Goal: Task Accomplishment & Management: Use online tool/utility

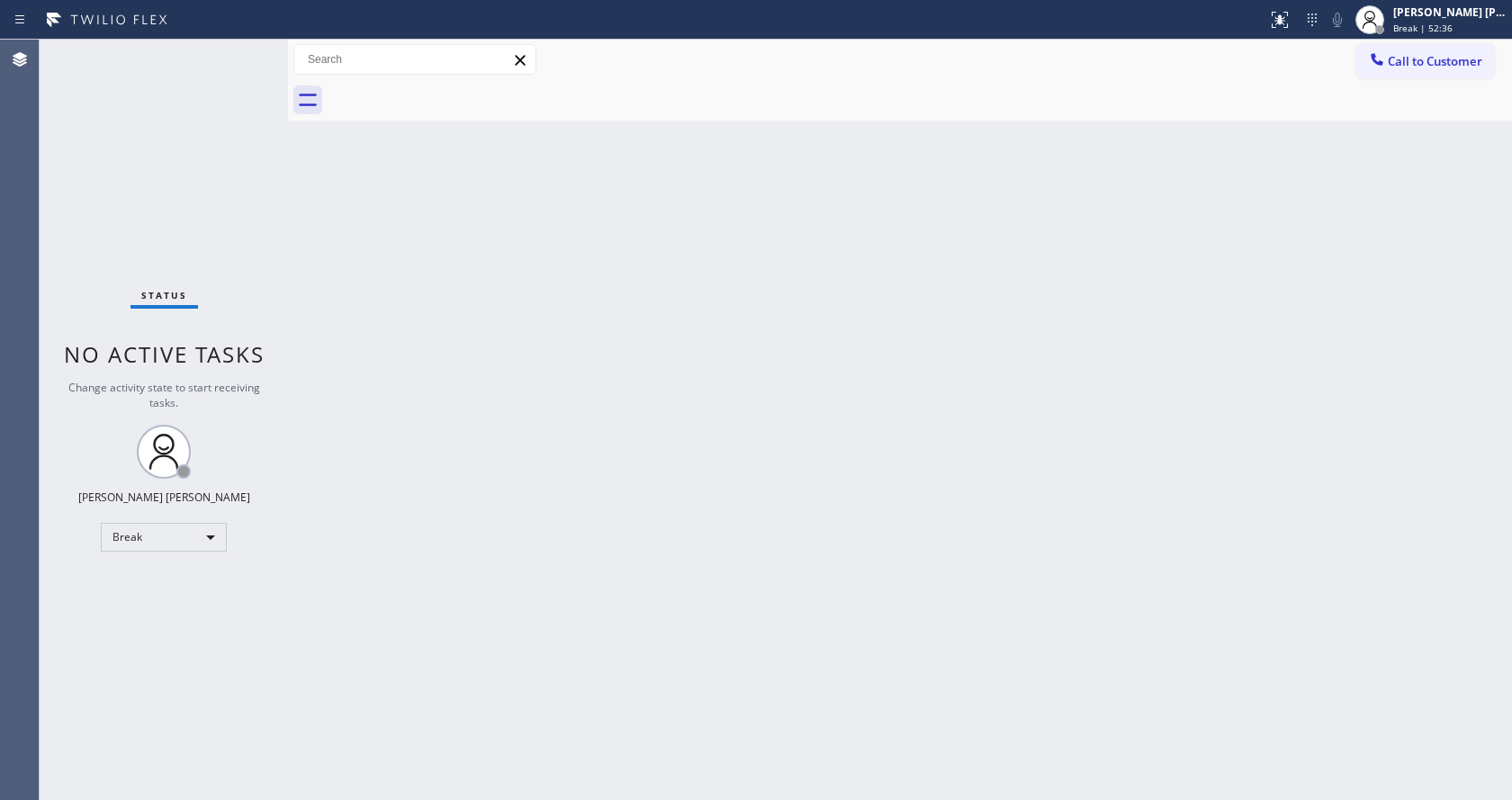
click at [1315, 255] on div "Back to Dashboard Change Sender ID Customers Technicians Select a contact Outbo…" at bounding box center [899, 419] width 1224 height 761
click at [1322, 294] on div "Back to Dashboard Change Sender ID Customers Technicians Select a contact Outbo…" at bounding box center [899, 419] width 1224 height 761
click at [1457, 24] on div "Break | 1h" at bounding box center [1450, 27] width 114 height 13
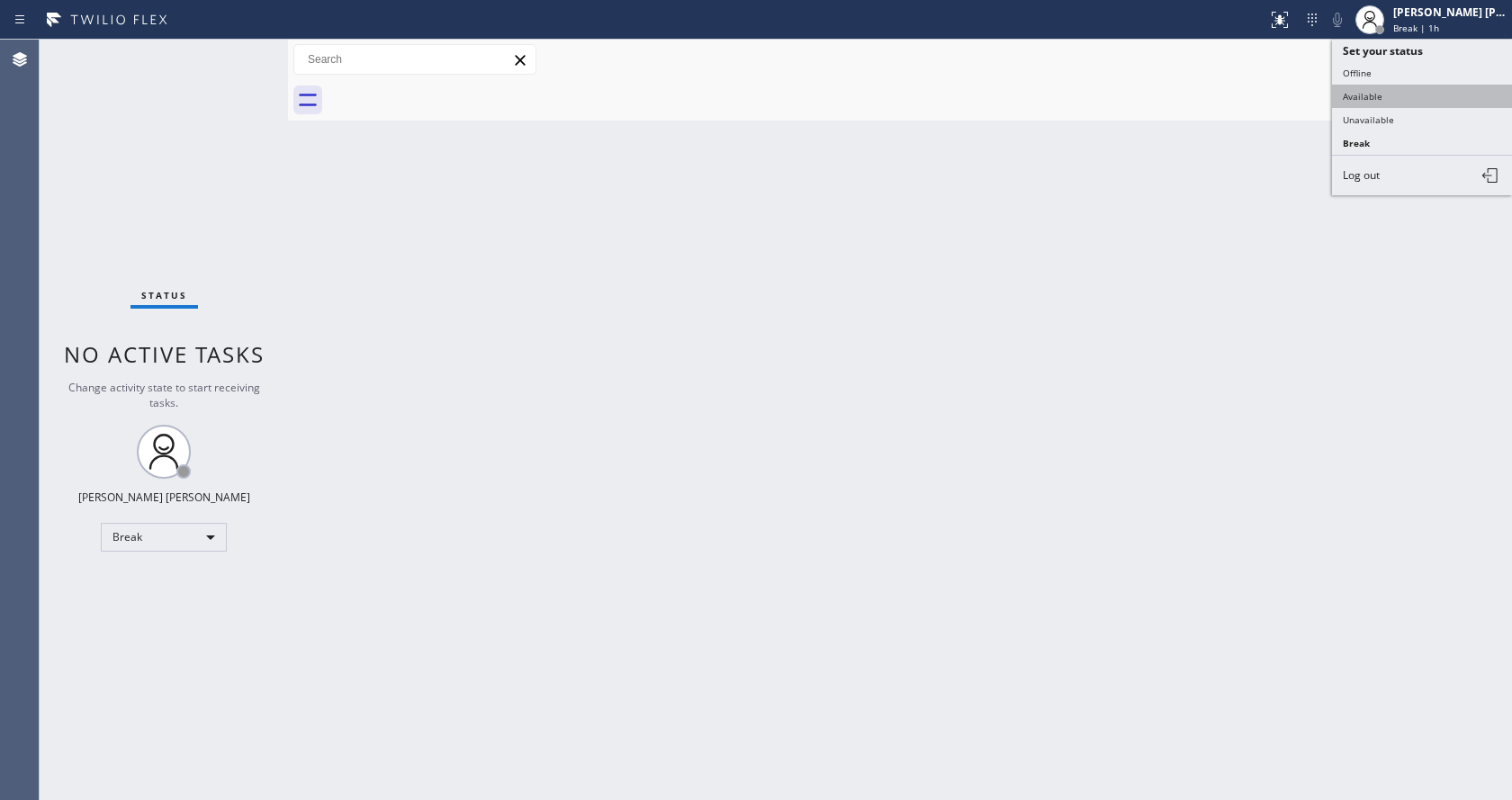
click at [1414, 95] on button "Available" at bounding box center [1422, 96] width 180 height 24
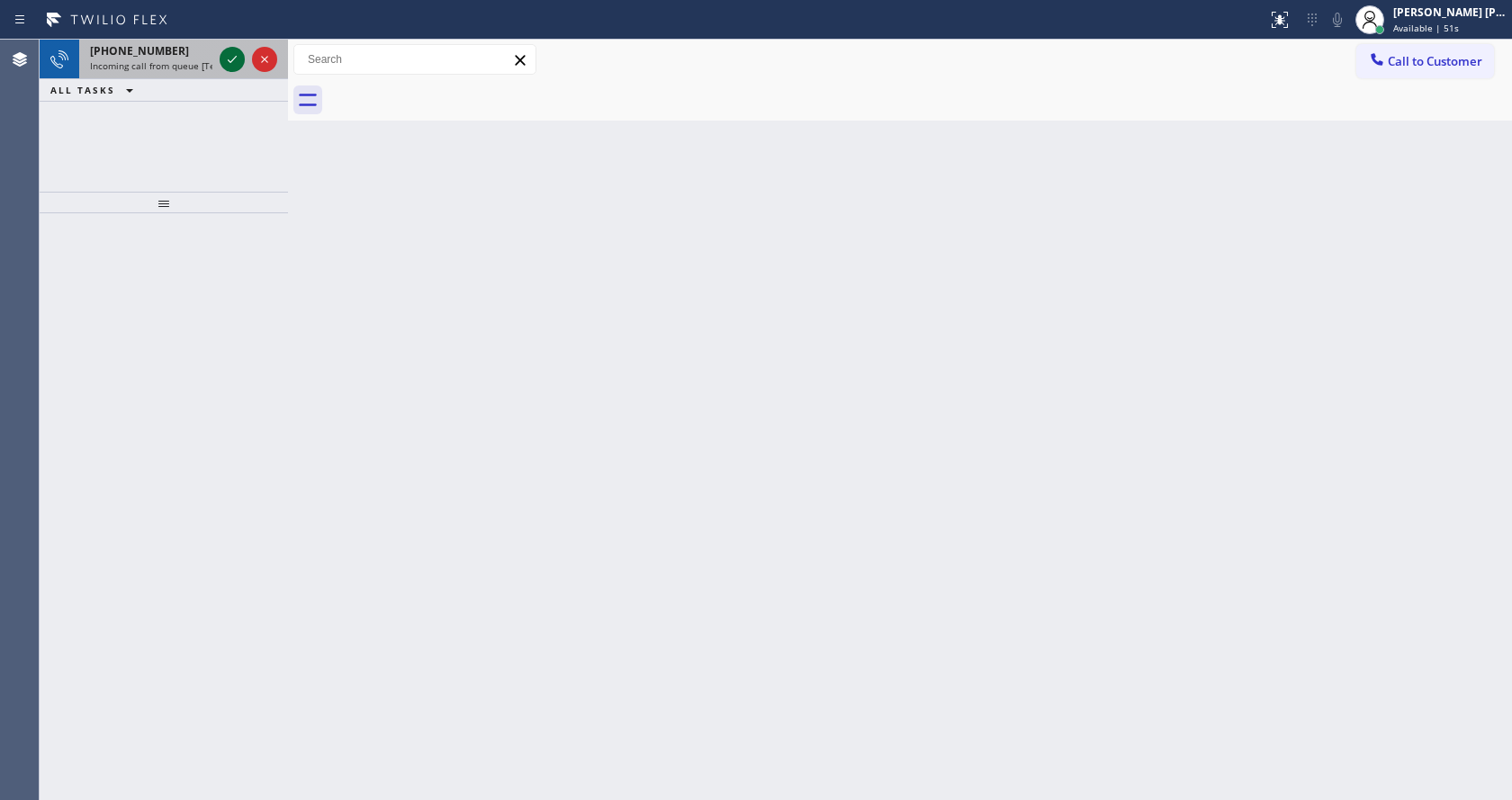
click at [233, 59] on icon at bounding box center [233, 60] width 22 height 22
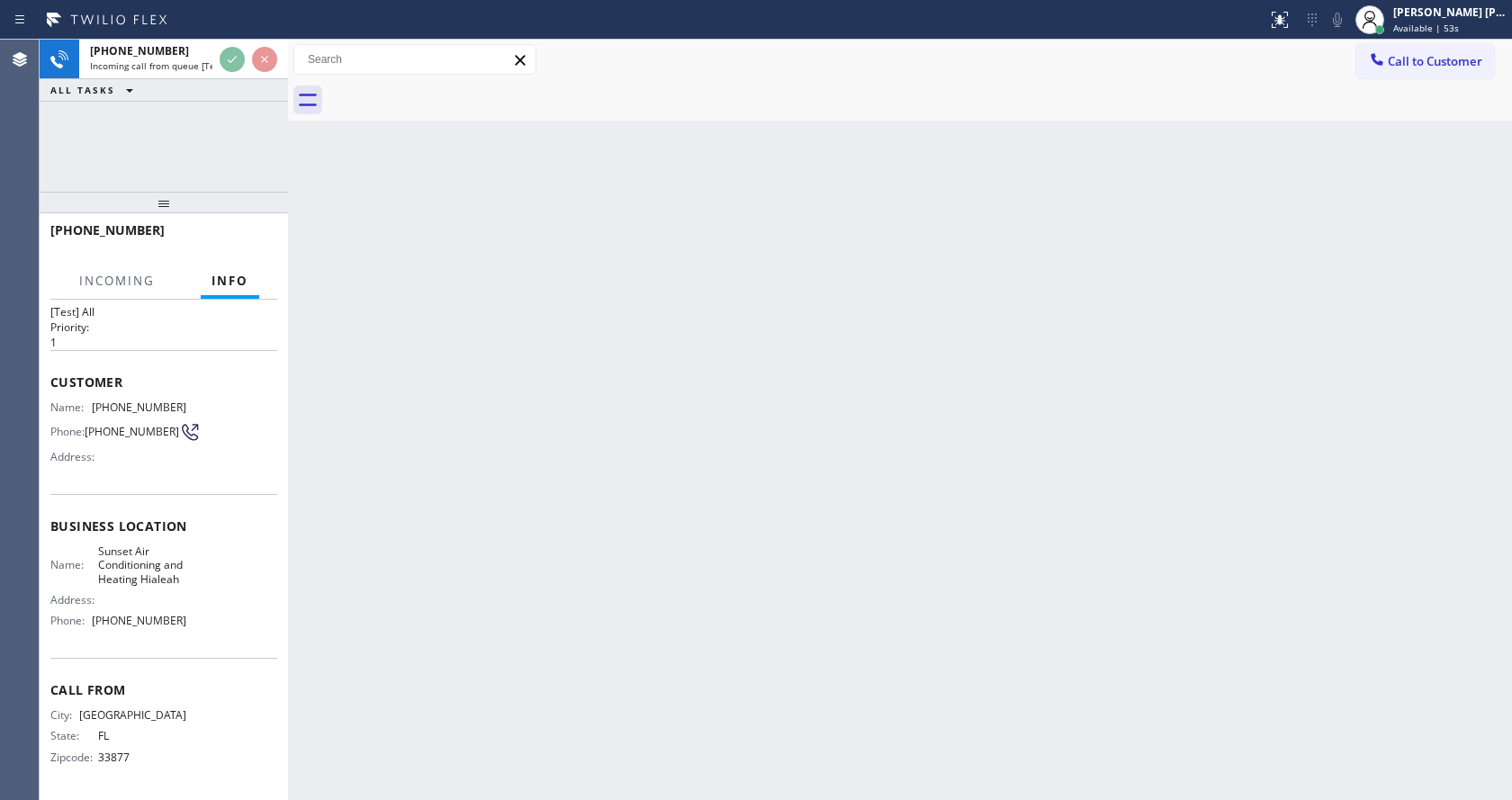
scroll to position [51, 0]
click at [705, 541] on div "Back to Dashboard Change Sender ID Customers Technicians Select a contact Outbo…" at bounding box center [899, 419] width 1224 height 761
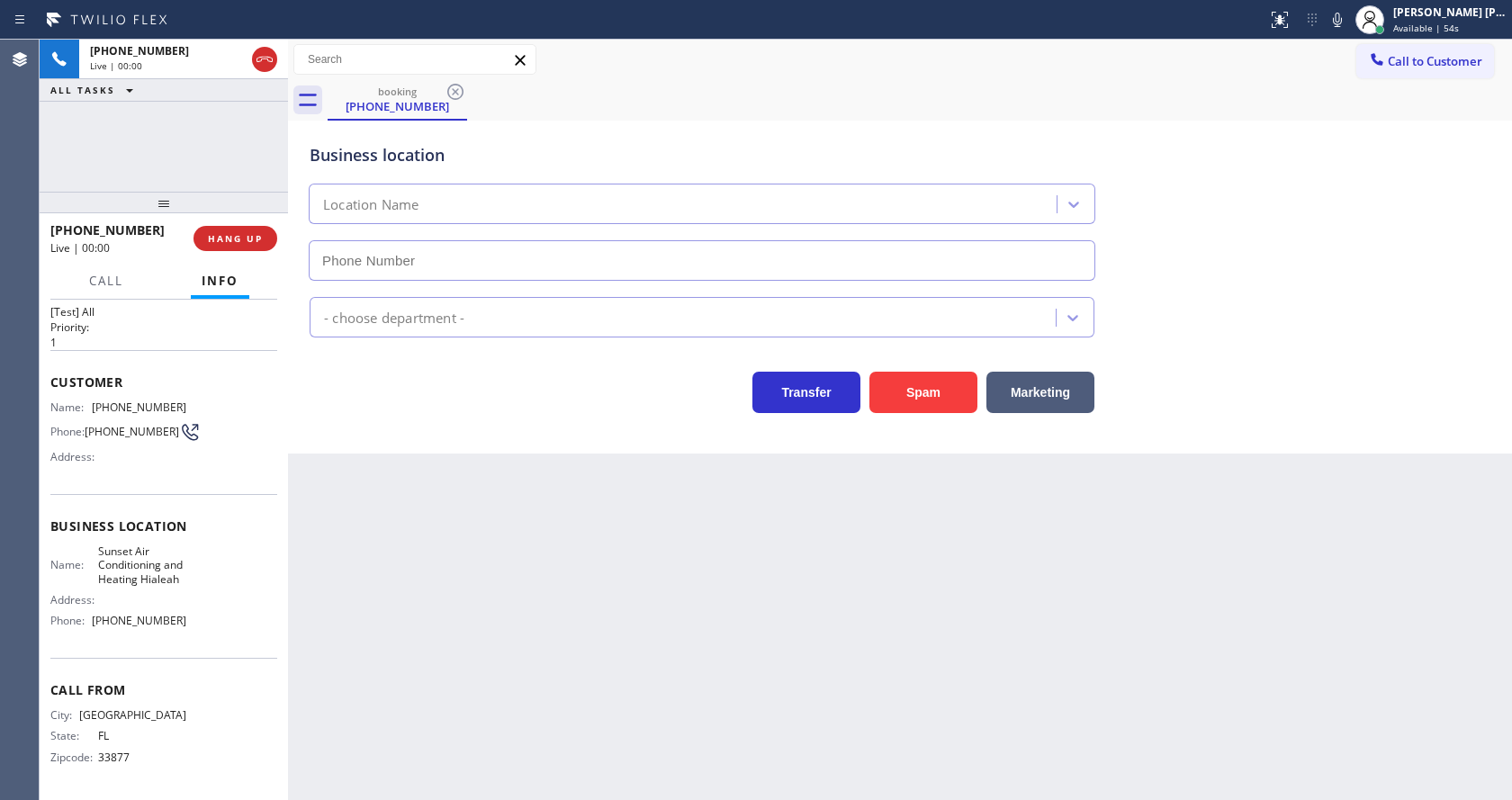
type input "[PHONE_NUMBER]"
click at [945, 401] on button "Spam" at bounding box center [924, 393] width 108 height 41
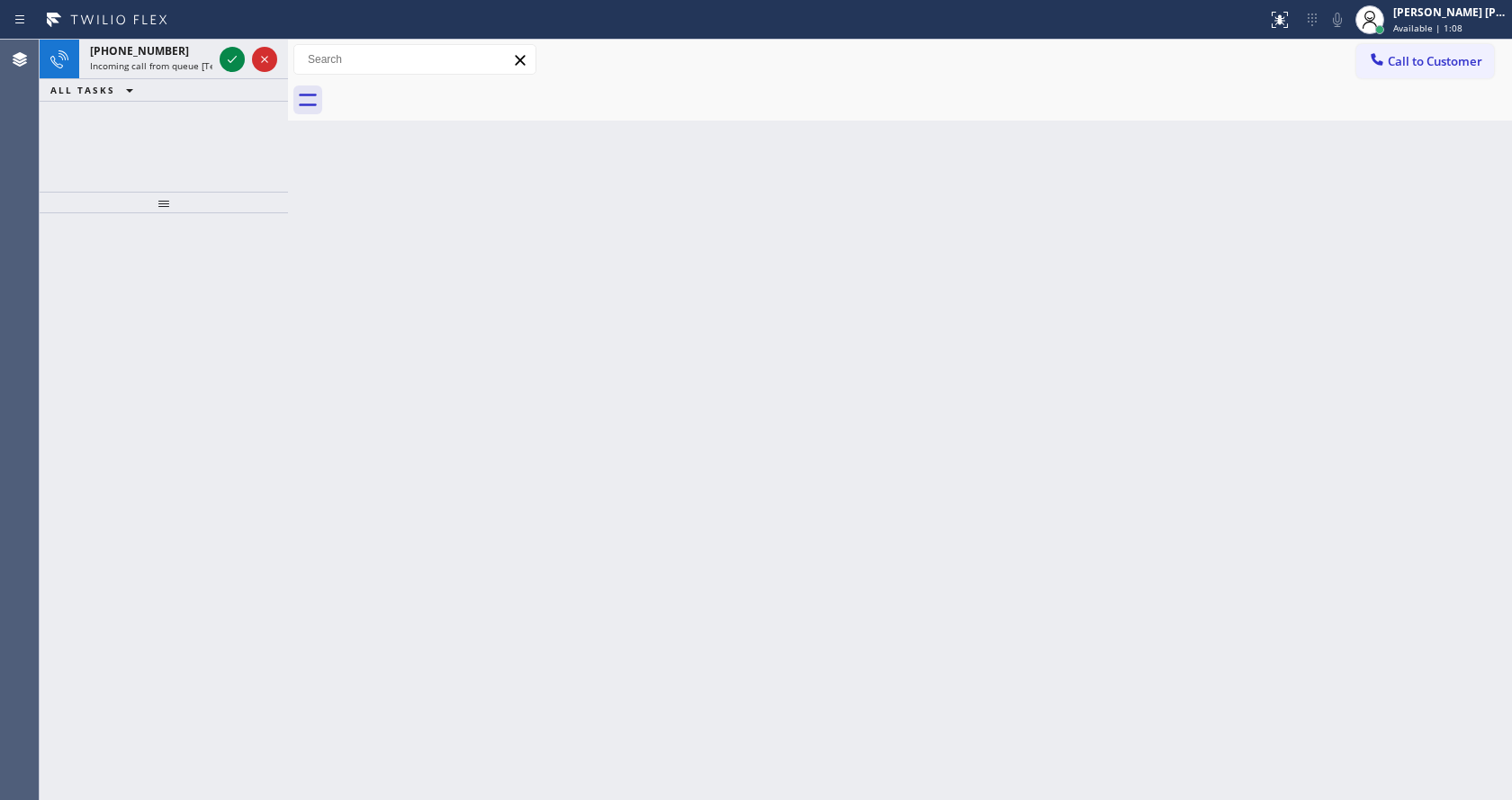
click at [526, 274] on div "Back to Dashboard Change Sender ID Customers Technicians Select a contact Outbo…" at bounding box center [899, 419] width 1224 height 761
click at [225, 53] on icon at bounding box center [233, 60] width 22 height 22
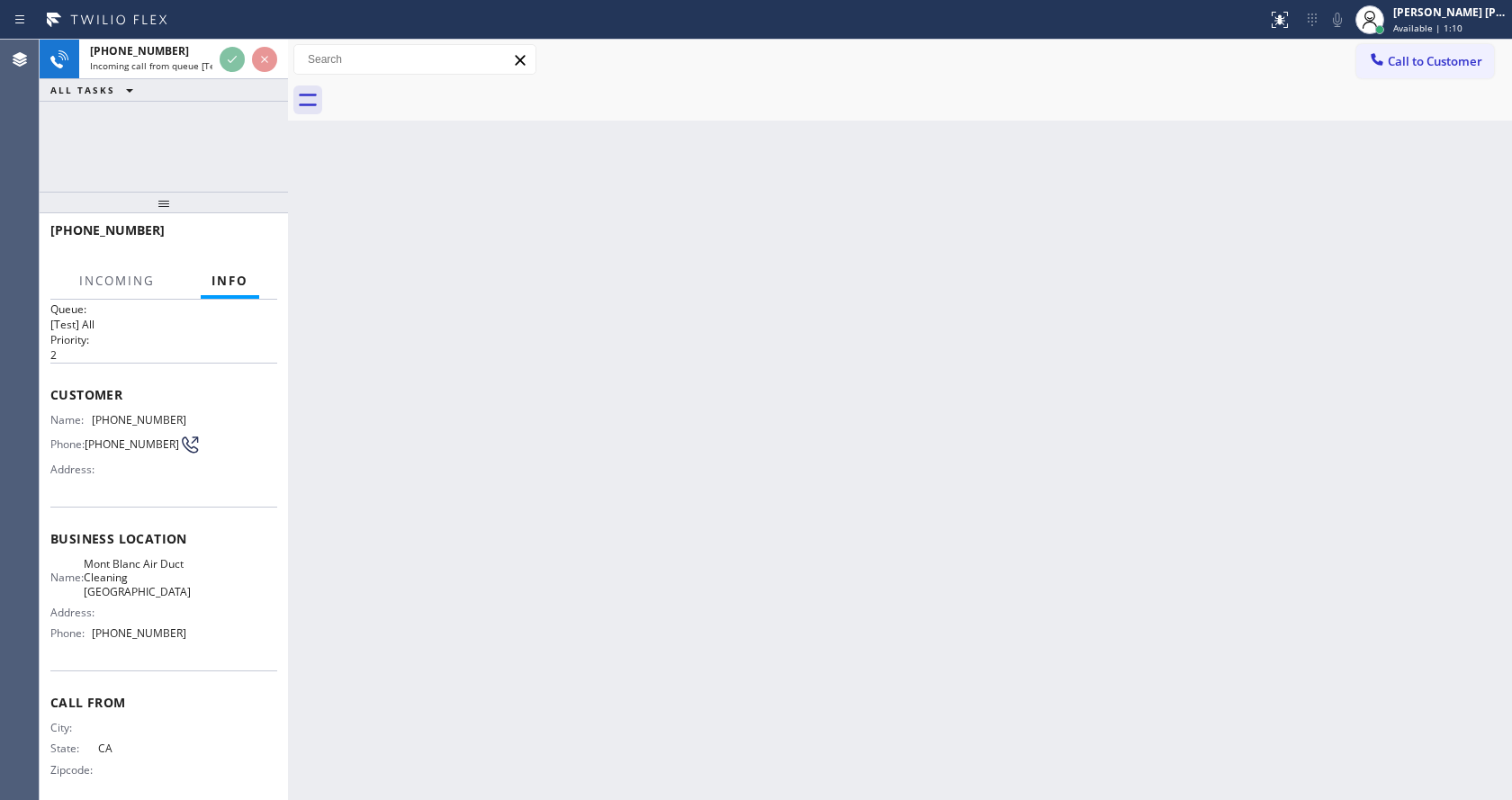
scroll to position [37, 0]
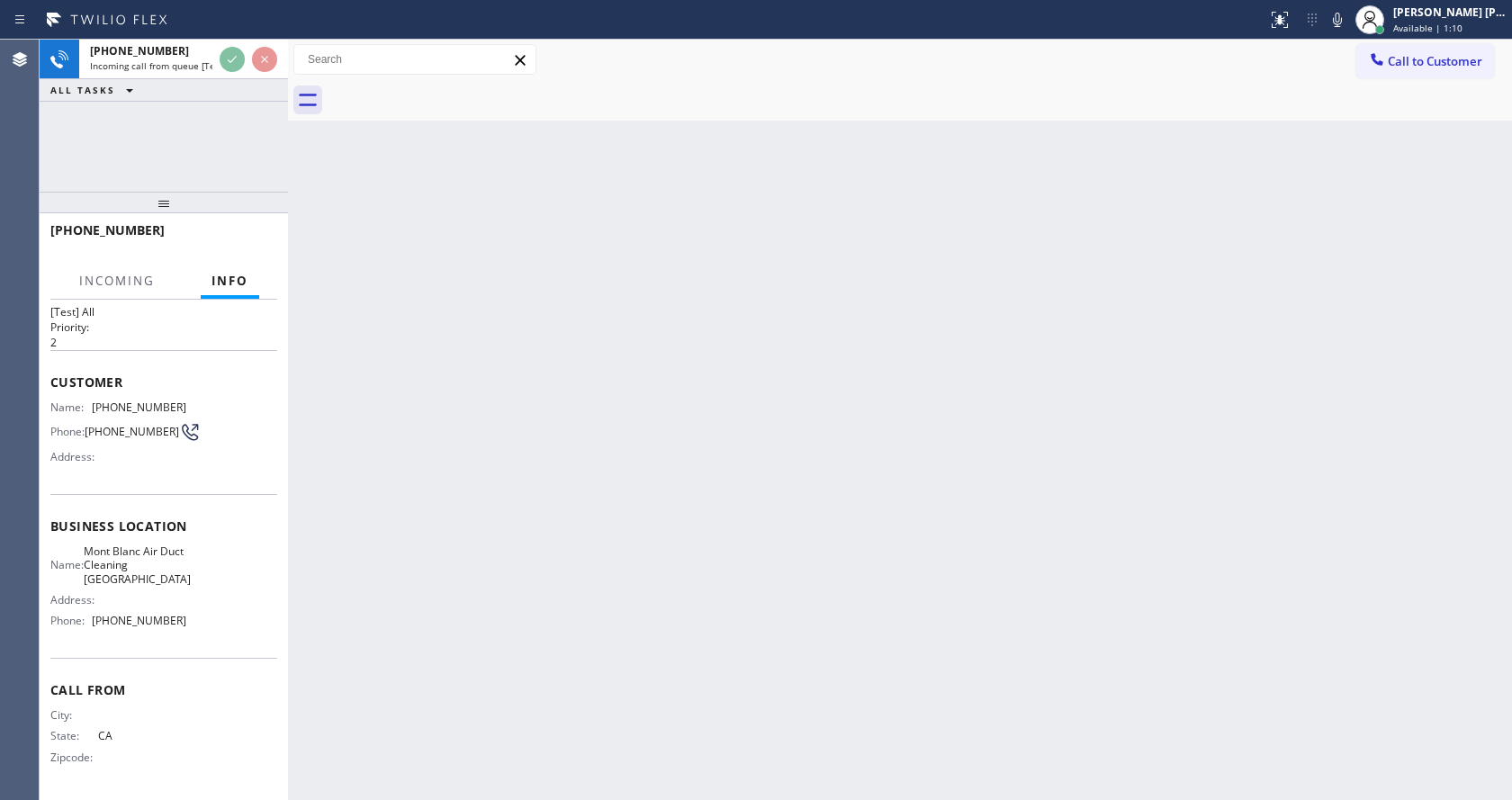
click at [852, 522] on div "Back to Dashboard Change Sender ID Customers Technicians Select a contact Outbo…" at bounding box center [899, 419] width 1224 height 761
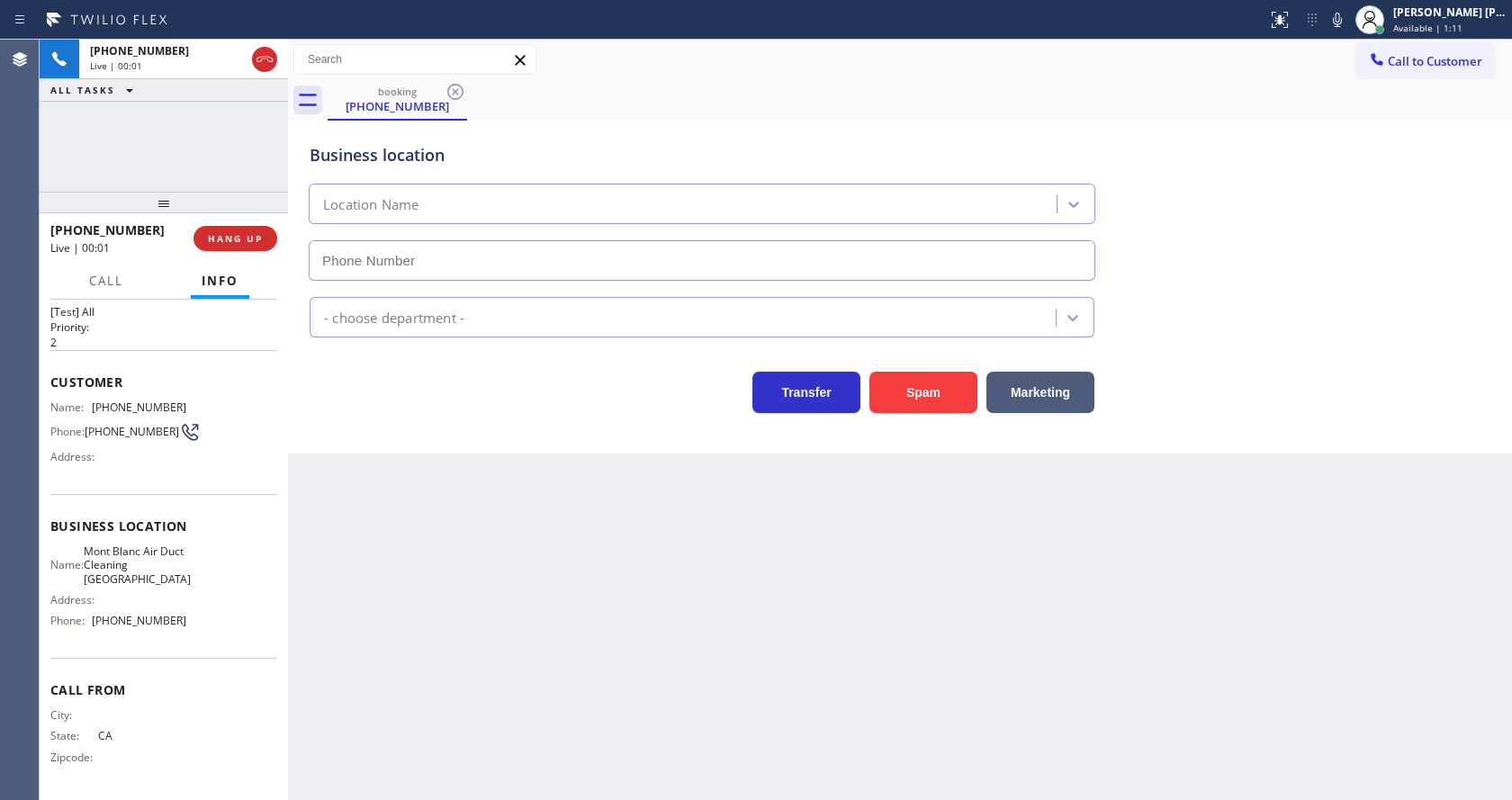
type input "[PHONE_NUMBER]"
click at [920, 391] on button "Spam" at bounding box center [924, 393] width 108 height 41
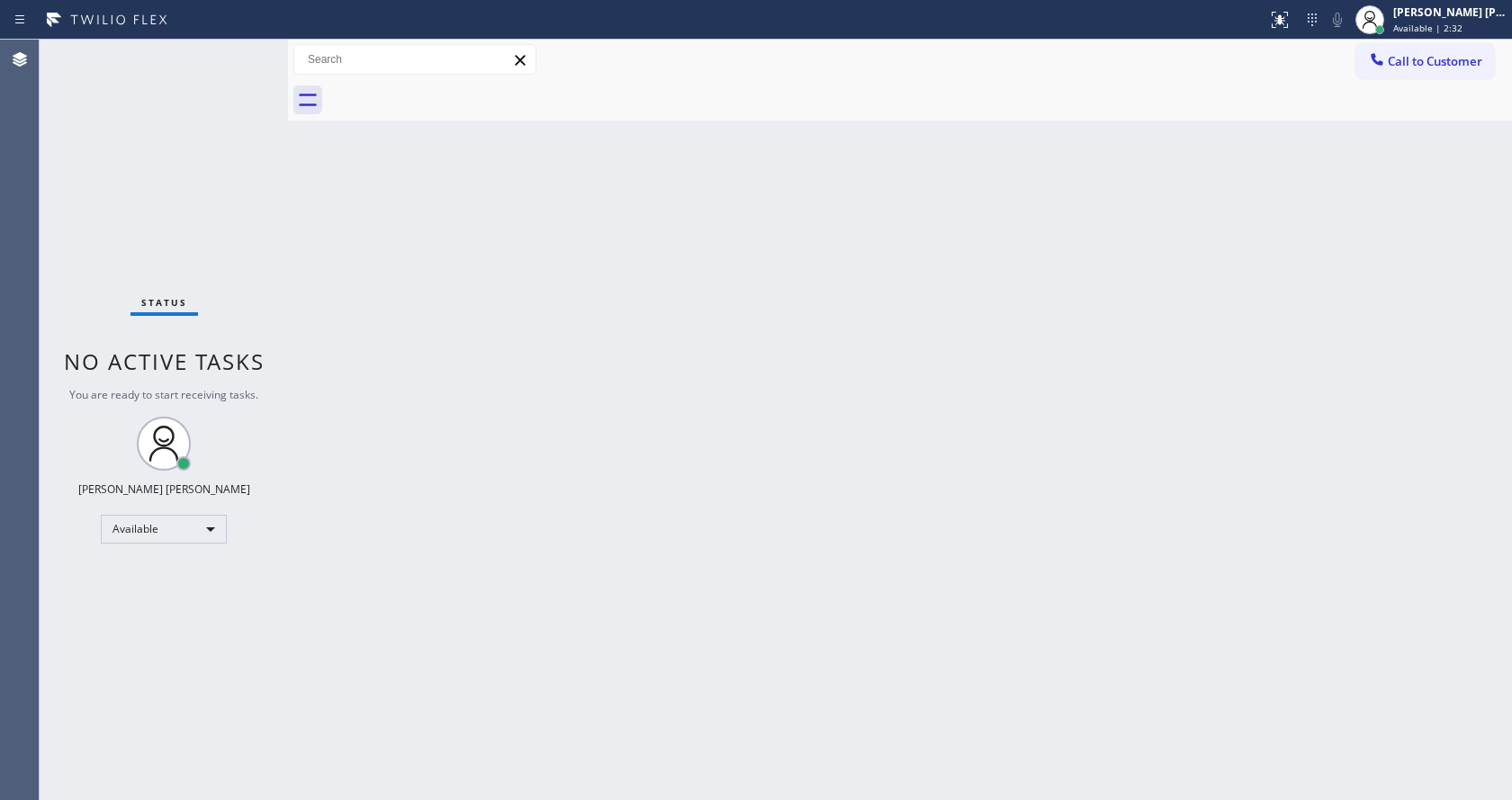
click at [226, 63] on div "Status No active tasks You are ready to start receiving tasks. [PERSON_NAME] [P…" at bounding box center [163, 419] width 248 height 761
click at [442, 240] on div "Back to Dashboard Change Sender ID Customers Technicians Select a contact Outbo…" at bounding box center [899, 419] width 1224 height 761
click at [634, 565] on div "Back to Dashboard Change Sender ID Customers Technicians Select a contact Outbo…" at bounding box center [899, 419] width 1224 height 761
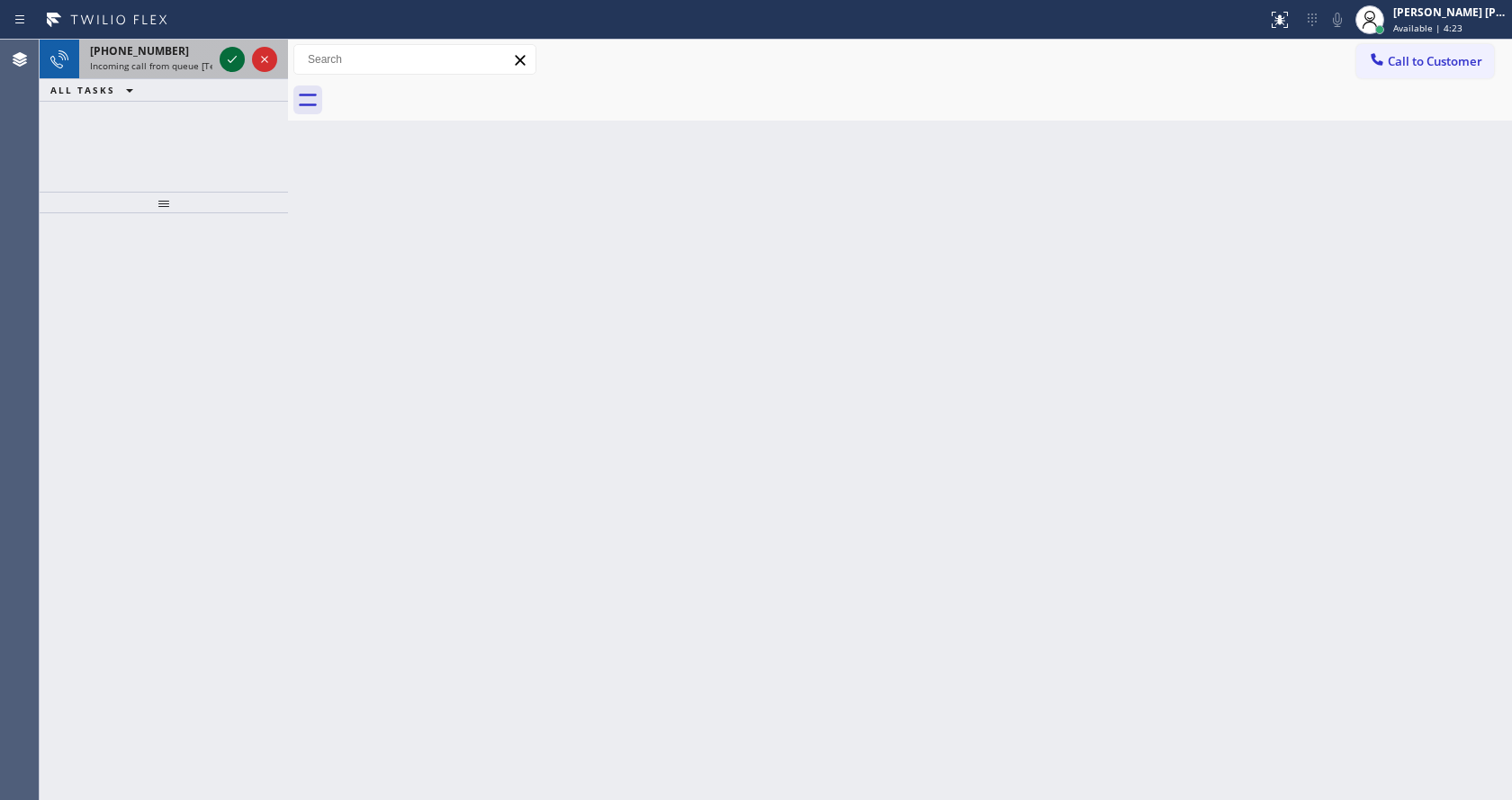
click at [230, 61] on icon at bounding box center [232, 59] width 9 height 7
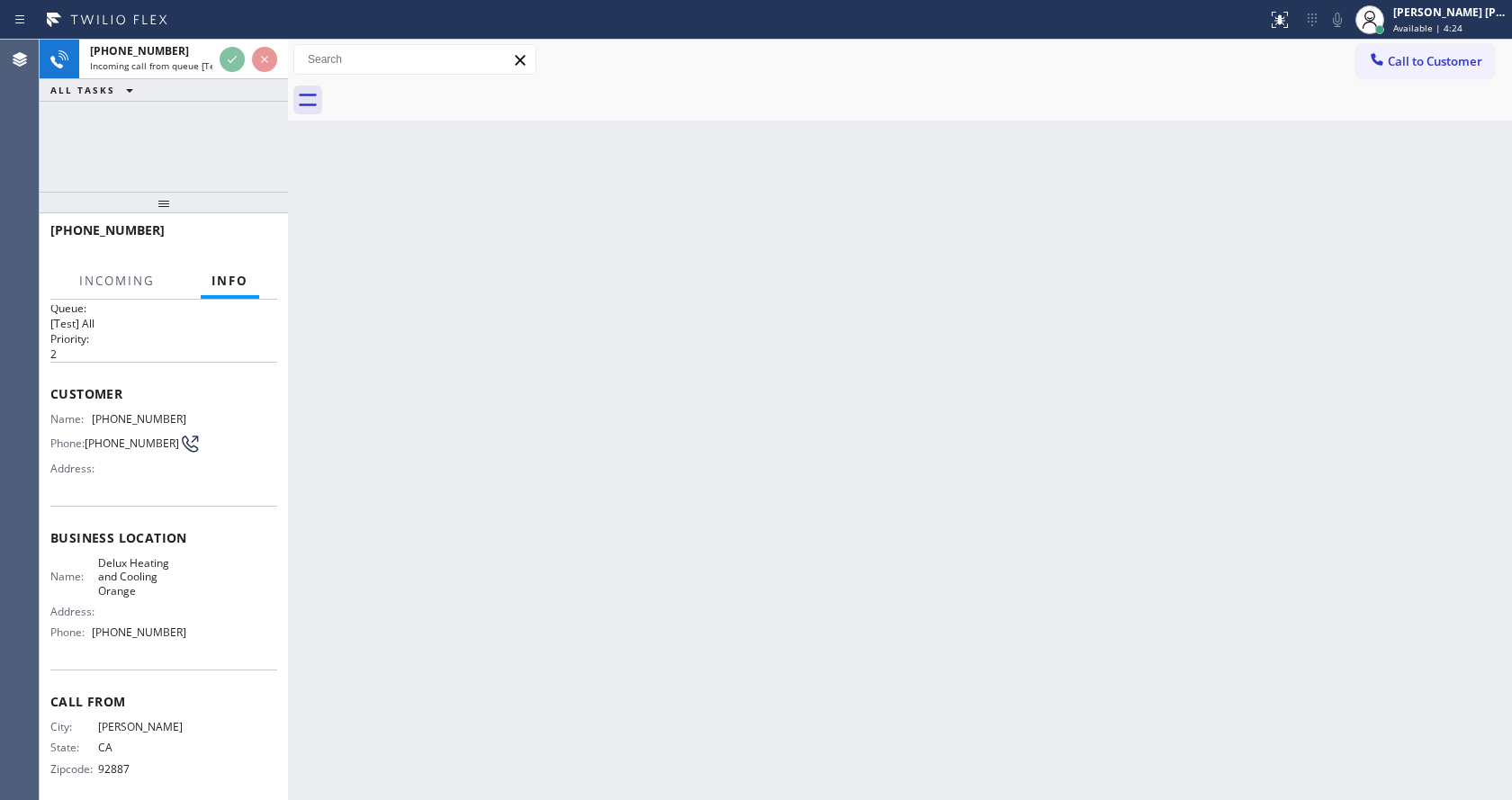
scroll to position [37, 0]
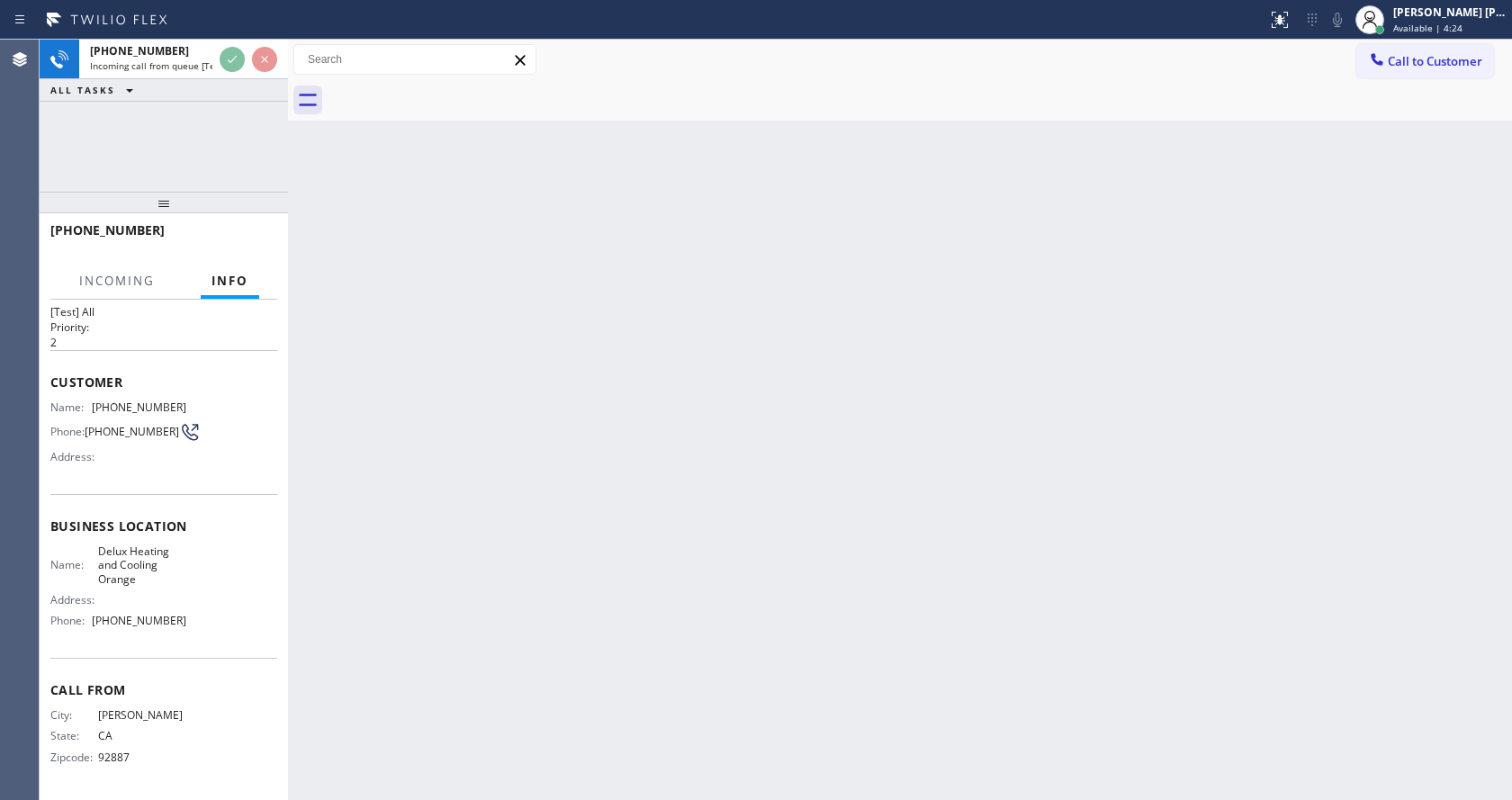
drag, startPoint x: 668, startPoint y: 580, endPoint x: 677, endPoint y: 591, distance: 14.2
click at [672, 585] on div "Back to Dashboard Change Sender ID Customers Technicians Select a contact Outbo…" at bounding box center [899, 419] width 1224 height 761
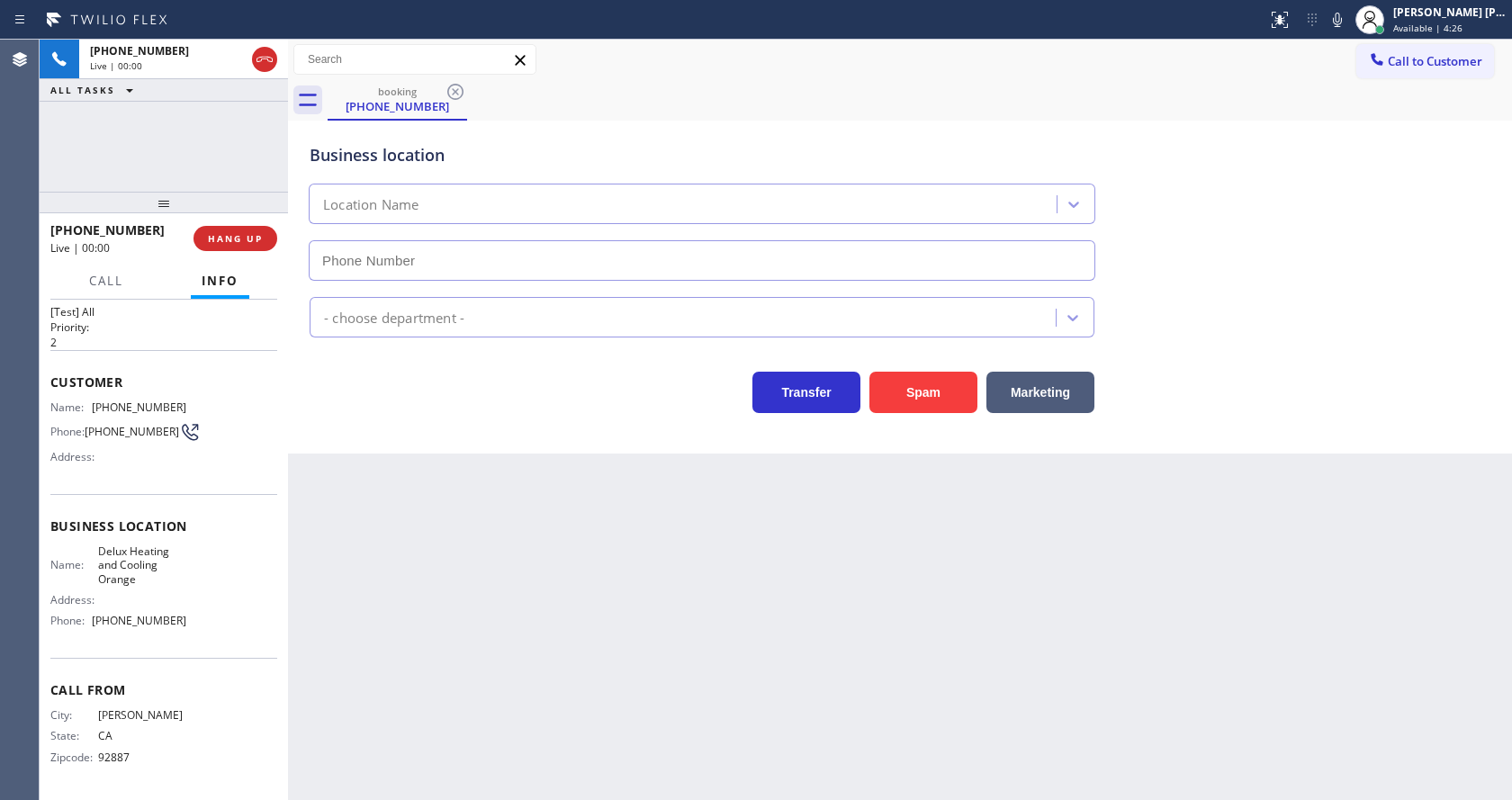
type input "[PHONE_NUMBER]"
click at [921, 394] on button "Spam" at bounding box center [924, 393] width 108 height 41
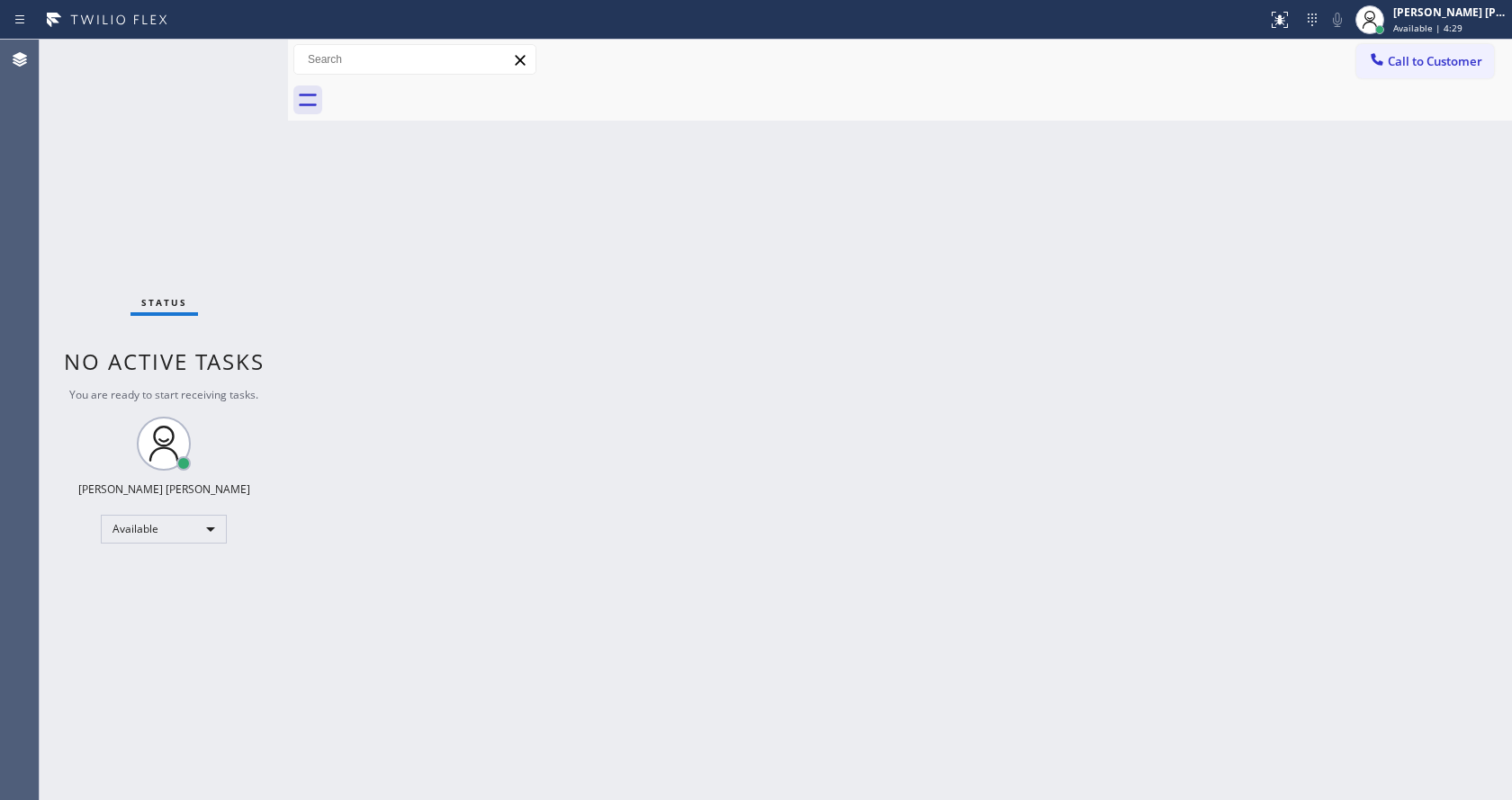
click at [994, 521] on div "Back to Dashboard Change Sender ID Customers Technicians Select a contact Outbo…" at bounding box center [899, 419] width 1224 height 761
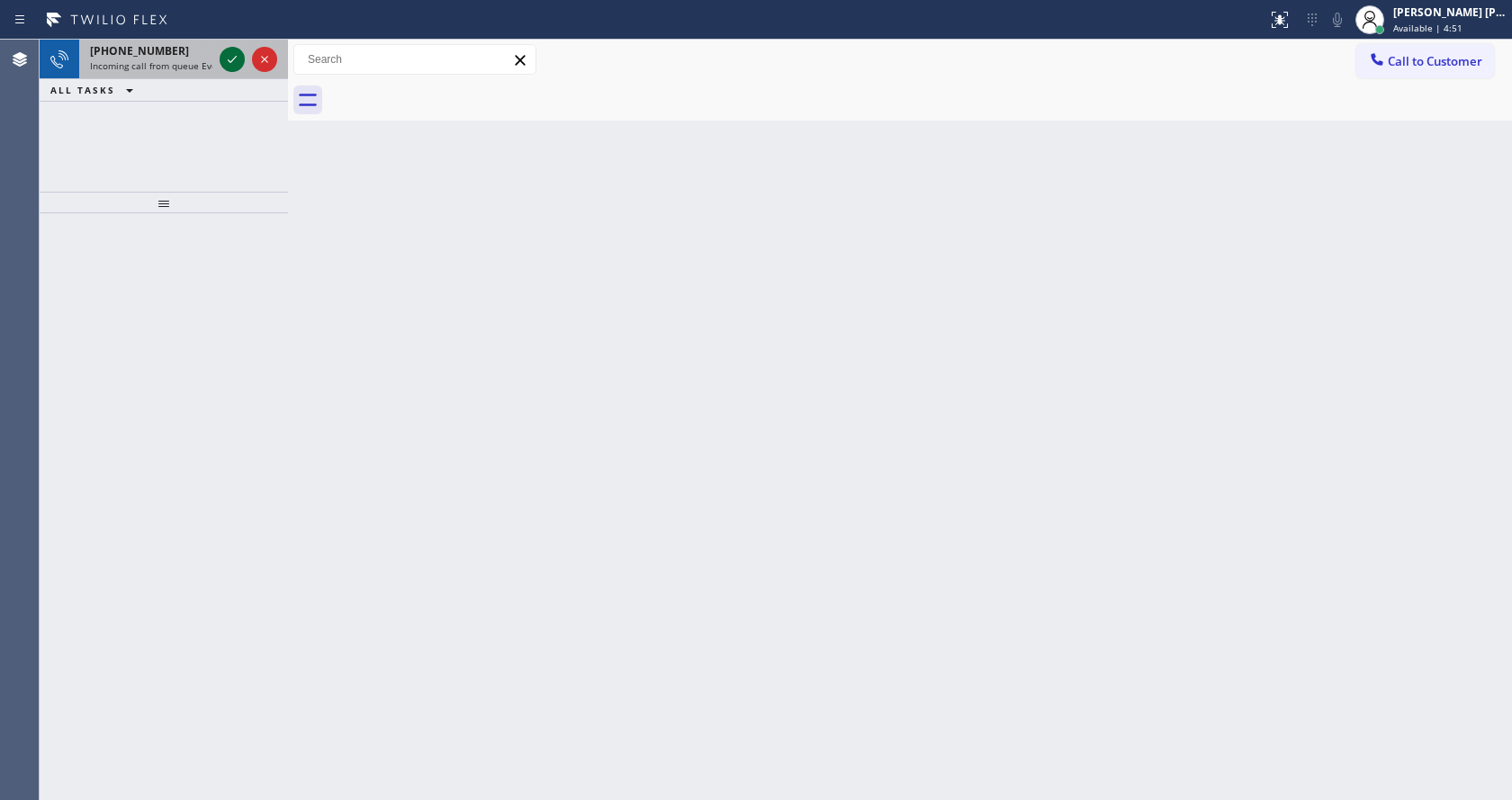
click at [230, 55] on icon at bounding box center [233, 60] width 22 height 22
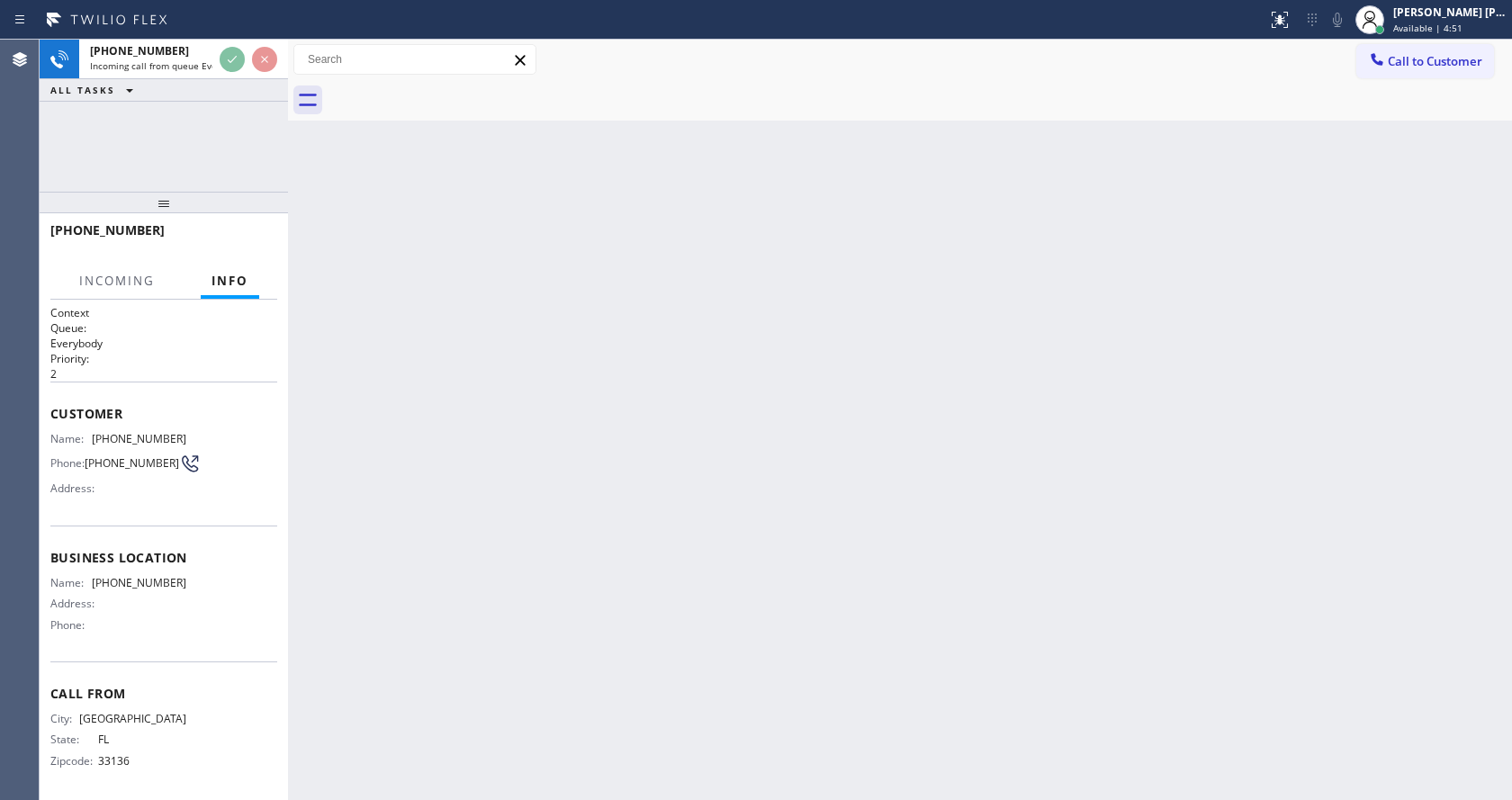
click at [572, 471] on div "Back to Dashboard Change Sender ID Customers Technicians Select a contact Outbo…" at bounding box center [899, 419] width 1224 height 761
click at [571, 761] on div "Back to Dashboard Change Sender ID Customers Technicians Select a contact Outbo…" at bounding box center [899, 419] width 1224 height 761
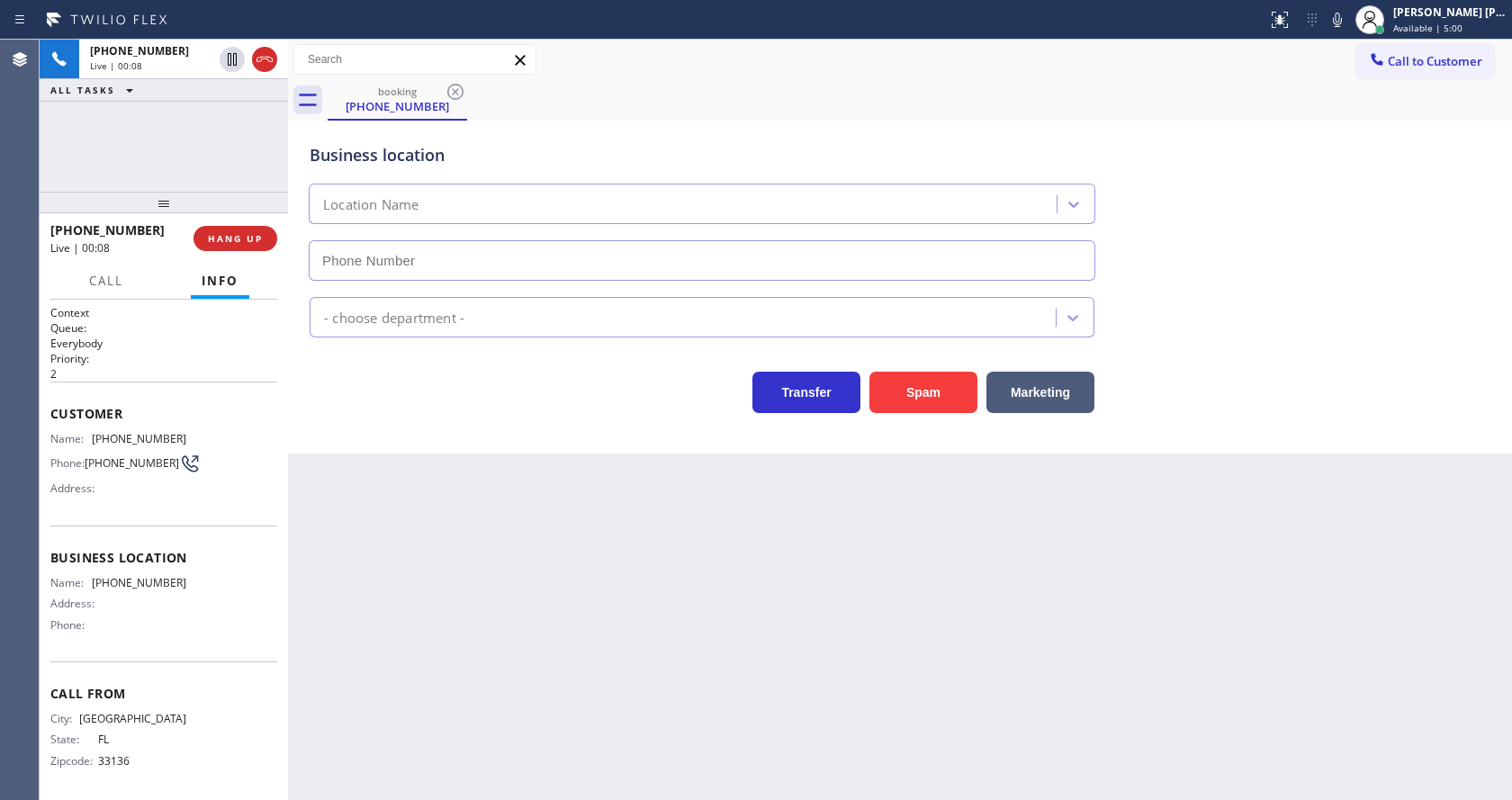
click at [505, 516] on div "Back to Dashboard Change Sender ID Customers Technicians Select a contact Outbo…" at bounding box center [899, 419] width 1224 height 761
click at [896, 388] on button "Spam" at bounding box center [924, 393] width 108 height 41
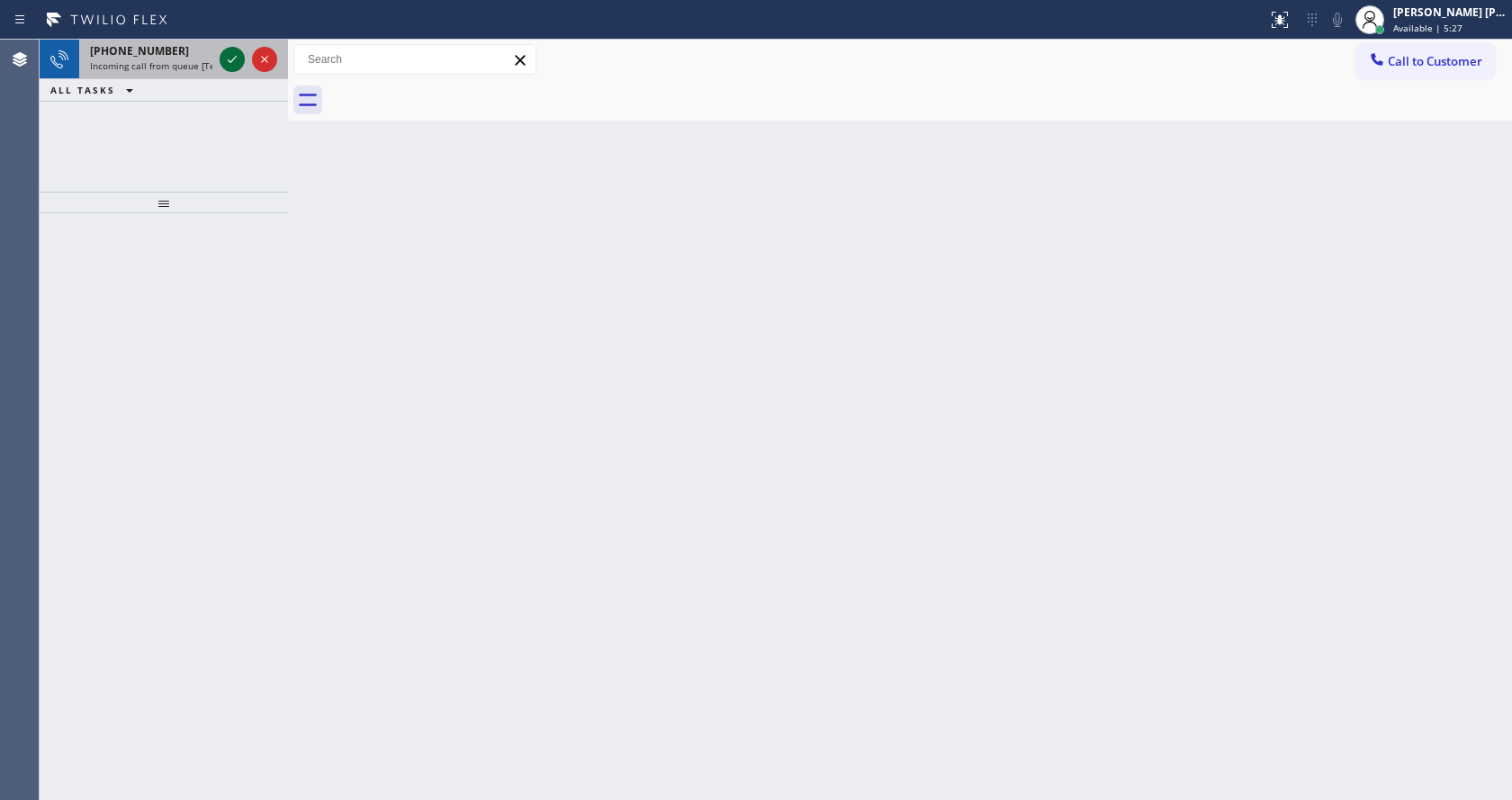
click at [237, 64] on icon at bounding box center [233, 60] width 22 height 22
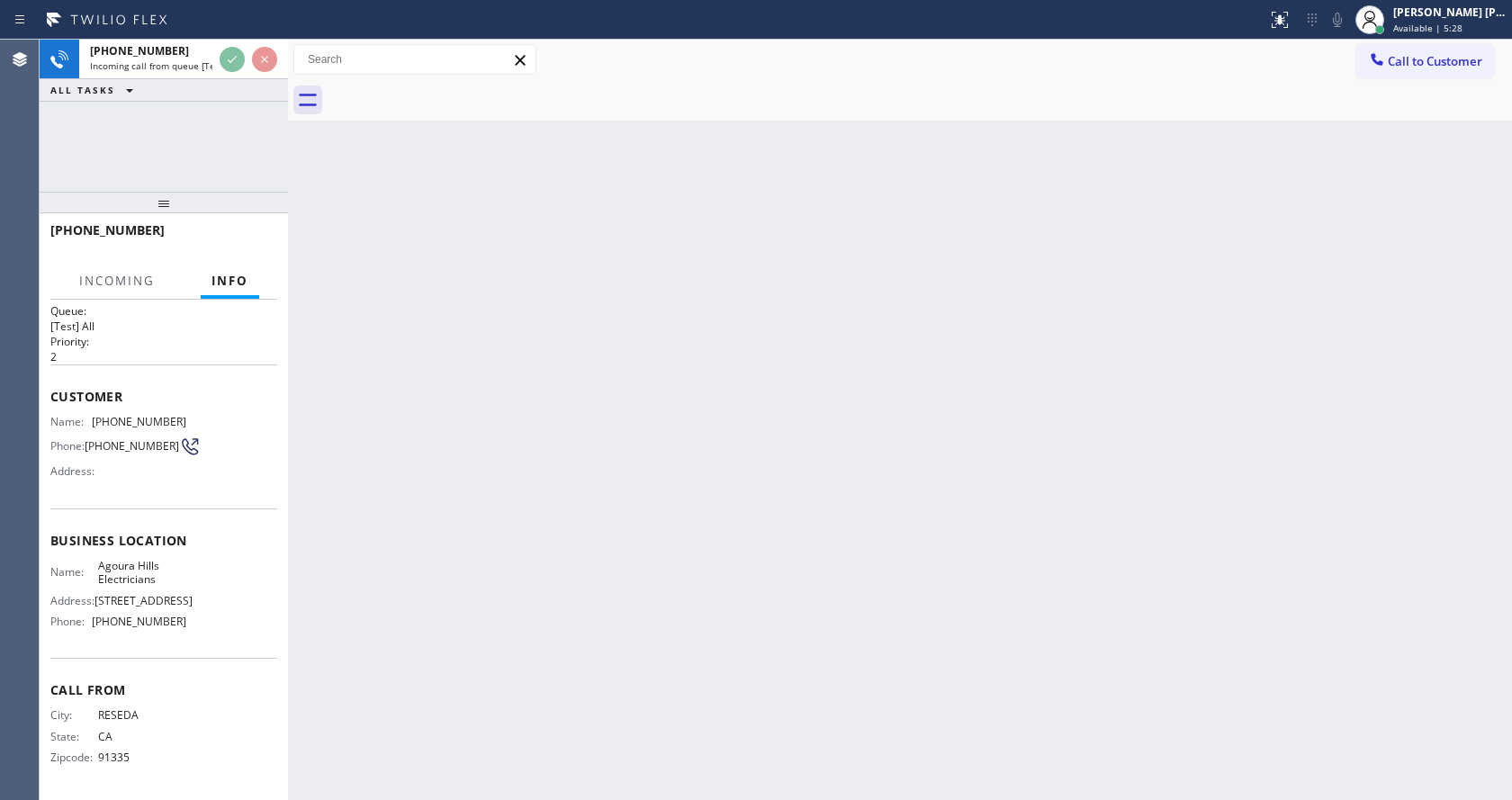
scroll to position [37, 0]
click at [709, 581] on div "Back to Dashboard Change Sender ID Customers Technicians Select a contact Outbo…" at bounding box center [899, 419] width 1224 height 761
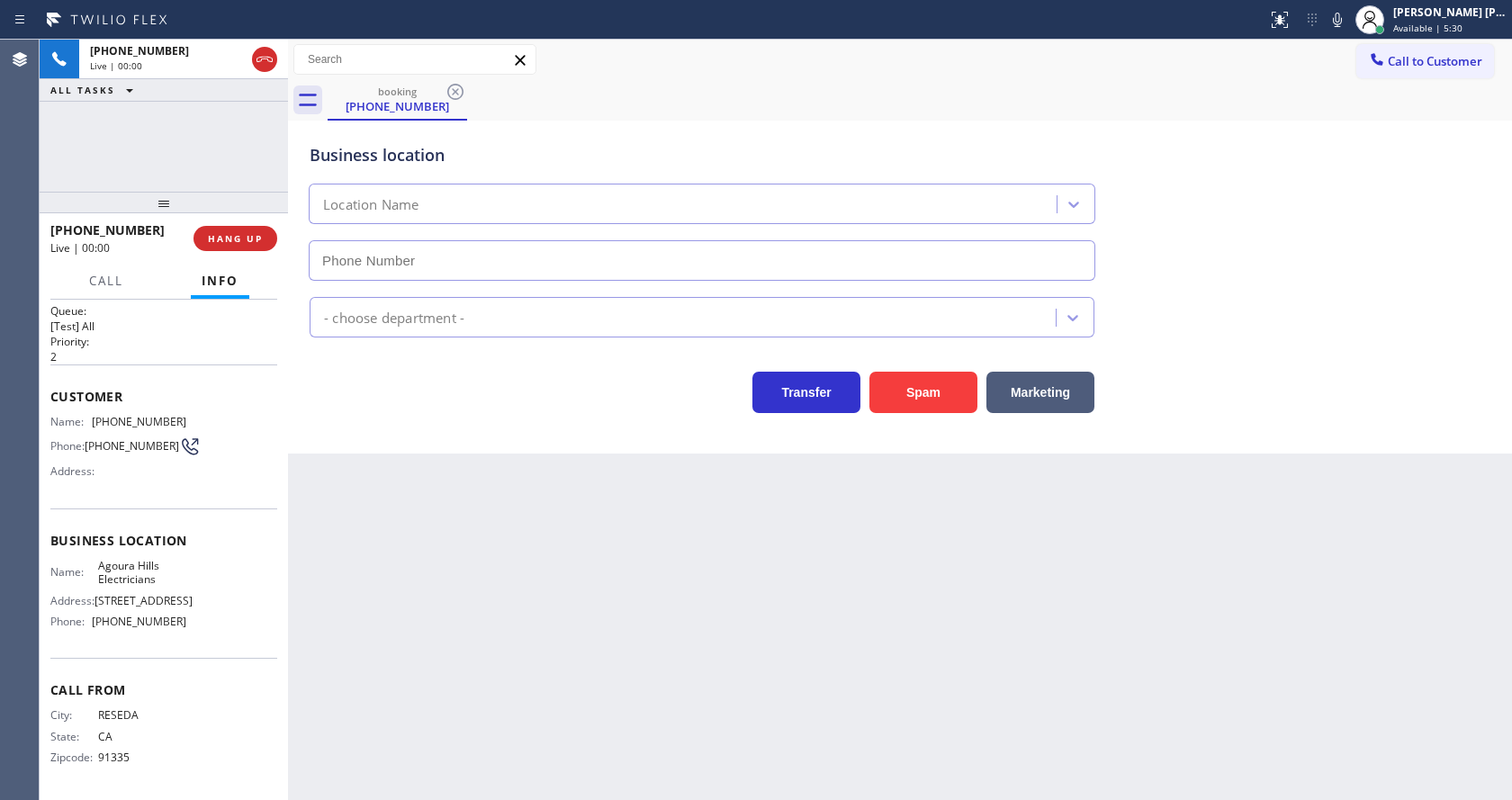
type input "[PHONE_NUMBER]"
click at [709, 581] on div "Back to Dashboard Change Sender ID Customers Technicians Select a contact Outbo…" at bounding box center [899, 419] width 1224 height 761
click at [708, 582] on div "Back to Dashboard Change Sender ID Customers Technicians Select a contact Outbo…" at bounding box center [899, 419] width 1224 height 761
drag, startPoint x: 465, startPoint y: 560, endPoint x: 480, endPoint y: 577, distance: 22.7
click at [471, 571] on div "Back to Dashboard Change Sender ID Customers Technicians Select a contact Outbo…" at bounding box center [899, 419] width 1224 height 761
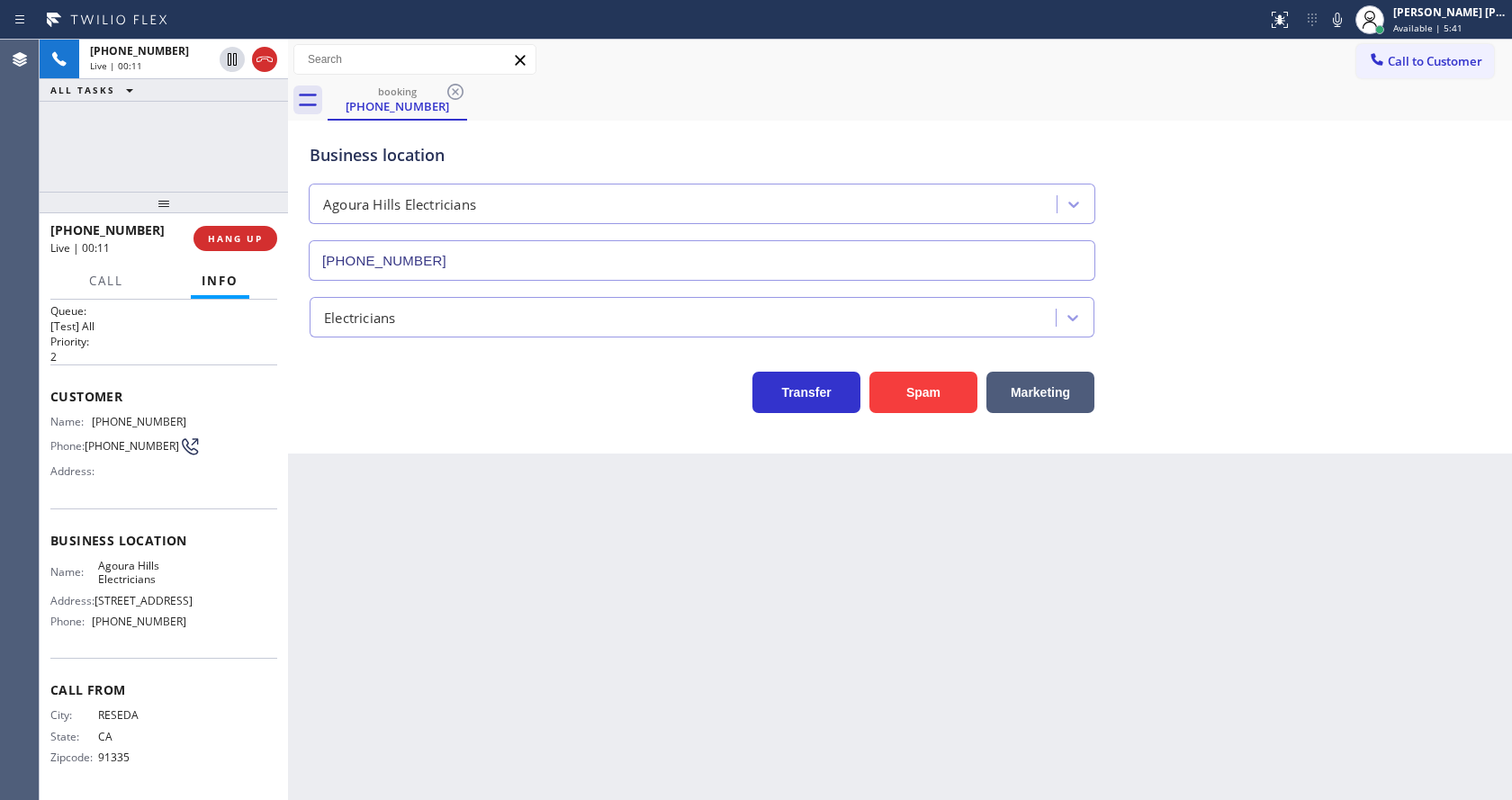
click at [954, 672] on div "Back to Dashboard Change Sender ID Customers Technicians Select a contact Outbo…" at bounding box center [899, 419] width 1224 height 761
click at [405, 587] on div "Back to Dashboard Change Sender ID Customers Technicians Select a contact Outbo…" at bounding box center [899, 419] width 1224 height 761
click at [179, 436] on icon at bounding box center [189, 447] width 22 height 22
drag, startPoint x: 92, startPoint y: 406, endPoint x: 183, endPoint y: 400, distance: 91.2
click at [183, 415] on div "Name: [PHONE_NUMBER] Phone: [PHONE_NUMBER] Address:" at bounding box center [163, 451] width 227 height 71
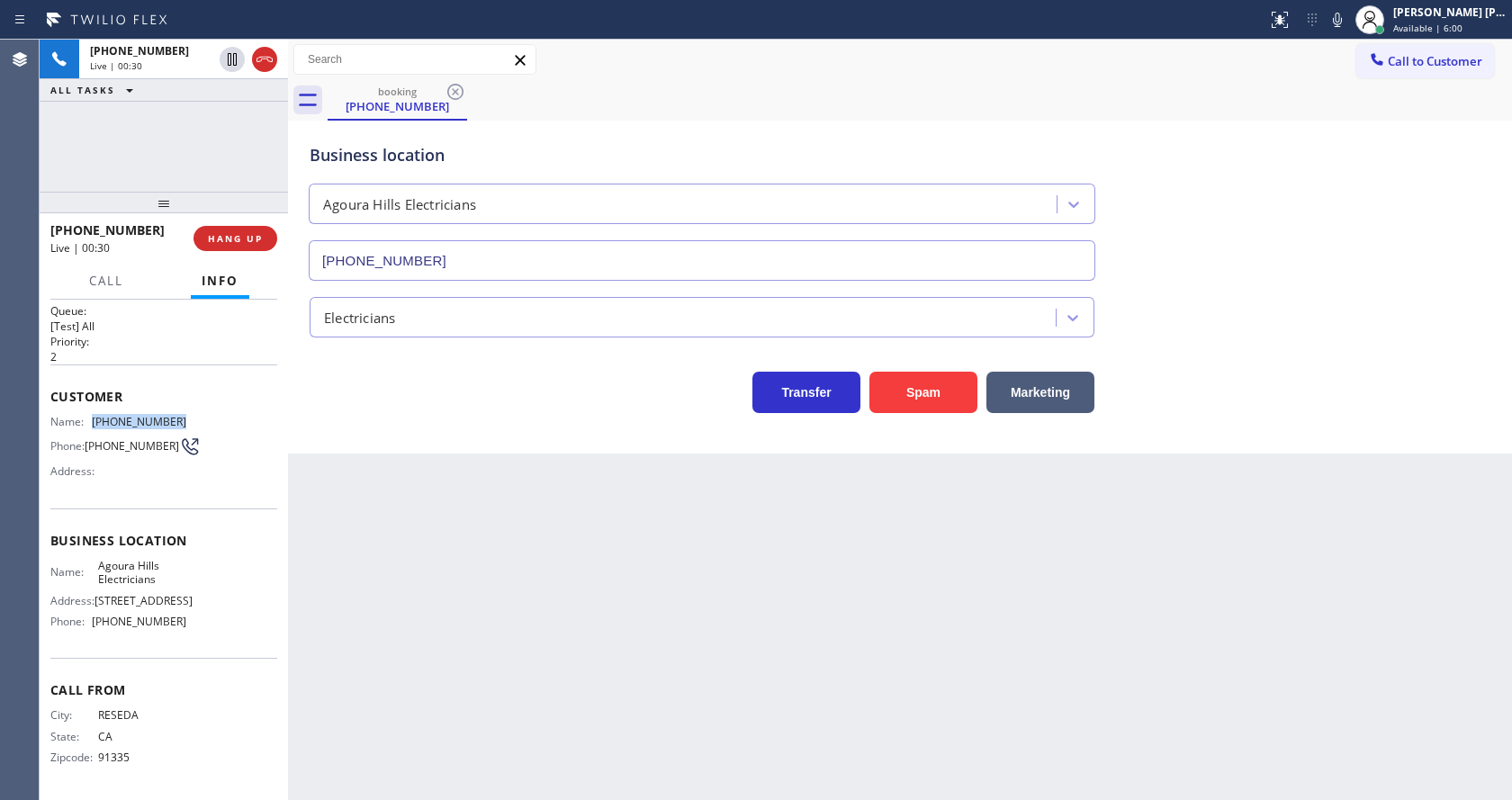
copy div "[PHONE_NUMBER]"
click at [353, 548] on div "Back to Dashboard Change Sender ID Customers Technicians Select a contact Outbo…" at bounding box center [899, 419] width 1224 height 761
click at [509, 687] on div "Back to Dashboard Change Sender ID Customers Technicians Select a contact Outbo…" at bounding box center [899, 419] width 1224 height 761
click at [211, 508] on div "Business location Name: [GEOGRAPHIC_DATA] Electricians Address: [STREET_ADDRESS…" at bounding box center [163, 583] width 227 height 150
drag, startPoint x: 95, startPoint y: 403, endPoint x: 200, endPoint y: 402, distance: 105.0
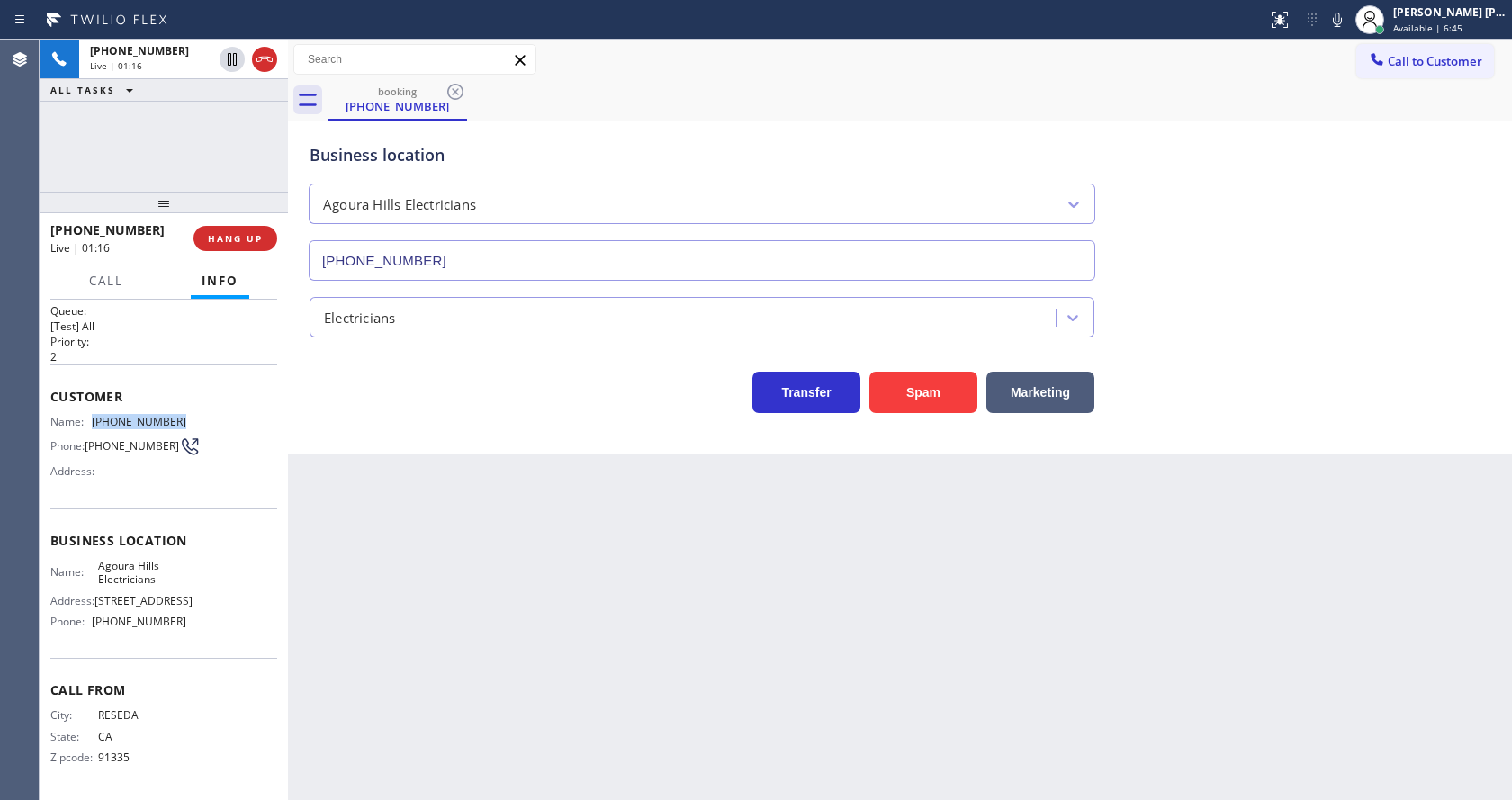
click at [200, 415] on div "Name: [PHONE_NUMBER] Phone: [PHONE_NUMBER] Address:" at bounding box center [163, 451] width 227 height 71
copy span "[PHONE_NUMBER]"
drag, startPoint x: 462, startPoint y: 483, endPoint x: 408, endPoint y: 752, distance: 274.4
click at [453, 506] on div "Back to Dashboard Change Sender ID Customers Technicians Select a contact Outbo…" at bounding box center [899, 419] width 1224 height 761
click at [408, 790] on div "Back to Dashboard Change Sender ID Customers Technicians Select a contact Outbo…" at bounding box center [899, 419] width 1224 height 761
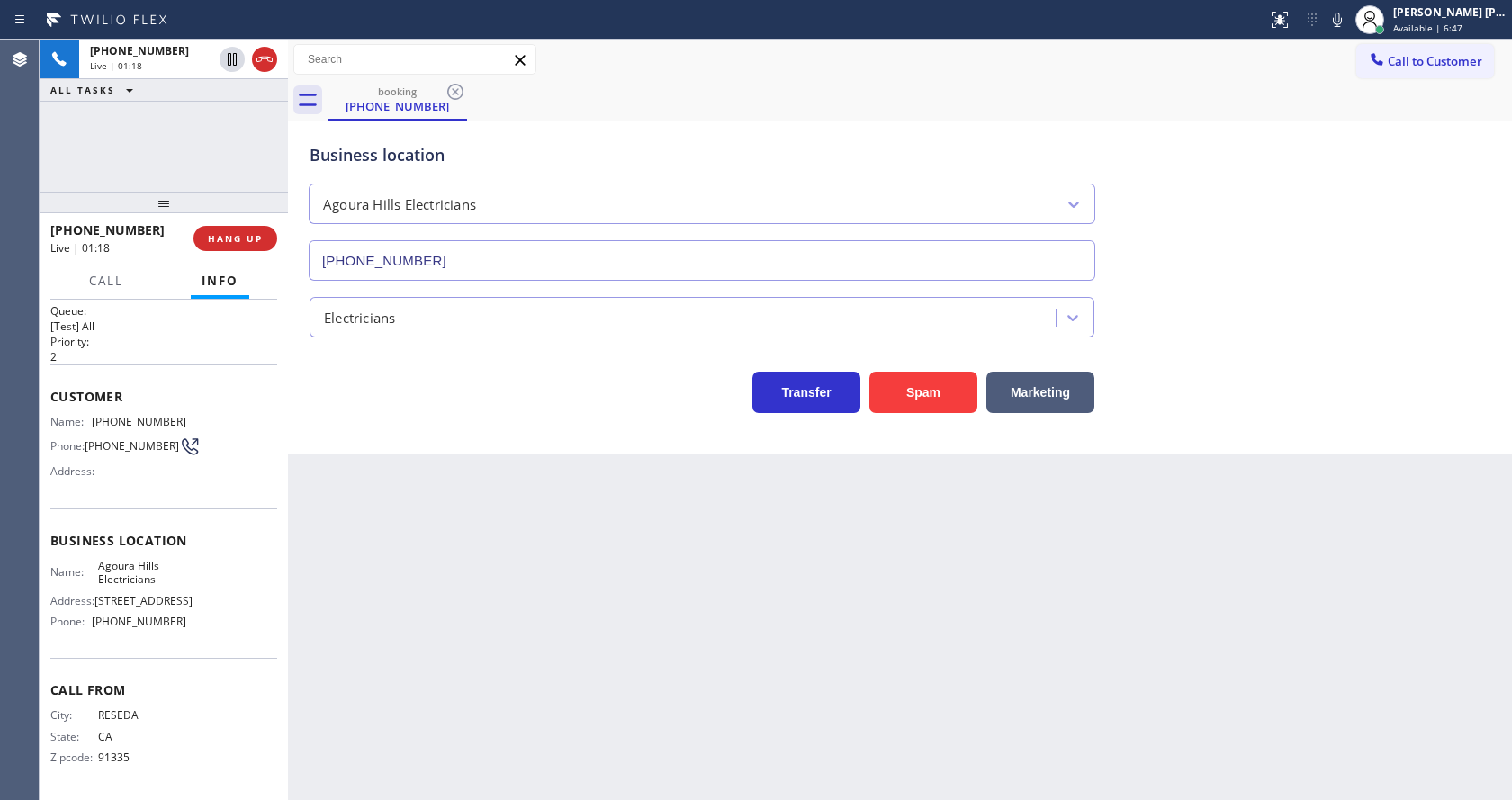
click at [105, 542] on div "Business location Name: [GEOGRAPHIC_DATA] Electricians Address: [STREET_ADDRESS…" at bounding box center [163, 583] width 227 height 150
click at [155, 559] on span "Agoura Hills Electricians" at bounding box center [142, 572] width 89 height 27
click at [162, 610] on div "Name: Agoura Hills Electricians Address: [STREET_ADDRESS] Phone: [PHONE_NUMBER]" at bounding box center [118, 597] width 135 height 78
click at [92, 565] on span "Name:" at bounding box center [74, 572] width 48 height 14
drag, startPoint x: 88, startPoint y: 551, endPoint x: 154, endPoint y: 568, distance: 68.2
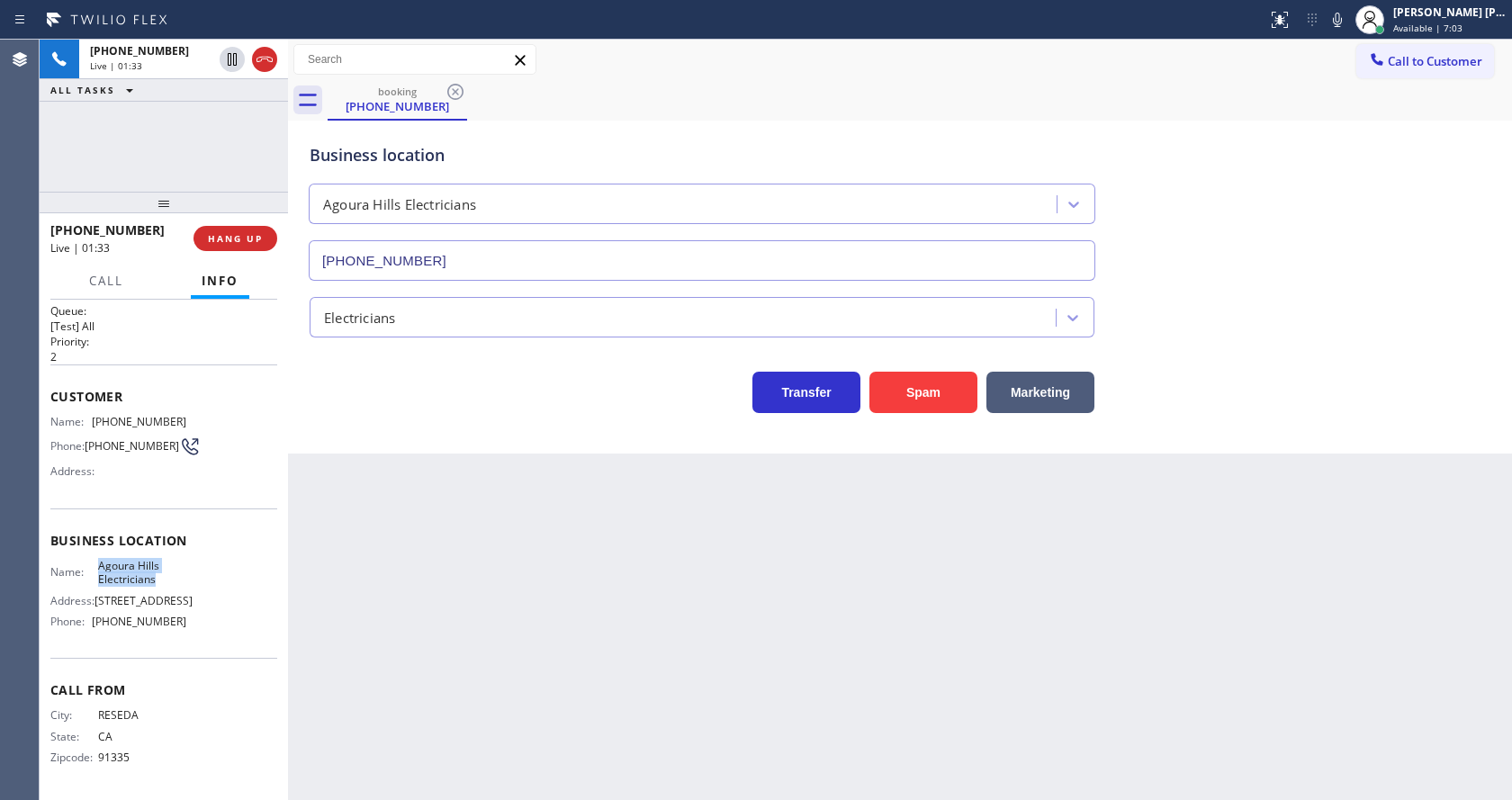
click at [154, 568] on div "Name: Agoura Hills Electricians" at bounding box center [118, 572] width 135 height 27
copy div "Agoura Hills Electricians"
drag, startPoint x: 430, startPoint y: 616, endPoint x: 448, endPoint y: 780, distance: 165.0
click at [431, 643] on div "Back to Dashboard Change Sender ID Customers Technicians Select a contact Outbo…" at bounding box center [899, 419] width 1224 height 761
drag, startPoint x: 156, startPoint y: 698, endPoint x: 148, endPoint y: 689, distance: 12.0
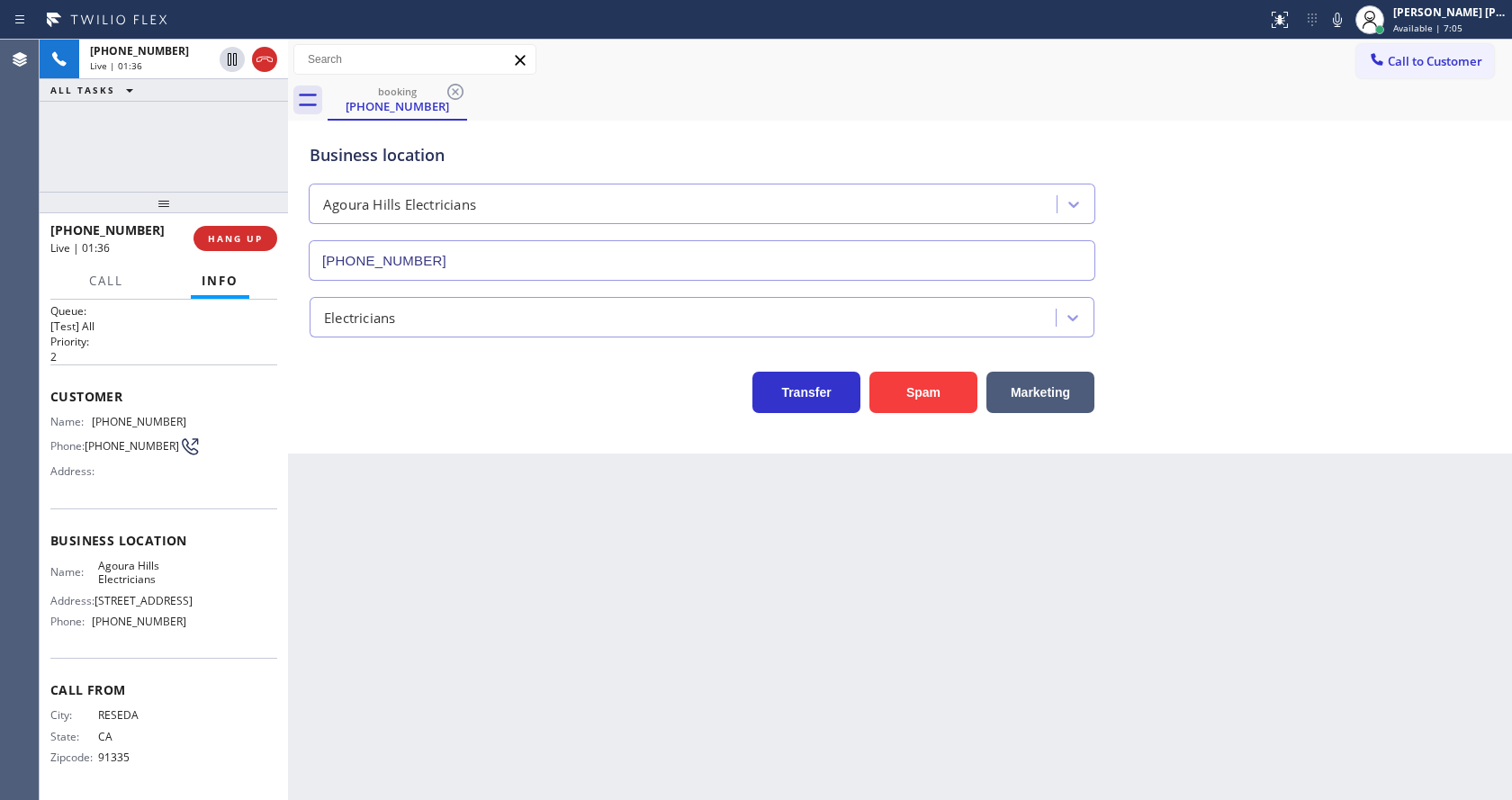
click at [156, 697] on span "Call From" at bounding box center [163, 689] width 227 height 17
drag, startPoint x: 91, startPoint y: 622, endPoint x: 258, endPoint y: 630, distance: 167.2
click at [258, 630] on div "Name: Agoura Hills Electricians Address: [STREET_ADDRESS] Phone: [PHONE_NUMBER]" at bounding box center [163, 597] width 227 height 78
copy div "[PHONE_NUMBER]"
click at [352, 620] on div "Back to Dashboard Change Sender ID Customers Technicians Select a contact Outbo…" at bounding box center [899, 419] width 1224 height 761
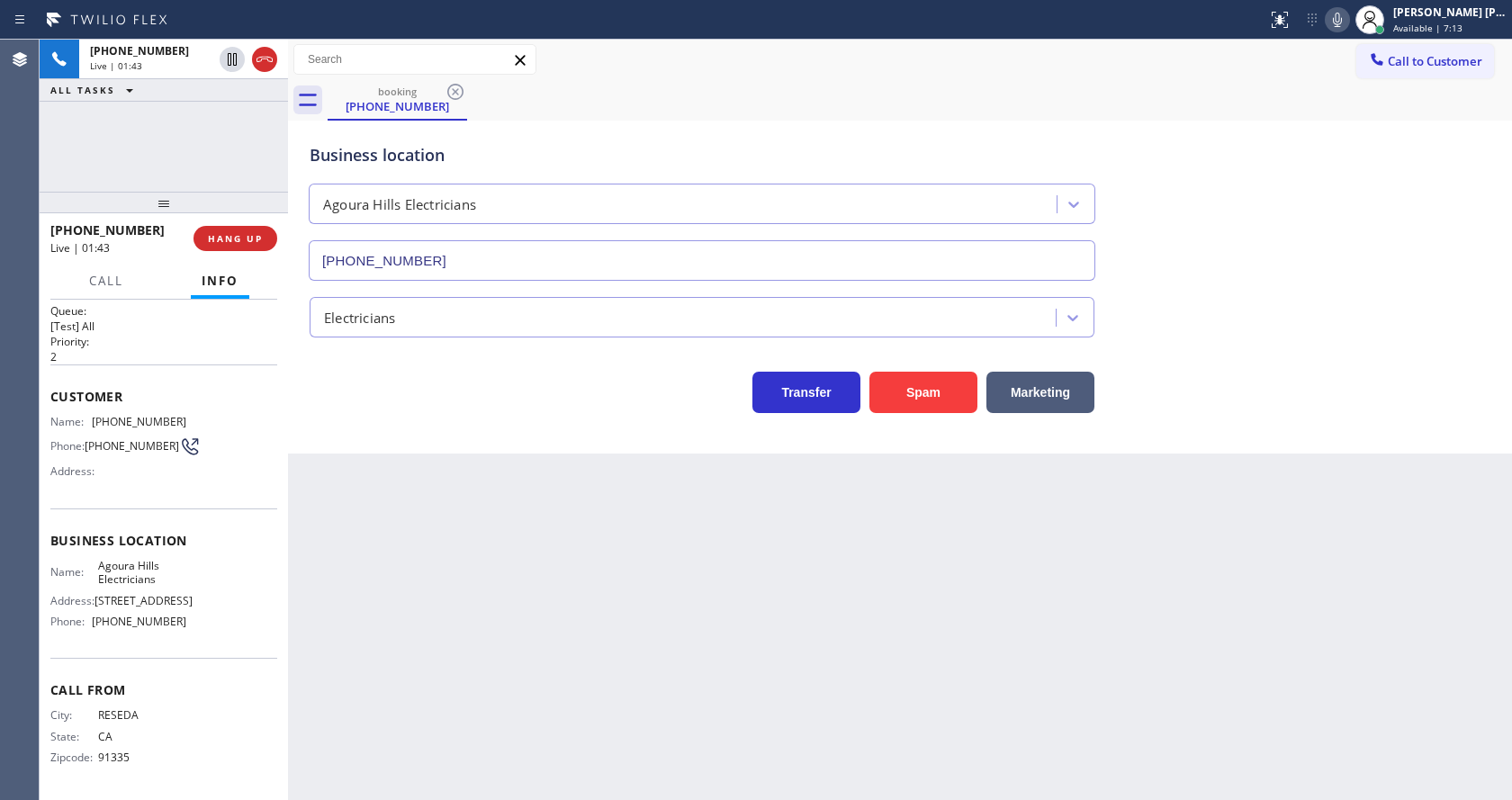
drag, startPoint x: 1336, startPoint y: 17, endPoint x: 960, endPoint y: 246, distance: 440.2
click at [1335, 19] on icon at bounding box center [1338, 20] width 22 height 22
click at [227, 52] on icon at bounding box center [233, 60] width 22 height 22
click at [440, 561] on div "Back to Dashboard Change Sender ID Customers Technicians Select a contact Outbo…" at bounding box center [899, 419] width 1224 height 761
click at [228, 60] on icon at bounding box center [232, 59] width 9 height 13
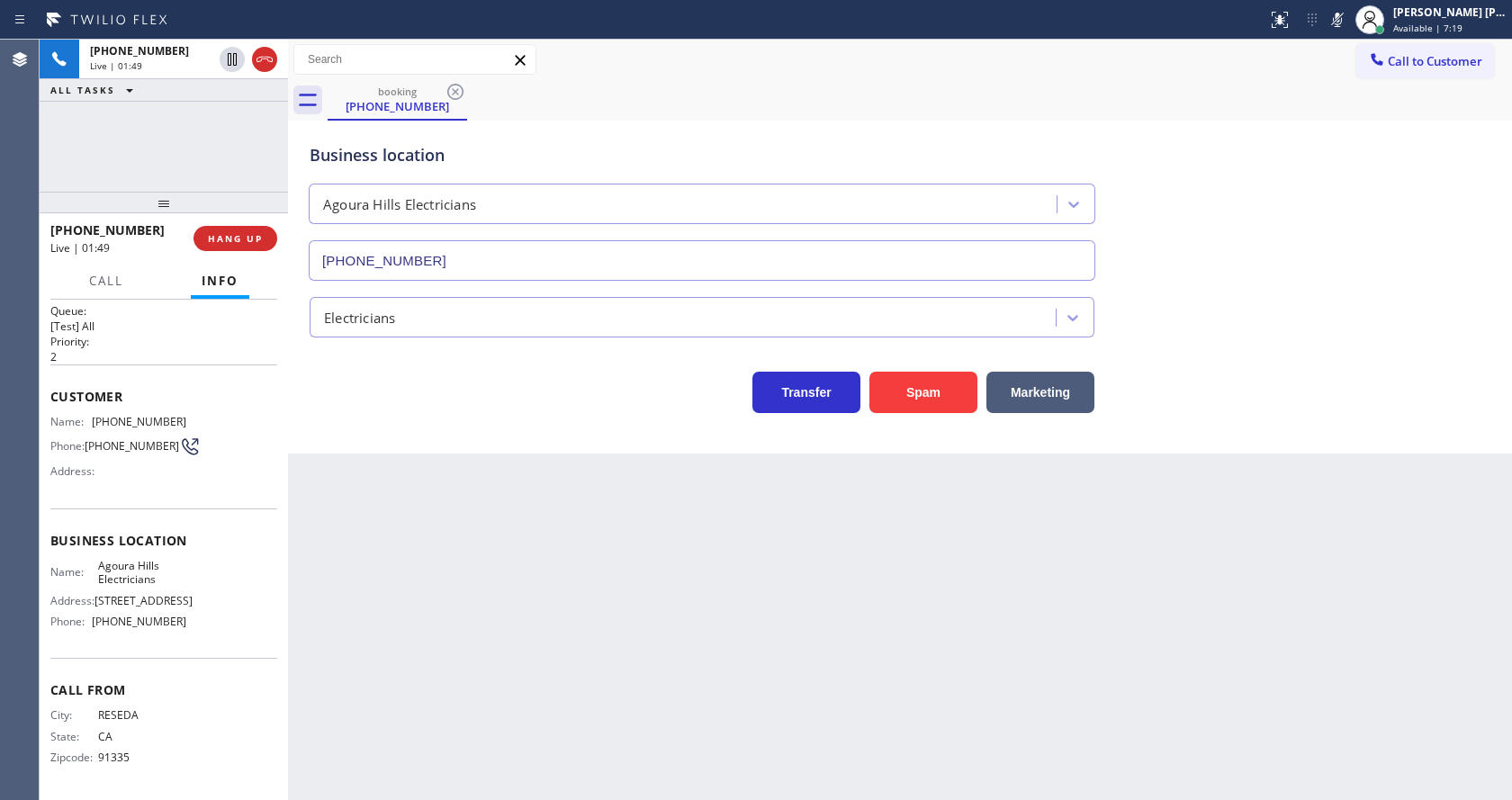
click at [435, 725] on div "Back to Dashboard Change Sender ID Customers Technicians Select a contact Outbo…" at bounding box center [899, 419] width 1224 height 761
drag, startPoint x: 631, startPoint y: 679, endPoint x: 601, endPoint y: 791, distance: 115.9
click at [631, 679] on div "Back to Dashboard Change Sender ID Customers Technicians Select a contact Outbo…" at bounding box center [899, 419] width 1224 height 761
click at [447, 464] on div "Back to Dashboard Change Sender ID Customers Technicians Select a contact Outbo…" at bounding box center [899, 419] width 1224 height 761
click at [729, 602] on div "Back to Dashboard Change Sender ID Customers Technicians Select a contact Outbo…" at bounding box center [899, 419] width 1224 height 761
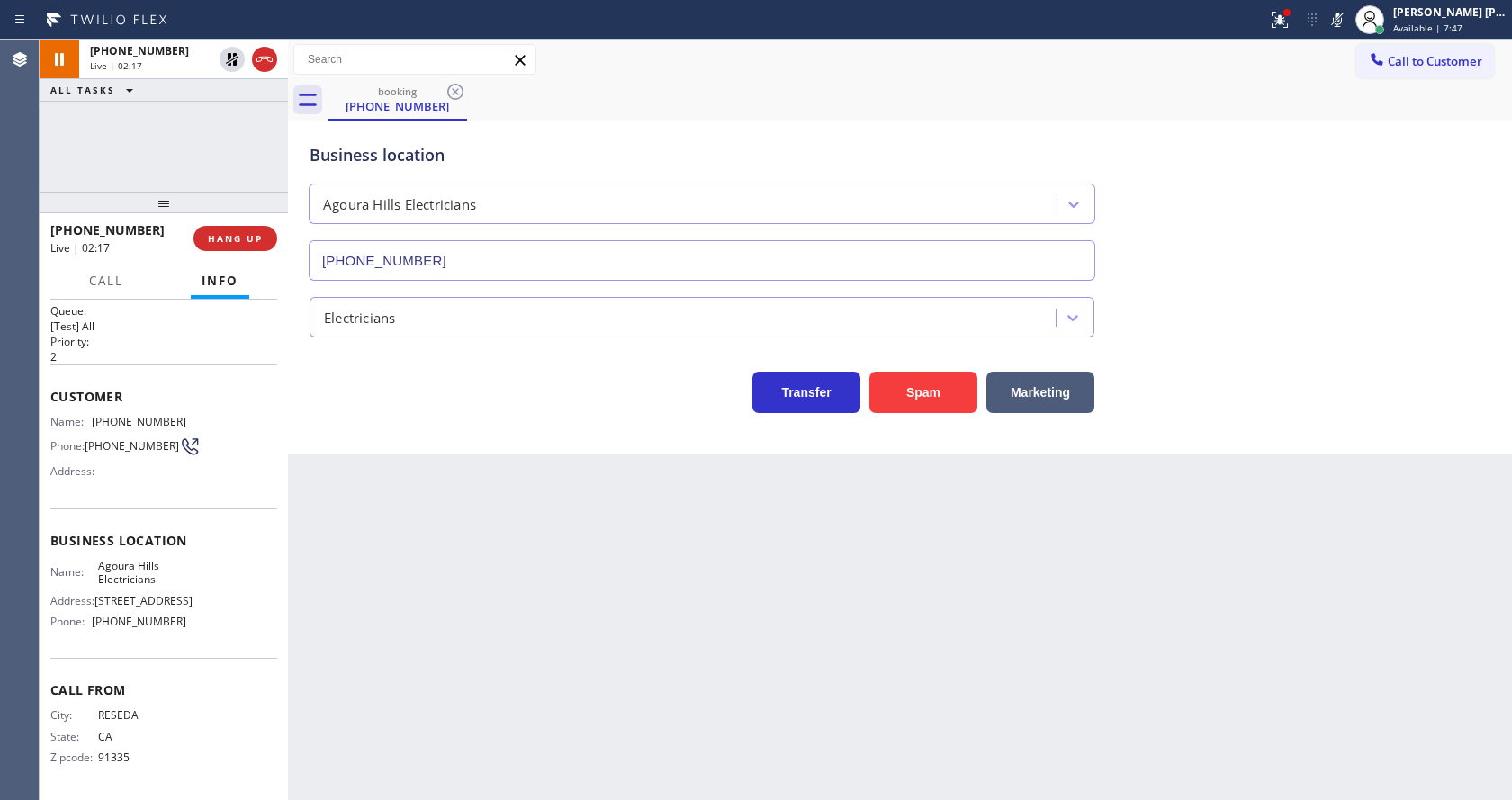
click at [442, 504] on div "Back to Dashboard Change Sender ID Customers Technicians Select a contact Outbo…" at bounding box center [899, 419] width 1224 height 761
click at [233, 54] on icon at bounding box center [232, 59] width 13 height 13
click at [1349, 13] on icon at bounding box center [1338, 20] width 22 height 22
click at [1269, 21] on div at bounding box center [1280, 20] width 39 height 22
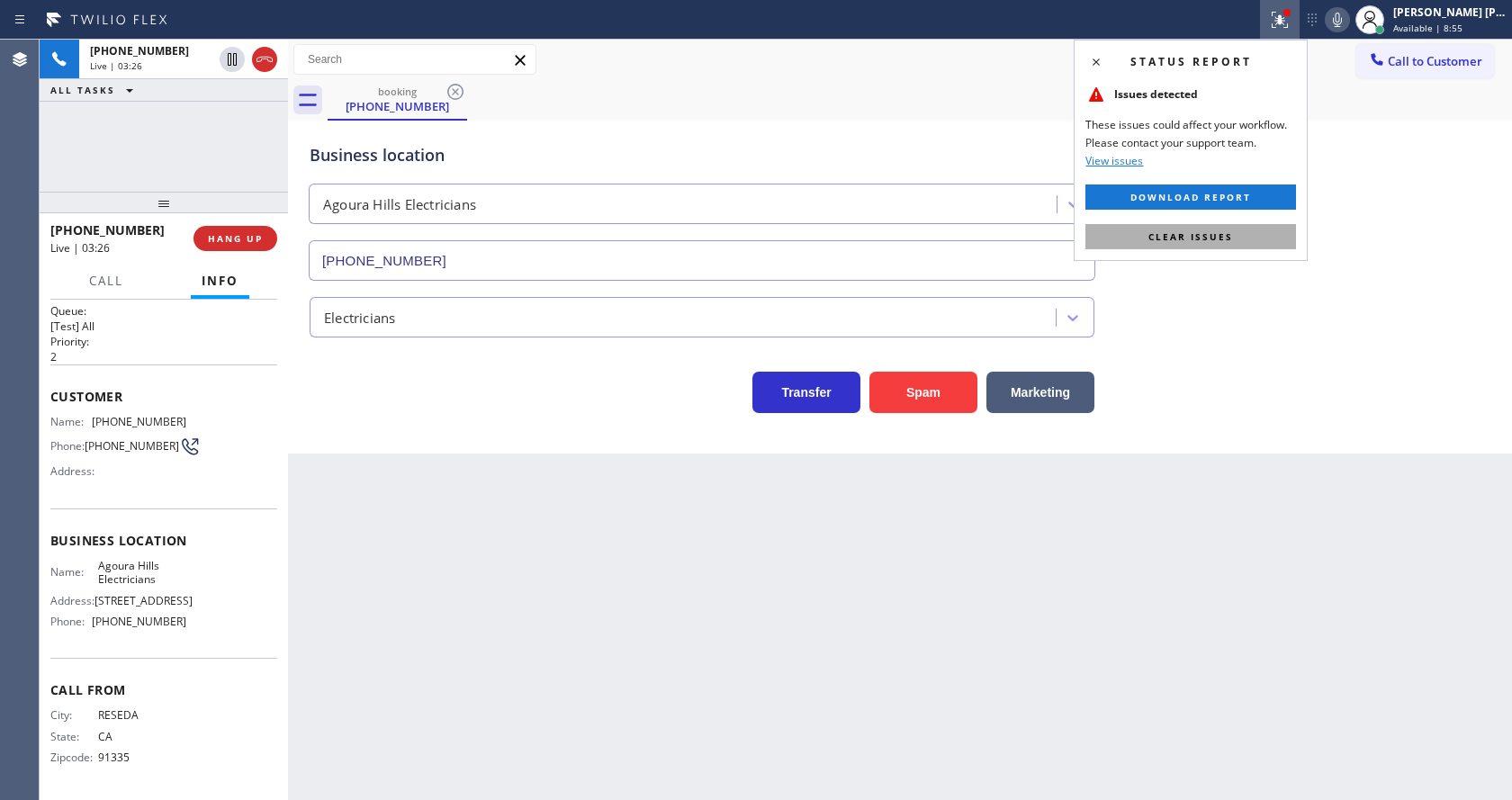
click at [1232, 231] on button "Clear issues" at bounding box center [1191, 237] width 211 height 26
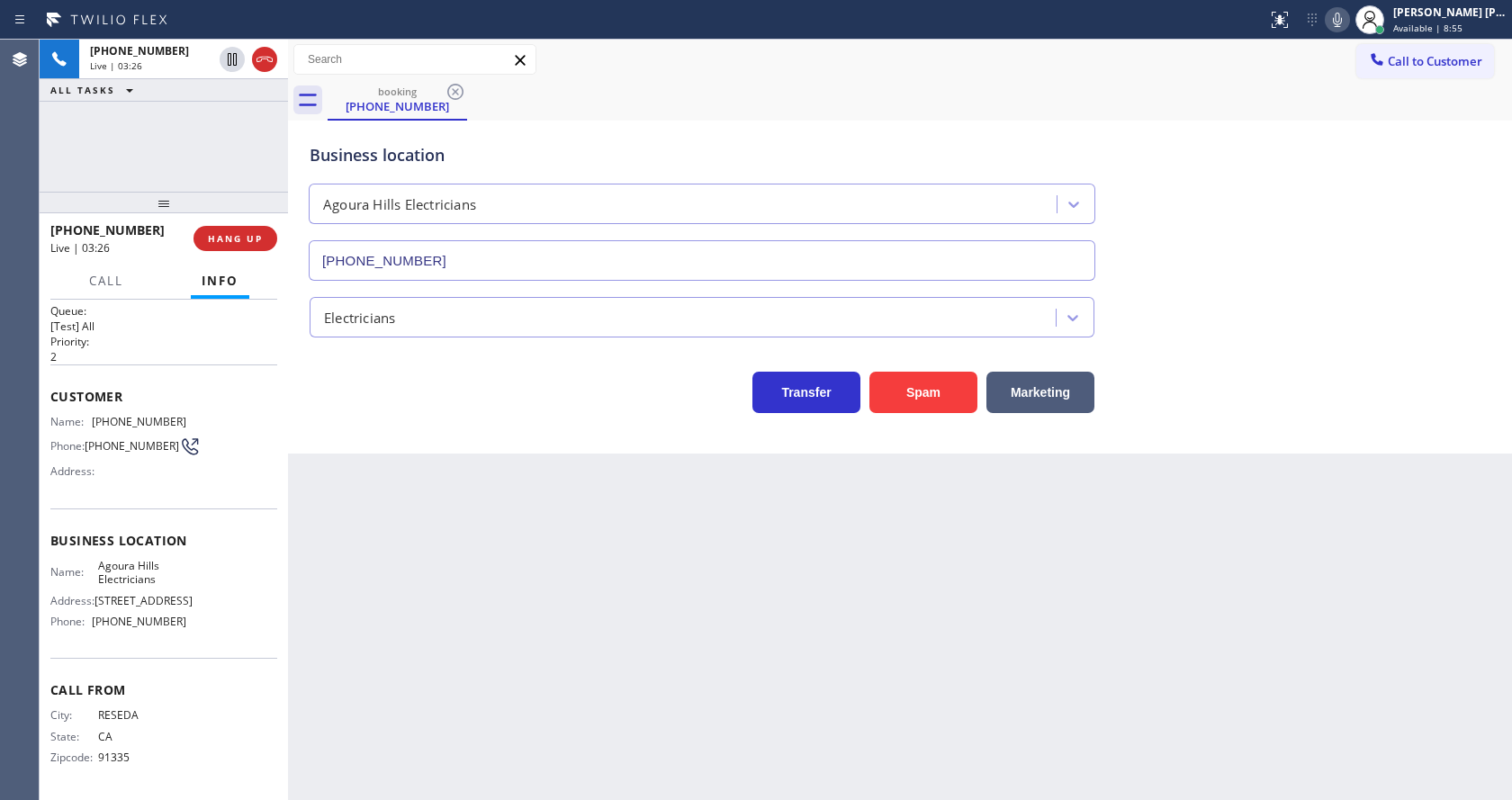
click at [1305, 236] on div "Business location [GEOGRAPHIC_DATA] Electricians [PHONE_NUMBER]" at bounding box center [900, 199] width 1188 height 163
click at [618, 486] on div "Back to Dashboard Change Sender ID Customers Technicians Select a contact Outbo…" at bounding box center [899, 419] width 1224 height 761
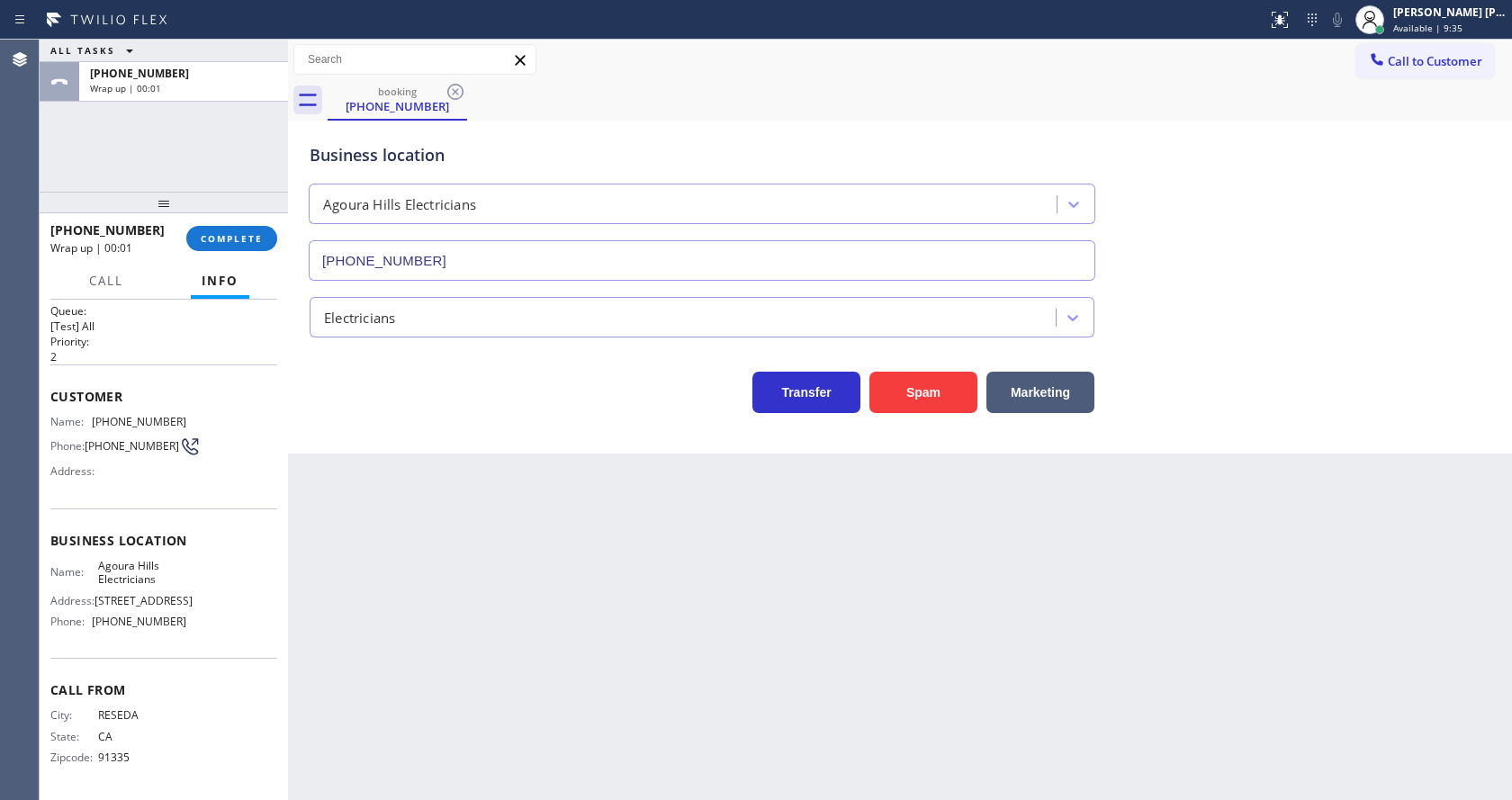
drag, startPoint x: 514, startPoint y: 538, endPoint x: 513, endPoint y: 512, distance: 26.0
click at [513, 521] on div "Back to Dashboard Change Sender ID Customers Technicians Select a contact Outbo…" at bounding box center [899, 419] width 1224 height 761
click at [774, 573] on div "Back to Dashboard Change Sender ID Customers Technicians Select a contact Outbo…" at bounding box center [899, 419] width 1224 height 761
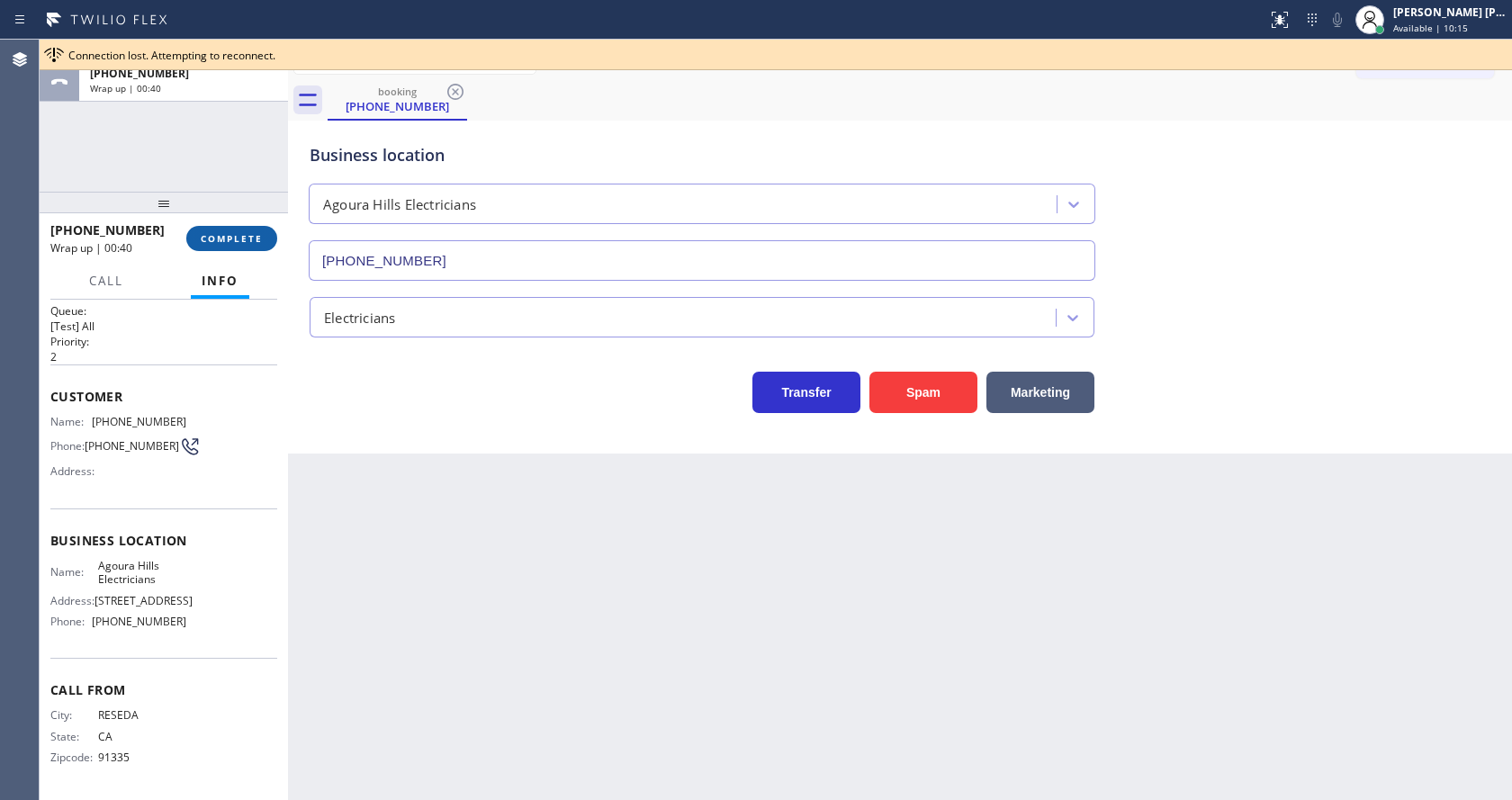
click at [227, 233] on span "COMPLETE" at bounding box center [231, 239] width 62 height 13
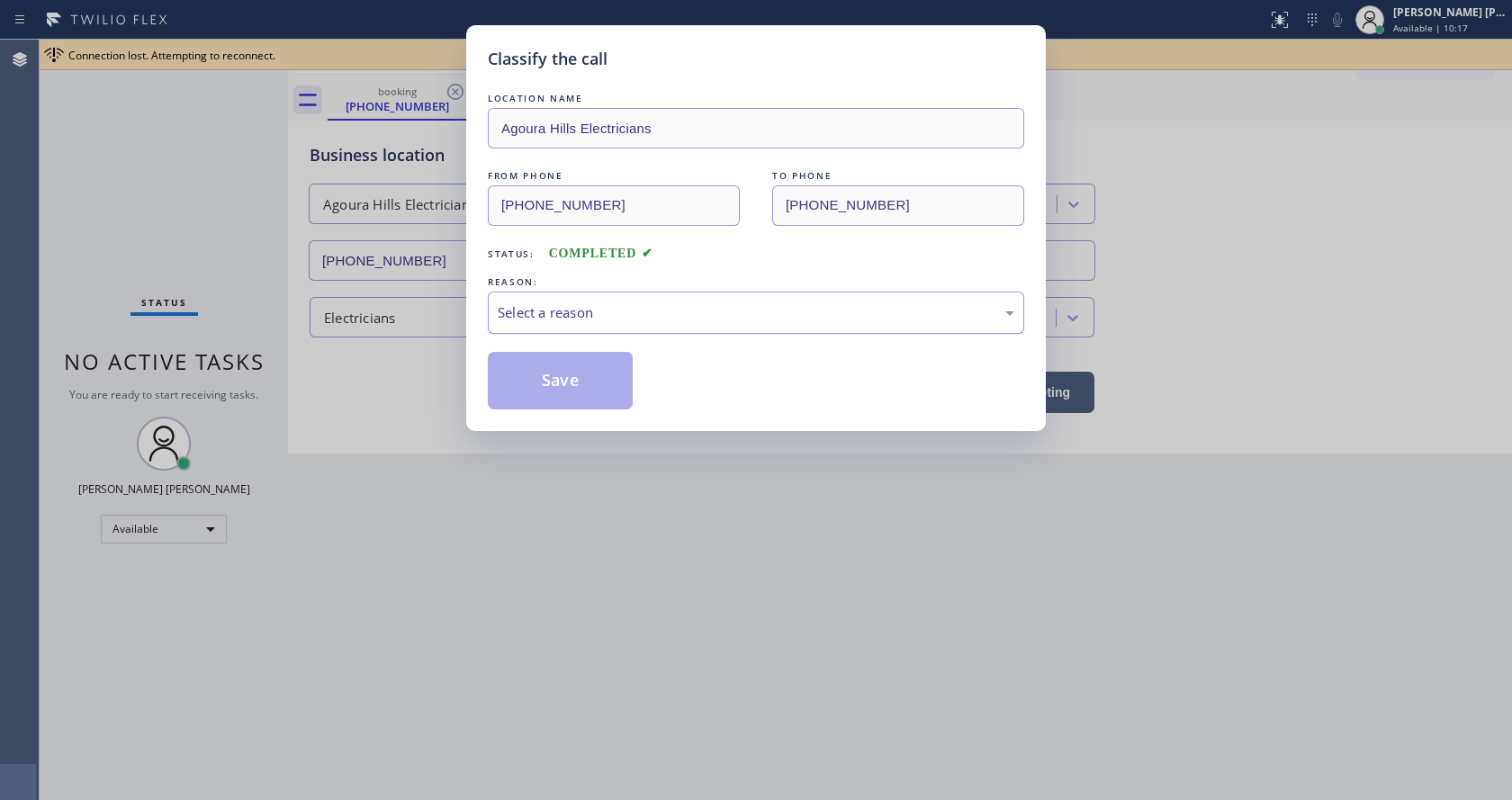
click at [561, 326] on div "Select a reason" at bounding box center [756, 312] width 536 height 42
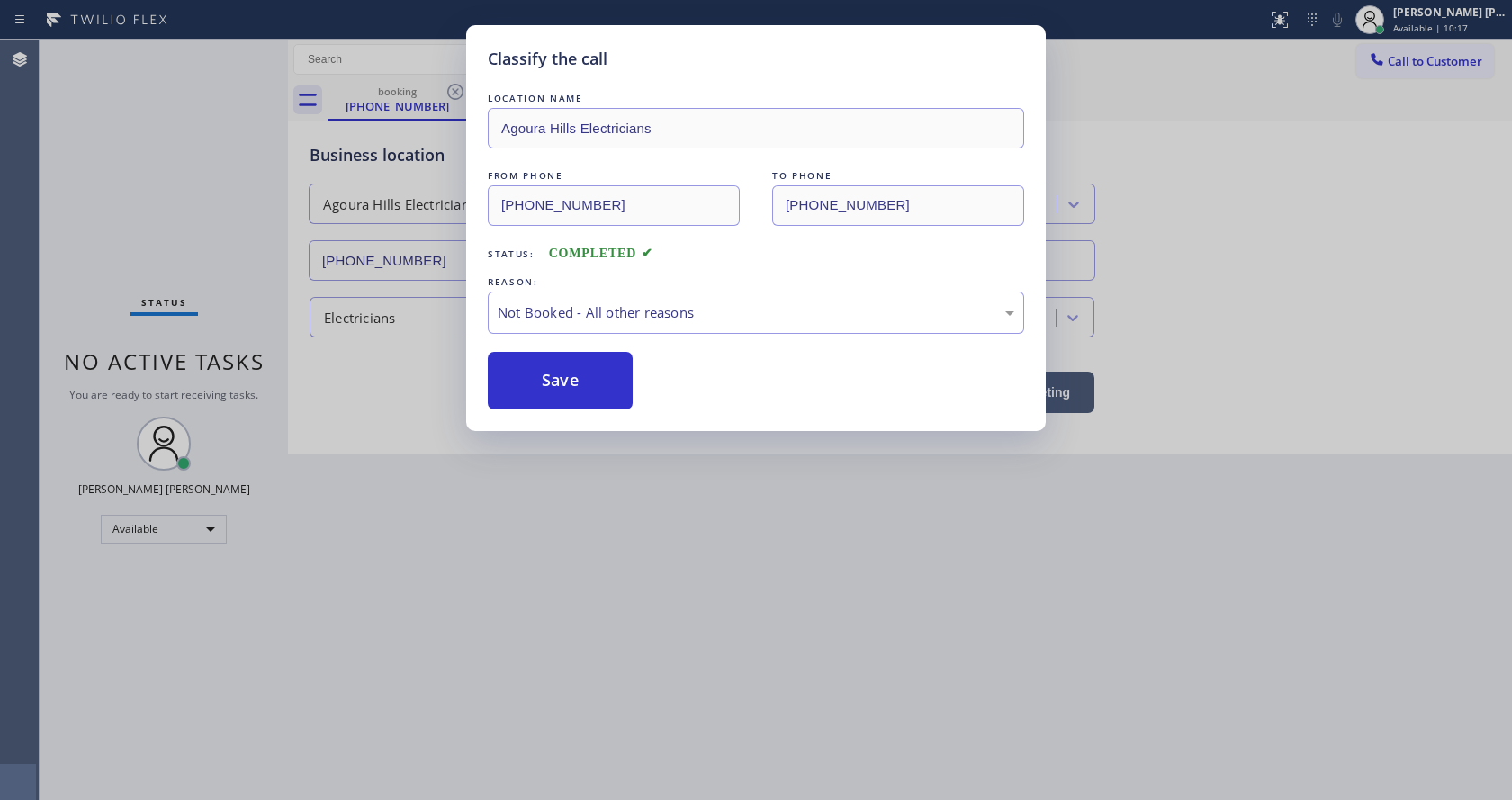
click at [562, 374] on button "Save" at bounding box center [561, 381] width 145 height 58
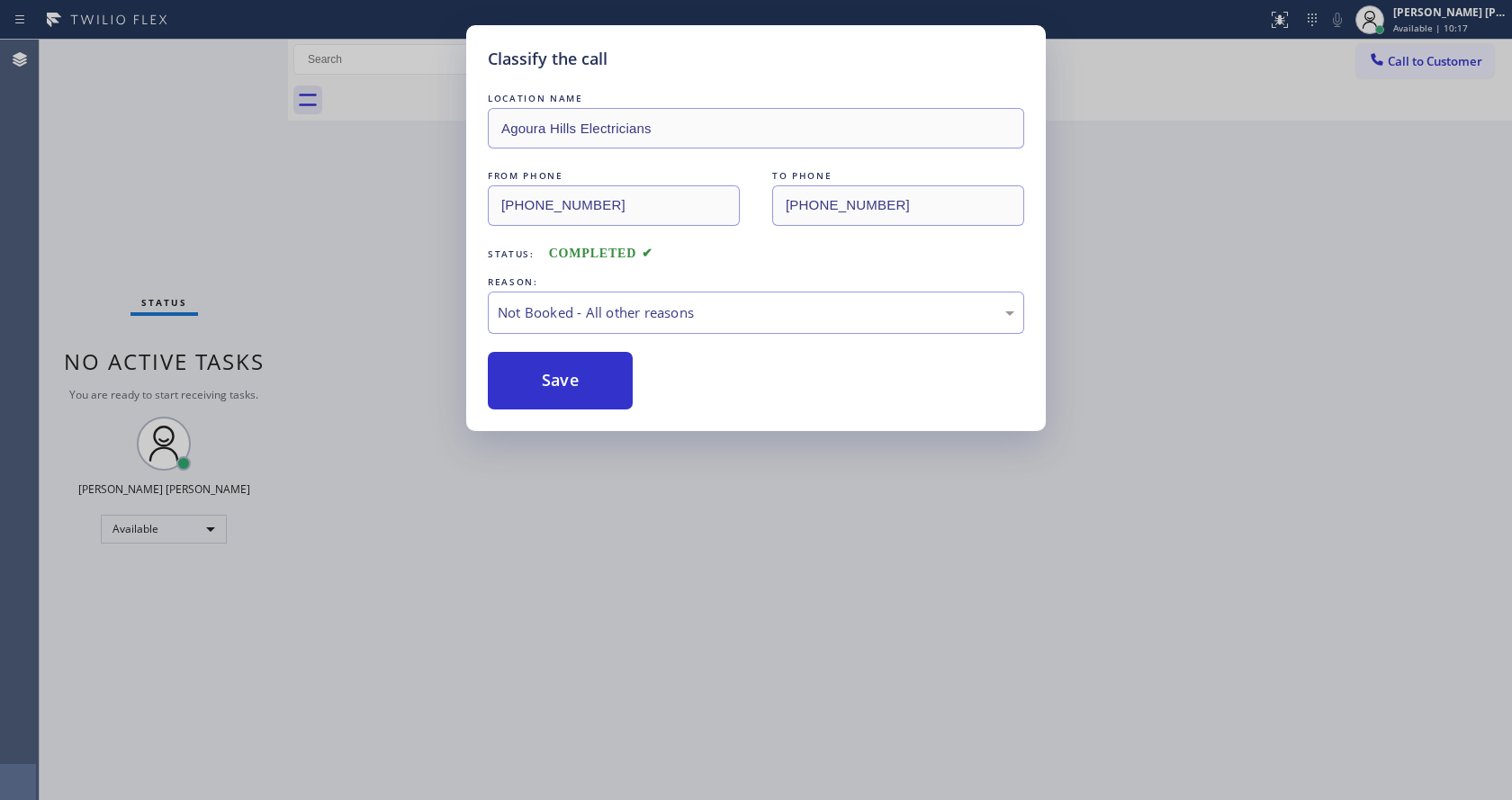
click at [562, 374] on button "Save" at bounding box center [561, 381] width 145 height 58
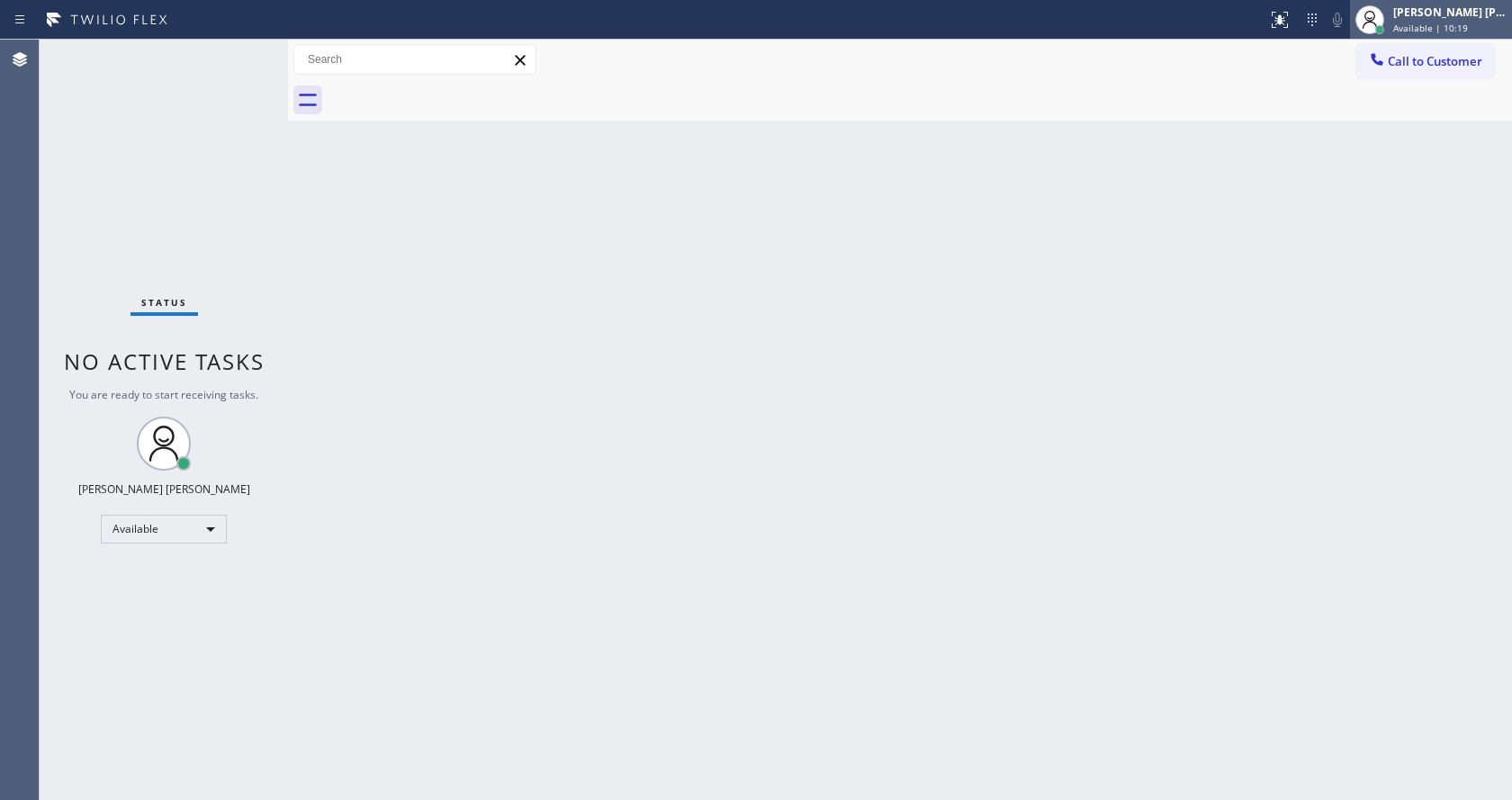
click at [1417, 27] on span "Available | 10:19" at bounding box center [1431, 27] width 75 height 13
click at [807, 497] on div "Back to Dashboard Change Sender ID Customers Technicians Select a contact Outbo…" at bounding box center [899, 419] width 1224 height 761
drag, startPoint x: 591, startPoint y: 635, endPoint x: 475, endPoint y: 783, distance: 188.0
click at [591, 636] on div "Back to Dashboard Change Sender ID Customers Technicians Select a contact Outbo…" at bounding box center [899, 419] width 1224 height 761
drag, startPoint x: 876, startPoint y: 465, endPoint x: 741, endPoint y: 573, distance: 172.9
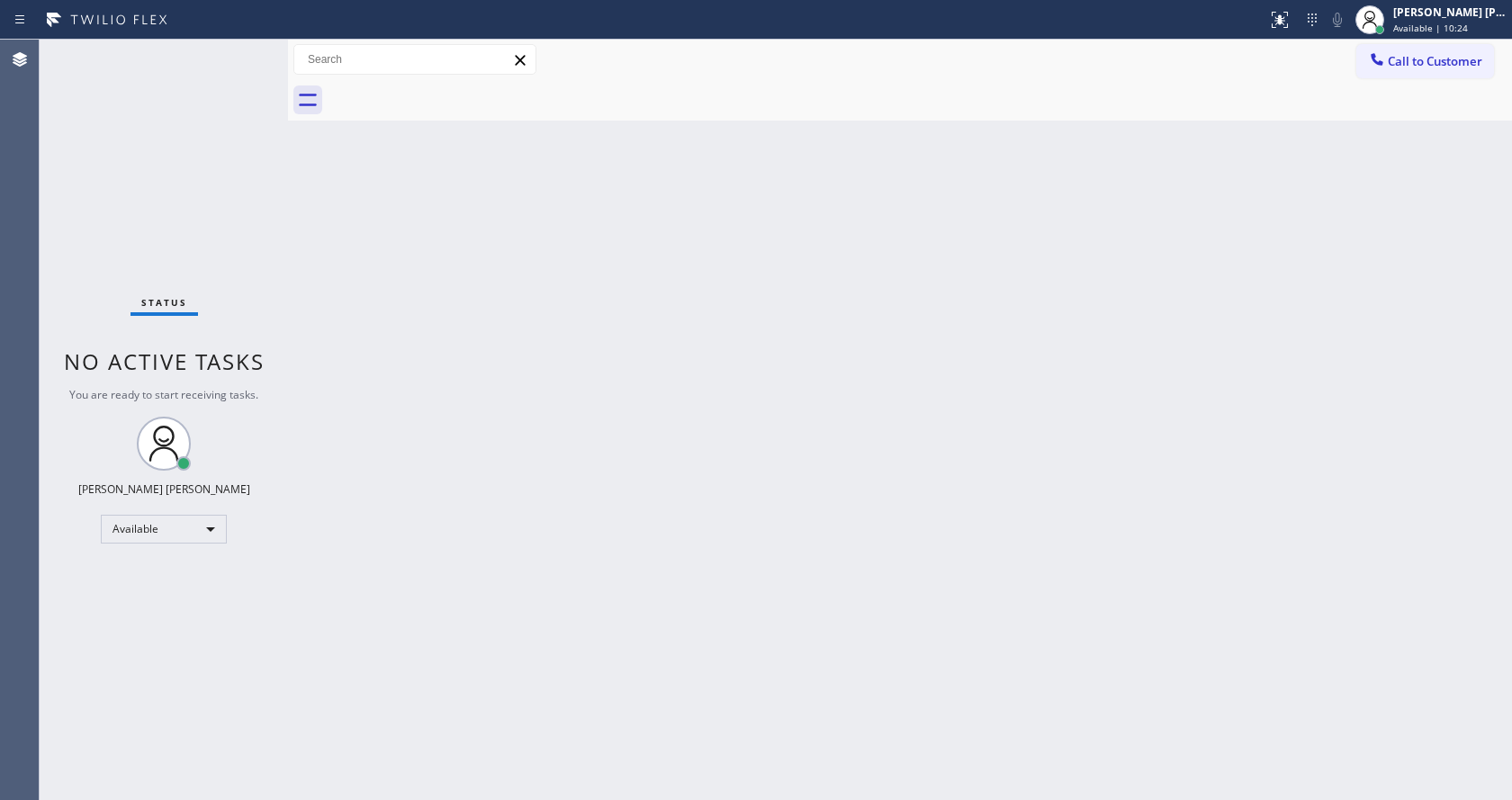
click at [870, 464] on div "Back to Dashboard Change Sender ID Customers Technicians Select a contact Outbo…" at bounding box center [899, 419] width 1224 height 761
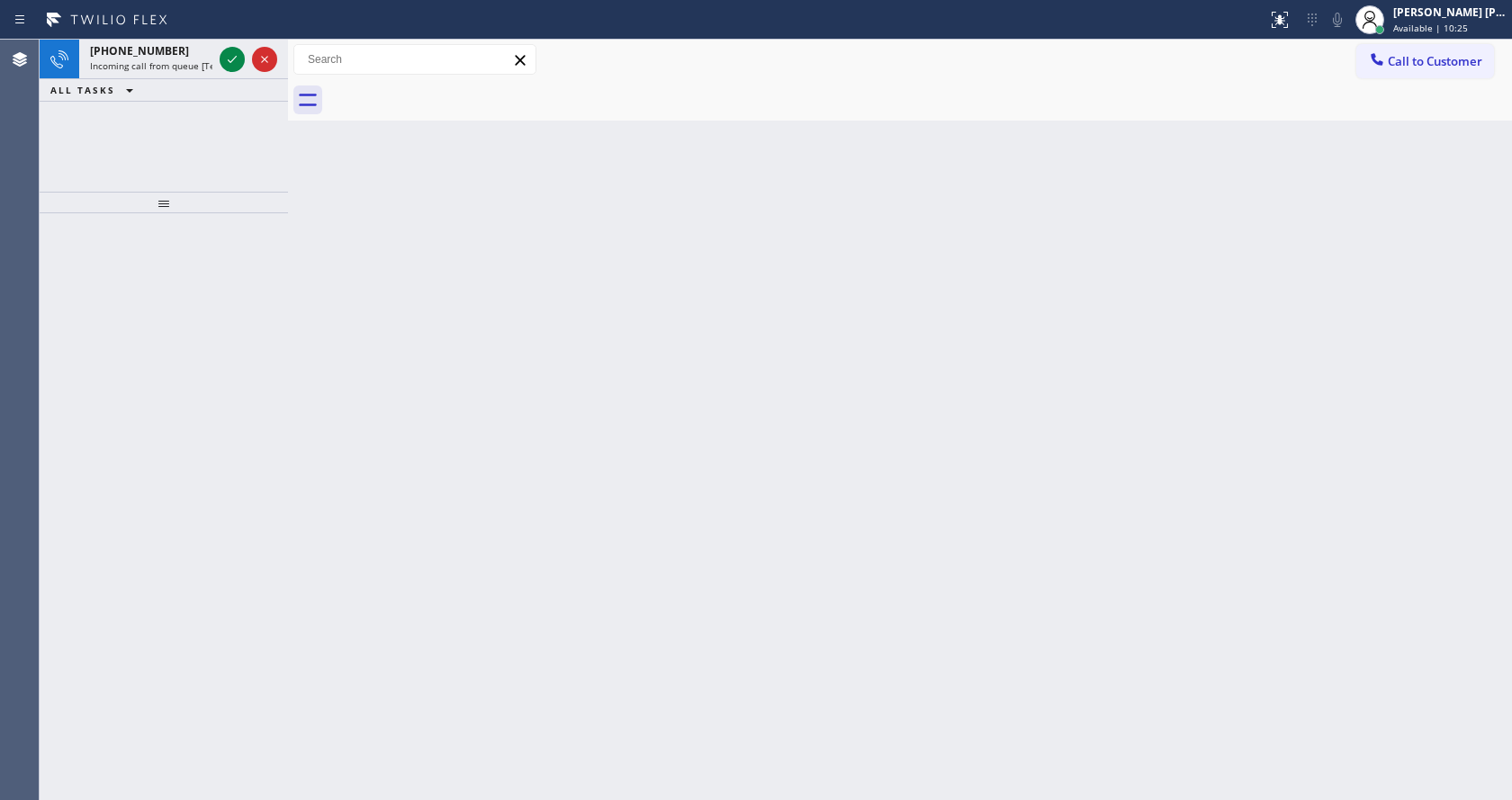
click at [584, 679] on div "Back to Dashboard Change Sender ID Customers Technicians Select a contact Outbo…" at bounding box center [899, 419] width 1224 height 761
click at [205, 67] on span "Incoming call from queue [Test] All" at bounding box center [165, 66] width 149 height 13
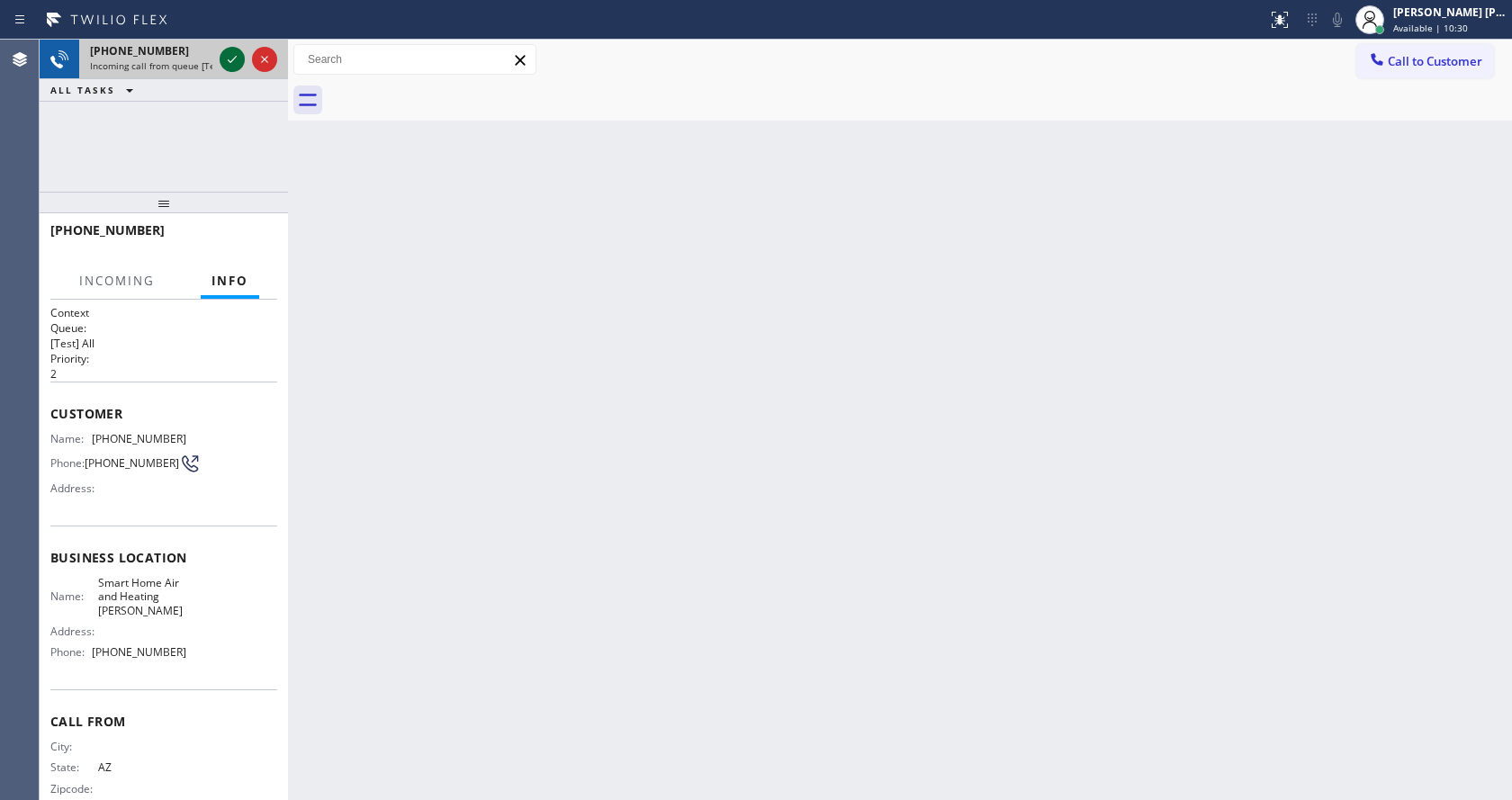
click at [228, 56] on icon at bounding box center [233, 60] width 22 height 22
click at [586, 439] on div "Back to Dashboard Change Sender ID Customers Technicians Select a contact Outbo…" at bounding box center [899, 419] width 1224 height 761
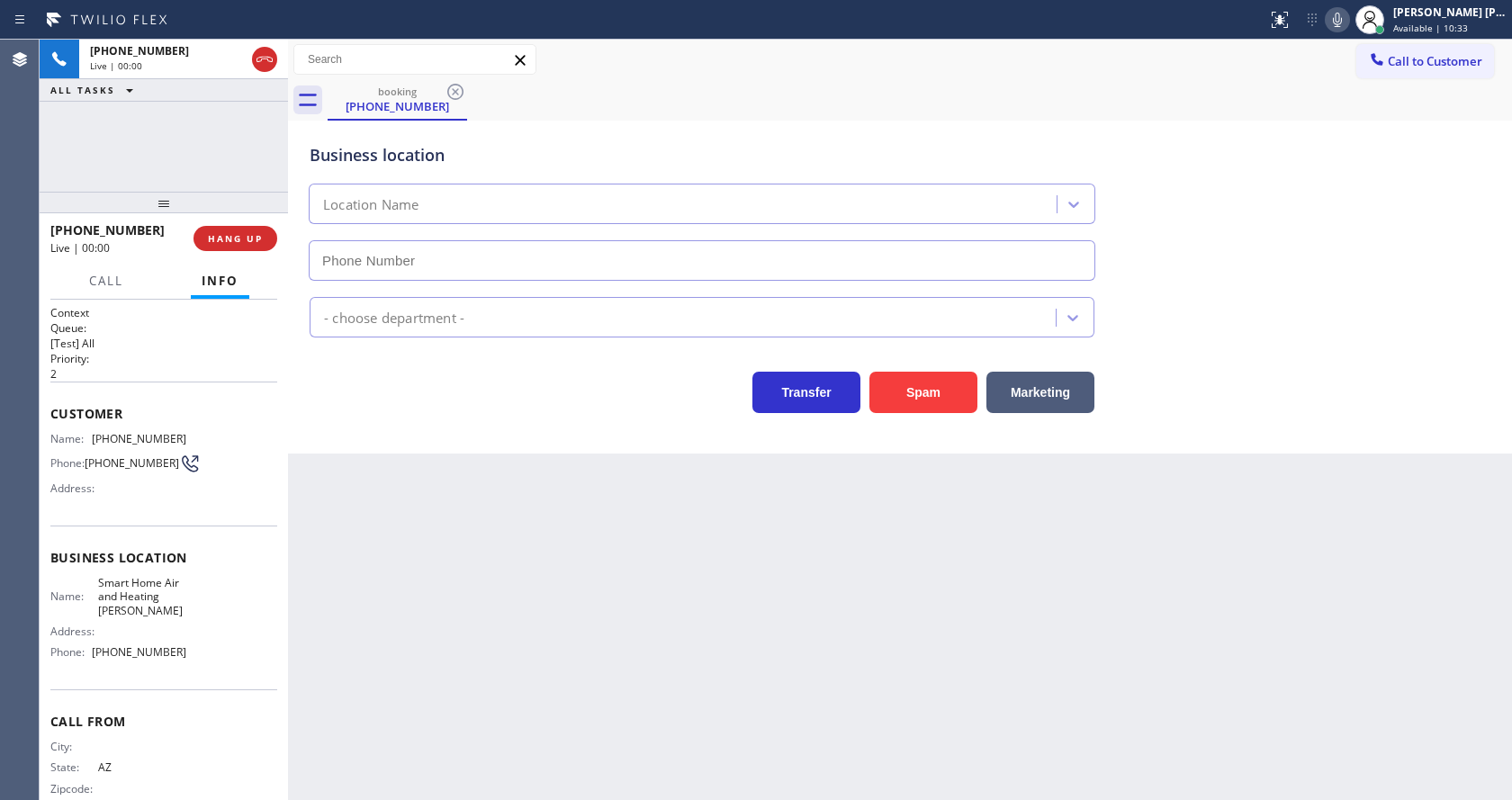
type input "[PHONE_NUMBER]"
drag, startPoint x: 520, startPoint y: 507, endPoint x: 539, endPoint y: 504, distance: 19.2
click at [519, 507] on div "Back to Dashboard Change Sender ID Customers Technicians Select a contact Outbo…" at bounding box center [899, 419] width 1224 height 761
click at [887, 397] on button "Spam" at bounding box center [924, 393] width 108 height 41
click at [921, 383] on button "Spam" at bounding box center [924, 393] width 108 height 41
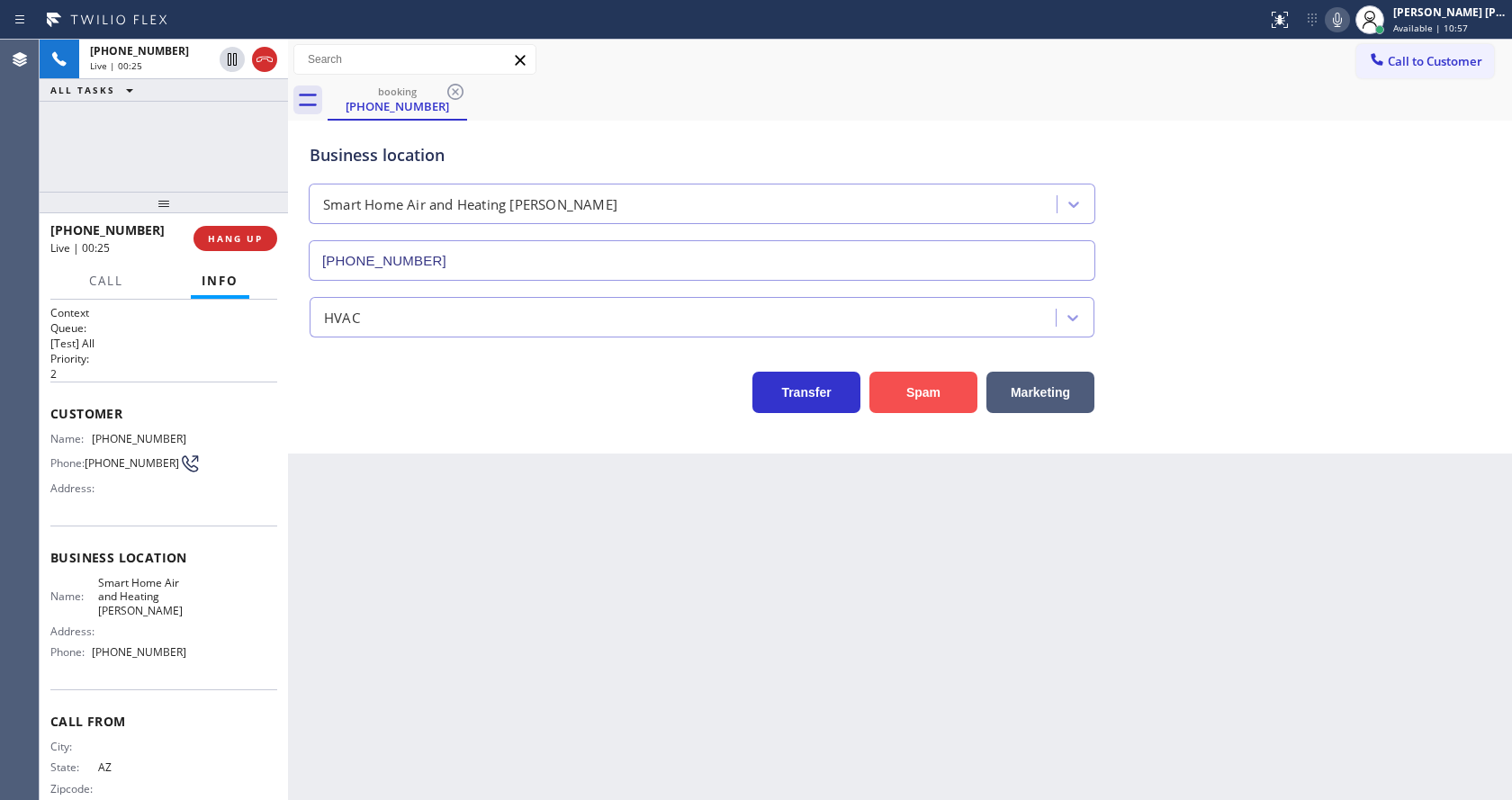
click at [921, 383] on button "Spam" at bounding box center [924, 393] width 108 height 41
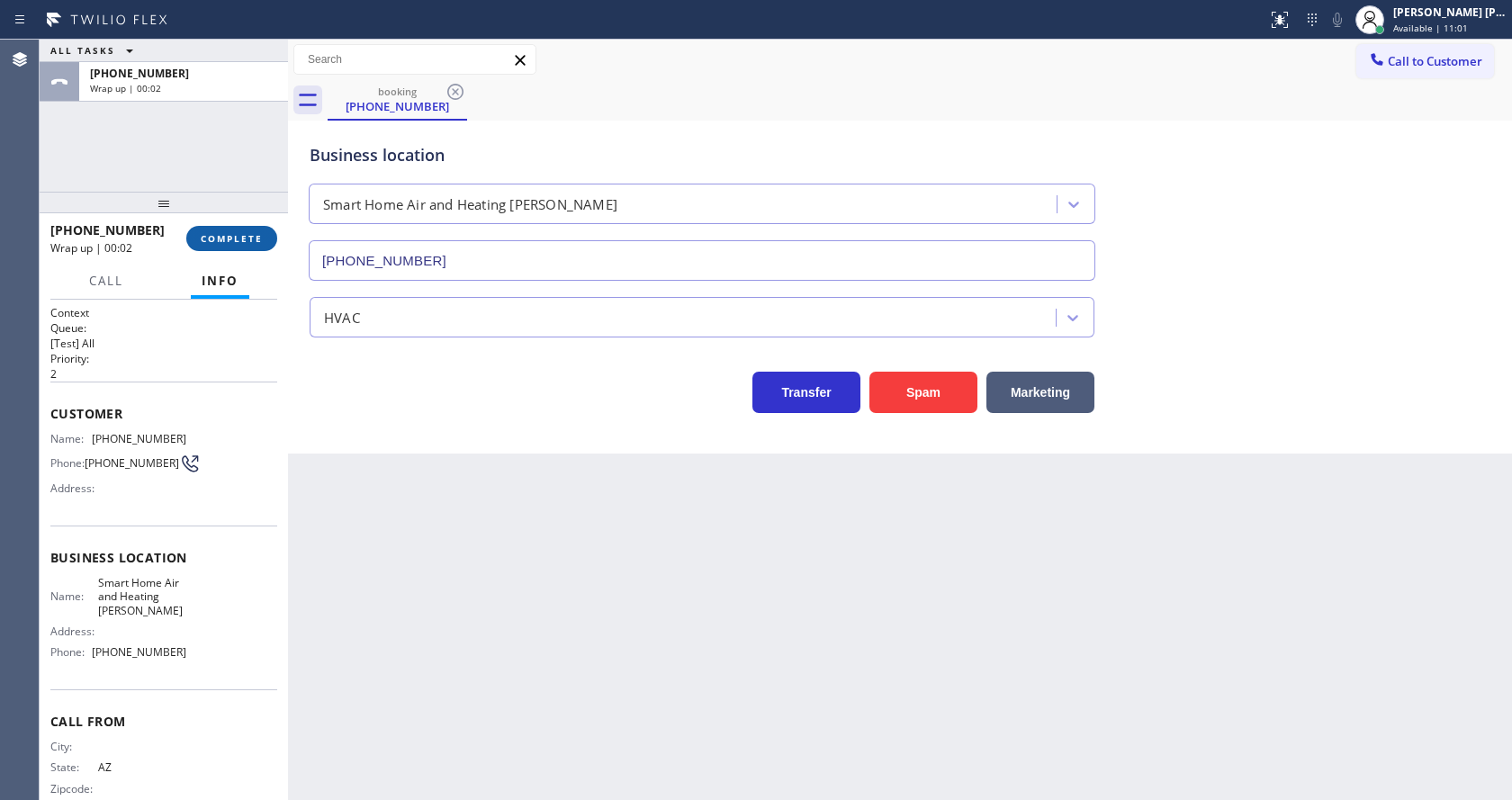
click at [238, 227] on button "COMPLETE" at bounding box center [232, 239] width 91 height 26
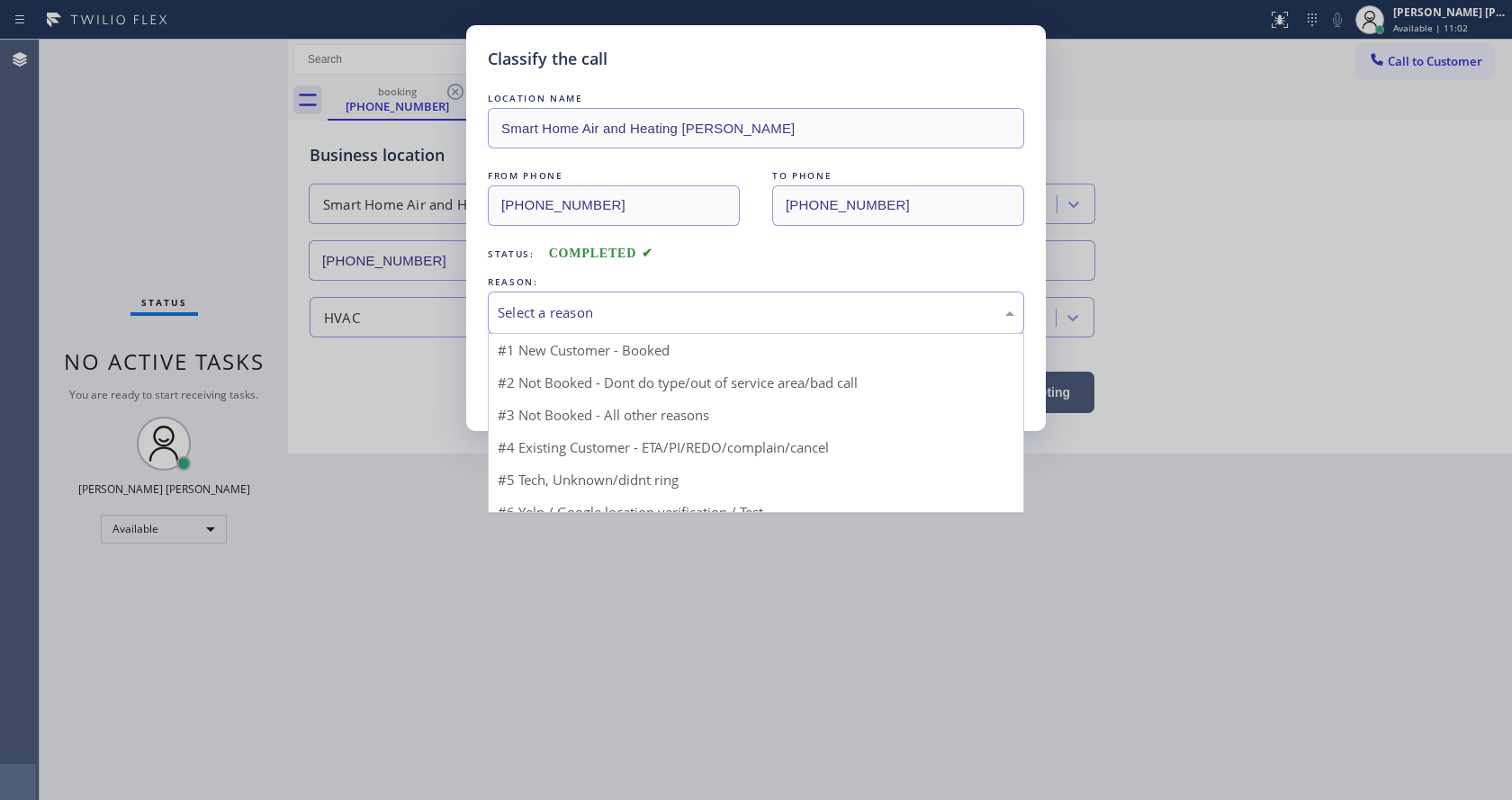
click at [612, 318] on div "Select a reason" at bounding box center [756, 312] width 516 height 21
click at [591, 373] on button "Save" at bounding box center [561, 381] width 145 height 58
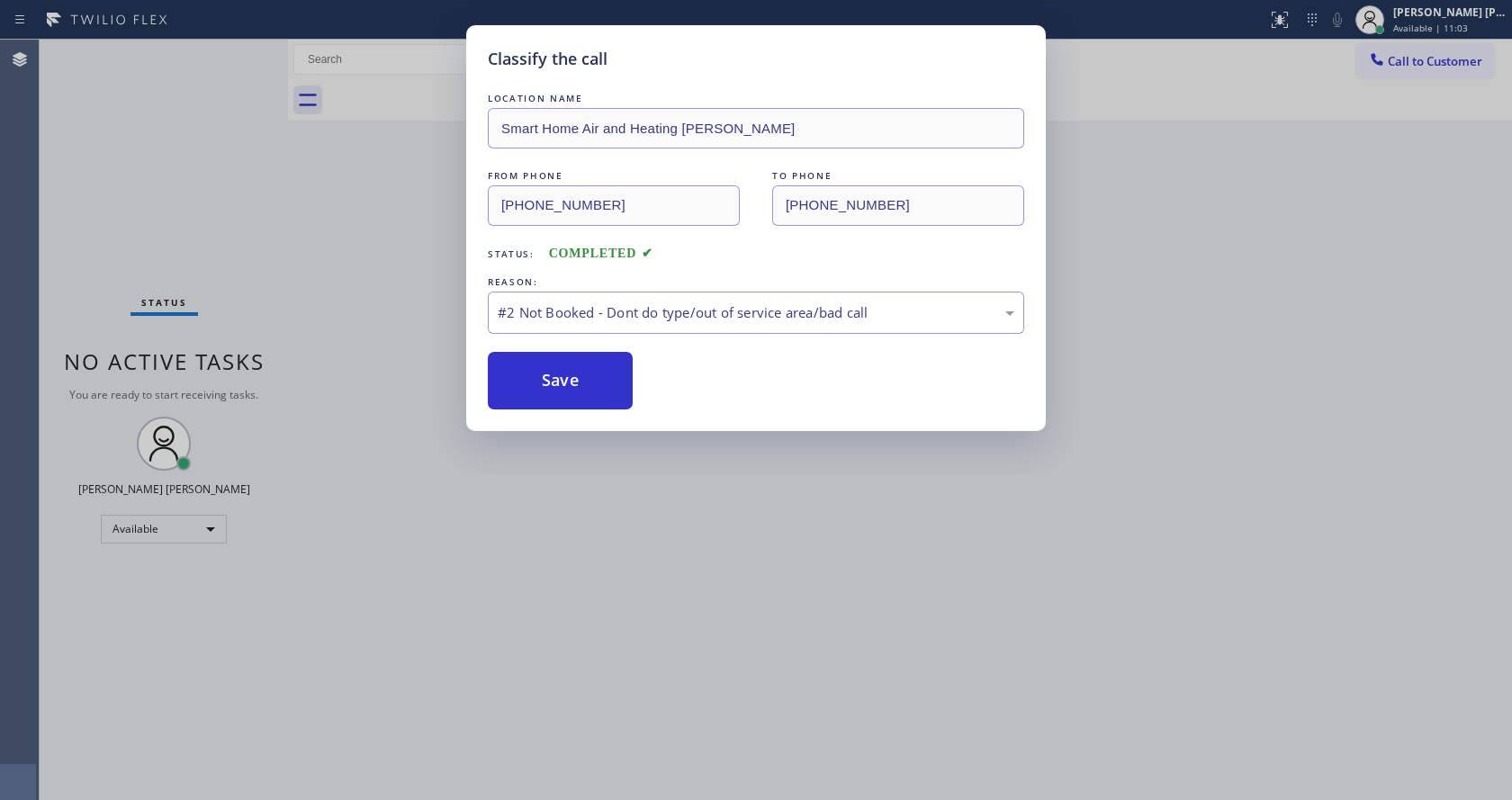
click at [591, 373] on button "Save" at bounding box center [561, 381] width 145 height 58
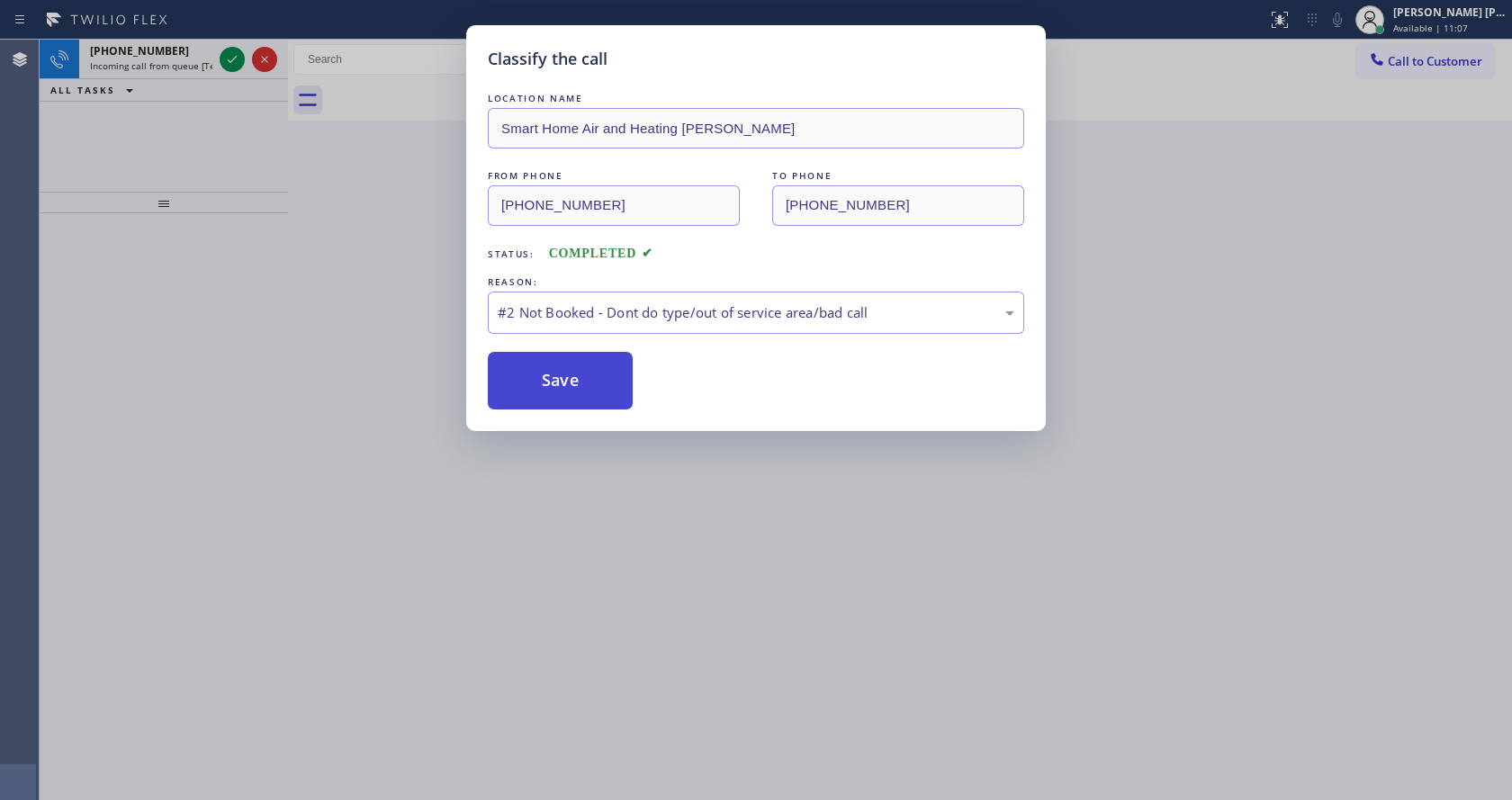
click at [589, 373] on button "Save" at bounding box center [561, 381] width 145 height 58
click at [559, 327] on div "#2 Not Booked - Dont do type/out of service area/bad call" at bounding box center [756, 312] width 536 height 42
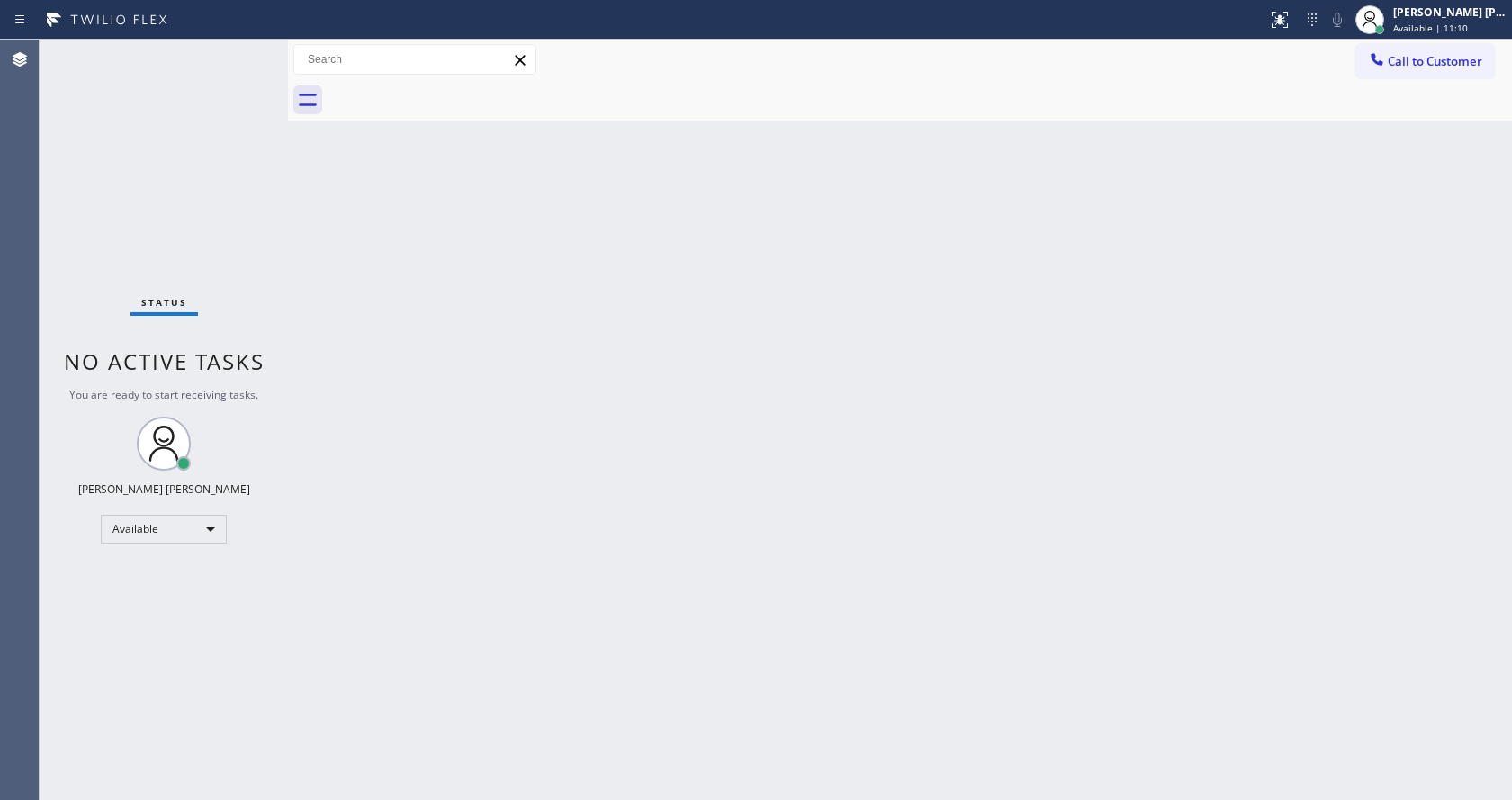
click at [569, 378] on div "Back to Dashboard Change Sender ID Customers Technicians Select a contact Outbo…" at bounding box center [899, 419] width 1224 height 761
click at [162, 49] on div "Status No active tasks You are ready to start receiving tasks. [PERSON_NAME] [P…" at bounding box center [163, 419] width 248 height 761
click at [994, 502] on div "Back to Dashboard Change Sender ID Customers Technicians Select a contact Outbo…" at bounding box center [899, 419] width 1224 height 761
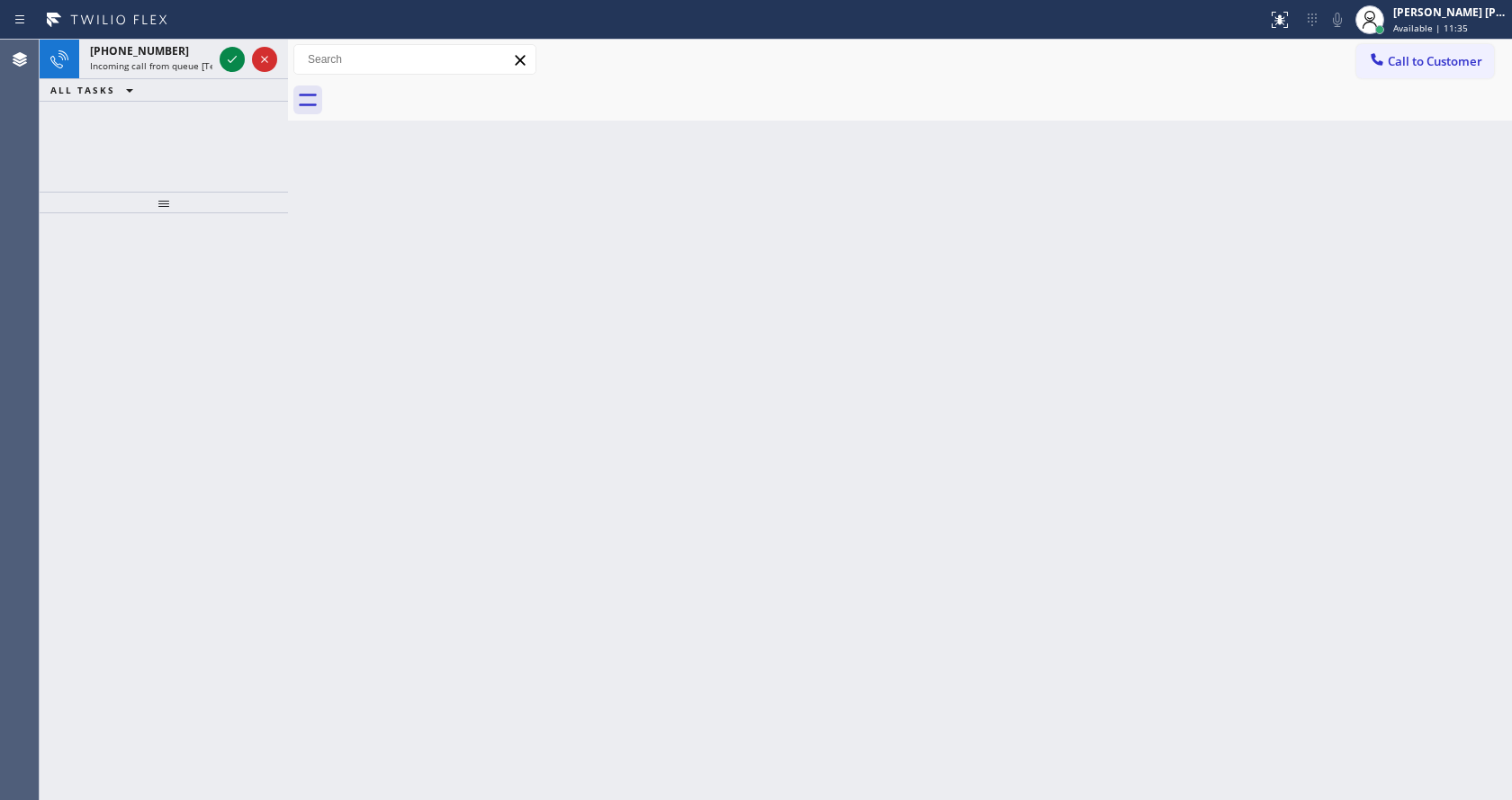
click at [532, 231] on div "Back to Dashboard Change Sender ID Customers Technicians Select a contact Outbo…" at bounding box center [899, 419] width 1224 height 761
click at [230, 50] on icon at bounding box center [233, 60] width 22 height 22
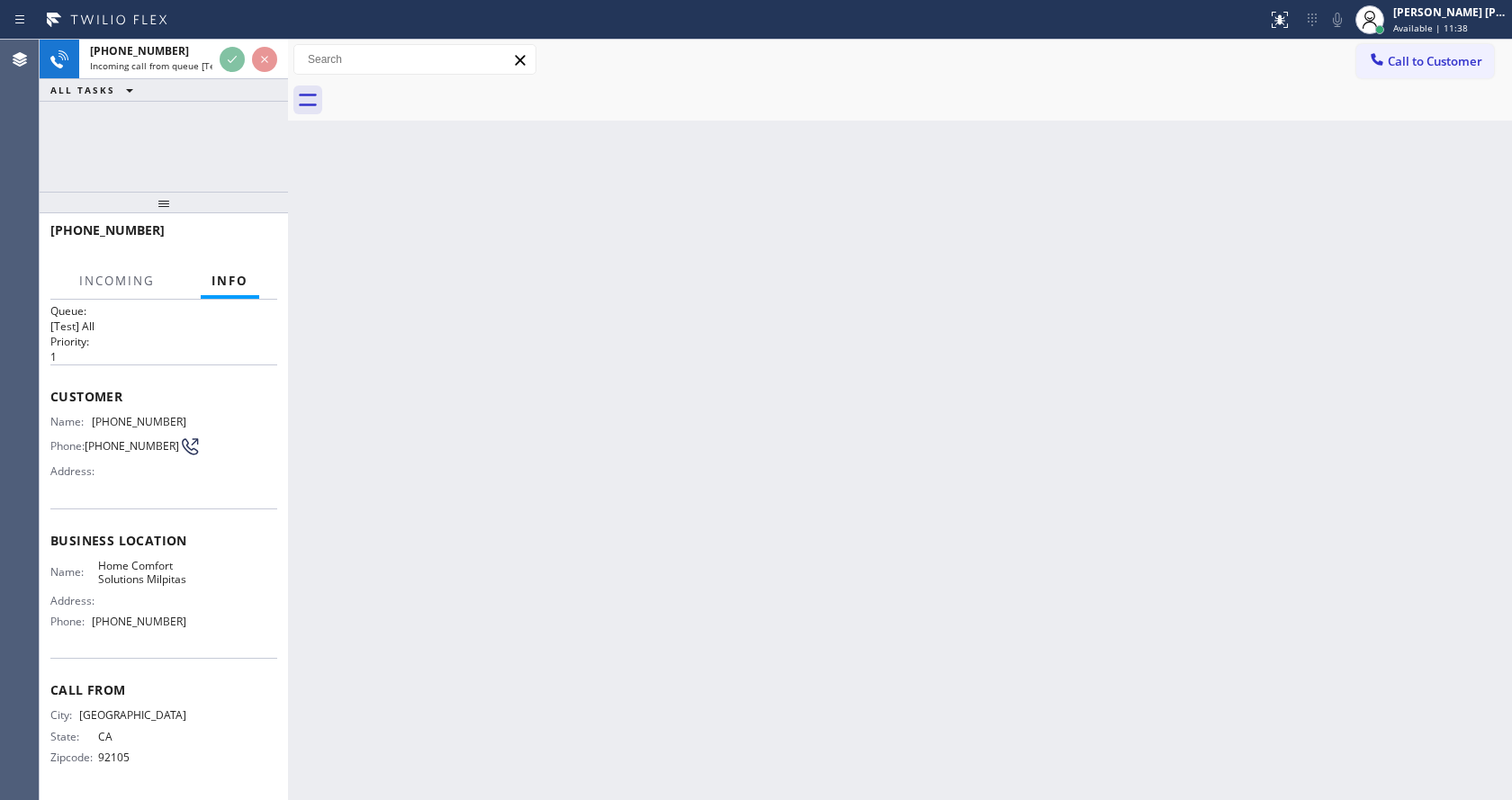
scroll to position [37, 0]
click at [834, 522] on div "Back to Dashboard Change Sender ID Customers Technicians Select a contact Outbo…" at bounding box center [899, 419] width 1224 height 761
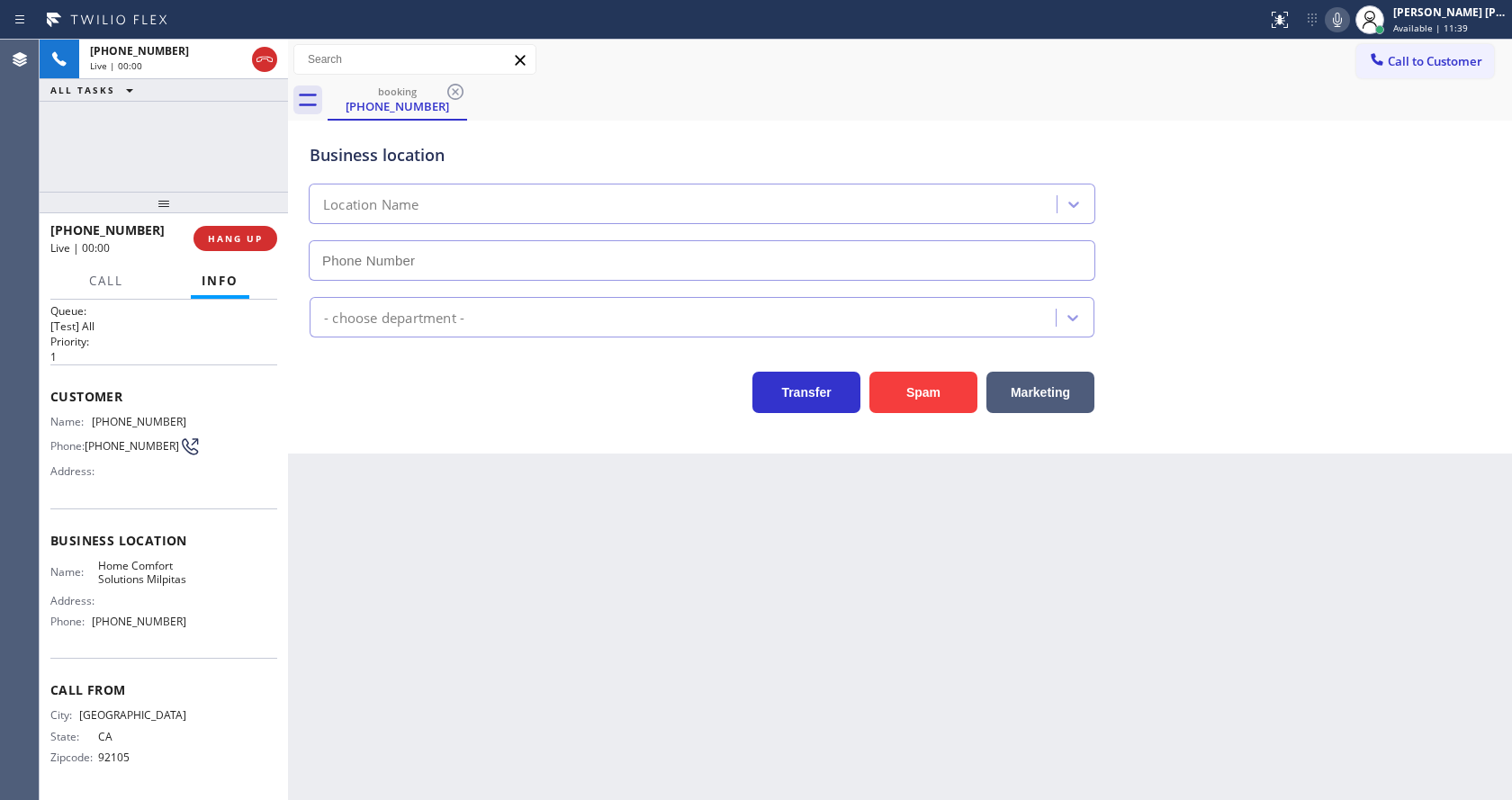
type input "[PHONE_NUMBER]"
click at [916, 392] on button "Spam" at bounding box center [924, 393] width 108 height 41
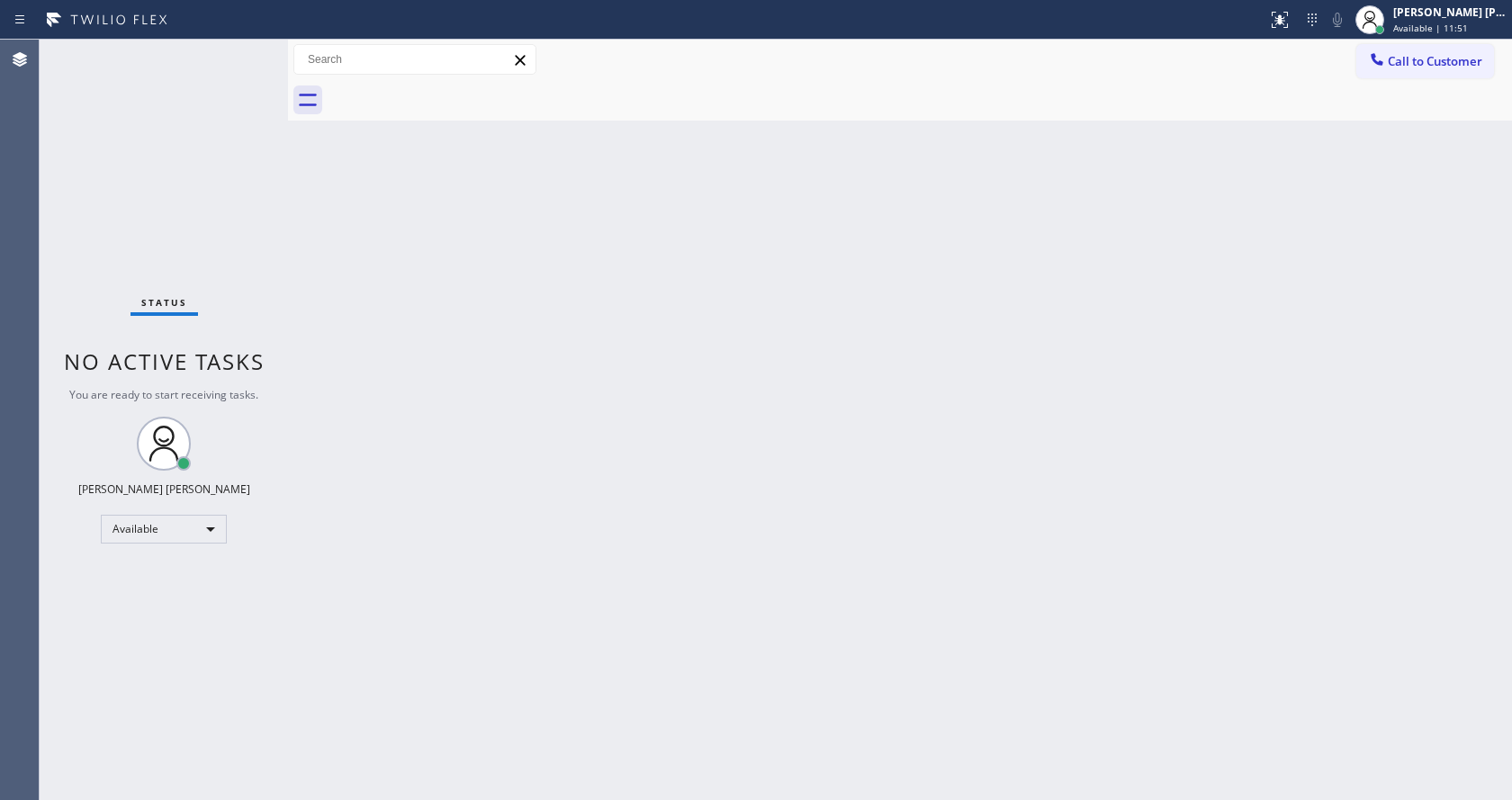
click at [569, 517] on div "Back to Dashboard Change Sender ID Customers Technicians Select a contact Outbo…" at bounding box center [899, 419] width 1224 height 761
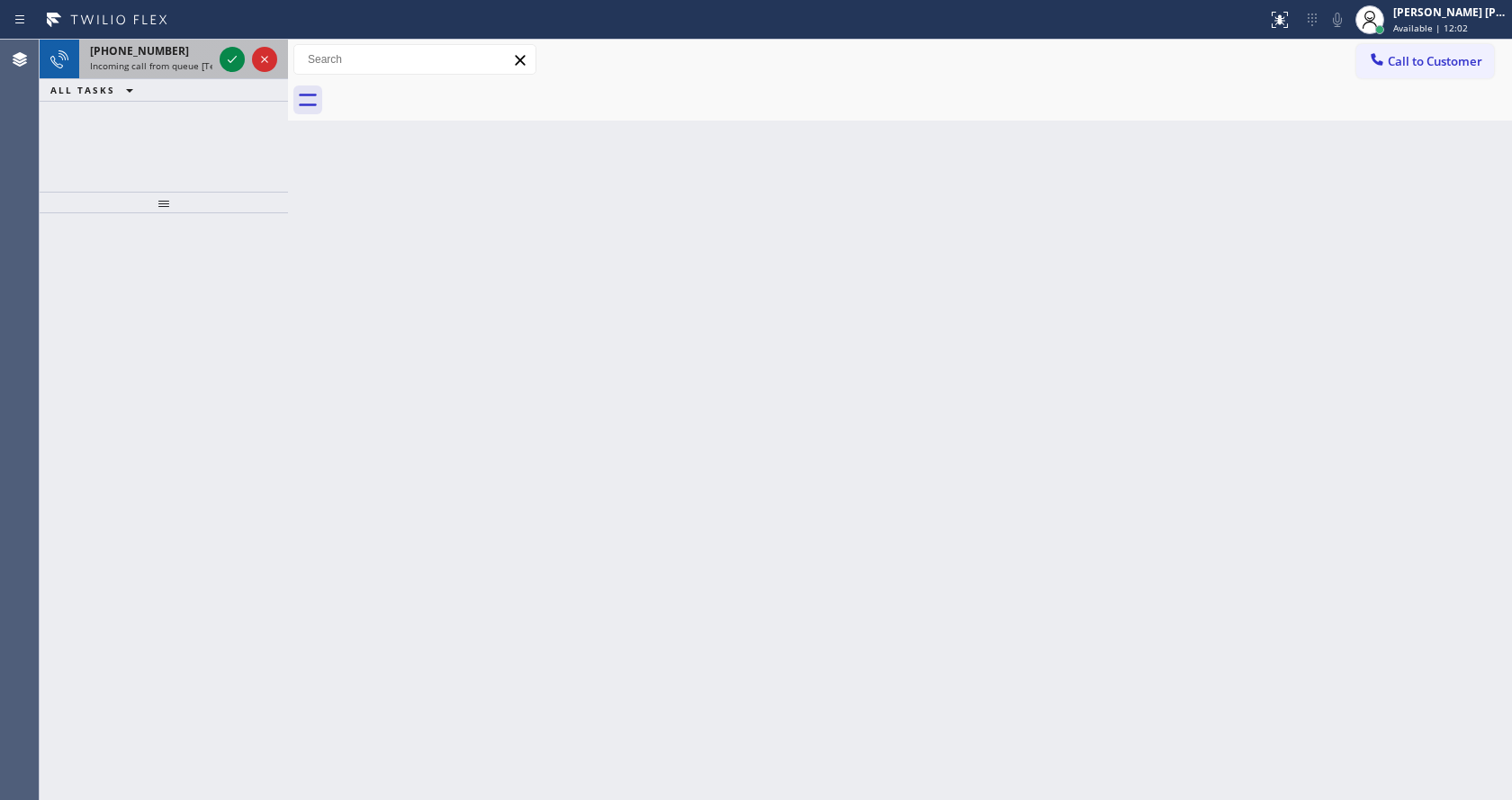
click at [200, 59] on div "[PHONE_NUMBER] Incoming call from queue [Test] All" at bounding box center [147, 59] width 136 height 39
click at [199, 62] on span "Incoming call from queue [Test] All" at bounding box center [165, 66] width 149 height 13
click at [157, 61] on span "Incoming call from queue [Test] All" at bounding box center [165, 66] width 149 height 13
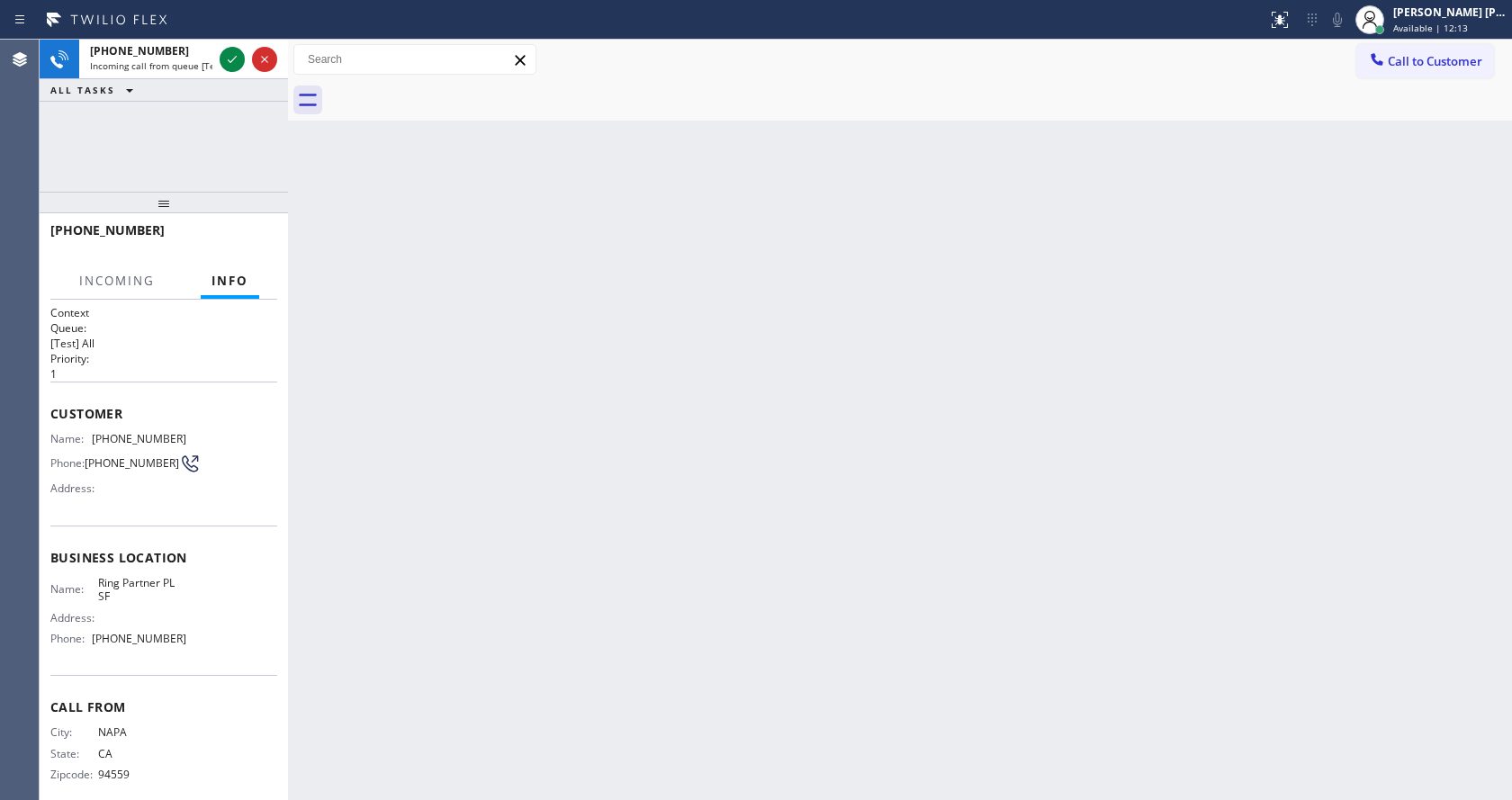
click at [55, 409] on span "Customer" at bounding box center [163, 413] width 227 height 17
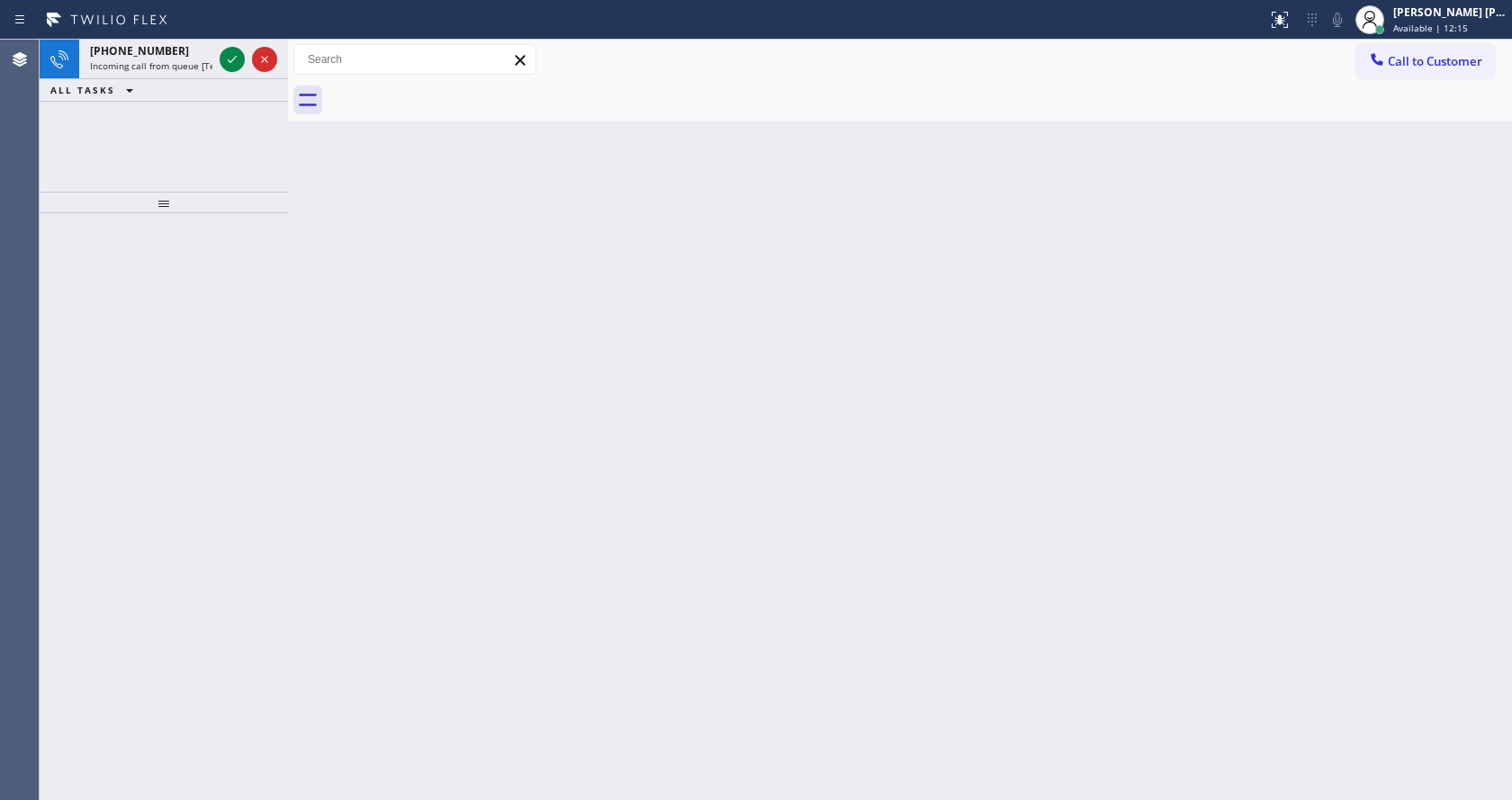
drag, startPoint x: 51, startPoint y: 406, endPoint x: 190, endPoint y: 667, distance: 295.7
click at [246, 526] on div at bounding box center [163, 507] width 248 height 587
click at [116, 63] on span "Incoming call from queue [Test] All" at bounding box center [165, 66] width 149 height 13
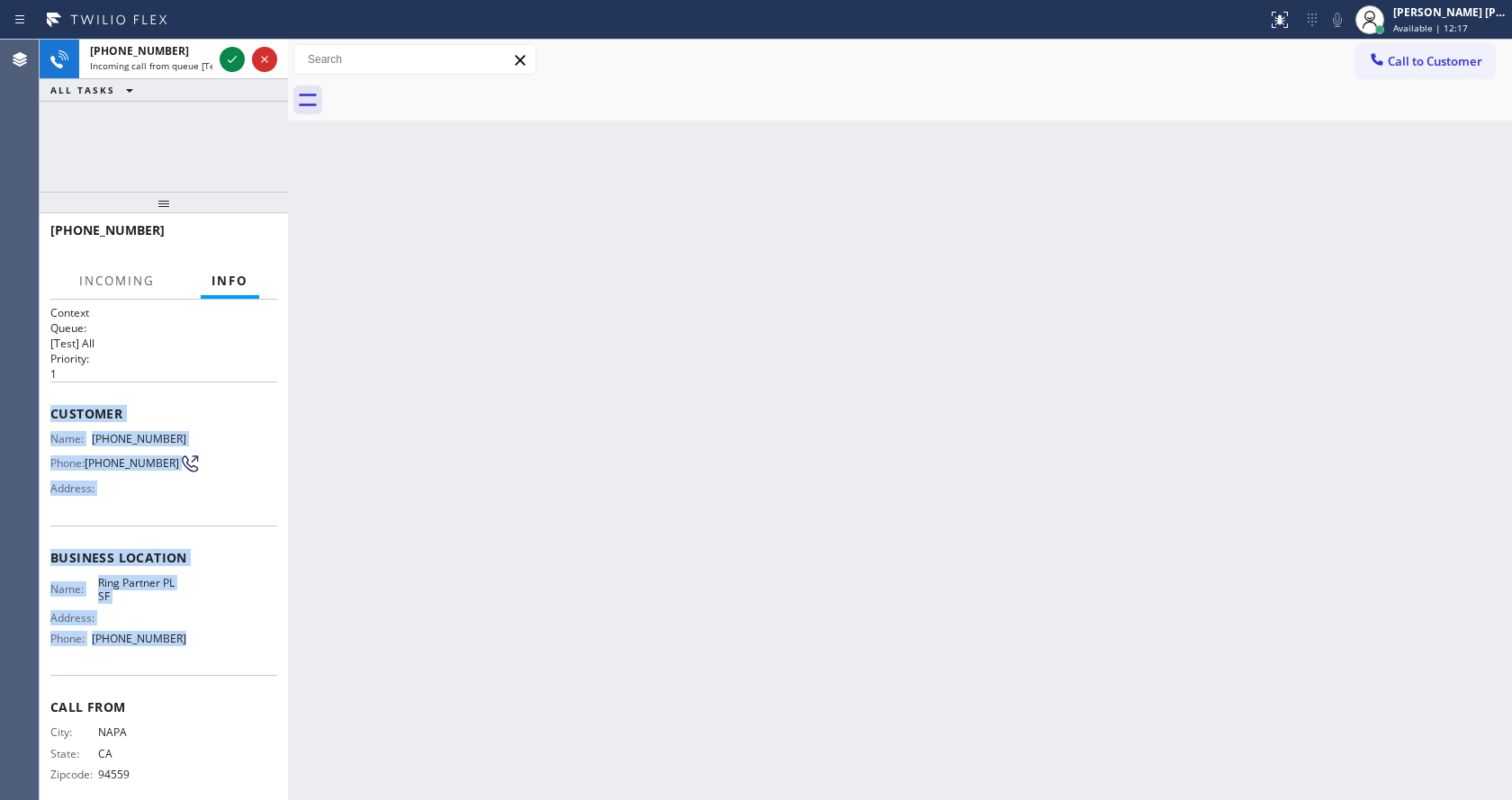
drag, startPoint x: 48, startPoint y: 406, endPoint x: 191, endPoint y: 643, distance: 276.8
click at [191, 643] on div "Context Queue: [Test] All Priority: 1 Customer Name: [PHONE_NUMBER] Phone: [PHO…" at bounding box center [163, 550] width 248 height 501
copy div "Customer Name: [PHONE_NUMBER] Phone: [PHONE_NUMBER] Address: Business location …"
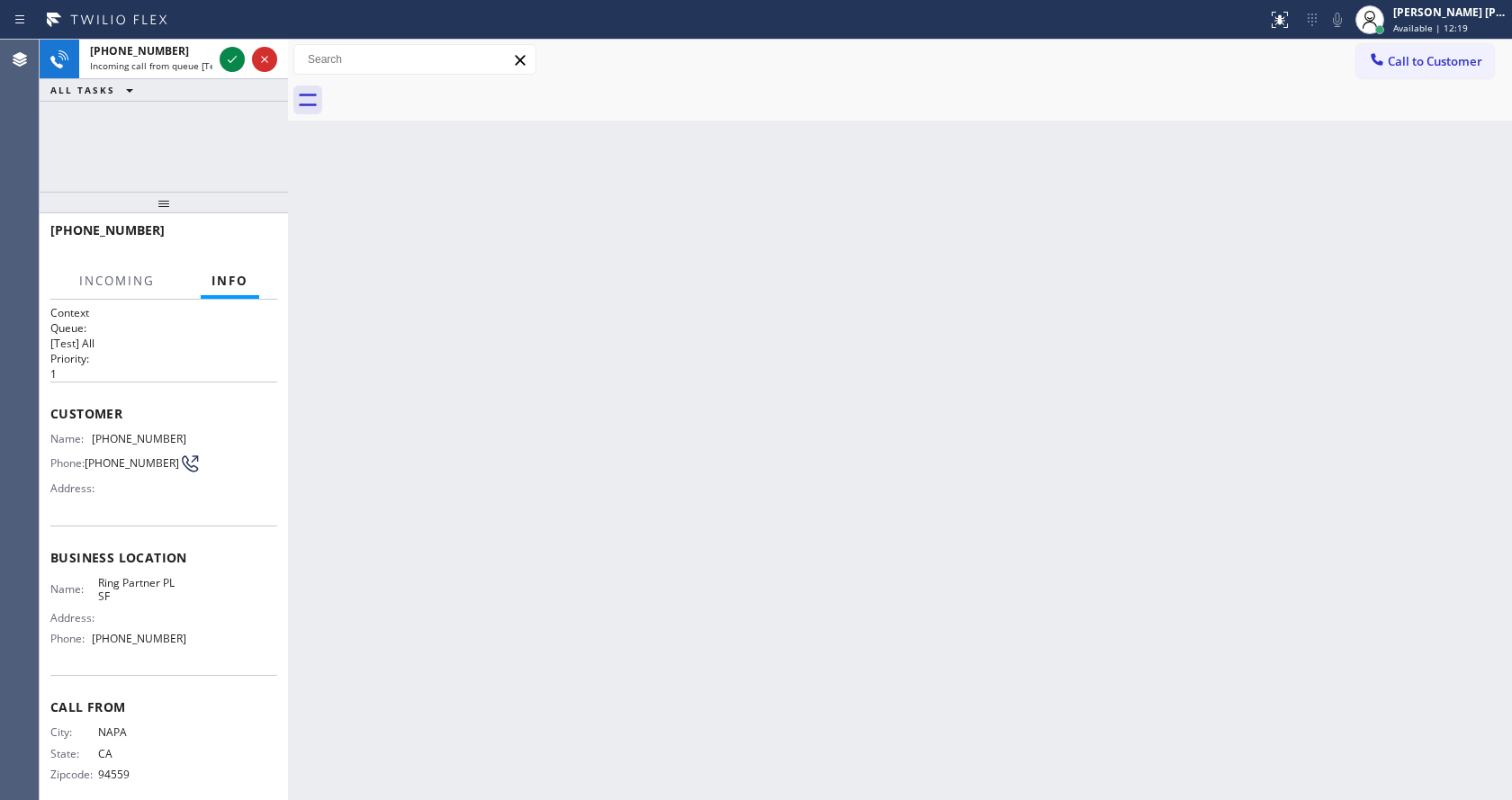
click at [581, 319] on div "Back to Dashboard Change Sender ID Customers Technicians Select a contact Outbo…" at bounding box center [899, 419] width 1224 height 761
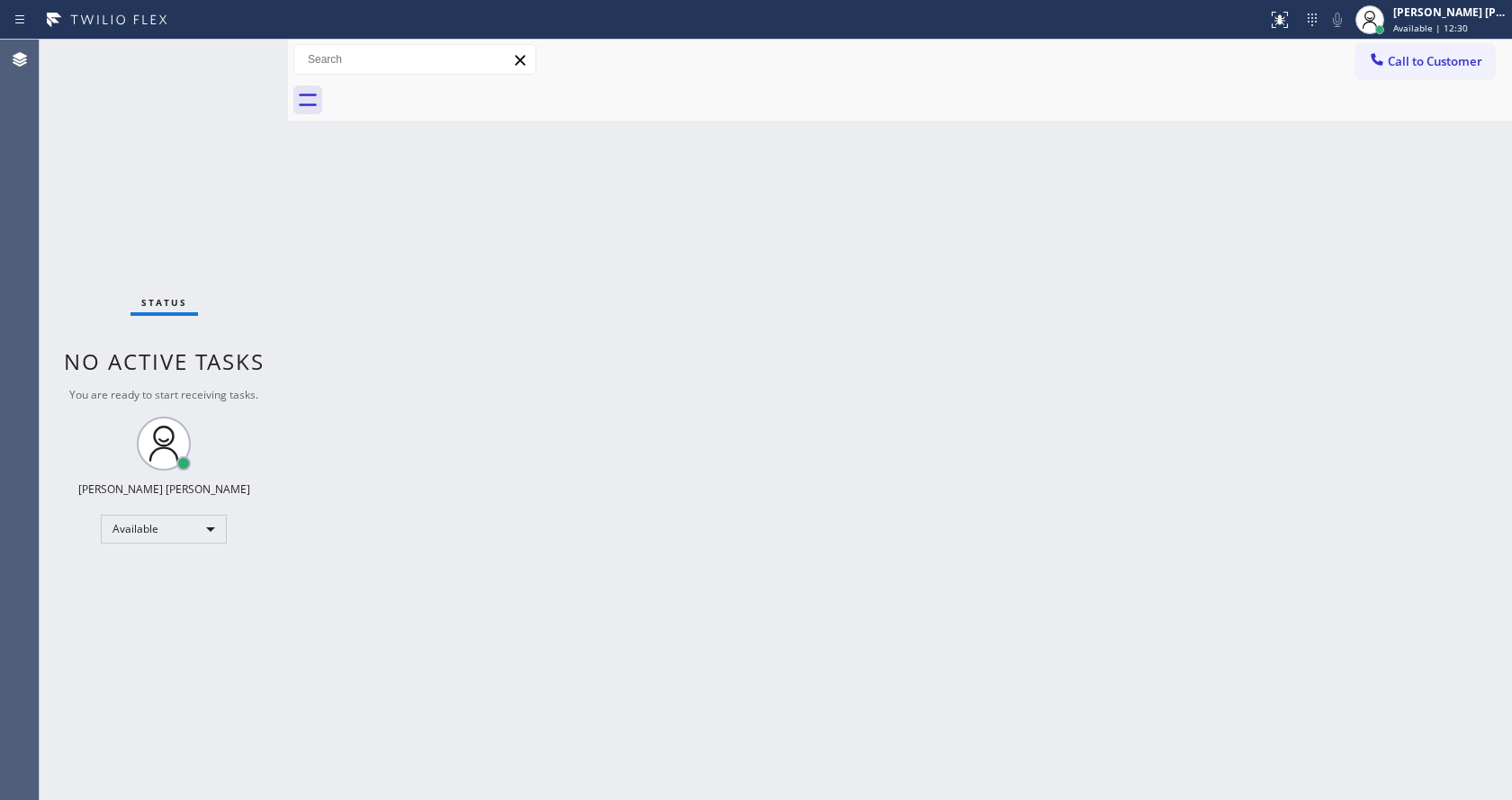
click at [731, 581] on div "Back to Dashboard Change Sender ID Customers Technicians Select a contact Outbo…" at bounding box center [899, 419] width 1224 height 761
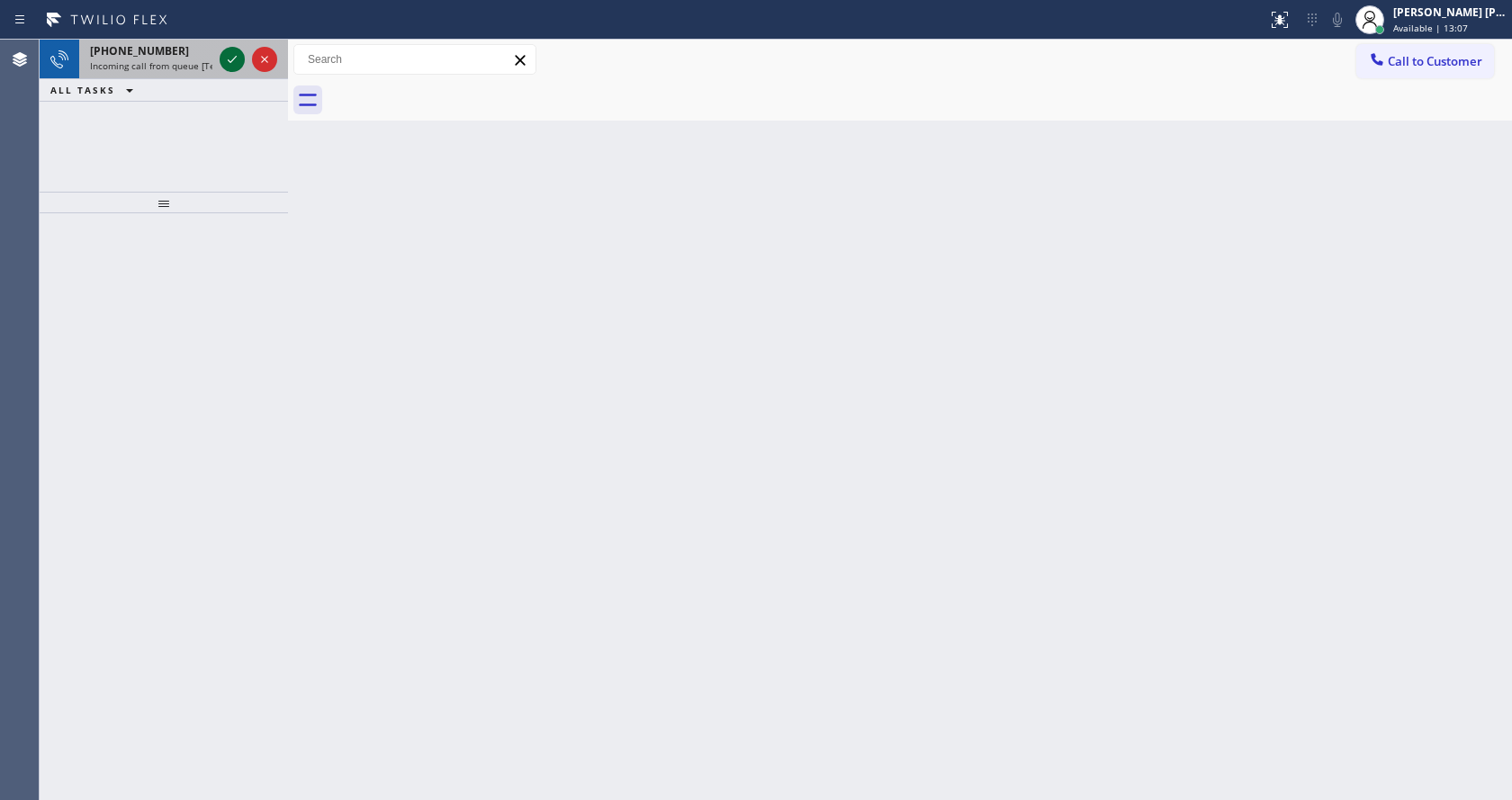
click at [222, 66] on icon at bounding box center [233, 60] width 22 height 22
drag, startPoint x: 531, startPoint y: 568, endPoint x: 527, endPoint y: 544, distance: 24.3
click at [536, 565] on div "Back to Dashboard Change Sender ID Customers Technicians Select a contact Outbo…" at bounding box center [899, 419] width 1224 height 761
click at [237, 55] on icon at bounding box center [233, 60] width 22 height 22
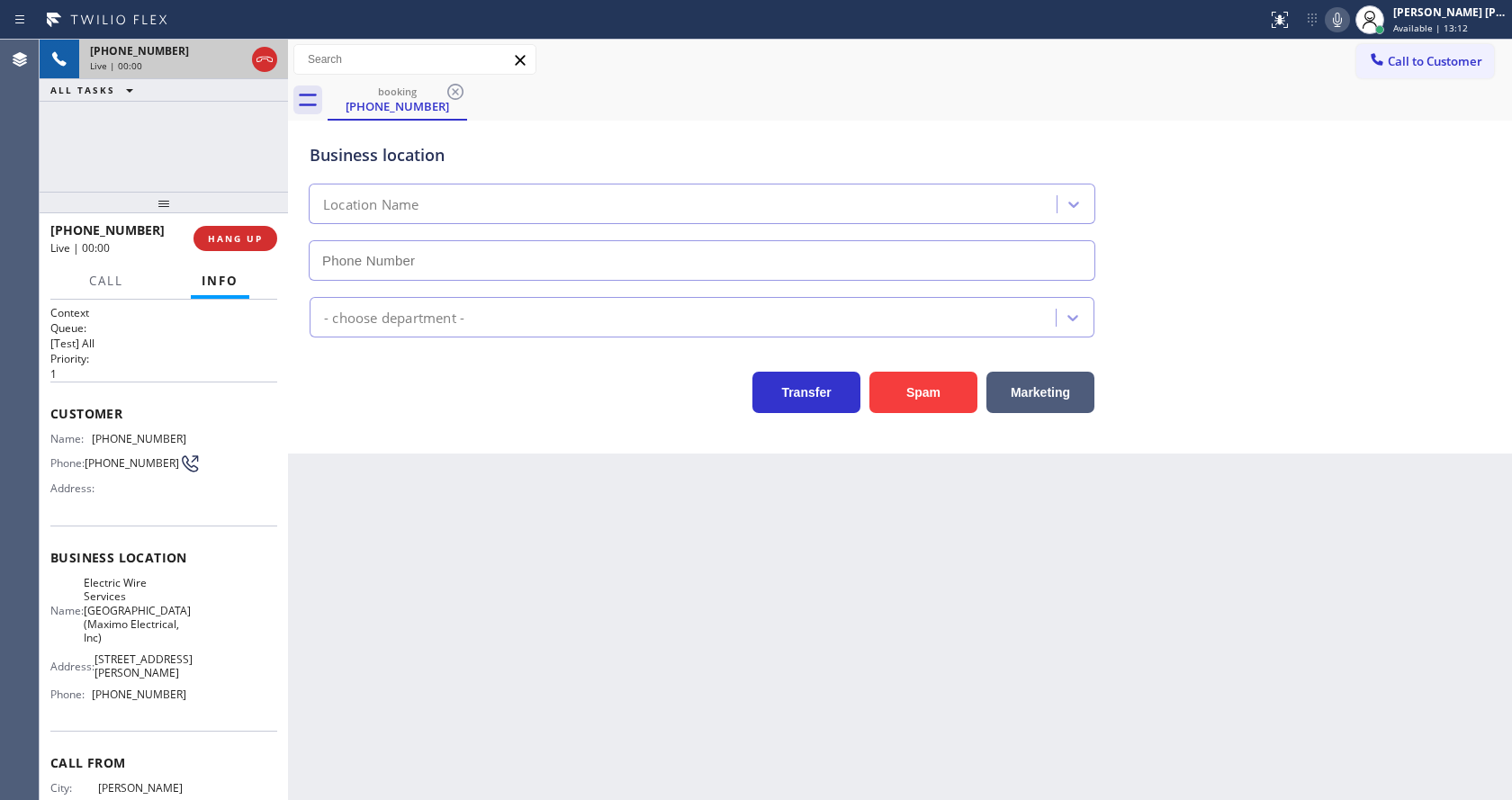
type input "[PHONE_NUMBER]"
click at [554, 582] on div "Back to Dashboard Change Sender ID Customers Technicians Select a contact Outbo…" at bounding box center [899, 419] width 1224 height 761
drag, startPoint x: 395, startPoint y: 359, endPoint x: 811, endPoint y: 348, distance: 416.1
click at [395, 359] on div "Transfer Spam Marketing" at bounding box center [900, 384] width 1188 height 58
click at [921, 400] on button "Spam" at bounding box center [924, 393] width 108 height 41
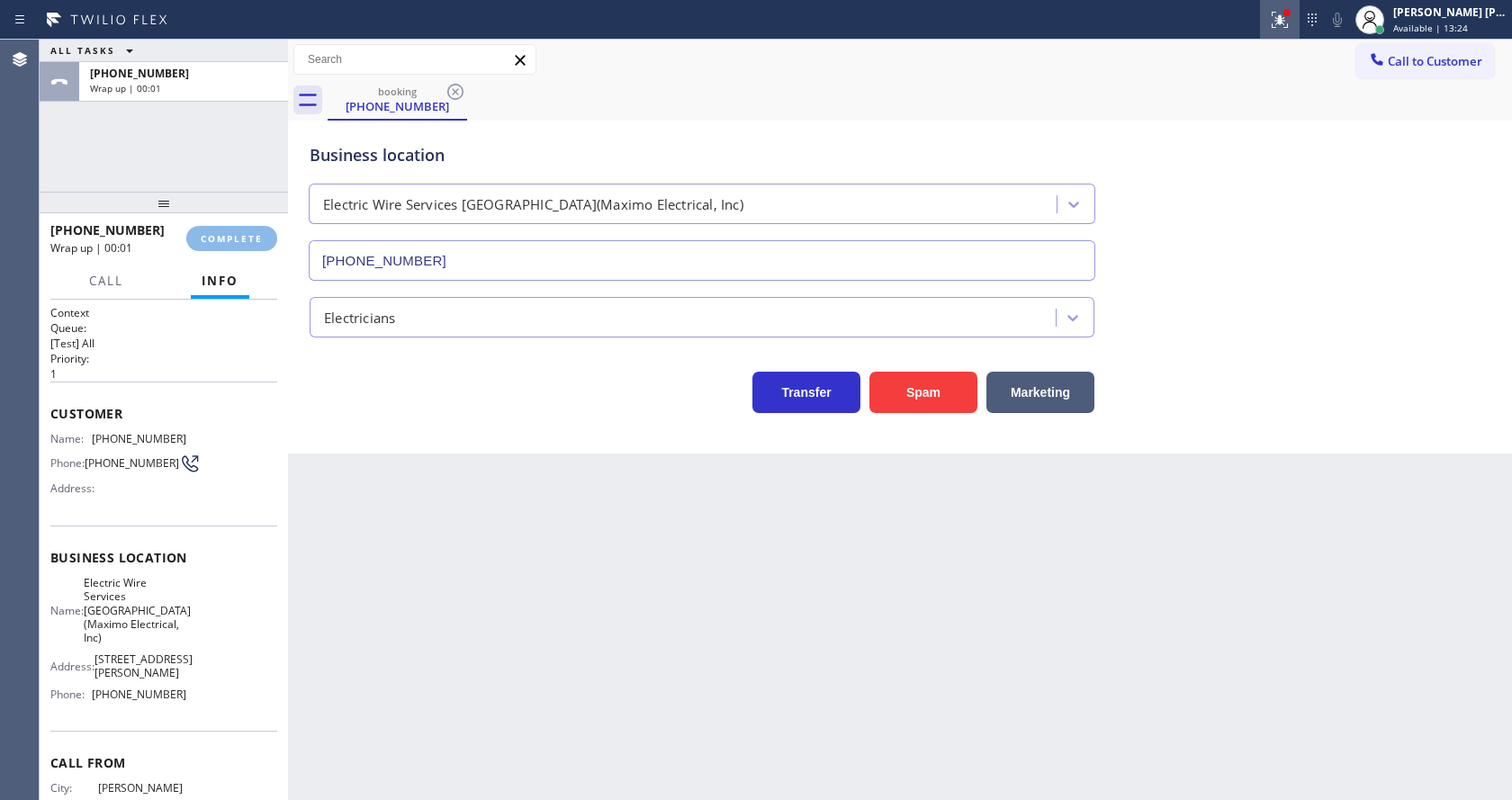
click at [1291, 23] on icon at bounding box center [1280, 20] width 22 height 22
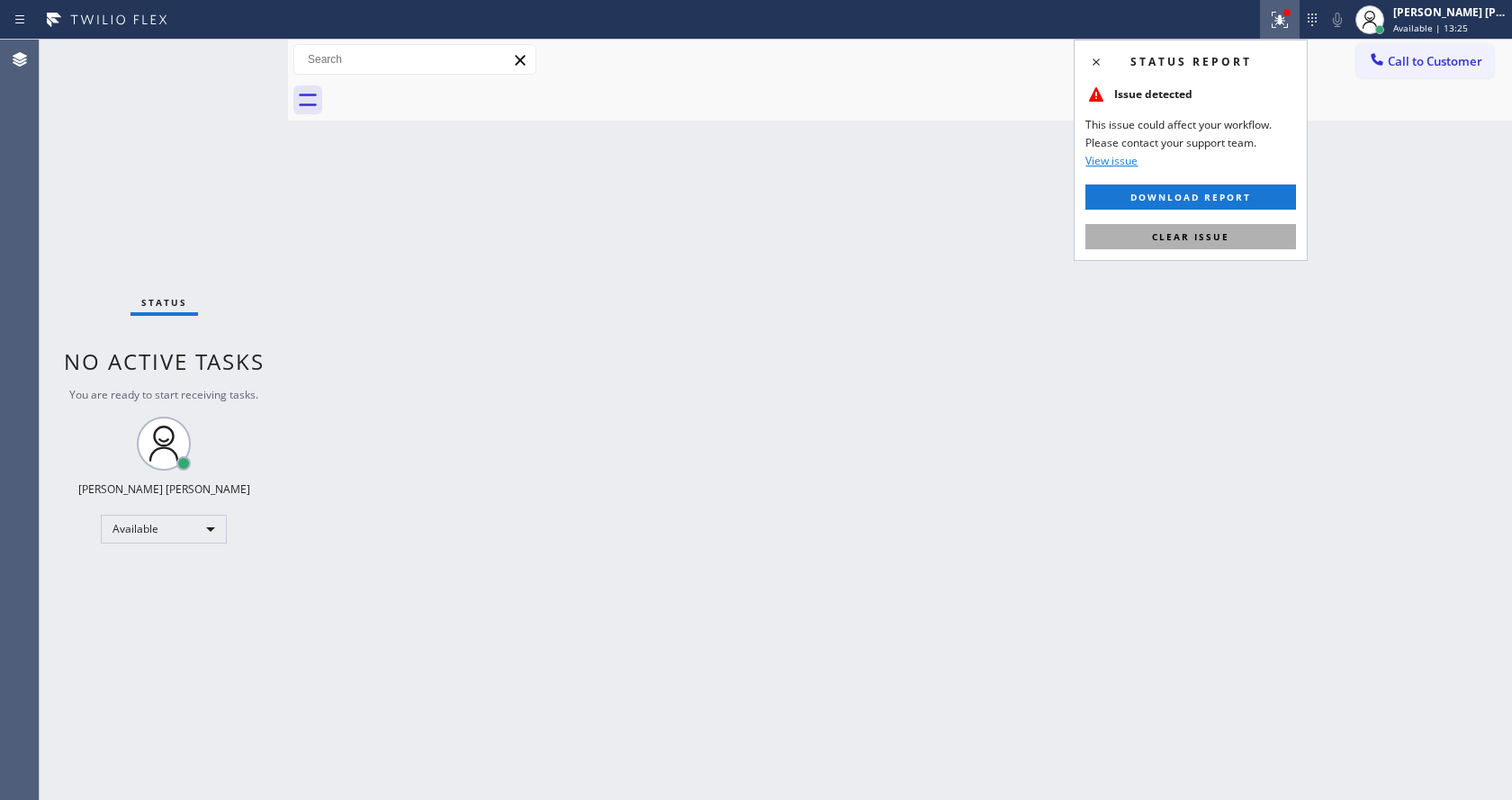
click at [1234, 234] on button "Clear issue" at bounding box center [1191, 237] width 211 height 26
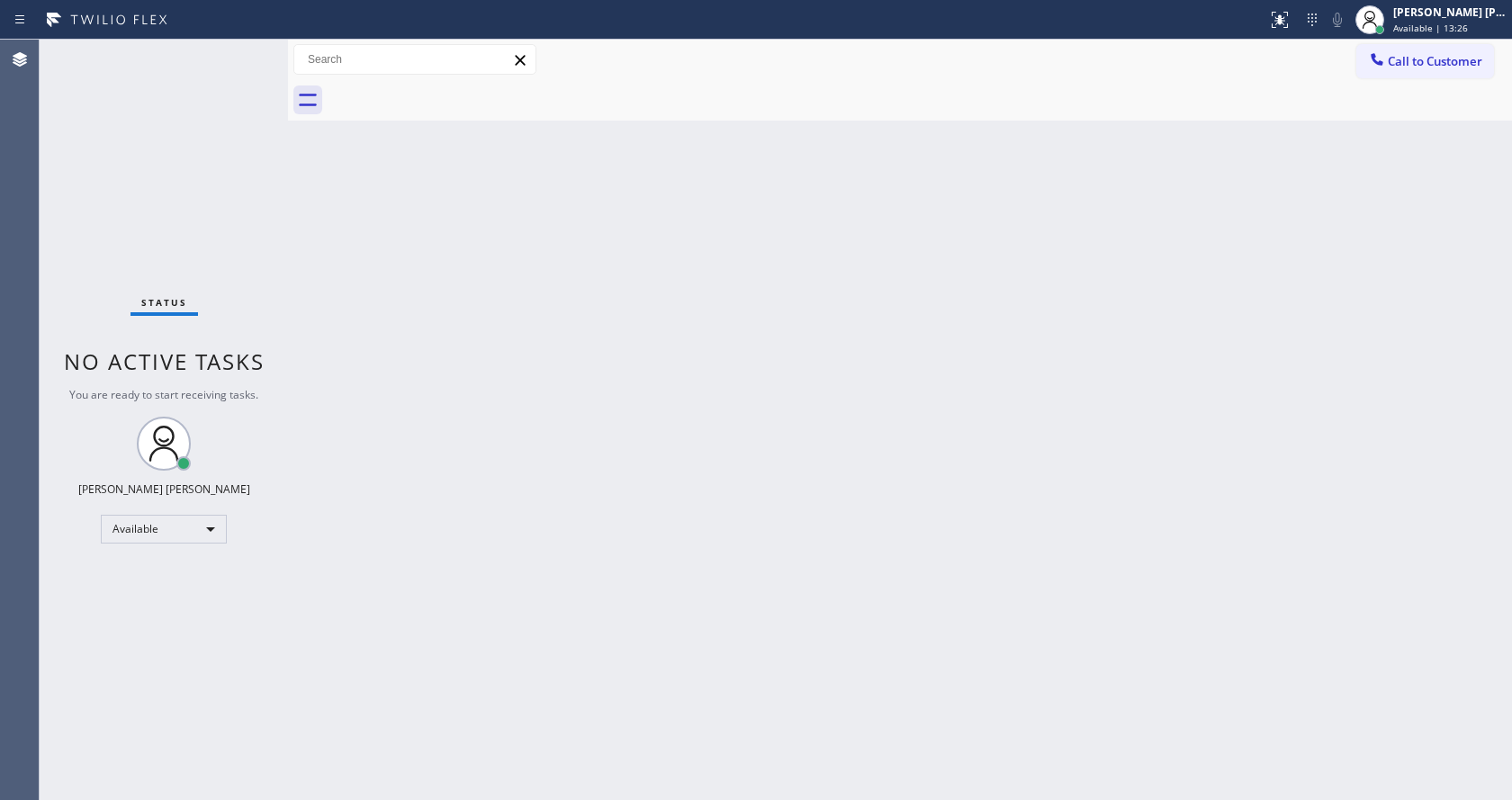
click at [620, 396] on div "Back to Dashboard Change Sender ID Customers Technicians Select a contact Outbo…" at bounding box center [899, 419] width 1224 height 761
click at [658, 633] on div "Back to Dashboard Change Sender ID Customers Technicians Select a contact Outbo…" at bounding box center [899, 419] width 1224 height 761
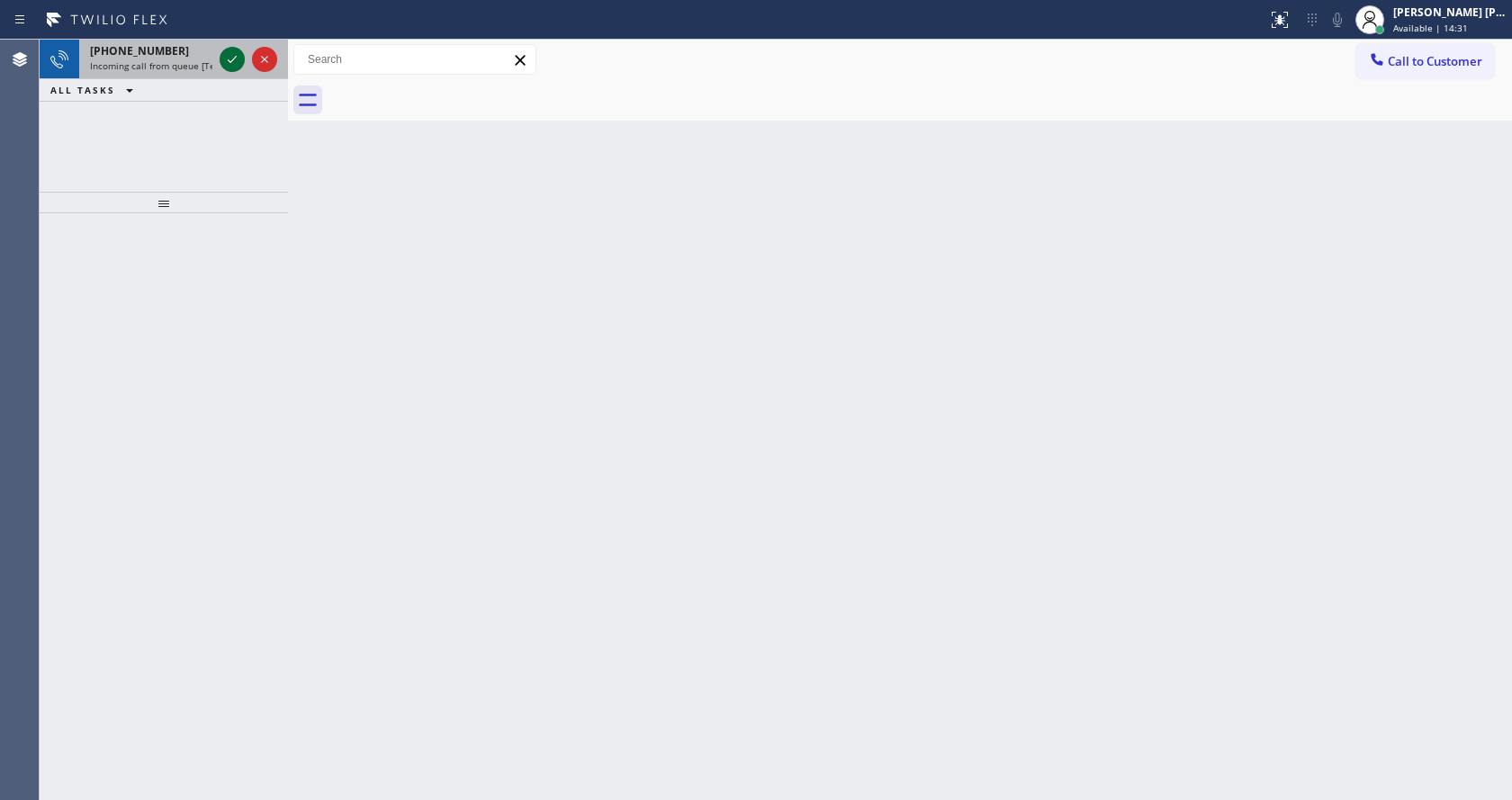
click at [233, 60] on icon at bounding box center [232, 59] width 9 height 7
click at [576, 549] on div "Back to Dashboard Change Sender ID Customers Technicians Select a contact Outbo…" at bounding box center [899, 419] width 1224 height 761
click at [230, 58] on icon at bounding box center [233, 60] width 22 height 22
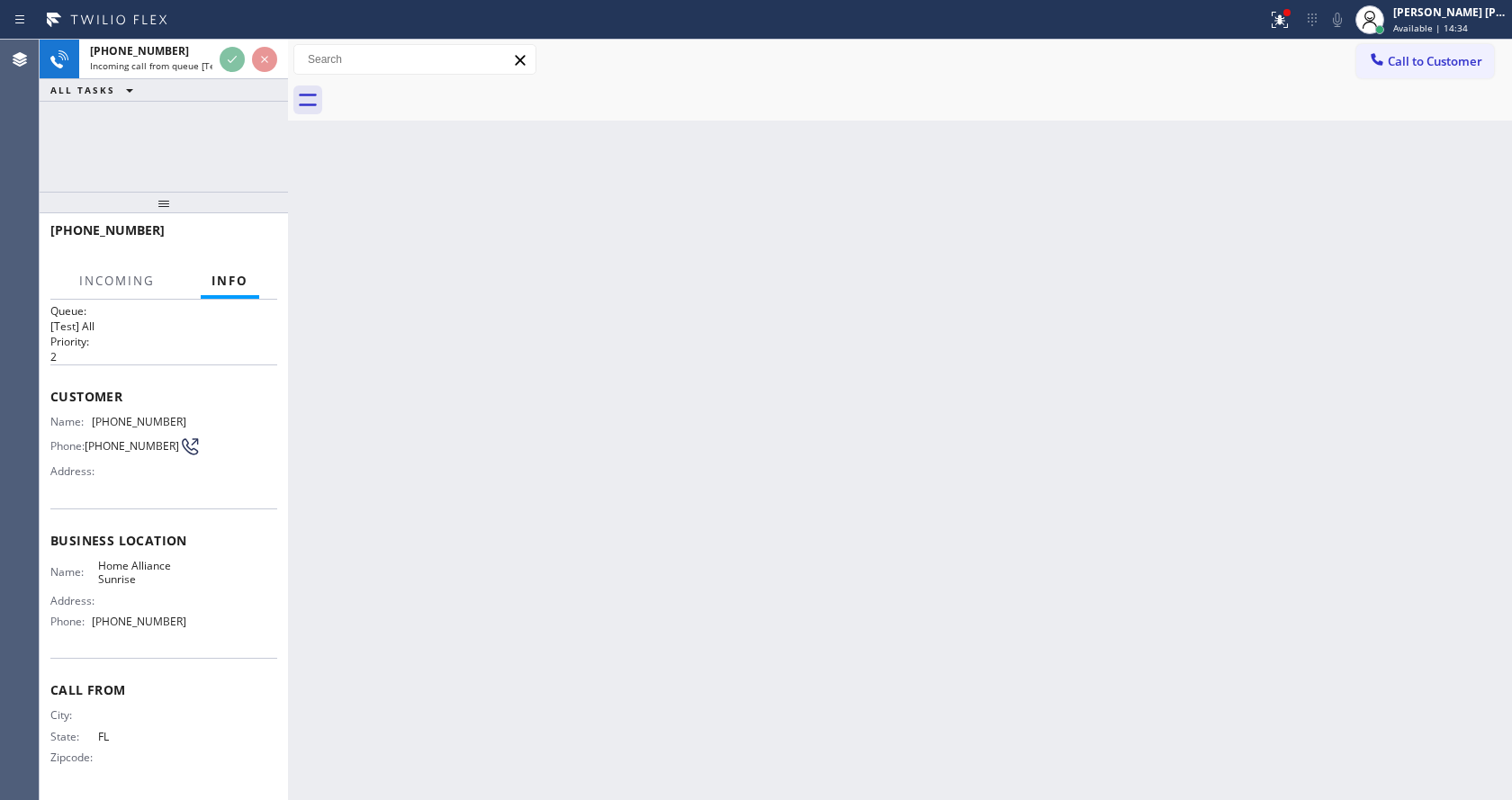
scroll to position [24, 0]
click at [596, 568] on div "Back to Dashboard Change Sender ID Customers Technicians Select a contact Outbo…" at bounding box center [899, 419] width 1224 height 761
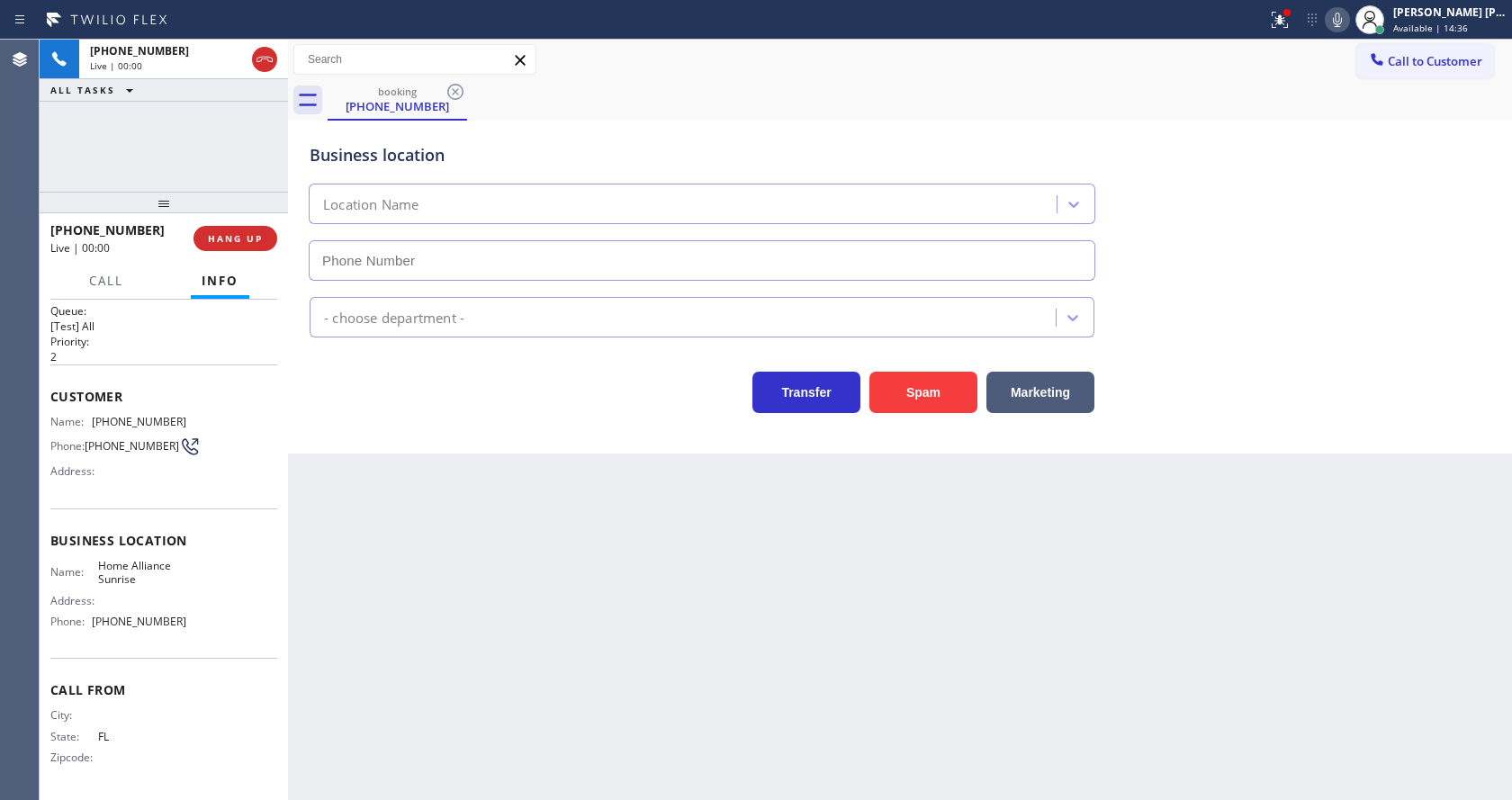
type input "[PHONE_NUMBER]"
click at [945, 382] on button "Spam" at bounding box center [924, 393] width 108 height 41
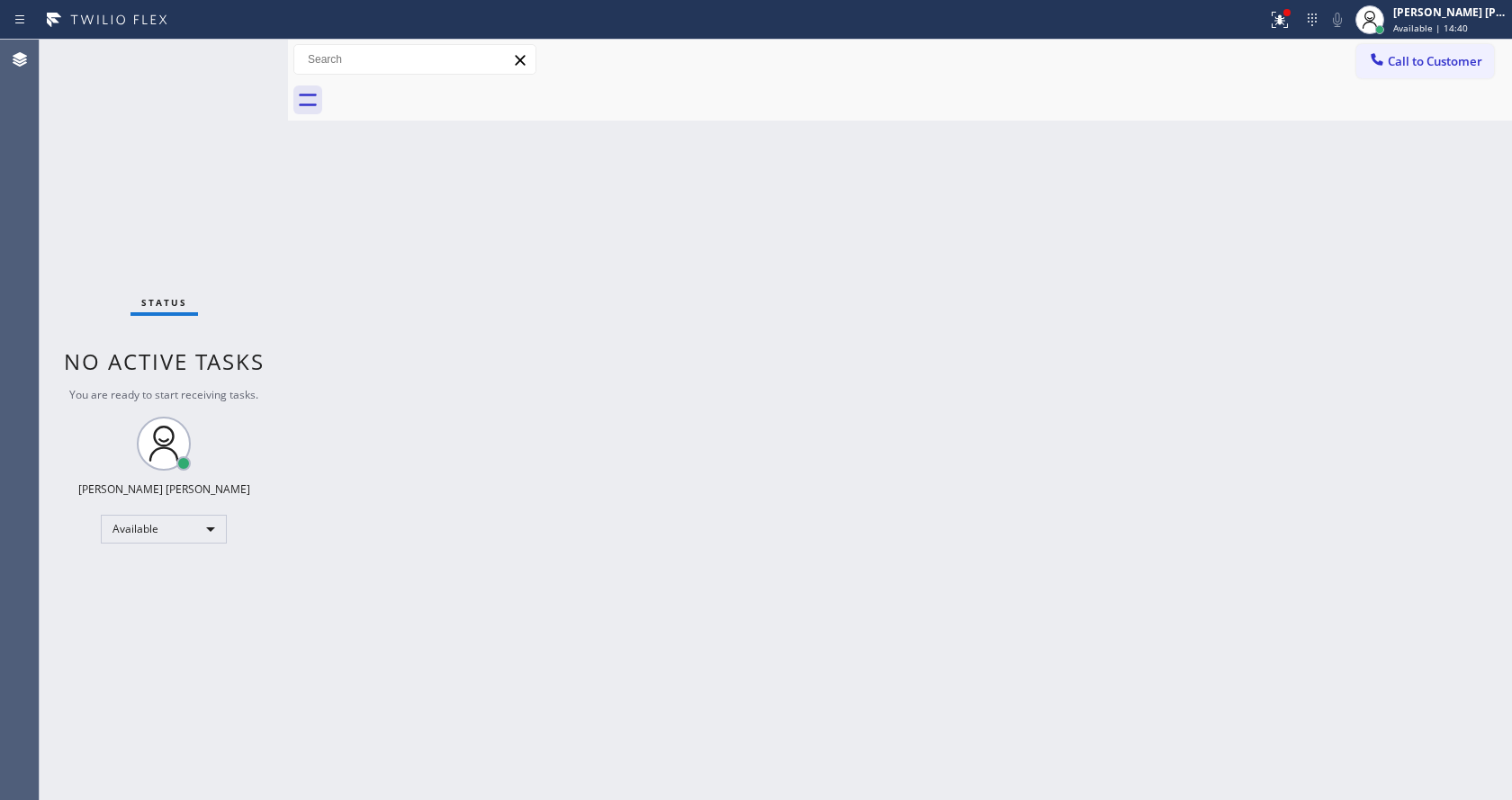
click at [235, 62] on div "Status No active tasks You are ready to start receiving tasks. [PERSON_NAME] [P…" at bounding box center [163, 419] width 248 height 761
click at [229, 62] on div "Status No active tasks You are ready to start receiving tasks. [PERSON_NAME] [P…" at bounding box center [163, 419] width 248 height 761
click at [239, 51] on div "Status No active tasks You are ready to start receiving tasks. [PERSON_NAME] [P…" at bounding box center [163, 419] width 248 height 761
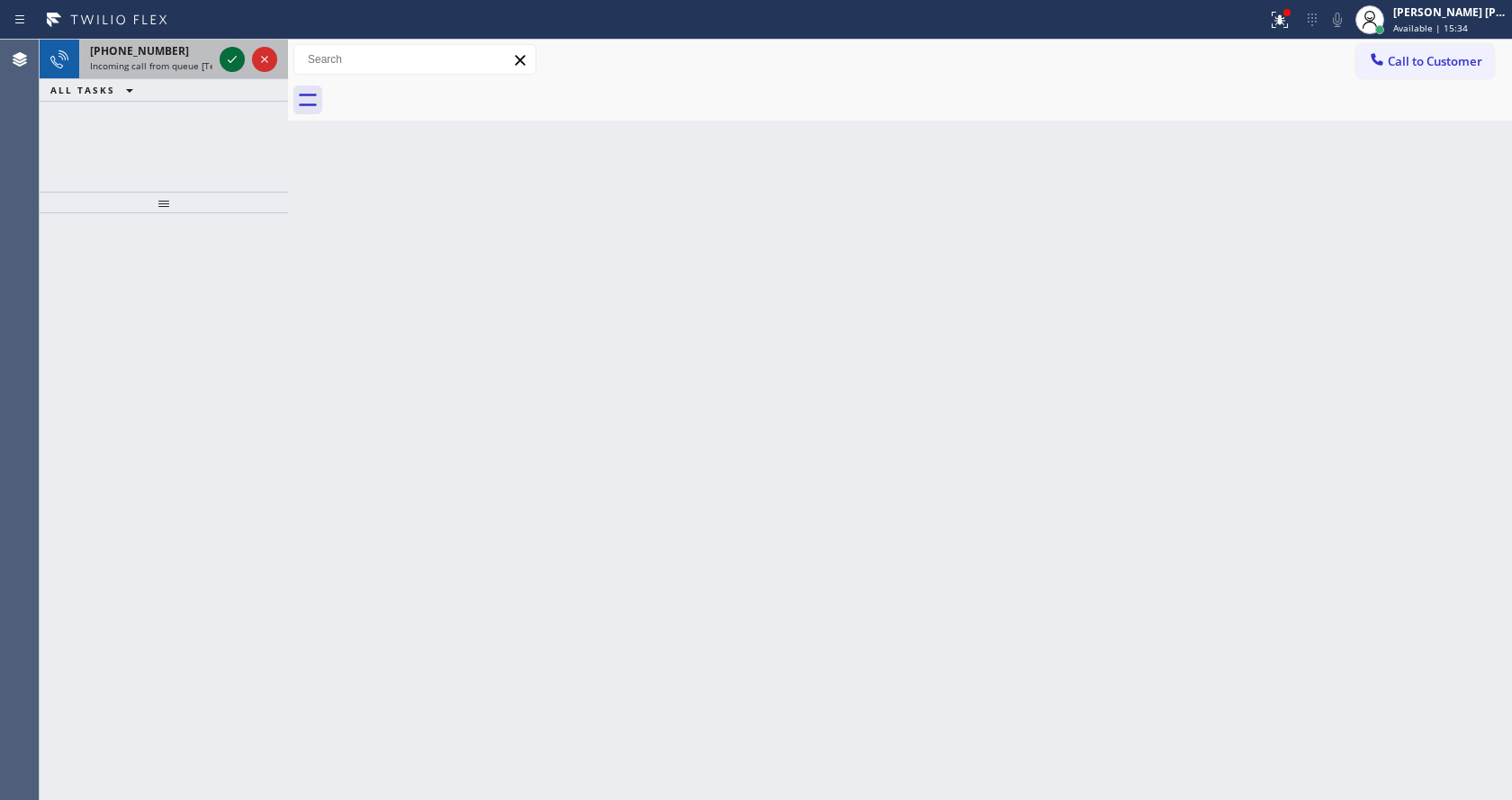
click at [226, 61] on icon at bounding box center [233, 60] width 22 height 22
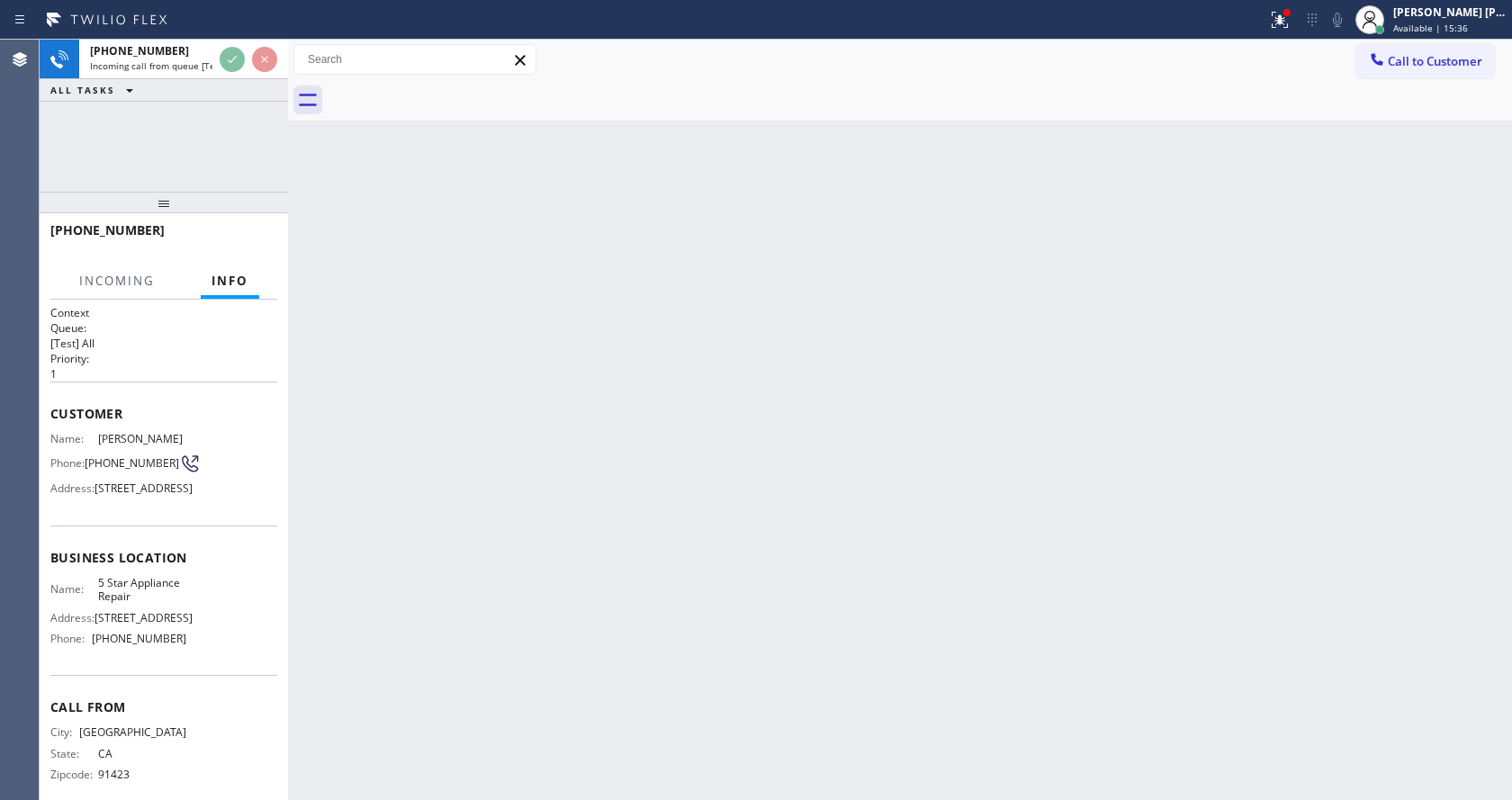
scroll to position [65, 0]
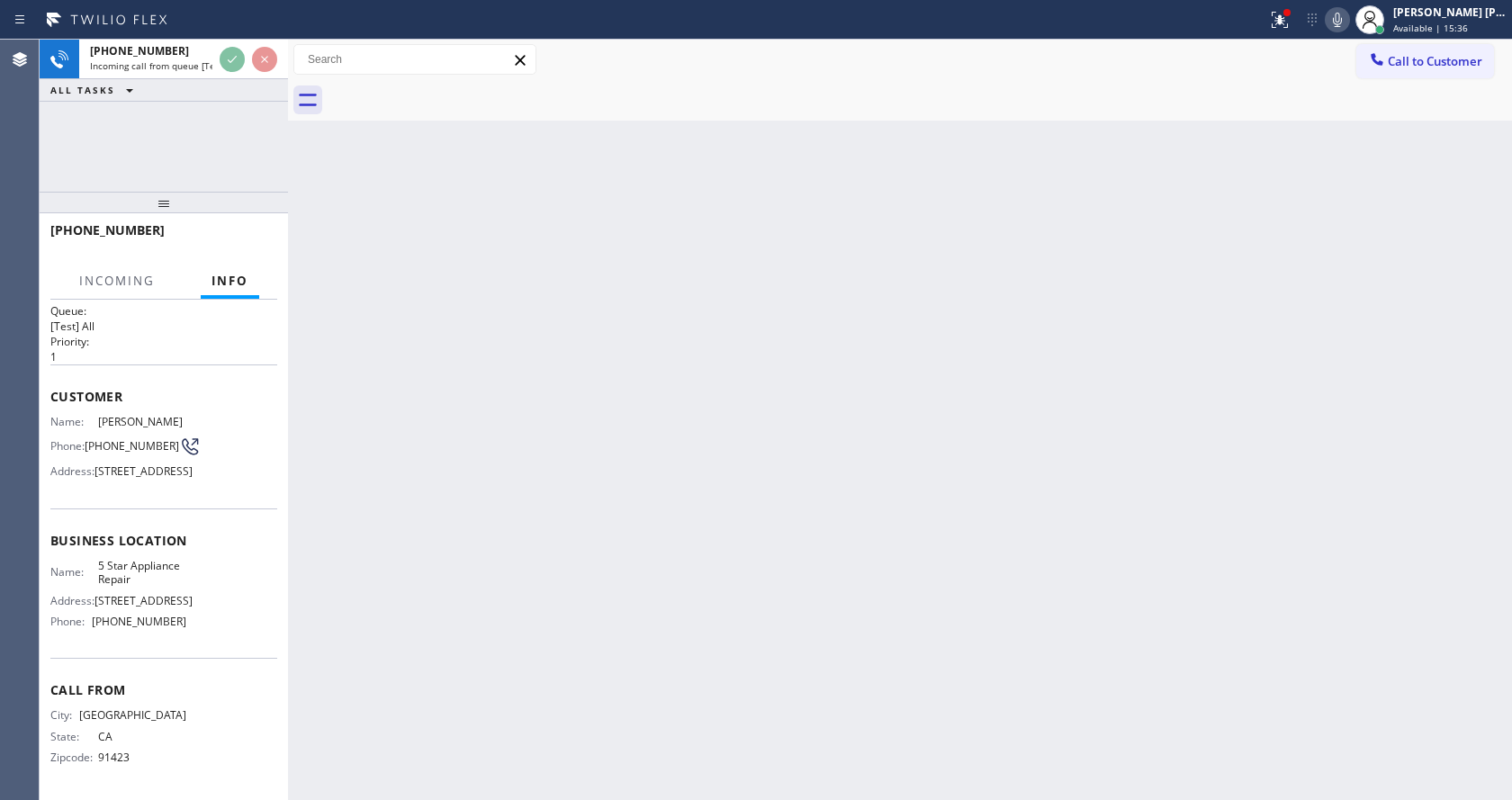
click at [685, 476] on div "Back to Dashboard Change Sender ID Customers Technicians Select a contact Outbo…" at bounding box center [899, 419] width 1224 height 761
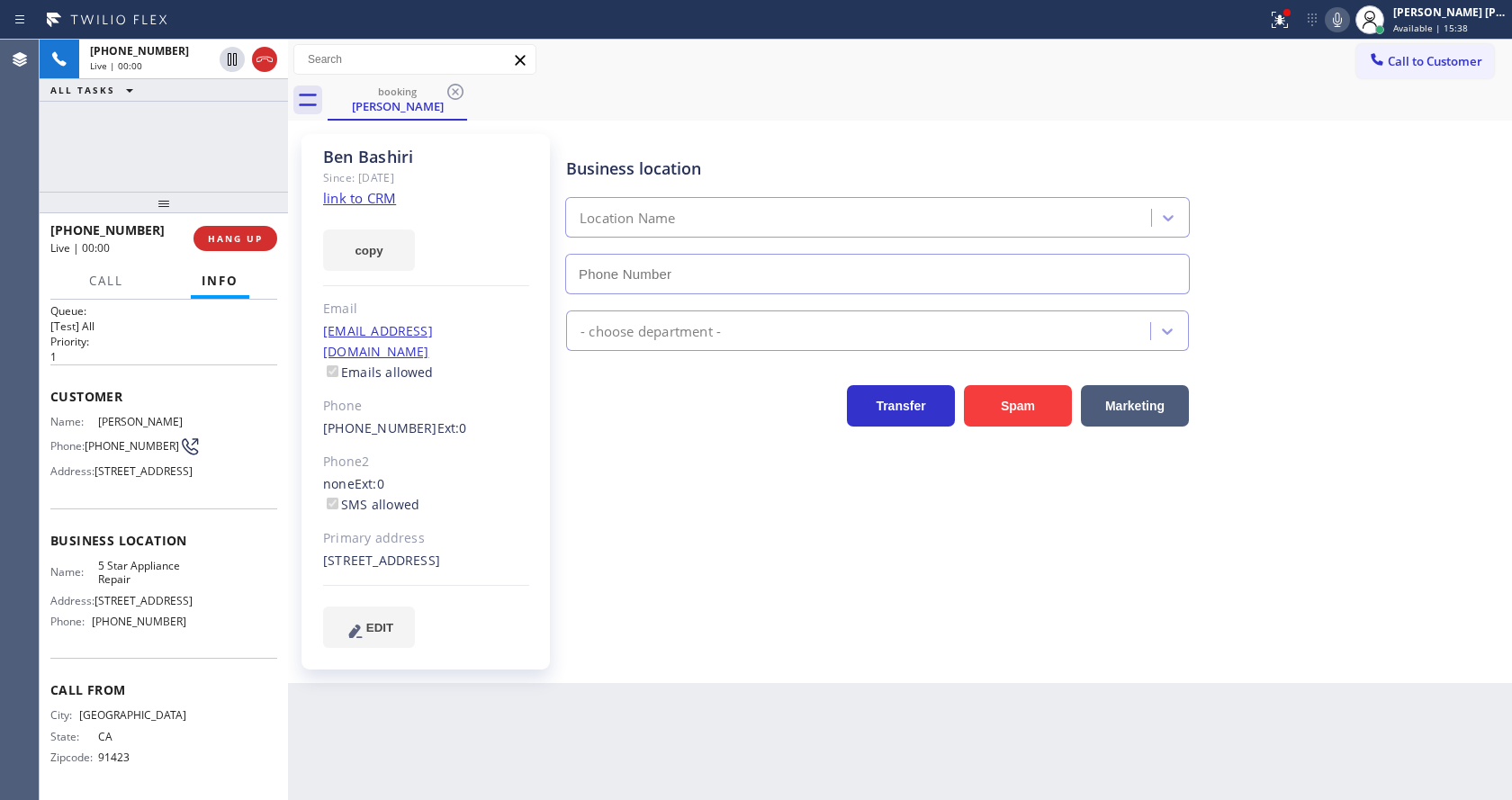
type input "[PHONE_NUMBER]"
click at [377, 201] on link "link to CRM" at bounding box center [359, 198] width 73 height 18
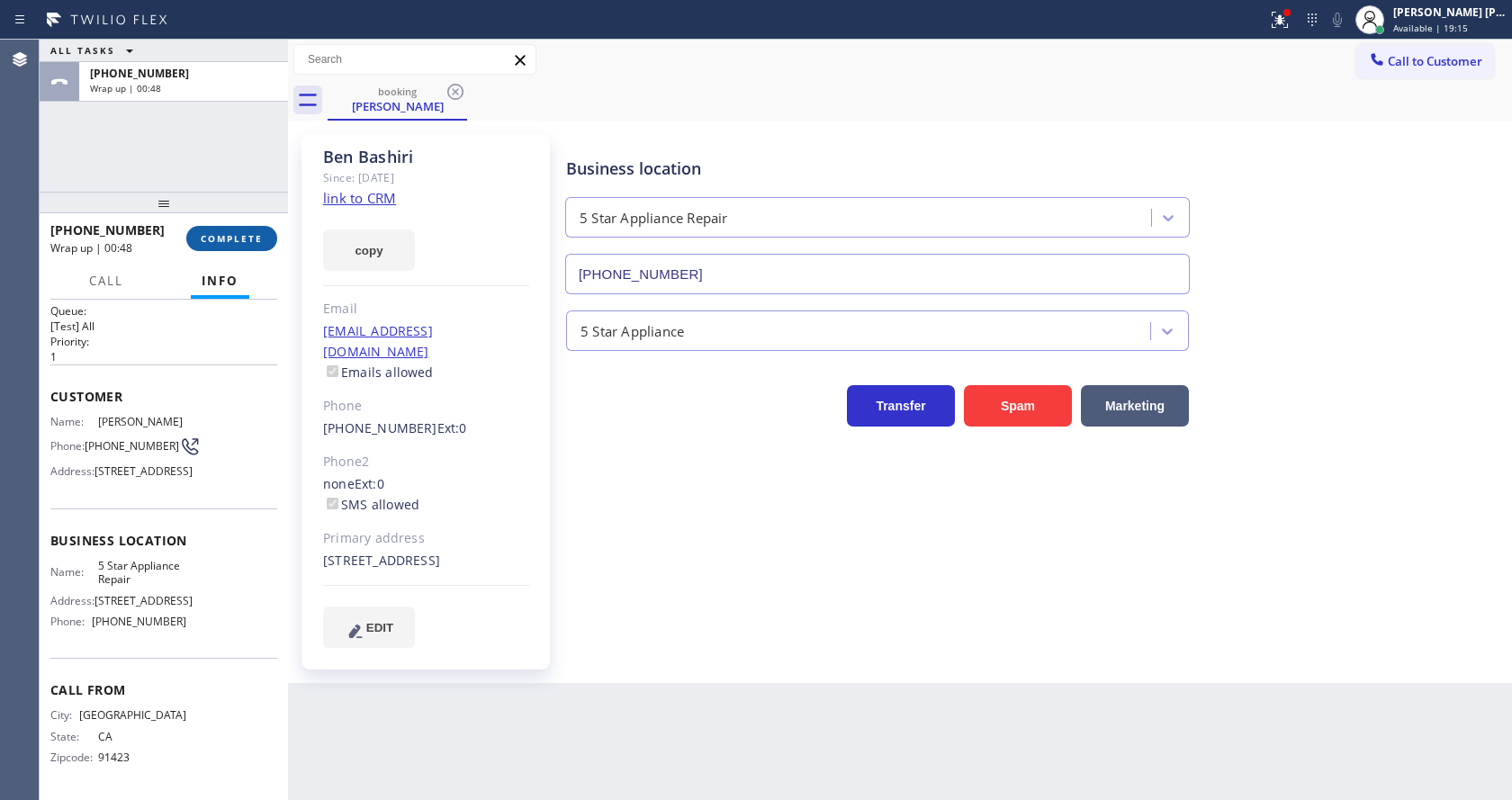
click at [218, 249] on button "COMPLETE" at bounding box center [232, 239] width 91 height 26
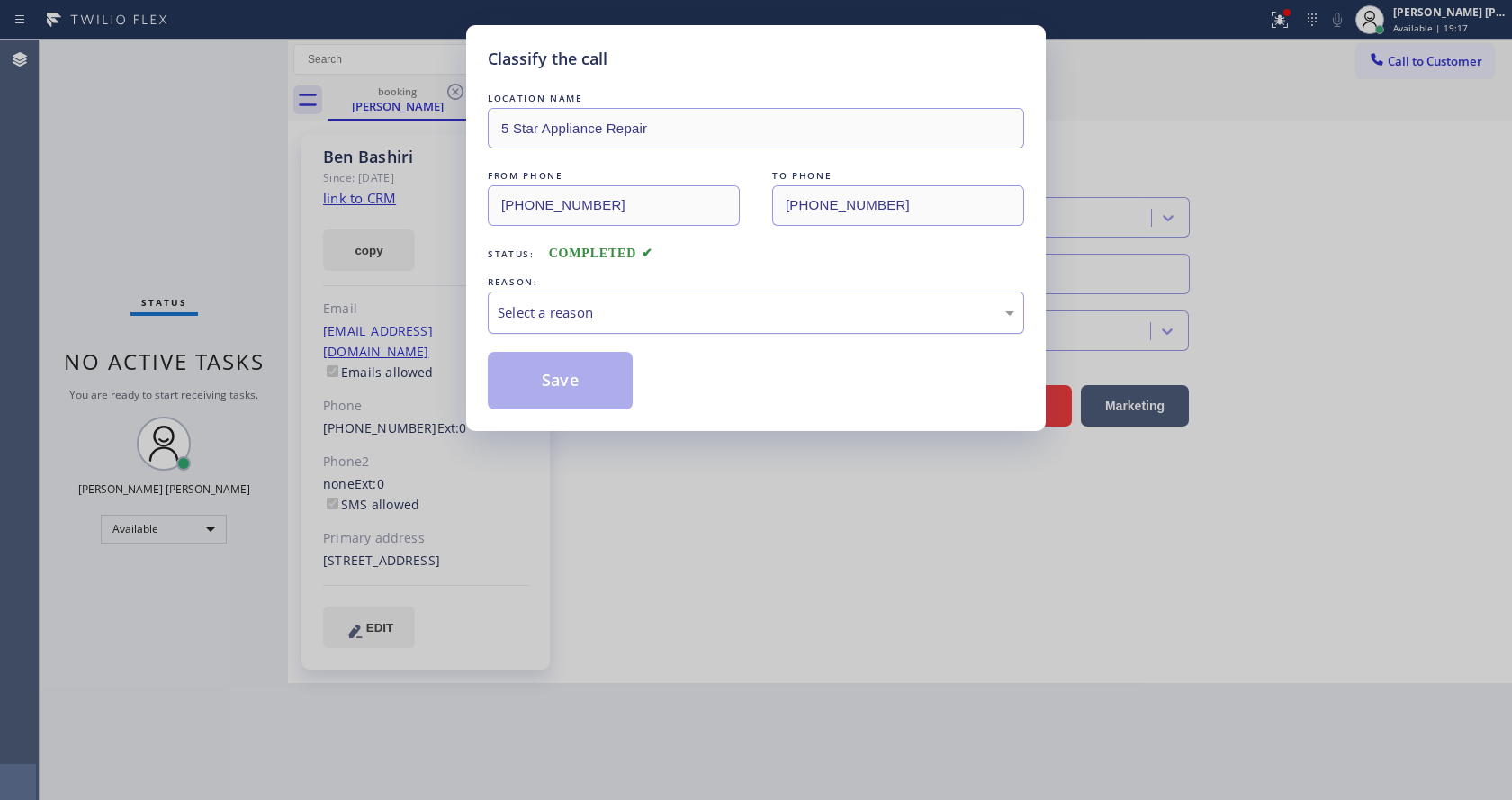
click at [644, 310] on div "Select a reason" at bounding box center [756, 312] width 516 height 21
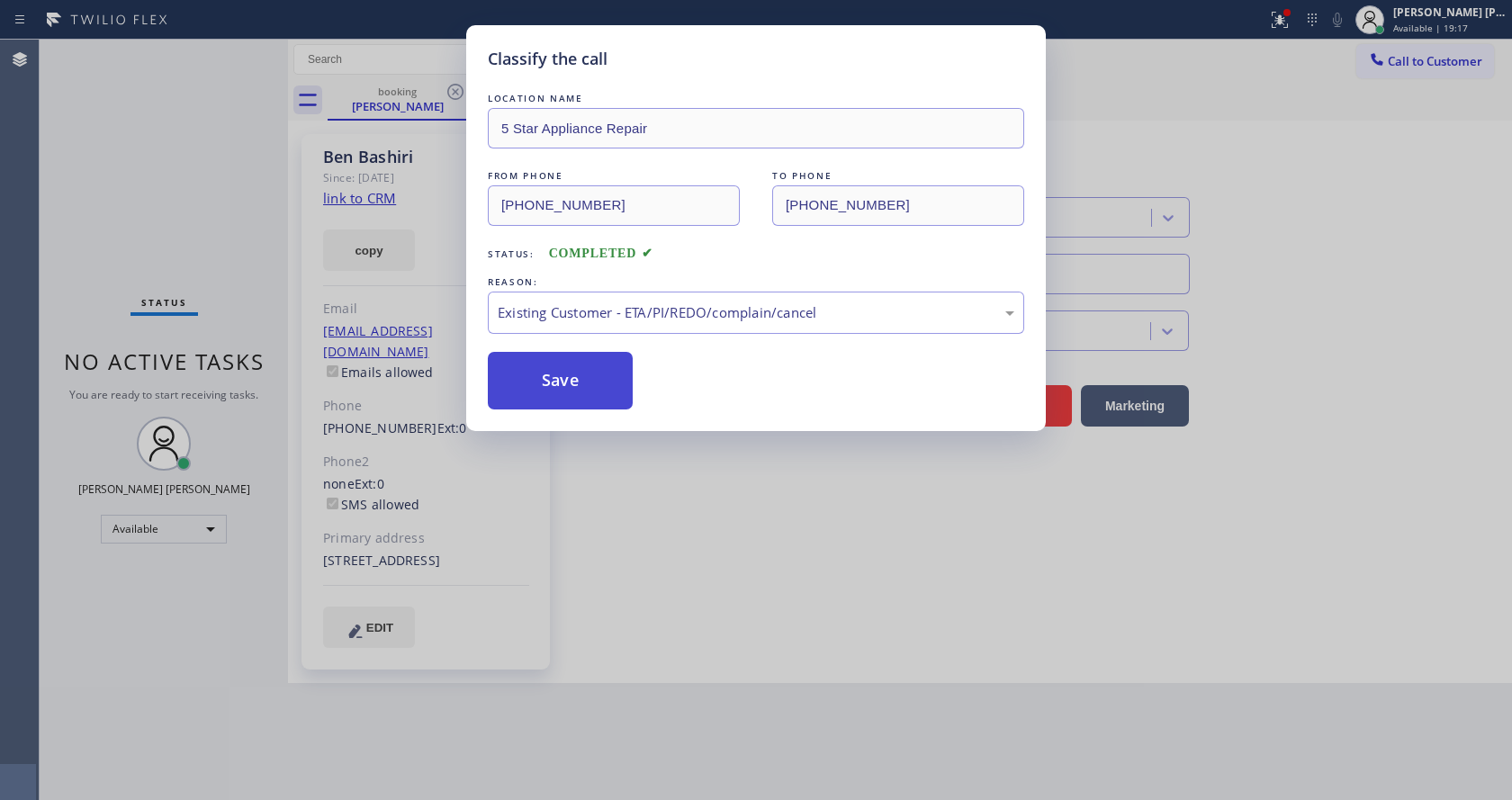
click at [562, 372] on button "Save" at bounding box center [561, 381] width 145 height 58
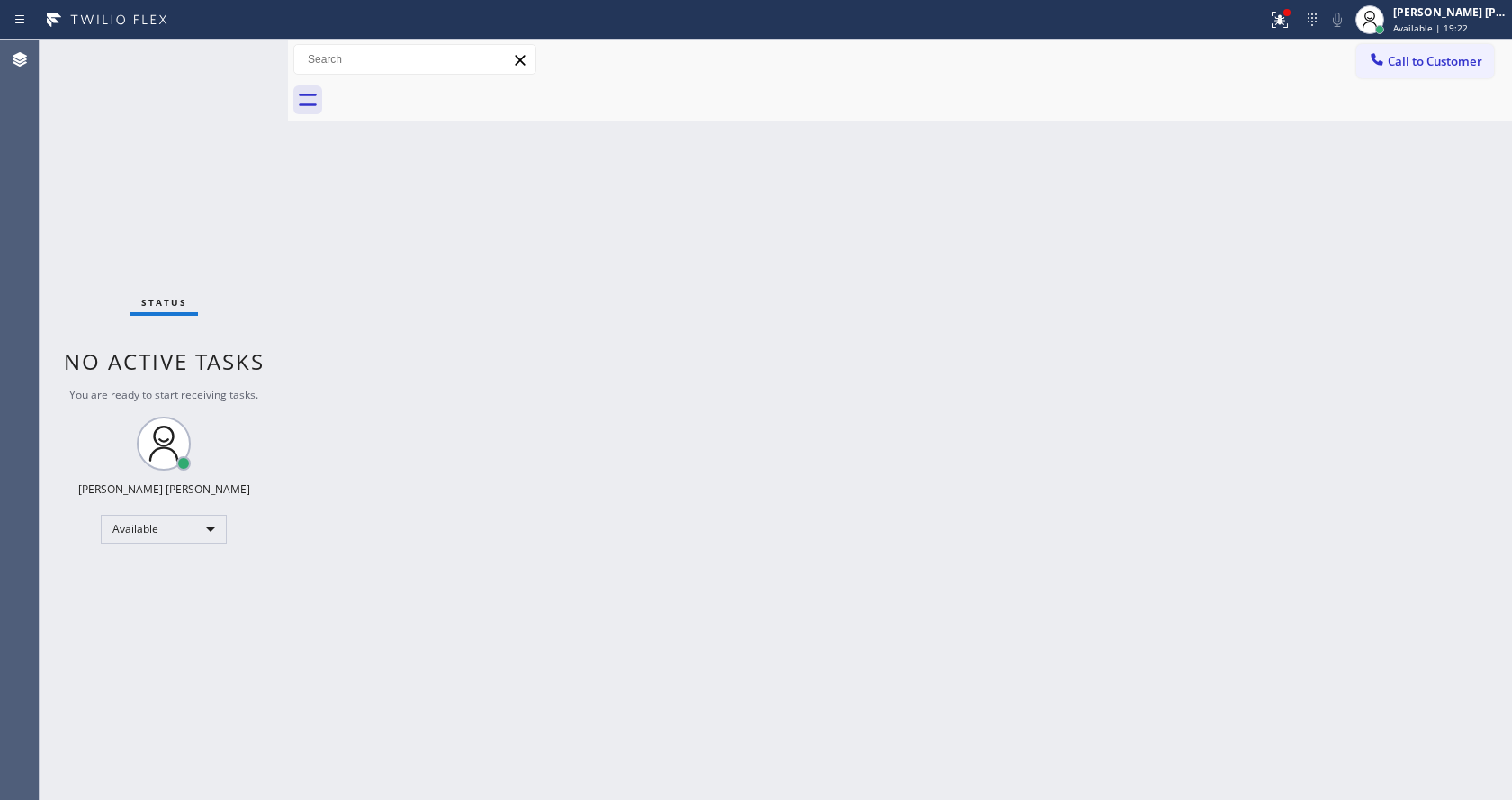
click at [380, 380] on div "Back to Dashboard Change Sender ID Customers Technicians Select a contact Outbo…" at bounding box center [899, 419] width 1224 height 761
click at [241, 45] on div "Status No active tasks You are ready to start receiving tasks. [PERSON_NAME] [P…" at bounding box center [163, 419] width 248 height 761
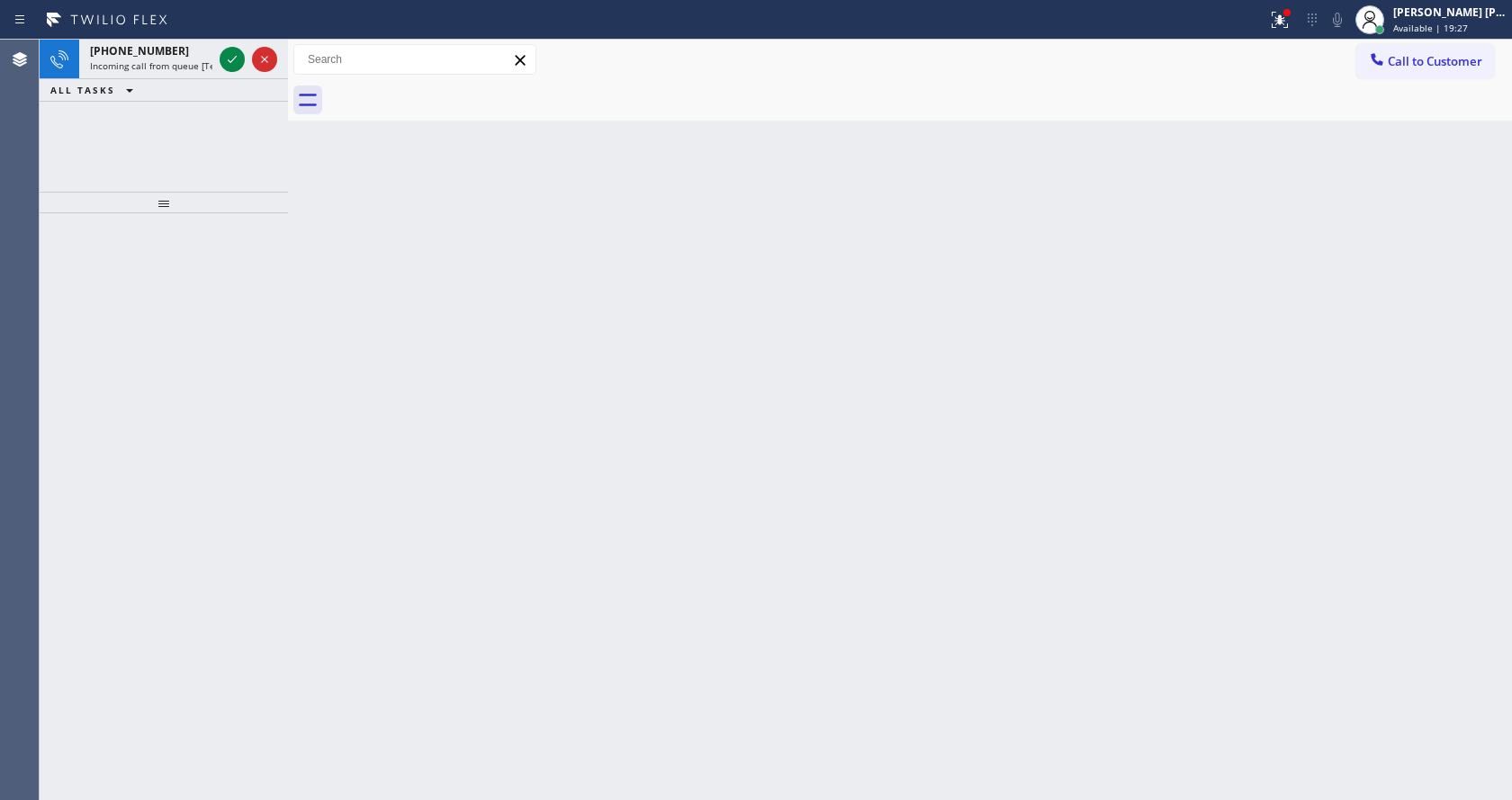
click at [164, 80] on div "ALL TASKS ALL TASKS ACTIVE TASKS TASKS IN WRAP UP" at bounding box center [163, 90] width 248 height 23
click at [171, 68] on span "Incoming call from queue [Test] All" at bounding box center [165, 66] width 149 height 13
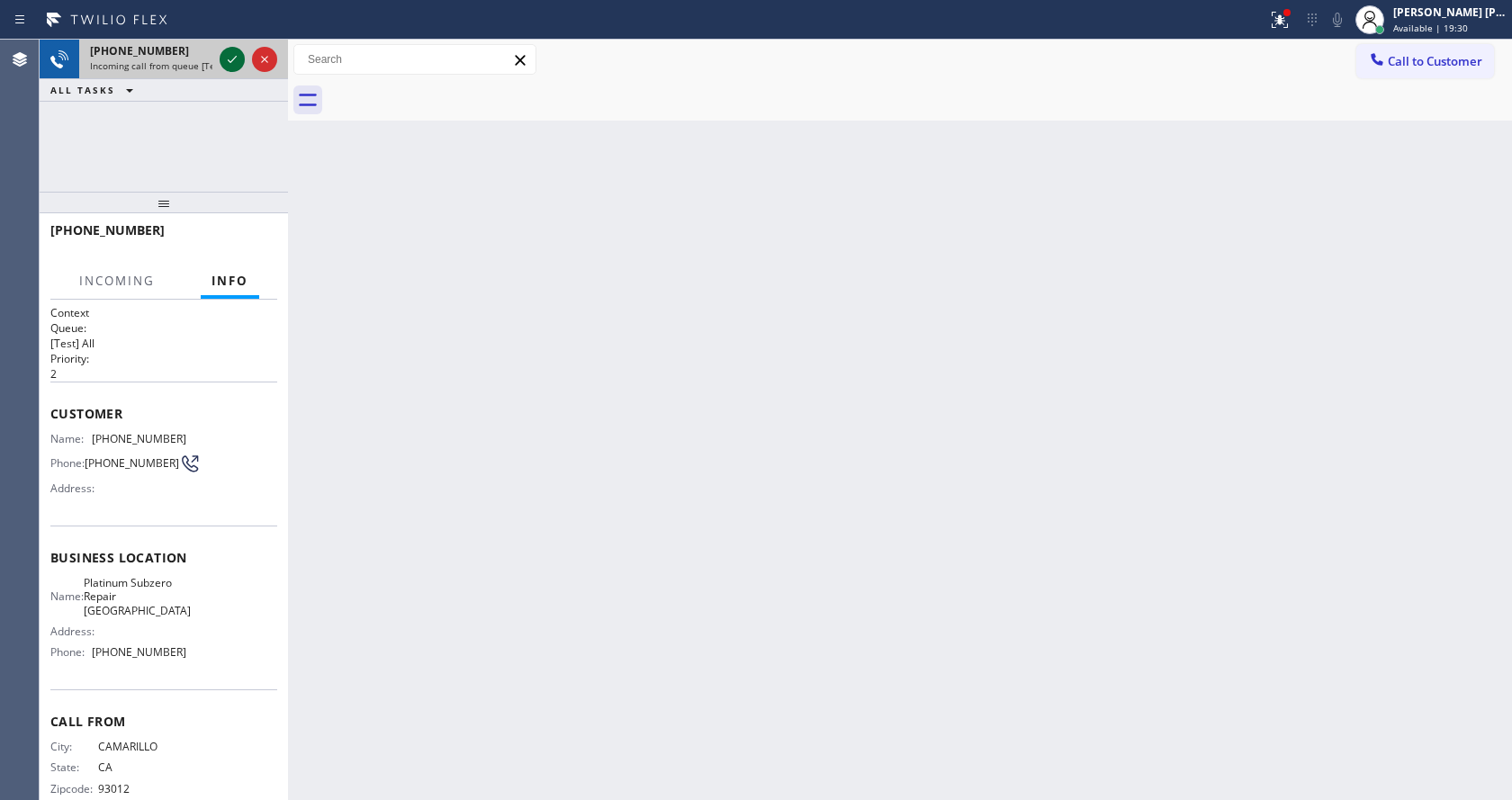
click at [238, 55] on icon at bounding box center [233, 60] width 22 height 22
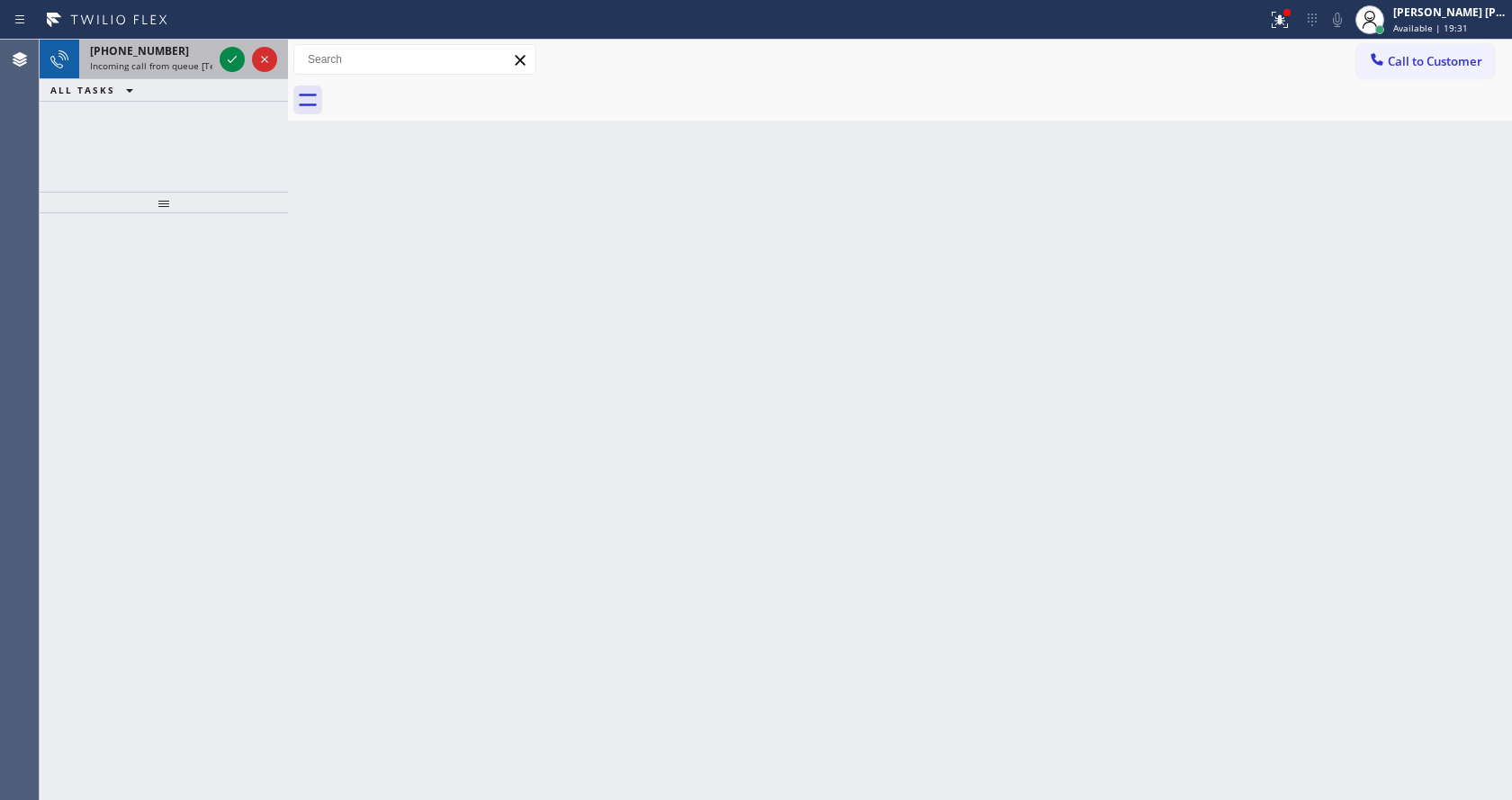
click at [184, 69] on span "Incoming call from queue [Test] All" at bounding box center [165, 66] width 149 height 13
click at [173, 67] on span "Incoming call from queue [Test] All" at bounding box center [165, 66] width 149 height 13
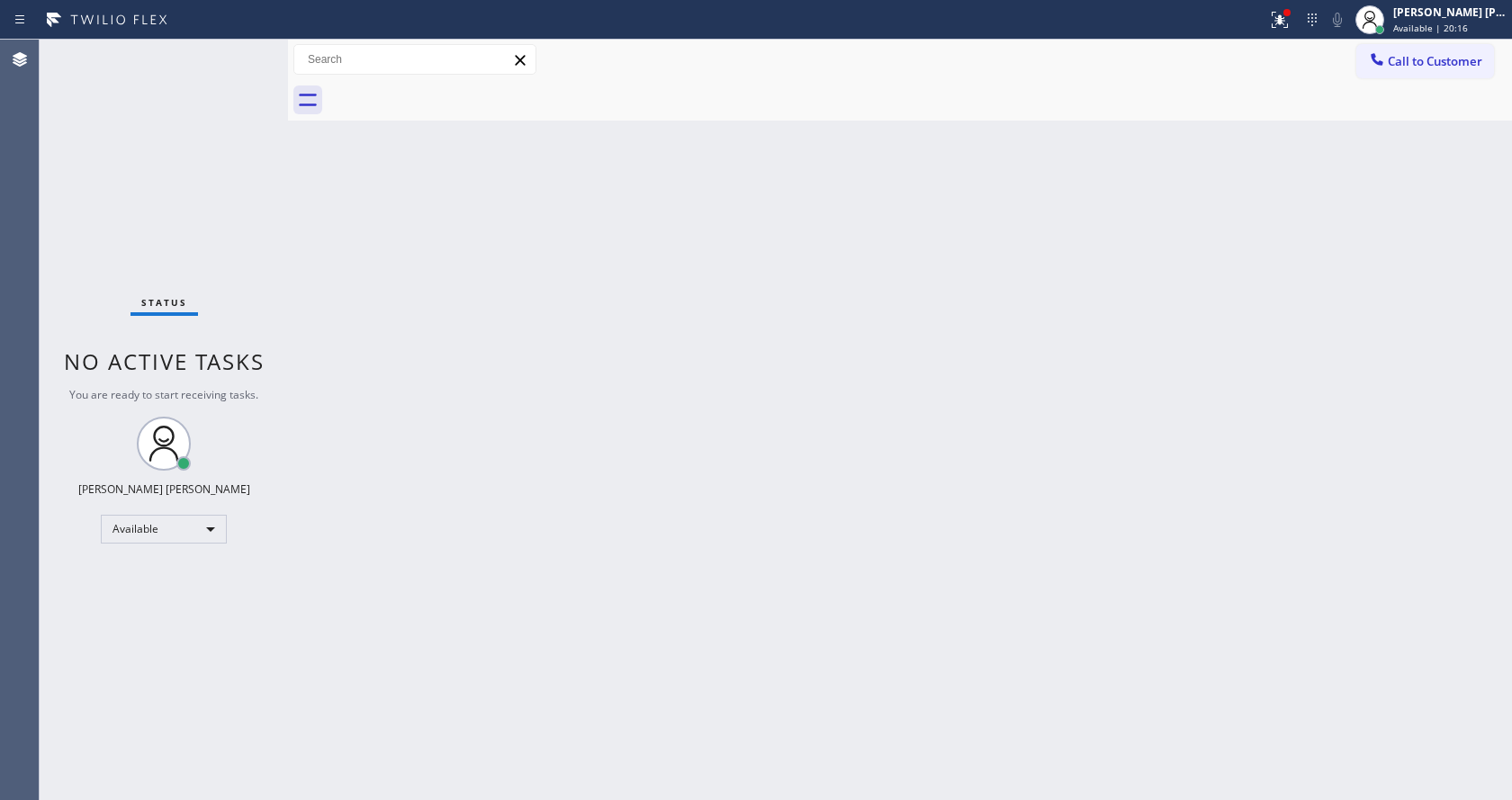
click at [1004, 481] on div "Back to Dashboard Change Sender ID Customers Technicians Select a contact Outbo…" at bounding box center [899, 419] width 1224 height 761
click at [1282, 22] on icon at bounding box center [1280, 20] width 22 height 22
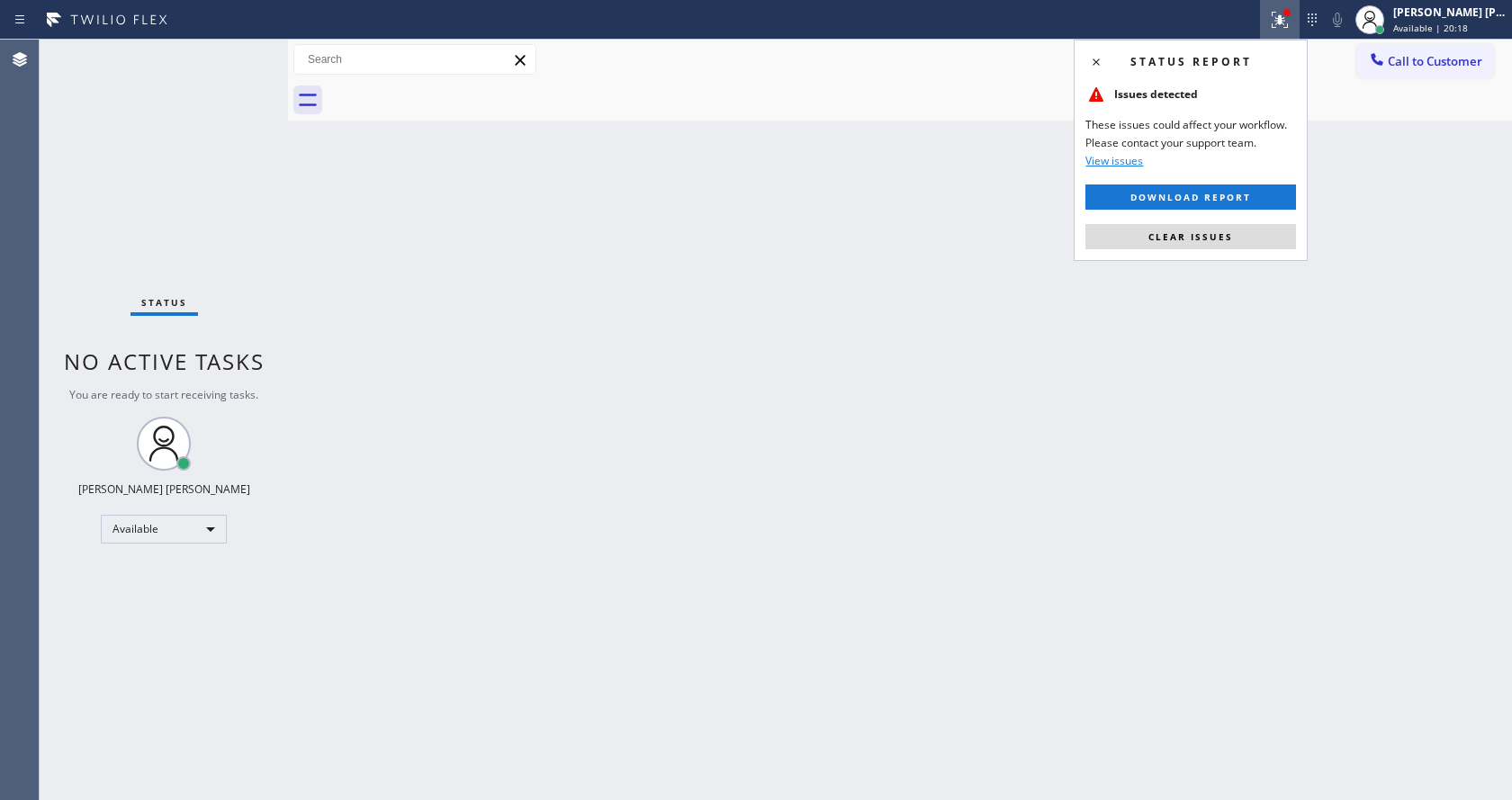
click at [1231, 218] on div "Status report Issues detected These issues could affect your workflow. Please c…" at bounding box center [1191, 150] width 234 height 222
click at [1219, 235] on span "Clear issues" at bounding box center [1191, 237] width 84 height 13
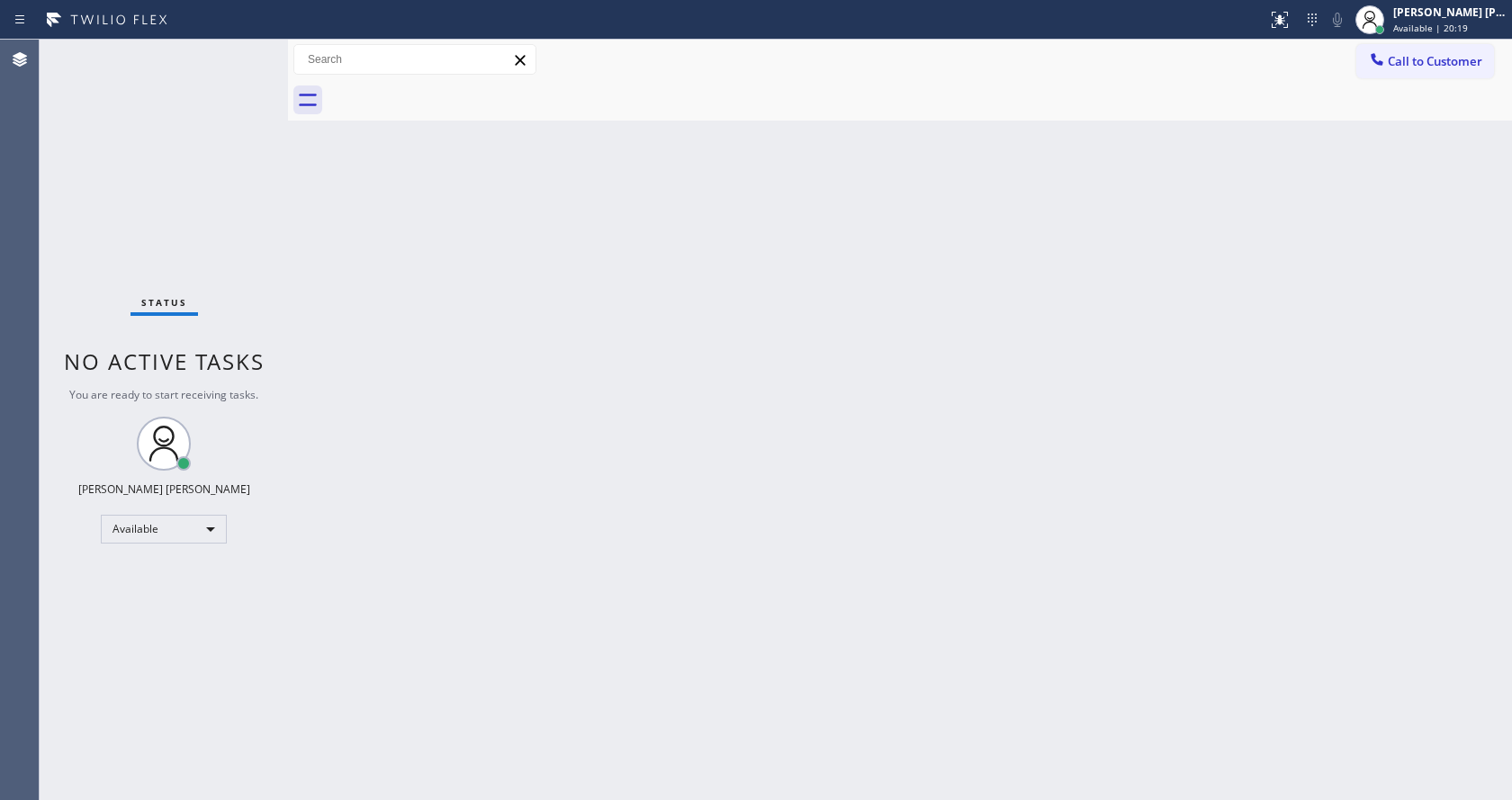
drag, startPoint x: 764, startPoint y: 530, endPoint x: 534, endPoint y: 764, distance: 328.1
click at [764, 551] on div "Back to Dashboard Change Sender ID Customers Technicians Select a contact Outbo…" at bounding box center [899, 419] width 1224 height 761
click at [757, 472] on div "Back to Dashboard Change Sender ID Customers Technicians Select a contact Outbo…" at bounding box center [899, 419] width 1224 height 761
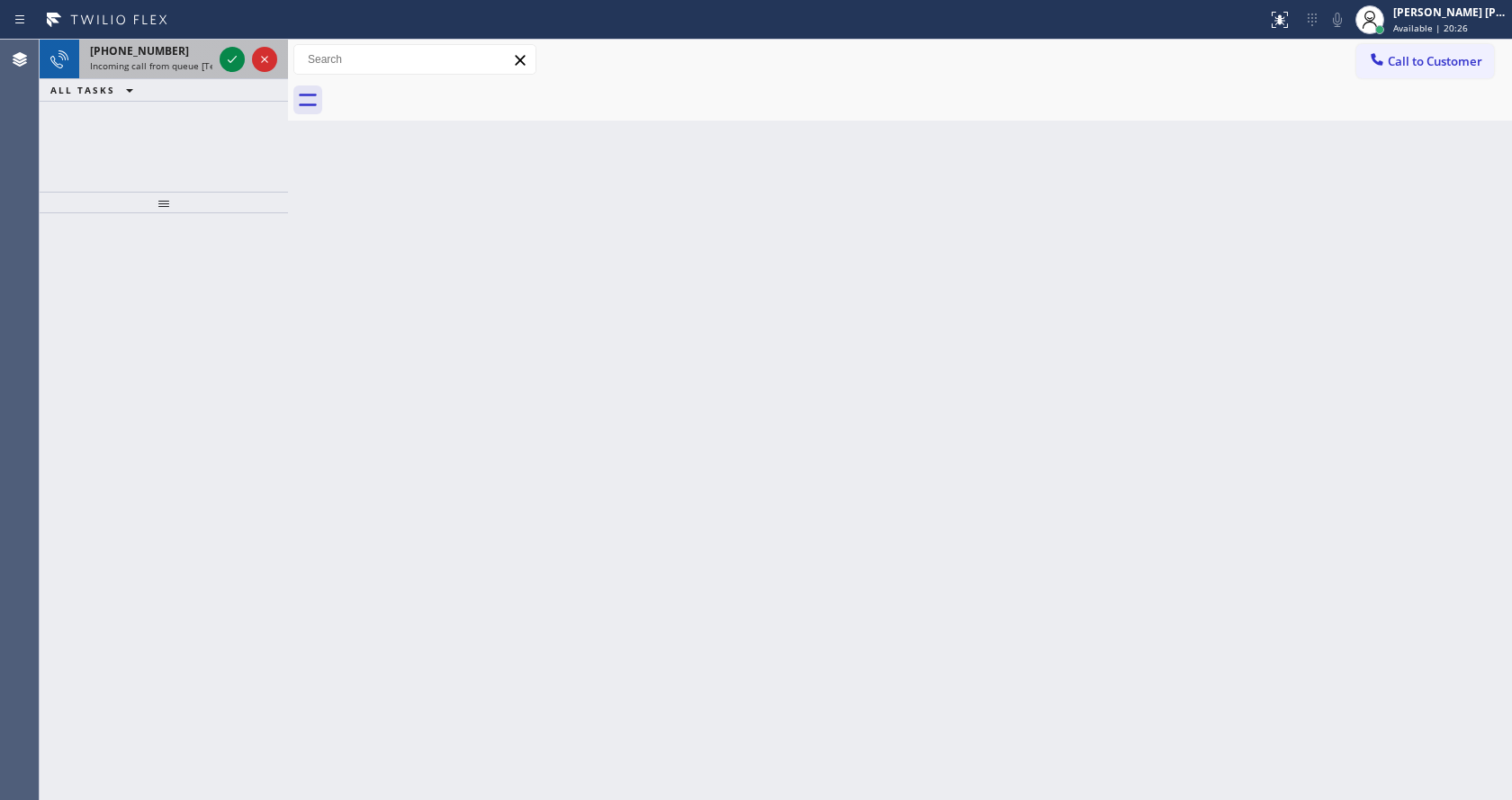
click at [206, 58] on div "[PHONE_NUMBER]" at bounding box center [151, 51] width 123 height 16
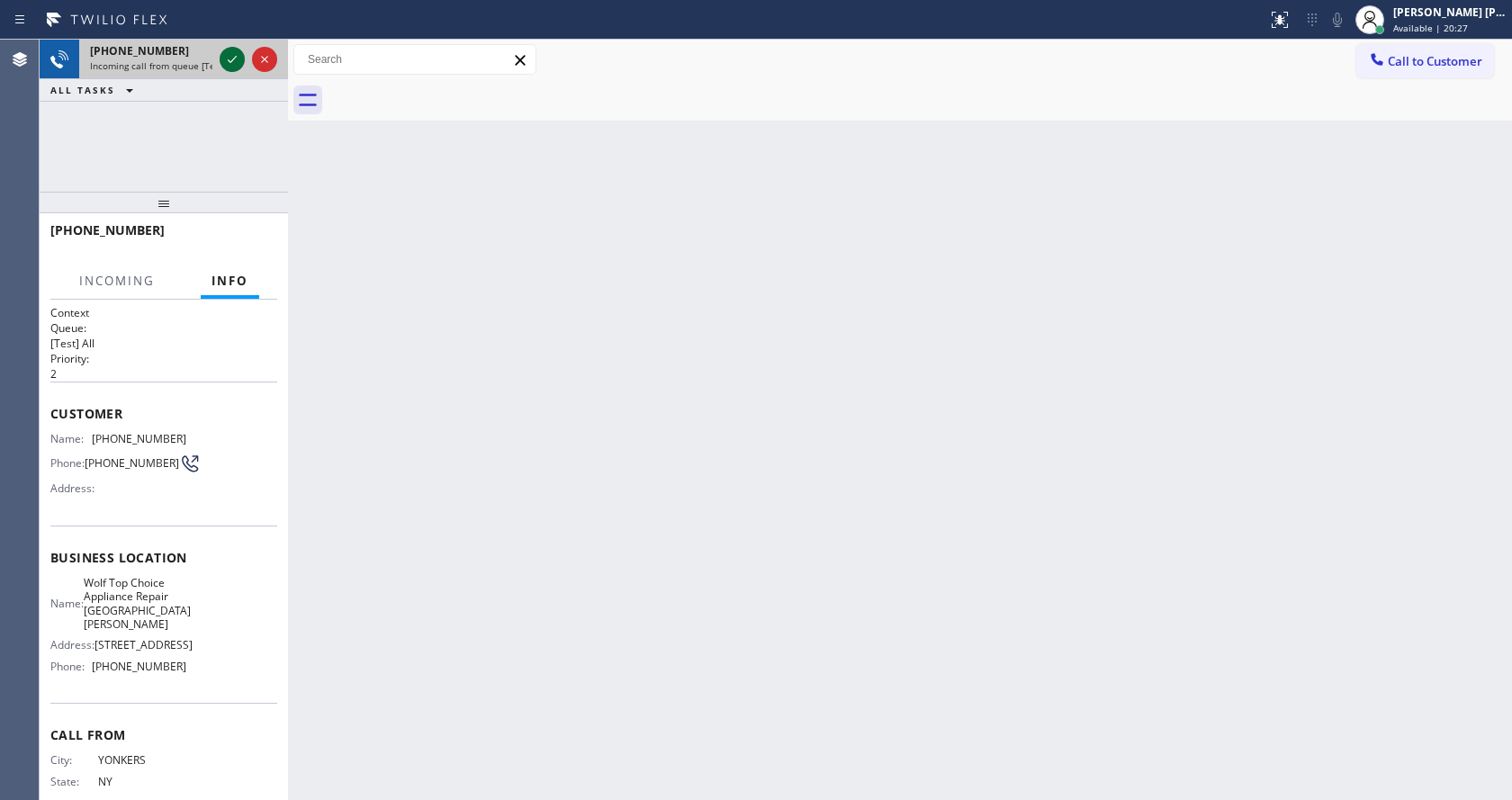
click at [227, 57] on icon at bounding box center [233, 60] width 22 height 22
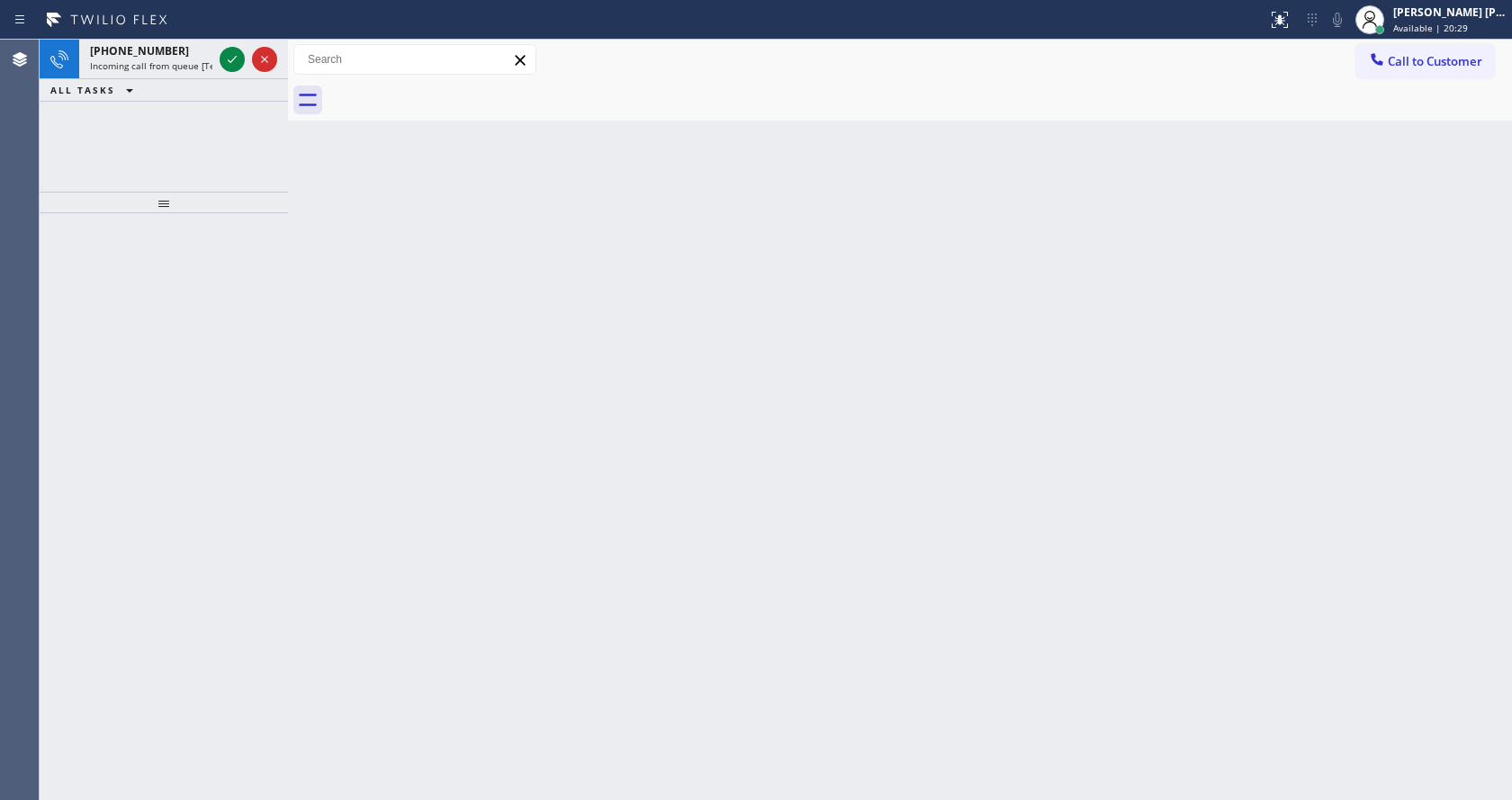
click at [222, 180] on div "[PHONE_NUMBER] Incoming call from queue [Test] All ALL TASKS ALL TASKS ACTIVE T…" at bounding box center [163, 115] width 248 height 152
drag, startPoint x: 1292, startPoint y: 26, endPoint x: 1256, endPoint y: 127, distance: 107.2
click at [1290, 25] on icon at bounding box center [1280, 20] width 22 height 22
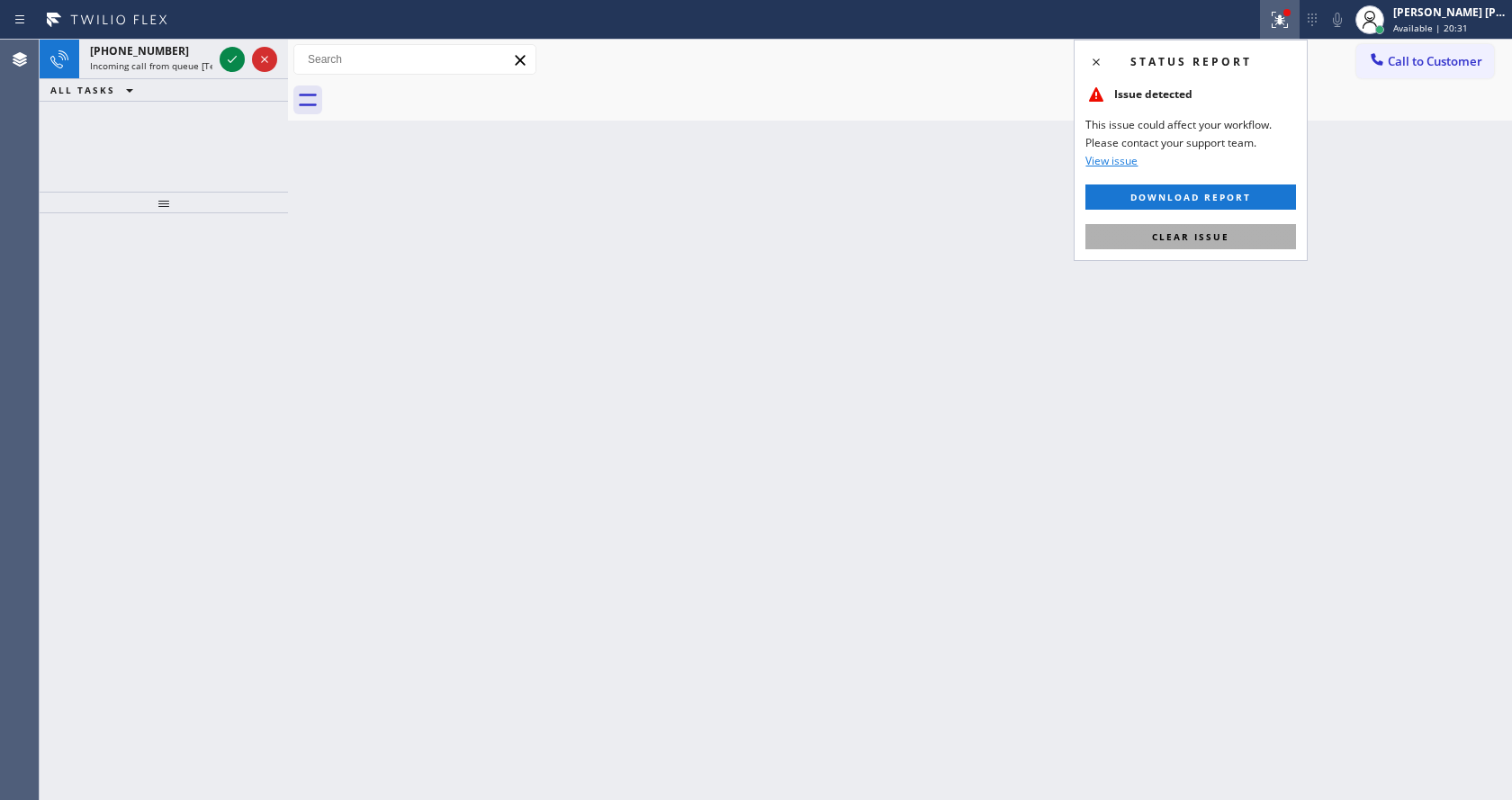
click at [1182, 237] on span "Clear issue" at bounding box center [1191, 237] width 78 height 13
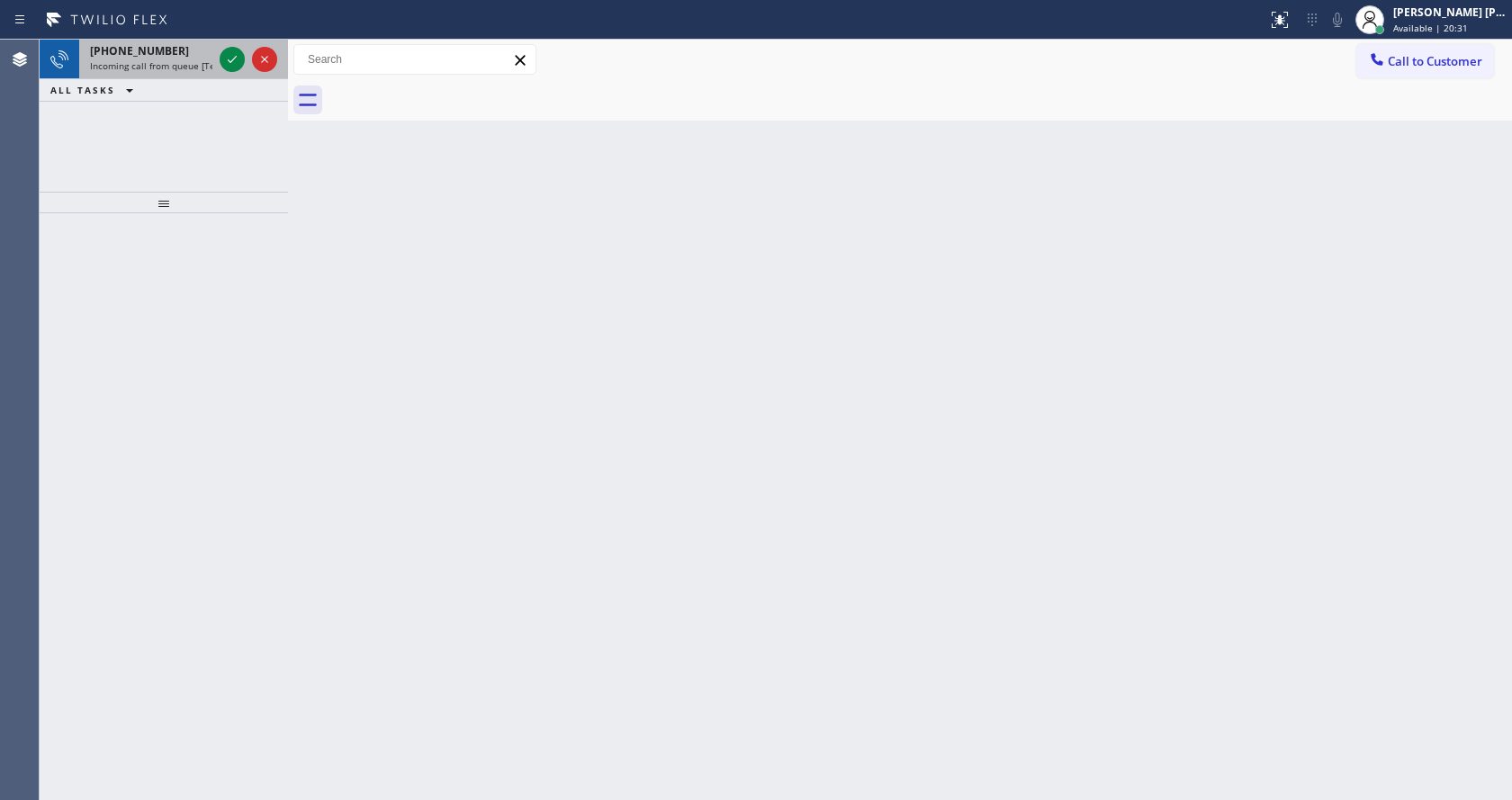
click at [160, 71] on span "Incoming call from queue [Test] All" at bounding box center [165, 66] width 149 height 13
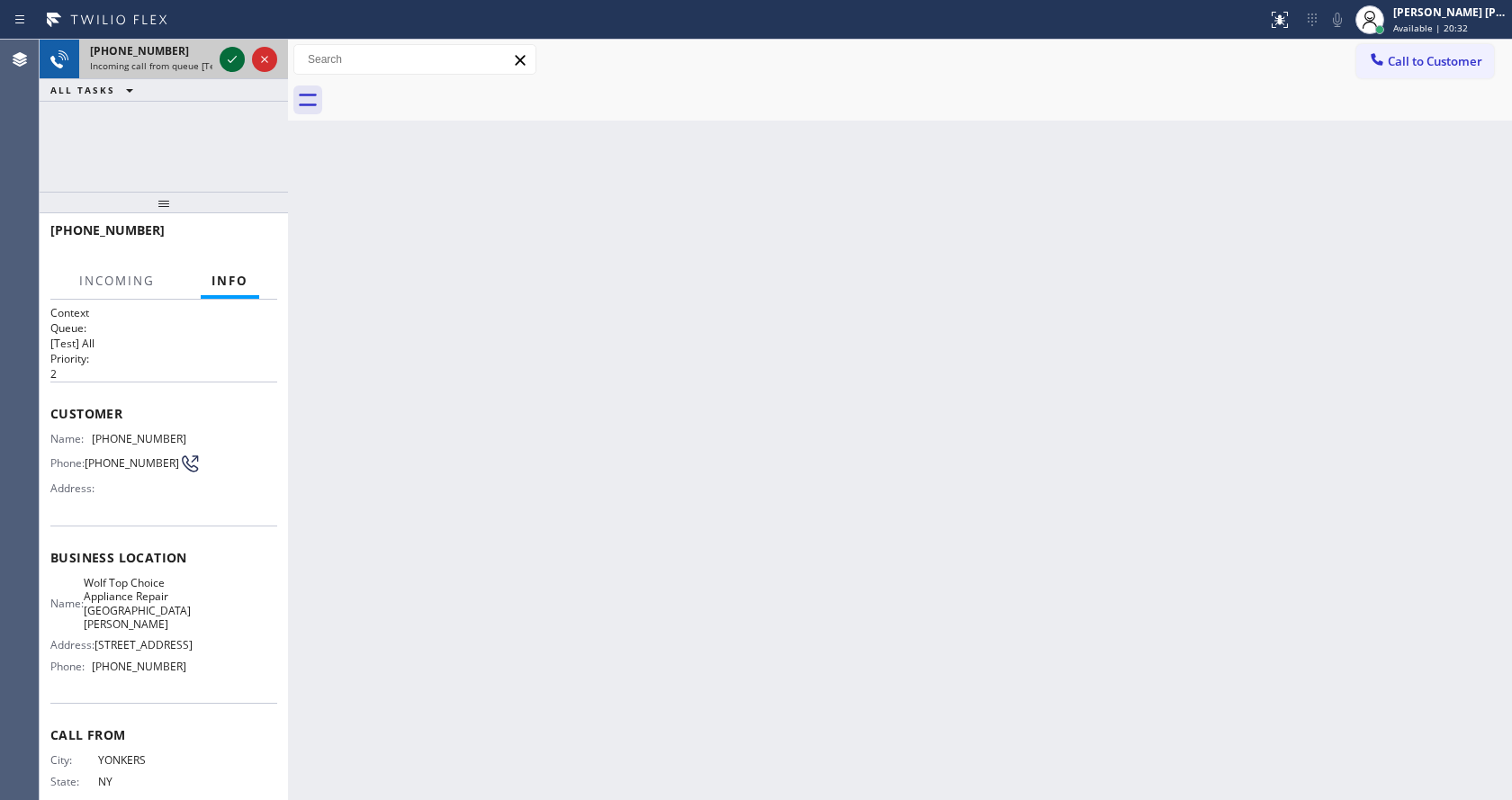
click at [233, 61] on icon at bounding box center [232, 59] width 9 height 7
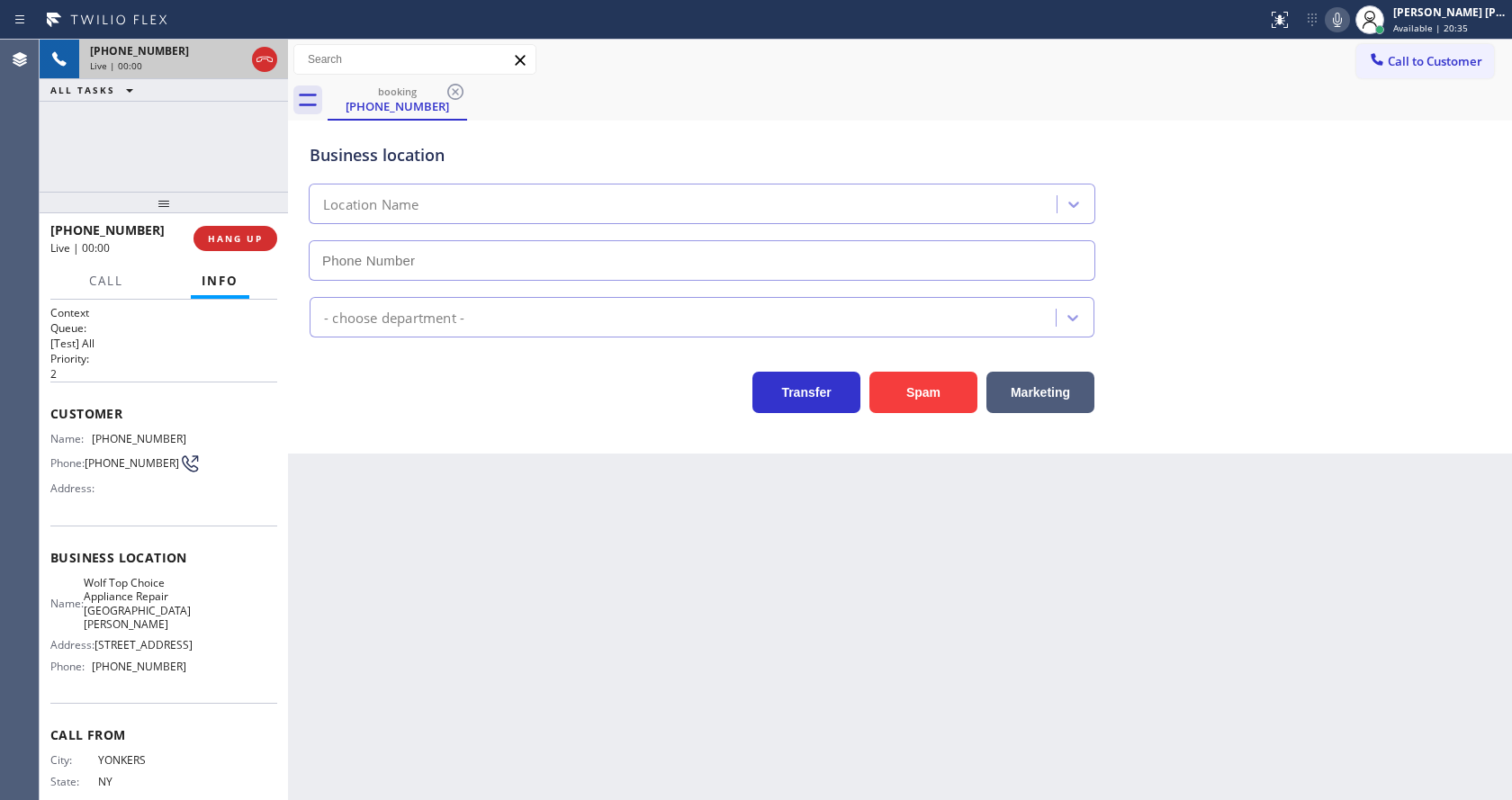
type input "[PHONE_NUMBER]"
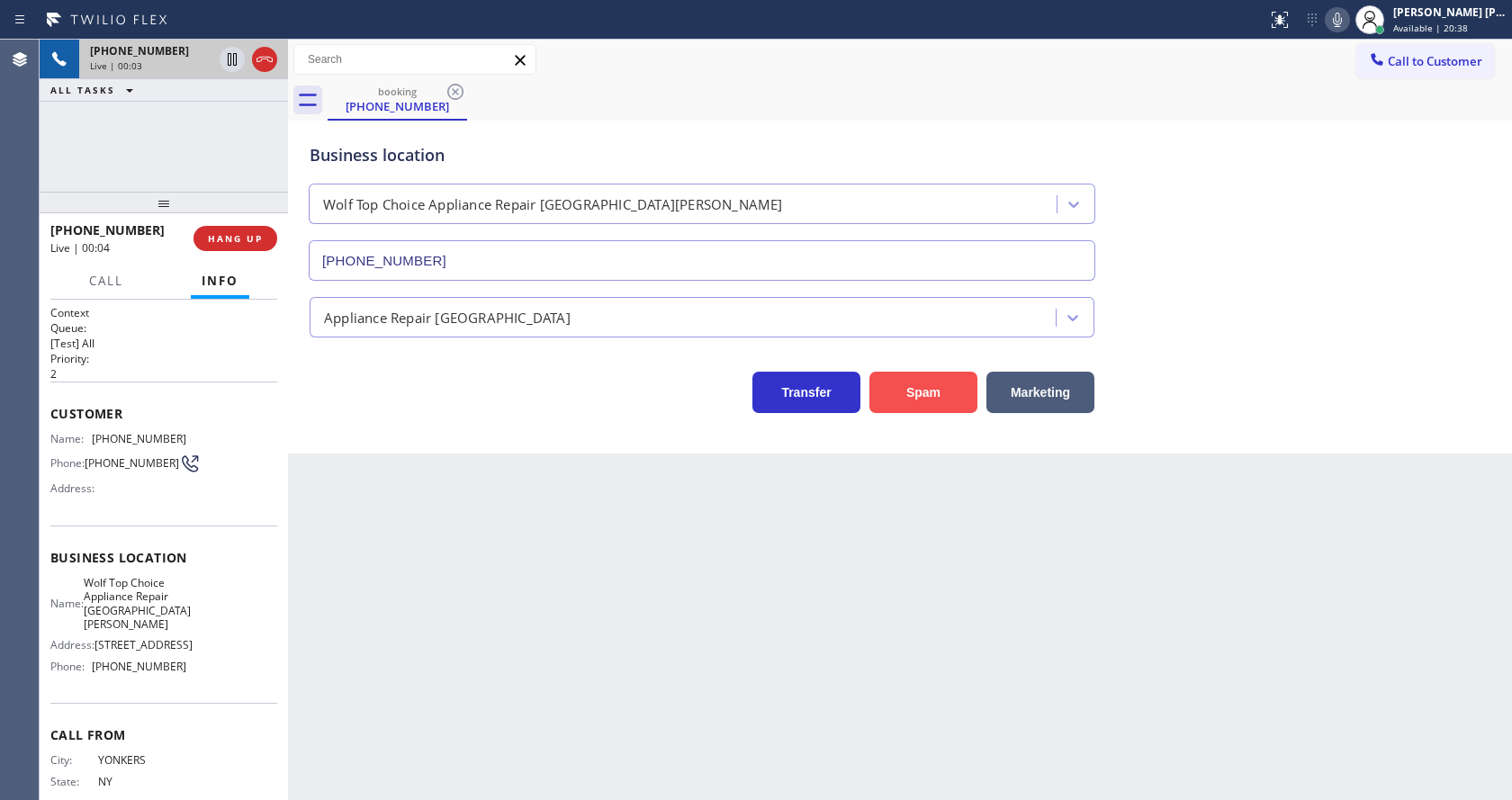
click at [955, 392] on button "Spam" at bounding box center [924, 393] width 108 height 41
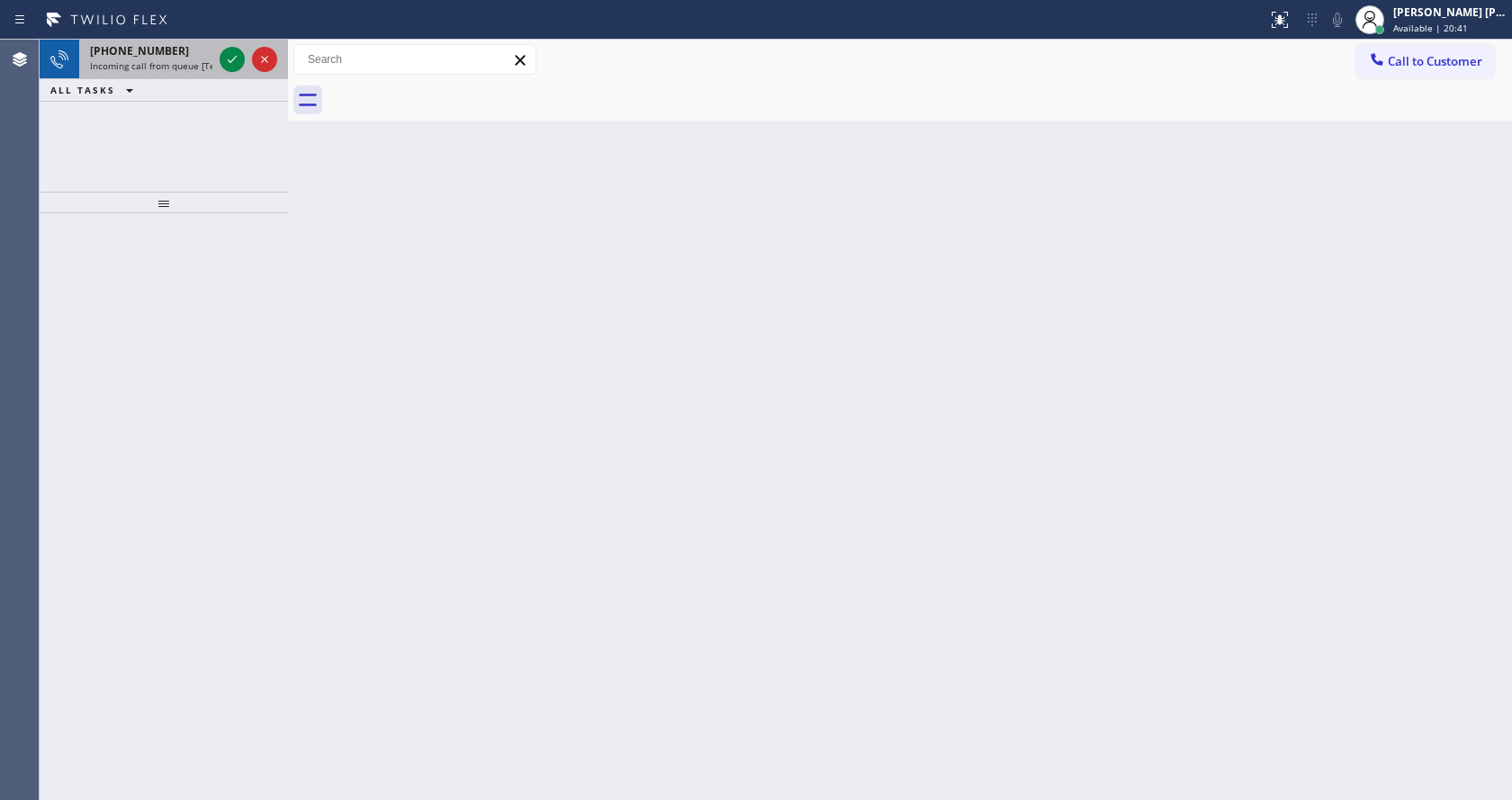
click at [162, 56] on span "[PHONE_NUMBER]" at bounding box center [139, 51] width 99 height 16
click at [189, 66] on span "Incoming call from queue [Test] All" at bounding box center [165, 66] width 149 height 13
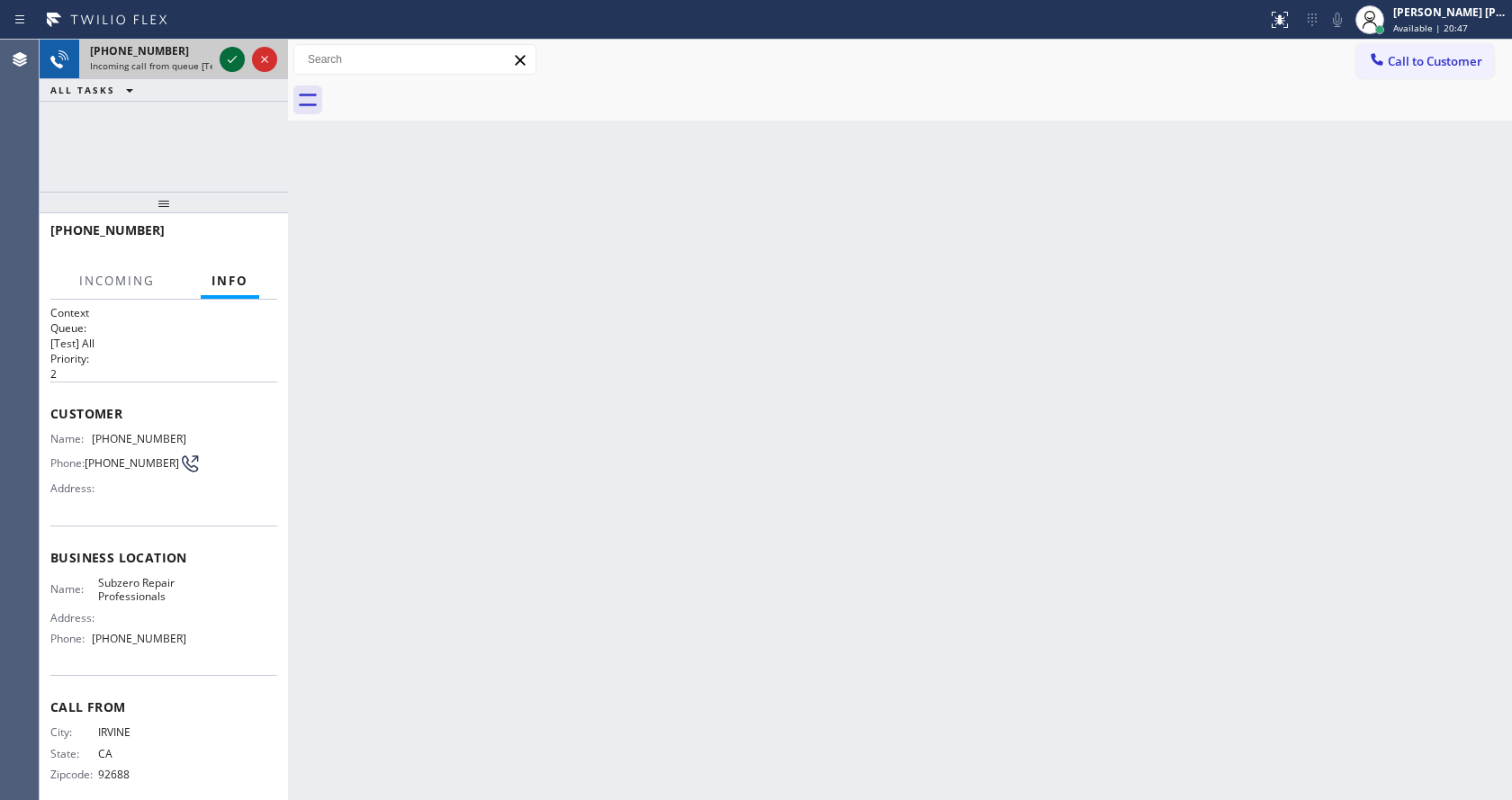
click at [243, 63] on icon at bounding box center [233, 60] width 22 height 22
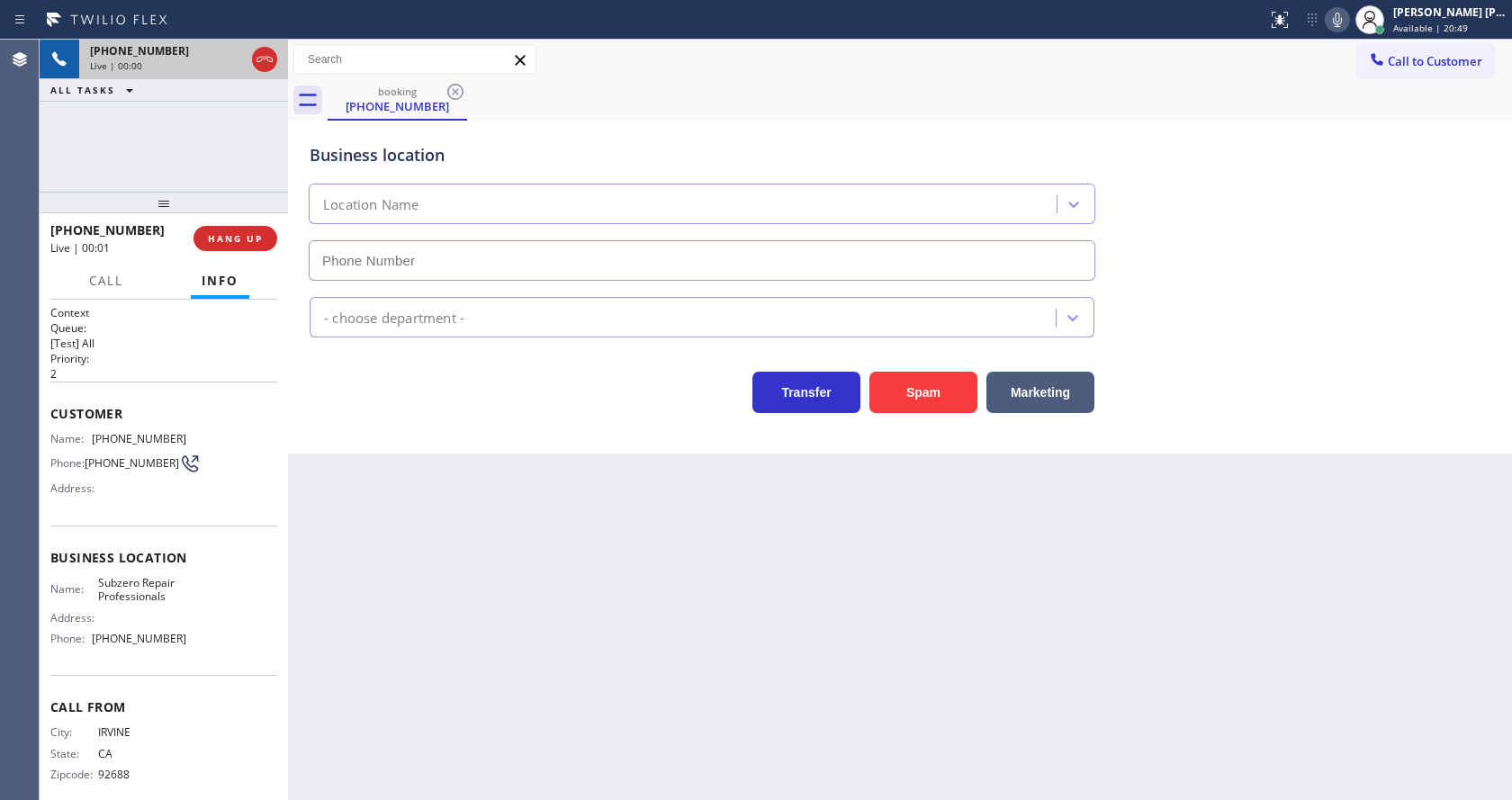
type input "[PHONE_NUMBER]"
click at [591, 621] on div "Back to Dashboard Change Sender ID Customers Technicians Select a contact Outbo…" at bounding box center [899, 419] width 1224 height 761
click at [695, 600] on div "Back to Dashboard Change Sender ID Customers Technicians Select a contact Outbo…" at bounding box center [899, 419] width 1224 height 761
click at [536, 481] on div "Back to Dashboard Change Sender ID Customers Technicians Select a contact Outbo…" at bounding box center [899, 419] width 1224 height 761
click at [557, 457] on div "Back to Dashboard Change Sender ID Customers Technicians Select a contact Outbo…" at bounding box center [899, 419] width 1224 height 761
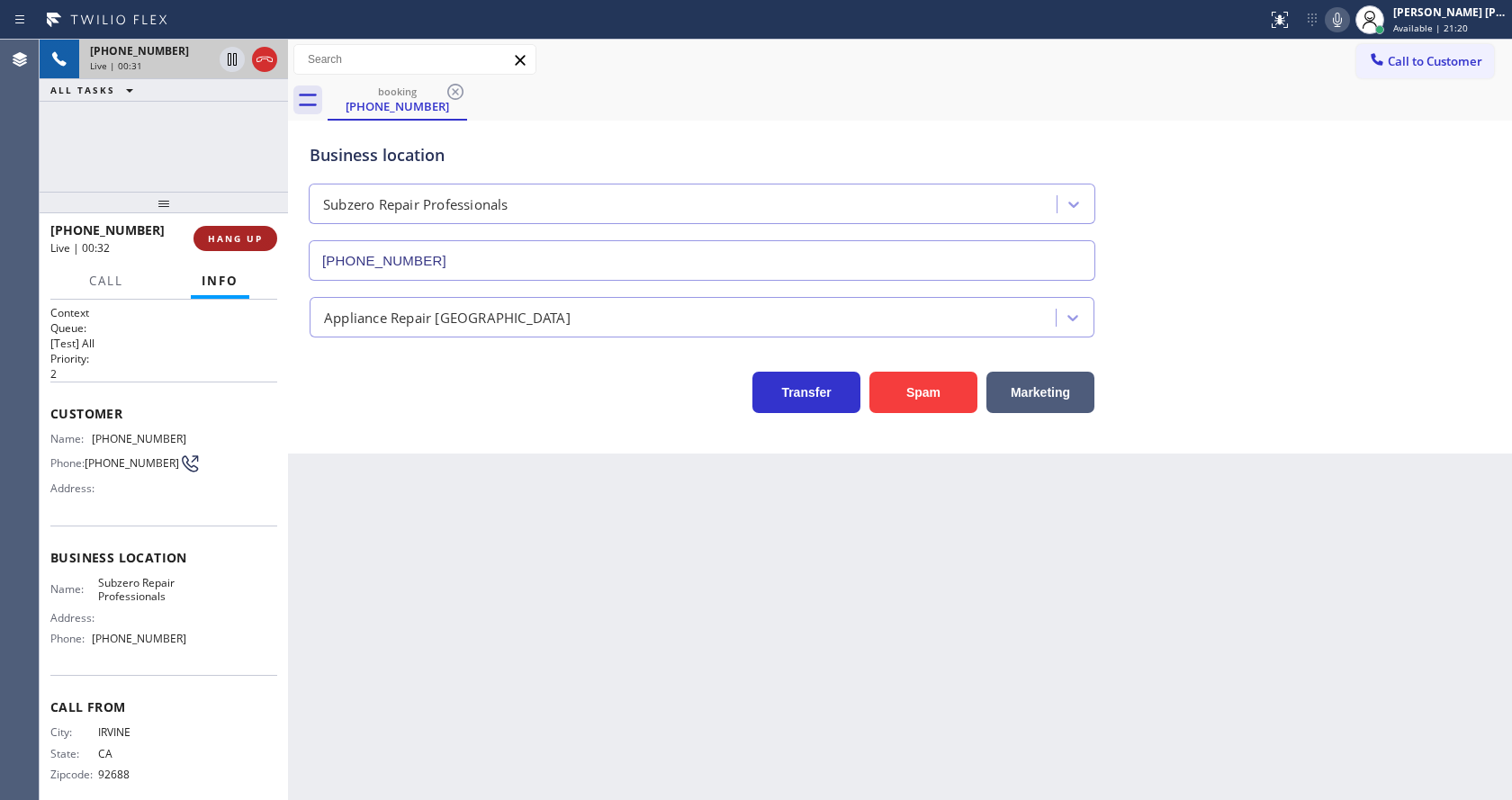
click at [245, 233] on span "HANG UP" at bounding box center [236, 239] width 55 height 13
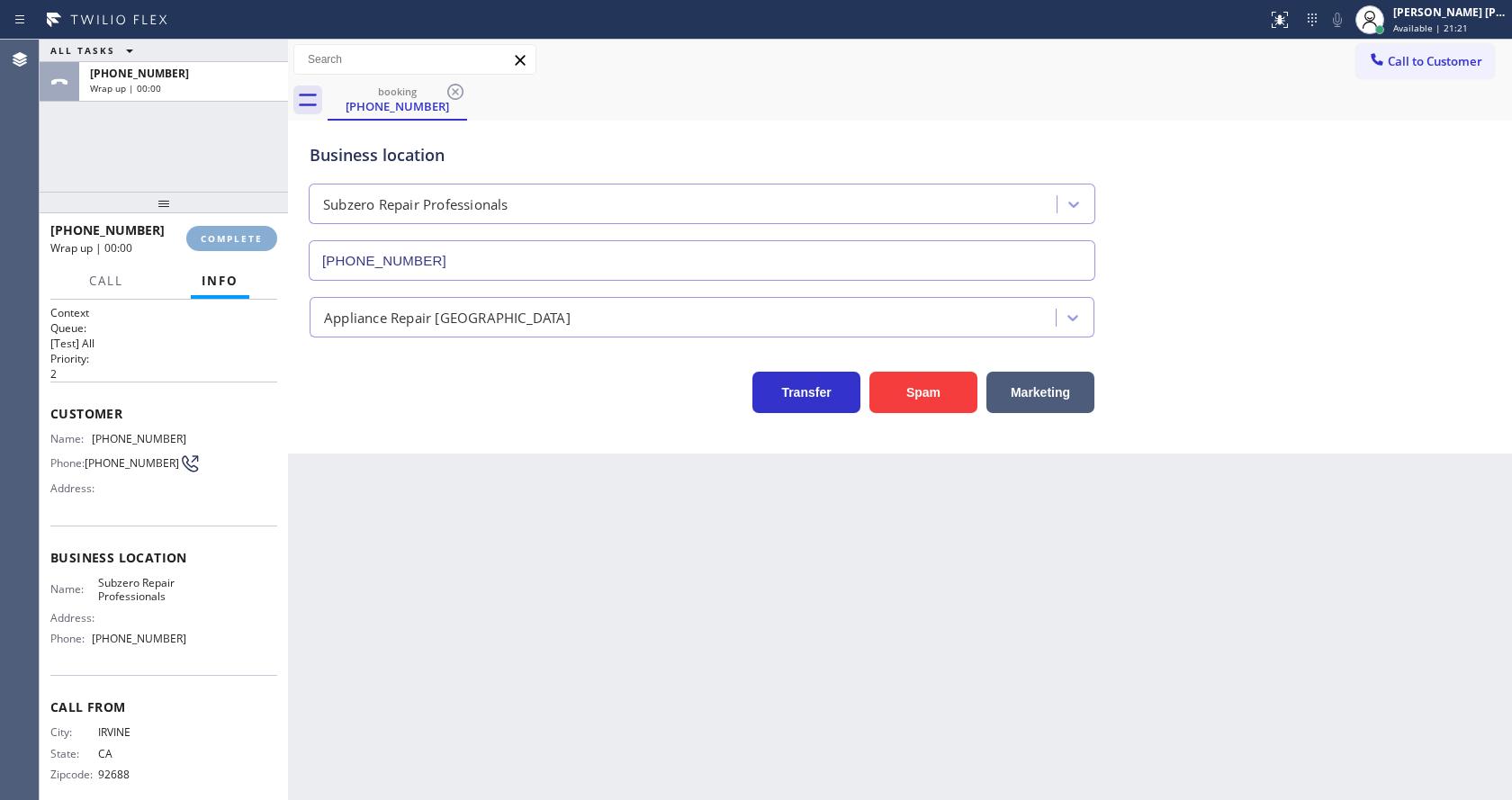
click at [245, 233] on span "COMPLETE" at bounding box center [231, 239] width 62 height 13
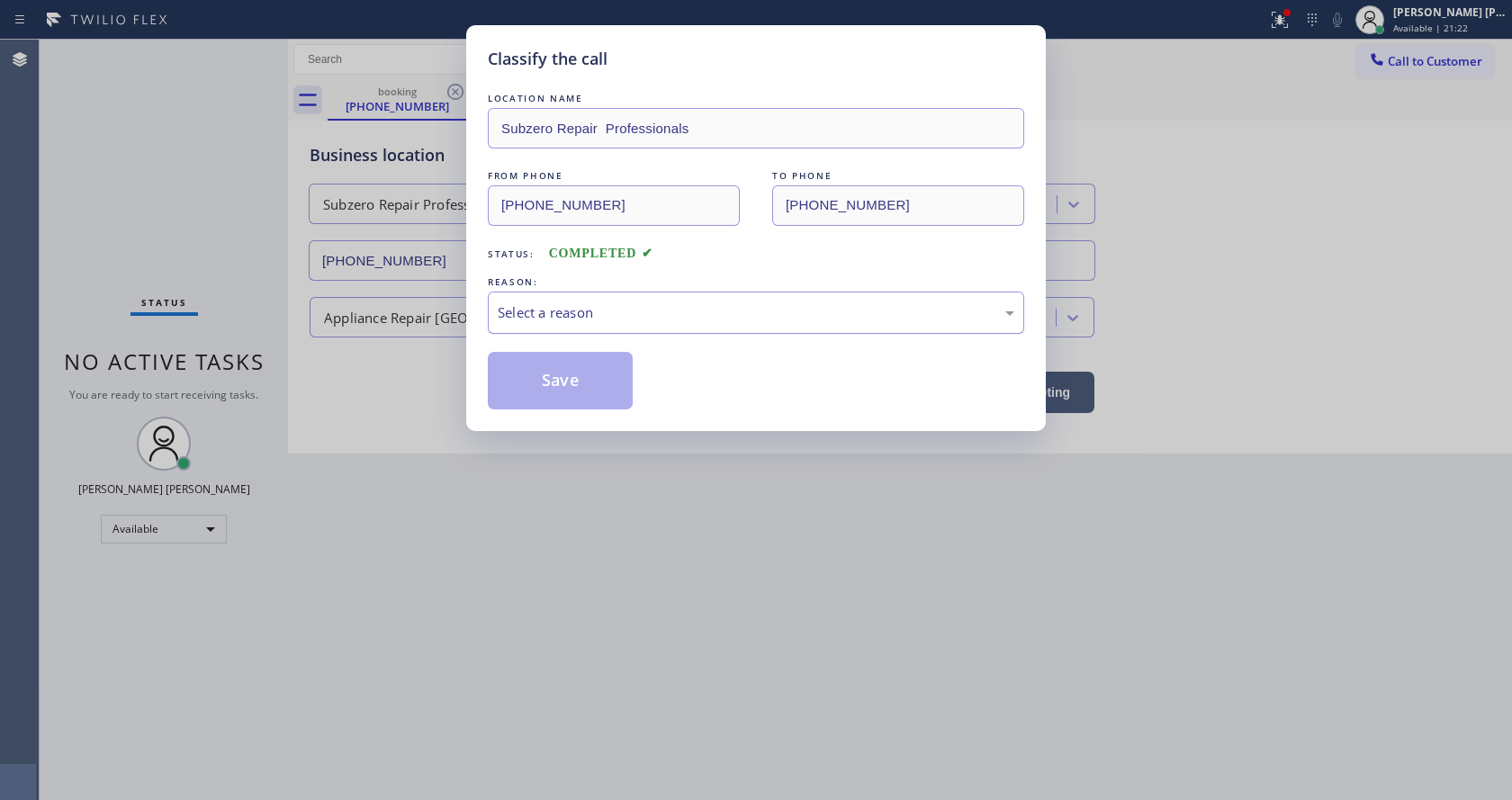
click at [527, 331] on div "Select a reason" at bounding box center [756, 312] width 536 height 42
click at [556, 387] on button "Save" at bounding box center [561, 381] width 145 height 58
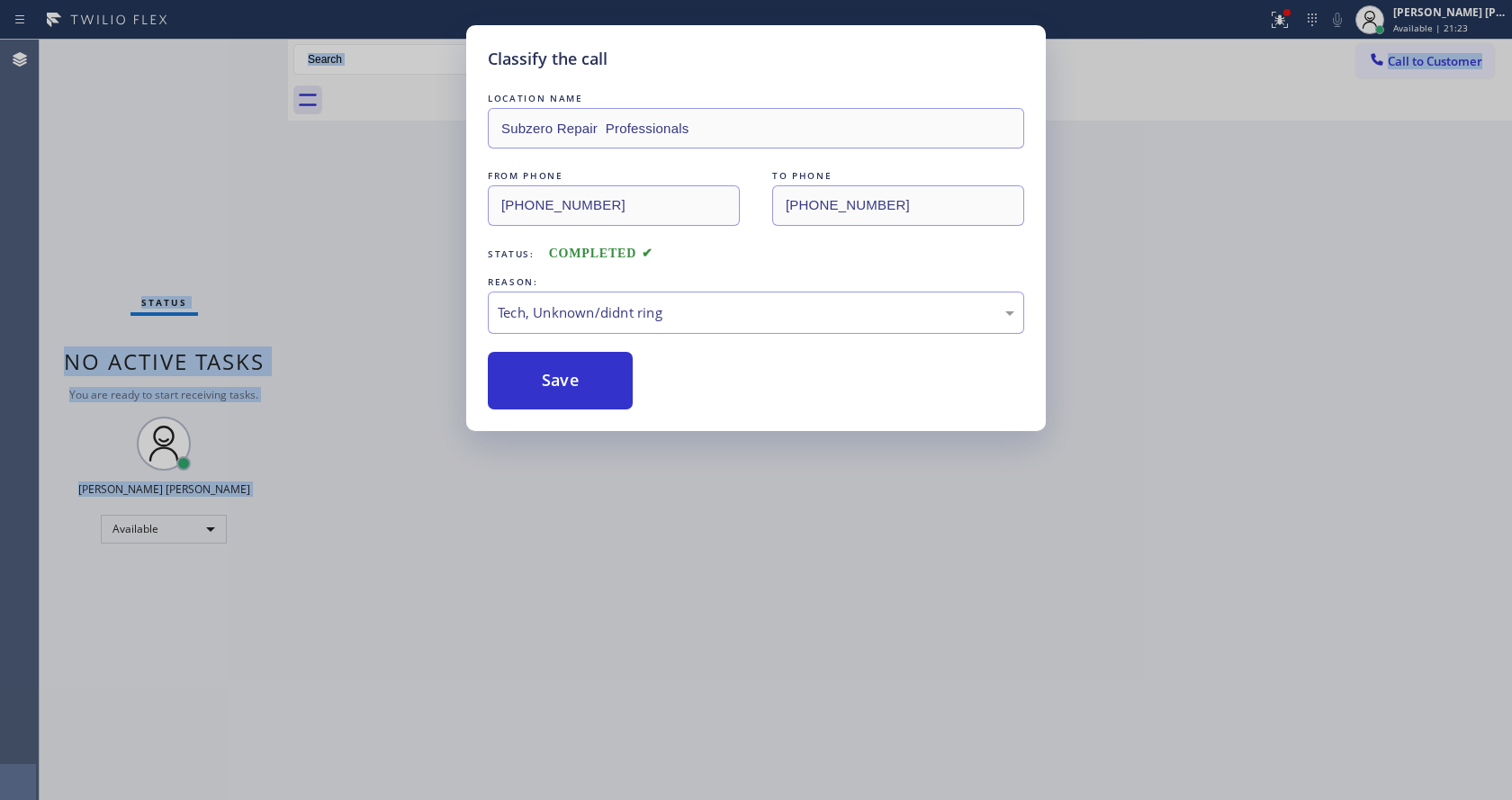
drag, startPoint x: 574, startPoint y: 802, endPoint x: 623, endPoint y: 539, distance: 267.5
click at [575, 796] on div "Classify the call LOCATION NAME Subzero Repair Professionals FROM PHONE [PHONE_…" at bounding box center [756, 400] width 1512 height 800
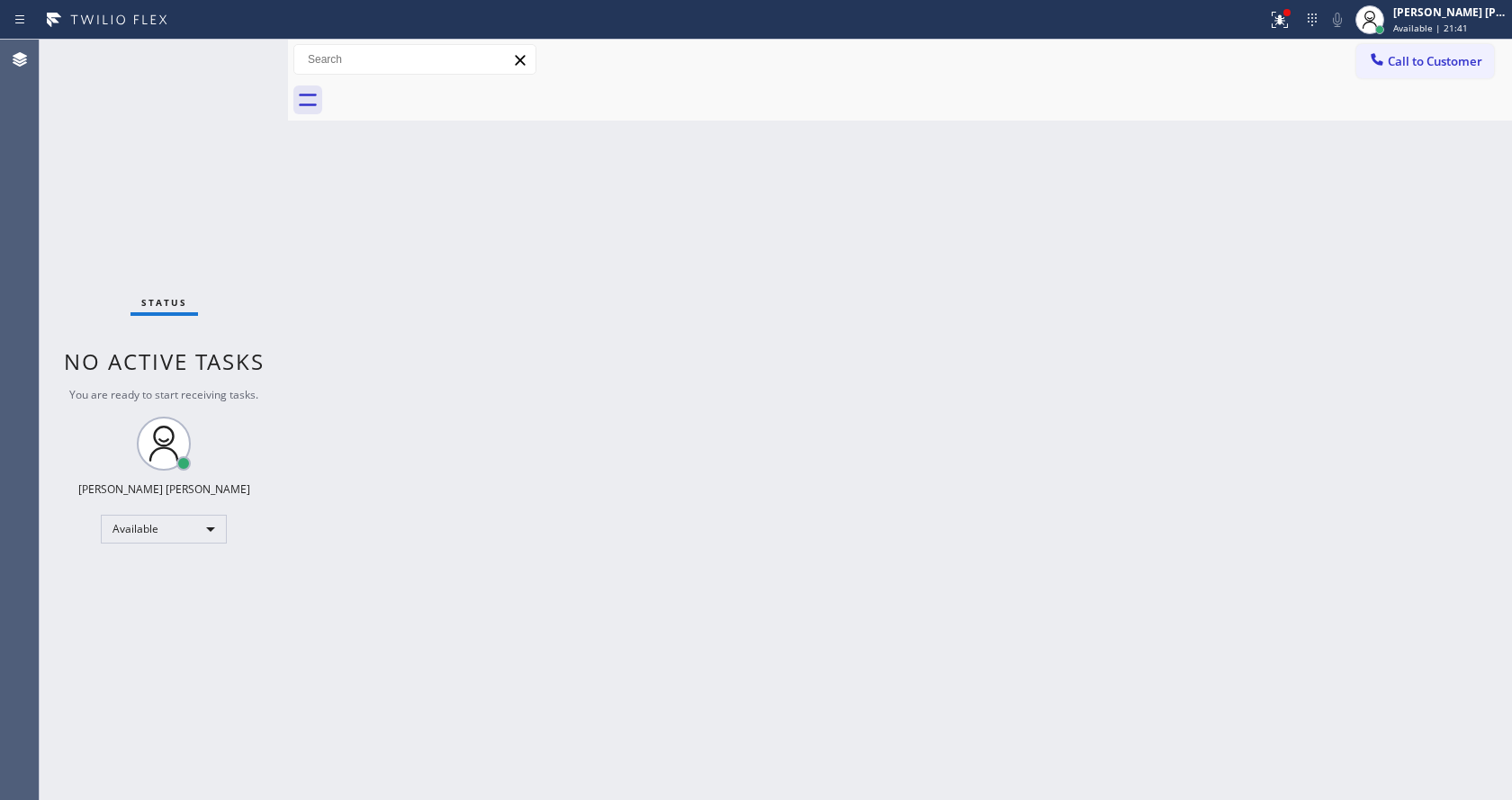
click at [266, 168] on div "Status No active tasks You are ready to start receiving tasks. [PERSON_NAME] [P…" at bounding box center [163, 419] width 248 height 761
click at [378, 321] on div "Back to Dashboard Change Sender ID Customers Technicians Select a contact Outbo…" at bounding box center [899, 419] width 1224 height 761
drag, startPoint x: 519, startPoint y: 785, endPoint x: 509, endPoint y: 706, distance: 79.6
click at [519, 778] on div "Back to Dashboard Change Sender ID Customers Technicians Select a contact Outbo…" at bounding box center [899, 419] width 1224 height 761
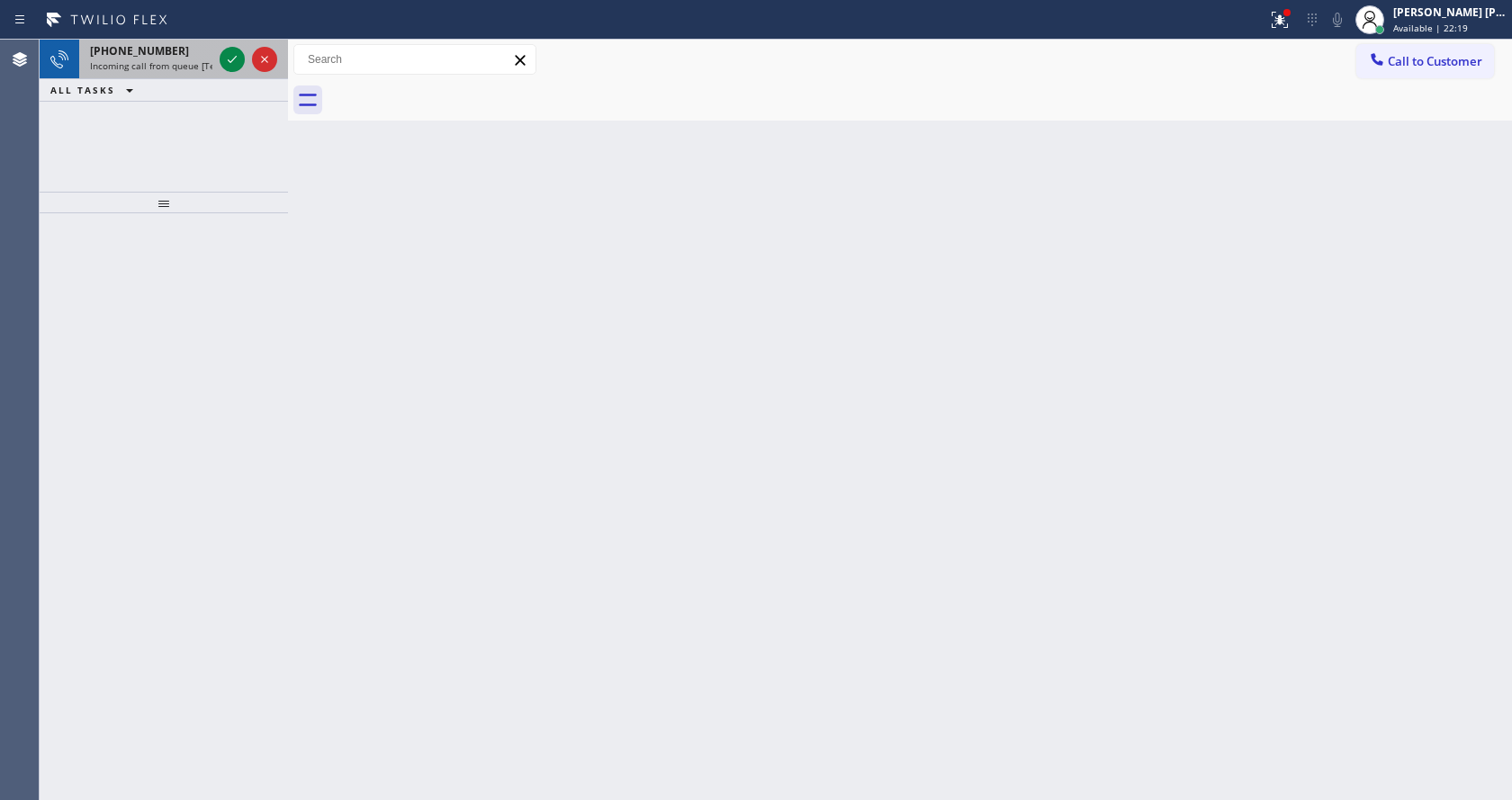
click at [201, 63] on span "Incoming call from queue [Test] All" at bounding box center [165, 66] width 149 height 13
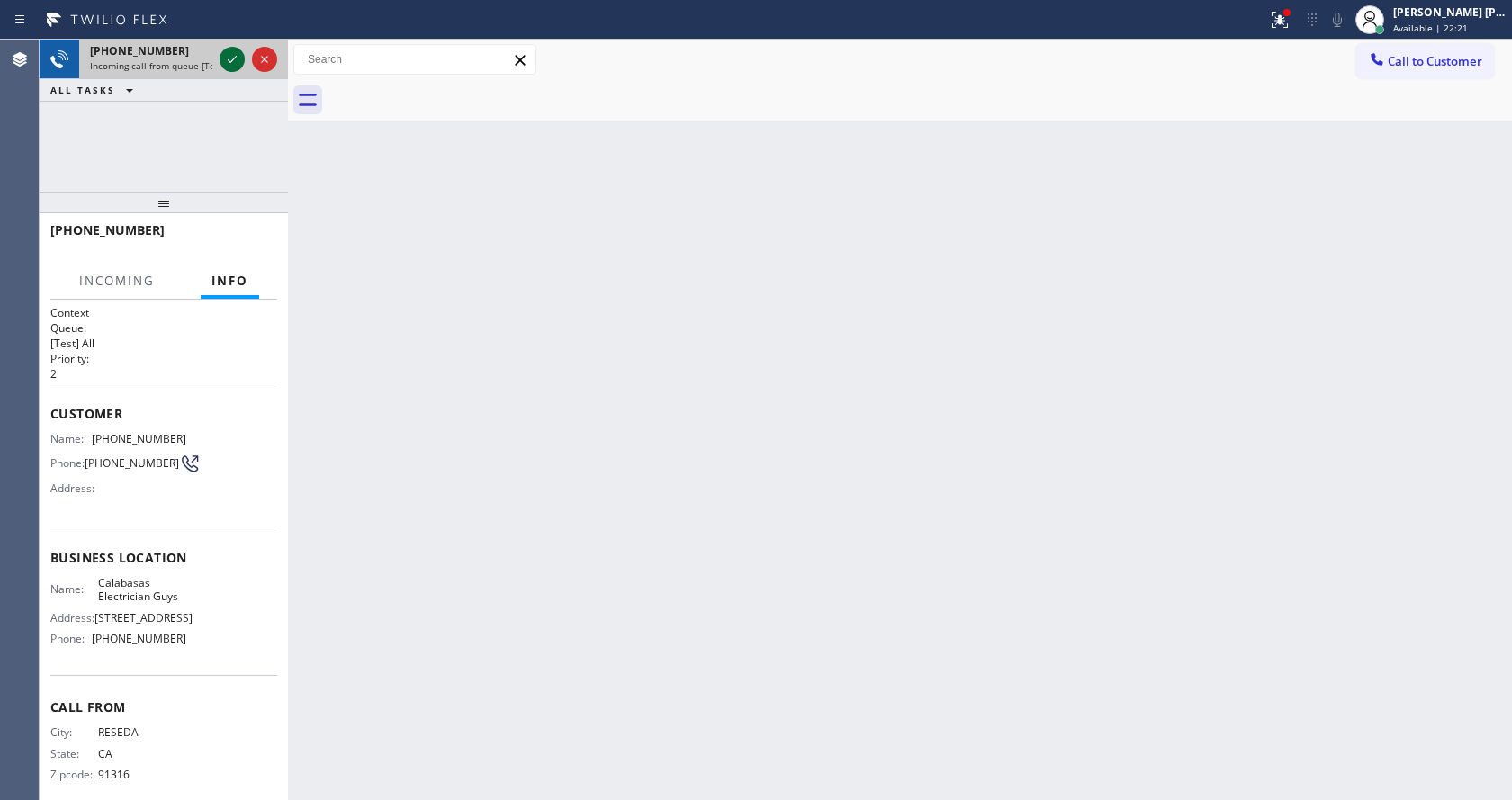
click at [230, 60] on icon at bounding box center [233, 60] width 22 height 22
click at [596, 591] on div "Back to Dashboard Change Sender ID Customers Technicians Select a contact Outbo…" at bounding box center [899, 419] width 1224 height 761
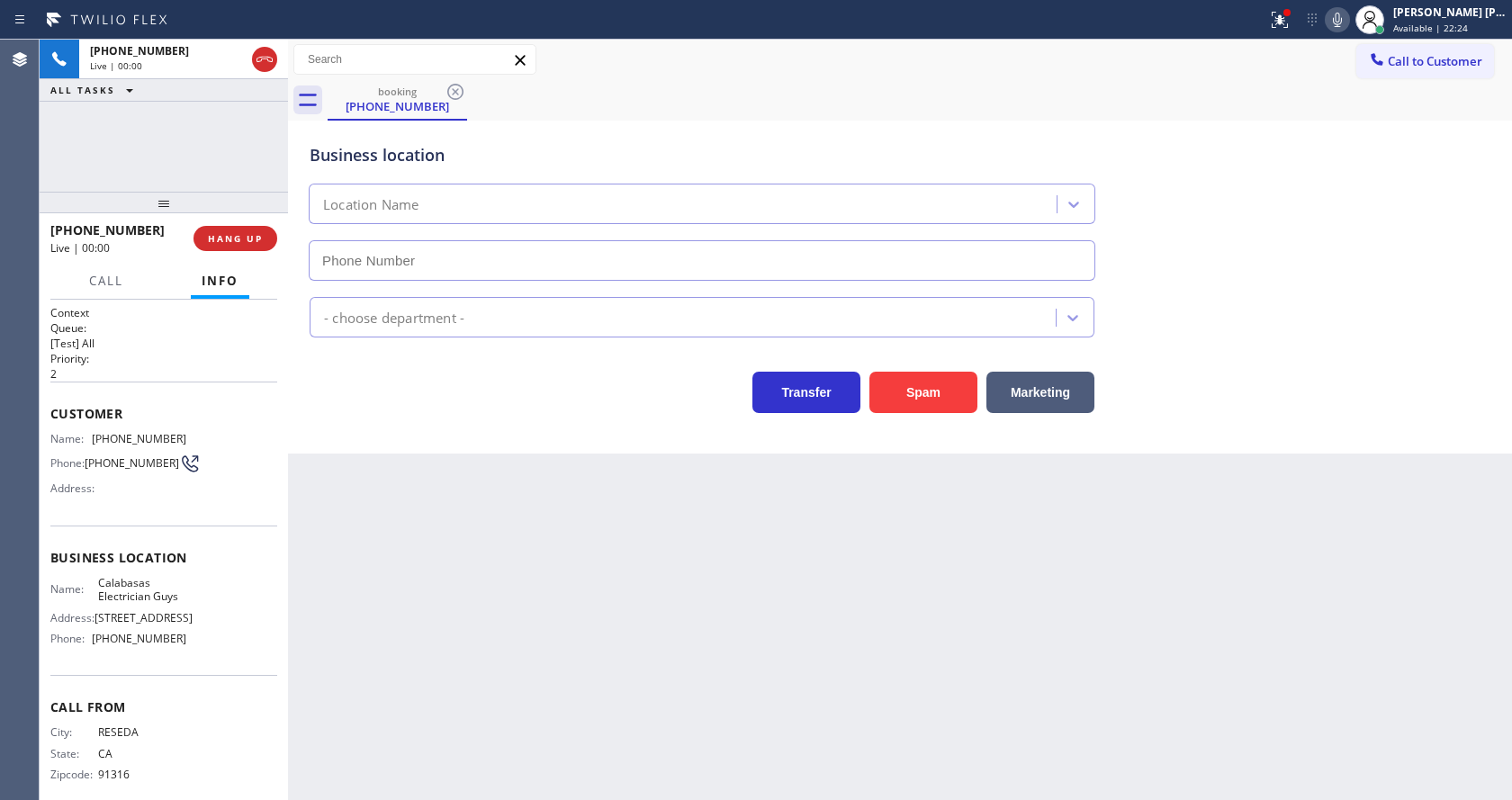
type input "[PHONE_NUMBER]"
click at [965, 395] on button "Spam" at bounding box center [924, 393] width 108 height 41
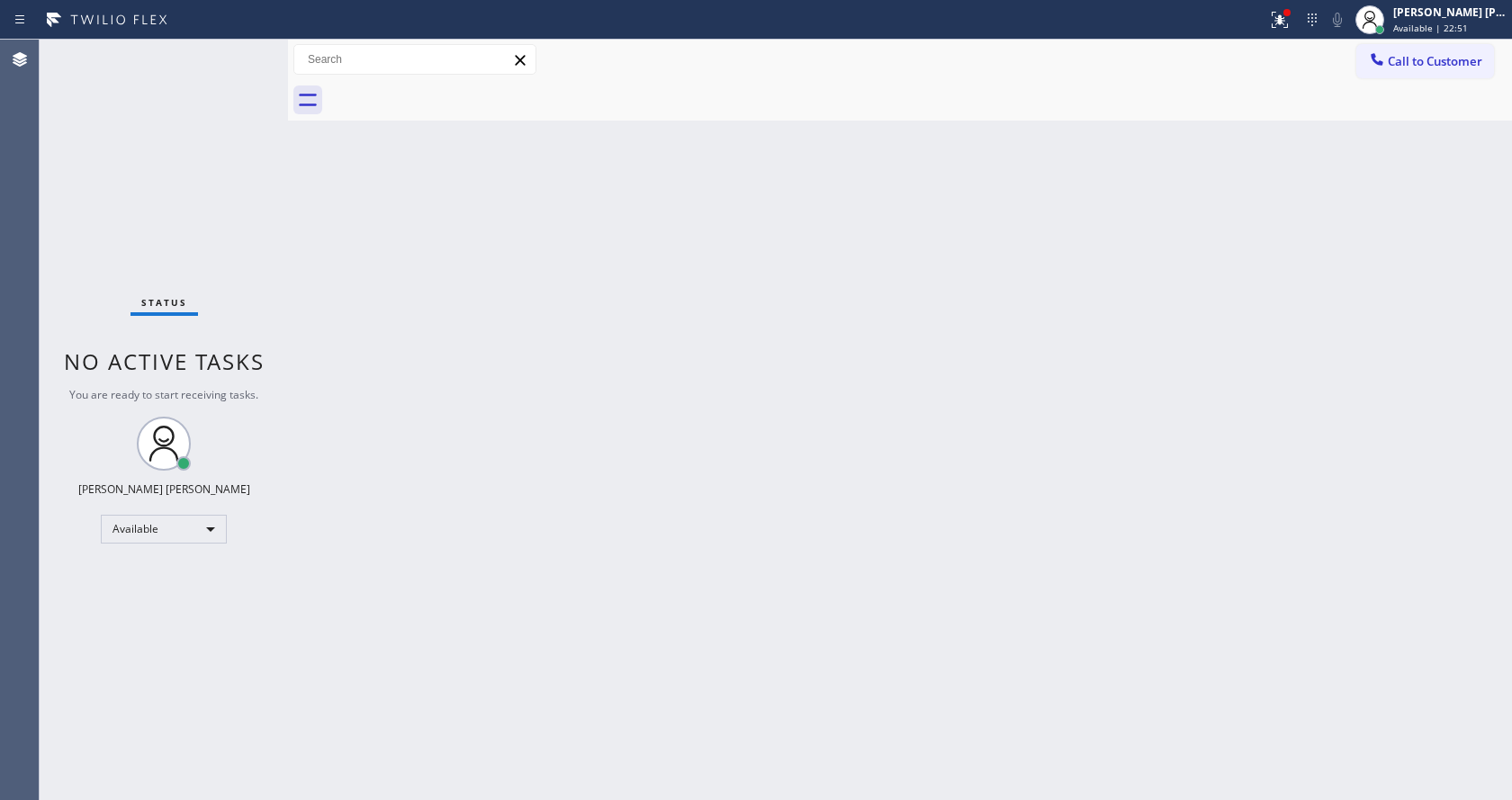
click at [576, 293] on div "Back to Dashboard Change Sender ID Customers Technicians Select a contact Outbo…" at bounding box center [899, 419] width 1224 height 761
drag, startPoint x: 286, startPoint y: 59, endPoint x: 259, endPoint y: 50, distance: 28.5
click at [271, 57] on div "Status No active tasks You are ready to start receiving tasks. [PERSON_NAME] [P…" at bounding box center [776, 419] width 1473 height 761
click at [247, 46] on div "Status No active tasks You are ready to start receiving tasks. [PERSON_NAME] [P…" at bounding box center [163, 419] width 248 height 761
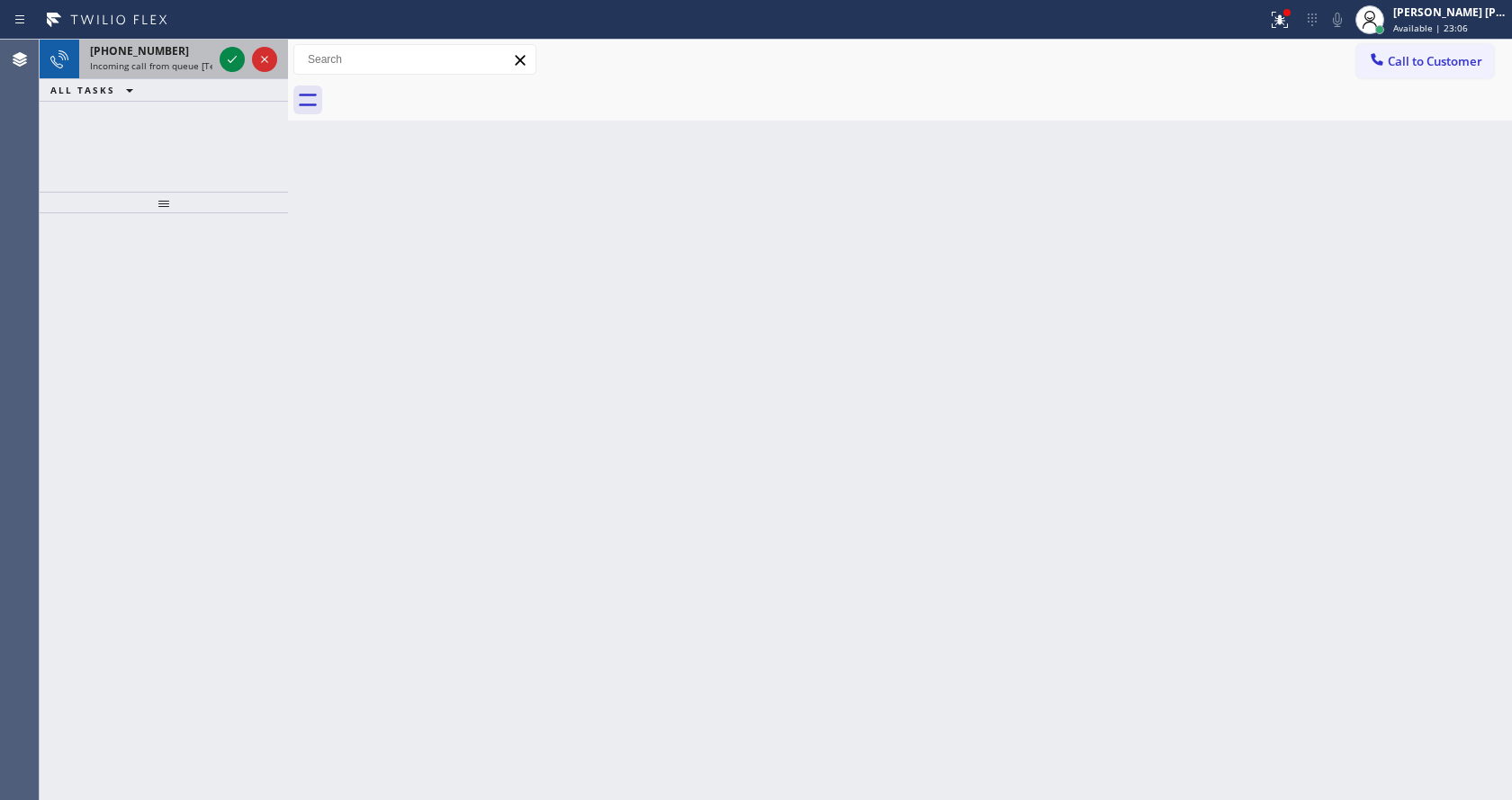
click at [157, 65] on span "Incoming call from queue [Test] All" at bounding box center [165, 66] width 149 height 13
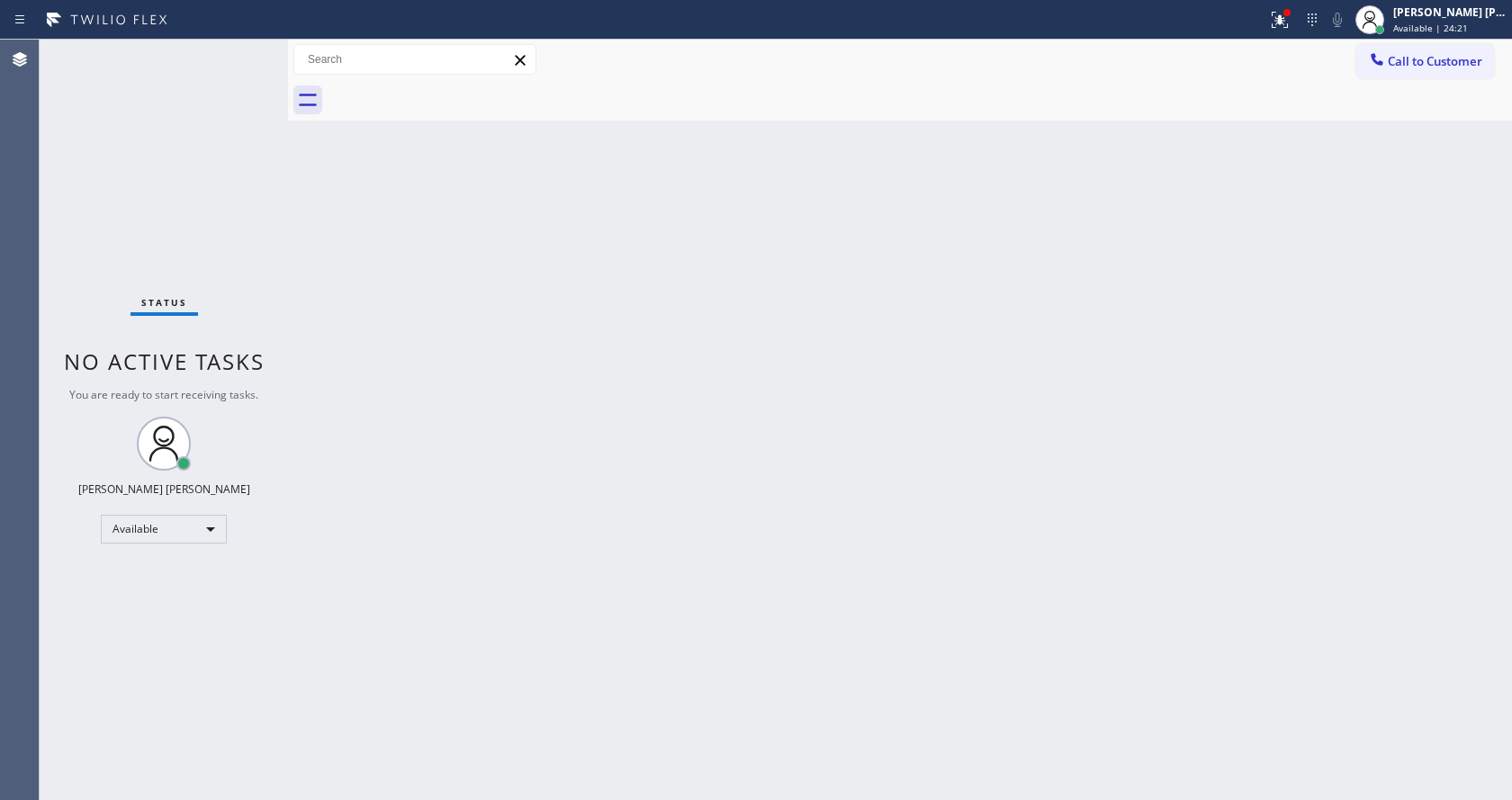
click at [394, 326] on div "Back to Dashboard Change Sender ID Customers Technicians Select a contact Outbo…" at bounding box center [899, 419] width 1224 height 761
click at [246, 46] on div "Status No active tasks You are ready to start receiving tasks. [PERSON_NAME] [P…" at bounding box center [163, 419] width 248 height 761
click at [184, 66] on div "Status No active tasks You are ready to start receiving tasks. [PERSON_NAME] [P…" at bounding box center [163, 419] width 248 height 761
drag, startPoint x: 621, startPoint y: 493, endPoint x: 630, endPoint y: 530, distance: 38.1
click at [625, 509] on div "Back to Dashboard Change Sender ID Customers Technicians Select a contact Outbo…" at bounding box center [899, 419] width 1224 height 761
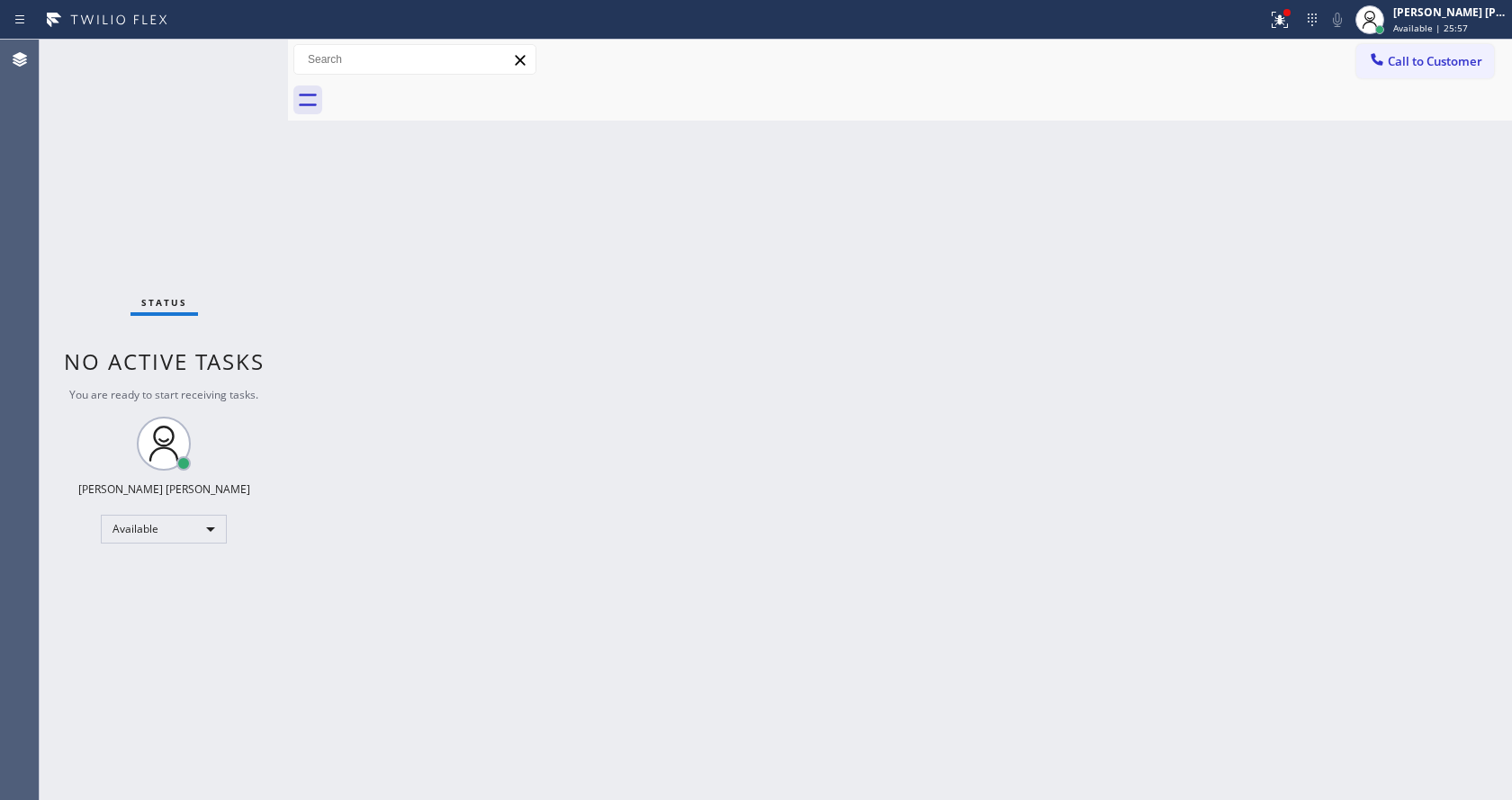
click at [631, 433] on div "Back to Dashboard Change Sender ID Customers Technicians Select a contact Outbo…" at bounding box center [899, 419] width 1224 height 761
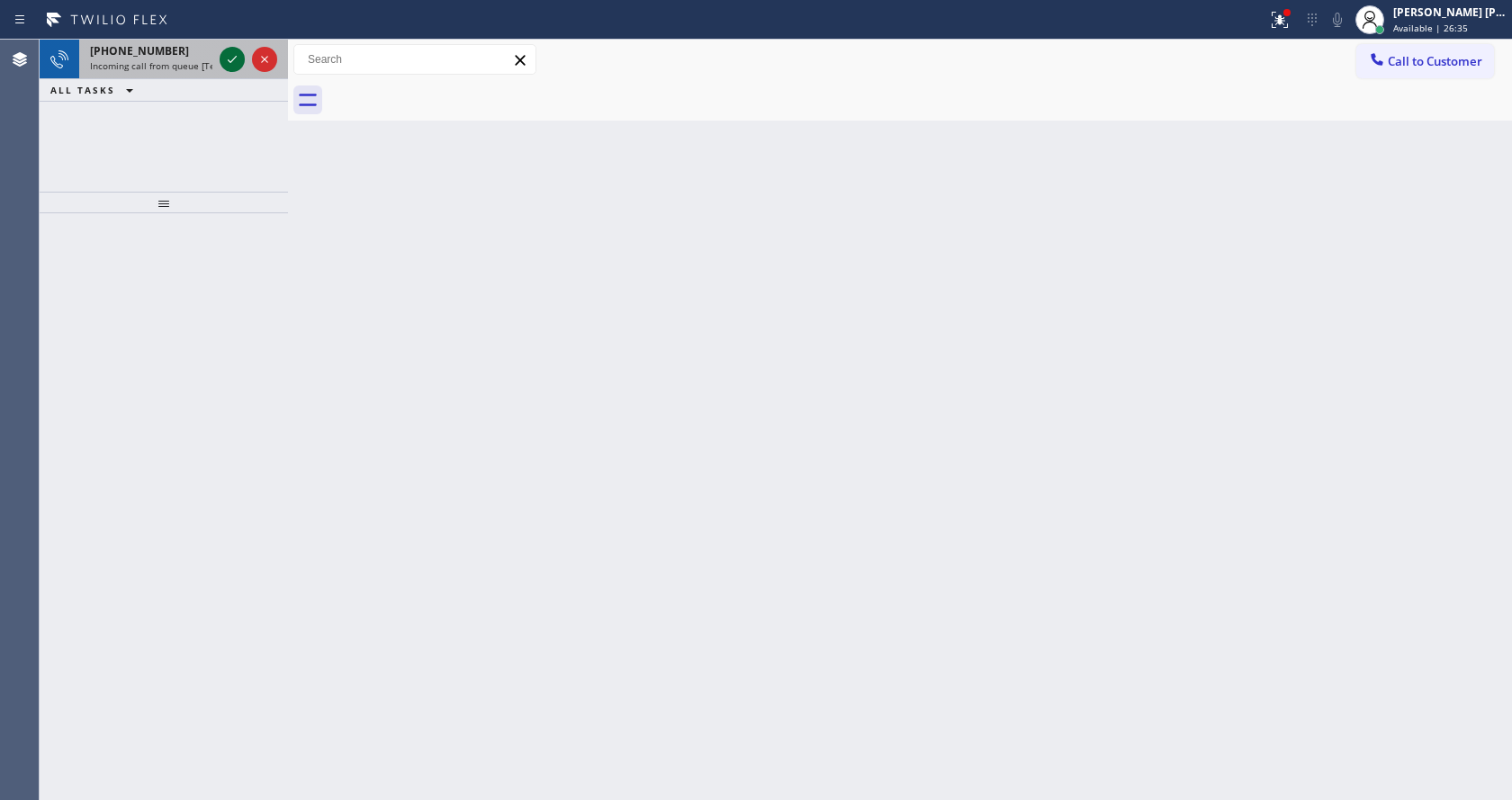
click at [233, 51] on icon at bounding box center [233, 60] width 22 height 22
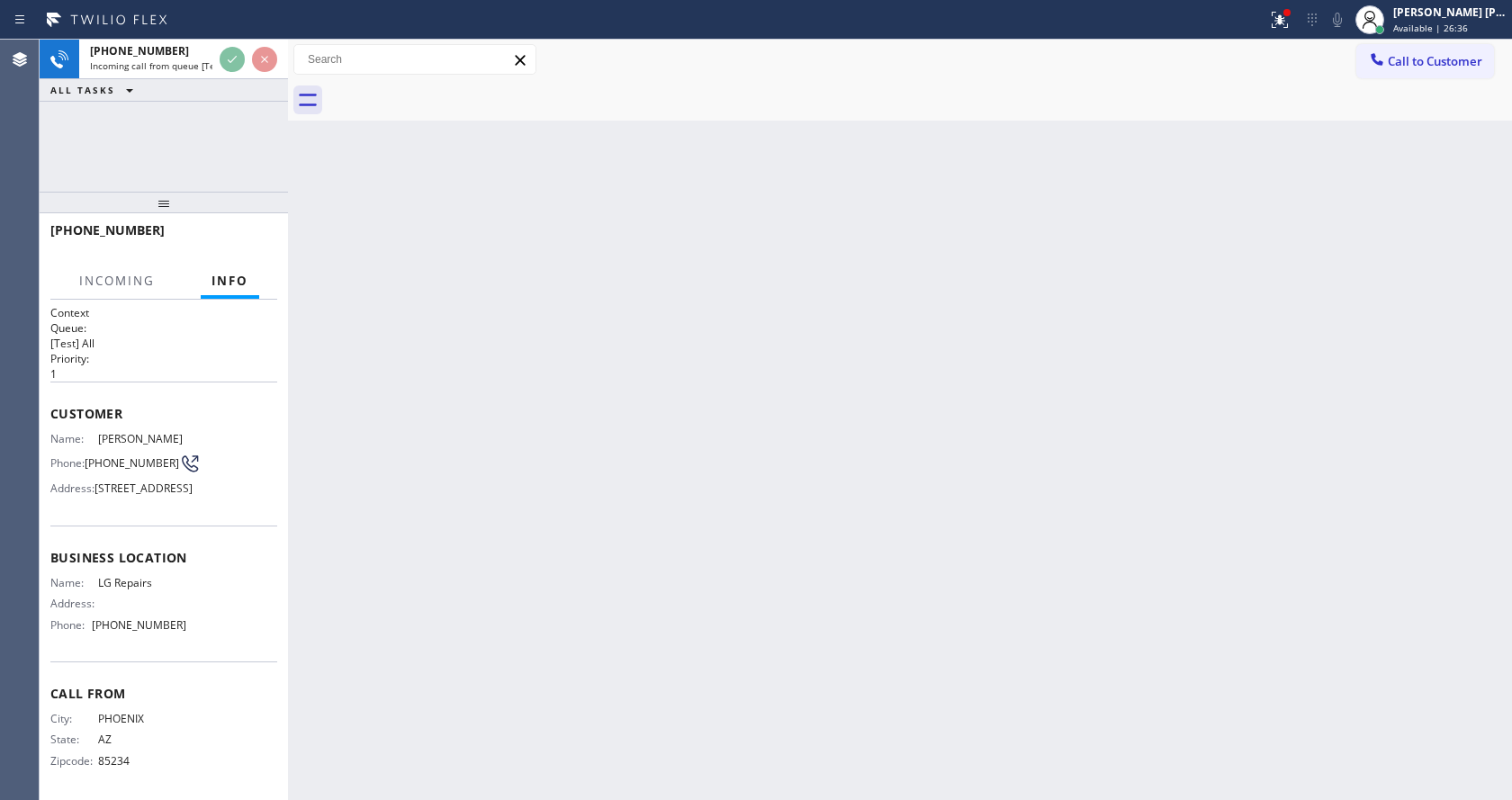
scroll to position [37, 0]
click at [710, 518] on div "Back to Dashboard Change Sender ID Customers Technicians Select a contact Outbo…" at bounding box center [899, 419] width 1224 height 761
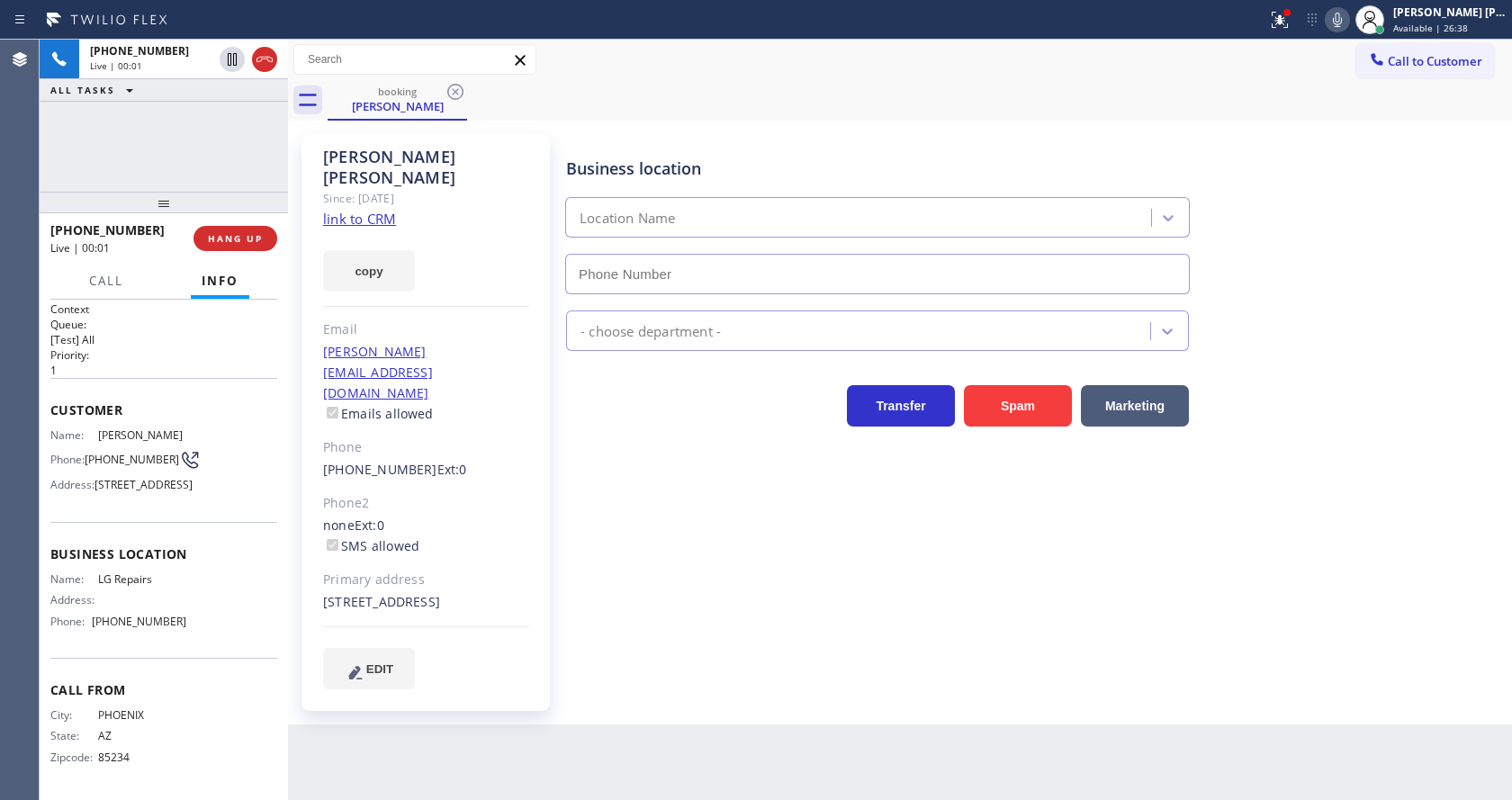
type input "[PHONE_NUMBER]"
click at [381, 210] on link "link to CRM" at bounding box center [359, 219] width 73 height 18
click at [1349, 17] on icon at bounding box center [1338, 20] width 22 height 22
click at [1350, 207] on div "Business location LG Repairs [PHONE_NUMBER]" at bounding box center [1035, 213] width 945 height 163
click at [1284, 27] on icon at bounding box center [1280, 20] width 22 height 22
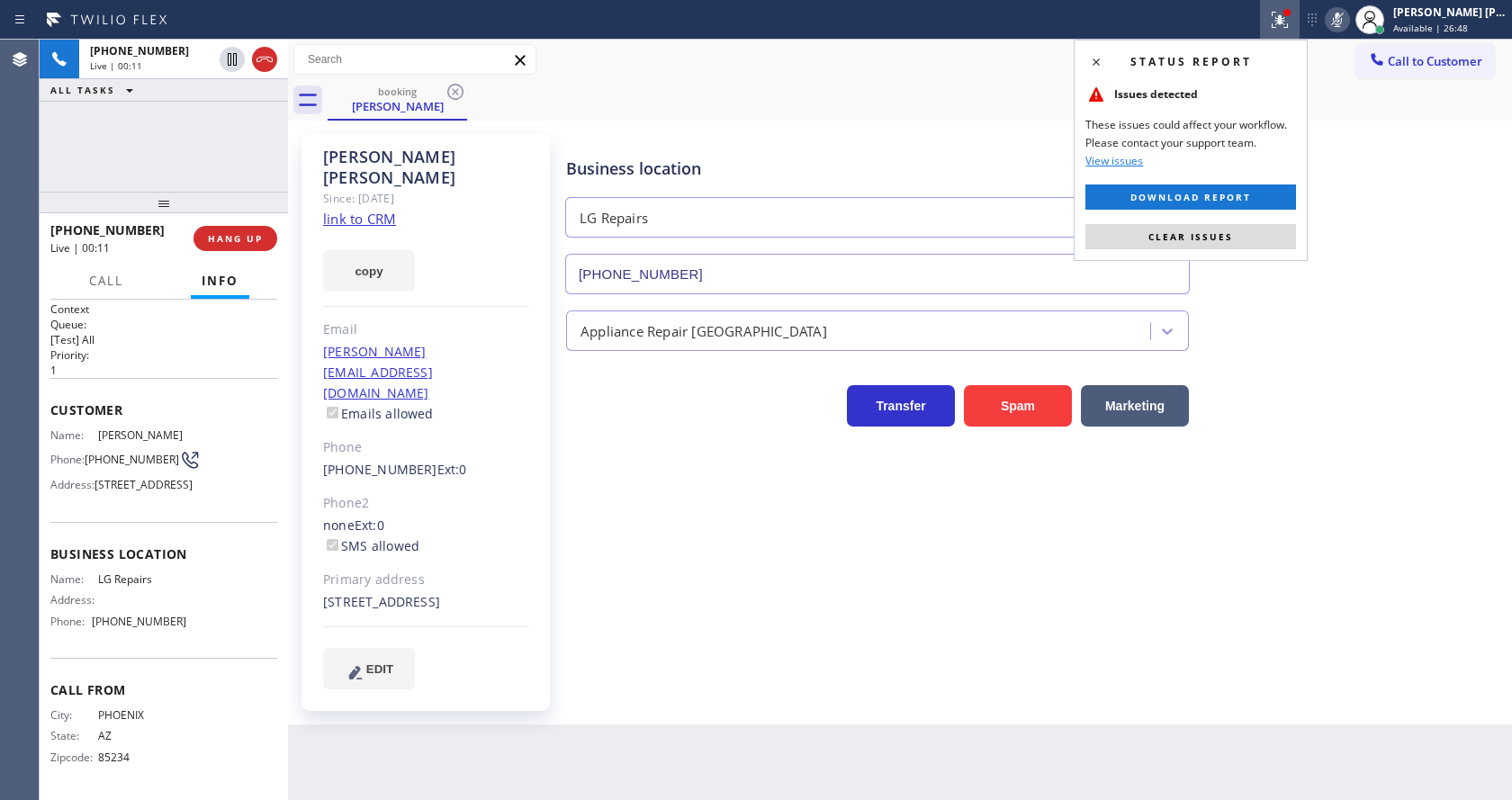
drag, startPoint x: 1253, startPoint y: 240, endPoint x: 1296, endPoint y: 136, distance: 112.5
click at [1257, 234] on button "Clear issues" at bounding box center [1191, 237] width 211 height 26
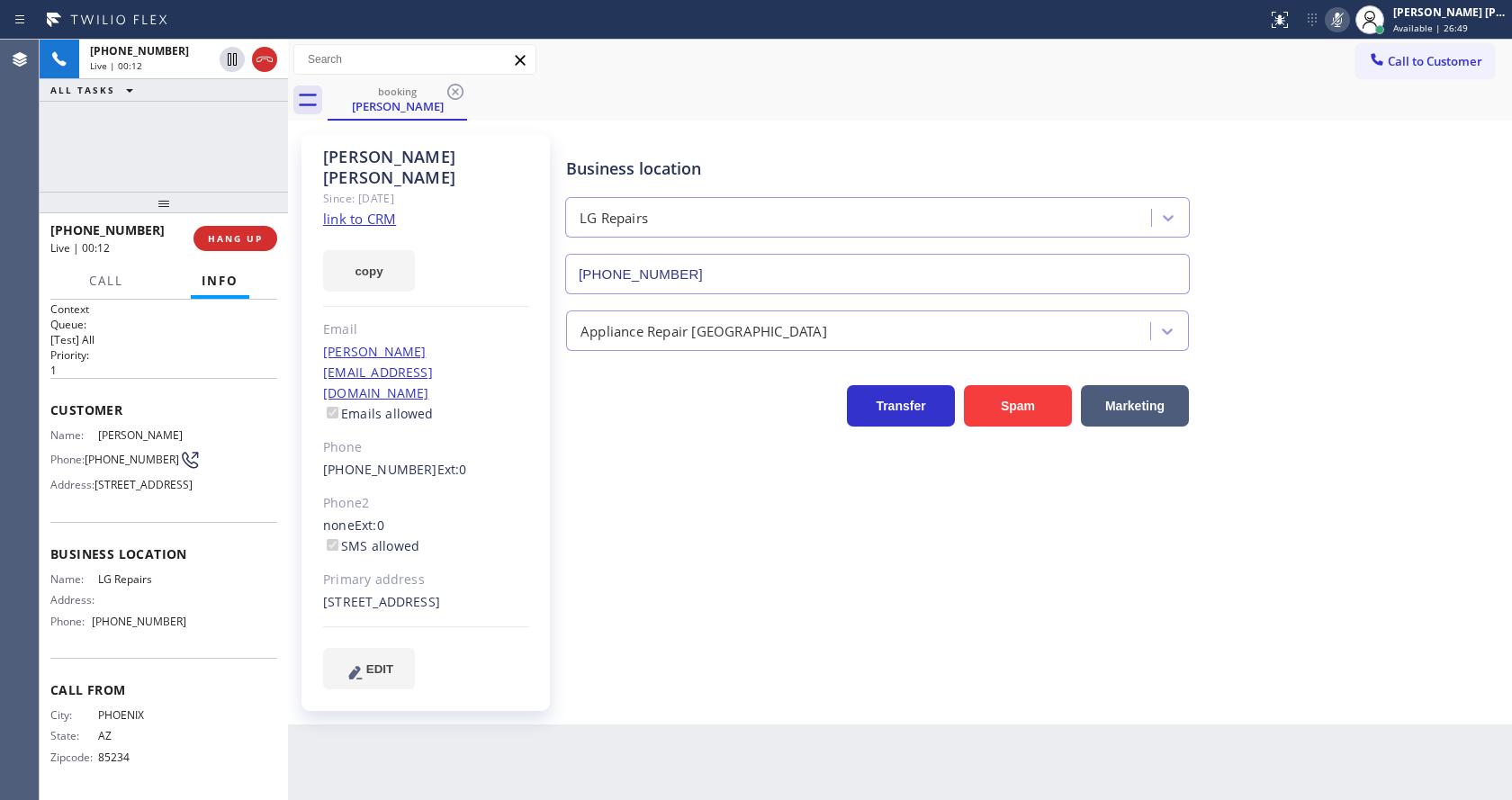
click at [1341, 19] on icon at bounding box center [1338, 20] width 22 height 22
drag, startPoint x: 1345, startPoint y: 112, endPoint x: 839, endPoint y: 267, distance: 529.2
click at [1345, 114] on div "booking [PERSON_NAME]" at bounding box center [920, 100] width 1185 height 40
click at [229, 53] on icon at bounding box center [232, 59] width 9 height 13
click at [1345, 23] on icon at bounding box center [1338, 20] width 22 height 22
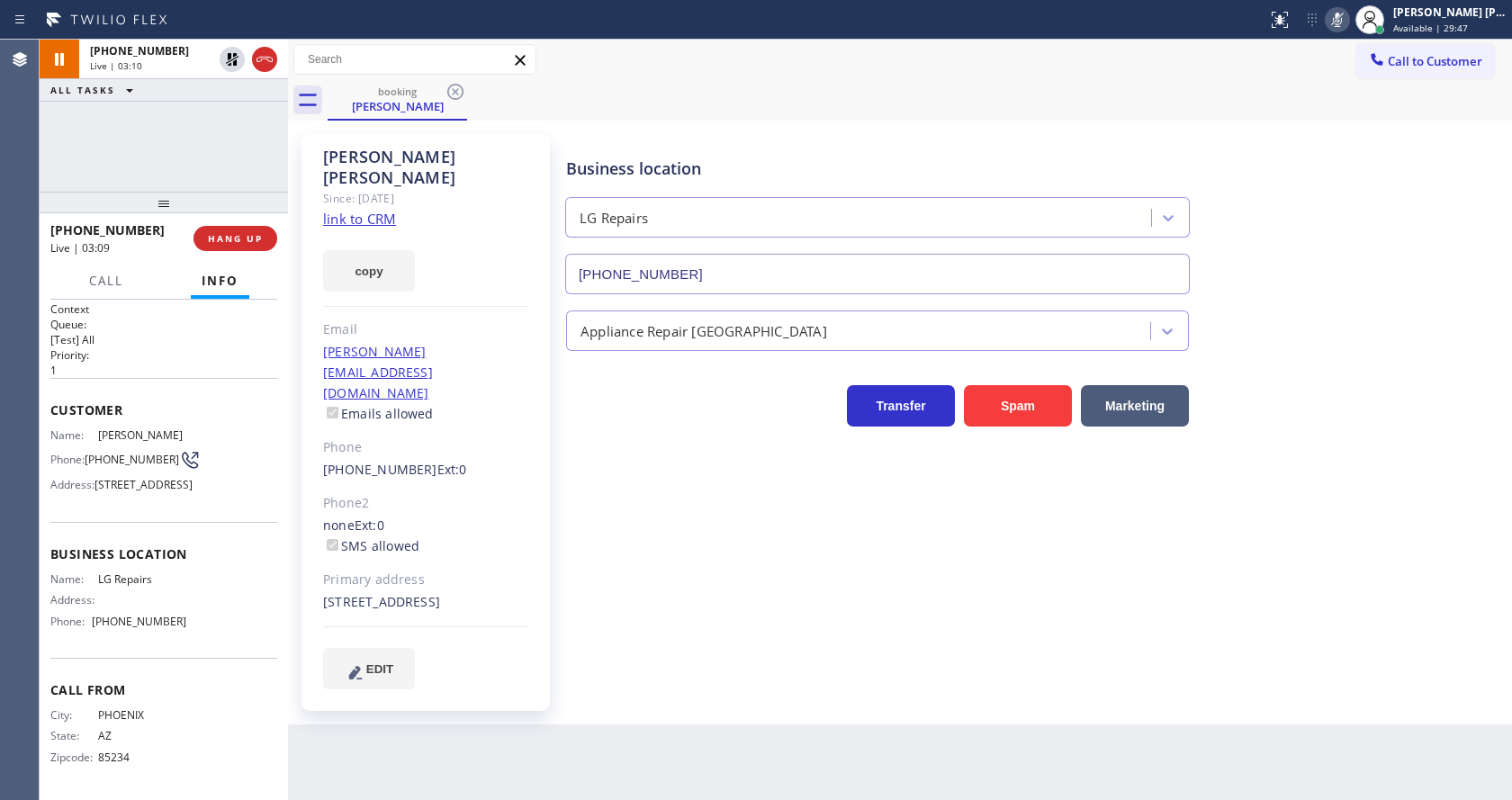
click at [595, 699] on div "Back to Dashboard Change Sender ID Customers Technicians Select a contact Outbo…" at bounding box center [899, 419] width 1224 height 761
click at [177, 123] on div "[PHONE_NUMBER] Live | 04:40 ALL TASKS ALL TASKS ACTIVE TASKS TASKS IN WRAP UP" at bounding box center [163, 115] width 248 height 152
click at [1341, 27] on icon at bounding box center [1338, 20] width 22 height 22
click at [232, 50] on icon at bounding box center [233, 60] width 22 height 22
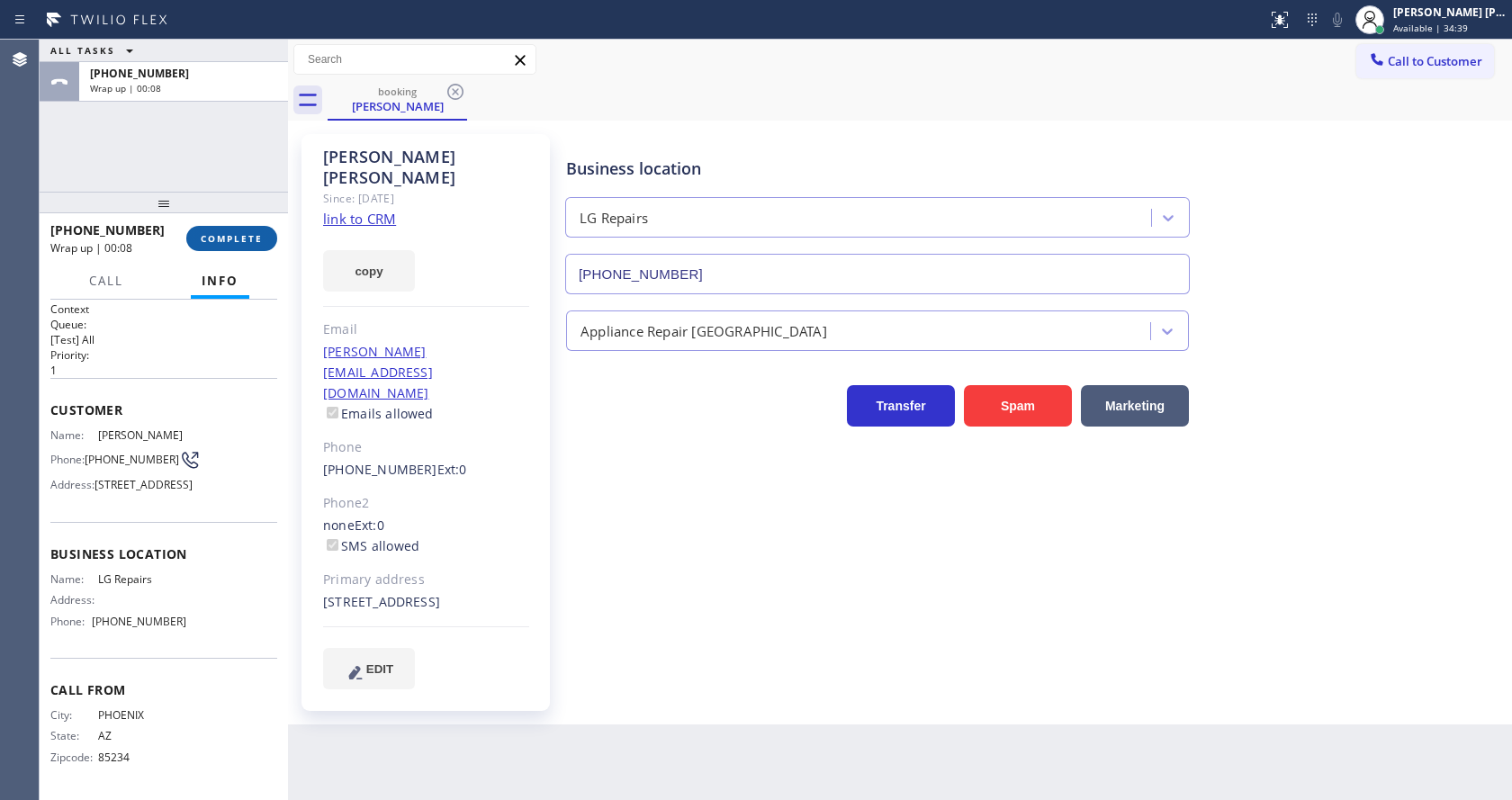
click at [234, 236] on span "COMPLETE" at bounding box center [231, 239] width 62 height 13
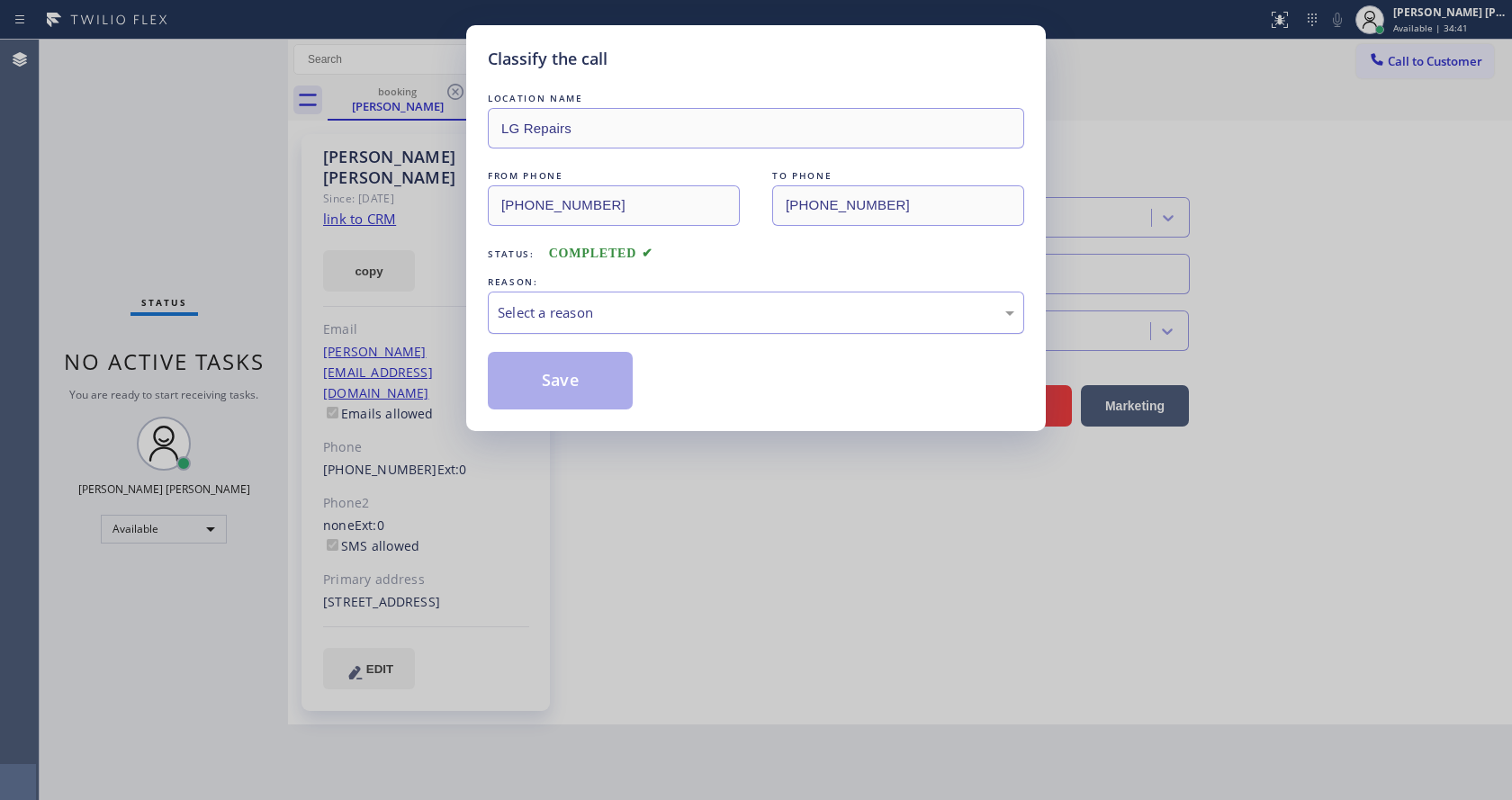
click at [656, 319] on div "Select a reason" at bounding box center [756, 312] width 516 height 21
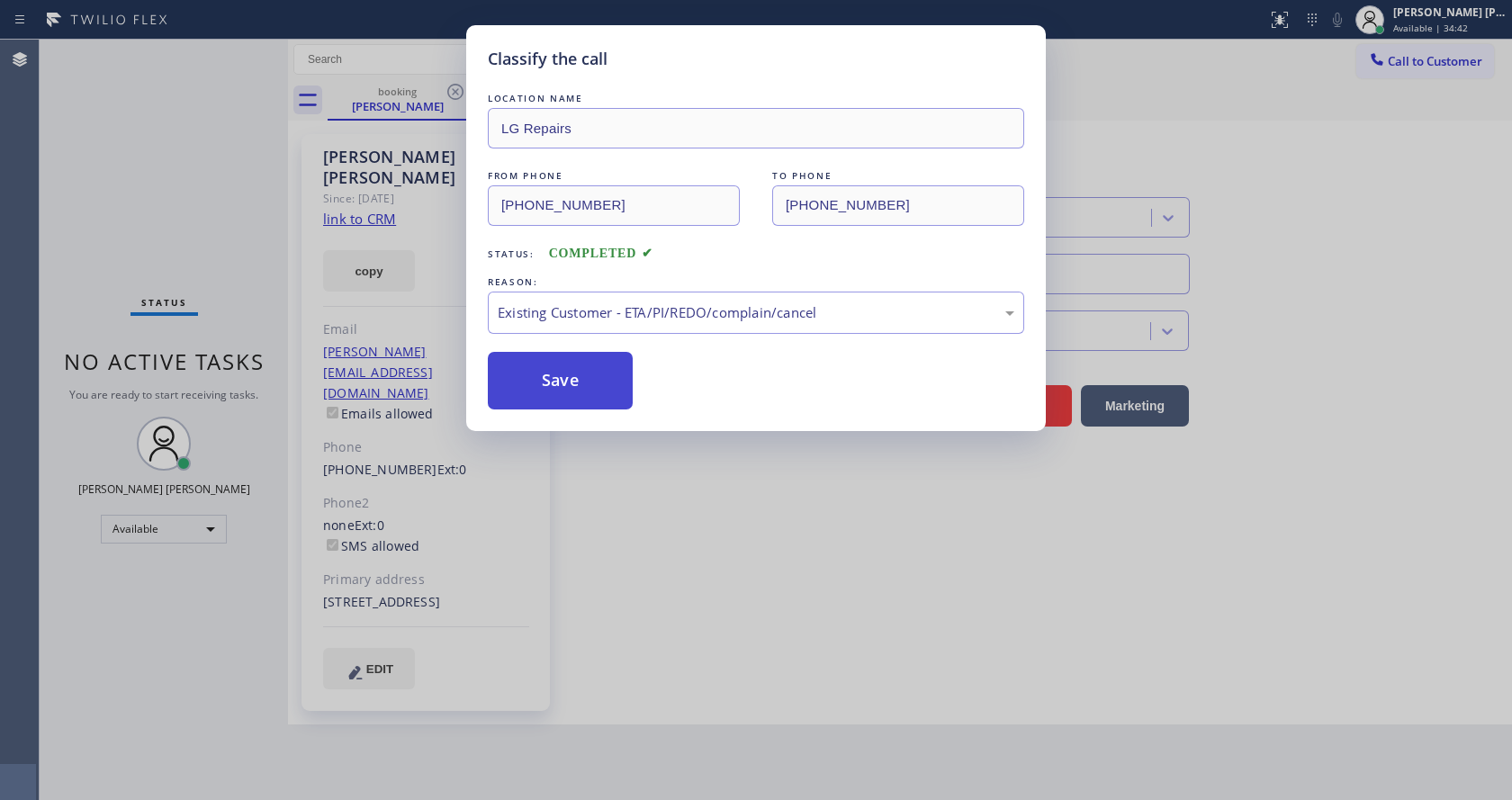
click at [590, 393] on button "Save" at bounding box center [561, 381] width 145 height 58
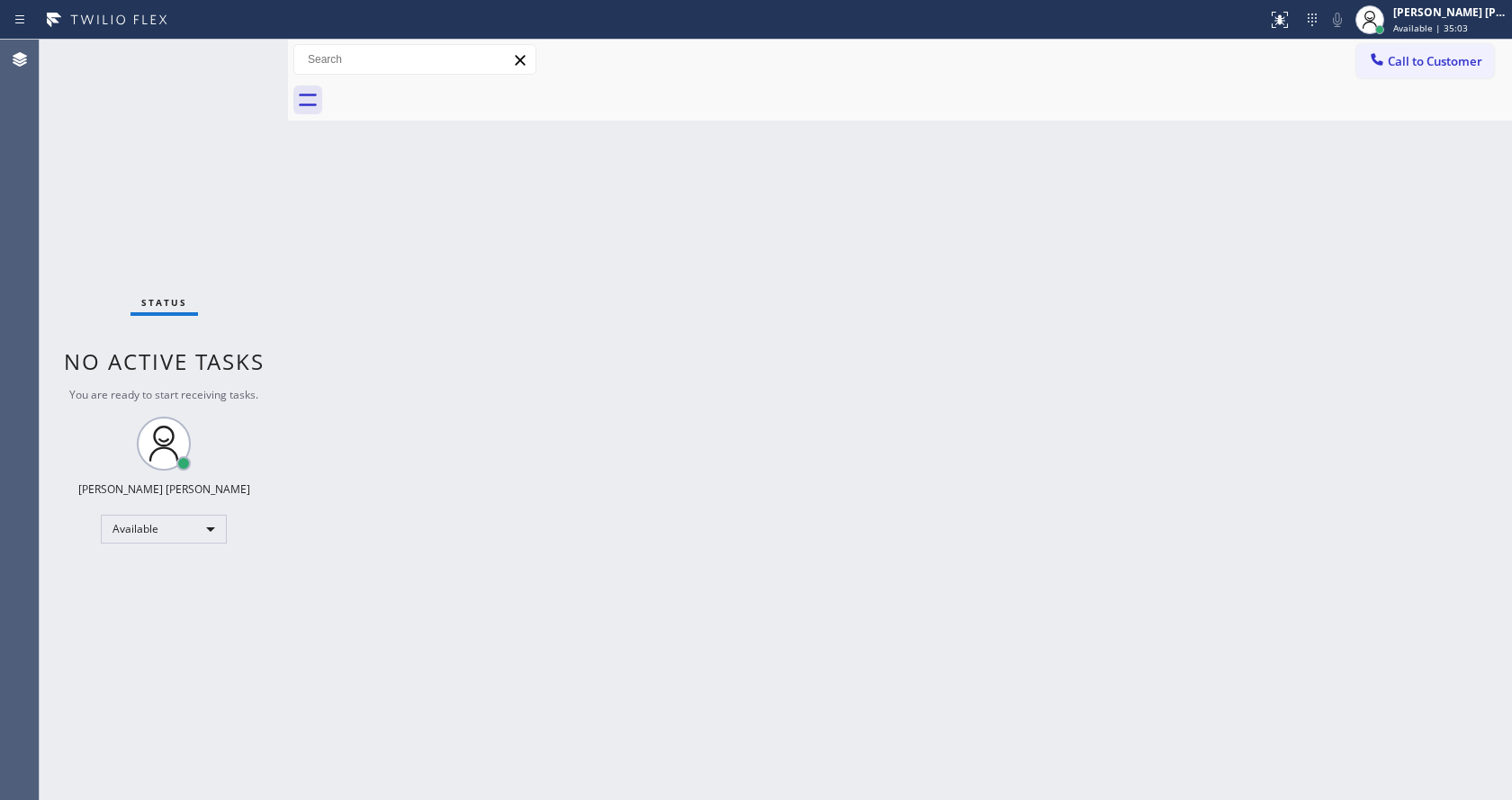
click at [854, 393] on div "Back to Dashboard Change Sender ID Customers Technicians Select a contact Outbo…" at bounding box center [899, 419] width 1224 height 761
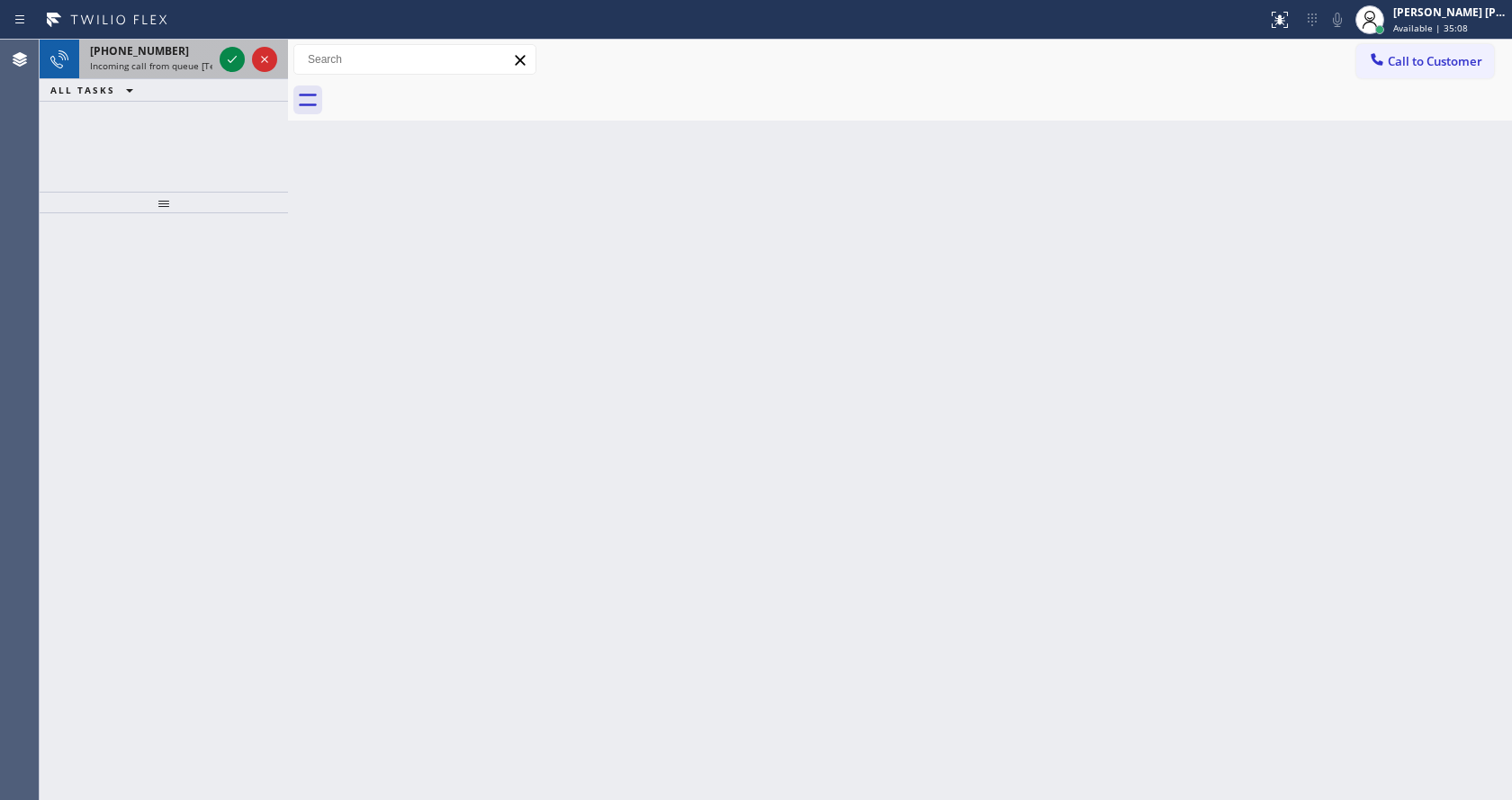
click at [186, 60] on span "Incoming call from queue [Test] All" at bounding box center [165, 66] width 149 height 13
drag, startPoint x: 196, startPoint y: 57, endPoint x: 211, endPoint y: 66, distance: 17.5
click at [201, 61] on div "[PHONE_NUMBER] Incoming call from queue [Test] All" at bounding box center [147, 59] width 136 height 39
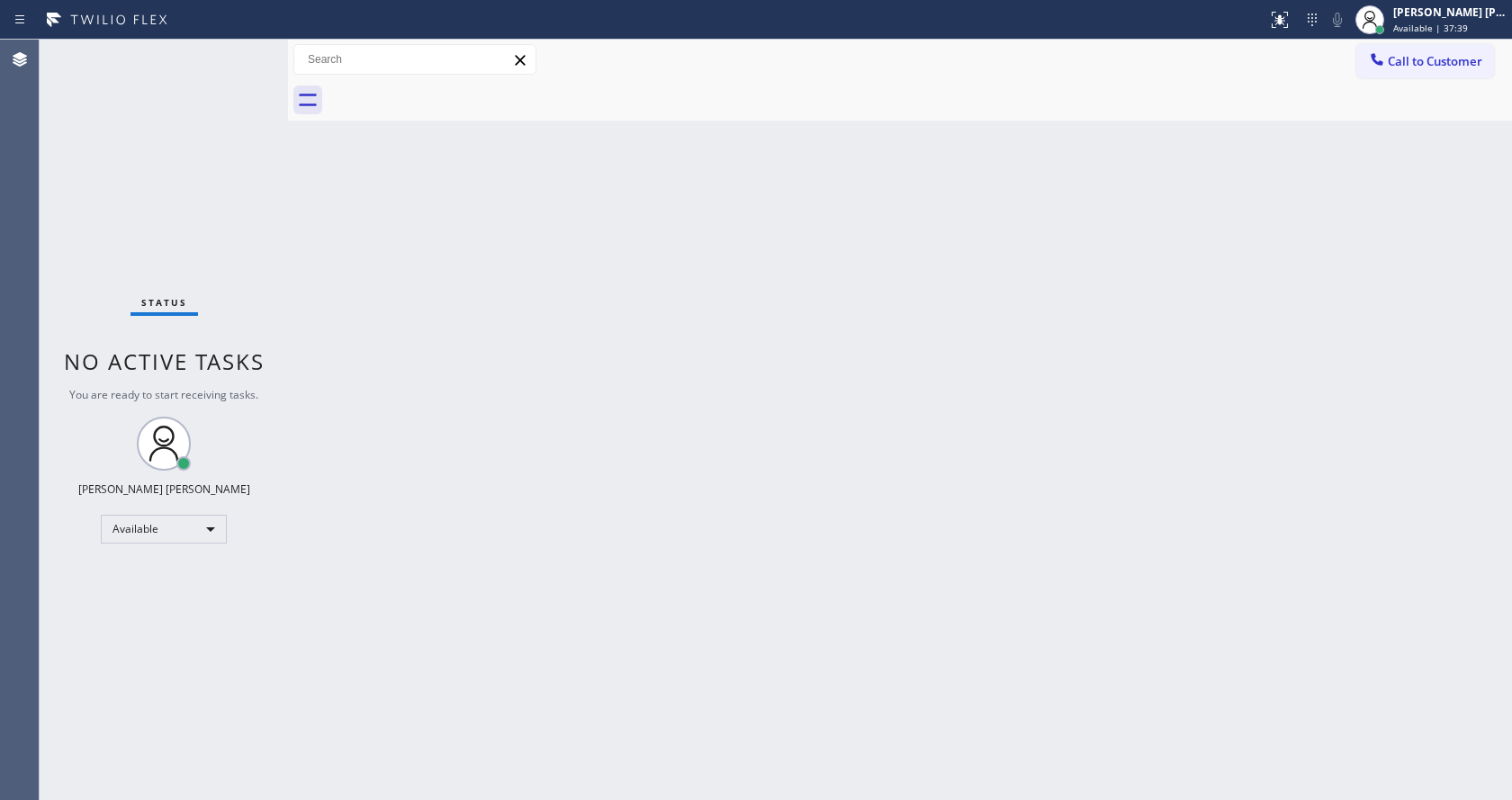
click at [566, 404] on div "Back to Dashboard Change Sender ID Customers Technicians Select a contact Outbo…" at bounding box center [899, 419] width 1224 height 761
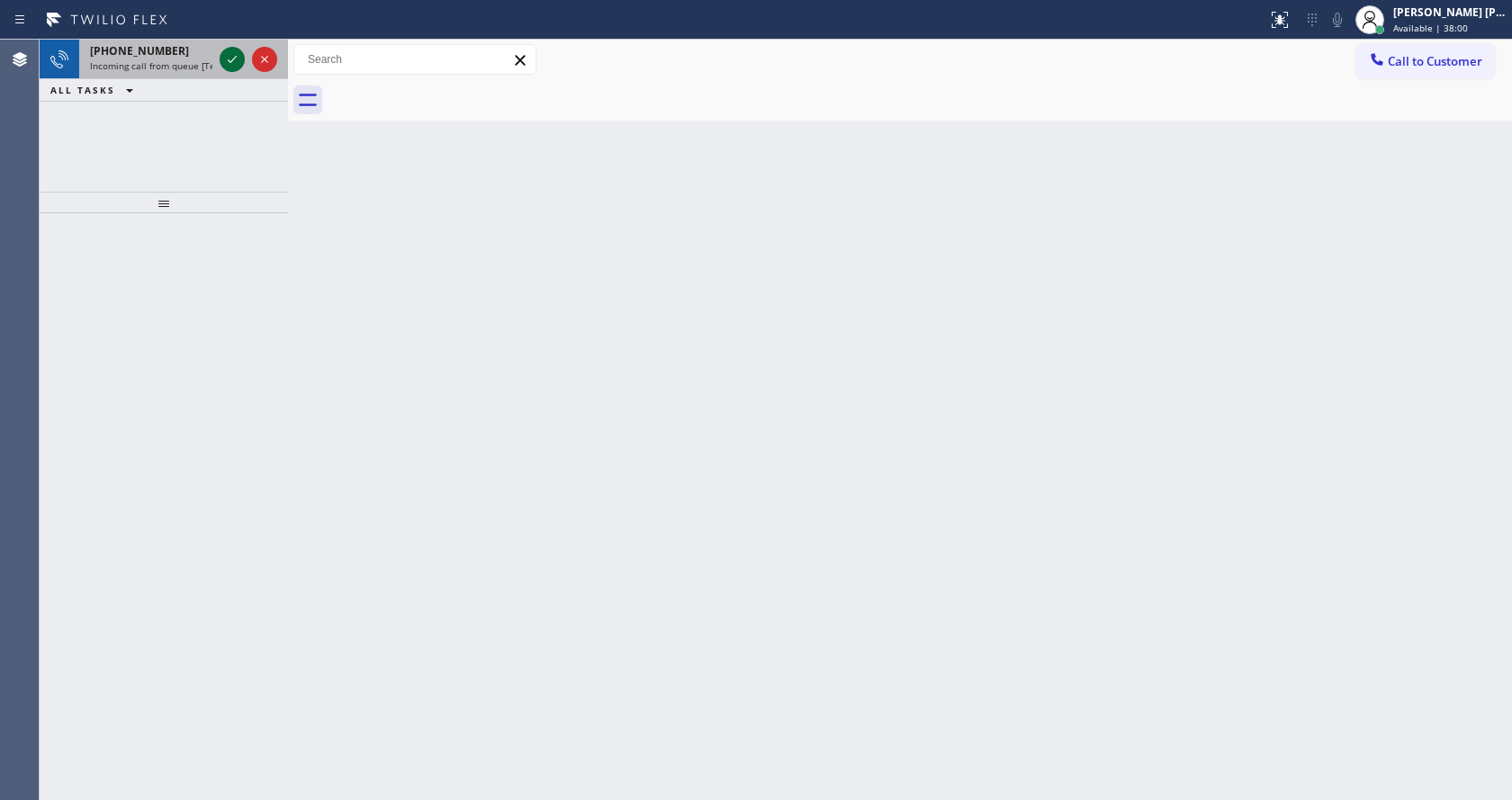
click at [225, 68] on icon at bounding box center [233, 60] width 22 height 22
click at [200, 67] on span "Incoming call from queue [Test] All" at bounding box center [165, 66] width 149 height 13
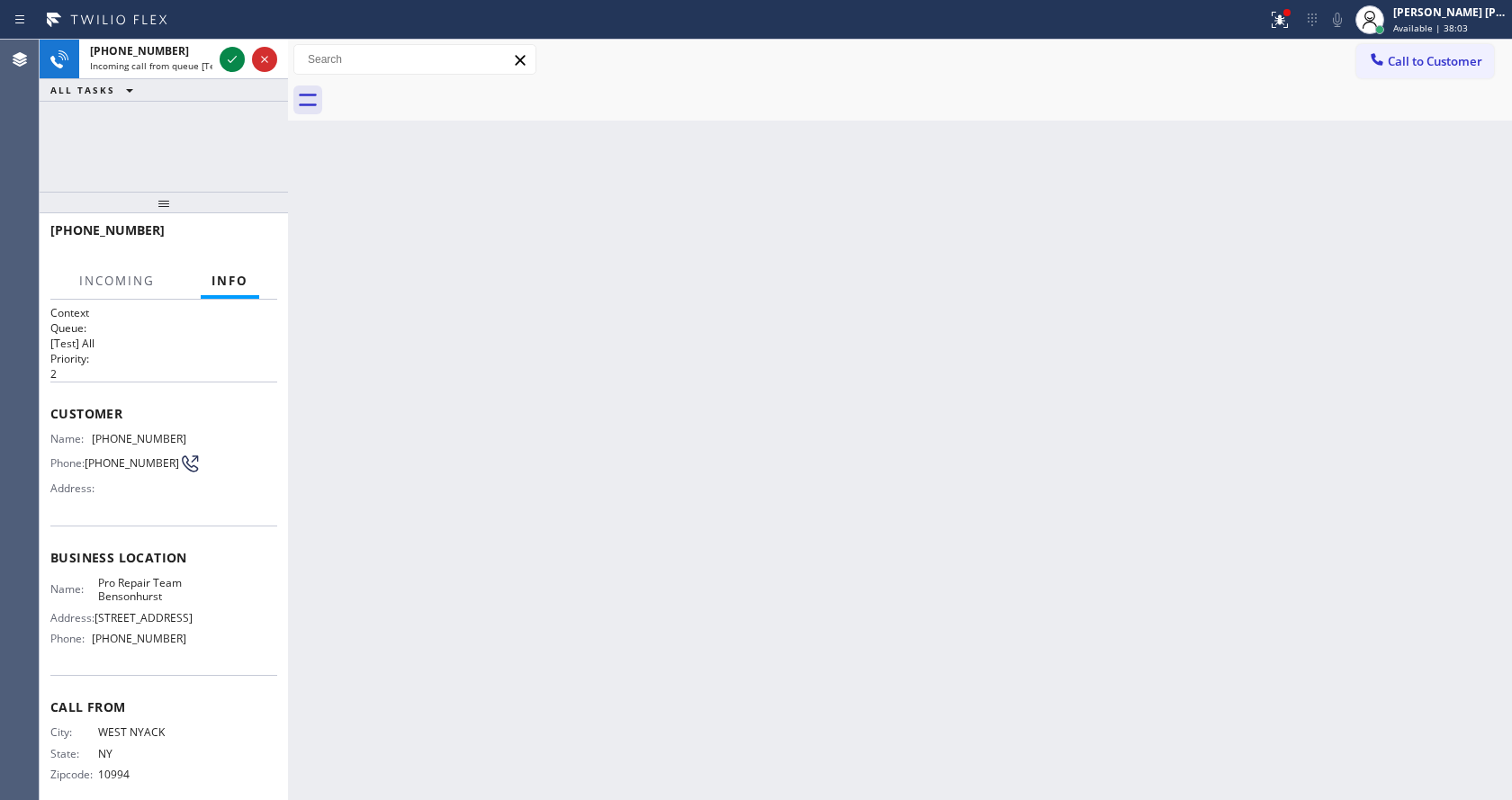
click at [633, 405] on div "Back to Dashboard Change Sender ID Customers Technicians Select a contact Outbo…" at bounding box center [899, 419] width 1224 height 761
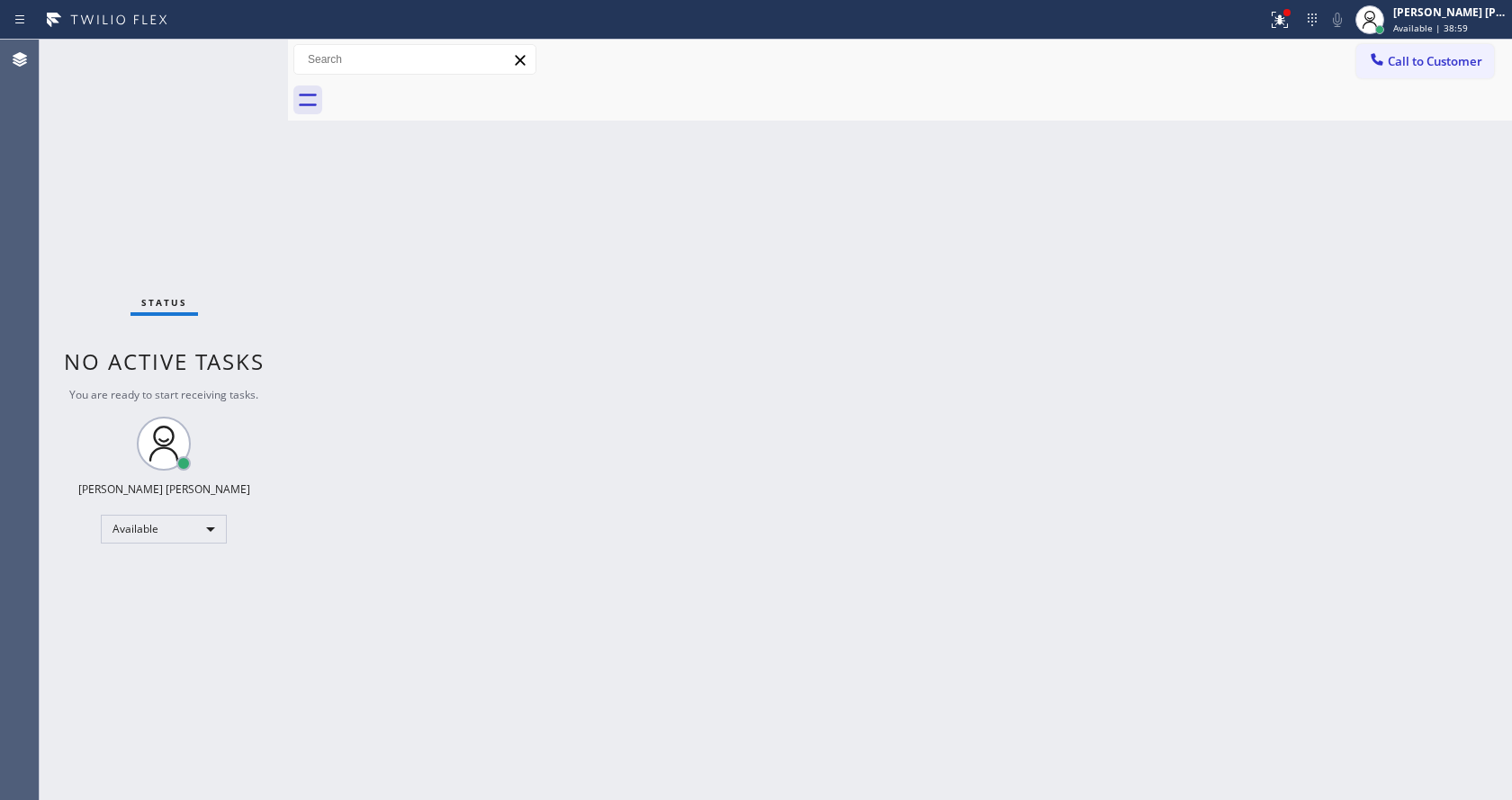
drag, startPoint x: 287, startPoint y: 63, endPoint x: 208, endPoint y: 57, distance: 79.2
click at [208, 57] on div "Status No active tasks You are ready to start receiving tasks. [PERSON_NAME] [P…" at bounding box center [776, 419] width 1473 height 761
click at [228, 48] on div "Status No active tasks You are ready to start receiving tasks. [PERSON_NAME] [P…" at bounding box center [163, 419] width 248 height 761
click at [243, 49] on div "Status No active tasks You are ready to start receiving tasks. [PERSON_NAME] [P…" at bounding box center [163, 419] width 248 height 761
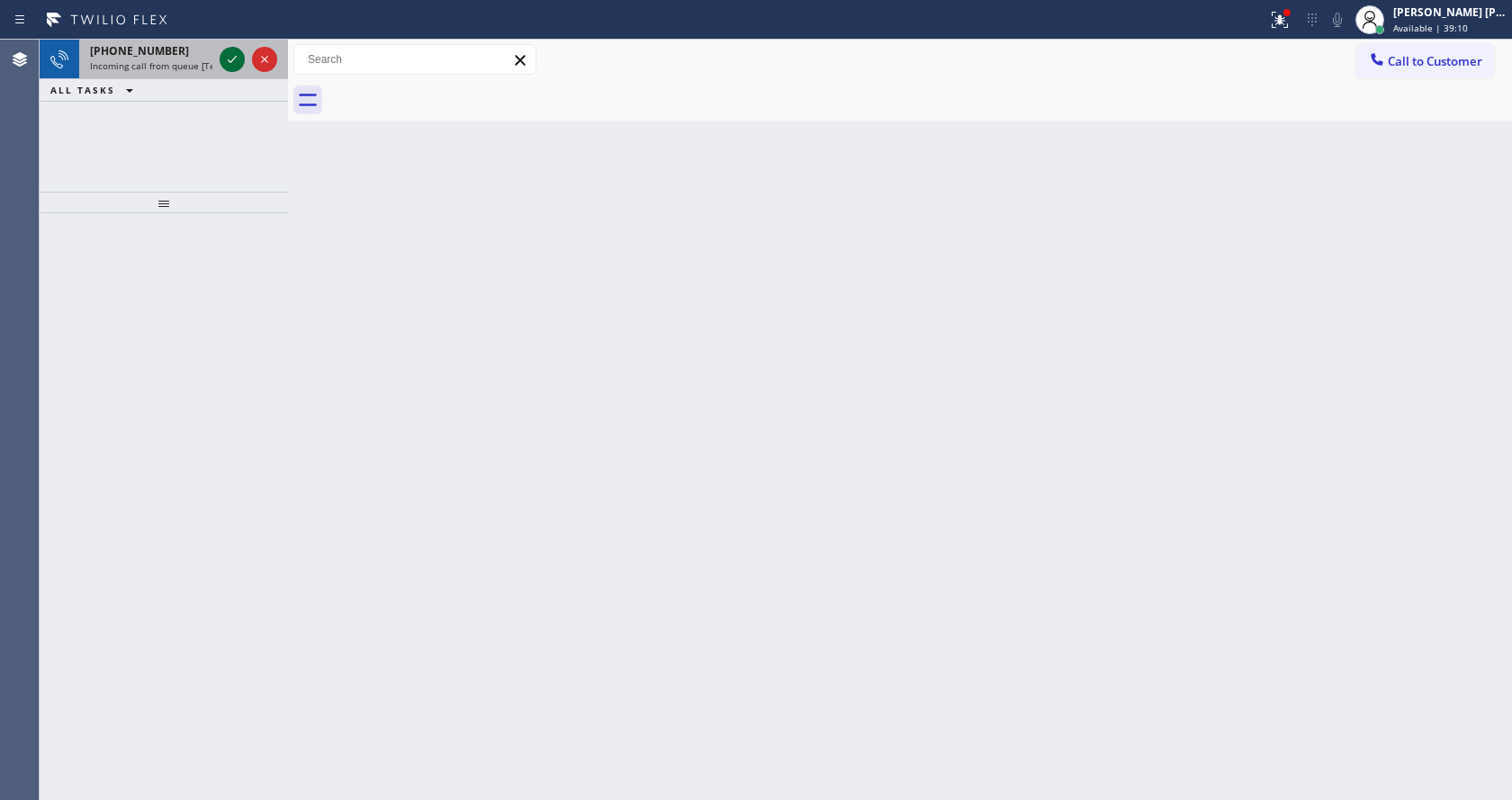
click at [238, 51] on icon at bounding box center [233, 60] width 22 height 22
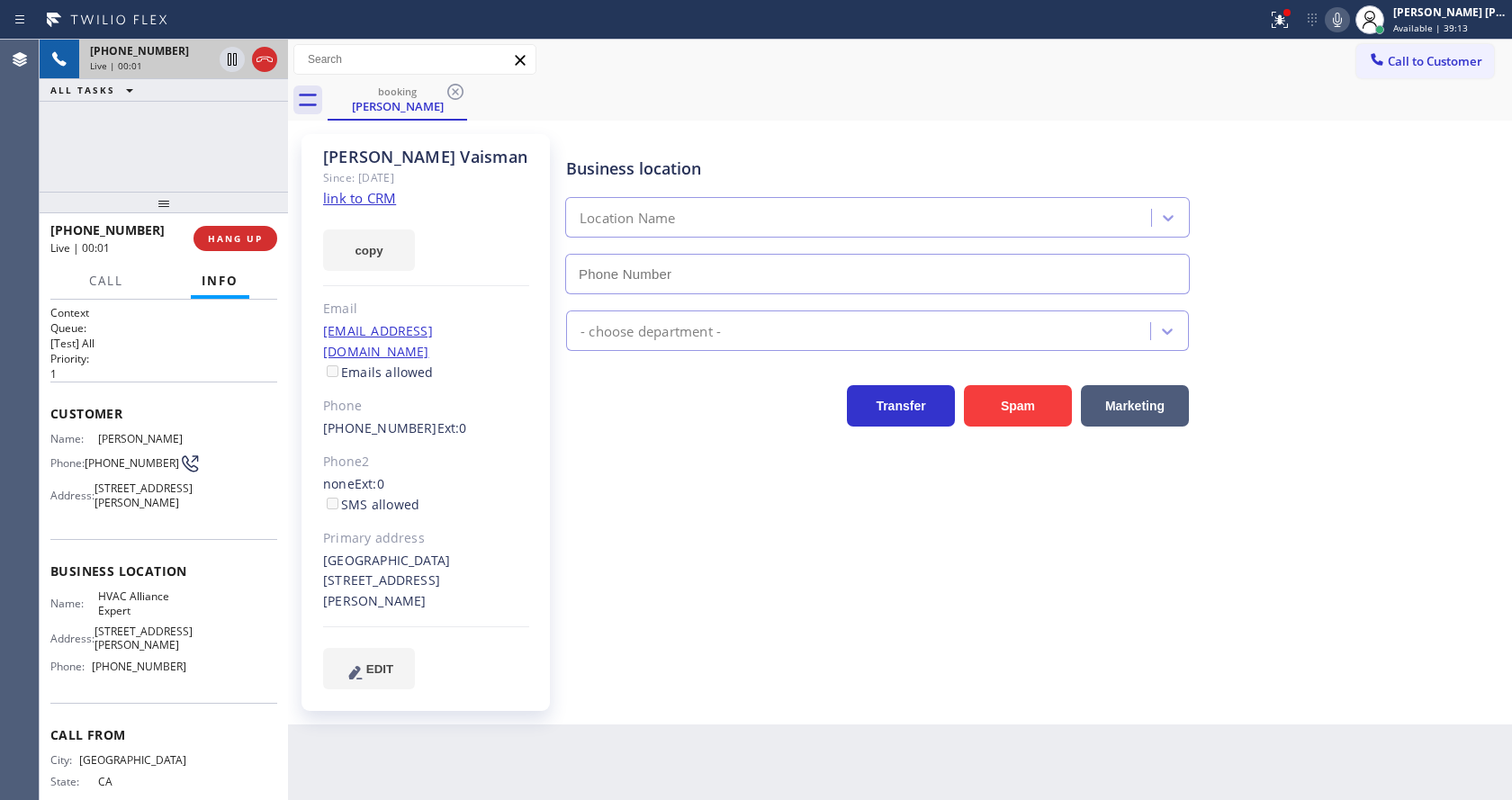
type input "[PHONE_NUMBER]"
click at [1340, 25] on icon at bounding box center [1338, 20] width 22 height 22
click at [225, 55] on icon at bounding box center [233, 60] width 22 height 22
click at [353, 193] on link "link to CRM" at bounding box center [359, 198] width 73 height 18
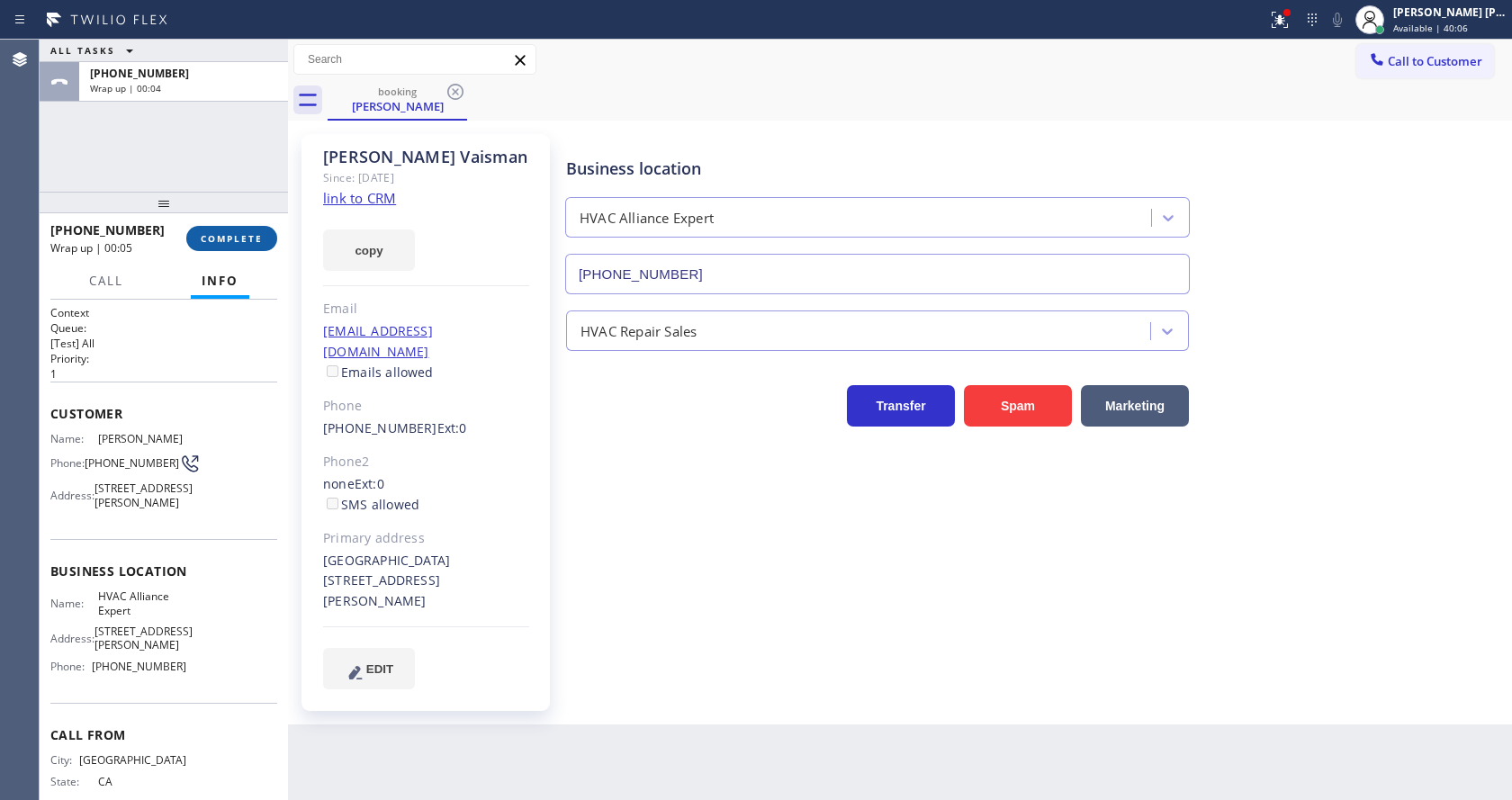
click at [226, 233] on span "COMPLETE" at bounding box center [231, 239] width 62 height 13
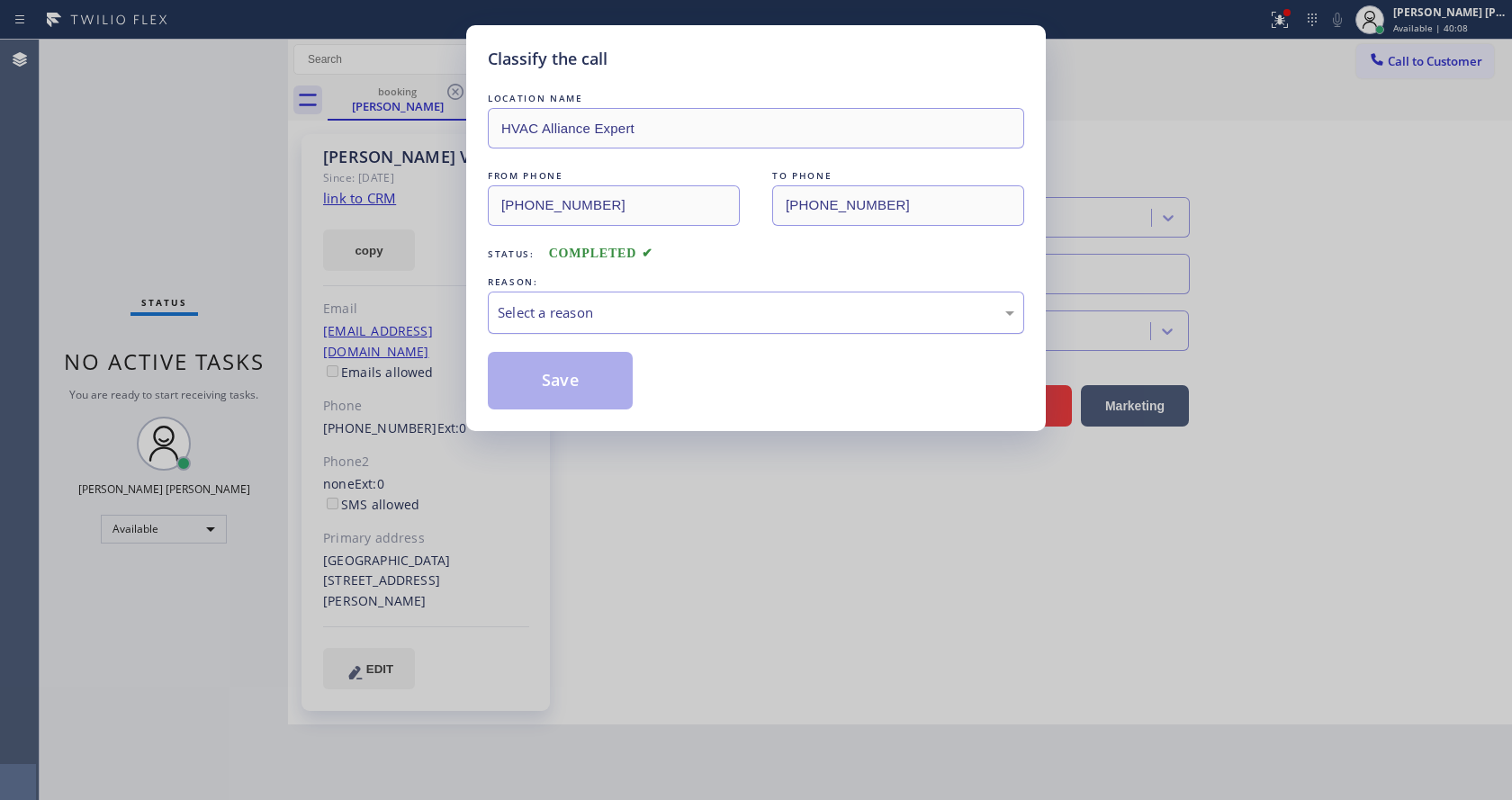
click at [617, 296] on div "Select a reason" at bounding box center [756, 312] width 536 height 42
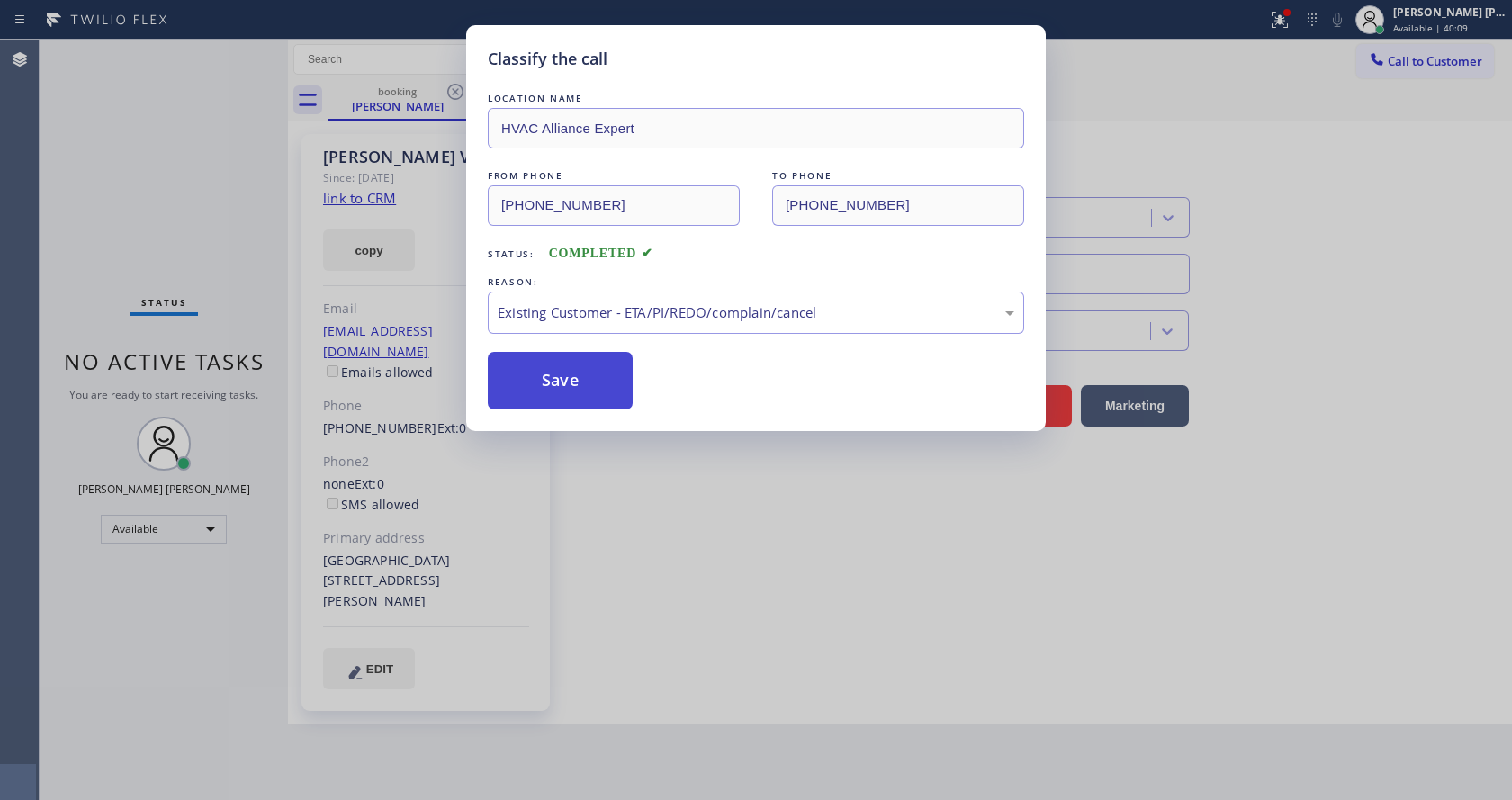
click at [536, 374] on button "Save" at bounding box center [561, 381] width 145 height 58
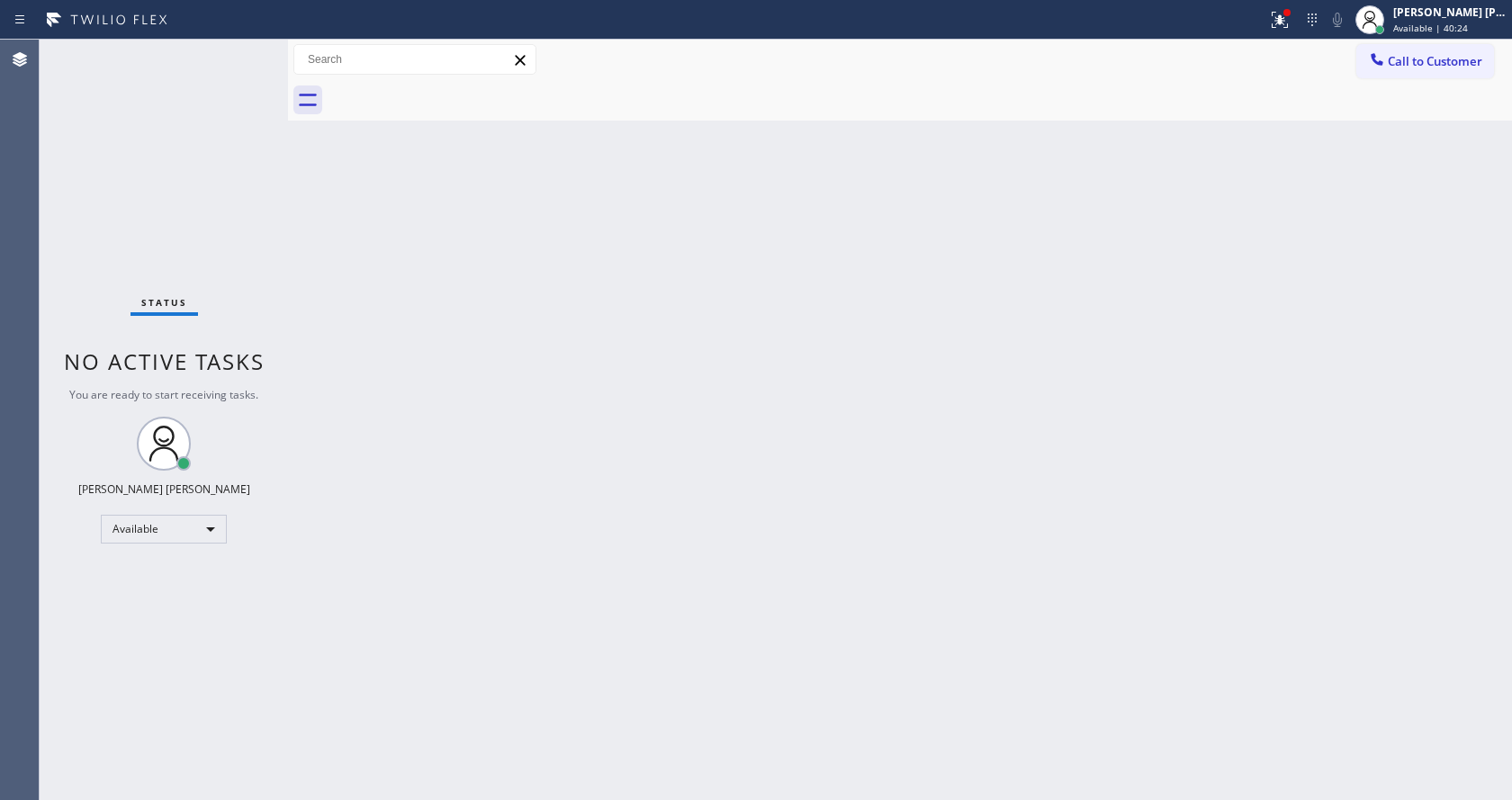
click at [242, 61] on div "Status No active tasks You are ready to start receiving tasks. [PERSON_NAME] [P…" at bounding box center [163, 419] width 248 height 761
click at [209, 71] on div "Status No active tasks You are ready to start receiving tasks. [PERSON_NAME] [P…" at bounding box center [163, 419] width 248 height 761
click at [186, 187] on div "Status No active tasks You are ready to start receiving tasks. [PERSON_NAME] [P…" at bounding box center [163, 419] width 248 height 761
drag, startPoint x: 287, startPoint y: 58, endPoint x: 268, endPoint y: 60, distance: 19.1
click at [268, 60] on div "Status No active tasks You are ready to start receiving tasks. [PERSON_NAME] [P…" at bounding box center [776, 419] width 1473 height 761
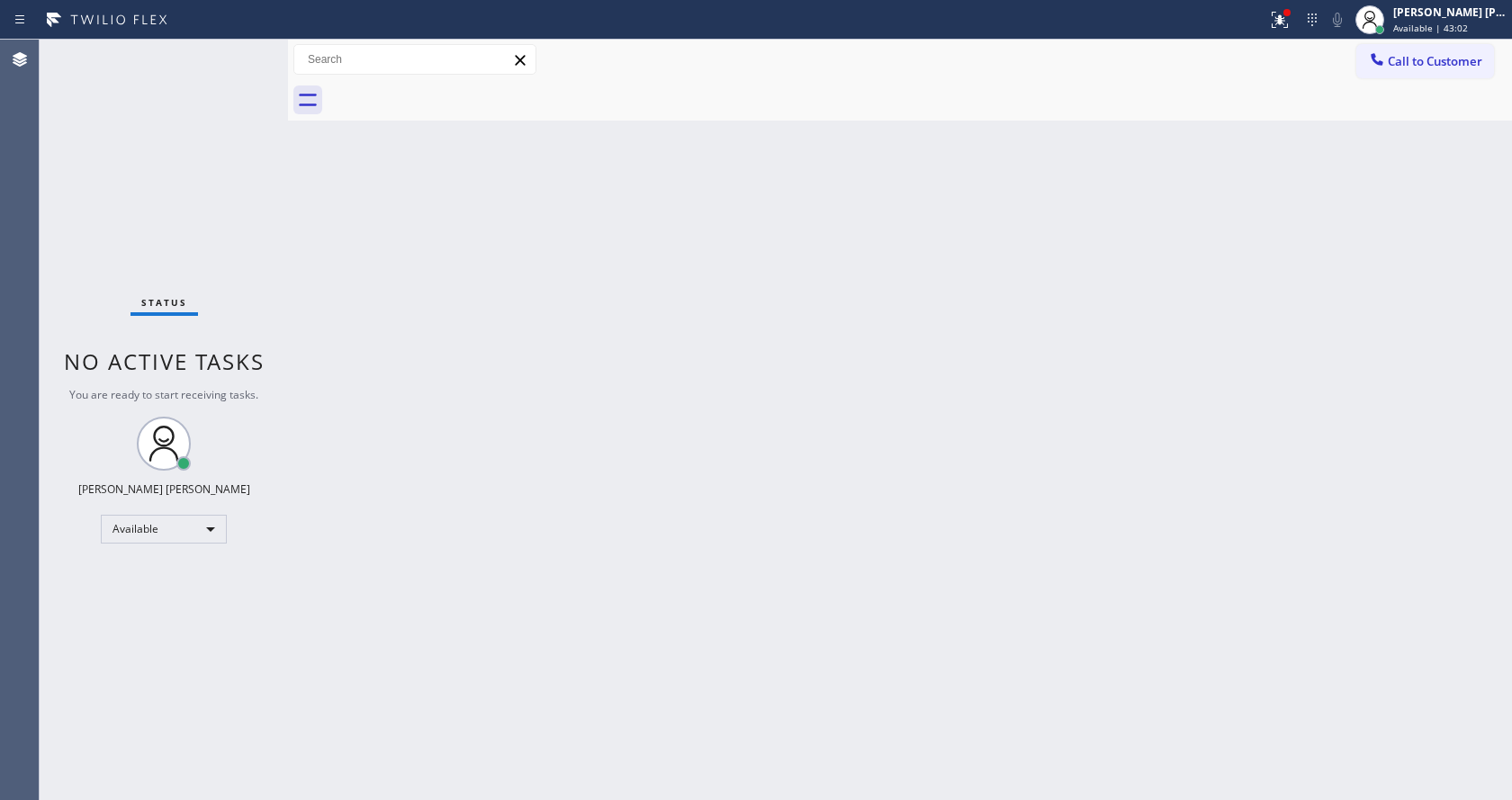
click at [244, 46] on div "Status No active tasks You are ready to start receiving tasks. [PERSON_NAME] [P…" at bounding box center [163, 419] width 248 height 761
click at [247, 49] on div "Status No active tasks You are ready to start receiving tasks. [PERSON_NAME] [P…" at bounding box center [163, 419] width 248 height 761
click at [246, 51] on div "Status No active tasks You are ready to start receiving tasks. [PERSON_NAME] [P…" at bounding box center [163, 419] width 248 height 761
click at [241, 53] on div "Status No active tasks You are ready to start receiving tasks. [PERSON_NAME] [P…" at bounding box center [163, 419] width 248 height 761
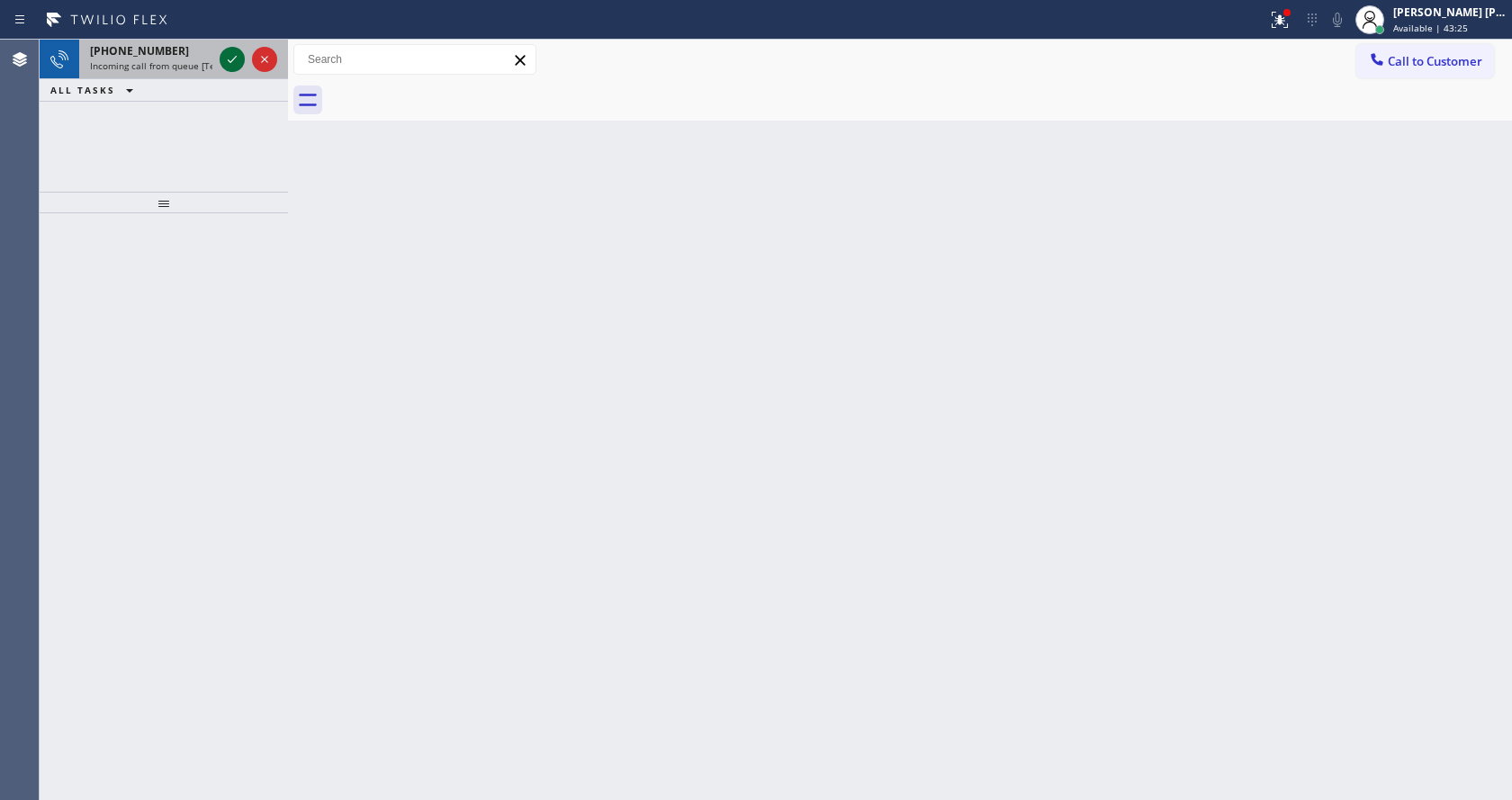
click at [241, 53] on icon at bounding box center [233, 60] width 22 height 22
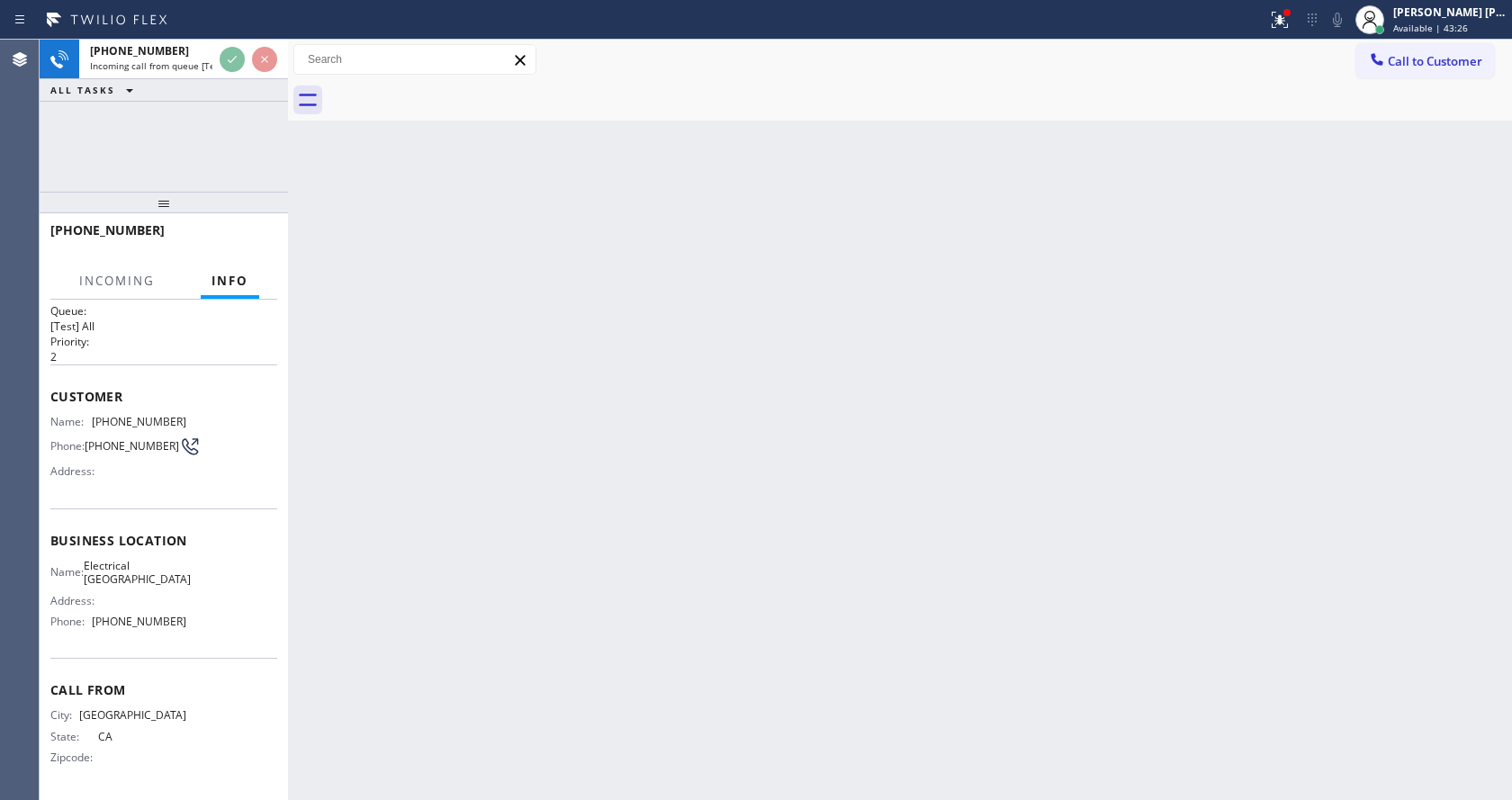
scroll to position [37, 0]
click at [507, 598] on div "Back to Dashboard Change Sender ID Customers Technicians Select a contact Outbo…" at bounding box center [899, 419] width 1224 height 761
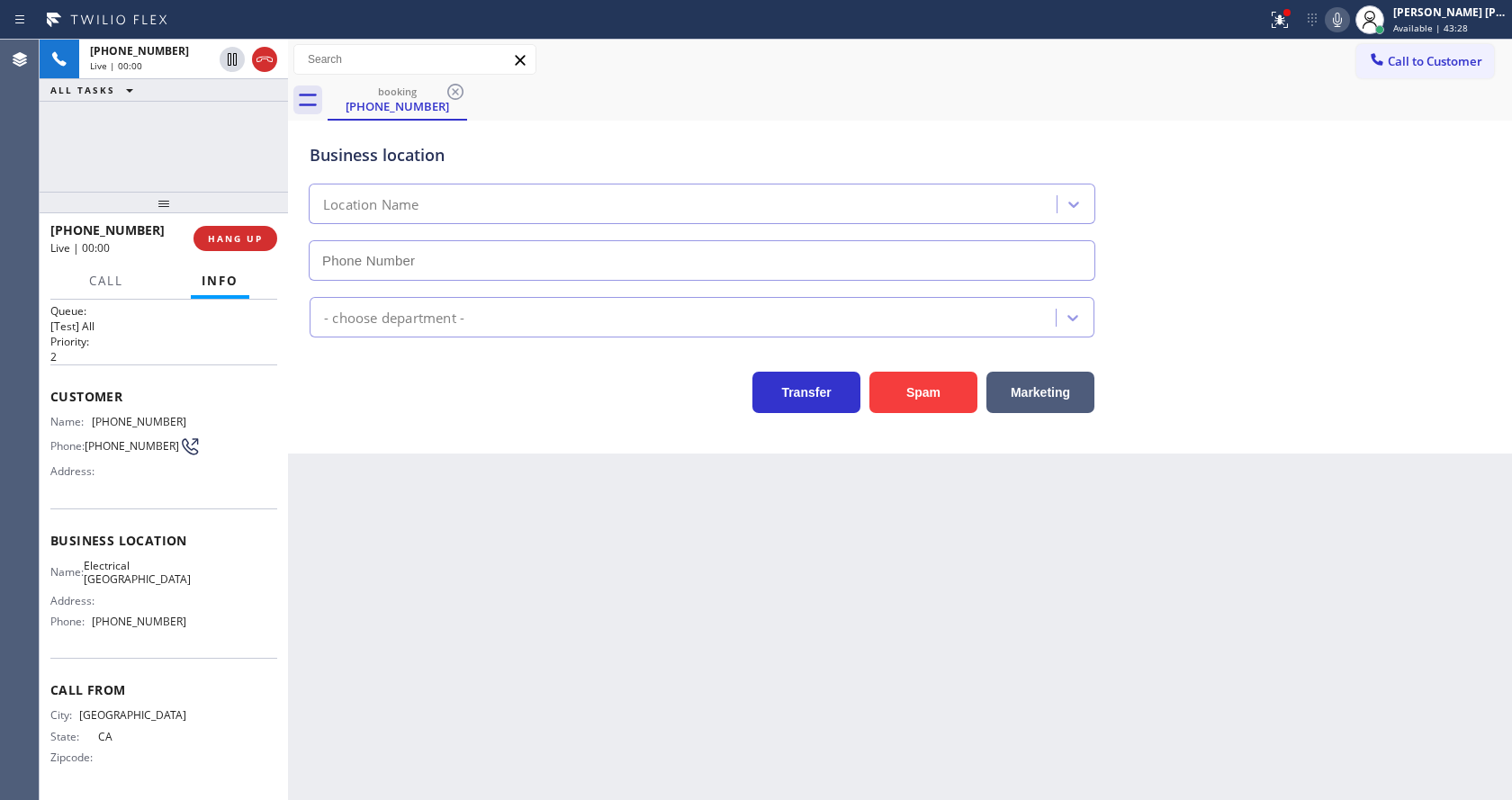
type input "[PHONE_NUMBER]"
click at [930, 389] on button "Spam" at bounding box center [924, 393] width 108 height 41
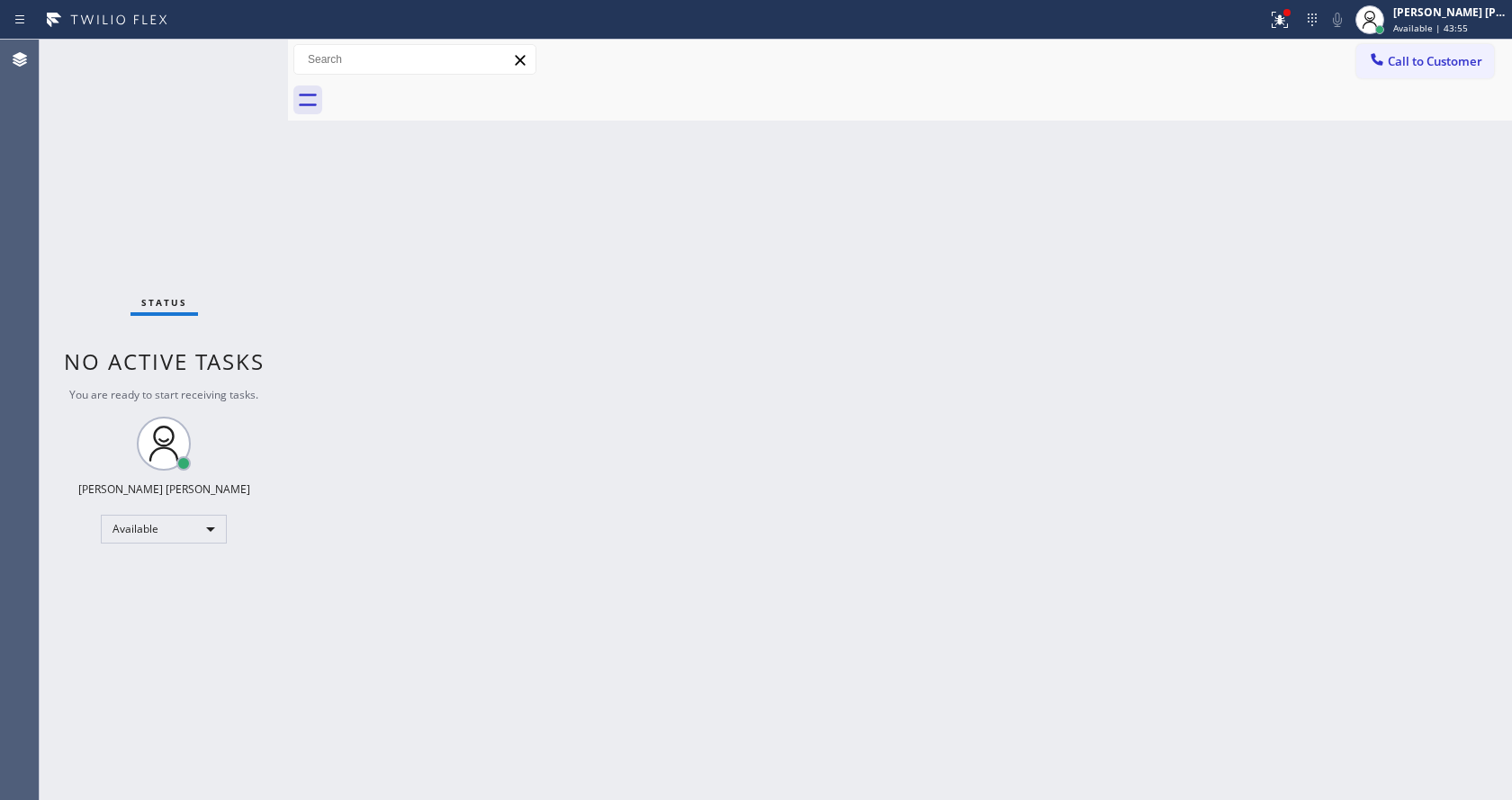
click at [627, 522] on div "Back to Dashboard Change Sender ID Customers Technicians Select a contact Outbo…" at bounding box center [899, 419] width 1224 height 761
click at [259, 255] on div "Status No active tasks You are ready to start receiving tasks. [PERSON_NAME] [P…" at bounding box center [163, 419] width 248 height 761
click at [228, 53] on div "Status No active tasks You are ready to start receiving tasks. [PERSON_NAME] [P…" at bounding box center [163, 419] width 248 height 761
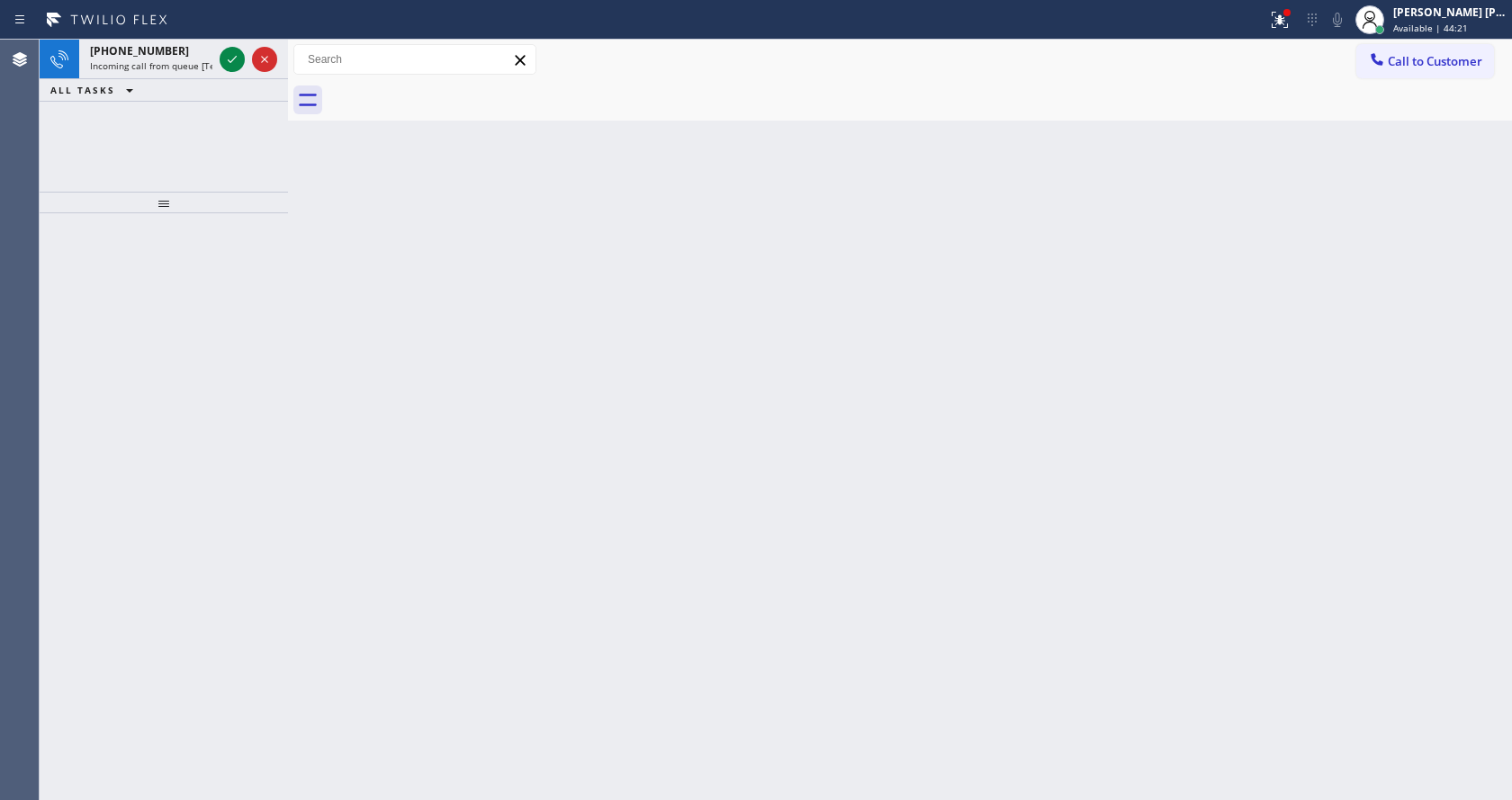
click at [218, 45] on div at bounding box center [248, 59] width 65 height 39
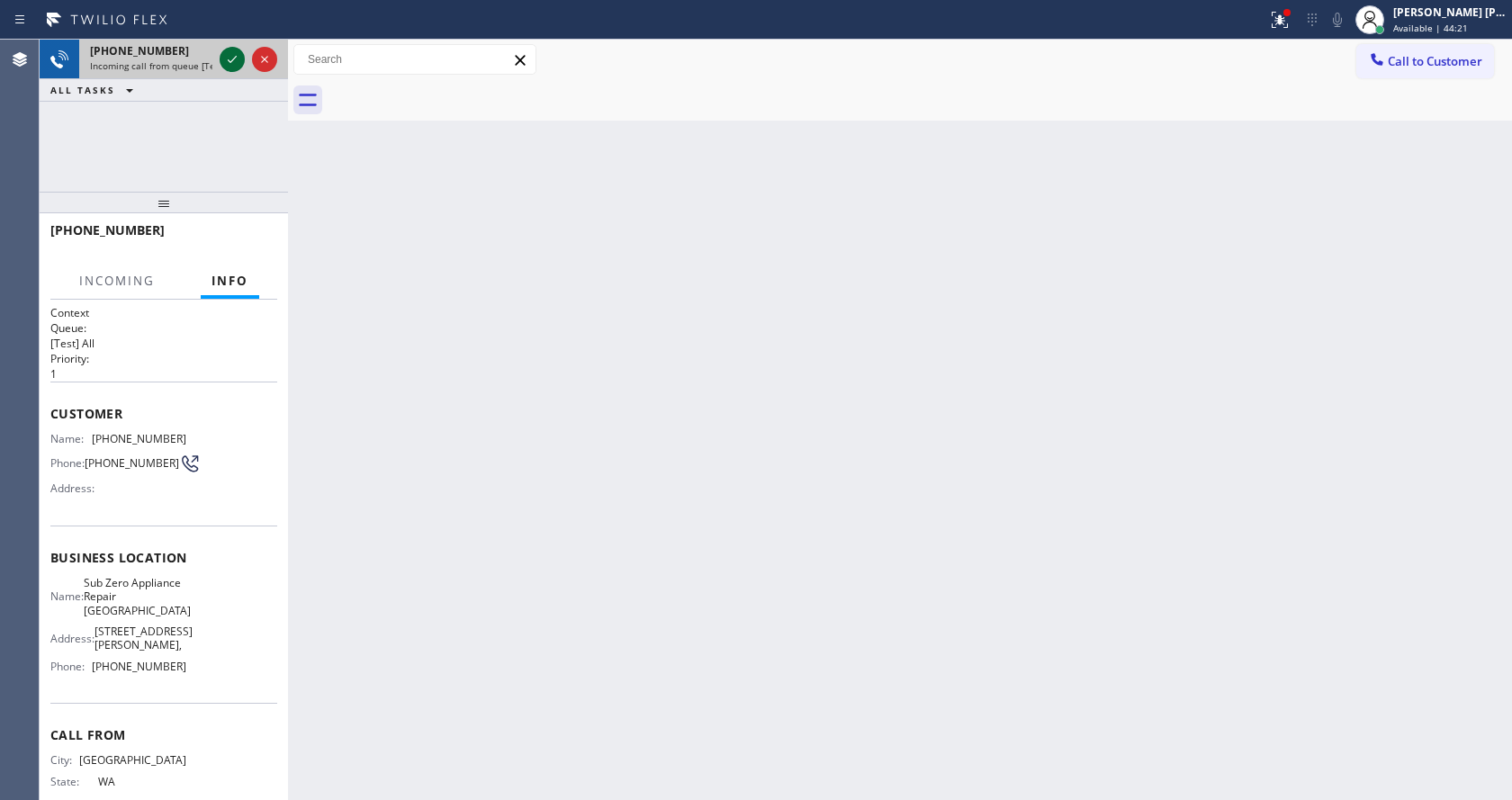
drag, startPoint x: 218, startPoint y: 45, endPoint x: 238, endPoint y: 52, distance: 21.2
click at [225, 49] on div at bounding box center [248, 59] width 65 height 39
click at [238, 52] on icon at bounding box center [233, 60] width 22 height 22
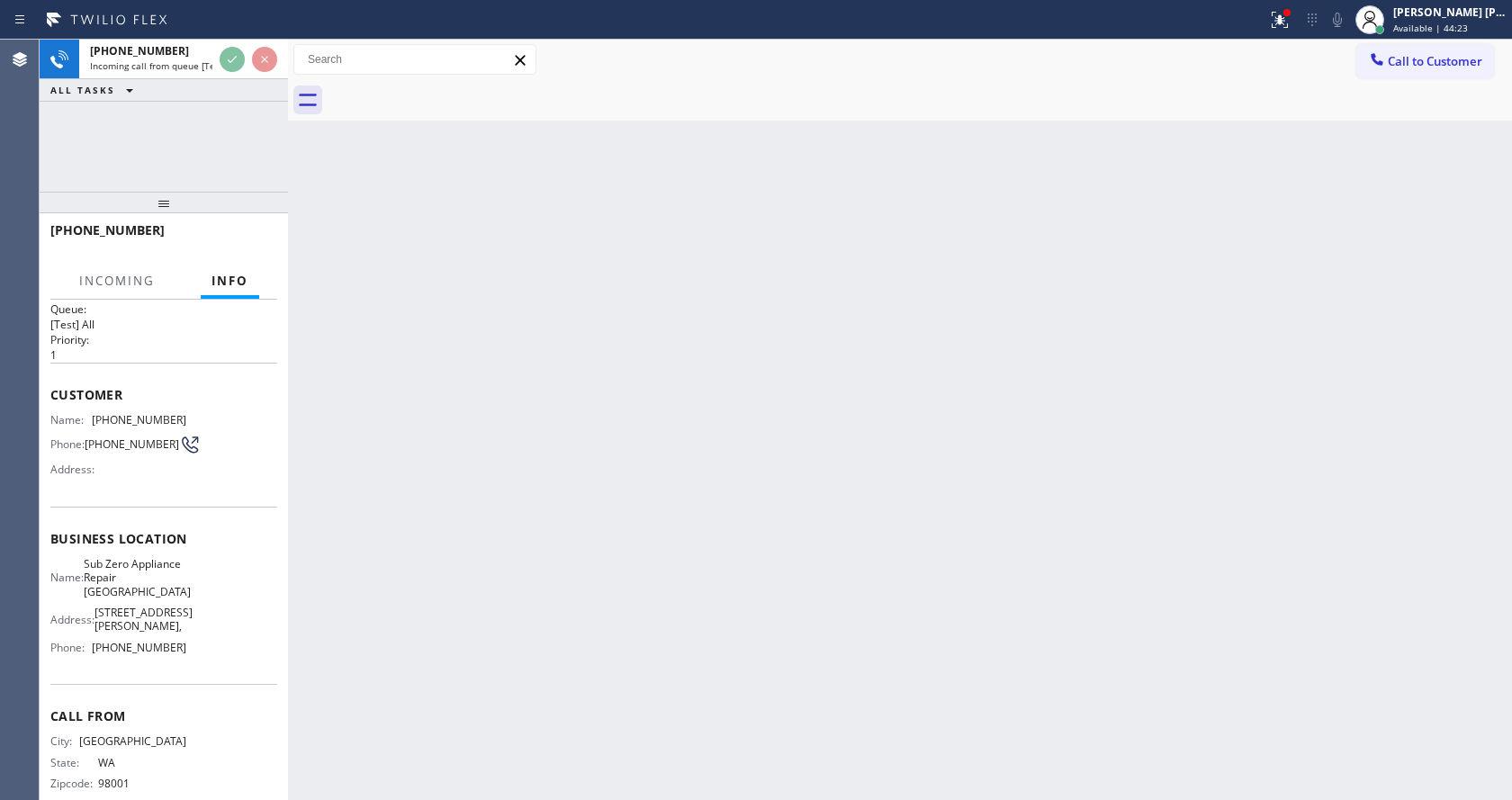
scroll to position [51, 0]
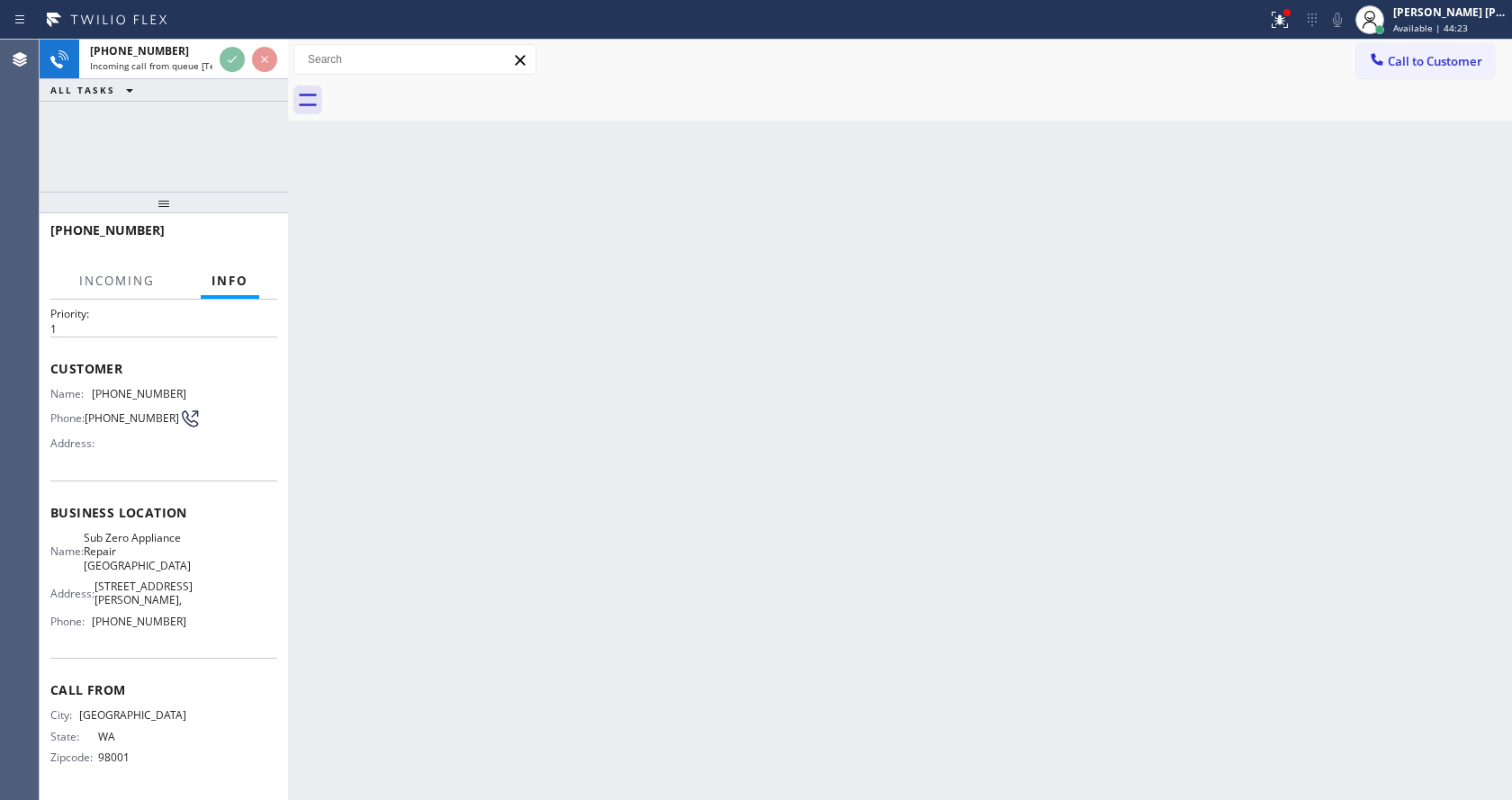
click at [686, 549] on div "Back to Dashboard Change Sender ID Customers Technicians Select a contact Outbo…" at bounding box center [899, 419] width 1224 height 761
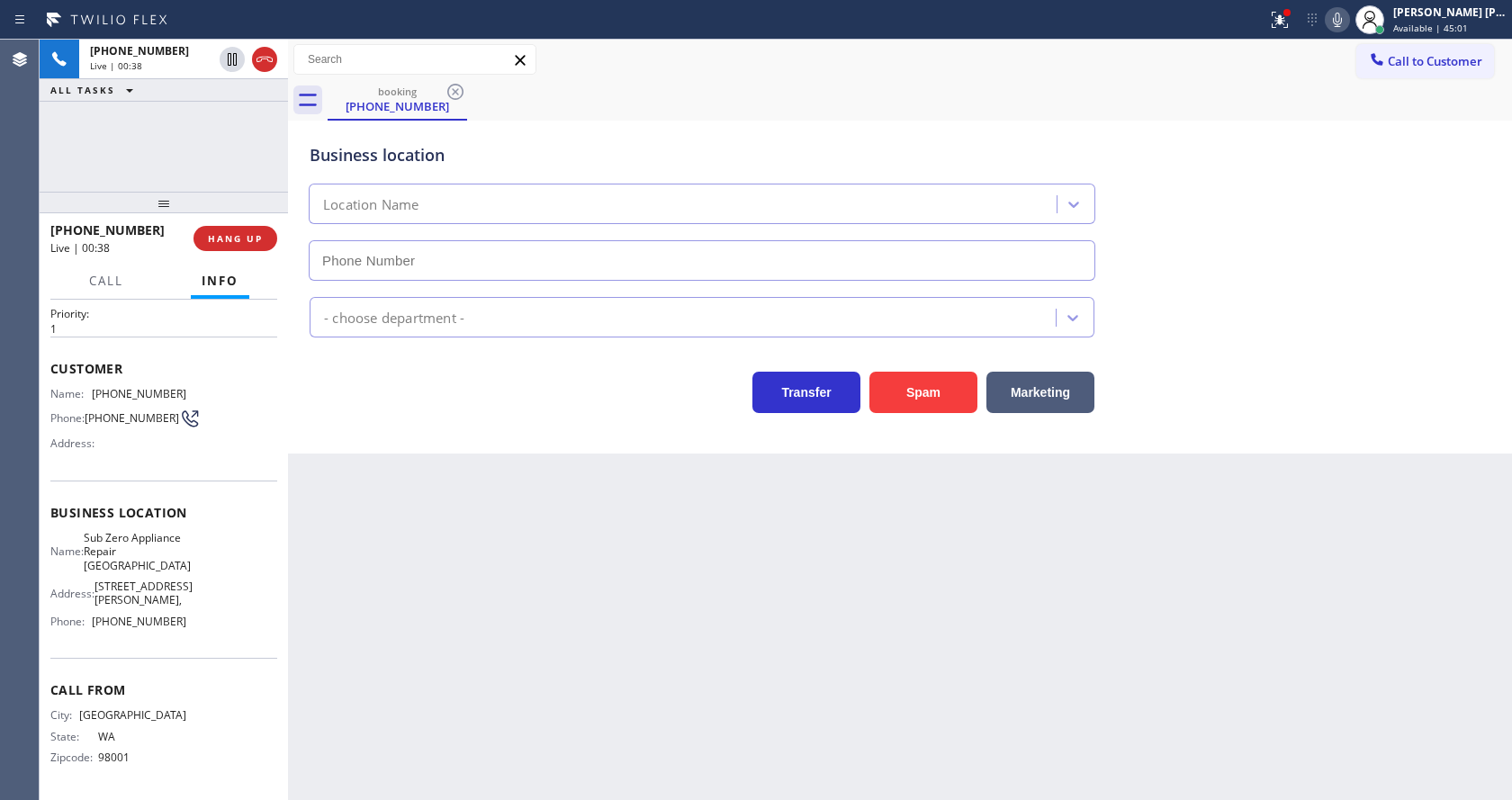
click at [155, 469] on div "Customer Name: [PHONE_NUMBER] Phone: [PHONE_NUMBER] Address:" at bounding box center [163, 408] width 227 height 144
drag, startPoint x: 85, startPoint y: 386, endPoint x: 207, endPoint y: 385, distance: 122.0
click at [207, 387] on div "Name: [PHONE_NUMBER] Phone: [PHONE_NUMBER] Address:" at bounding box center [163, 422] width 227 height 71
copy div "[PHONE_NUMBER]"
drag, startPoint x: 419, startPoint y: 523, endPoint x: 422, endPoint y: 535, distance: 12.4
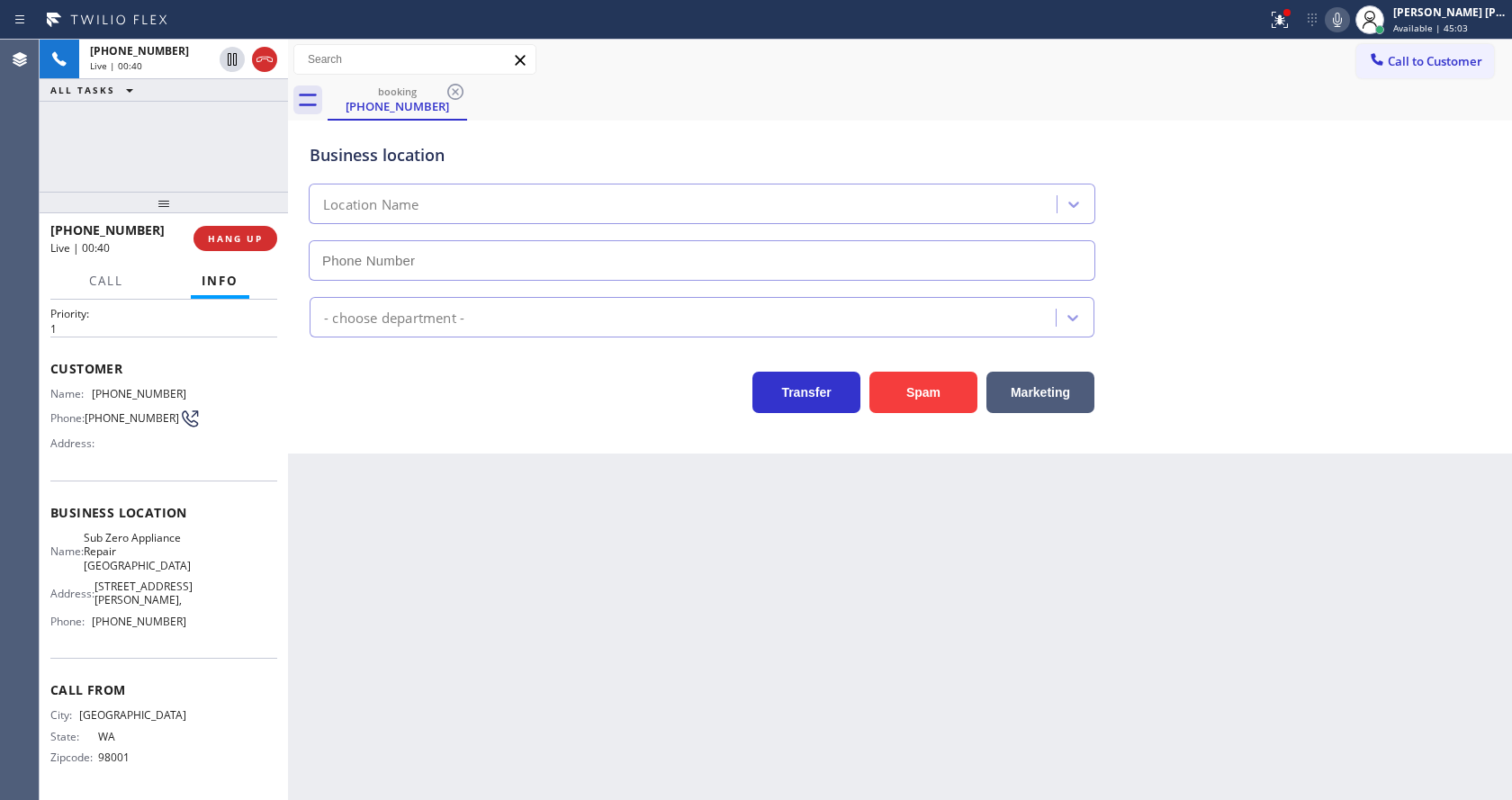
click at [420, 525] on div "Back to Dashboard Change Sender ID Customers Technicians Select a contact Outbo…" at bounding box center [899, 419] width 1224 height 761
click at [82, 486] on div "Business location Name: Sub Zero Appliance Repair [GEOGRAPHIC_DATA] Address: [S…" at bounding box center [163, 570] width 227 height 179
drag, startPoint x: 90, startPoint y: 392, endPoint x: 189, endPoint y: 394, distance: 99.0
click at [189, 394] on div "Name: [PHONE_NUMBER] Phone: [PHONE_NUMBER] Address:" at bounding box center [163, 422] width 227 height 71
copy div "[PHONE_NUMBER]"
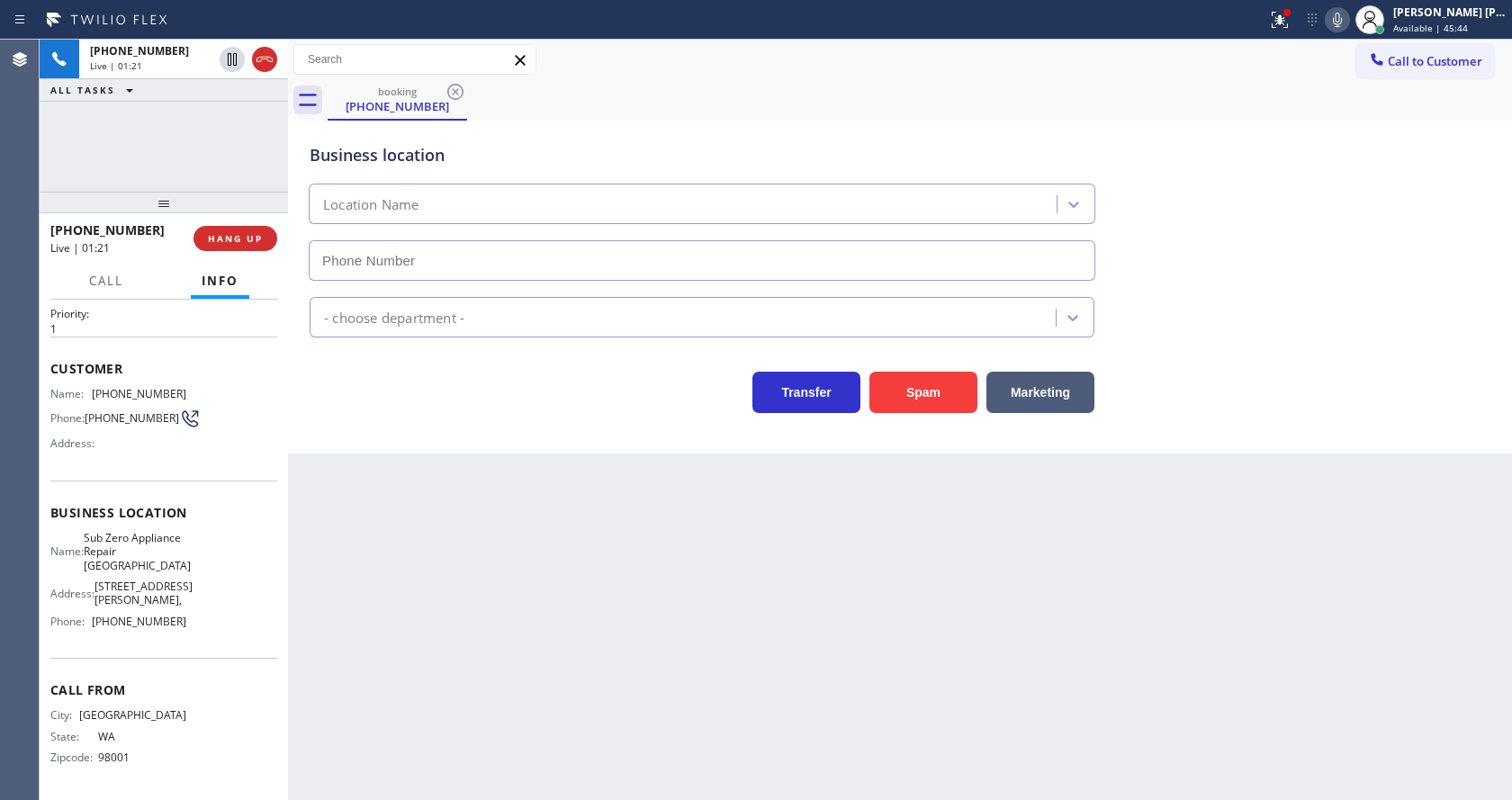
drag, startPoint x: 484, startPoint y: 579, endPoint x: 482, endPoint y: 597, distance: 18.1
click at [484, 583] on div "Back to Dashboard Change Sender ID Customers Technicians Select a contact Outbo…" at bounding box center [899, 419] width 1224 height 761
click at [170, 555] on span "Sub Zero Appliance Repair [GEOGRAPHIC_DATA]" at bounding box center [136, 552] width 107 height 41
drag, startPoint x: 89, startPoint y: 533, endPoint x: 160, endPoint y: 586, distance: 88.6
click at [160, 572] on div "Name: Sub Zero Appliance Repair [GEOGRAPHIC_DATA]" at bounding box center [118, 552] width 135 height 41
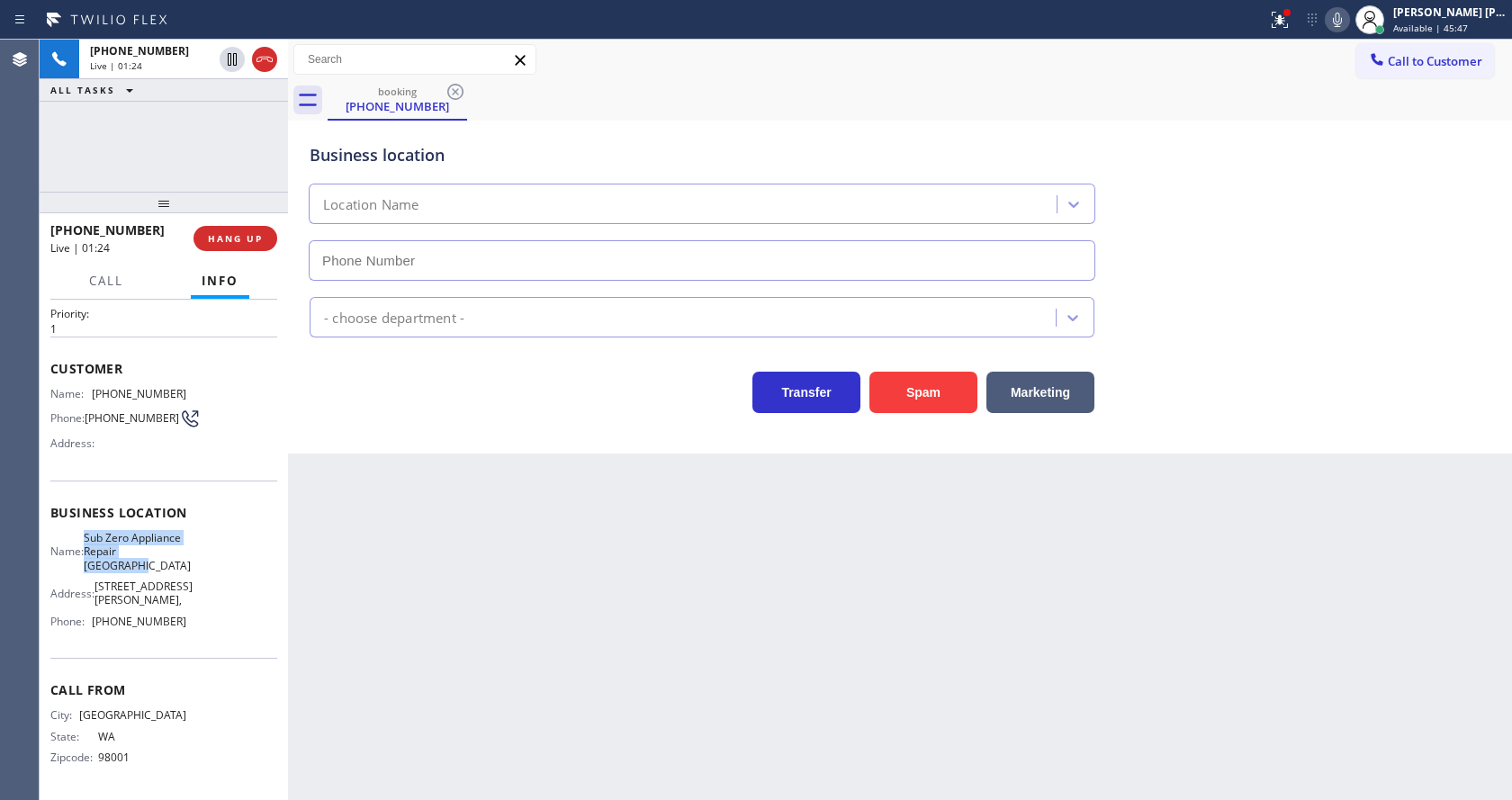
copy span "Sub Zero Appliance Repair [GEOGRAPHIC_DATA]"
drag, startPoint x: 451, startPoint y: 601, endPoint x: 428, endPoint y: 796, distance: 196.4
click at [438, 623] on div "Back to Dashboard Change Sender ID Customers Technicians Select a contact Outbo…" at bounding box center [899, 419] width 1224 height 761
click at [178, 671] on div "Call From City: [GEOGRAPHIC_DATA]: [US_STATE] Zipcode: 98001" at bounding box center [163, 725] width 227 height 135
drag, startPoint x: 83, startPoint y: 615, endPoint x: 224, endPoint y: 632, distance: 142.0
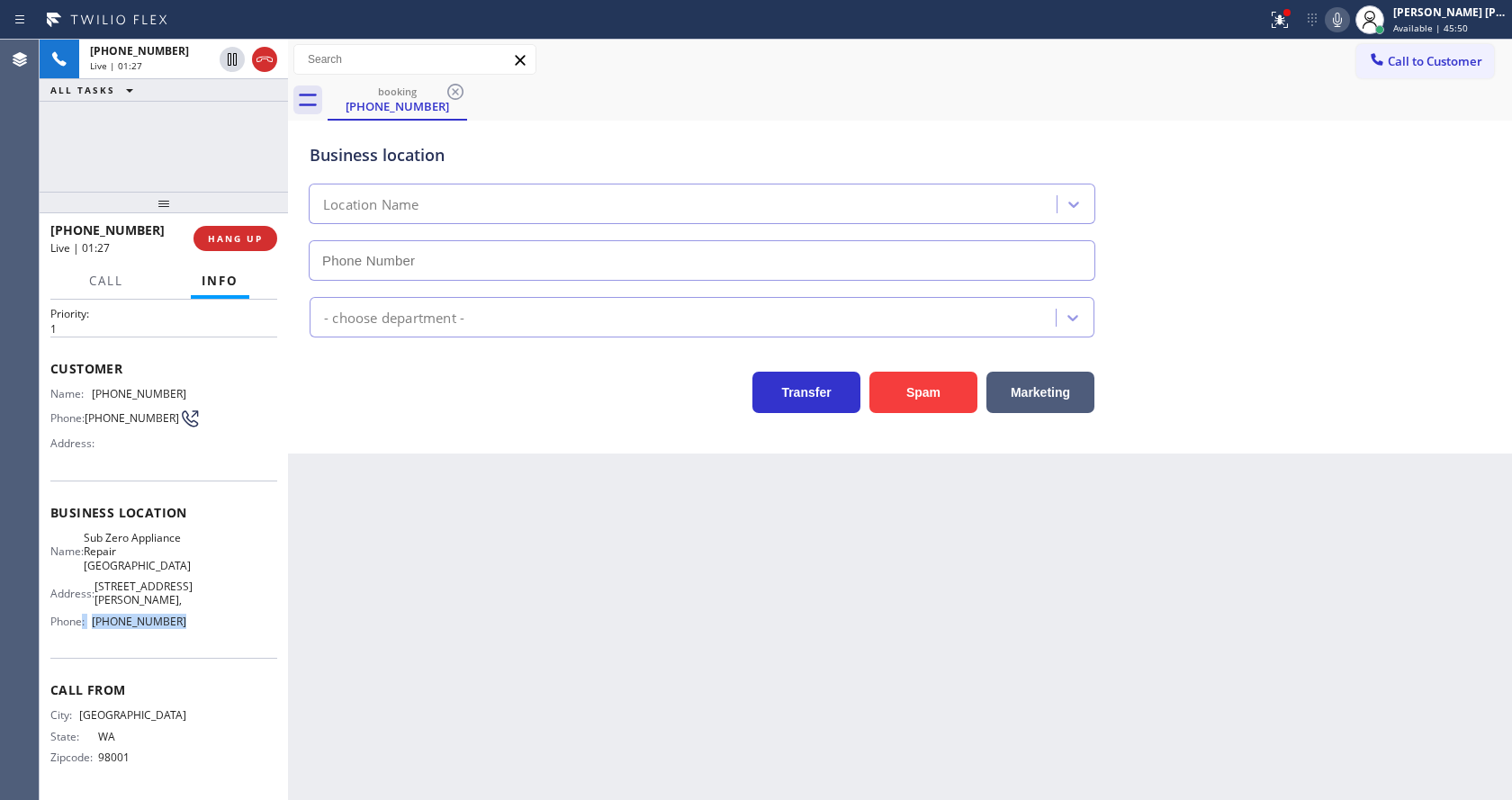
click at [224, 632] on div "Name: Sub Zero Appliance Repair Bellingham Address: [STREET_ADDRESS][GEOGRAPHIC…" at bounding box center [163, 583] width 227 height 105
click at [90, 626] on span "Phone:" at bounding box center [71, 621] width 41 height 14
drag, startPoint x: 94, startPoint y: 620, endPoint x: 191, endPoint y: 623, distance: 97.0
click at [191, 623] on div "Name: Sub Zero Appliance Repair Bellingham Address: [STREET_ADDRESS][GEOGRAPHIC…" at bounding box center [163, 583] width 227 height 105
copy span "[PHONE_NUMBER]"
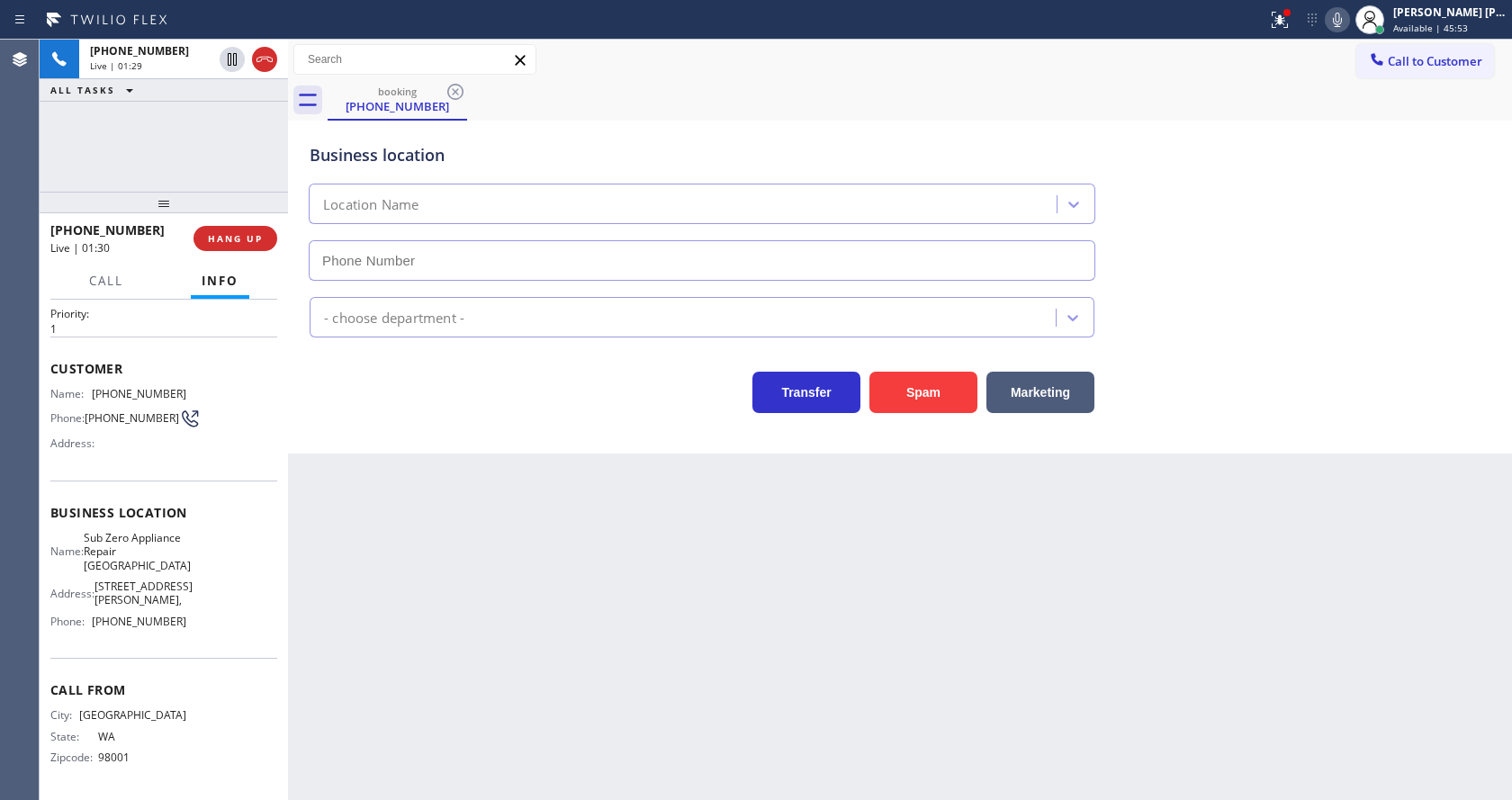
drag, startPoint x: 549, startPoint y: 619, endPoint x: 495, endPoint y: 789, distance: 178.4
click at [548, 628] on div "Back to Dashboard Change Sender ID Customers Technicians Select a contact Outbo…" at bounding box center [899, 419] width 1224 height 761
drag, startPoint x: 675, startPoint y: 546, endPoint x: 707, endPoint y: 547, distance: 32.0
click at [676, 546] on div "Back to Dashboard Change Sender ID Customers Technicians Select a contact Outbo…" at bounding box center [899, 419] width 1224 height 761
click at [473, 387] on div "Transfer Spam Marketing" at bounding box center [702, 388] width 792 height 50
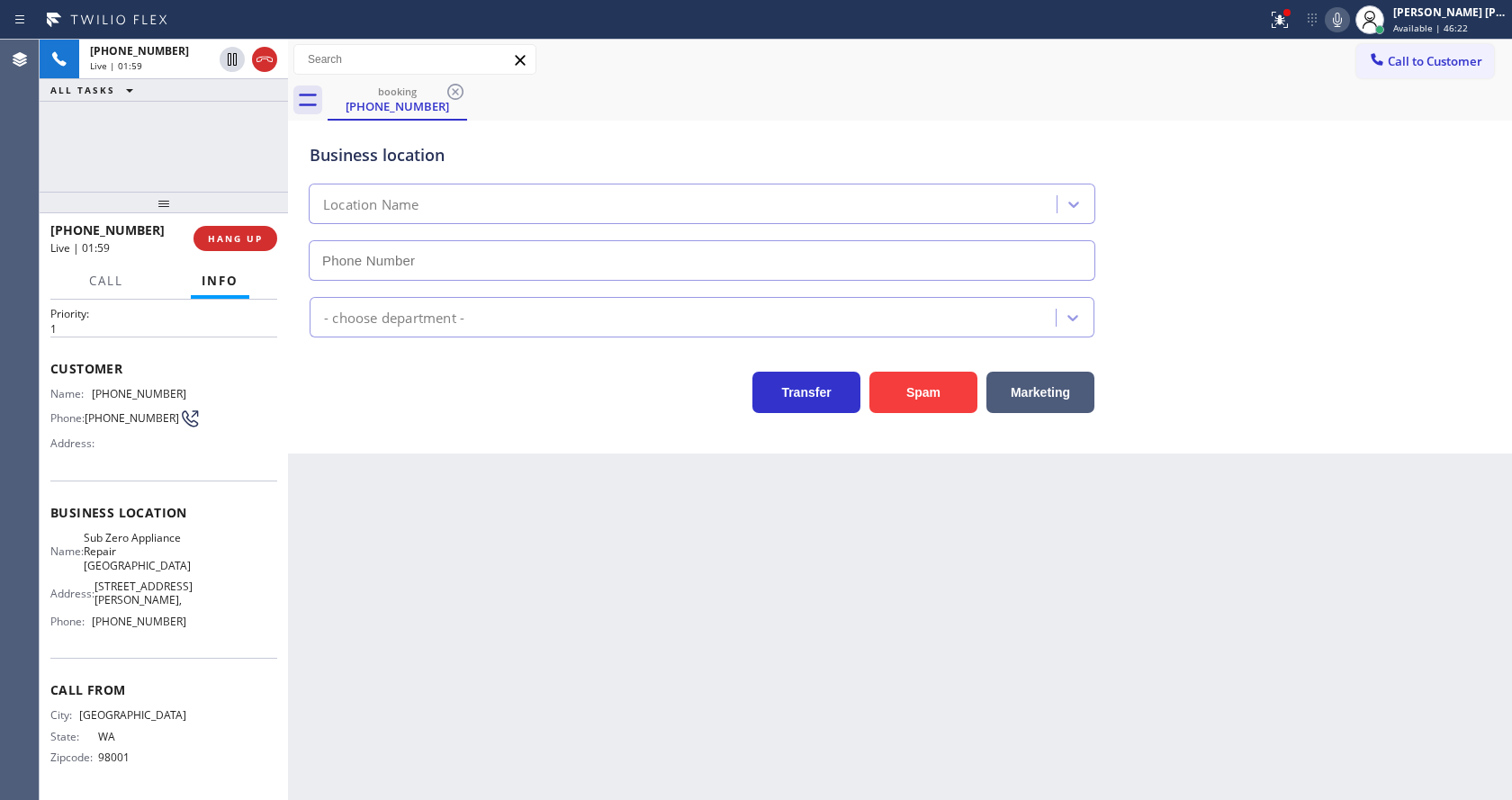
click at [778, 710] on div "Back to Dashboard Change Sender ID Customers Technicians Select a contact Outbo…" at bounding box center [899, 419] width 1224 height 761
drag, startPoint x: 456, startPoint y: 547, endPoint x: 462, endPoint y: 613, distance: 66.3
click at [460, 555] on div "Back to Dashboard Change Sender ID Customers Technicians Select a contact Outbo…" at bounding box center [899, 419] width 1224 height 761
drag, startPoint x: 853, startPoint y: 616, endPoint x: 914, endPoint y: 512, distance: 120.6
click at [853, 616] on div "Back to Dashboard Change Sender ID Customers Technicians Select a contact Outbo…" at bounding box center [899, 419] width 1224 height 761
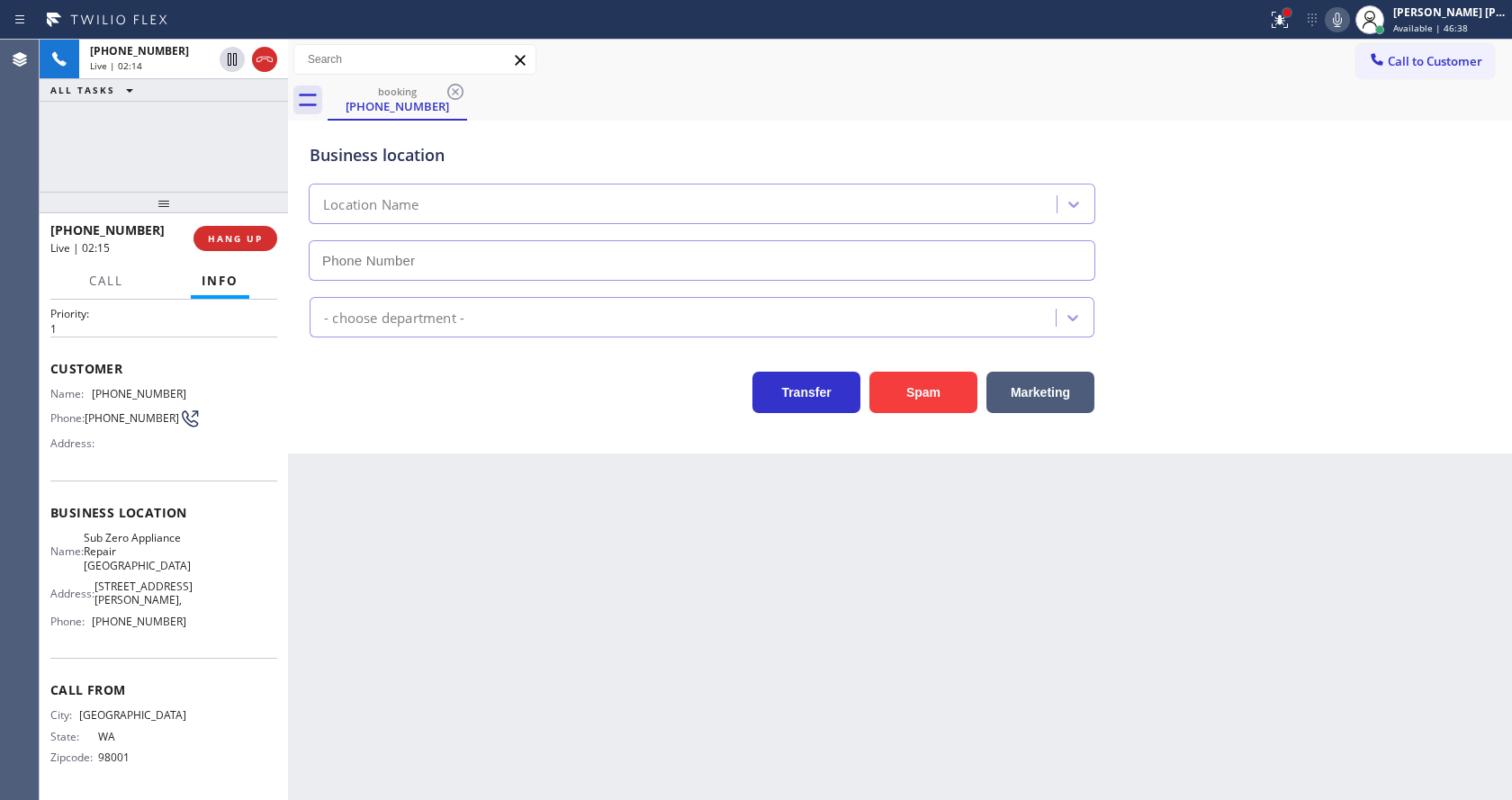
click at [1290, 15] on div at bounding box center [1287, 12] width 11 height 11
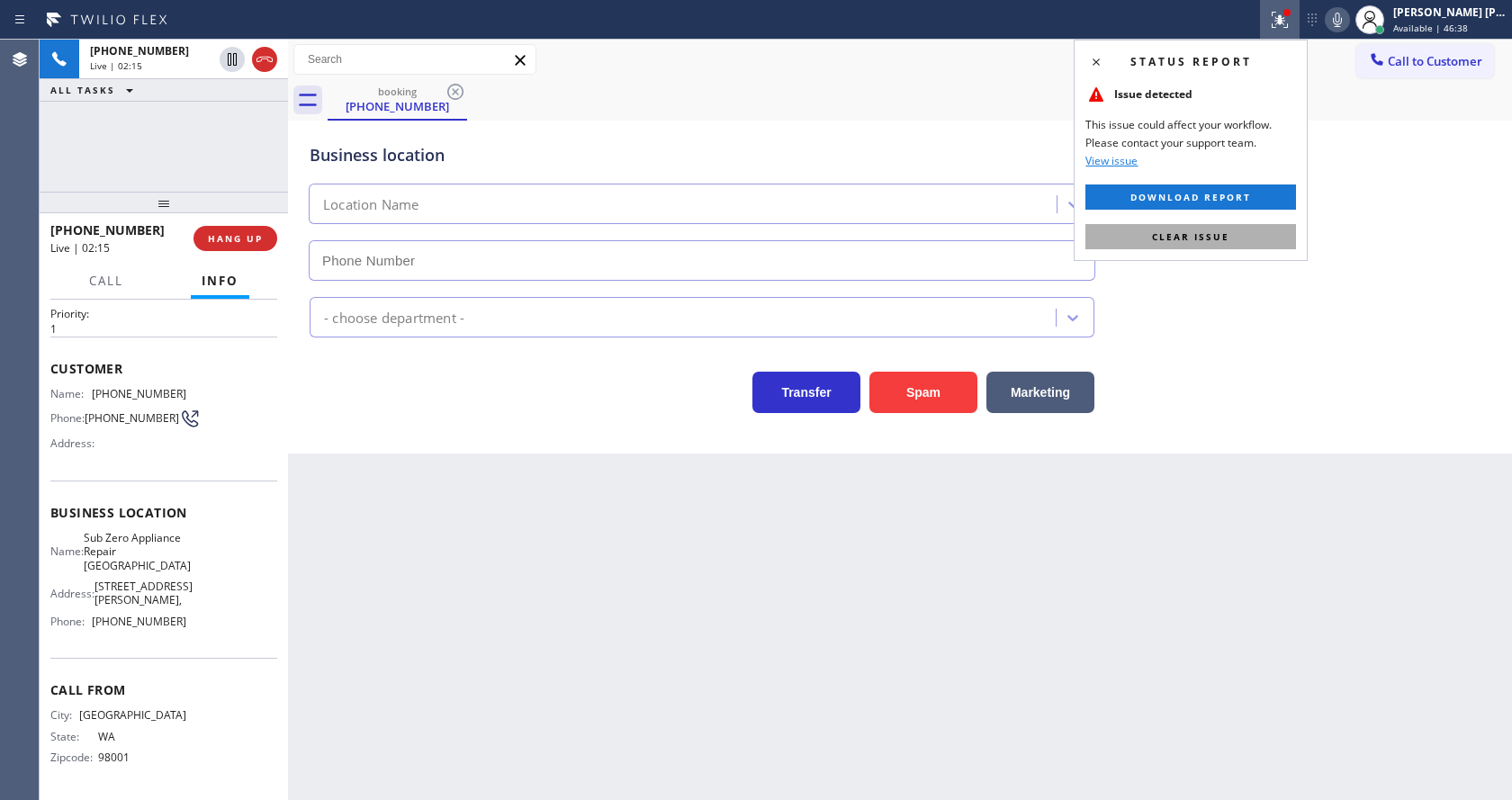
click at [1207, 247] on button "Clear issue" at bounding box center [1191, 237] width 211 height 26
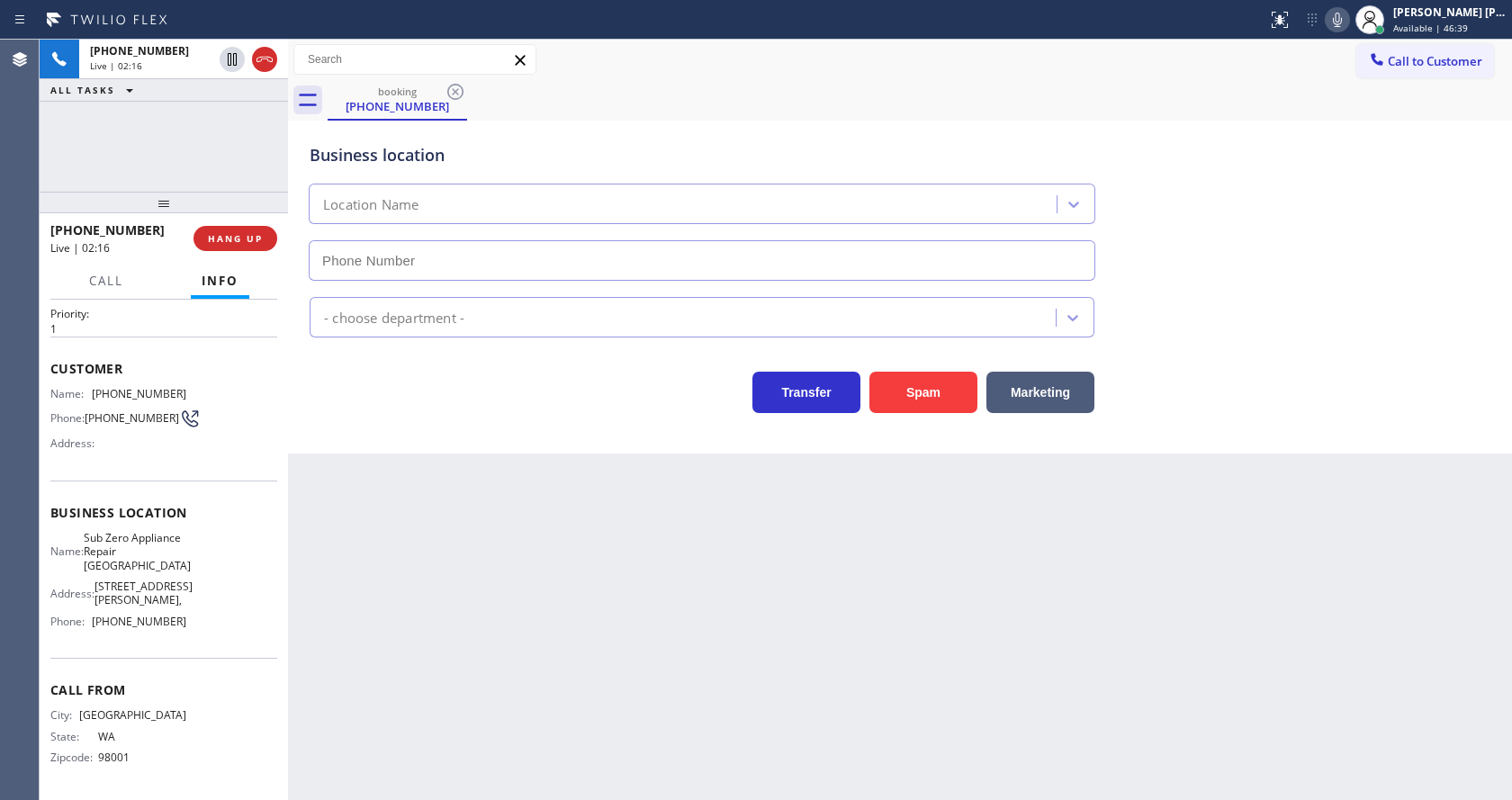
click at [1343, 36] on div "Status report No issues detected If you experience an issue, please download th…" at bounding box center [1386, 20] width 252 height 39
click at [1341, 21] on icon at bounding box center [1338, 20] width 22 height 22
click at [233, 56] on icon at bounding box center [232, 59] width 9 height 13
click at [555, 604] on div "Back to Dashboard Change Sender ID Customers Technicians Select a contact Outbo…" at bounding box center [899, 419] width 1224 height 761
click at [591, 652] on div "Back to Dashboard Change Sender ID Customers Technicians Select a contact Outbo…" at bounding box center [899, 419] width 1224 height 761
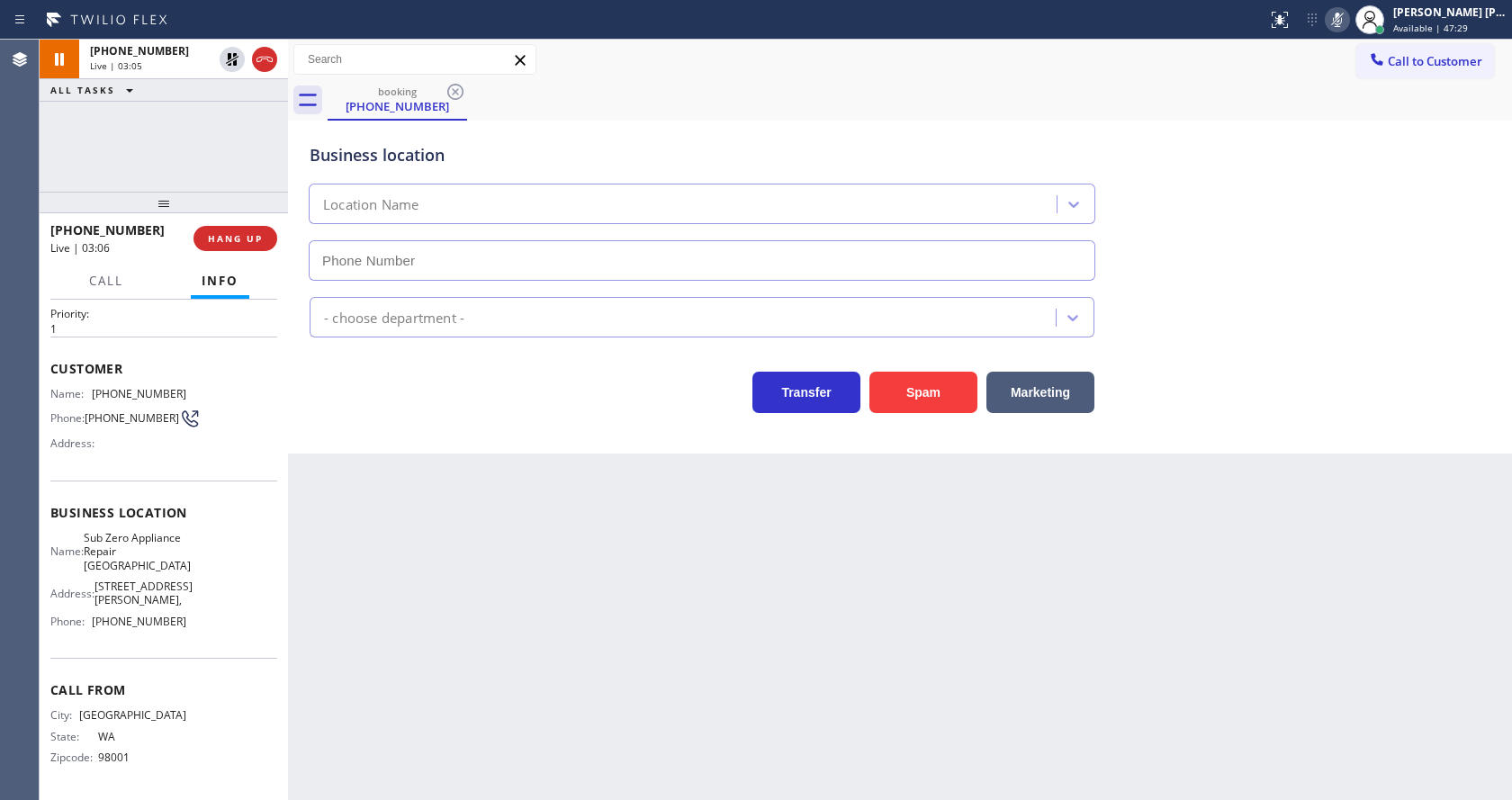
drag, startPoint x: 515, startPoint y: 439, endPoint x: 357, endPoint y: 312, distance: 202.7
click at [515, 439] on div "Business location Location Name - choose department - Transfer Spam Marketing" at bounding box center [899, 287] width 1224 height 333
click at [232, 57] on icon at bounding box center [232, 59] width 13 height 13
drag, startPoint x: 1344, startPoint y: 23, endPoint x: 1343, endPoint y: 52, distance: 29.0
click at [1344, 22] on icon at bounding box center [1338, 20] width 22 height 22
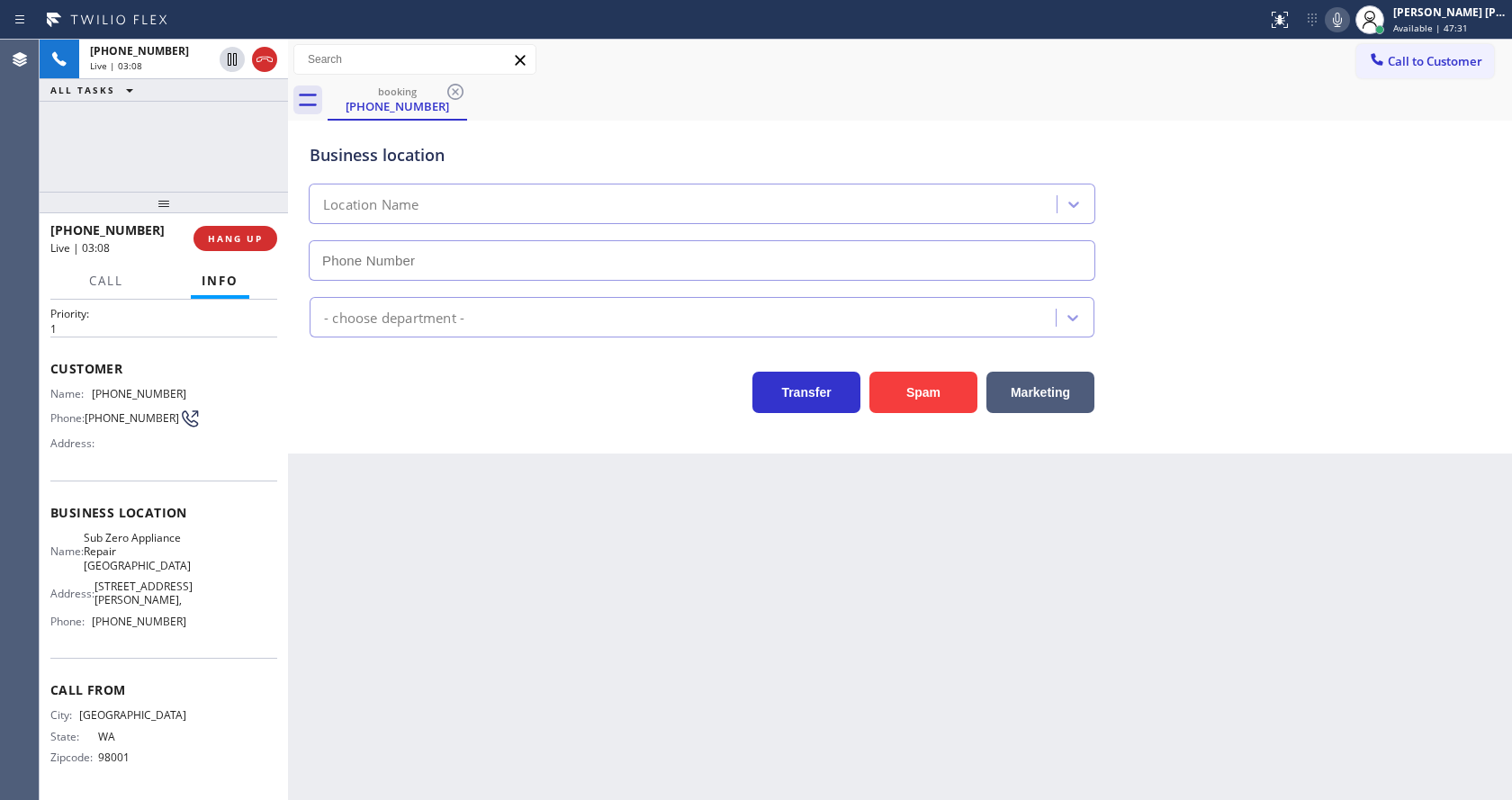
drag, startPoint x: 1335, startPoint y: 172, endPoint x: 1201, endPoint y: 336, distance: 211.8
click at [1335, 173] on div "Business location Location Name" at bounding box center [900, 199] width 1188 height 163
click at [652, 549] on div "Back to Dashboard Change Sender ID Customers Technicians Select a contact Outbo…" at bounding box center [899, 419] width 1224 height 761
click at [886, 545] on div "Back to Dashboard Change Sender ID Customers Technicians Select a contact Outbo…" at bounding box center [899, 419] width 1224 height 761
click at [733, 574] on div "Back to Dashboard Change Sender ID Customers Technicians Select a contact Outbo…" at bounding box center [899, 419] width 1224 height 761
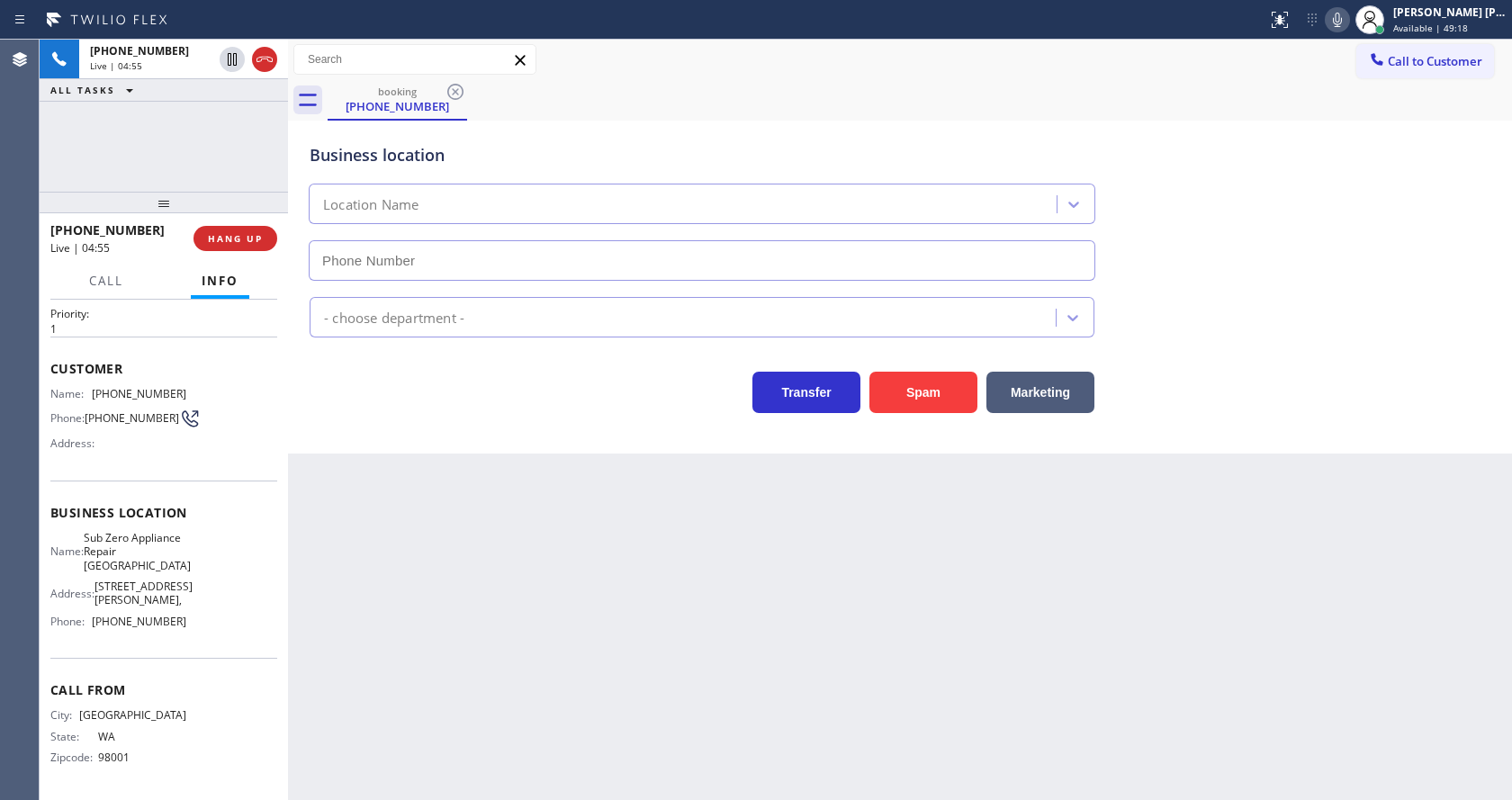
click at [1349, 19] on icon at bounding box center [1338, 20] width 22 height 22
click at [1348, 26] on icon at bounding box center [1338, 20] width 22 height 22
drag, startPoint x: 1347, startPoint y: 178, endPoint x: 1231, endPoint y: 441, distance: 287.4
click at [1346, 198] on div "Business location Location Name" at bounding box center [900, 199] width 1188 height 163
click at [581, 601] on div "Back to Dashboard Change Sender ID Customers Technicians Select a contact Outbo…" at bounding box center [899, 419] width 1224 height 761
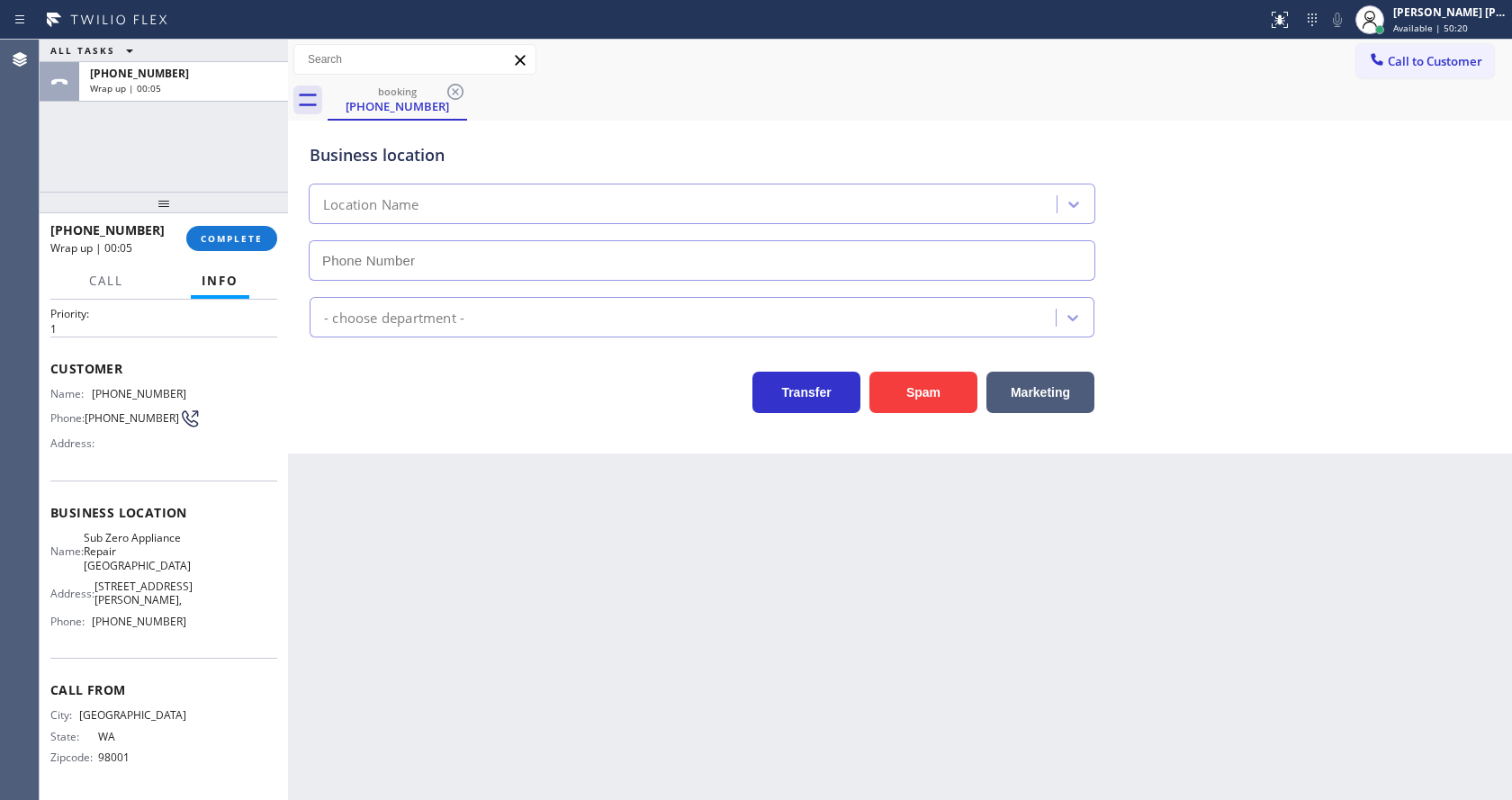
click at [774, 593] on div "Back to Dashboard Change Sender ID Customers Technicians Select a contact Outbo…" at bounding box center [899, 419] width 1224 height 761
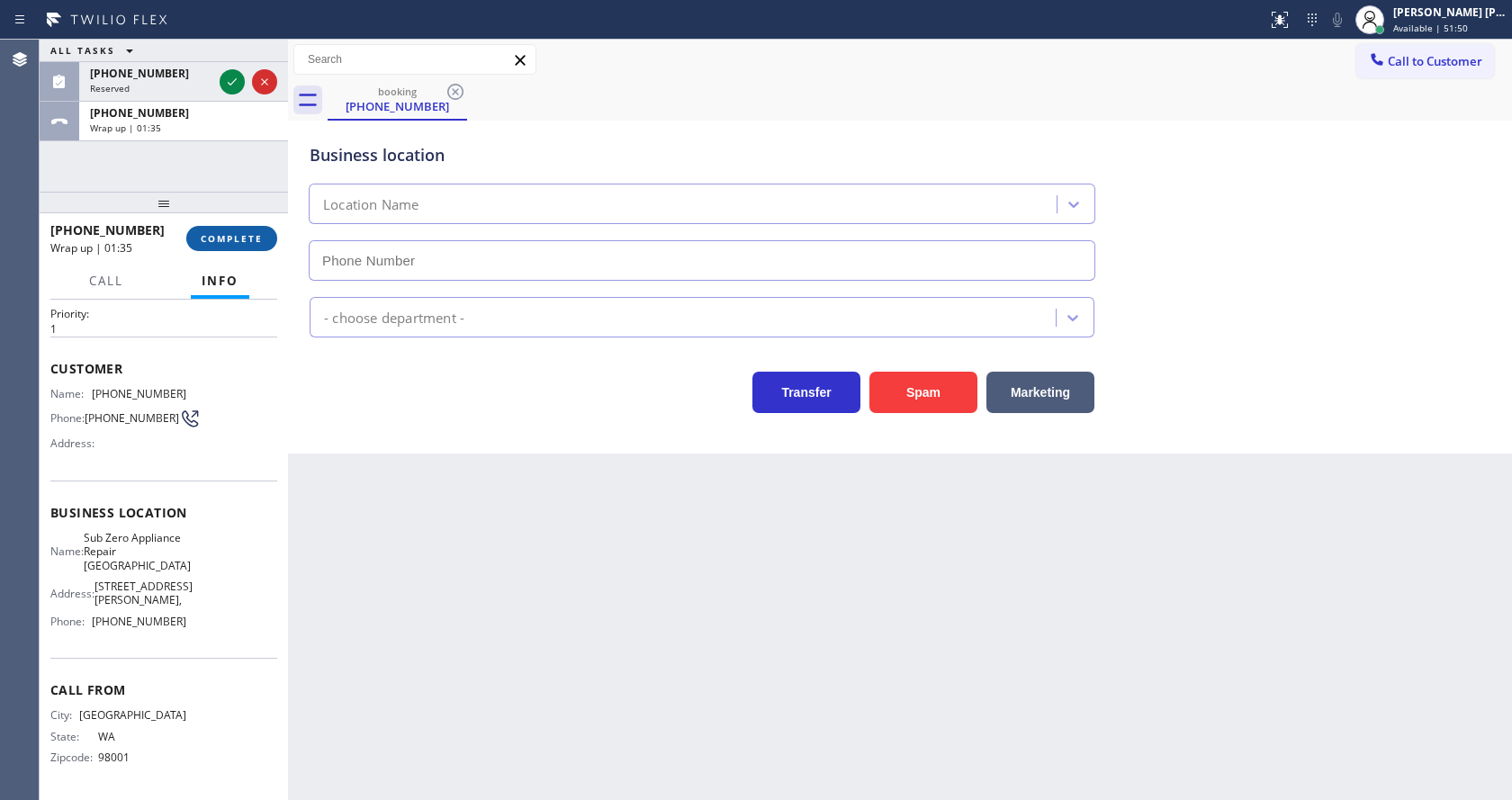
click at [232, 243] on span "COMPLETE" at bounding box center [231, 239] width 62 height 13
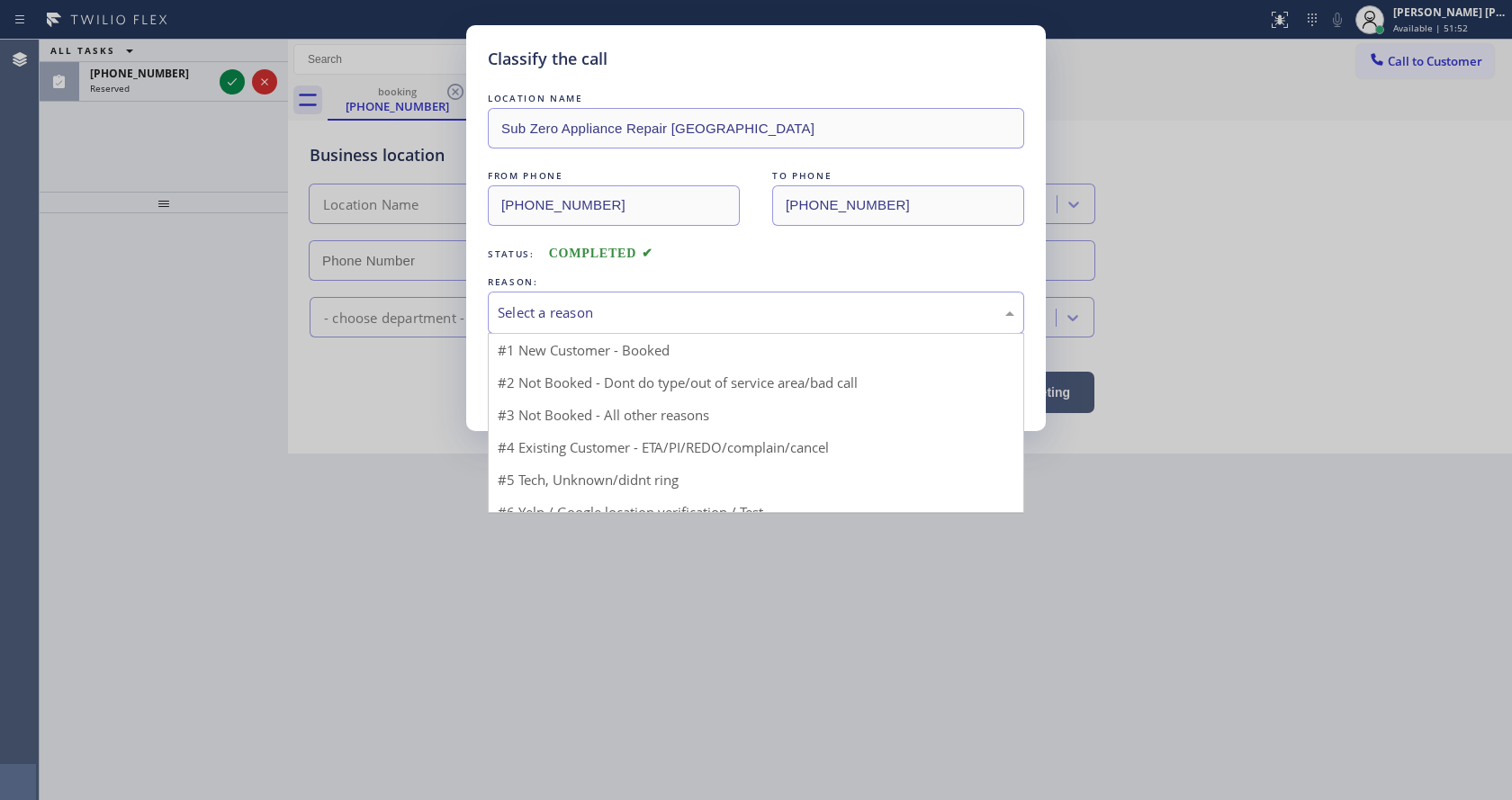
drag, startPoint x: 509, startPoint y: 310, endPoint x: 526, endPoint y: 361, distance: 53.8
click at [510, 310] on div "Select a reason" at bounding box center [756, 312] width 516 height 21
click at [529, 369] on button "Save" at bounding box center [561, 381] width 145 height 58
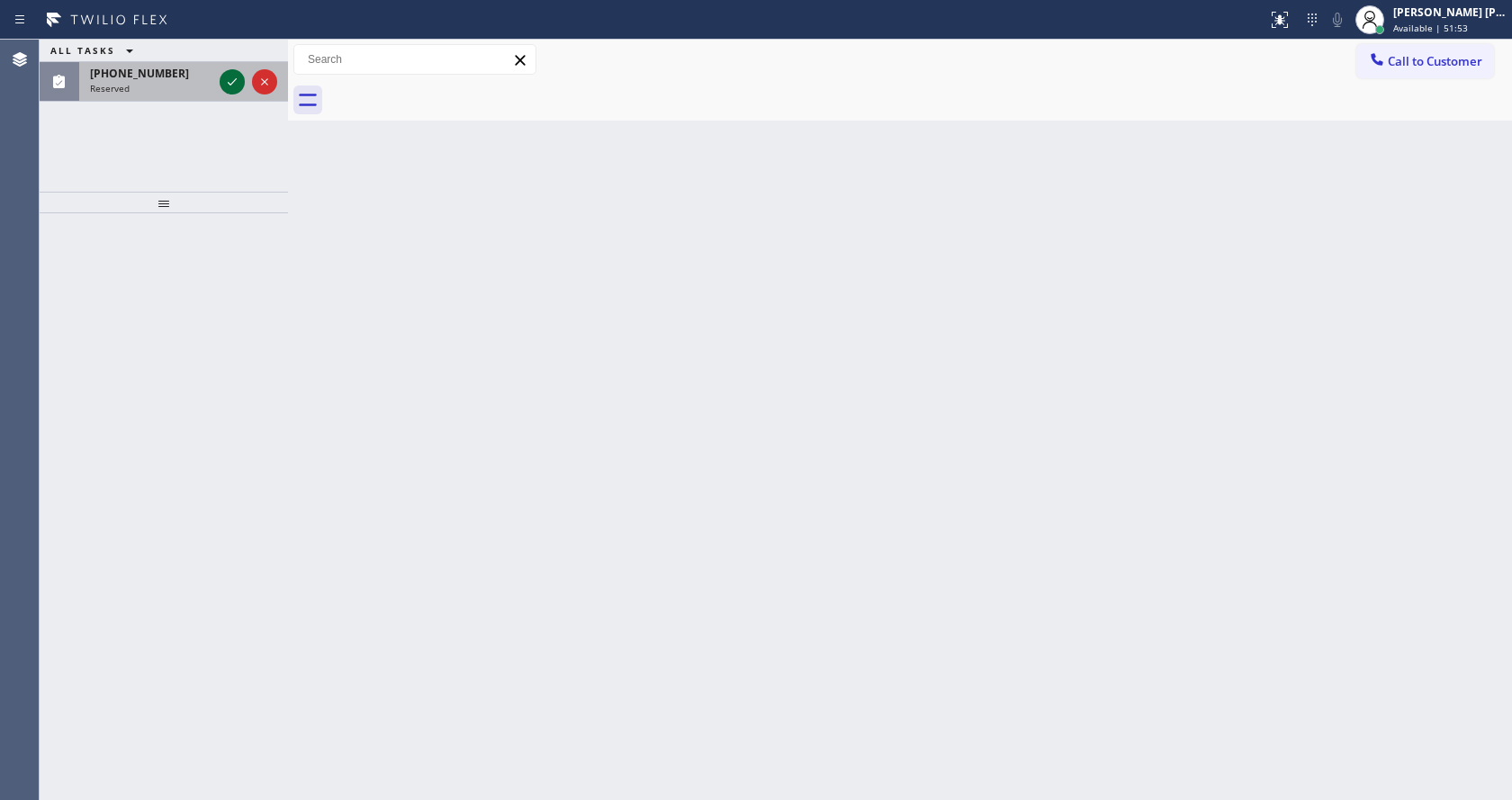
click at [230, 77] on icon at bounding box center [233, 81] width 22 height 22
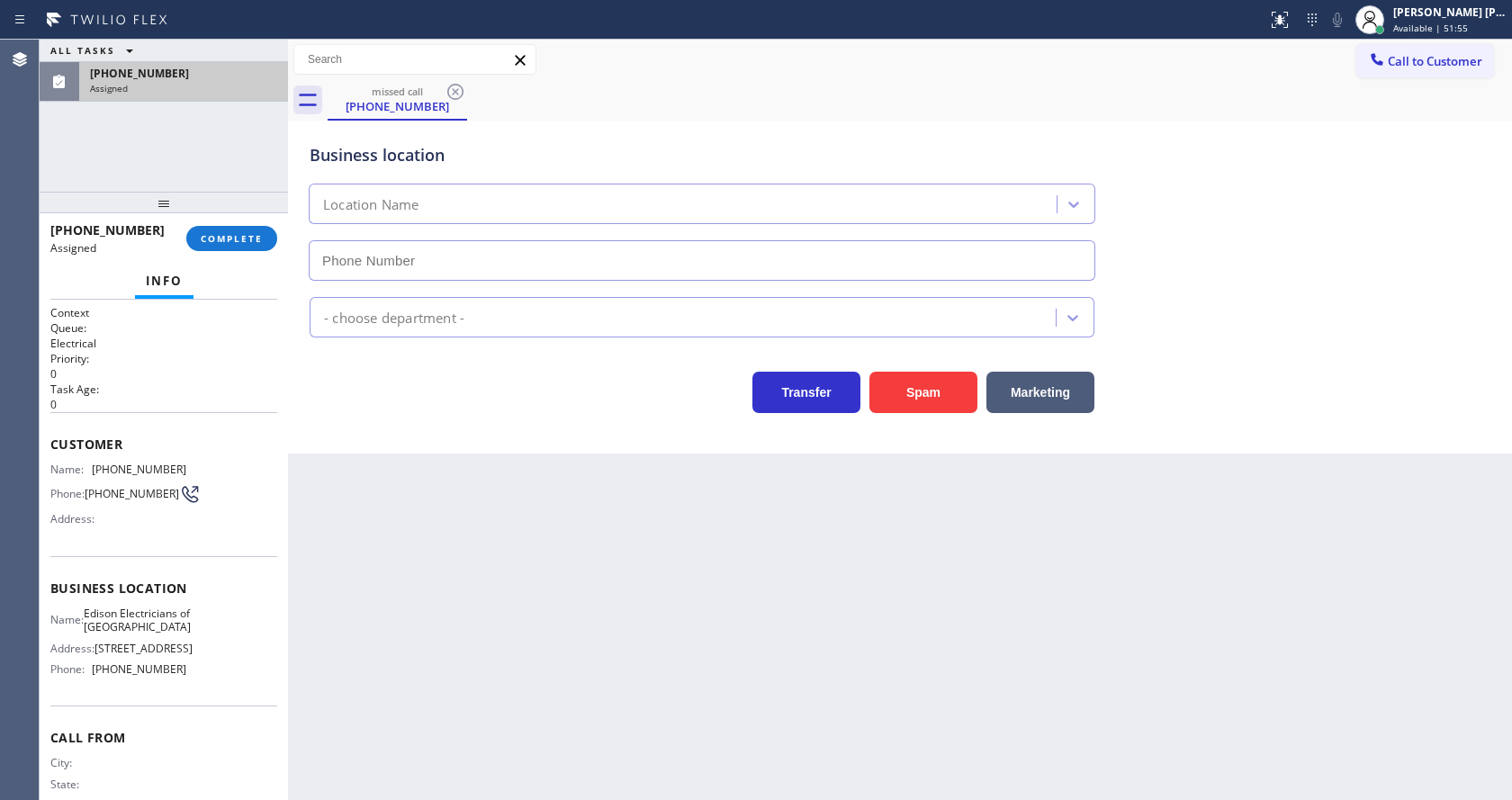
type input "[PHONE_NUMBER]"
click at [222, 233] on span "COMPLETE" at bounding box center [231, 239] width 62 height 13
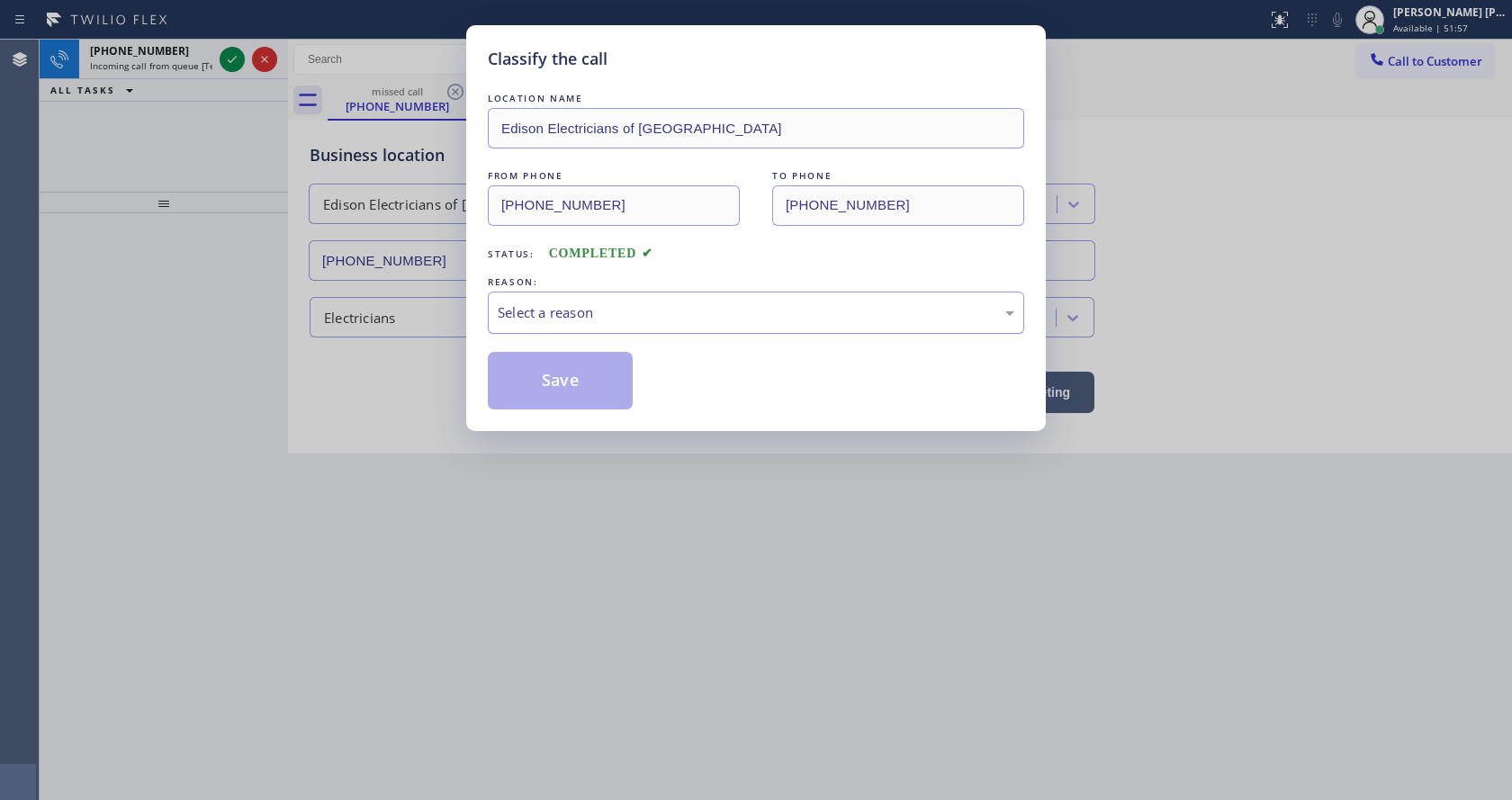
click at [548, 313] on div "Select a reason" at bounding box center [756, 312] width 516 height 21
click at [553, 317] on div "Not Booked - All other reasons" at bounding box center [756, 312] width 516 height 21
drag, startPoint x: 552, startPoint y: 378, endPoint x: 505, endPoint y: 342, distance: 59.2
click at [561, 385] on button "Save" at bounding box center [561, 381] width 145 height 58
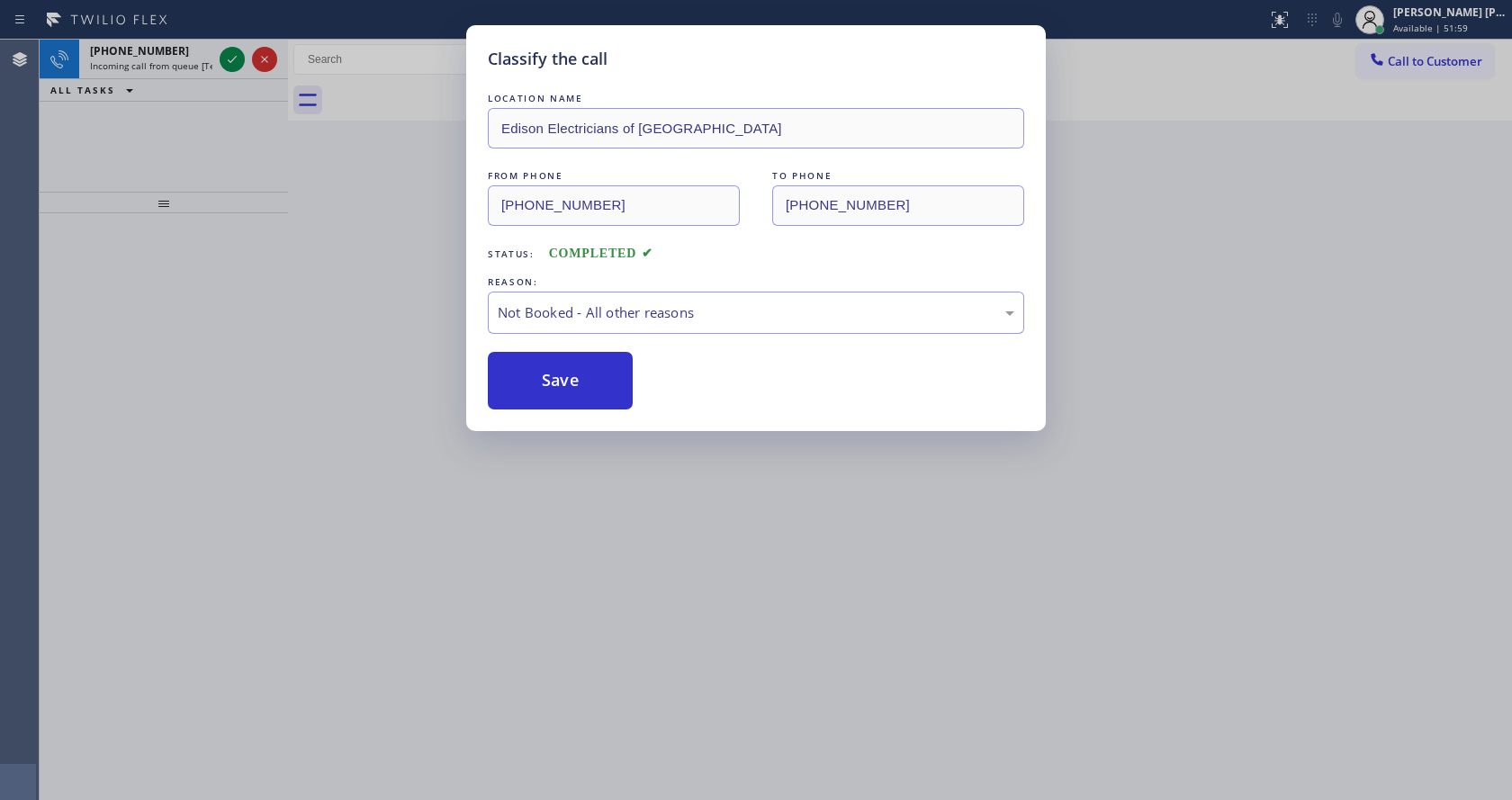
click at [233, 55] on div "Classify the call LOCATION NAME Viking Repair Service FROM PHONE [PHONE_NUMBER]…" at bounding box center [776, 419] width 1473 height 761
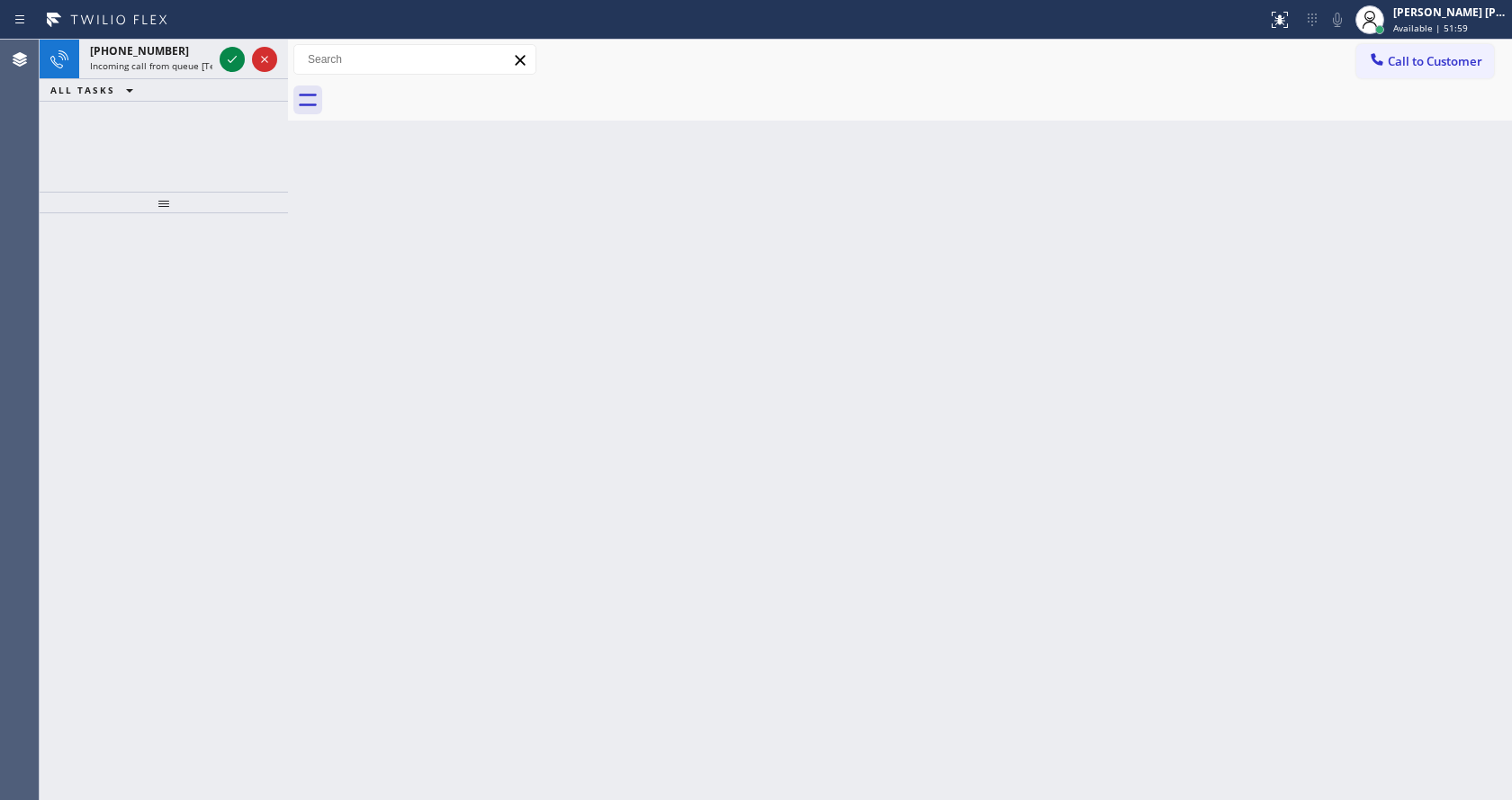
click at [233, 55] on icon at bounding box center [233, 60] width 22 height 22
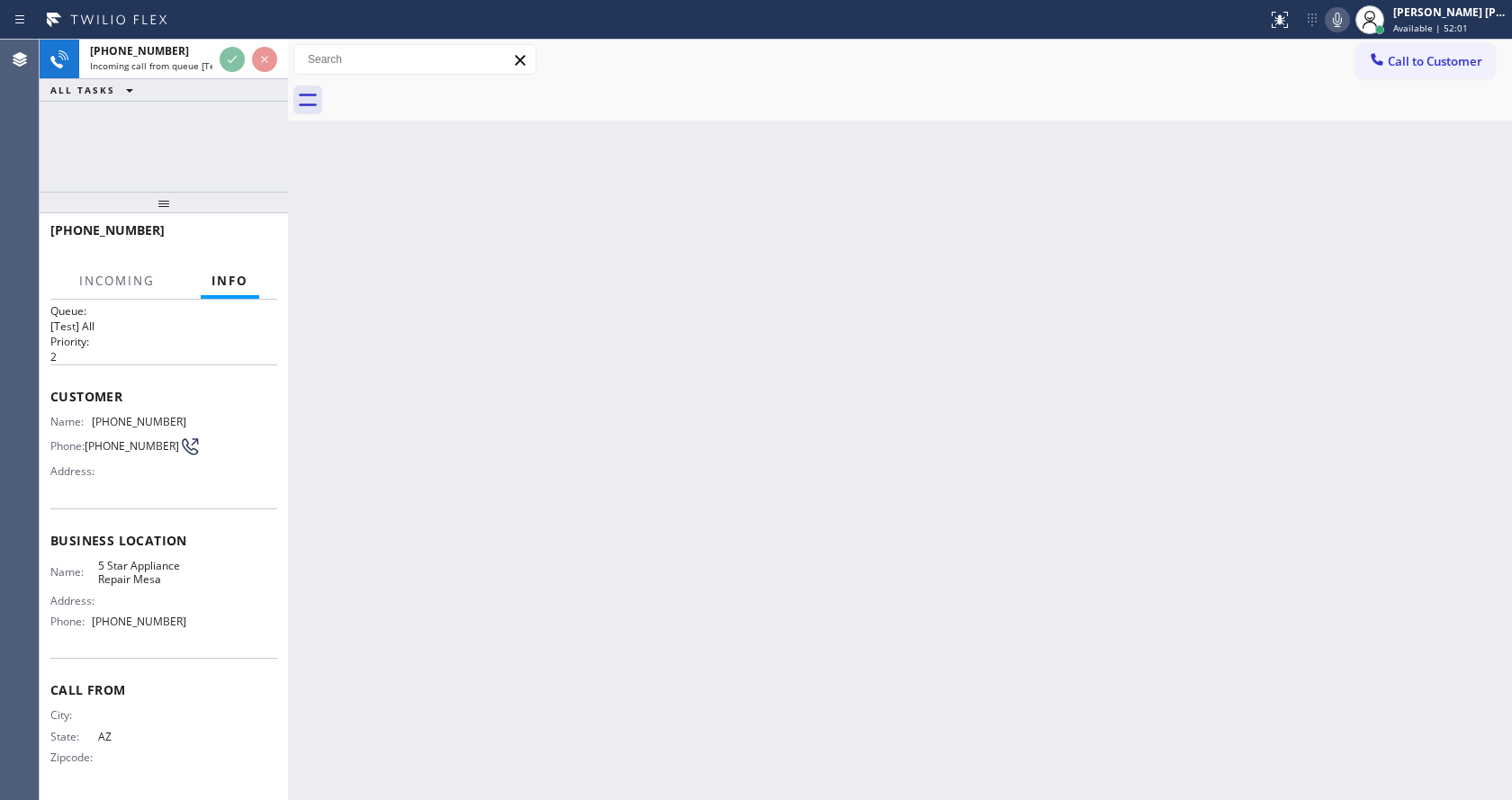
click at [719, 642] on div "Back to Dashboard Change Sender ID Customers Technicians Select a contact Outbo…" at bounding box center [899, 419] width 1224 height 761
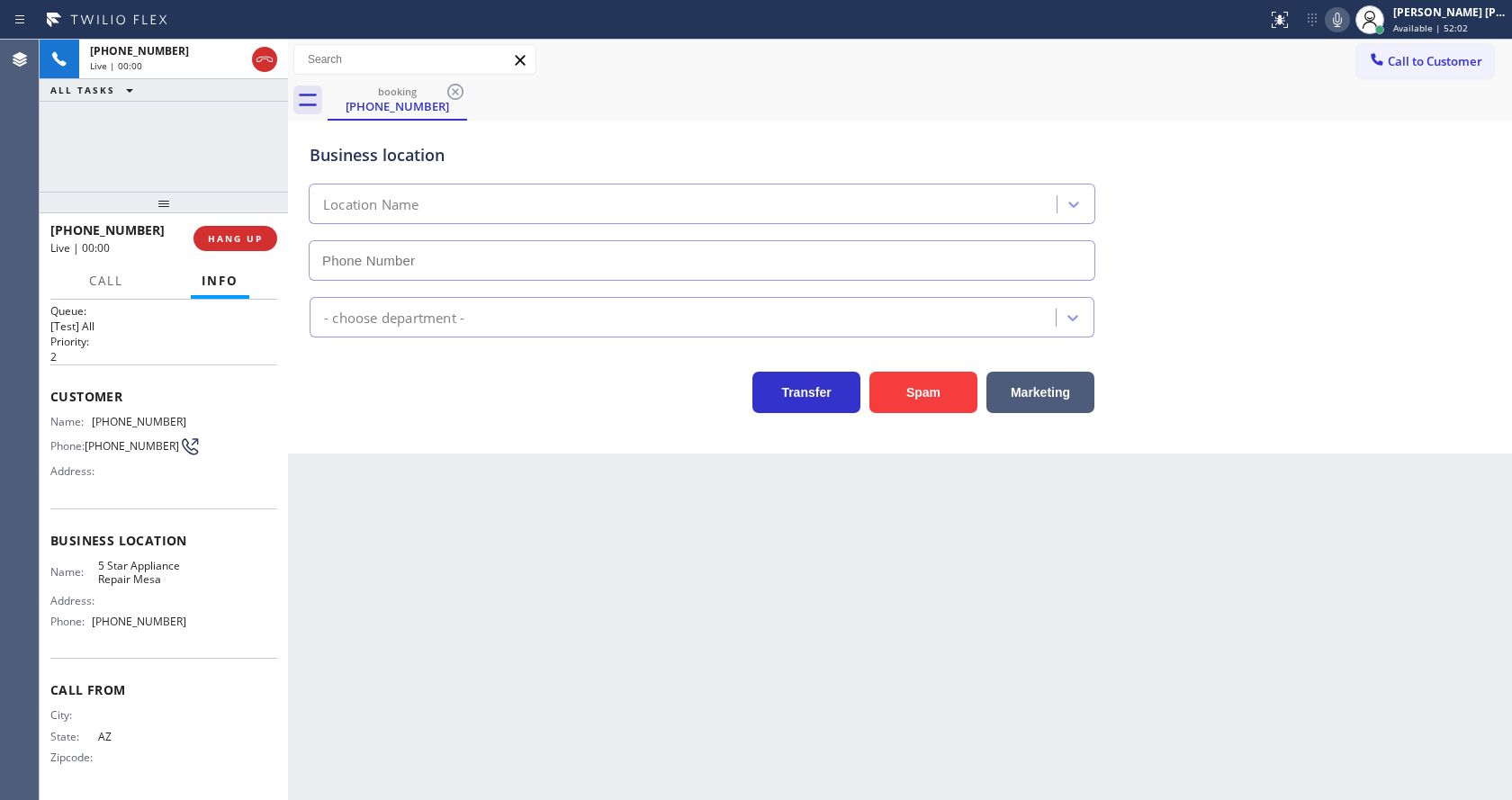
type input "[PHONE_NUMBER]"
click at [898, 602] on div "Back to Dashboard Change Sender ID Customers Technicians Select a contact Outbo…" at bounding box center [899, 419] width 1224 height 761
click at [925, 392] on button "Spam" at bounding box center [924, 393] width 108 height 41
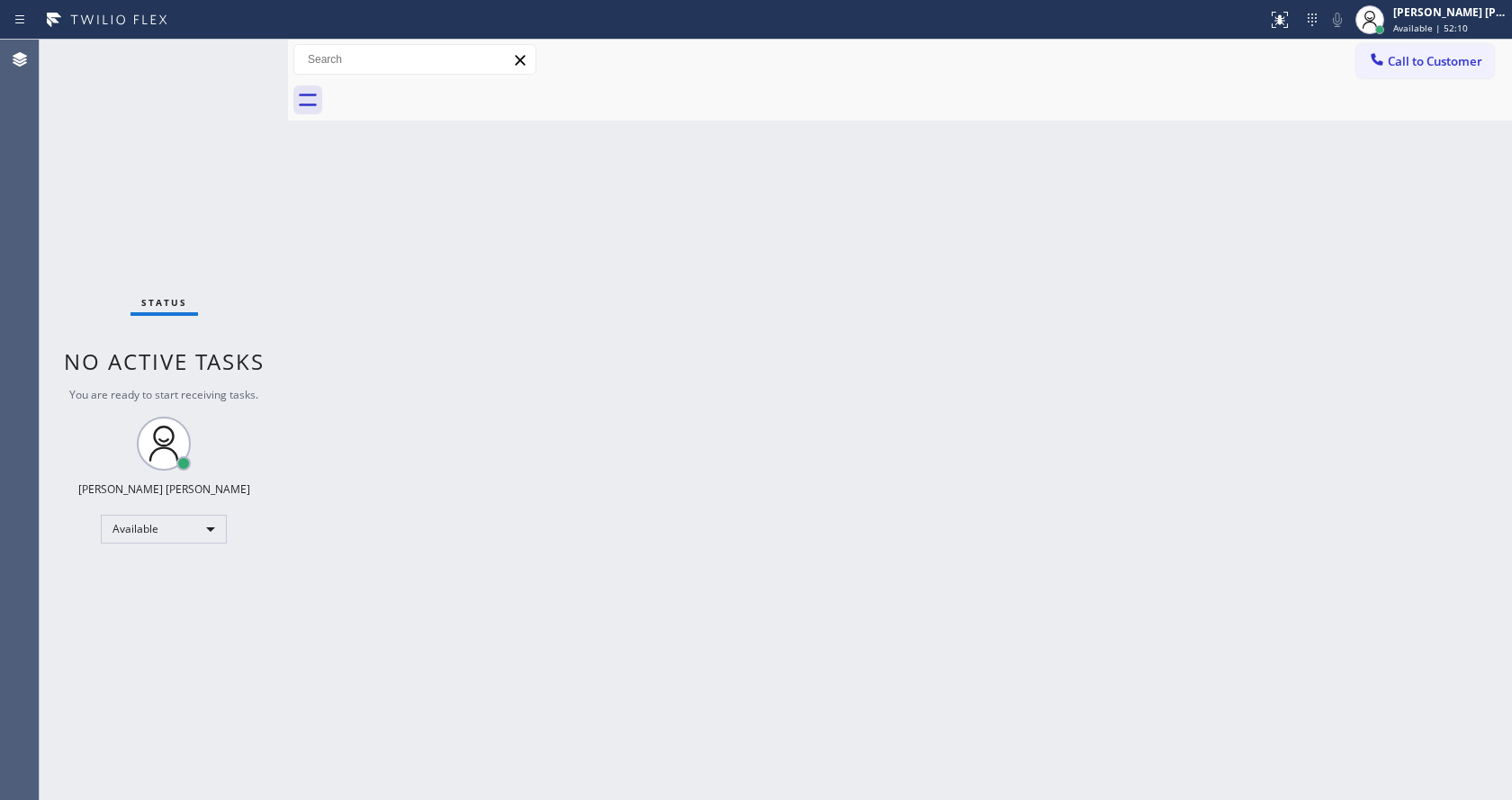
click at [1087, 440] on div "Back to Dashboard Change Sender ID Customers Technicians Select a contact Outbo…" at bounding box center [899, 419] width 1224 height 761
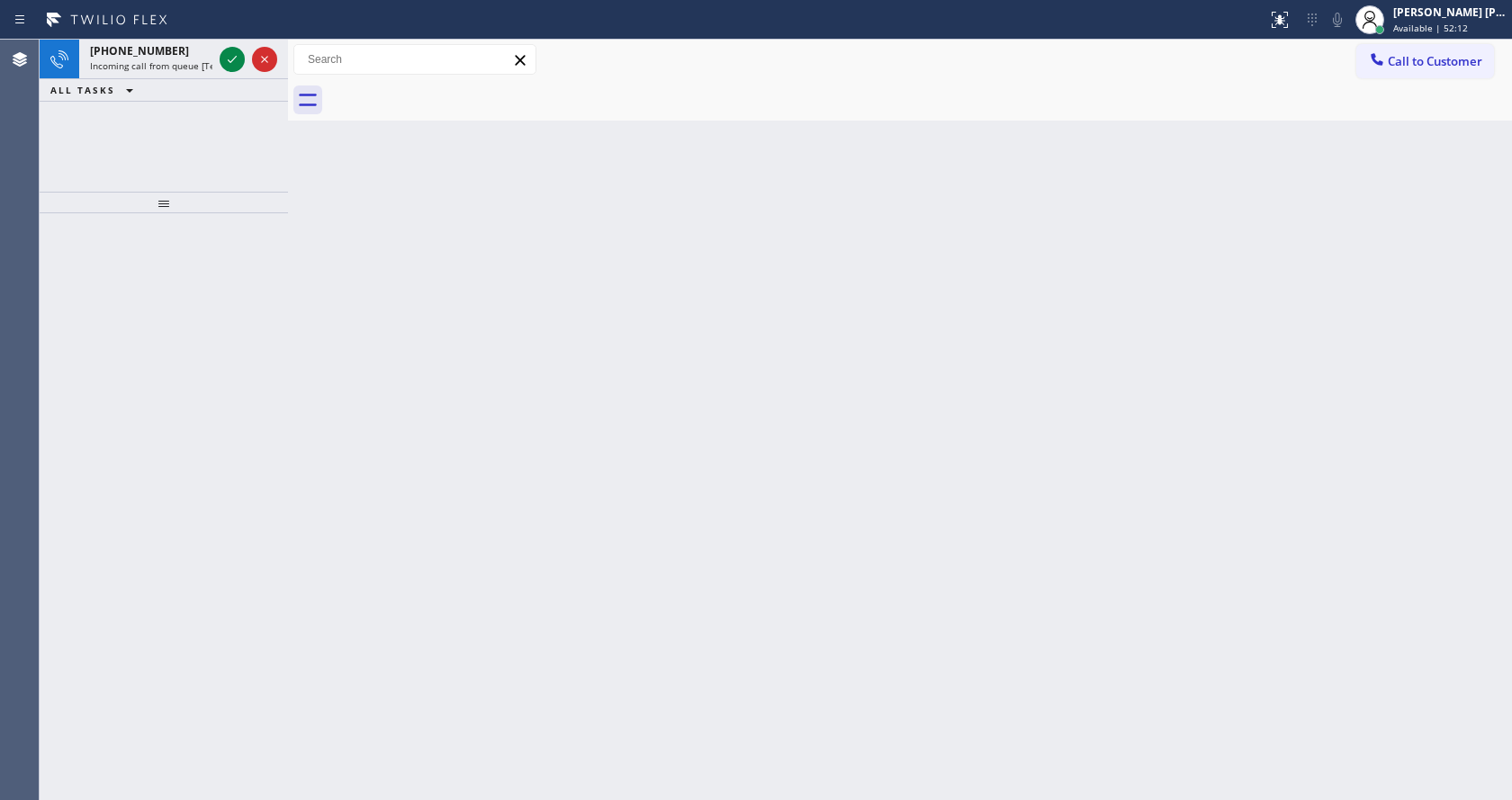
click at [296, 400] on div "Back to Dashboard Change Sender ID Customers Technicians Select a contact Outbo…" at bounding box center [899, 419] width 1224 height 761
click at [197, 60] on span "Incoming call from queue [Test] All" at bounding box center [165, 66] width 149 height 13
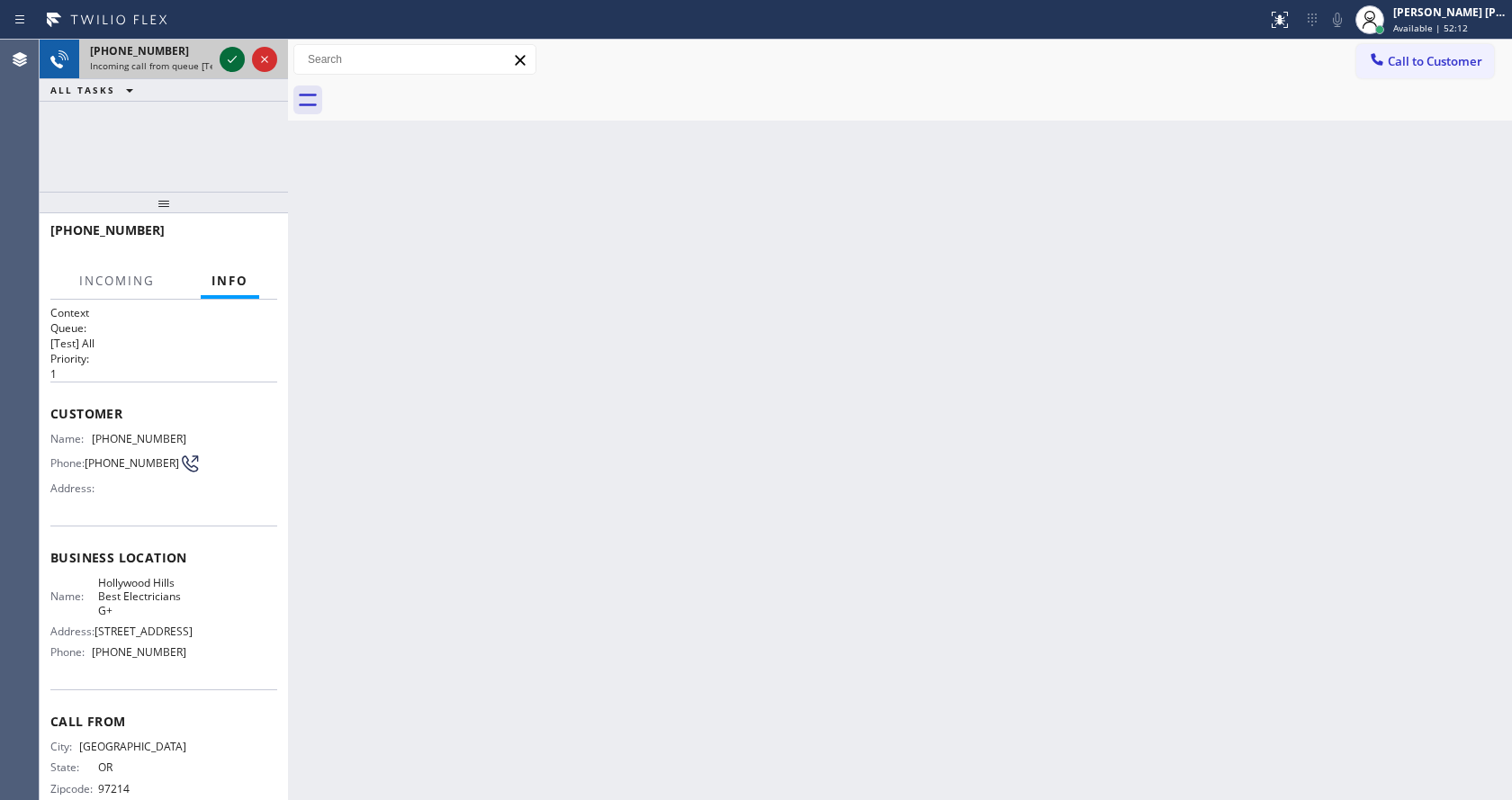
click at [232, 55] on icon at bounding box center [233, 60] width 22 height 22
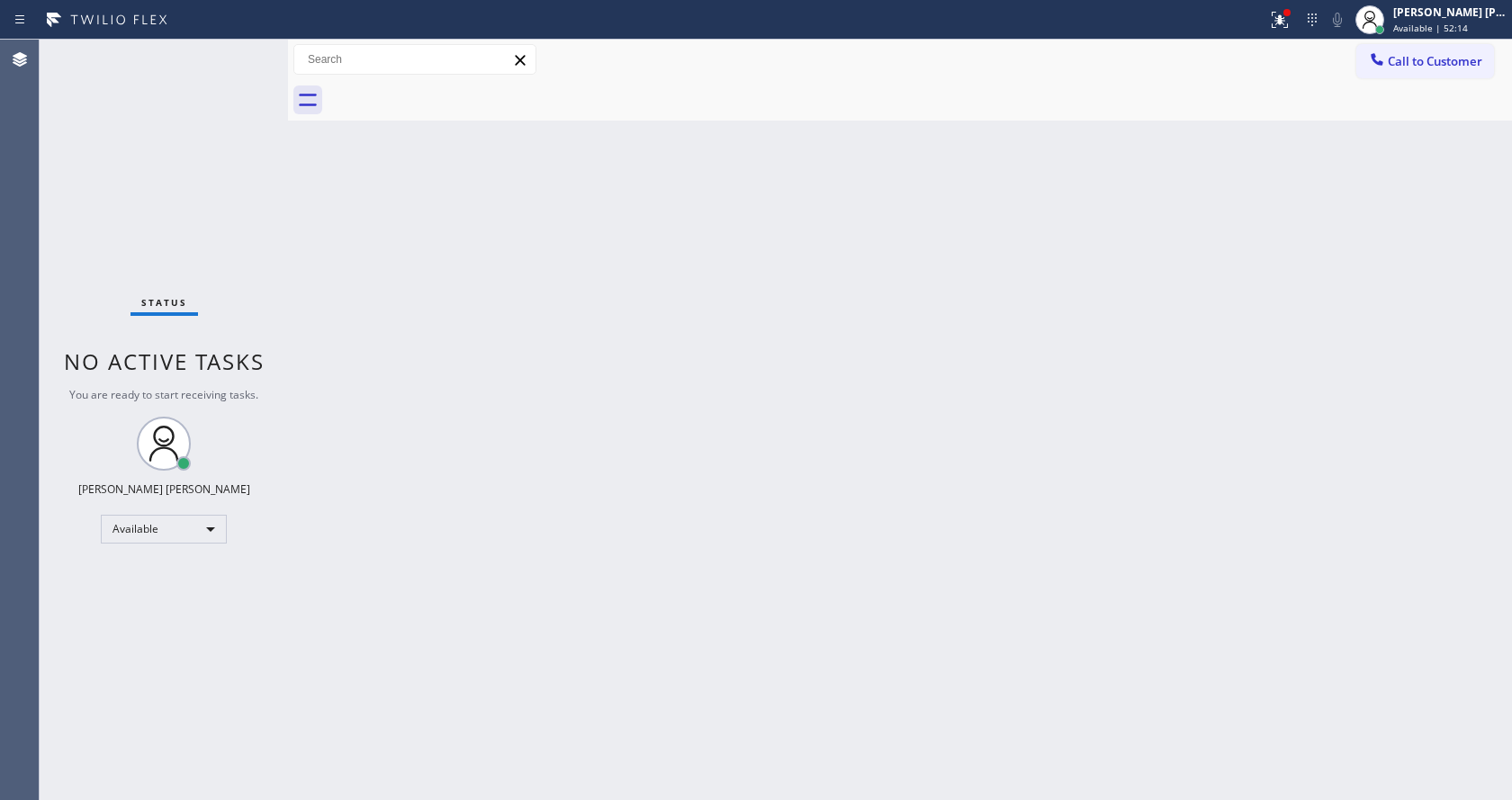
click at [584, 589] on div "Back to Dashboard Change Sender ID Customers Technicians Select a contact Outbo…" at bounding box center [899, 419] width 1224 height 761
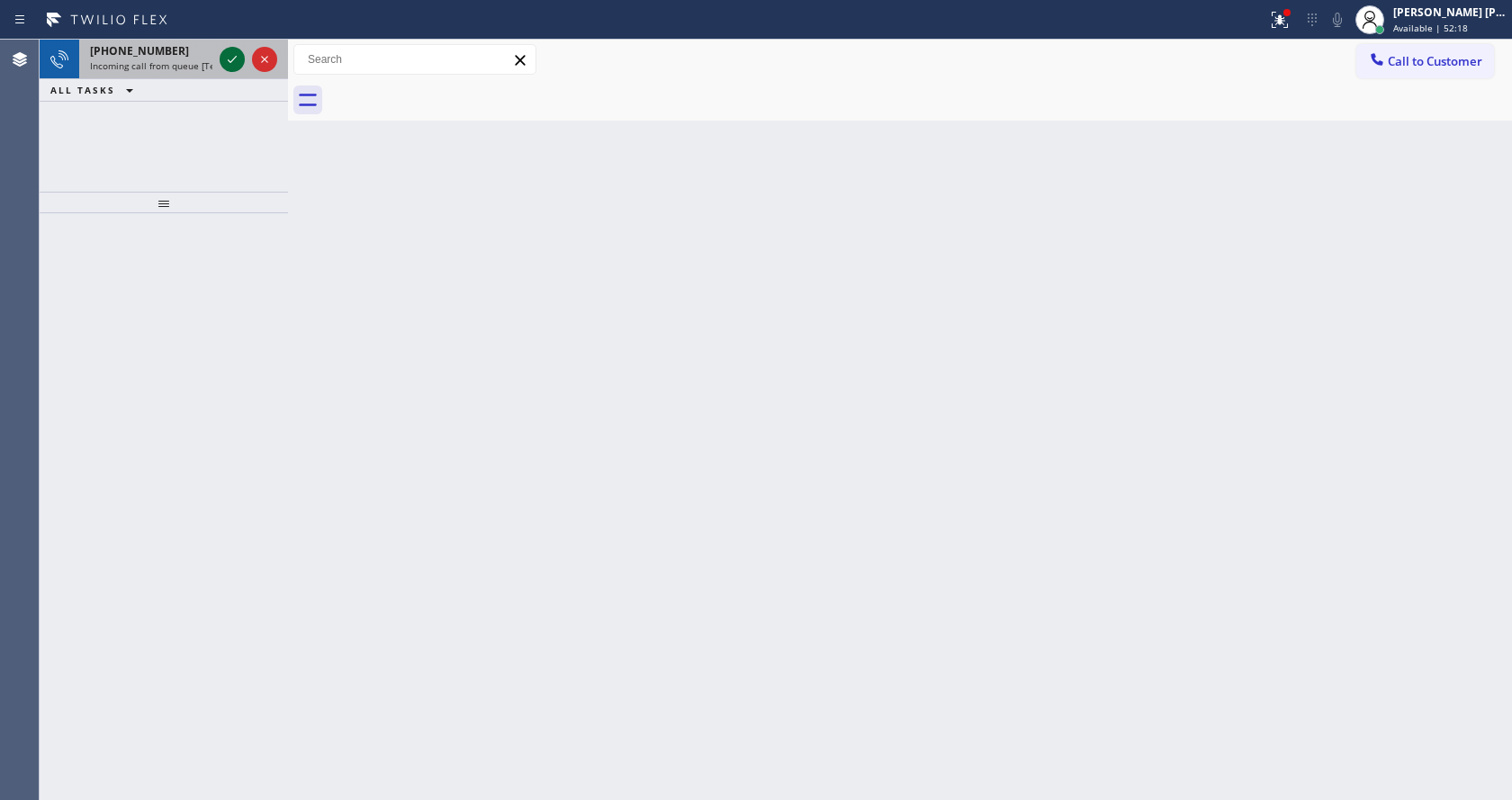
click at [237, 62] on icon at bounding box center [233, 60] width 22 height 22
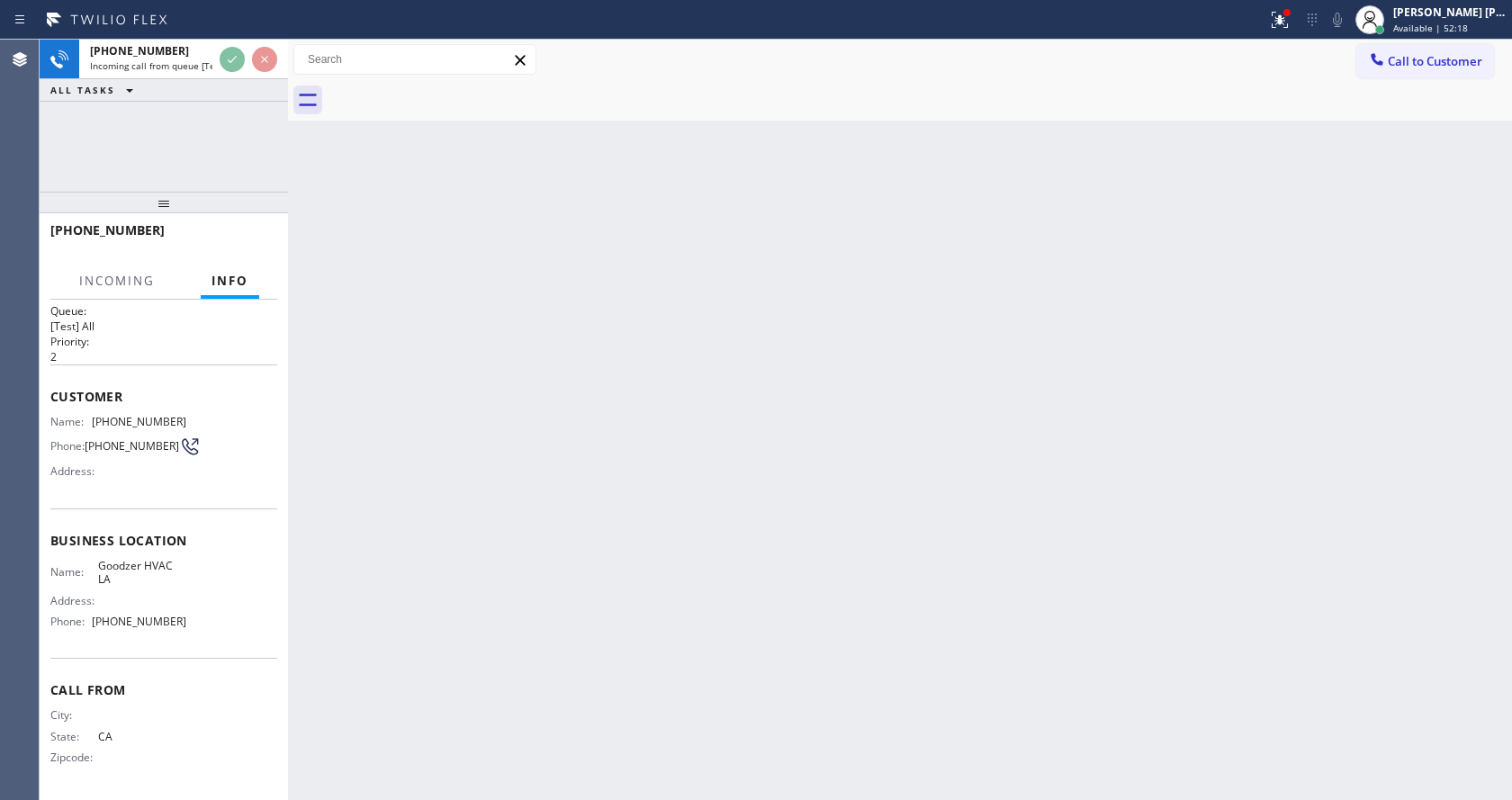
scroll to position [24, 0]
click at [738, 632] on div "Back to Dashboard Change Sender ID Customers Technicians Select a contact Outbo…" at bounding box center [899, 419] width 1224 height 761
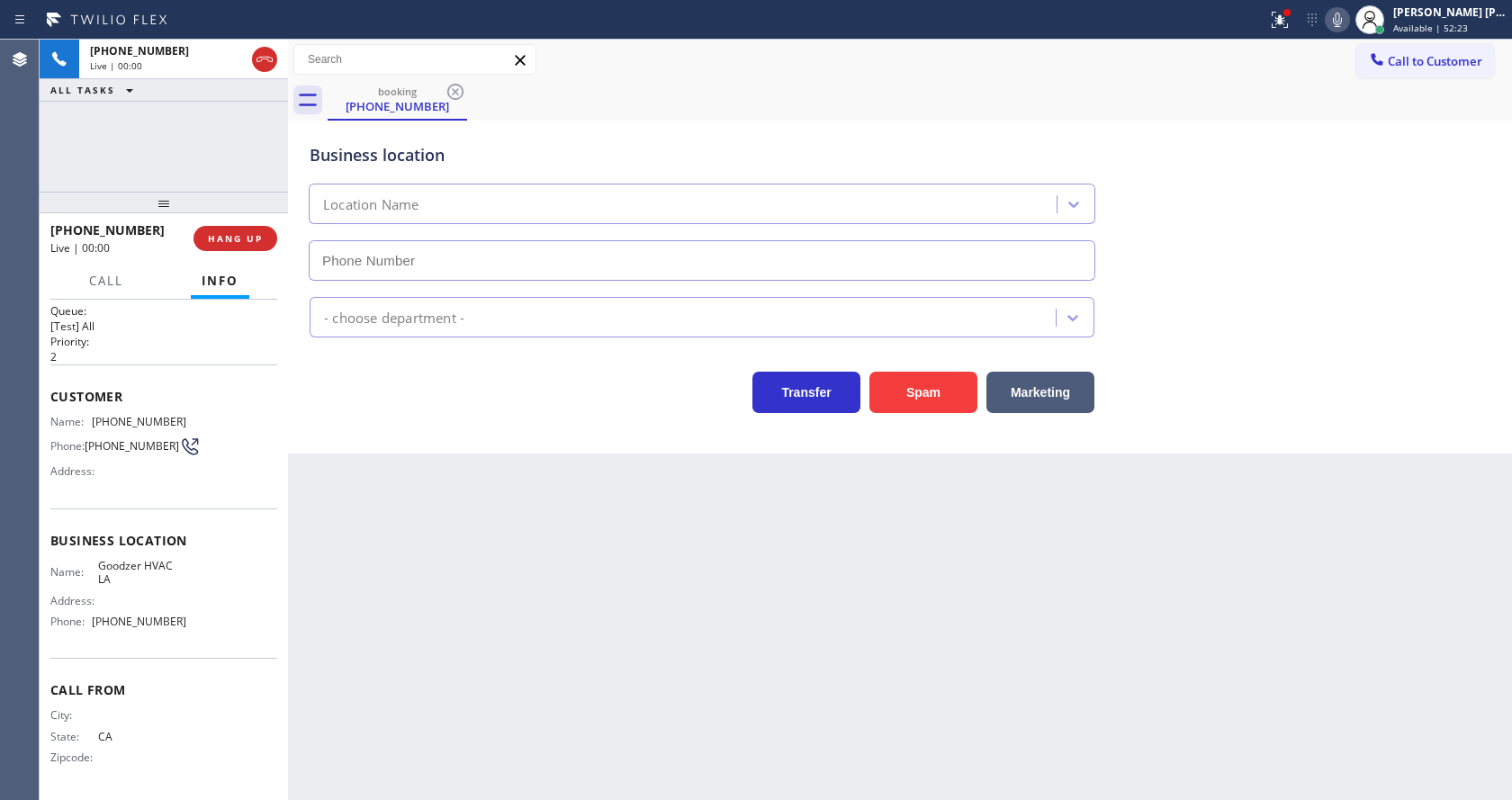
type input "[PHONE_NUMBER]"
click at [578, 592] on div "Back to Dashboard Change Sender ID Customers Technicians Select a contact Outbo…" at bounding box center [899, 419] width 1224 height 761
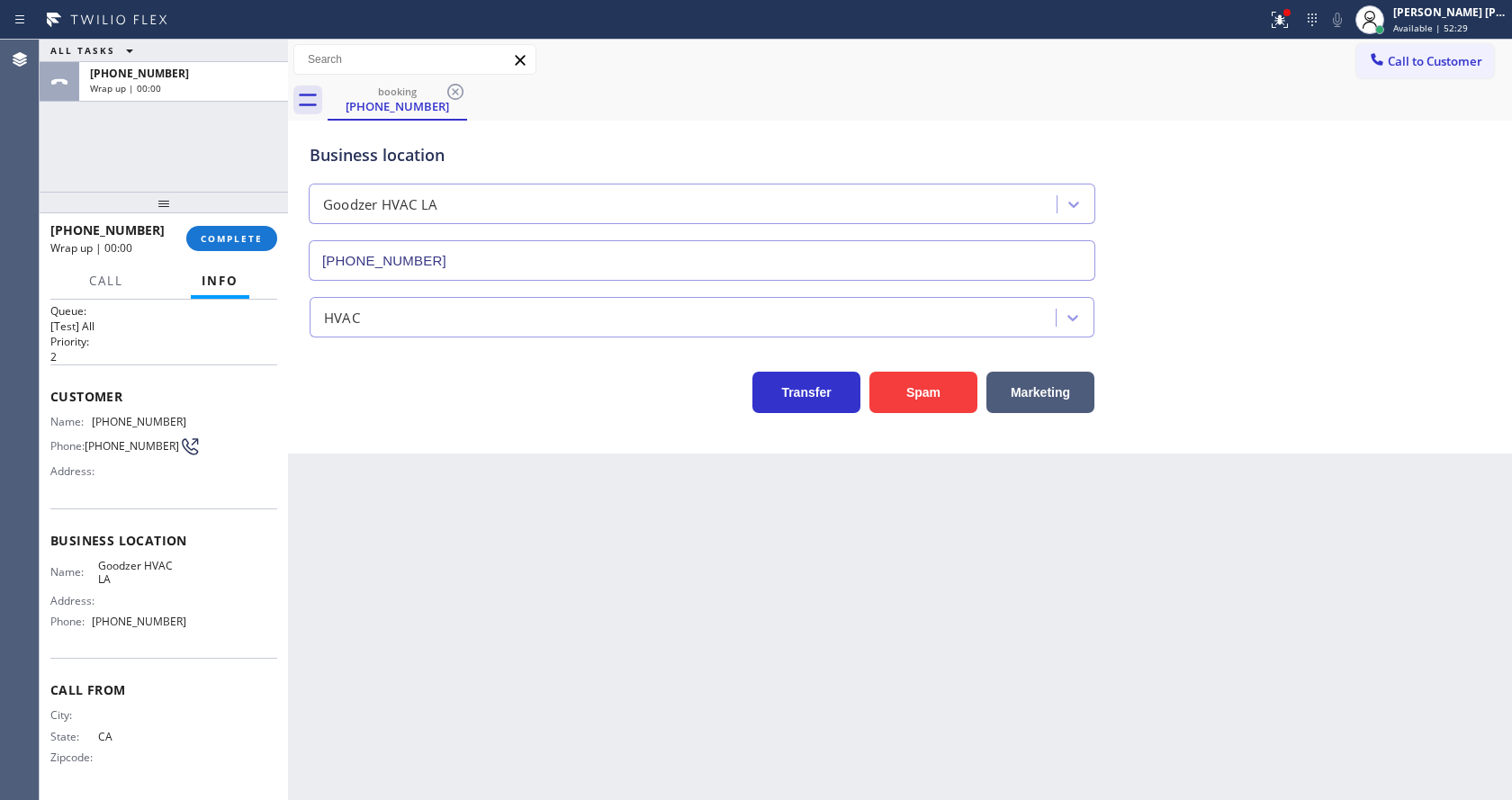
click at [336, 469] on div "Back to Dashboard Change Sender ID Customers Technicians Select a contact Outbo…" at bounding box center [899, 419] width 1224 height 761
click at [200, 231] on button "COMPLETE" at bounding box center [232, 239] width 91 height 26
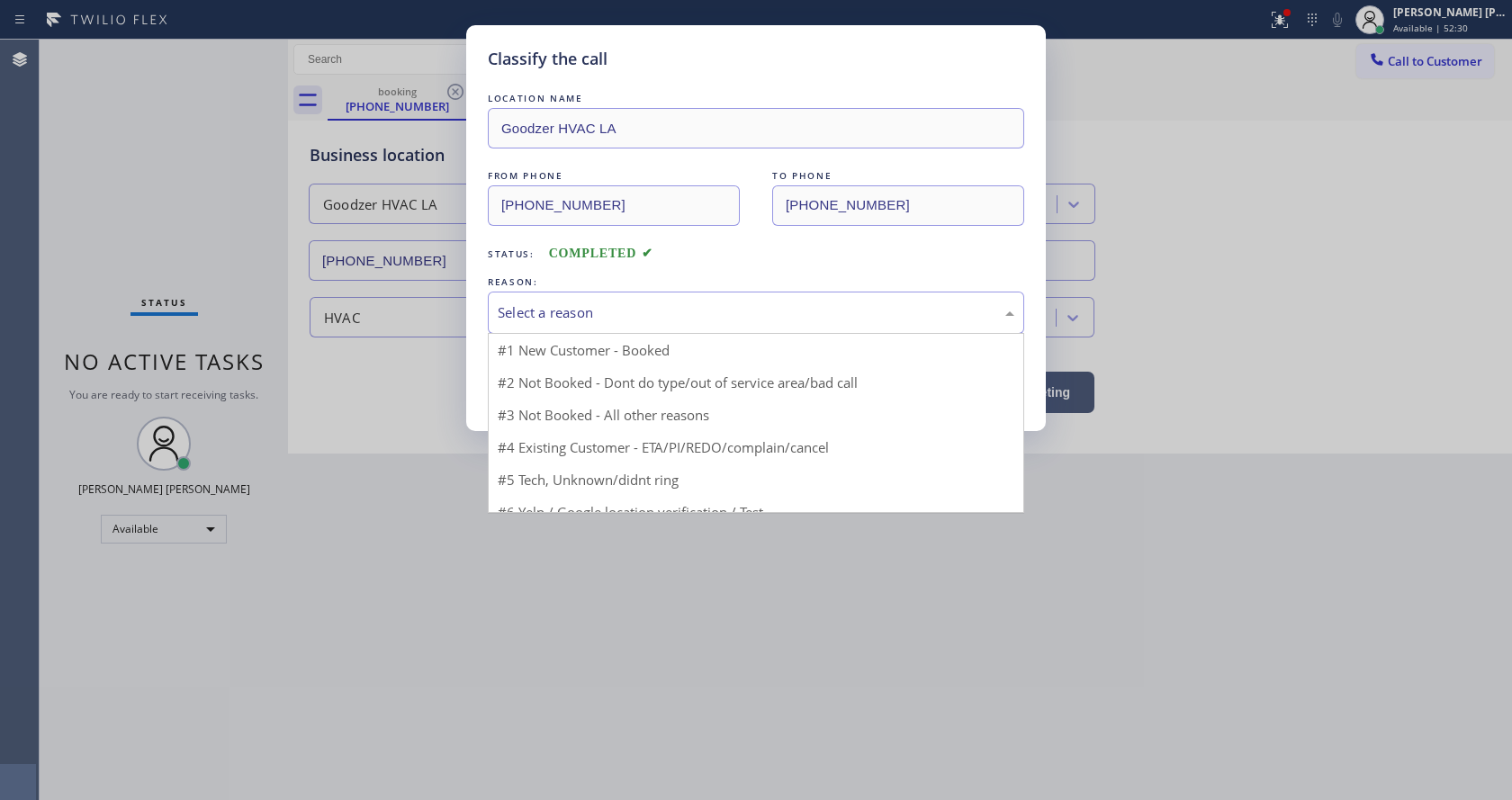
click at [520, 317] on div "Select a reason" at bounding box center [756, 312] width 516 height 21
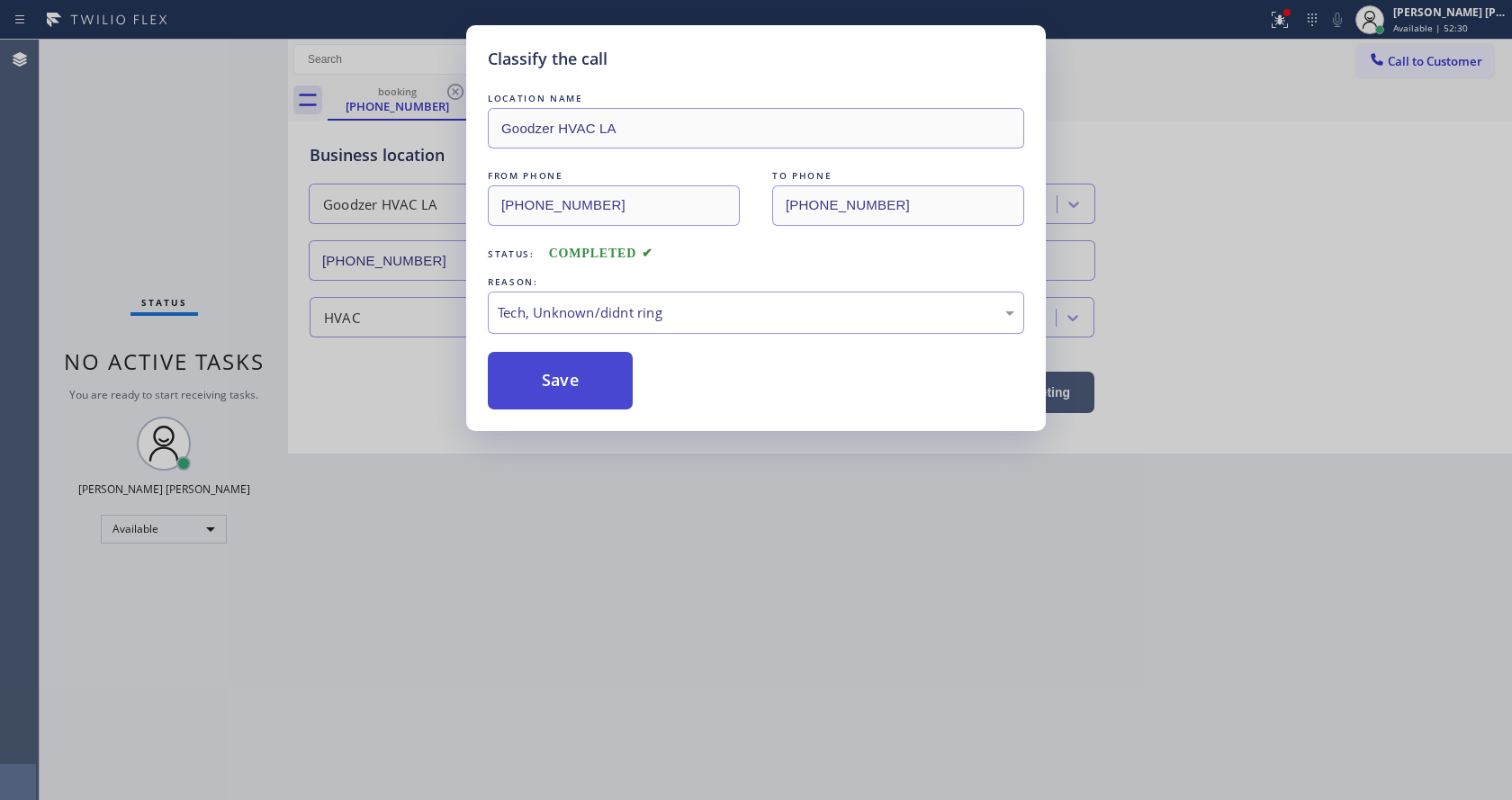
click at [558, 369] on button "Save" at bounding box center [561, 381] width 145 height 58
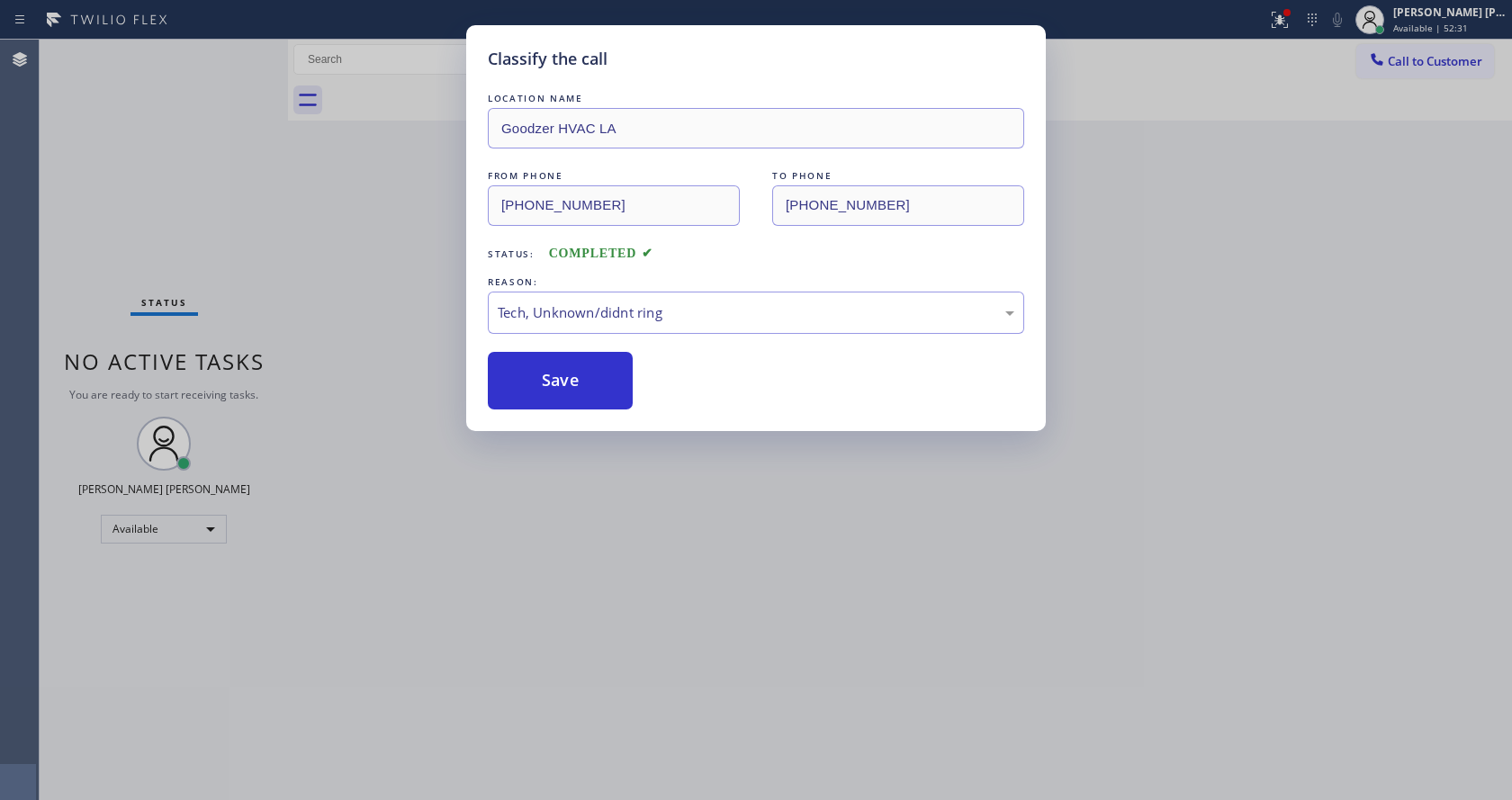
drag, startPoint x: 585, startPoint y: 585, endPoint x: 554, endPoint y: 799, distance: 216.2
click at [585, 587] on div "Classify the call LOCATION NAME Goodzer HVAC LA FROM PHONE [PHONE_NUMBER] TO PH…" at bounding box center [756, 400] width 1512 height 800
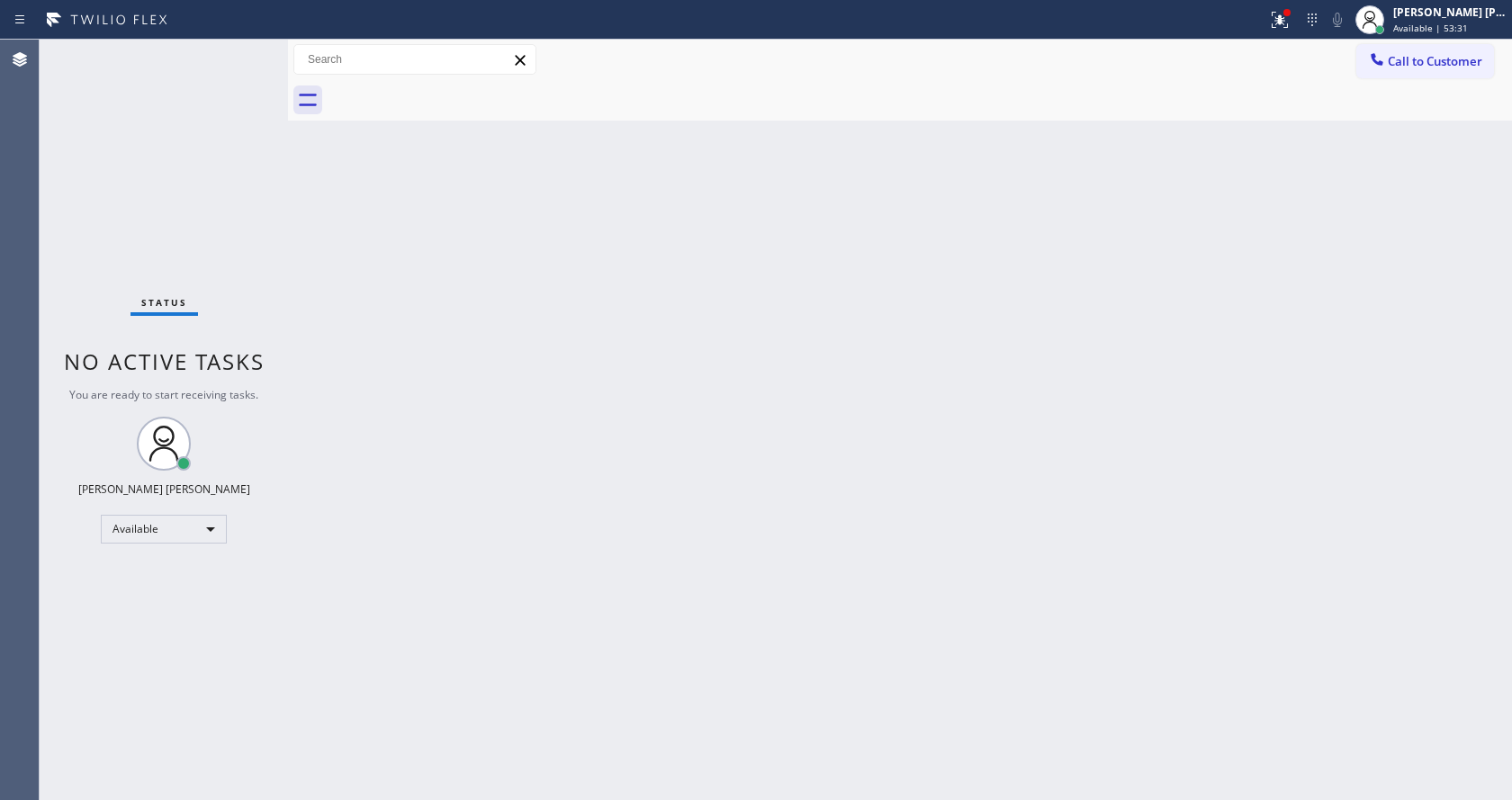
click at [498, 265] on div "Back to Dashboard Change Sender ID Customers Technicians Select a contact Outbo…" at bounding box center [899, 419] width 1224 height 761
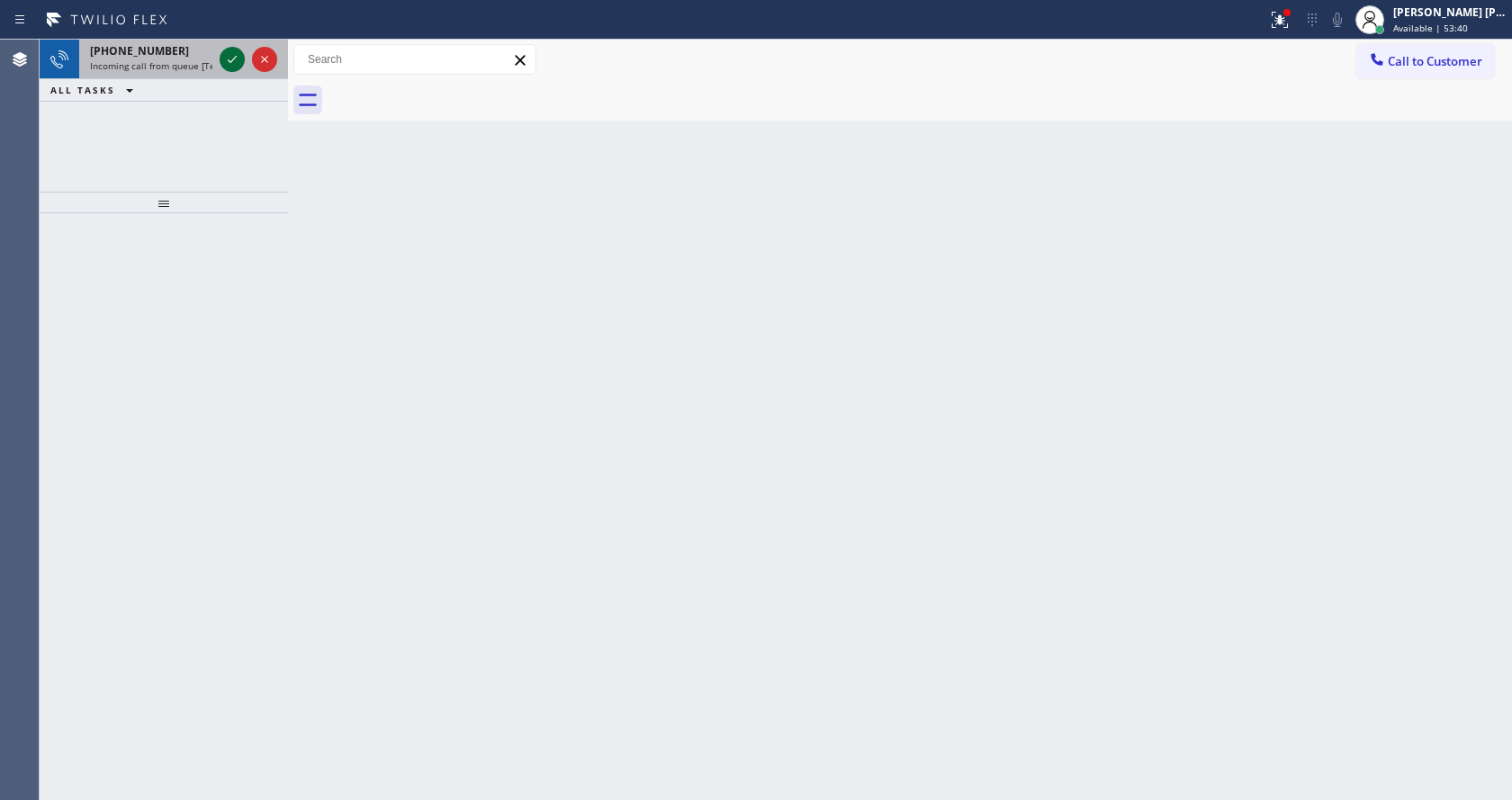
click at [227, 59] on icon at bounding box center [233, 60] width 22 height 22
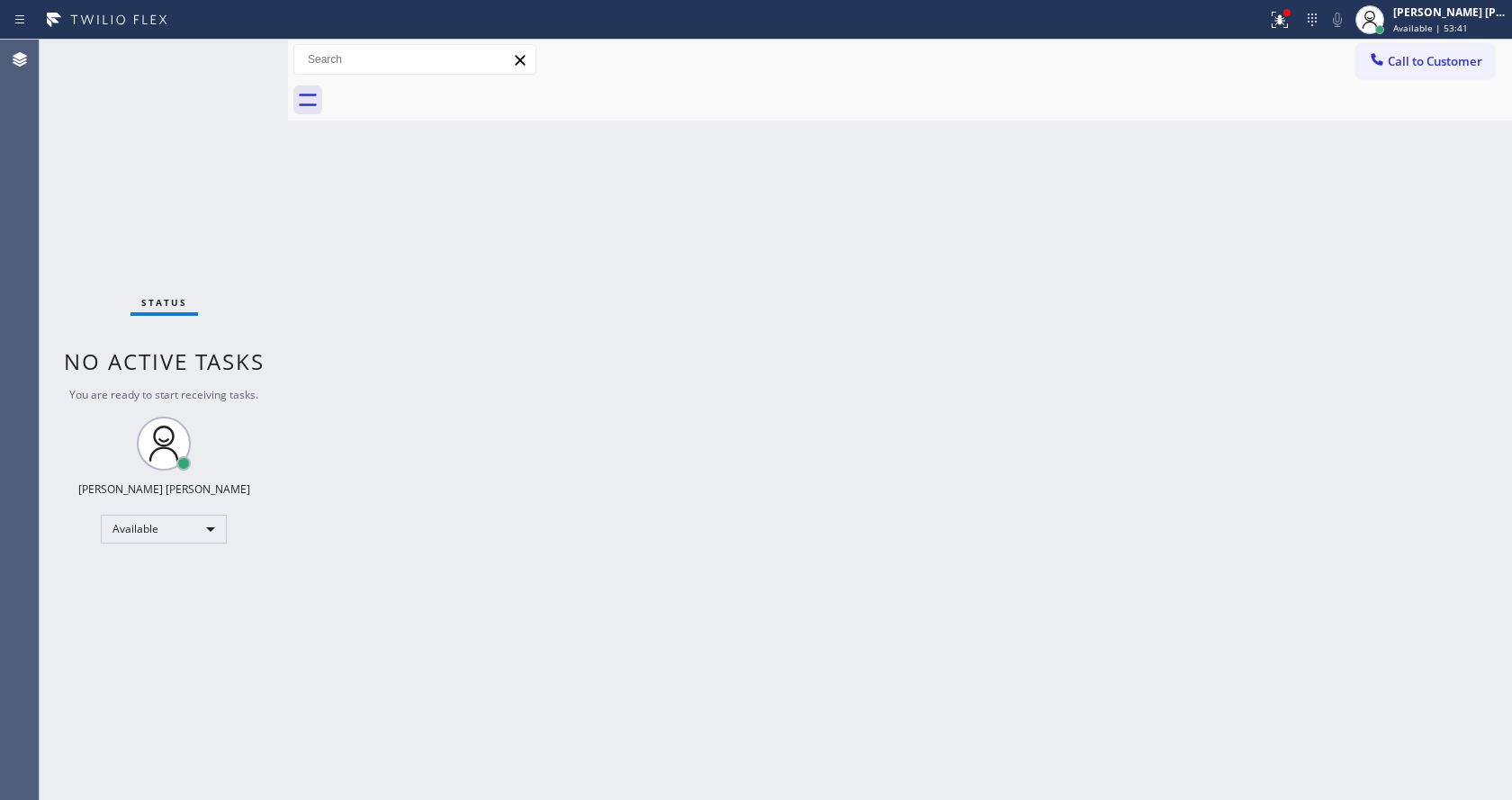
click at [602, 522] on div "Back to Dashboard Change Sender ID Customers Technicians Select a contact Outbo…" at bounding box center [899, 419] width 1224 height 761
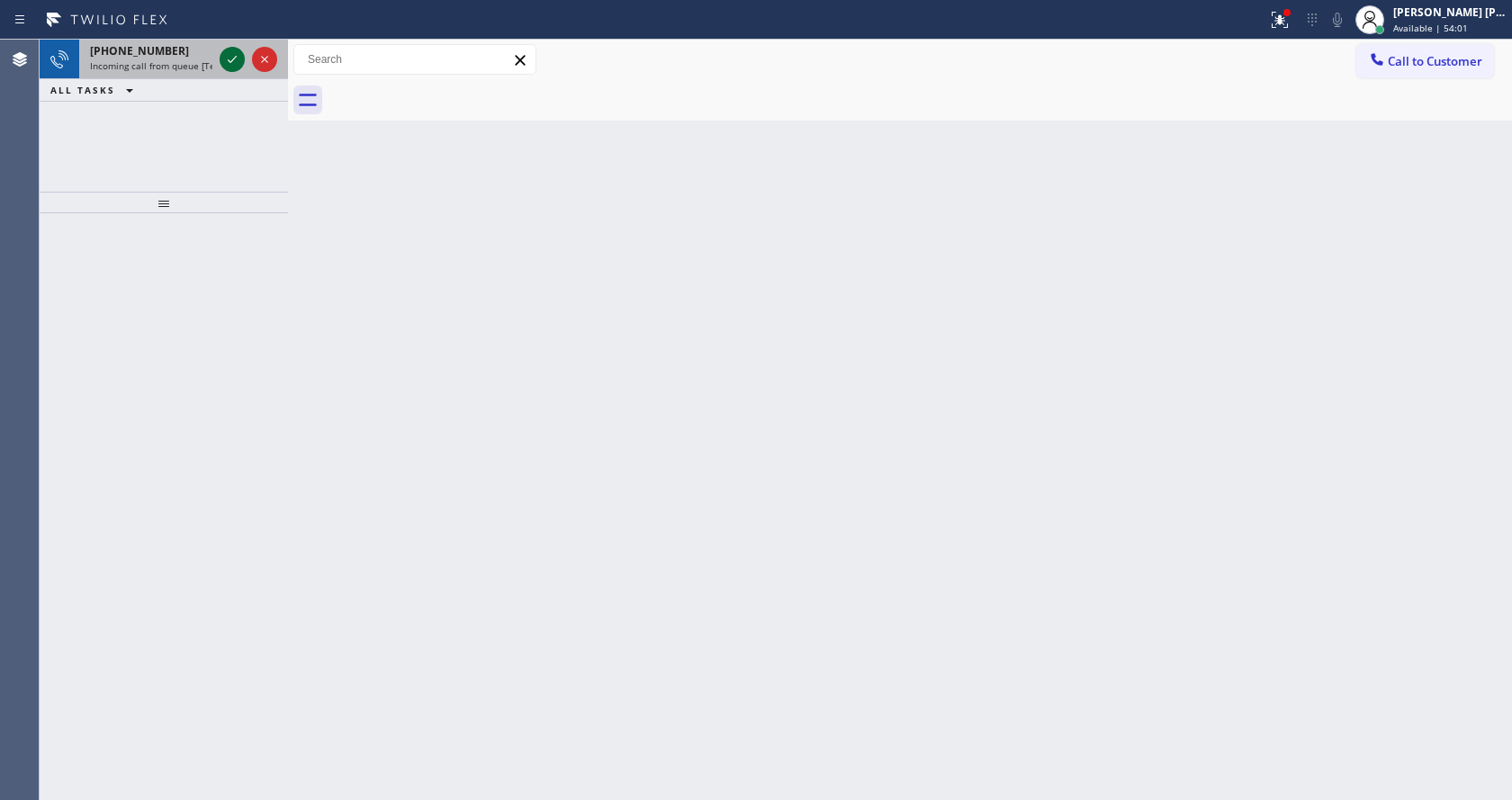
click at [228, 60] on icon at bounding box center [233, 60] width 22 height 22
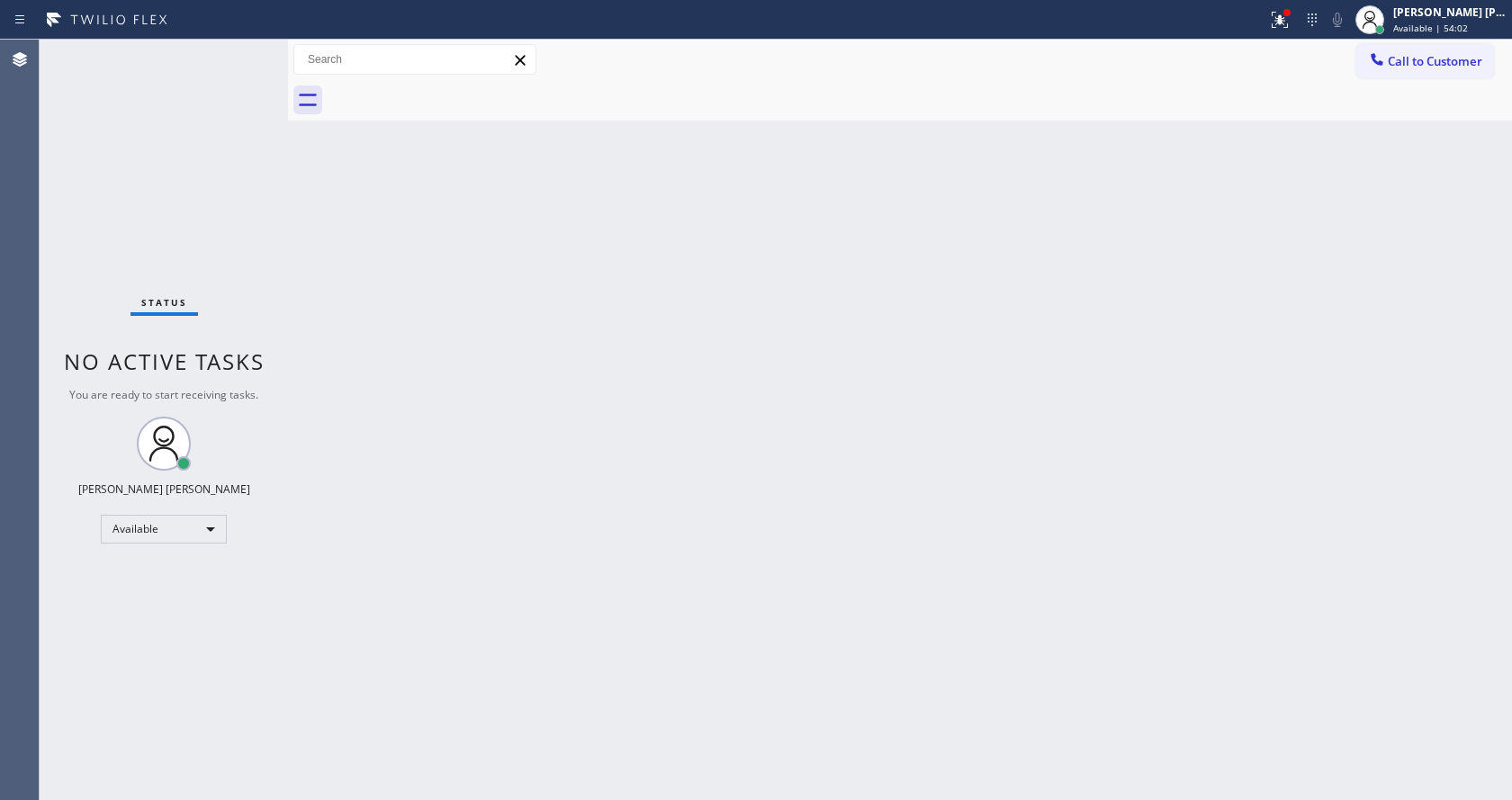
click at [580, 510] on div "Back to Dashboard Change Sender ID Customers Technicians Select a contact Outbo…" at bounding box center [899, 419] width 1224 height 761
click at [454, 300] on div "Back to Dashboard Change Sender ID Customers Technicians Select a contact Outbo…" at bounding box center [899, 419] width 1224 height 761
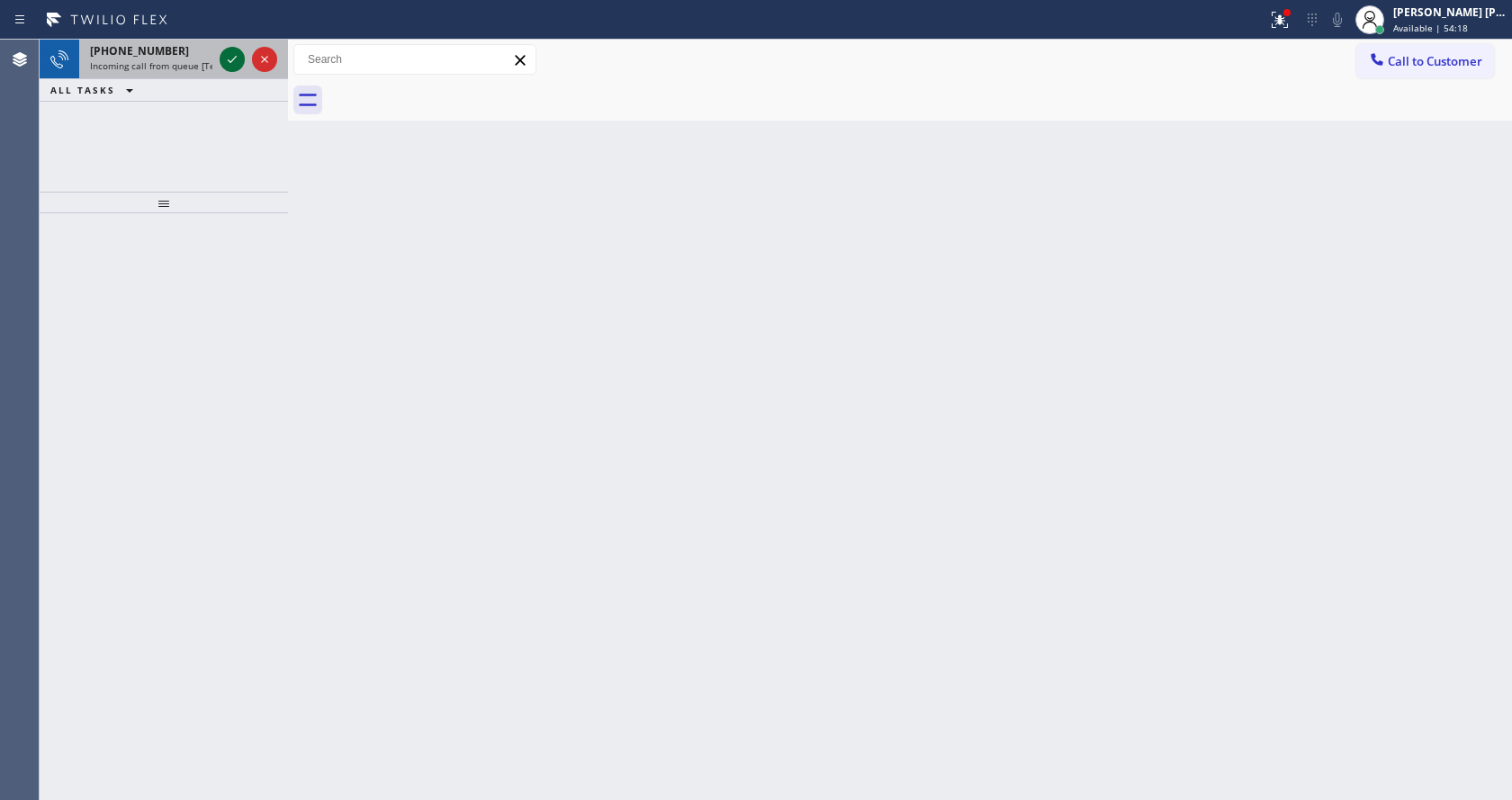
click at [227, 67] on icon at bounding box center [233, 60] width 22 height 22
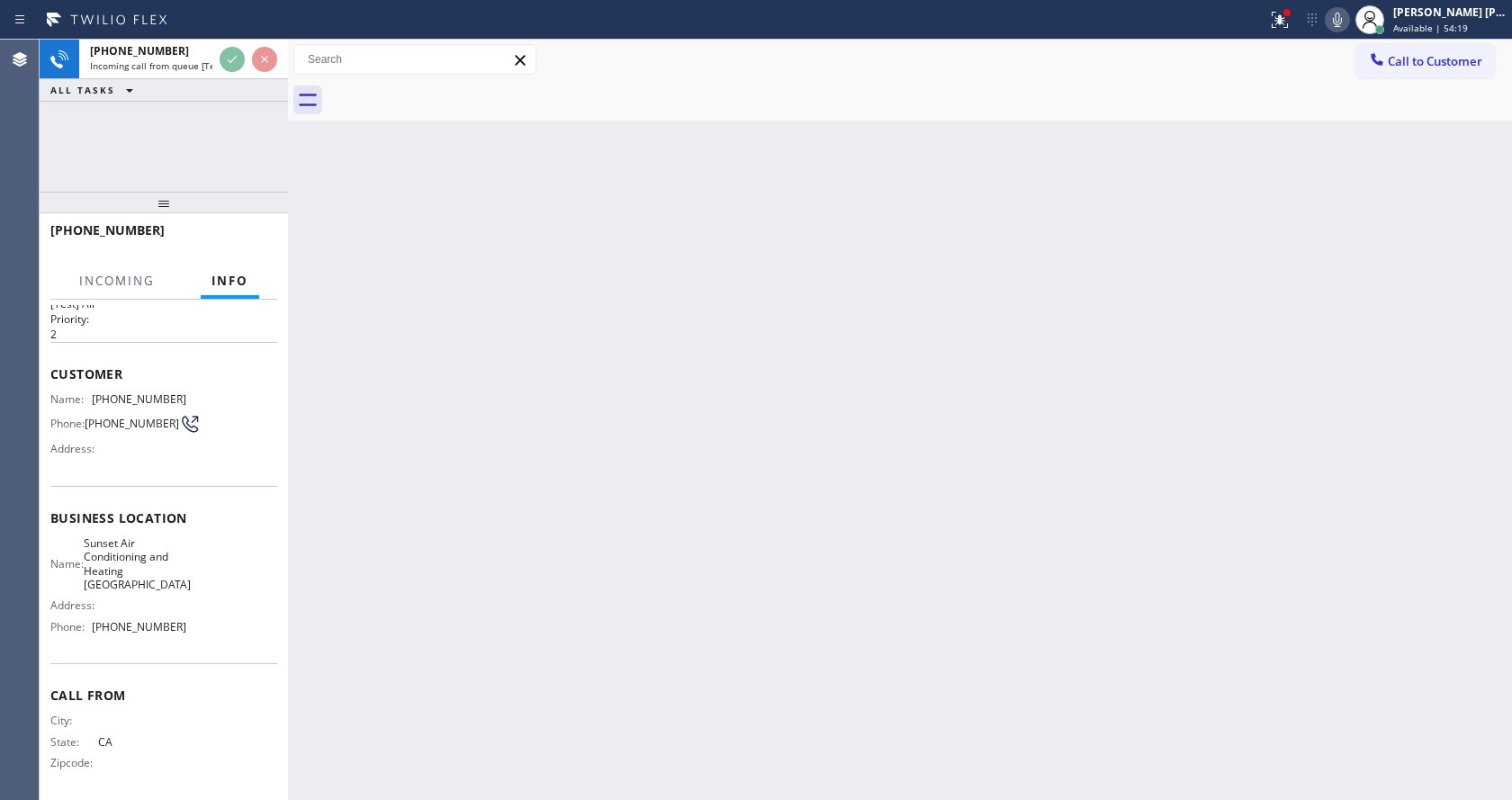
scroll to position [51, 0]
click at [570, 593] on div "Back to Dashboard Change Sender ID Customers Technicians Select a contact Outbo…" at bounding box center [899, 419] width 1224 height 761
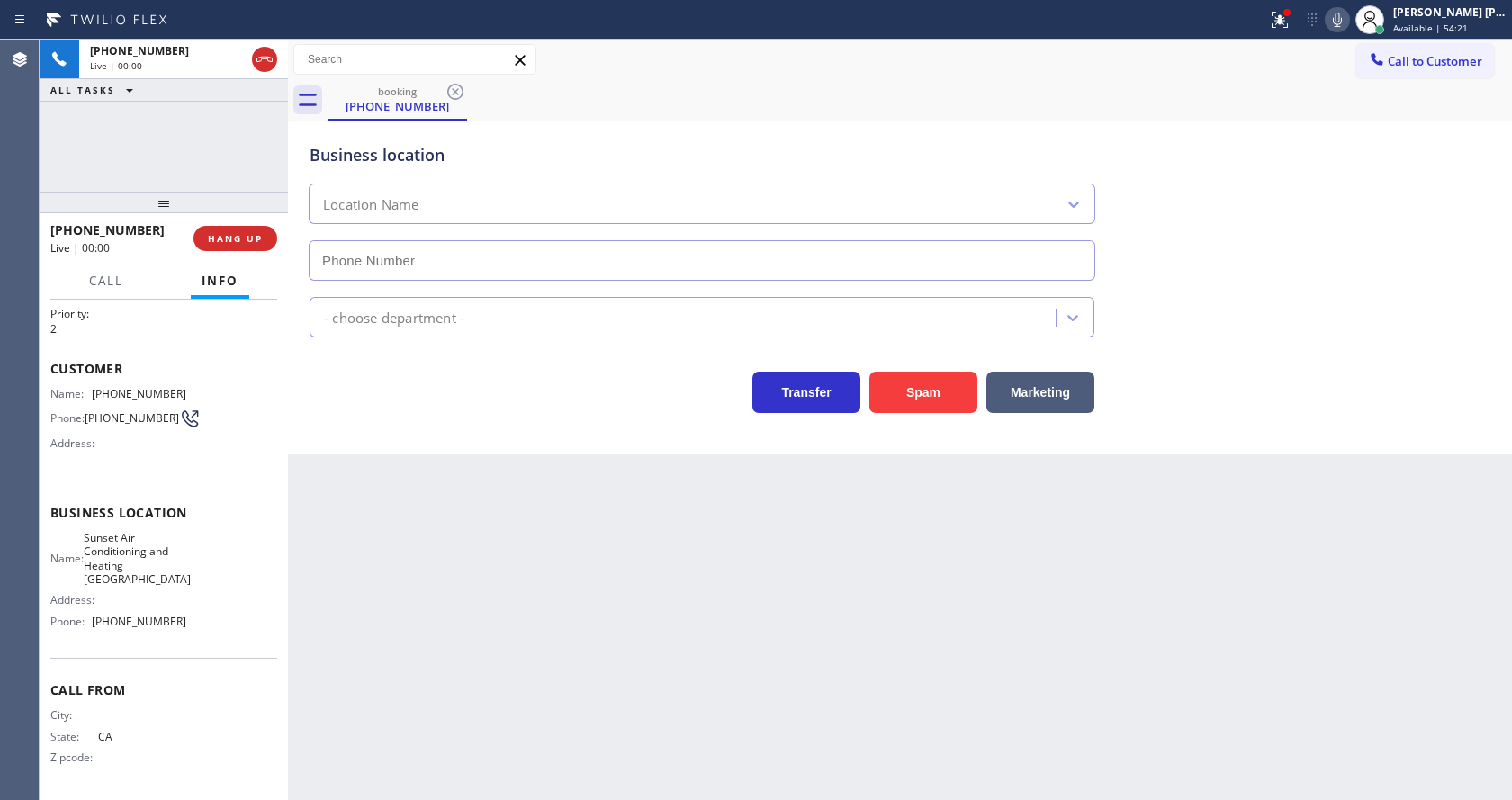
type input "[PHONE_NUMBER]"
click at [696, 555] on div "Back to Dashboard Change Sender ID Customers Technicians Select a contact Outbo…" at bounding box center [899, 419] width 1224 height 761
click at [659, 556] on div "Back to Dashboard Change Sender ID Customers Technicians Select a contact Outbo…" at bounding box center [899, 419] width 1224 height 761
click at [494, 531] on div "Back to Dashboard Change Sender ID Customers Technicians Select a contact Outbo…" at bounding box center [899, 419] width 1224 height 761
click at [924, 397] on button "Spam" at bounding box center [924, 393] width 108 height 41
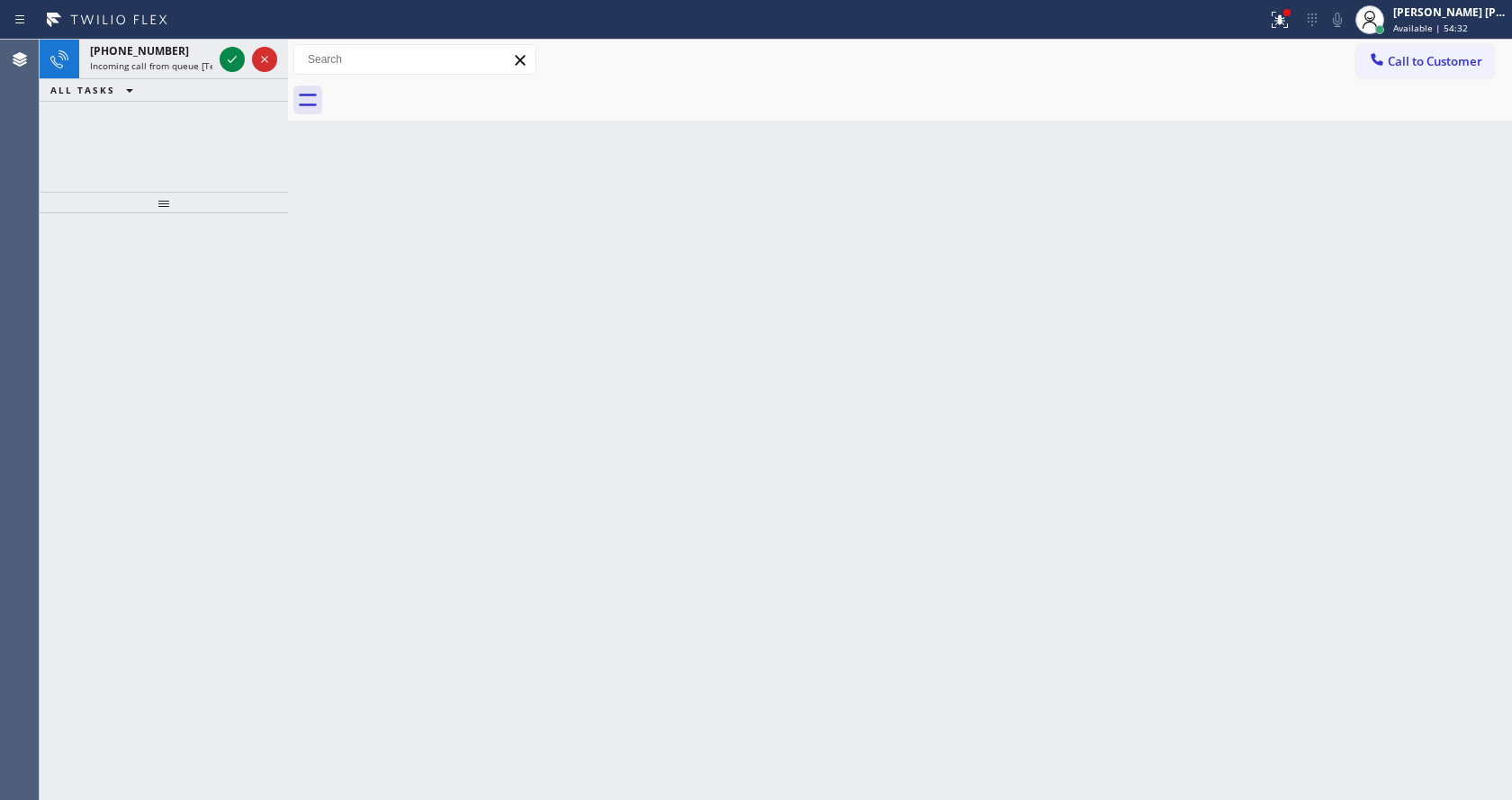
click at [435, 476] on div "Back to Dashboard Change Sender ID Customers Technicians Select a contact Outbo…" at bounding box center [899, 419] width 1224 height 761
click at [233, 60] on icon at bounding box center [233, 60] width 22 height 22
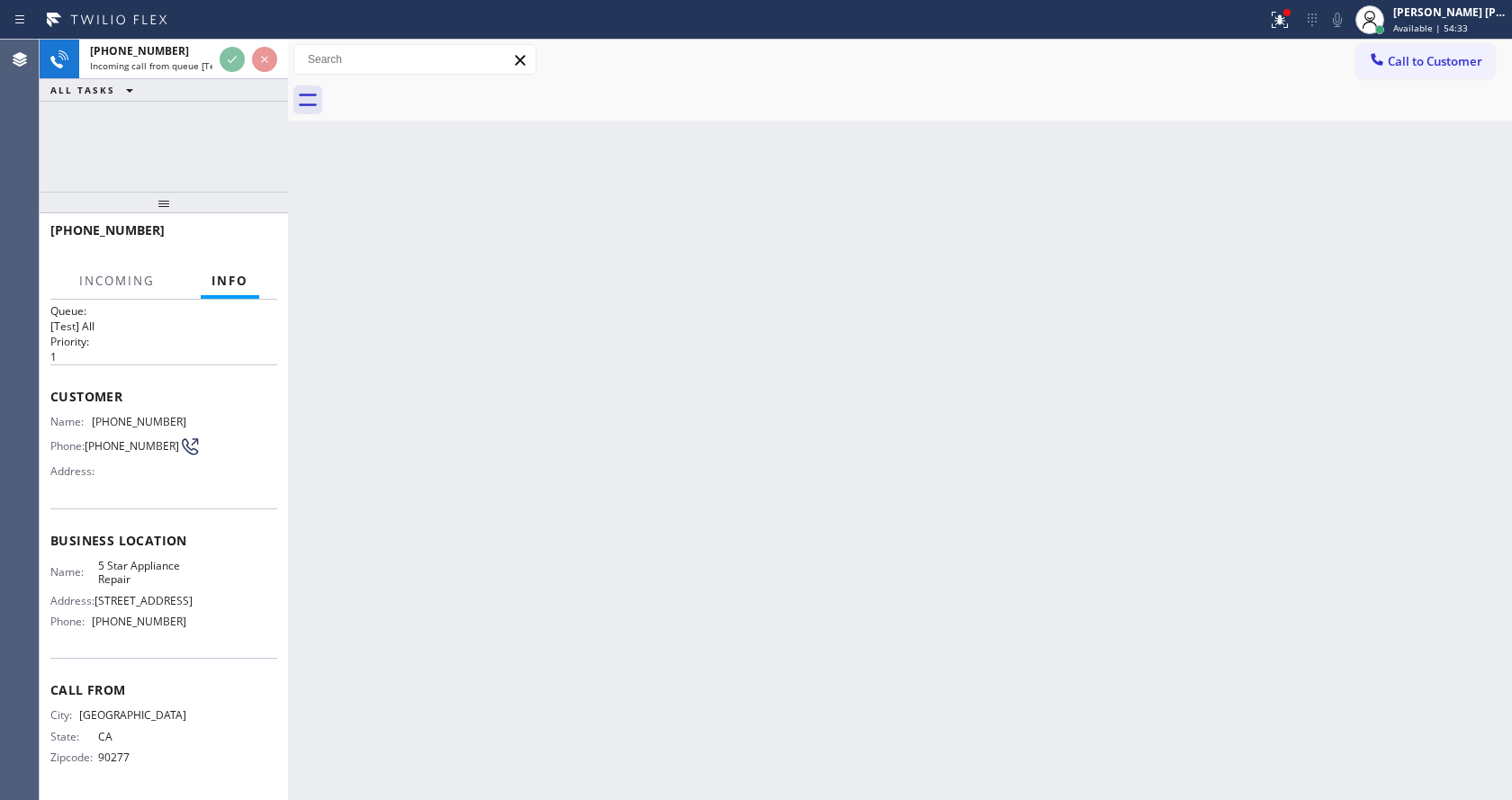
scroll to position [37, 0]
click at [939, 534] on div "Back to Dashboard Change Sender ID Customers Technicians Select a contact Outbo…" at bounding box center [899, 419] width 1224 height 761
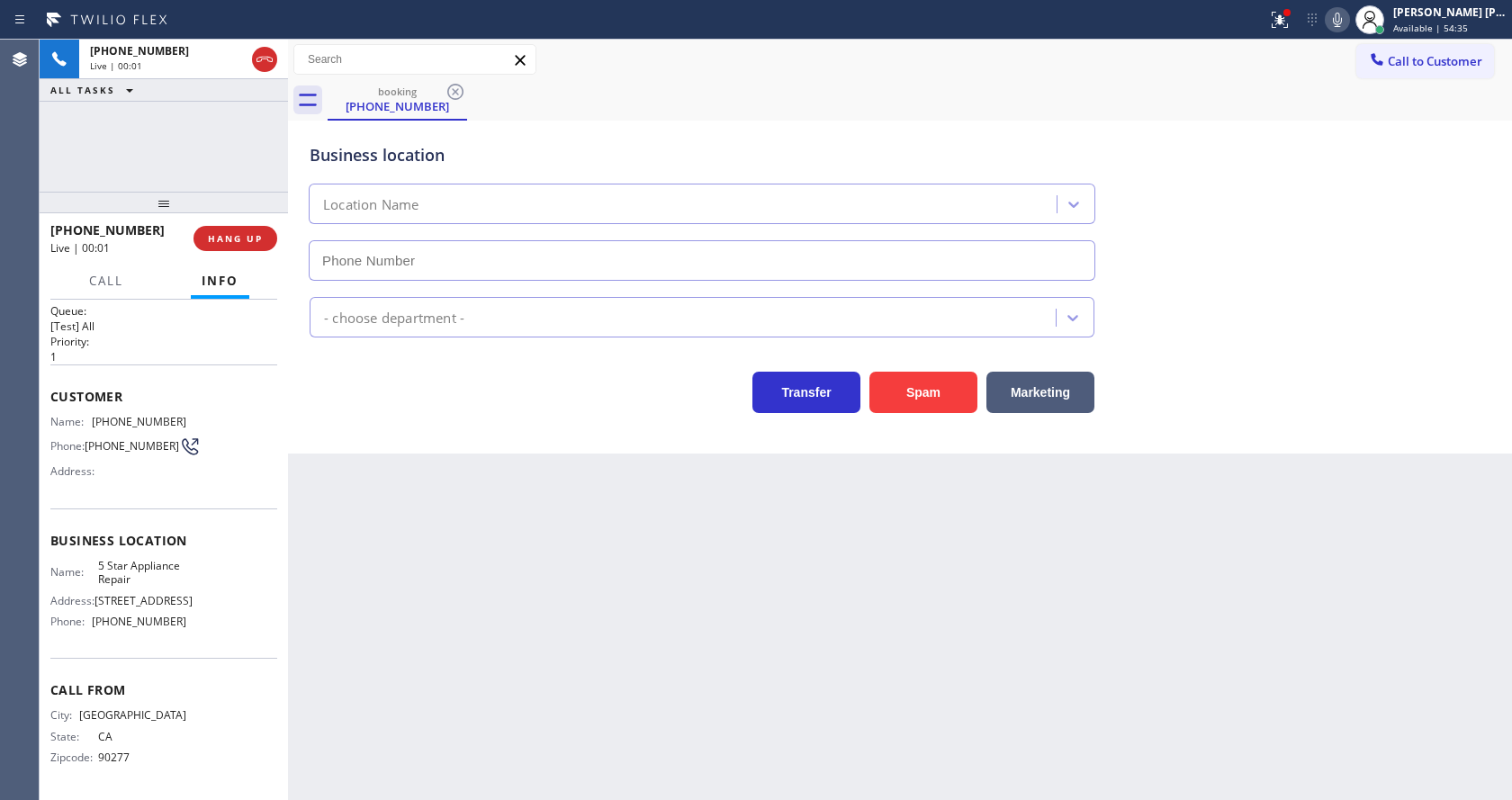
type input "[PHONE_NUMBER]"
click at [1283, 22] on icon at bounding box center [1280, 20] width 22 height 22
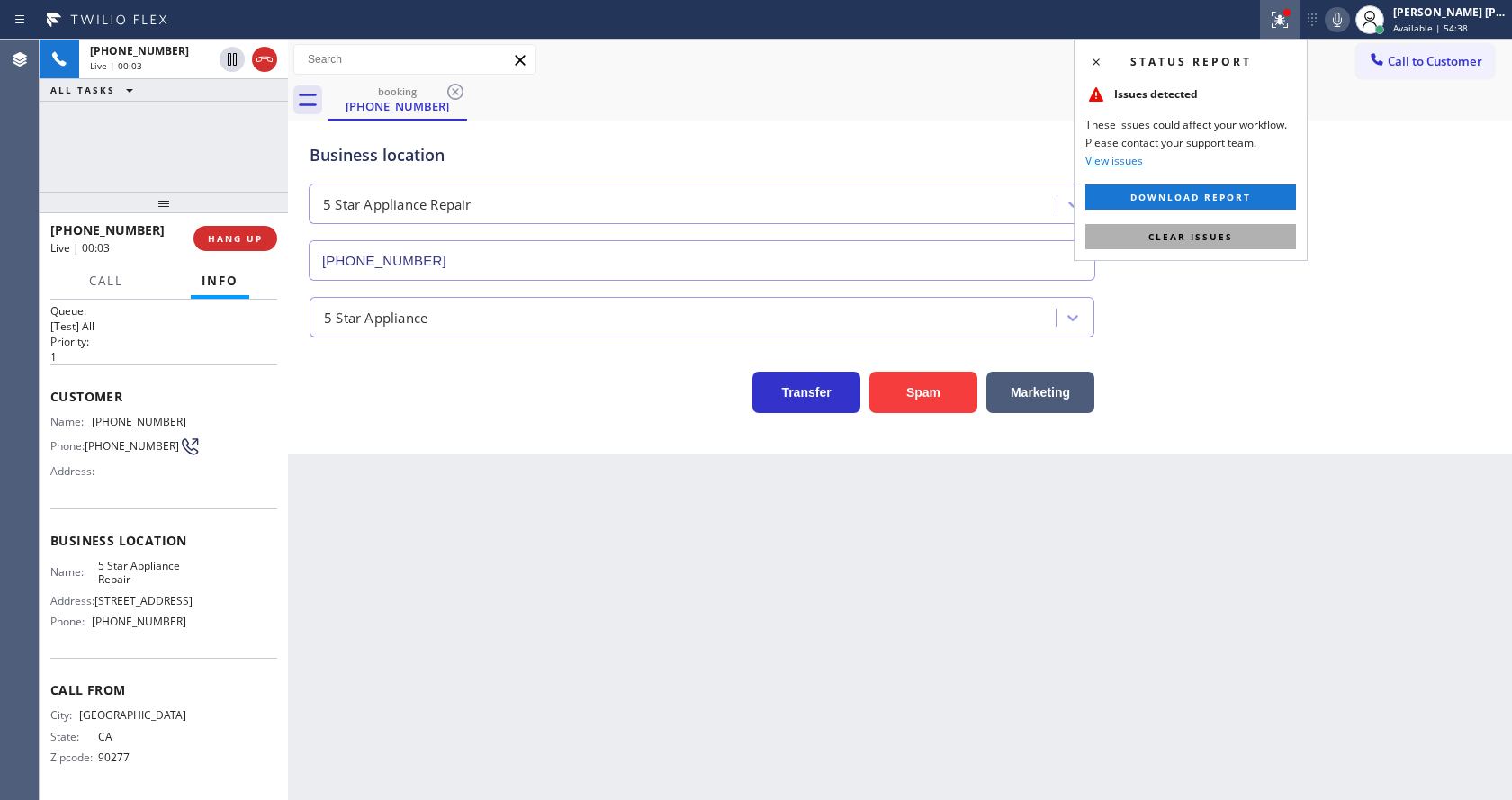
click at [1209, 239] on span "Clear issues" at bounding box center [1191, 237] width 84 height 13
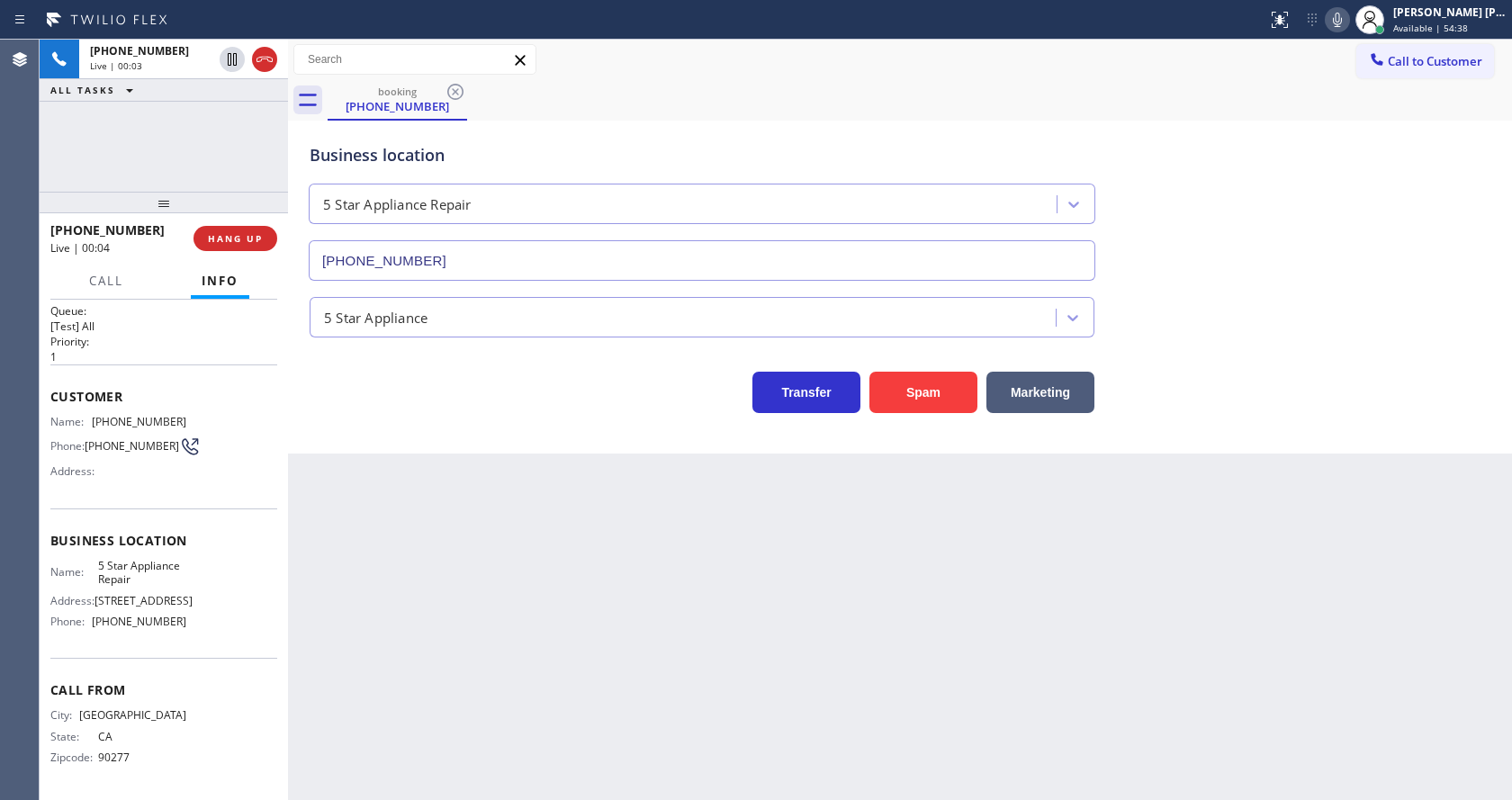
click at [1292, 266] on div "Business location 5 Star Appliance Repair [PHONE_NUMBER]" at bounding box center [900, 199] width 1188 height 163
click at [646, 513] on div "Back to Dashboard Change Sender ID Customers Technicians Select a contact Outbo…" at bounding box center [899, 419] width 1224 height 761
drag, startPoint x: 92, startPoint y: 400, endPoint x: 194, endPoint y: 411, distance: 102.6
click at [194, 415] on div "Name: [PHONE_NUMBER] Phone: [PHONE_NUMBER] Address:" at bounding box center [163, 451] width 227 height 71
copy div "[PHONE_NUMBER]"
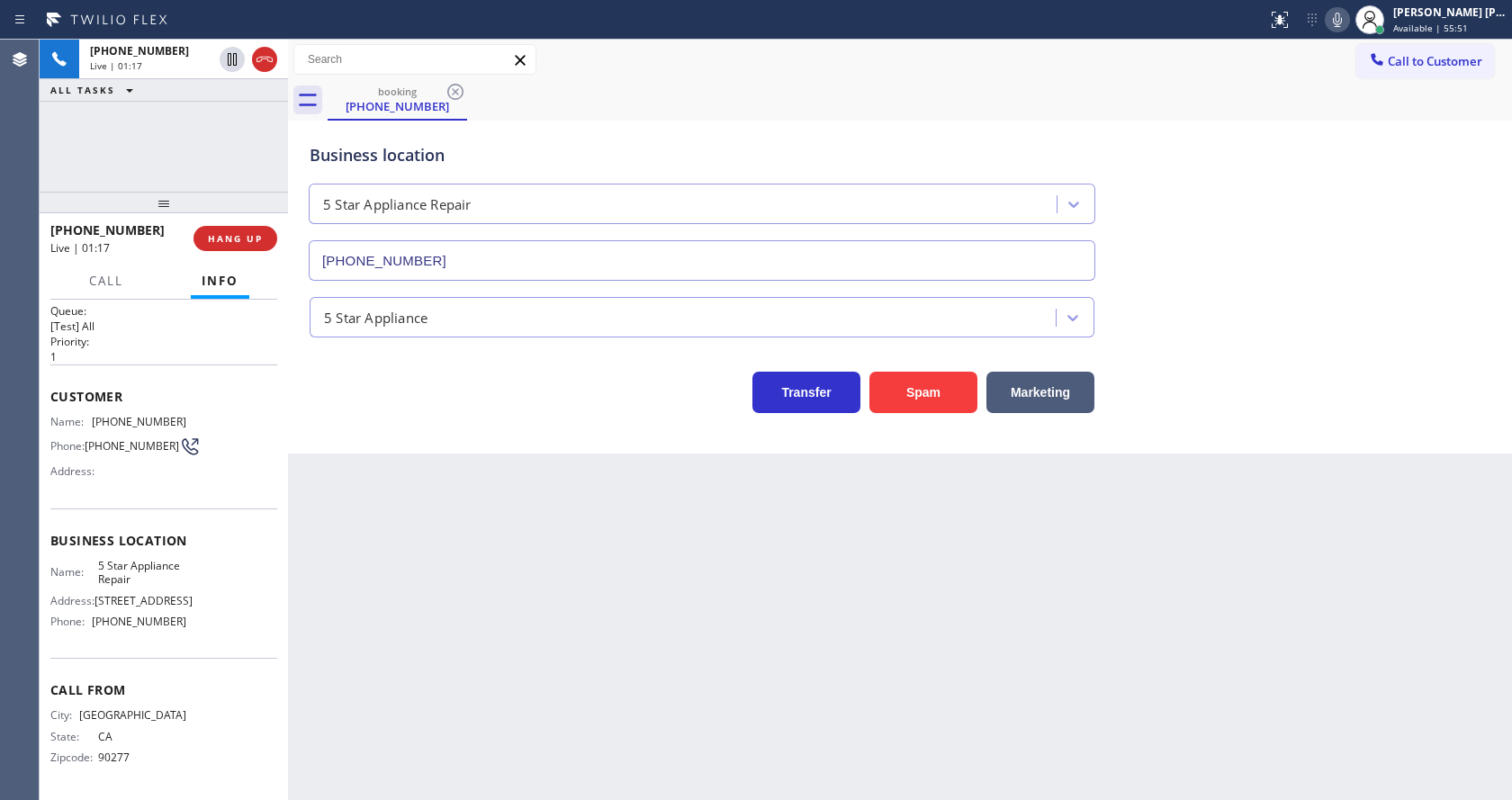
drag, startPoint x: 480, startPoint y: 548, endPoint x: 479, endPoint y: 624, distance: 76.0
click at [482, 568] on div "Back to Dashboard Change Sender ID Customers Technicians Select a contact Outbo…" at bounding box center [899, 419] width 1224 height 761
click at [157, 615] on div "Name: 5 Star Appliance Repair Address: [STREET_ADDRESS] Phone: [PHONE_NUMBER]" at bounding box center [118, 597] width 135 height 78
drag, startPoint x: 92, startPoint y: 550, endPoint x: 150, endPoint y: 566, distance: 60.2
click at [150, 566] on div "Name: 5 Star Appliance Repair" at bounding box center [118, 572] width 135 height 27
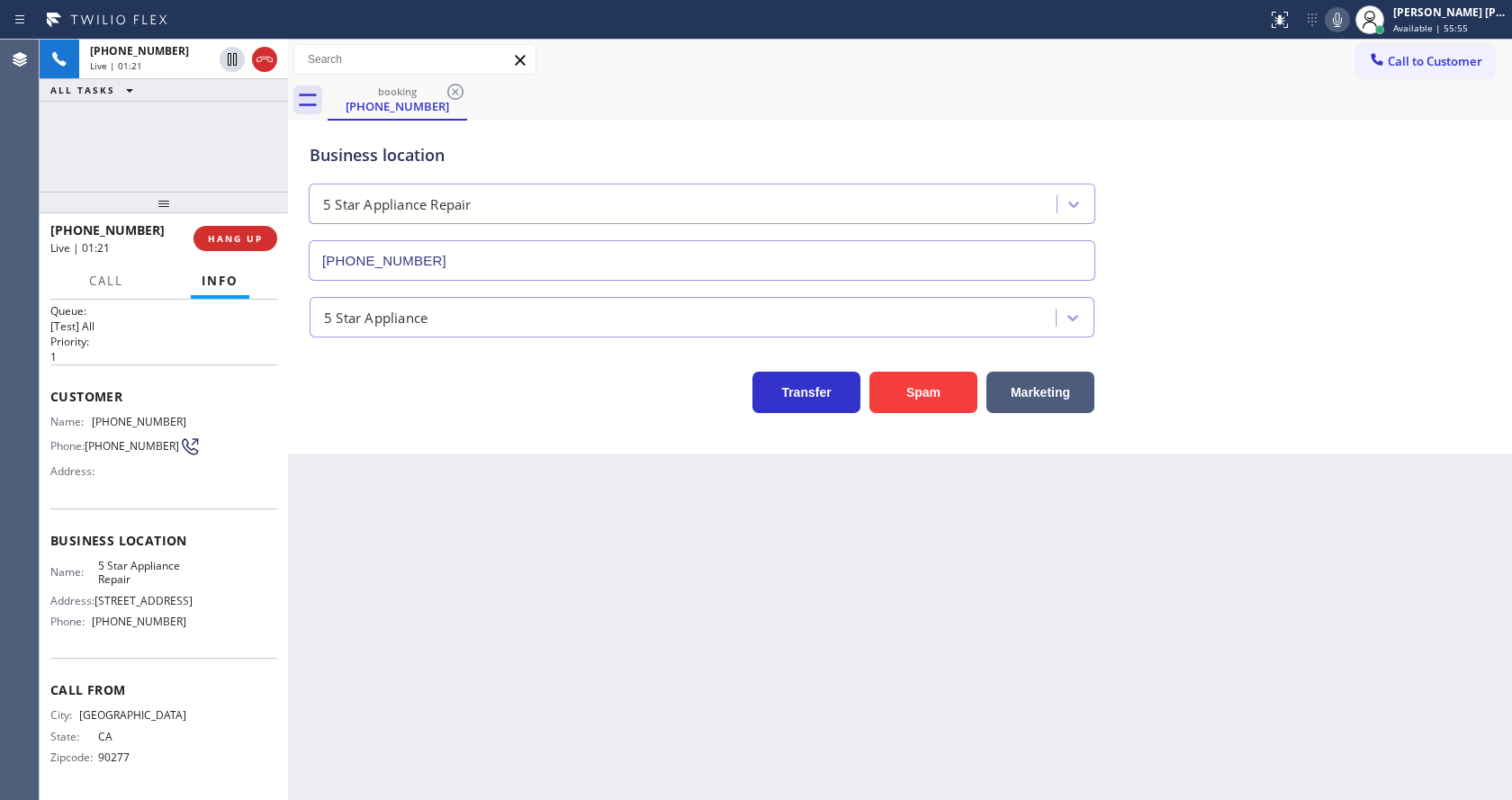
drag, startPoint x: 481, startPoint y: 644, endPoint x: 429, endPoint y: 792, distance: 156.9
click at [473, 663] on div "Back to Dashboard Change Sender ID Customers Technicians Select a contact Outbo…" at bounding box center [899, 419] width 1224 height 761
click at [199, 572] on div "Name: 5 Star Appliance Repair Address: [STREET_ADDRESS] Phone: [PHONE_NUMBER]" at bounding box center [163, 597] width 227 height 78
drag, startPoint x: 88, startPoint y: 607, endPoint x: 202, endPoint y: 614, distance: 114.2
click at [202, 614] on div "Name: 5 Star Appliance Repair Address: [STREET_ADDRESS] Phone: [PHONE_NUMBER]" at bounding box center [163, 597] width 227 height 78
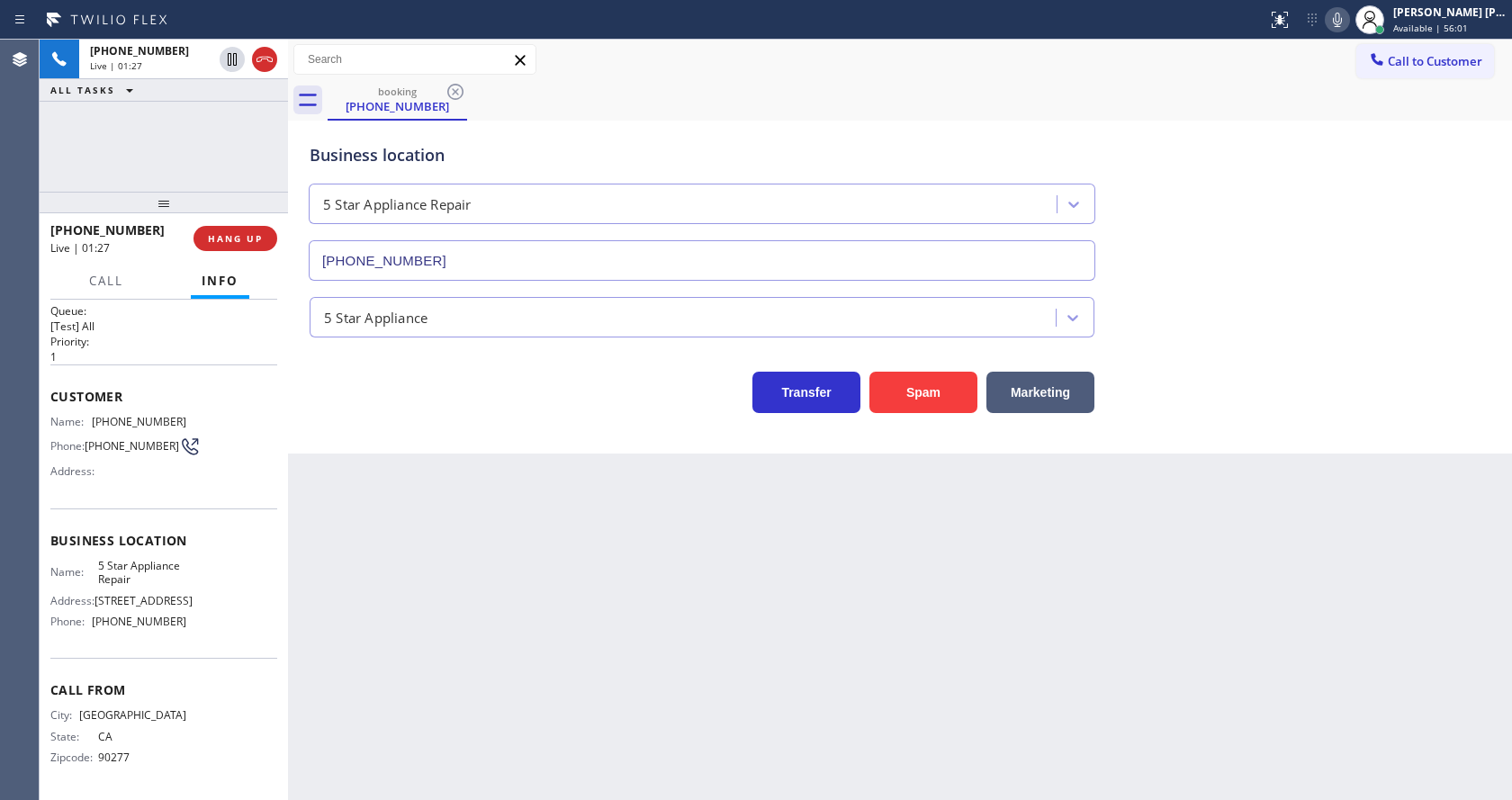
click at [447, 637] on div "Back to Dashboard Change Sender ID Customers Technicians Select a contact Outbo…" at bounding box center [899, 419] width 1224 height 761
click at [718, 619] on div "Back to Dashboard Change Sender ID Customers Technicians Select a contact Outbo…" at bounding box center [899, 419] width 1224 height 761
click at [1259, 325] on div "5 Star Appliance" at bounding box center [900, 313] width 1188 height 48
click at [447, 588] on div "Back to Dashboard Change Sender ID Customers Technicians Select a contact Outbo…" at bounding box center [899, 419] width 1224 height 761
click at [1241, 185] on div "Business location 5 Star Appliance Repair [PHONE_NUMBER]" at bounding box center [900, 199] width 1188 height 163
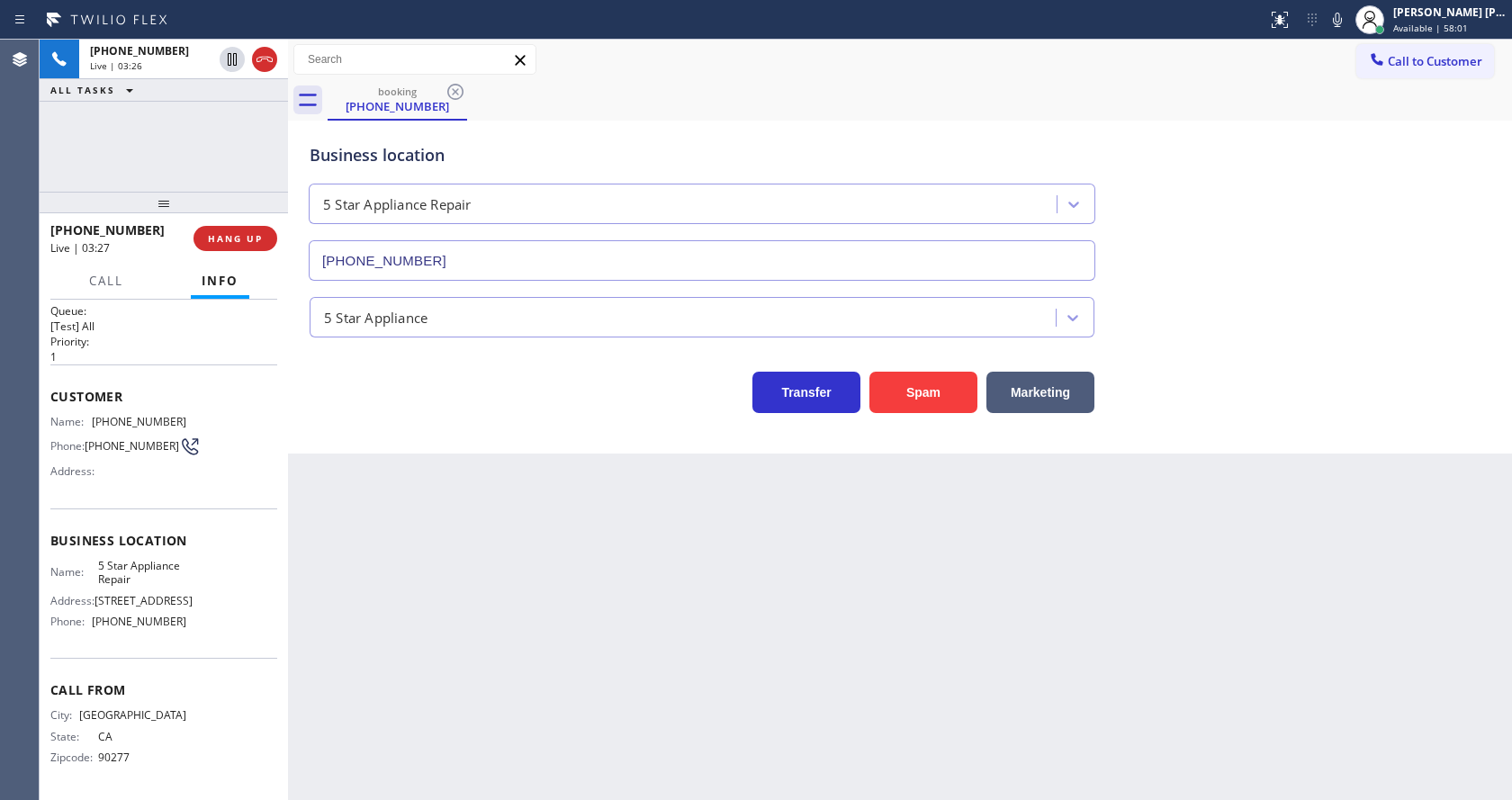
drag, startPoint x: 1347, startPoint y: 20, endPoint x: 1446, endPoint y: 98, distance: 126.0
click at [1349, 27] on icon at bounding box center [1338, 20] width 22 height 22
click at [231, 52] on icon at bounding box center [233, 60] width 22 height 22
click at [231, 219] on div "[PHONE_NUMBER] Wrap up | 01:32 COMPLETE" at bounding box center [163, 239] width 227 height 47
click at [721, 596] on div "Back to Dashboard Change Sender ID Customers Technicians Select a contact Outbo…" at bounding box center [899, 419] width 1224 height 761
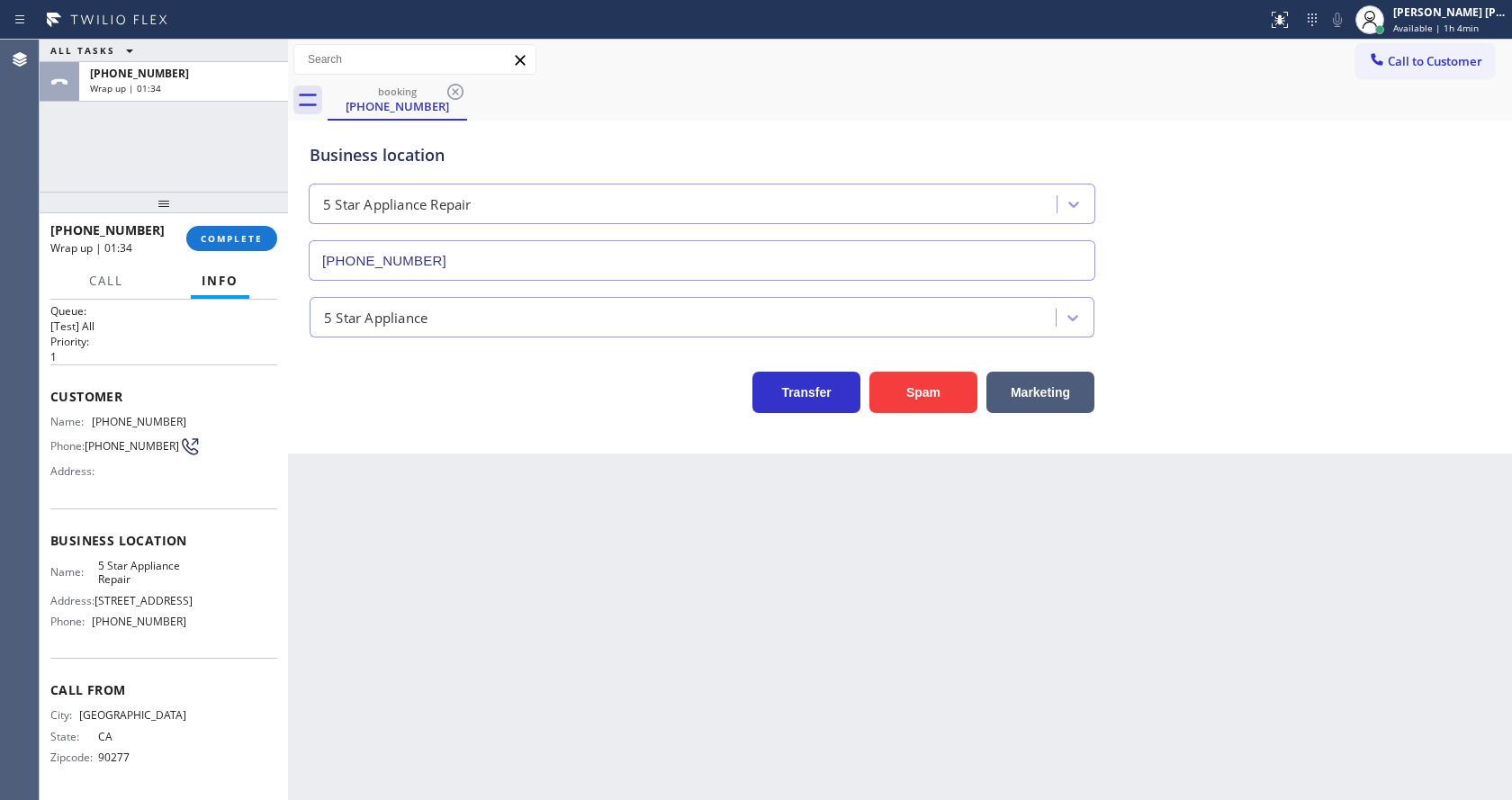
click at [223, 224] on div "[PHONE_NUMBER] Wrap up | 01:34 COMPLETE" at bounding box center [163, 239] width 227 height 47
drag, startPoint x: 227, startPoint y: 237, endPoint x: 211, endPoint y: 245, distance: 17.9
click at [228, 240] on span "COMPLETE" at bounding box center [231, 239] width 62 height 13
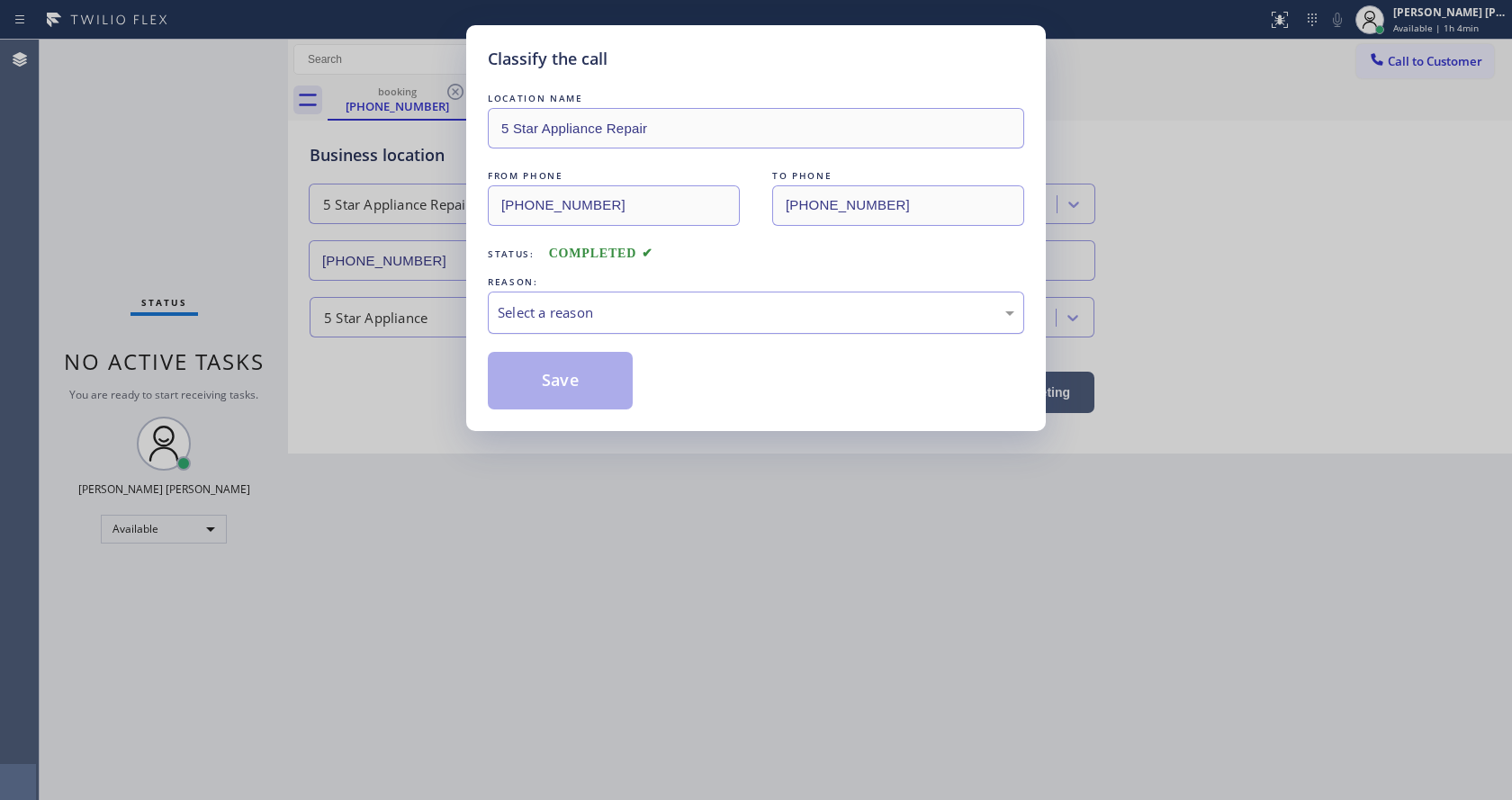
click at [538, 306] on div "Select a reason" at bounding box center [756, 312] width 516 height 21
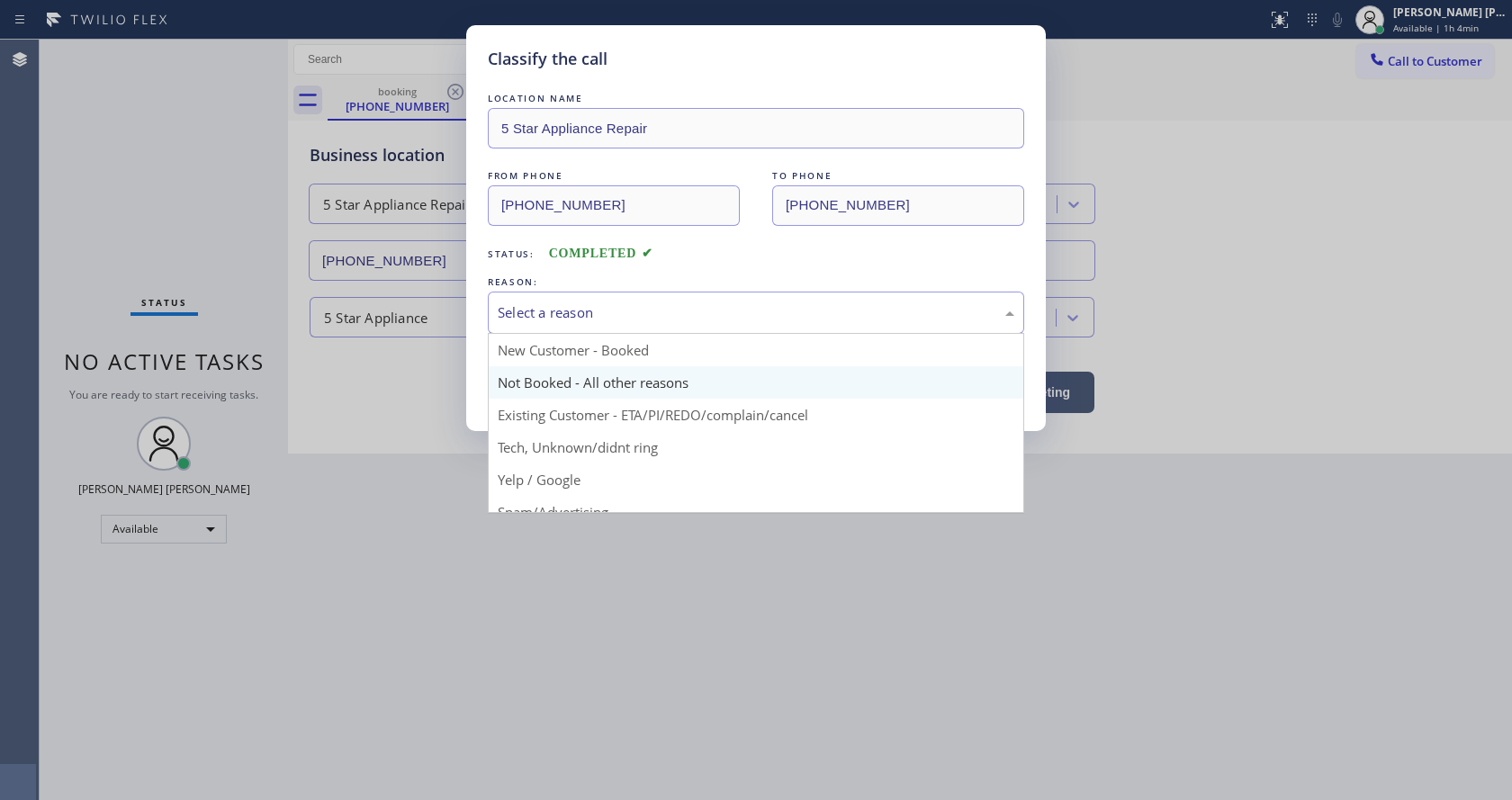
click at [555, 372] on button "Save" at bounding box center [561, 381] width 145 height 58
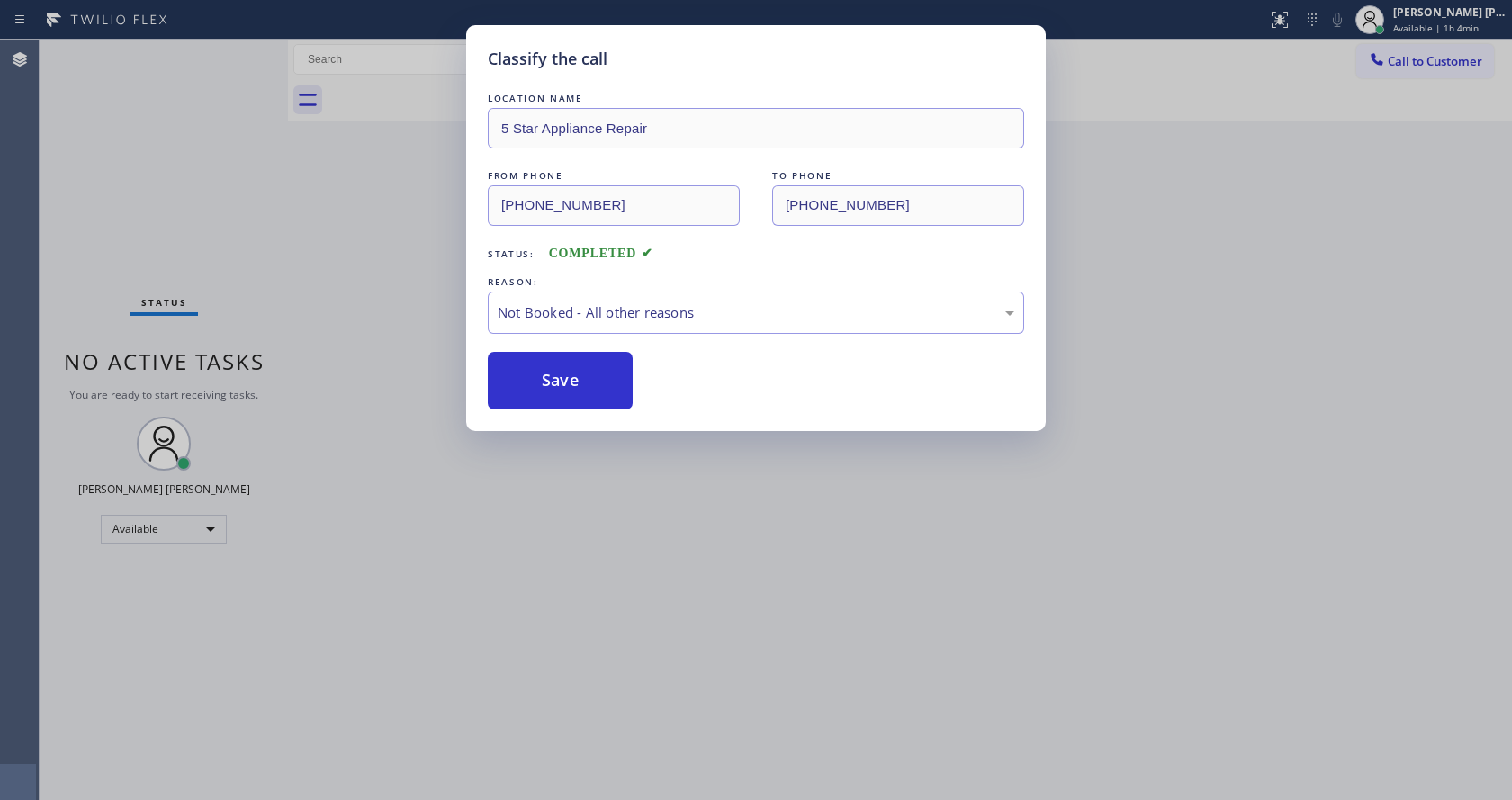
click at [555, 372] on button "Save" at bounding box center [561, 381] width 145 height 58
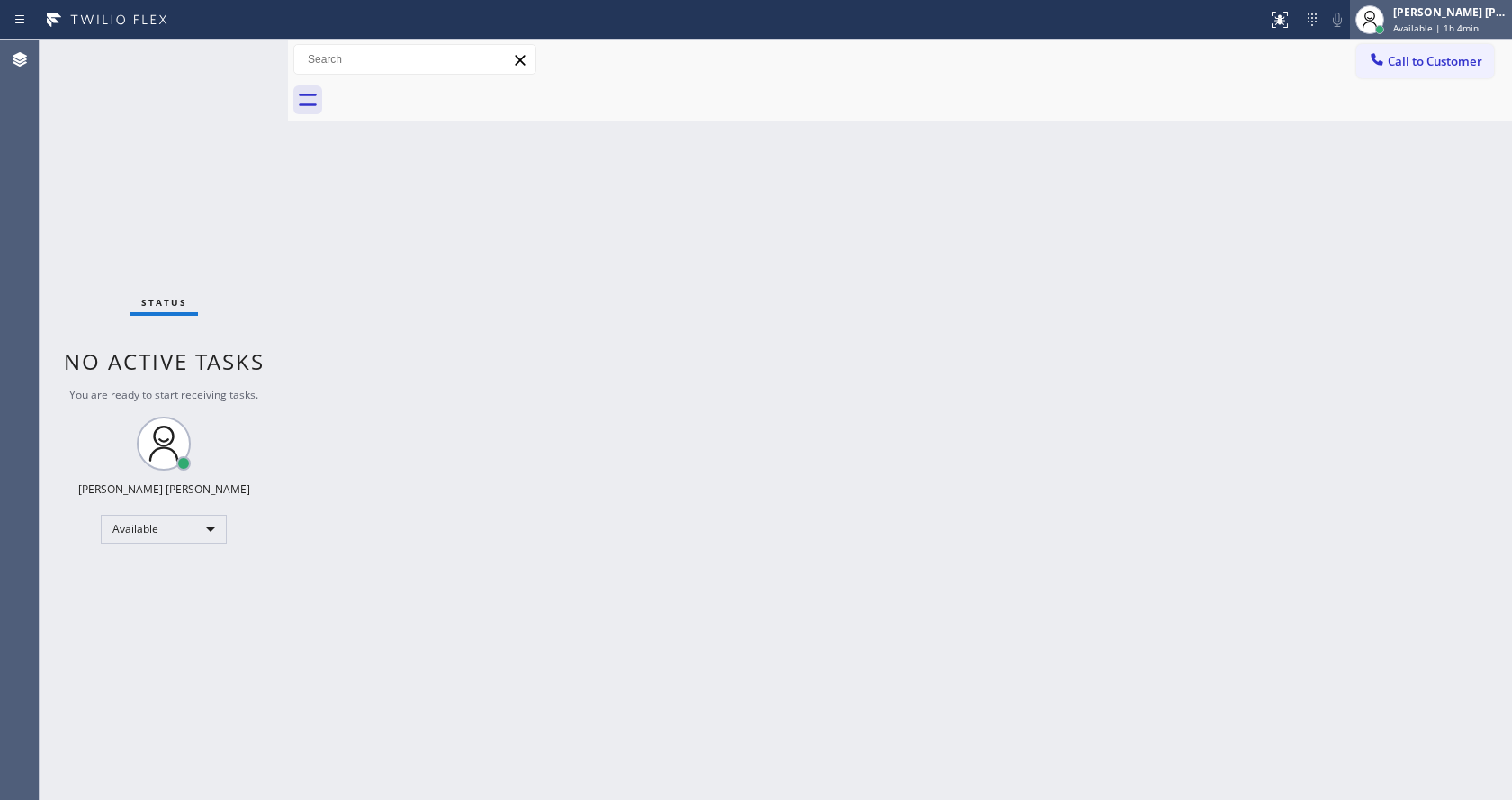
click at [1428, 24] on span "Available | 1h 4min" at bounding box center [1435, 27] width 85 height 13
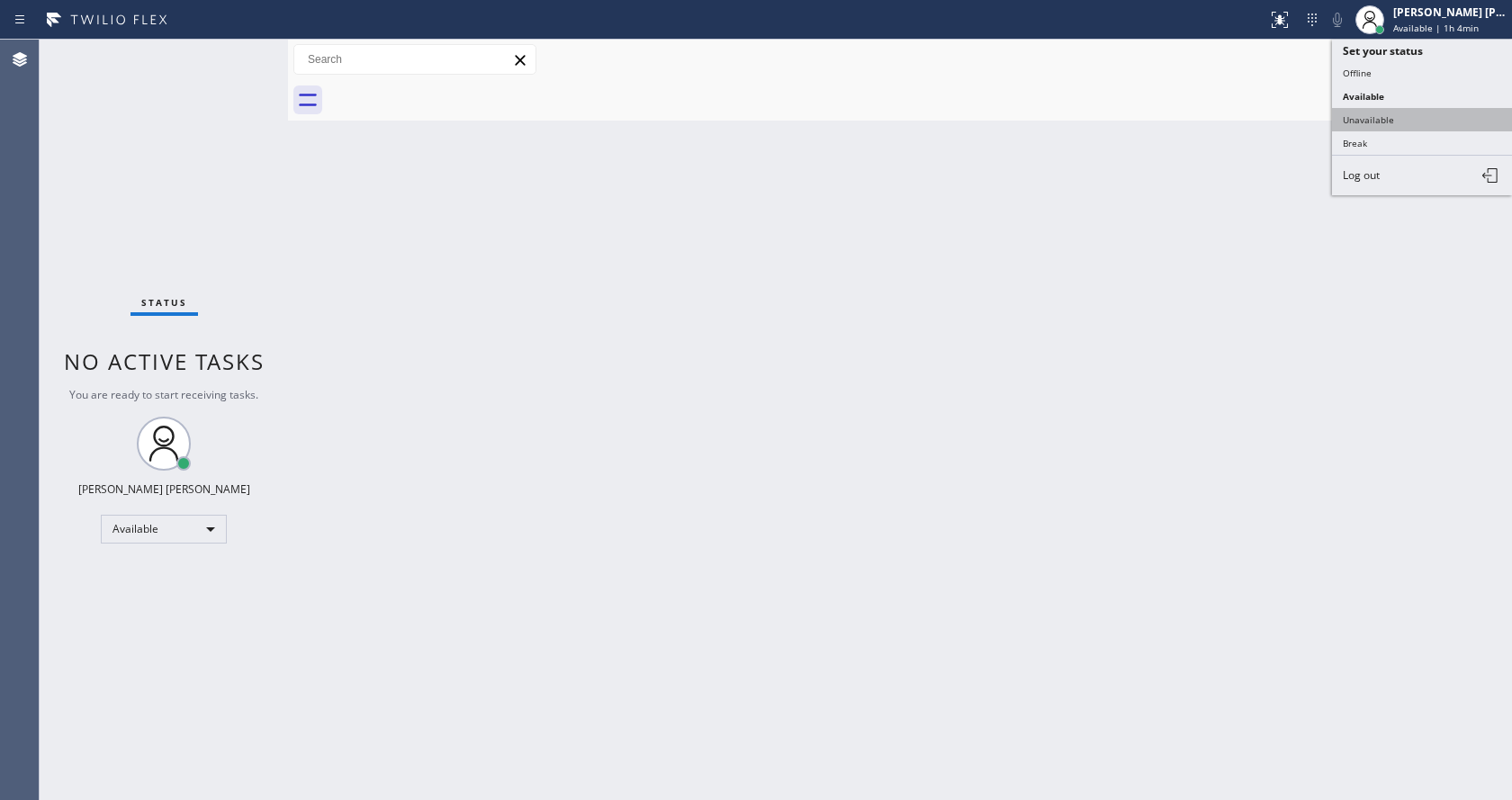
click at [1381, 115] on button "Unavailable" at bounding box center [1422, 120] width 180 height 24
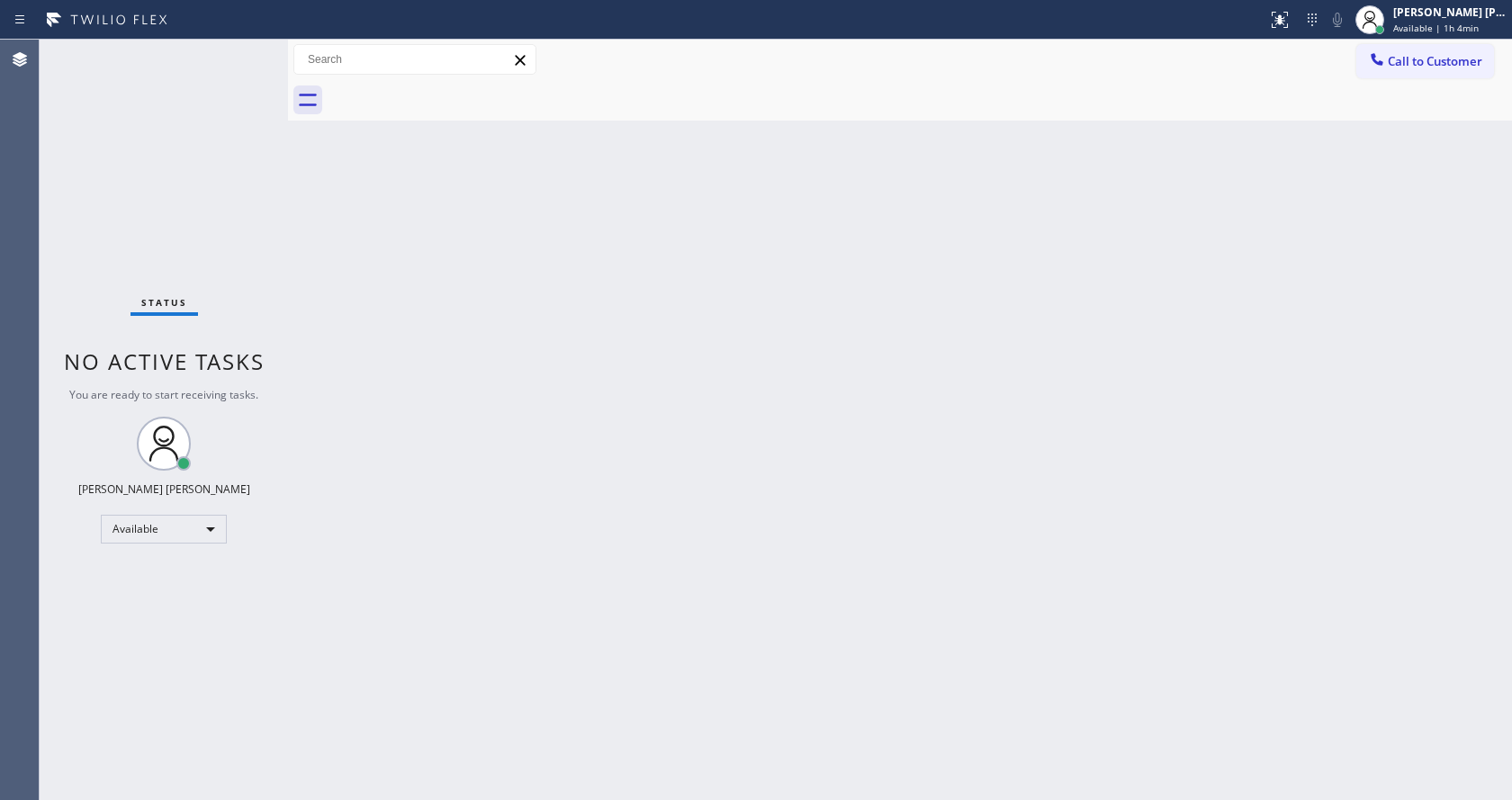
click at [772, 462] on div "Back to Dashboard Change Sender ID Customers Technicians Select a contact Outbo…" at bounding box center [899, 419] width 1224 height 761
click at [288, 377] on div at bounding box center [288, 419] width 0 height 761
click at [371, 247] on div "Back to Dashboard Change Sender ID Customers Technicians Select a contact Outbo…" at bounding box center [899, 419] width 1224 height 761
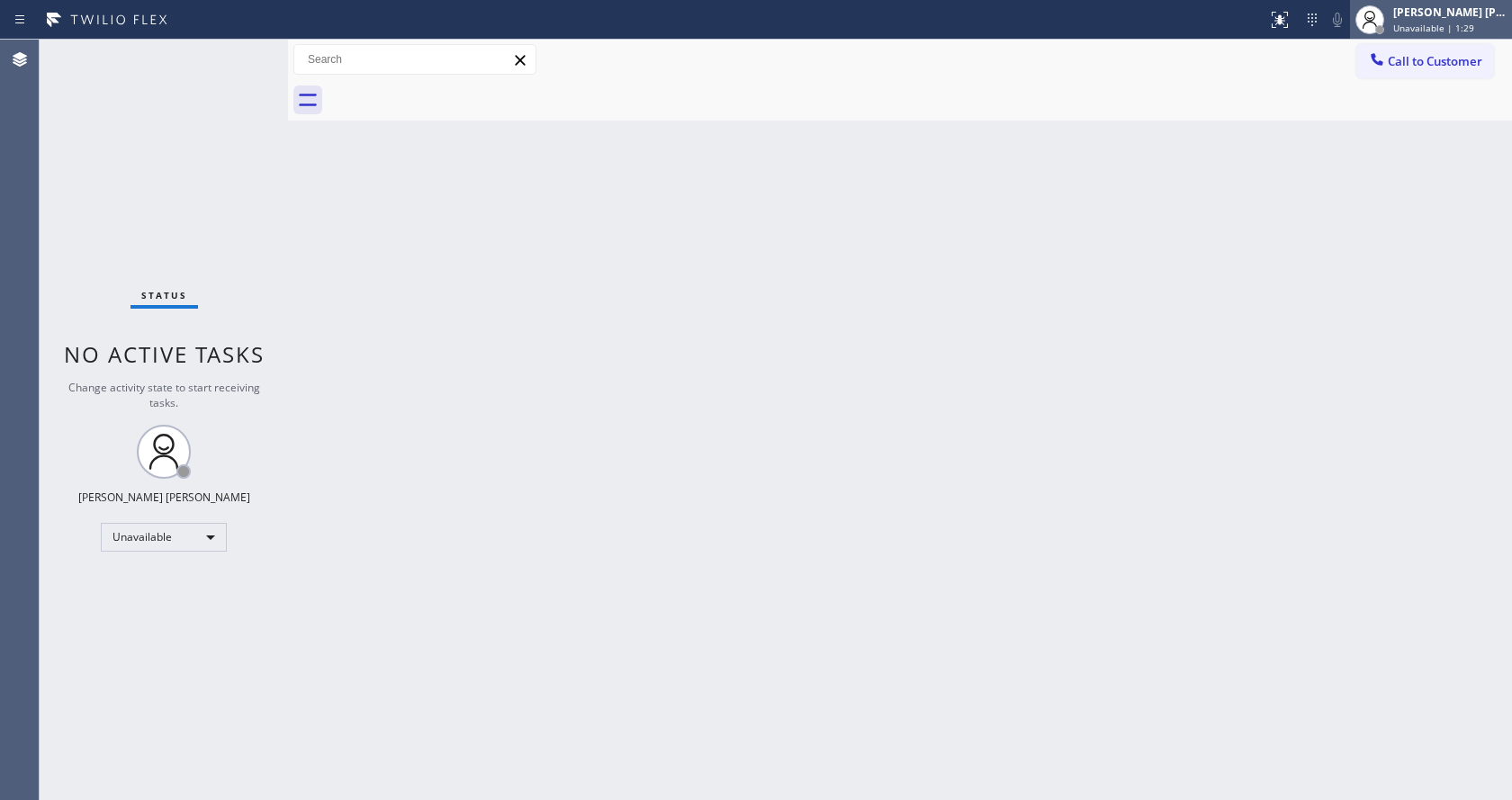
click at [1447, 27] on span "Unavailable | 1:29" at bounding box center [1433, 27] width 81 height 13
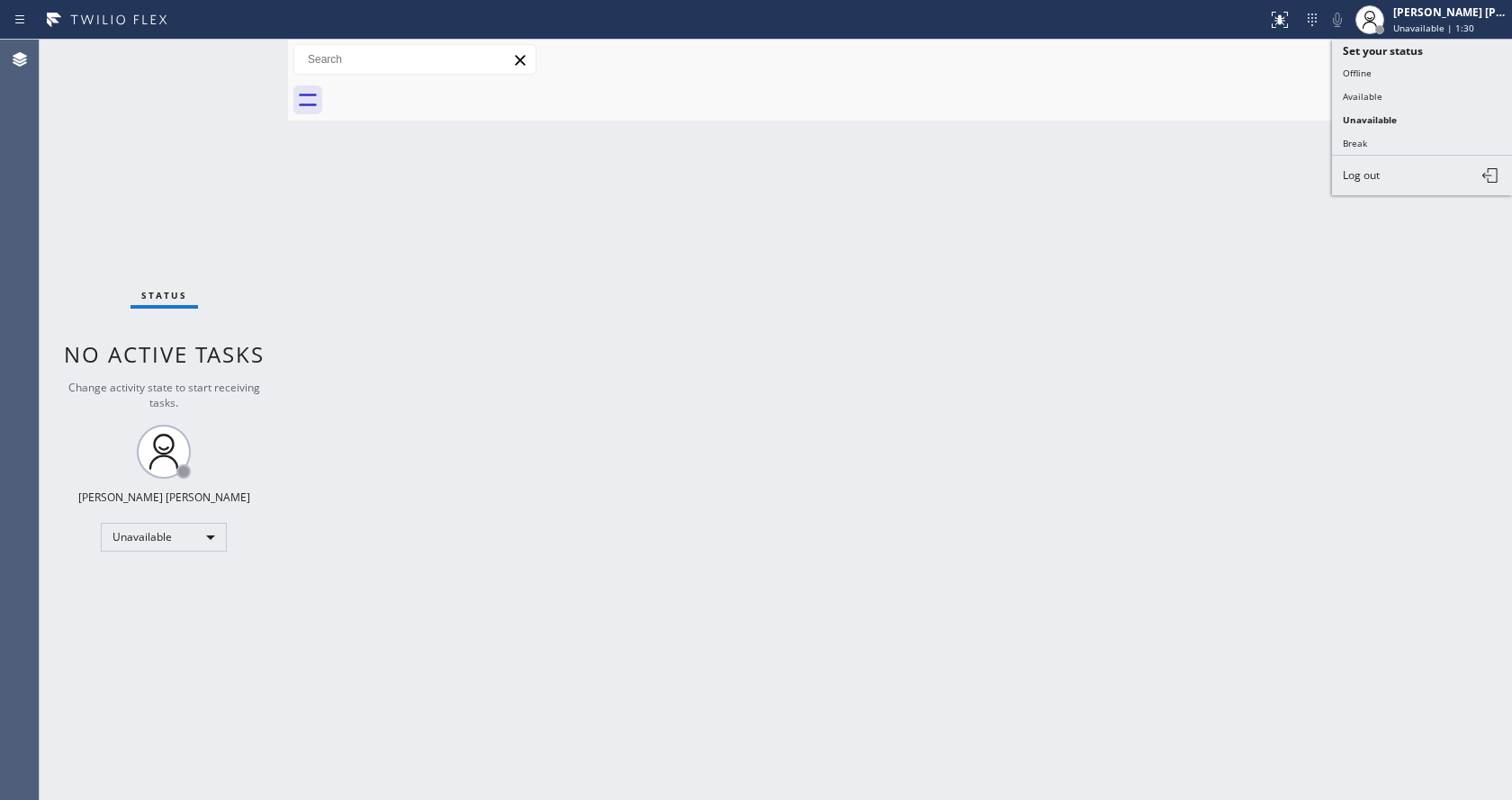
click at [1373, 96] on button "Available" at bounding box center [1422, 96] width 180 height 24
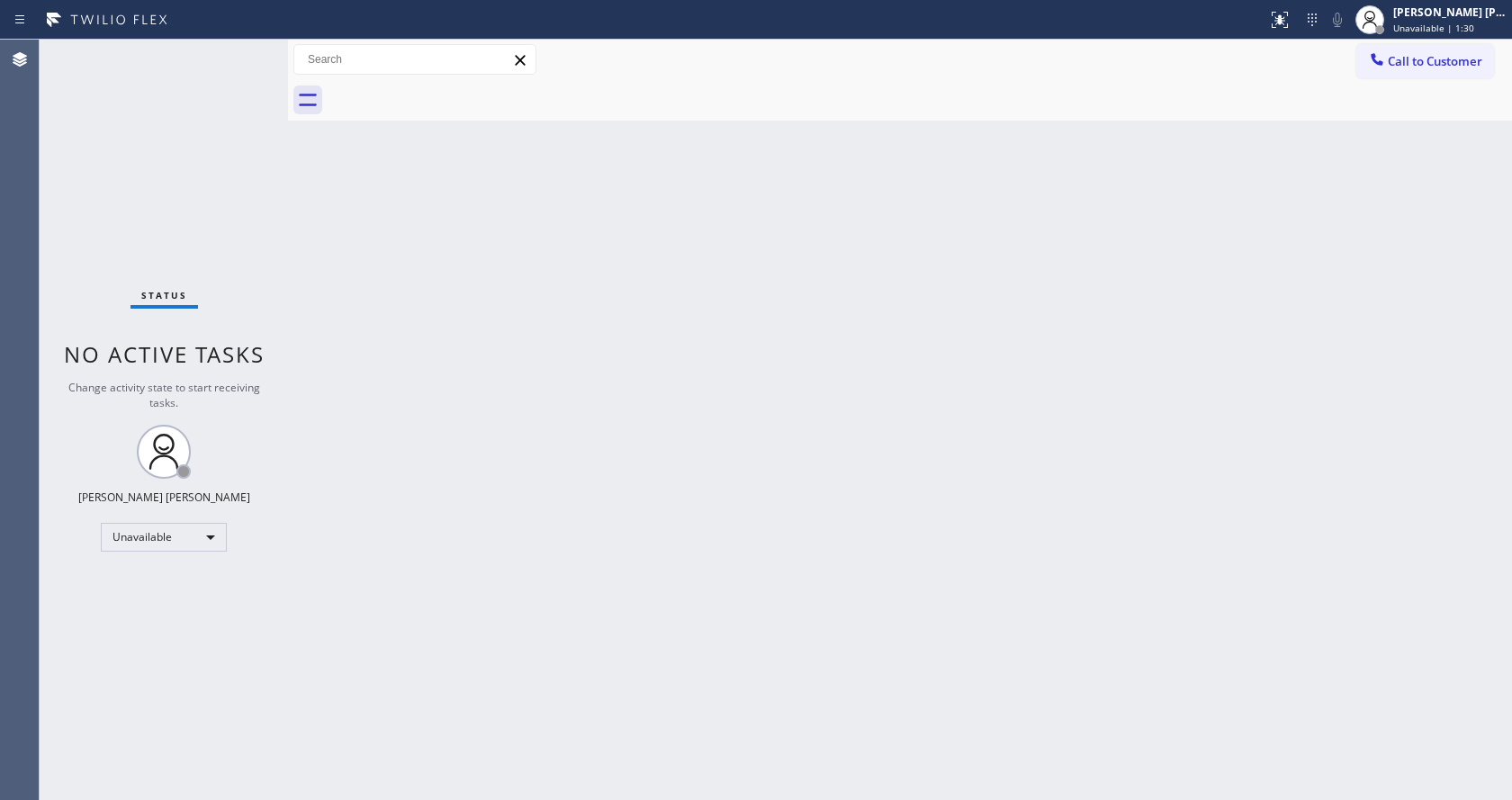
click at [783, 532] on div "Back to Dashboard Change Sender ID Customers Technicians Select a contact Outbo…" at bounding box center [899, 419] width 1224 height 761
drag, startPoint x: 581, startPoint y: 795, endPoint x: 590, endPoint y: 776, distance: 21.0
click at [582, 795] on div "Back to Dashboard Change Sender ID Customers Technicians Select a contact Outbo…" at bounding box center [899, 419] width 1224 height 761
click at [251, 250] on div "Status No active tasks You are ready to start receiving tasks. [PERSON_NAME] [P…" at bounding box center [163, 419] width 248 height 761
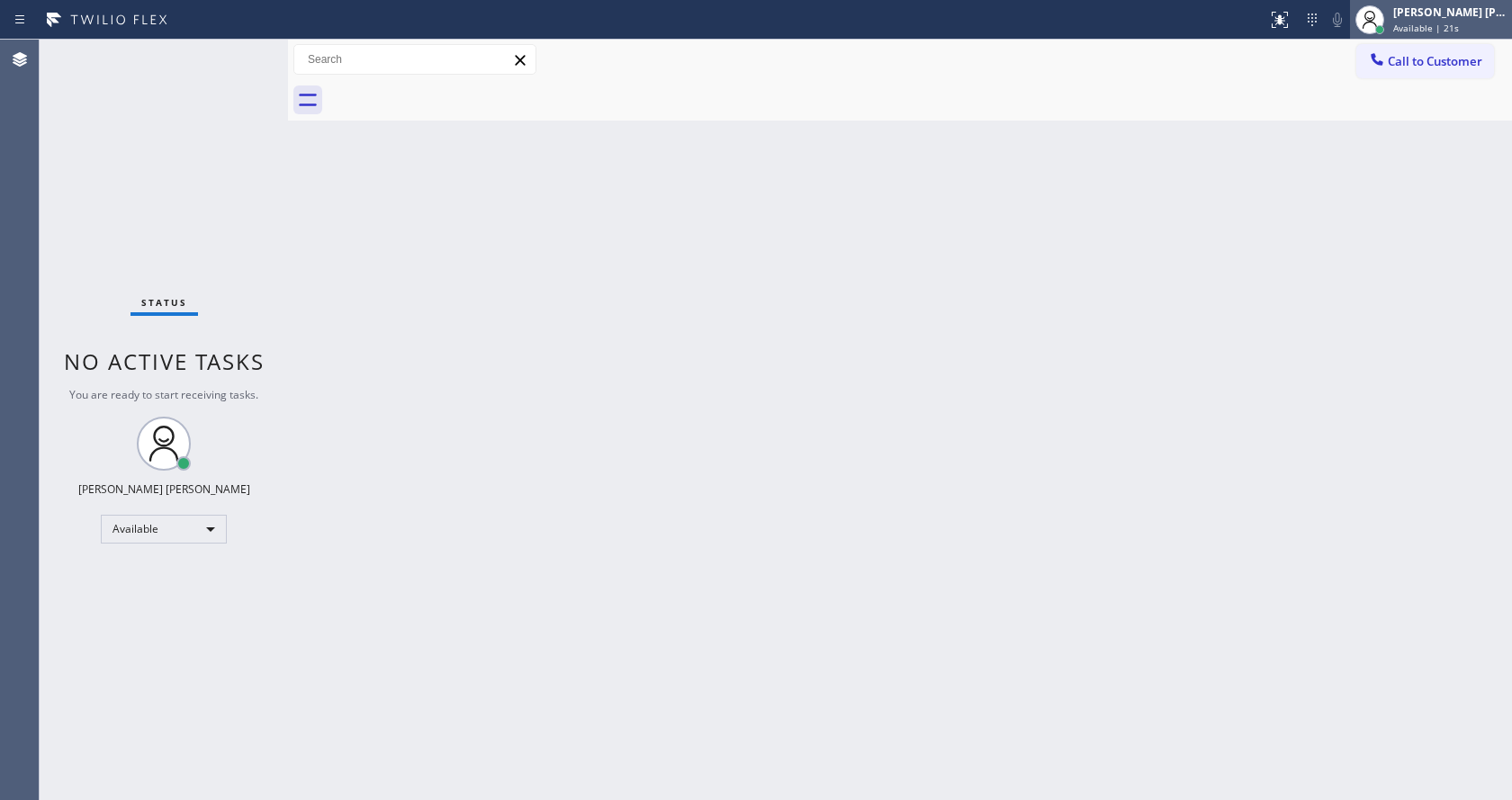
click at [1449, 19] on div "[PERSON_NAME] [PERSON_NAME]" at bounding box center [1450, 13] width 114 height 16
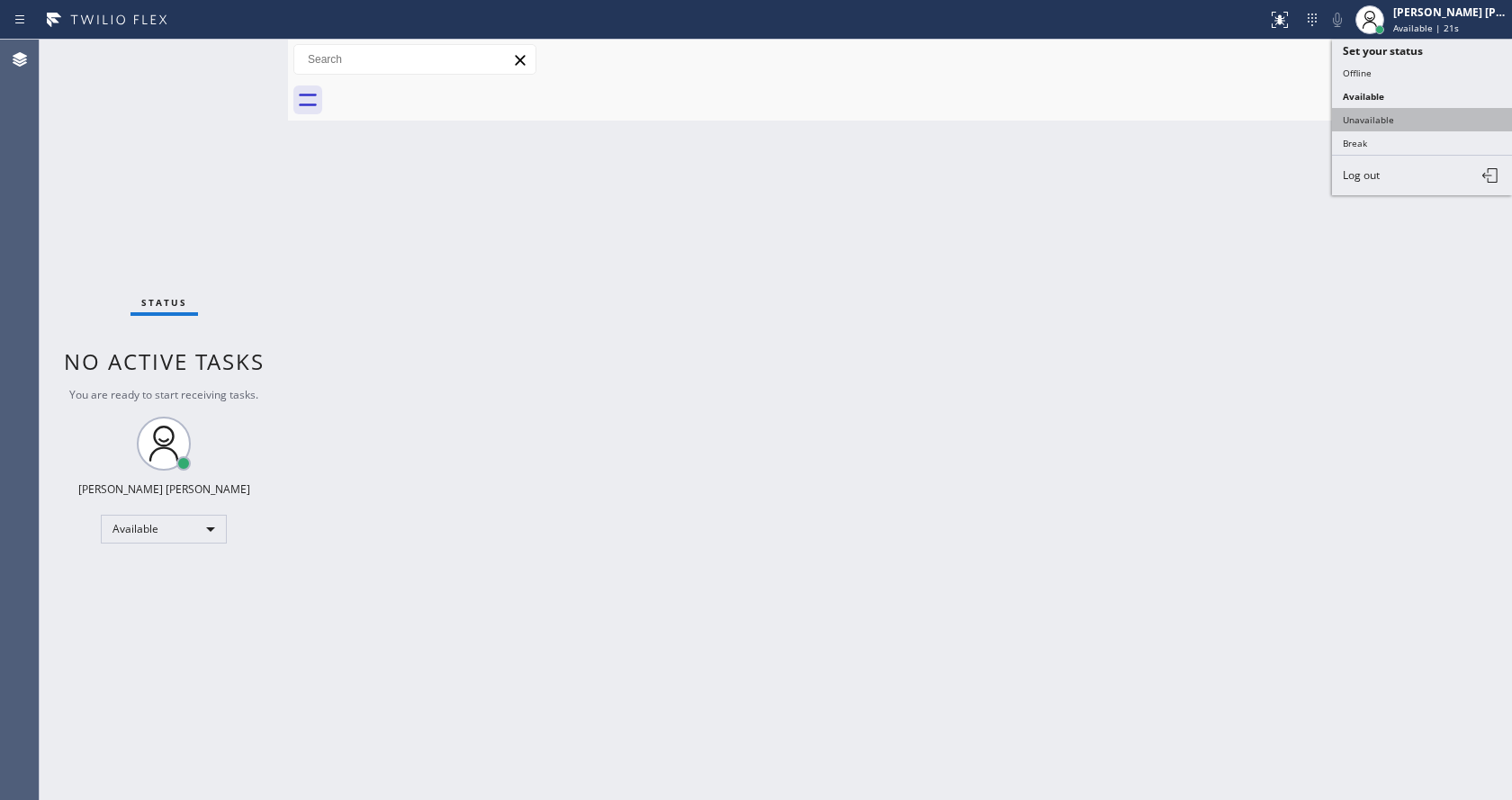
click at [1405, 125] on button "Unavailable" at bounding box center [1422, 120] width 180 height 24
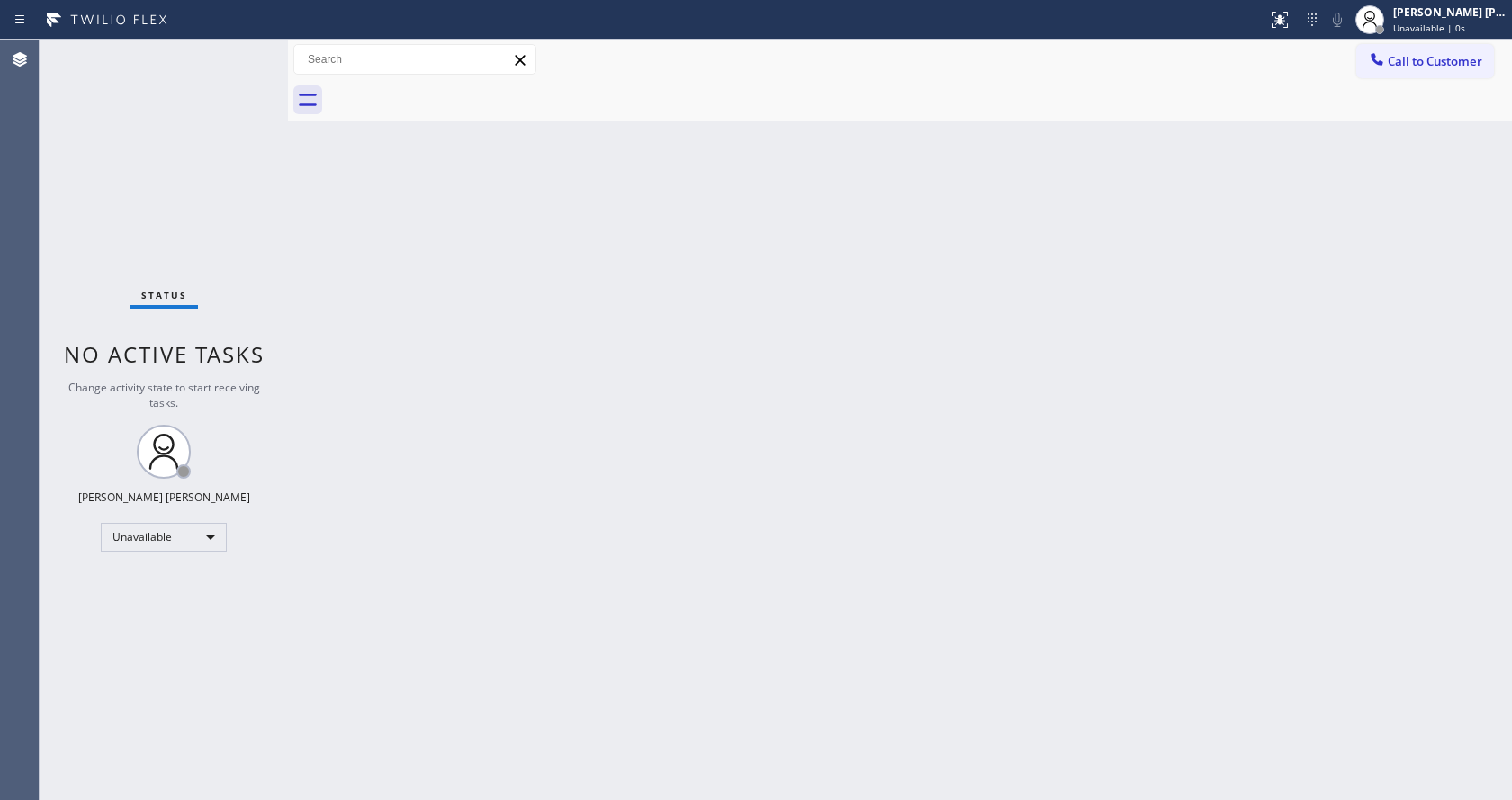
click at [555, 667] on div "Back to Dashboard Change Sender ID Customers Technicians Select a contact Outbo…" at bounding box center [899, 419] width 1224 height 761
click at [776, 575] on div "Back to Dashboard Change Sender ID Customers Technicians Select a contact Outbo…" at bounding box center [899, 419] width 1224 height 761
click at [1458, 64] on span "Call to Customer" at bounding box center [1435, 61] width 94 height 17
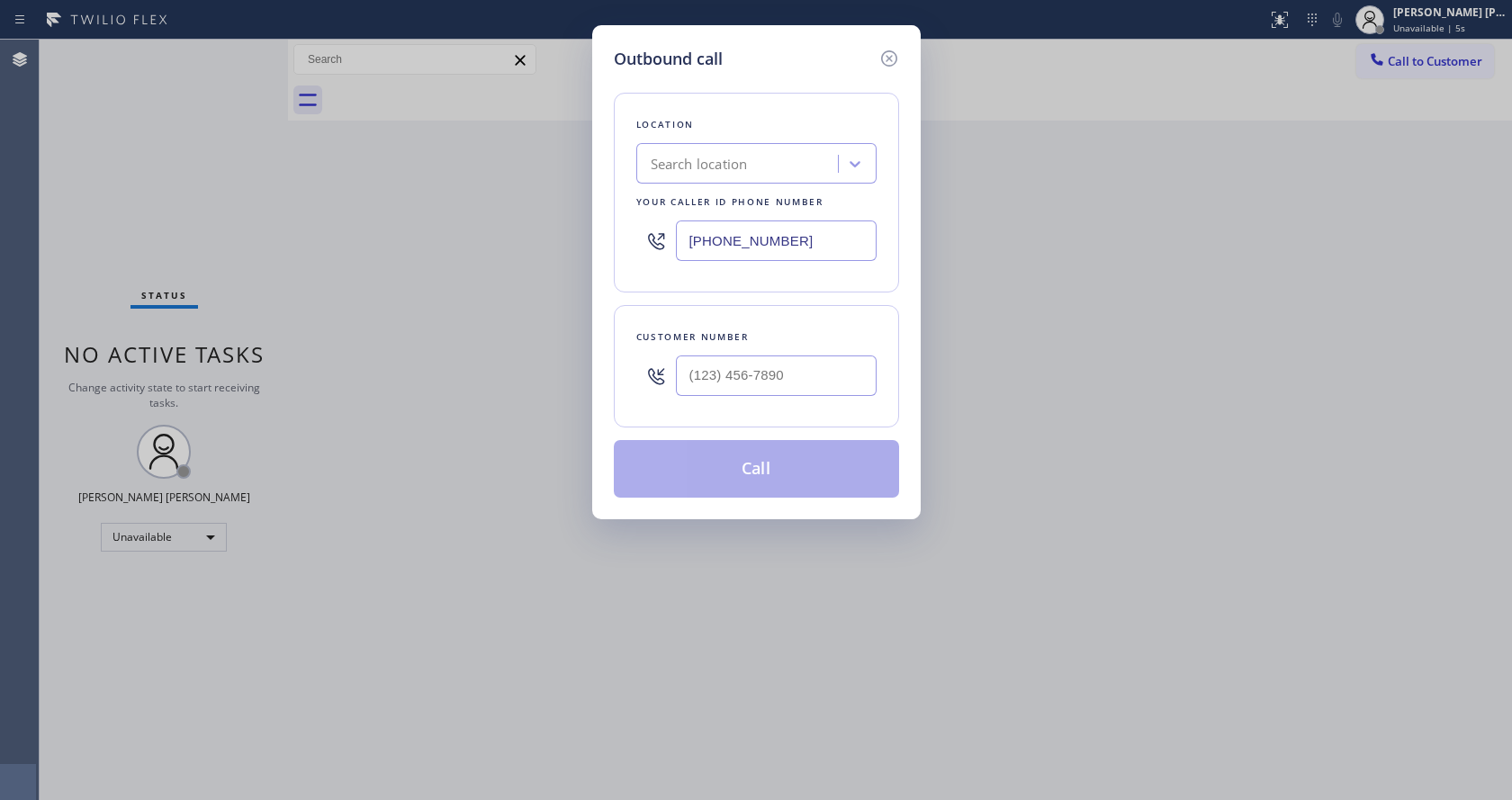
click at [732, 240] on input "[PHONE_NUMBER]" at bounding box center [777, 240] width 200 height 40
paste input "855) 731-4952"
type input "[PHONE_NUMBER]"
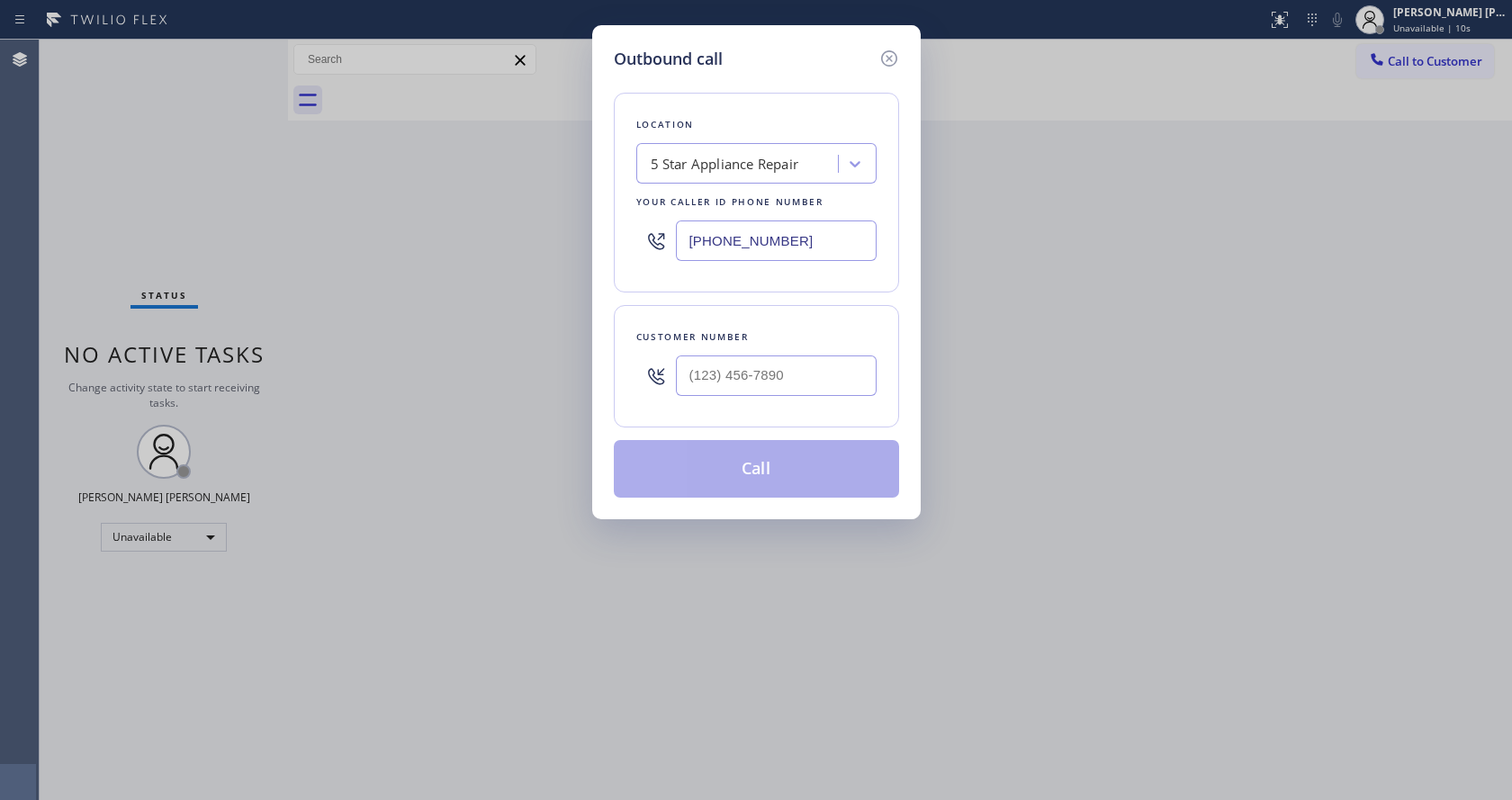
click at [767, 384] on input "text" at bounding box center [777, 375] width 200 height 40
paste input "310) 318-4234"
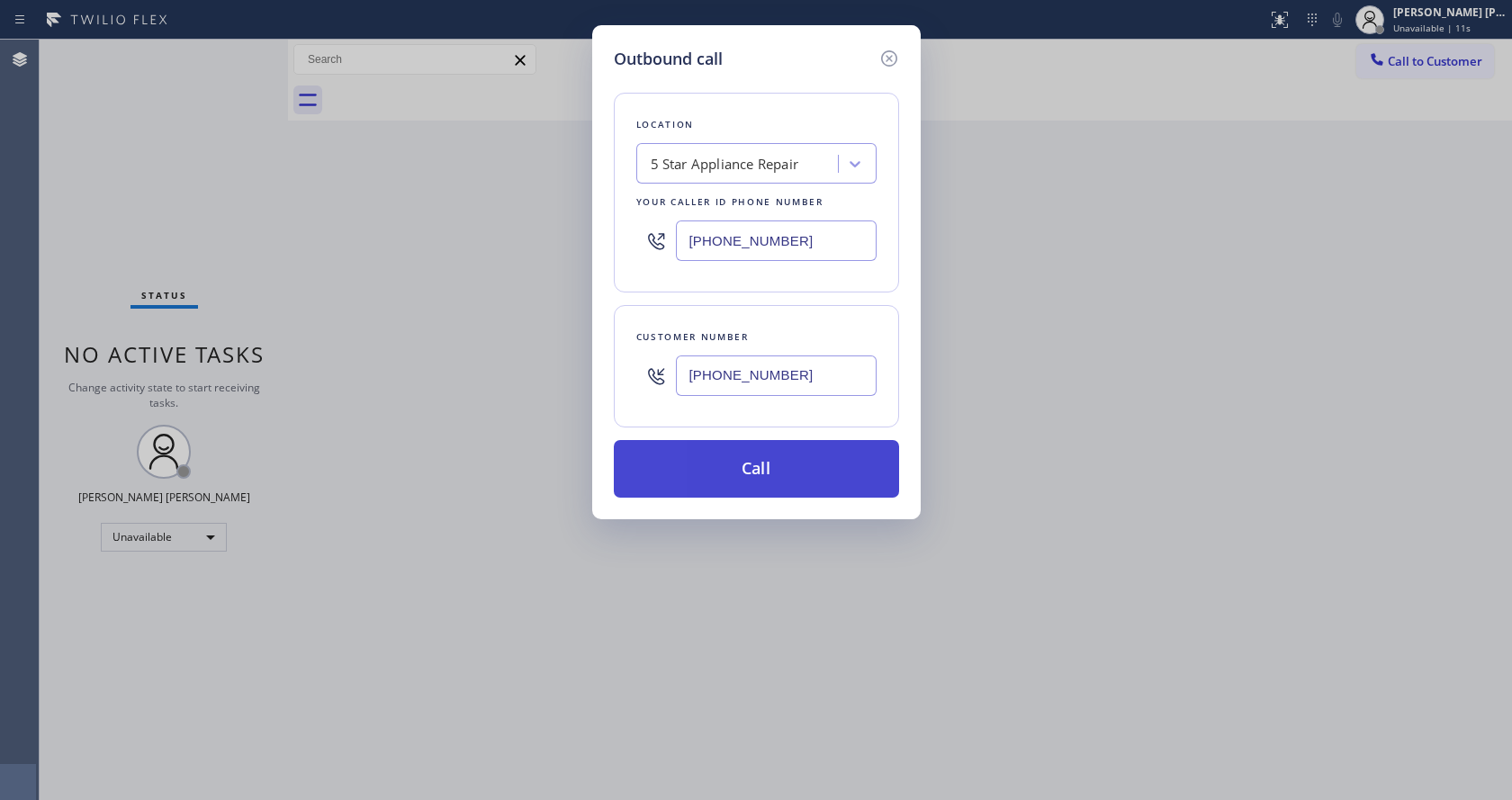
click at [755, 480] on button "Call" at bounding box center [756, 468] width 286 height 58
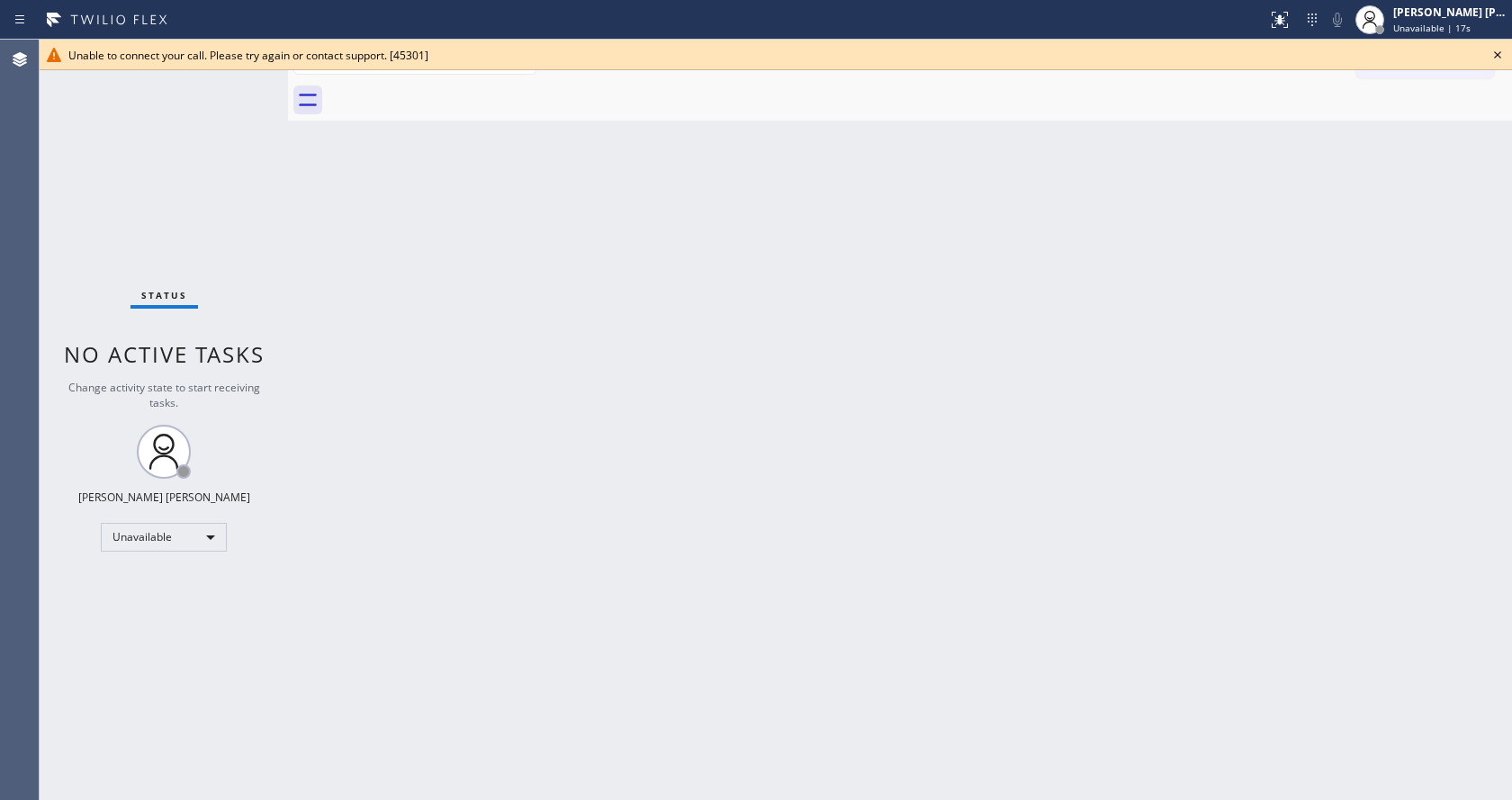
click at [1501, 49] on icon at bounding box center [1498, 55] width 22 height 22
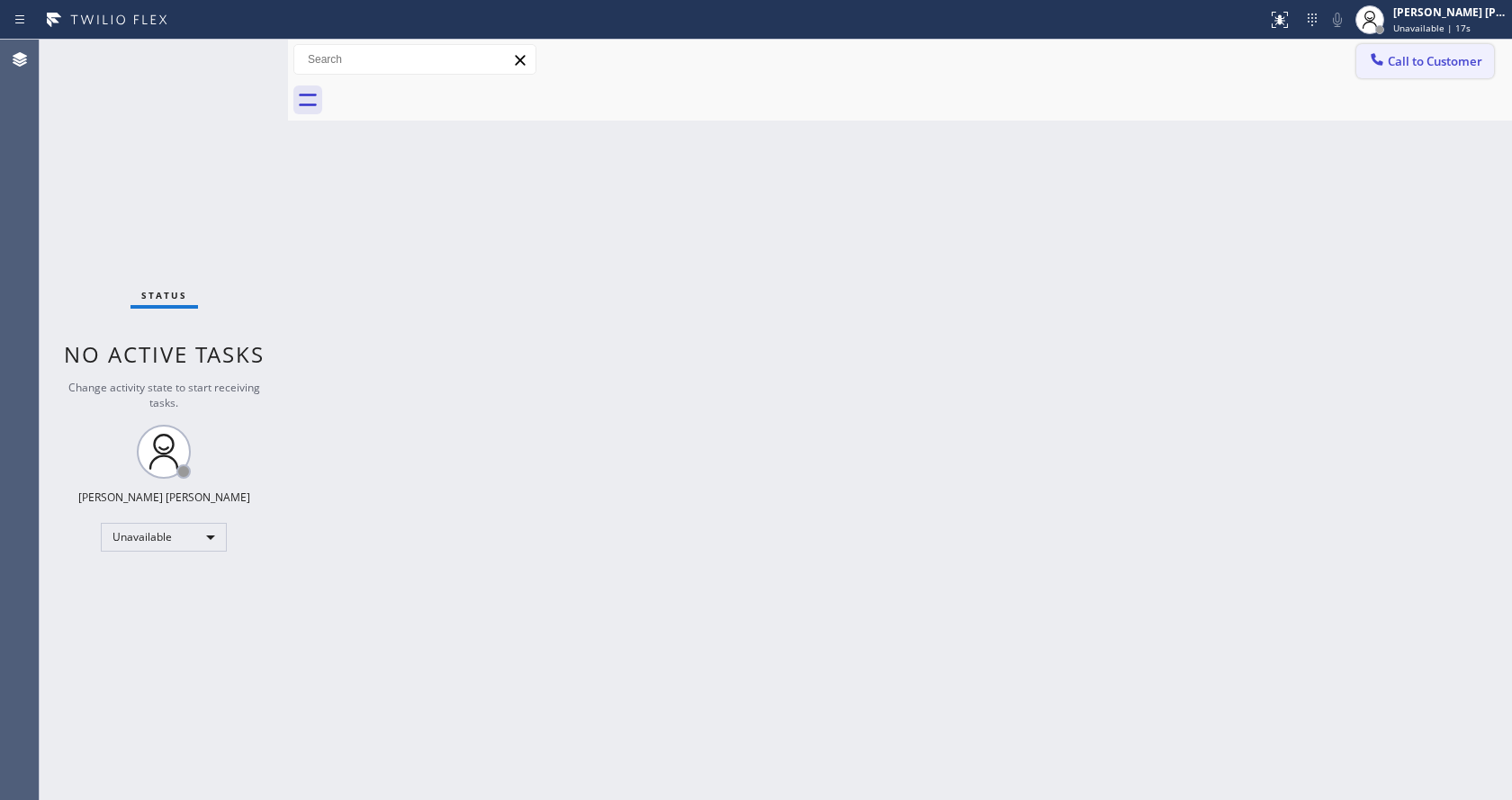
click at [1453, 65] on span "Call to Customer" at bounding box center [1435, 61] width 94 height 17
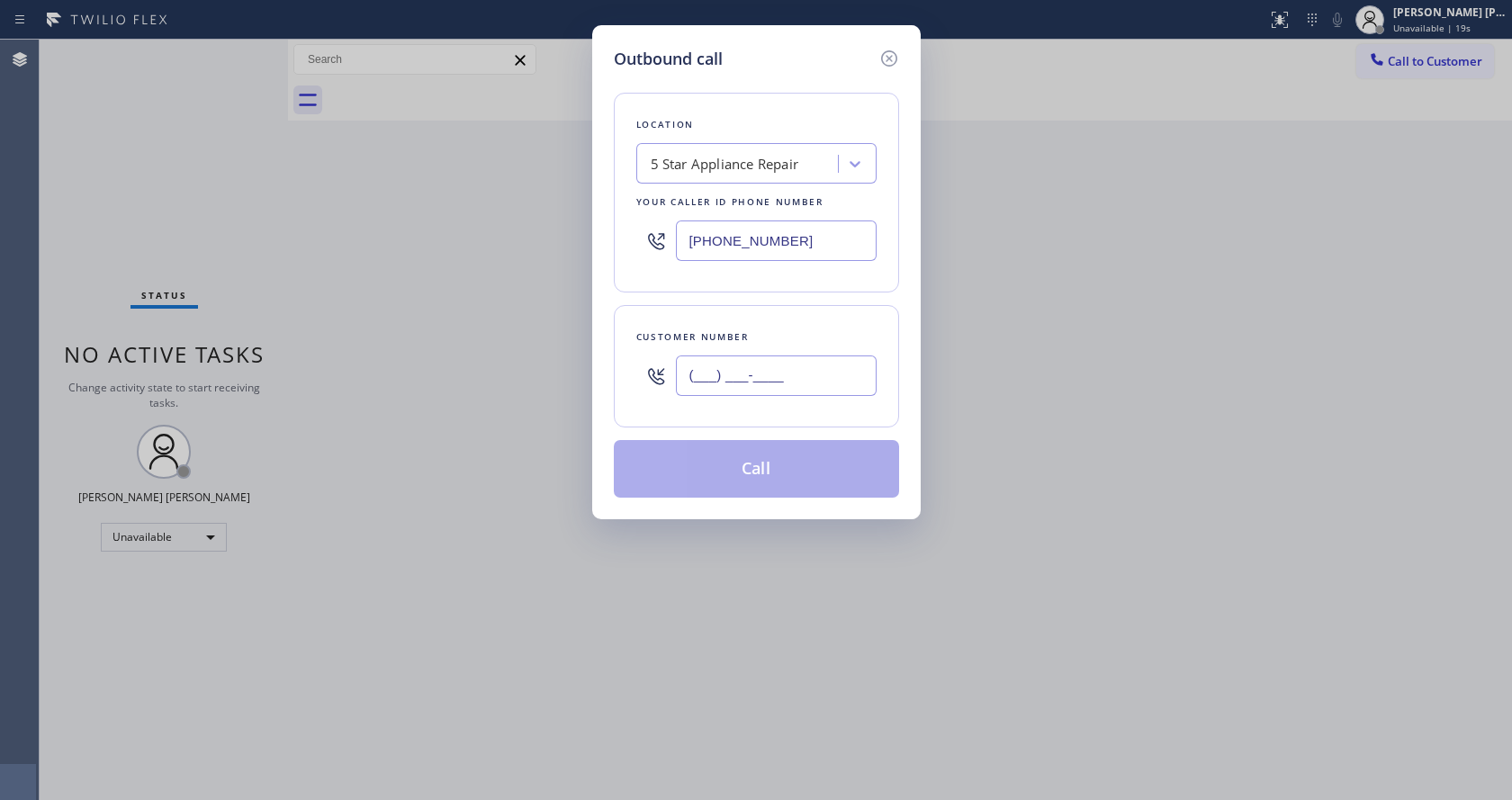
click at [750, 380] on input "(___) ___-____" at bounding box center [777, 375] width 200 height 40
paste input "310) 318-4234"
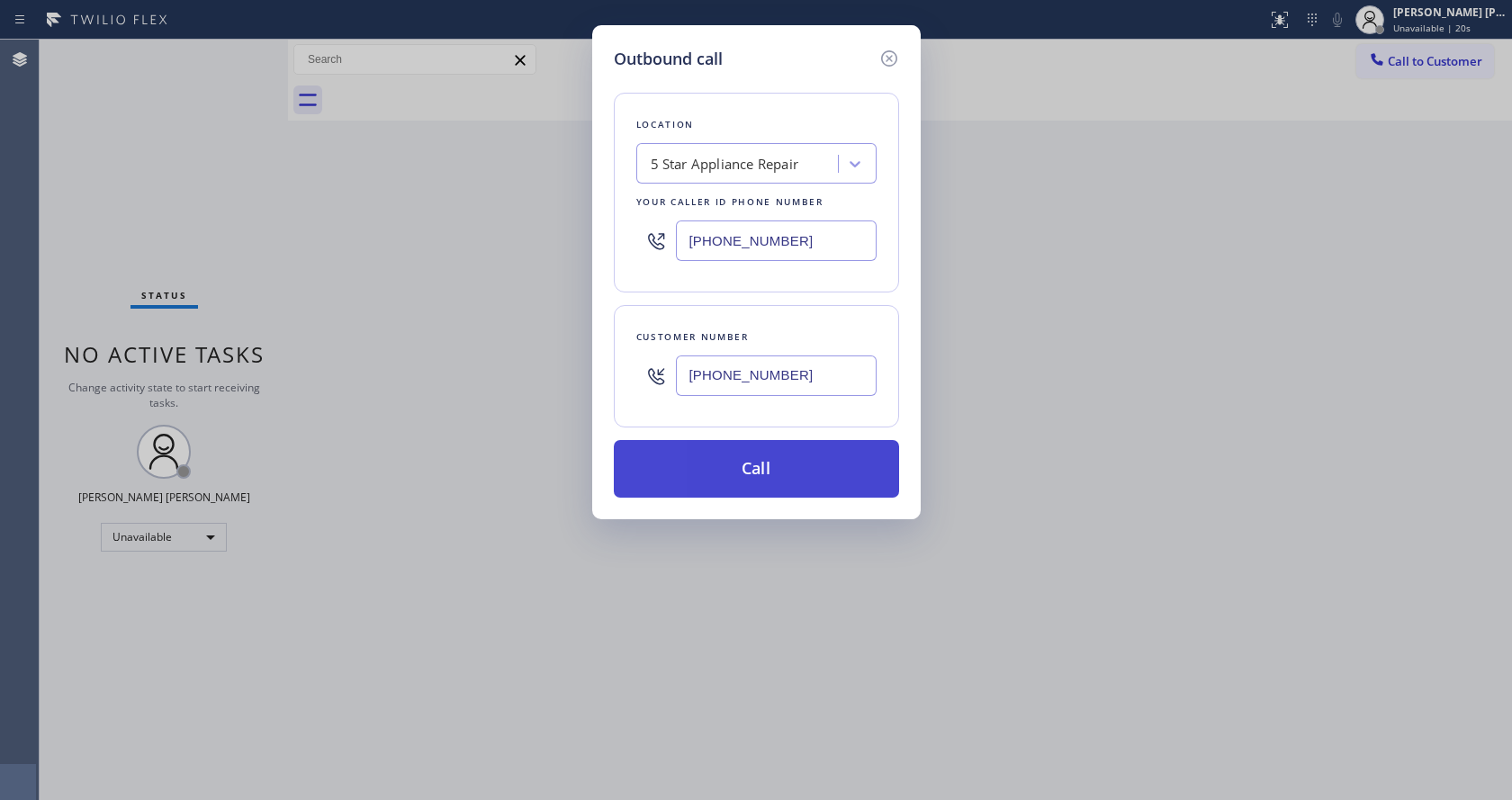
type input "[PHONE_NUMBER]"
click at [767, 461] on button "Call" at bounding box center [756, 468] width 286 height 58
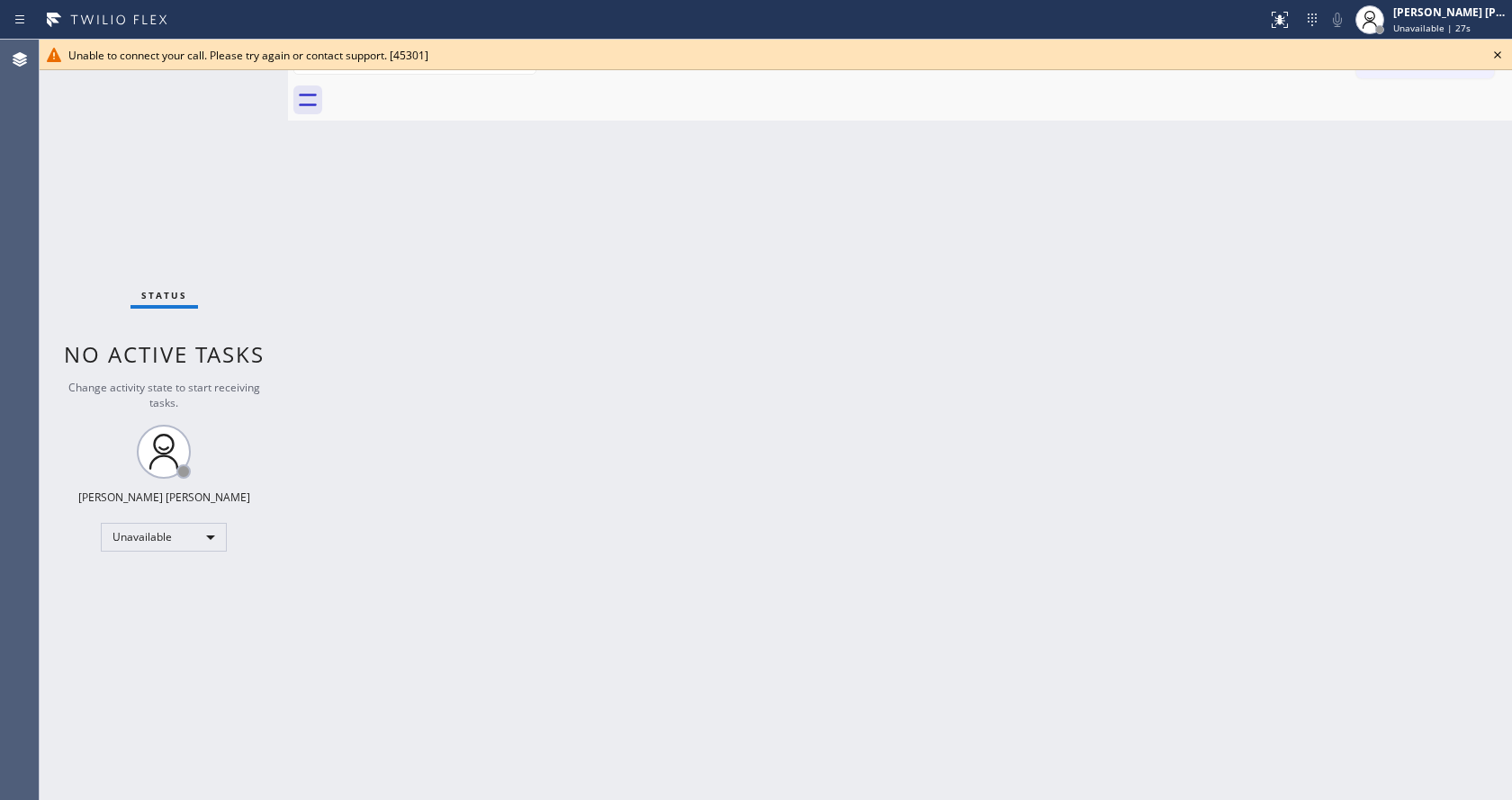
click at [1495, 51] on icon at bounding box center [1498, 55] width 22 height 22
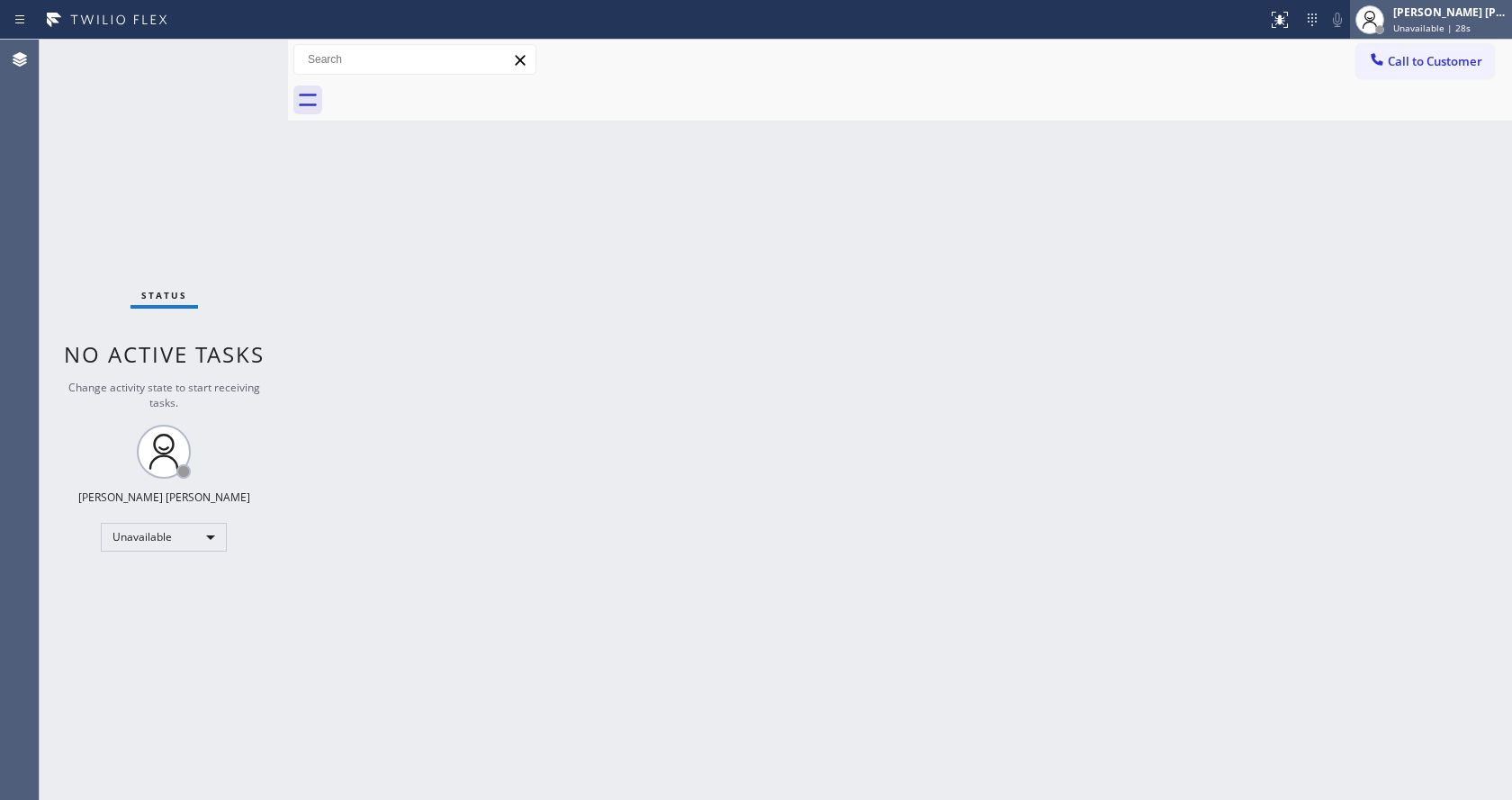
click at [1450, 36] on div "[PERSON_NAME] [PERSON_NAME] Unavailable | 28s" at bounding box center [1431, 20] width 162 height 39
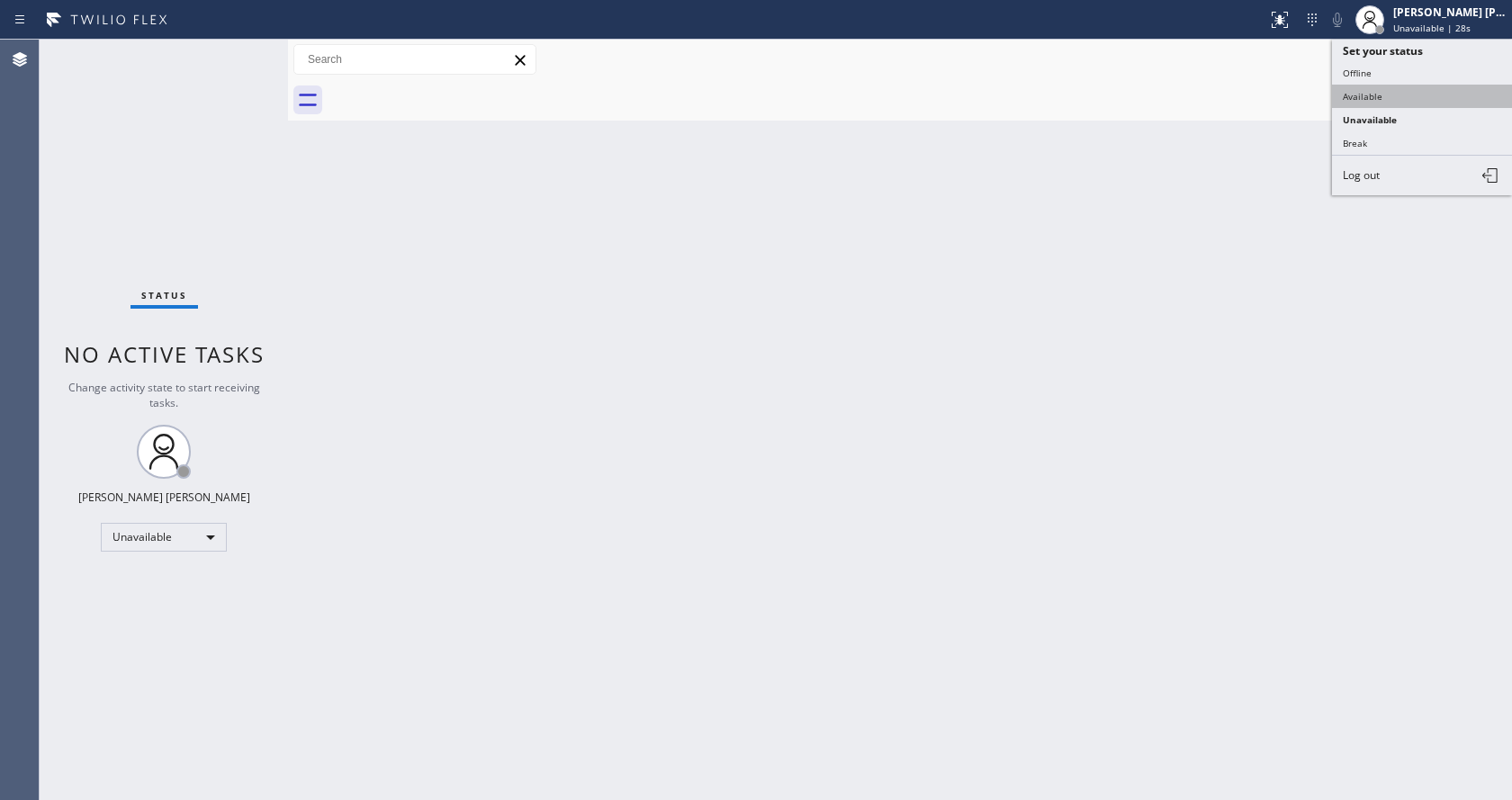
click at [1382, 95] on button "Available" at bounding box center [1422, 96] width 180 height 24
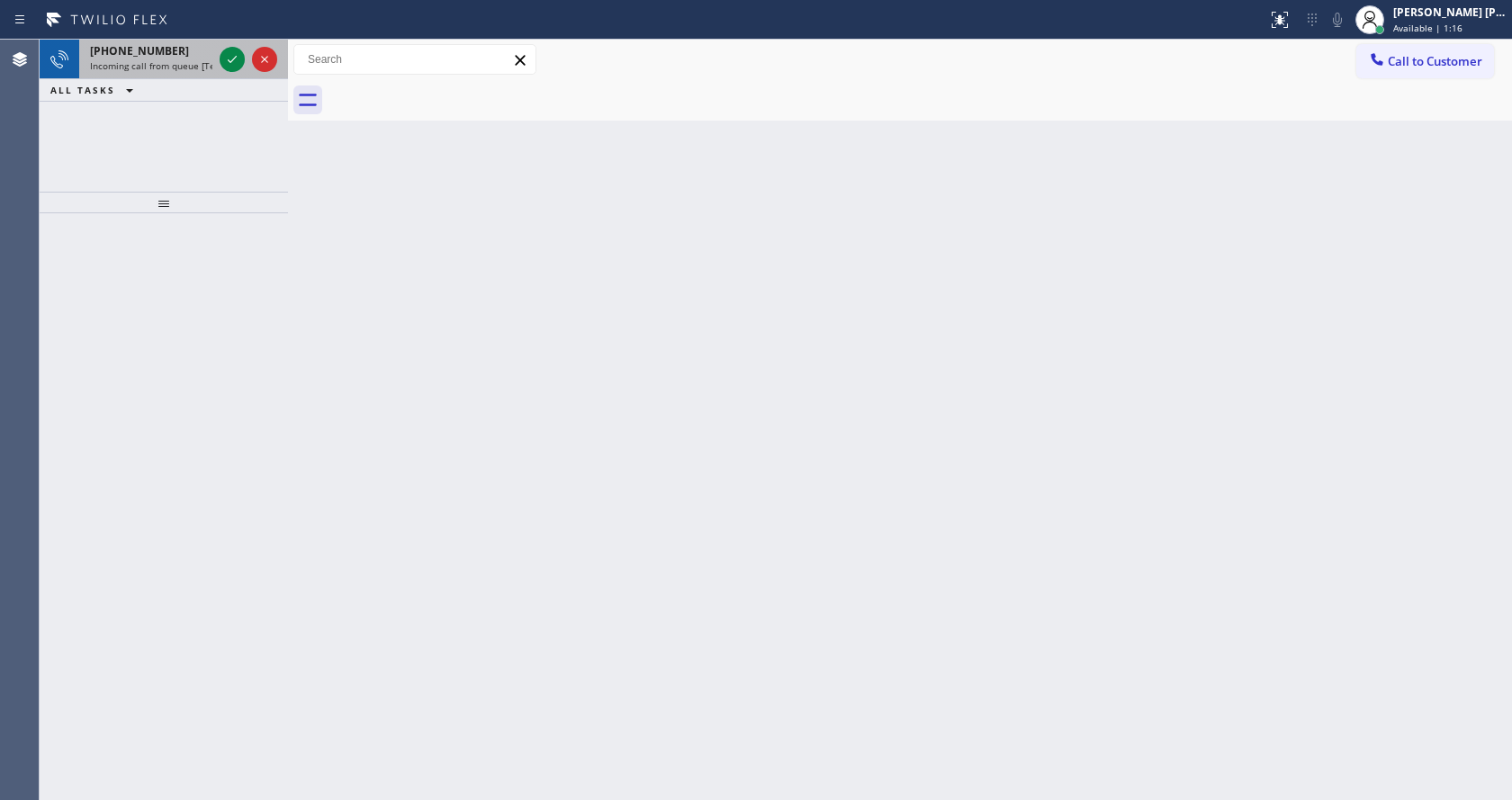
click at [189, 61] on span "Incoming call from queue [Test] All" at bounding box center [165, 66] width 149 height 13
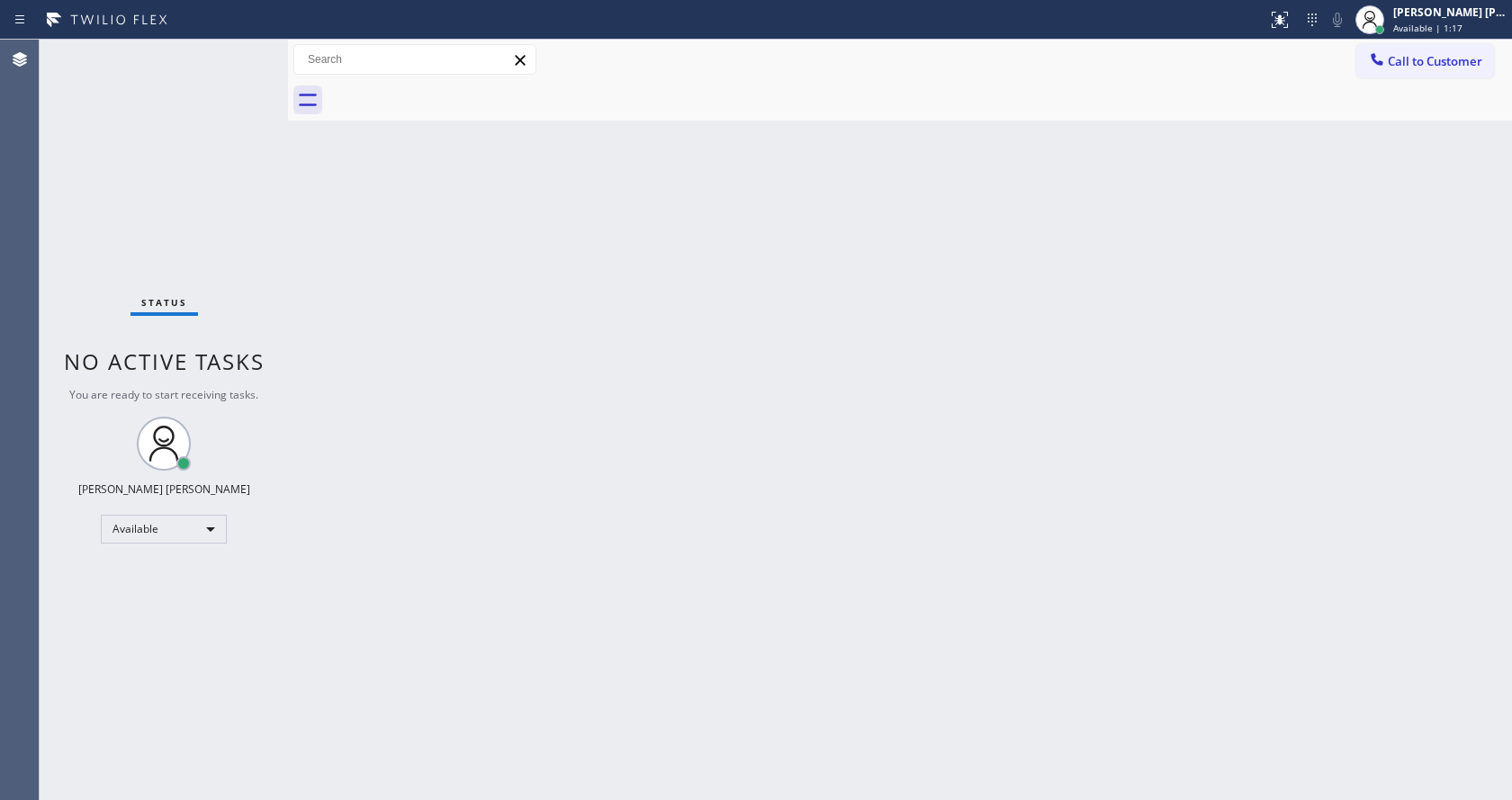
click at [676, 344] on div "Back to Dashboard Change Sender ID Customers Technicians Select a contact Outbo…" at bounding box center [899, 419] width 1224 height 761
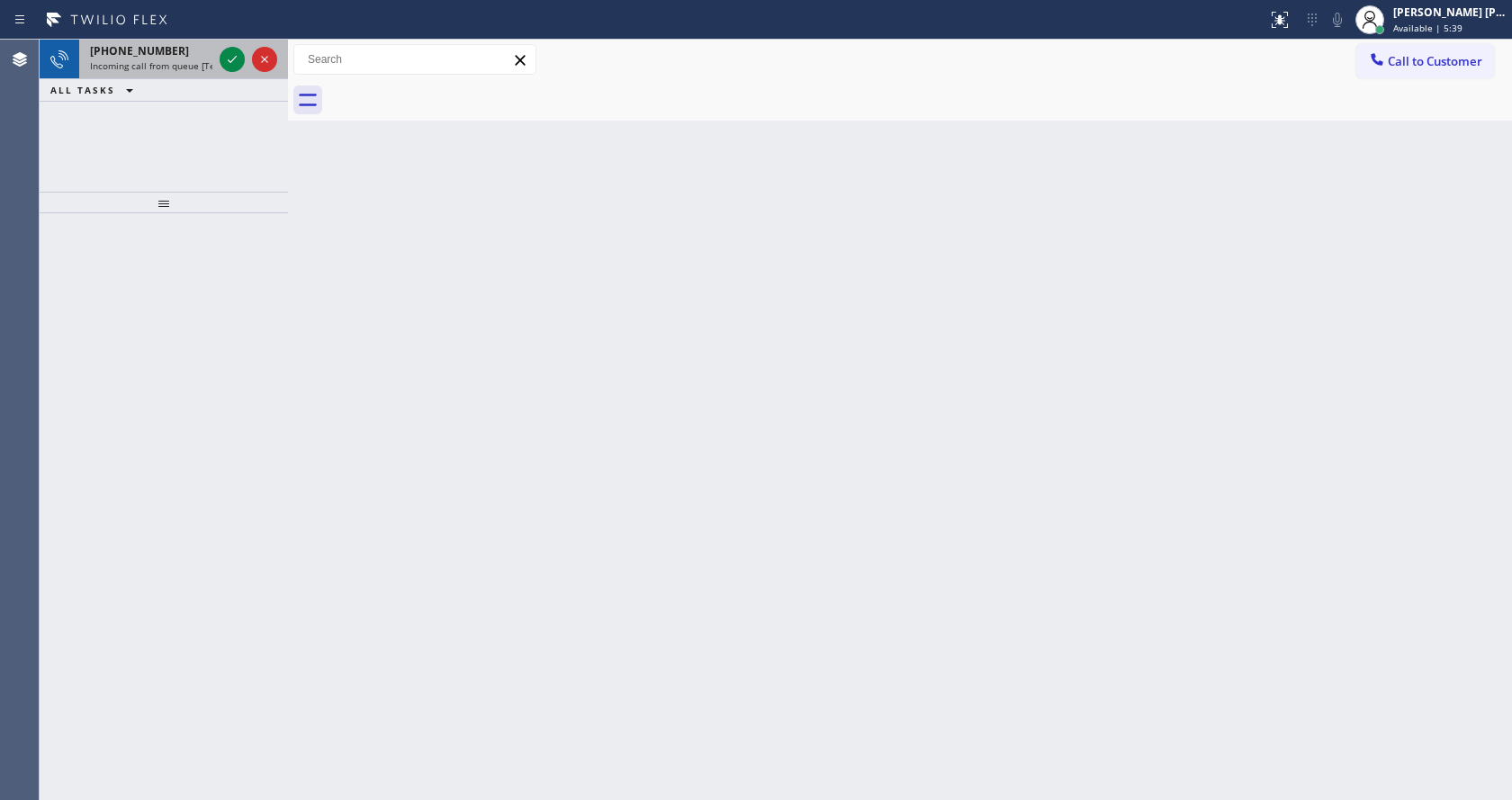
click at [179, 60] on span "Incoming call from queue [Test] All" at bounding box center [165, 66] width 149 height 13
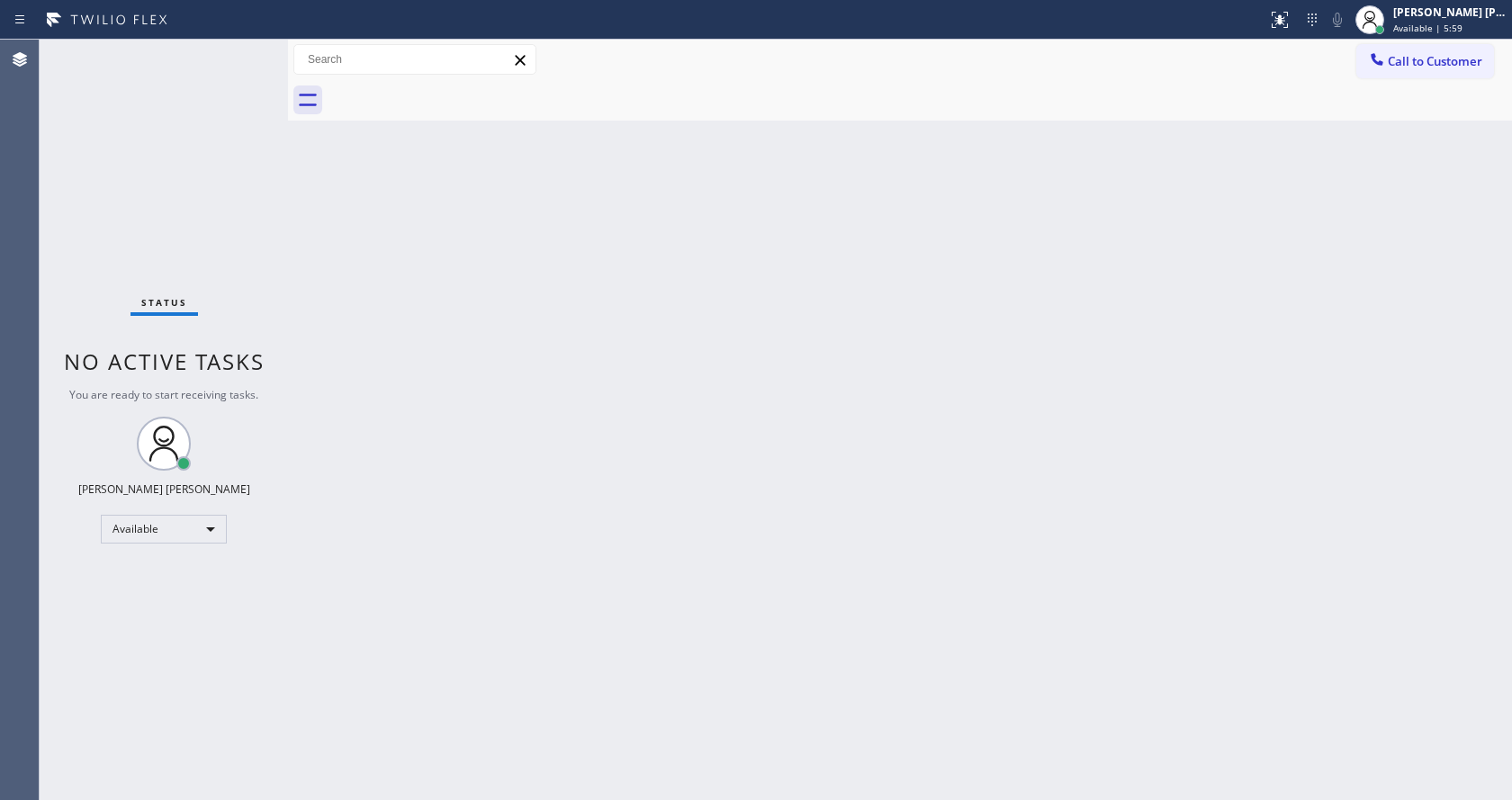
click at [809, 522] on div "Back to Dashboard Change Sender ID Customers Technicians Select a contact Outbo…" at bounding box center [899, 419] width 1224 height 761
click at [220, 321] on div "Status No active tasks You are ready to start receiving tasks. [PERSON_NAME] [P…" at bounding box center [163, 419] width 248 height 761
click at [243, 51] on div "Status No active tasks You are ready to start receiving tasks. [PERSON_NAME] [P…" at bounding box center [163, 419] width 248 height 761
click at [457, 336] on div "Back to Dashboard Change Sender ID Customers Technicians Select a contact Outbo…" at bounding box center [899, 419] width 1224 height 761
click at [635, 563] on div "Back to Dashboard Change Sender ID Customers Technicians Select a contact Outbo…" at bounding box center [899, 419] width 1224 height 761
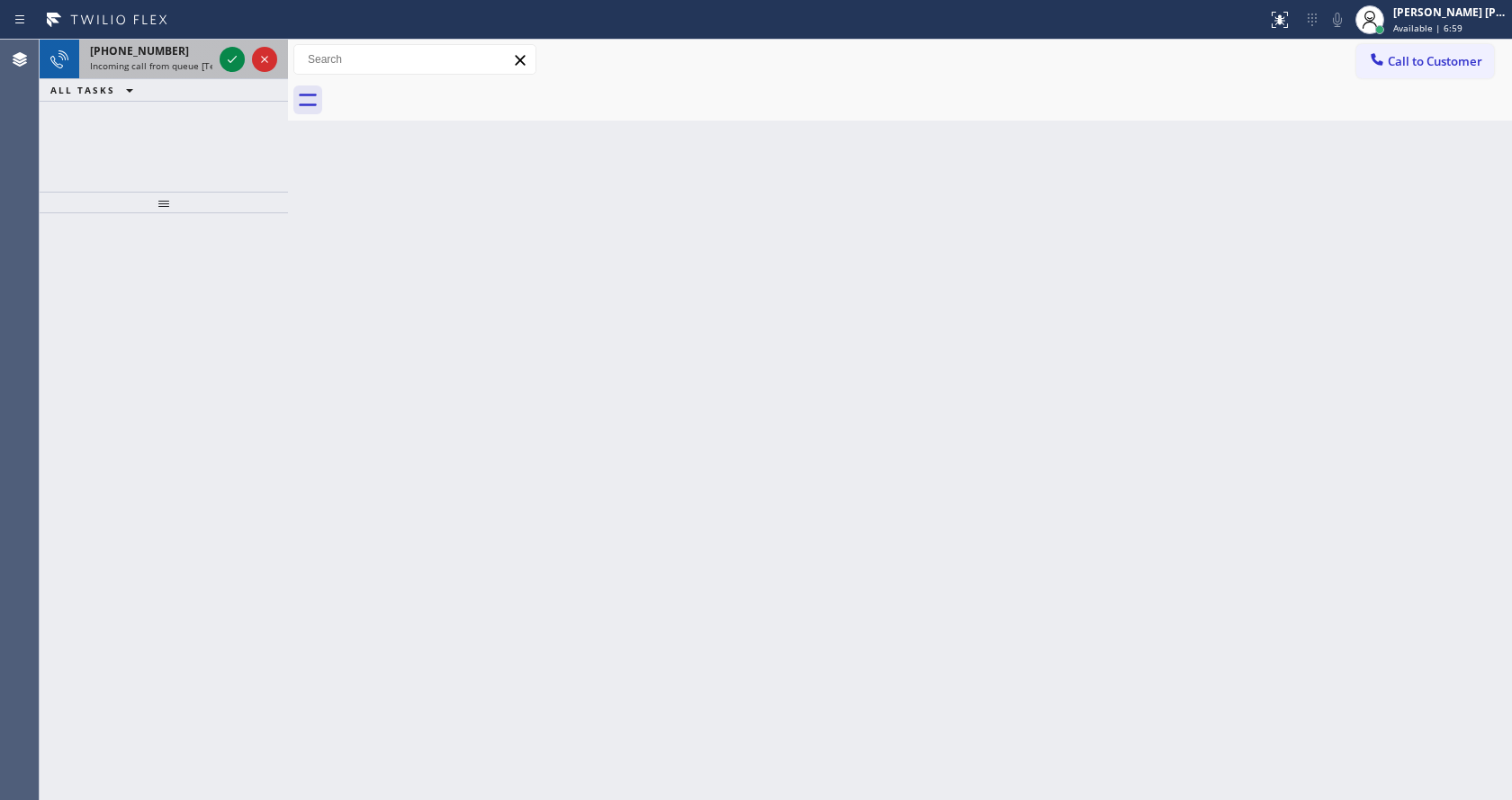
click at [186, 61] on span "Incoming call from queue [Test] All" at bounding box center [165, 66] width 149 height 13
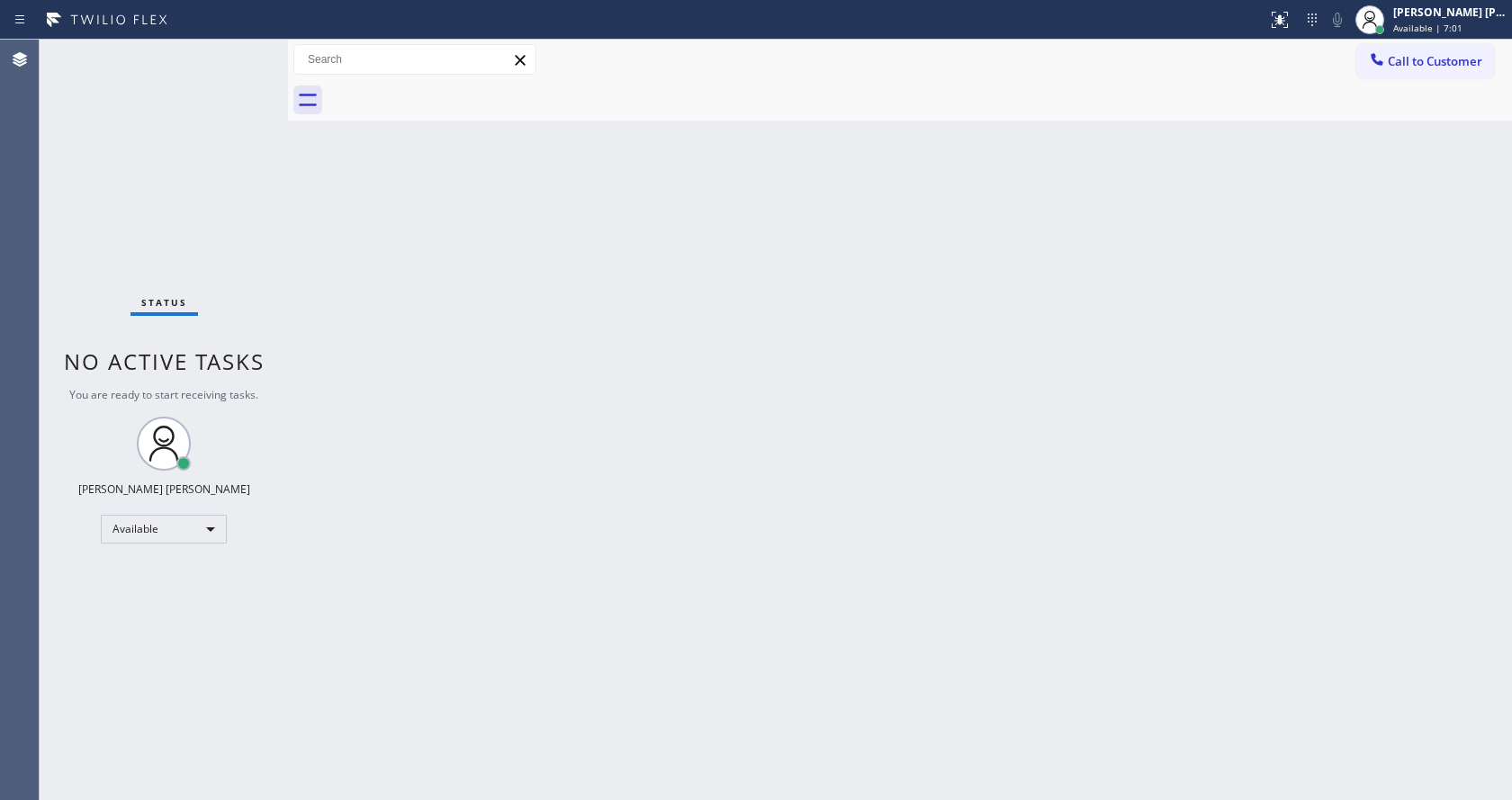
drag, startPoint x: 754, startPoint y: 613, endPoint x: 640, endPoint y: 792, distance: 212.2
click at [752, 615] on div "Back to Dashboard Change Sender ID Customers Technicians Select a contact Outbo…" at bounding box center [899, 419] width 1224 height 761
drag, startPoint x: 308, startPoint y: 322, endPoint x: 221, endPoint y: 183, distance: 164.0
click at [304, 319] on div "Back to Dashboard Change Sender ID Customers Technicians Select a contact Outbo…" at bounding box center [899, 419] width 1224 height 761
click at [602, 293] on div "Back to Dashboard Change Sender ID Customers Technicians Select a contact Outbo…" at bounding box center [899, 419] width 1224 height 761
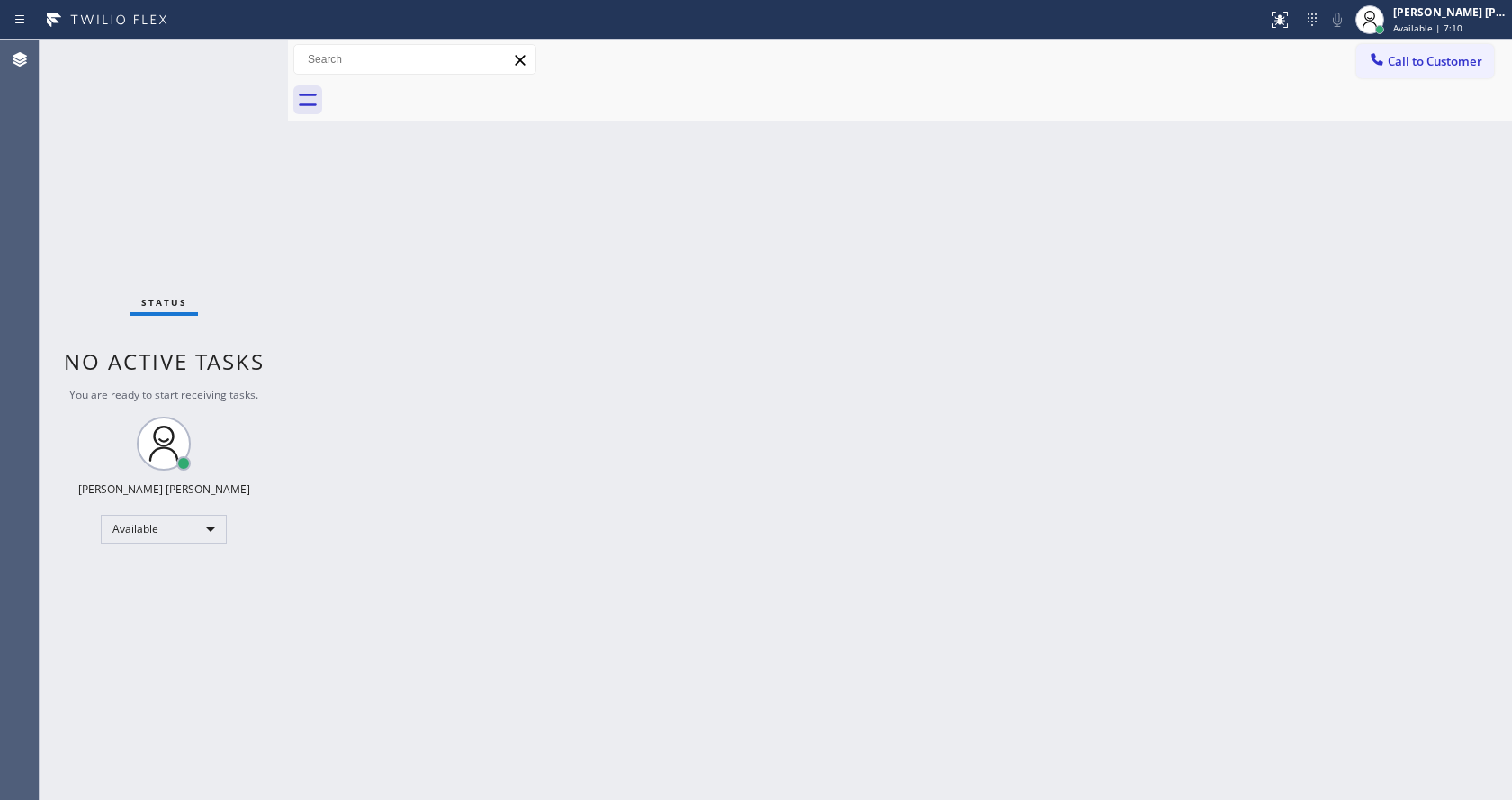
click at [780, 490] on div "Back to Dashboard Change Sender ID Customers Technicians Select a contact Outbo…" at bounding box center [899, 419] width 1224 height 761
drag, startPoint x: 288, startPoint y: 54, endPoint x: 251, endPoint y: 55, distance: 37.0
click at [260, 55] on div "Status No active tasks You are ready to start receiving tasks. [PERSON_NAME] [P…" at bounding box center [776, 419] width 1473 height 761
click at [244, 47] on div "Status No active tasks You are ready to start receiving tasks. [PERSON_NAME] [P…" at bounding box center [163, 419] width 248 height 761
click at [241, 49] on div "Status No active tasks You are ready to start receiving tasks. [PERSON_NAME] [P…" at bounding box center [163, 419] width 248 height 761
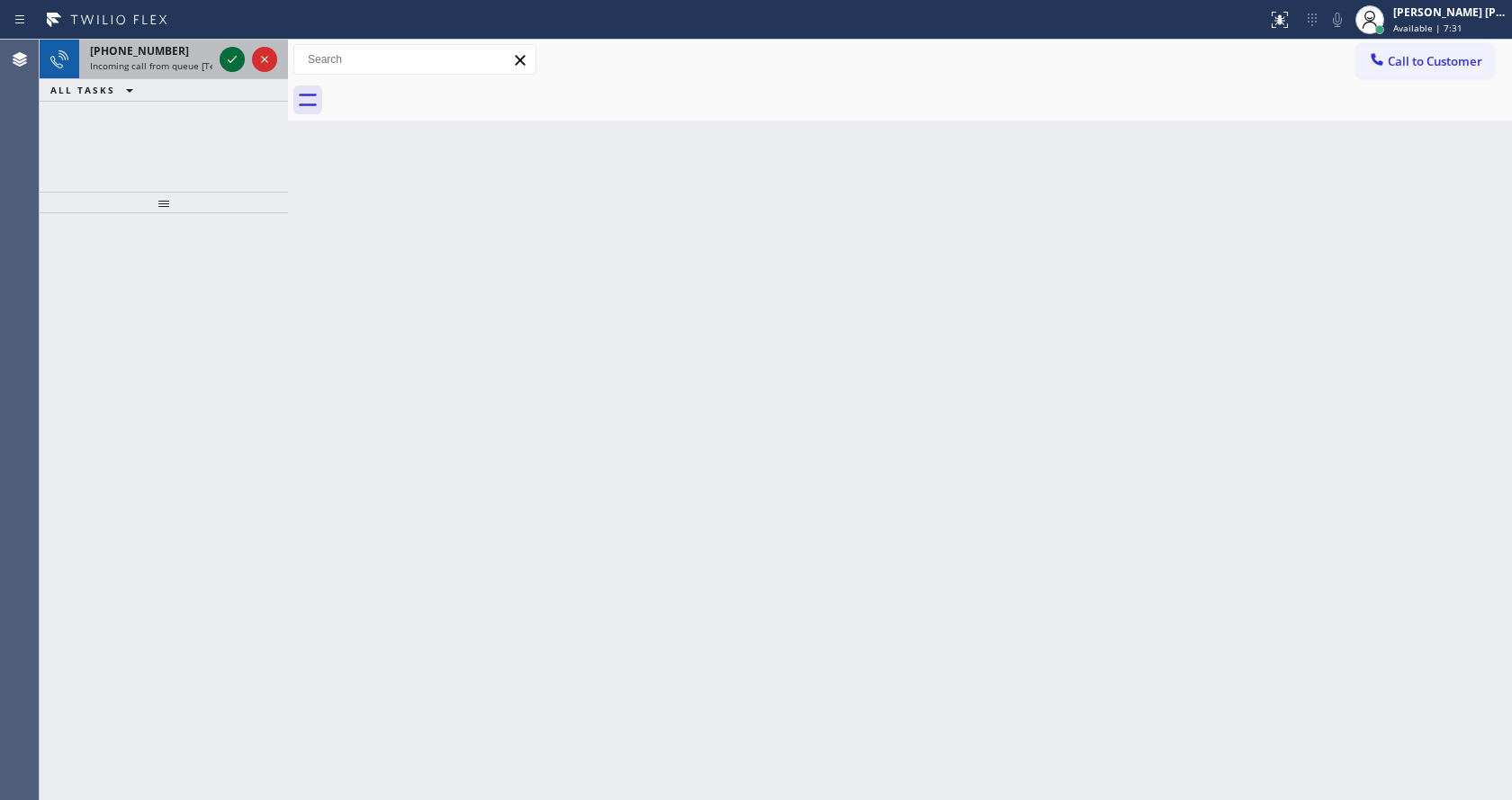
click at [233, 56] on icon at bounding box center [233, 60] width 22 height 22
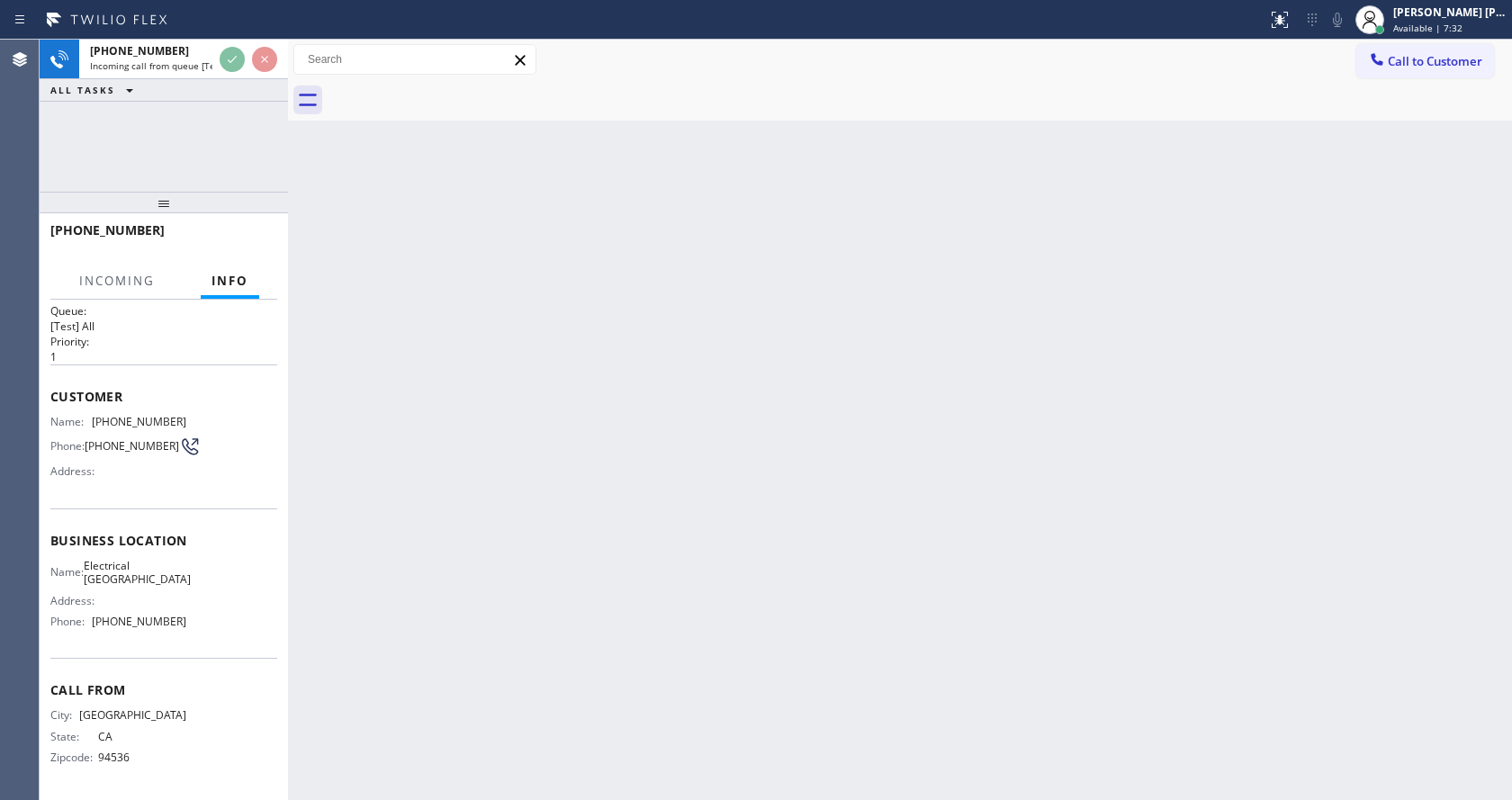
scroll to position [37, 0]
click at [636, 524] on div "Back to Dashboard Change Sender ID Customers Technicians Select a contact Outbo…" at bounding box center [899, 419] width 1224 height 761
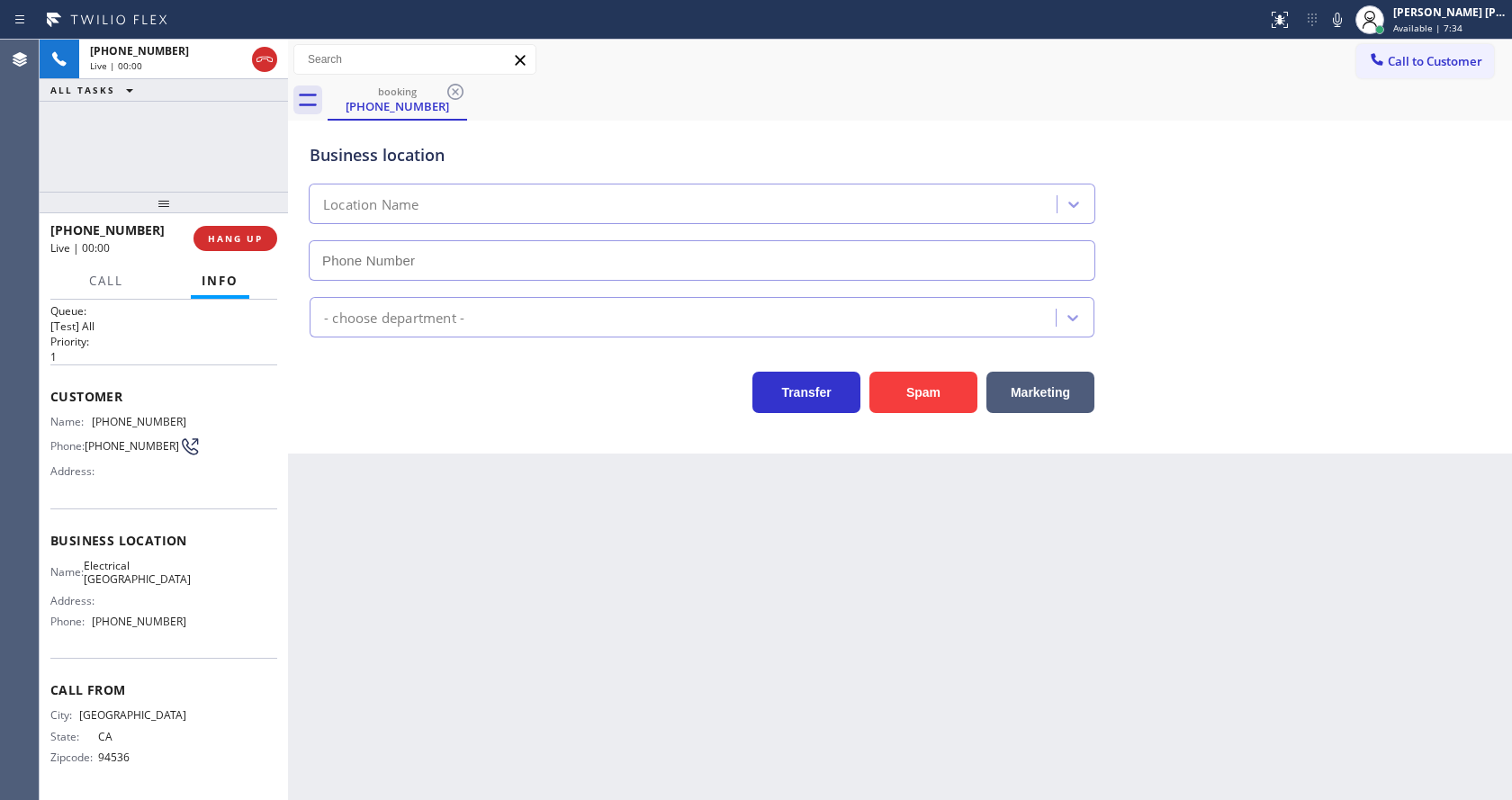
type input "[PHONE_NUMBER]"
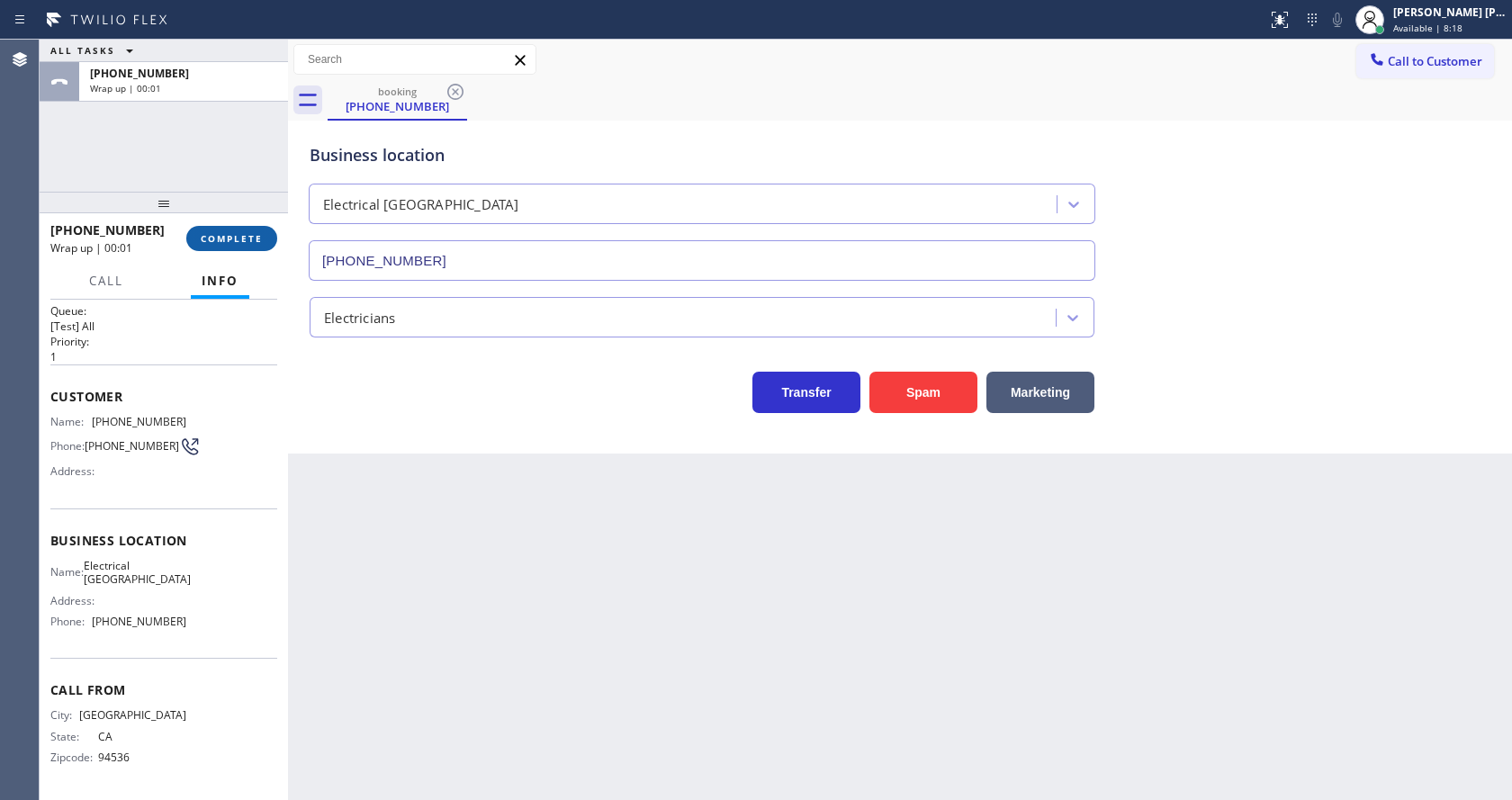
click at [251, 226] on button "COMPLETE" at bounding box center [232, 239] width 91 height 26
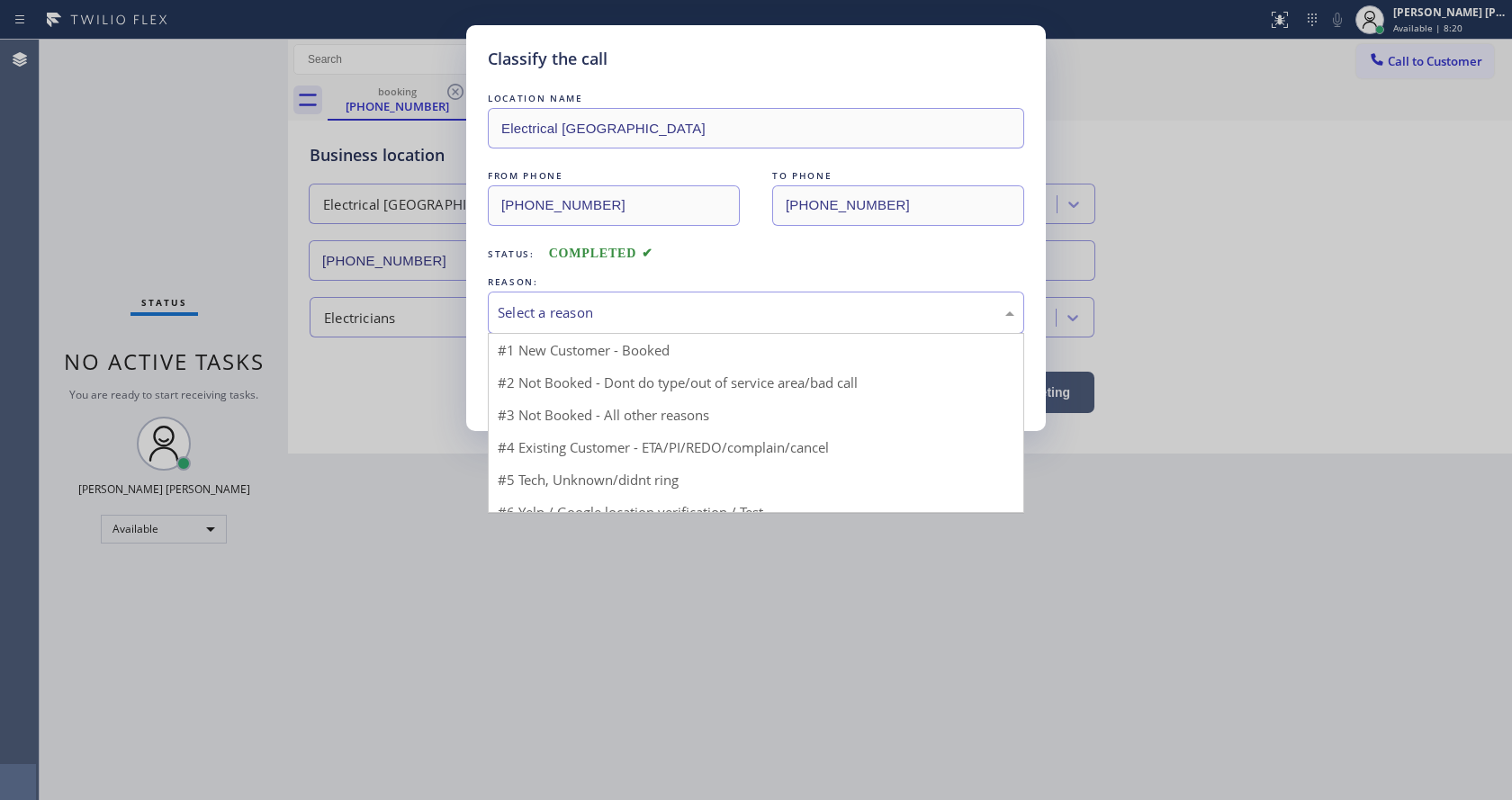
click at [585, 318] on div "Select a reason" at bounding box center [756, 312] width 516 height 21
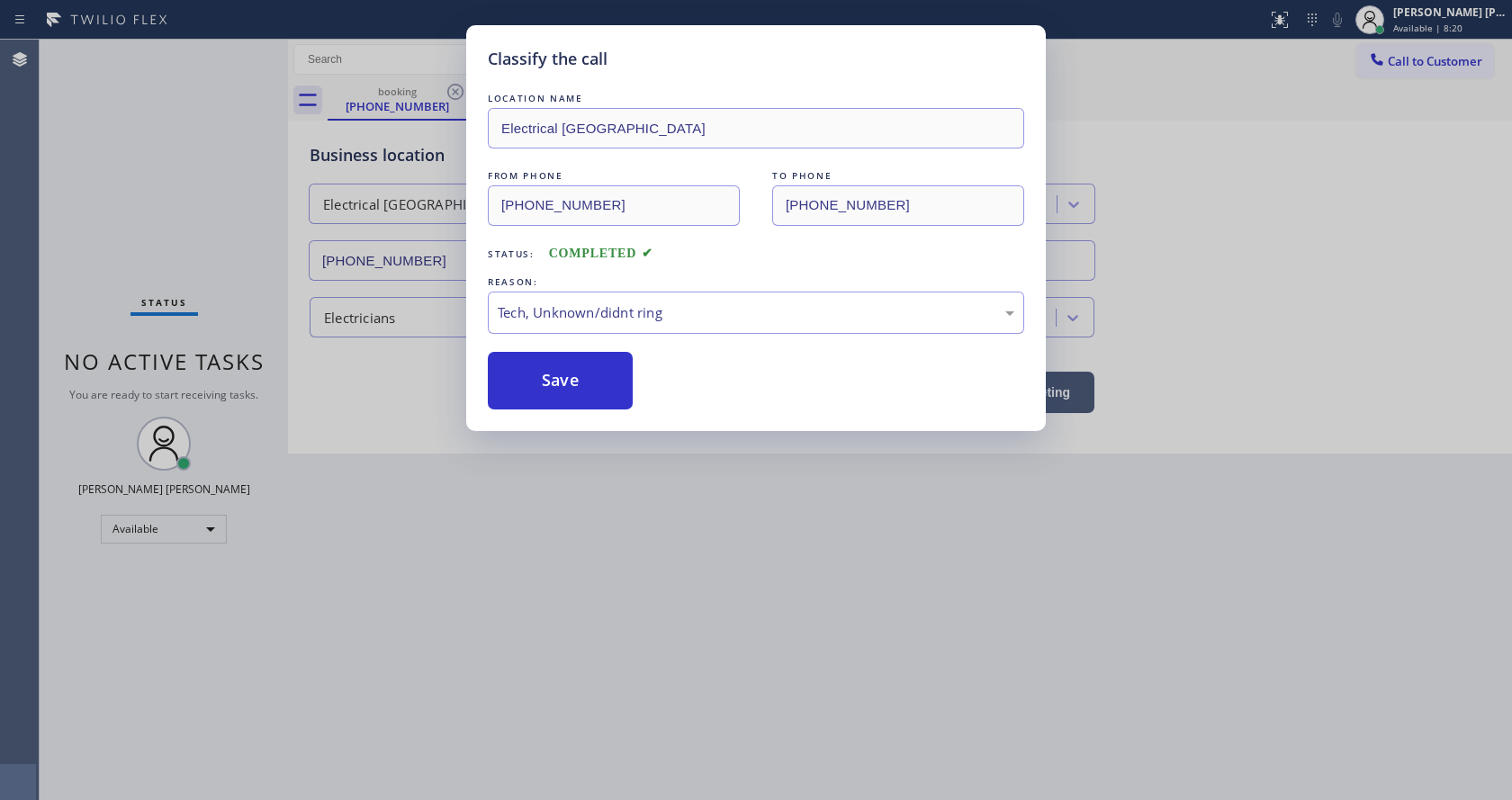
click at [549, 379] on button "Save" at bounding box center [561, 381] width 145 height 58
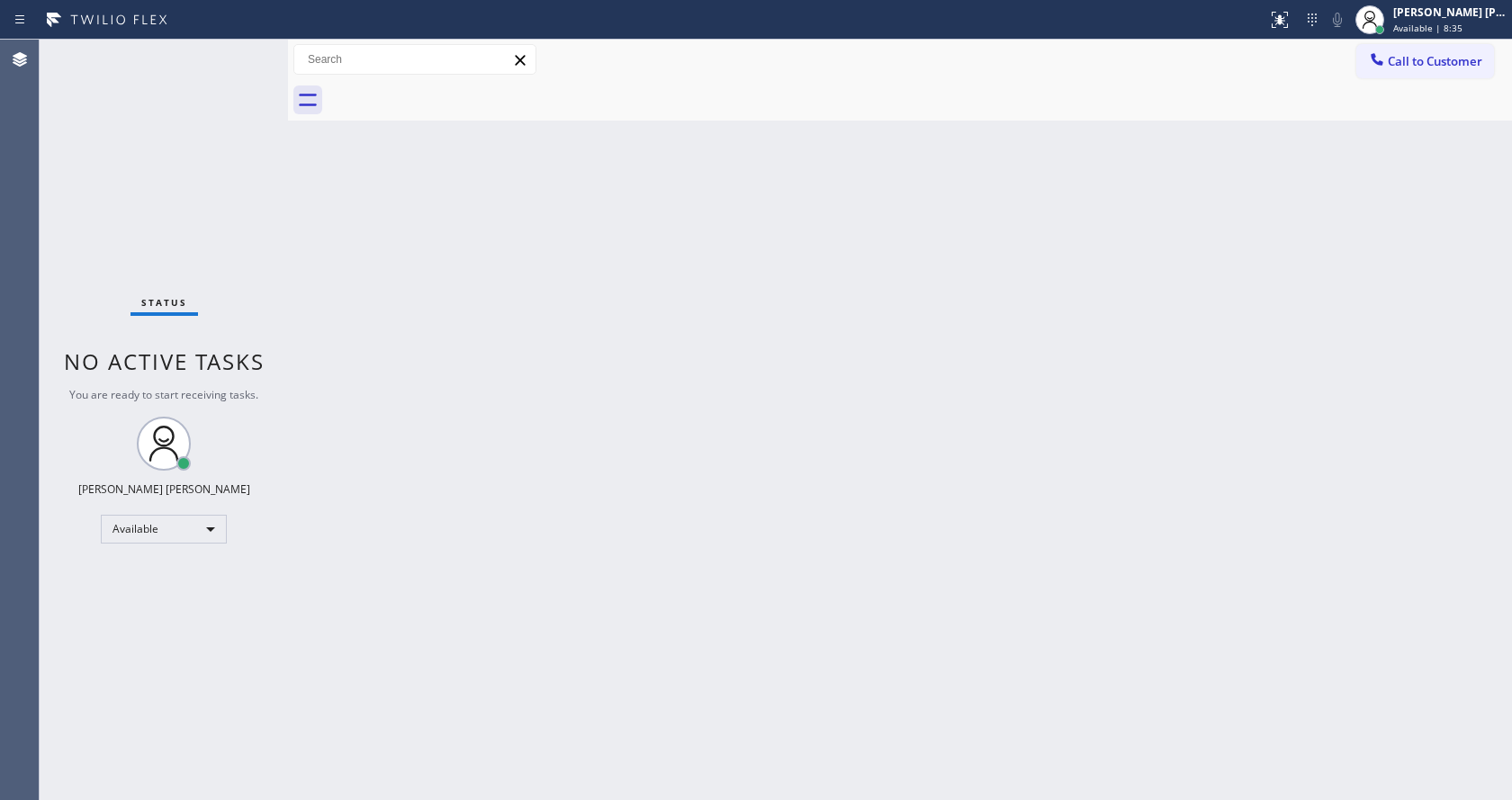
click at [385, 279] on div "Back to Dashboard Change Sender ID Customers Technicians Select a contact Outbo…" at bounding box center [899, 419] width 1224 height 761
drag, startPoint x: 286, startPoint y: 61, endPoint x: 248, endPoint y: 58, distance: 38.1
click at [248, 58] on div "Status No active tasks You are ready to start receiving tasks. [PERSON_NAME] [P…" at bounding box center [776, 419] width 1473 height 761
click at [243, 56] on div "Status No active tasks You are ready to start receiving tasks. [PERSON_NAME] [P…" at bounding box center [163, 419] width 248 height 761
click at [521, 458] on div "Back to Dashboard Change Sender ID Customers Technicians Select a contact Outbo…" at bounding box center [899, 419] width 1224 height 761
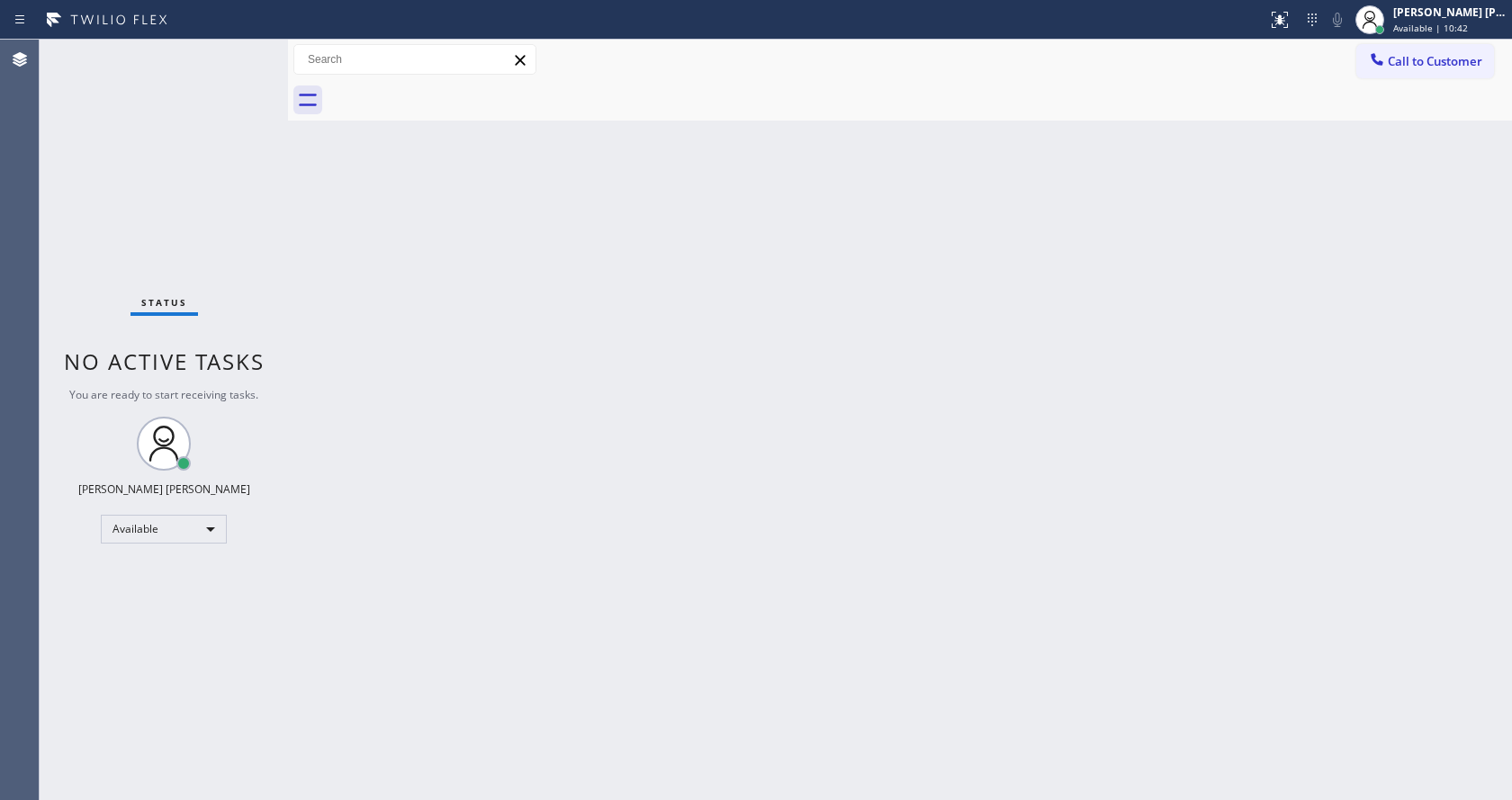
drag, startPoint x: 479, startPoint y: 436, endPoint x: 405, endPoint y: 383, distance: 91.0
click at [479, 436] on div "Back to Dashboard Change Sender ID Customers Technicians Select a contact Outbo…" at bounding box center [899, 419] width 1224 height 761
click at [500, 691] on div "Back to Dashboard Change Sender ID Customers Technicians Select a contact Outbo…" at bounding box center [899, 419] width 1224 height 761
click at [908, 518] on div "Back to Dashboard Change Sender ID Customers Technicians Select a contact Outbo…" at bounding box center [899, 419] width 1224 height 761
click at [191, 190] on div "Status No active tasks You are ready to start receiving tasks. [PERSON_NAME] [P…" at bounding box center [163, 419] width 248 height 761
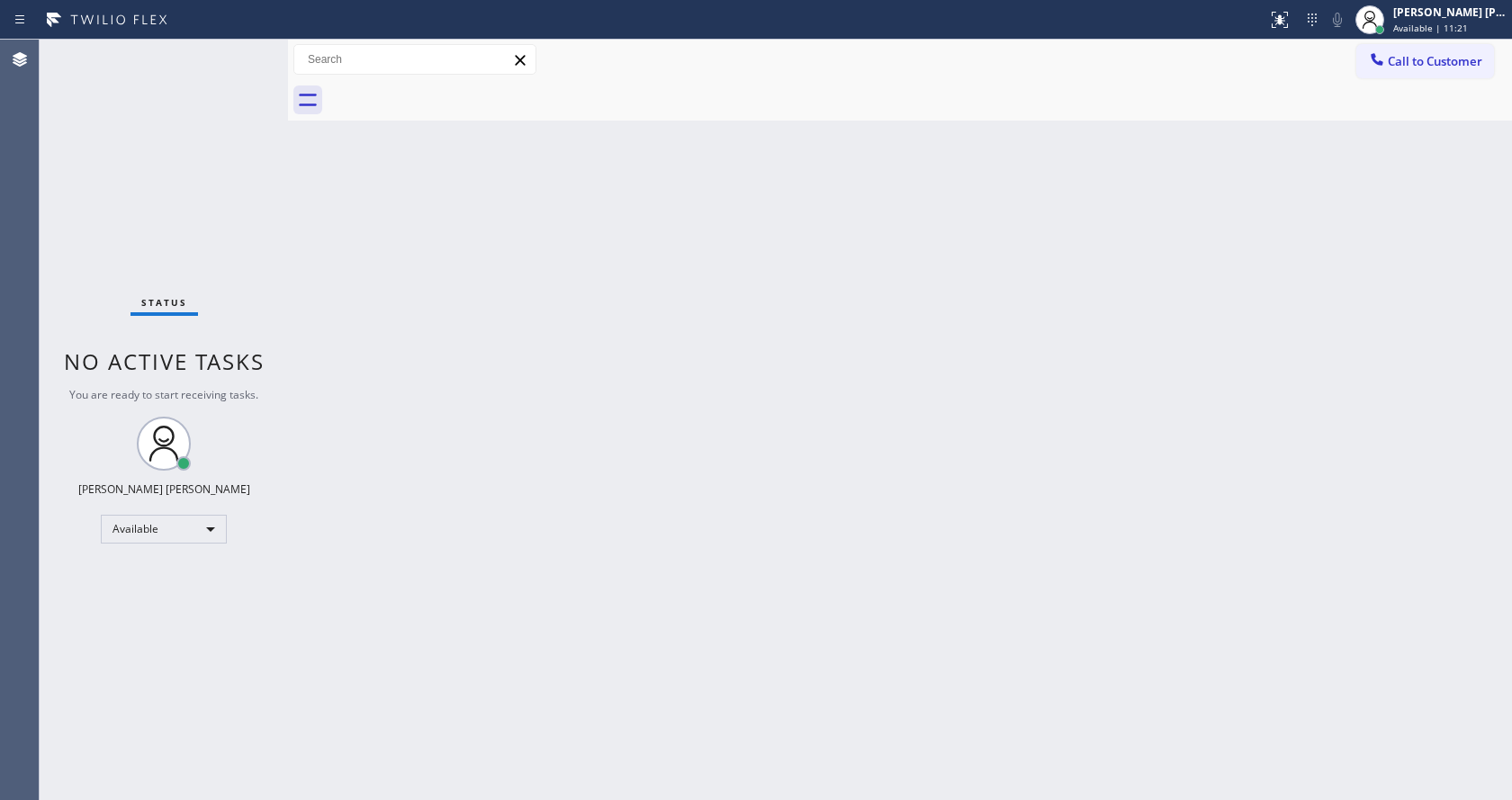
click at [896, 446] on div "Back to Dashboard Change Sender ID Customers Technicians Select a contact Outbo…" at bounding box center [899, 419] width 1224 height 761
click at [274, 375] on div "Status No active tasks You are ready to start receiving tasks. [PERSON_NAME] [P…" at bounding box center [163, 419] width 248 height 761
click at [245, 55] on div "Status No active tasks You are ready to start receiving tasks. [PERSON_NAME] [P…" at bounding box center [163, 419] width 248 height 761
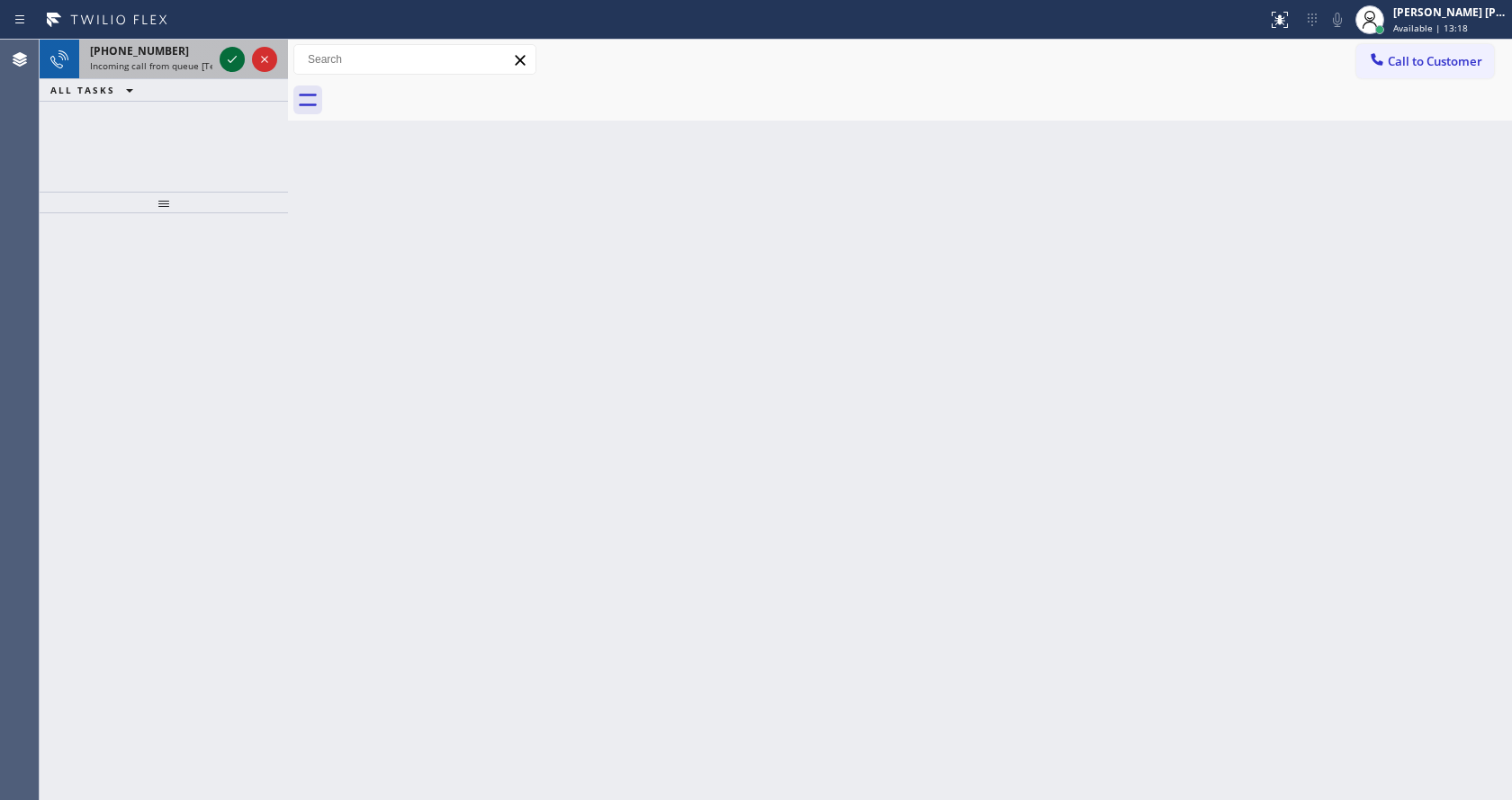
click at [236, 60] on icon at bounding box center [233, 60] width 22 height 22
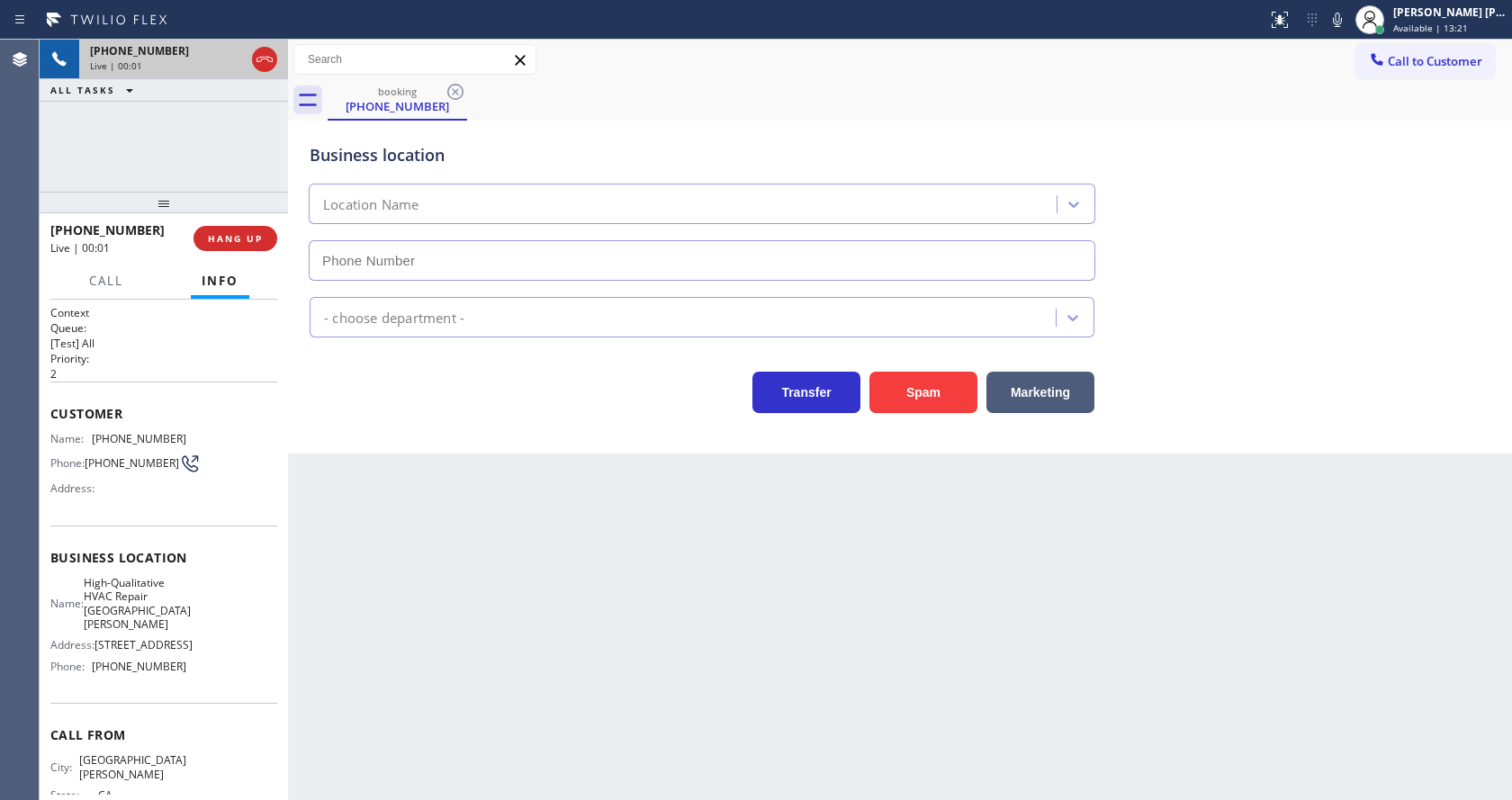
type input "[PHONE_NUMBER]"
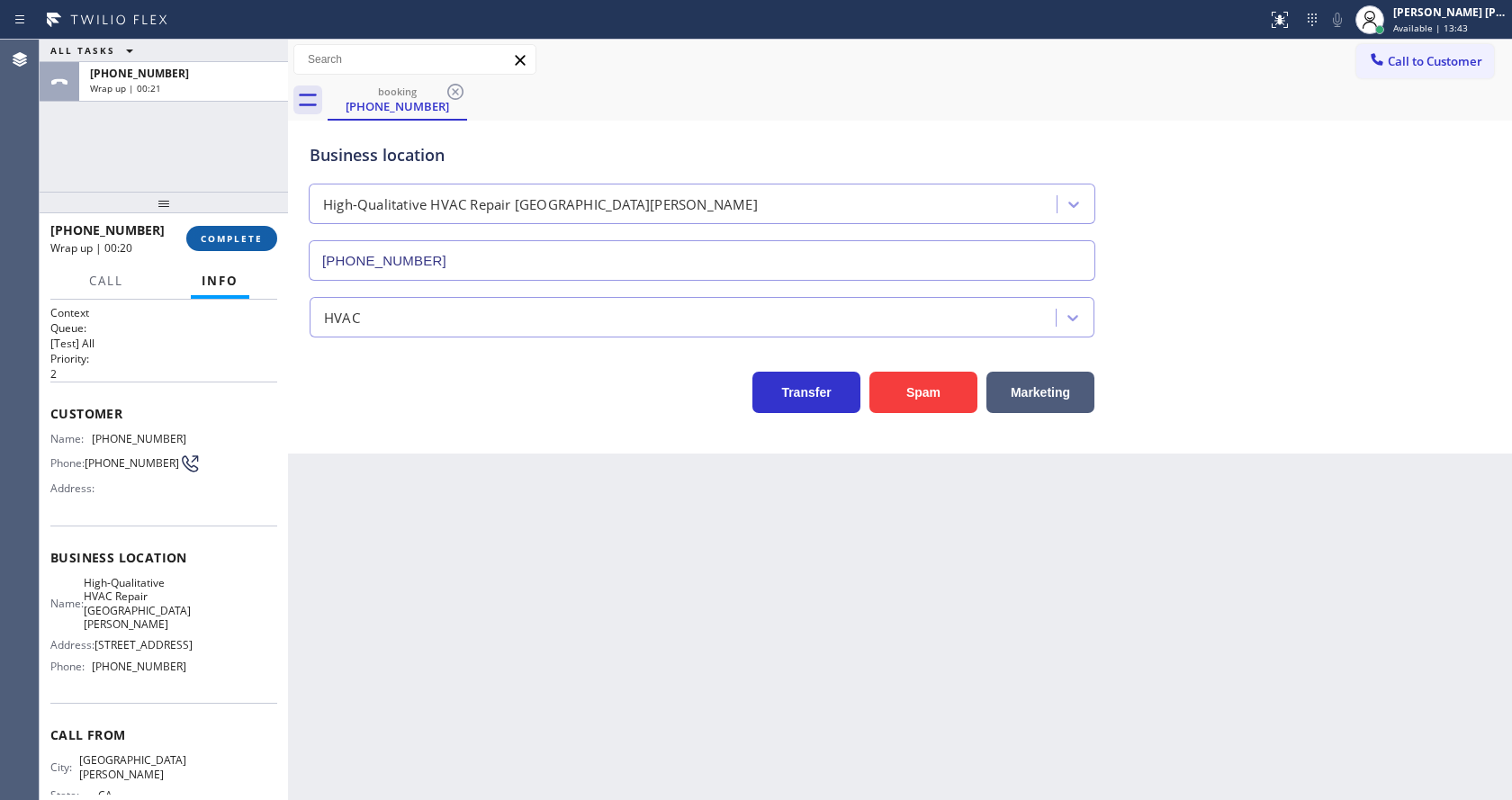
click at [222, 239] on span "COMPLETE" at bounding box center [231, 239] width 62 height 13
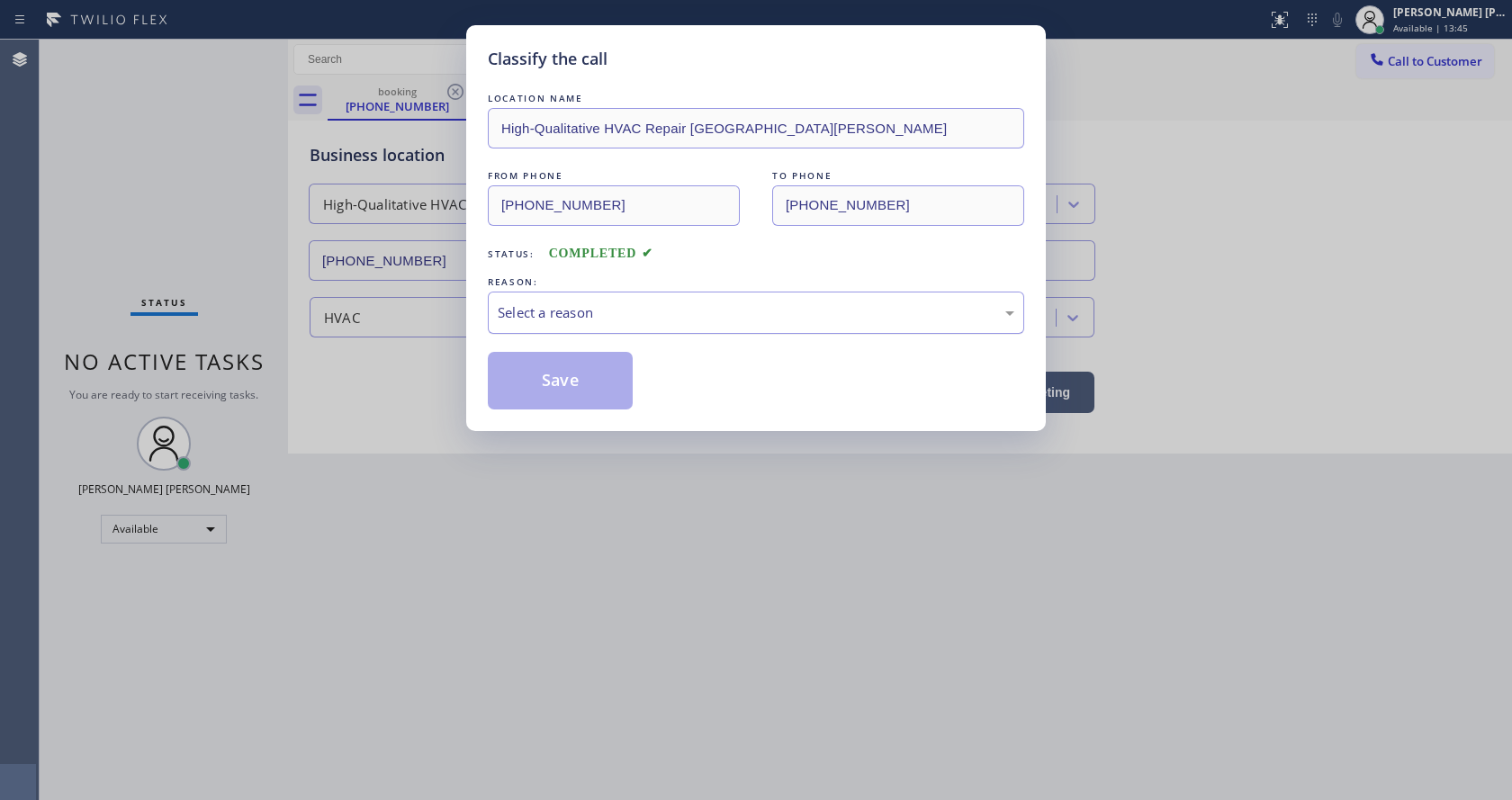
click at [572, 298] on div "Select a reason" at bounding box center [756, 312] width 536 height 42
click at [565, 395] on button "Save" at bounding box center [561, 381] width 145 height 58
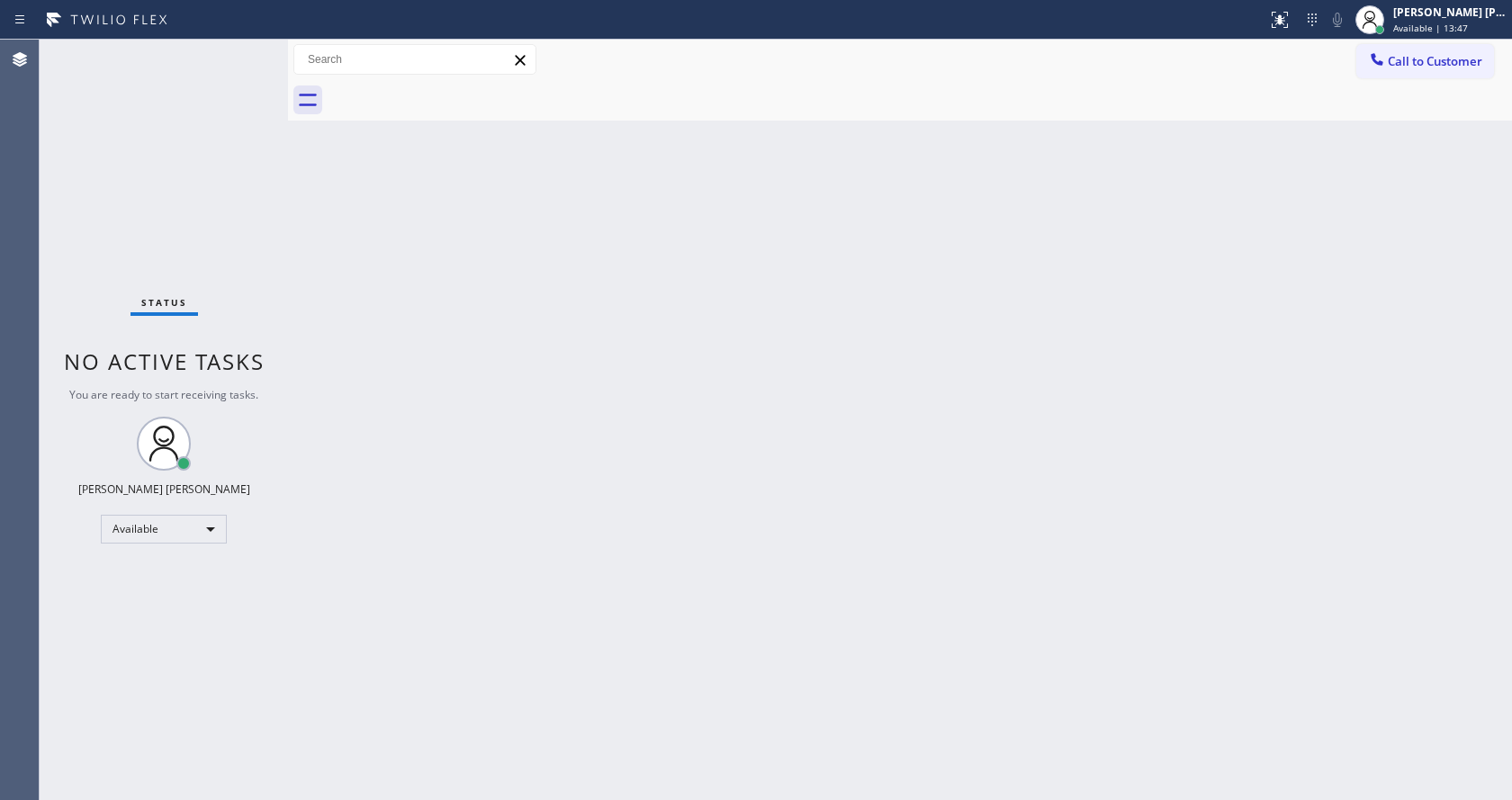
click at [244, 47] on div "Status No active tasks You are ready to start receiving tasks. [PERSON_NAME] [P…" at bounding box center [163, 419] width 248 height 761
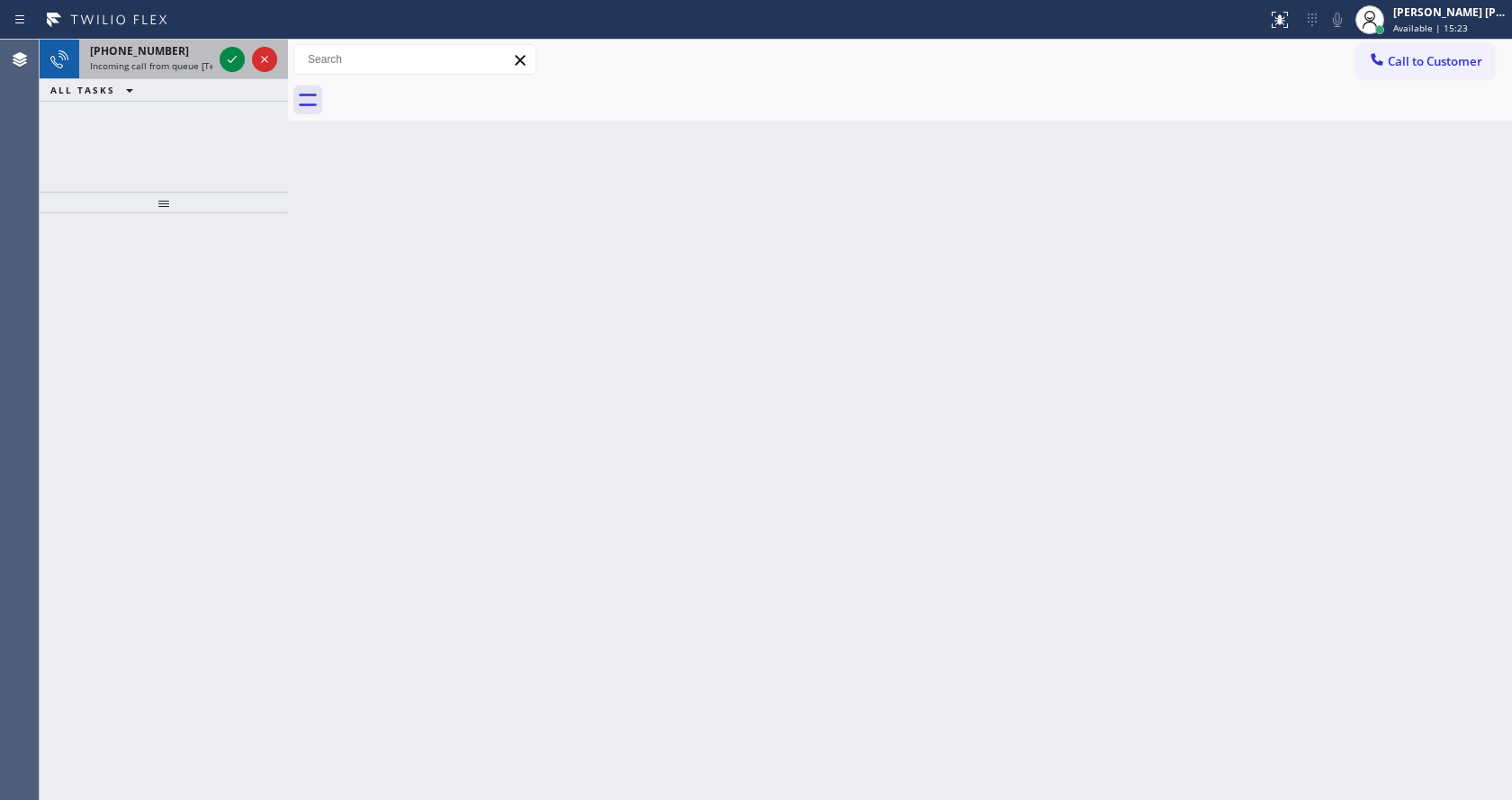
click at [178, 62] on span "Incoming call from queue [Test] All" at bounding box center [165, 66] width 149 height 13
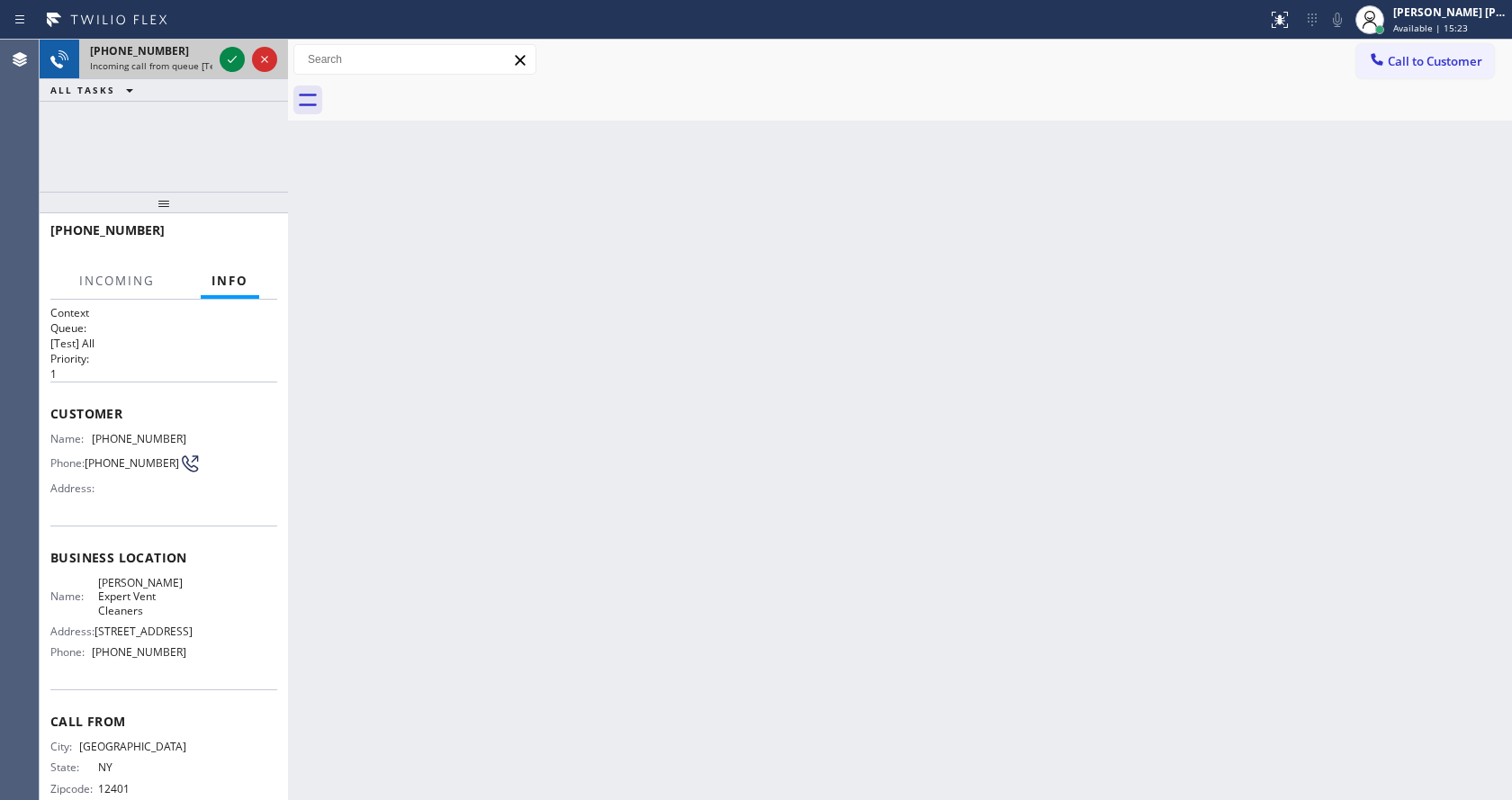
click at [178, 62] on span "Incoming call from queue [Test] All" at bounding box center [165, 66] width 149 height 13
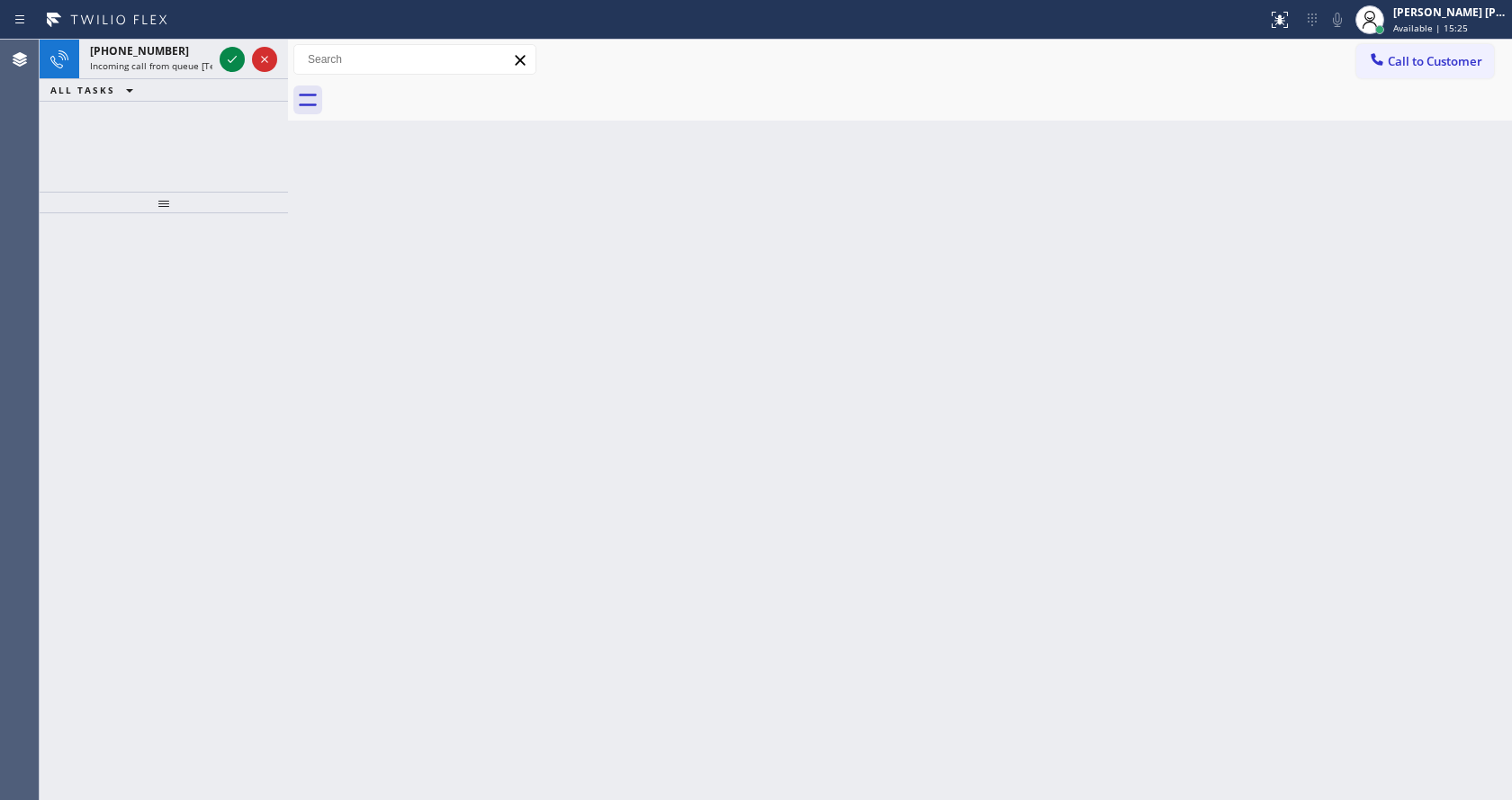
click at [793, 276] on div "Back to Dashboard Change Sender ID Customers Technicians Select a contact Outbo…" at bounding box center [899, 419] width 1224 height 761
drag, startPoint x: 254, startPoint y: 302, endPoint x: 135, endPoint y: 39, distance: 288.7
click at [254, 294] on div at bounding box center [163, 507] width 248 height 587
click at [147, 56] on span "[PHONE_NUMBER]" at bounding box center [139, 51] width 99 height 16
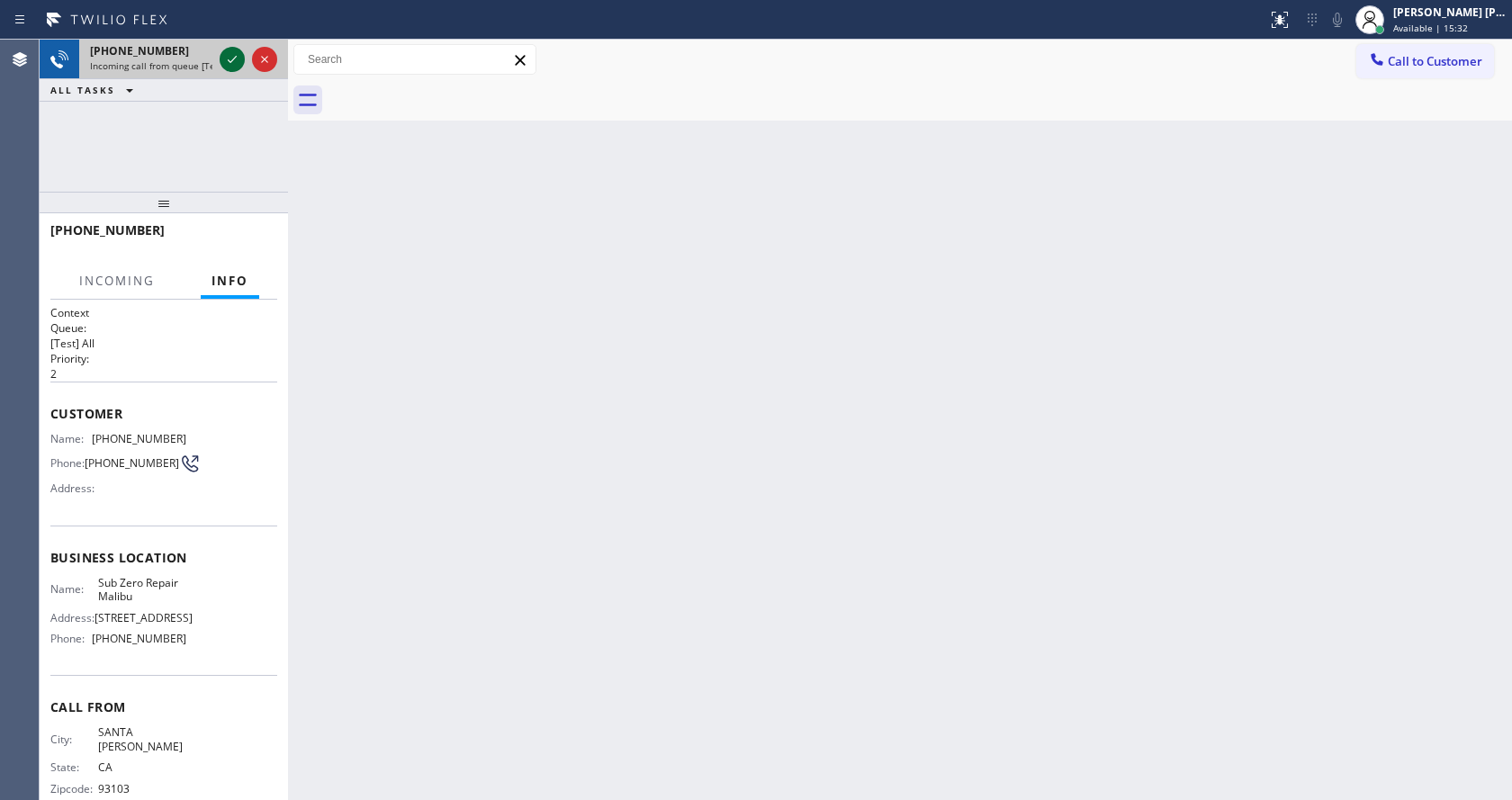
click at [230, 58] on icon at bounding box center [233, 60] width 22 height 22
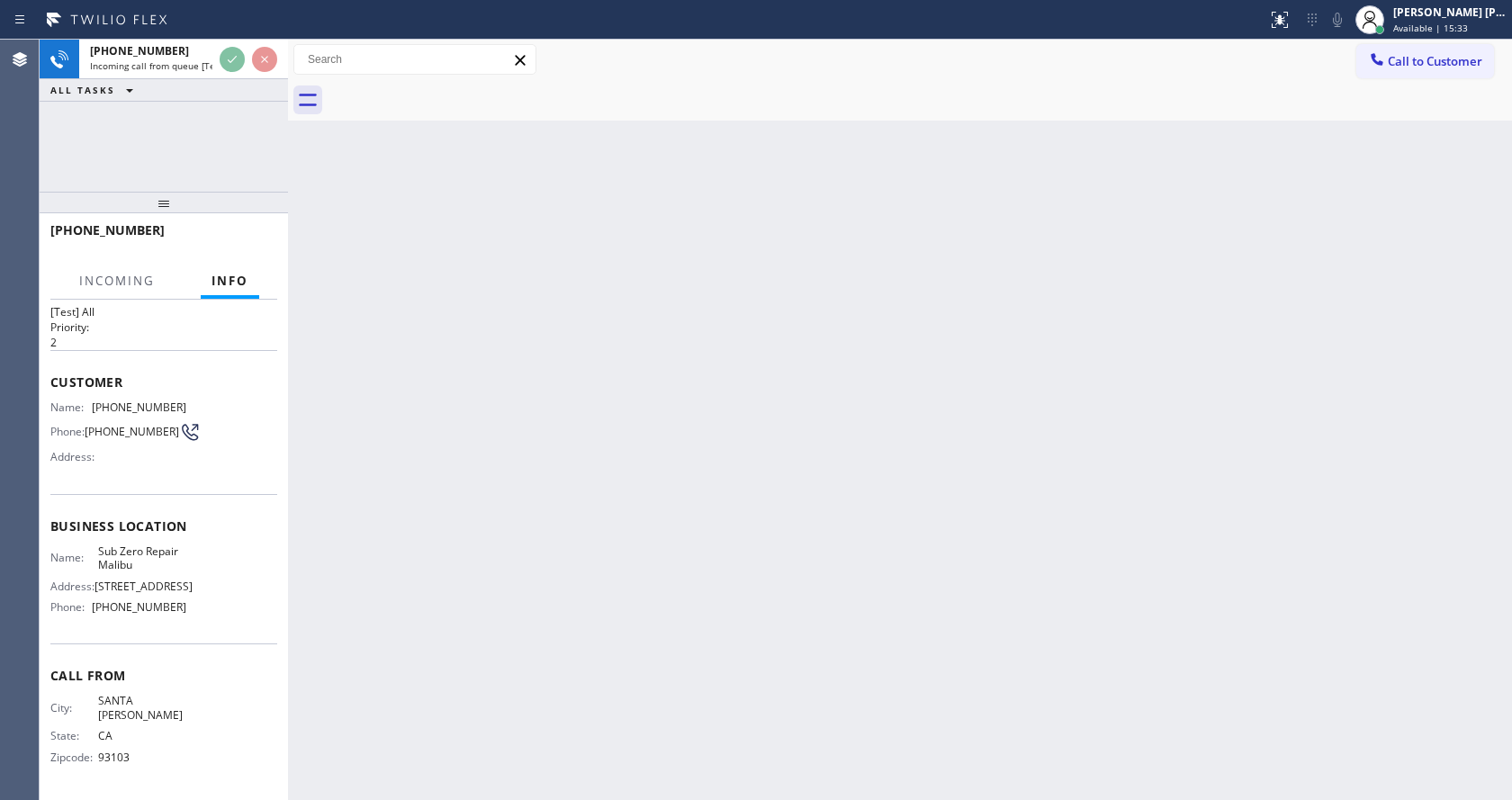
scroll to position [51, 0]
click at [592, 435] on div "Back to Dashboard Change Sender ID Customers Technicians Select a contact Outbo…" at bounding box center [899, 419] width 1224 height 761
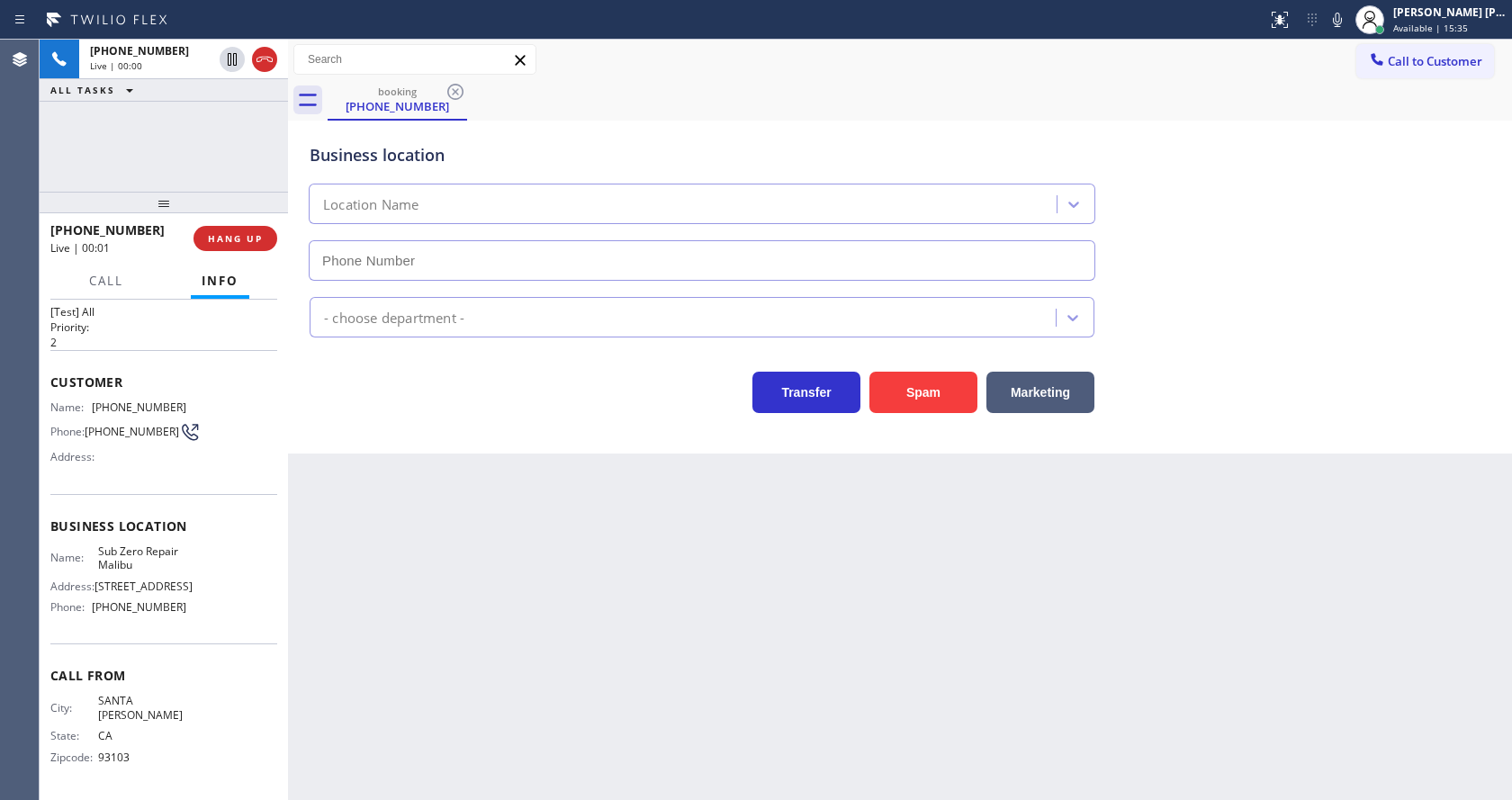
type input "[PHONE_NUMBER]"
click at [509, 587] on div "Back to Dashboard Change Sender ID Customers Technicians Select a contact Outbo…" at bounding box center [899, 419] width 1224 height 761
click at [509, 598] on div "Back to Dashboard Change Sender ID Customers Technicians Select a contact Outbo…" at bounding box center [899, 419] width 1224 height 761
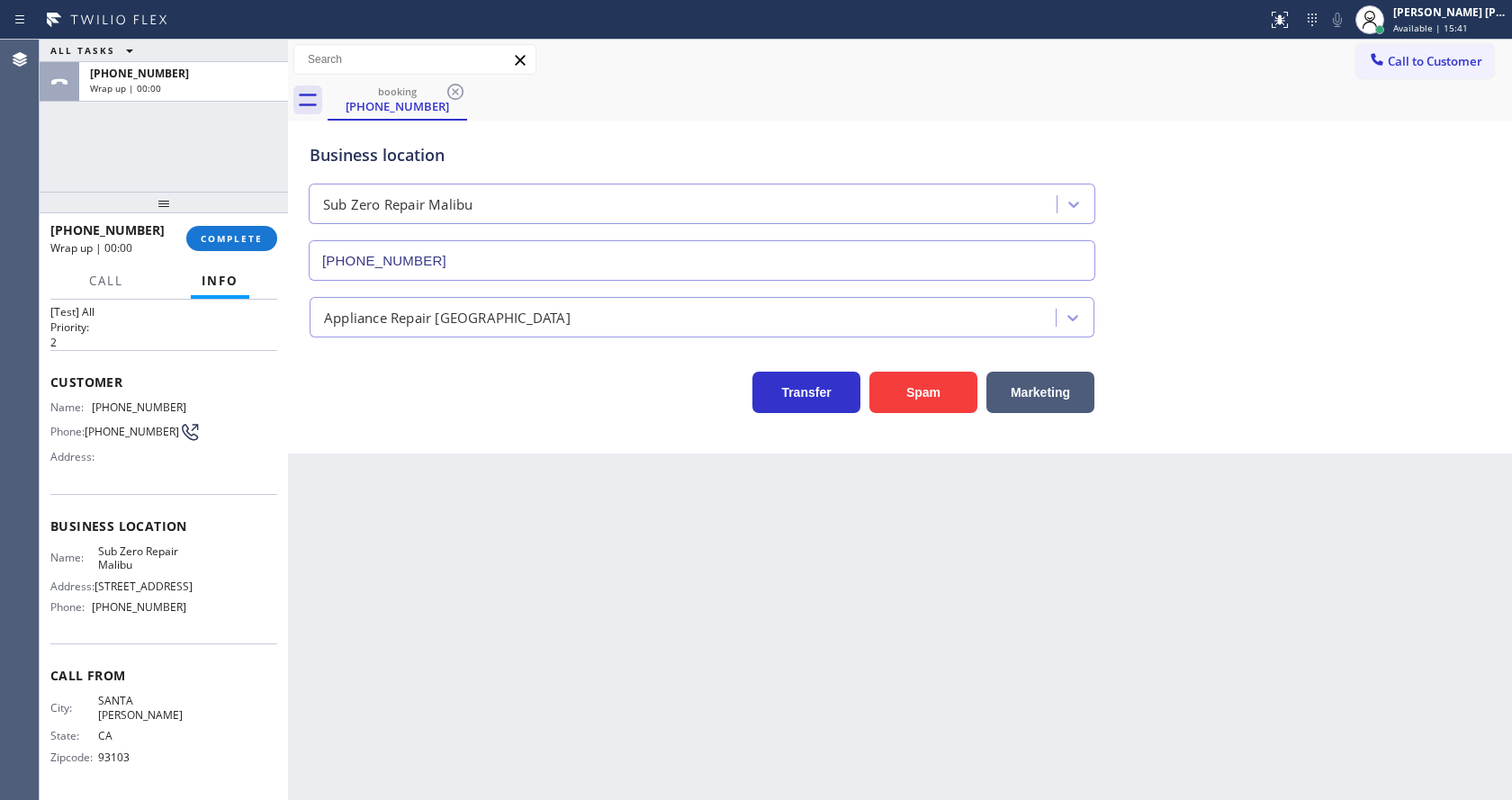
click at [423, 542] on div "Back to Dashboard Change Sender ID Customers Technicians Select a contact Outbo…" at bounding box center [899, 419] width 1224 height 761
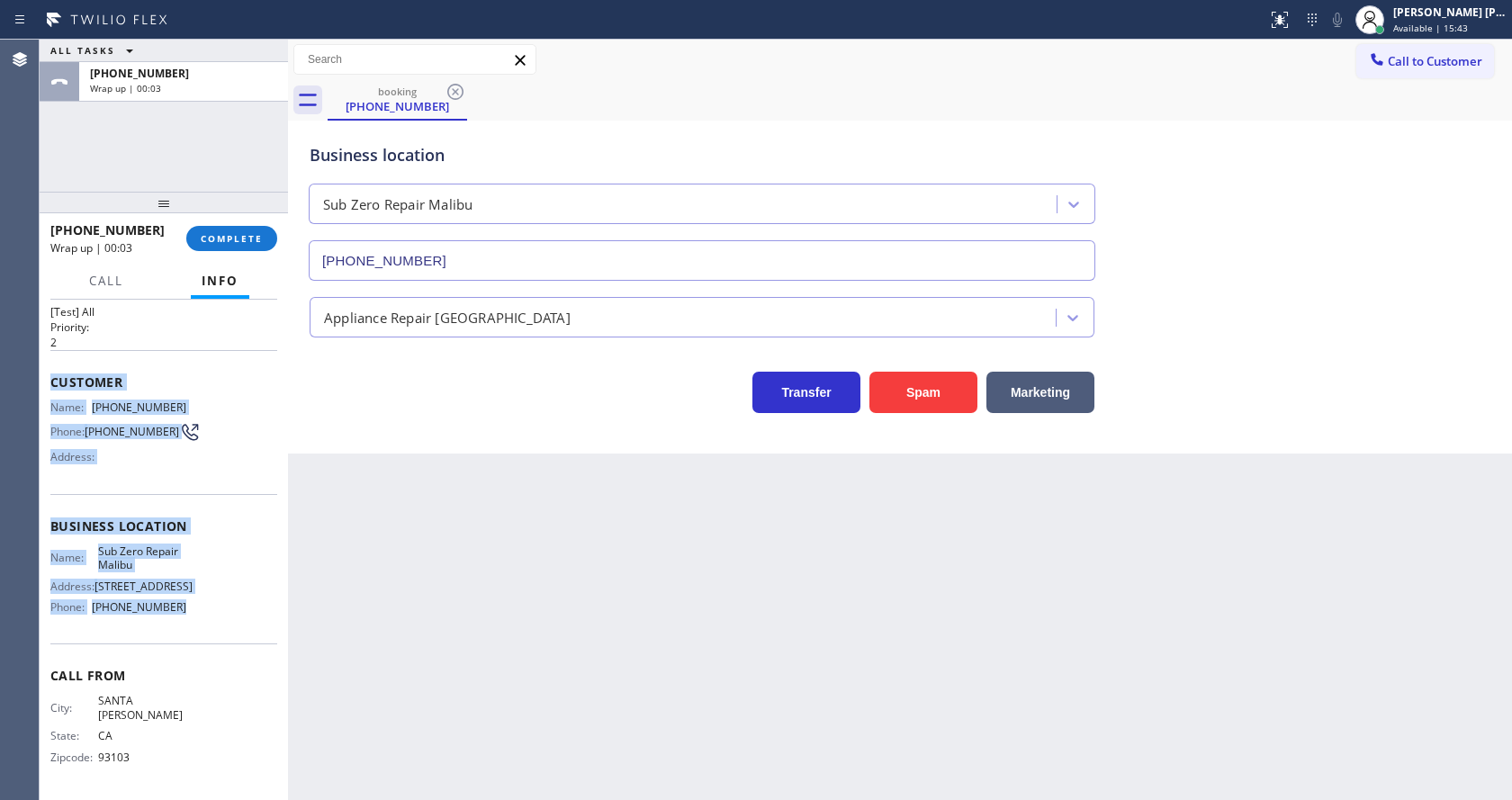
drag, startPoint x: 48, startPoint y: 363, endPoint x: 179, endPoint y: 601, distance: 271.7
click at [179, 601] on div "Context Queue: [Test] All Priority: 2 Customer Name: [PHONE_NUMBER] Phone: [PHO…" at bounding box center [163, 550] width 248 height 501
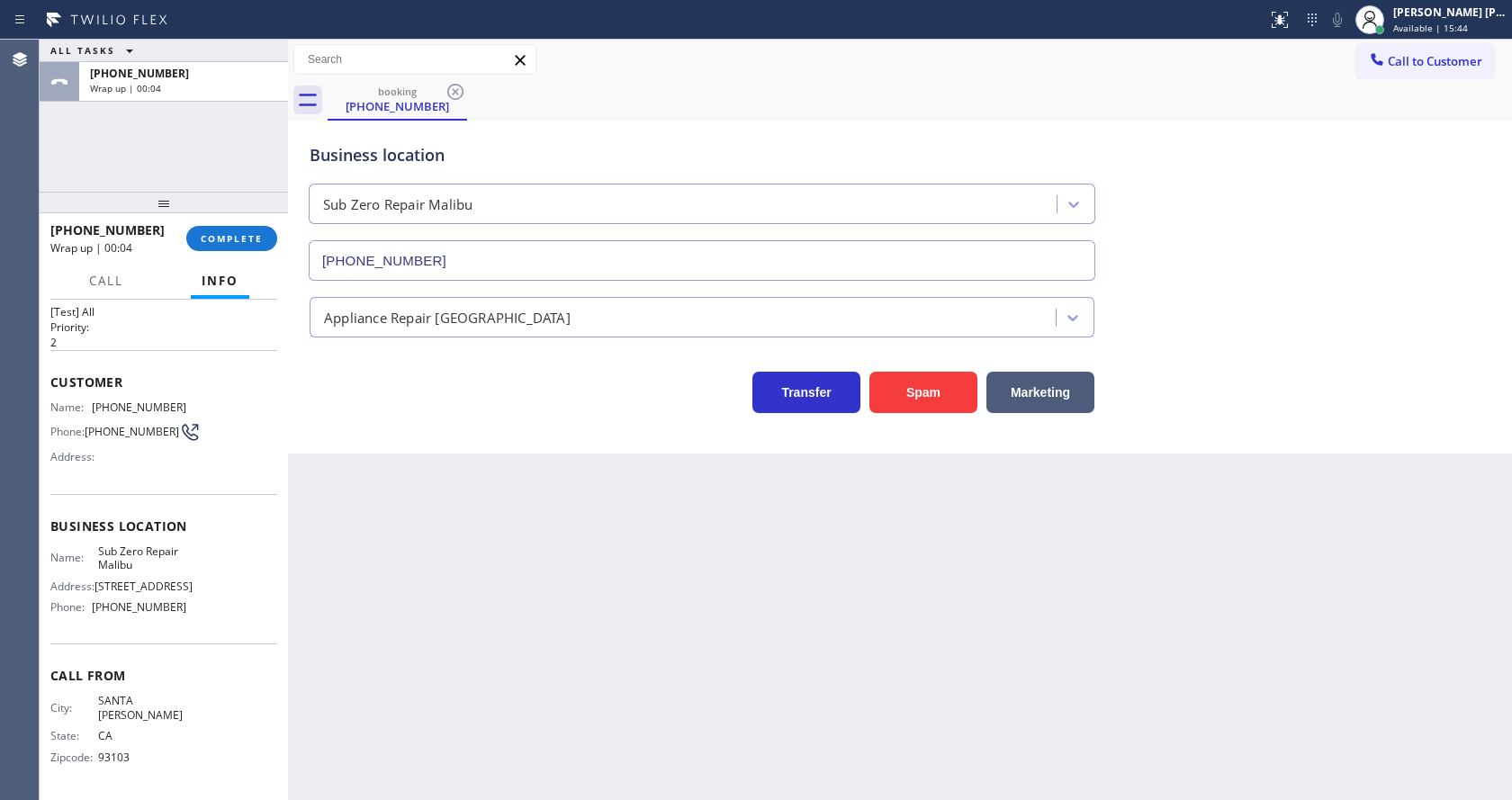
click at [201, 224] on div "[PHONE_NUMBER] Wrap up | 00:04 COMPLETE" at bounding box center [163, 239] width 227 height 47
click at [211, 240] on span "COMPLETE" at bounding box center [231, 239] width 62 height 13
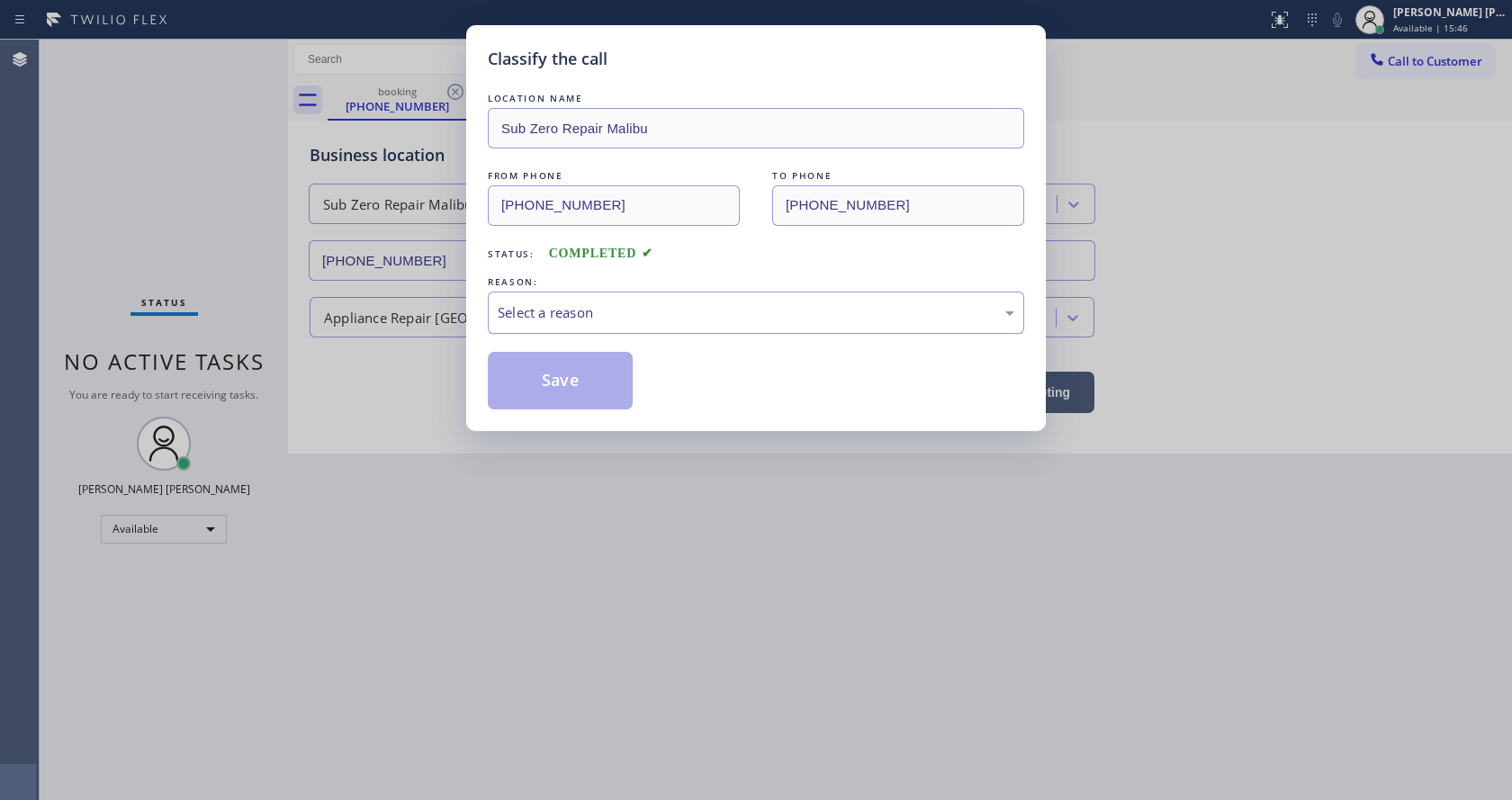
drag, startPoint x: 528, startPoint y: 311, endPoint x: 559, endPoint y: 328, distance: 35.4
click at [536, 317] on div "Select a reason" at bounding box center [756, 312] width 516 height 21
click at [579, 386] on button "Save" at bounding box center [561, 381] width 145 height 58
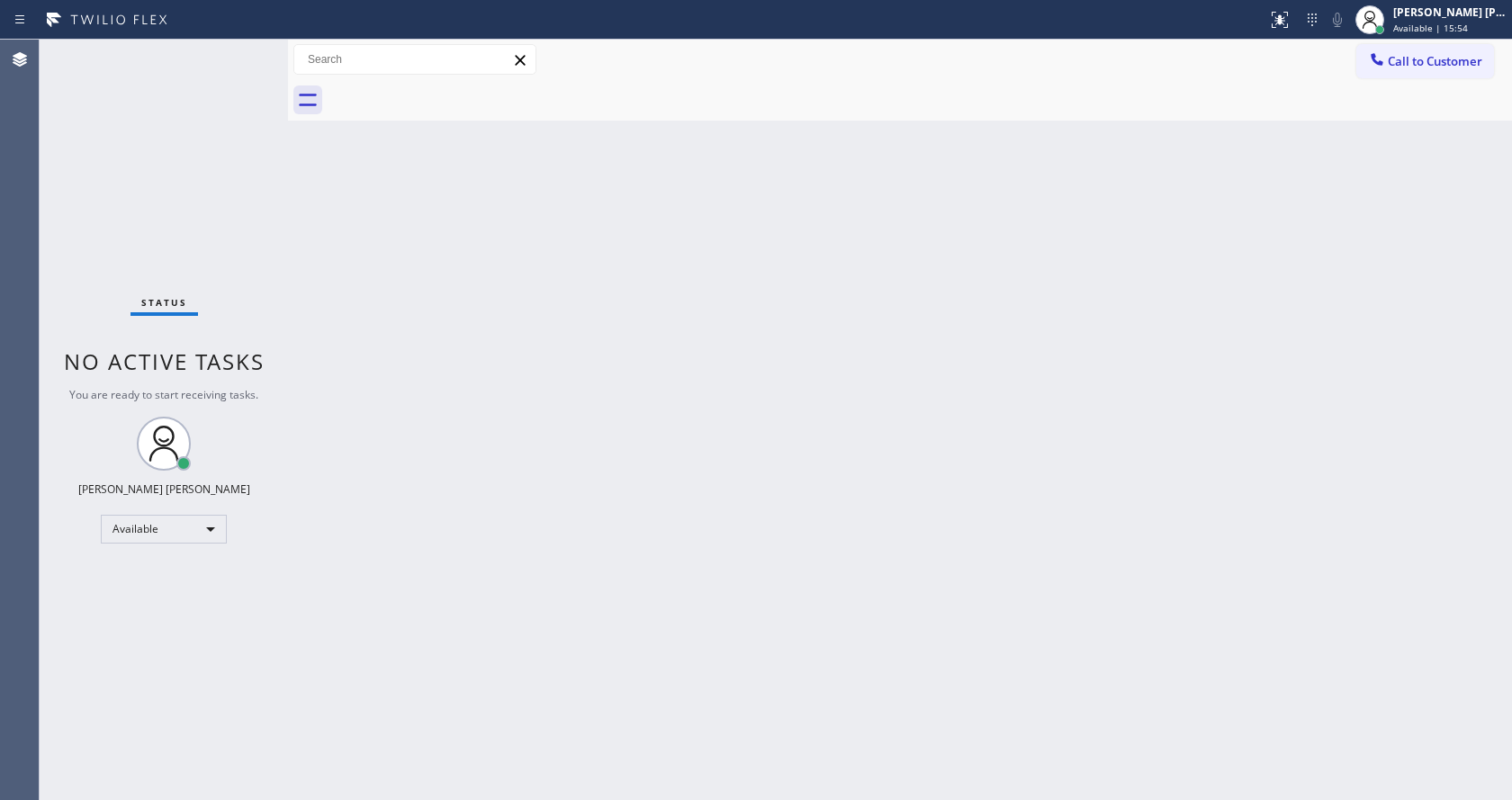
click at [355, 254] on div "Back to Dashboard Change Sender ID Customers Technicians Select a contact Outbo…" at bounding box center [899, 419] width 1224 height 761
click at [273, 145] on div "Status No active tasks You are ready to start receiving tasks. [PERSON_NAME] [P…" at bounding box center [163, 419] width 248 height 761
drag, startPoint x: 288, startPoint y: 61, endPoint x: 253, endPoint y: 52, distance: 36.1
click at [255, 52] on div "Status No active tasks You are ready to start receiving tasks. [PERSON_NAME] [P…" at bounding box center [776, 419] width 1473 height 761
click at [245, 49] on div "Status No active tasks You are ready to start receiving tasks. [PERSON_NAME] [P…" at bounding box center [163, 419] width 248 height 761
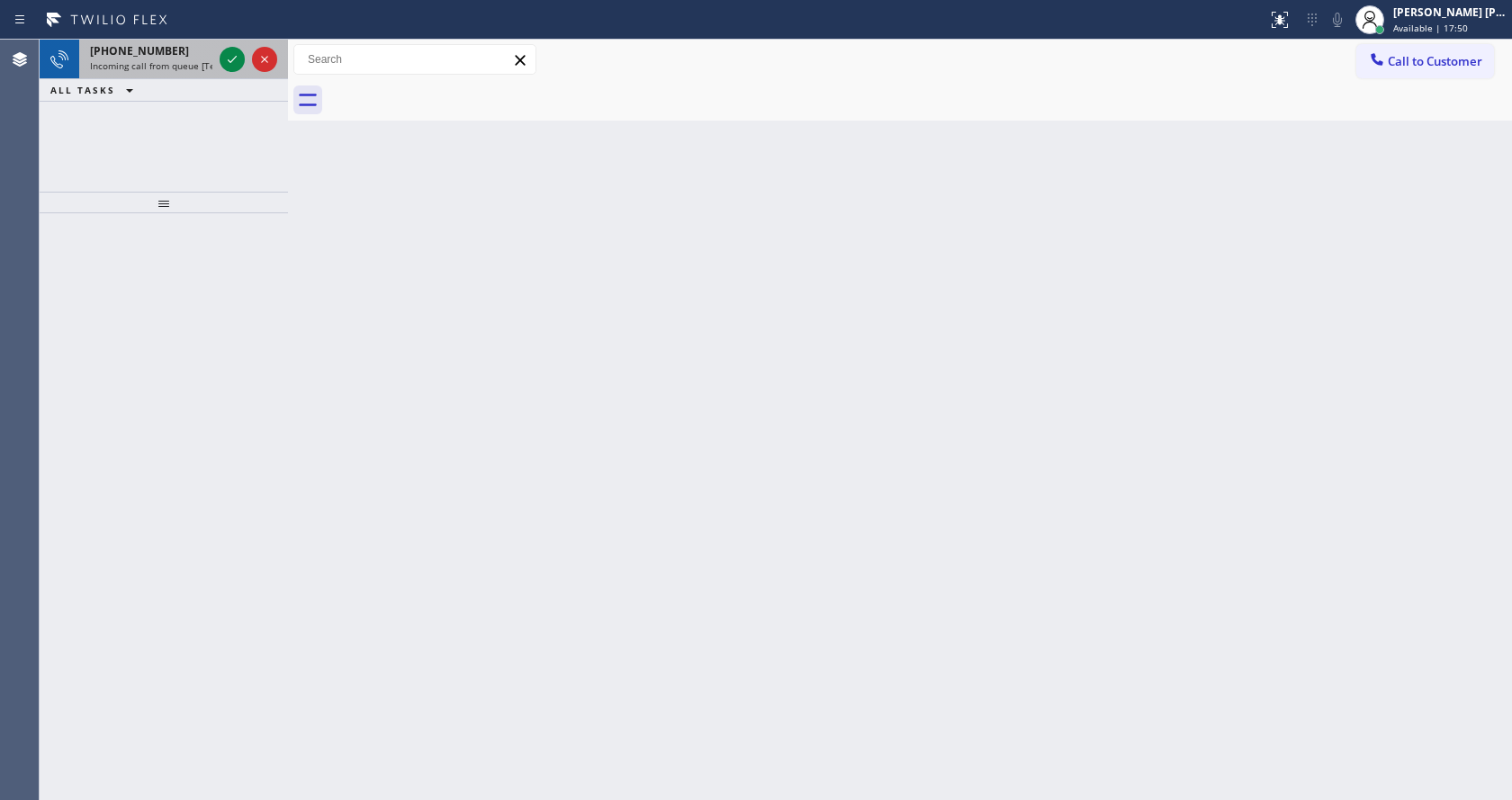
click at [168, 61] on span "Incoming call from queue [Test] All" at bounding box center [165, 66] width 149 height 13
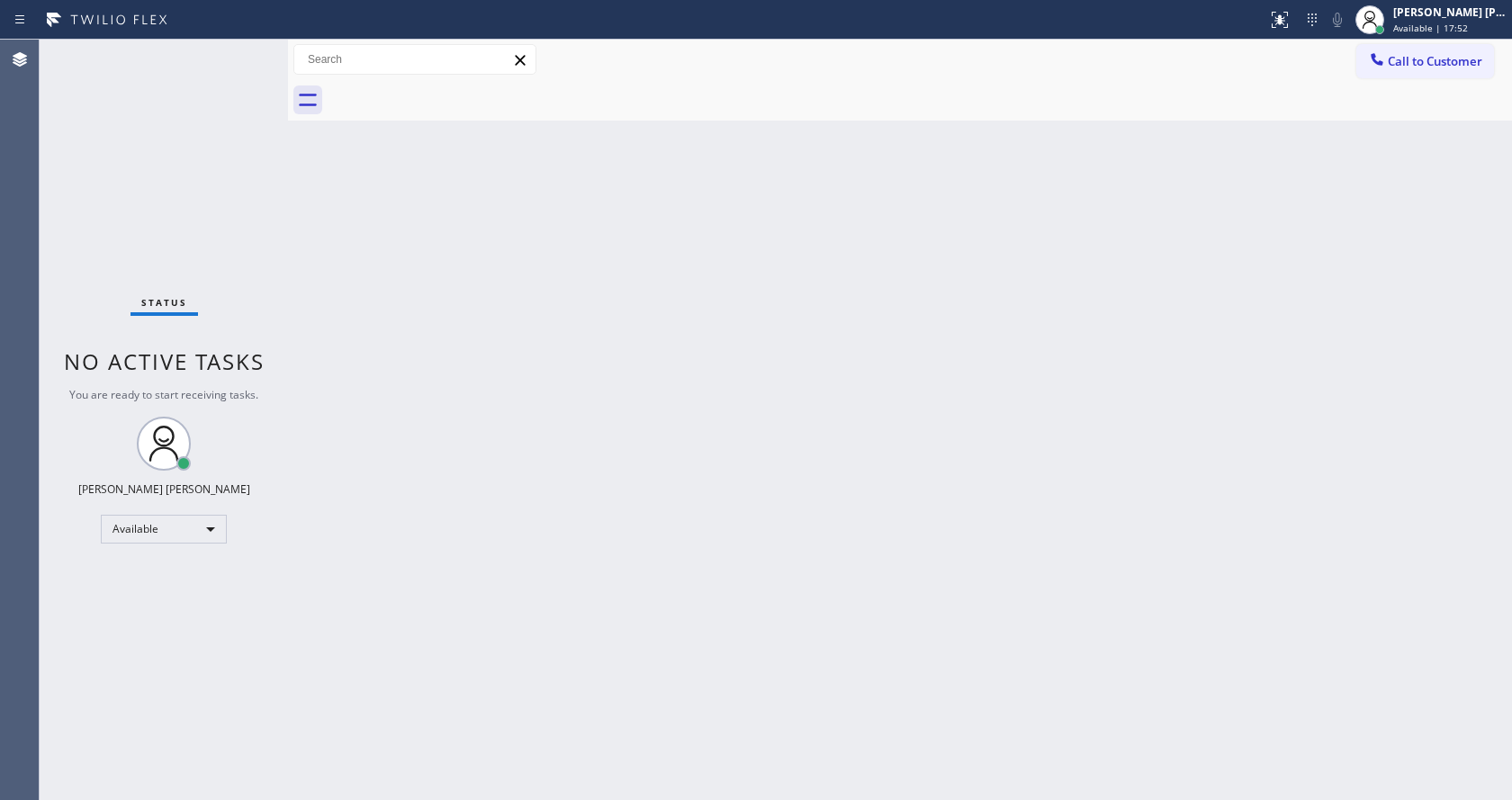
drag, startPoint x: 872, startPoint y: 186, endPoint x: 977, endPoint y: 142, distance: 113.8
click at [872, 184] on div "Back to Dashboard Change Sender ID Customers Technicians Select a contact Outbo…" at bounding box center [899, 419] width 1224 height 761
click at [778, 459] on div "Back to Dashboard Change Sender ID Customers Technicians Select a contact Outbo…" at bounding box center [899, 419] width 1224 height 761
click at [459, 358] on div "Back to Dashboard Change Sender ID Customers Technicians Select a contact Outbo…" at bounding box center [899, 419] width 1224 height 761
click at [810, 438] on div "Back to Dashboard Change Sender ID Customers Technicians Select a contact Outbo…" at bounding box center [899, 419] width 1224 height 761
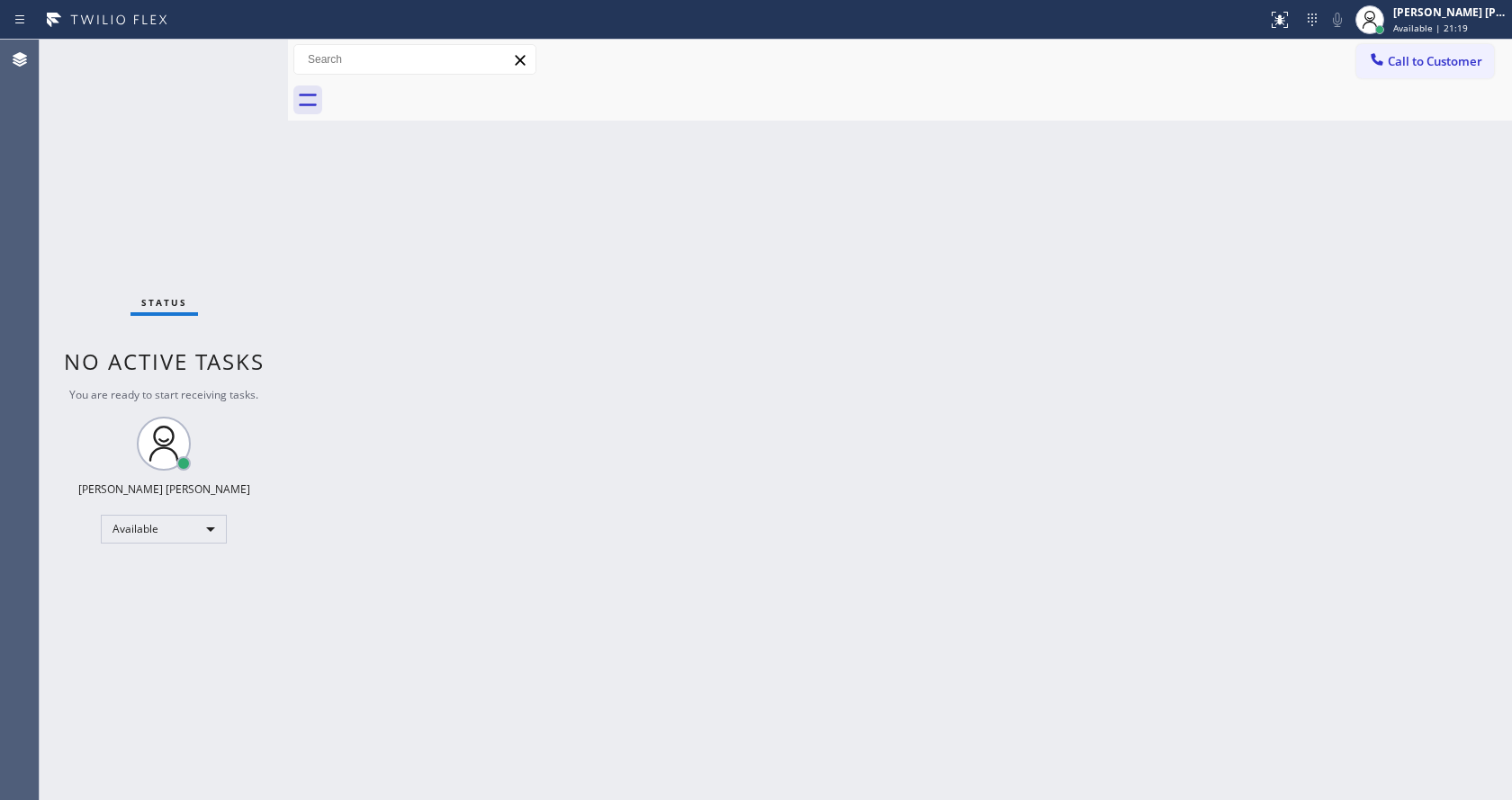
drag, startPoint x: 168, startPoint y: 318, endPoint x: 158, endPoint y: 222, distance: 96.5
click at [168, 318] on div "Status No active tasks You are ready to start receiving tasks. [PERSON_NAME] [P…" at bounding box center [163, 419] width 248 height 761
drag, startPoint x: 287, startPoint y: 66, endPoint x: 251, endPoint y: 58, distance: 36.9
click at [251, 58] on div "Status No active tasks You are ready to start receiving tasks. [PERSON_NAME] [P…" at bounding box center [776, 419] width 1473 height 761
click at [244, 54] on div "Status No active tasks You are ready to start receiving tasks. [PERSON_NAME] [P…" at bounding box center [163, 419] width 248 height 761
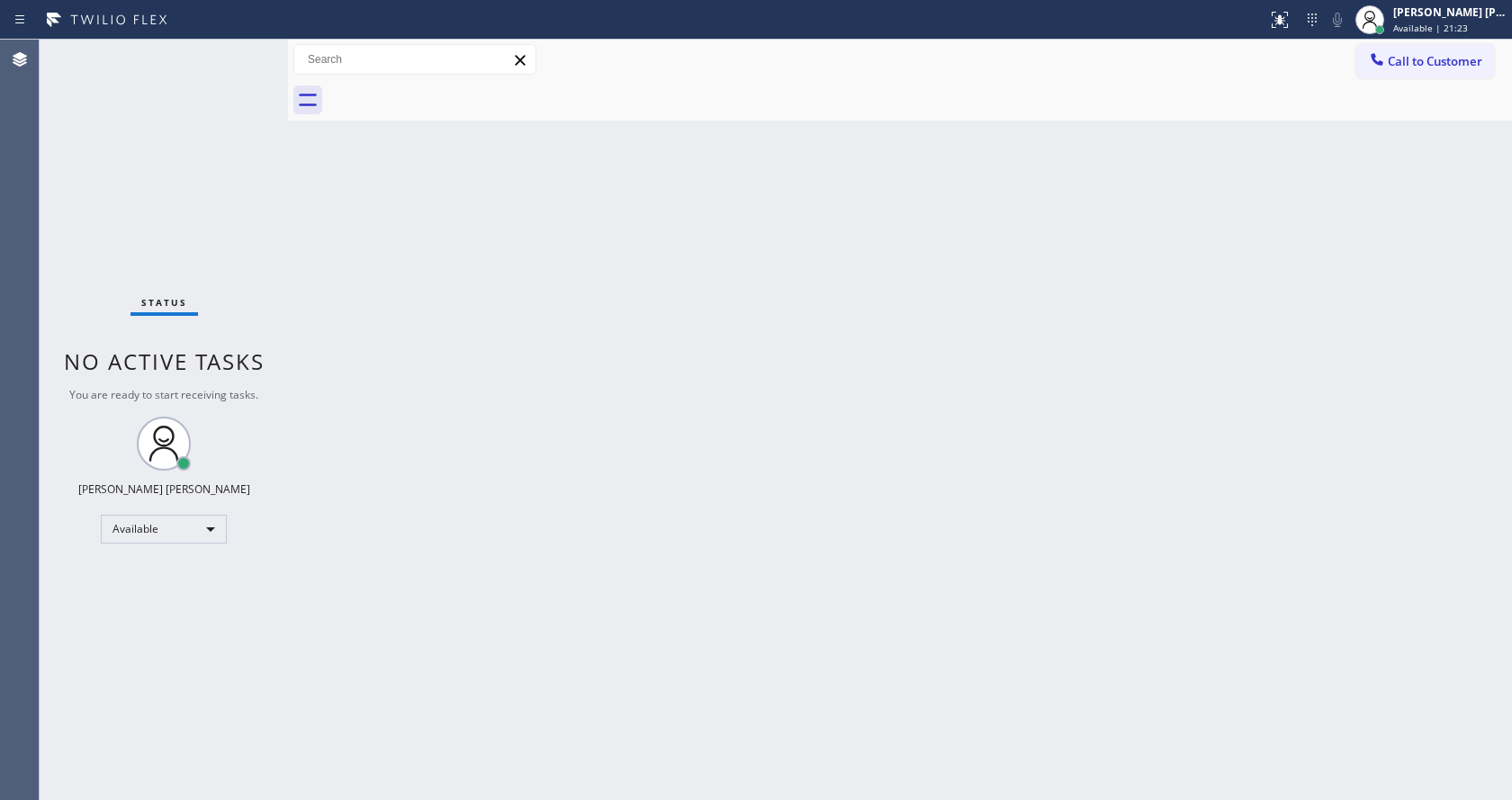
click at [249, 50] on div "Status No active tasks You are ready to start receiving tasks. [PERSON_NAME] [P…" at bounding box center [163, 419] width 248 height 761
click at [201, 52] on div "Status No active tasks You are ready to start receiving tasks. [PERSON_NAME] [P…" at bounding box center [163, 419] width 248 height 761
click at [233, 52] on div "Status No active tasks You are ready to start receiving tasks. [PERSON_NAME] [P…" at bounding box center [163, 419] width 248 height 761
click at [328, 255] on div "Back to Dashboard Change Sender ID Customers Technicians Select a contact Outbo…" at bounding box center [899, 419] width 1224 height 761
drag, startPoint x: 1002, startPoint y: 320, endPoint x: 1013, endPoint y: 322, distance: 11.2
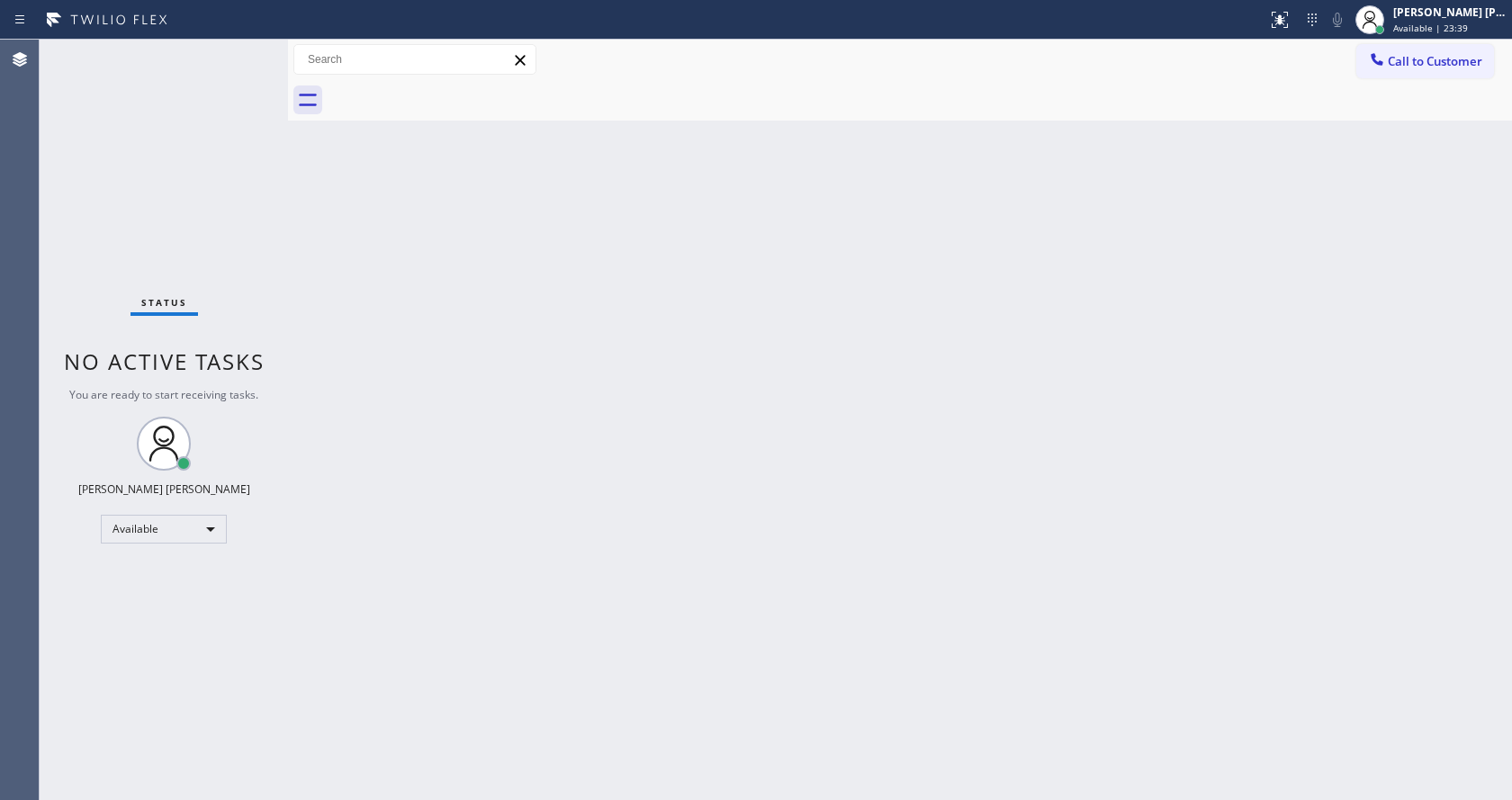
click at [1013, 322] on div "Back to Dashboard Change Sender ID Customers Technicians Select a contact Outbo…" at bounding box center [899, 419] width 1224 height 761
click at [567, 512] on div "Back to Dashboard Change Sender ID Customers Technicians Select a contact Outbo…" at bounding box center [899, 419] width 1224 height 761
click at [1009, 560] on div "Back to Dashboard Change Sender ID Customers Technicians Select a contact Outbo…" at bounding box center [899, 419] width 1224 height 761
click at [438, 326] on div "Back to Dashboard Change Sender ID Customers Technicians Select a contact Outbo…" at bounding box center [899, 419] width 1224 height 761
drag, startPoint x: 304, startPoint y: 222, endPoint x: 277, endPoint y: 131, distance: 94.9
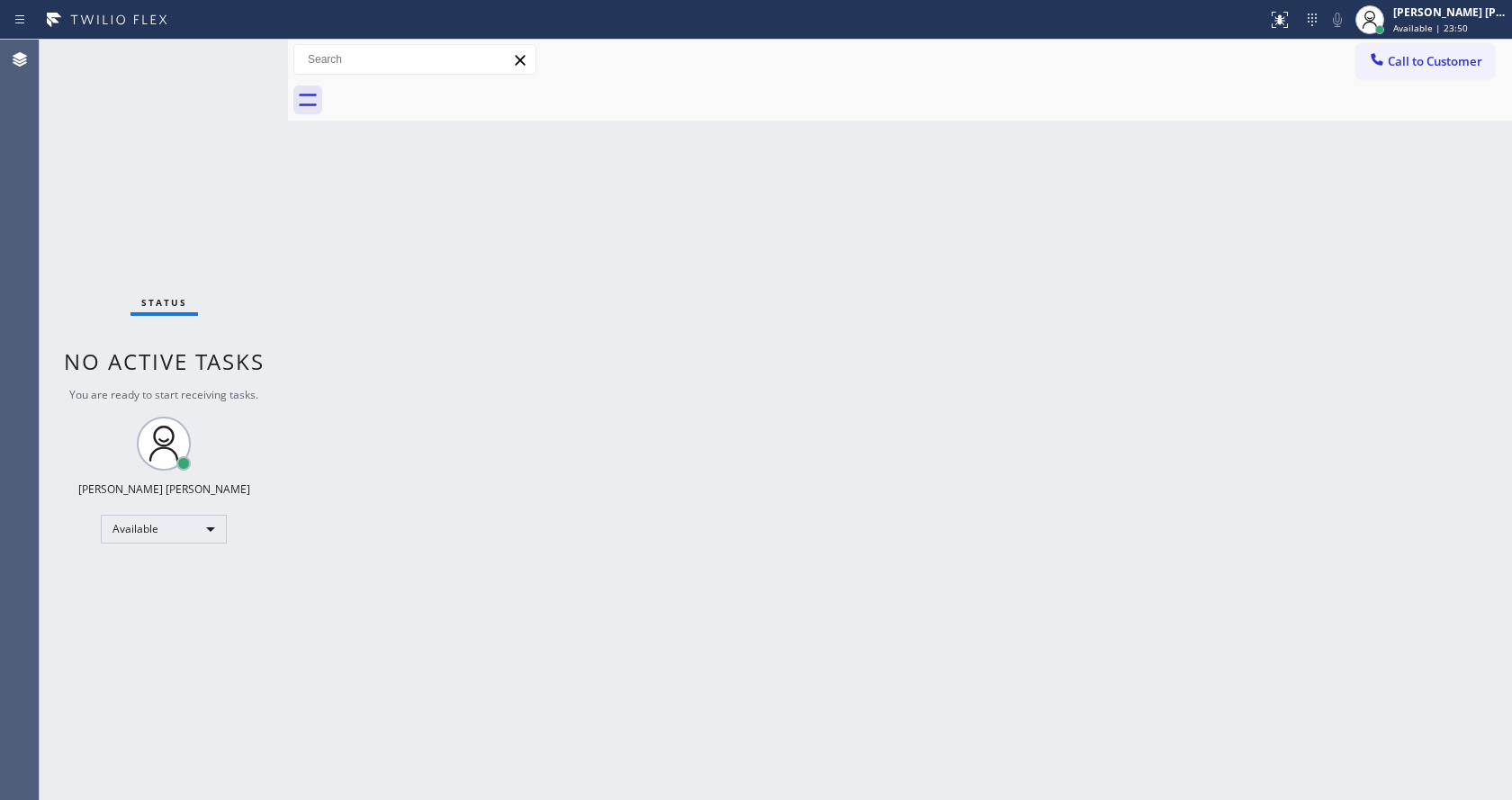
click at [304, 211] on div "Back to Dashboard Change Sender ID Customers Technicians Select a contact Outbo…" at bounding box center [899, 419] width 1224 height 761
click at [250, 50] on div "Status No active tasks You are ready to start receiving tasks. [PERSON_NAME] [P…" at bounding box center [163, 419] width 248 height 761
click at [166, 181] on div "Status No active tasks You are ready to start receiving tasks. [PERSON_NAME] [P…" at bounding box center [163, 419] width 248 height 761
click at [400, 349] on div "Back to Dashboard Change Sender ID Customers Technicians Select a contact Outbo…" at bounding box center [899, 419] width 1224 height 761
click at [244, 49] on div "Status No active tasks You are ready to start receiving tasks. [PERSON_NAME] [P…" at bounding box center [163, 419] width 248 height 761
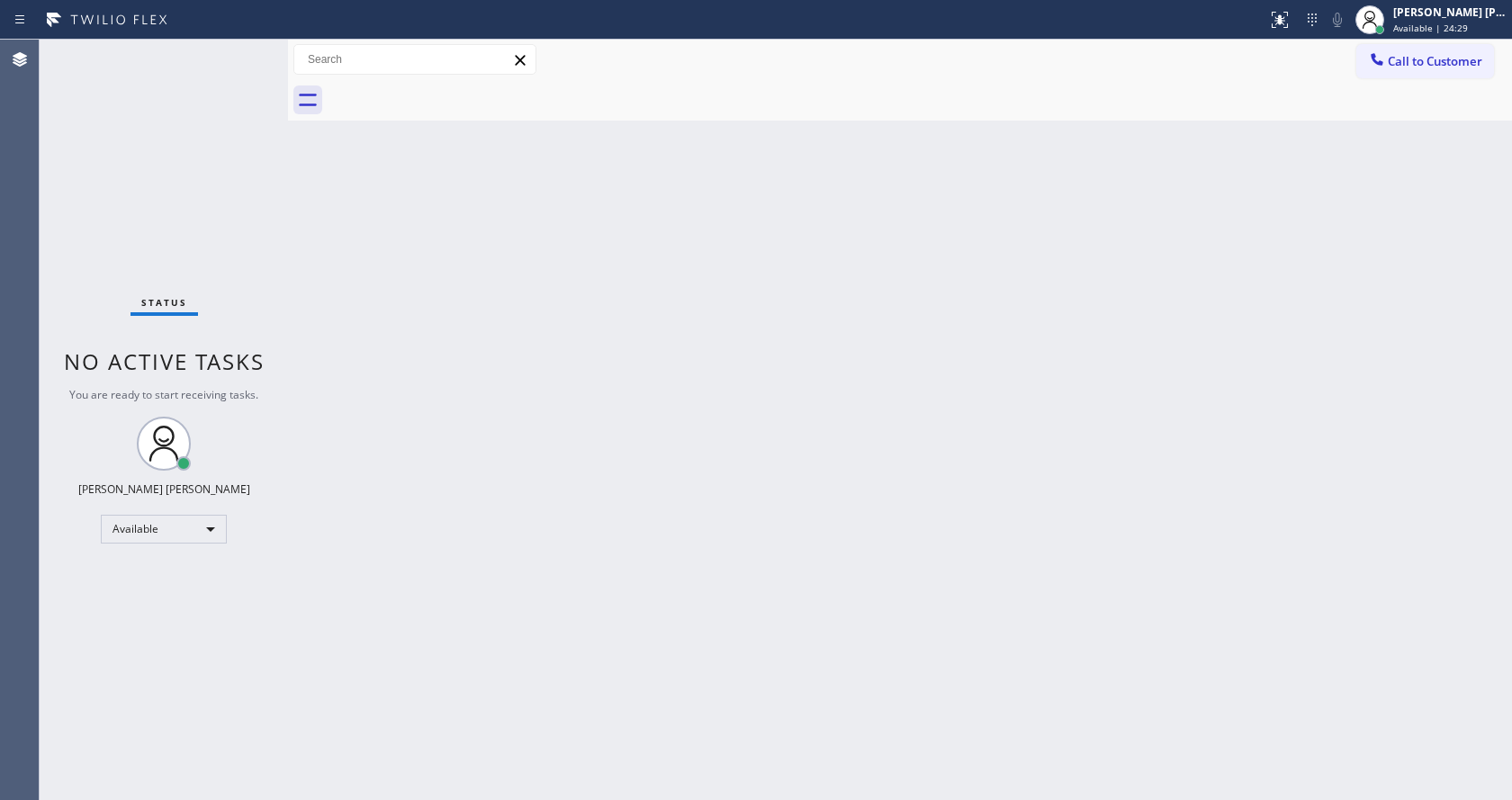
click at [245, 53] on div "Status No active tasks You are ready to start receiving tasks. [PERSON_NAME] [P…" at bounding box center [163, 419] width 248 height 761
click at [243, 51] on div "Status No active tasks You are ready to start receiving tasks. [PERSON_NAME] [P…" at bounding box center [163, 419] width 248 height 761
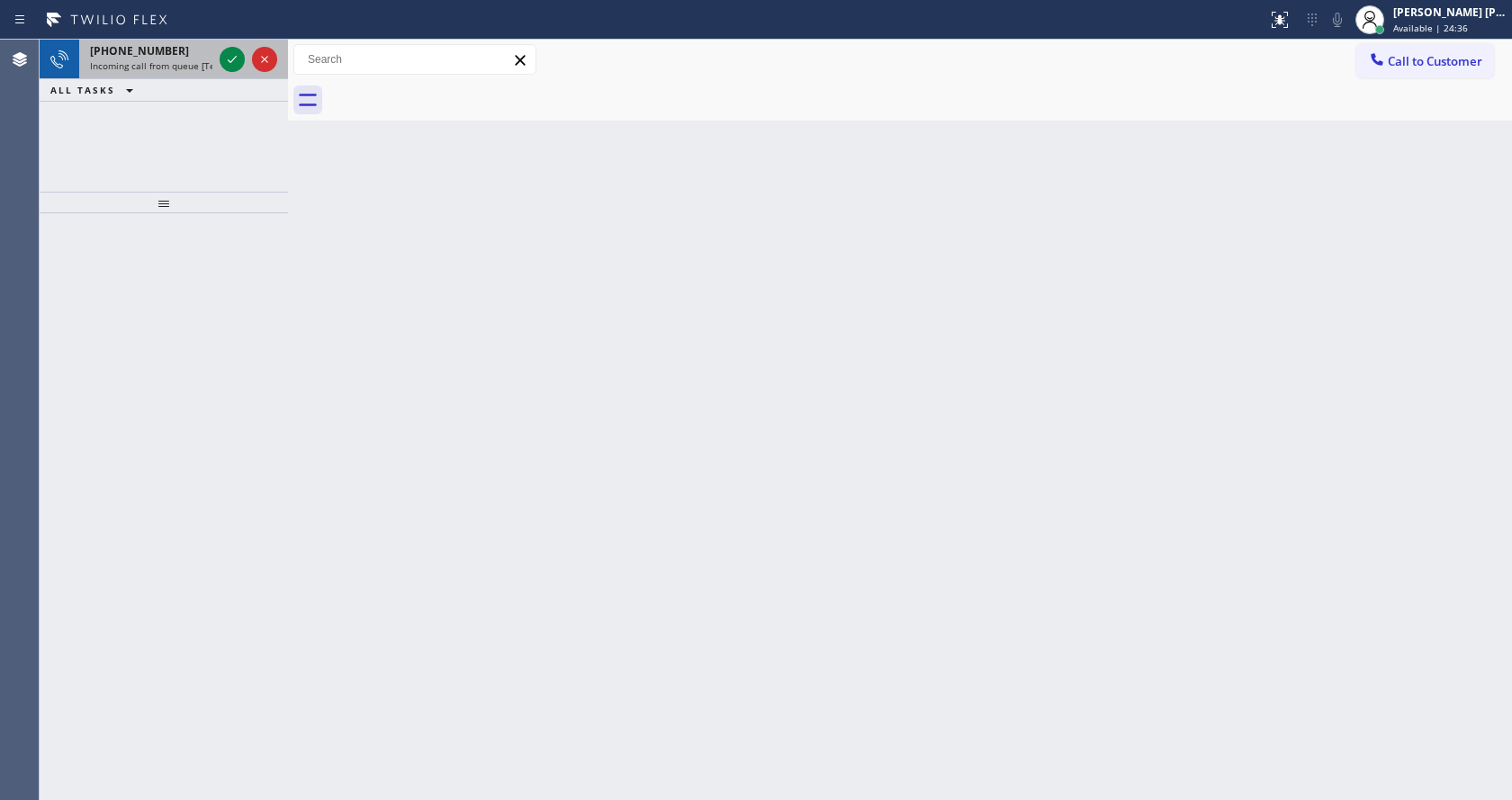
click at [195, 55] on div "[PHONE_NUMBER]" at bounding box center [151, 51] width 123 height 16
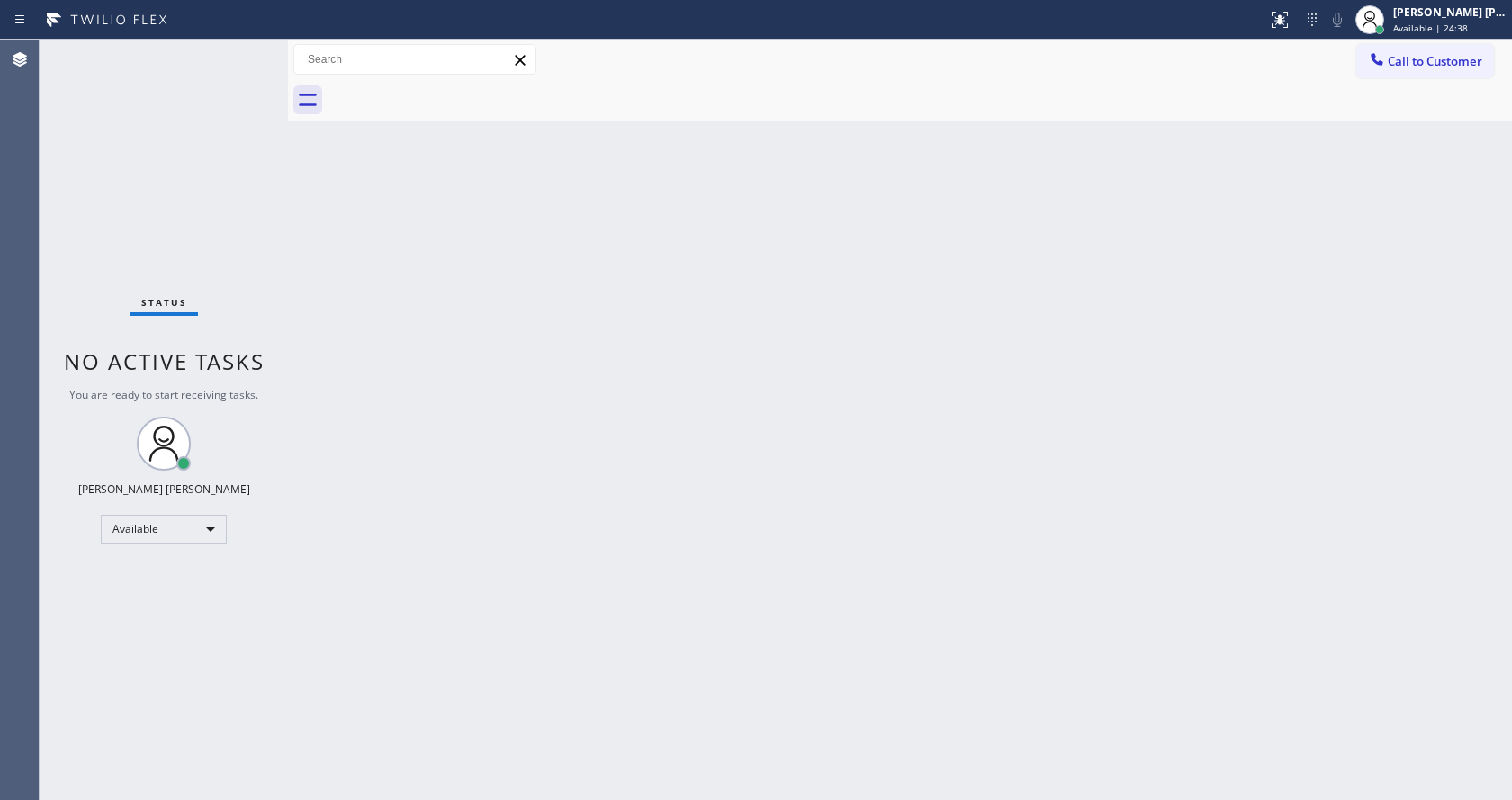
click at [1099, 260] on div "Back to Dashboard Change Sender ID Customers Technicians Select a contact Outbo…" at bounding box center [899, 419] width 1224 height 761
click at [713, 564] on div "Back to Dashboard Change Sender ID Customers Technicians Select a contact Outbo…" at bounding box center [899, 419] width 1224 height 761
click at [175, 271] on div "Status No active tasks You are ready to start receiving tasks. [PERSON_NAME] [P…" at bounding box center [163, 419] width 248 height 761
click at [232, 246] on div "Status No active tasks You are ready to start receiving tasks. [PERSON_NAME] [P…" at bounding box center [163, 419] width 248 height 761
click at [243, 48] on div "Status No active tasks You are ready to start receiving tasks. [PERSON_NAME] [P…" at bounding box center [163, 419] width 248 height 761
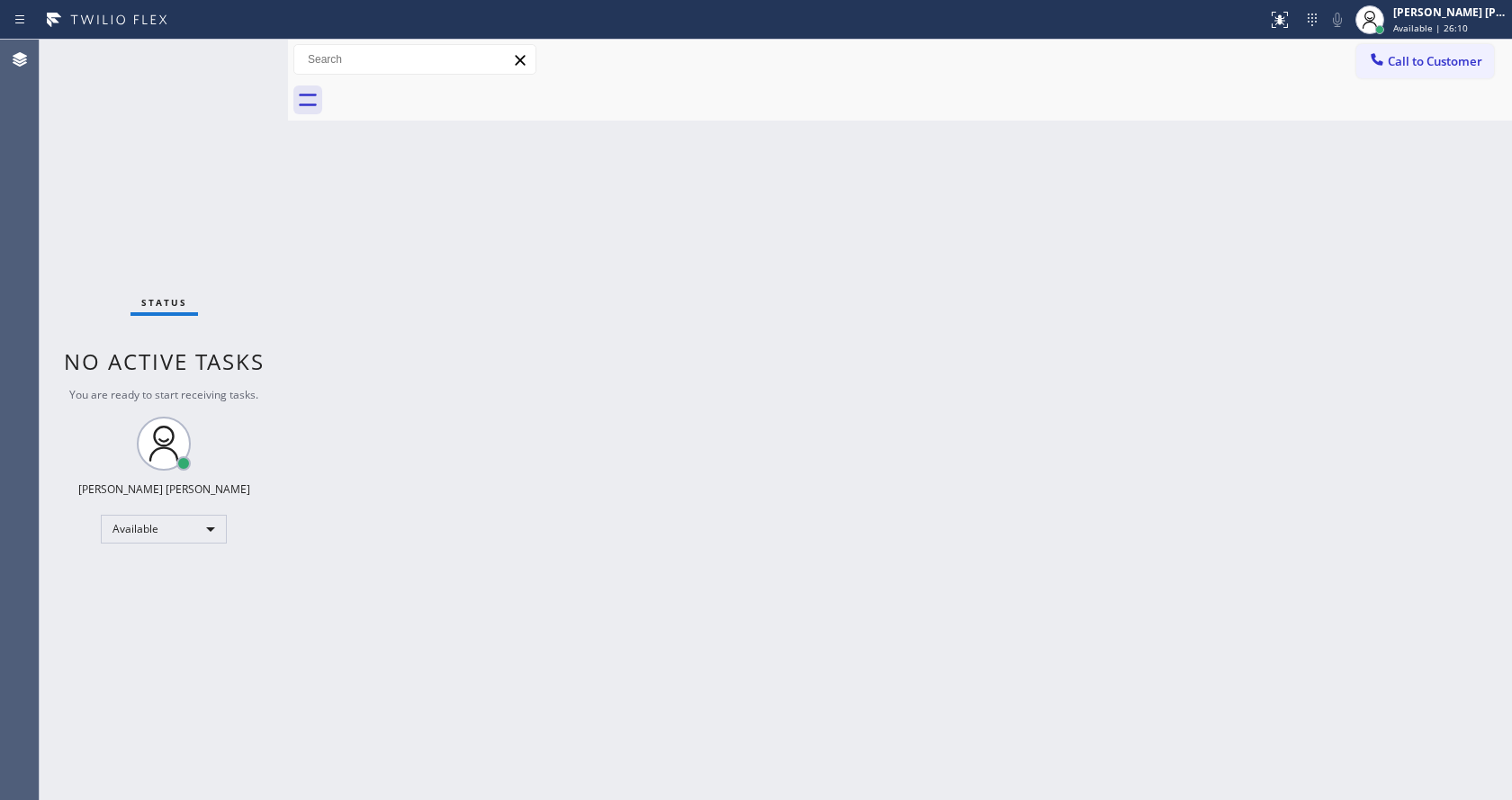
click at [569, 674] on div "Back to Dashboard Change Sender ID Customers Technicians Select a contact Outbo…" at bounding box center [899, 419] width 1224 height 761
click at [604, 797] on div "Back to Dashboard Change Sender ID Customers Technicians Select a contact Outbo…" at bounding box center [899, 419] width 1224 height 761
drag, startPoint x: 334, startPoint y: 233, endPoint x: 323, endPoint y: 219, distance: 17.8
click at [334, 233] on div "Back to Dashboard Change Sender ID Customers Technicians Select a contact Outbo…" at bounding box center [899, 419] width 1224 height 761
click at [241, 47] on div "Status No active tasks You are ready to start receiving tasks. [PERSON_NAME] [P…" at bounding box center [163, 419] width 248 height 761
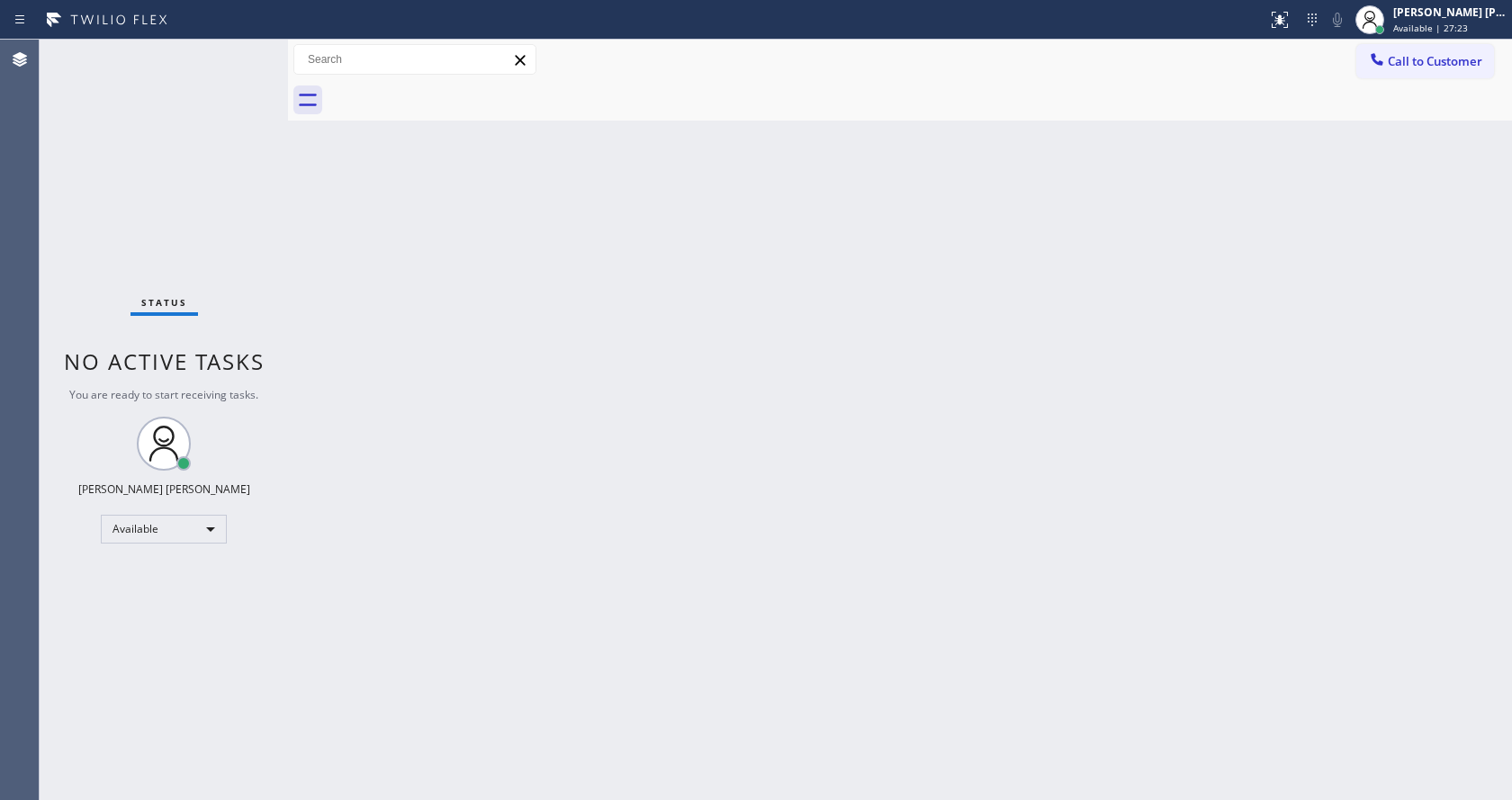
click at [475, 319] on div "Back to Dashboard Change Sender ID Customers Technicians Select a contact Outbo…" at bounding box center [899, 419] width 1224 height 761
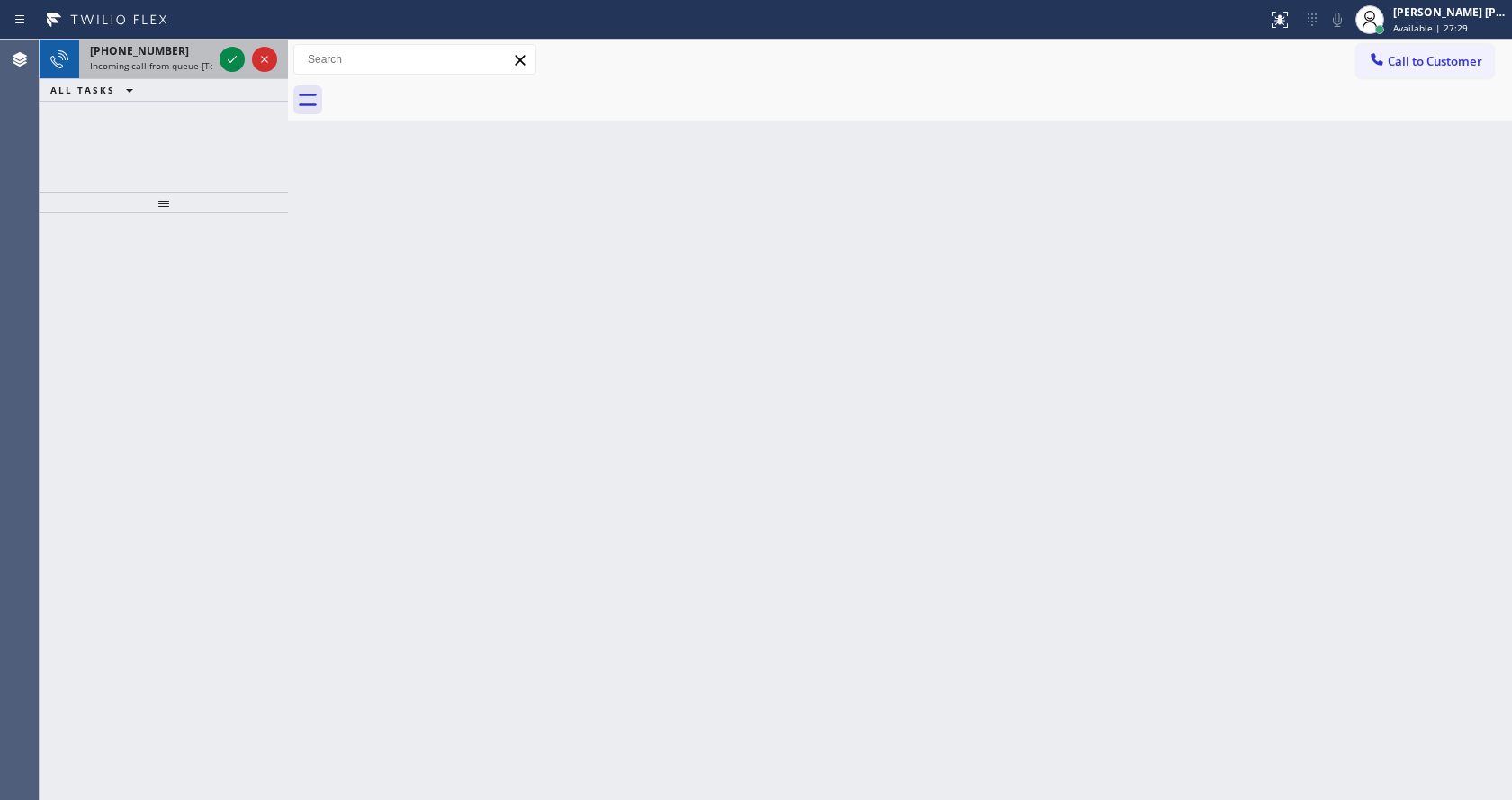
click at [190, 62] on span "Incoming call from queue [Test] All" at bounding box center [165, 66] width 149 height 13
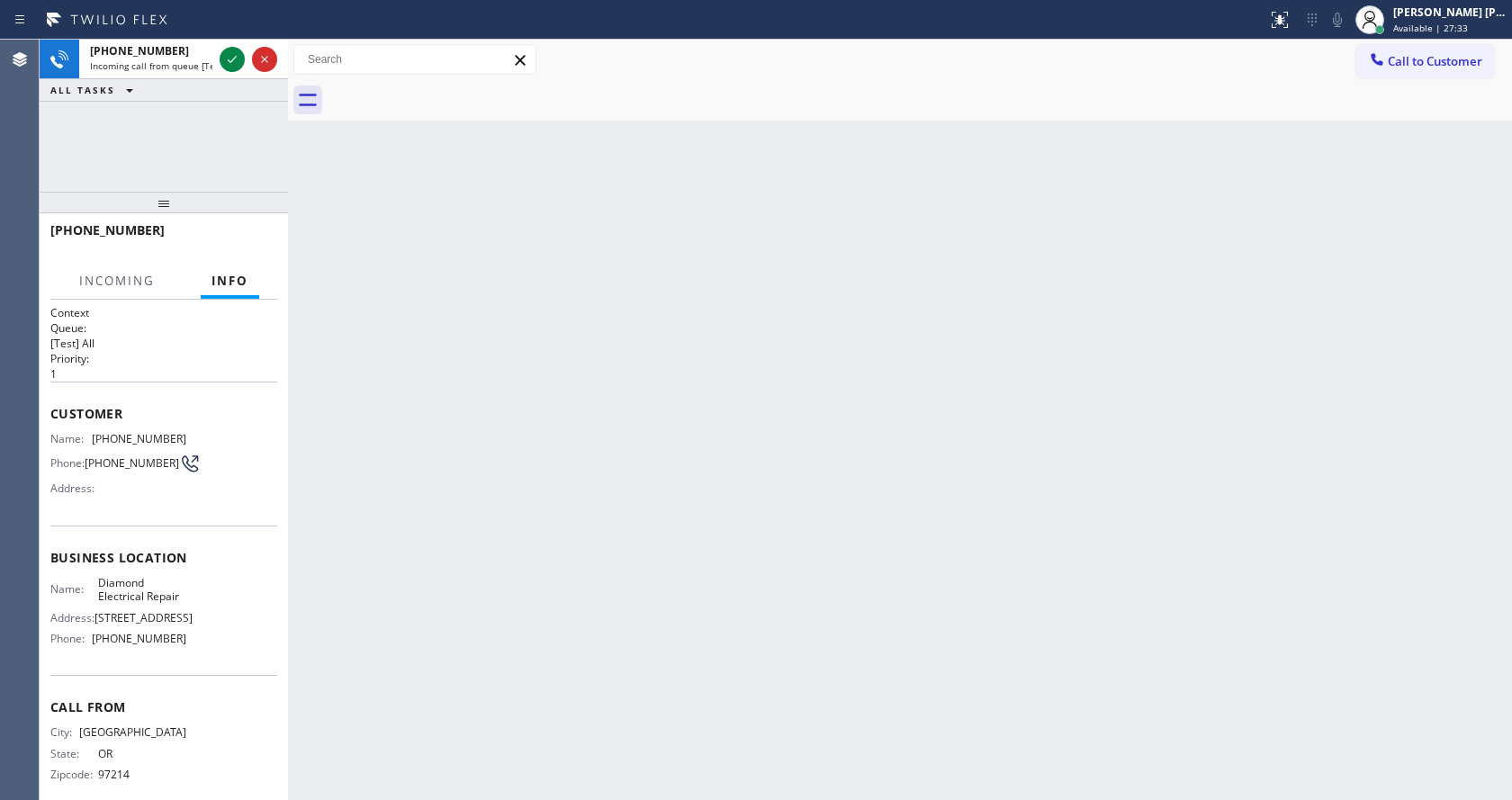
drag, startPoint x: 233, startPoint y: 58, endPoint x: 243, endPoint y: 5, distance: 53.9
click at [233, 58] on icon at bounding box center [233, 60] width 22 height 22
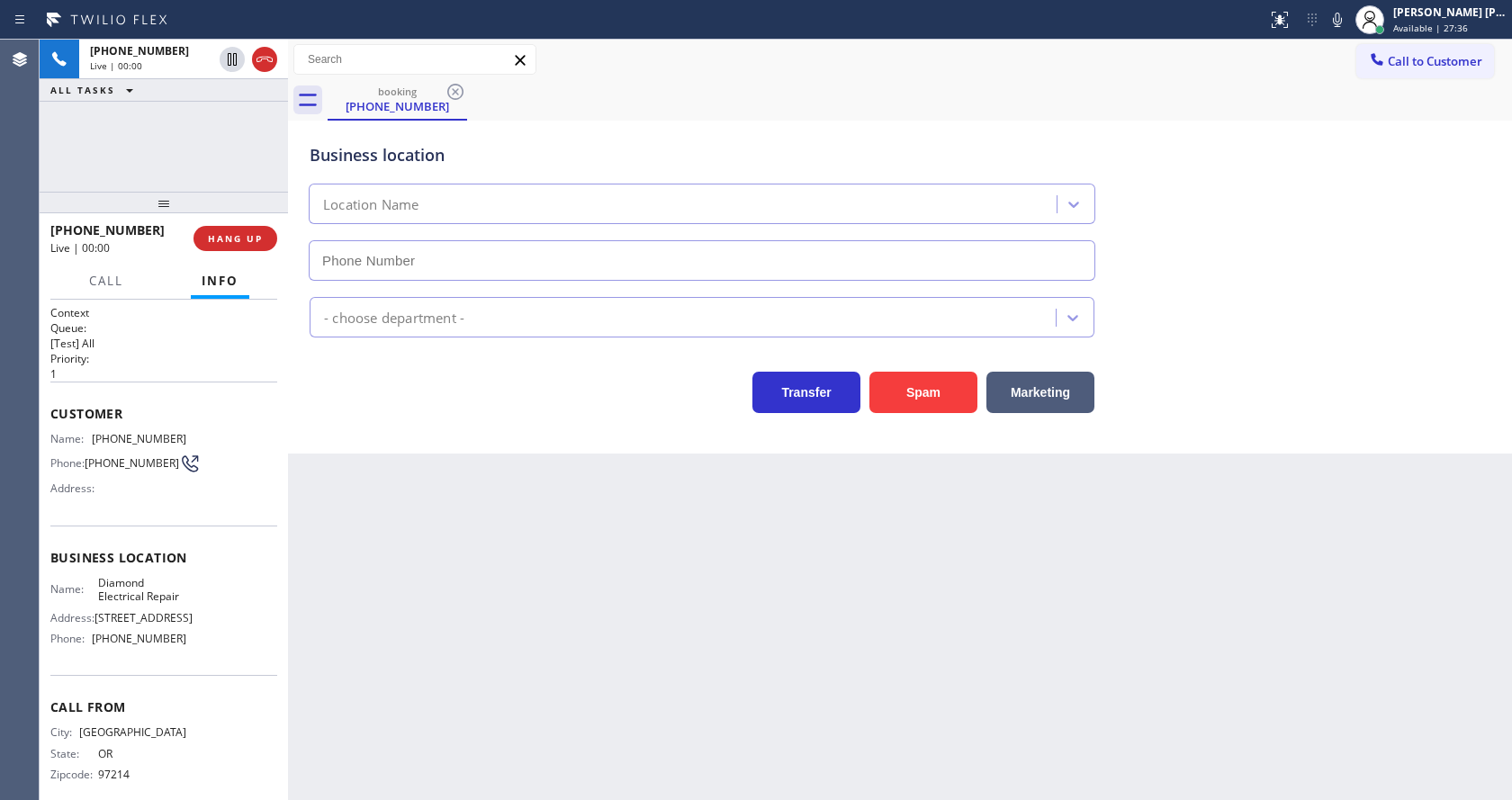
type input "[PHONE_NUMBER]"
click at [630, 668] on div "Back to Dashboard Change Sender ID Customers Technicians Select a contact Outbo…" at bounding box center [899, 419] width 1224 height 761
click at [472, 390] on div "Transfer Spam Marketing" at bounding box center [702, 388] width 792 height 50
click at [1342, 27] on icon at bounding box center [1337, 20] width 9 height 15
click at [1343, 15] on icon at bounding box center [1338, 20] width 22 height 22
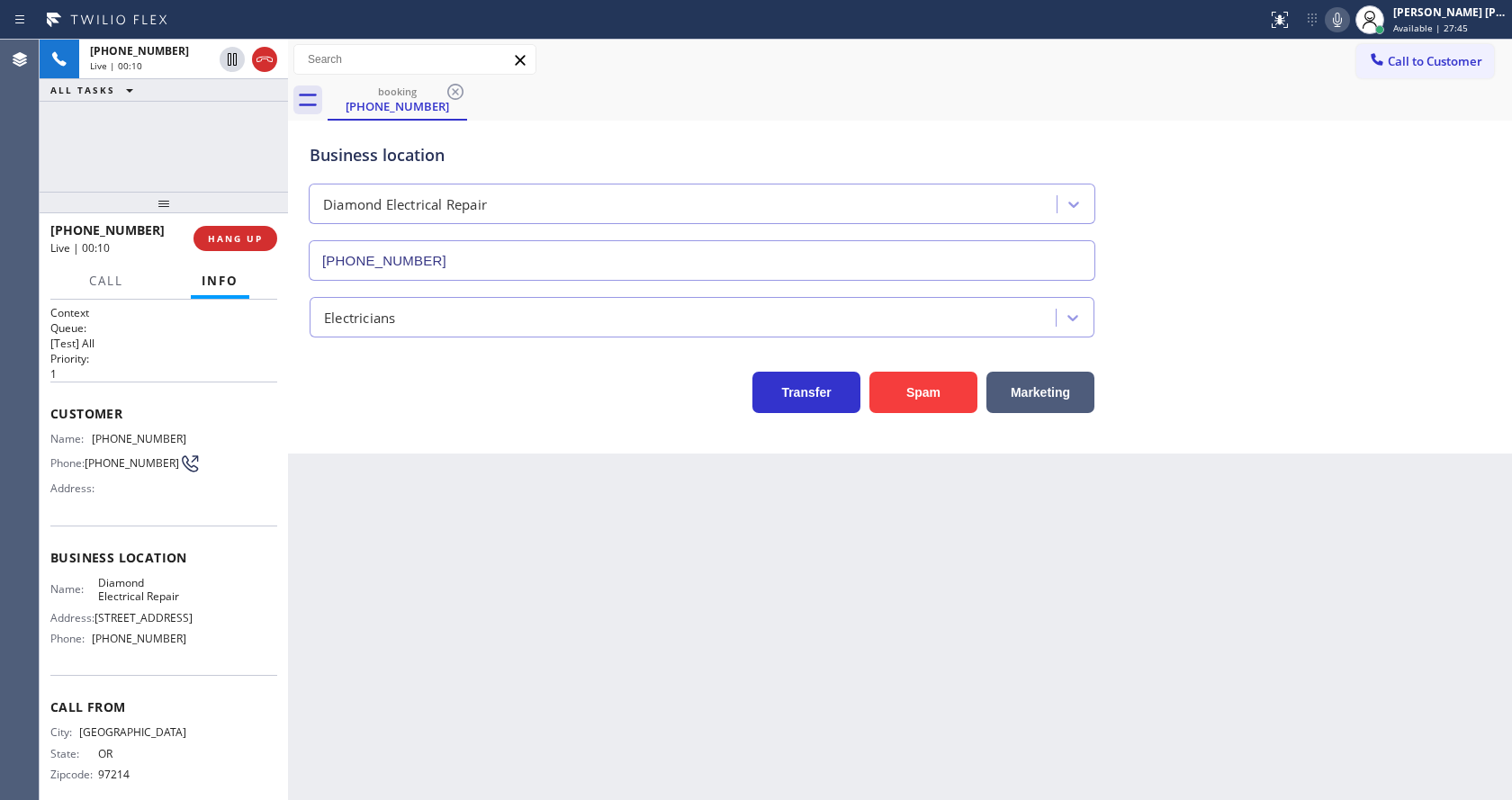
click at [1328, 376] on div "Transfer Spam Marketing" at bounding box center [900, 384] width 1188 height 58
drag, startPoint x: 522, startPoint y: 625, endPoint x: 513, endPoint y: 622, distance: 9.5
click at [513, 622] on div "Back to Dashboard Change Sender ID Customers Technicians Select a contact Outbo…" at bounding box center [899, 419] width 1224 height 761
click at [512, 554] on div "Back to Dashboard Change Sender ID Customers Technicians Select a contact Outbo…" at bounding box center [899, 419] width 1224 height 761
click at [513, 488] on div "Back to Dashboard Change Sender ID Customers Technicians Select a contact Outbo…" at bounding box center [899, 419] width 1224 height 761
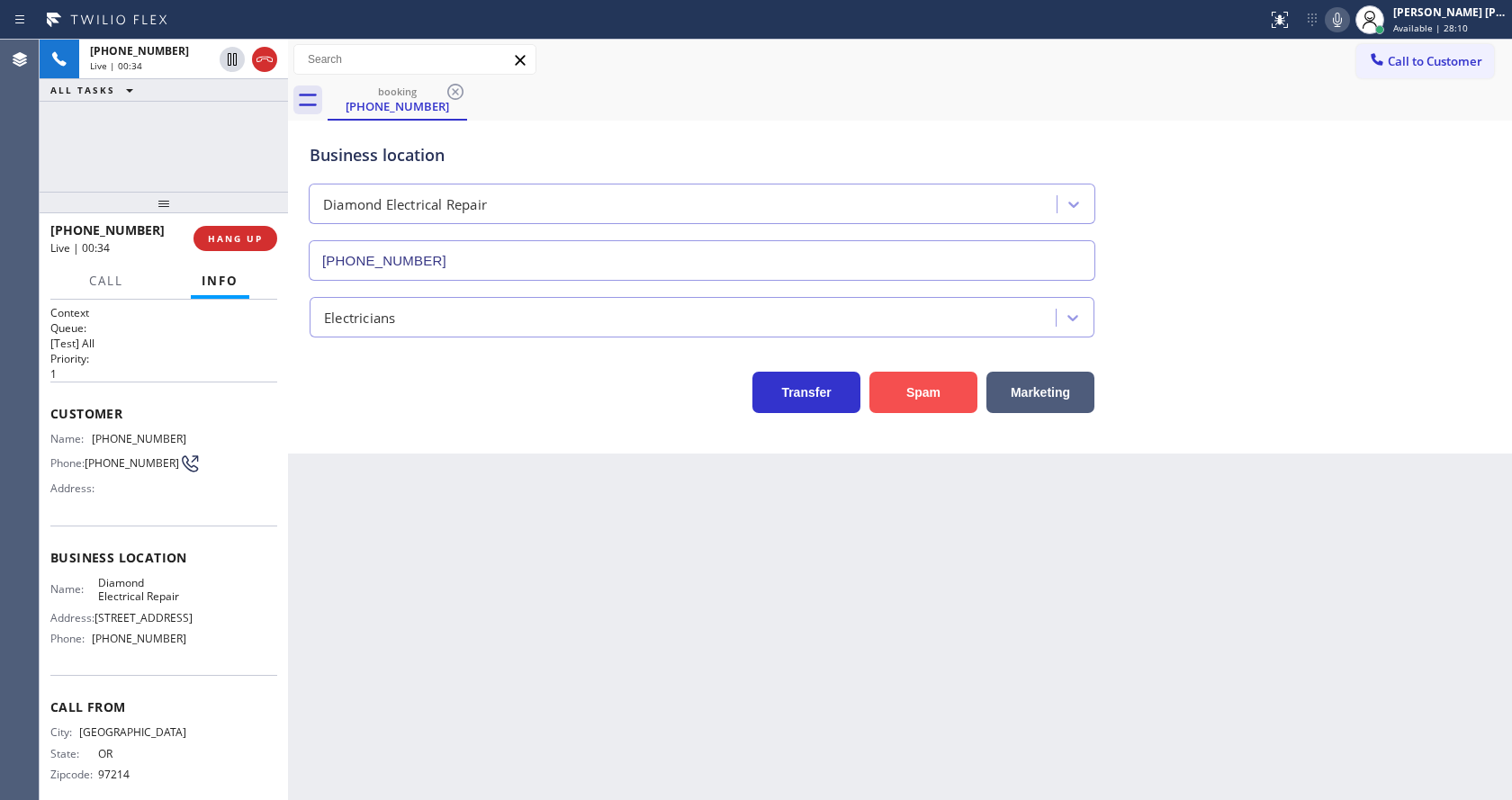
click at [919, 396] on button "Spam" at bounding box center [924, 393] width 108 height 41
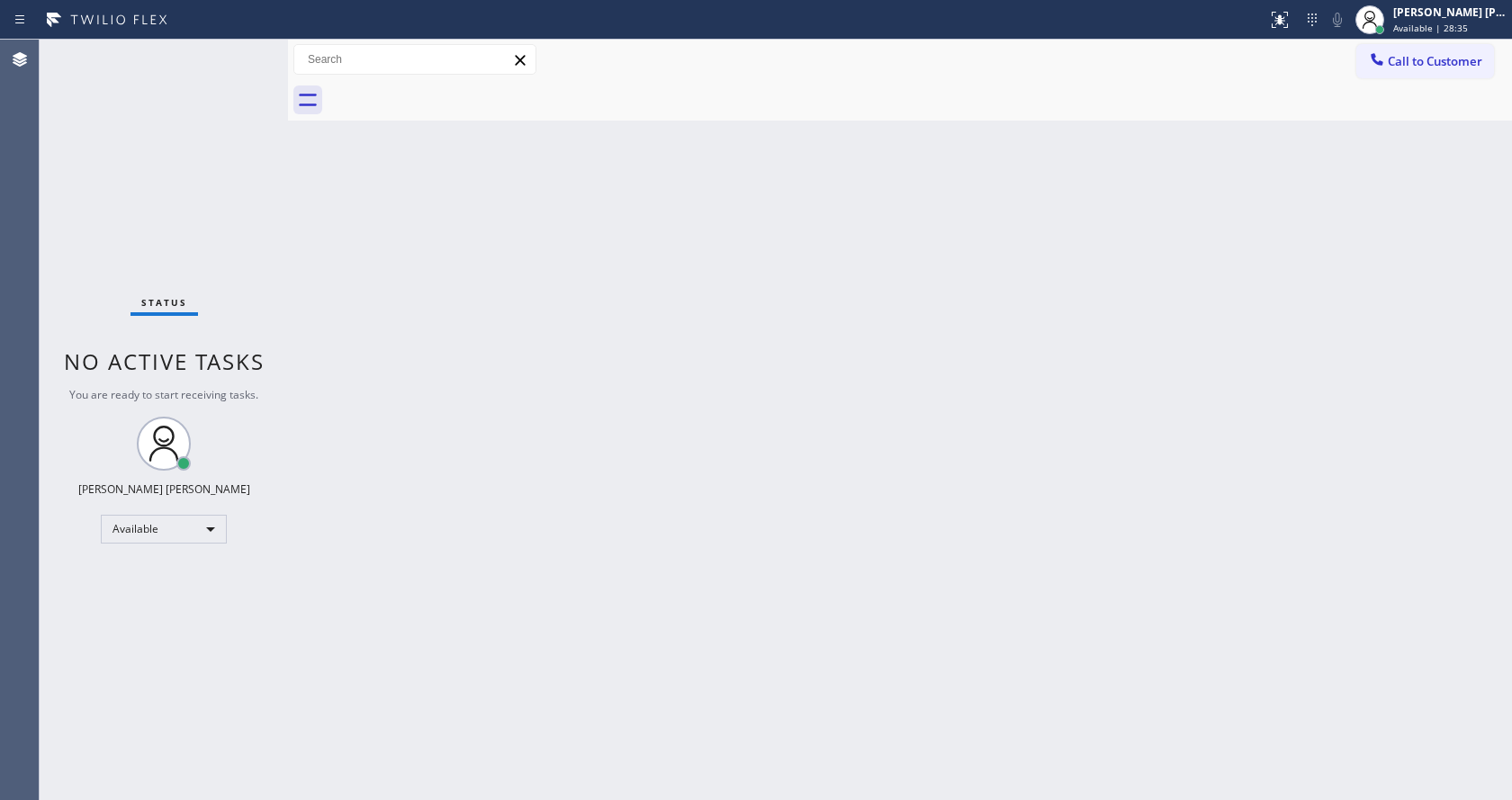
click at [316, 250] on div "Back to Dashboard Change Sender ID Customers Technicians Select a contact Outbo…" at bounding box center [899, 419] width 1224 height 761
click at [242, 50] on div "Status No active tasks You are ready to start receiving tasks. [PERSON_NAME] [P…" at bounding box center [163, 419] width 248 height 761
click at [244, 49] on div "Status No active tasks You are ready to start receiving tasks. [PERSON_NAME] [P…" at bounding box center [163, 419] width 248 height 761
click at [243, 48] on div "Status No active tasks You are ready to start receiving tasks. [PERSON_NAME] [P…" at bounding box center [163, 419] width 248 height 761
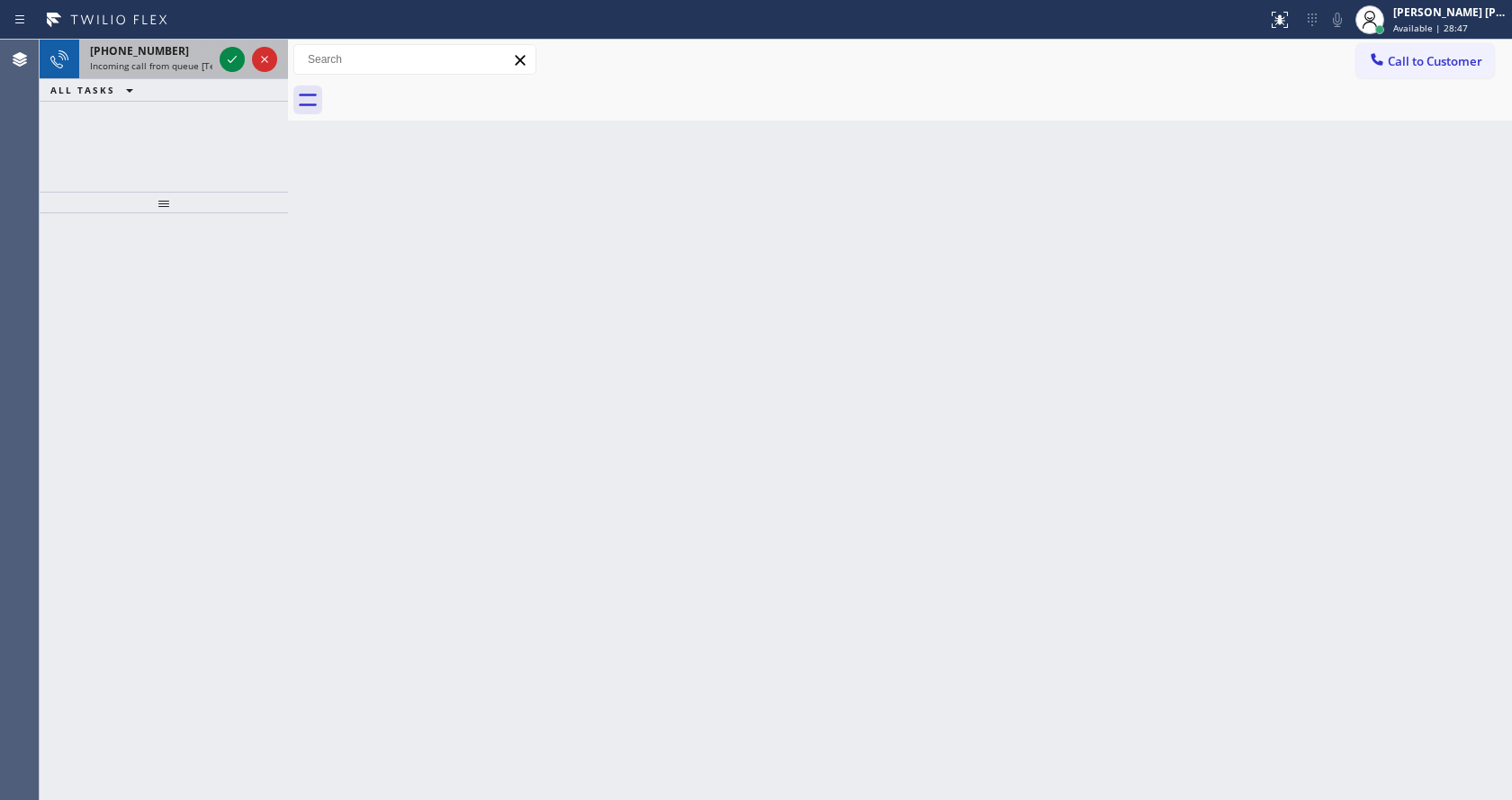
click at [181, 65] on span "Incoming call from queue [Test] All" at bounding box center [165, 66] width 149 height 13
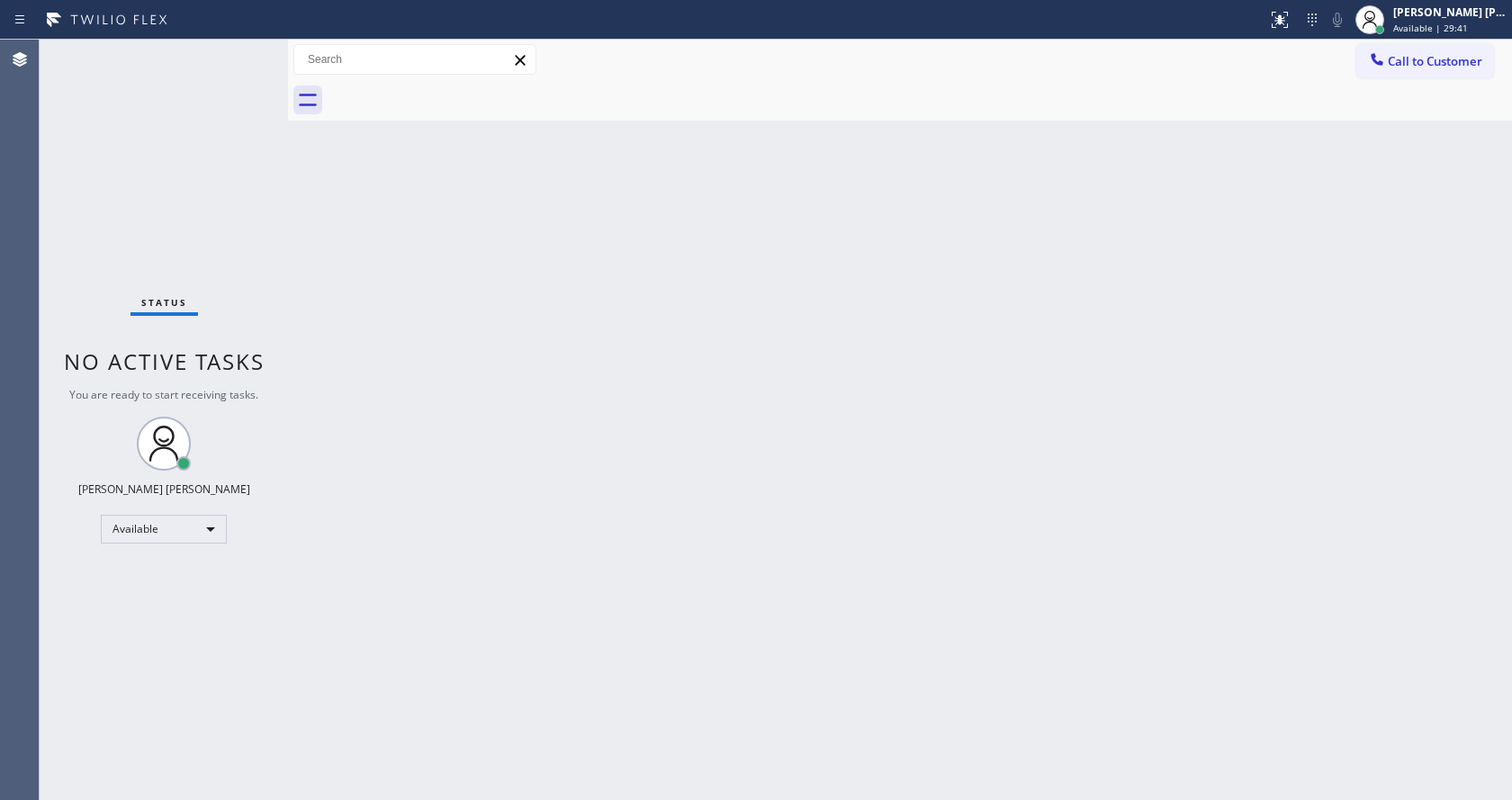
click at [483, 452] on div "Back to Dashboard Change Sender ID Customers Technicians Select a contact Outbo…" at bounding box center [899, 419] width 1224 height 761
click at [221, 238] on div "Status No active tasks You are ready to start receiving tasks. [PERSON_NAME] [P…" at bounding box center [163, 419] width 248 height 761
click at [235, 49] on div "Status No active tasks You are ready to start receiving tasks. [PERSON_NAME] [P…" at bounding box center [163, 419] width 248 height 761
drag, startPoint x: 632, startPoint y: 616, endPoint x: 610, endPoint y: 739, distance: 125.0
click at [632, 621] on div "Back to Dashboard Change Sender ID Customers Technicians Select a contact Outbo…" at bounding box center [899, 419] width 1224 height 761
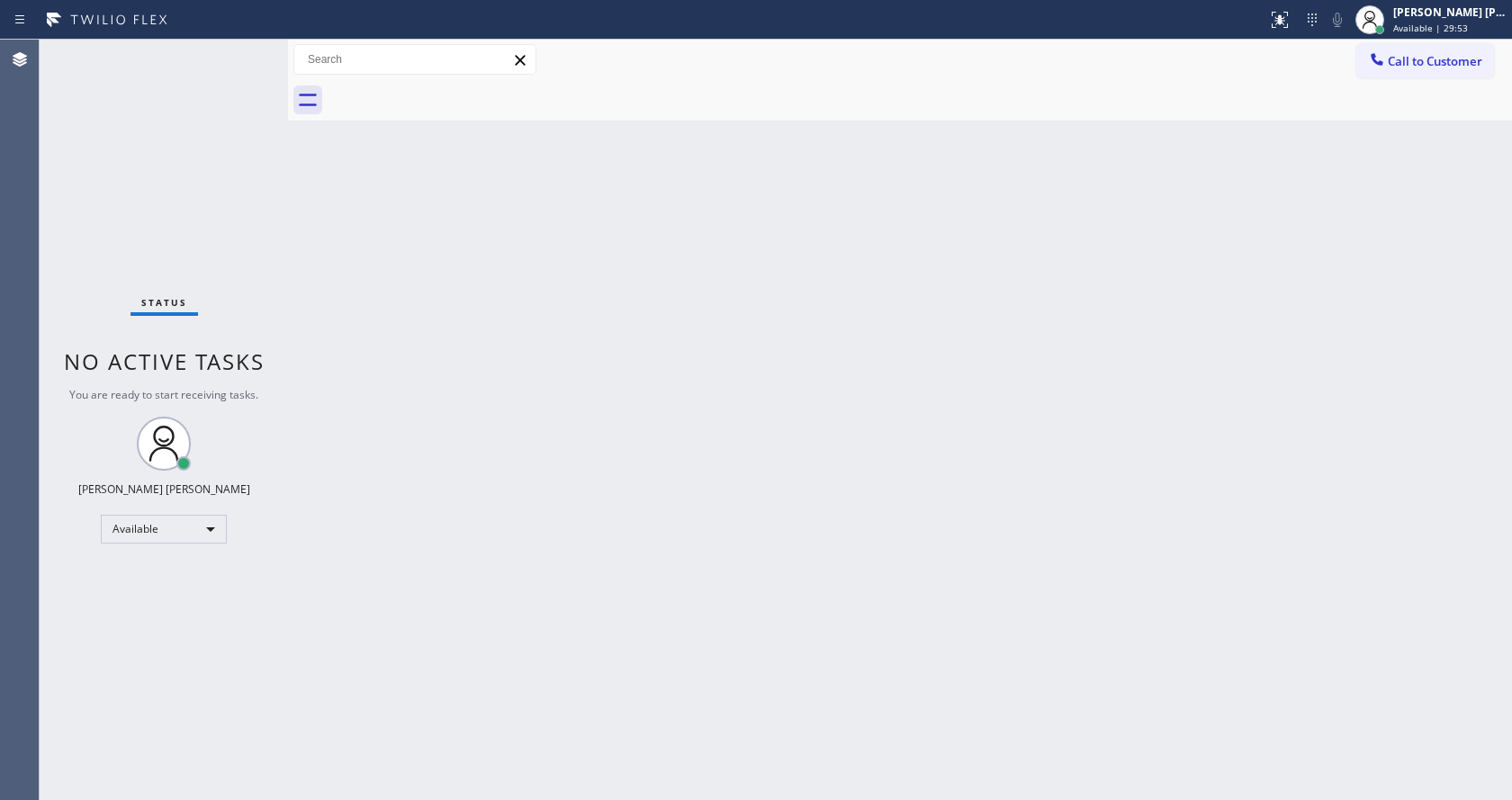
click at [612, 796] on div "Back to Dashboard Change Sender ID Customers Technicians Select a contact Outbo…" at bounding box center [899, 419] width 1224 height 761
click at [298, 317] on div "Back to Dashboard Change Sender ID Customers Technicians Select a contact Outbo…" at bounding box center [899, 419] width 1224 height 761
click at [239, 46] on div "Status No active tasks You are ready to start receiving tasks. [PERSON_NAME] [P…" at bounding box center [163, 419] width 248 height 761
click at [237, 49] on div "Status No active tasks You are ready to start receiving tasks. [PERSON_NAME] [P…" at bounding box center [163, 419] width 248 height 761
click at [153, 54] on div "Status No active tasks You are ready to start receiving tasks. [PERSON_NAME] [P…" at bounding box center [163, 419] width 248 height 761
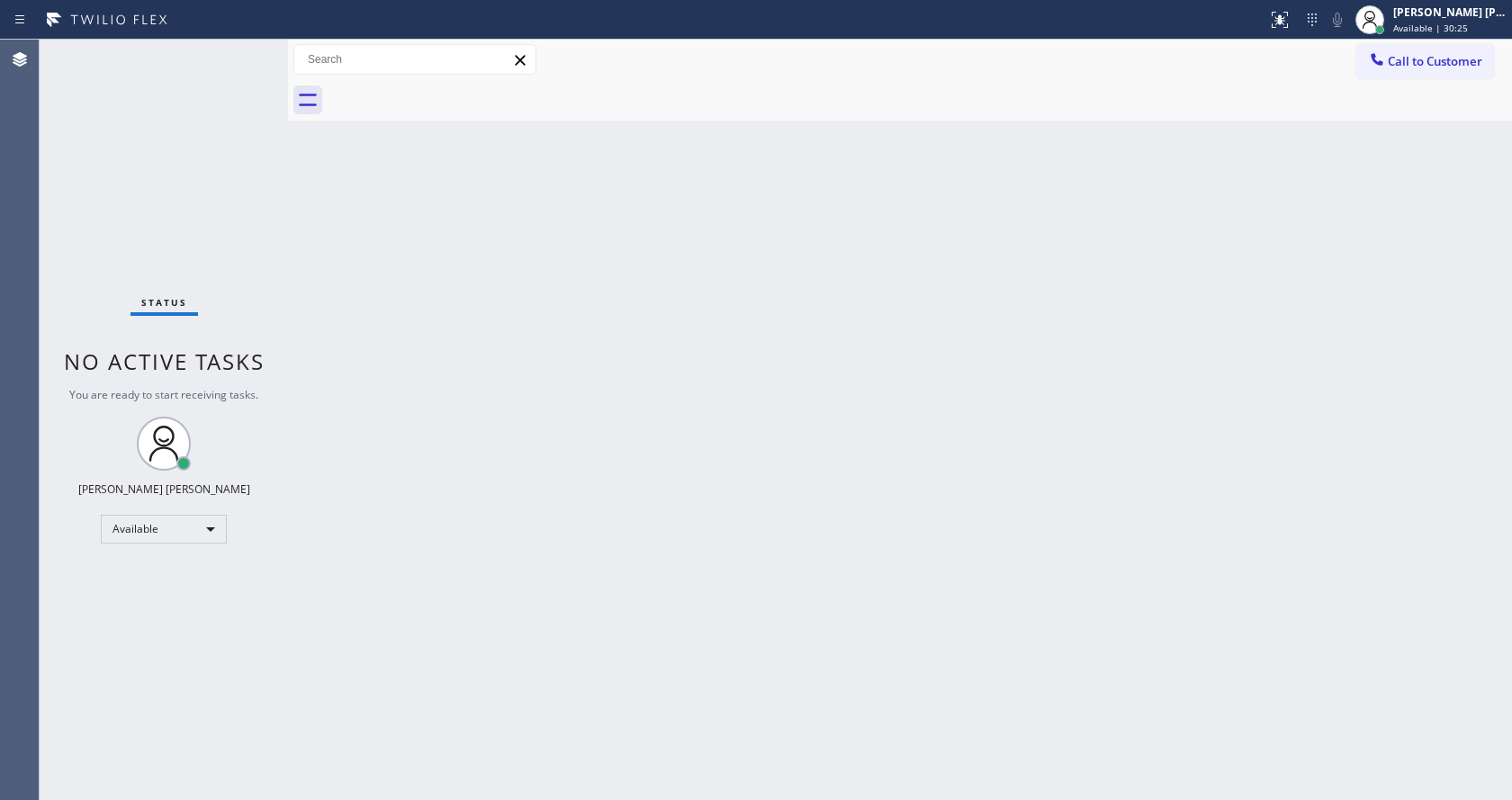
drag, startPoint x: 297, startPoint y: 299, endPoint x: 164, endPoint y: 103, distance: 236.9
click at [297, 299] on div "Back to Dashboard Change Sender ID Customers Technicians Select a contact Outbo…" at bounding box center [899, 419] width 1224 height 761
click at [658, 685] on div "Back to Dashboard Change Sender ID Customers Technicians Select a contact Outbo…" at bounding box center [899, 419] width 1224 height 761
click at [288, 276] on div at bounding box center [288, 419] width 0 height 761
click at [609, 439] on div "Back to Dashboard Change Sender ID Customers Technicians Select a contact Outbo…" at bounding box center [899, 419] width 1224 height 761
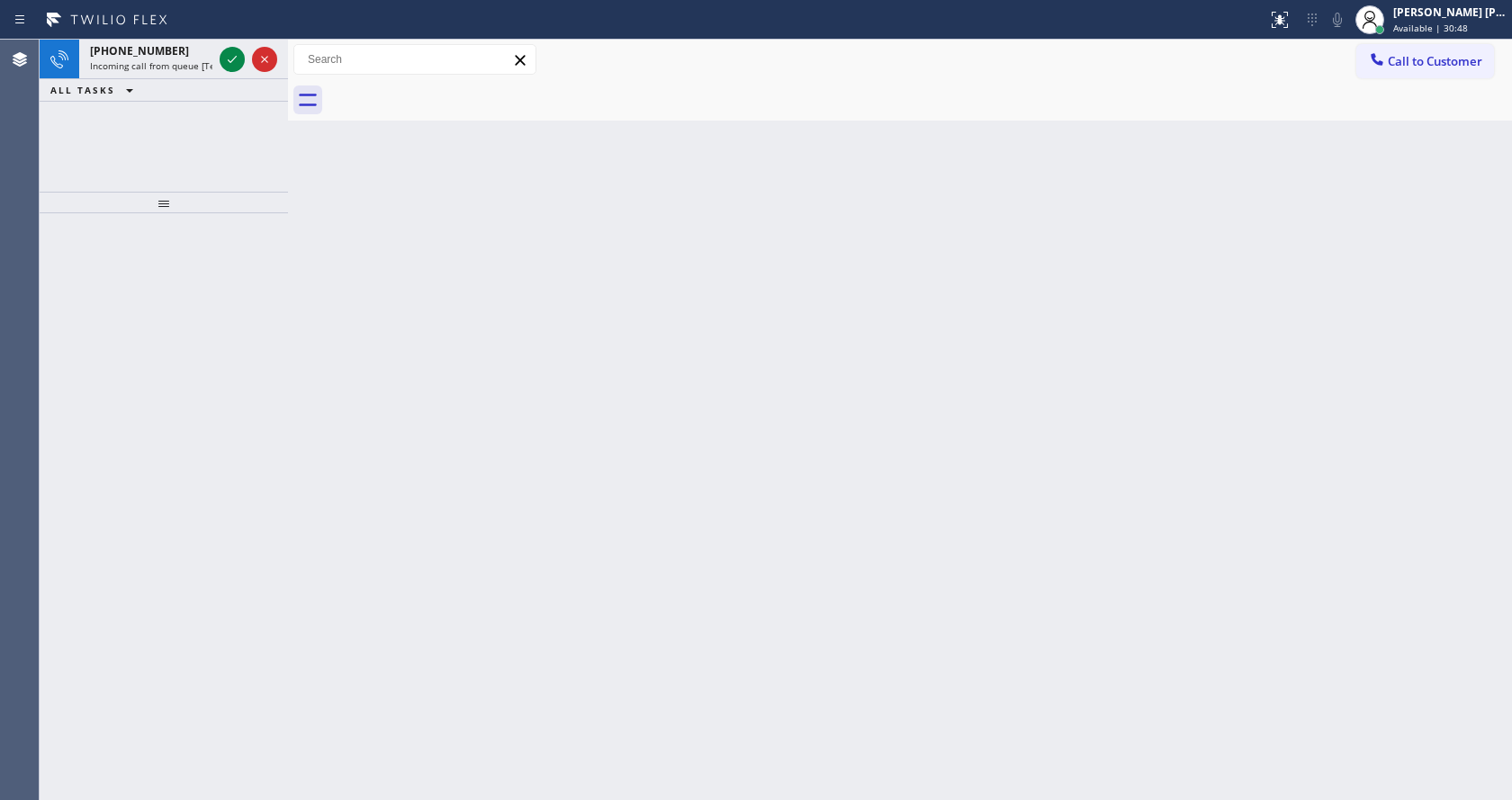
click at [433, 404] on div "Back to Dashboard Change Sender ID Customers Technicians Select a contact Outbo…" at bounding box center [899, 419] width 1224 height 761
click at [179, 73] on div "[PHONE_NUMBER] Incoming call from queue [Test] All" at bounding box center [147, 59] width 136 height 39
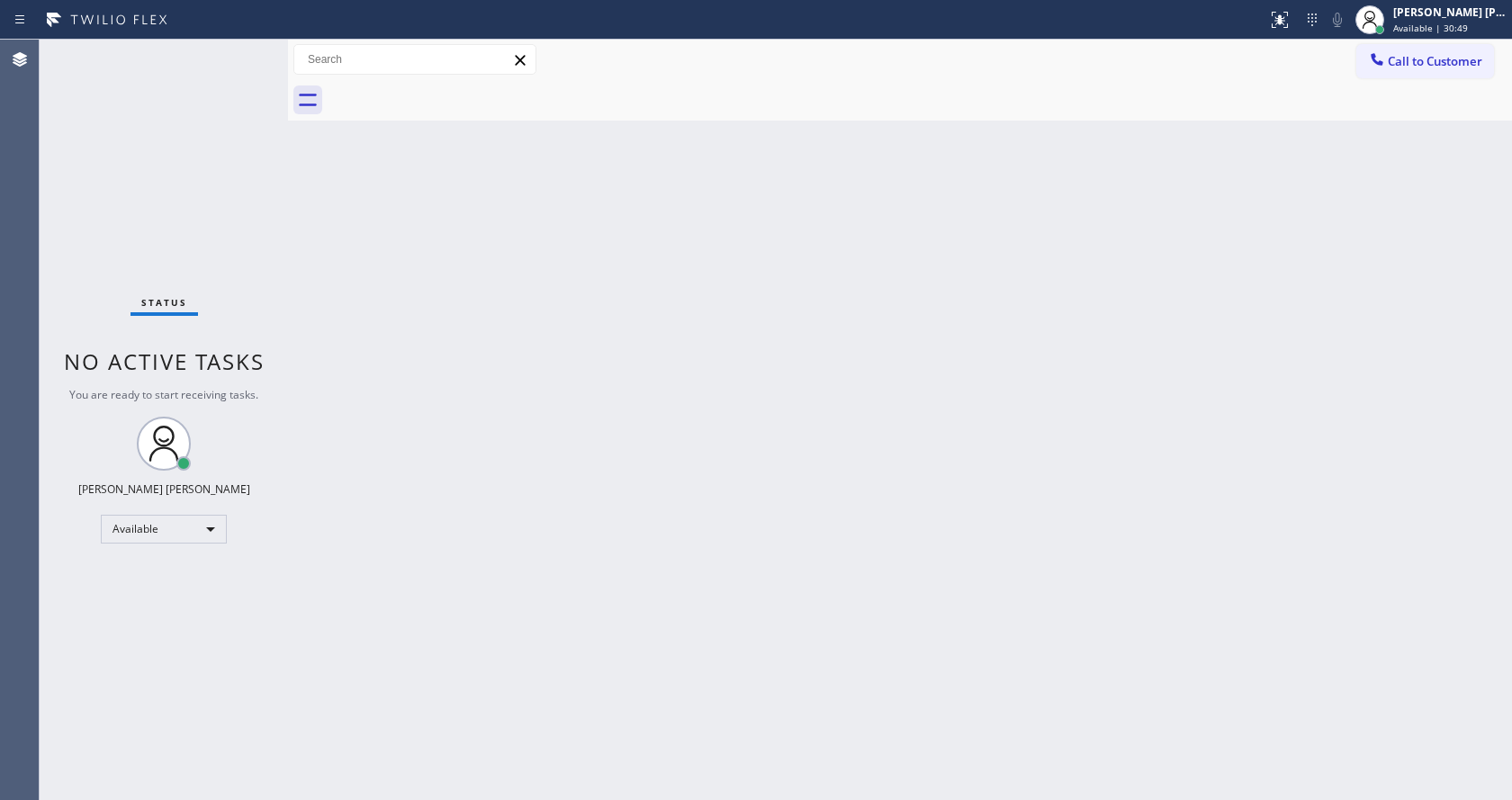
click at [517, 439] on div "Back to Dashboard Change Sender ID Customers Technicians Select a contact Outbo…" at bounding box center [899, 419] width 1224 height 761
drag, startPoint x: 976, startPoint y: 559, endPoint x: 1175, endPoint y: 363, distance: 279.3
click at [976, 559] on div "Back to Dashboard Change Sender ID Customers Technicians Select a contact Outbo…" at bounding box center [899, 419] width 1224 height 761
click at [677, 667] on div "Back to Dashboard Change Sender ID Customers Technicians Select a contact Outbo…" at bounding box center [899, 419] width 1224 height 761
click at [481, 186] on div "Back to Dashboard Change Sender ID Customers Technicians Select a contact Outbo…" at bounding box center [899, 419] width 1224 height 761
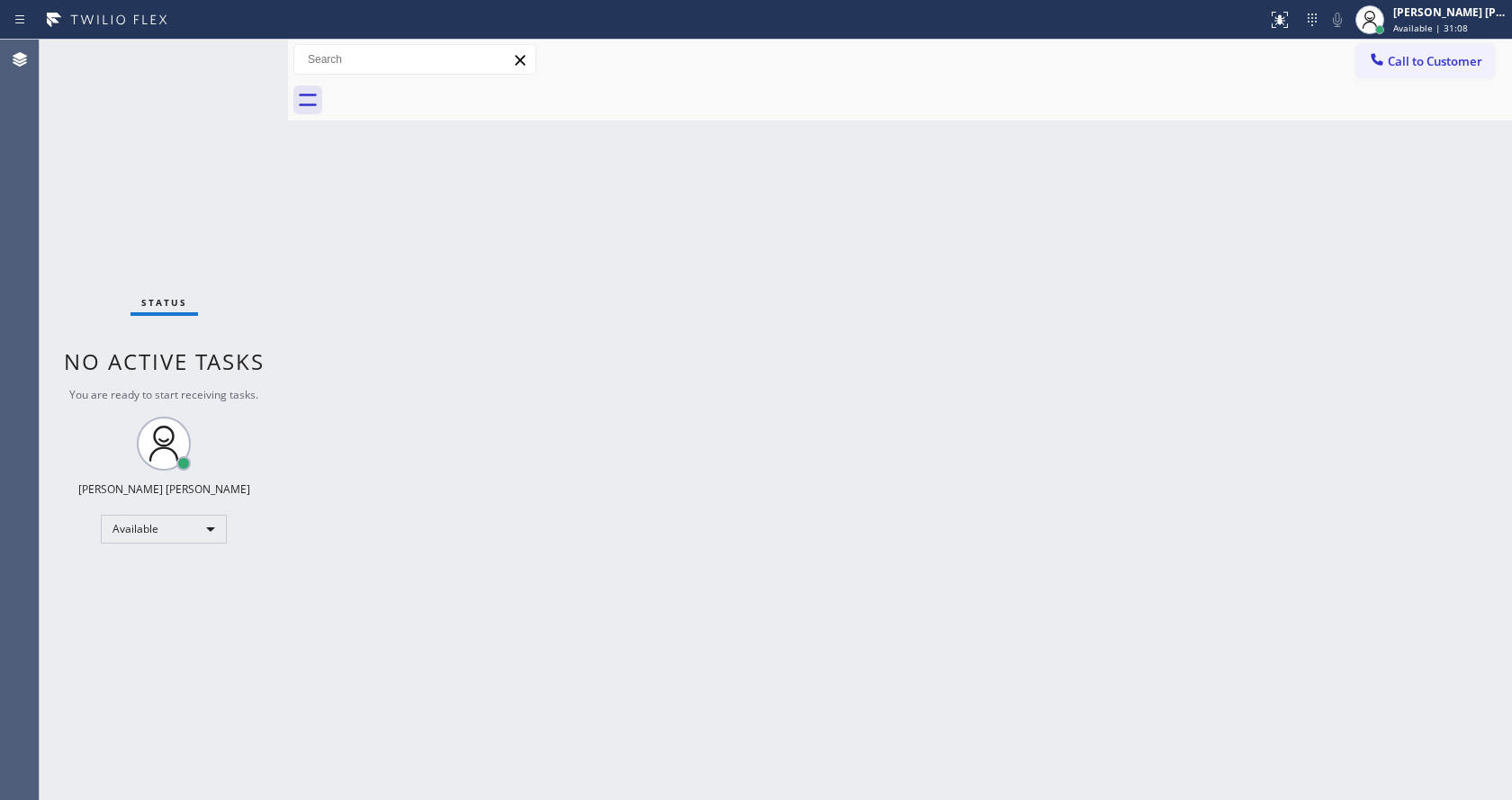
click at [442, 417] on div "Back to Dashboard Change Sender ID Customers Technicians Select a contact Outbo…" at bounding box center [899, 419] width 1224 height 761
click at [350, 346] on div "Back to Dashboard Change Sender ID Customers Technicians Select a contact Outbo…" at bounding box center [899, 419] width 1224 height 761
click at [892, 604] on div "Back to Dashboard Change Sender ID Customers Technicians Select a contact Outbo…" at bounding box center [899, 419] width 1224 height 761
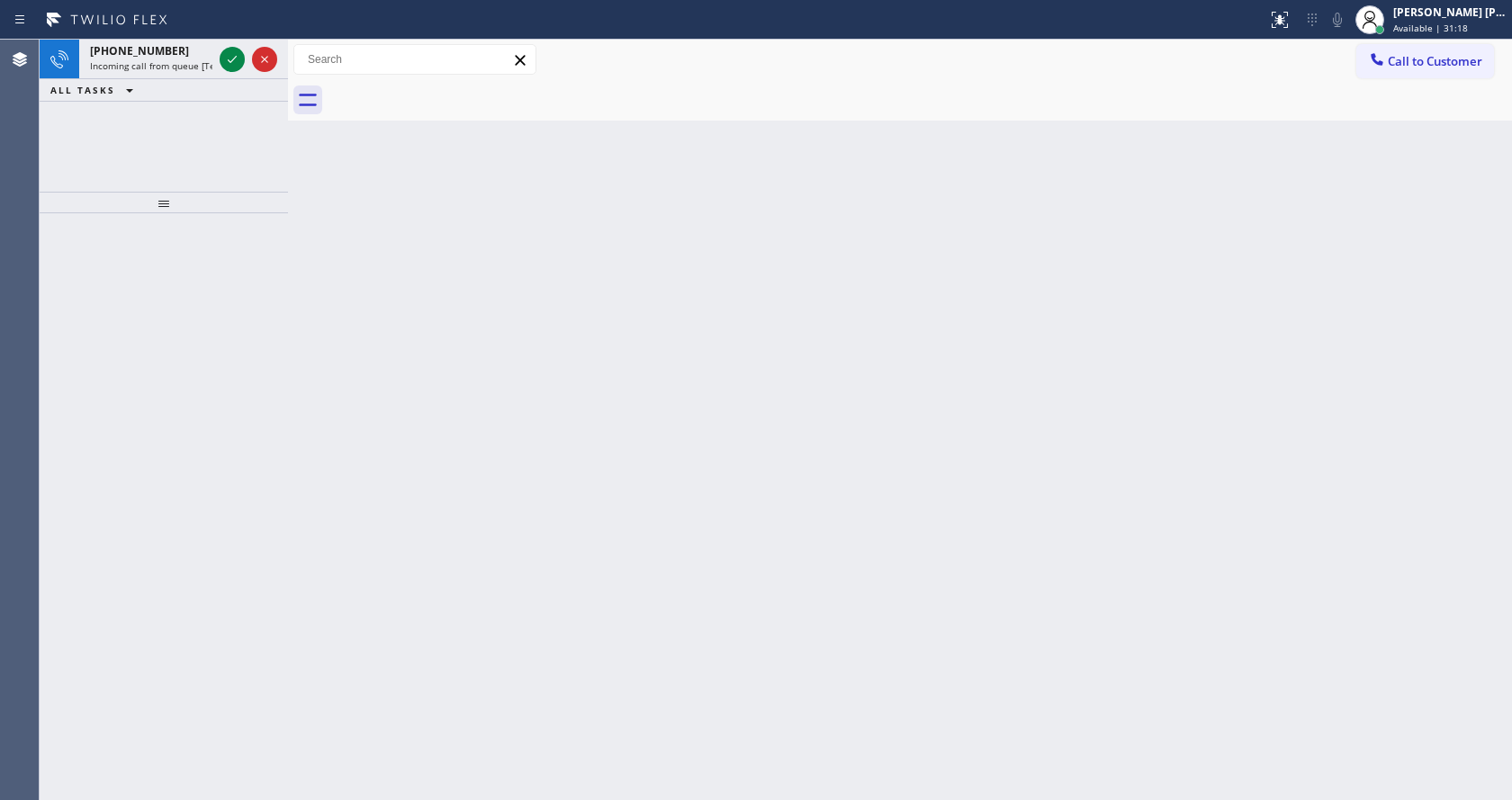
click at [363, 286] on div "Back to Dashboard Change Sender ID Customers Technicians Select a contact Outbo…" at bounding box center [899, 419] width 1224 height 761
click at [157, 65] on span "Incoming call from queue [Test] All" at bounding box center [165, 66] width 149 height 13
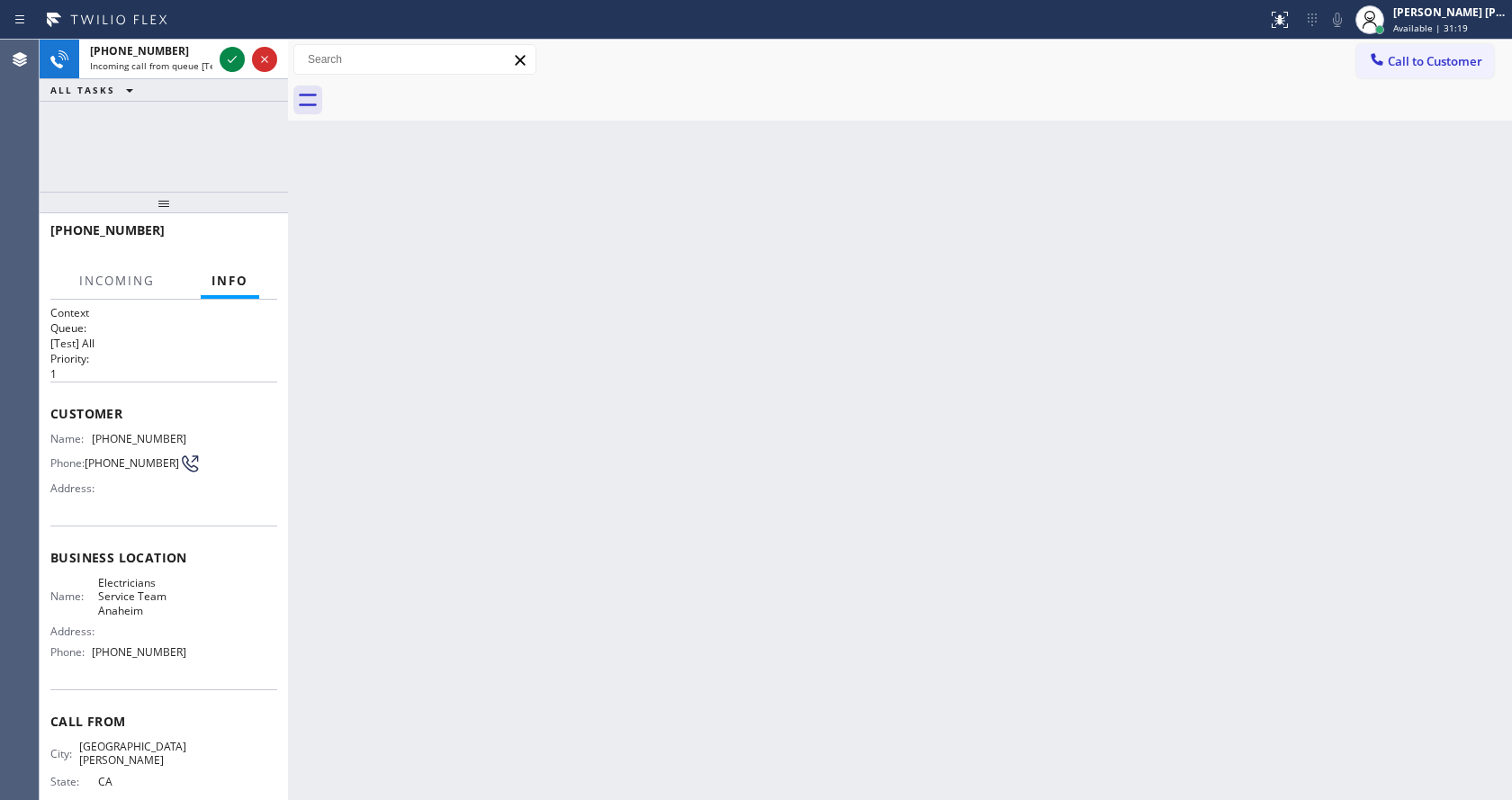
click at [717, 550] on div "Back to Dashboard Change Sender ID Customers Technicians Select a contact Outbo…" at bounding box center [899, 419] width 1224 height 761
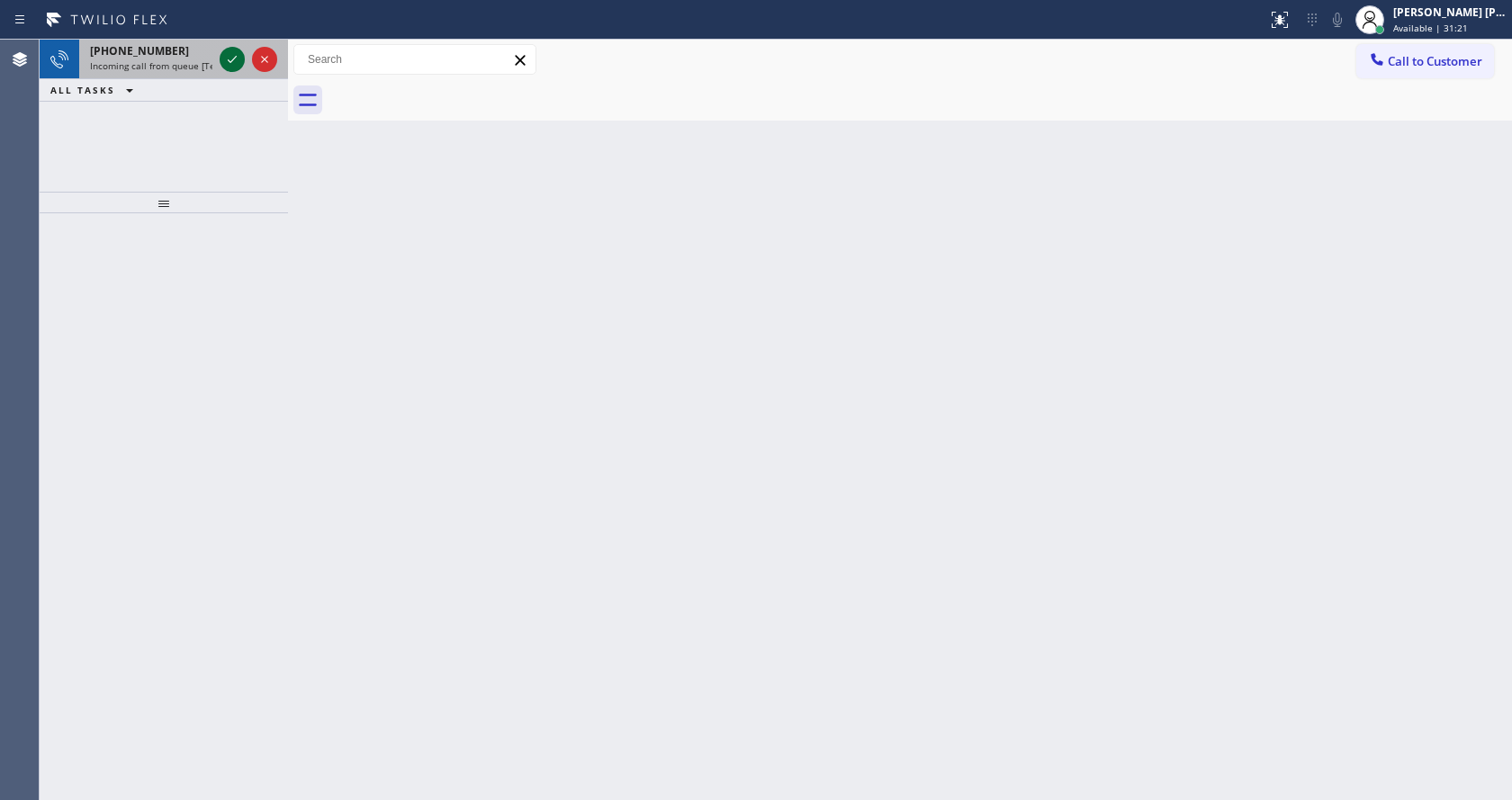
click at [233, 54] on icon at bounding box center [233, 60] width 22 height 22
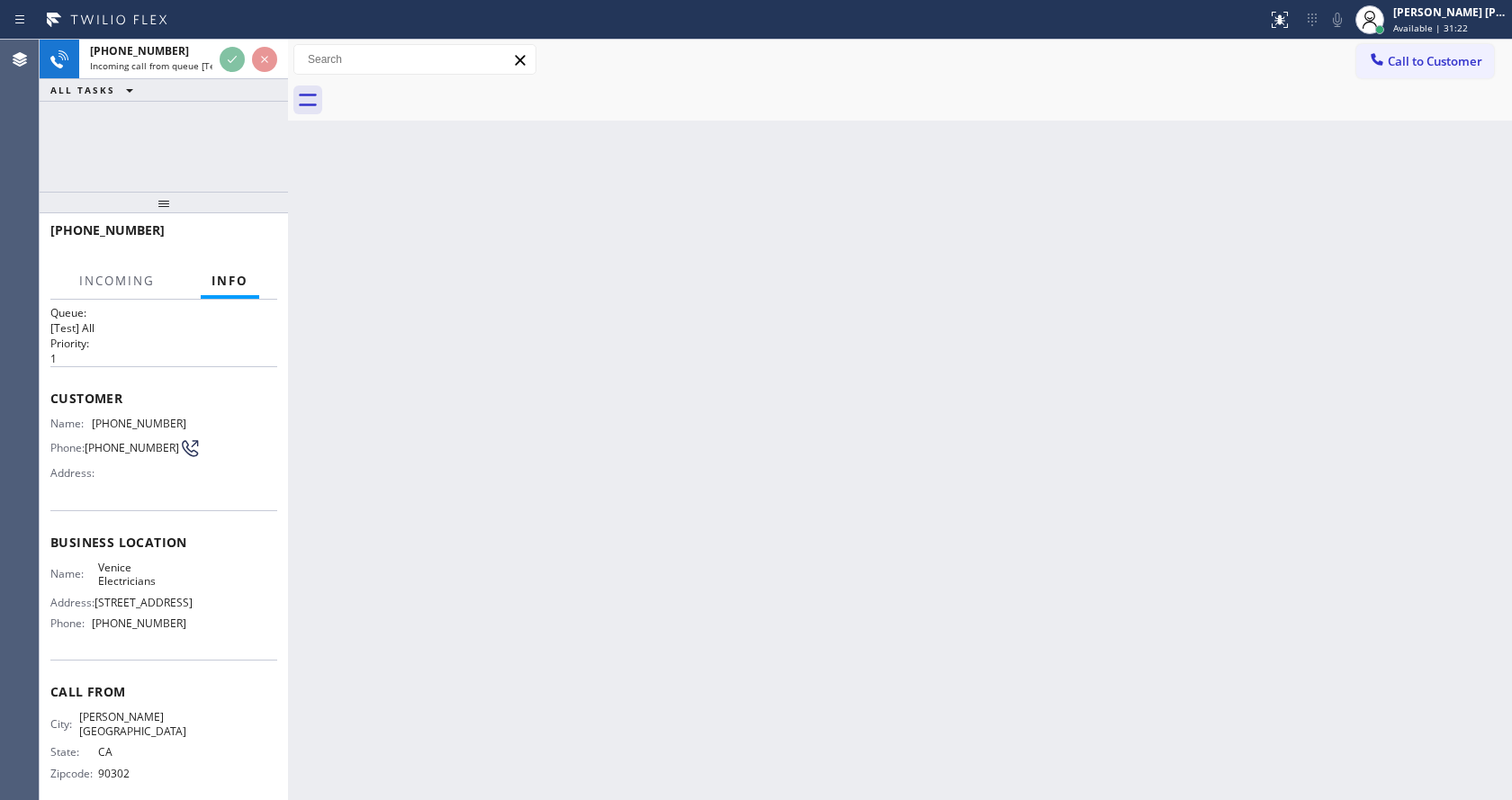
scroll to position [24, 0]
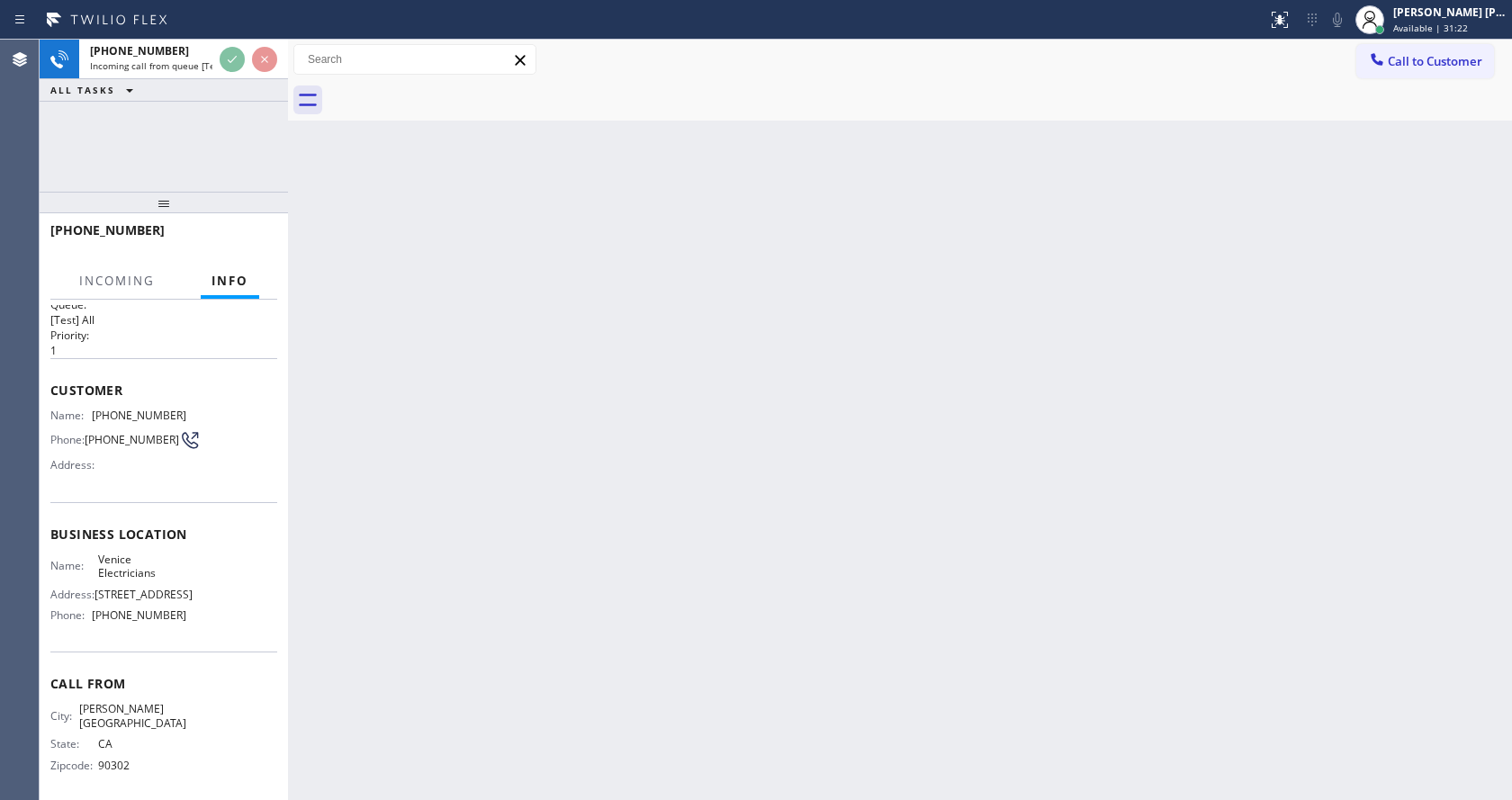
click at [697, 575] on div "Back to Dashboard Change Sender ID Customers Technicians Select a contact Outbo…" at bounding box center [899, 419] width 1224 height 761
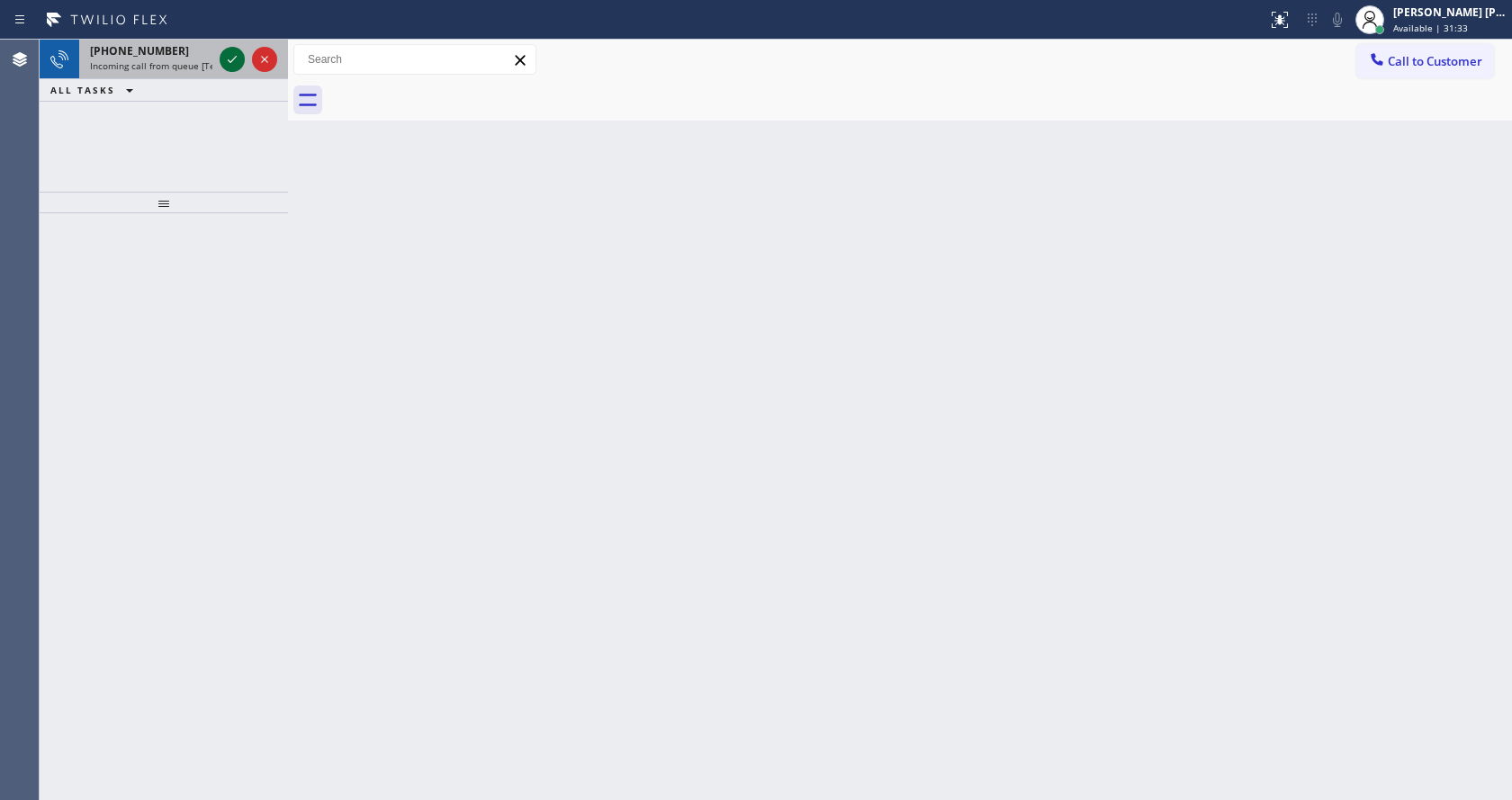
click at [223, 54] on icon at bounding box center [233, 60] width 22 height 22
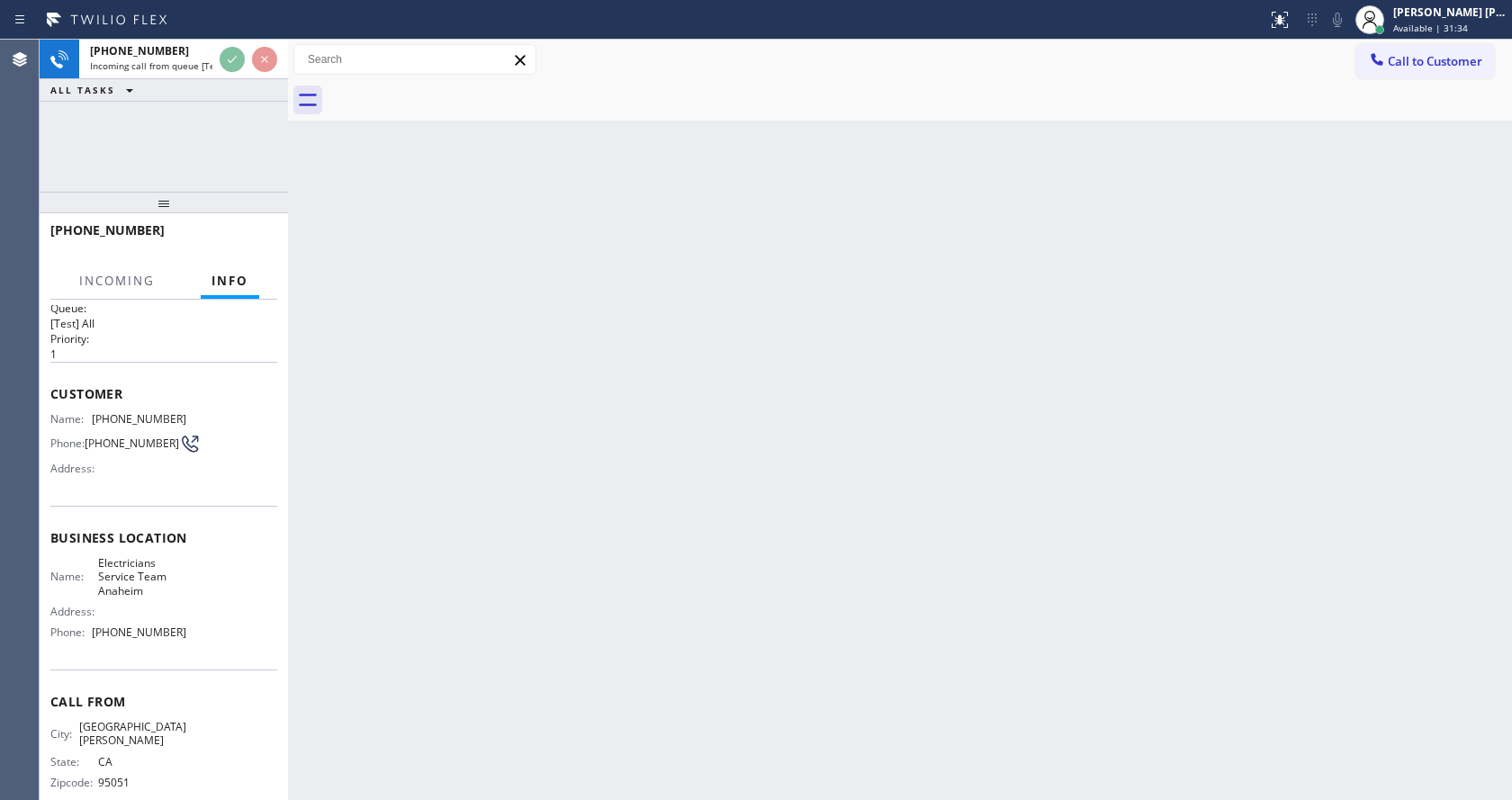
scroll to position [37, 0]
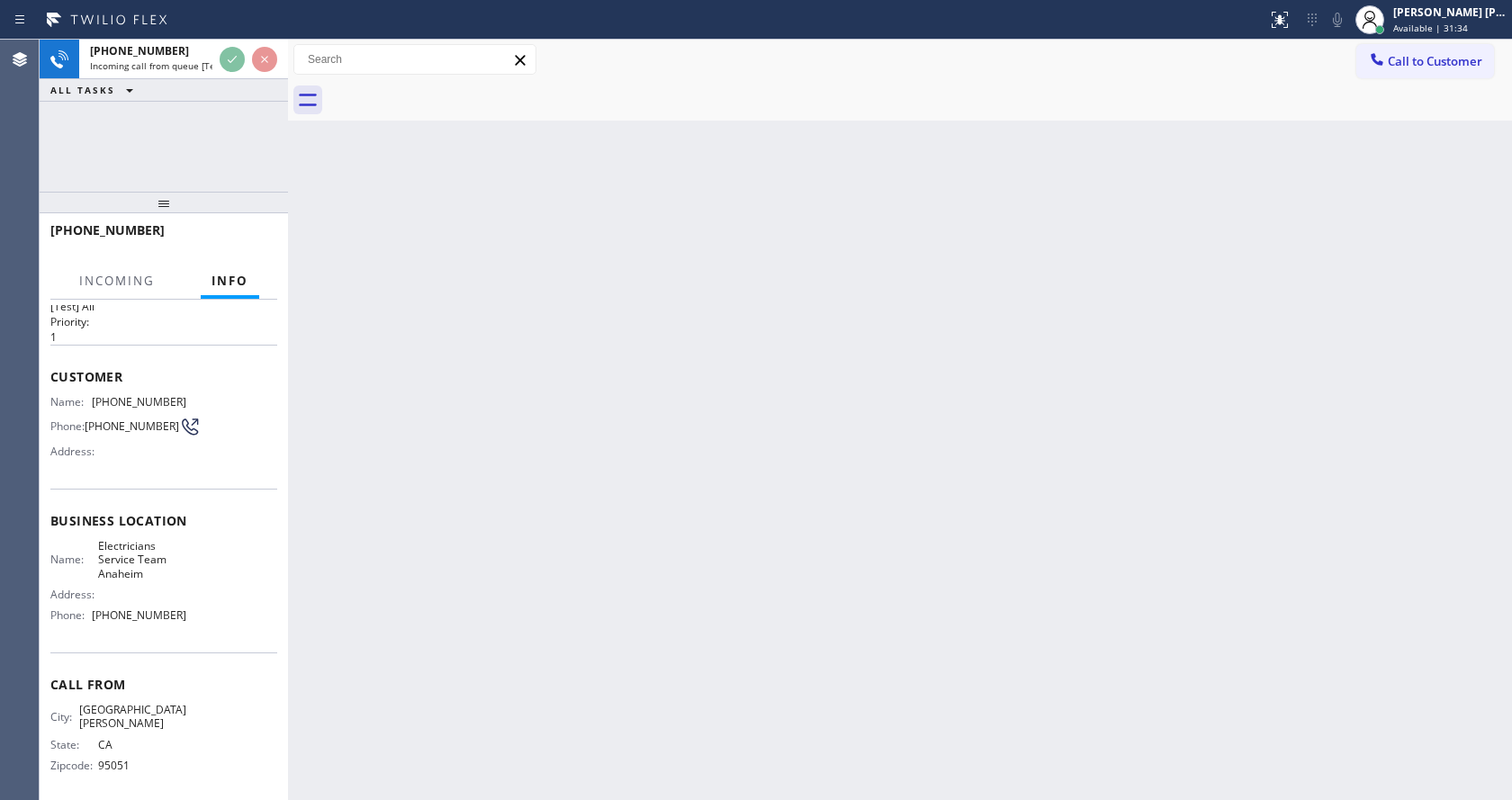
click at [642, 561] on div "Back to Dashboard Change Sender ID Customers Technicians Select a contact Outbo…" at bounding box center [899, 419] width 1224 height 761
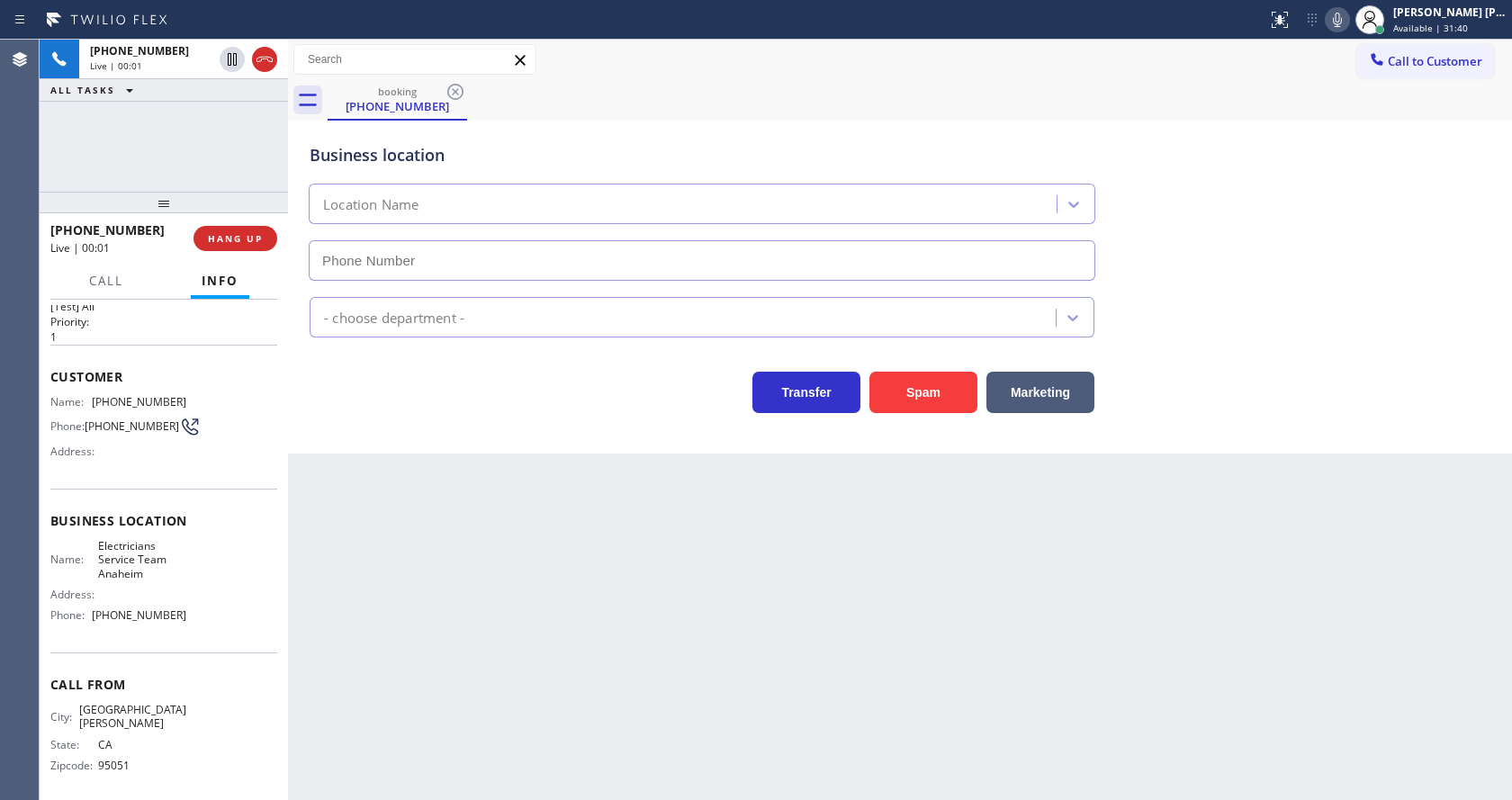
click at [545, 557] on div "Back to Dashboard Change Sender ID Customers Technicians Select a contact Outbo…" at bounding box center [899, 419] width 1224 height 761
type input "[PHONE_NUMBER]"
click at [497, 575] on div "Back to Dashboard Change Sender ID Customers Technicians Select a contact Outbo…" at bounding box center [899, 419] width 1224 height 761
click at [537, 670] on div "Back to Dashboard Change Sender ID Customers Technicians Select a contact Outbo…" at bounding box center [899, 419] width 1224 height 761
drag, startPoint x: 751, startPoint y: 667, endPoint x: 640, endPoint y: 739, distance: 132.3
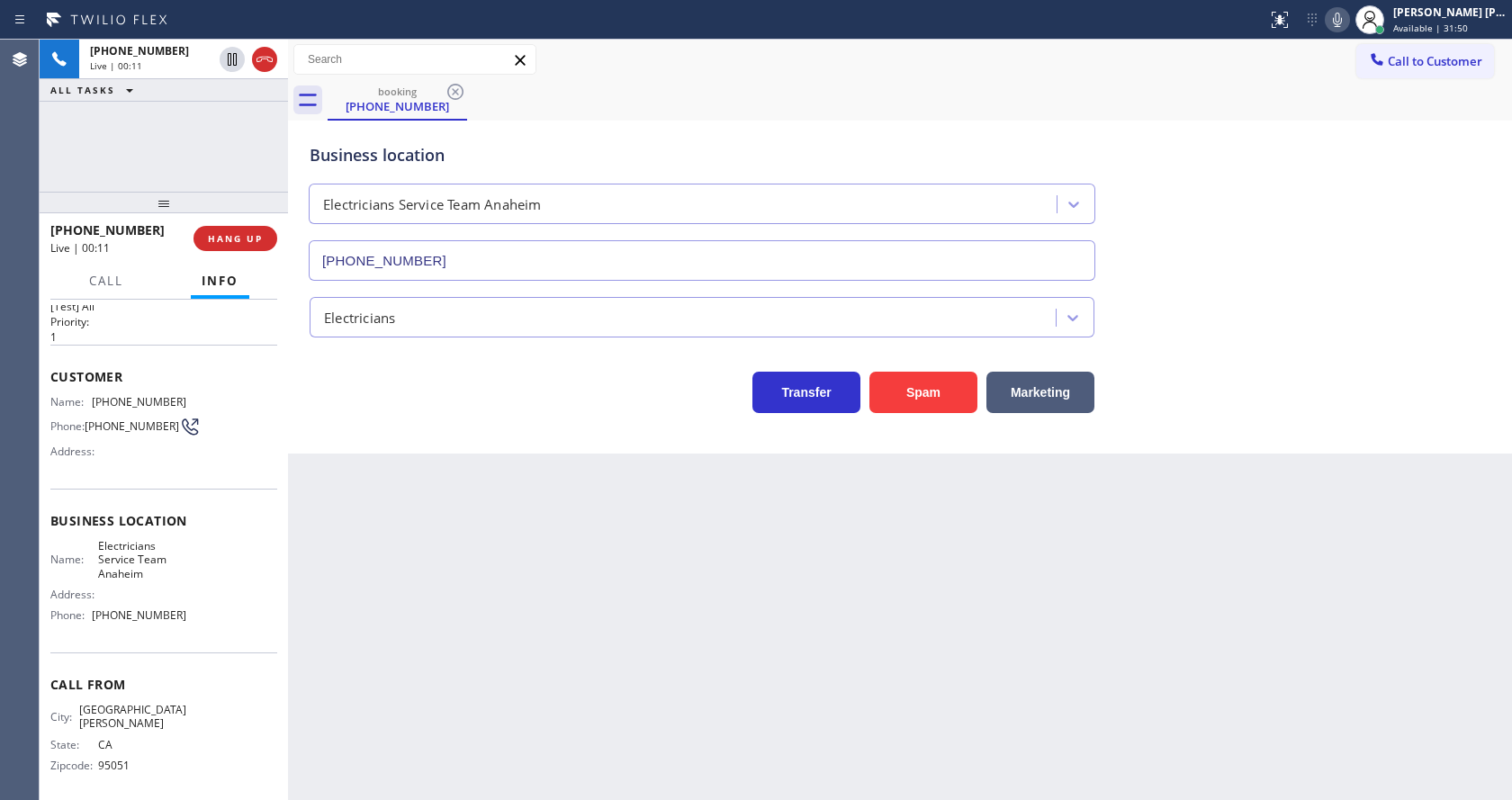
click at [751, 667] on div "Back to Dashboard Change Sender ID Customers Technicians Select a contact Outbo…" at bounding box center [899, 419] width 1224 height 761
click at [495, 643] on div "Back to Dashboard Change Sender ID Customers Technicians Select a contact Outbo…" at bounding box center [899, 419] width 1224 height 761
click at [698, 655] on div "Back to Dashboard Change Sender ID Customers Technicians Select a contact Outbo…" at bounding box center [899, 419] width 1224 height 761
click at [386, 556] on div "Back to Dashboard Change Sender ID Customers Technicians Select a contact Outbo…" at bounding box center [899, 419] width 1224 height 761
click at [650, 645] on div "Back to Dashboard Change Sender ID Customers Technicians Select a contact Outbo…" at bounding box center [899, 419] width 1224 height 761
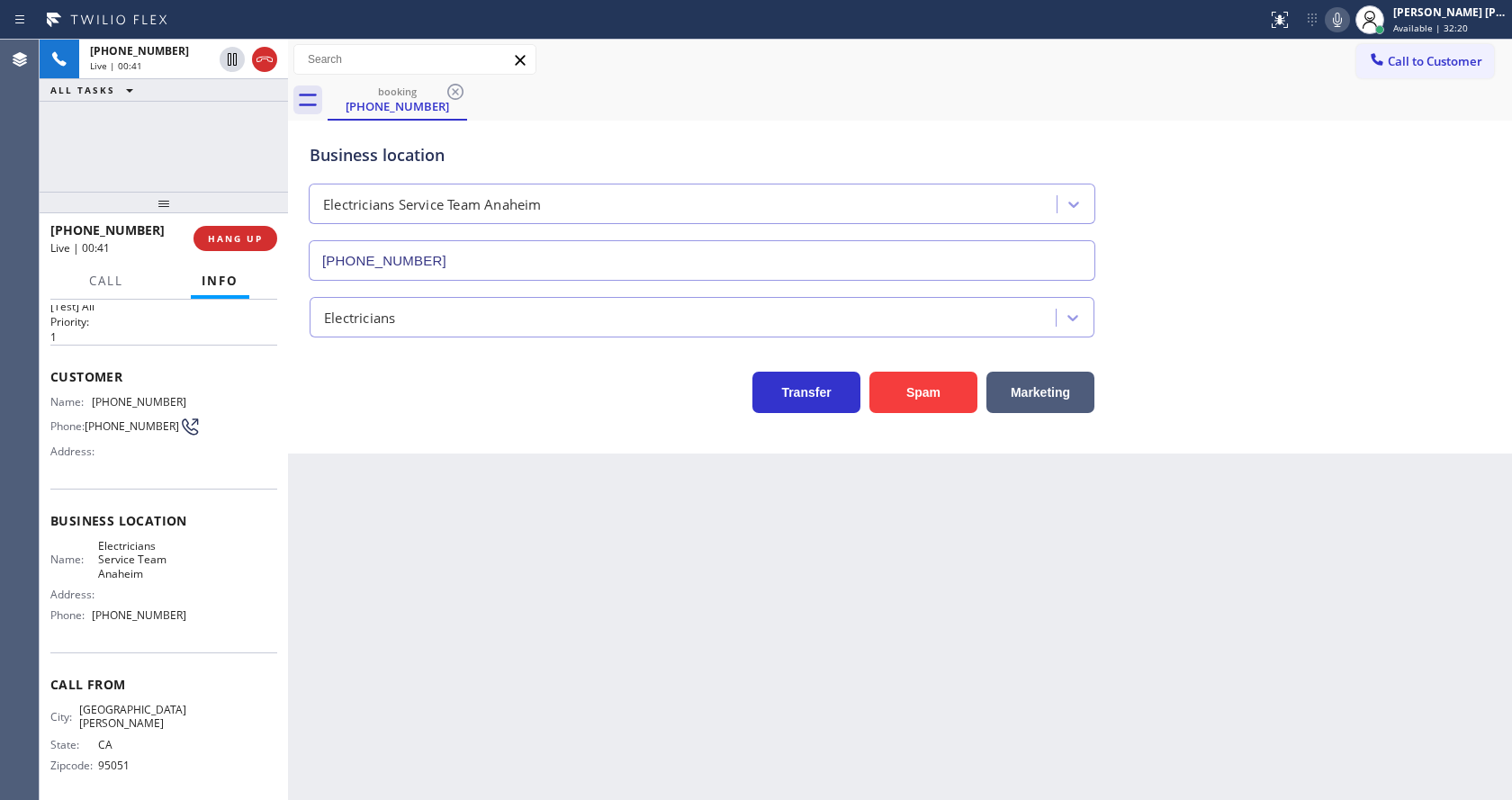
click at [428, 612] on div "Back to Dashboard Change Sender ID Customers Technicians Select a contact Outbo…" at bounding box center [899, 419] width 1224 height 761
click at [835, 664] on div "Back to Dashboard Change Sender ID Customers Technicians Select a contact Outbo…" at bounding box center [899, 419] width 1224 height 761
click at [438, 452] on div "Business location Electricians Service Team [GEOGRAPHIC_DATA] [PHONE_NUMBER] El…" at bounding box center [899, 287] width 1224 height 333
click at [884, 686] on div "Back to Dashboard Change Sender ID Customers Technicians Select a contact Outbo…" at bounding box center [899, 419] width 1224 height 761
click at [469, 600] on div "Back to Dashboard Change Sender ID Customers Technicians Select a contact Outbo…" at bounding box center [899, 419] width 1224 height 761
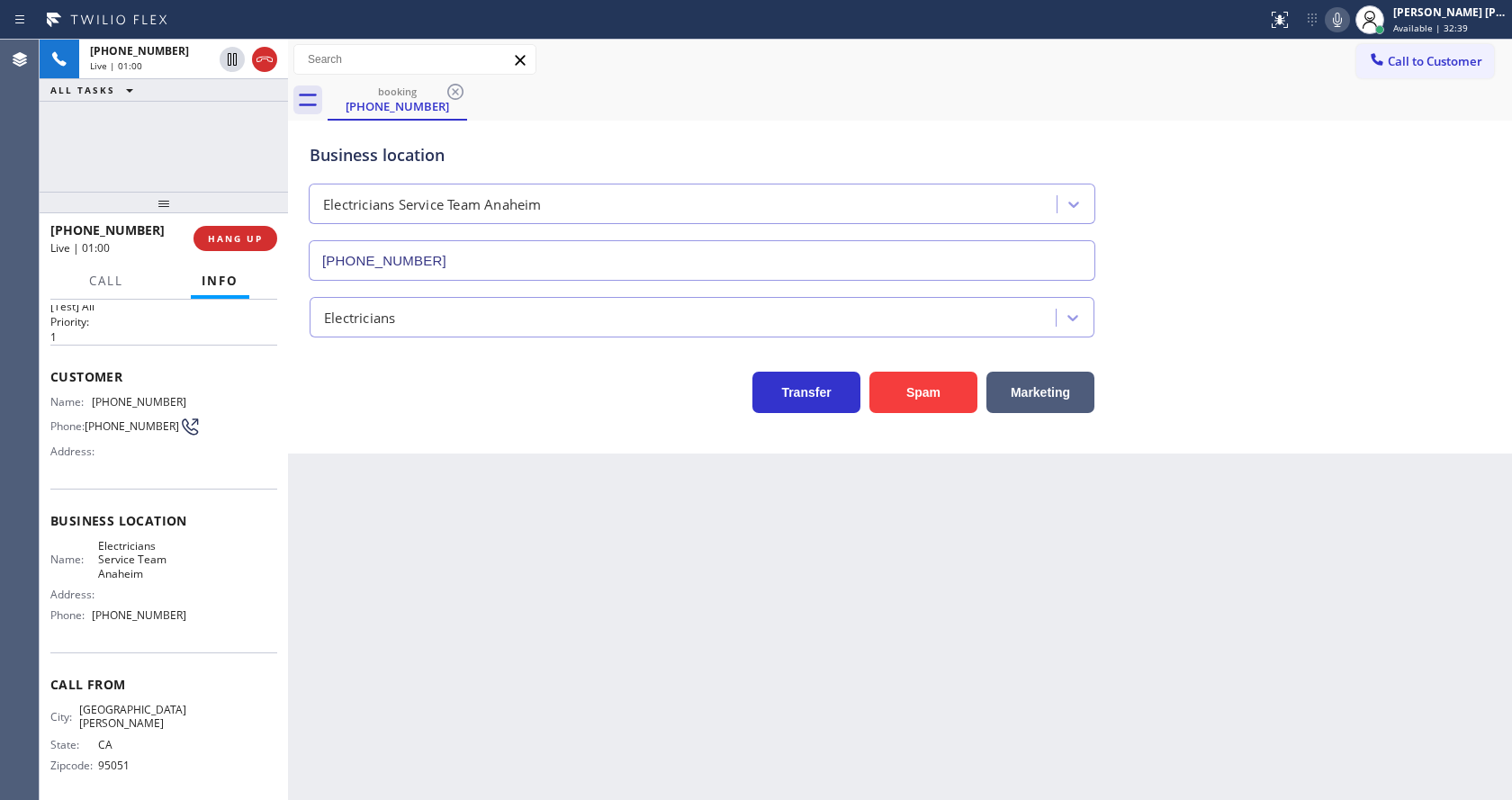
drag, startPoint x: 544, startPoint y: 649, endPoint x: 562, endPoint y: 791, distance: 143.1
click at [544, 656] on div "Back to Dashboard Change Sender ID Customers Technicians Select a contact Outbo…" at bounding box center [899, 419] width 1224 height 761
click at [601, 715] on div "Back to Dashboard Change Sender ID Customers Technicians Select a contact Outbo…" at bounding box center [899, 419] width 1224 height 761
click at [228, 236] on span "HANG UP" at bounding box center [236, 239] width 55 height 13
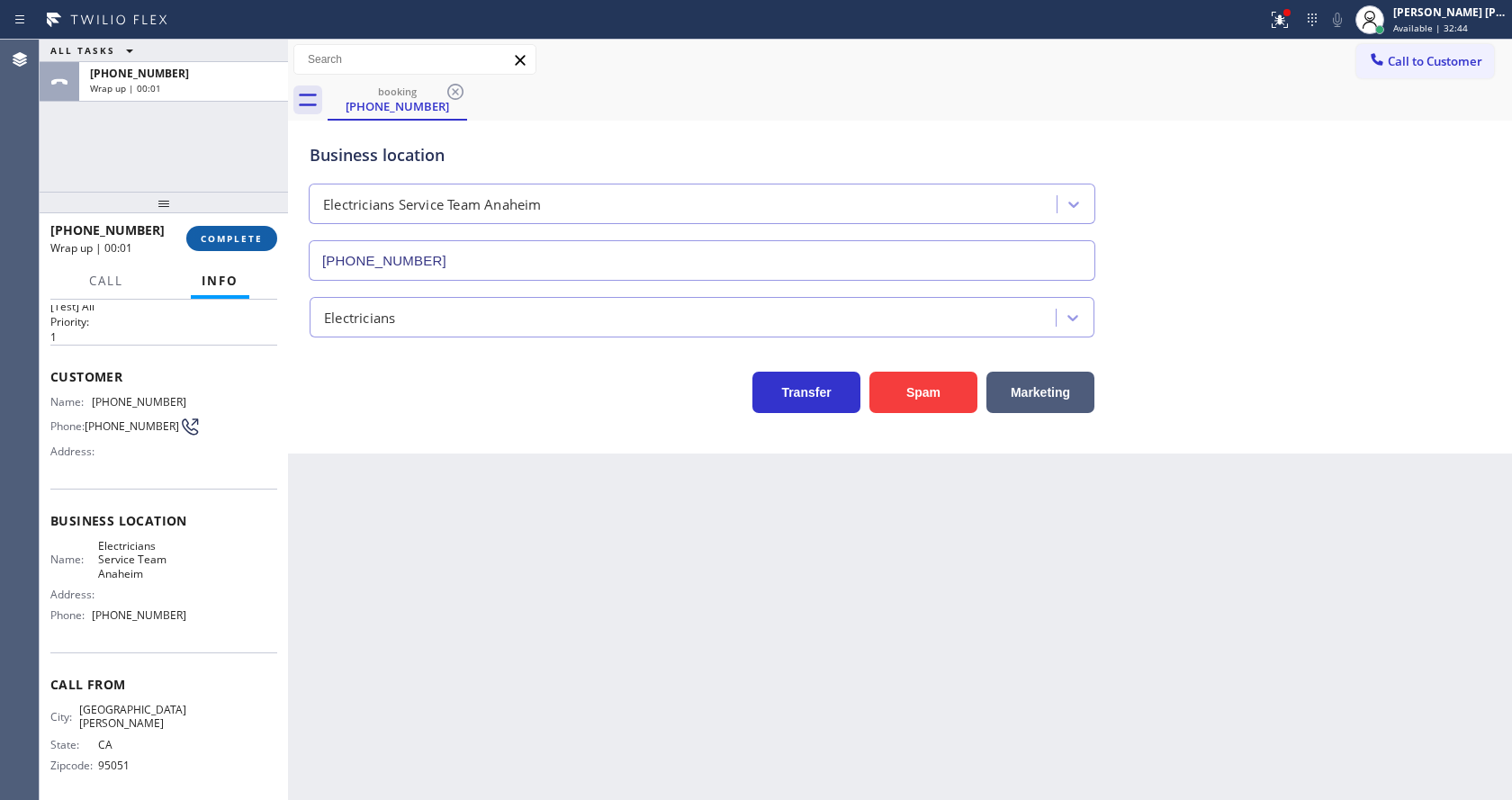
click at [228, 236] on span "COMPLETE" at bounding box center [231, 239] width 62 height 13
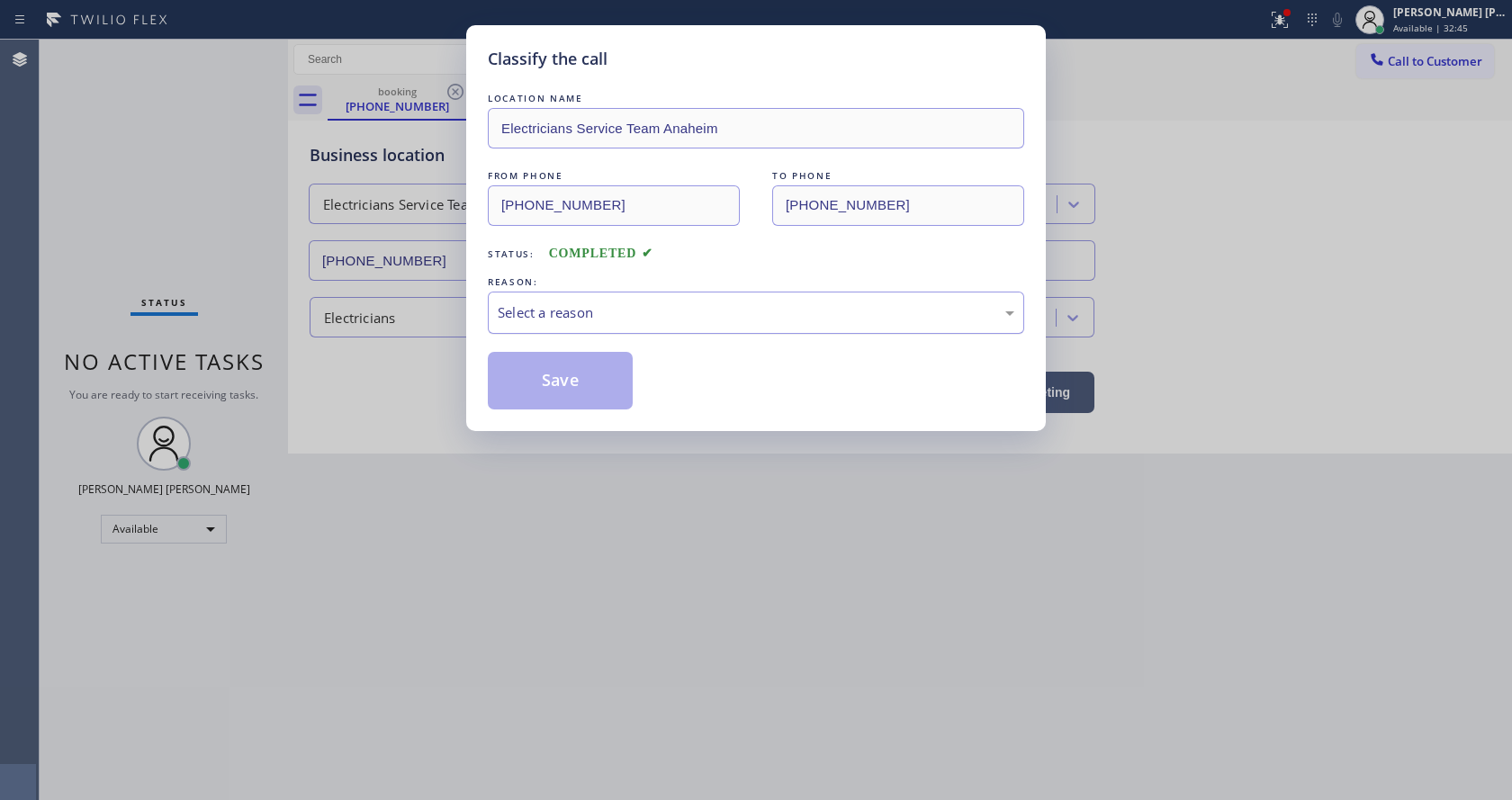
click at [655, 317] on div "Select a reason" at bounding box center [756, 312] width 516 height 21
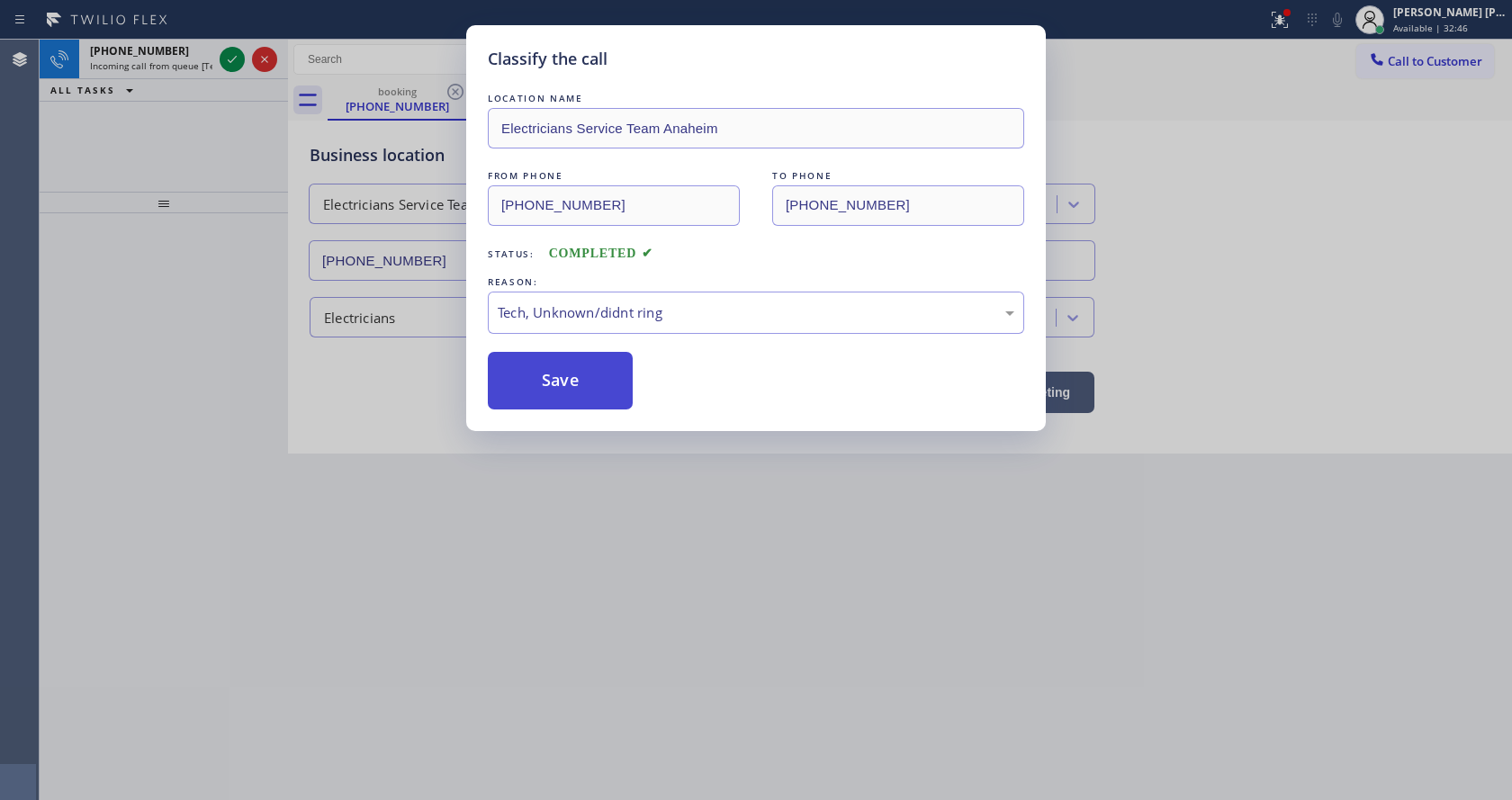
click at [566, 378] on button "Save" at bounding box center [561, 381] width 145 height 58
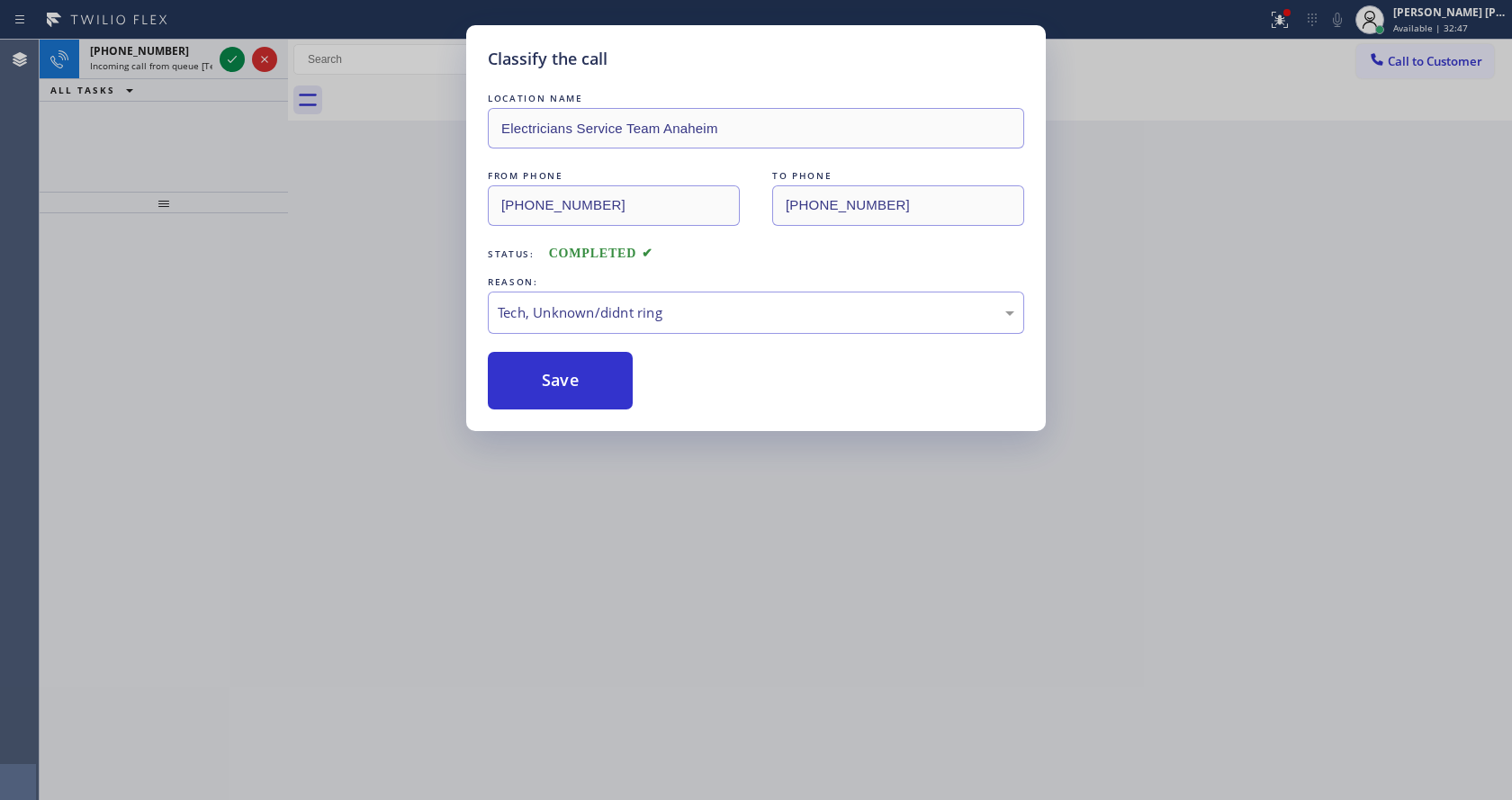
click at [231, 56] on div "Classify the call LOCATION NAME Electricians Service Team Anaheim FROM PHONE [P…" at bounding box center [756, 400] width 1512 height 800
click at [231, 56] on div "Classify the call LOCATION NAME Viking Repair Service FROM PHONE [PHONE_NUMBER]…" at bounding box center [776, 419] width 1473 height 761
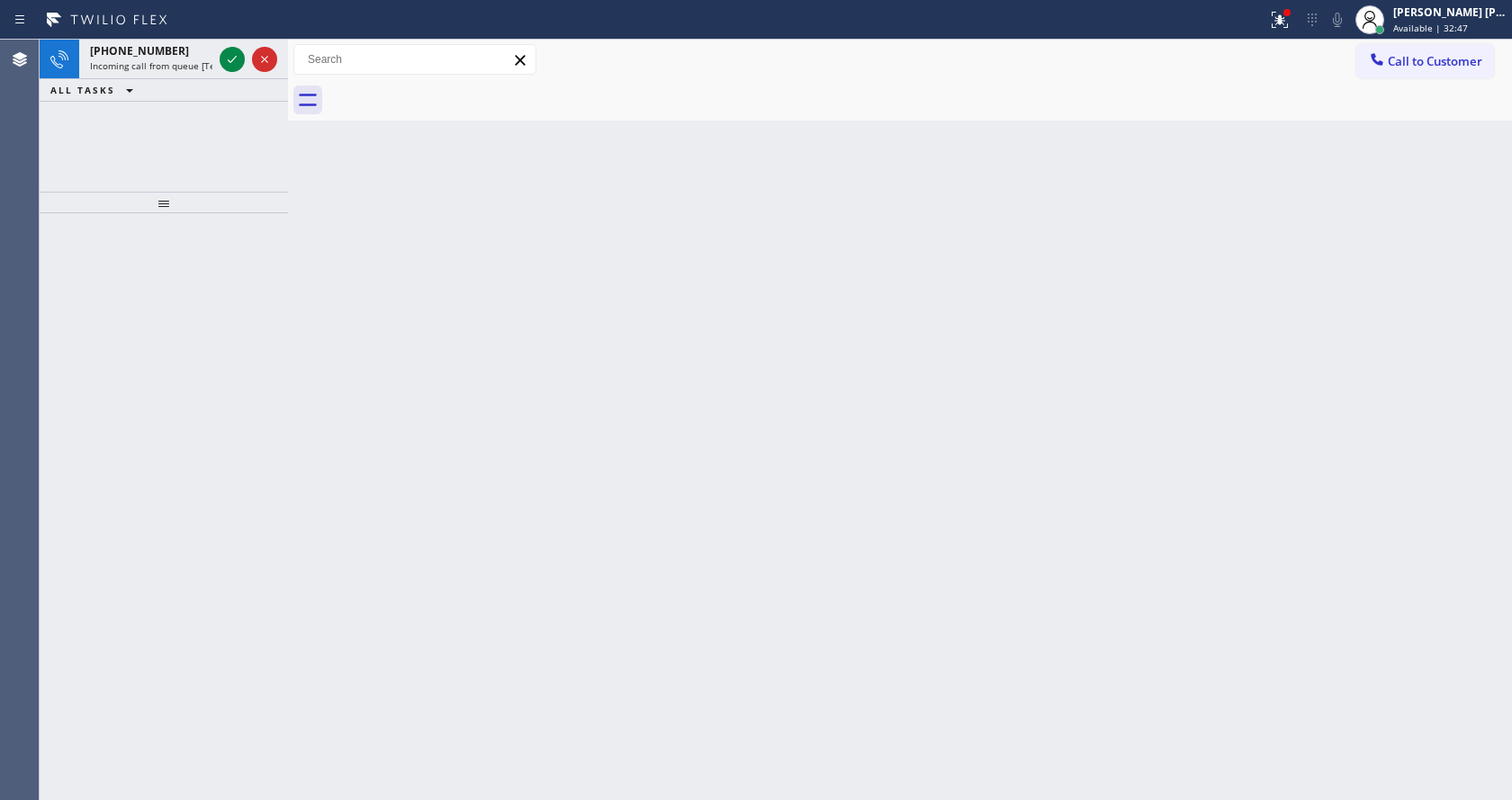
click at [231, 56] on icon at bounding box center [233, 60] width 22 height 22
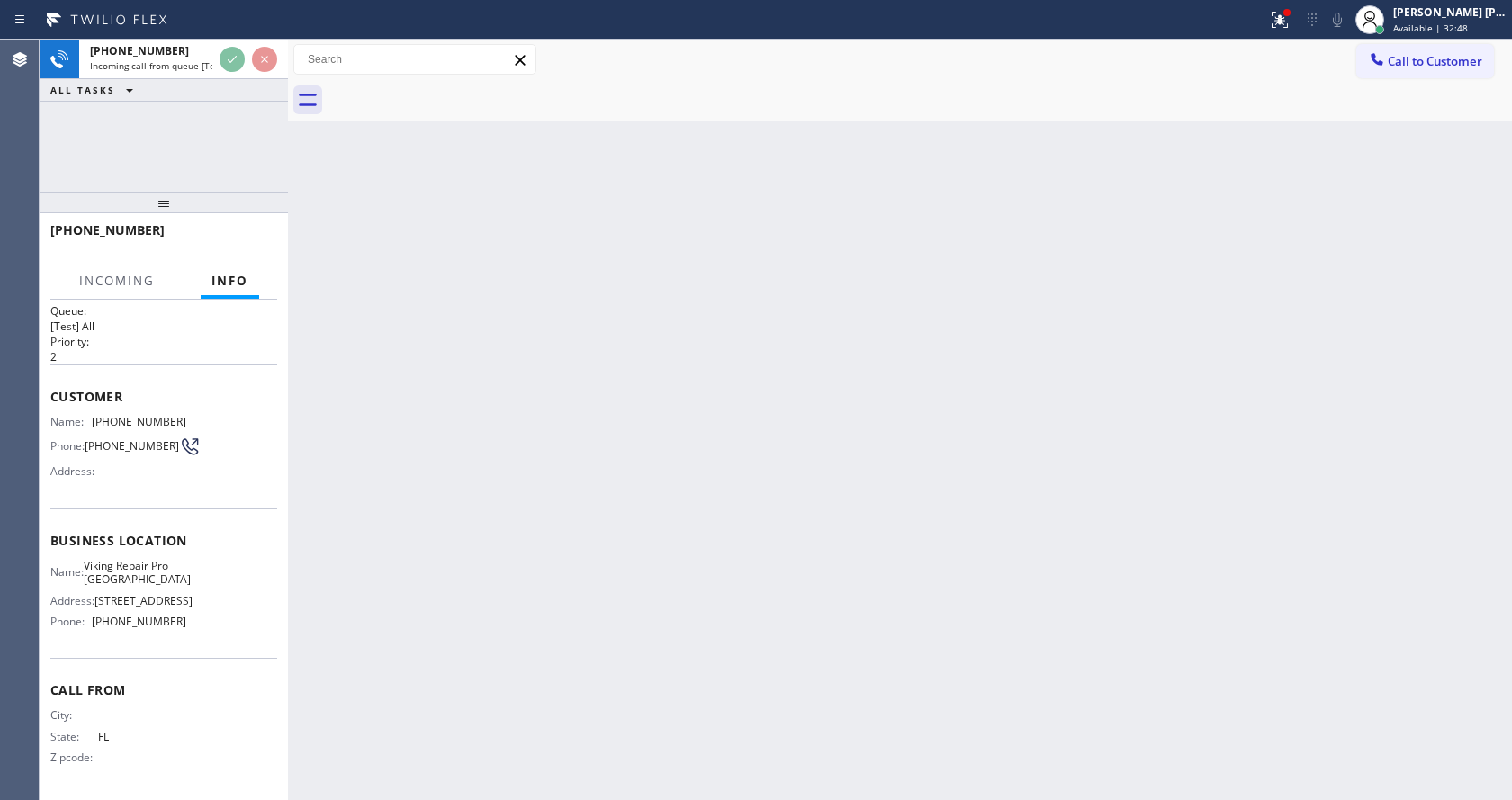
scroll to position [51, 0]
click at [793, 576] on div "Back to Dashboard Change Sender ID Customers Technicians Select a contact Outbo…" at bounding box center [899, 419] width 1224 height 761
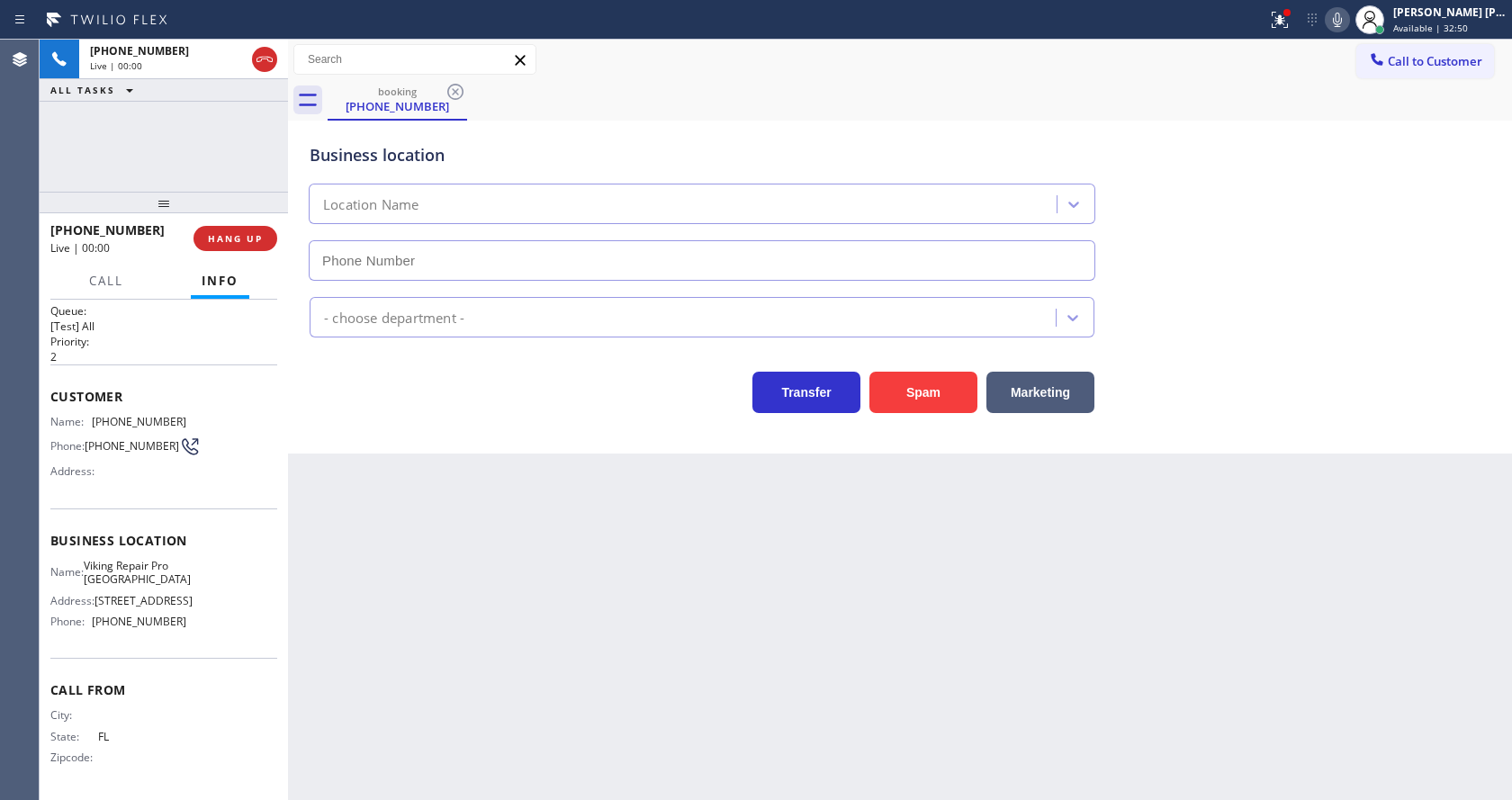
type input "[PHONE_NUMBER]"
click at [651, 590] on div "Back to Dashboard Change Sender ID Customers Technicians Select a contact Outbo…" at bounding box center [899, 419] width 1224 height 761
drag, startPoint x: 637, startPoint y: 600, endPoint x: 632, endPoint y: 794, distance: 194.1
click at [634, 614] on div "Back to Dashboard Change Sender ID Customers Technicians Select a contact Outbo…" at bounding box center [899, 419] width 1224 height 761
click at [591, 467] on div "Back to Dashboard Change Sender ID Customers Technicians Select a contact Outbo…" at bounding box center [899, 419] width 1224 height 761
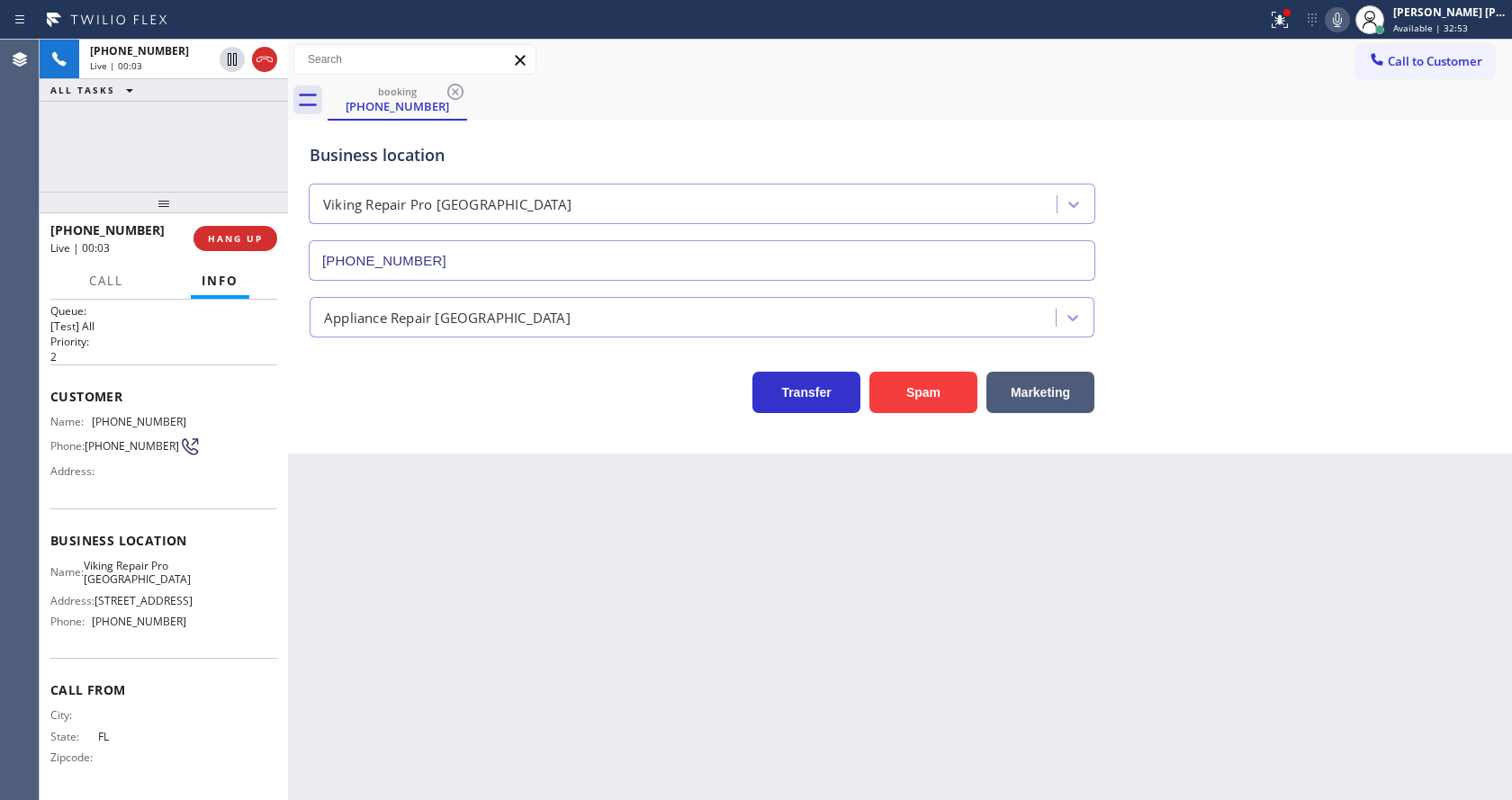
click at [1157, 564] on div "Back to Dashboard Change Sender ID Customers Technicians Select a contact Outbo…" at bounding box center [899, 419] width 1224 height 761
click at [576, 540] on div "Back to Dashboard Change Sender ID Customers Technicians Select a contact Outbo…" at bounding box center [899, 419] width 1224 height 761
click at [927, 393] on button "Spam" at bounding box center [924, 393] width 108 height 41
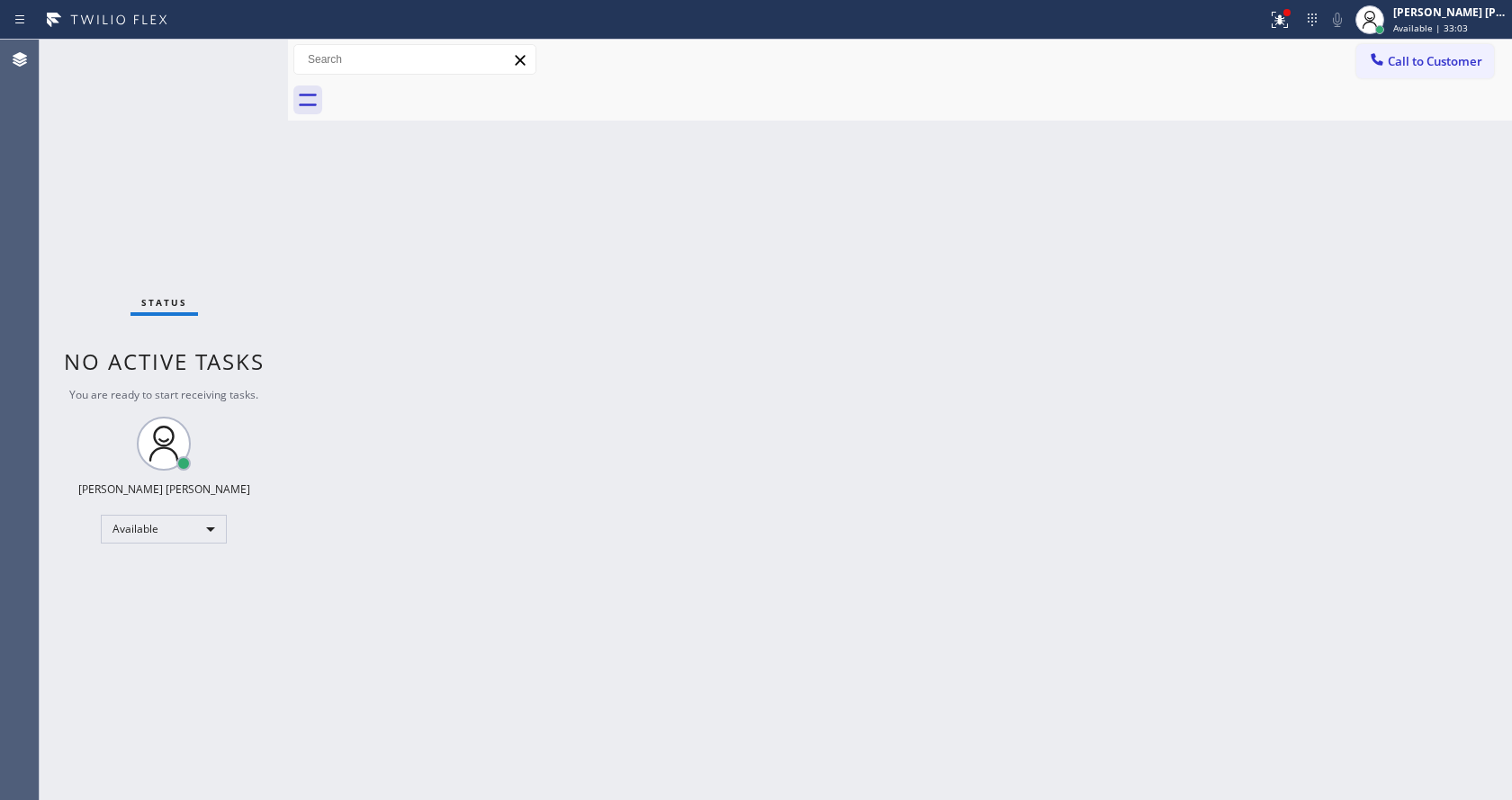
click at [310, 188] on div "Back to Dashboard Change Sender ID Customers Technicians Select a contact Outbo…" at bounding box center [899, 419] width 1224 height 761
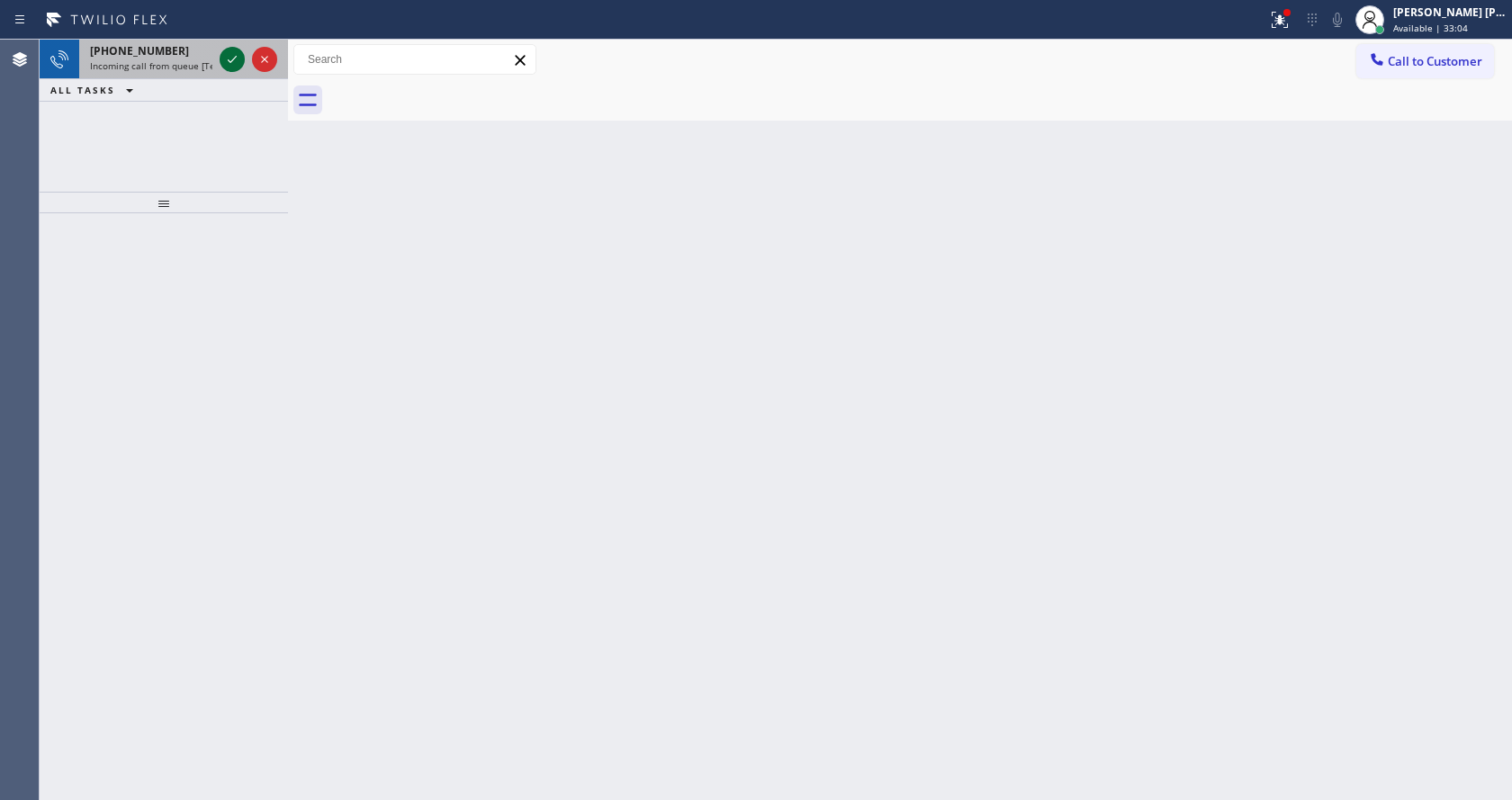
click at [223, 57] on icon at bounding box center [233, 60] width 22 height 22
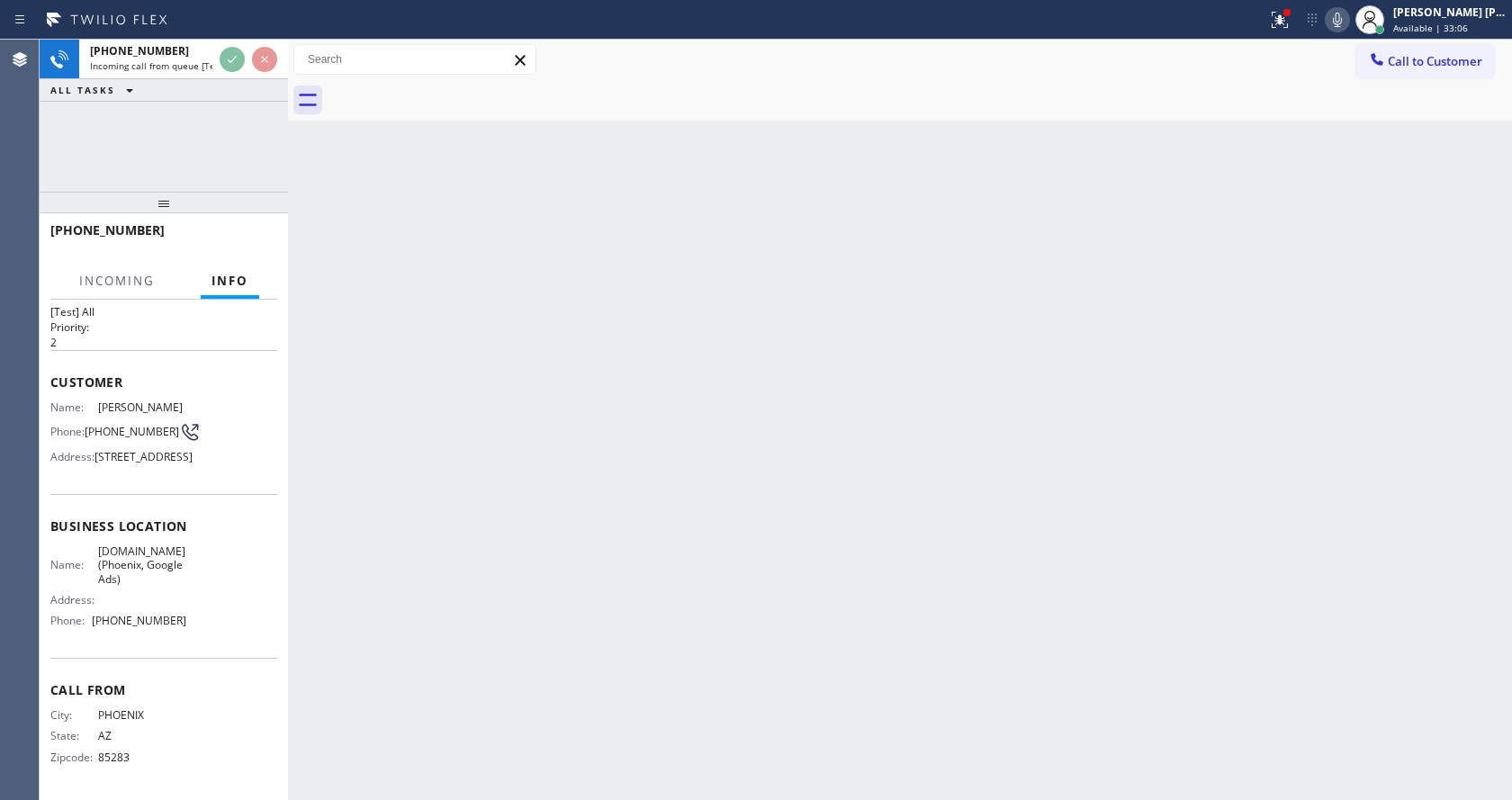
click at [648, 577] on div "Back to Dashboard Change Sender ID Customers Technicians Select a contact Outbo…" at bounding box center [899, 419] width 1224 height 761
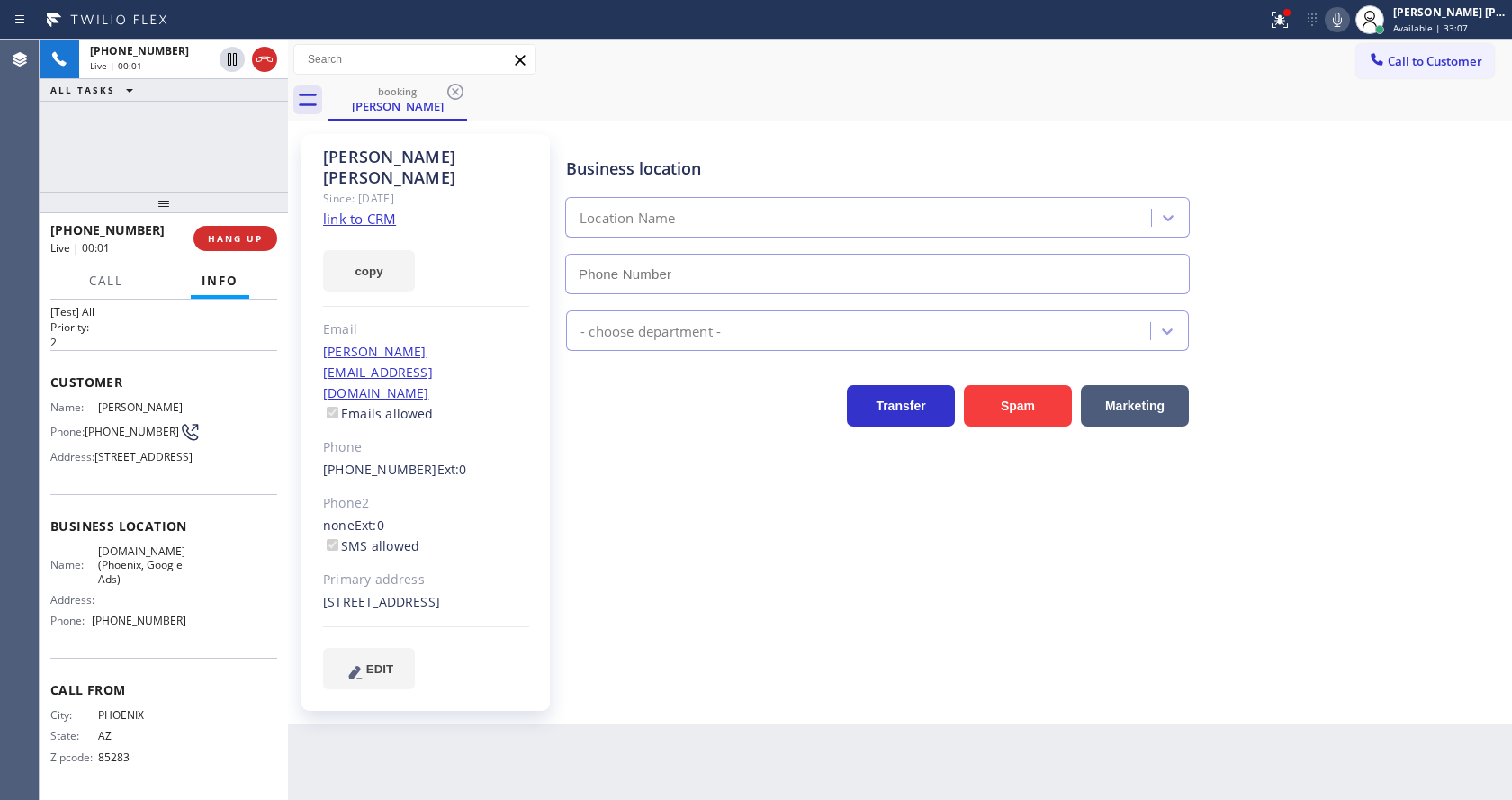
type input "[PHONE_NUMBER]"
click at [384, 210] on link "link to CRM" at bounding box center [359, 219] width 73 height 18
click at [566, 498] on div "Business location [DOMAIN_NAME] ([GEOGRAPHIC_DATA], Google Ads) [PHONE_NUMBER] …" at bounding box center [1035, 411] width 945 height 546
click at [177, 643] on div "Business location Name: [DOMAIN_NAME] ([GEOGRAPHIC_DATA], Google Ads) Address: …" at bounding box center [163, 575] width 227 height 164
drag, startPoint x: 169, startPoint y: 627, endPoint x: 93, endPoint y: 629, distance: 76.0
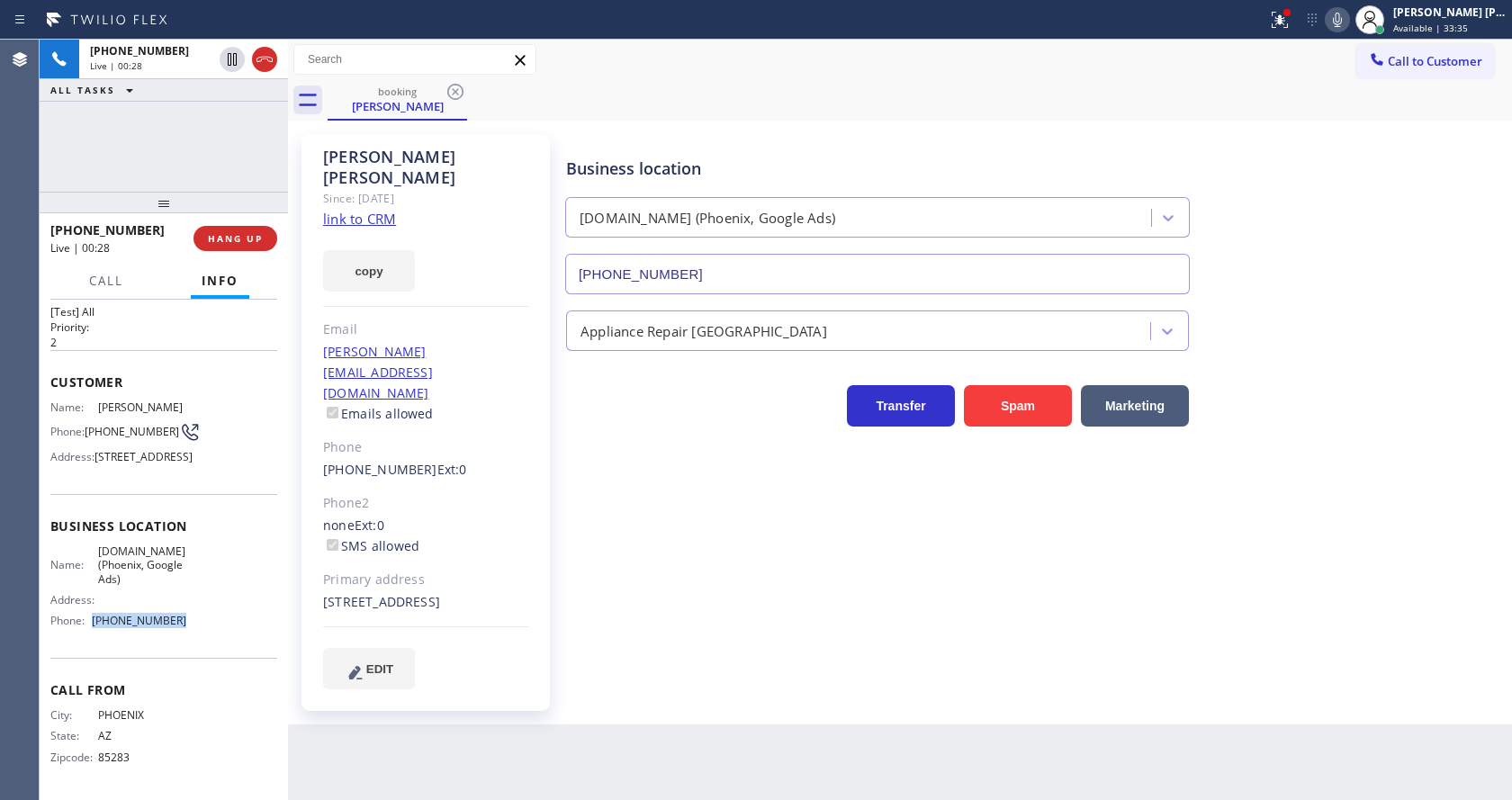
click at [93, 629] on div "Name: [DOMAIN_NAME] ([GEOGRAPHIC_DATA], Google Ads) Address: Phone: [PHONE_NUMB…" at bounding box center [118, 590] width 135 height 91
click at [642, 627] on div "Business location [DOMAIN_NAME] ([GEOGRAPHIC_DATA], Google Ads) [PHONE_NUMBER] …" at bounding box center [1035, 411] width 945 height 546
click at [235, 233] on span "HANG UP" at bounding box center [236, 239] width 55 height 13
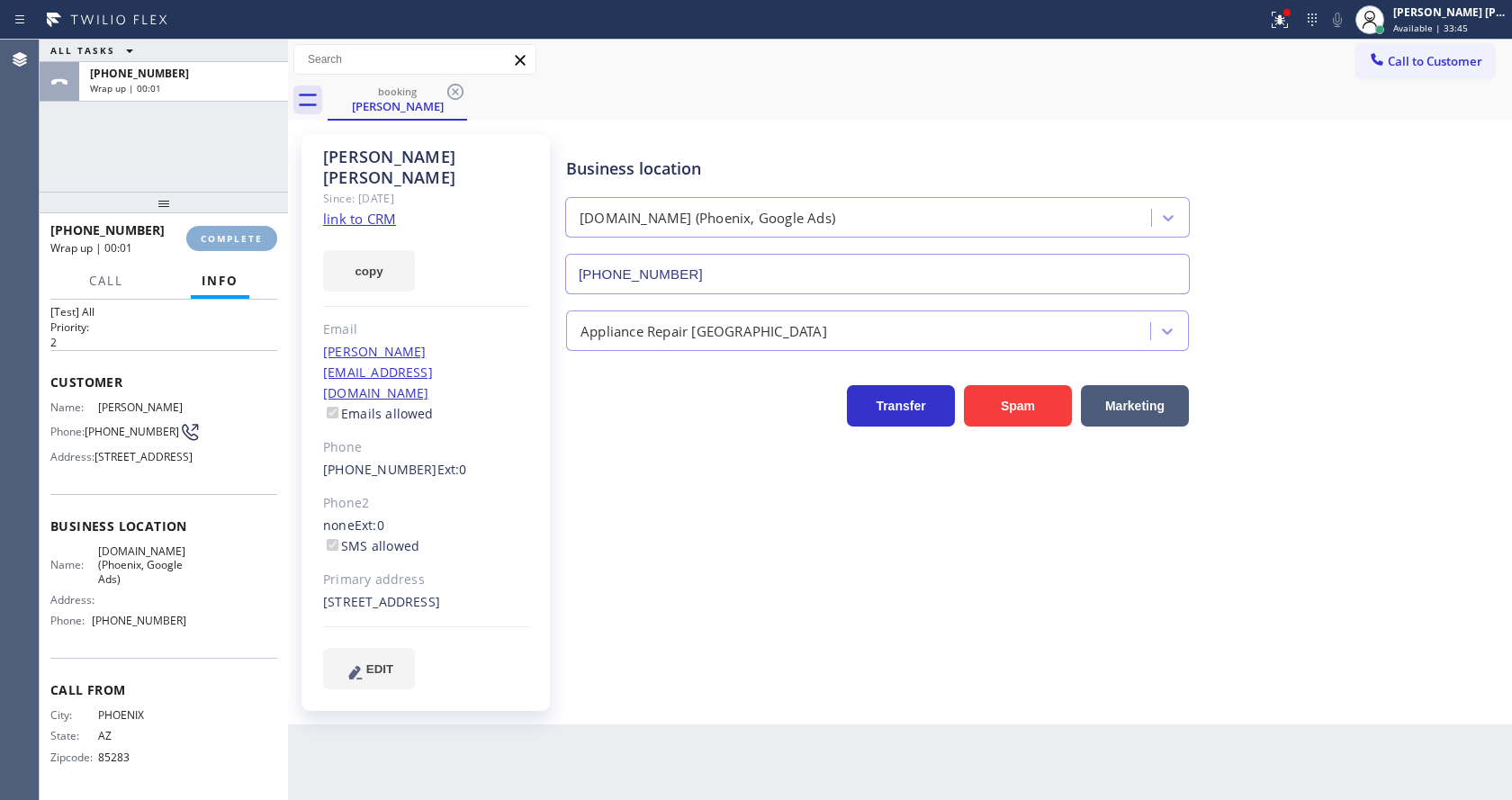
click at [235, 233] on span "COMPLETE" at bounding box center [231, 239] width 62 height 13
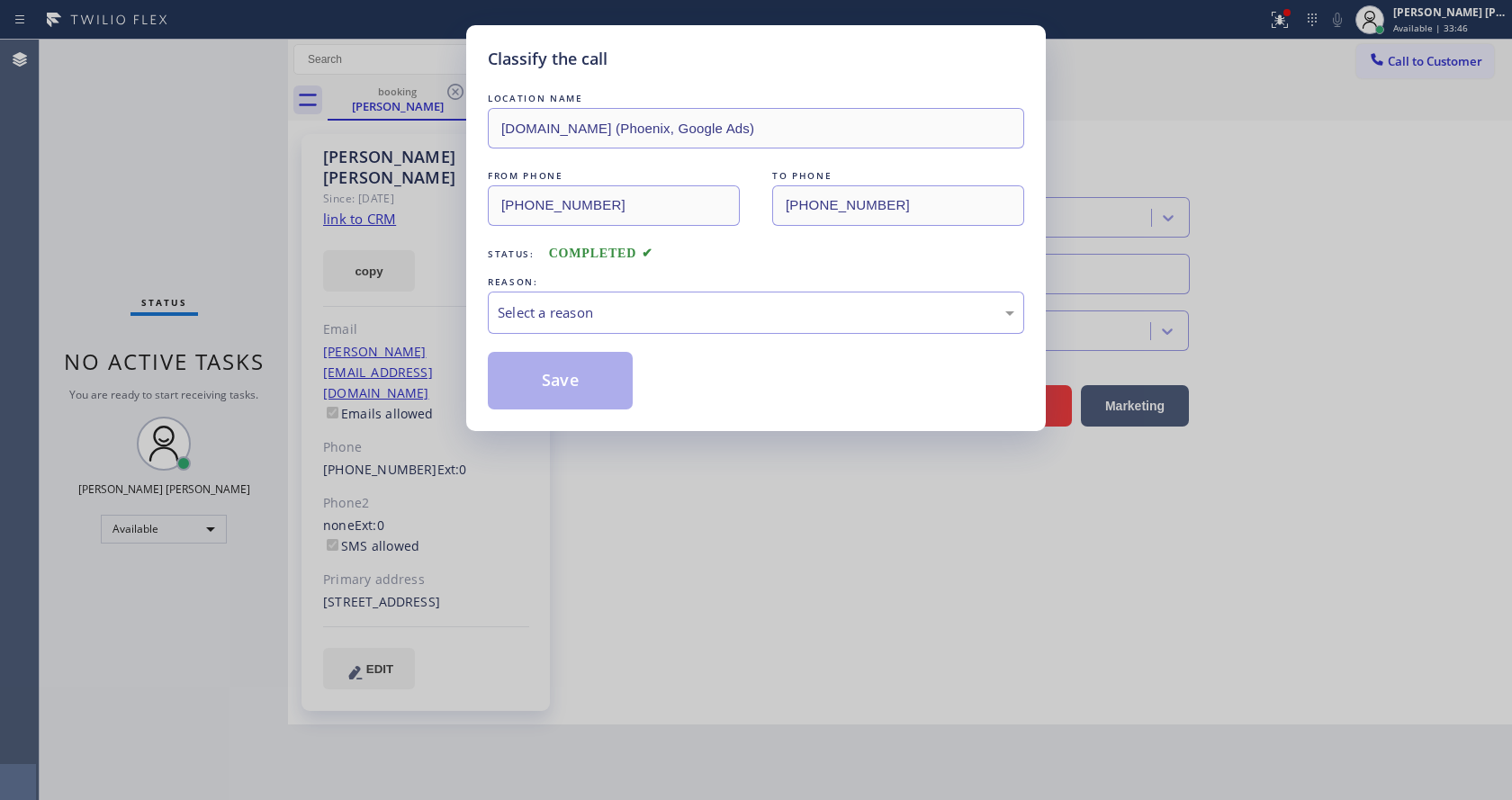
click at [641, 339] on div "LOCATION NAME [DOMAIN_NAME] ([GEOGRAPHIC_DATA], Google Ads) FROM PHONE [PHONE_N…" at bounding box center [756, 249] width 536 height 320
click at [577, 314] on div "Select a reason" at bounding box center [756, 312] width 516 height 21
click at [544, 314] on div "Not Booked - All other reasons" at bounding box center [756, 312] width 516 height 21
click at [544, 381] on button "Save" at bounding box center [561, 381] width 145 height 58
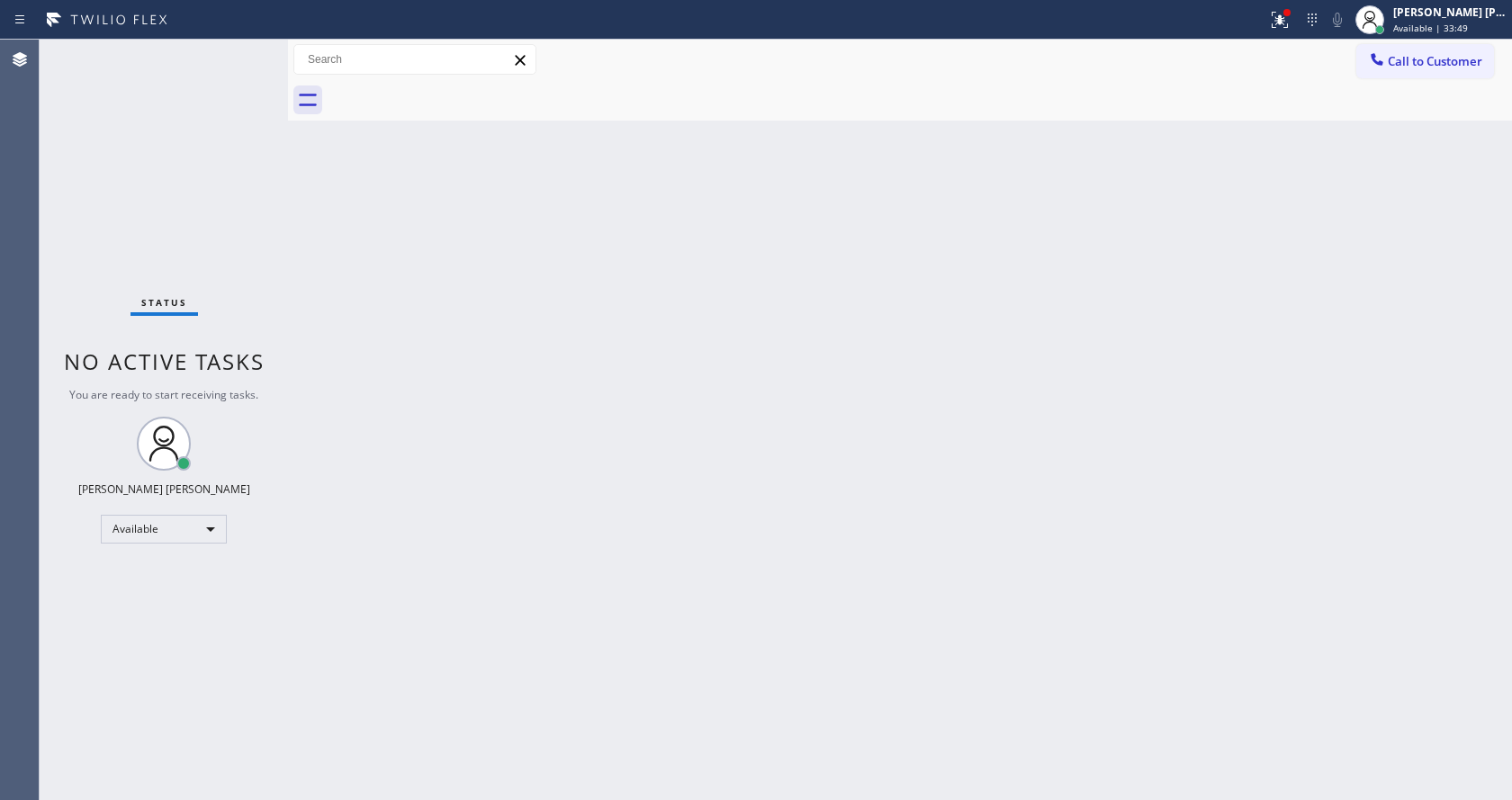
drag, startPoint x: 1292, startPoint y: 28, endPoint x: 1275, endPoint y: 62, distance: 38.0
click at [1291, 28] on icon at bounding box center [1280, 20] width 22 height 22
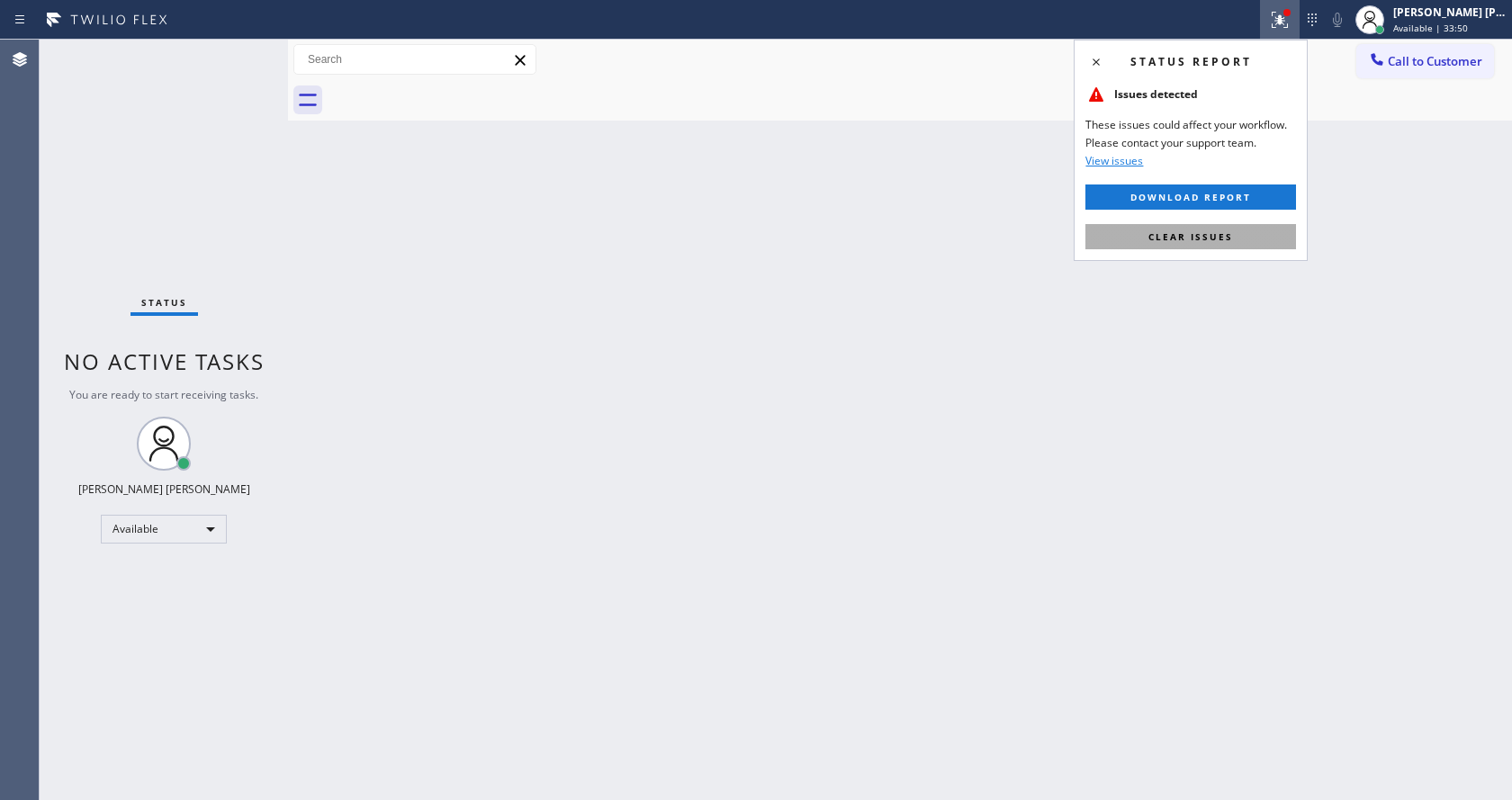
click at [1189, 232] on span "Clear issues" at bounding box center [1191, 237] width 84 height 13
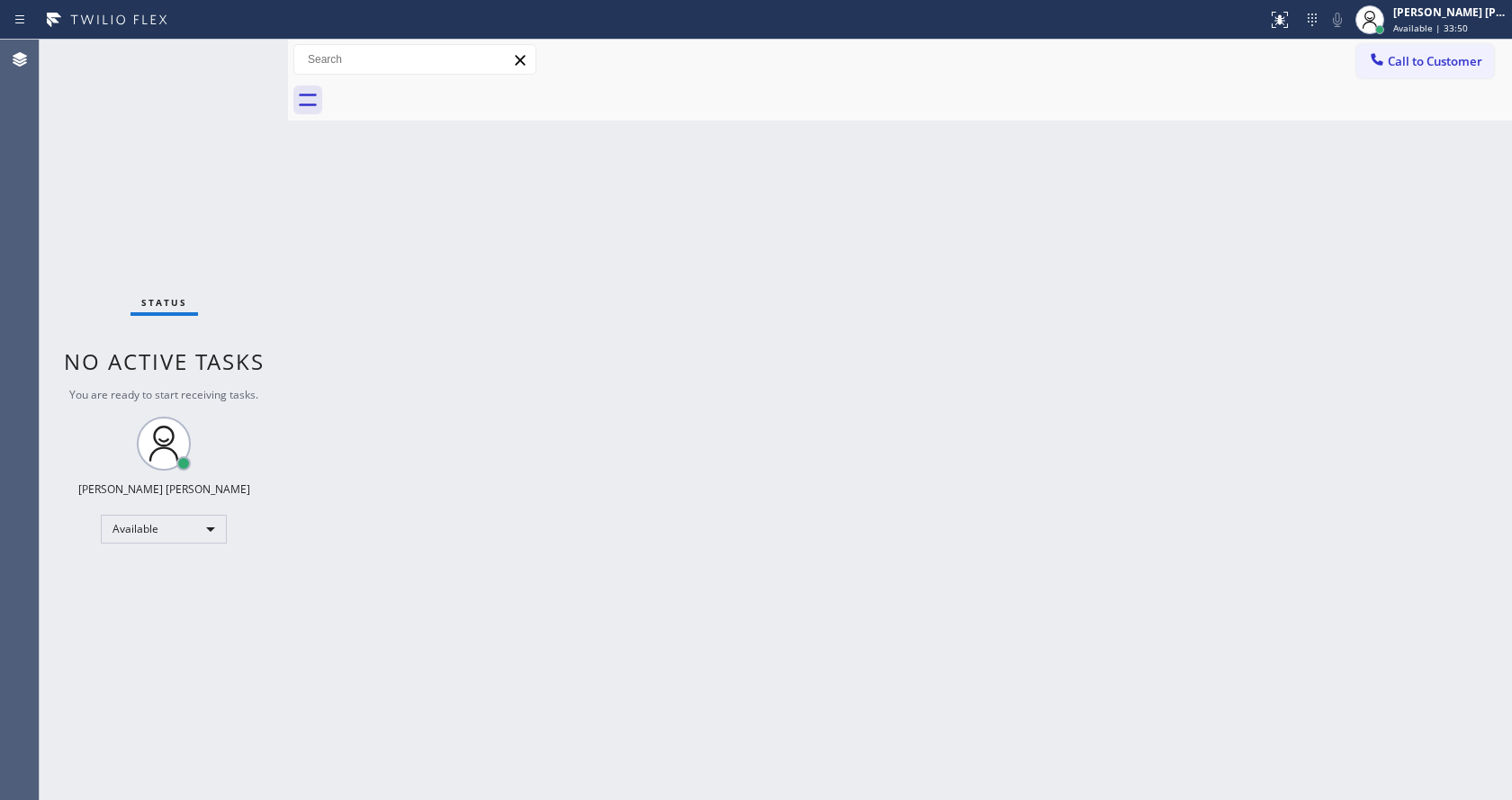
click at [1192, 234] on div "Back to Dashboard Change Sender ID Customers Technicians Select a contact Outbo…" at bounding box center [899, 419] width 1224 height 761
drag, startPoint x: 679, startPoint y: 620, endPoint x: 621, endPoint y: 791, distance: 180.6
click at [677, 625] on div "Back to Dashboard Change Sender ID Customers Technicians Select a contact Outbo…" at bounding box center [899, 419] width 1224 height 761
click at [276, 348] on div "Status No active tasks You are ready to start receiving tasks. [PERSON_NAME] [P…" at bounding box center [163, 419] width 248 height 761
click at [522, 441] on div "Back to Dashboard Change Sender ID Customers Technicians Select a contact Outbo…" at bounding box center [899, 419] width 1224 height 761
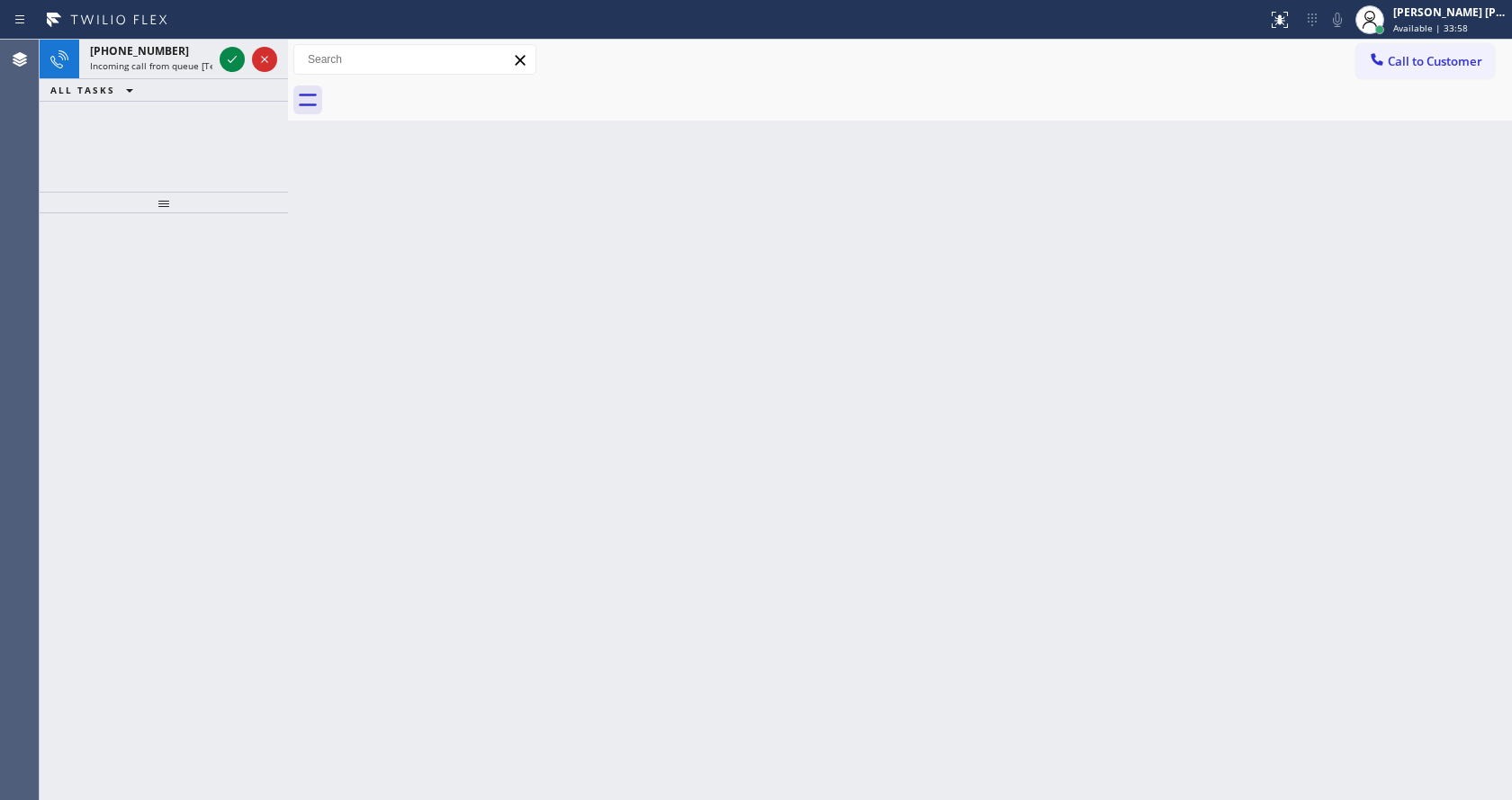
click at [410, 285] on div "Back to Dashboard Change Sender ID Customers Technicians Select a contact Outbo…" at bounding box center [899, 419] width 1224 height 761
click at [198, 68] on span "Incoming call from queue [Test] [PaidAds] All" at bounding box center [186, 66] width 191 height 13
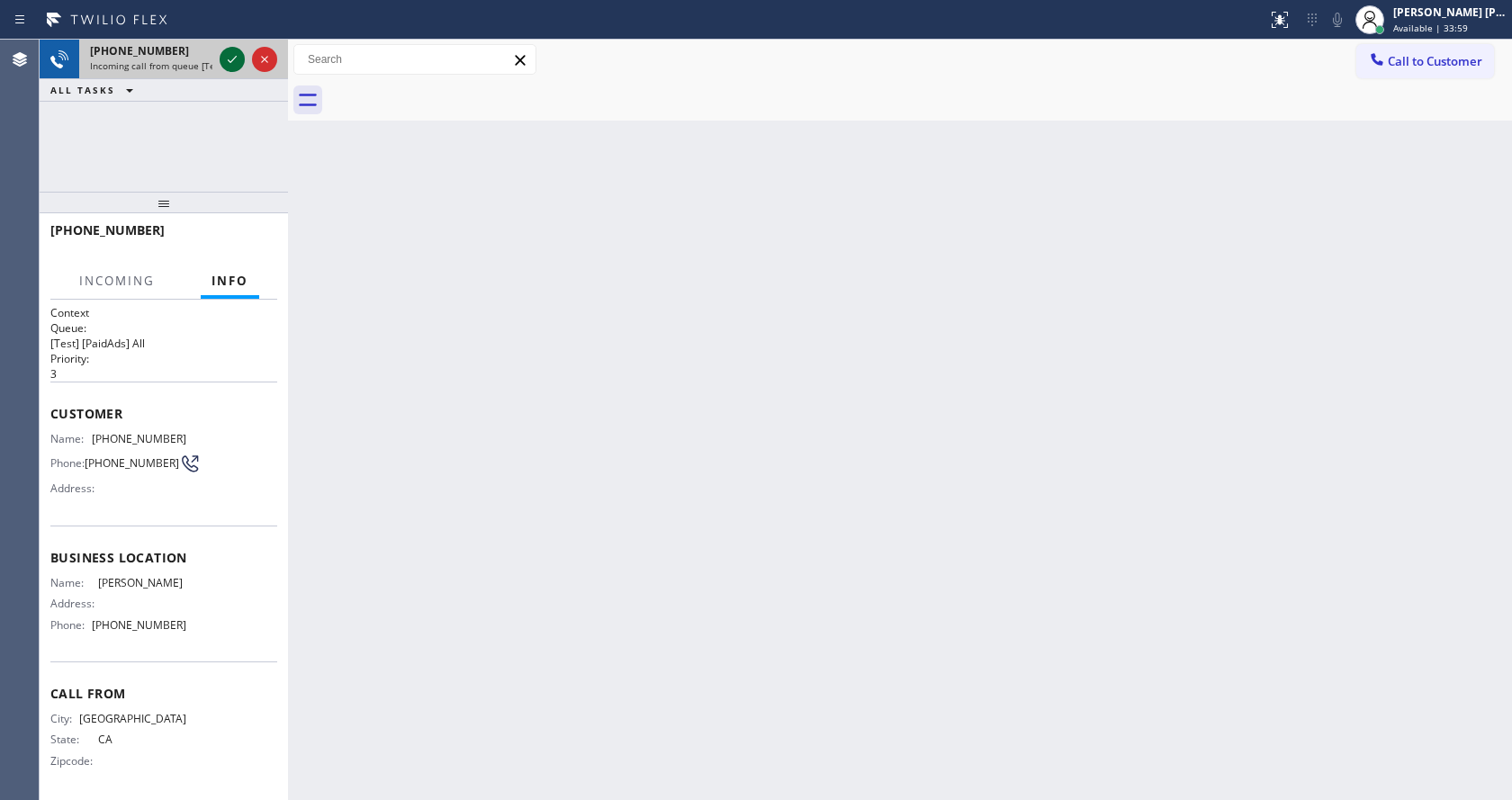
click at [227, 58] on icon at bounding box center [233, 60] width 22 height 22
click at [839, 587] on div "Back to Dashboard Change Sender ID Customers Technicians Select a contact Outbo…" at bounding box center [899, 419] width 1224 height 761
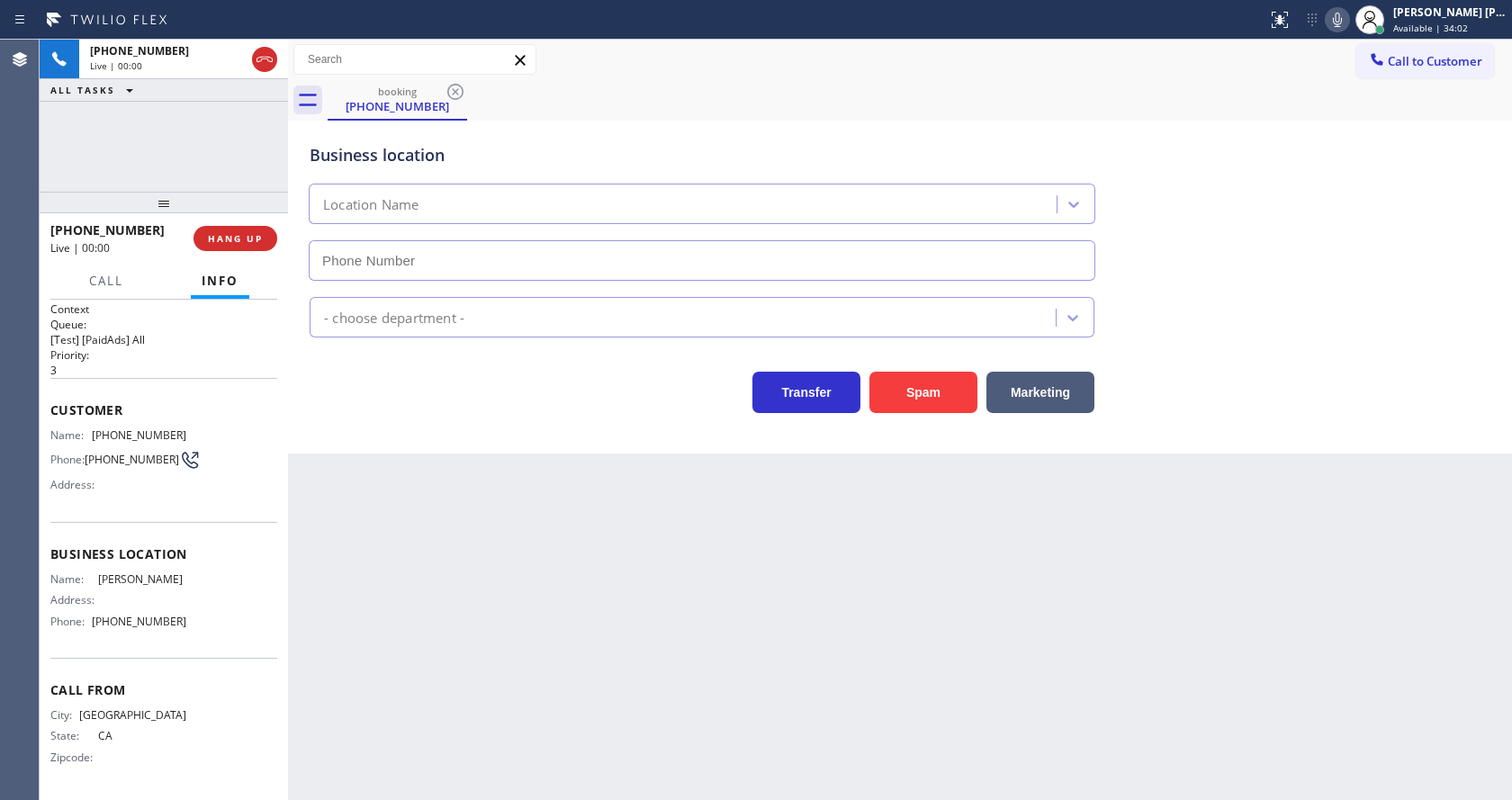
type input "[PHONE_NUMBER]"
click at [913, 397] on button "Spam" at bounding box center [924, 393] width 108 height 41
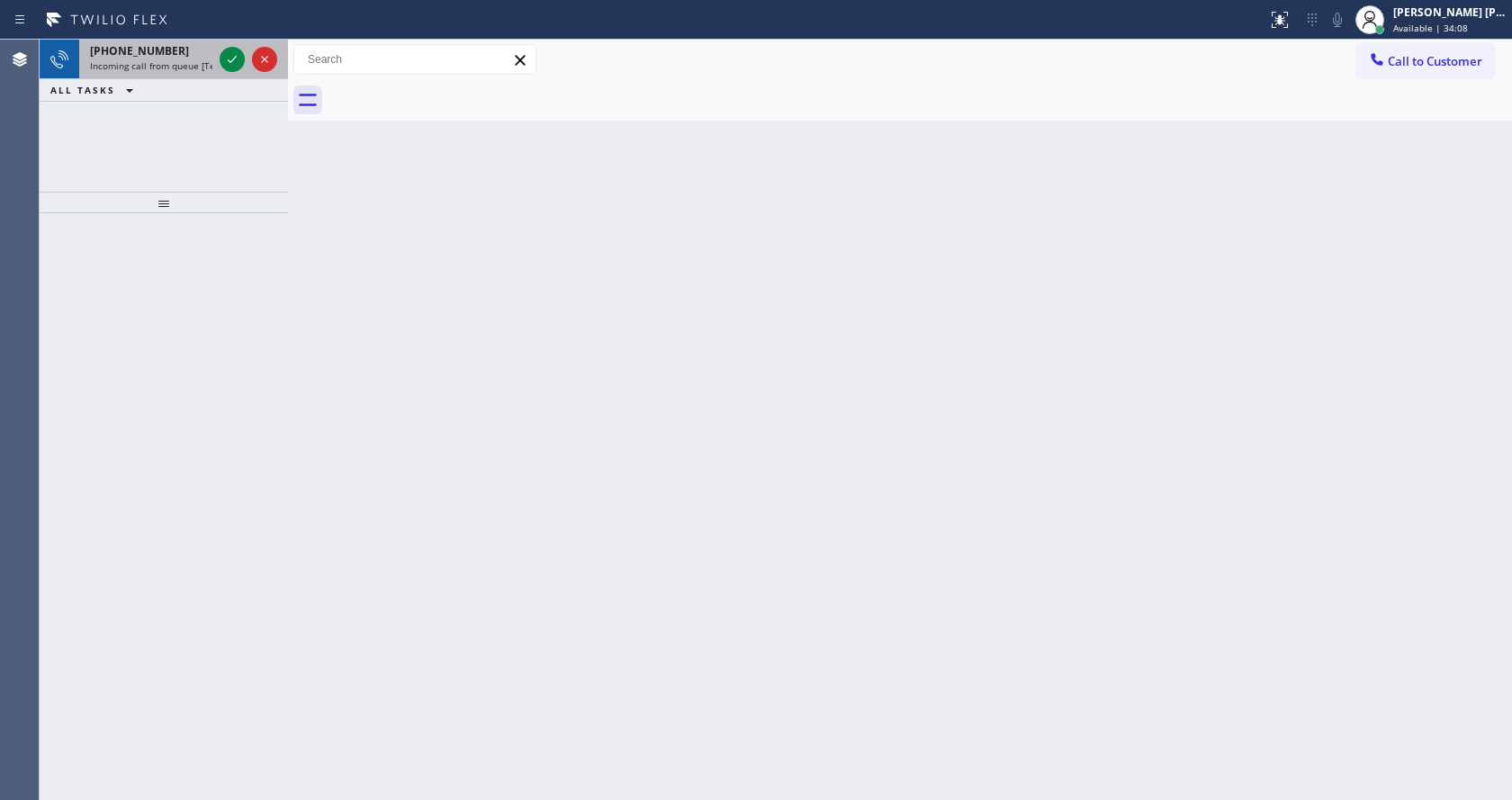
click at [194, 64] on span "Incoming call from queue [Test] All" at bounding box center [165, 66] width 149 height 13
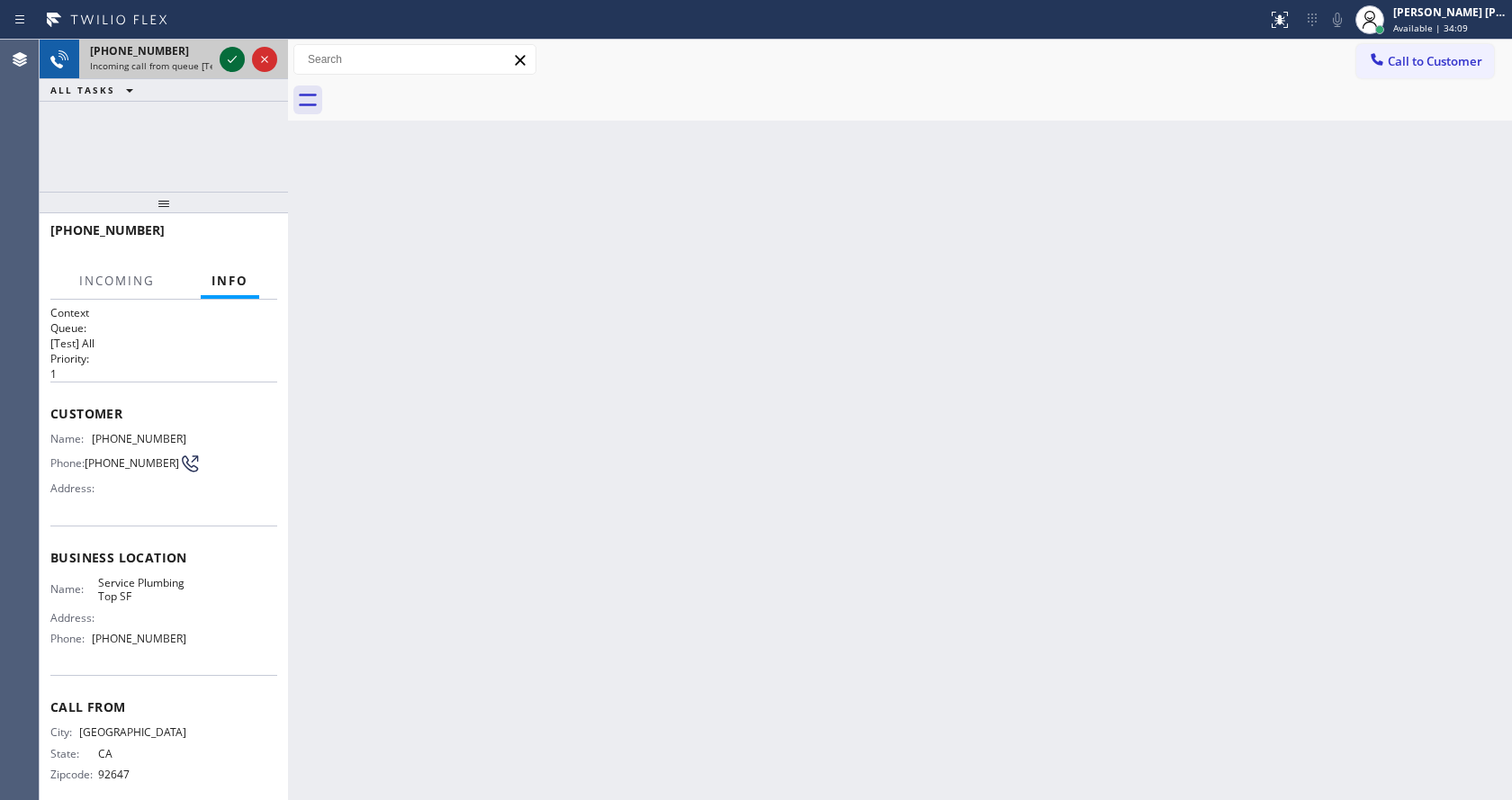
click at [229, 63] on icon at bounding box center [233, 60] width 22 height 22
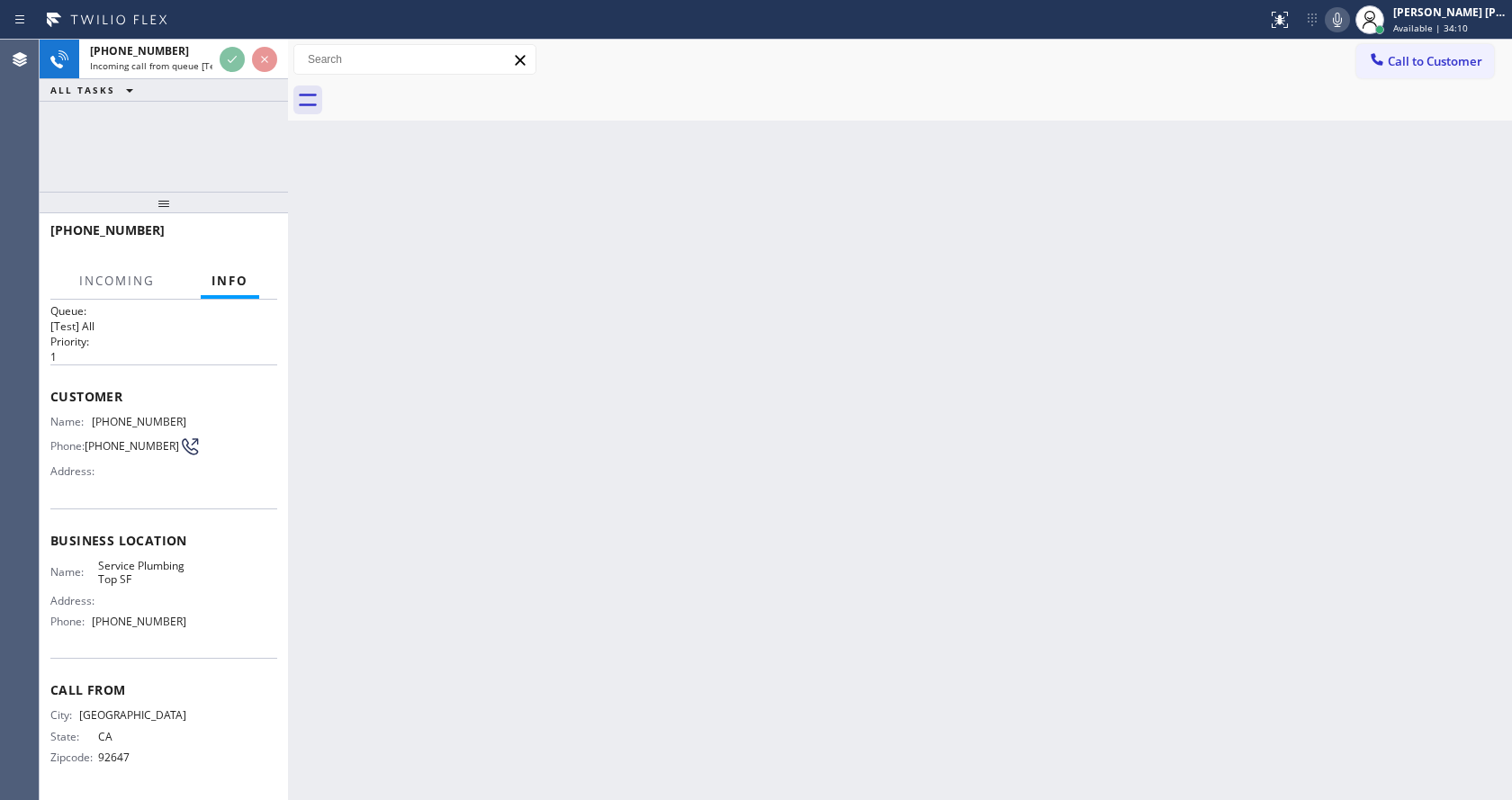
scroll to position [51, 0]
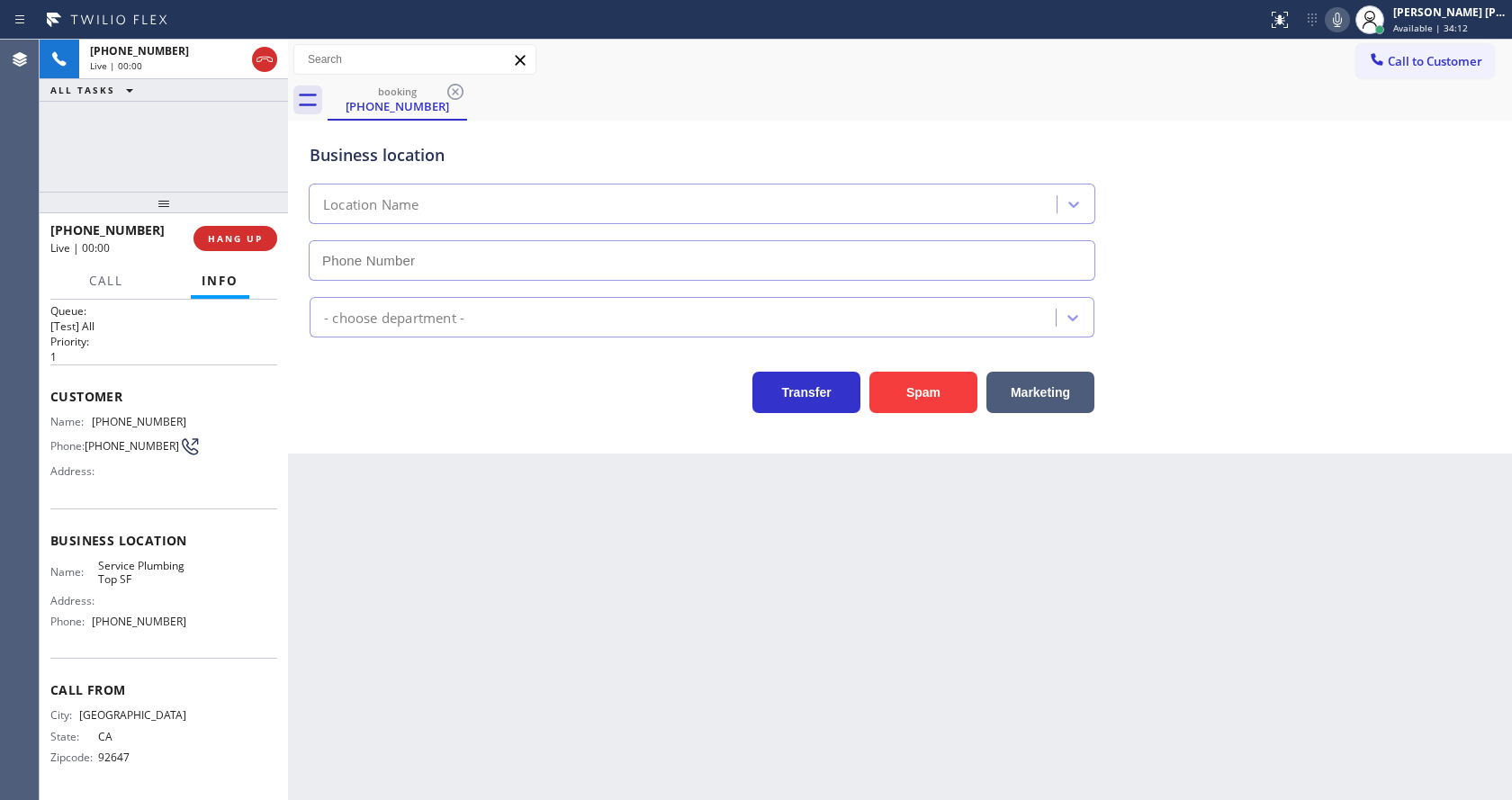
click at [520, 556] on div "Back to Dashboard Change Sender ID Customers Technicians Select a contact Outbo…" at bounding box center [899, 419] width 1224 height 761
type input "[PHONE_NUMBER]"
click at [578, 616] on div "Back to Dashboard Change Sender ID Customers Technicians Select a contact Outbo…" at bounding box center [899, 419] width 1224 height 761
click at [933, 391] on button "Spam" at bounding box center [924, 393] width 108 height 41
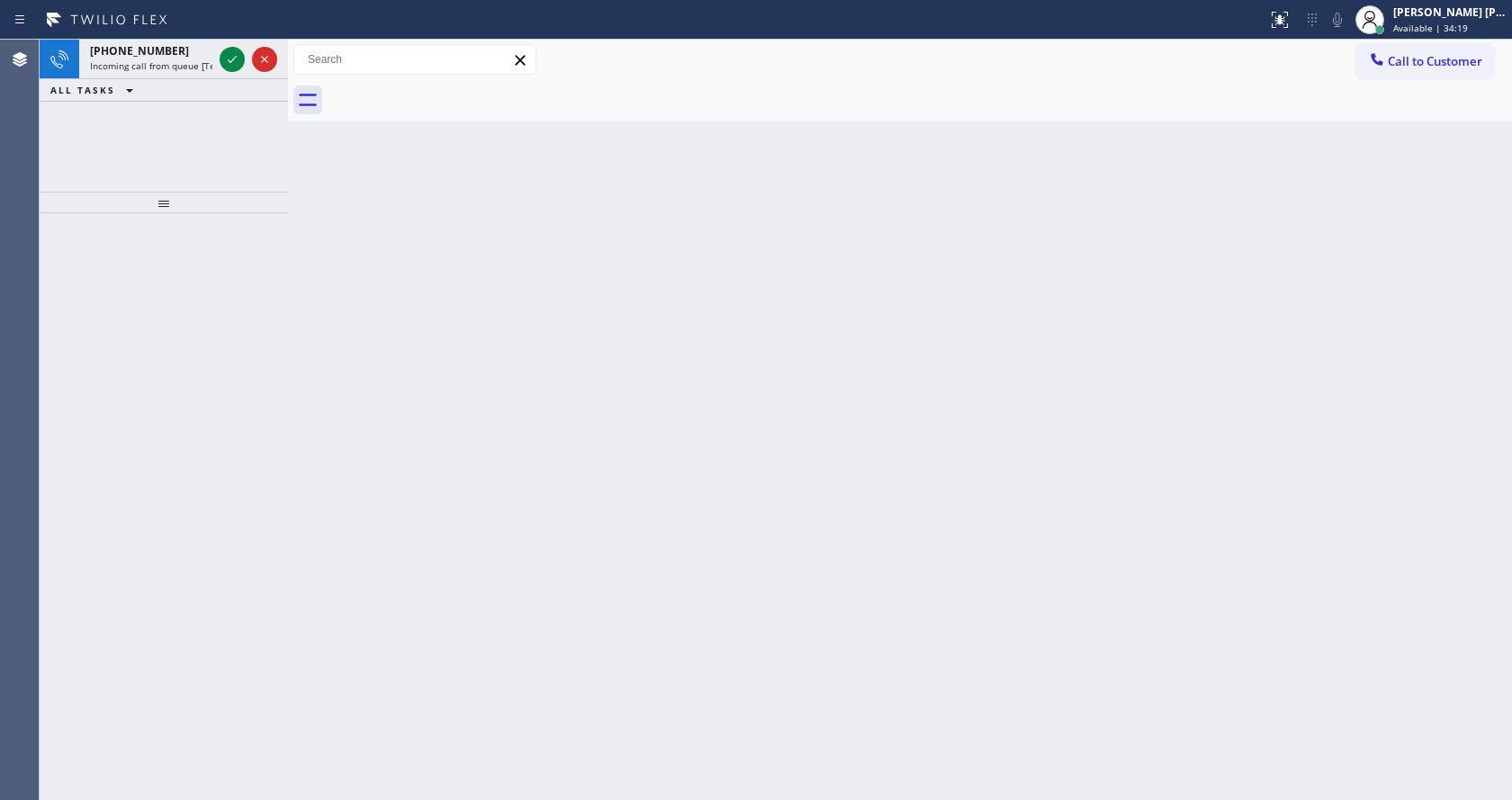
drag, startPoint x: 426, startPoint y: 303, endPoint x: 331, endPoint y: 222, distance: 124.8
click at [426, 303] on div "Back to Dashboard Change Sender ID Customers Technicians Select a contact Outbo…" at bounding box center [899, 419] width 1224 height 761
click at [227, 66] on icon at bounding box center [233, 60] width 22 height 22
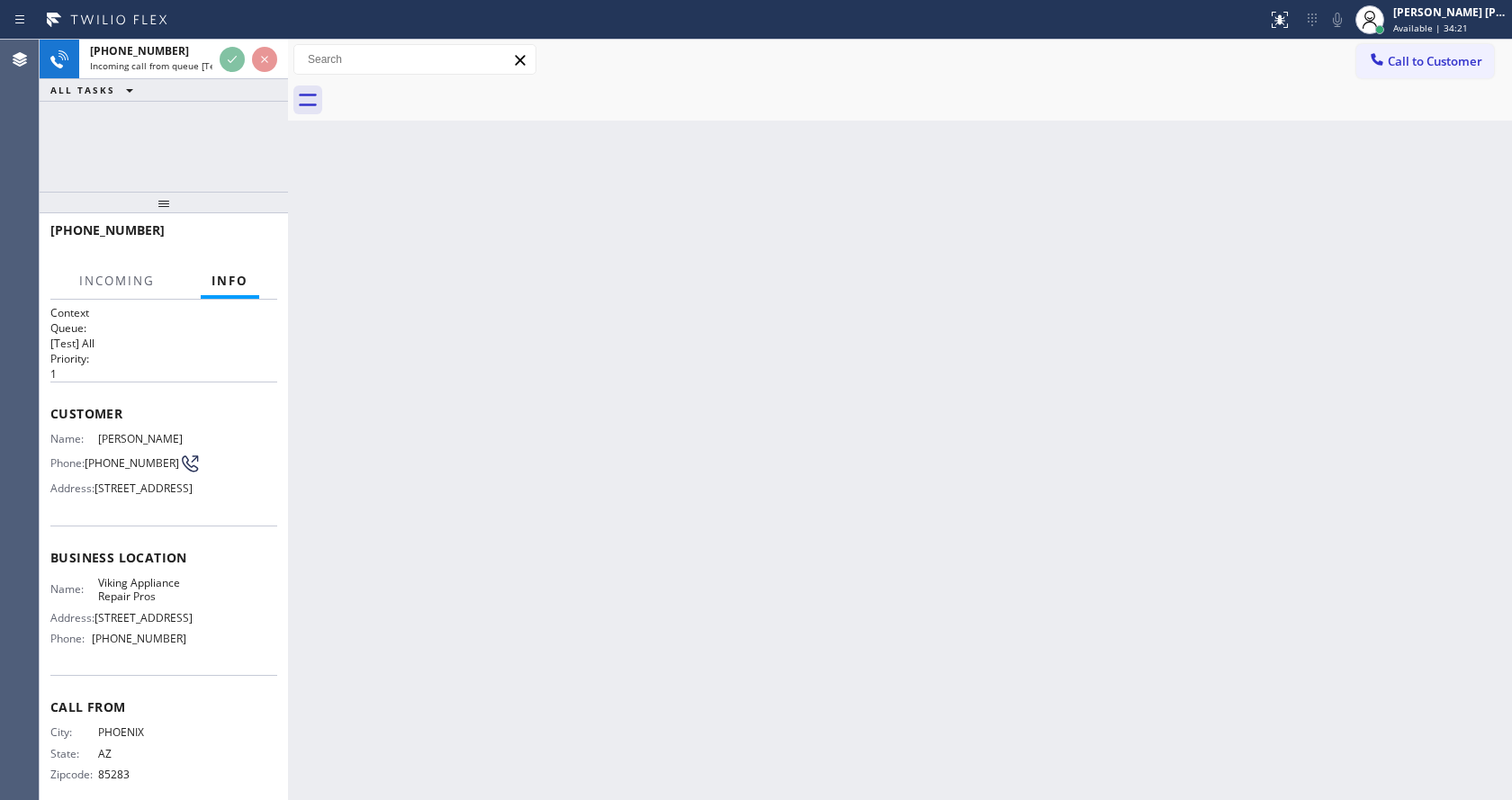
scroll to position [65, 0]
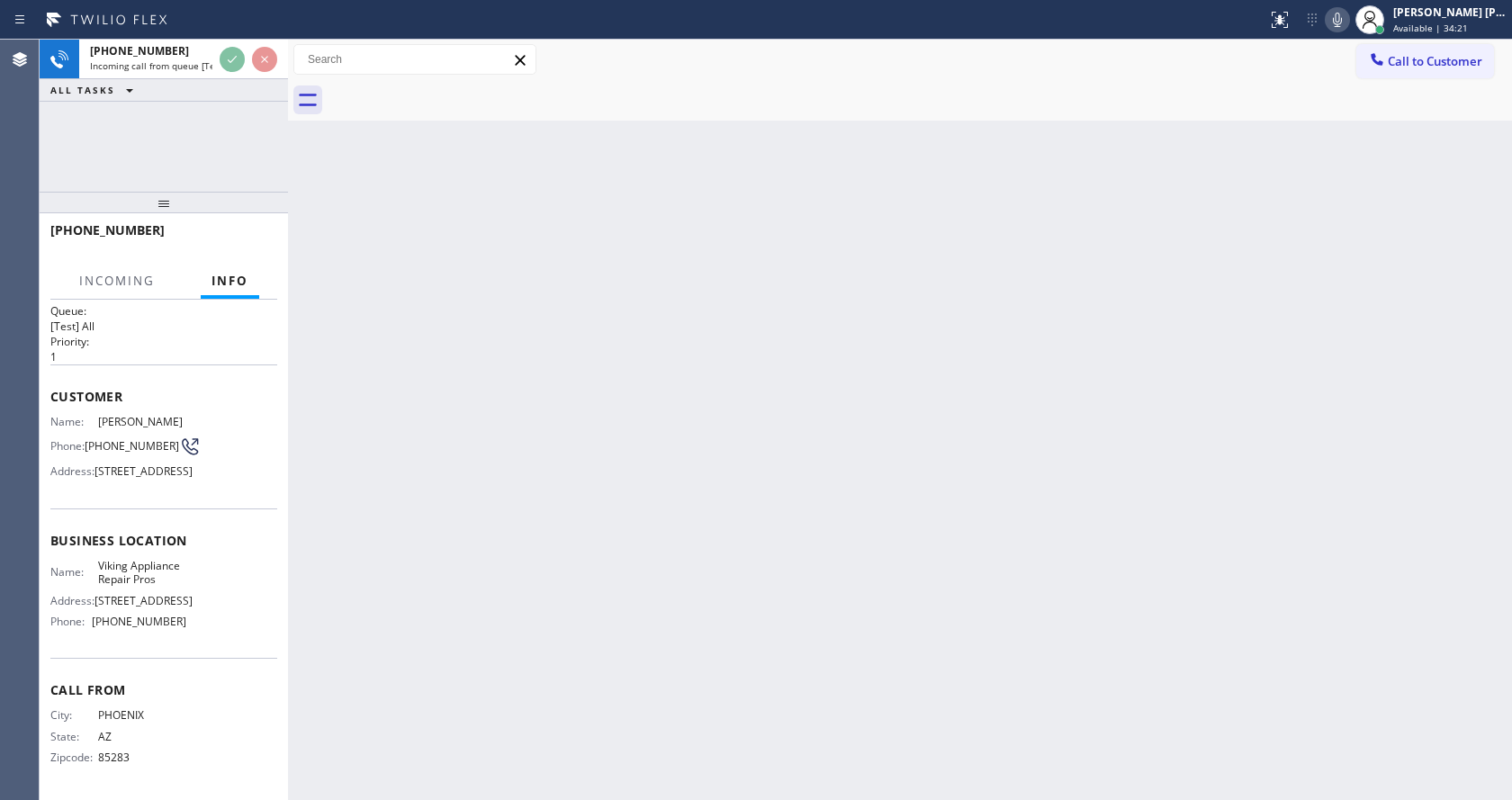
click at [702, 579] on div "Back to Dashboard Change Sender ID Customers Technicians Select a contact Outbo…" at bounding box center [899, 419] width 1224 height 761
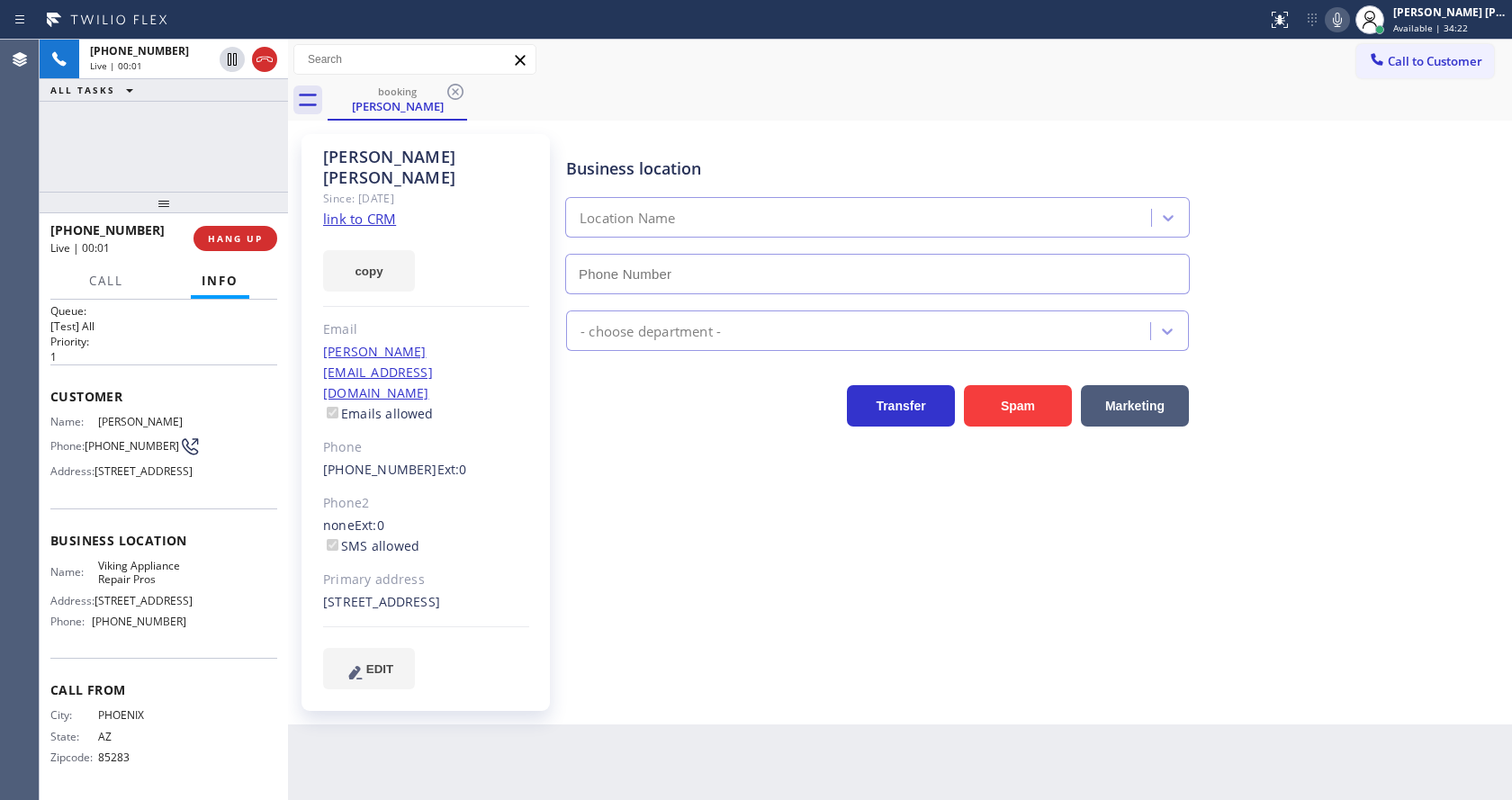
type input "[PHONE_NUMBER]"
click at [232, 238] on span "HANG UP" at bounding box center [236, 239] width 55 height 13
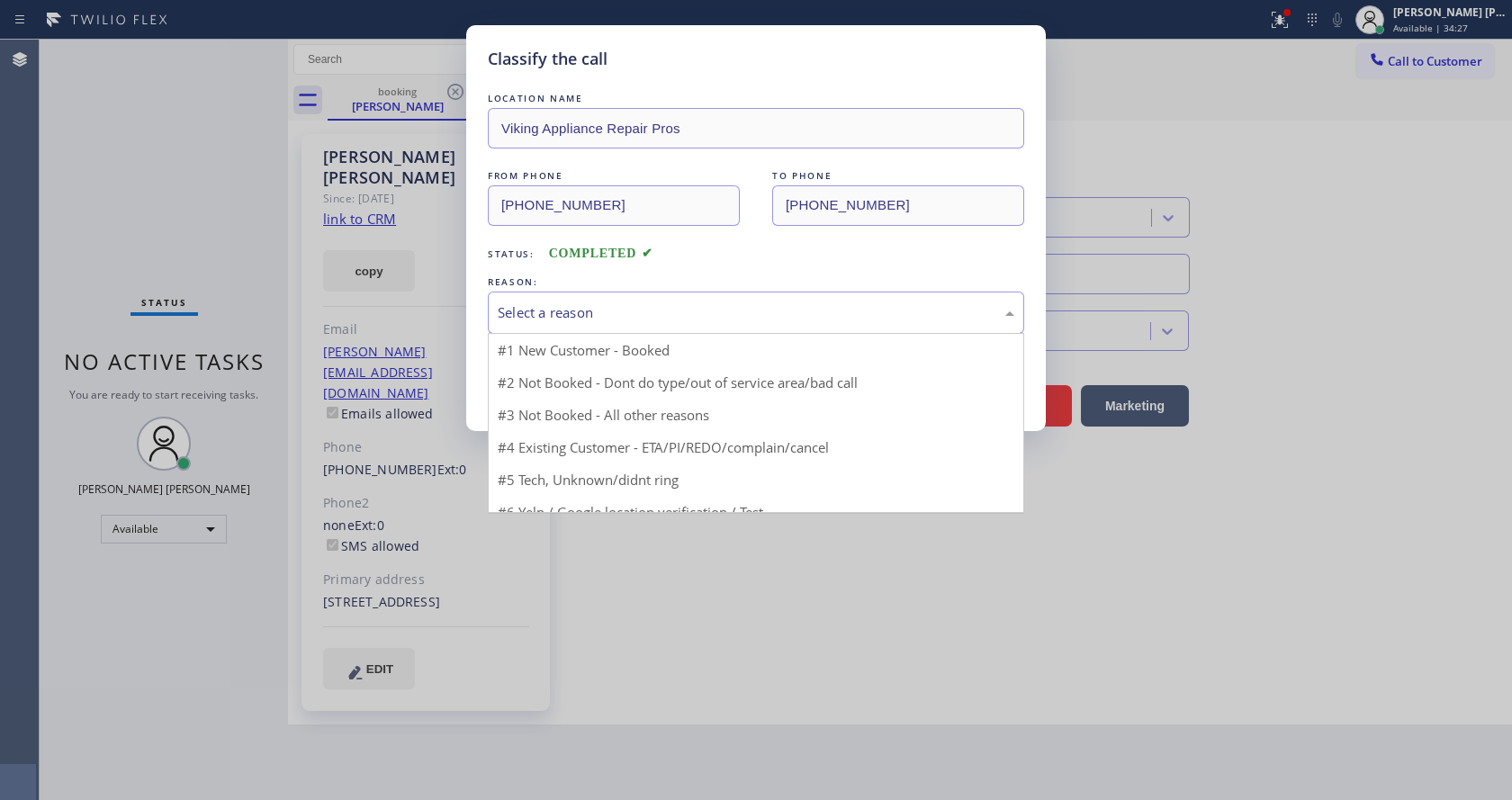
click at [613, 324] on div "Select a reason" at bounding box center [756, 312] width 536 height 42
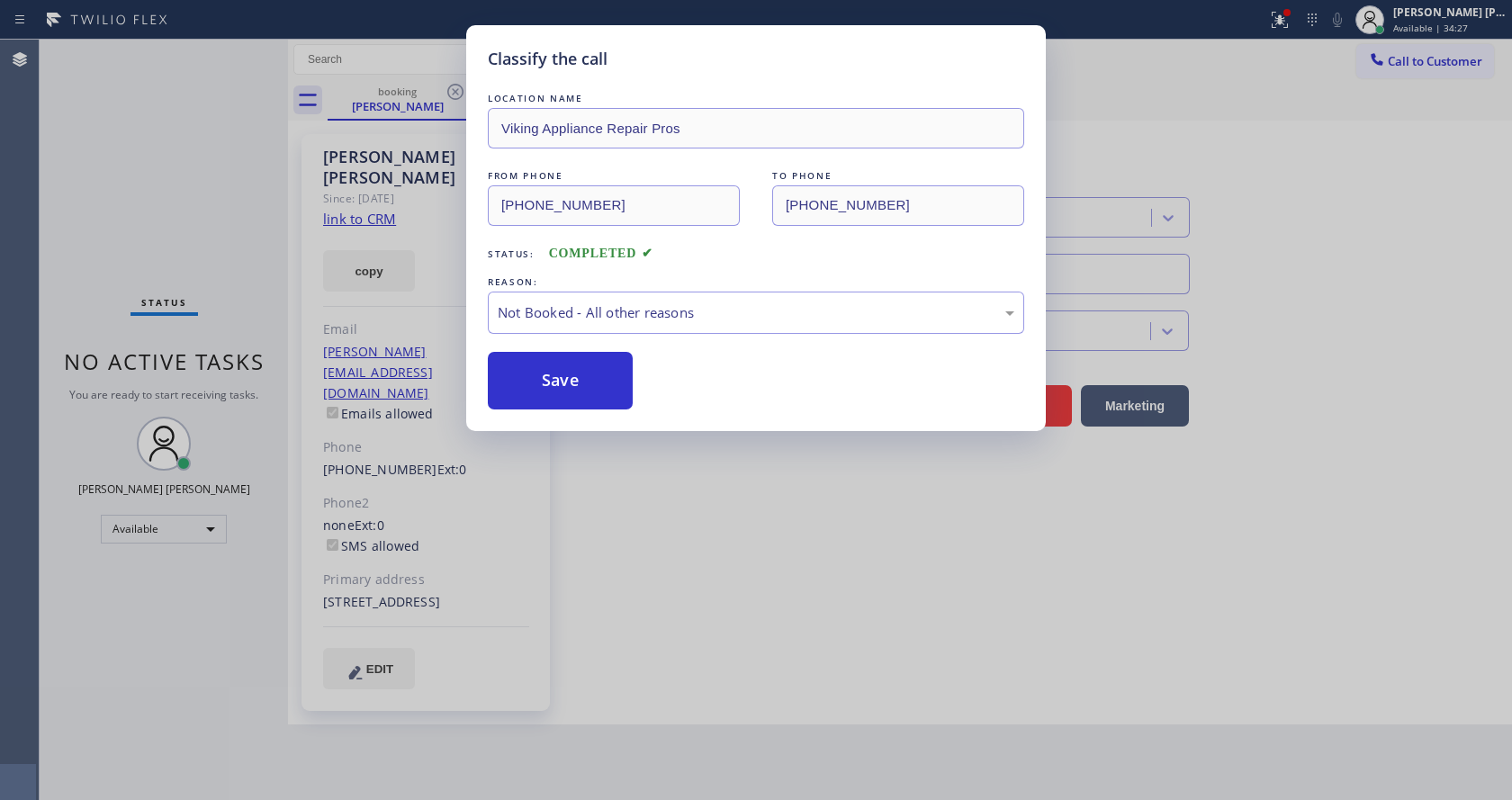
click at [572, 380] on button "Save" at bounding box center [561, 381] width 145 height 58
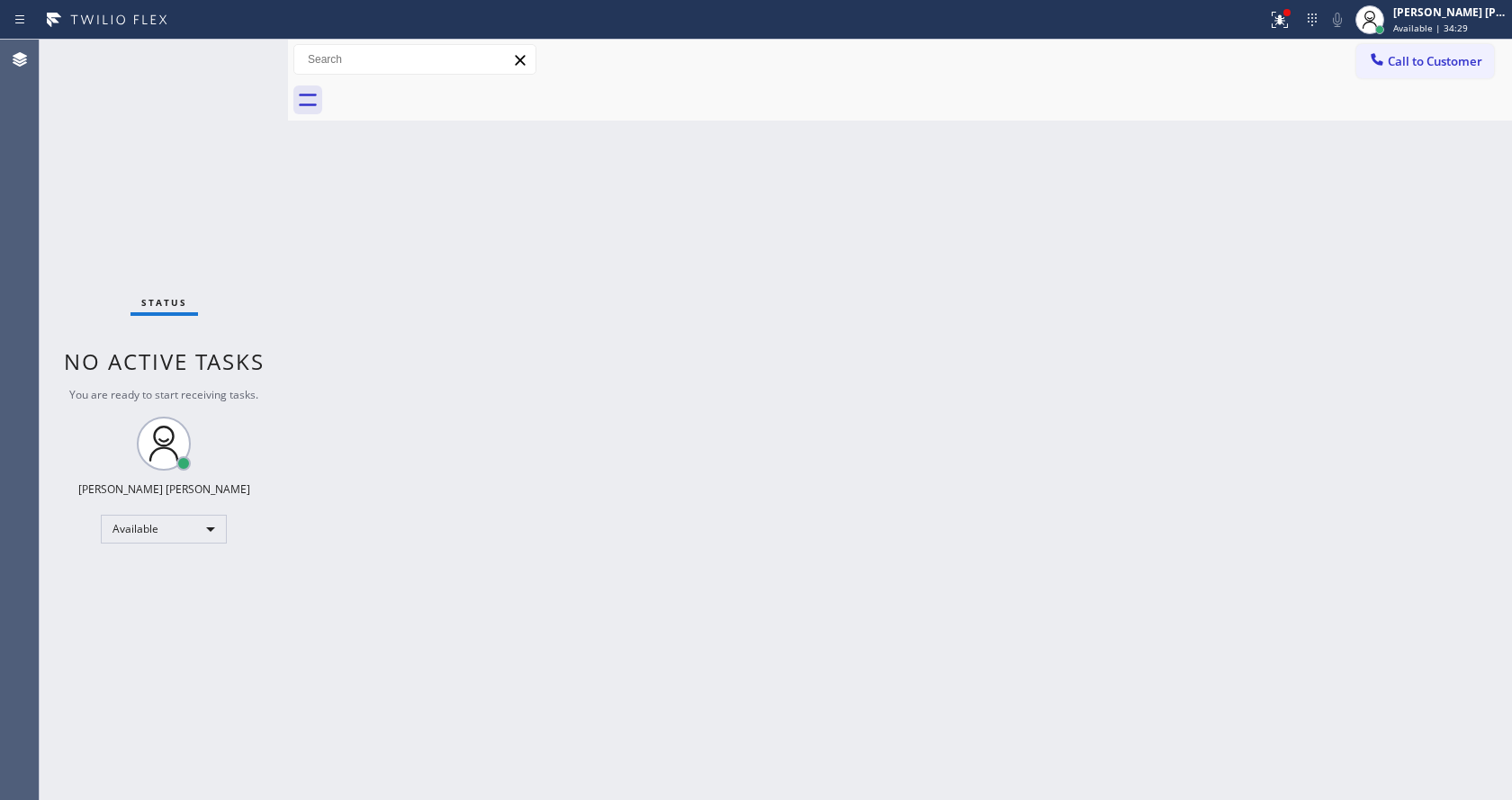
click at [338, 272] on div "Back to Dashboard Change Sender ID Customers Technicians Select a contact Outbo…" at bounding box center [899, 419] width 1224 height 761
click at [1291, 17] on icon at bounding box center [1280, 20] width 22 height 22
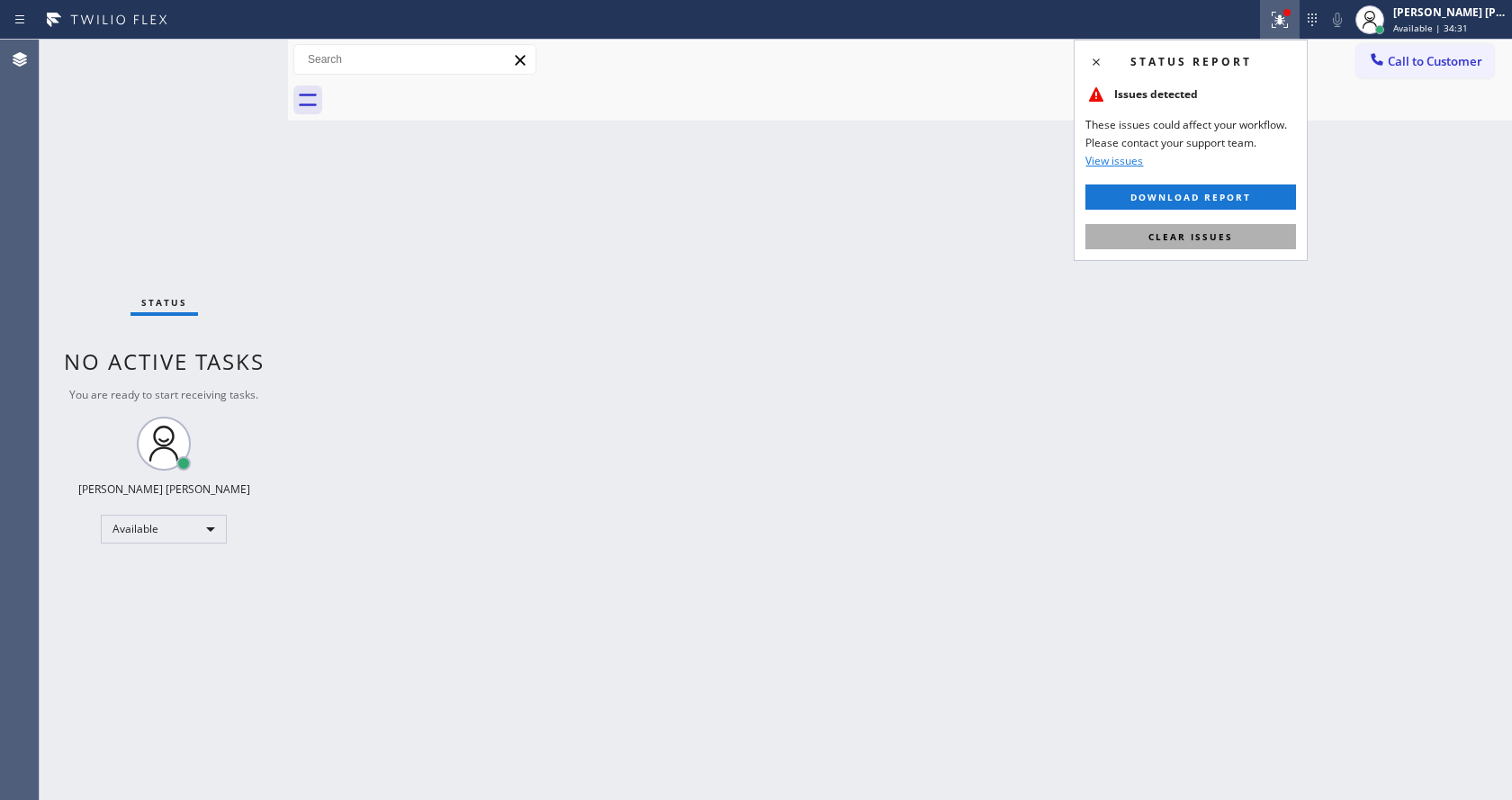
click at [1230, 231] on span "Clear issues" at bounding box center [1191, 237] width 84 height 13
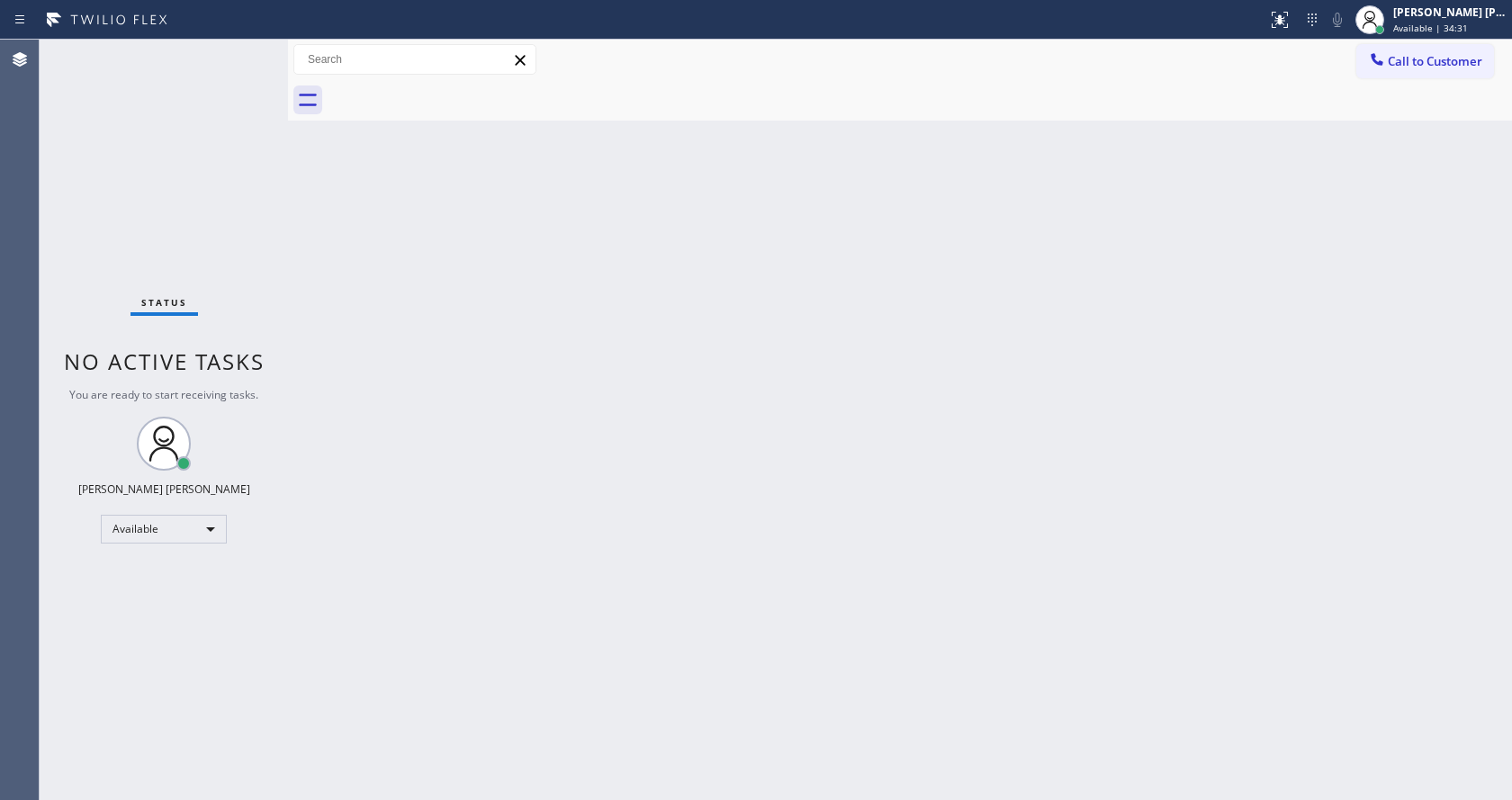
click at [1235, 243] on div "Back to Dashboard Change Sender ID Customers Technicians Select a contact Outbo…" at bounding box center [899, 419] width 1224 height 761
drag, startPoint x: 839, startPoint y: 645, endPoint x: 810, endPoint y: 652, distance: 29.8
click at [835, 647] on div "Back to Dashboard Change Sender ID Customers Technicians Select a contact Outbo…" at bounding box center [899, 419] width 1224 height 761
click at [318, 426] on div "Back to Dashboard Change Sender ID Customers Technicians Select a contact Outbo…" at bounding box center [899, 419] width 1224 height 761
click at [245, 48] on div "Status No active tasks You are ready to start receiving tasks. [PERSON_NAME] [P…" at bounding box center [163, 419] width 248 height 761
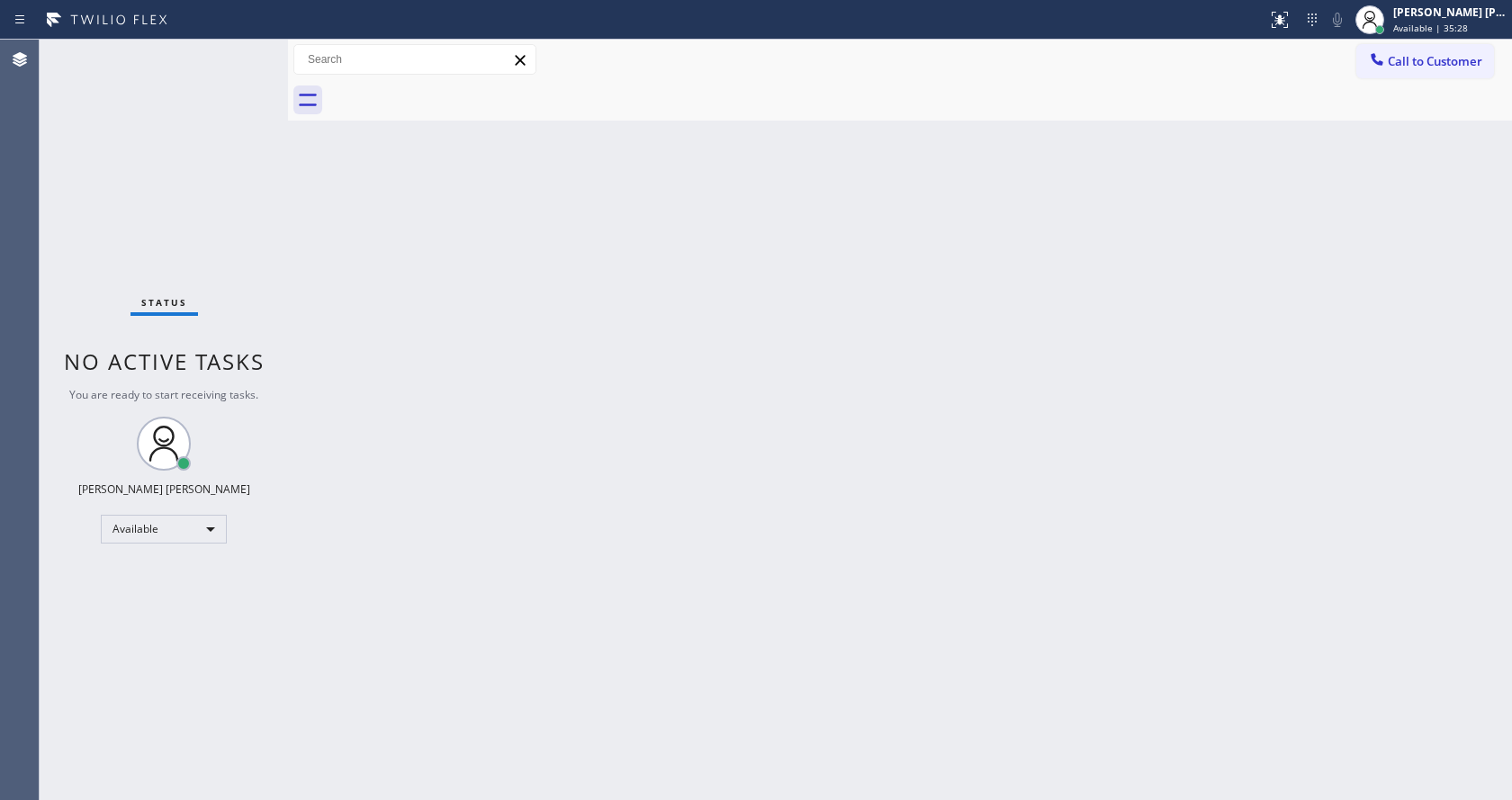
click at [190, 57] on div "Status No active tasks You are ready to start receiving tasks. [PERSON_NAME] [P…" at bounding box center [163, 419] width 248 height 761
click at [376, 306] on div "Back to Dashboard Change Sender ID Customers Technicians Select a contact Outbo…" at bounding box center [899, 419] width 1224 height 761
drag, startPoint x: 583, startPoint y: 598, endPoint x: 580, endPoint y: 735, distance: 137.0
click at [588, 612] on div "Back to Dashboard Change Sender ID Customers Technicians Select a contact Outbo…" at bounding box center [899, 419] width 1224 height 761
click at [283, 283] on div "Status No active tasks You are ready to start receiving tasks. [PERSON_NAME] [P…" at bounding box center [163, 419] width 248 height 761
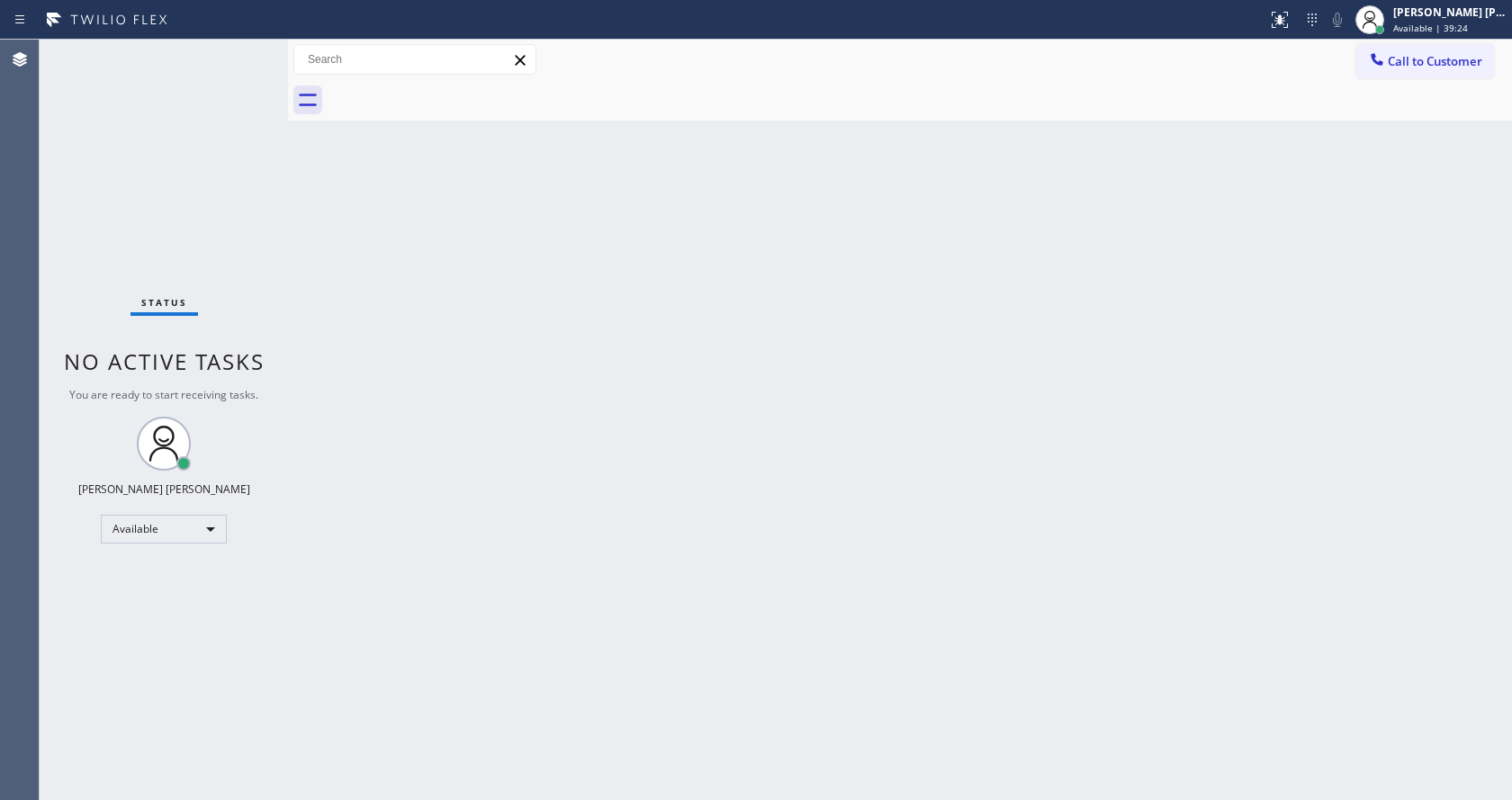
click at [1113, 454] on div "Back to Dashboard Change Sender ID Customers Technicians Select a contact Outbo…" at bounding box center [899, 419] width 1224 height 761
click at [567, 731] on div "Back to Dashboard Change Sender ID Customers Technicians Select a contact Outbo…" at bounding box center [899, 419] width 1224 height 761
drag, startPoint x: 783, startPoint y: 511, endPoint x: 722, endPoint y: 545, distance: 69.8
click at [783, 511] on div "Back to Dashboard Change Sender ID Customers Technicians Select a contact Outbo…" at bounding box center [899, 419] width 1224 height 761
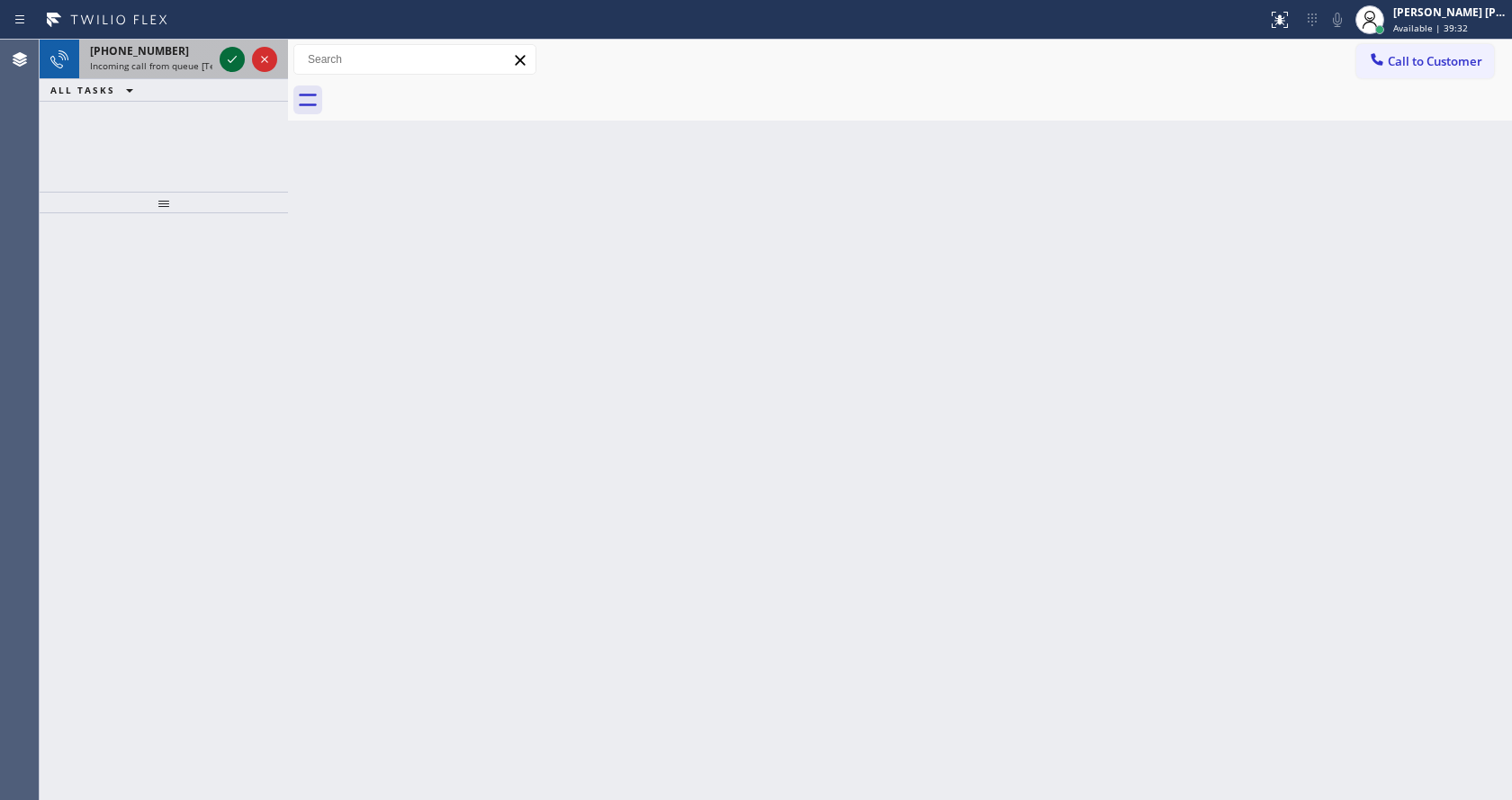
click at [235, 60] on icon at bounding box center [233, 60] width 22 height 22
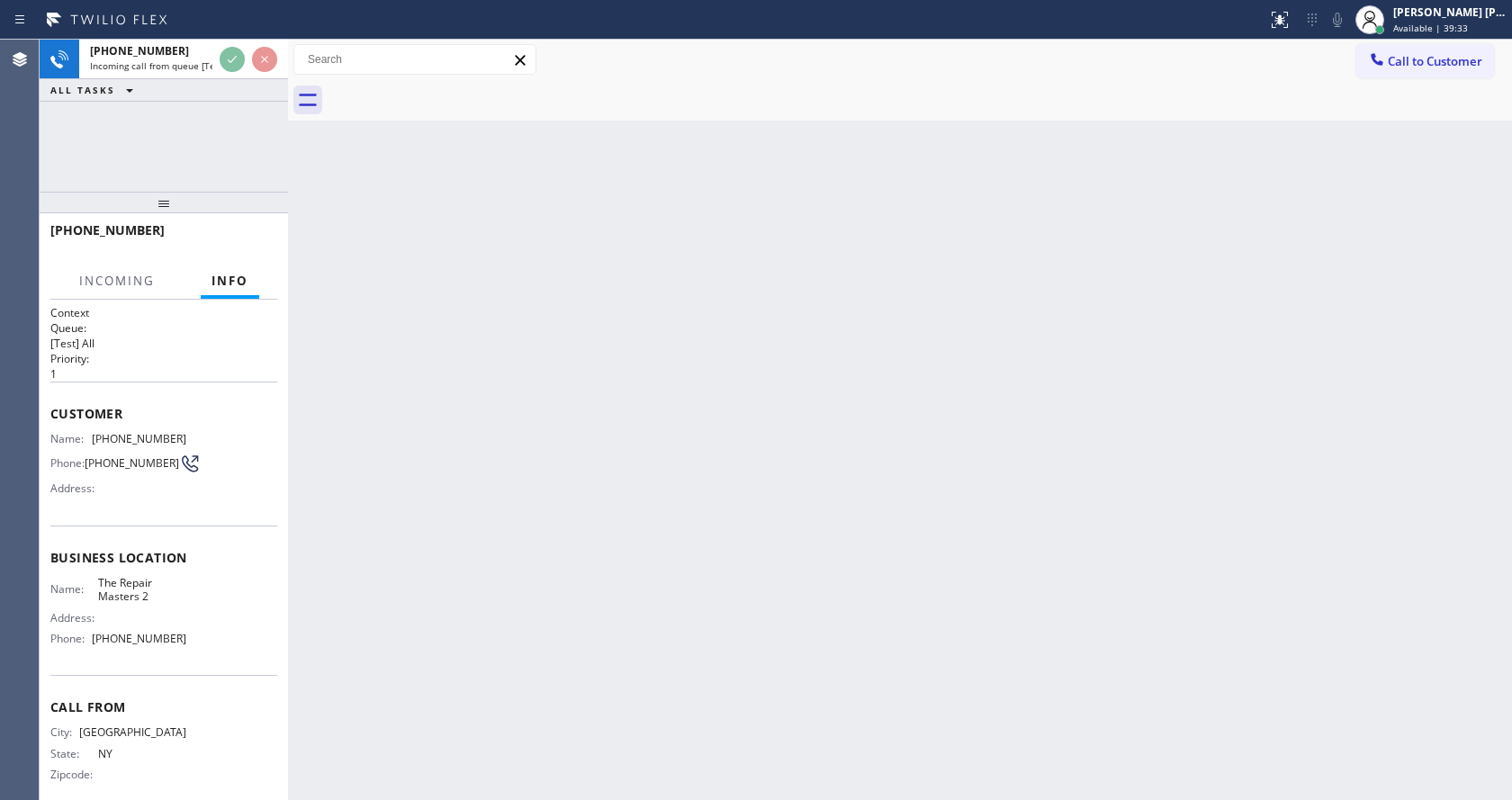
scroll to position [24, 0]
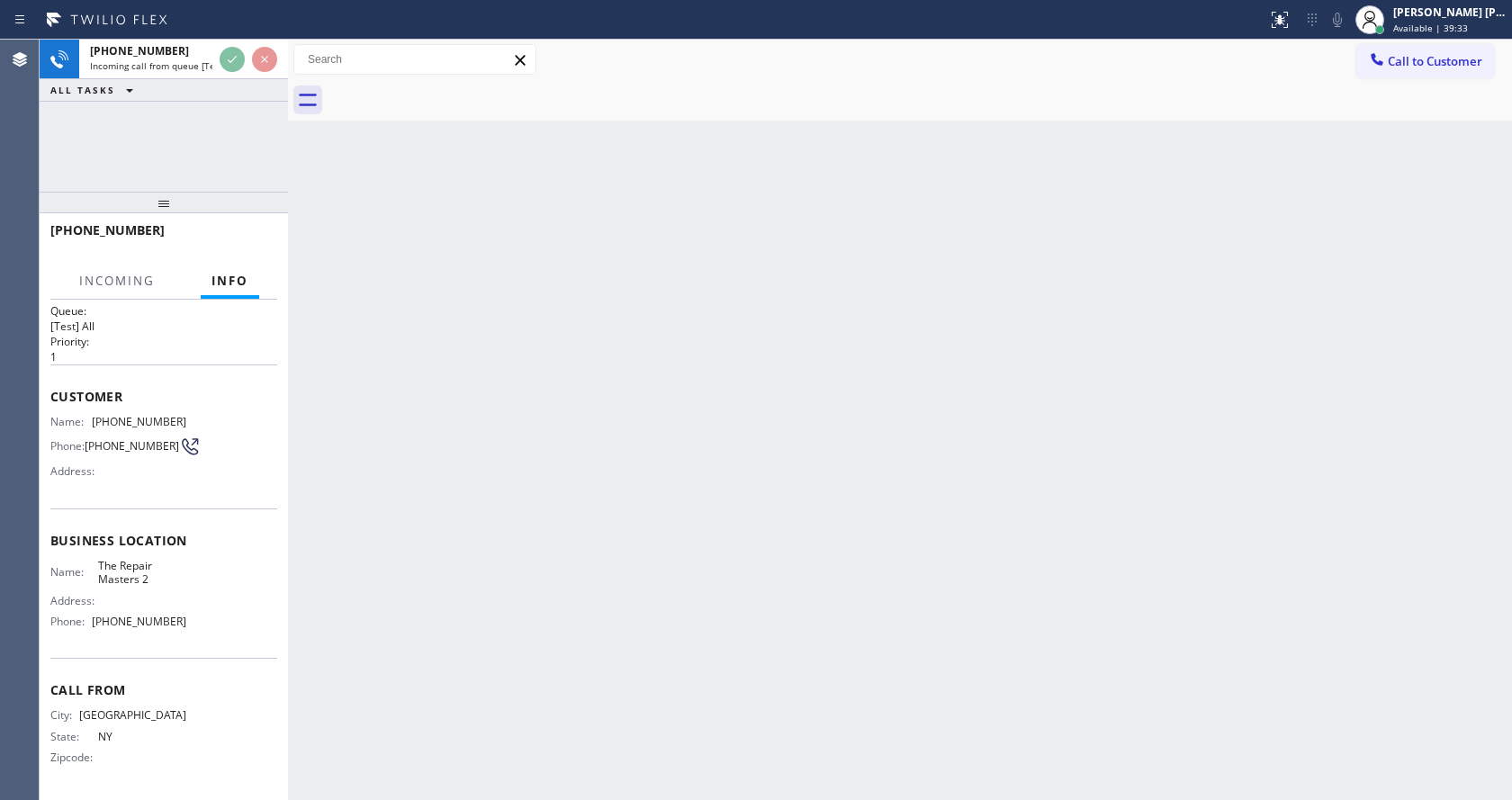
click at [639, 683] on div "Back to Dashboard Change Sender ID Customers Technicians Select a contact Outbo…" at bounding box center [899, 419] width 1224 height 761
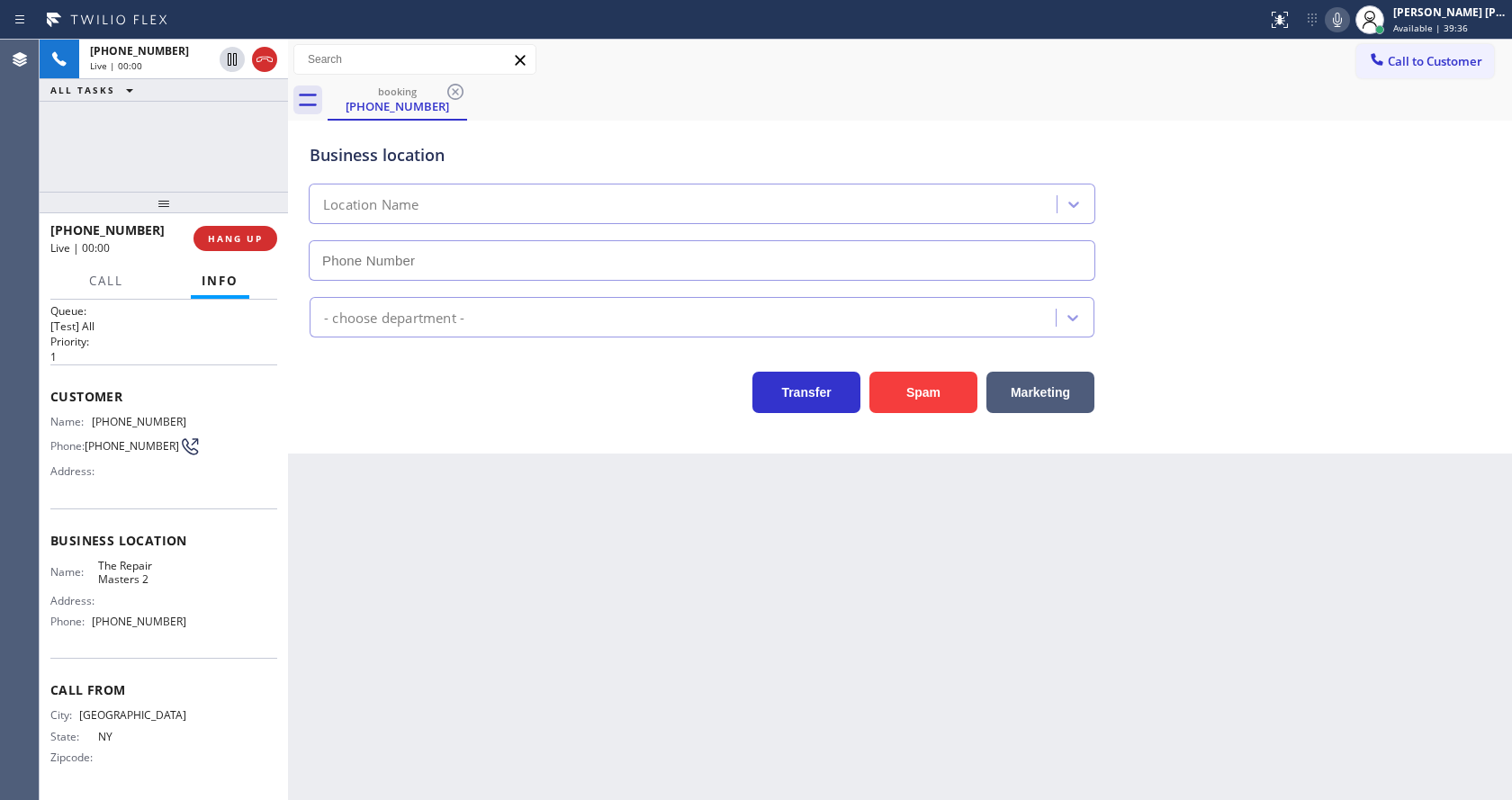
type input "[PHONE_NUMBER]"
click at [1341, 20] on icon at bounding box center [1338, 20] width 22 height 22
click at [1251, 349] on div "Transfer Spam Marketing" at bounding box center [900, 375] width 1188 height 76
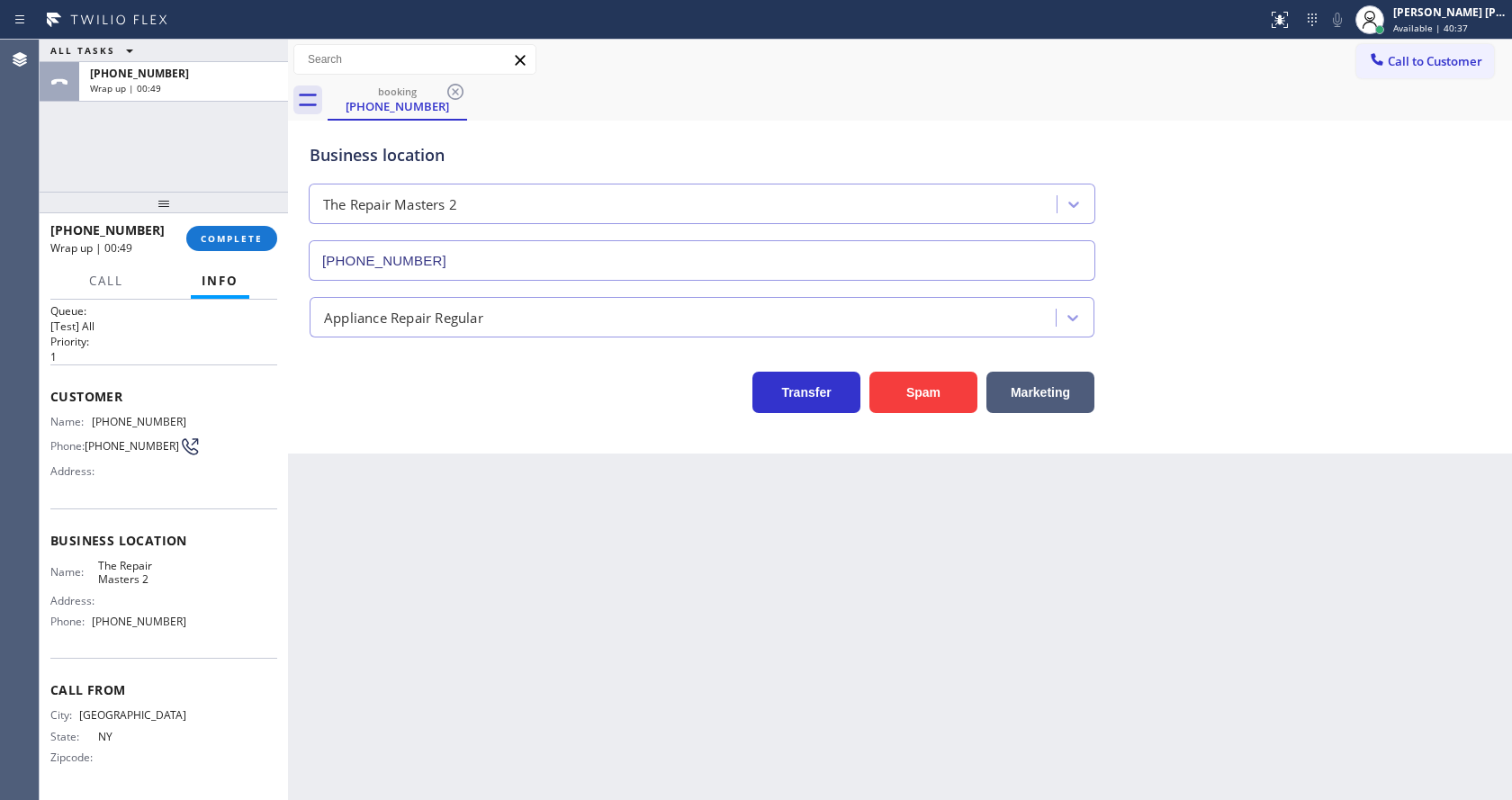
click at [237, 225] on div "[PHONE_NUMBER] Wrap up | 00:49 COMPLETE" at bounding box center [163, 239] width 227 height 47
click at [237, 234] on span "COMPLETE" at bounding box center [231, 239] width 62 height 13
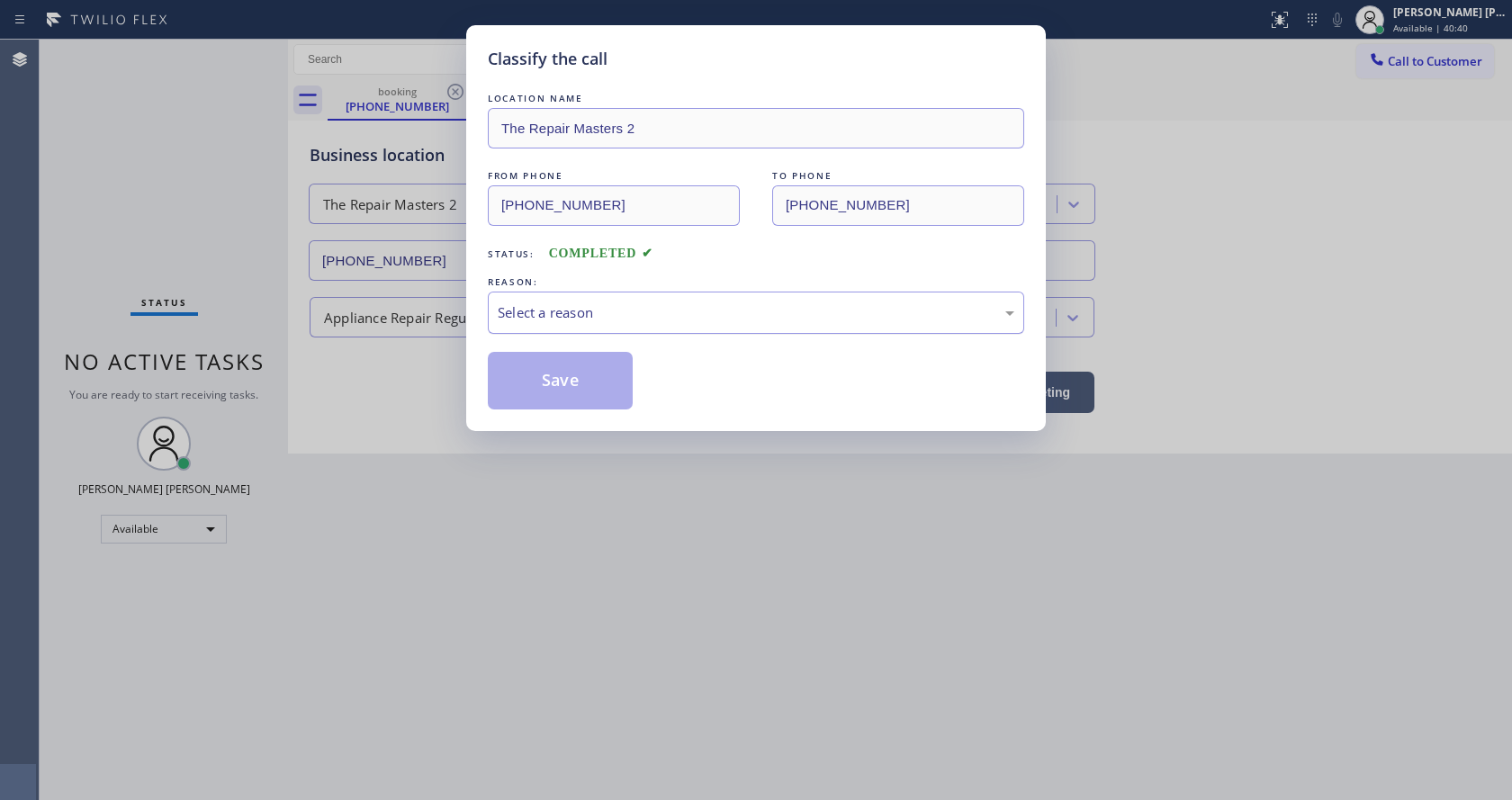
click at [601, 316] on div "Select a reason" at bounding box center [756, 312] width 516 height 21
click at [533, 379] on button "Save" at bounding box center [561, 381] width 145 height 58
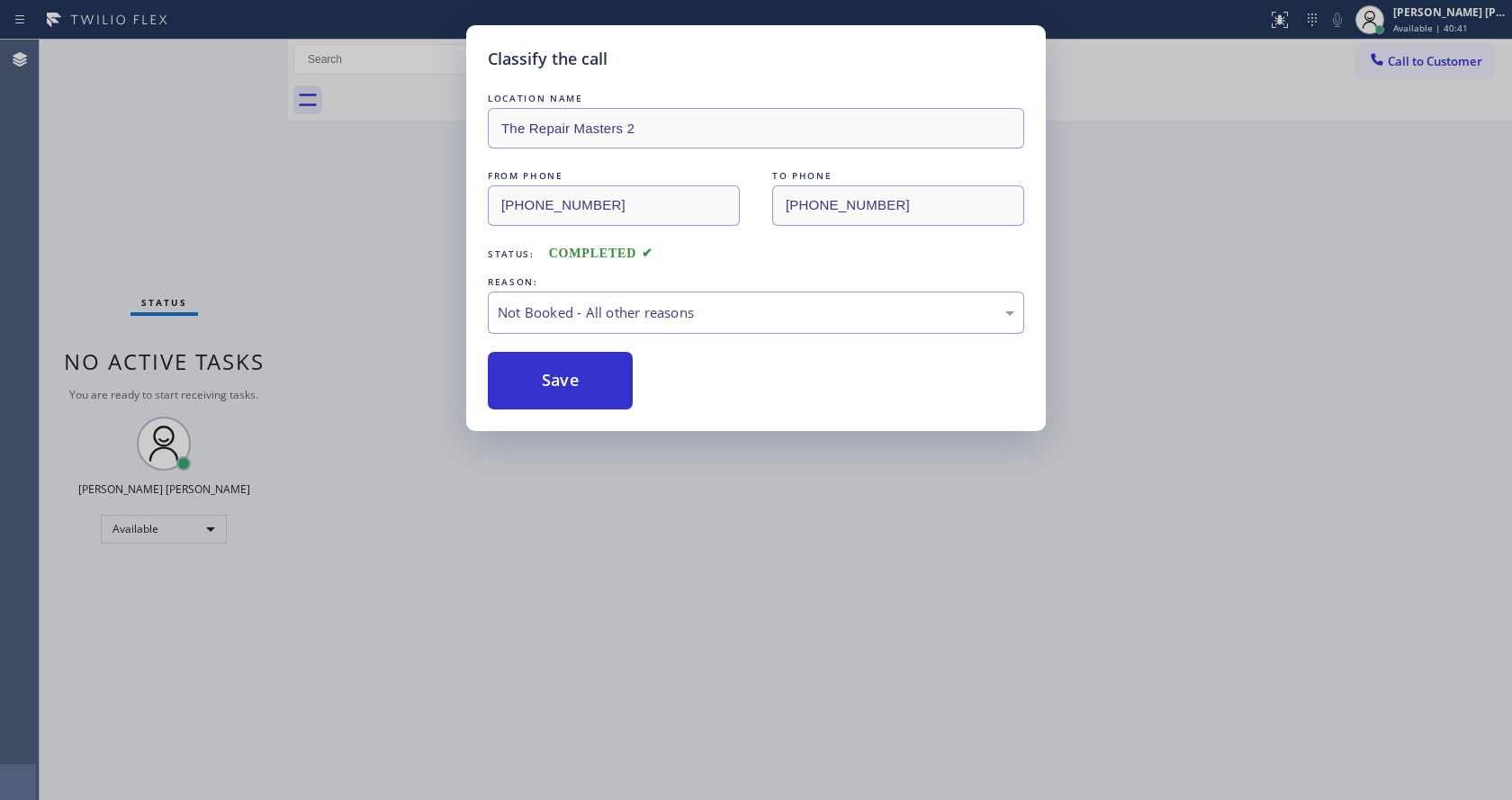
click at [533, 379] on button "Save" at bounding box center [561, 381] width 145 height 58
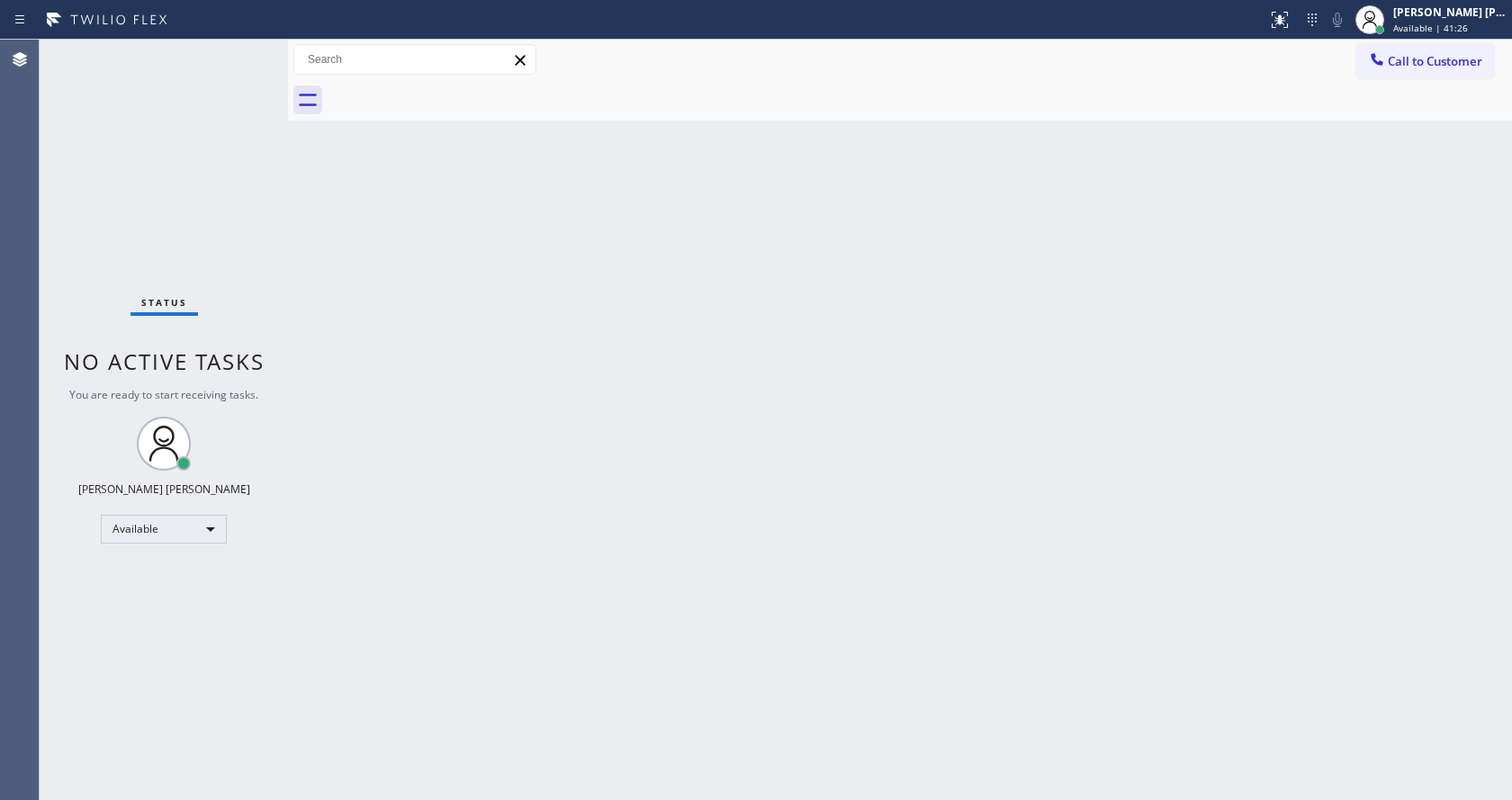
click at [670, 382] on div "Back to Dashboard Change Sender ID Customers Technicians Select a contact Outbo…" at bounding box center [899, 419] width 1224 height 761
drag, startPoint x: 344, startPoint y: 226, endPoint x: 320, endPoint y: 209, distance: 29.4
click at [344, 226] on div "Back to Dashboard Change Sender ID Customers Technicians Select a contact Outbo…" at bounding box center [899, 419] width 1224 height 761
click at [248, 50] on div "Status No active tasks You are ready to start receiving tasks. [PERSON_NAME] [P…" at bounding box center [163, 419] width 248 height 761
click at [244, 49] on div "Status No active tasks You are ready to start receiving tasks. [PERSON_NAME] [P…" at bounding box center [163, 419] width 248 height 761
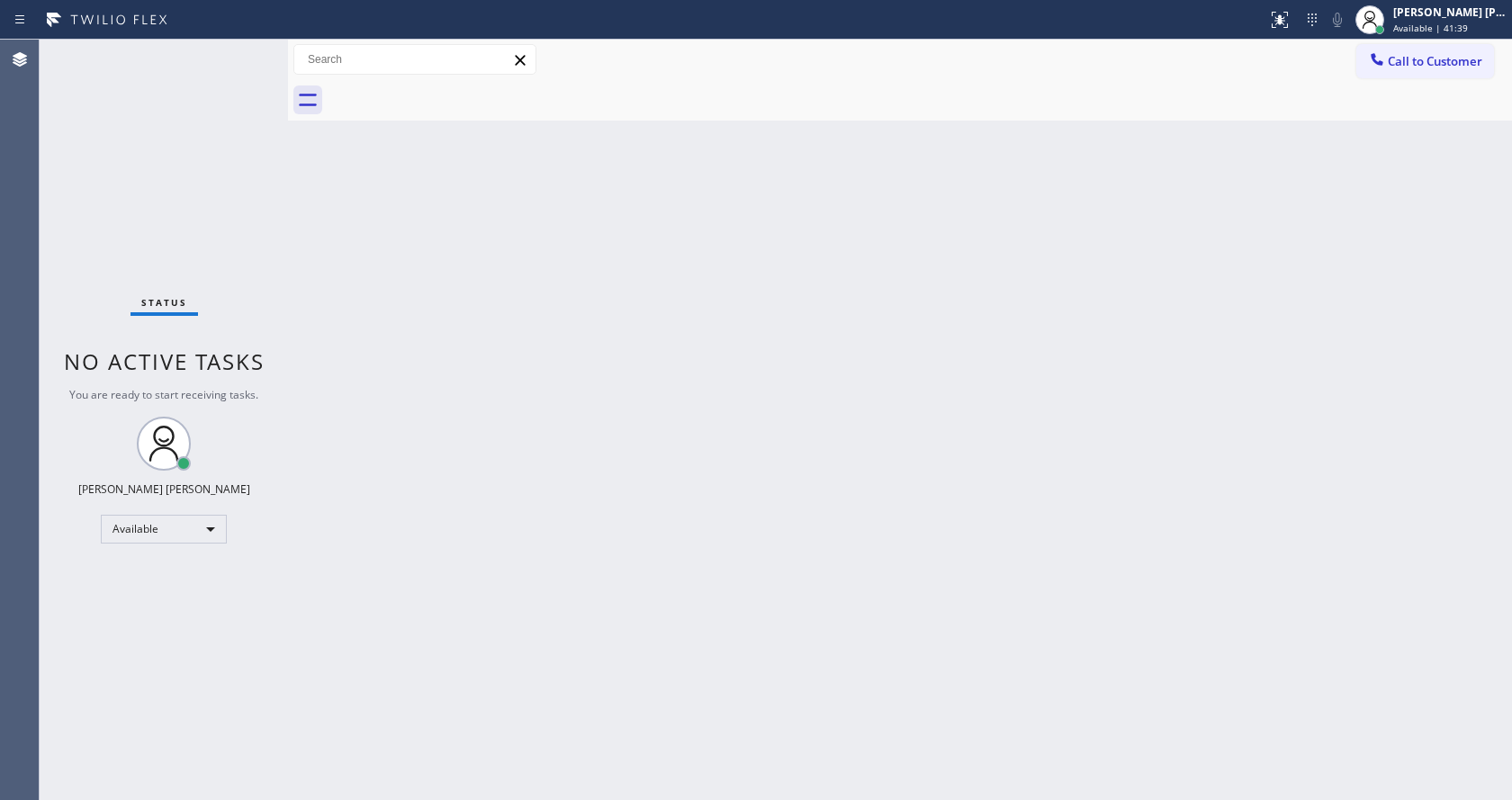
click at [883, 435] on div "Back to Dashboard Change Sender ID Customers Technicians Select a contact Outbo…" at bounding box center [899, 419] width 1224 height 761
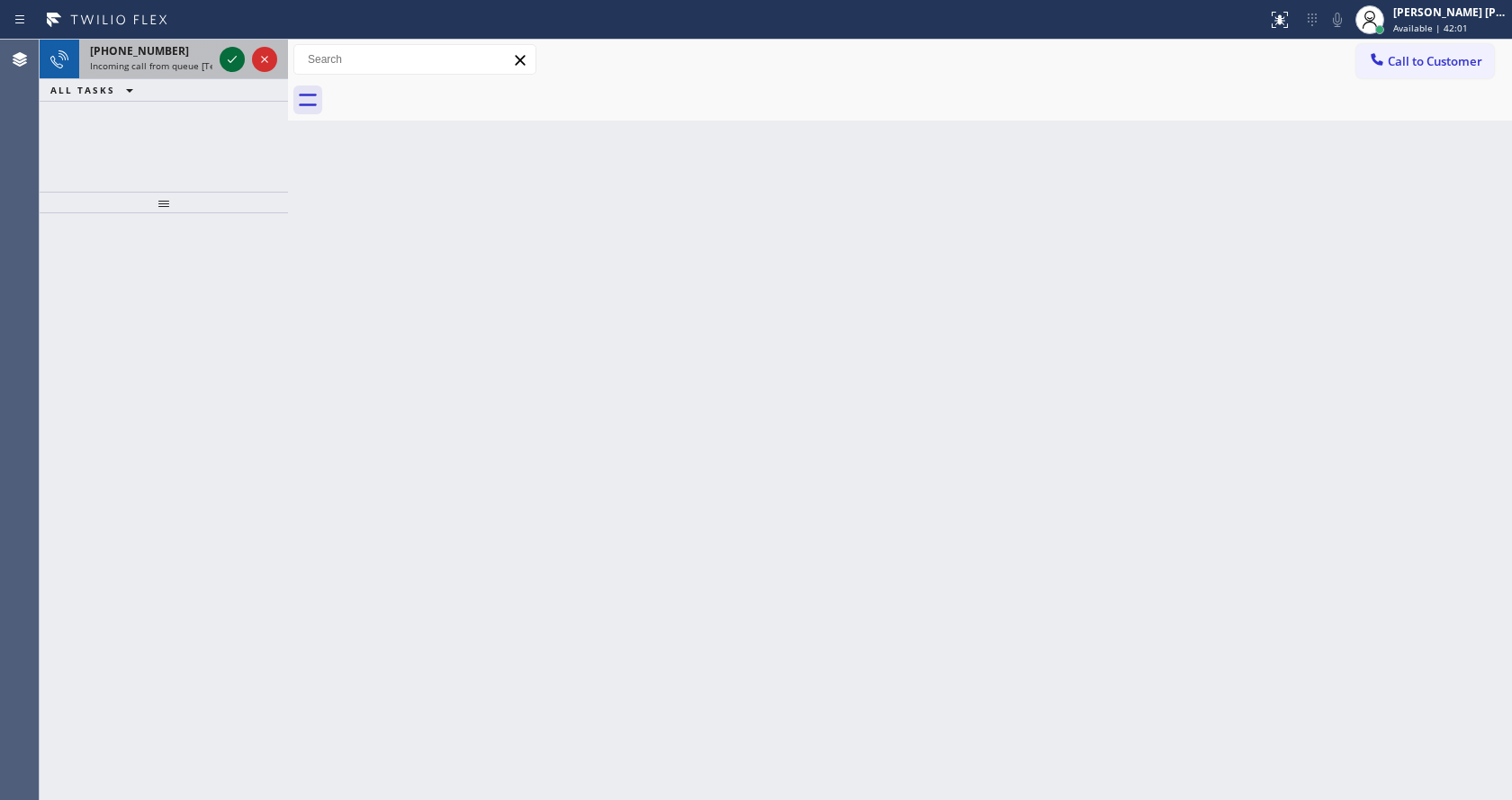
click at [233, 59] on icon at bounding box center [233, 60] width 22 height 22
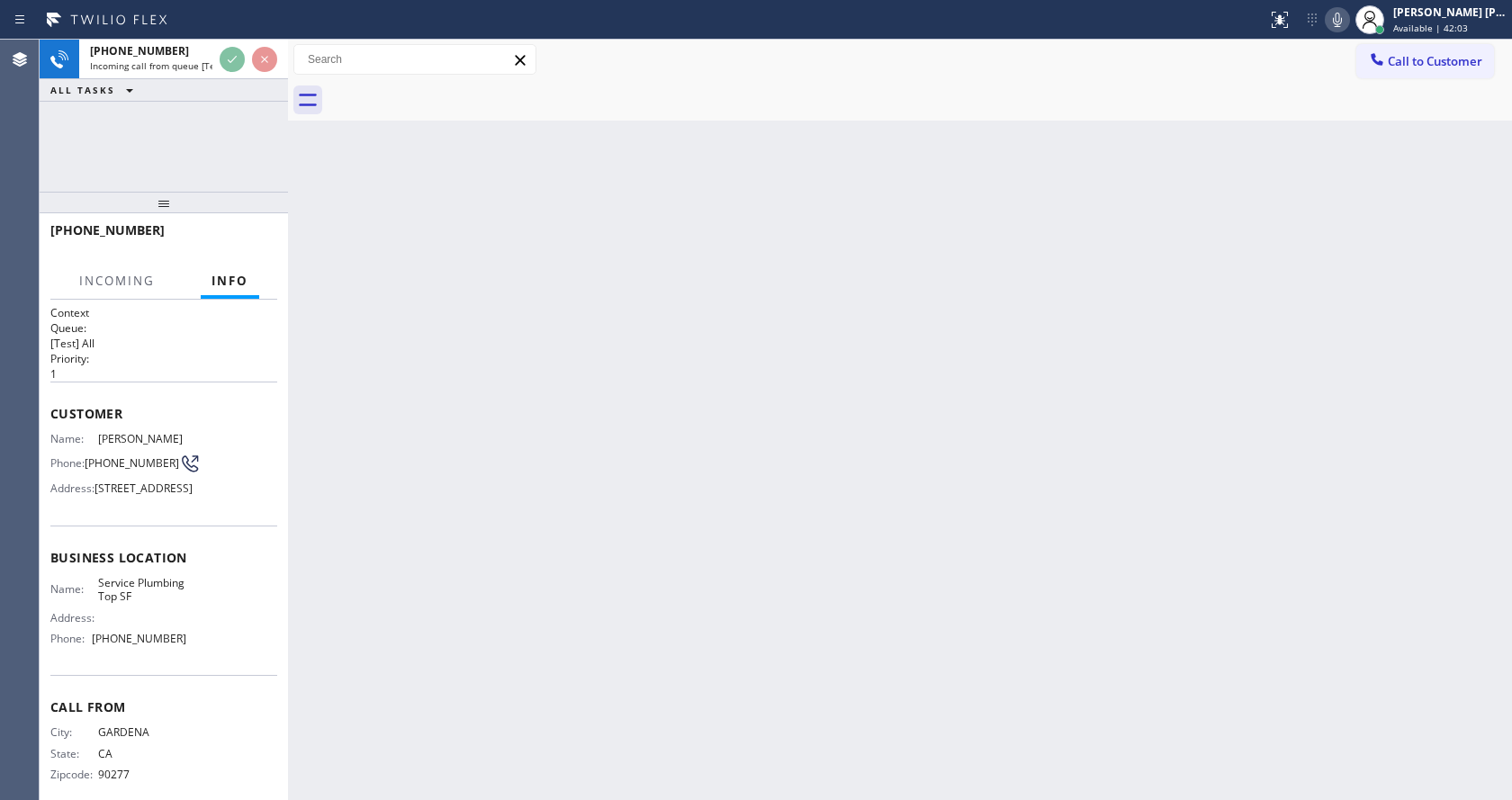
click at [577, 450] on div "Back to Dashboard Change Sender ID Customers Technicians Select a contact Outbo…" at bounding box center [899, 419] width 1224 height 761
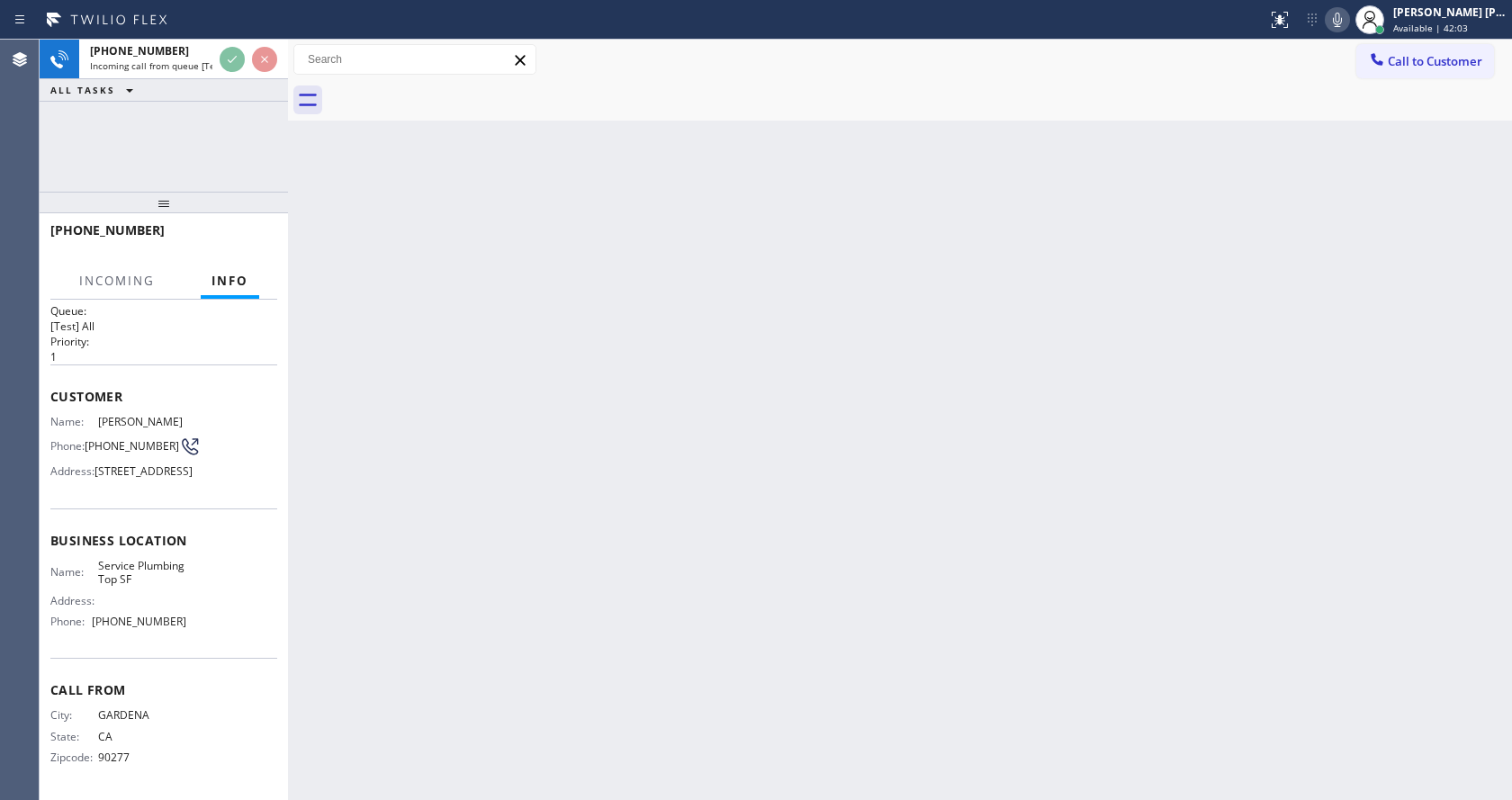
scroll to position [80, 0]
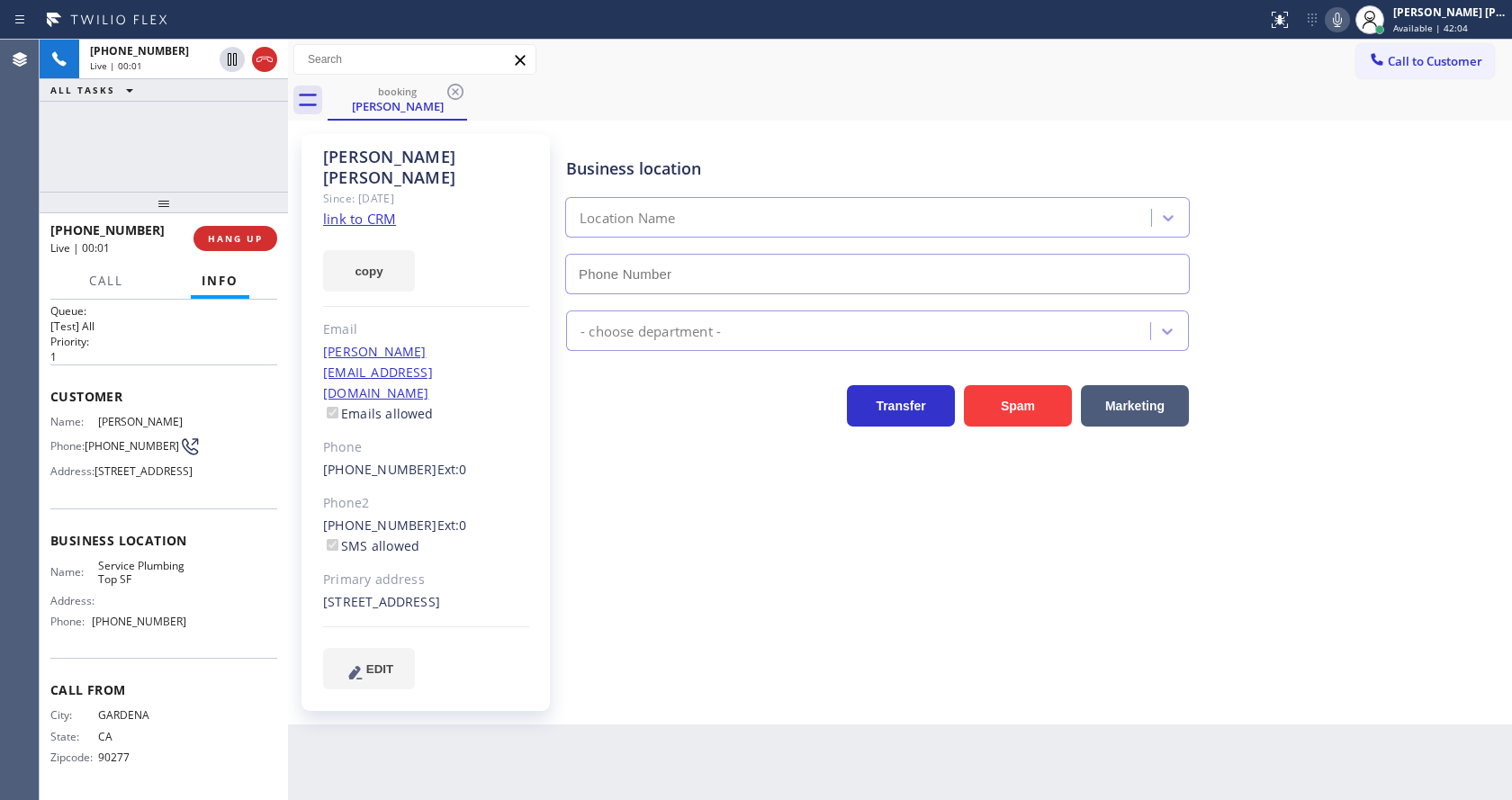
type input "[PHONE_NUMBER]"
click at [386, 210] on link "link to CRM" at bounding box center [359, 219] width 73 height 18
click at [554, 493] on div "[PERSON_NAME] Since: [DATE] link to CRM copy Email [PERSON_NAME][EMAIL_ADDRESS]…" at bounding box center [427, 422] width 270 height 595
click at [698, 626] on div "Business location Service Plumbing Top SF [PHONE_NUMBER] Plumbing Reg Transfer …" at bounding box center [1035, 411] width 945 height 546
click at [543, 420] on div "[PERSON_NAME] Since: [DATE] link to CRM copy Email [PERSON_NAME][EMAIL_ADDRESS]…" at bounding box center [425, 423] width 248 height 577
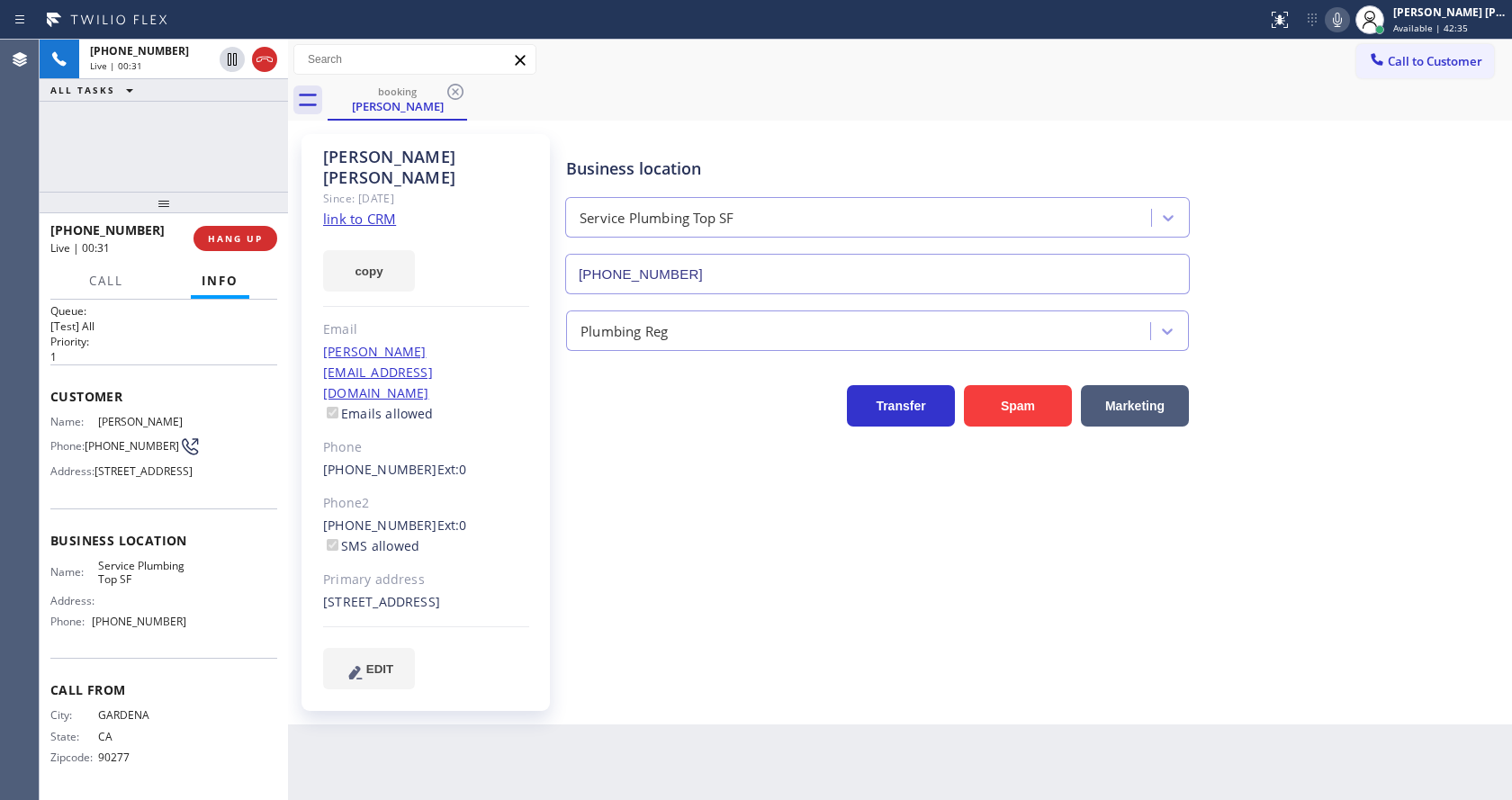
click at [568, 498] on div "Business location Service Plumbing Top SF [PHONE_NUMBER] Plumbing Reg Transfer …" at bounding box center [1035, 411] width 945 height 546
click at [574, 449] on div "Business location Service Plumbing Top SF [PHONE_NUMBER] Plumbing Reg Transfer …" at bounding box center [1035, 411] width 945 height 546
click at [593, 528] on div "Business location Service Plumbing Top SF [PHONE_NUMBER] Plumbing Reg Transfer …" at bounding box center [1035, 411] width 945 height 546
click at [578, 695] on div "Back to Dashboard Change Sender ID Customers Technicians Select a contact Outbo…" at bounding box center [899, 419] width 1224 height 761
click at [519, 515] on div "[PHONE_NUMBER] Ext: 0 SMS allowed" at bounding box center [426, 536] width 206 height 41
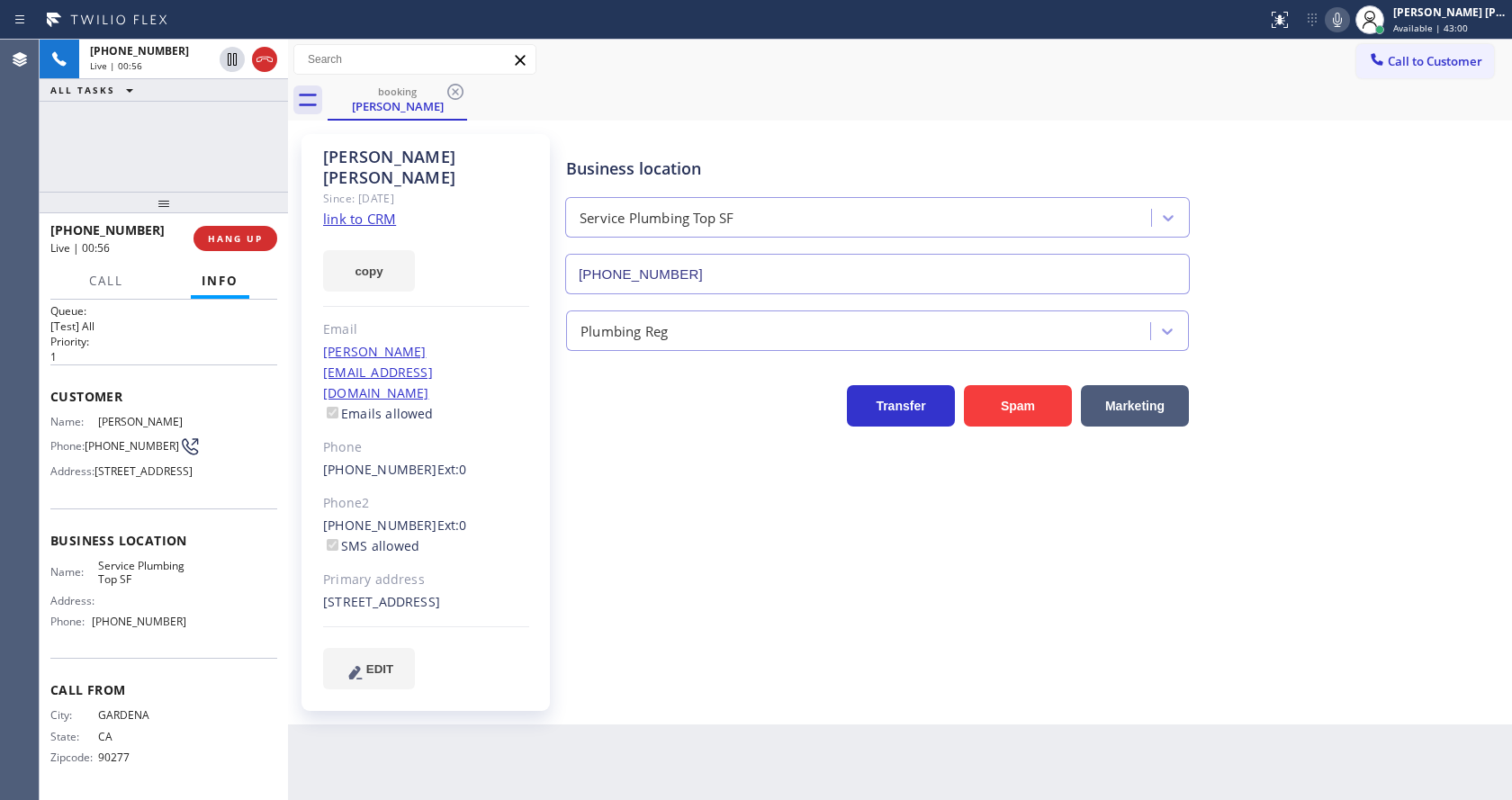
click at [1287, 198] on div "Business location Service Plumbing Top SF [PHONE_NUMBER]" at bounding box center [1035, 213] width 945 height 163
click at [1342, 20] on icon at bounding box center [1337, 20] width 9 height 15
click at [228, 54] on icon at bounding box center [232, 59] width 9 height 13
click at [121, 277] on span "Call" at bounding box center [106, 281] width 34 height 17
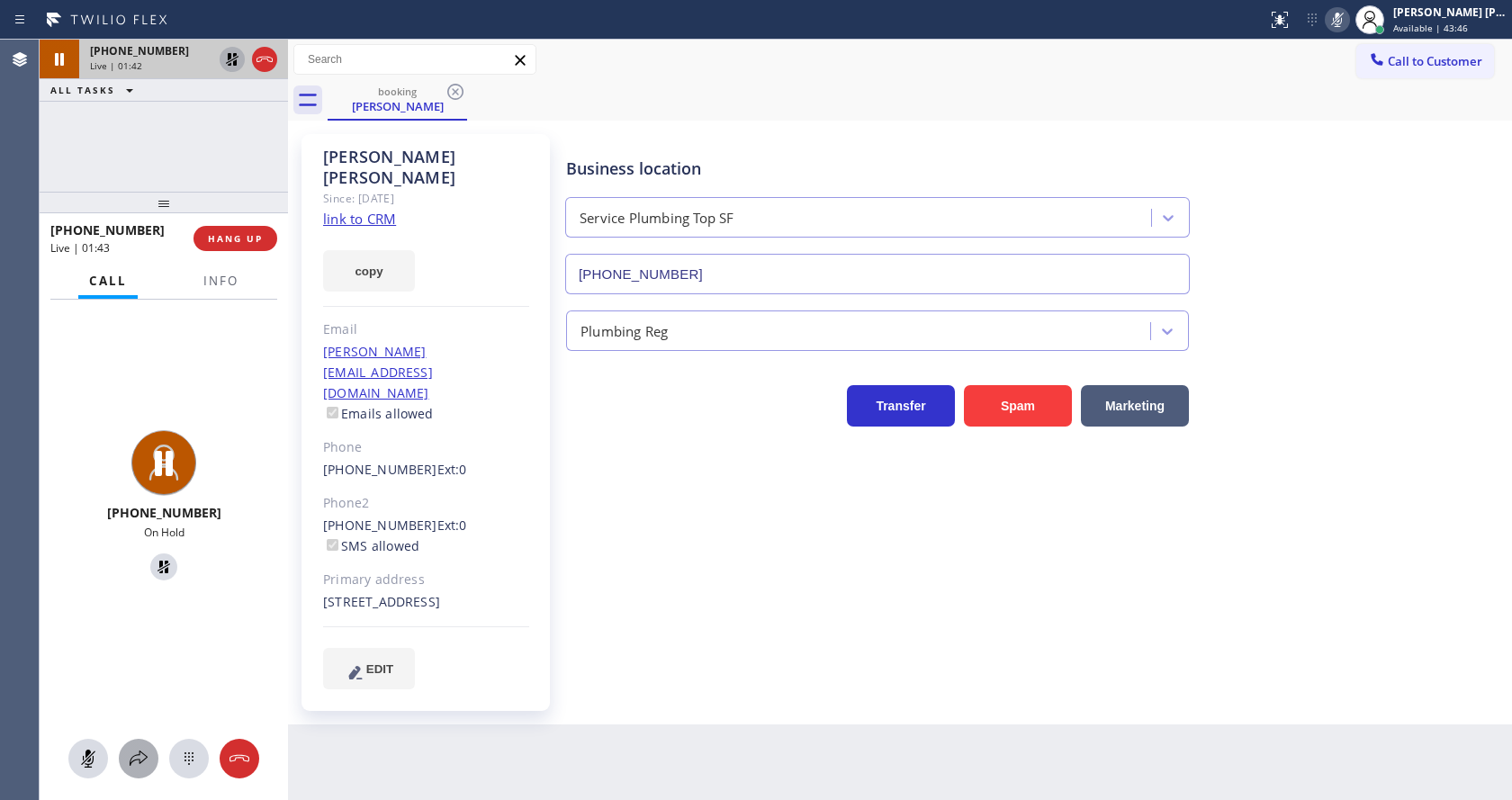
click at [137, 752] on icon at bounding box center [138, 759] width 22 height 22
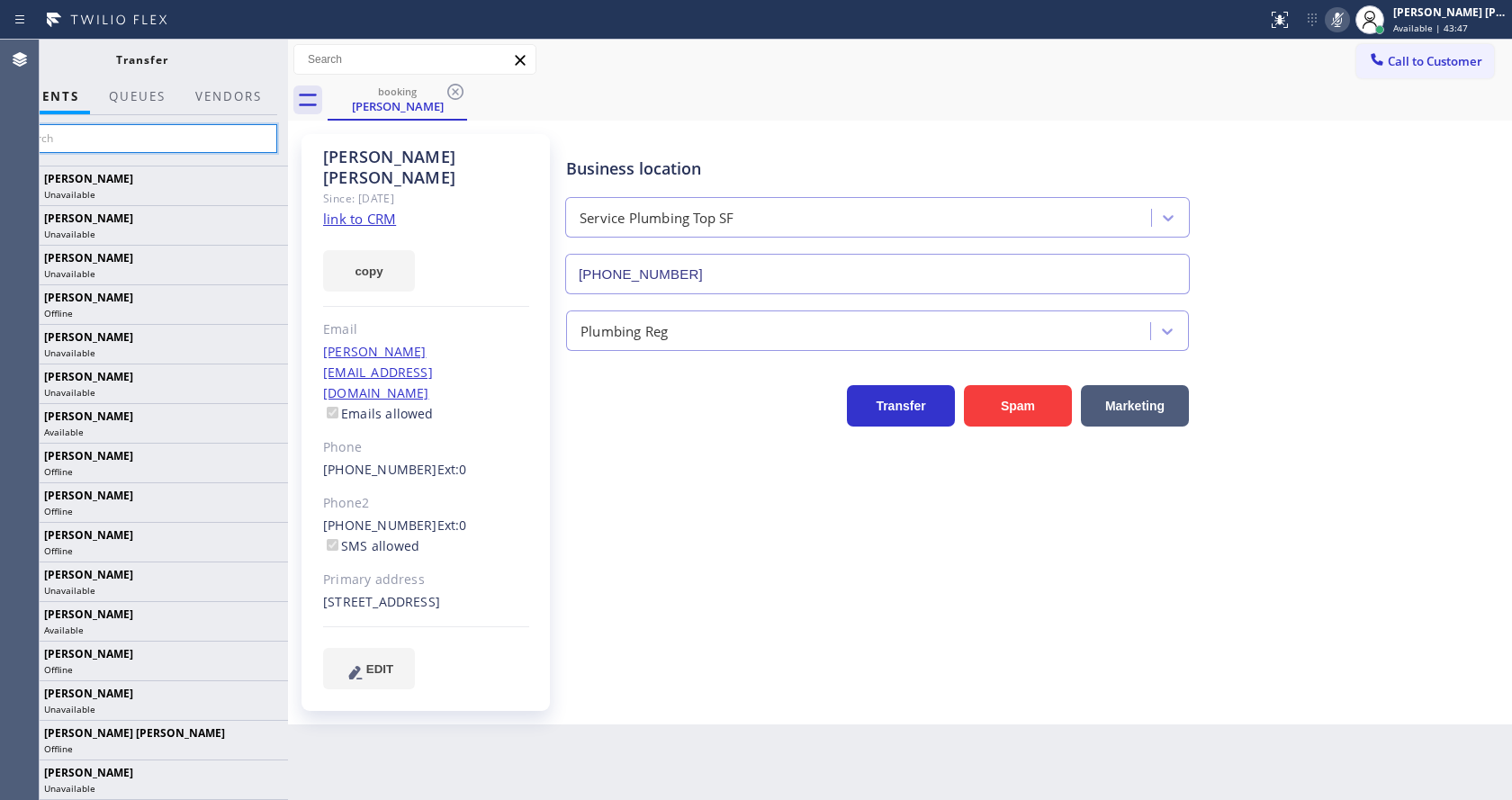
click at [124, 142] on input "text" at bounding box center [141, 138] width 271 height 28
type input "M"
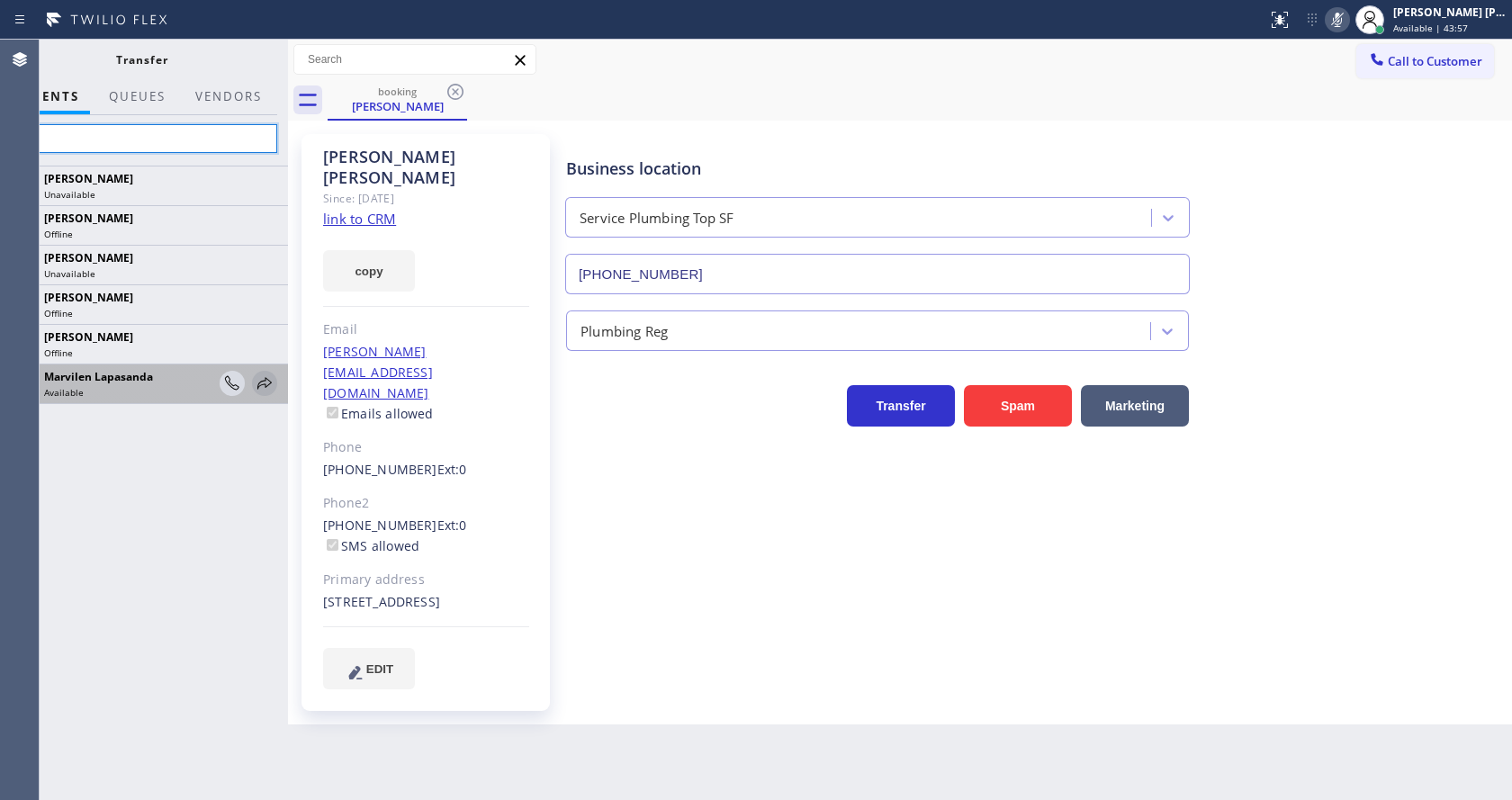
type input "Mar"
click at [268, 383] on icon at bounding box center [265, 384] width 22 height 22
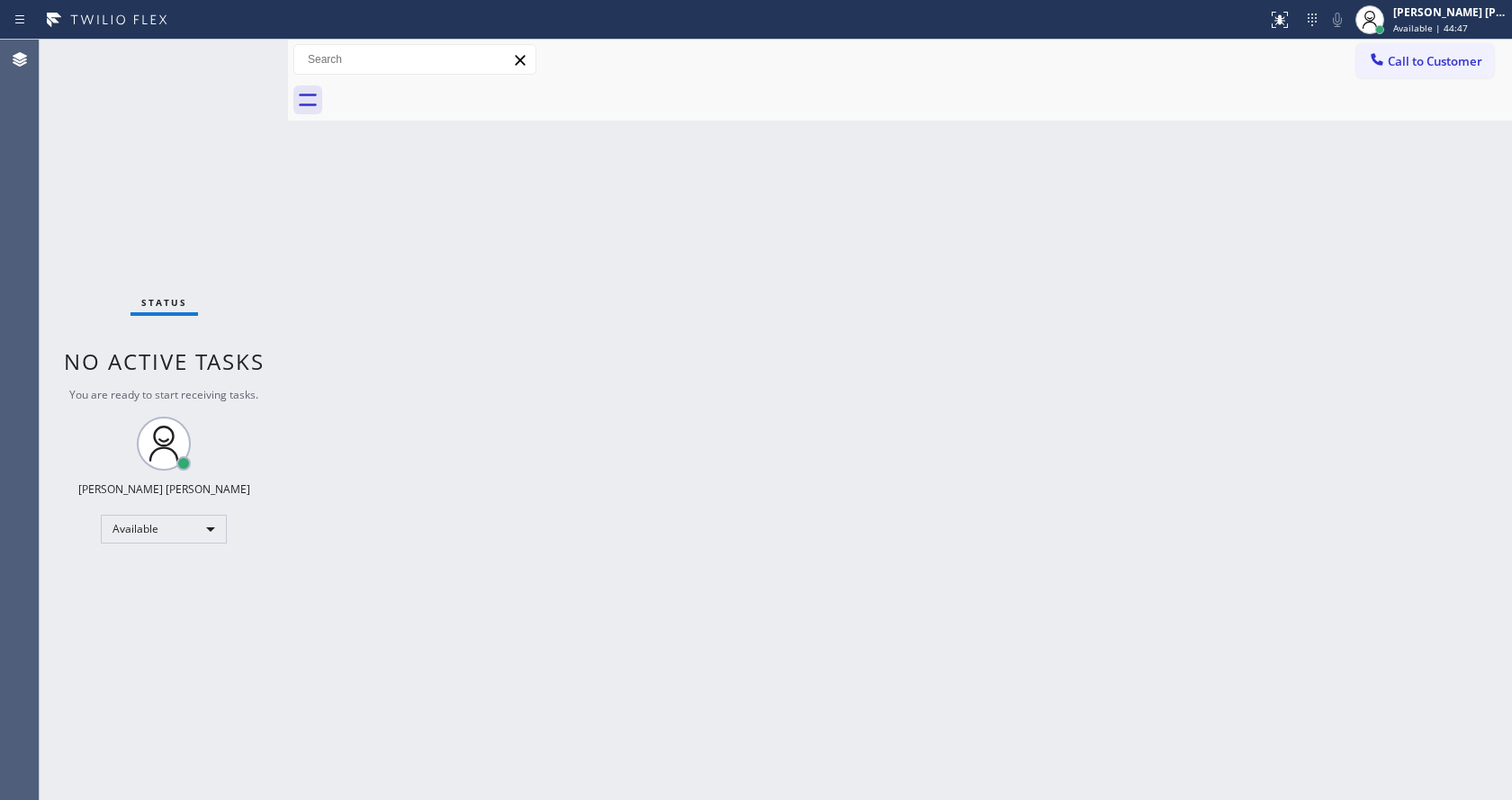
click at [266, 249] on div "Status No active tasks You are ready to start receiving tasks. [PERSON_NAME] [P…" at bounding box center [163, 419] width 248 height 761
click at [236, 48] on div "Status No active tasks You are ready to start receiving tasks. [PERSON_NAME] [P…" at bounding box center [163, 419] width 248 height 761
click at [239, 52] on div "Status No active tasks You are ready to start receiving tasks. [PERSON_NAME] [P…" at bounding box center [163, 419] width 248 height 761
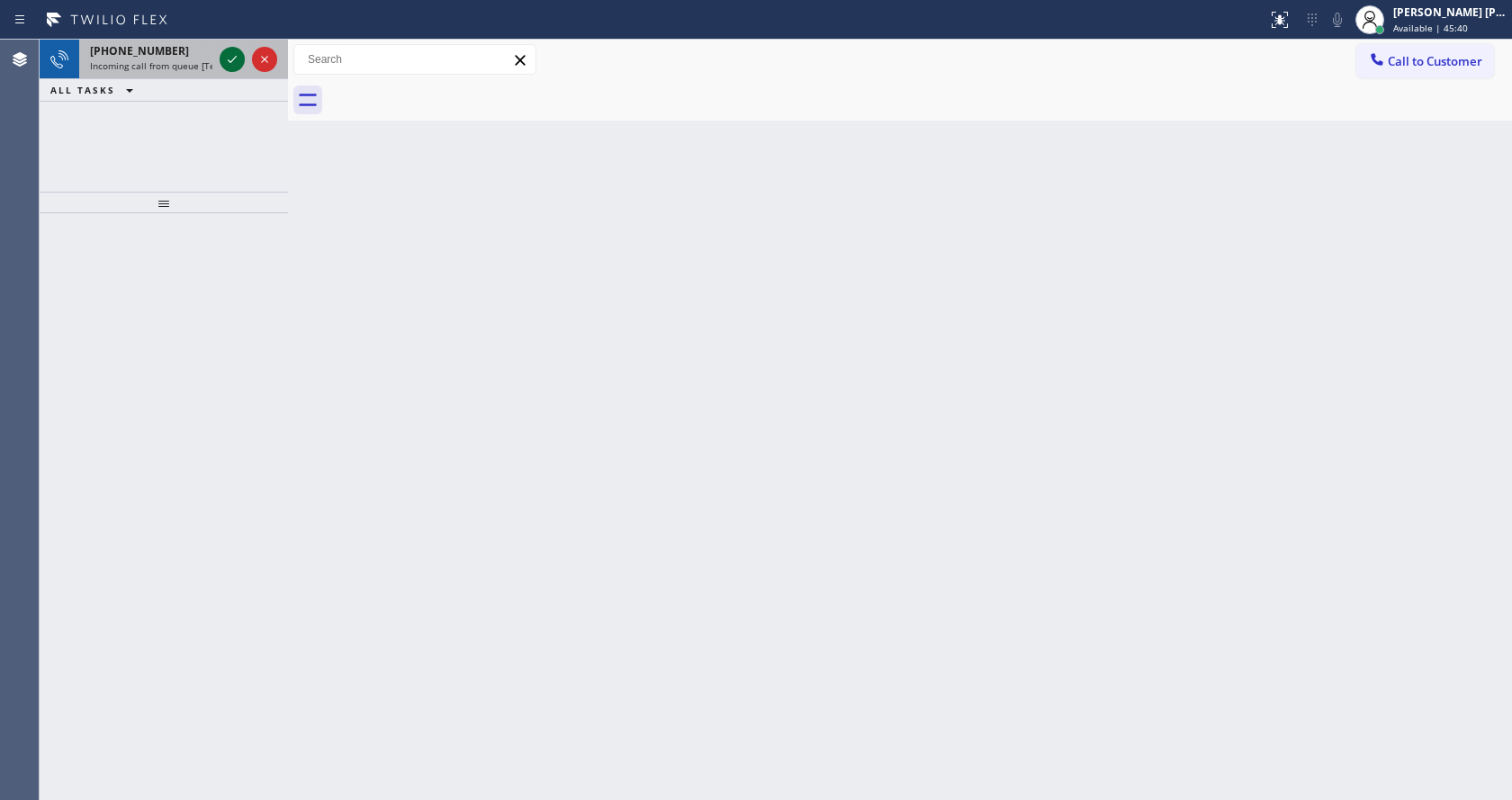
click at [239, 52] on icon at bounding box center [233, 60] width 22 height 22
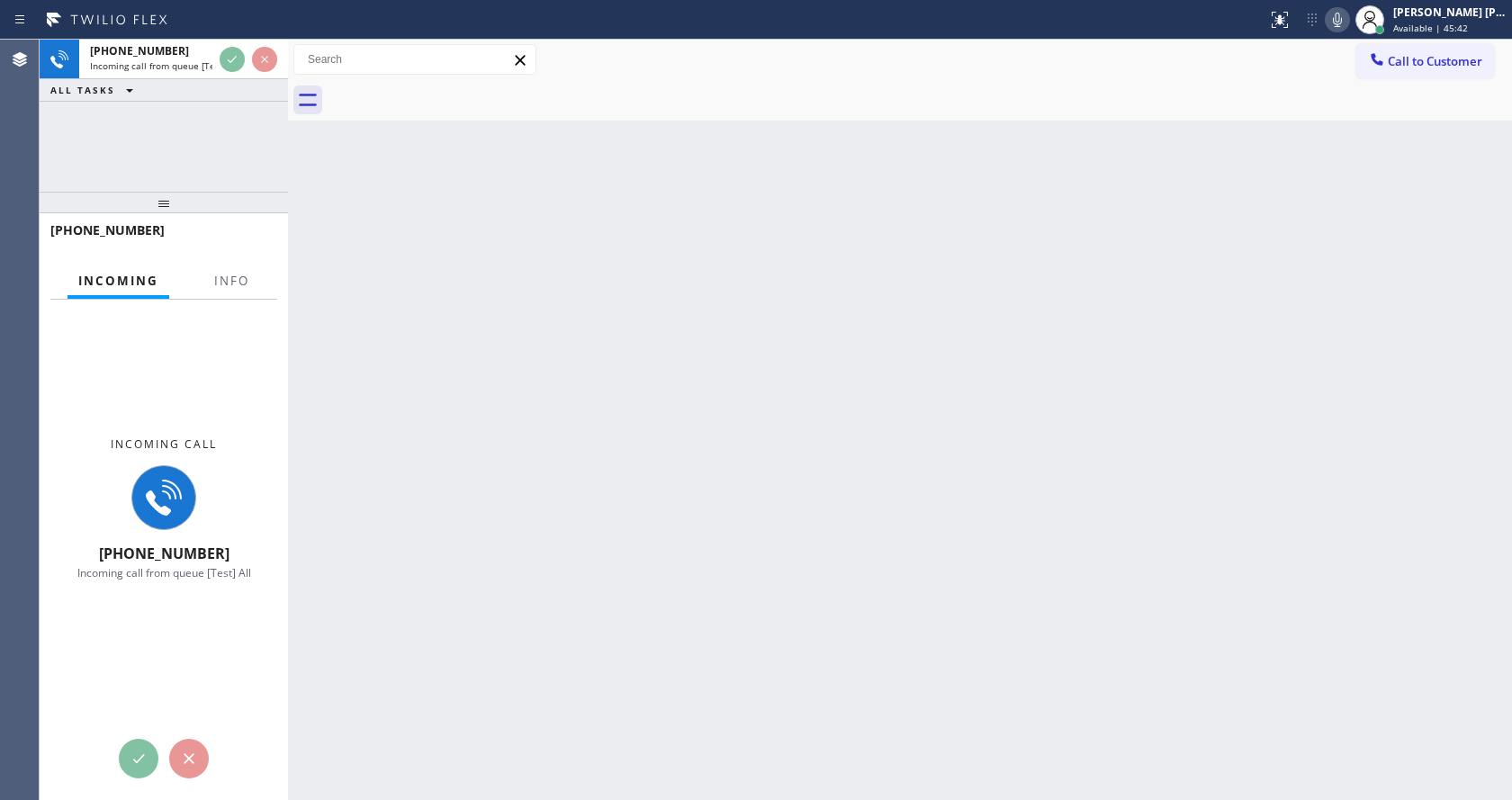
click at [225, 247] on div at bounding box center [157, 248] width 214 height 16
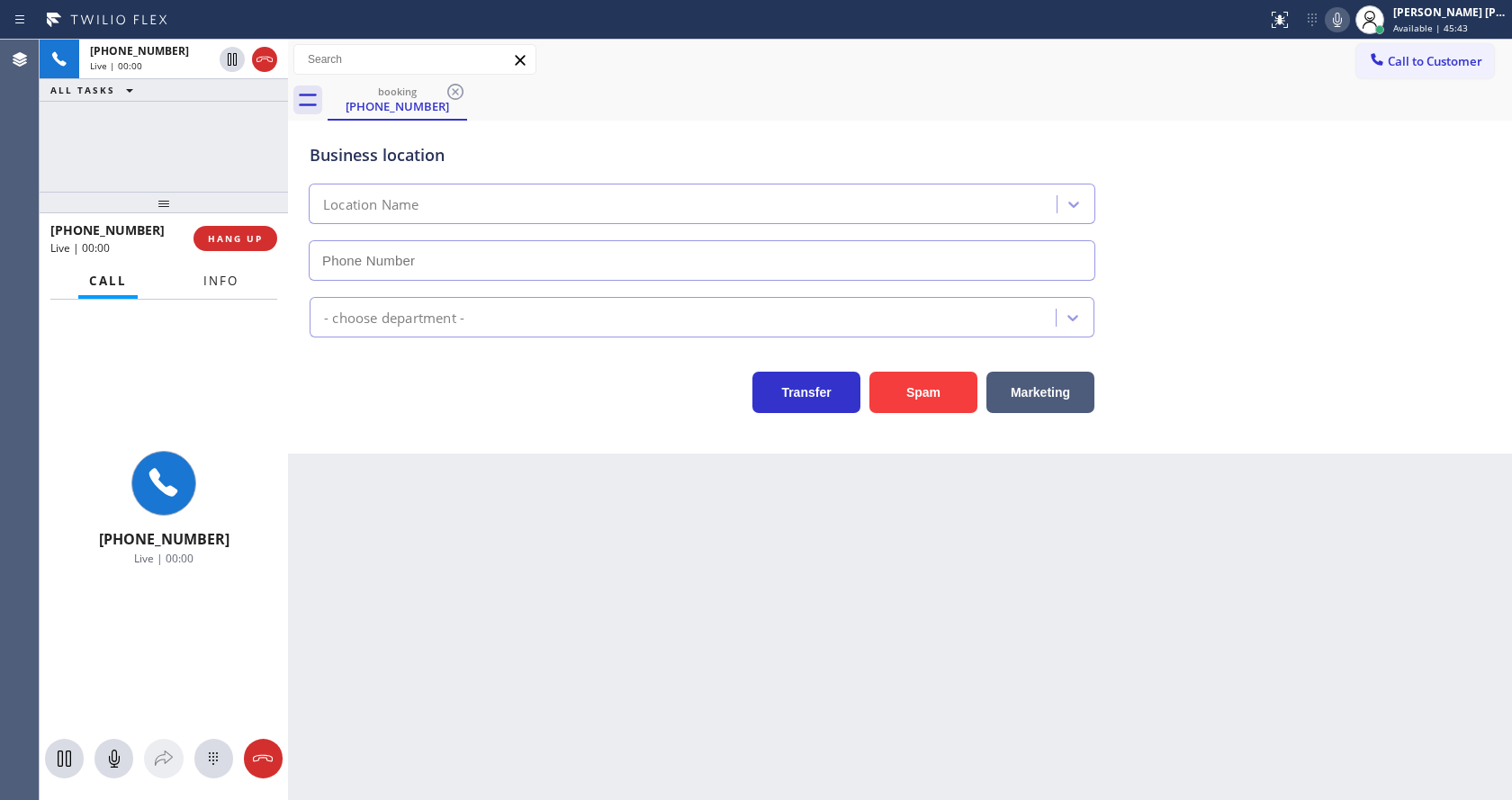
click at [233, 276] on span "Info" at bounding box center [221, 281] width 35 height 17
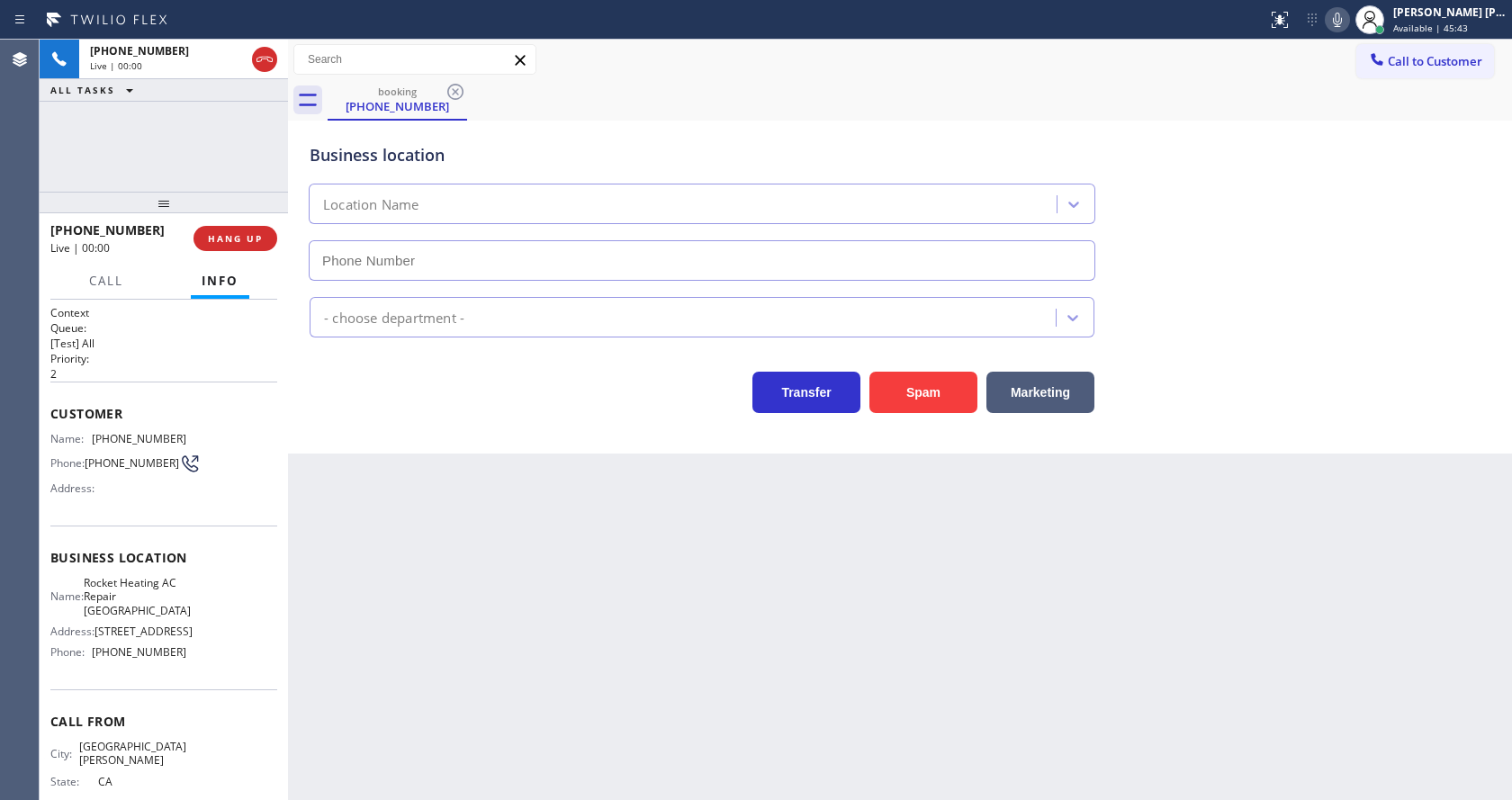
type input "[PHONE_NUMBER]"
click at [558, 591] on div "Back to Dashboard Change Sender ID Customers Technicians Select a contact Outbo…" at bounding box center [899, 419] width 1224 height 761
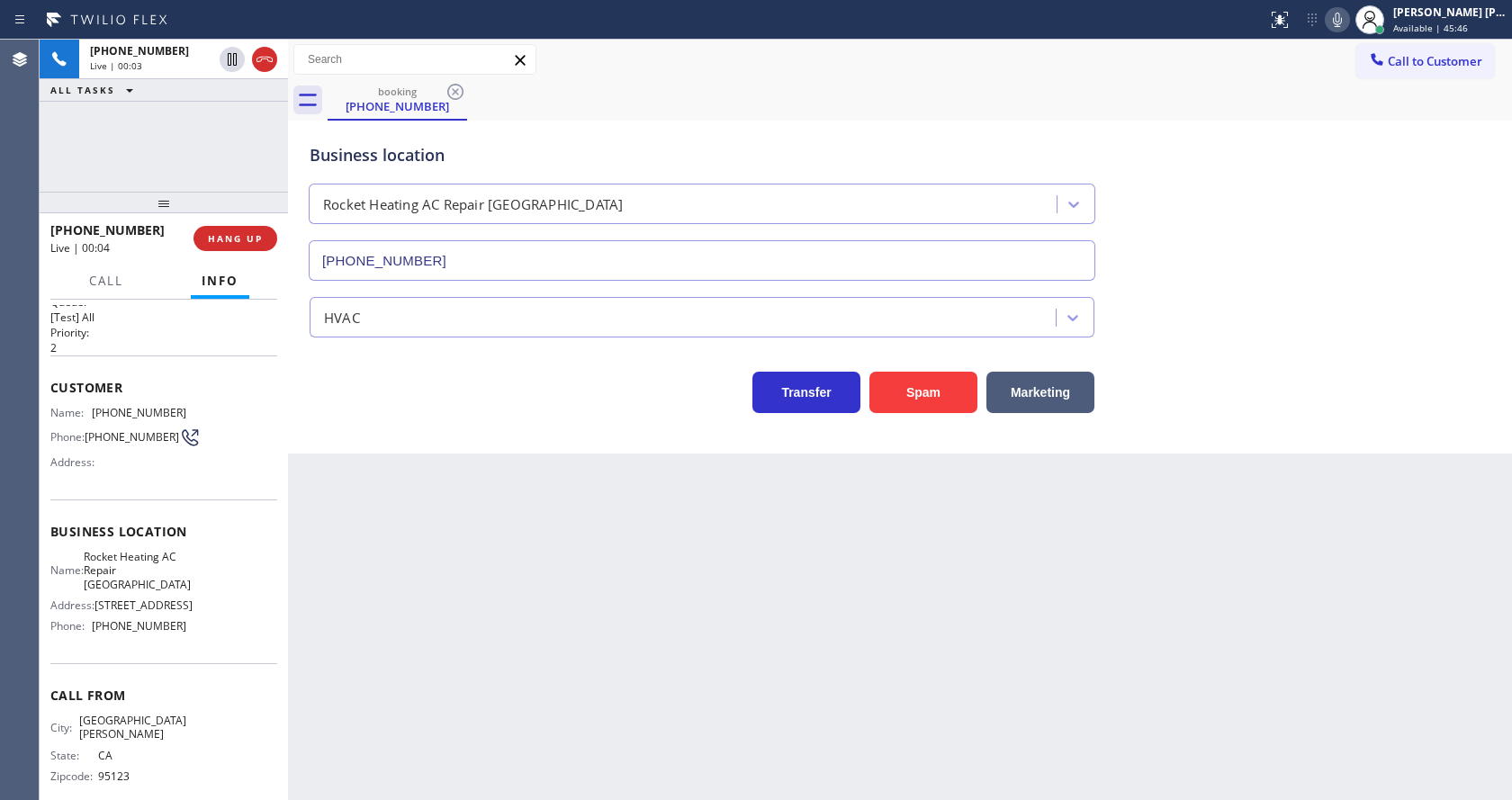
scroll to position [51, 0]
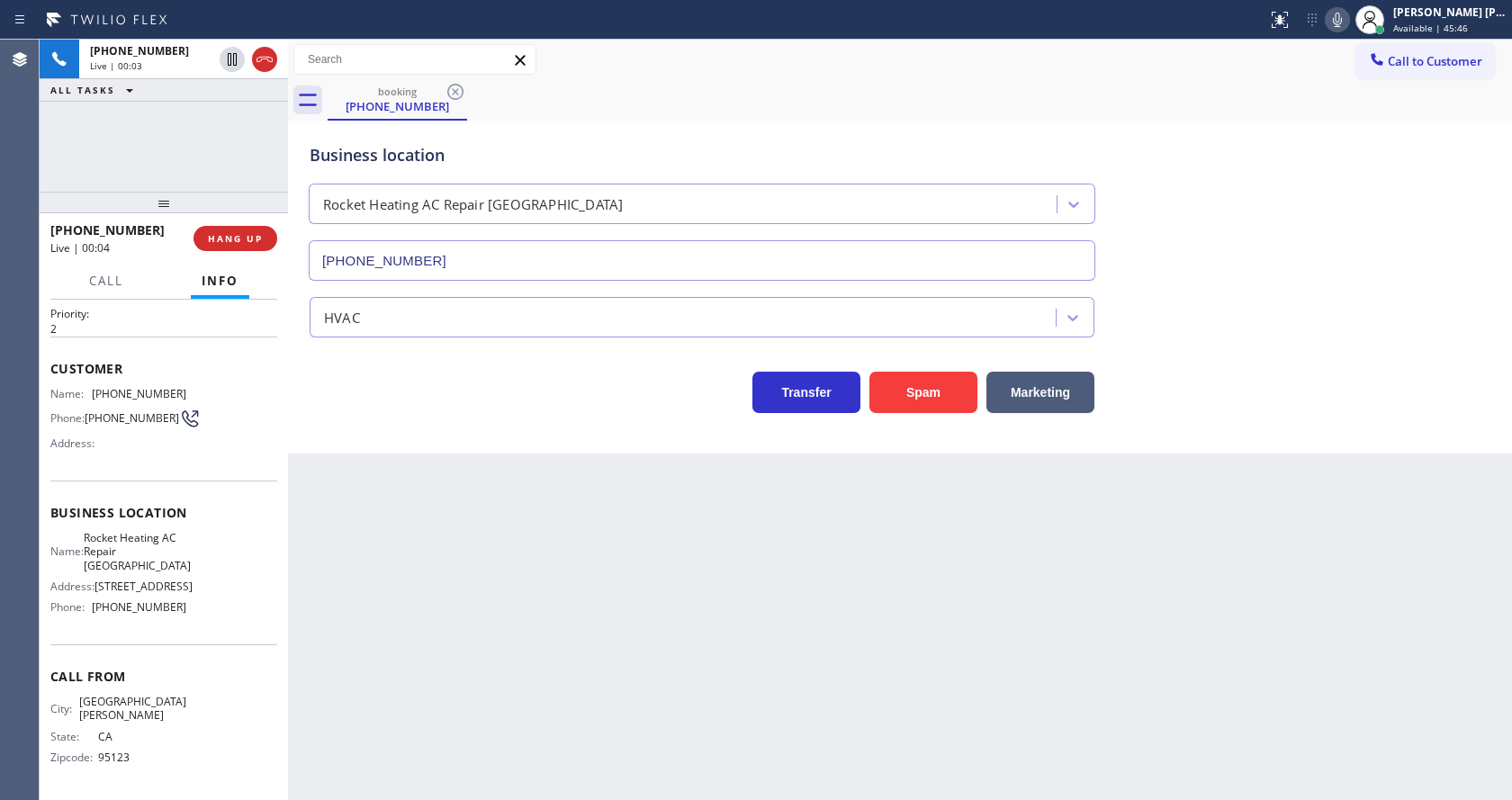
click at [605, 649] on div "Back to Dashboard Change Sender ID Customers Technicians Select a contact Outbo…" at bounding box center [899, 419] width 1224 height 761
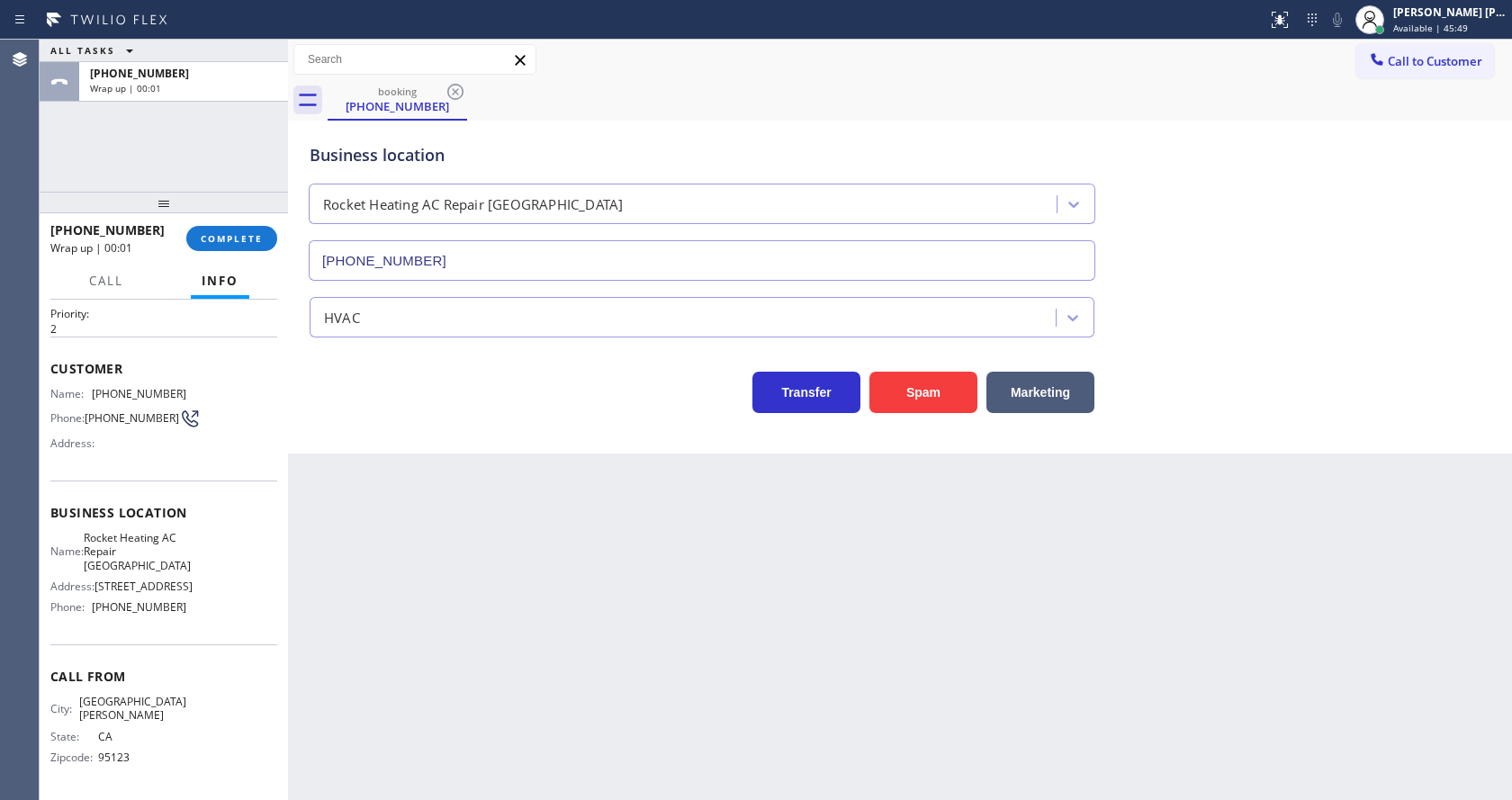
click at [233, 251] on div "[PHONE_NUMBER] Wrap up | 00:01 COMPLETE" at bounding box center [163, 239] width 227 height 47
click at [230, 245] on button "COMPLETE" at bounding box center [232, 239] width 91 height 26
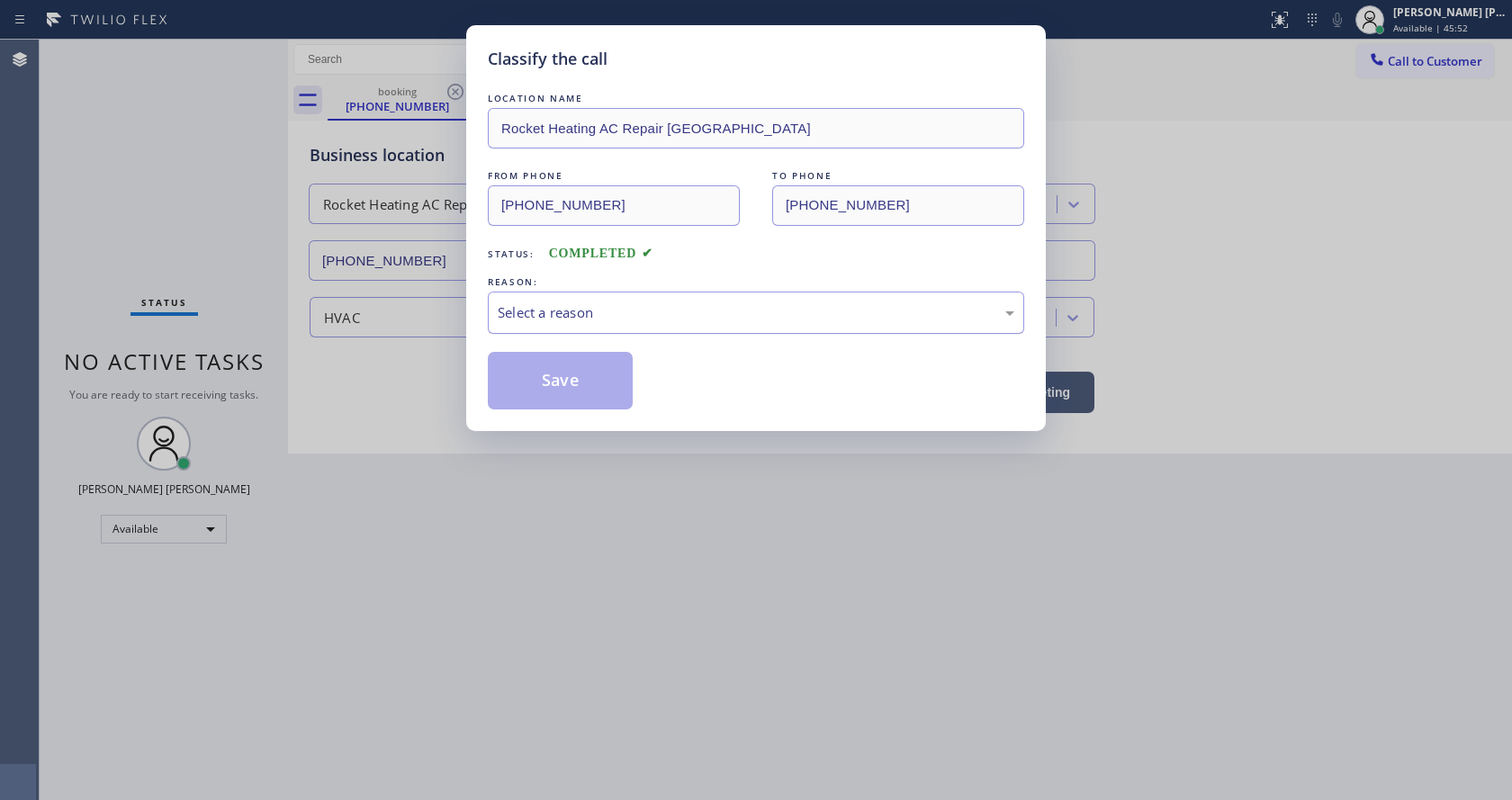
click at [521, 309] on div "Select a reason" at bounding box center [756, 312] width 516 height 21
click at [561, 374] on button "Save" at bounding box center [561, 381] width 145 height 58
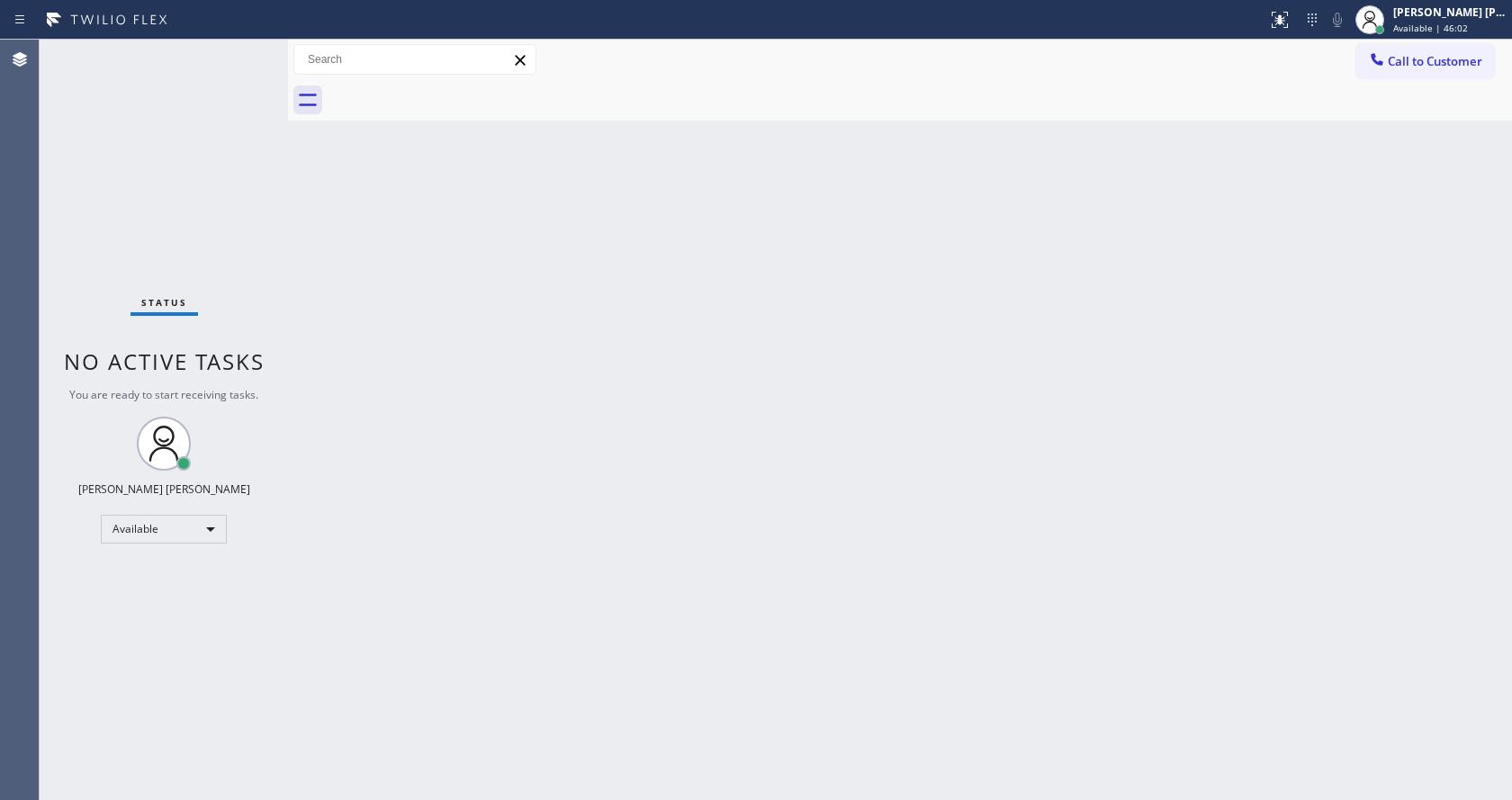
click at [370, 241] on div "Back to Dashboard Change Sender ID Customers Technicians Select a contact Outbo…" at bounding box center [899, 419] width 1224 height 761
click at [249, 48] on div "Status No active tasks You are ready to start receiving tasks. [PERSON_NAME] [P…" at bounding box center [163, 419] width 248 height 761
click at [245, 47] on div "Status No active tasks You are ready to start receiving tasks. [PERSON_NAME] [P…" at bounding box center [163, 419] width 248 height 761
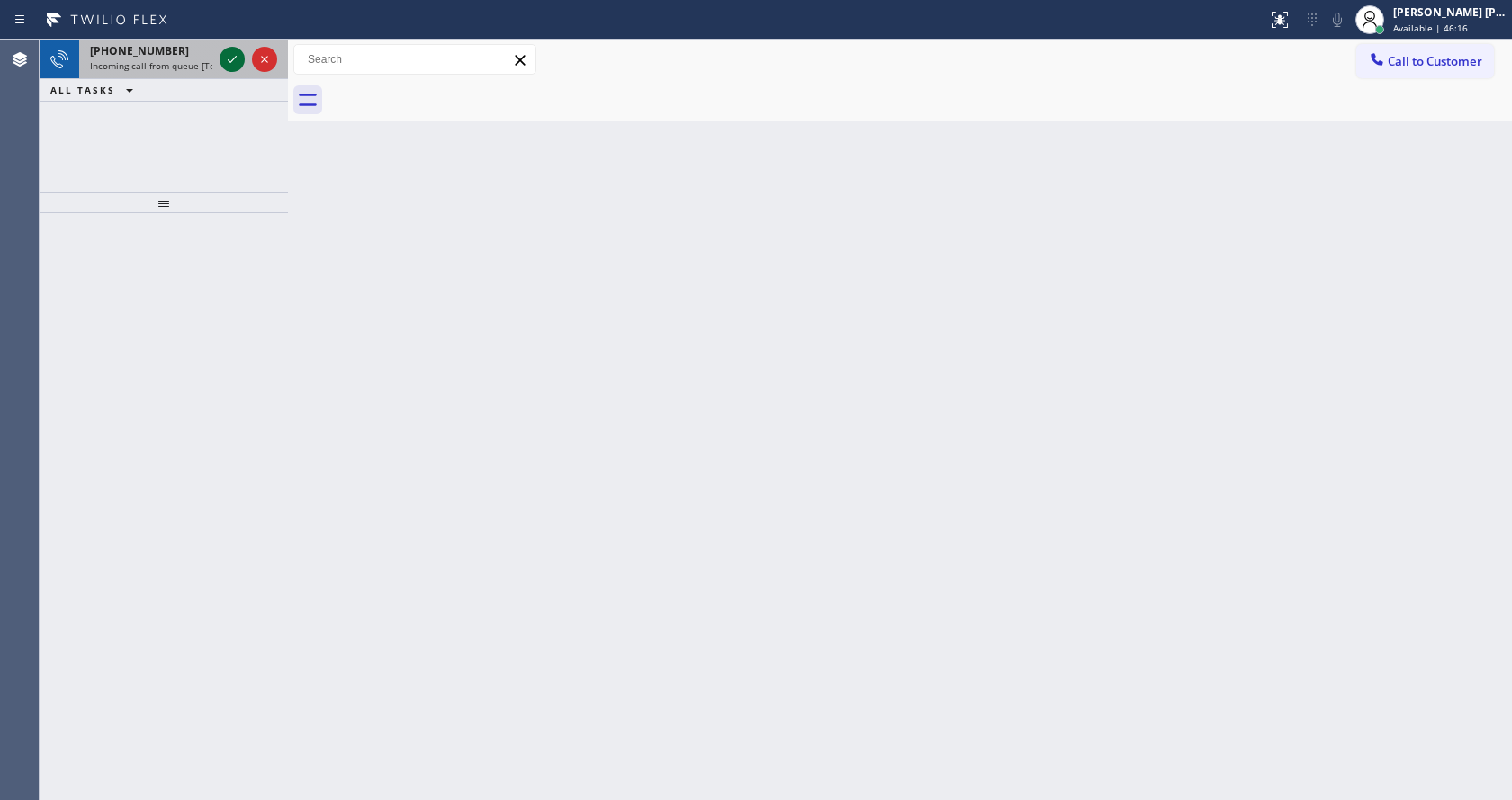
click at [230, 62] on icon at bounding box center [232, 59] width 9 height 7
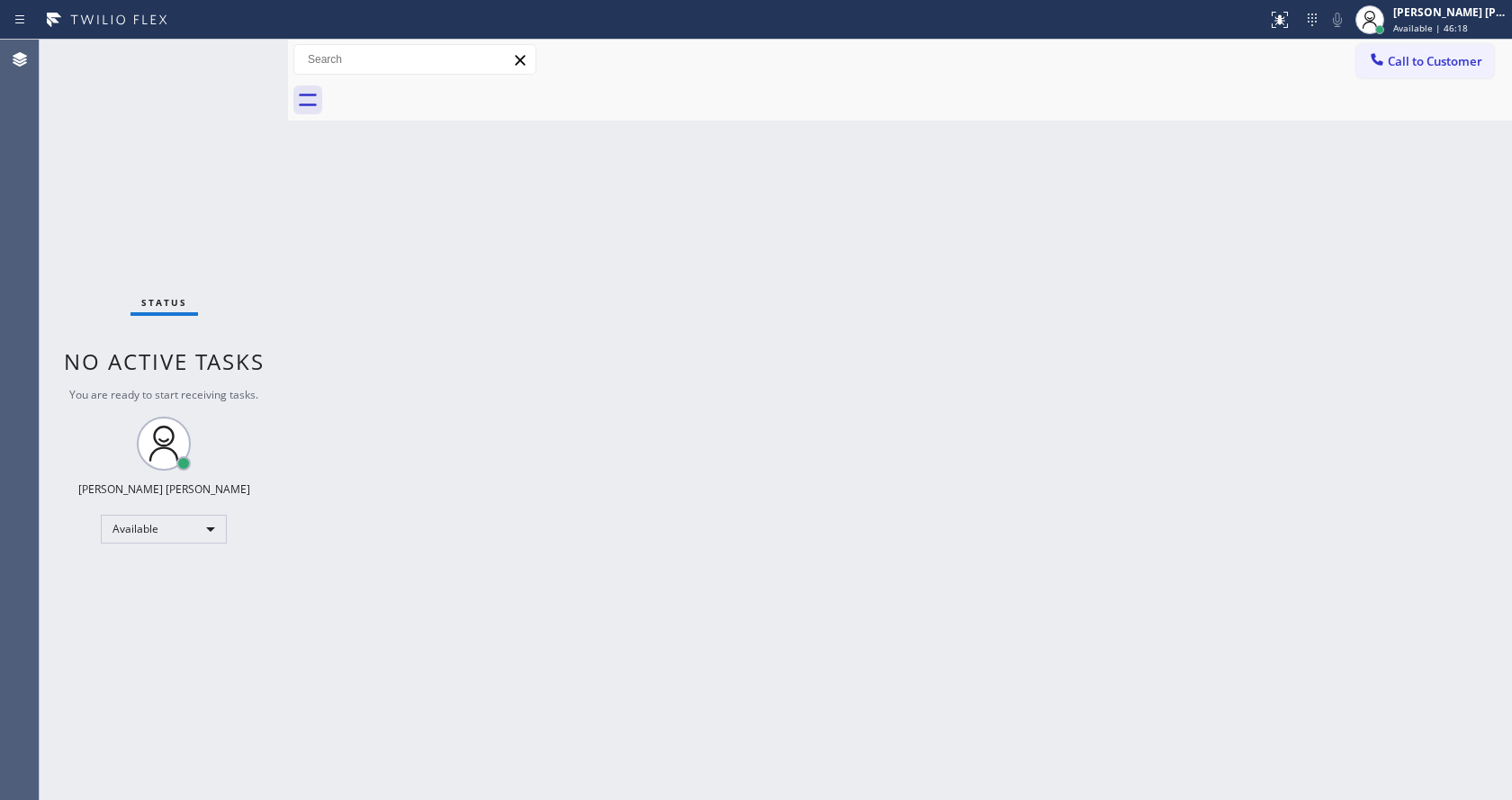
click at [547, 408] on div "Back to Dashboard Change Sender ID Customers Technicians Select a contact Outbo…" at bounding box center [899, 419] width 1224 height 761
click at [667, 614] on div "Back to Dashboard Change Sender ID Customers Technicians Select a contact Outbo…" at bounding box center [899, 419] width 1224 height 761
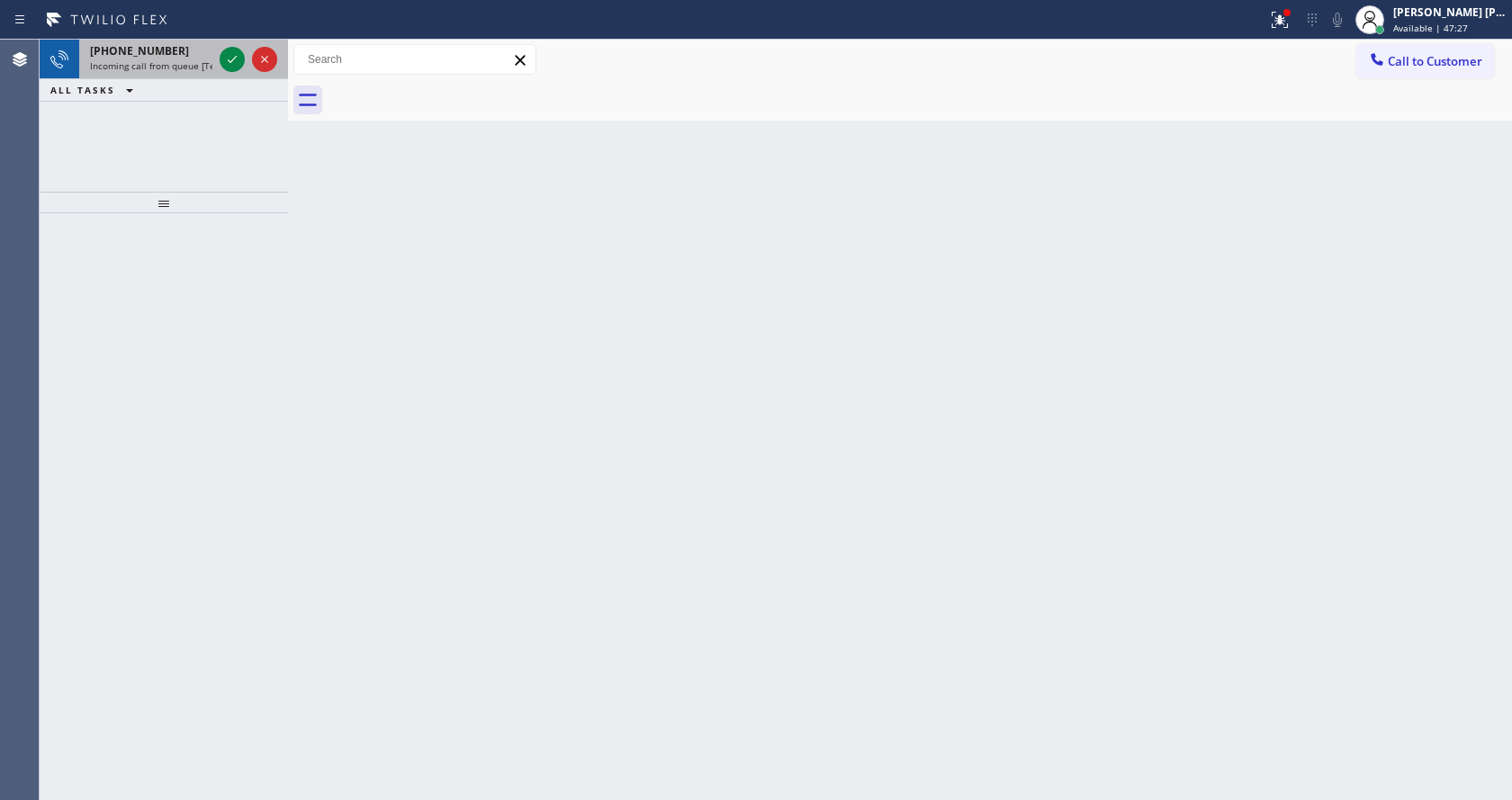
click at [212, 65] on div "[PHONE_NUMBER] Incoming call from queue [Test] All" at bounding box center [147, 59] width 136 height 39
click at [230, 60] on icon at bounding box center [233, 60] width 22 height 22
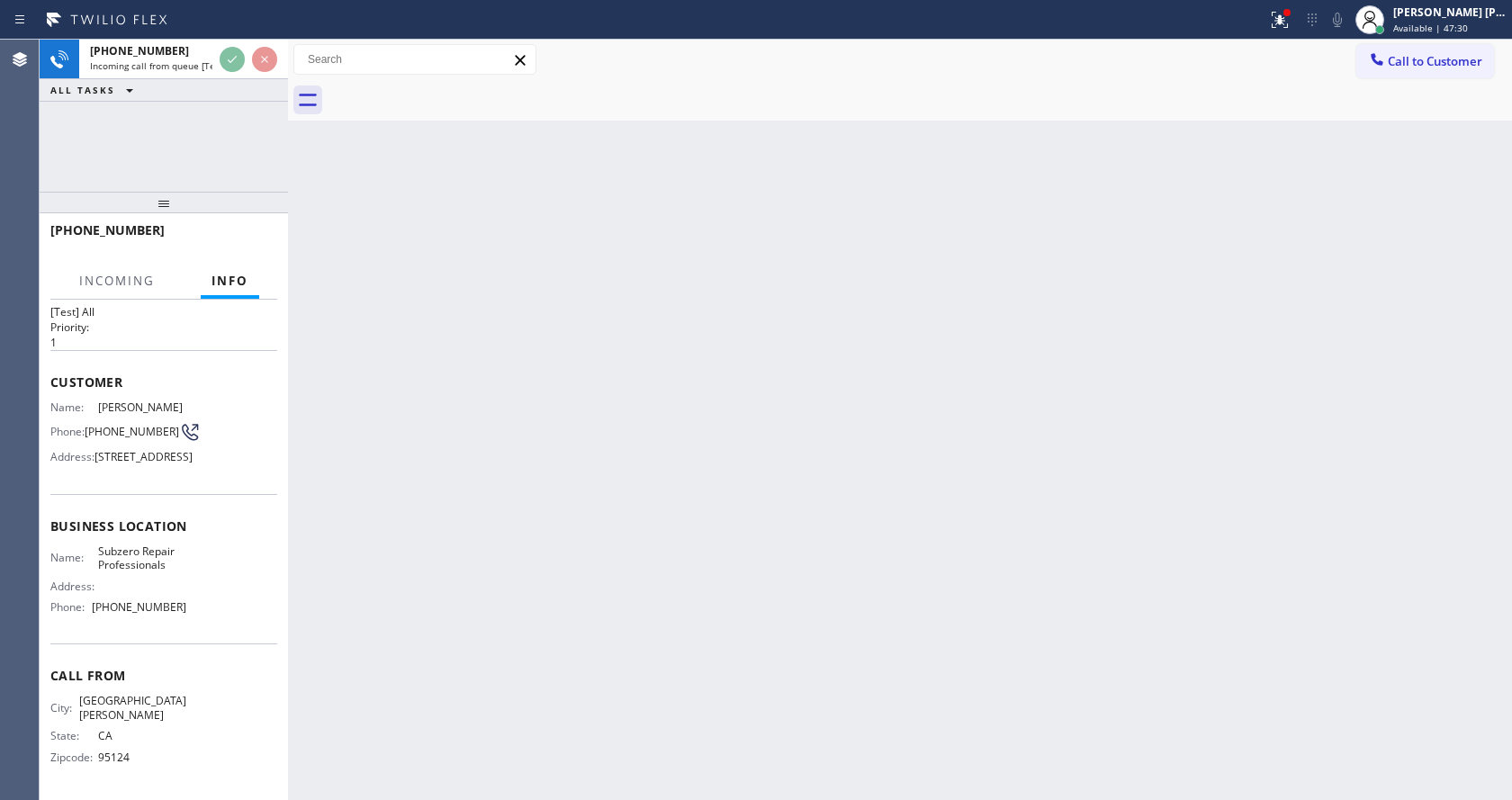
scroll to position [80, 0]
click at [539, 623] on div "Back to Dashboard Change Sender ID Customers Technicians Select a contact Outbo…" at bounding box center [899, 419] width 1224 height 761
click at [1284, 16] on icon at bounding box center [1280, 20] width 22 height 22
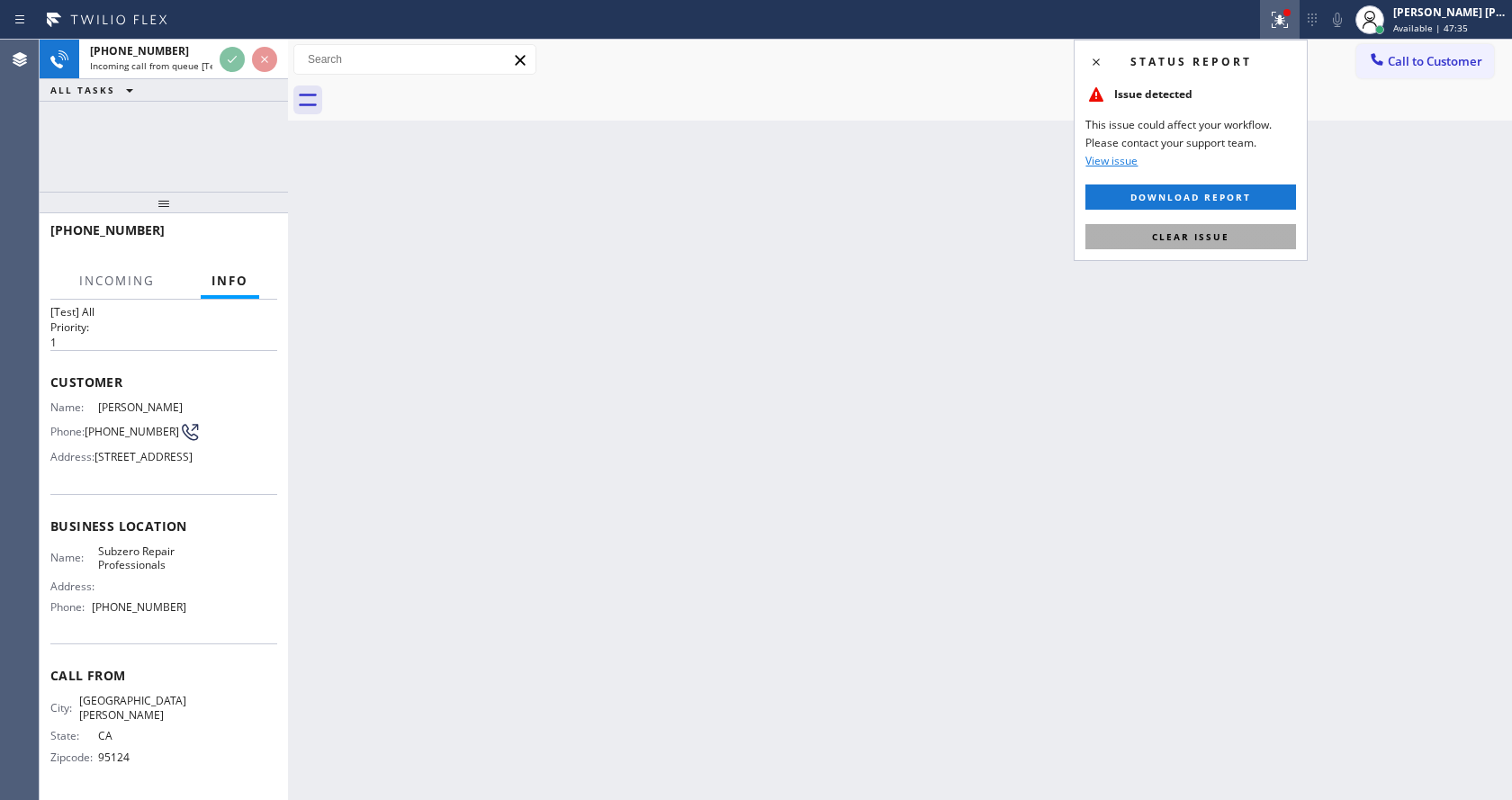
click at [1189, 237] on span "Clear issue" at bounding box center [1191, 237] width 78 height 13
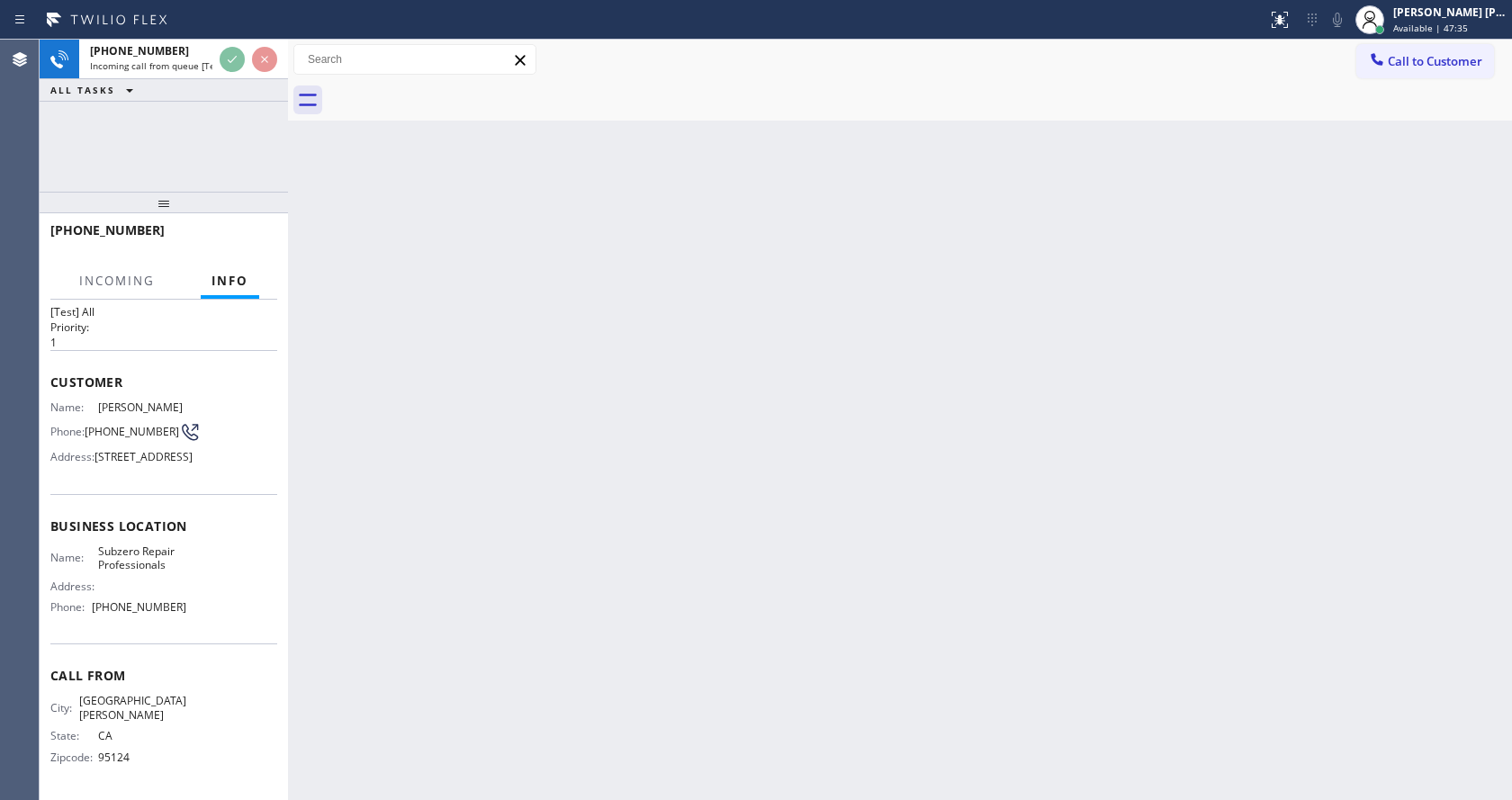
click at [1209, 270] on div "Back to Dashboard Change Sender ID Customers Technicians Select a contact Outbo…" at bounding box center [899, 419] width 1224 height 761
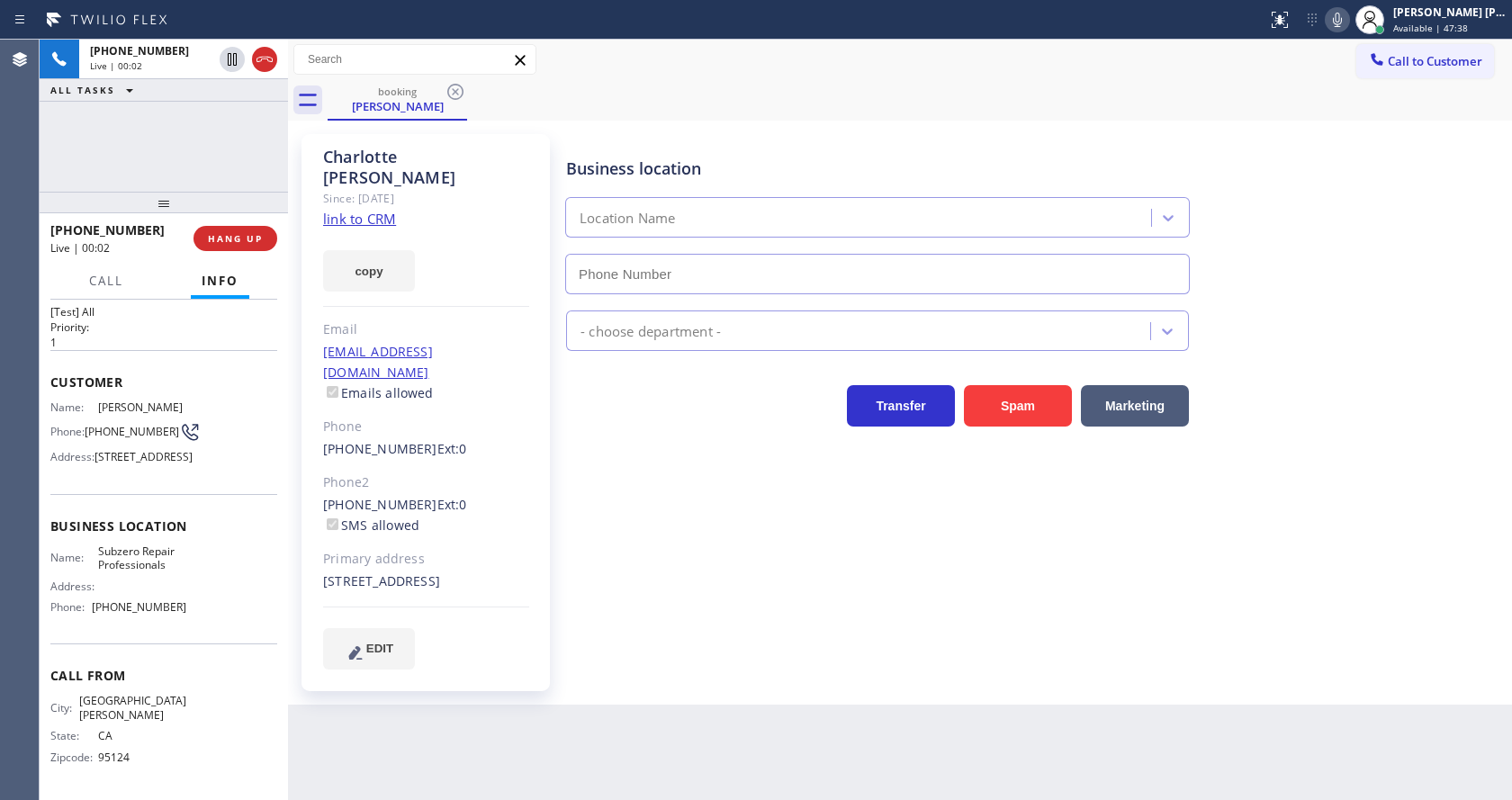
type input "[PHONE_NUMBER]"
click at [504, 495] on div "[PHONE_NUMBER] Ext: 0 SMS allowed" at bounding box center [426, 515] width 206 height 41
click at [623, 591] on div "Business location Subzero Repair Professionals [PHONE_NUMBER] Appliance Repair …" at bounding box center [1035, 400] width 945 height 525
click at [519, 343] on div "[EMAIL_ADDRESS][DOMAIN_NAME] Emails allowed" at bounding box center [426, 372] width 206 height 62
click at [376, 210] on link "link to CRM" at bounding box center [359, 219] width 73 height 18
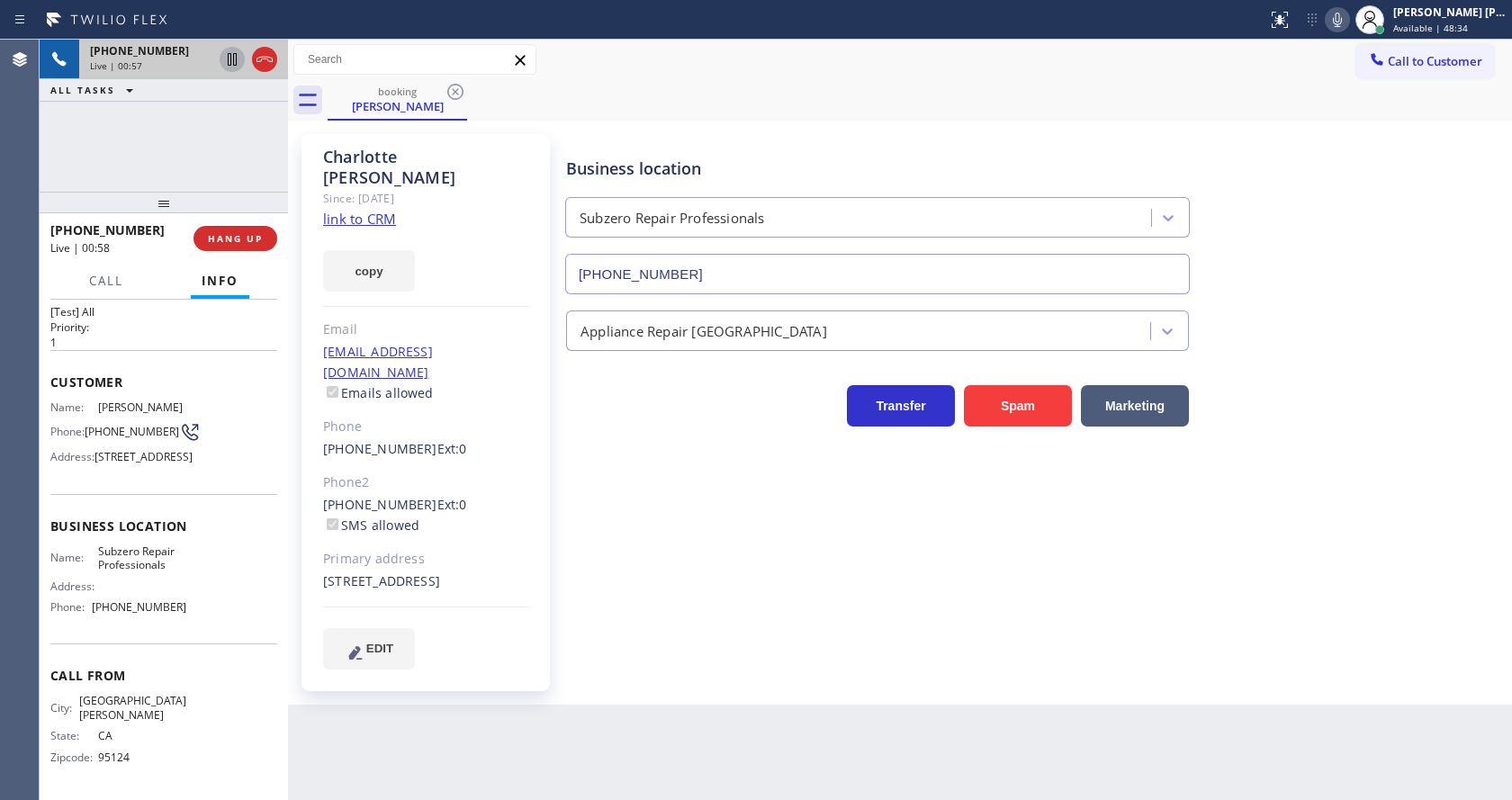
click at [233, 57] on icon at bounding box center [232, 59] width 9 height 13
click at [1345, 11] on icon at bounding box center [1338, 20] width 22 height 22
click at [688, 501] on div "Business location Subzero Repair Professionals [PHONE_NUMBER] Appliance Repair …" at bounding box center [1035, 400] width 945 height 525
click at [1053, 580] on div "Business location Subzero Repair Professionals [PHONE_NUMBER] Appliance Repair …" at bounding box center [1035, 400] width 945 height 525
click at [228, 57] on icon at bounding box center [232, 59] width 13 height 13
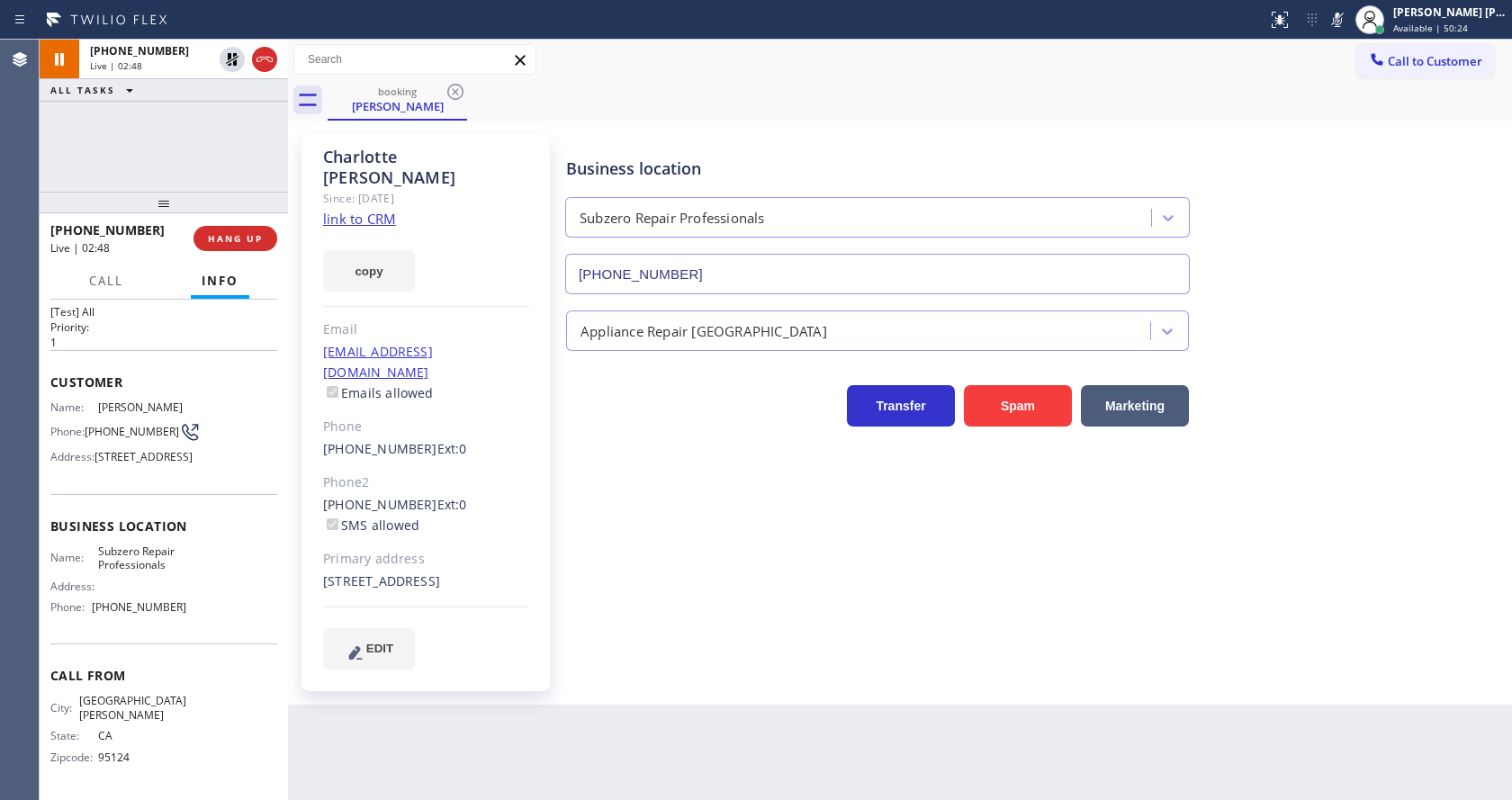
click at [1342, 19] on icon at bounding box center [1337, 20] width 9 height 15
click at [1368, 170] on div "Business location Subzero Repair Professionals [PHONE_NUMBER]" at bounding box center [1035, 213] width 945 height 163
click at [644, 610] on div "Business location Subzero Repair Professionals [PHONE_NUMBER] Appliance Repair …" at bounding box center [1035, 400] width 945 height 525
click at [553, 520] on div "[PERSON_NAME] Since: [DATE] link to CRM copy Email [EMAIL_ADDRESS][DOMAIN_NAME]…" at bounding box center [427, 413] width 252 height 558
click at [727, 718] on div "Back to Dashboard Change Sender ID Customers Technicians Select a contact Outbo…" at bounding box center [899, 419] width 1224 height 761
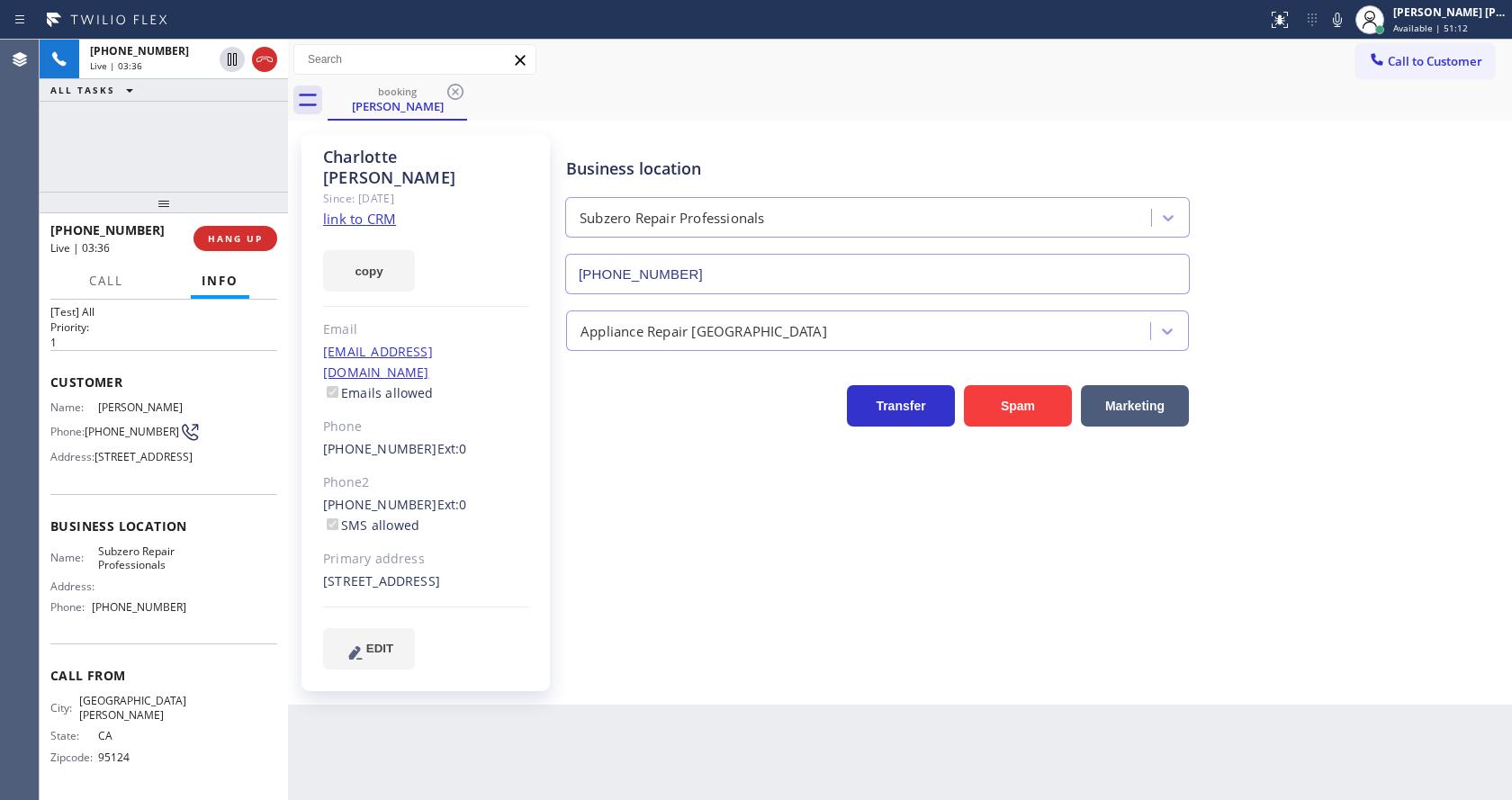
click at [721, 711] on div "Back to Dashboard Change Sender ID Customers Technicians Select a contact Outbo…" at bounding box center [899, 419] width 1224 height 761
click at [706, 626] on div "Business location Subzero Repair Professionals [PHONE_NUMBER] Appliance Repair …" at bounding box center [1035, 400] width 945 height 525
click at [111, 275] on span "Call" at bounding box center [106, 281] width 34 height 17
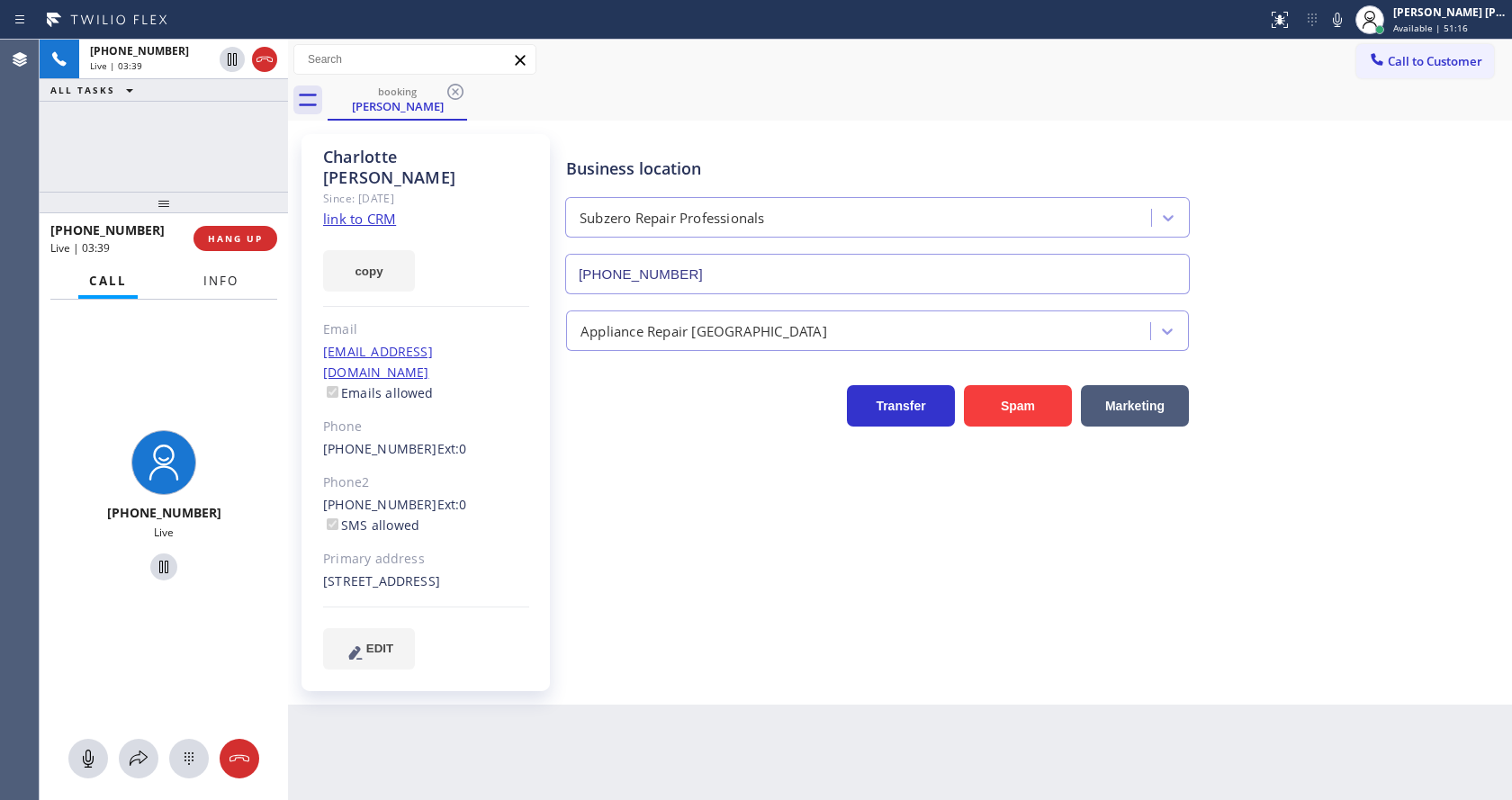
click at [196, 283] on button "Info" at bounding box center [221, 282] width 57 height 35
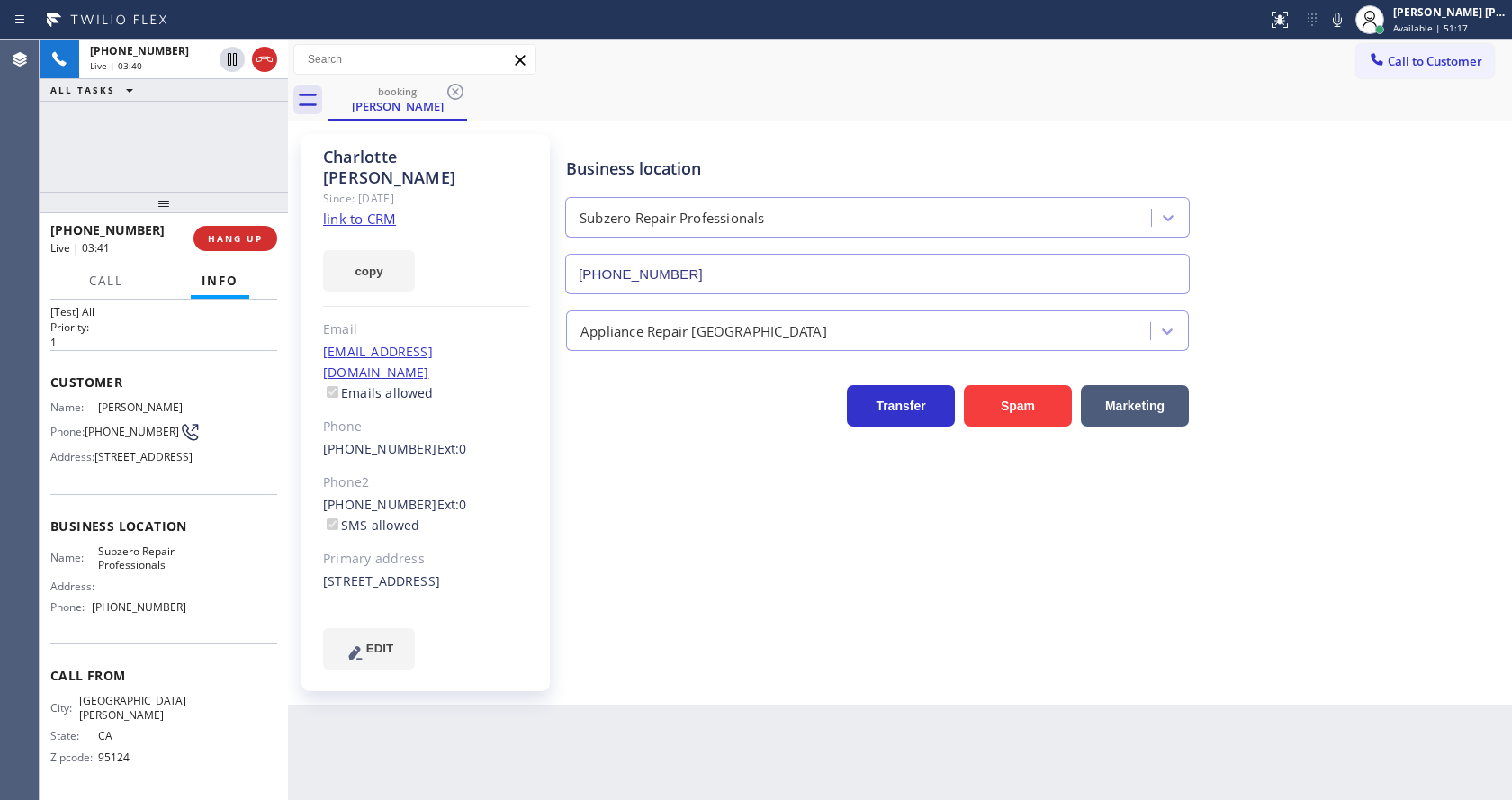
click at [602, 512] on div "Business location Subzero Repair Professionals [PHONE_NUMBER] Appliance Repair …" at bounding box center [1035, 400] width 945 height 525
click at [573, 782] on div "Back to Dashboard Change Sender ID Customers Technicians Select a contact Outbo…" at bounding box center [899, 419] width 1224 height 761
click at [537, 468] on div "[PERSON_NAME] Since: [DATE] link to CRM copy Email [EMAIL_ADDRESS][DOMAIN_NAME]…" at bounding box center [425, 413] width 248 height 558
drag, startPoint x: 318, startPoint y: 407, endPoint x: 417, endPoint y: 412, distance: 99.1
click at [417, 412] on div "[PERSON_NAME] Since: [DATE] link to CRM copy Email [EMAIL_ADDRESS][DOMAIN_NAME]…" at bounding box center [425, 413] width 248 height 558
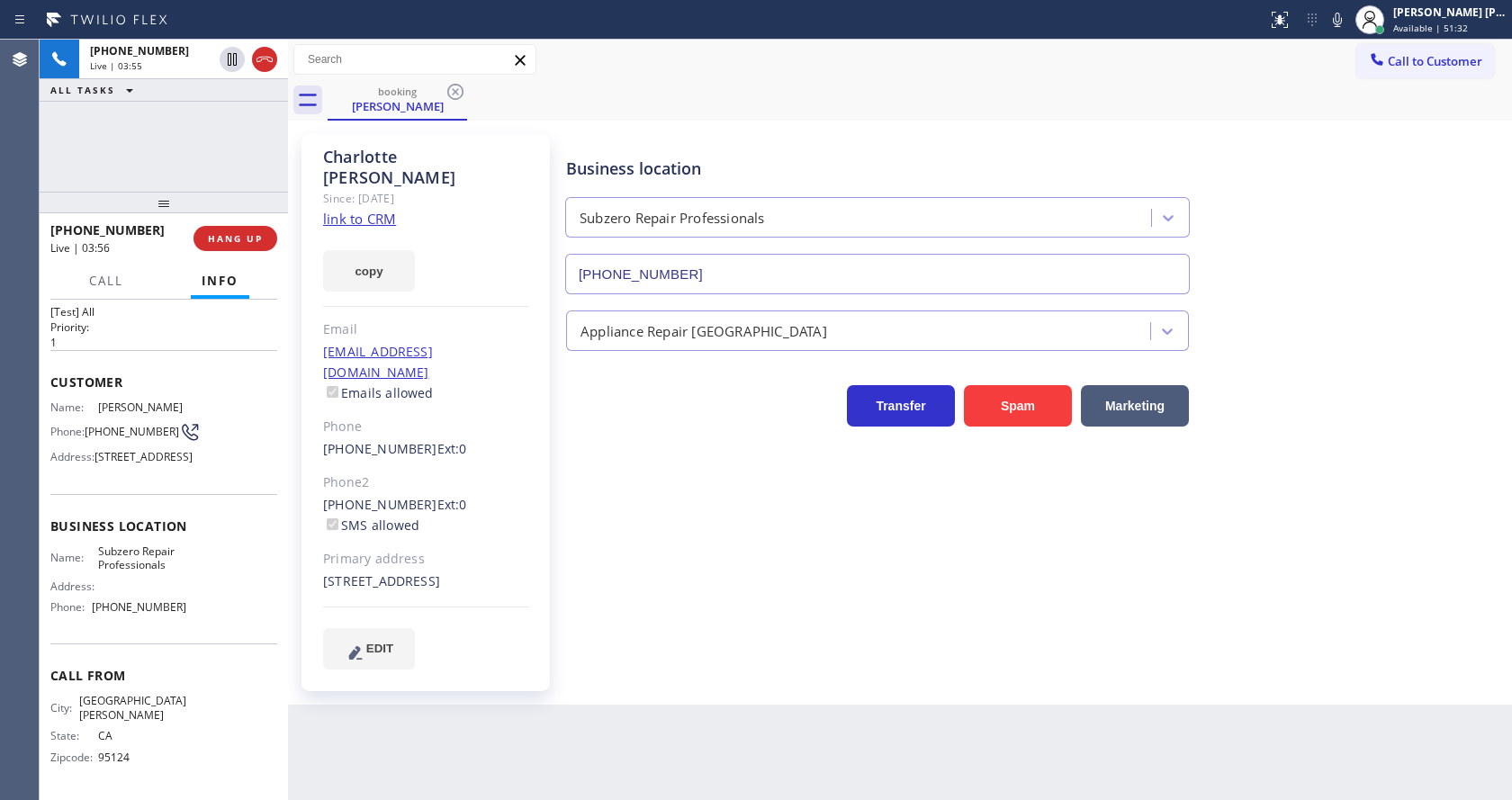
click at [724, 496] on div "Business location Subzero Repair Professionals [PHONE_NUMBER] Appliance Repair …" at bounding box center [1035, 400] width 945 height 525
click at [245, 230] on button "HANG UP" at bounding box center [235, 239] width 83 height 26
click at [245, 230] on button "COMPLETE" at bounding box center [232, 239] width 91 height 26
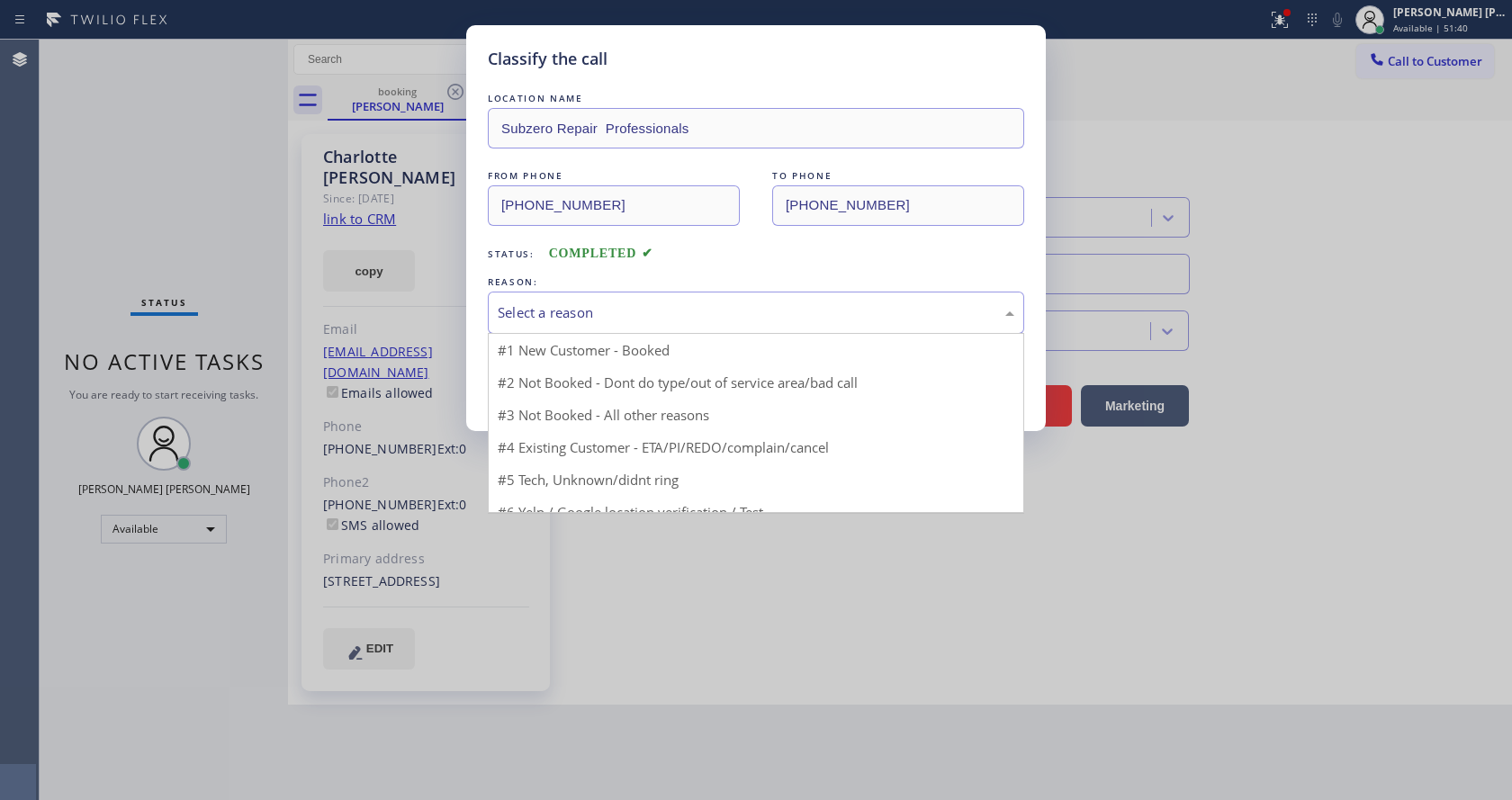
click at [572, 315] on div "Select a reason" at bounding box center [756, 312] width 516 height 21
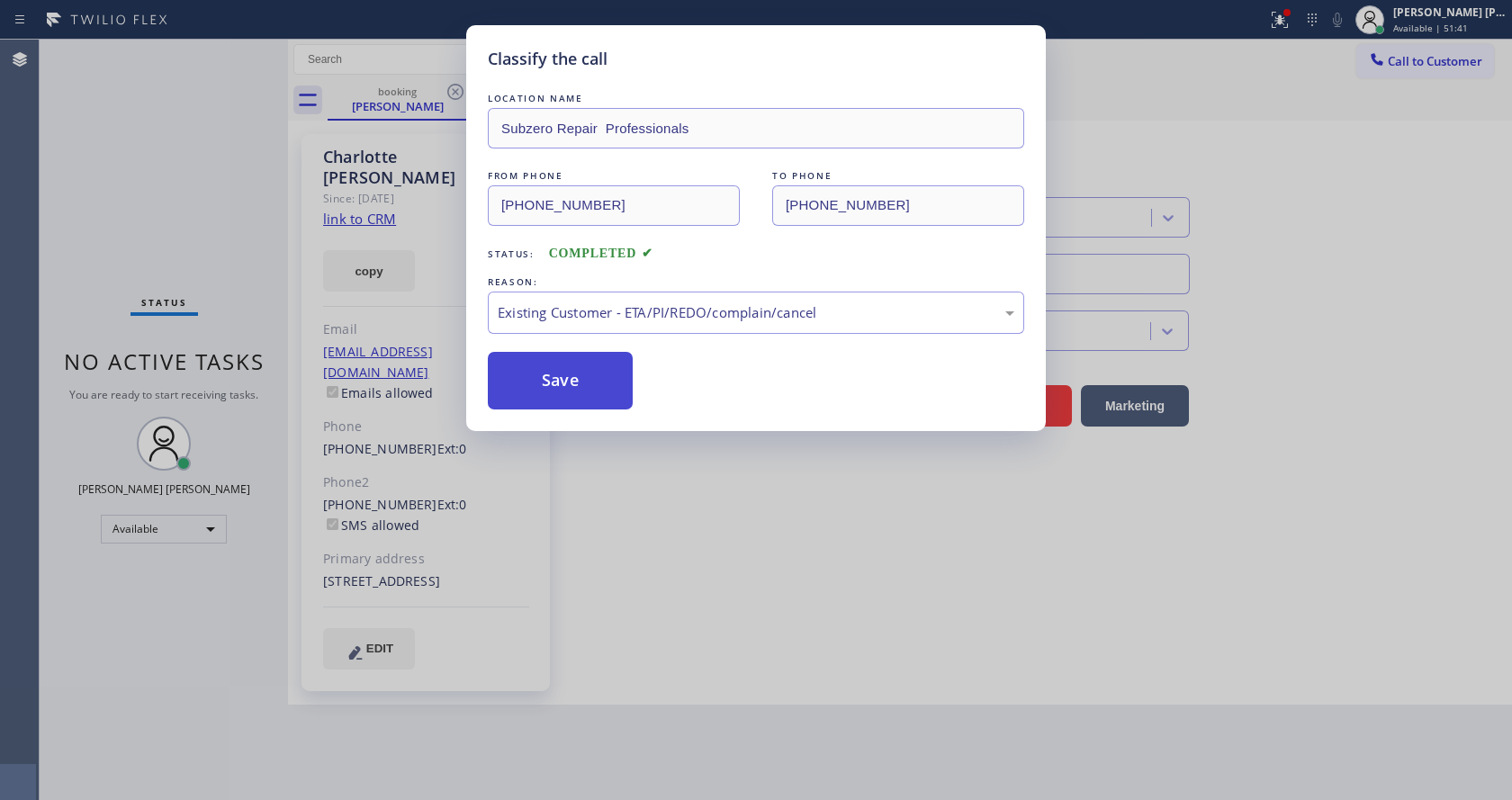
click at [577, 387] on button "Save" at bounding box center [561, 381] width 145 height 58
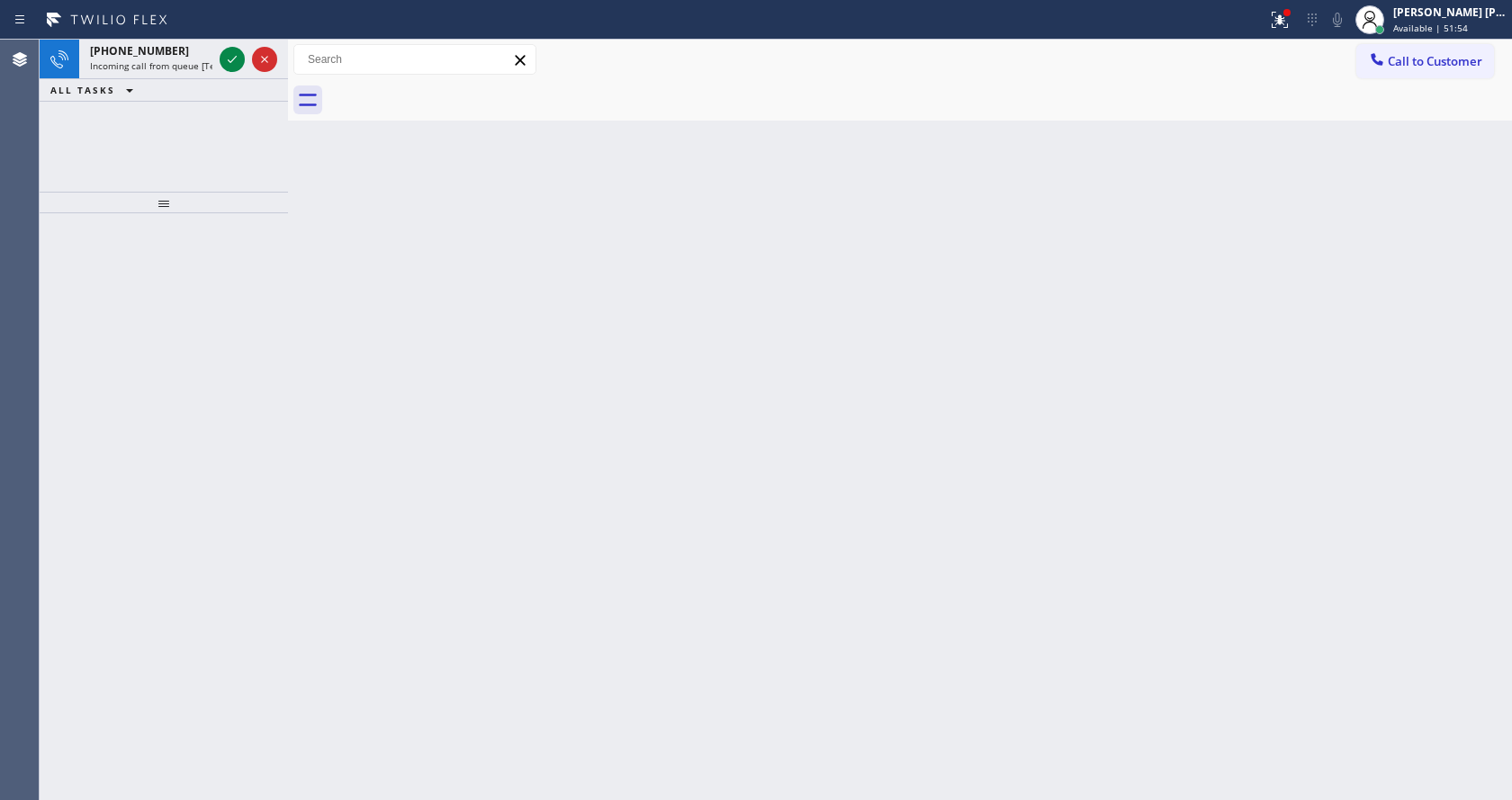
click at [436, 205] on div "Back to Dashboard Change Sender ID Customers Technicians Select a contact Outbo…" at bounding box center [899, 419] width 1224 height 761
click at [124, 47] on span "[PHONE_NUMBER]" at bounding box center [139, 51] width 99 height 16
click at [450, 327] on div "Back to Dashboard Change Sender ID Customers Technicians Select a contact Outbo…" at bounding box center [899, 419] width 1224 height 761
click at [222, 57] on icon at bounding box center [233, 60] width 22 height 22
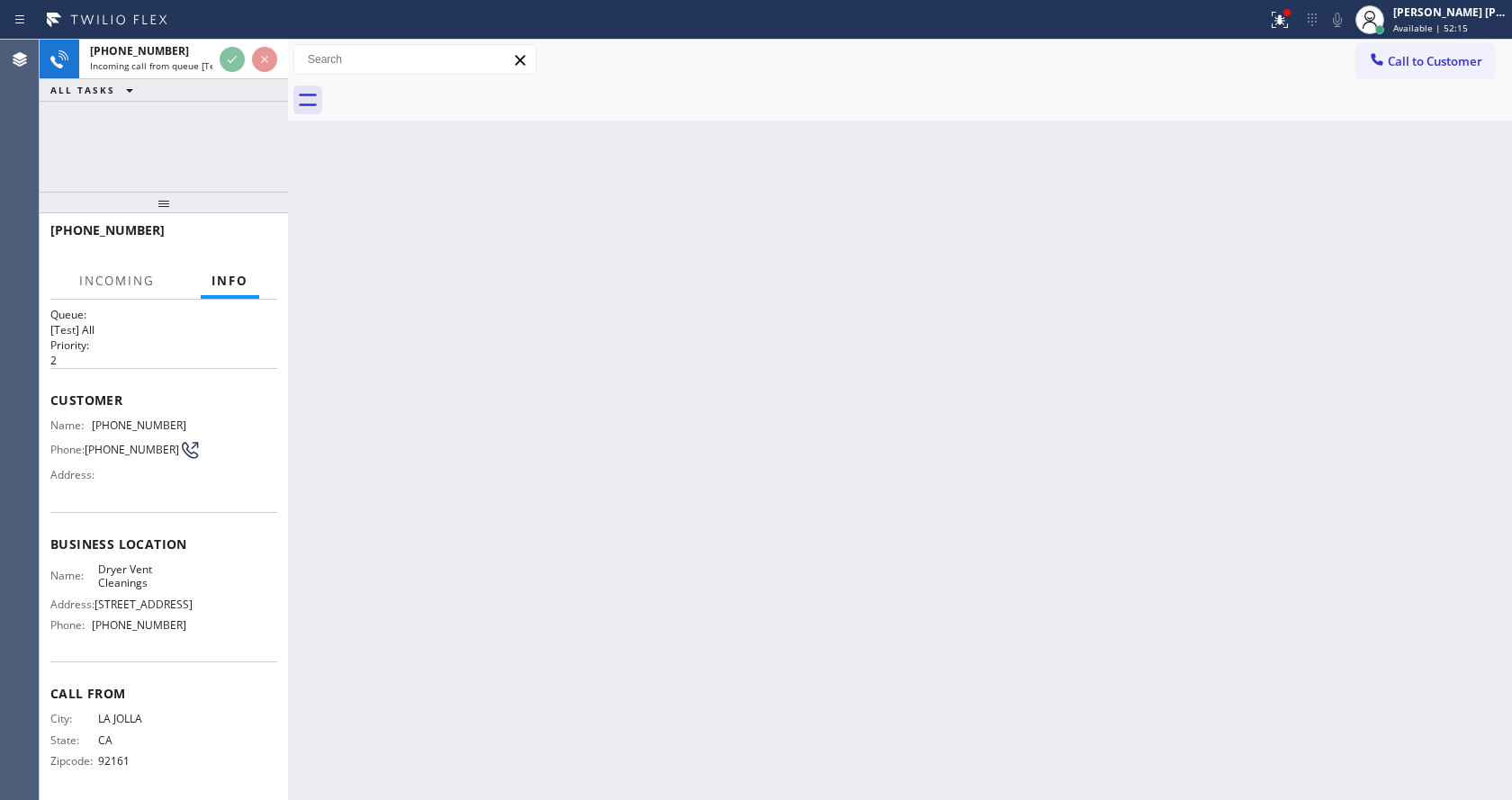
scroll to position [37, 0]
click at [603, 553] on div "Back to Dashboard Change Sender ID Customers Technicians Select a contact Outbo…" at bounding box center [899, 419] width 1224 height 761
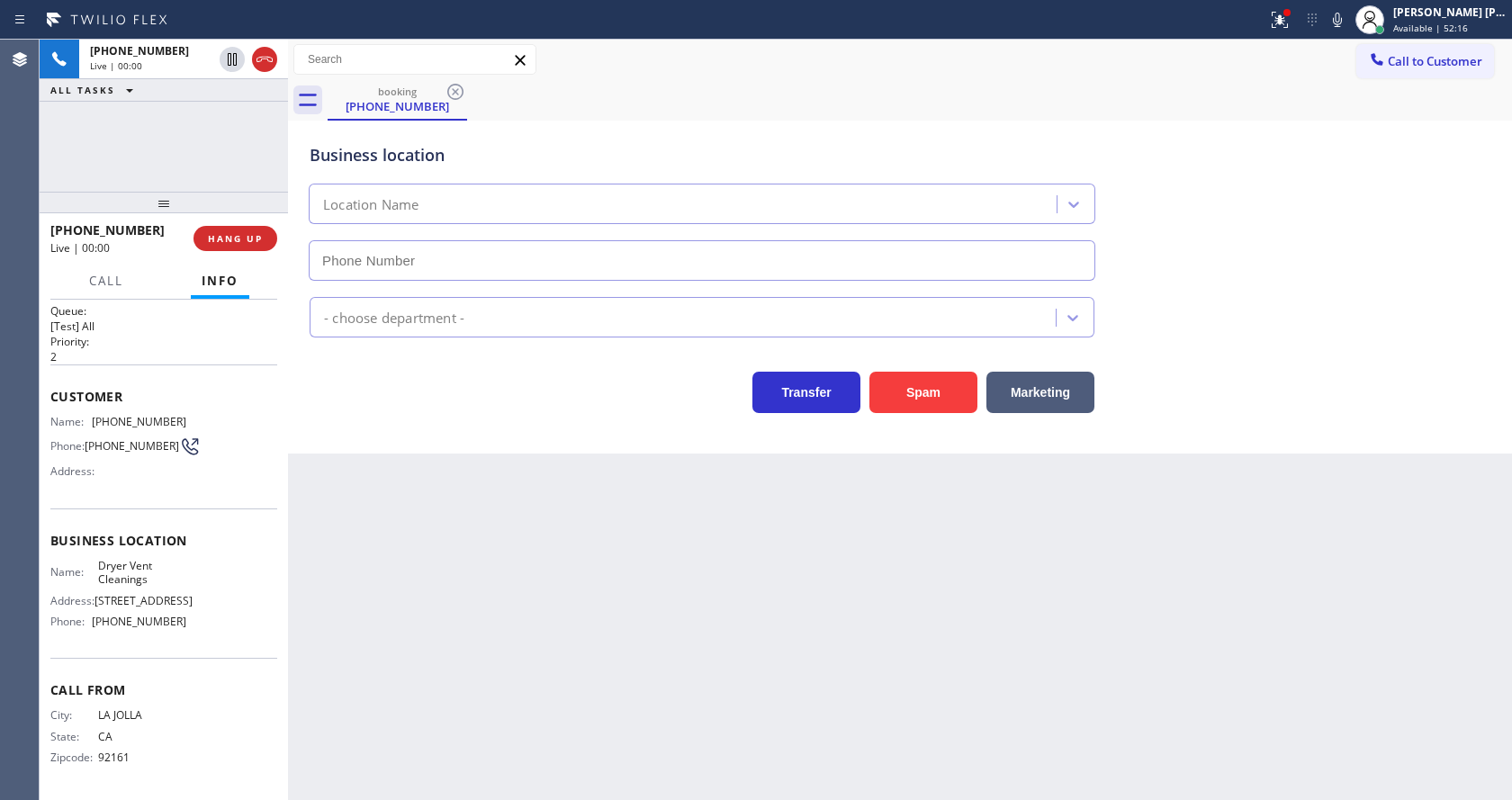
type input "[PHONE_NUMBER]"
click at [513, 453] on div "Business location Dryer Vent Cleanings [PHONE_NUMBER] Air Duct Cleaning Res Tra…" at bounding box center [899, 287] width 1224 height 333
click at [1283, 23] on icon at bounding box center [1277, 18] width 11 height 13
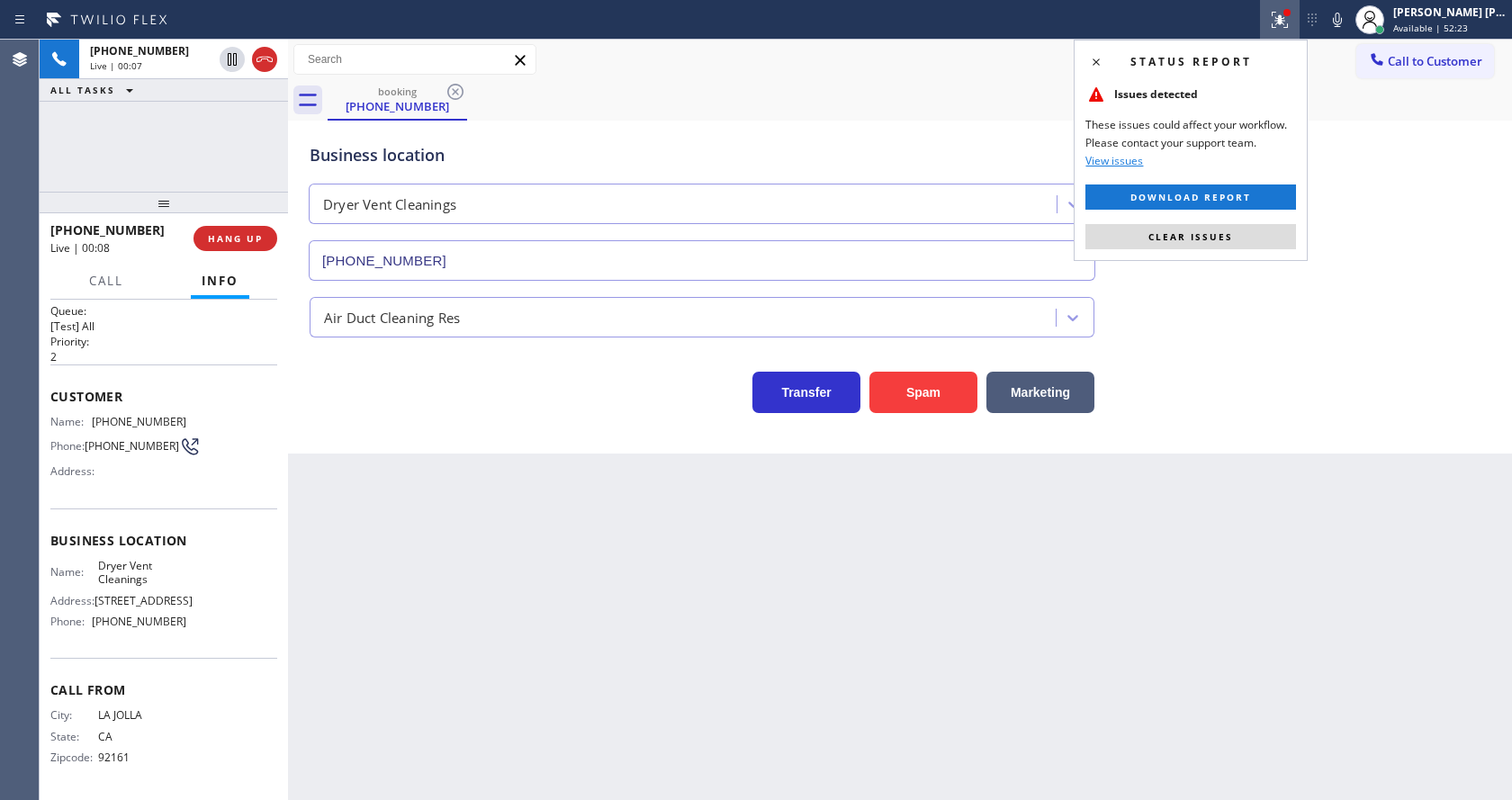
click at [1233, 252] on div "Status report Issues detected These issues could affect your workflow. Please c…" at bounding box center [1191, 150] width 234 height 222
click at [1252, 242] on button "Clear issues" at bounding box center [1191, 237] width 211 height 26
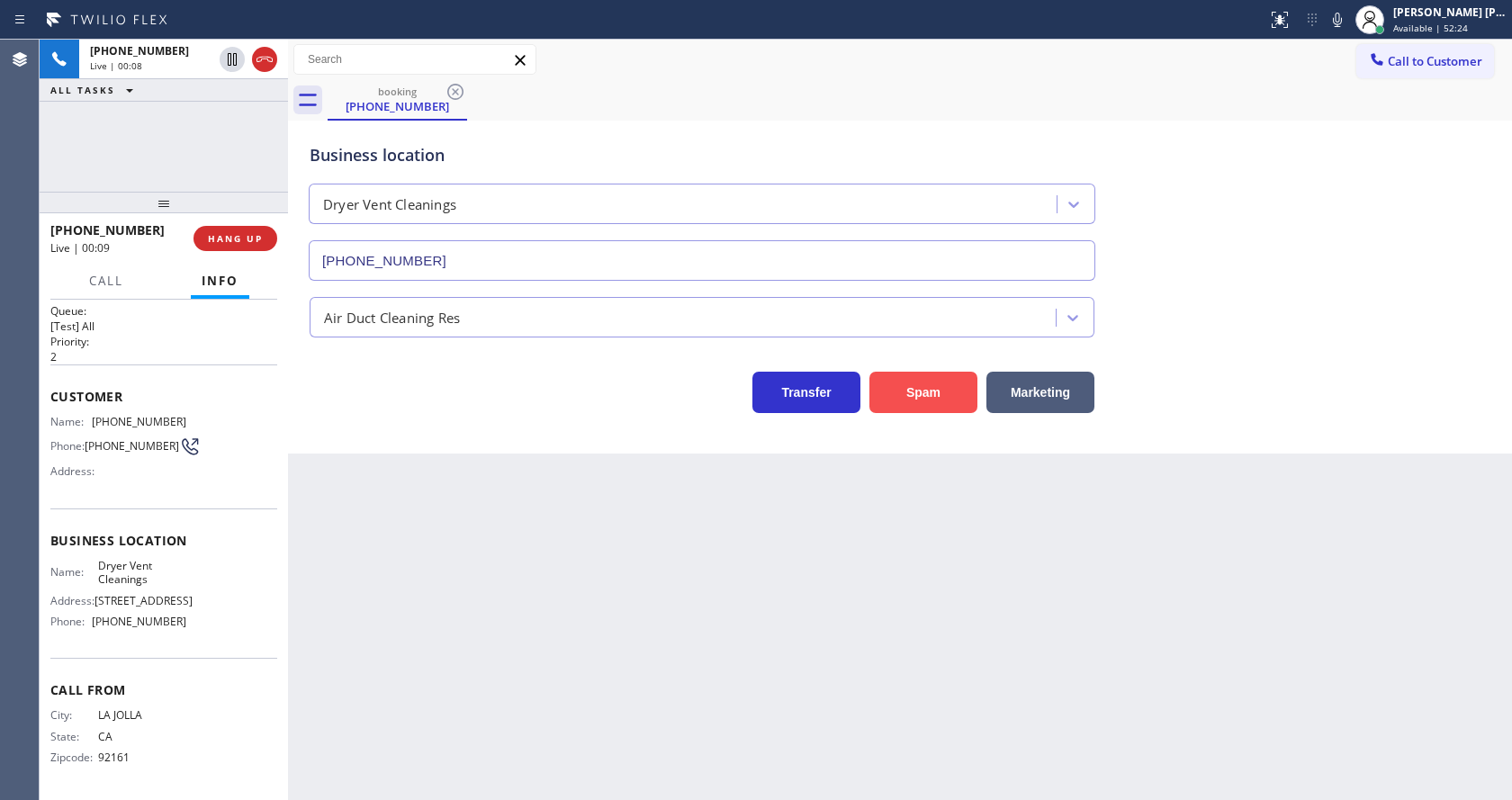
click at [899, 411] on button "Spam" at bounding box center [924, 393] width 108 height 41
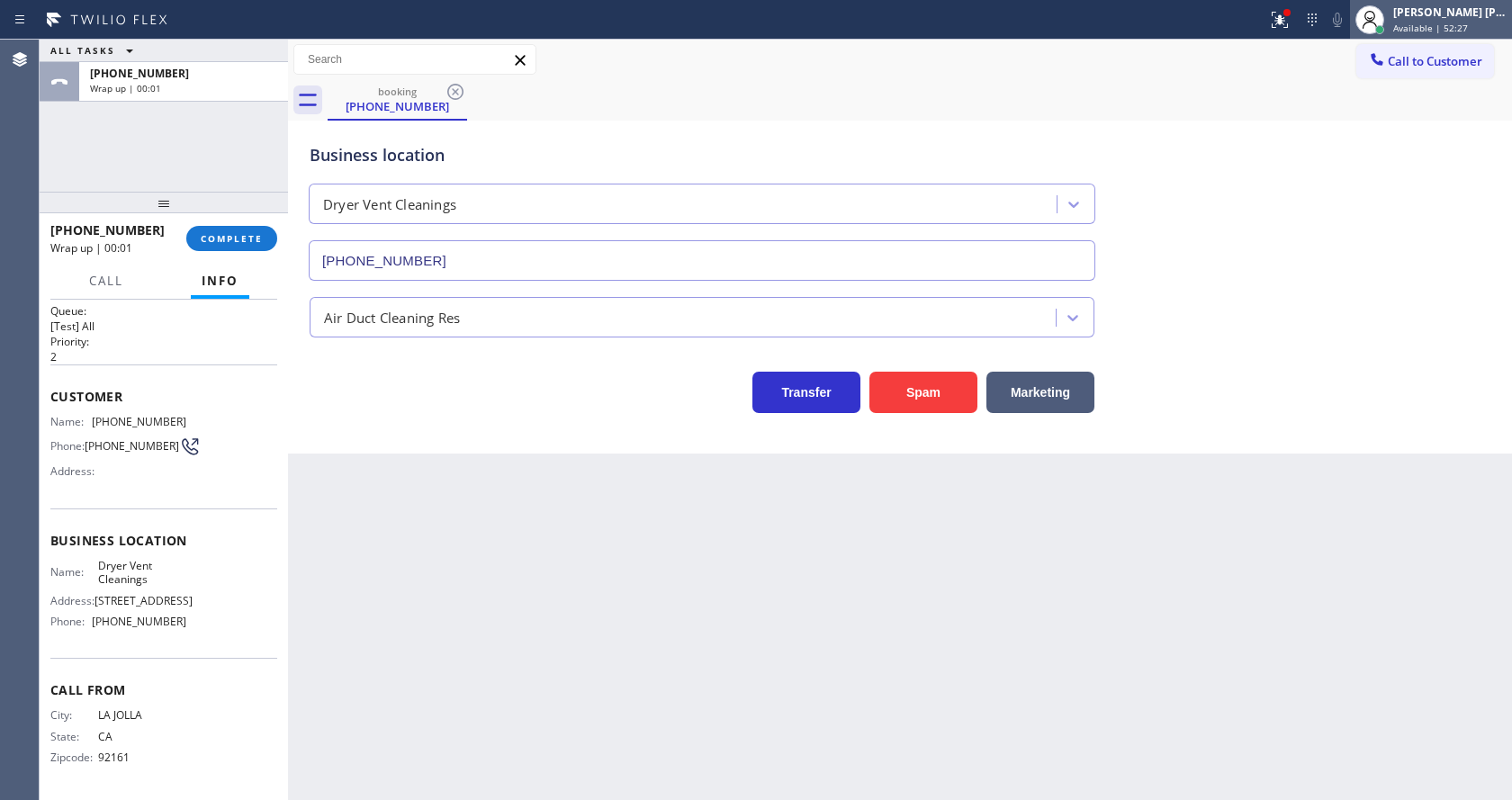
click at [1416, 29] on span "Available | 52:27" at bounding box center [1431, 27] width 75 height 13
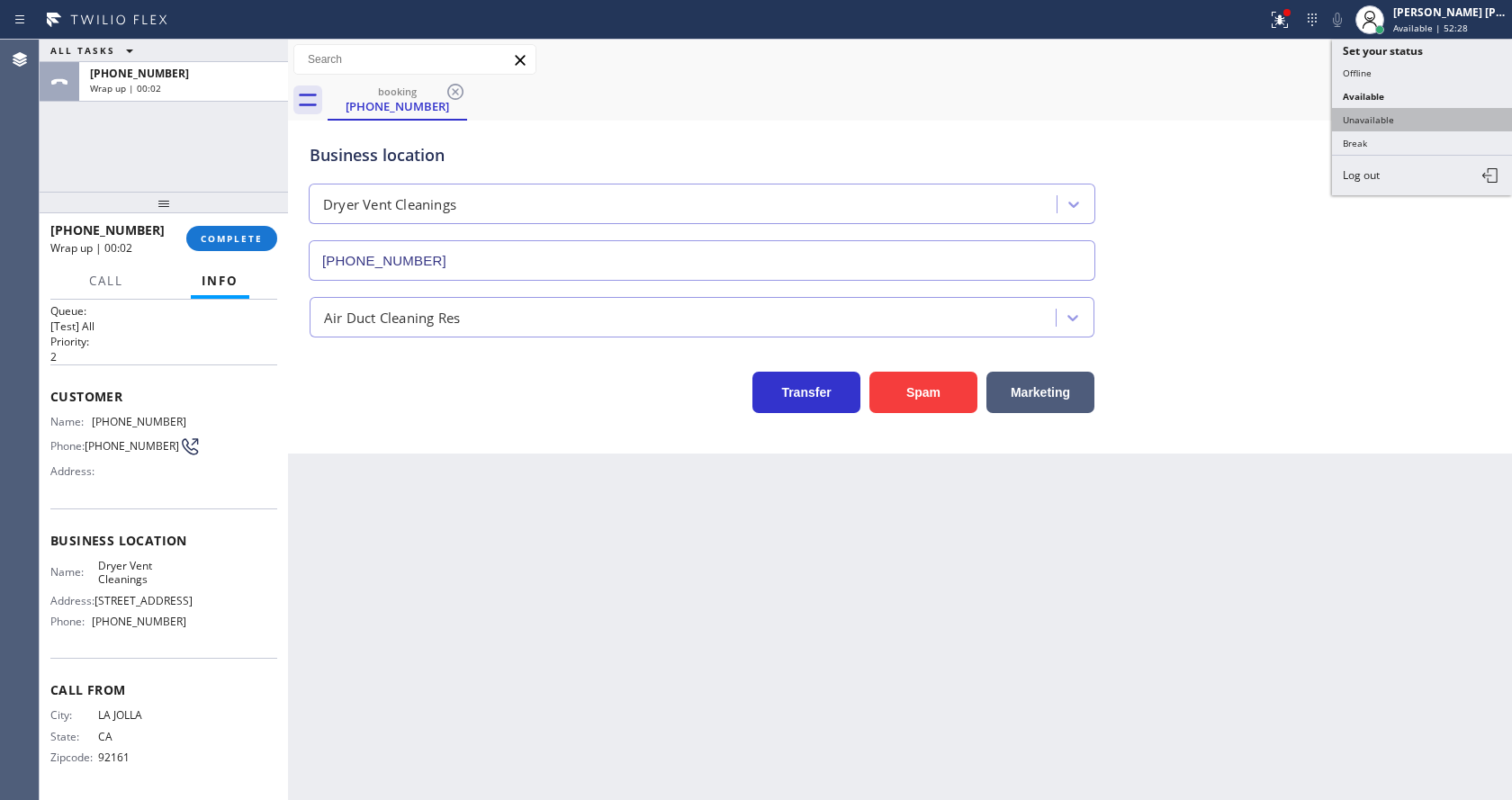
click at [1387, 121] on button "Unavailable" at bounding box center [1422, 120] width 180 height 24
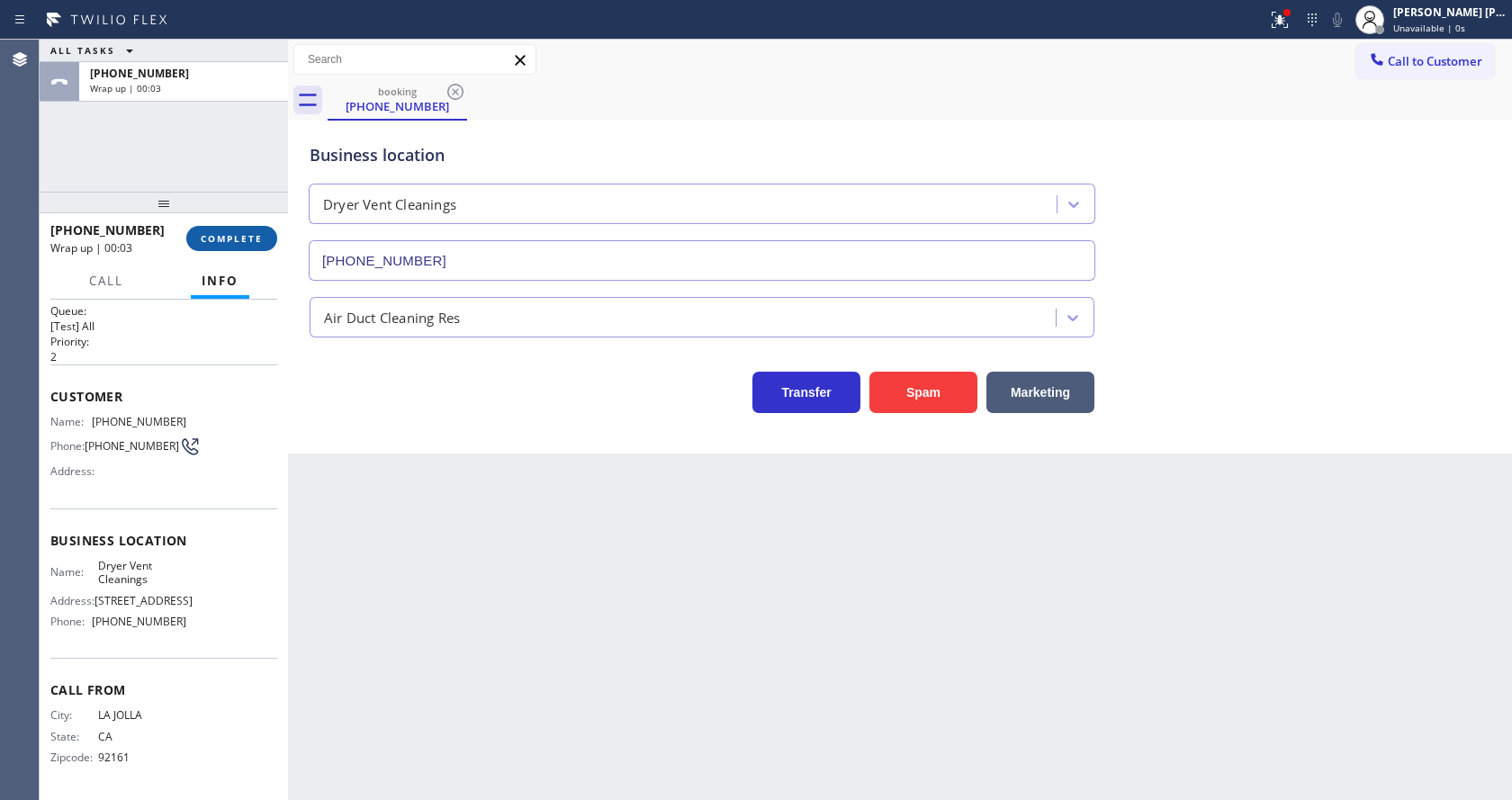
click at [242, 240] on span "COMPLETE" at bounding box center [231, 239] width 62 height 13
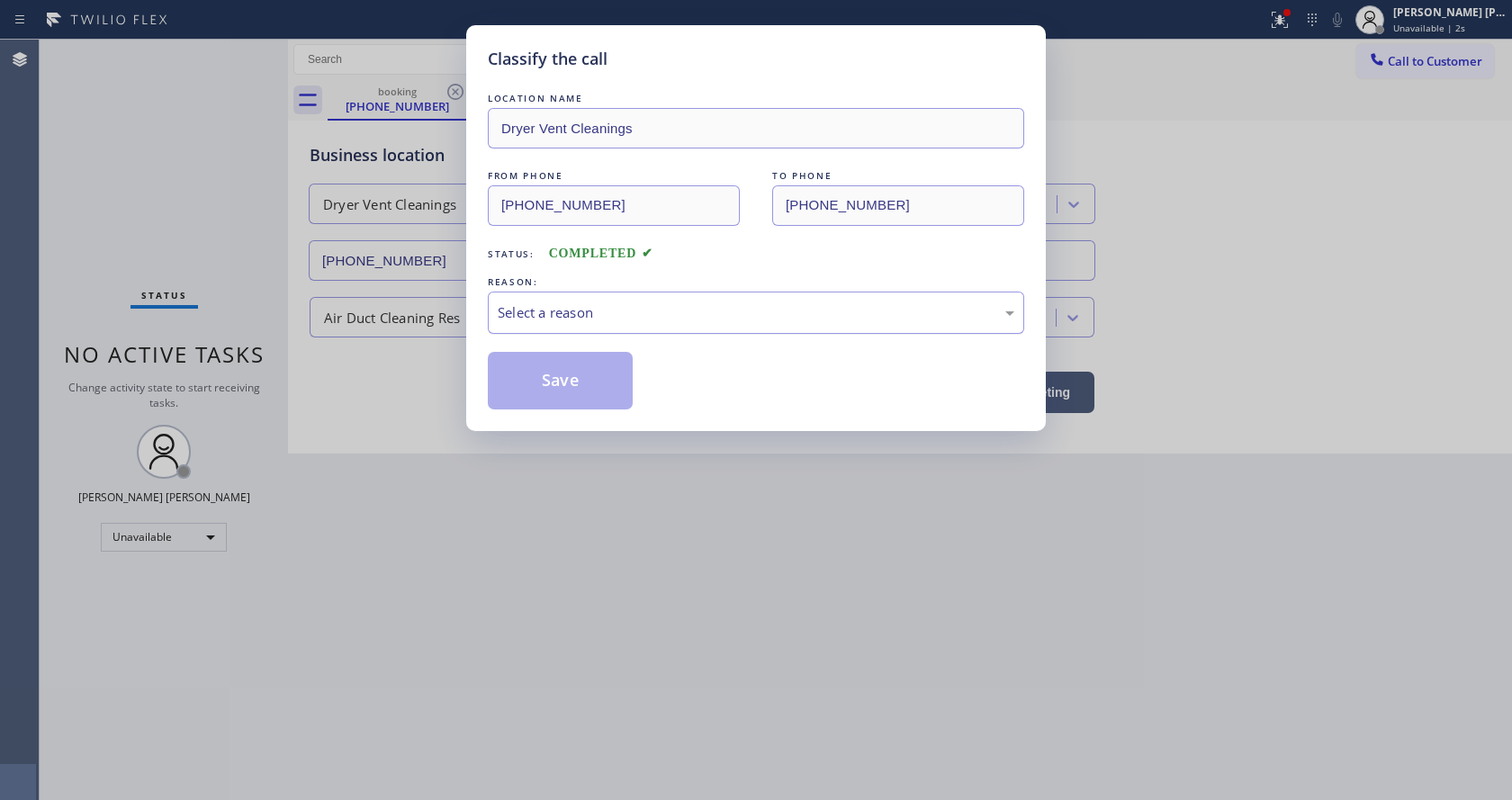
click at [623, 318] on div "Select a reason" at bounding box center [756, 312] width 516 height 21
click at [557, 370] on button "Save" at bounding box center [561, 381] width 145 height 58
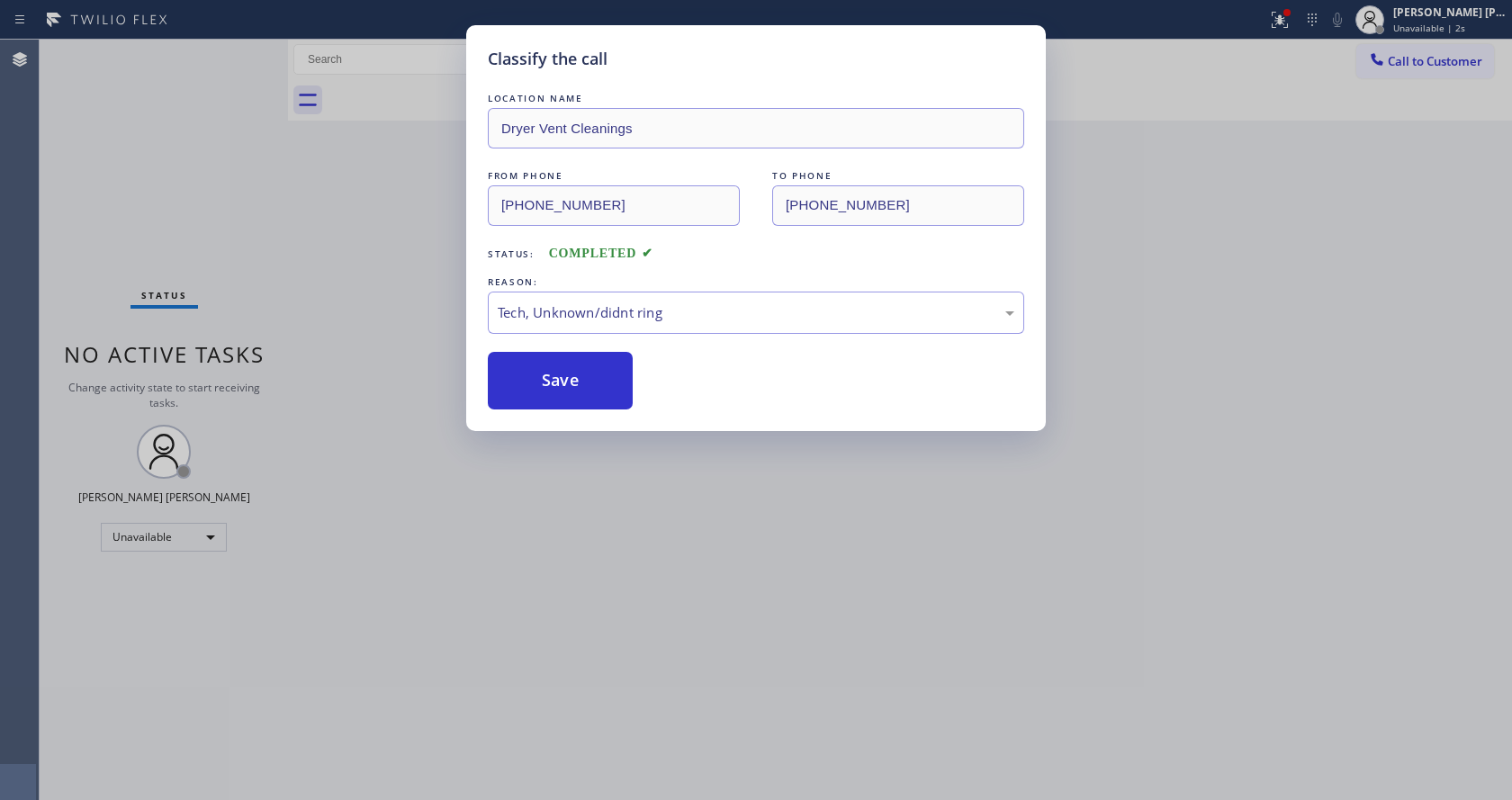
drag, startPoint x: 670, startPoint y: 541, endPoint x: 658, endPoint y: 579, distance: 39.8
click at [669, 548] on div "Classify the call LOCATION NAME Dryer Vent Cleanings FROM PHONE [PHONE_NUMBER] …" at bounding box center [756, 400] width 1512 height 800
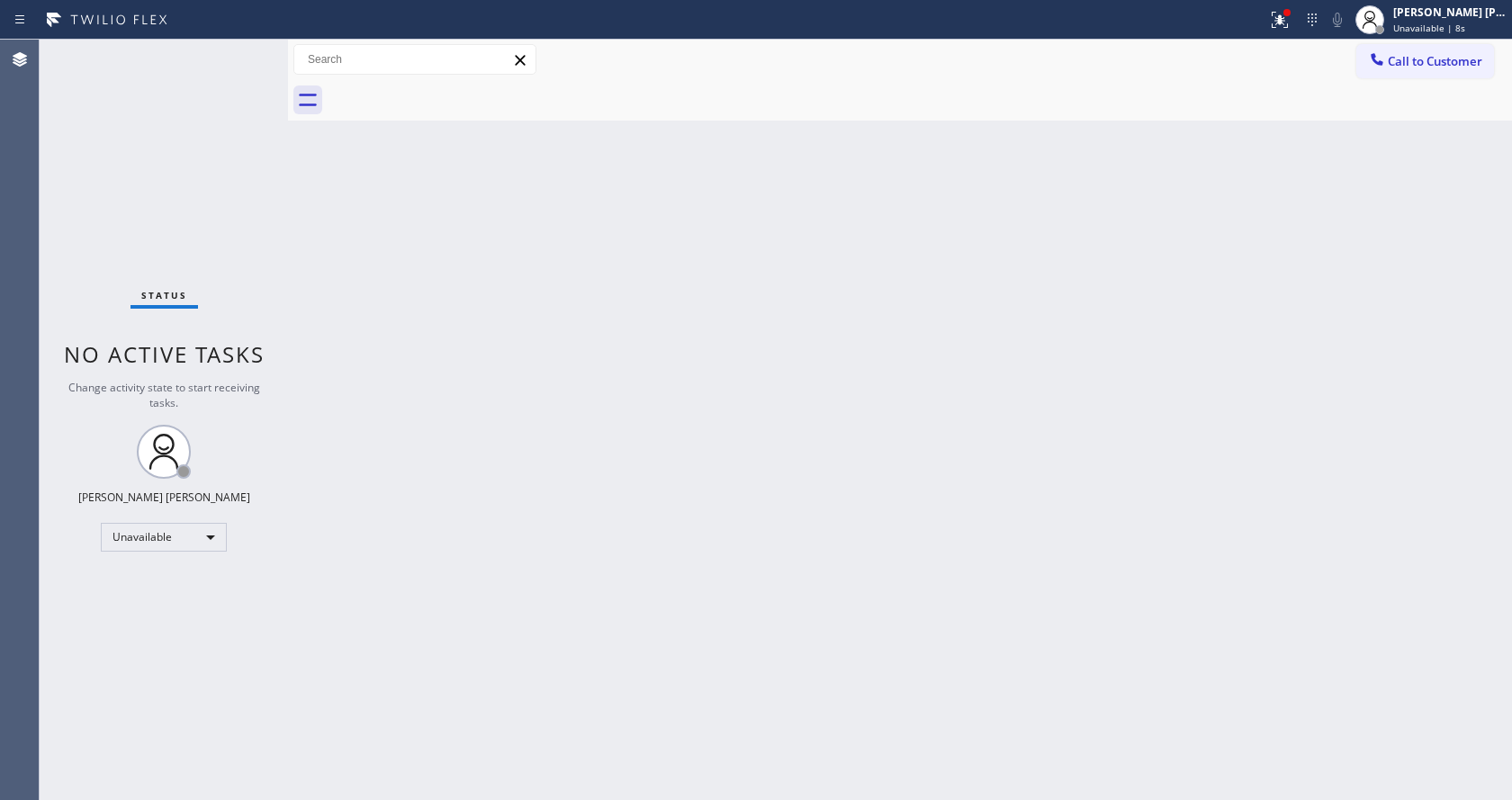
click at [395, 265] on div "Back to Dashboard Change Sender ID Customers Technicians Select a contact Outbo…" at bounding box center [899, 419] width 1224 height 761
click at [1429, 38] on div "[PERSON_NAME] [PERSON_NAME] Unavailable | 8s" at bounding box center [1431, 20] width 162 height 39
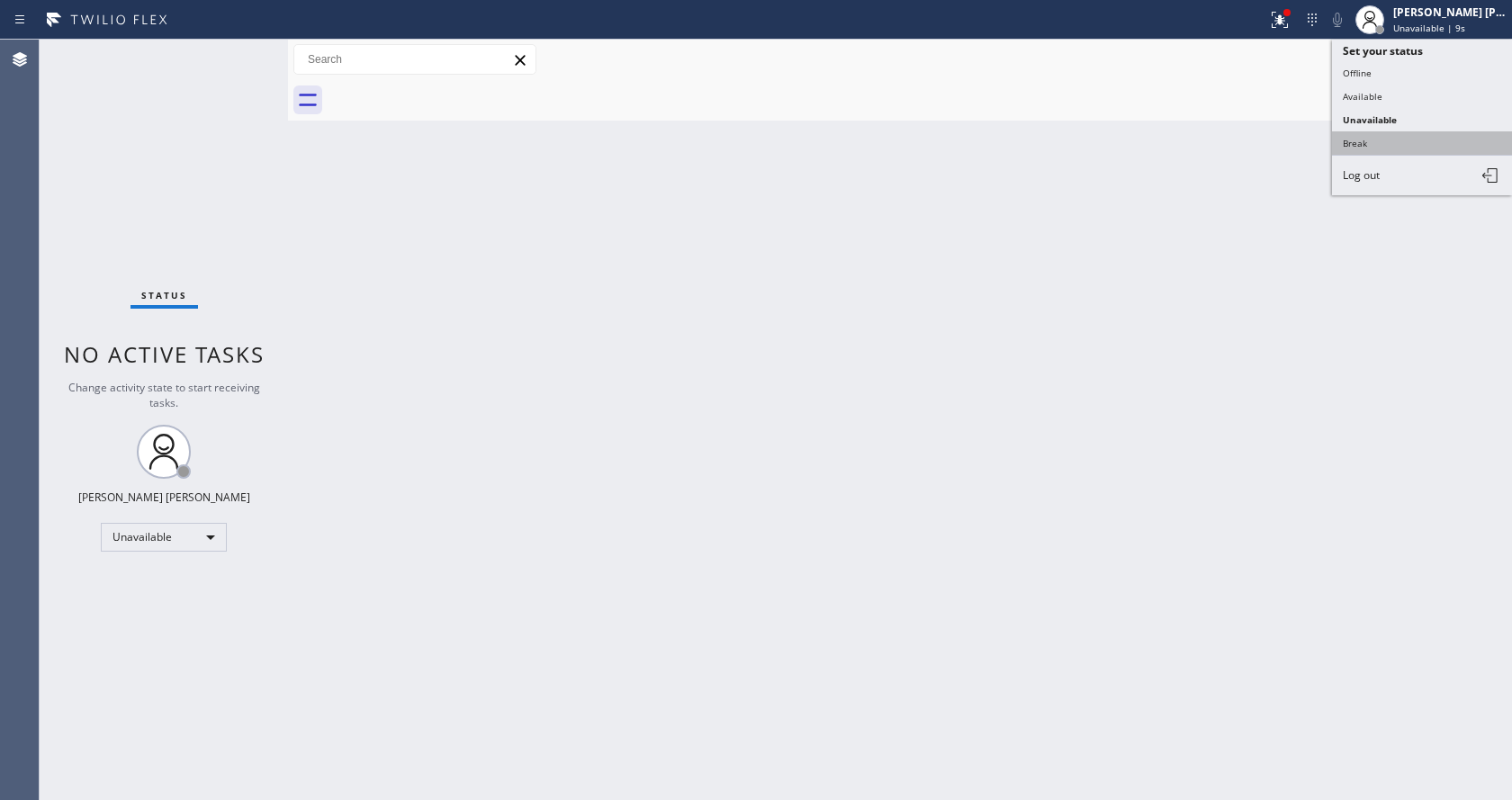
click at [1395, 137] on button "Break" at bounding box center [1422, 143] width 180 height 24
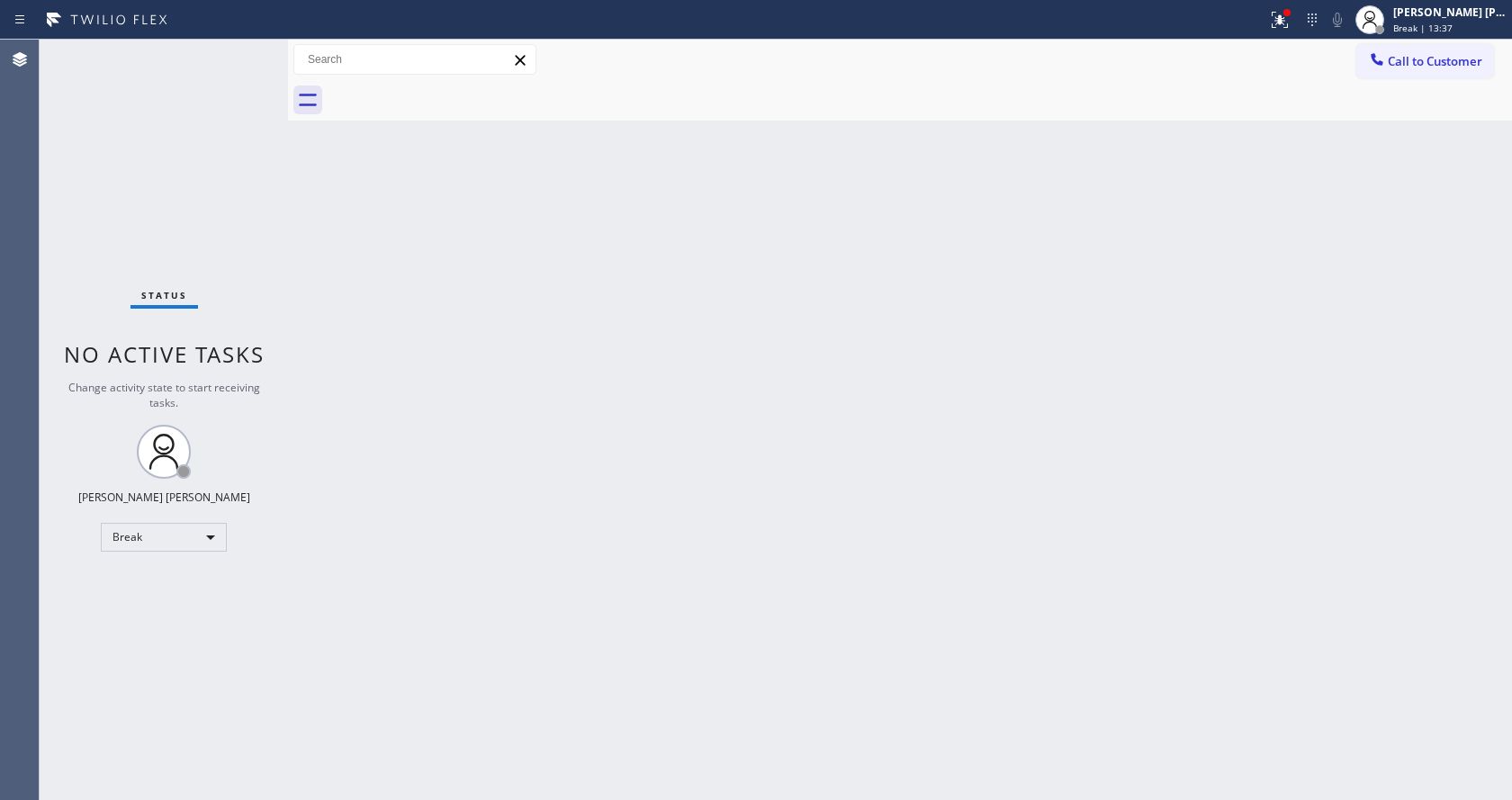
click at [365, 307] on div "Back to Dashboard Change Sender ID Customers Technicians Select a contact Outbo…" at bounding box center [899, 419] width 1224 height 761
click at [457, 302] on div "Back to Dashboard Change Sender ID Customers Technicians Select a contact Outbo…" at bounding box center [899, 419] width 1224 height 761
click at [586, 792] on div "Back to Dashboard Change Sender ID Customers Technicians Select a contact Outbo…" at bounding box center [899, 419] width 1224 height 761
drag, startPoint x: 307, startPoint y: 222, endPoint x: 730, endPoint y: 193, distance: 424.0
click at [307, 222] on div "Back to Dashboard Change Sender ID Customers Technicians Select a contact Outbo…" at bounding box center [899, 419] width 1224 height 761
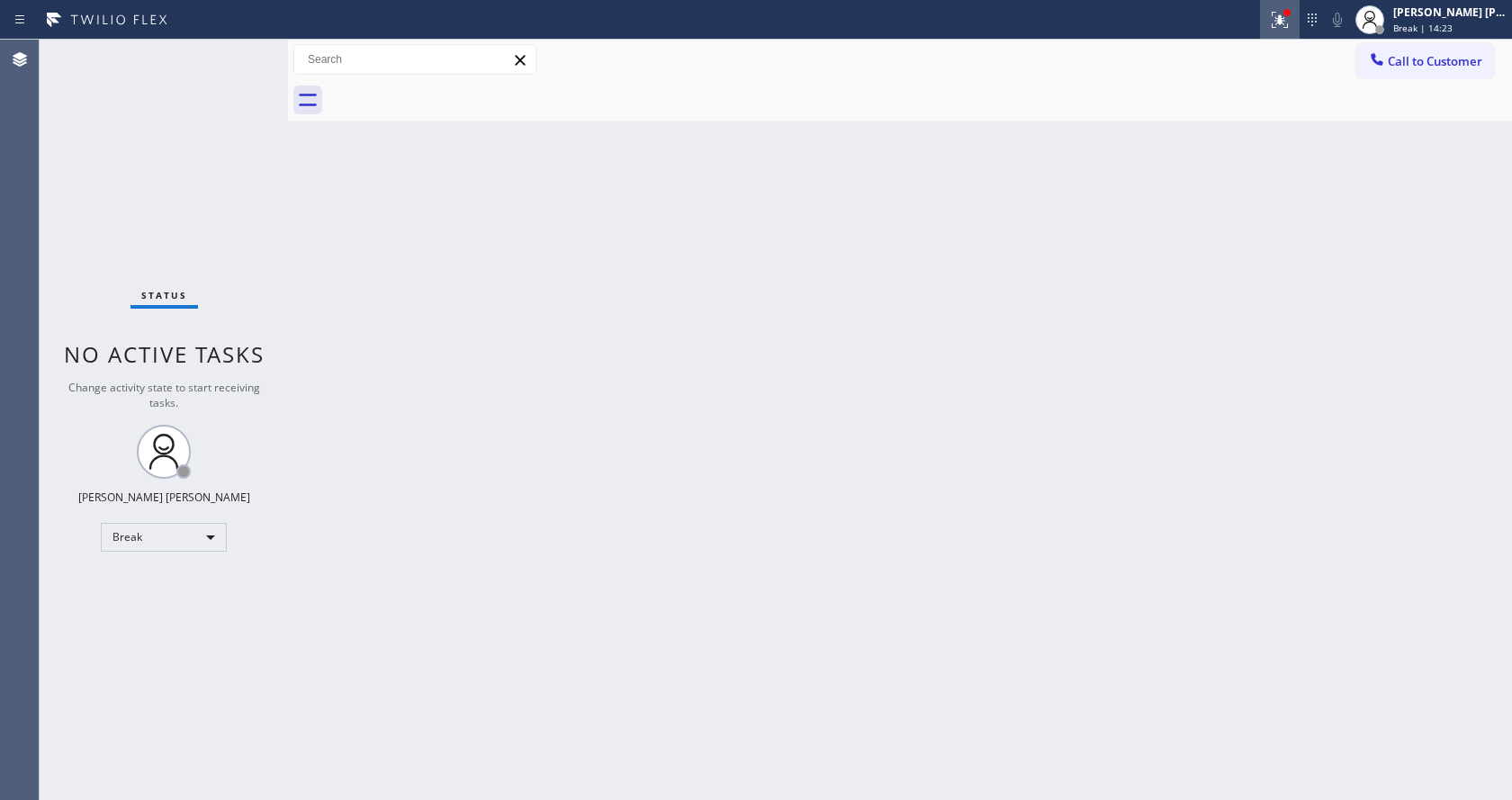
click at [1283, 21] on icon at bounding box center [1277, 18] width 11 height 13
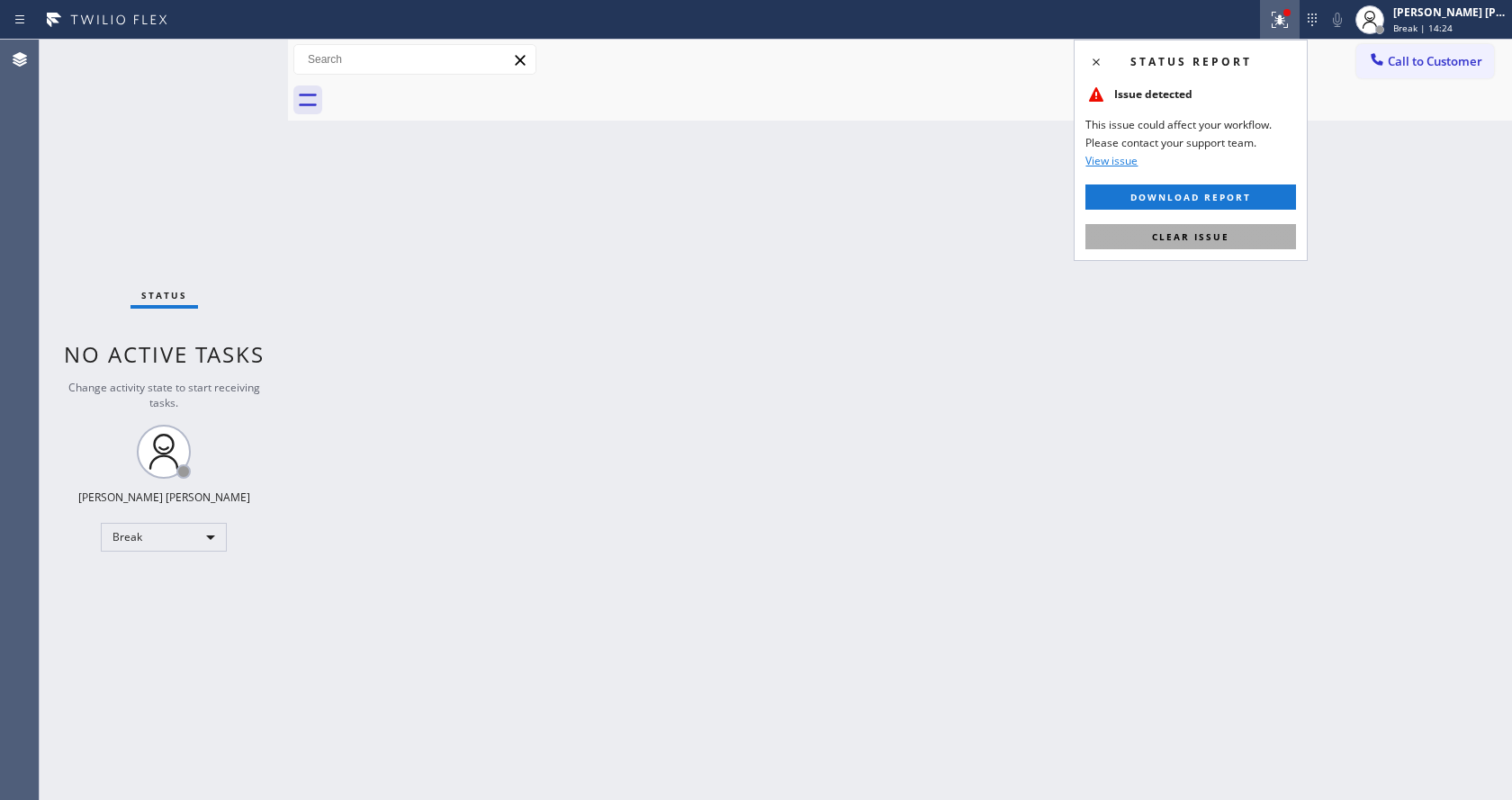
click at [1194, 236] on span "Clear issue" at bounding box center [1191, 237] width 78 height 13
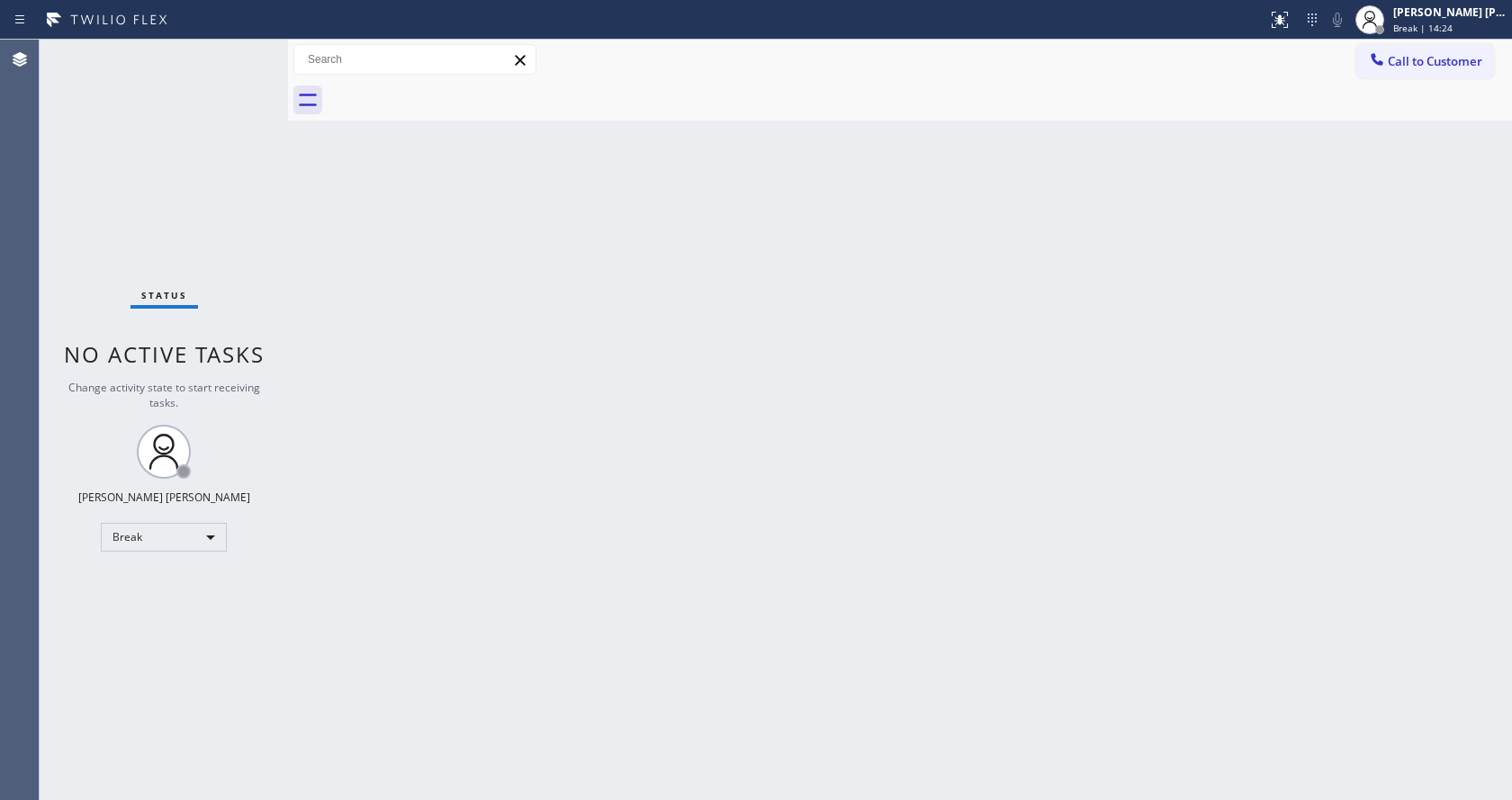
click at [795, 479] on div "Back to Dashboard Change Sender ID Customers Technicians Select a contact Outbo…" at bounding box center [899, 419] width 1224 height 761
click at [653, 473] on div "Back to Dashboard Change Sender ID Customers Technicians Select a contact Outbo…" at bounding box center [899, 419] width 1224 height 761
click at [1441, 27] on span "Break | 15:01" at bounding box center [1423, 27] width 60 height 13
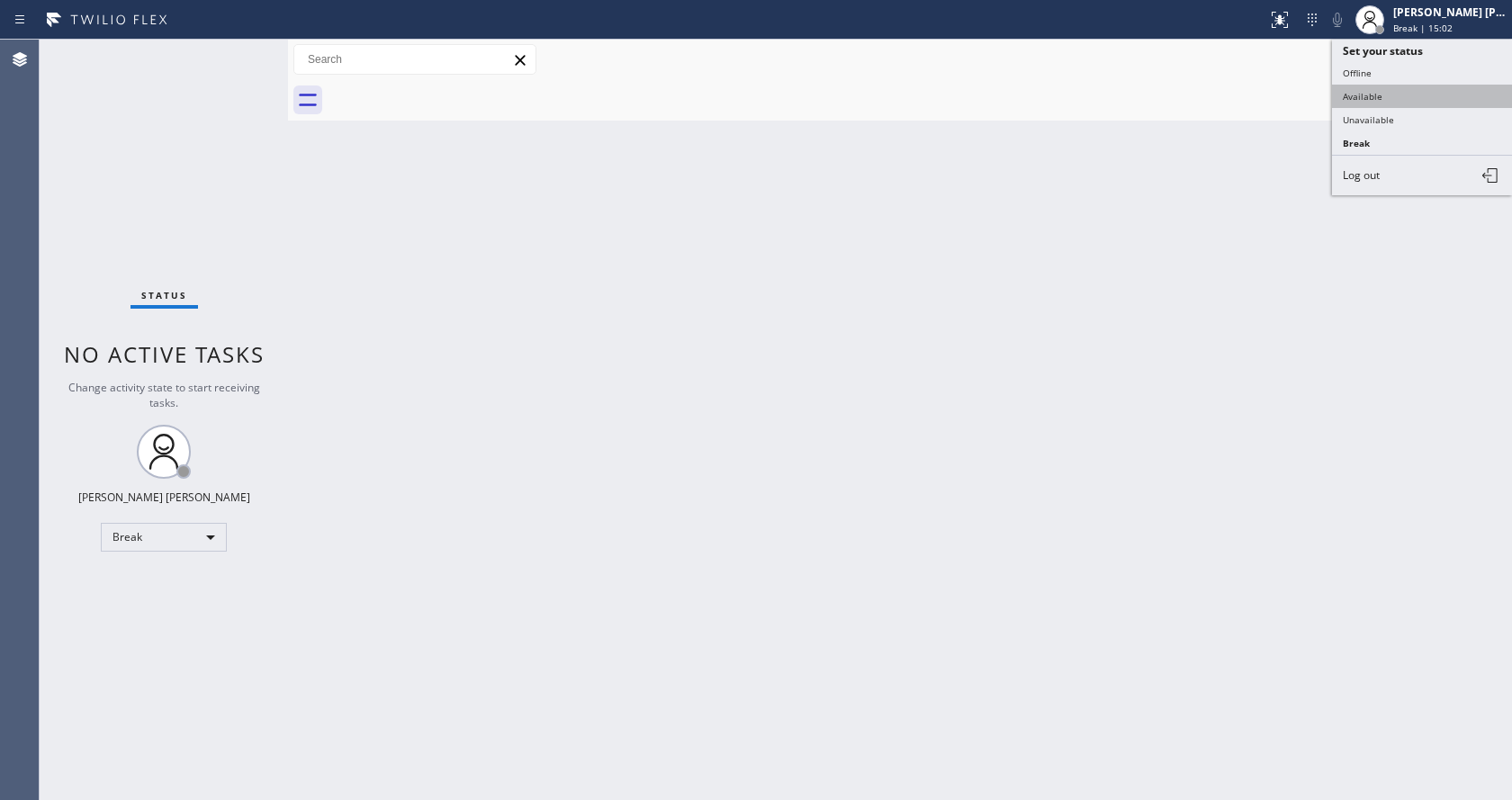
click at [1413, 86] on button "Available" at bounding box center [1422, 96] width 180 height 24
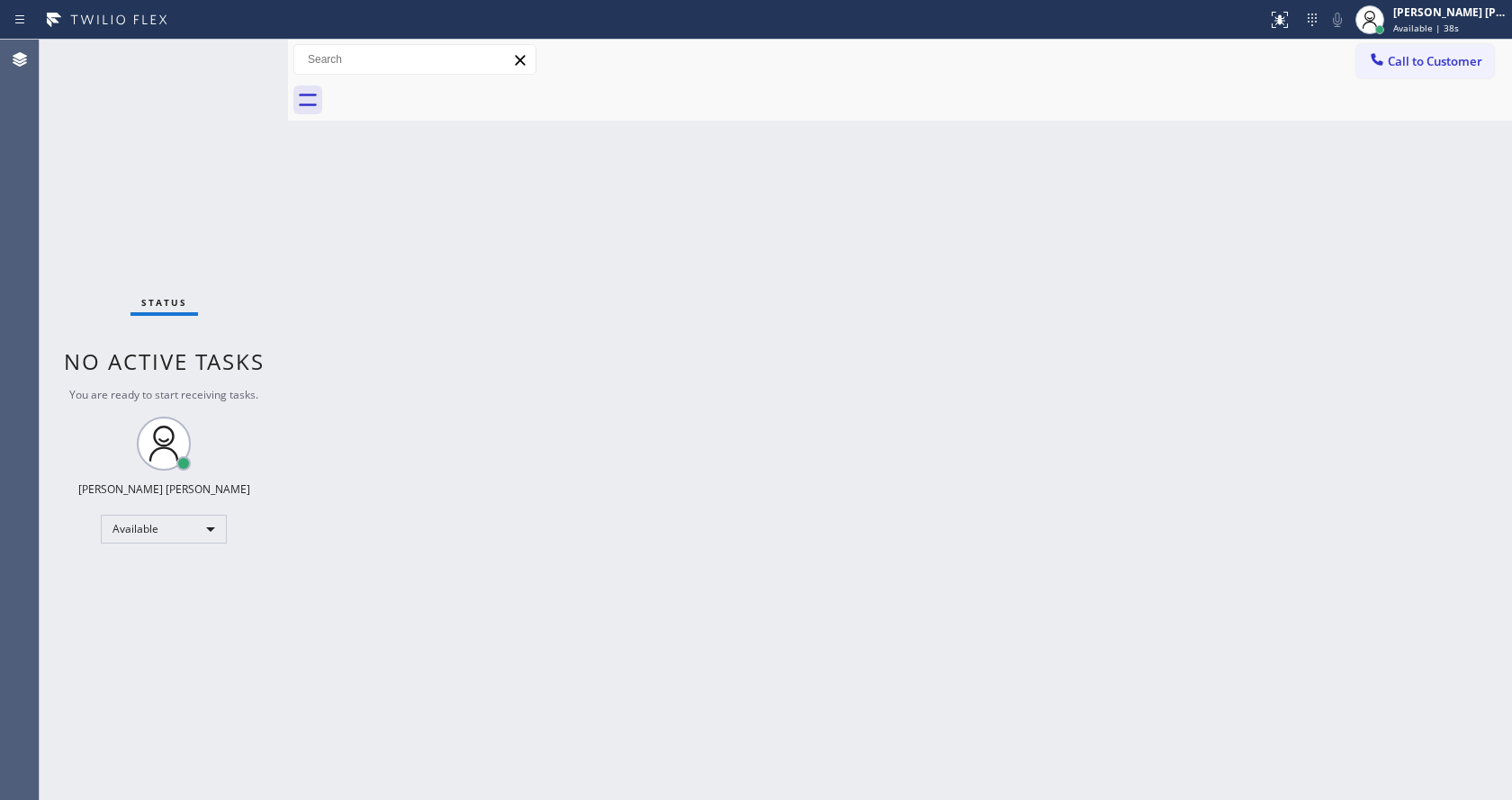
click at [989, 450] on div "Back to Dashboard Change Sender ID Customers Technicians Select a contact Outbo…" at bounding box center [899, 419] width 1224 height 761
click at [396, 315] on div "Back to Dashboard Change Sender ID Customers Technicians Select a contact Outbo…" at bounding box center [899, 419] width 1224 height 761
click at [243, 49] on div "Status No active tasks You are ready to start receiving tasks. [PERSON_NAME] [P…" at bounding box center [163, 419] width 248 height 761
click at [241, 48] on div "Status No active tasks You are ready to start receiving tasks. [PERSON_NAME] [P…" at bounding box center [163, 419] width 248 height 761
click at [243, 47] on div "Status No active tasks You are ready to start receiving tasks. [PERSON_NAME] [P…" at bounding box center [163, 419] width 248 height 761
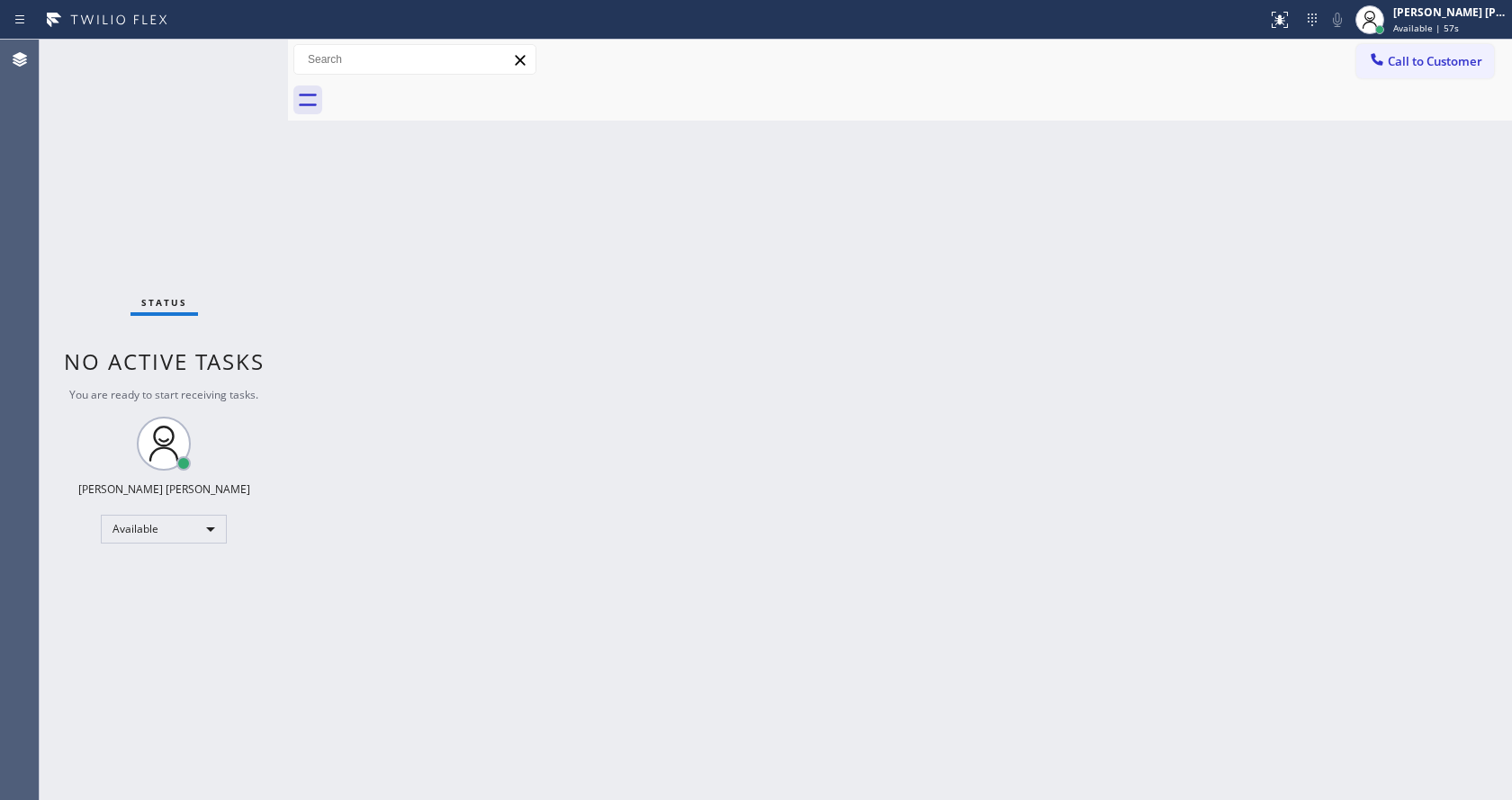
click at [245, 49] on div "Status No active tasks You are ready to start receiving tasks. [PERSON_NAME] [P…" at bounding box center [163, 419] width 248 height 761
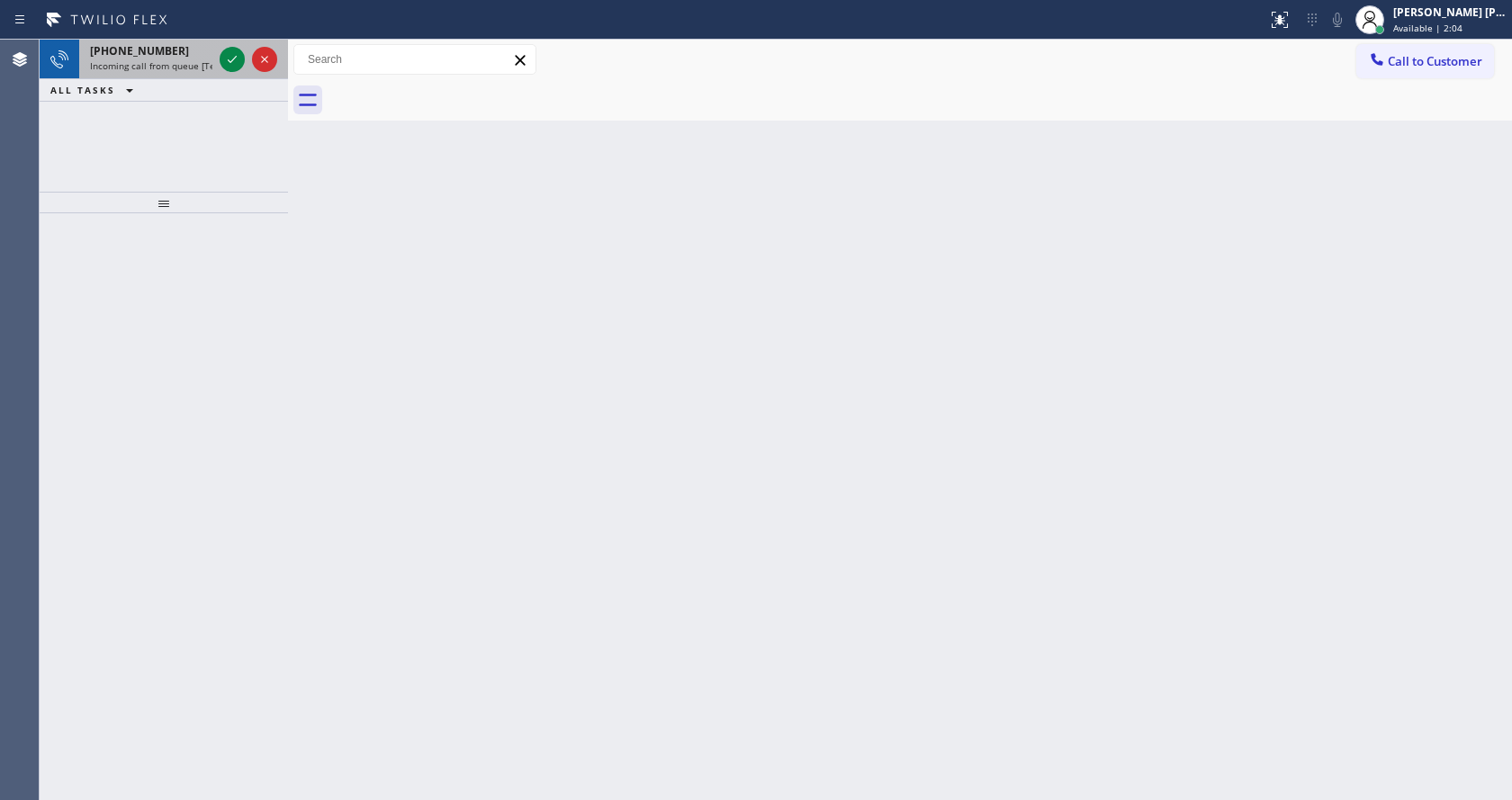
click at [204, 46] on div "[PHONE_NUMBER]" at bounding box center [151, 51] width 123 height 16
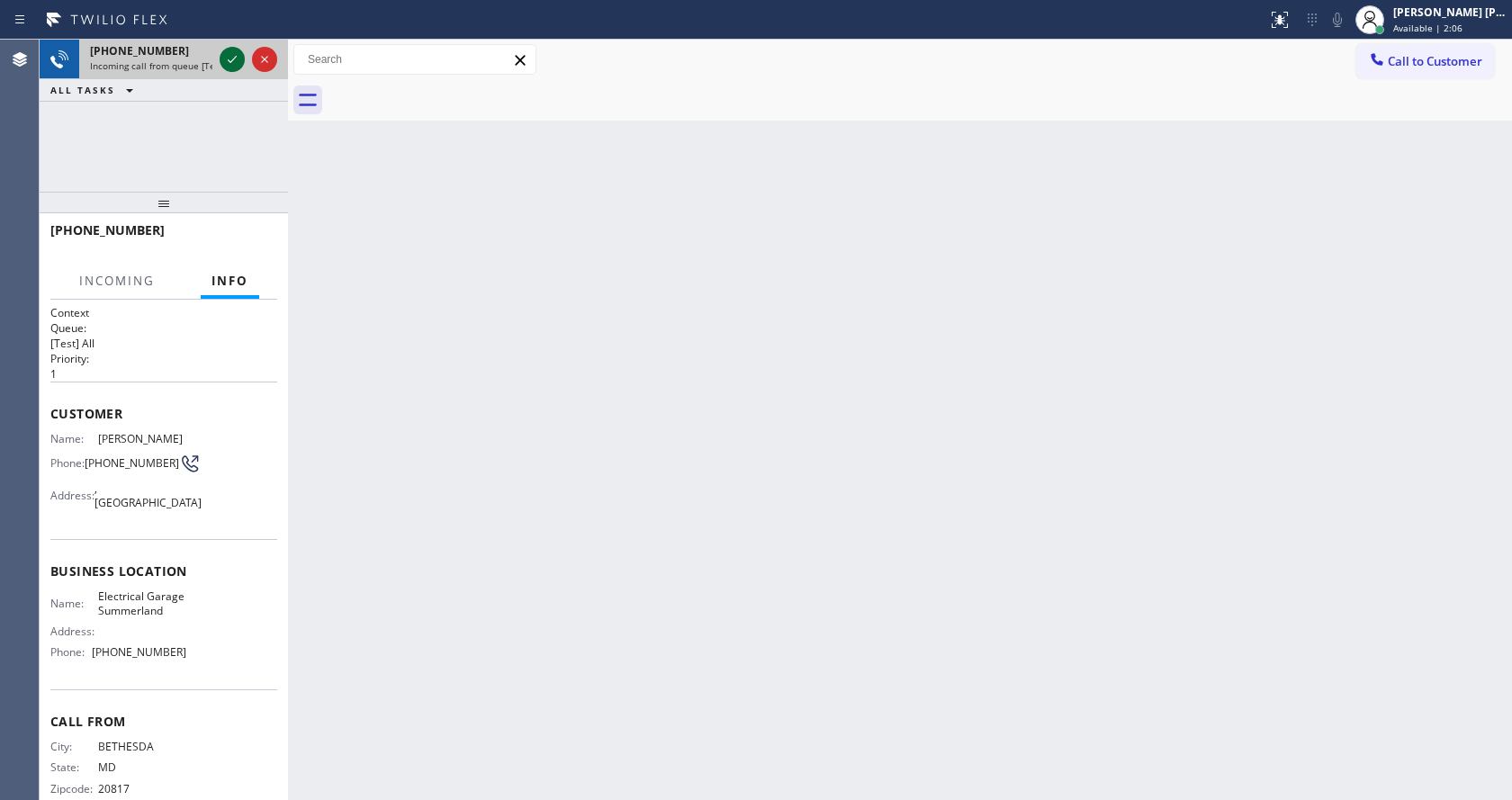
drag, startPoint x: 222, startPoint y: 60, endPoint x: 230, endPoint y: 87, distance: 28.2
click at [226, 78] on div at bounding box center [248, 59] width 65 height 39
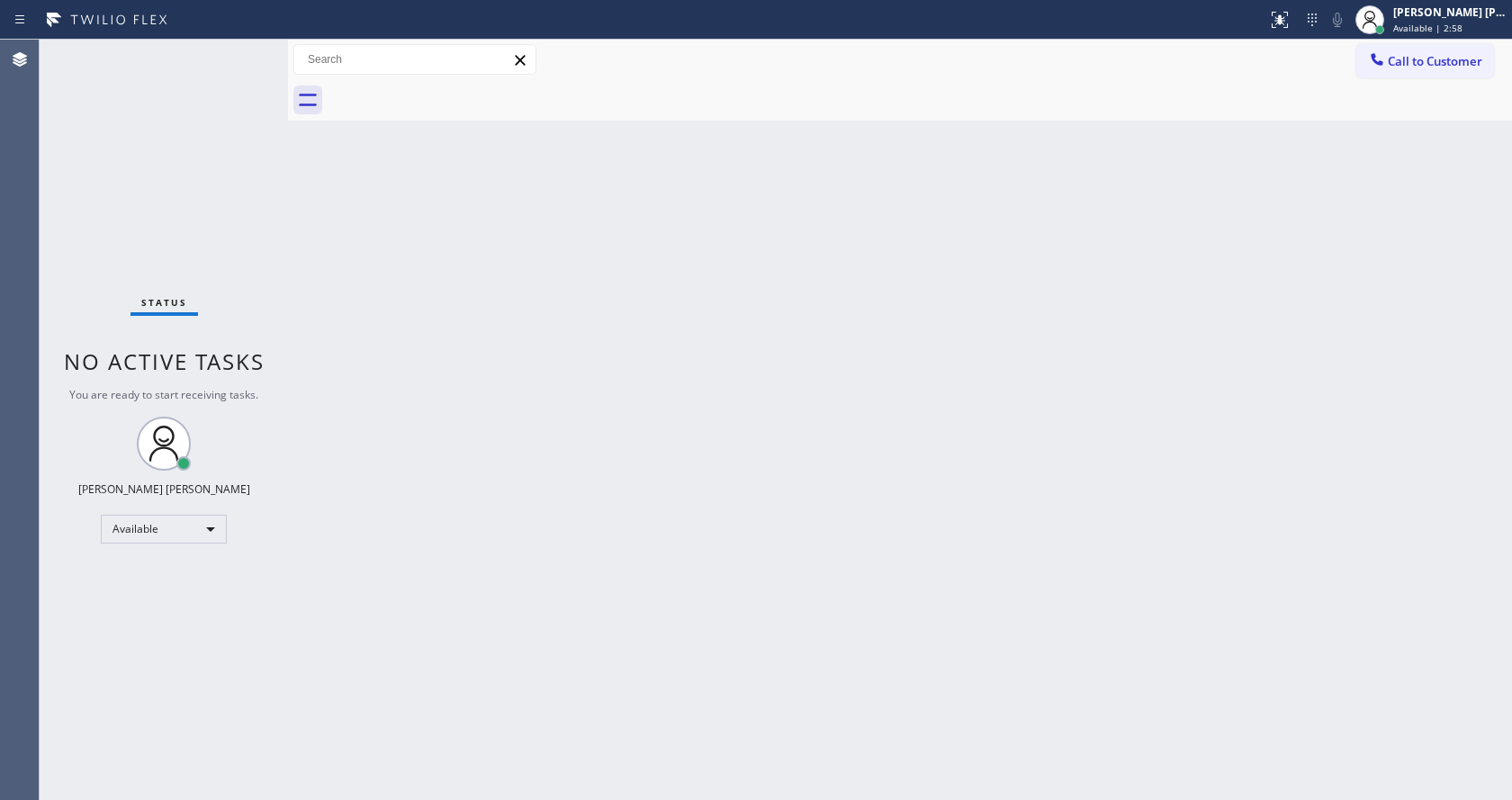
click at [372, 572] on div "Back to Dashboard Change Sender ID Customers Technicians Select a contact Outbo…" at bounding box center [899, 419] width 1224 height 761
drag, startPoint x: 26, startPoint y: 264, endPoint x: 40, endPoint y: 219, distance: 47.1
click at [26, 264] on div "Agent Desktop" at bounding box center [19, 419] width 38 height 761
click at [242, 47] on div "Status No active tasks You are ready to start receiving tasks. [PERSON_NAME] [P…" at bounding box center [163, 419] width 248 height 761
click at [241, 49] on div "Status No active tasks You are ready to start receiving tasks. [PERSON_NAME] [P…" at bounding box center [163, 419] width 248 height 761
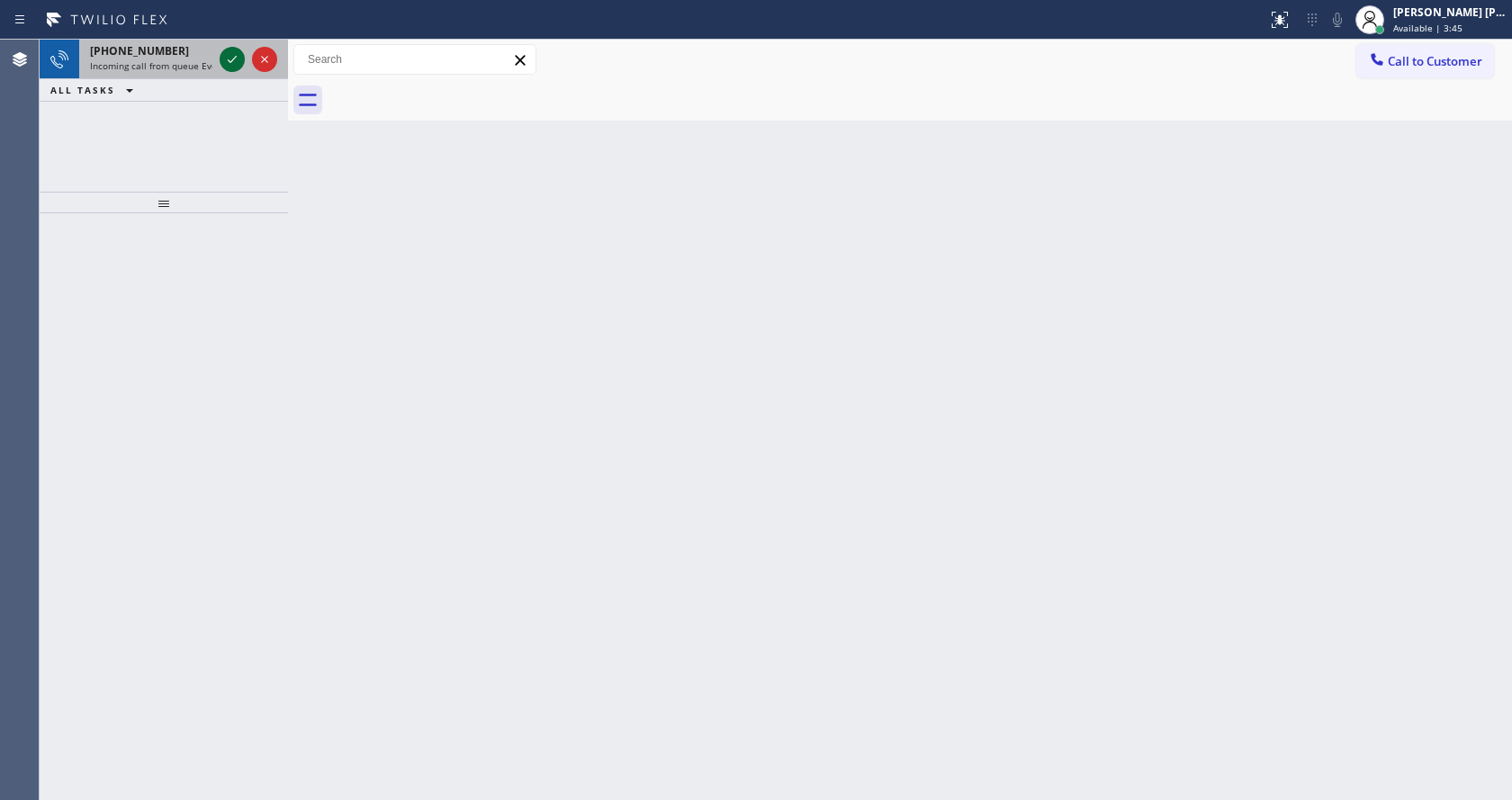
click at [241, 49] on icon at bounding box center [233, 60] width 22 height 22
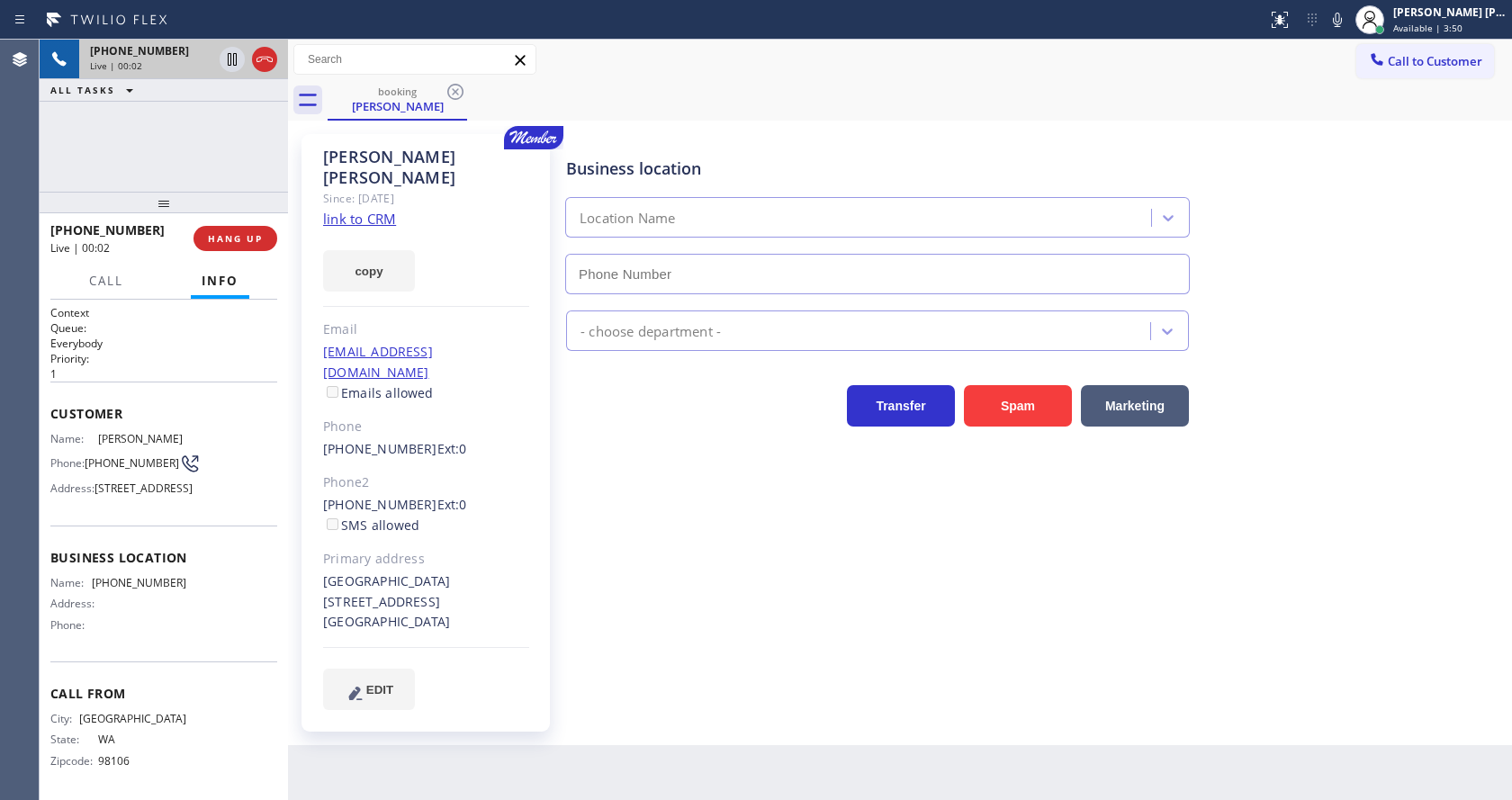
click at [656, 520] on div "Business location Location Name - choose department - Transfer Spam Marketing" at bounding box center [1035, 421] width 945 height 566
click at [490, 472] on div "Phone2" at bounding box center [426, 482] width 206 height 21
click at [385, 210] on link "link to CRM" at bounding box center [359, 219] width 73 height 18
click at [233, 55] on icon at bounding box center [233, 60] width 22 height 22
click at [1342, 27] on icon at bounding box center [1338, 20] width 22 height 22
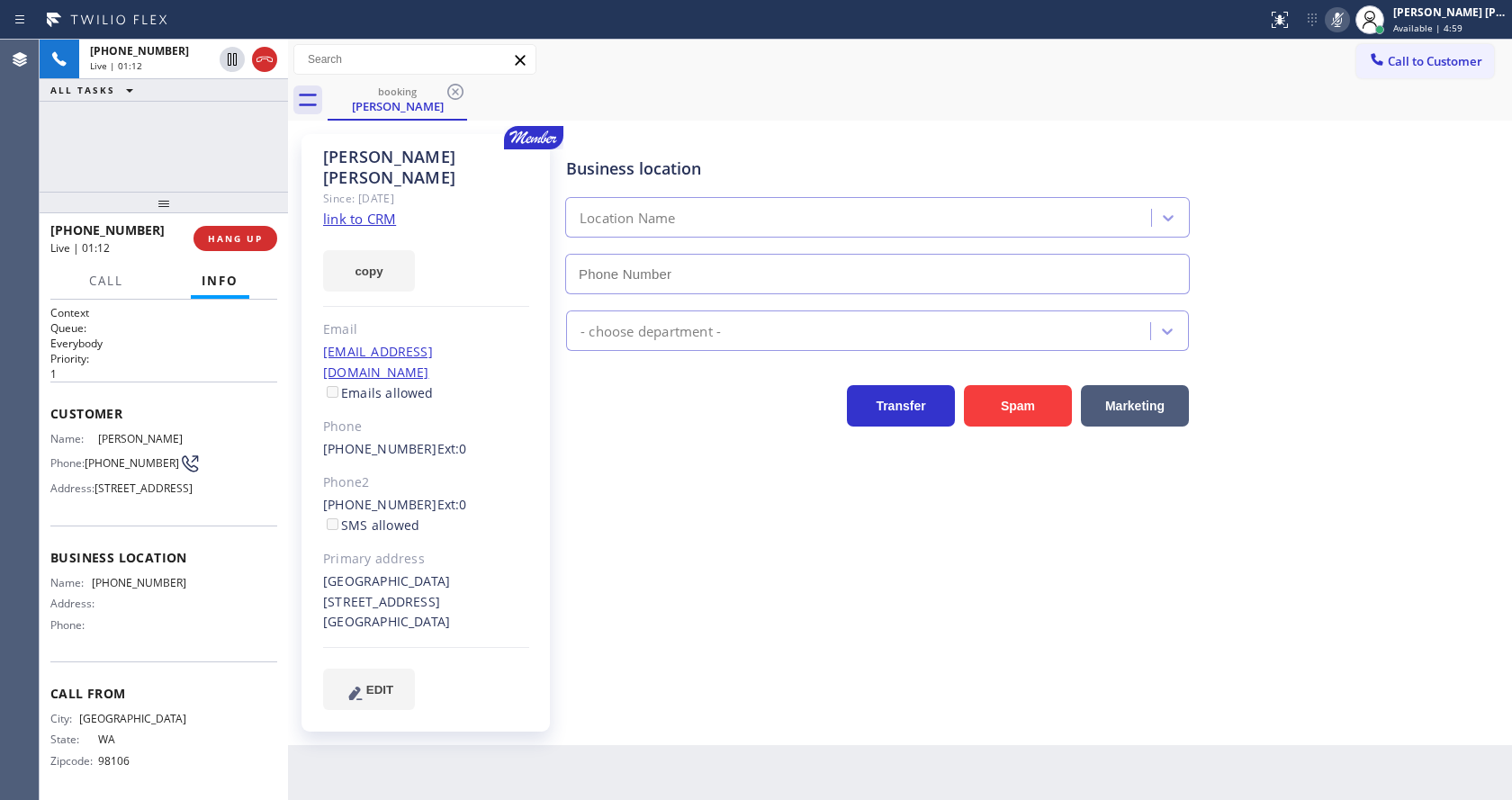
drag, startPoint x: 1434, startPoint y: 228, endPoint x: 1295, endPoint y: 352, distance: 186.3
click at [1435, 238] on div "Business location Location Name" at bounding box center [1035, 213] width 945 height 163
click at [670, 636] on div "Business location Location Name - choose department - Transfer Spam Marketing" at bounding box center [1035, 421] width 945 height 566
click at [534, 358] on div "[PERSON_NAME] Since: [DATE] link to CRM copy Email [EMAIL_ADDRESS][DOMAIN_NAME]…" at bounding box center [425, 433] width 248 height 598
click at [449, 230] on div "copy" at bounding box center [426, 260] width 206 height 62
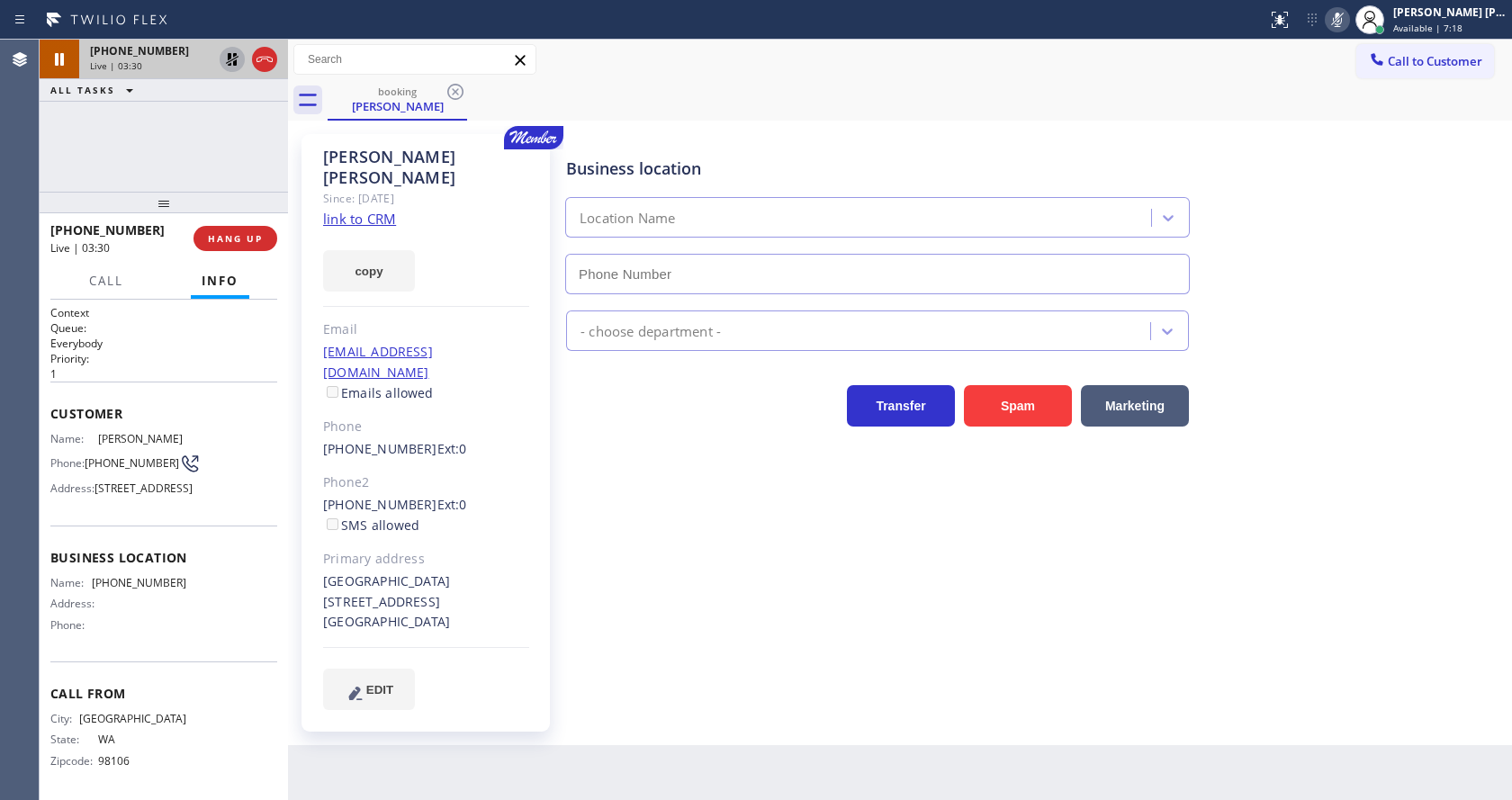
click at [233, 54] on icon at bounding box center [233, 60] width 22 height 22
click at [1344, 21] on rect at bounding box center [1337, 18] width 13 height 13
click at [1430, 179] on div "Business location Location Name" at bounding box center [1035, 213] width 945 height 163
click at [868, 544] on div "Business location Location Name - choose department - Transfer Spam Marketing" at bounding box center [1035, 421] width 945 height 566
click at [731, 550] on div "Business location Location Name - choose department - Transfer Spam Marketing" at bounding box center [1035, 421] width 945 height 566
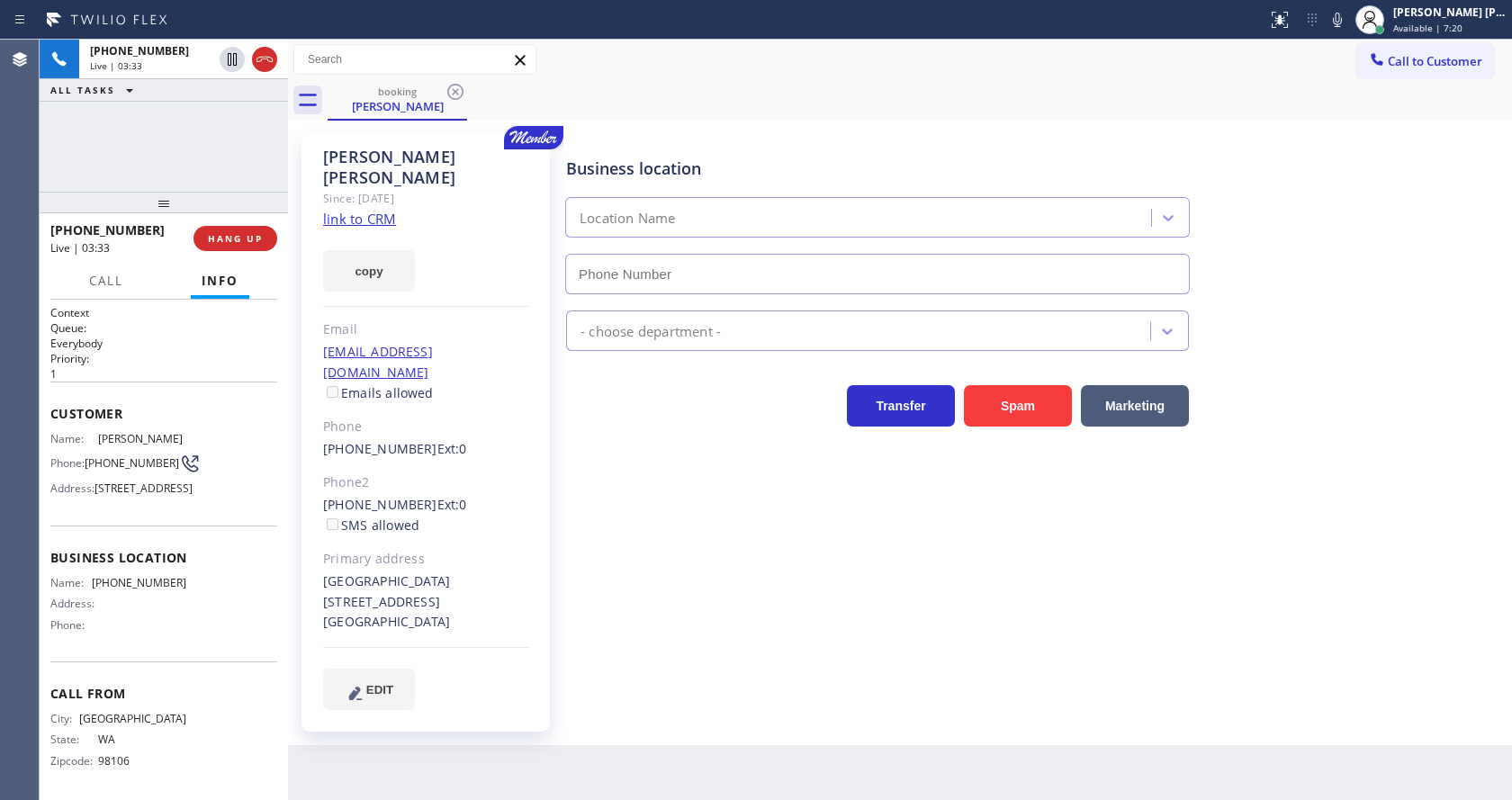
click at [729, 670] on div "Business location Location Name - choose department - Transfer Spam Marketing" at bounding box center [1035, 439] width 945 height 602
click at [535, 325] on div "[PERSON_NAME] Since: [DATE] link to CRM copy Email [EMAIL_ADDRESS][DOMAIN_NAME]…" at bounding box center [425, 433] width 248 height 598
click at [243, 243] on span "COMPLETE" at bounding box center [231, 239] width 62 height 13
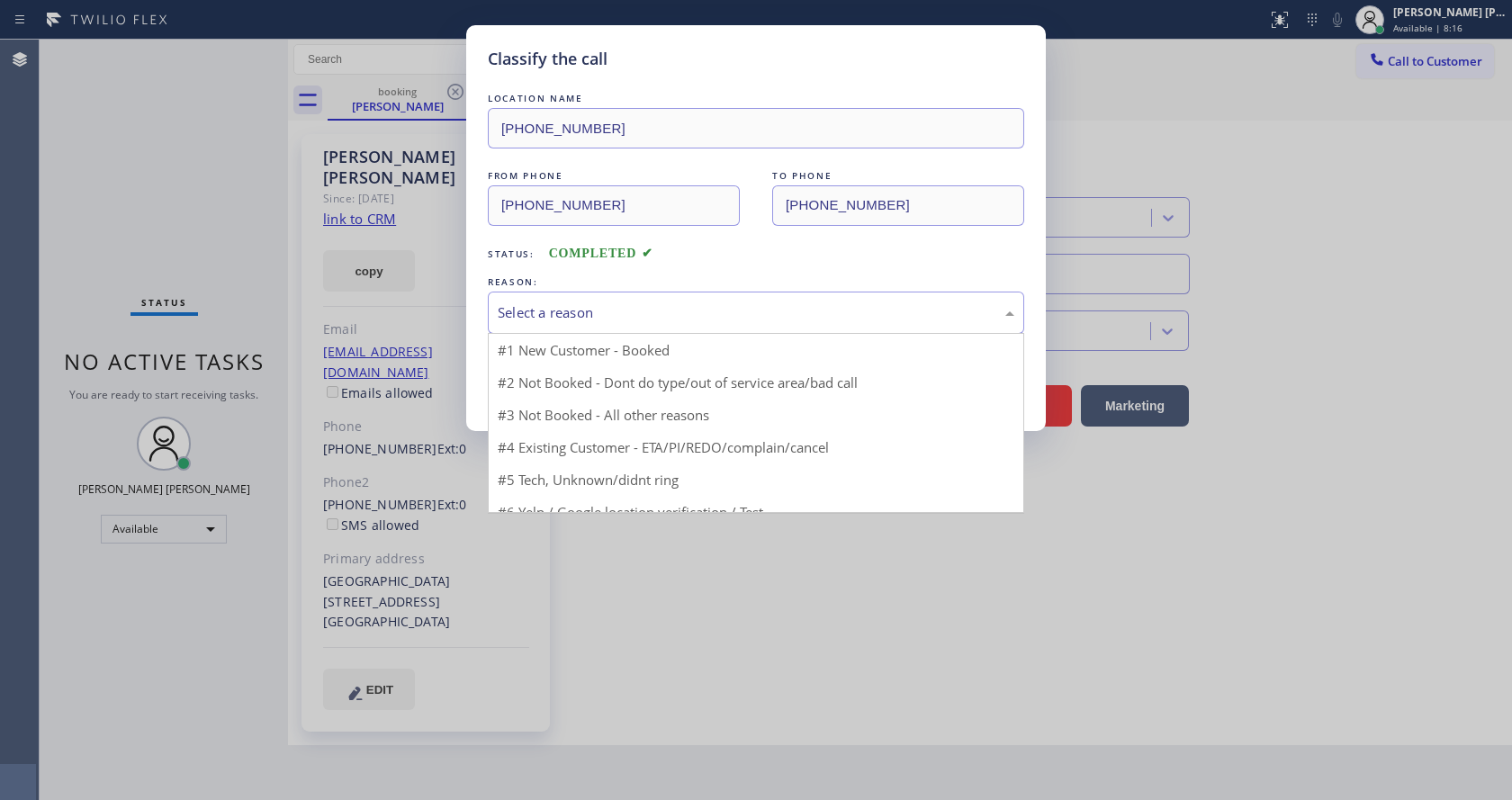
click at [538, 317] on div "Select a reason" at bounding box center [756, 312] width 516 height 21
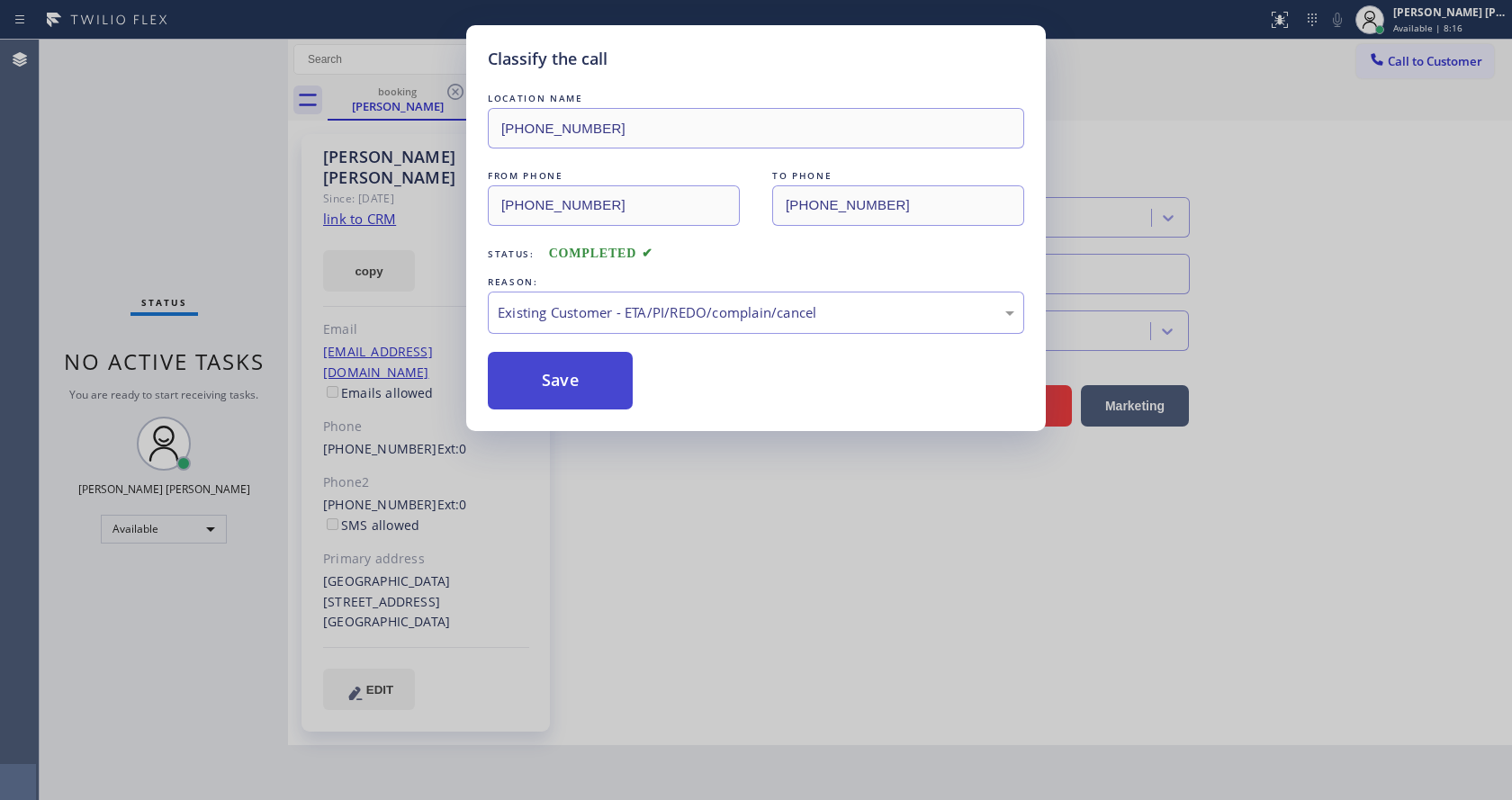
click at [559, 370] on button "Save" at bounding box center [561, 381] width 145 height 58
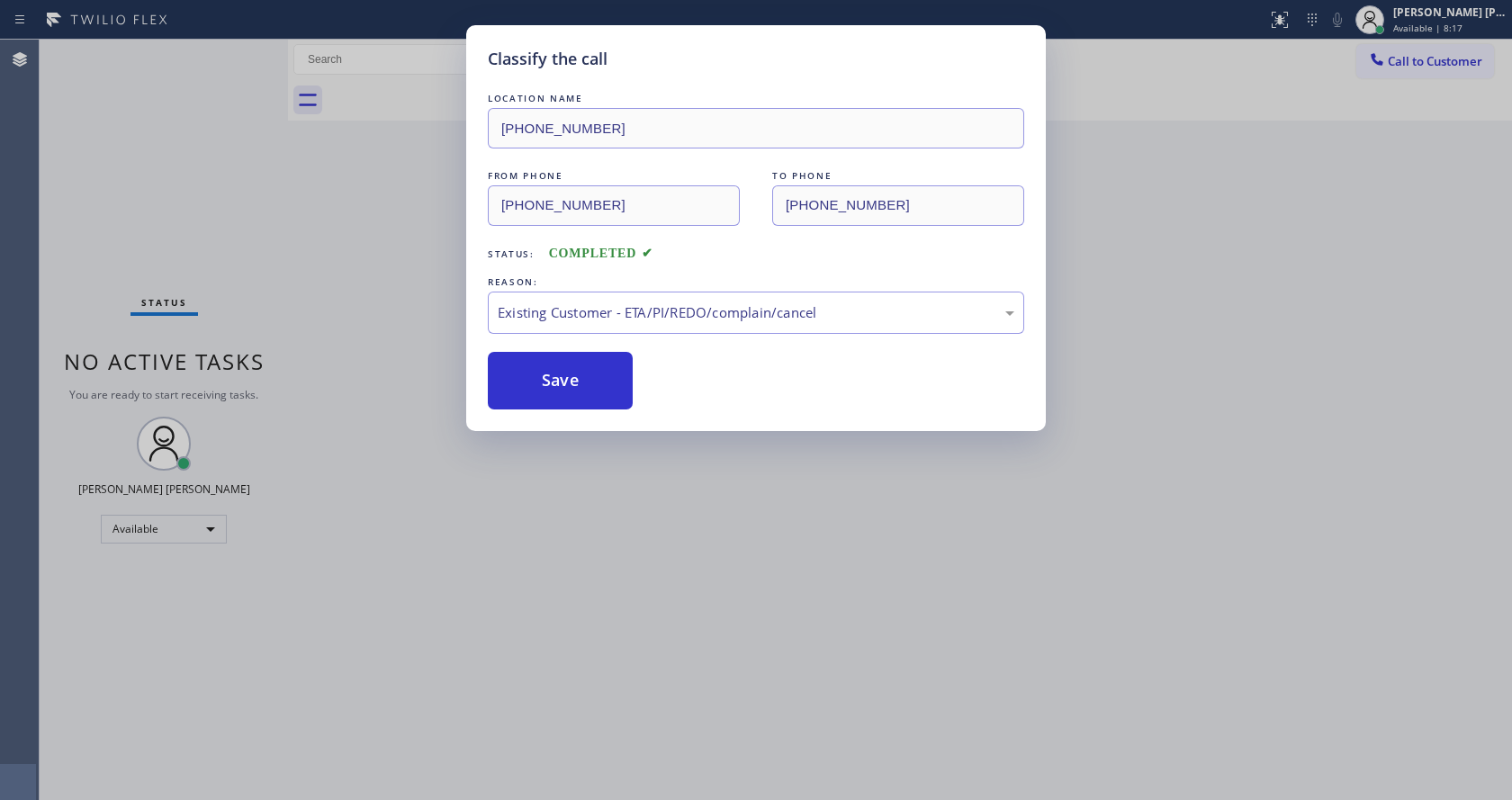
drag, startPoint x: 723, startPoint y: 629, endPoint x: 633, endPoint y: 714, distance: 123.8
click at [713, 648] on div "Classify the call LOCATION NAME [PHONE_NUMBER] FROM PHONE [PHONE_NUMBER] TO PHO…" at bounding box center [756, 400] width 1512 height 800
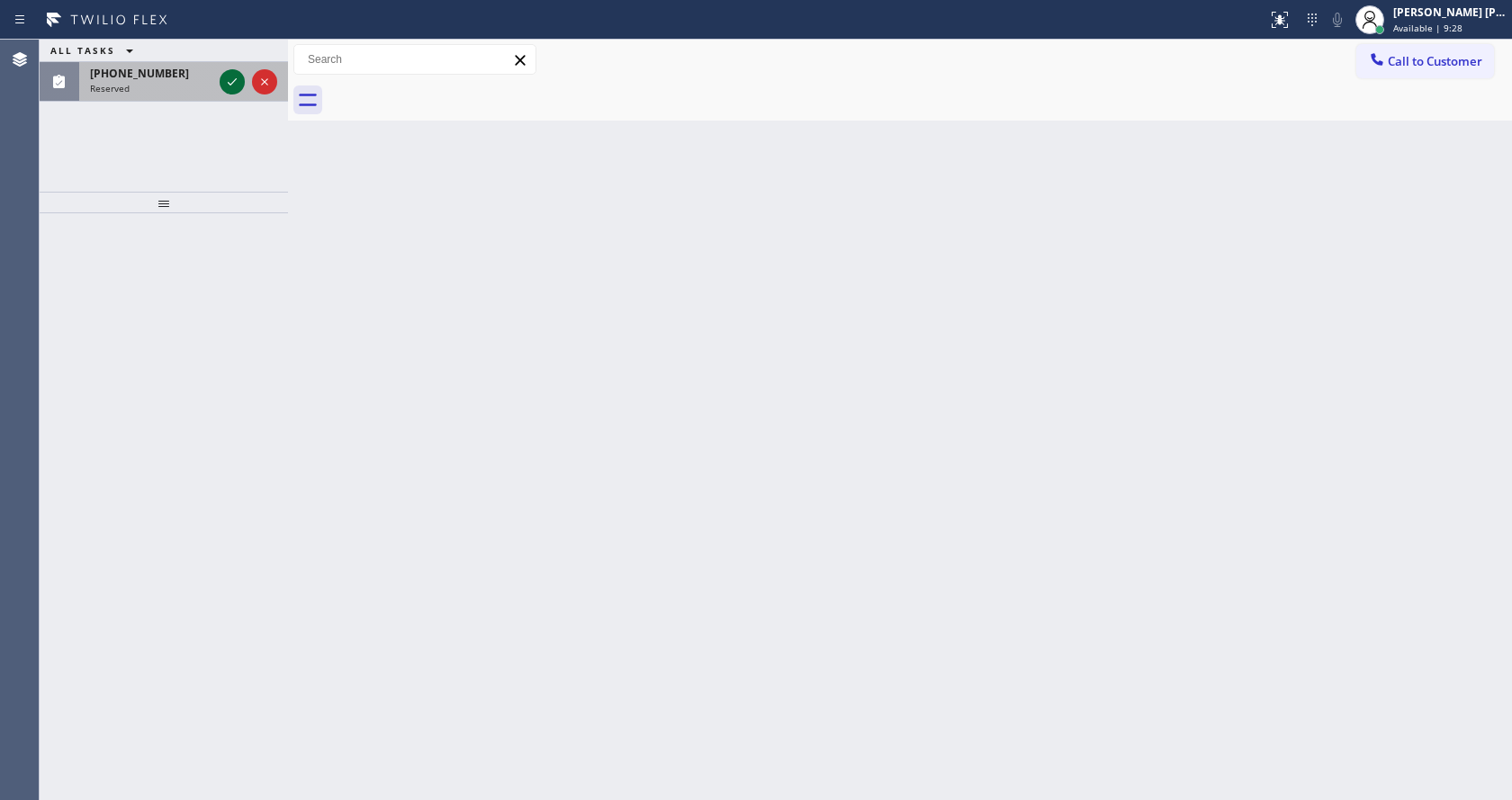
click at [231, 82] on icon at bounding box center [233, 81] width 22 height 22
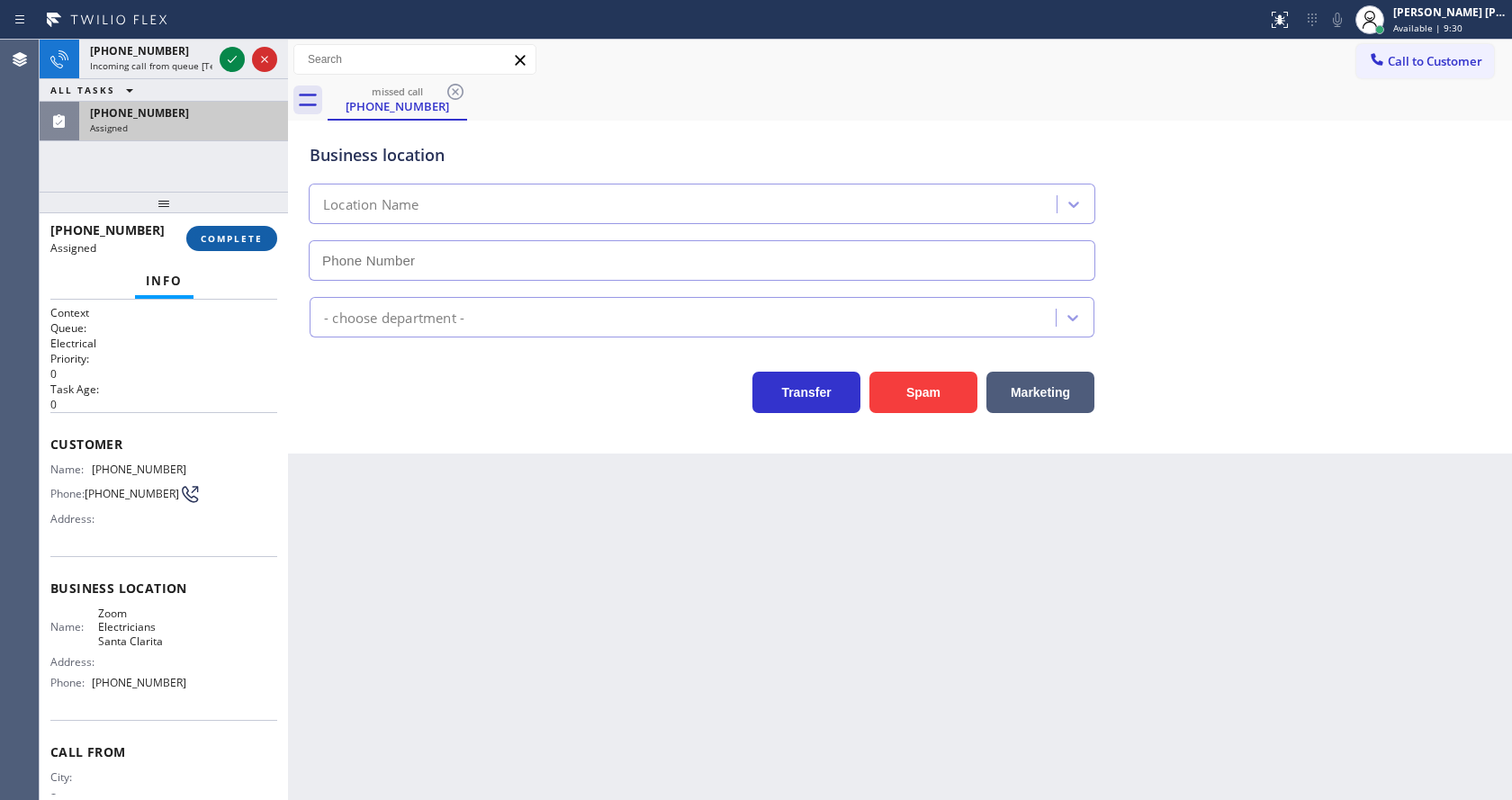
type input "[PHONE_NUMBER]"
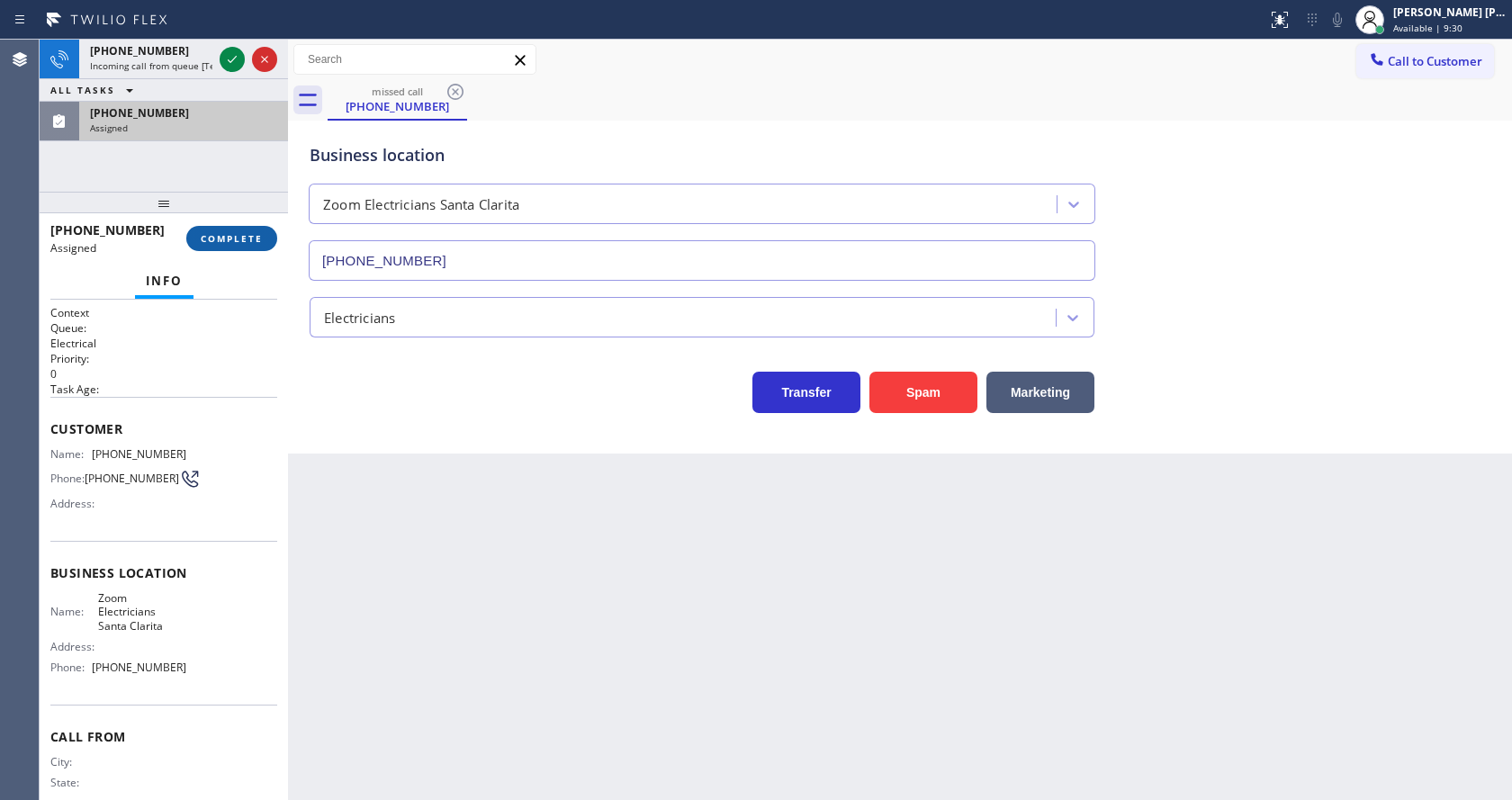
click at [211, 240] on span "COMPLETE" at bounding box center [231, 239] width 62 height 13
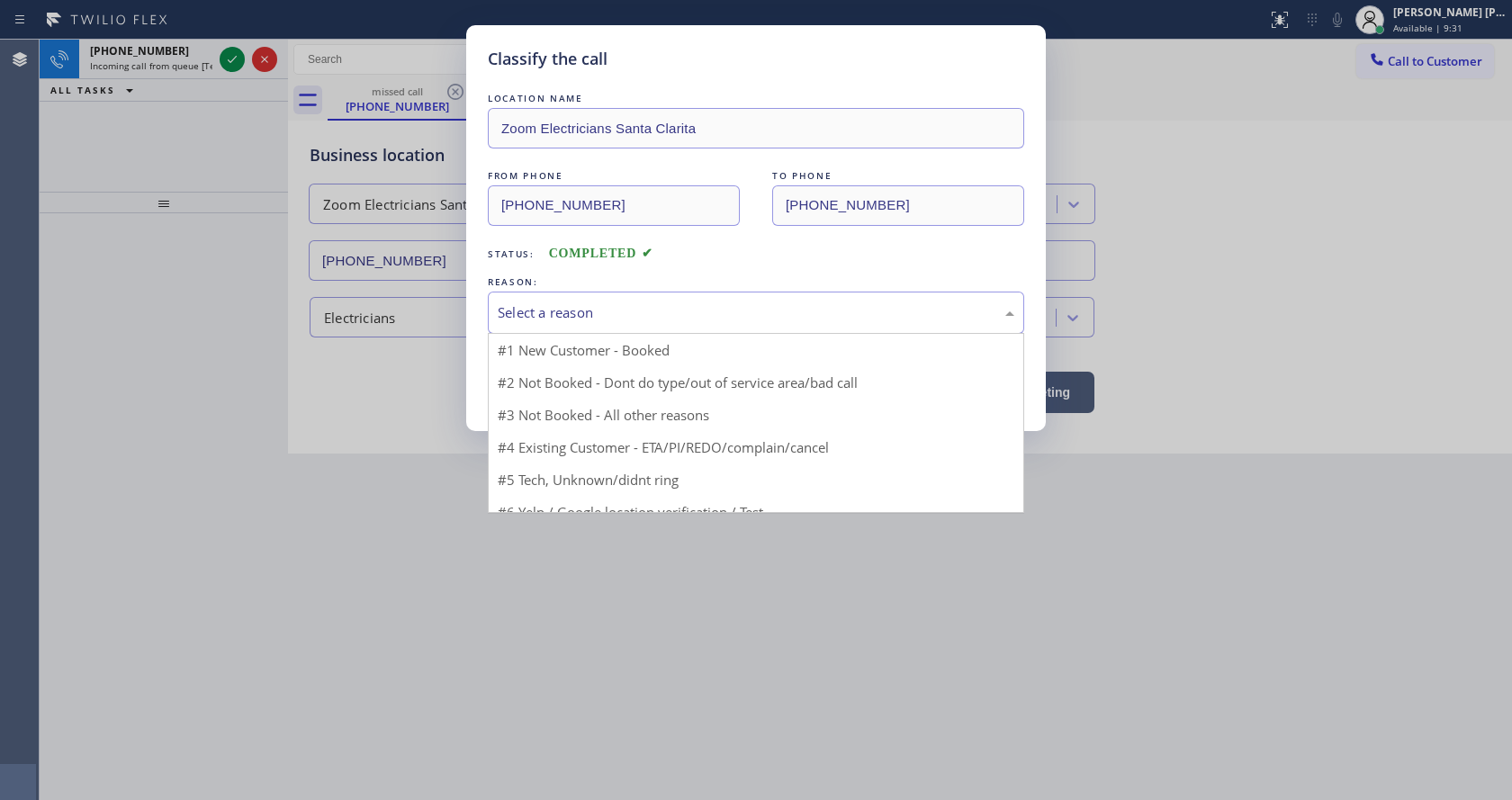
click at [505, 324] on div "Select a reason" at bounding box center [756, 312] width 536 height 42
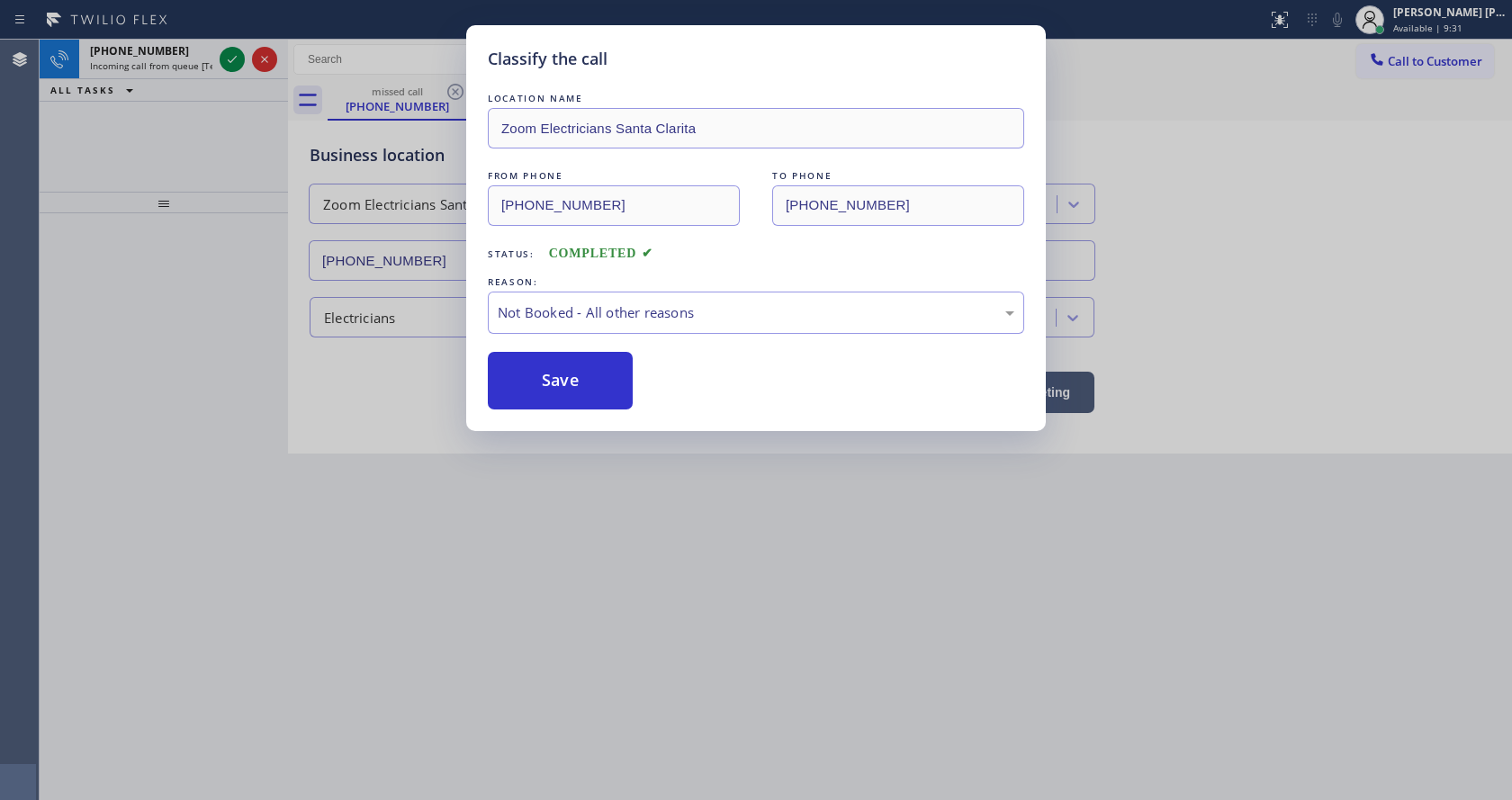
click at [527, 373] on button "Save" at bounding box center [561, 381] width 145 height 58
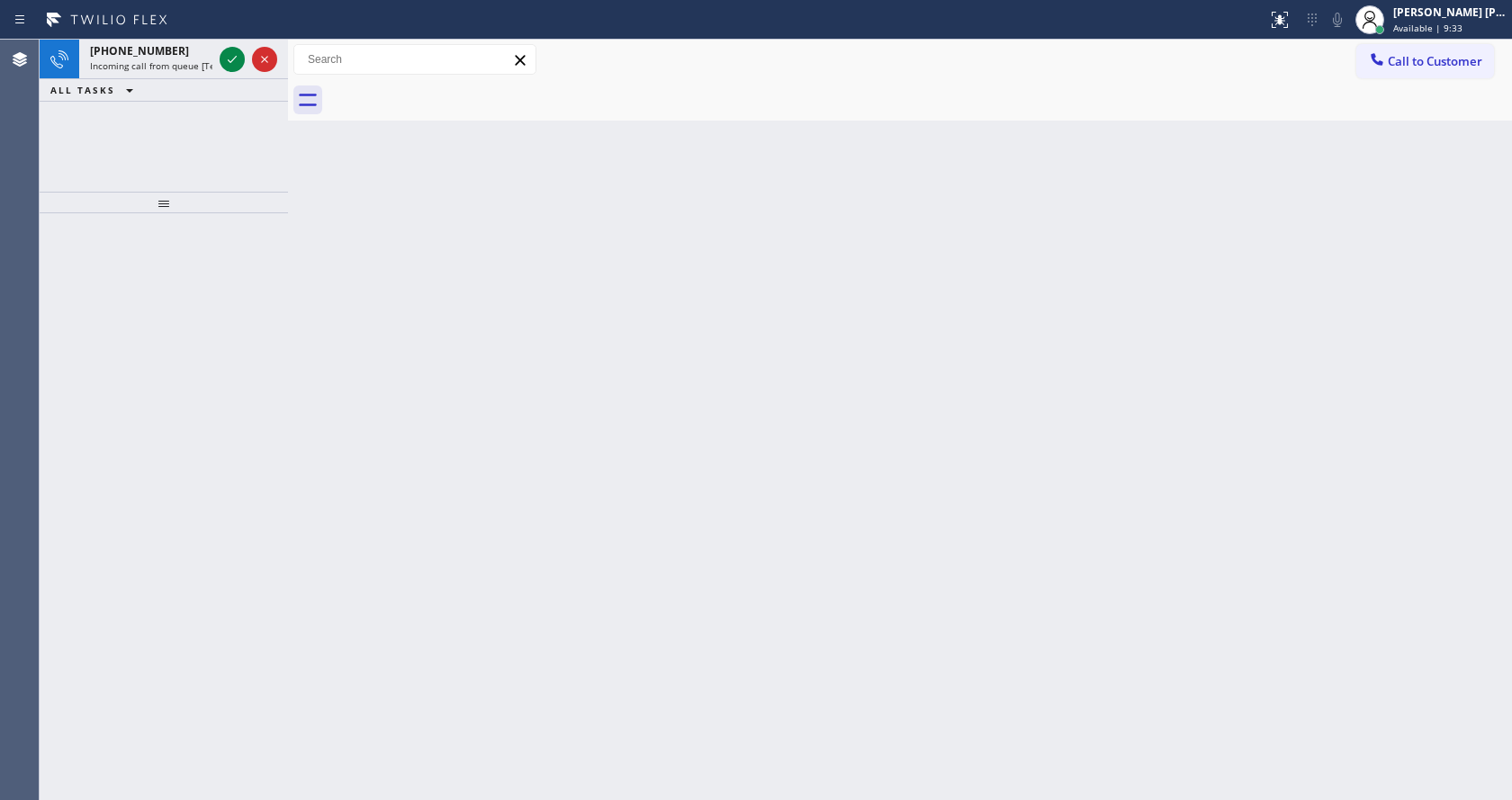
click at [200, 66] on span "Incoming call from queue [Test] All" at bounding box center [165, 66] width 149 height 13
click at [231, 59] on icon at bounding box center [233, 60] width 22 height 22
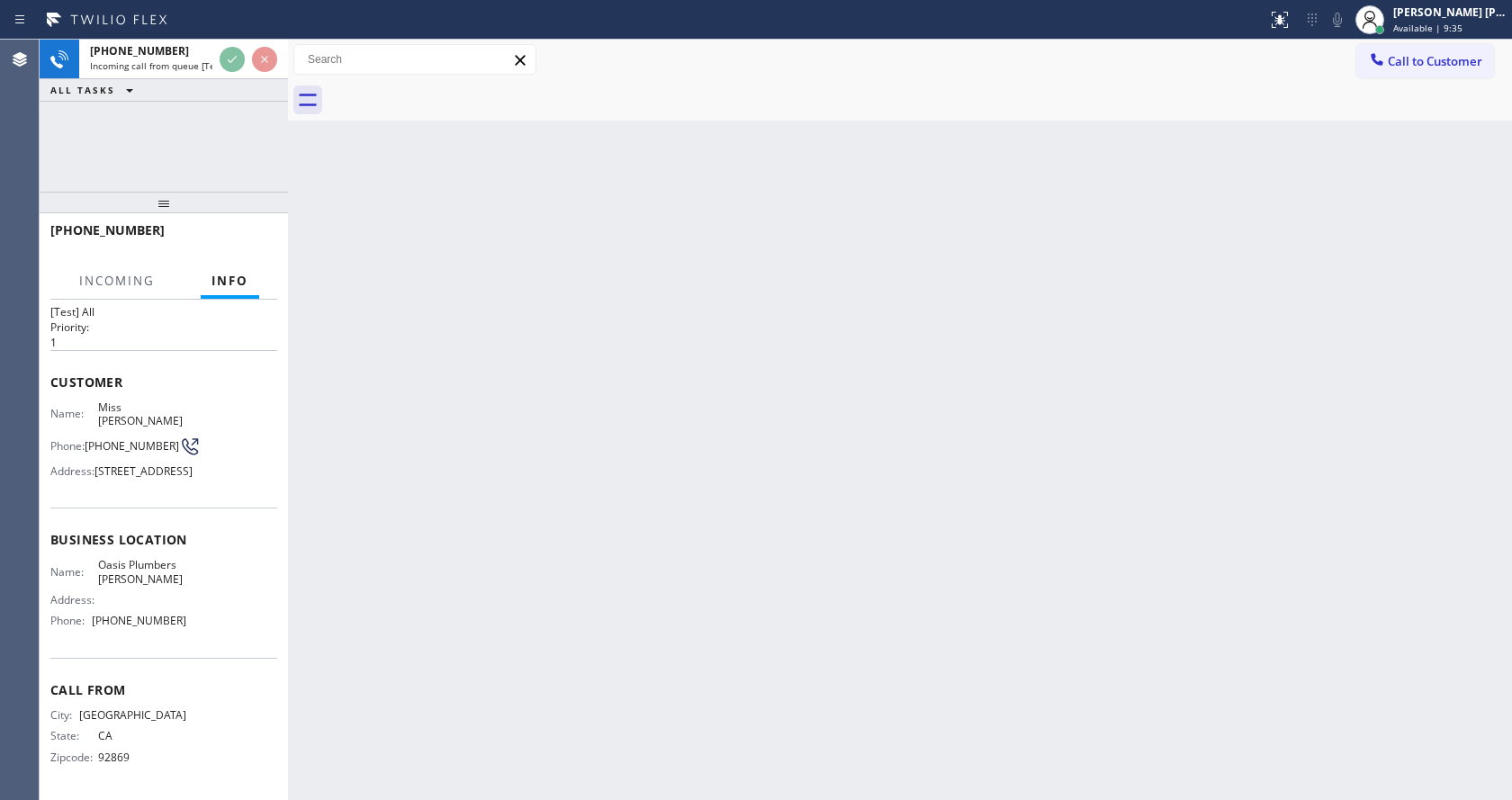
scroll to position [65, 0]
click at [840, 509] on div "Back to Dashboard Change Sender ID Customers Technicians Select a contact Outbo…" at bounding box center [899, 419] width 1224 height 761
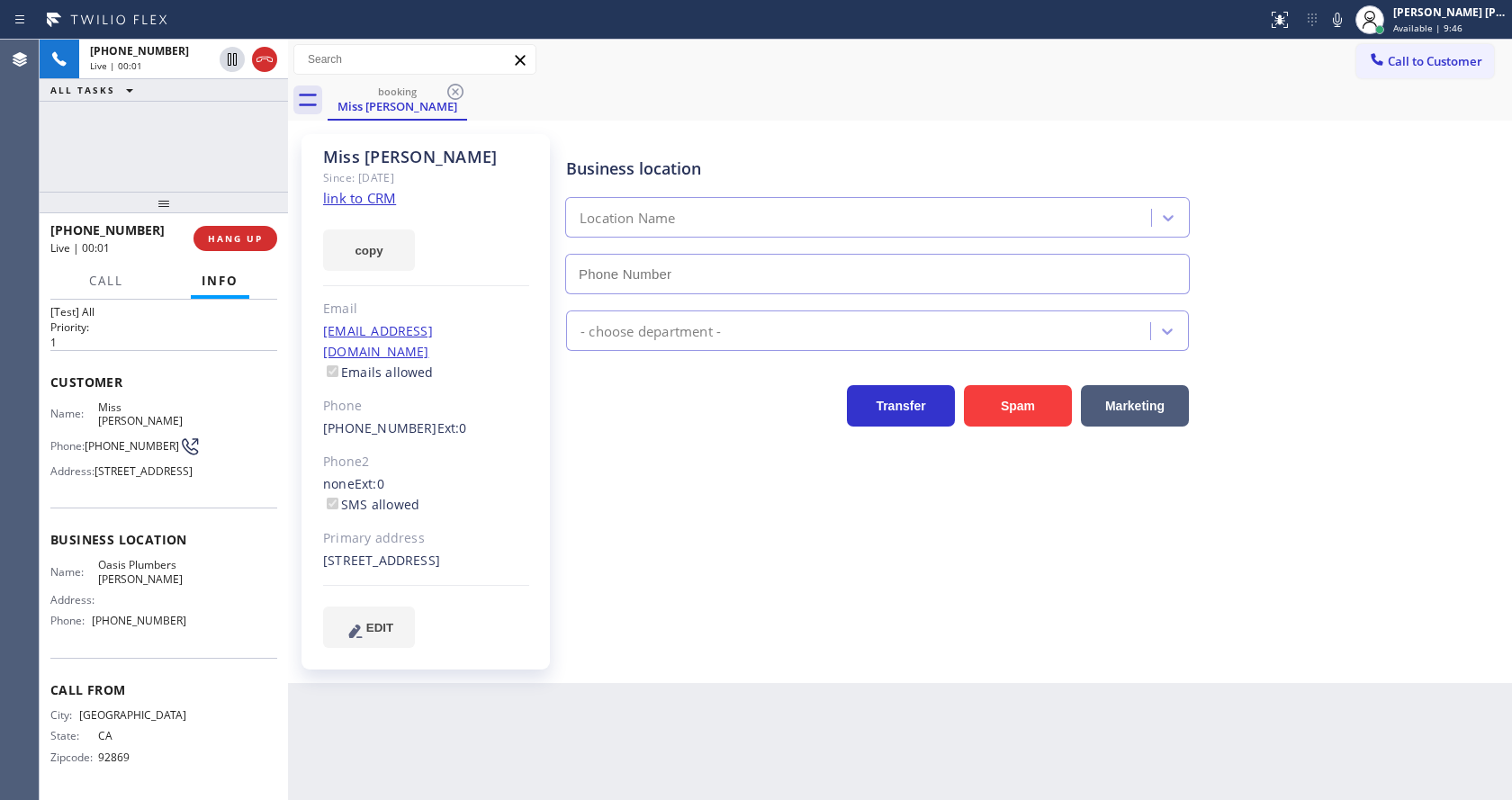
type input "[PHONE_NUMBER]"
click at [546, 494] on div "Miss [PERSON_NAME] Since: [DATE] link to CRM copy Email [EMAIL_ADDRESS][DOMAIN_…" at bounding box center [425, 402] width 248 height 536
drag, startPoint x: 847, startPoint y: 676, endPoint x: 850, endPoint y: 667, distance: 9.5
click at [847, 676] on div "Business location [GEOGRAPHIC_DATA] [PERSON_NAME] [PHONE_NUMBER] Plumbing Reg T…" at bounding box center [1035, 408] width 945 height 540
click at [387, 200] on link "link to CRM" at bounding box center [359, 198] width 73 height 18
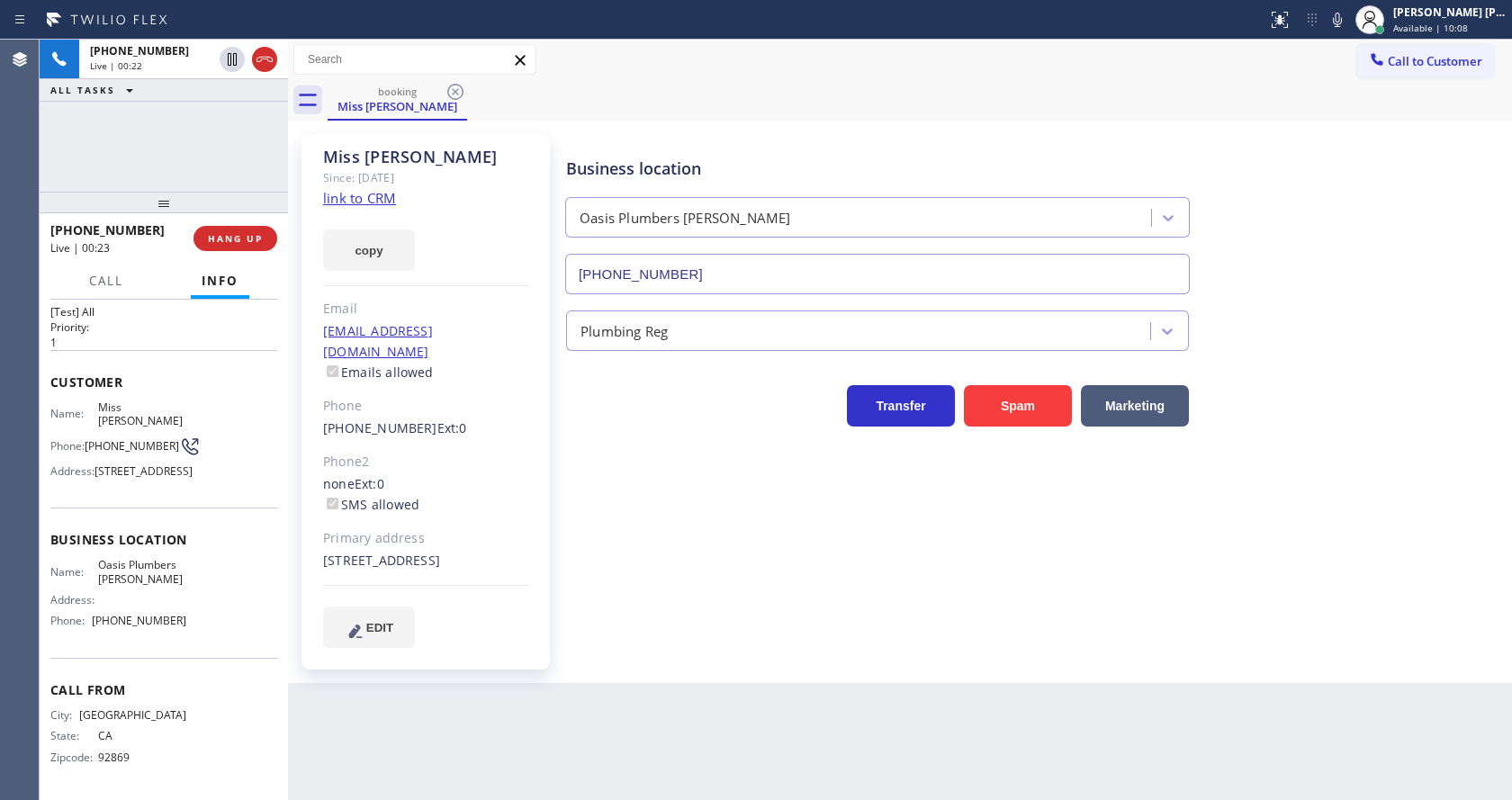
click at [798, 591] on div "Business location [GEOGRAPHIC_DATA] [PERSON_NAME] [PHONE_NUMBER] Plumbing Reg T…" at bounding box center [1035, 390] width 945 height 504
click at [1338, 17] on icon at bounding box center [1338, 20] width 22 height 22
click at [232, 59] on icon at bounding box center [232, 59] width 9 height 13
click at [100, 287] on span "Call" at bounding box center [106, 281] width 34 height 17
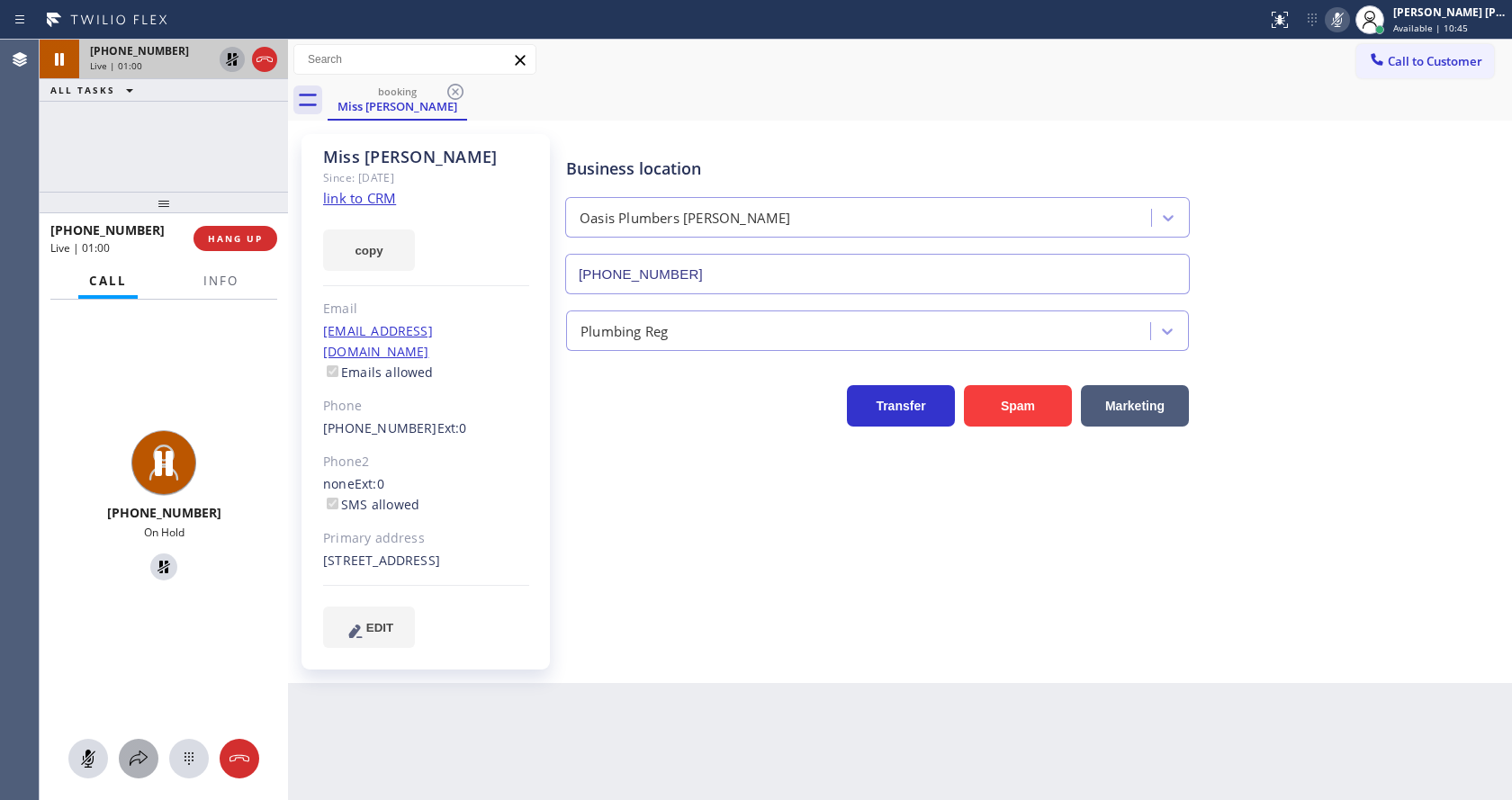
click at [135, 769] on icon at bounding box center [138, 759] width 22 height 22
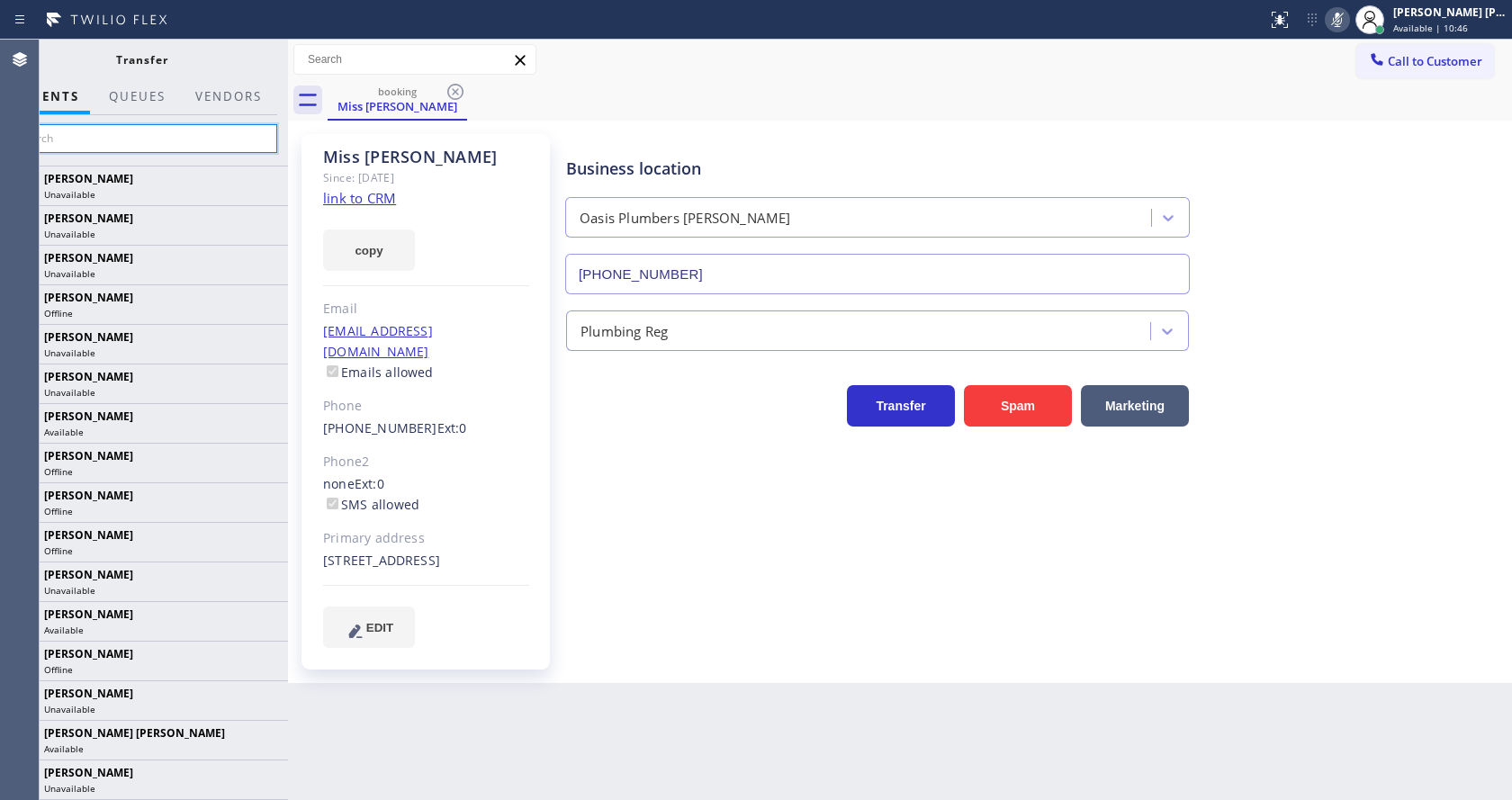
click at [111, 144] on input "text" at bounding box center [141, 138] width 271 height 28
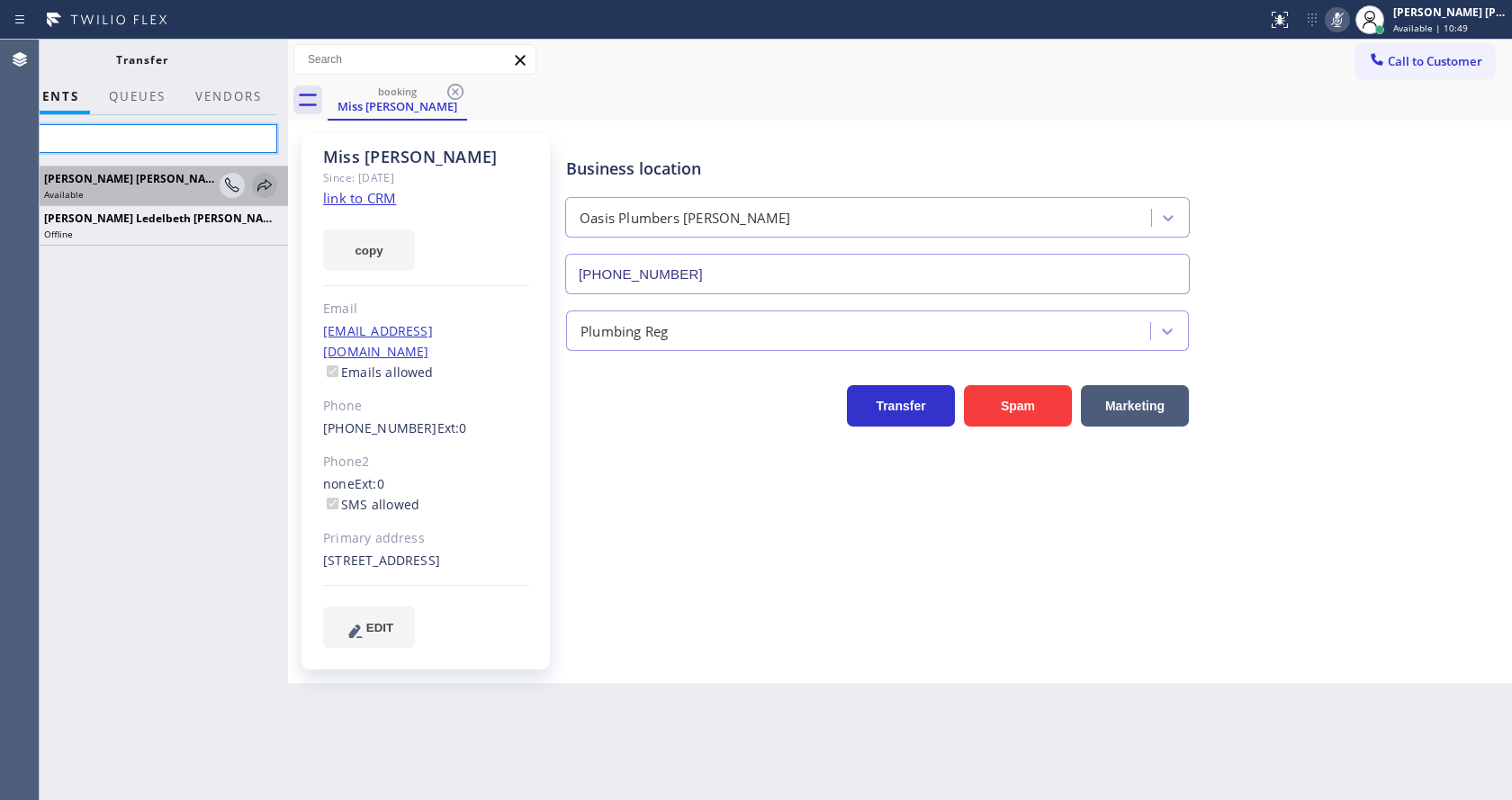
type input "edel"
click at [266, 189] on icon at bounding box center [264, 185] width 15 height 12
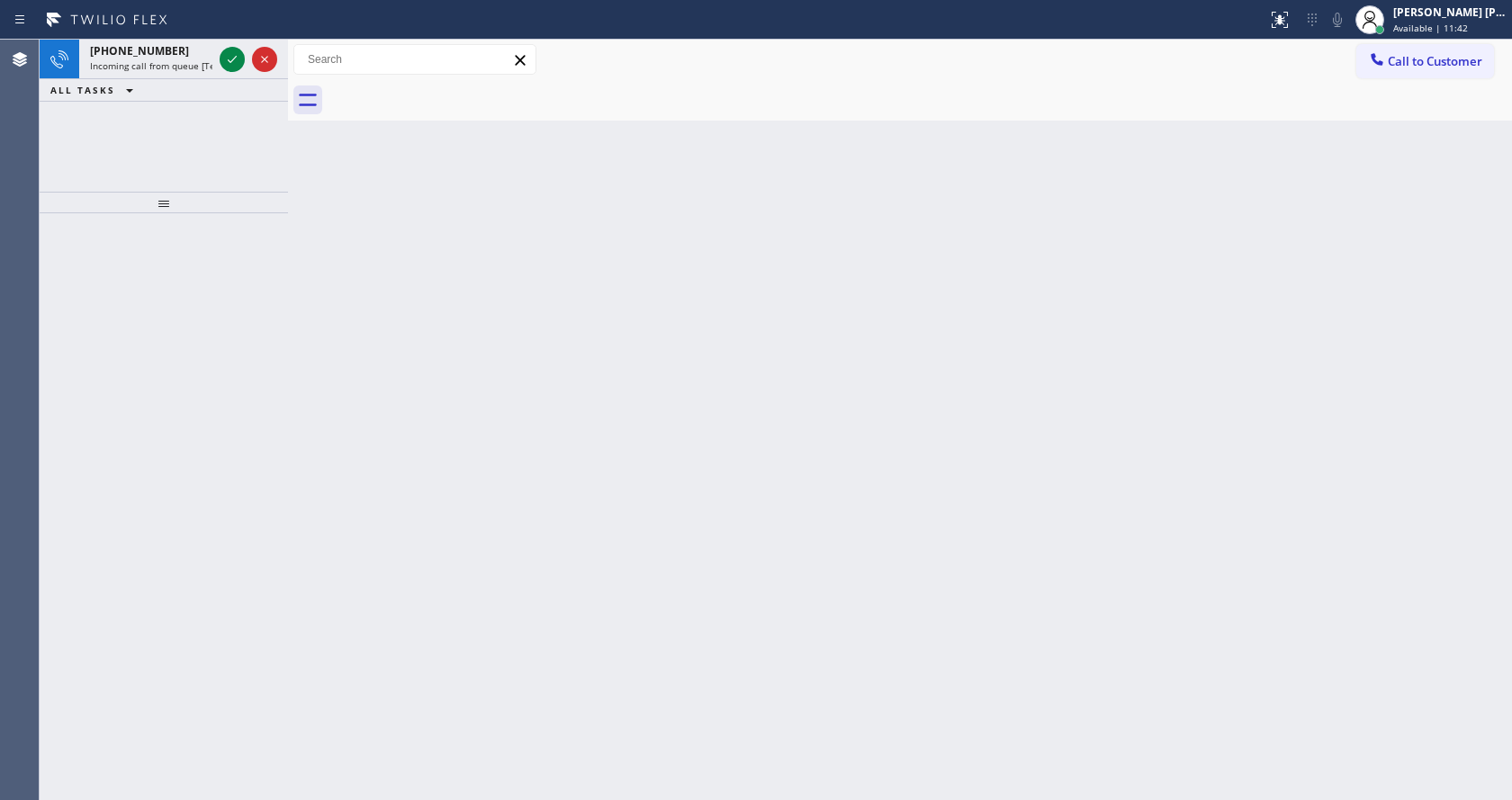
click at [375, 144] on div "Back to Dashboard Change Sender ID Customers Technicians Select a contact Outbo…" at bounding box center [899, 419] width 1224 height 761
click at [217, 66] on div at bounding box center [248, 59] width 65 height 39
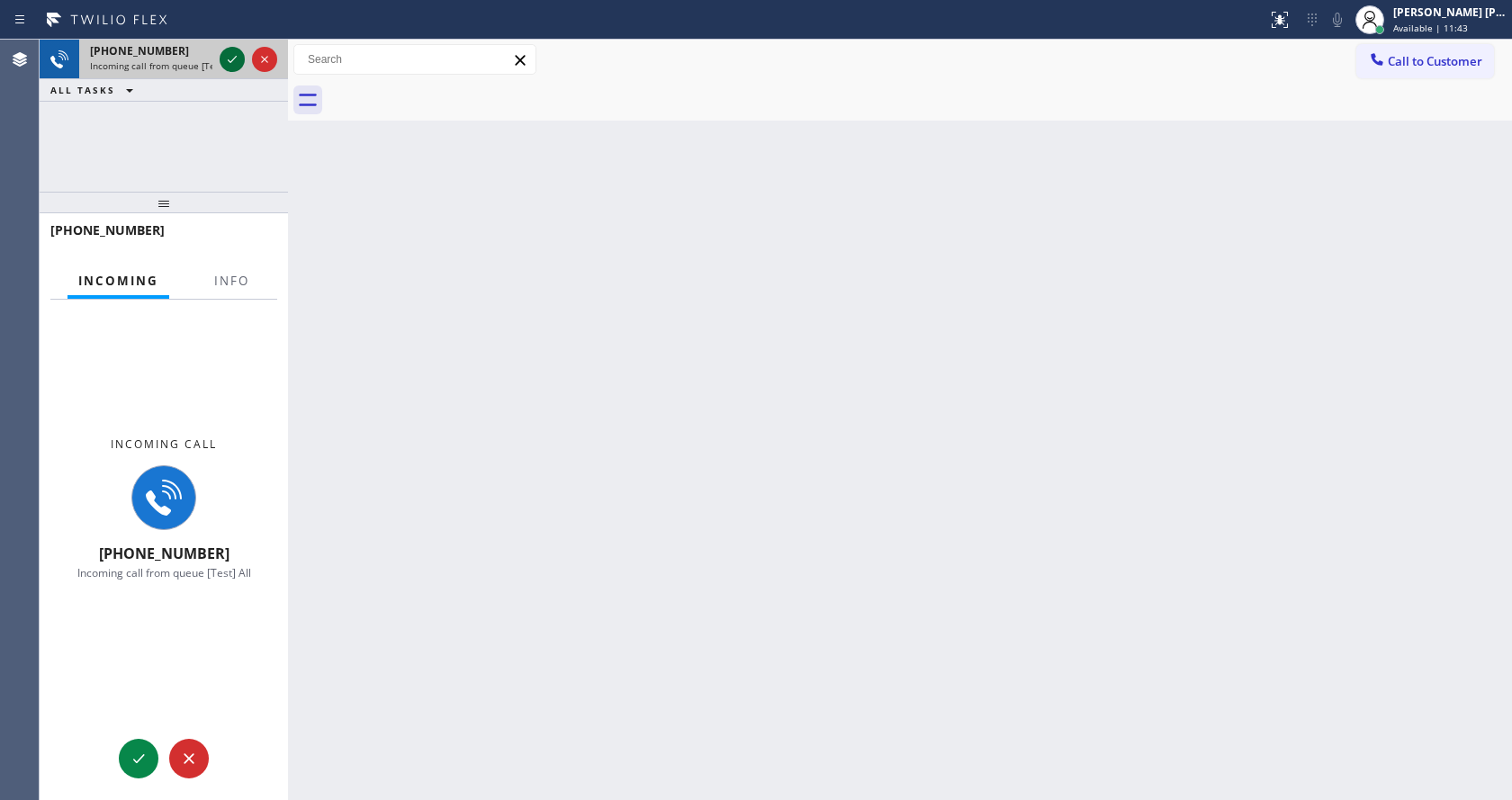
click at [235, 59] on icon at bounding box center [232, 59] width 9 height 7
click at [243, 284] on span "Info" at bounding box center [232, 281] width 35 height 17
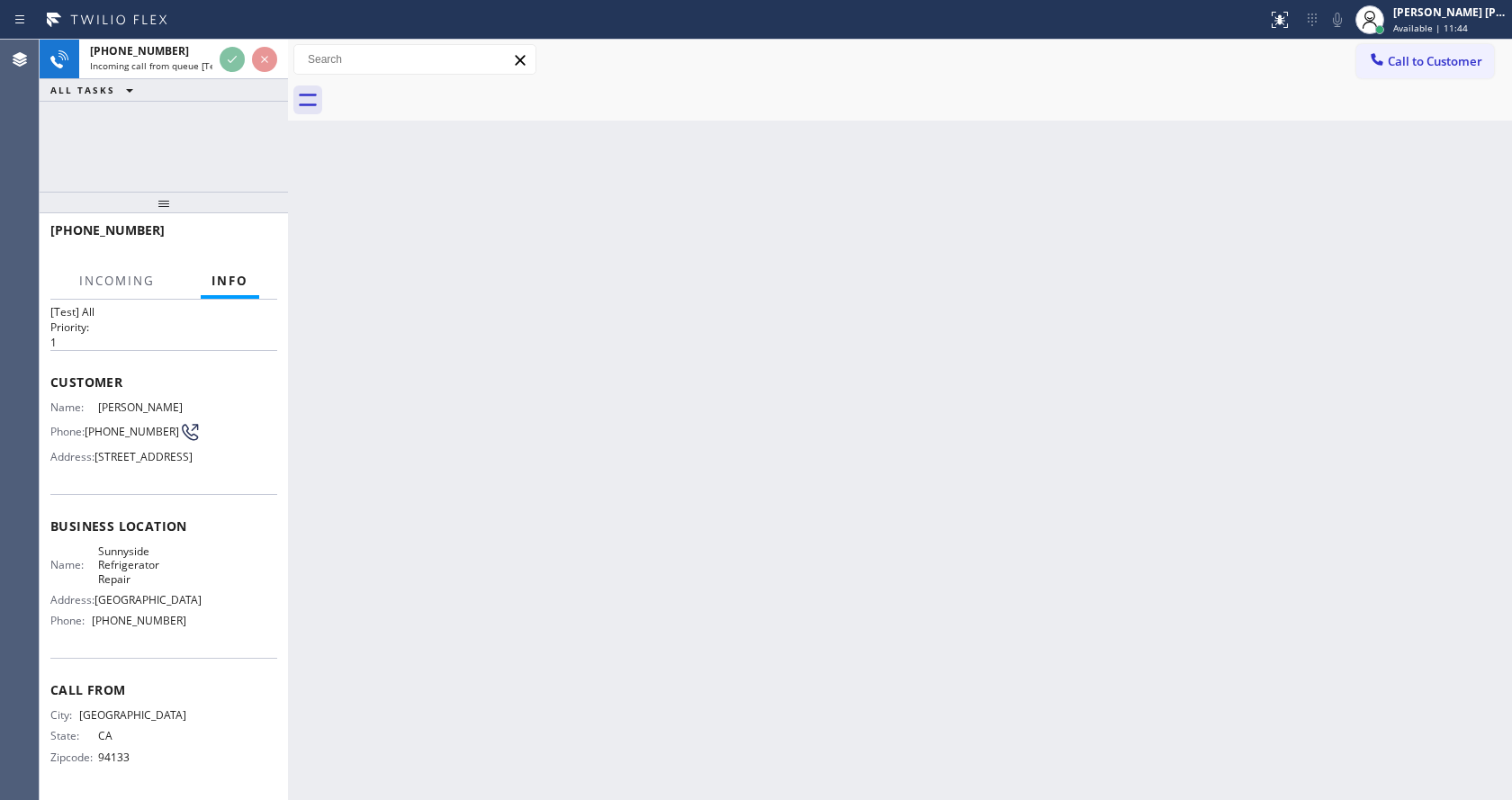
scroll to position [107, 0]
click at [797, 564] on div "Back to Dashboard Change Sender ID Customers Technicians Select a contact Outbo…" at bounding box center [899, 419] width 1224 height 761
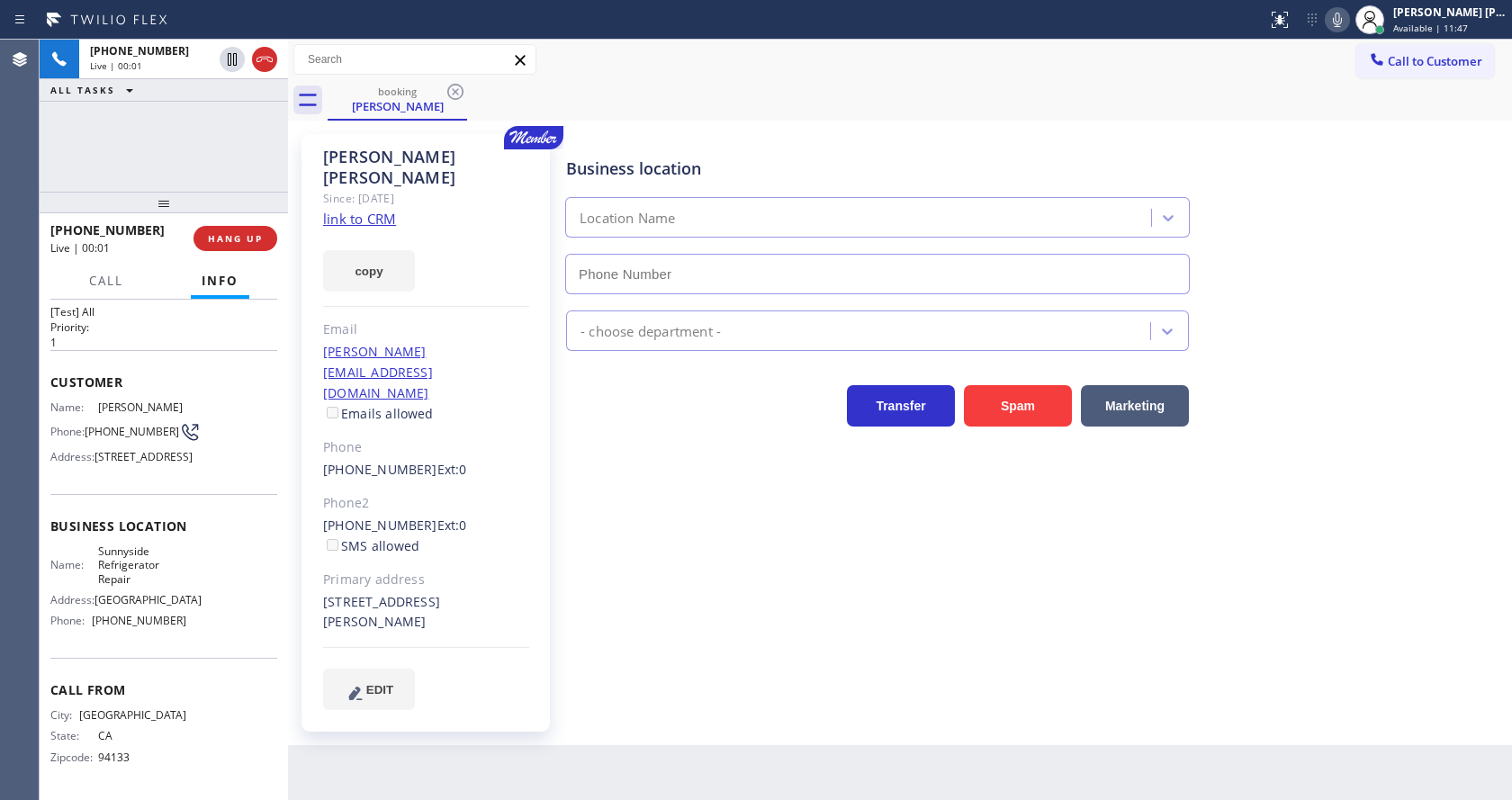
type input "[PHONE_NUMBER]"
click at [695, 534] on div "Business location [GEOGRAPHIC_DATA] Refrigerator Repair [PHONE_NUMBER] Applianc…" at bounding box center [1035, 421] width 945 height 566
click at [391, 210] on link "link to CRM" at bounding box center [359, 219] width 73 height 18
drag, startPoint x: 319, startPoint y: 157, endPoint x: 504, endPoint y: 158, distance: 185.0
click at [504, 158] on div "[PERSON_NAME] Since: [DATE] link to CRM copy Email [PERSON_NAME][EMAIL_ADDRESS]…" at bounding box center [425, 433] width 248 height 598
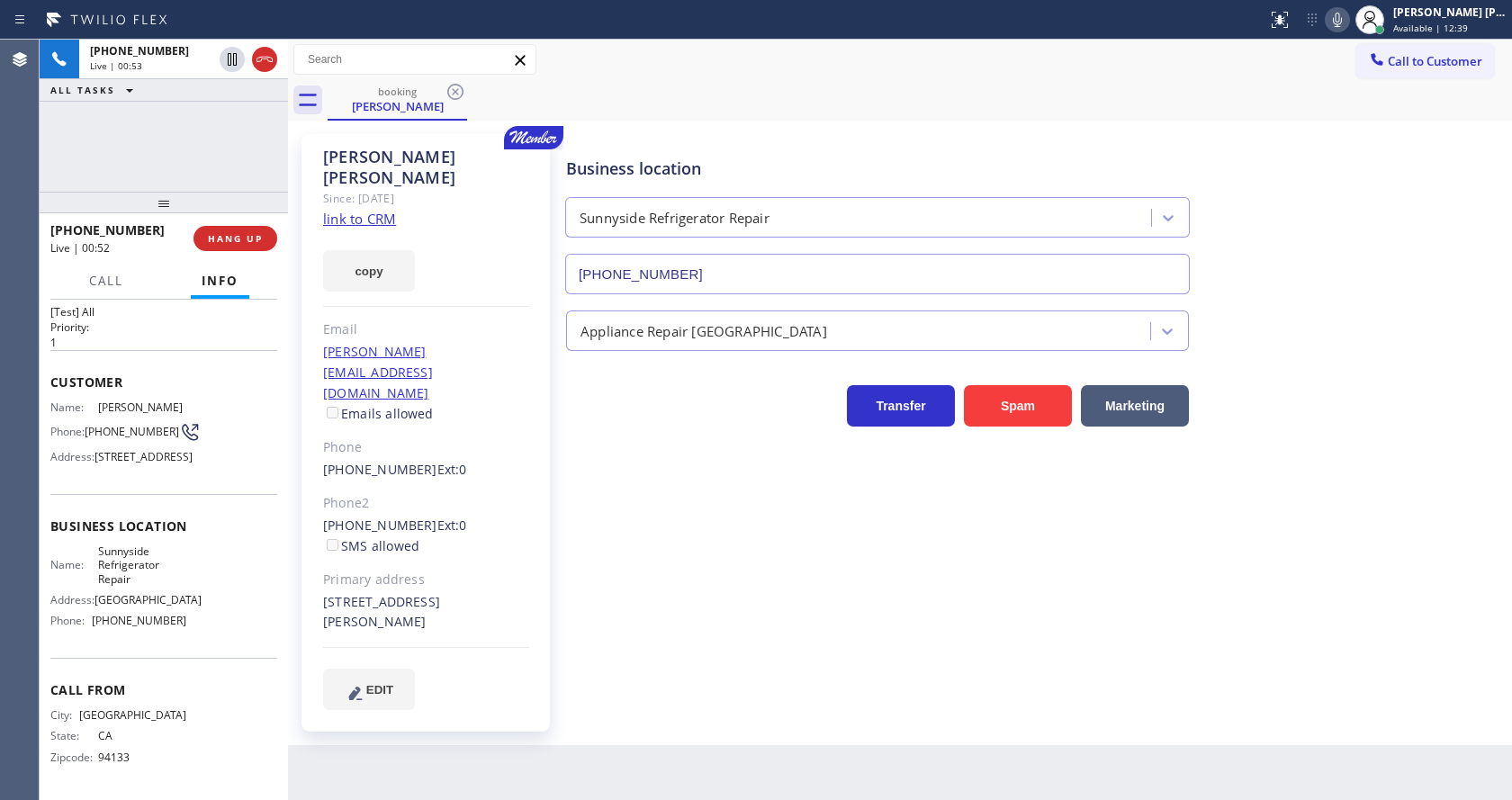
click at [775, 654] on div "Business location [GEOGRAPHIC_DATA] Refrigerator Repair [PHONE_NUMBER] Applianc…" at bounding box center [1035, 439] width 945 height 602
drag, startPoint x: 125, startPoint y: 483, endPoint x: 116, endPoint y: 471, distance: 15.0
click at [125, 494] on div "Business location Name: Sunnyside Refrigerator Repair Address: [STREET_ADDRESS]…" at bounding box center [163, 575] width 227 height 164
drag, startPoint x: 82, startPoint y: 367, endPoint x: 132, endPoint y: 387, distance: 53.9
click at [132, 421] on div "Phone: [PHONE_NUMBER]" at bounding box center [118, 432] width 135 height 22
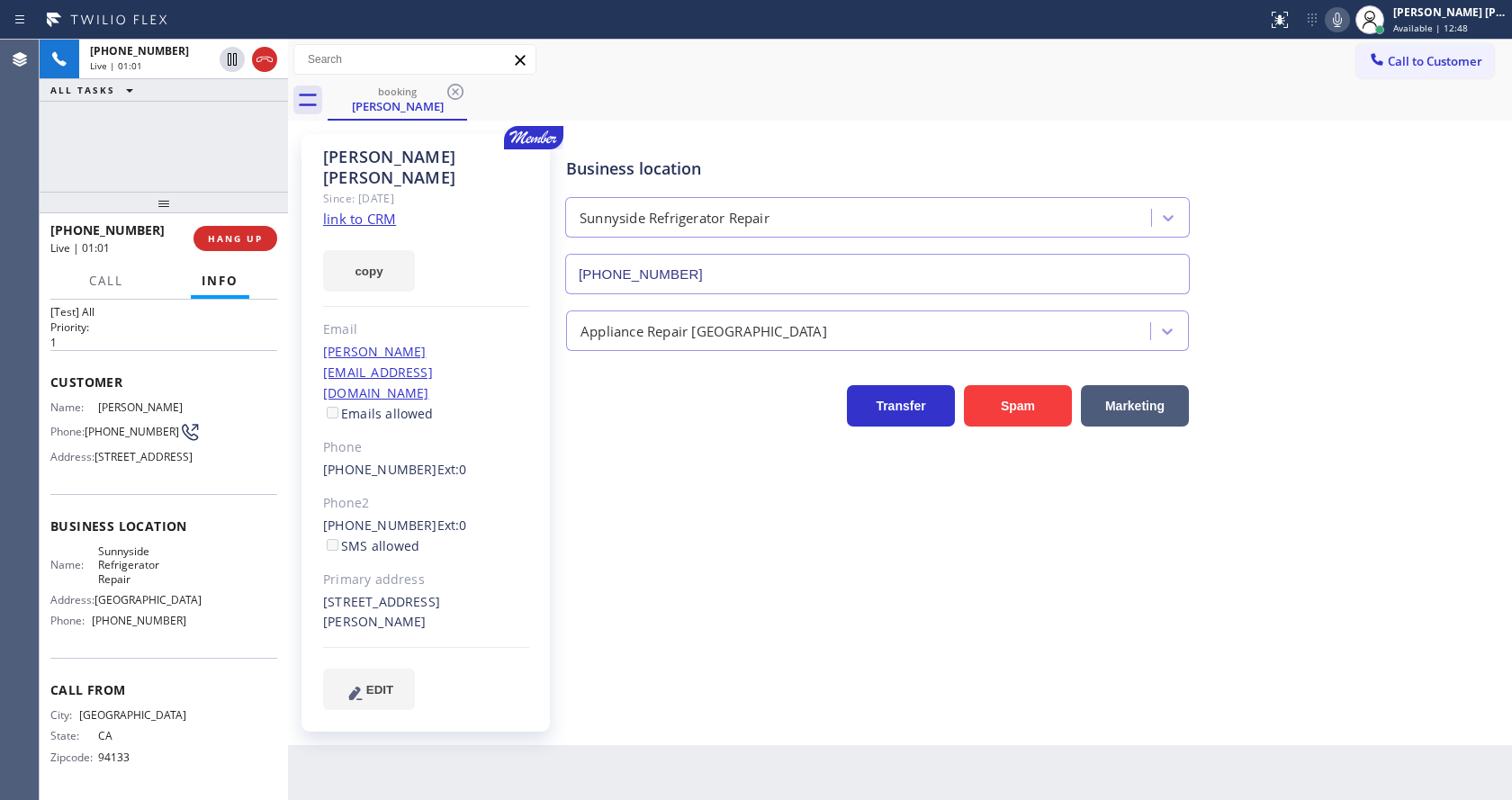
click at [569, 632] on div "Business location [GEOGRAPHIC_DATA] Refrigerator Repair [PHONE_NUMBER] Applianc…" at bounding box center [1035, 421] width 945 height 566
click at [478, 515] on div "[PHONE_NUMBER] Ext: 0 SMS allowed" at bounding box center [426, 536] width 206 height 41
click at [135, 450] on span "[STREET_ADDRESS]" at bounding box center [143, 456] width 98 height 14
drag, startPoint x: 87, startPoint y: 361, endPoint x: 124, endPoint y: 378, distance: 40.7
click at [124, 425] on span "[PHONE_NUMBER]" at bounding box center [132, 432] width 94 height 14
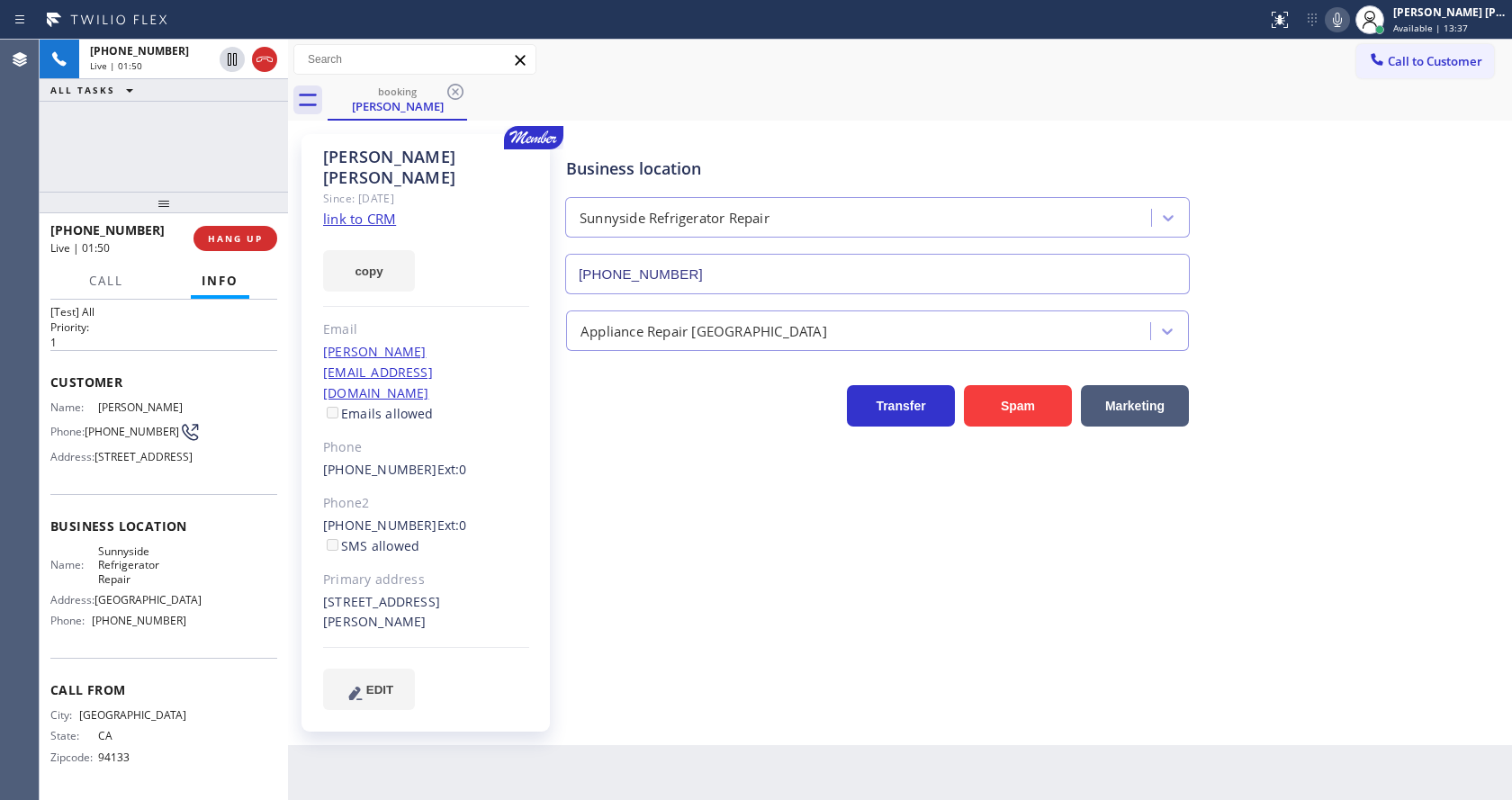
click at [470, 649] on div "[PERSON_NAME] Since: [DATE] link to CRM copy Email [PERSON_NAME][EMAIL_ADDRESS]…" at bounding box center [425, 433] width 248 height 598
click at [252, 545] on div "Name: Sunnyside Refrigerator Repair Address: [STREET_ADDRESS] Phone: [PHONE_NUM…" at bounding box center [163, 590] width 227 height 91
drag, startPoint x: 95, startPoint y: 529, endPoint x: 149, endPoint y: 560, distance: 62.3
click at [149, 560] on span "Sunnyside Refrigerator Repair" at bounding box center [142, 565] width 89 height 41
click at [532, 789] on div "Back to Dashboard Change Sender ID Customers Technicians Select a contact Outbo…" at bounding box center [899, 419] width 1224 height 761
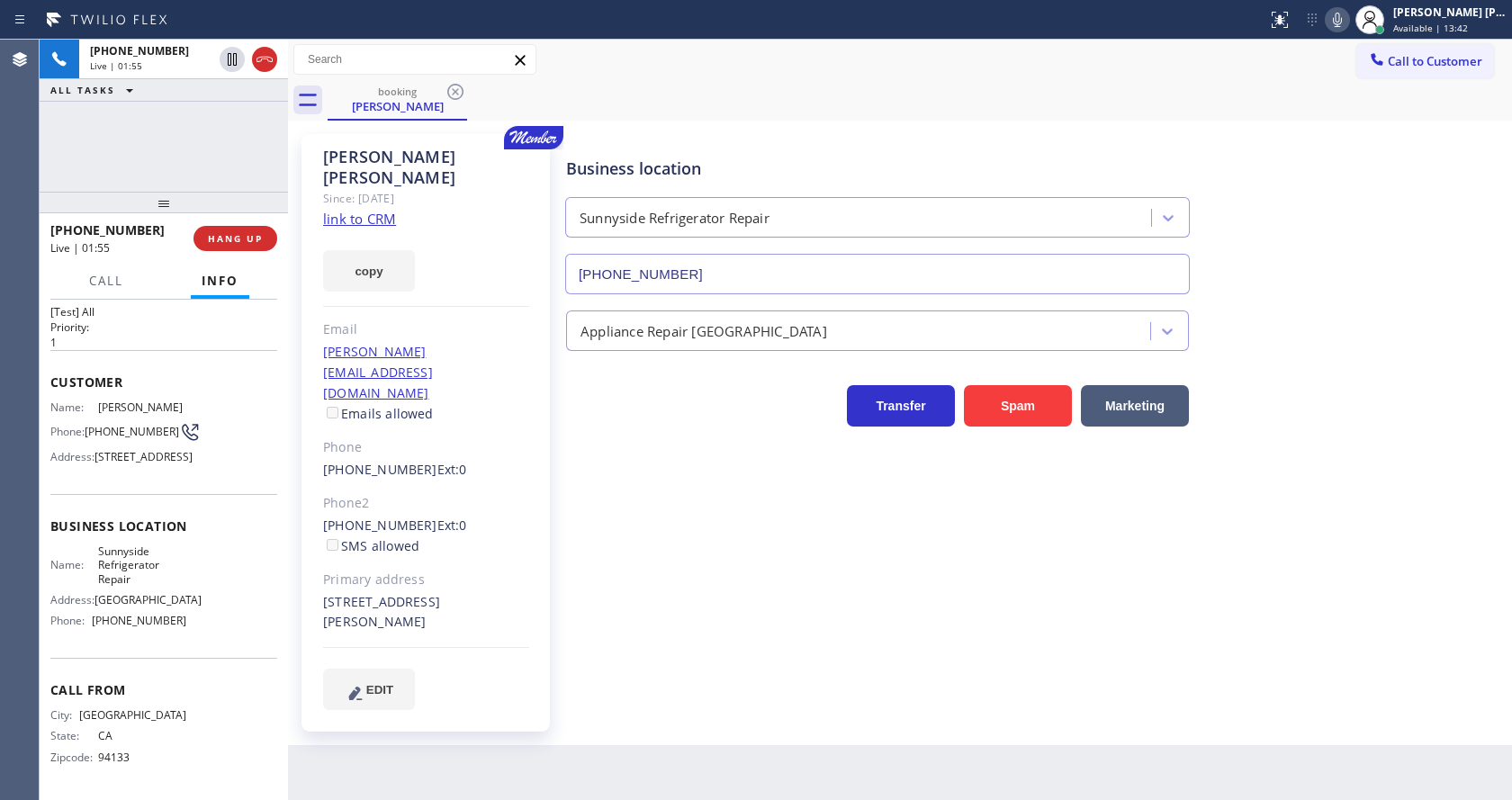
click at [189, 611] on div "Name: Sunnyside Refrigerator Repair Address: [STREET_ADDRESS] Phone: [PHONE_NUM…" at bounding box center [163, 590] width 227 height 91
drag, startPoint x: 92, startPoint y: 620, endPoint x: 192, endPoint y: 619, distance: 100.0
click at [192, 619] on div "Name: Sunnyside Refrigerator Repair Address: [STREET_ADDRESS] Phone: [PHONE_NUM…" at bounding box center [163, 590] width 227 height 91
click at [400, 733] on div "Back to Dashboard Change Sender ID Customers Technicians Select a contact Outbo…" at bounding box center [899, 419] width 1224 height 761
click at [622, 582] on div "Business location [GEOGRAPHIC_DATA] Refrigerator Repair [PHONE_NUMBER] Applianc…" at bounding box center [1035, 421] width 945 height 566
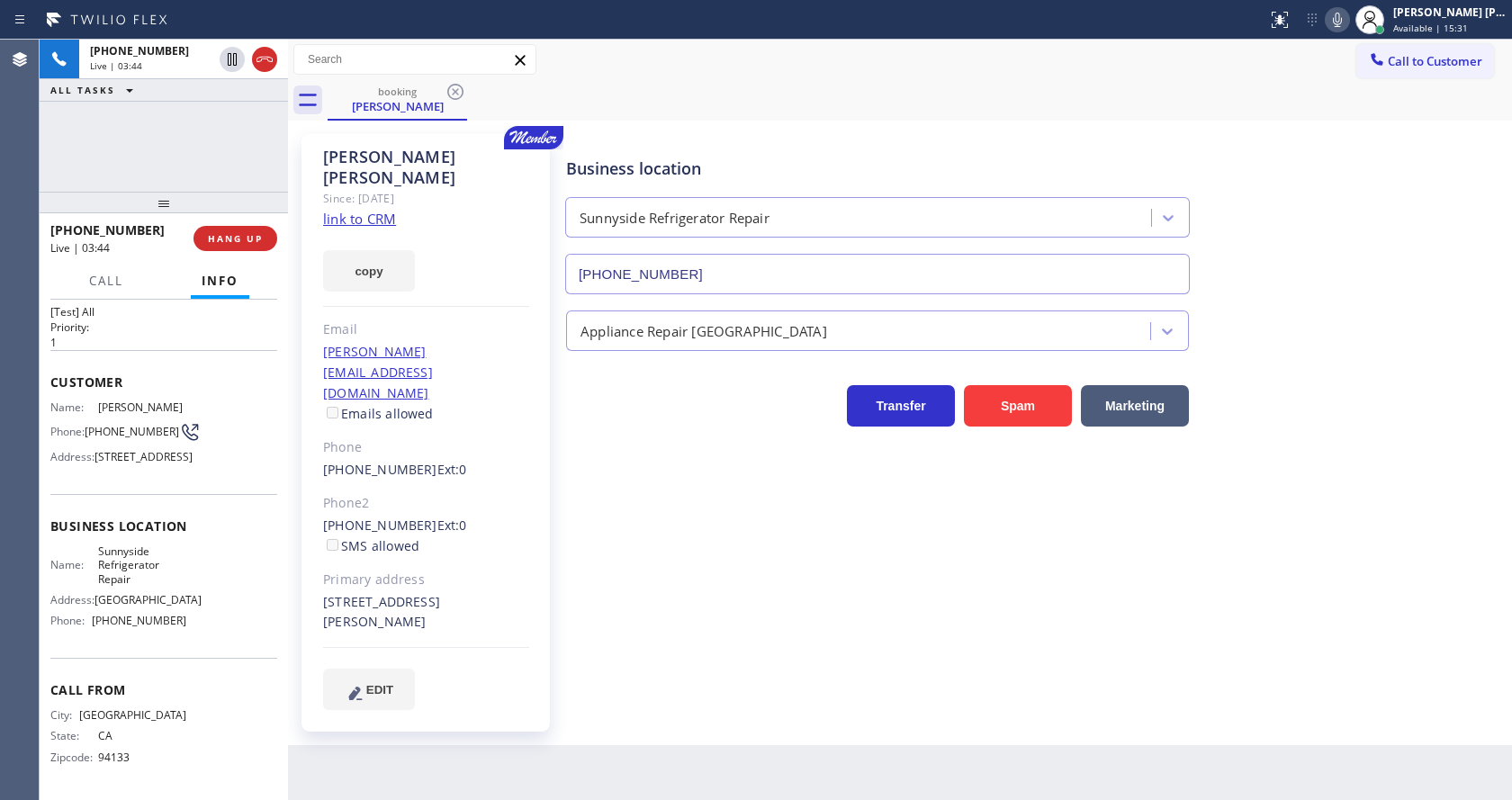
click at [736, 746] on div "Back to Dashboard Change Sender ID Customers Technicians Select a contact Outbo…" at bounding box center [899, 419] width 1224 height 761
click at [589, 642] on div "Business location [GEOGRAPHIC_DATA] Refrigerator Repair [PHONE_NUMBER] Applianc…" at bounding box center [1035, 421] width 945 height 566
click at [568, 614] on div "Business location [GEOGRAPHIC_DATA] Refrigerator Repair [PHONE_NUMBER] Applianc…" at bounding box center [1035, 421] width 945 height 566
click at [210, 403] on div "Name: [PERSON_NAME] Phone: [PHONE_NUMBER] Address: [STREET_ADDRESS]" at bounding box center [163, 436] width 227 height 71
drag, startPoint x: 316, startPoint y: 337, endPoint x: 525, endPoint y: 322, distance: 209.5
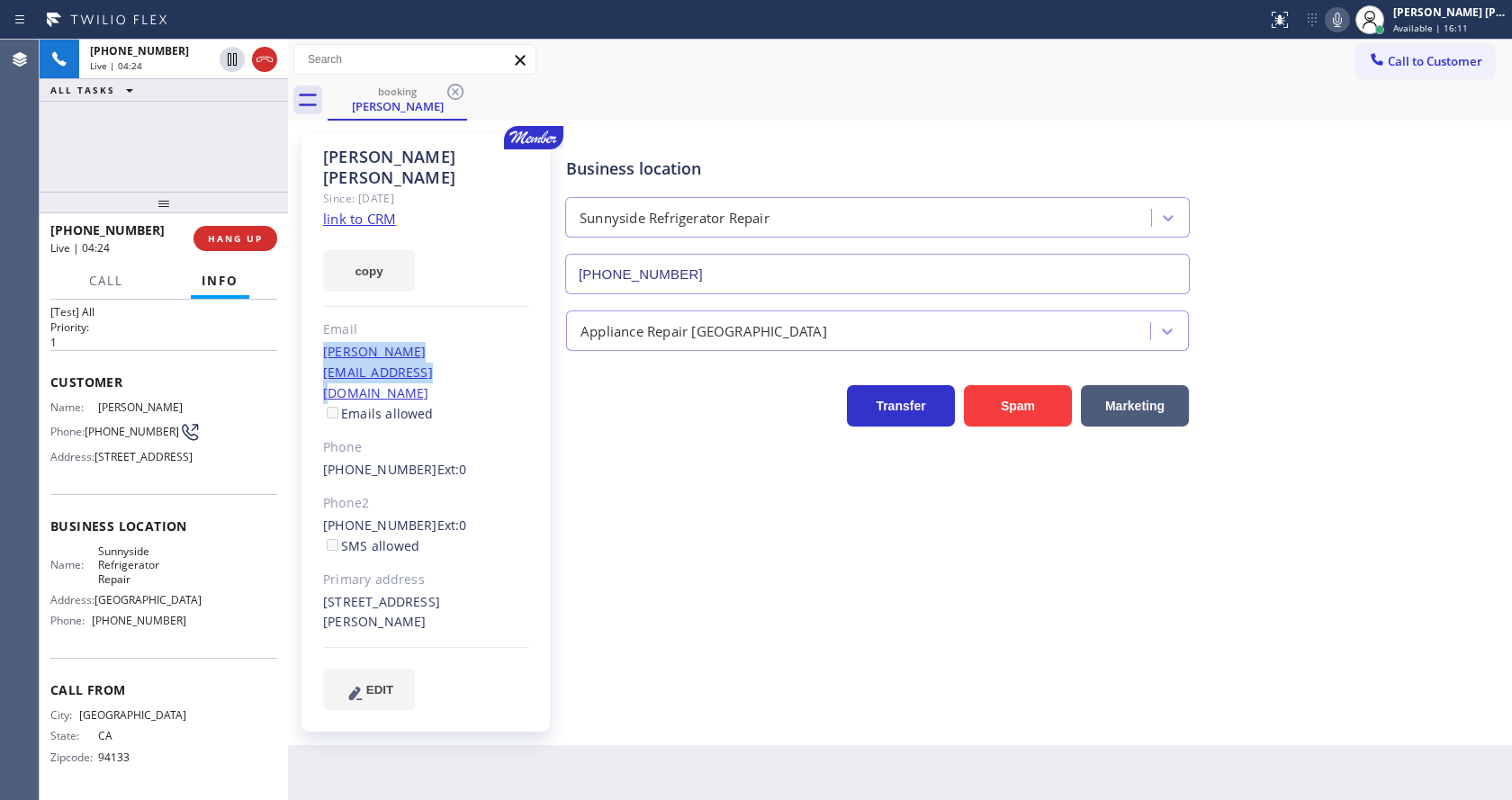
click at [525, 322] on div "[PERSON_NAME] Since: [DATE] link to CRM copy Email [PERSON_NAME][EMAIL_ADDRESS]…" at bounding box center [425, 433] width 248 height 598
click at [697, 535] on div "Business location [GEOGRAPHIC_DATA] Refrigerator Repair [PHONE_NUMBER] Applianc…" at bounding box center [1035, 421] width 945 height 566
click at [861, 623] on div "Business location [GEOGRAPHIC_DATA] Refrigerator Repair [PHONE_NUMBER] Applianc…" at bounding box center [1035, 421] width 945 height 566
click at [731, 597] on div "Business location [GEOGRAPHIC_DATA] Refrigerator Repair [PHONE_NUMBER] Applianc…" at bounding box center [1035, 421] width 945 height 566
click at [800, 618] on div "Business location [GEOGRAPHIC_DATA] Refrigerator Repair [PHONE_NUMBER] Applianc…" at bounding box center [1035, 421] width 945 height 566
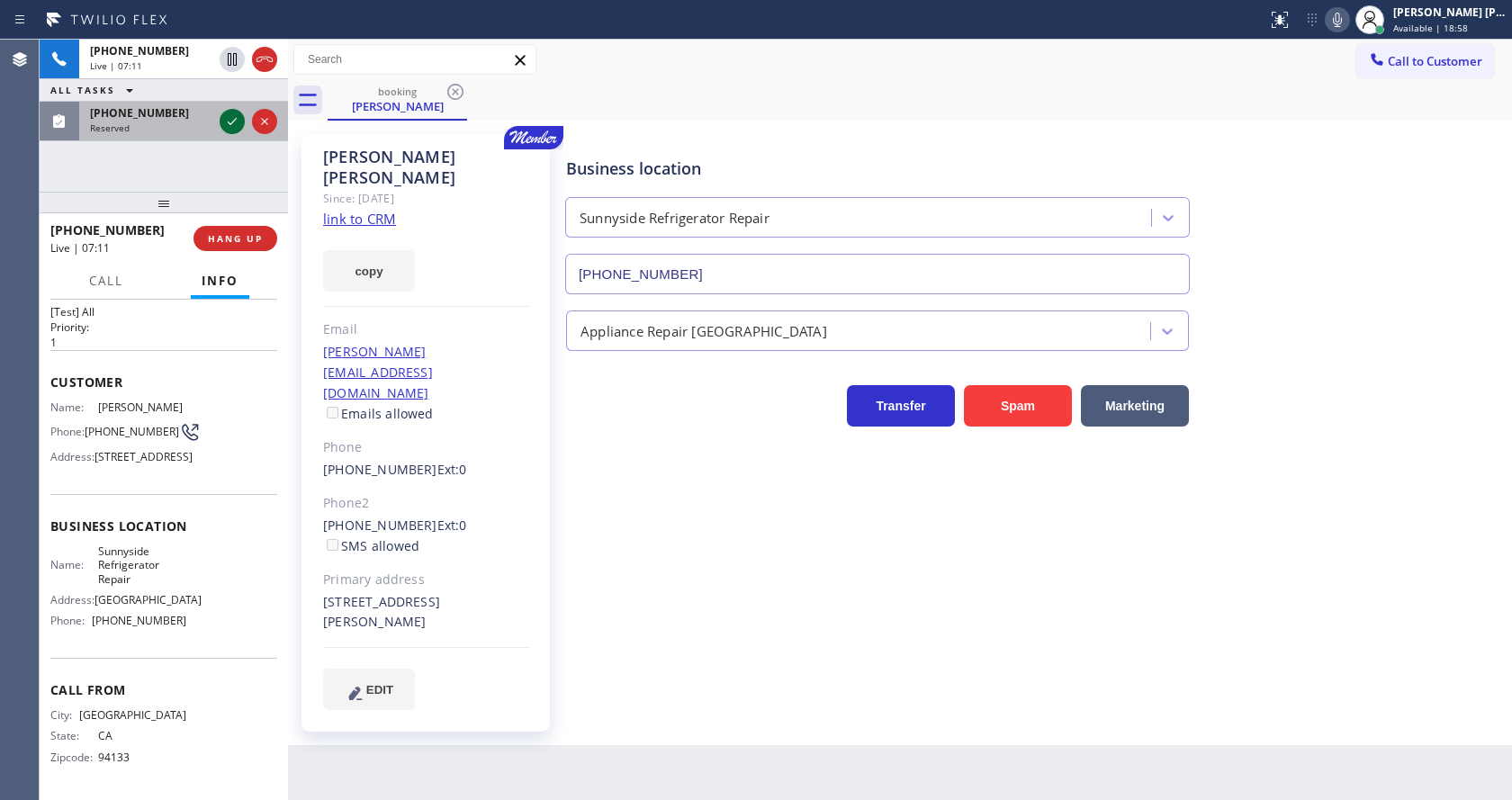
click at [233, 114] on icon at bounding box center [233, 122] width 22 height 22
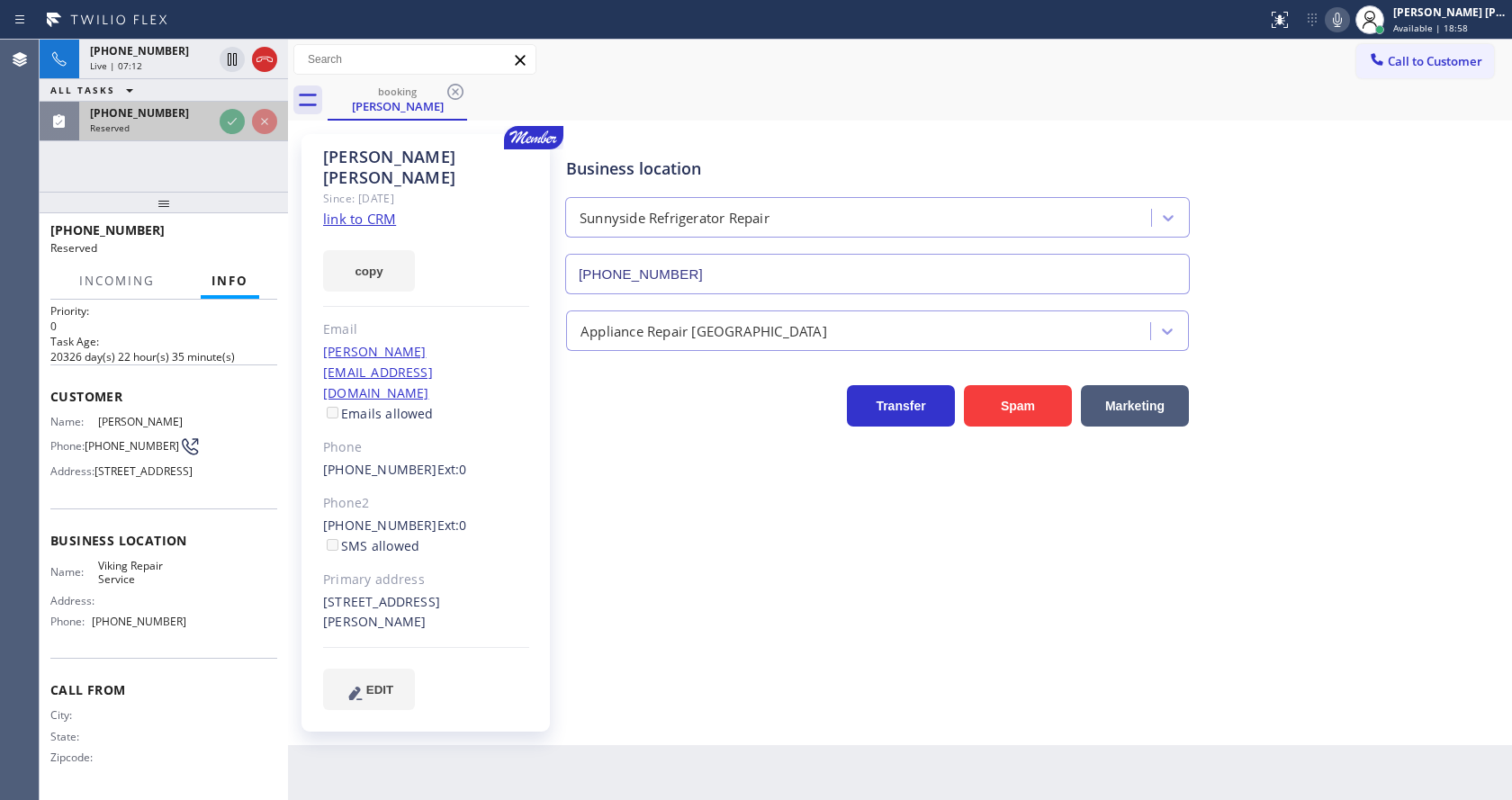
scroll to position [67, 0]
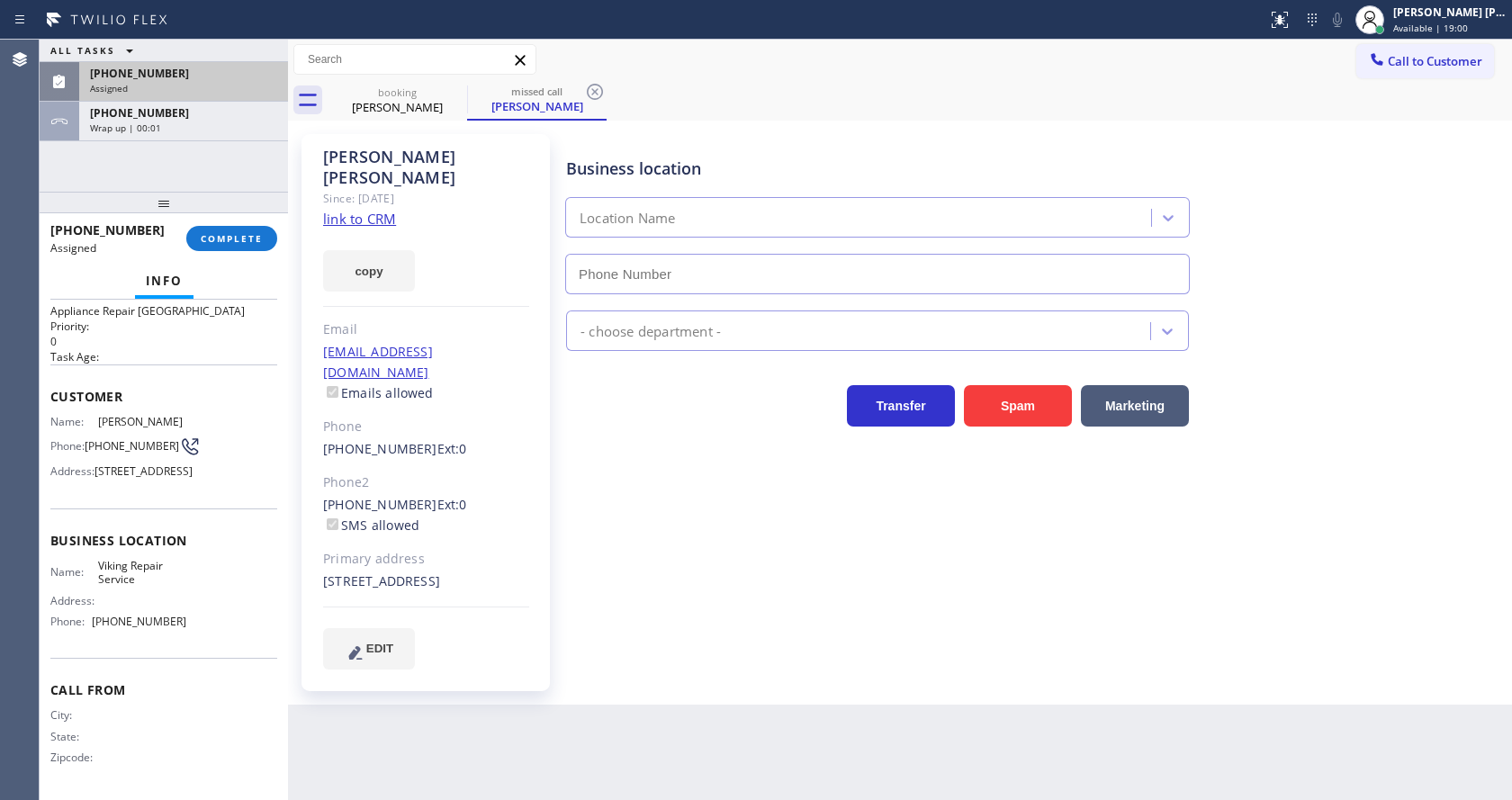
type input "[PHONE_NUMBER]"
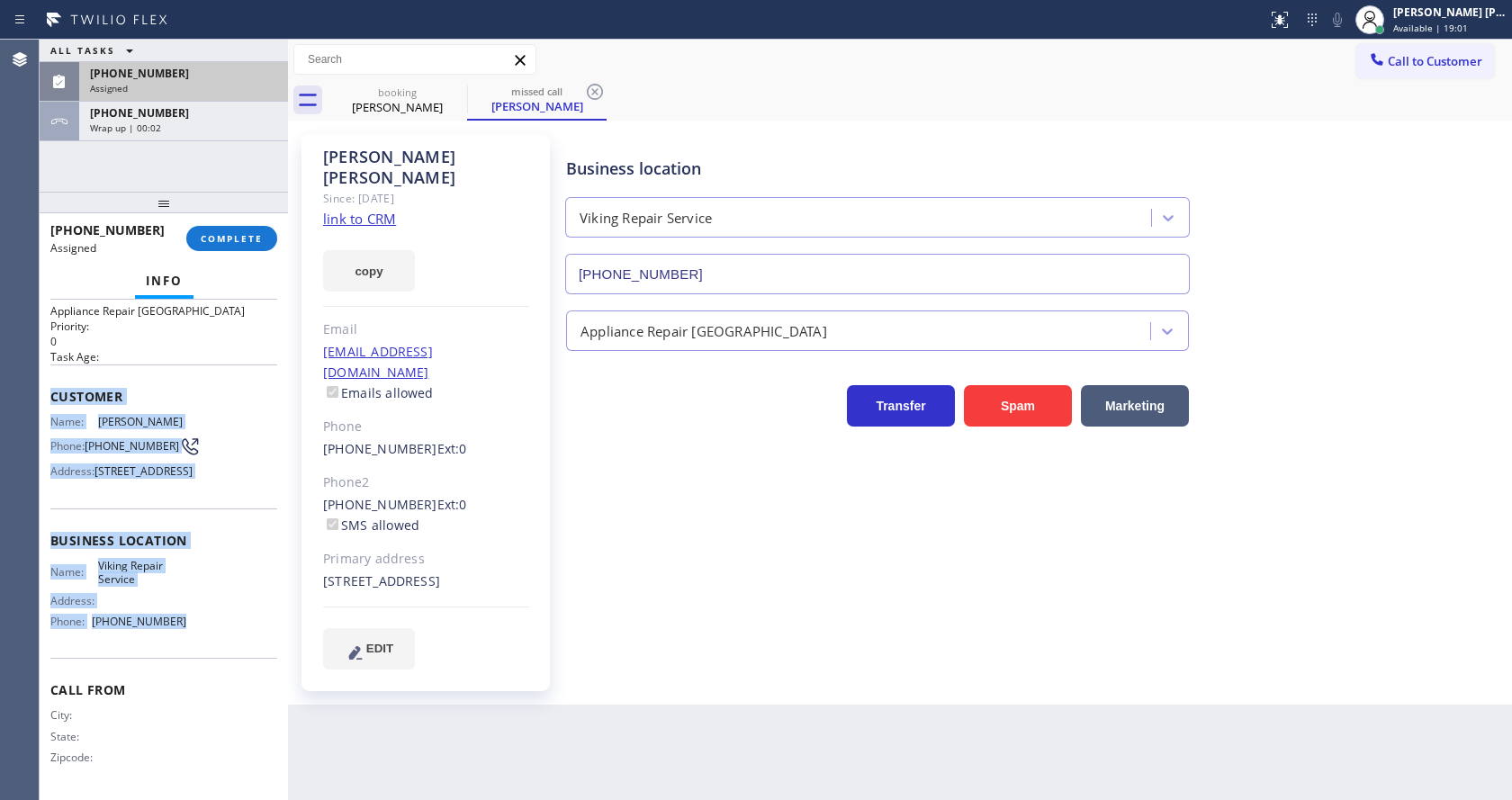
drag, startPoint x: 53, startPoint y: 359, endPoint x: 189, endPoint y: 621, distance: 295.2
click at [189, 621] on div "Context Queue: Appliance Repair High End Priority: 0 Task Age: Customer Name: […" at bounding box center [163, 534] width 227 height 522
click at [233, 233] on span "COMPLETE" at bounding box center [231, 239] width 62 height 13
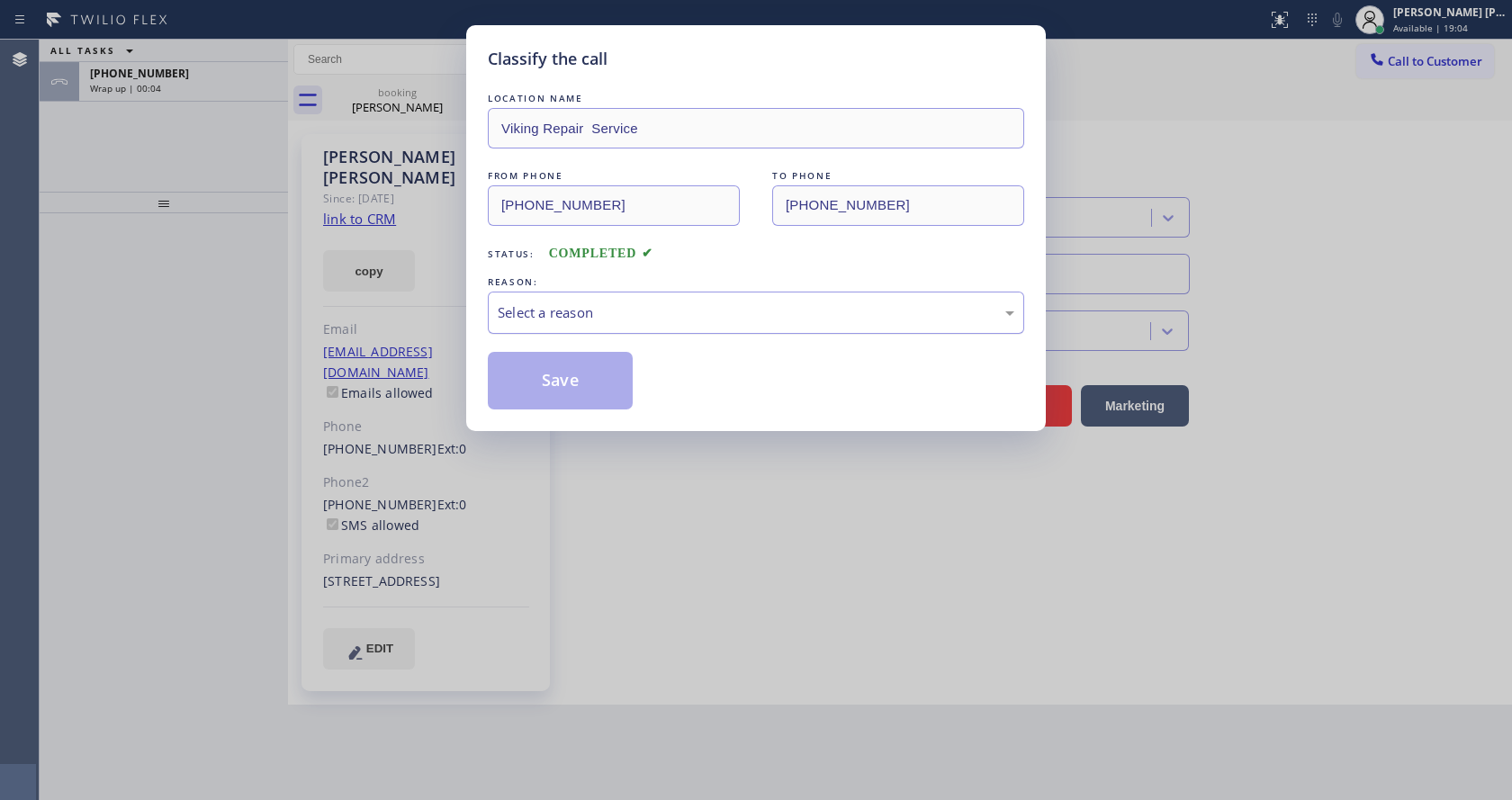
click at [597, 313] on div "Select a reason" at bounding box center [756, 312] width 516 height 21
click at [546, 376] on button "Save" at bounding box center [561, 381] width 145 height 58
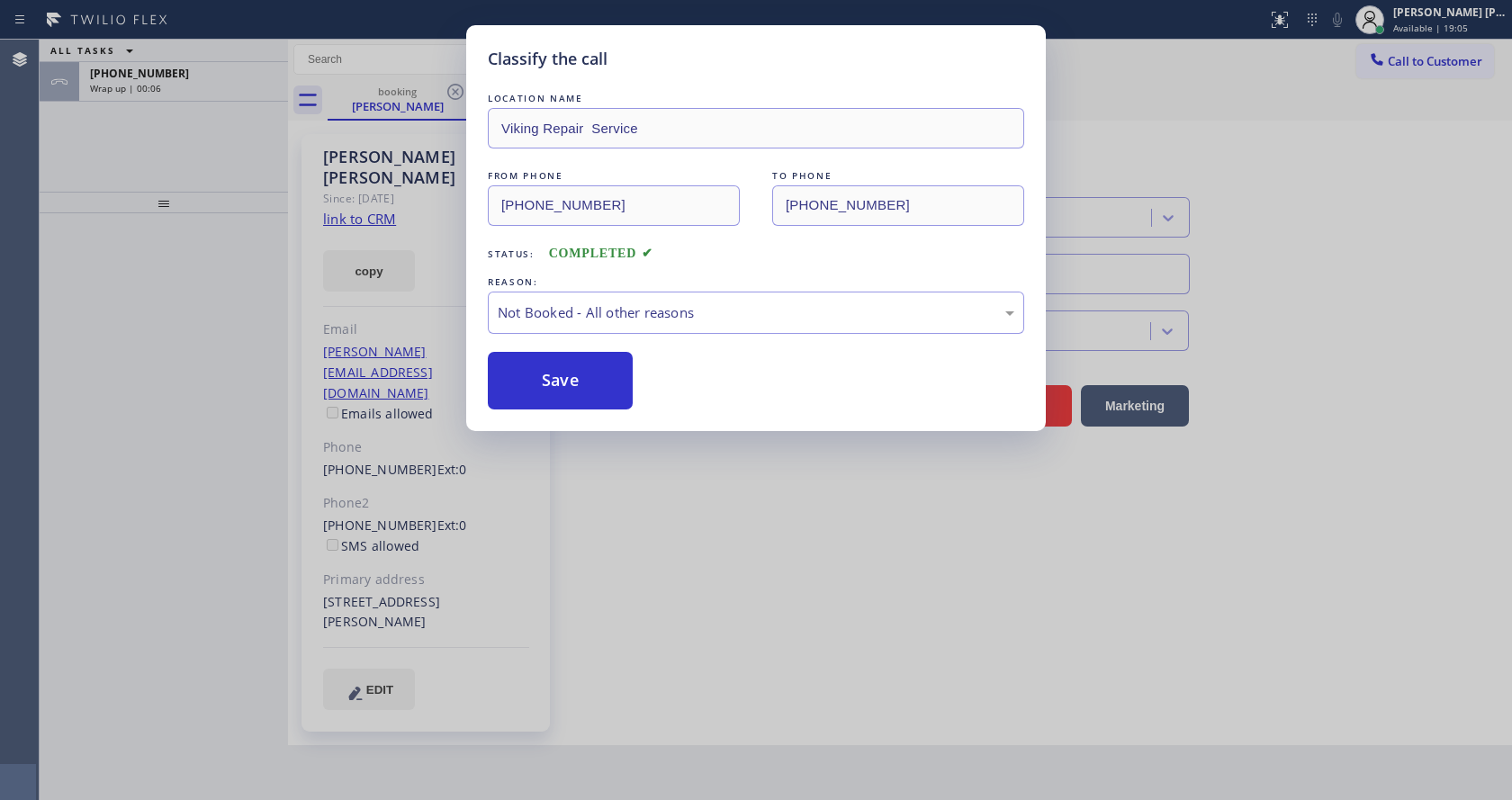
click at [546, 376] on button "Save" at bounding box center [561, 381] width 145 height 58
click at [721, 571] on div "Classify the call LOCATION NAME Viking Repair Service FROM PHONE [PHONE_NUMBER]…" at bounding box center [756, 400] width 1512 height 800
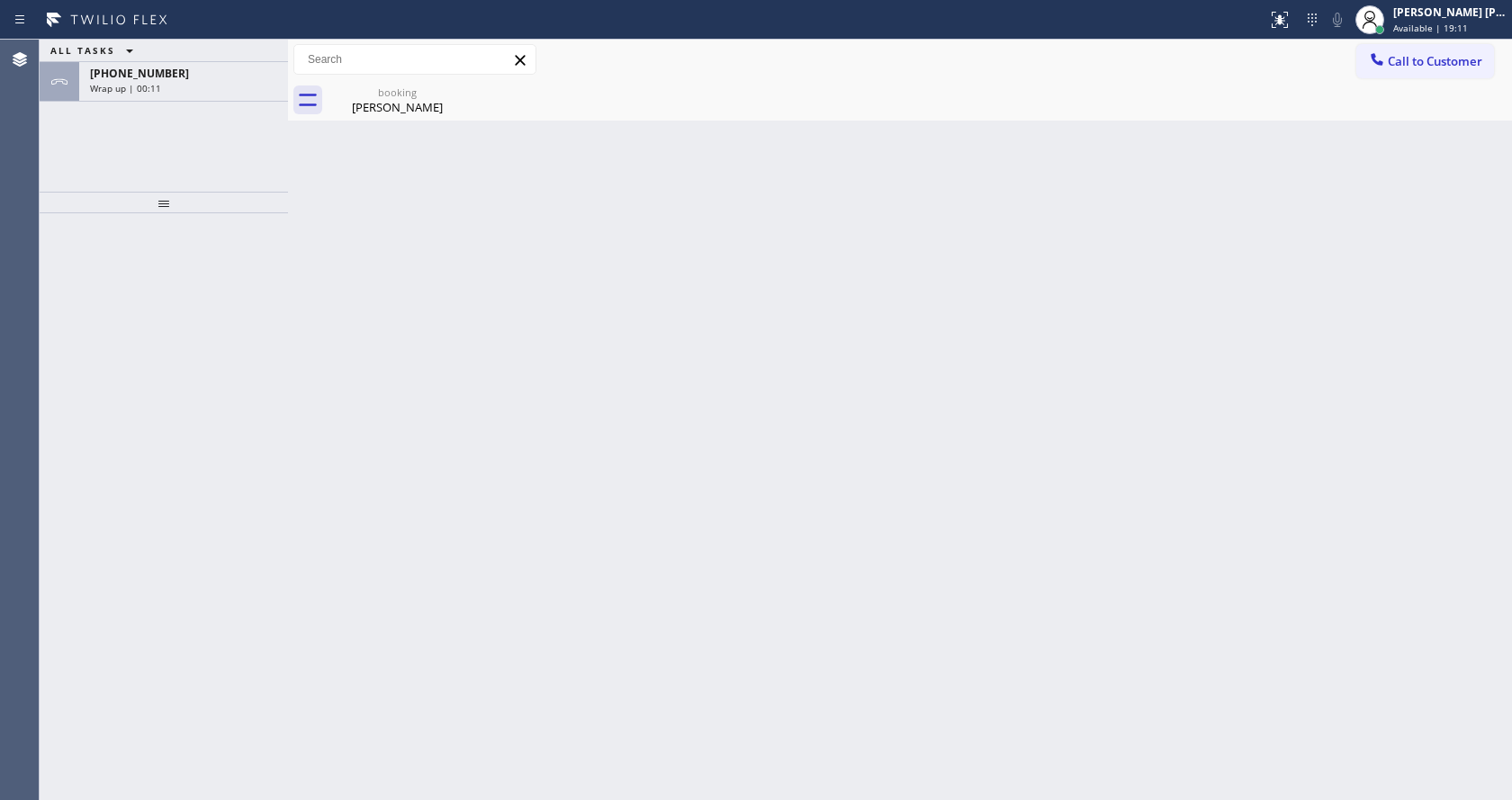
click at [393, 154] on div "Back to Dashboard Change Sender ID Customers Technicians Select a contact Outbo…" at bounding box center [899, 419] width 1224 height 761
click at [411, 117] on div "booking [PERSON_NAME]" at bounding box center [398, 100] width 135 height 40
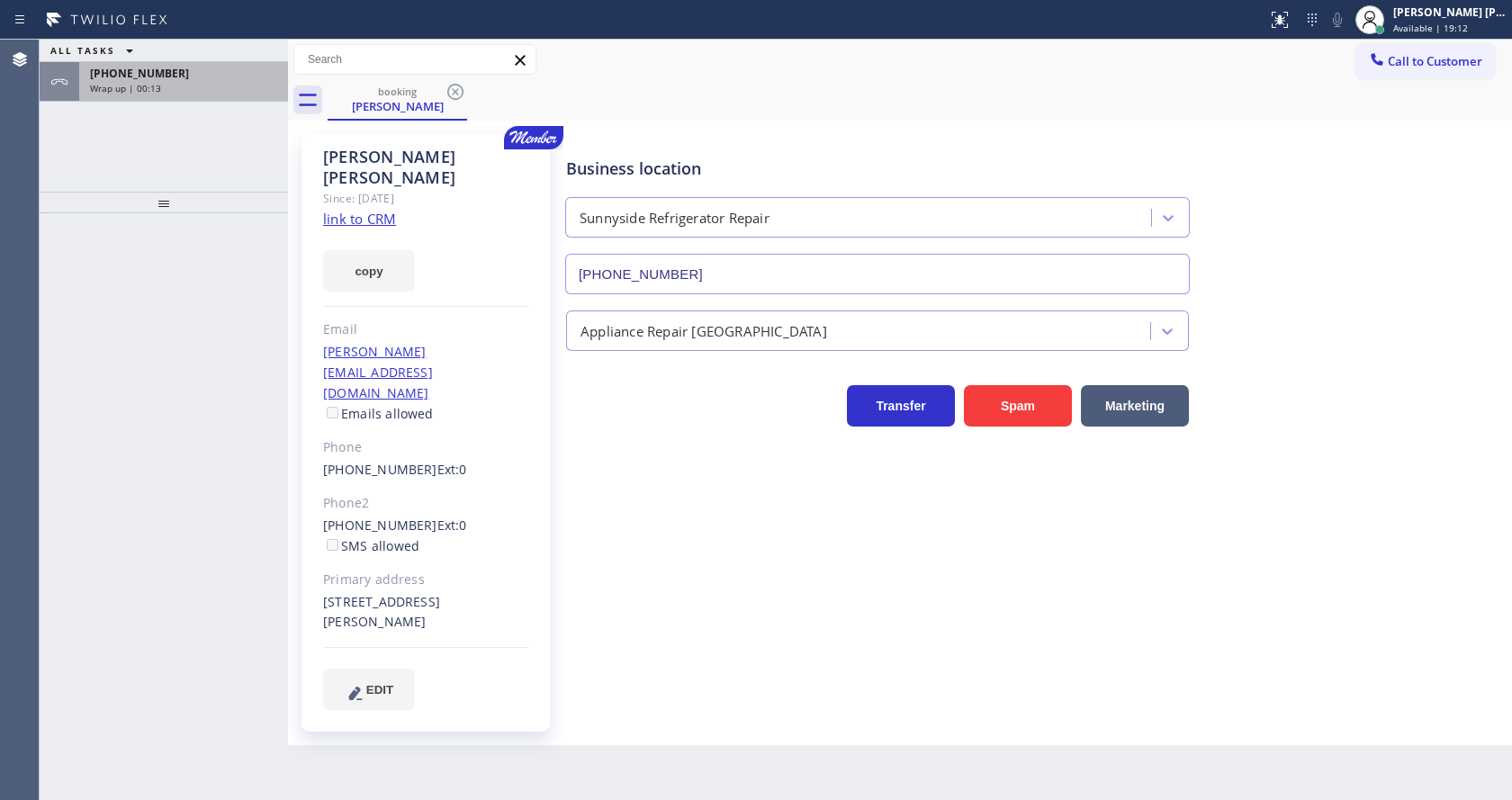
click at [209, 87] on div "Wrap up | 00:13" at bounding box center [184, 87] width 188 height 13
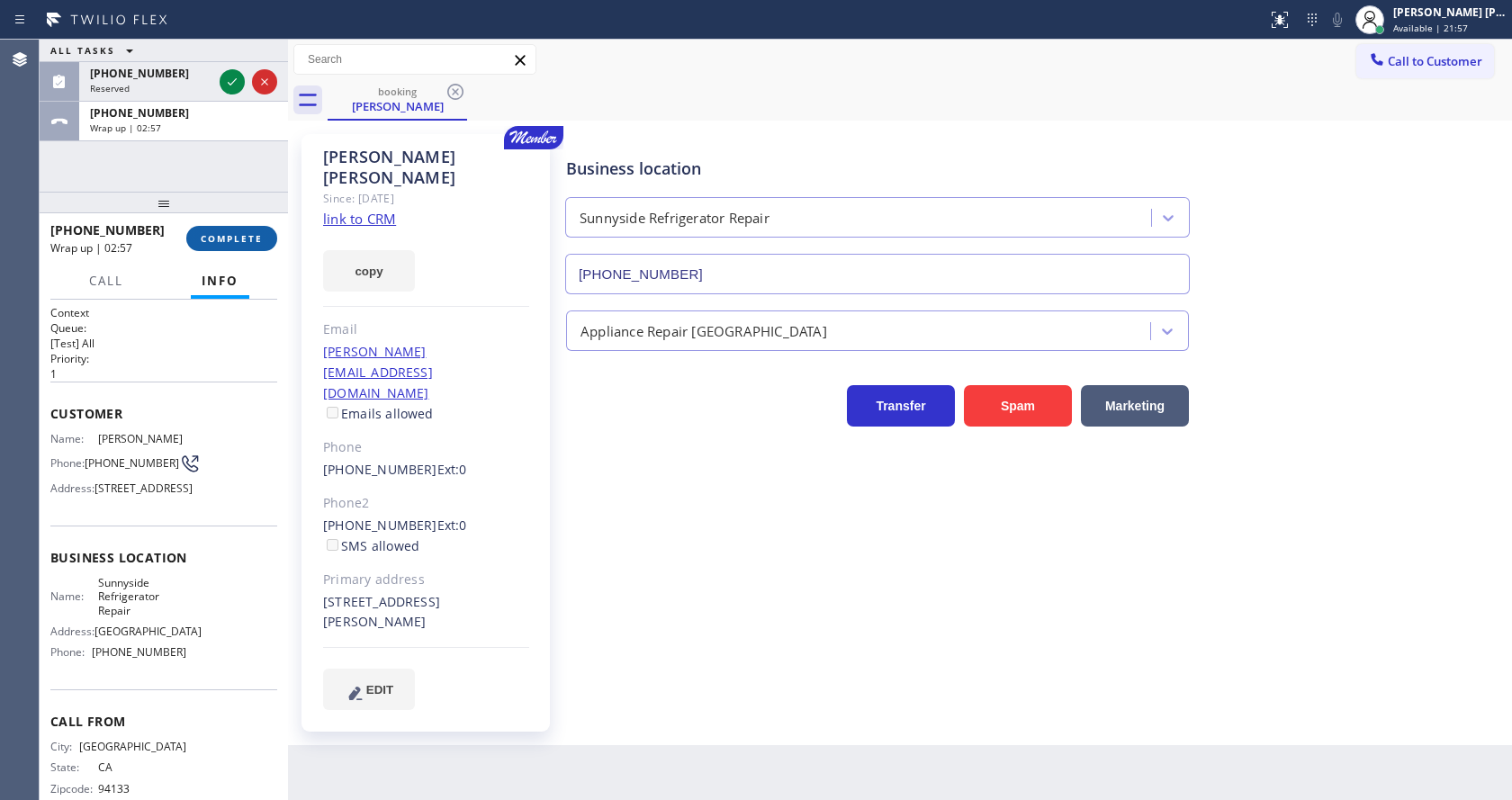
click at [235, 245] on button "COMPLETE" at bounding box center [232, 239] width 91 height 26
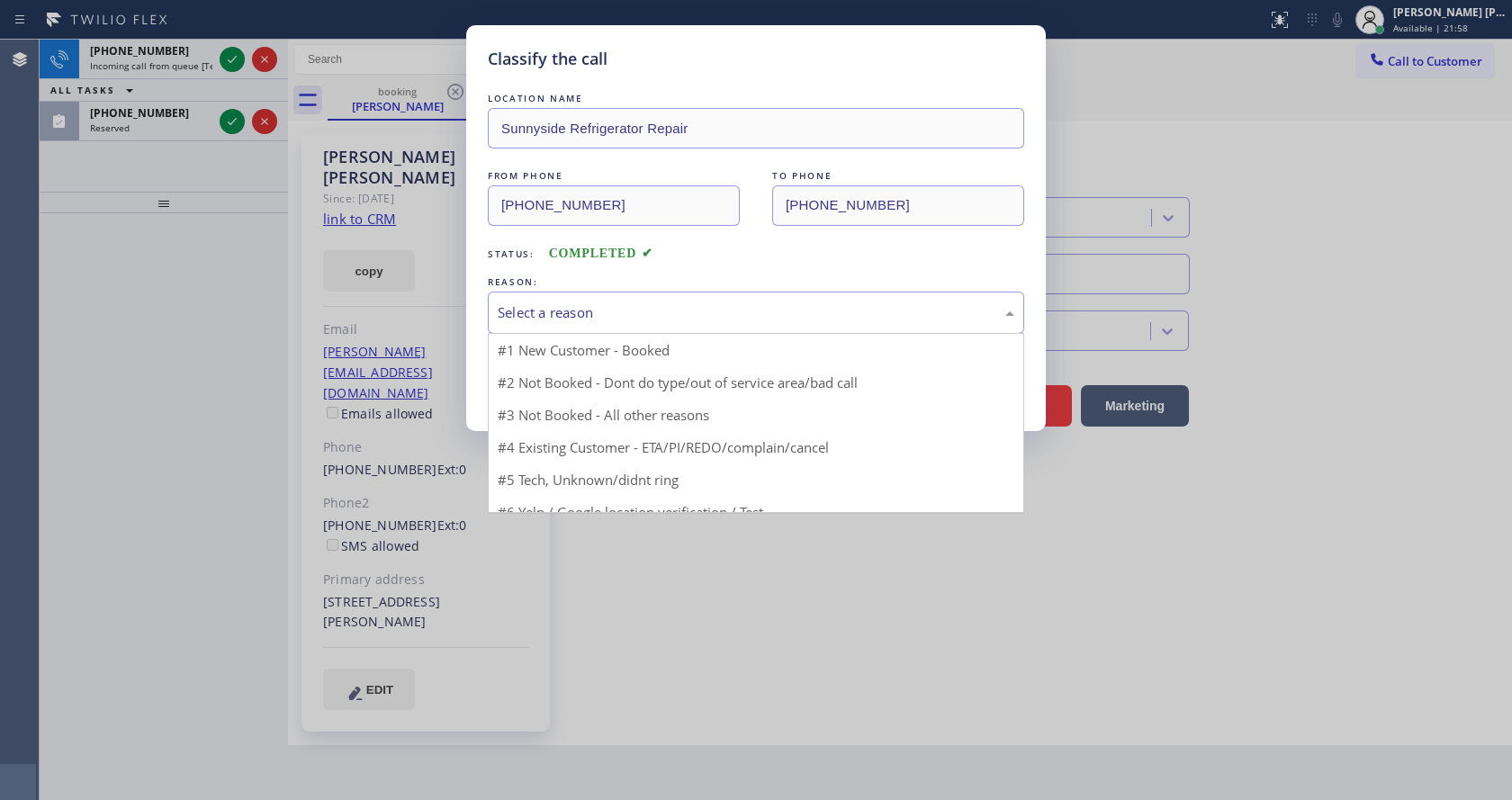
click at [616, 316] on div "Select a reason" at bounding box center [756, 312] width 516 height 21
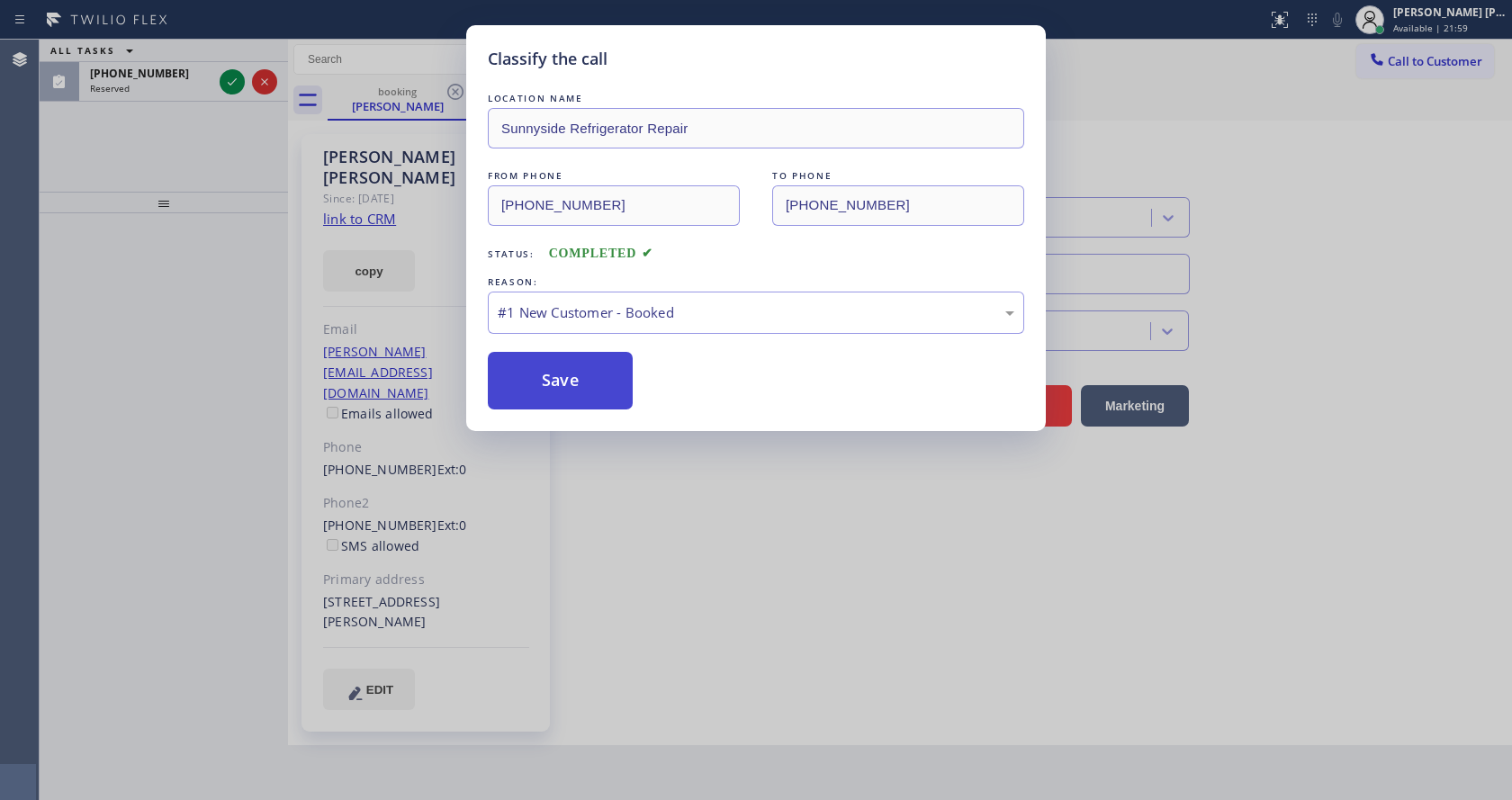
click at [563, 369] on button "Save" at bounding box center [561, 381] width 145 height 58
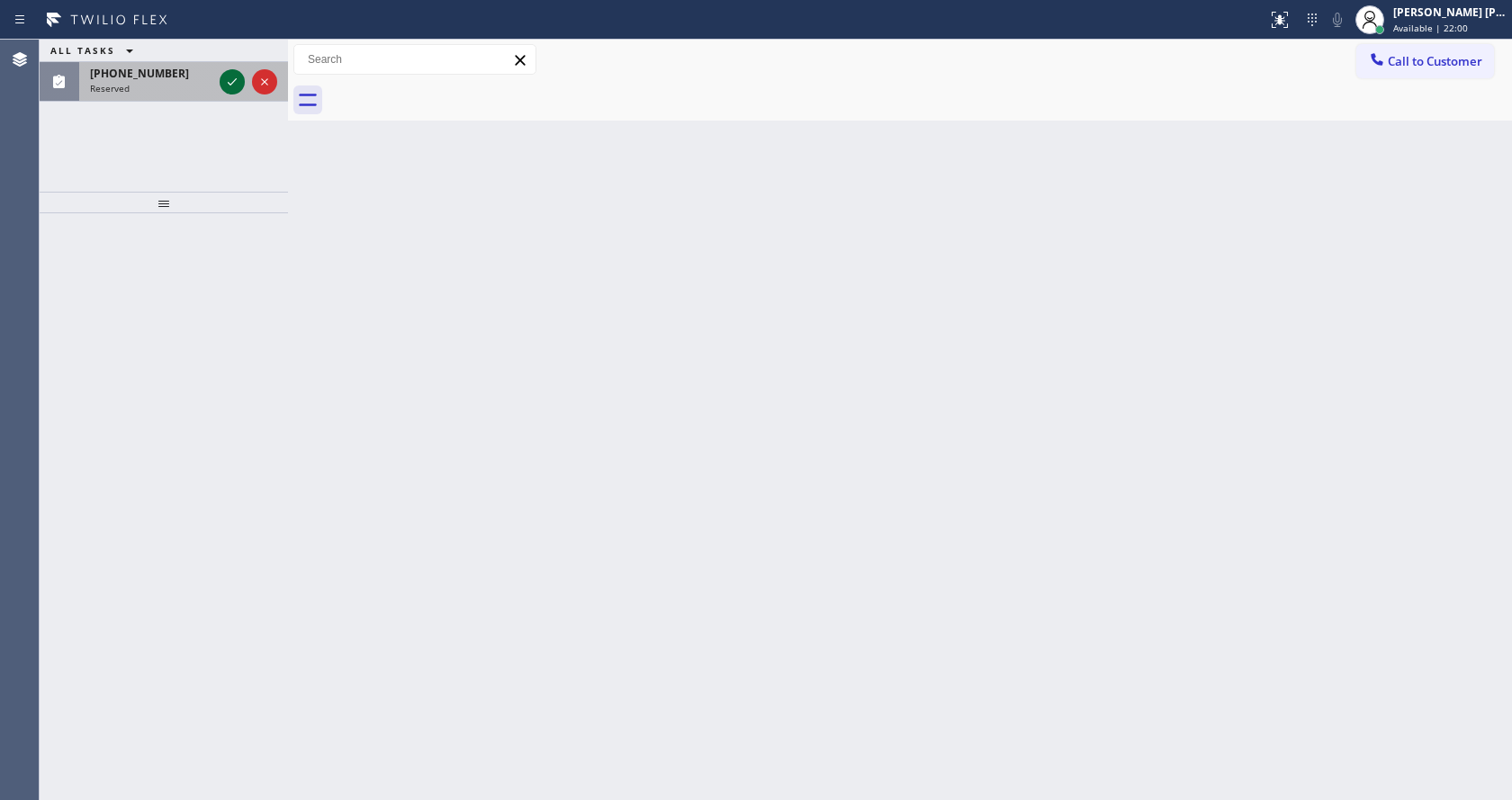
click at [232, 80] on icon at bounding box center [233, 81] width 22 height 22
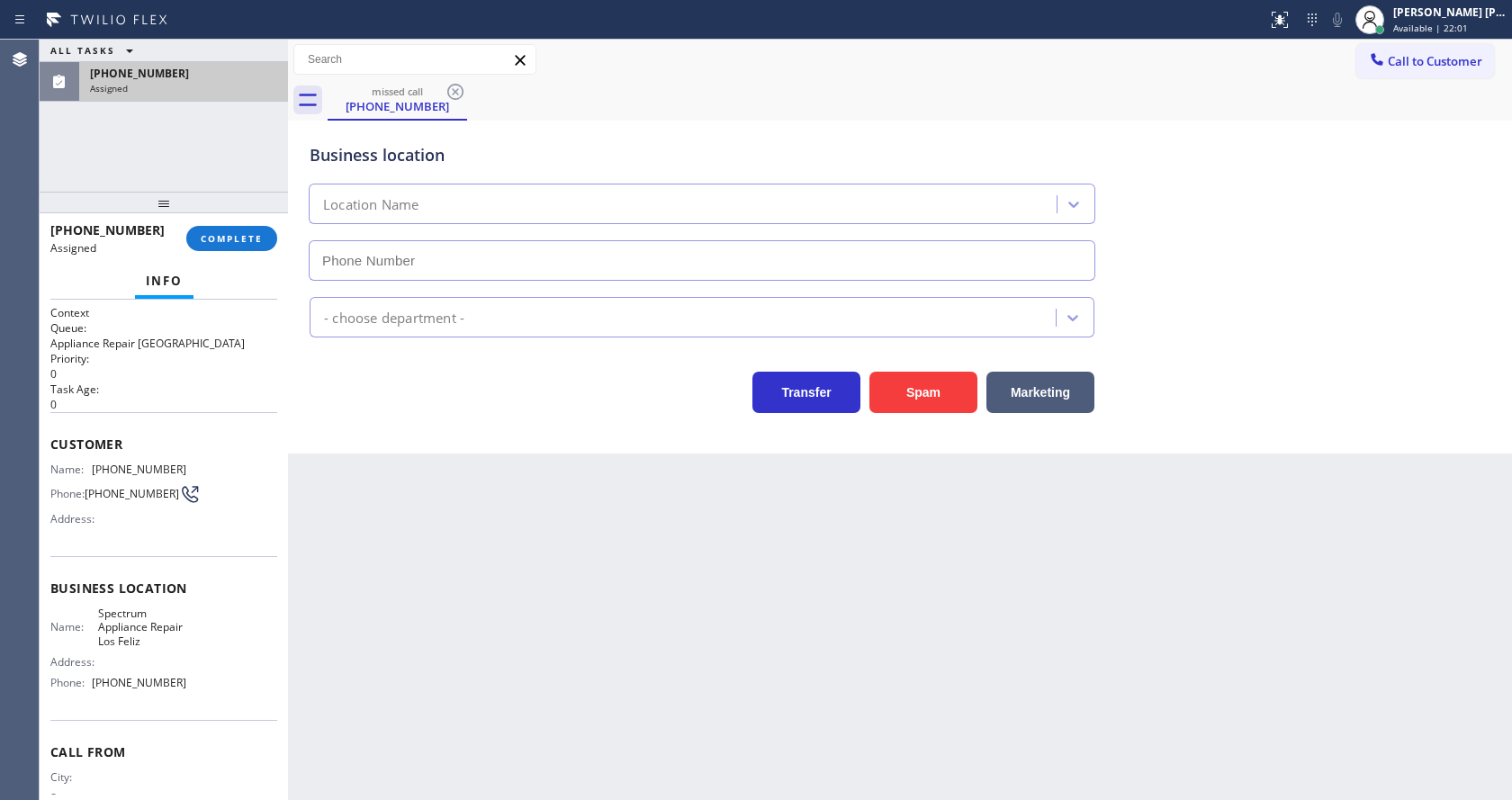
type input "[PHONE_NUMBER]"
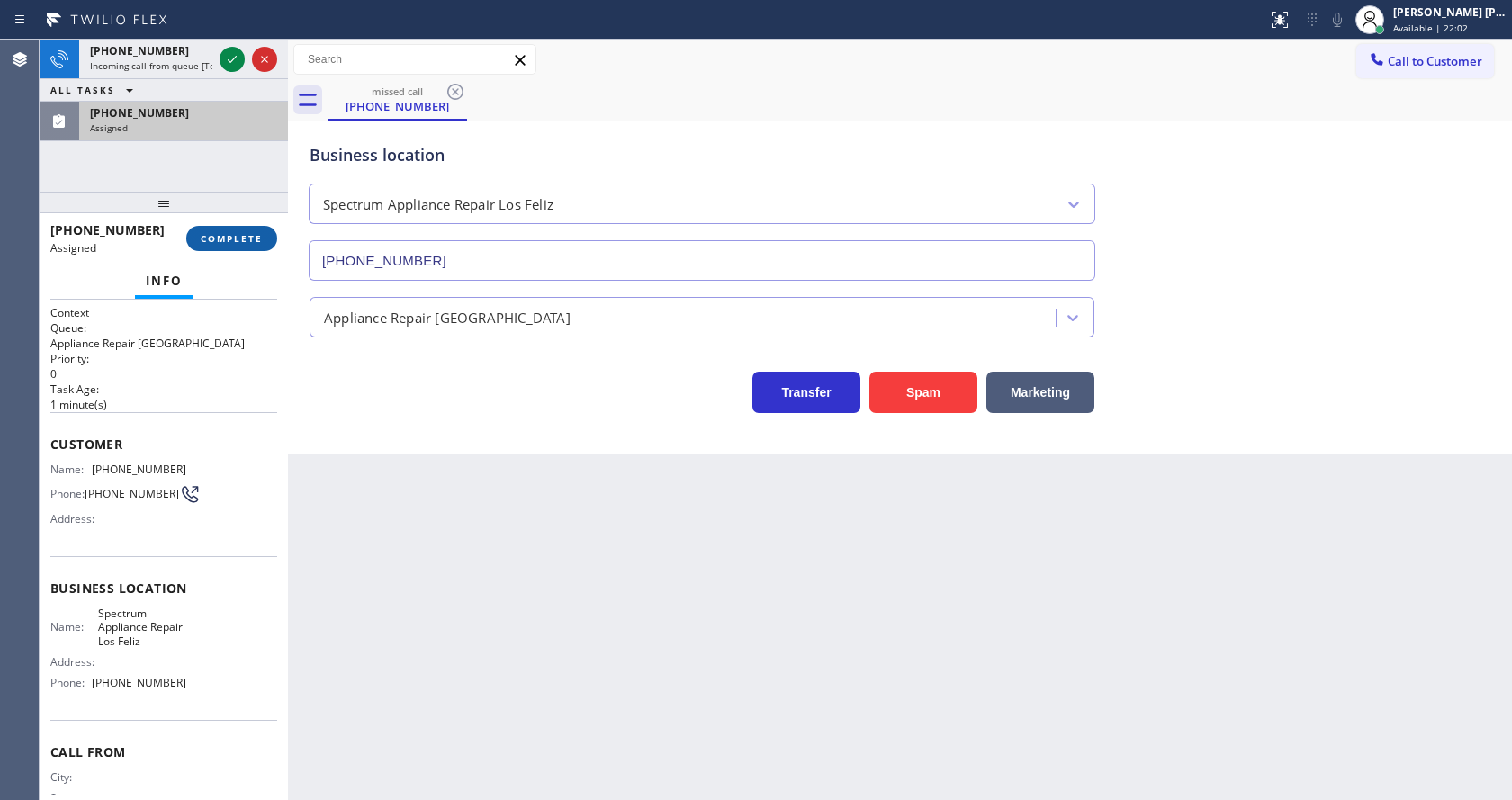
click at [202, 236] on span "COMPLETE" at bounding box center [231, 239] width 62 height 13
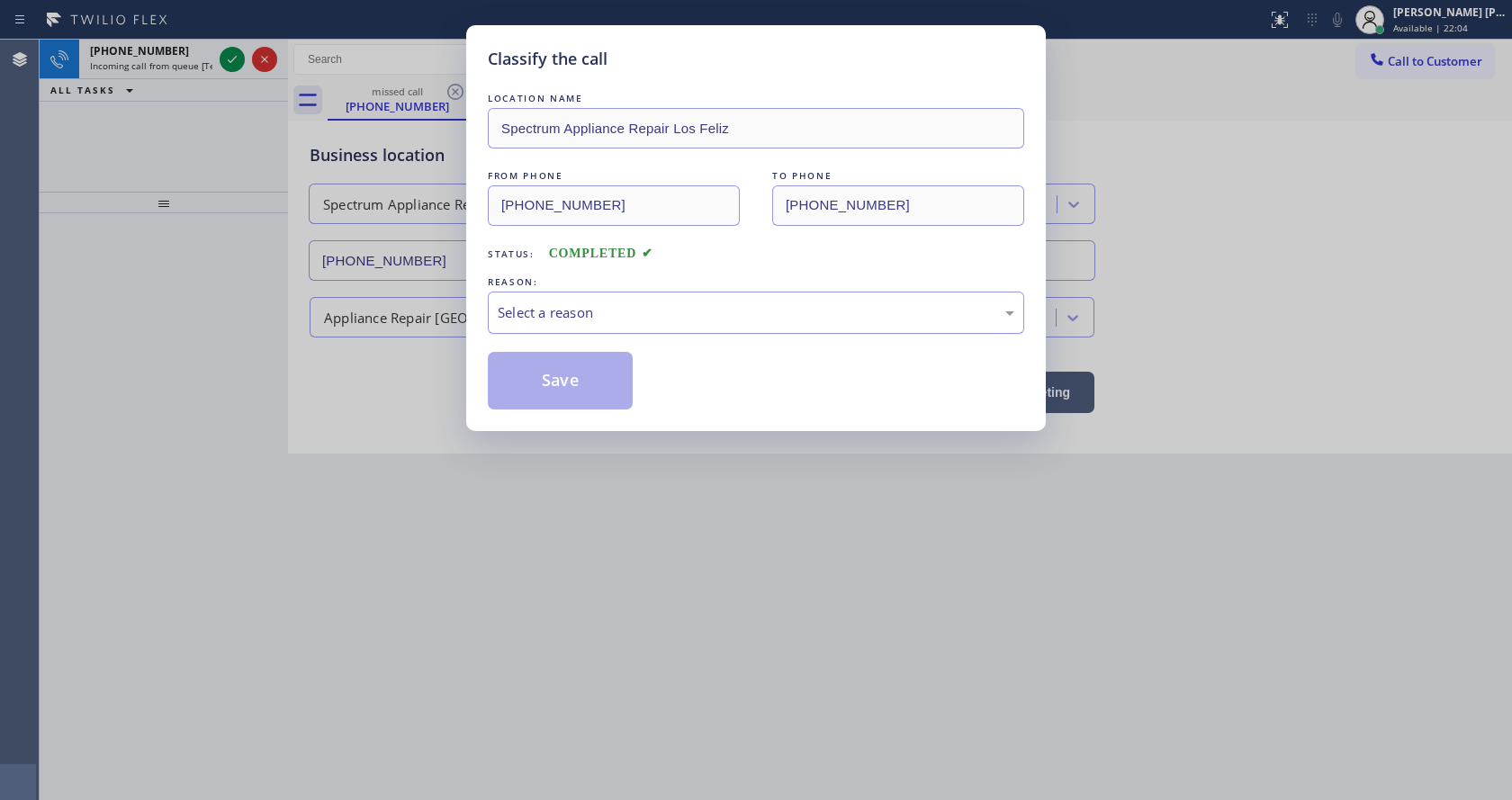
click at [623, 304] on div "Select a reason" at bounding box center [756, 312] width 516 height 21
click at [575, 374] on button "Save" at bounding box center [561, 381] width 145 height 58
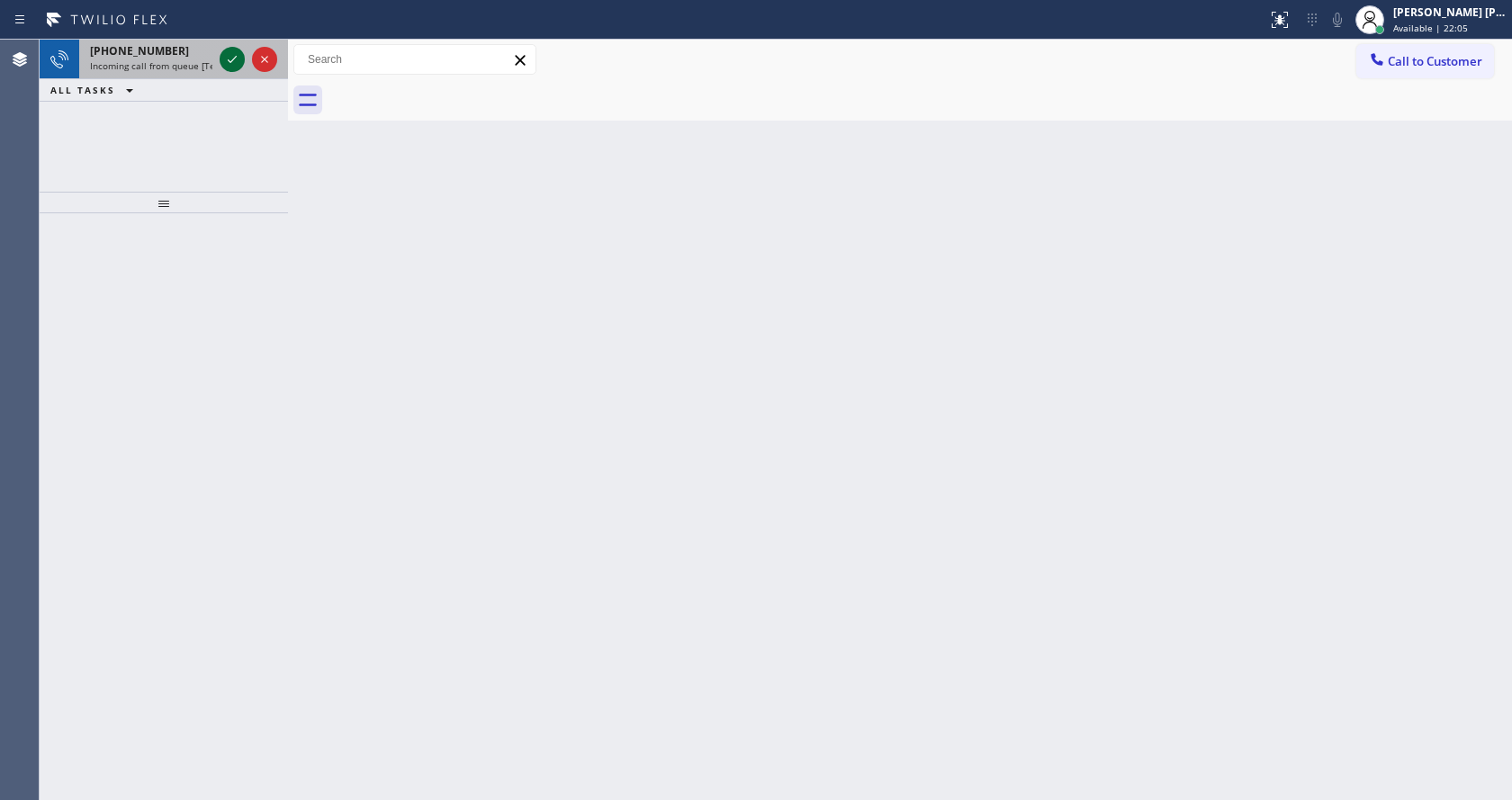
click at [232, 55] on icon at bounding box center [233, 60] width 22 height 22
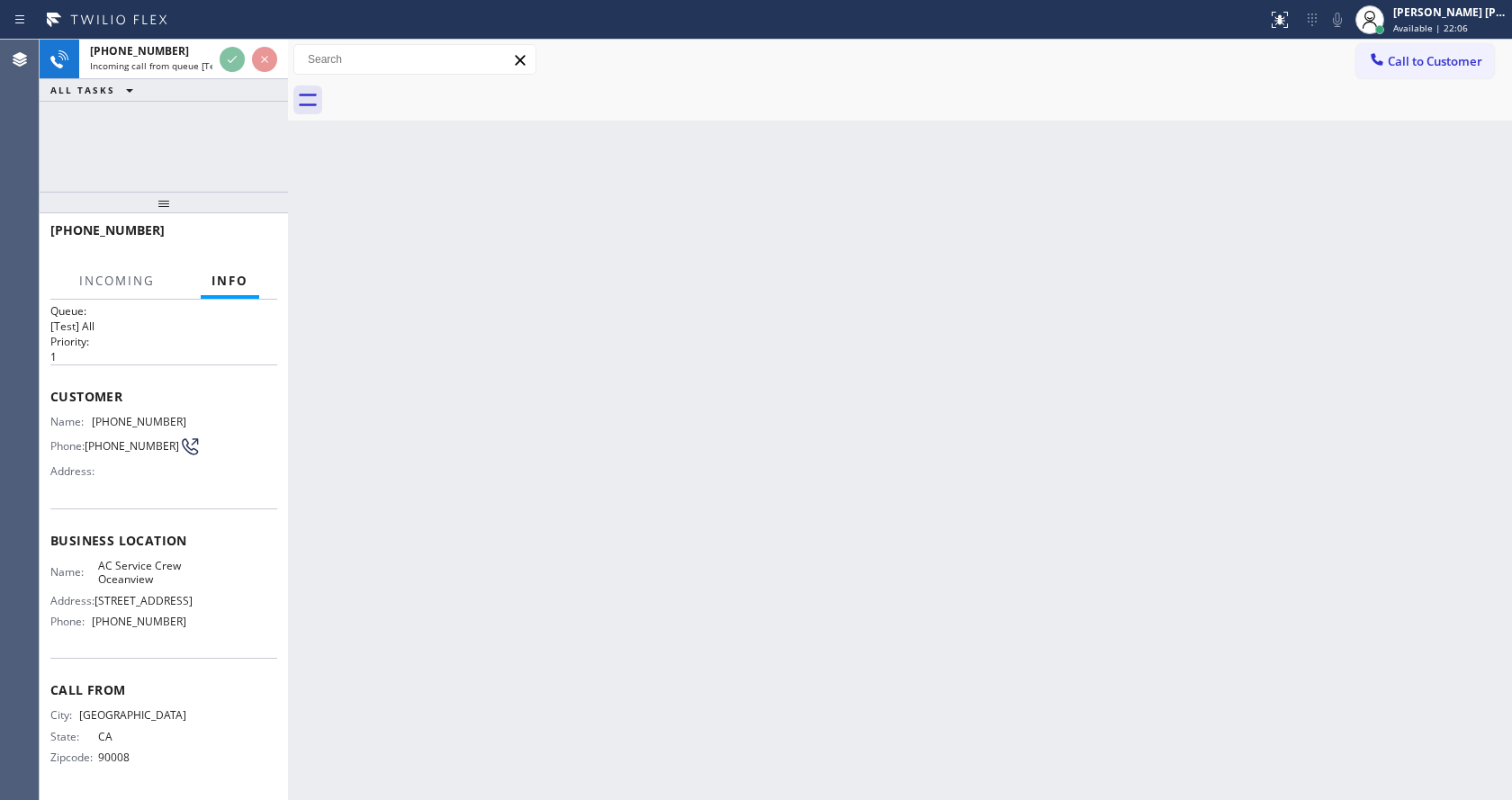
scroll to position [37, 0]
click at [650, 622] on div "Back to Dashboard Change Sender ID Customers Technicians Select a contact Outbo…" at bounding box center [899, 419] width 1224 height 761
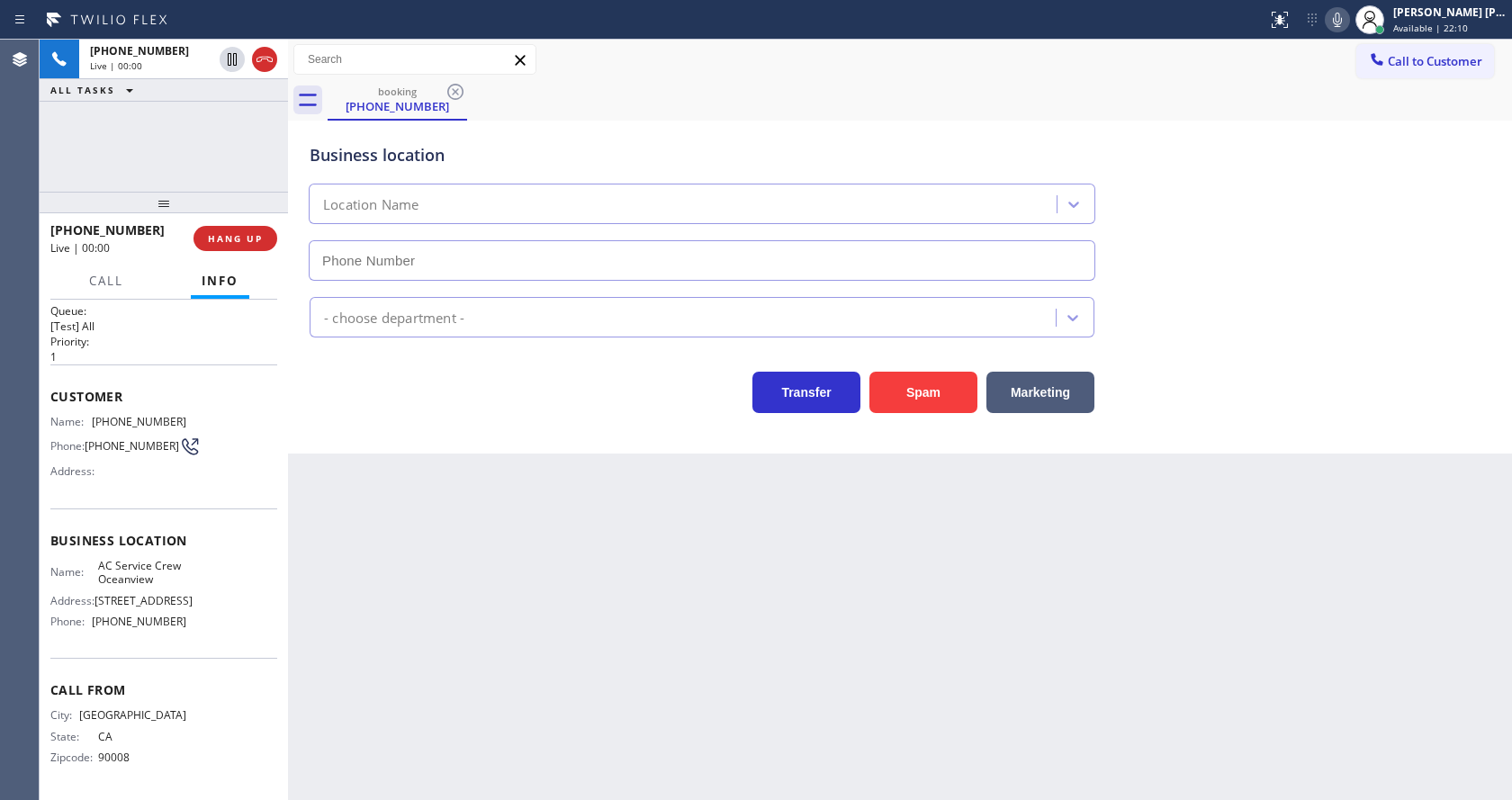
type input "[PHONE_NUMBER]"
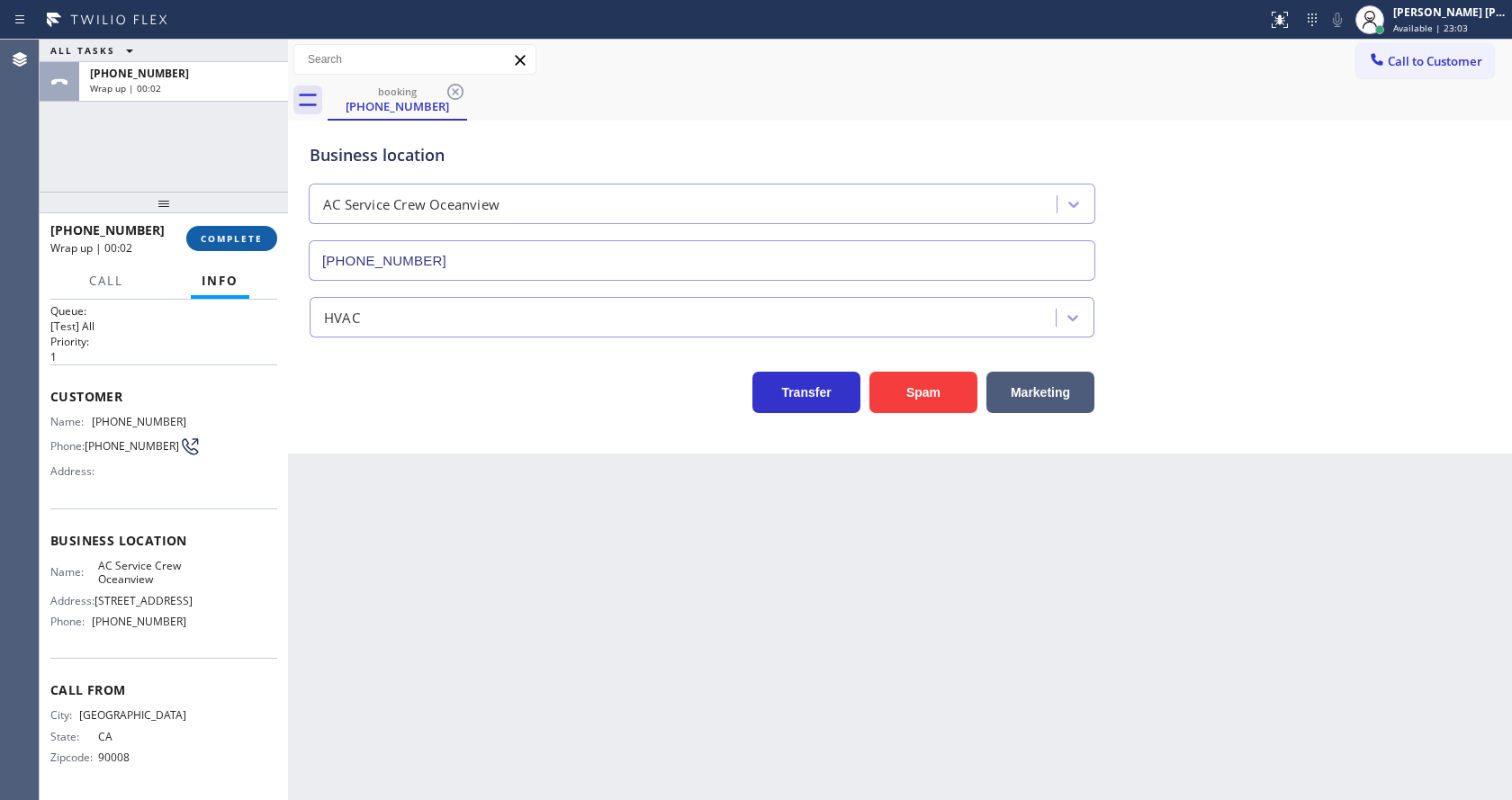
click at [199, 229] on button "COMPLETE" at bounding box center [232, 239] width 91 height 26
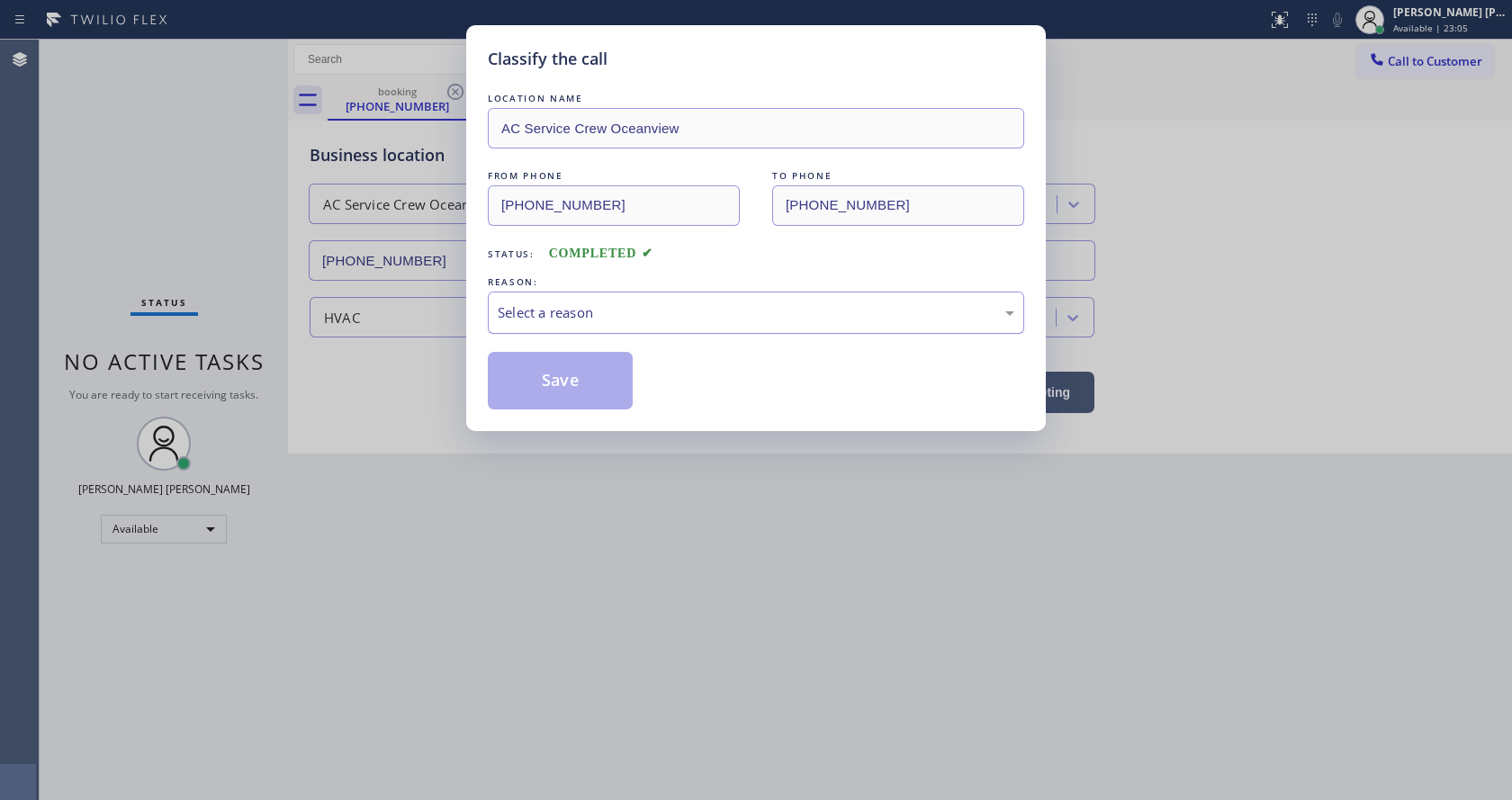
click at [597, 316] on div "Select a reason" at bounding box center [756, 312] width 516 height 21
click at [574, 387] on button "Save" at bounding box center [561, 381] width 145 height 58
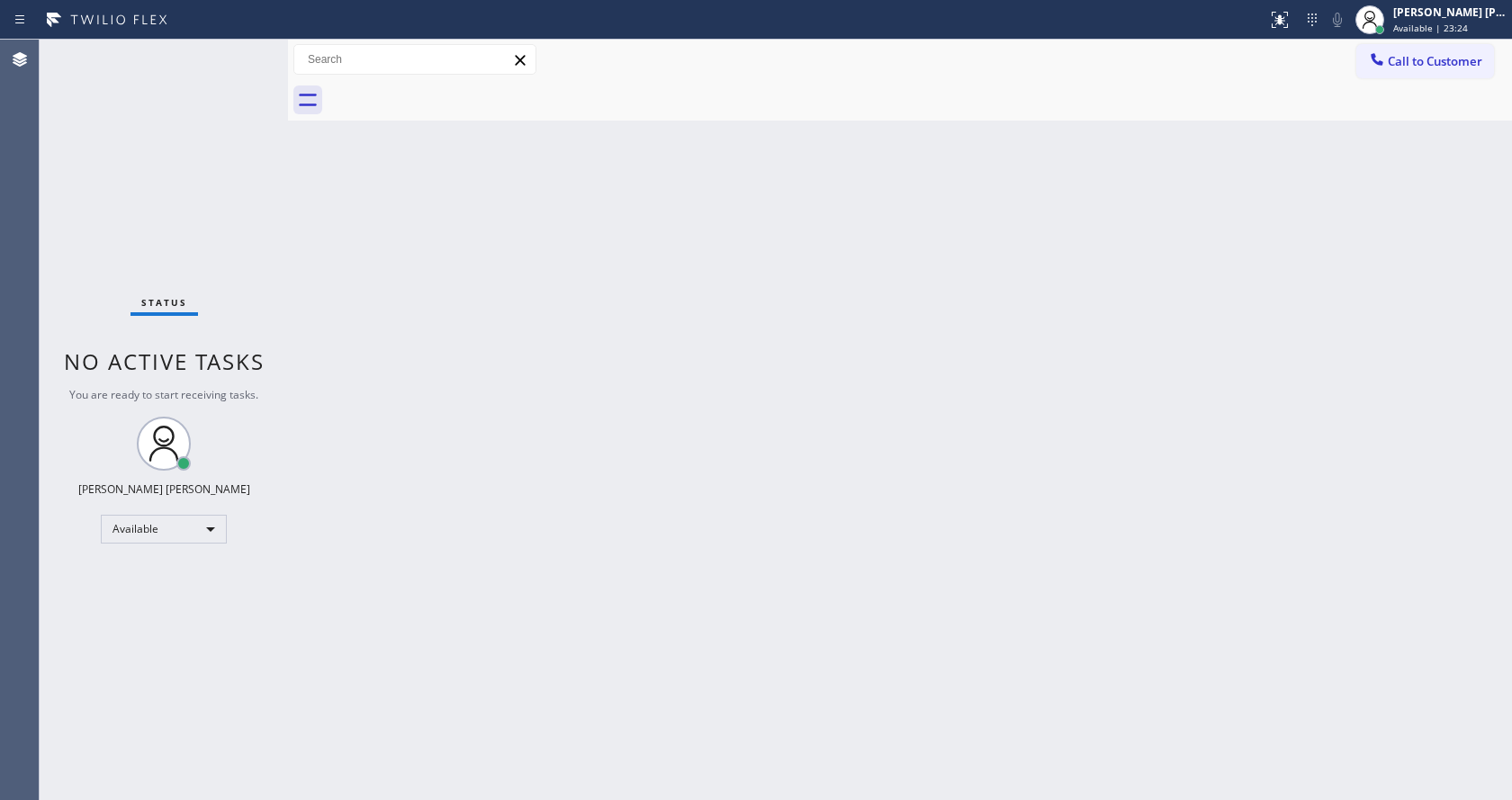
click at [408, 315] on div "Back to Dashboard Change Sender ID Customers Technicians Select a contact Outbo…" at bounding box center [899, 419] width 1224 height 761
click at [548, 385] on div "Back to Dashboard Change Sender ID Customers Technicians Select a contact Outbo…" at bounding box center [899, 419] width 1224 height 761
drag, startPoint x: 149, startPoint y: 215, endPoint x: 143, endPoint y: 172, distance: 43.4
click at [149, 215] on div "Status No active tasks You are ready to start receiving tasks. [PERSON_NAME] [P…" at bounding box center [163, 419] width 248 height 761
click at [243, 47] on div "Status No active tasks You are ready to start receiving tasks. [PERSON_NAME] [P…" at bounding box center [163, 419] width 248 height 761
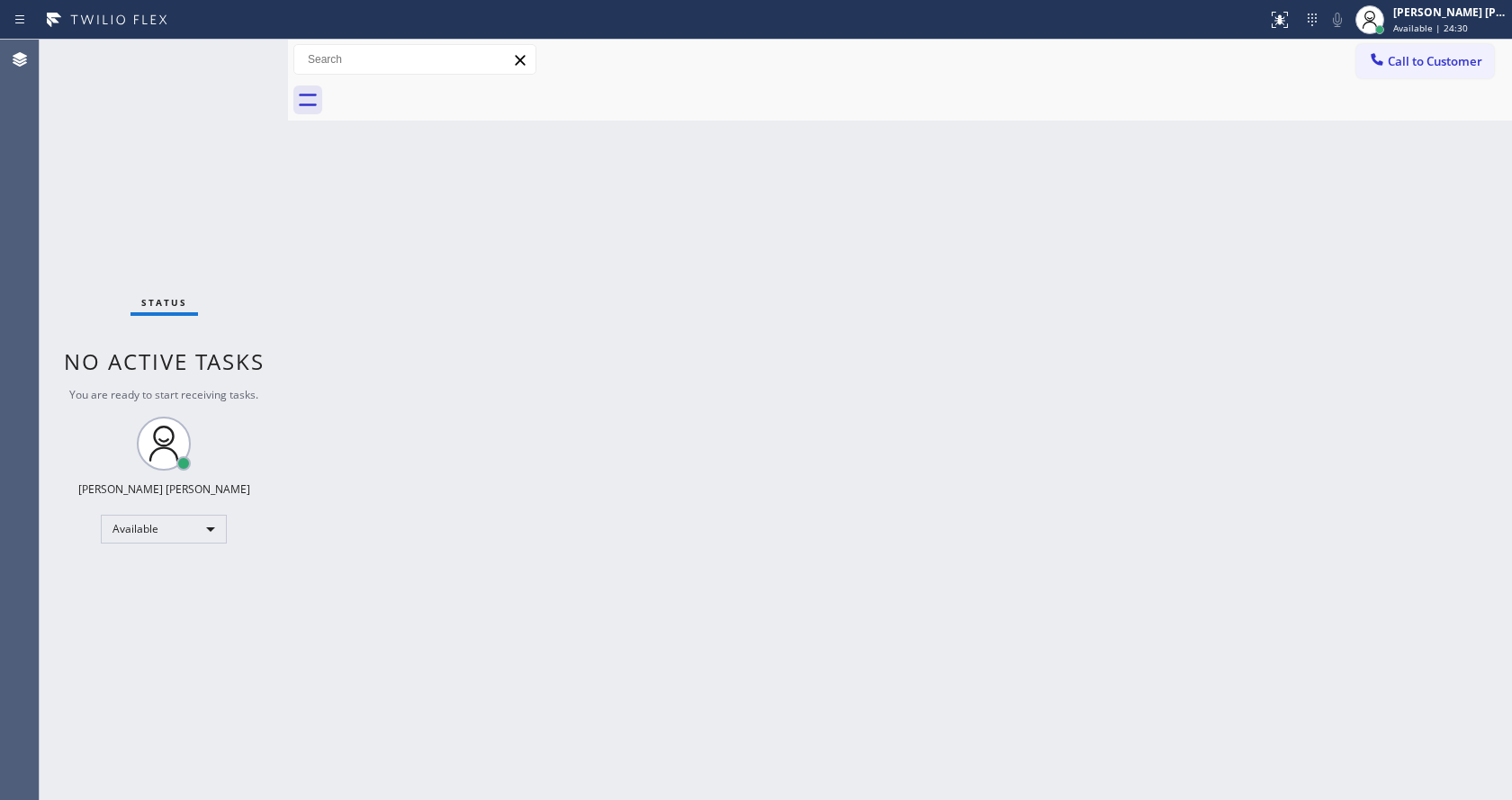
click at [244, 45] on div "Status No active tasks You are ready to start receiving tasks. [PERSON_NAME] [P…" at bounding box center [163, 419] width 248 height 761
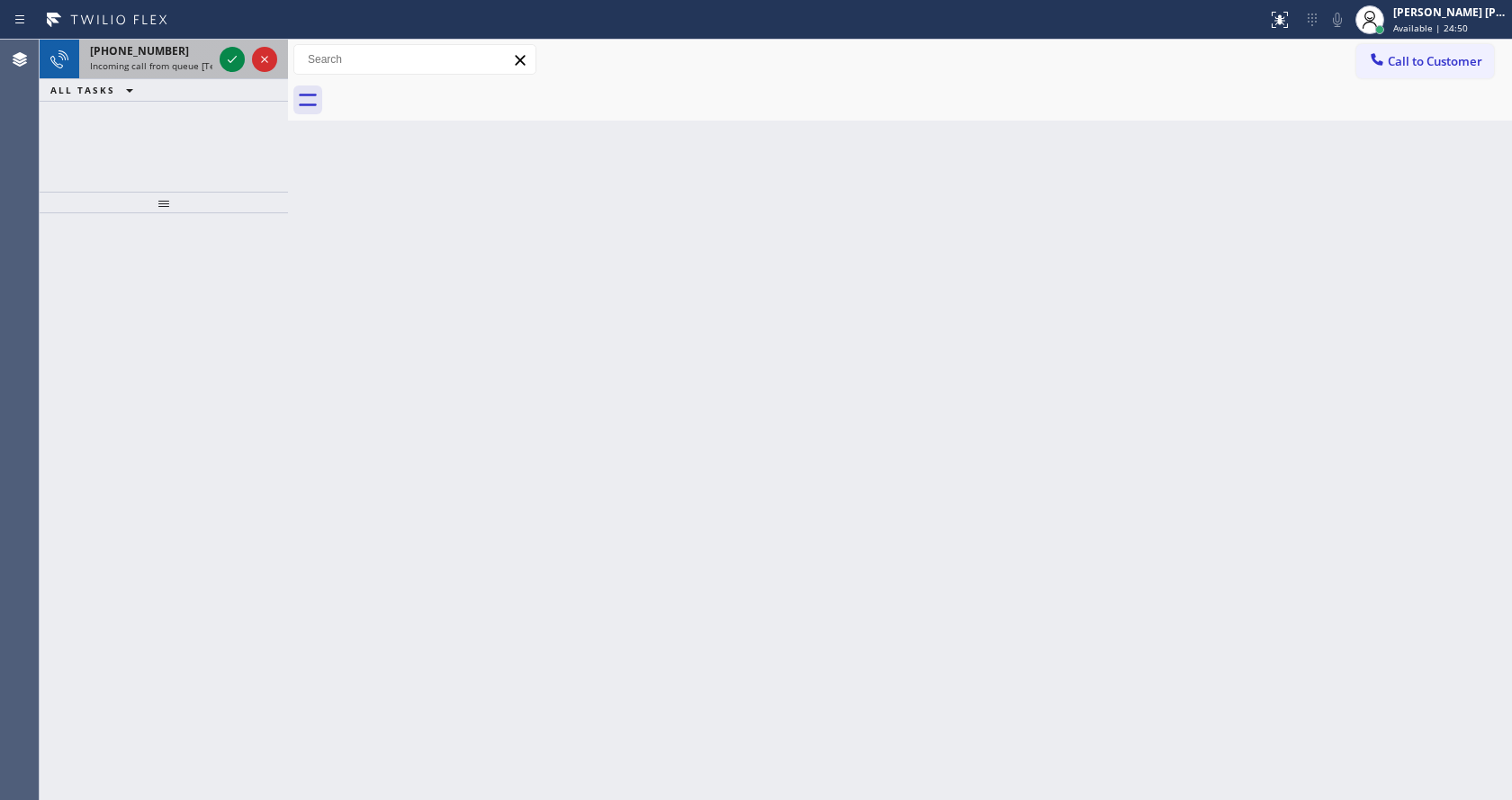
click at [135, 71] on span "Incoming call from queue [Test] All" at bounding box center [165, 66] width 149 height 13
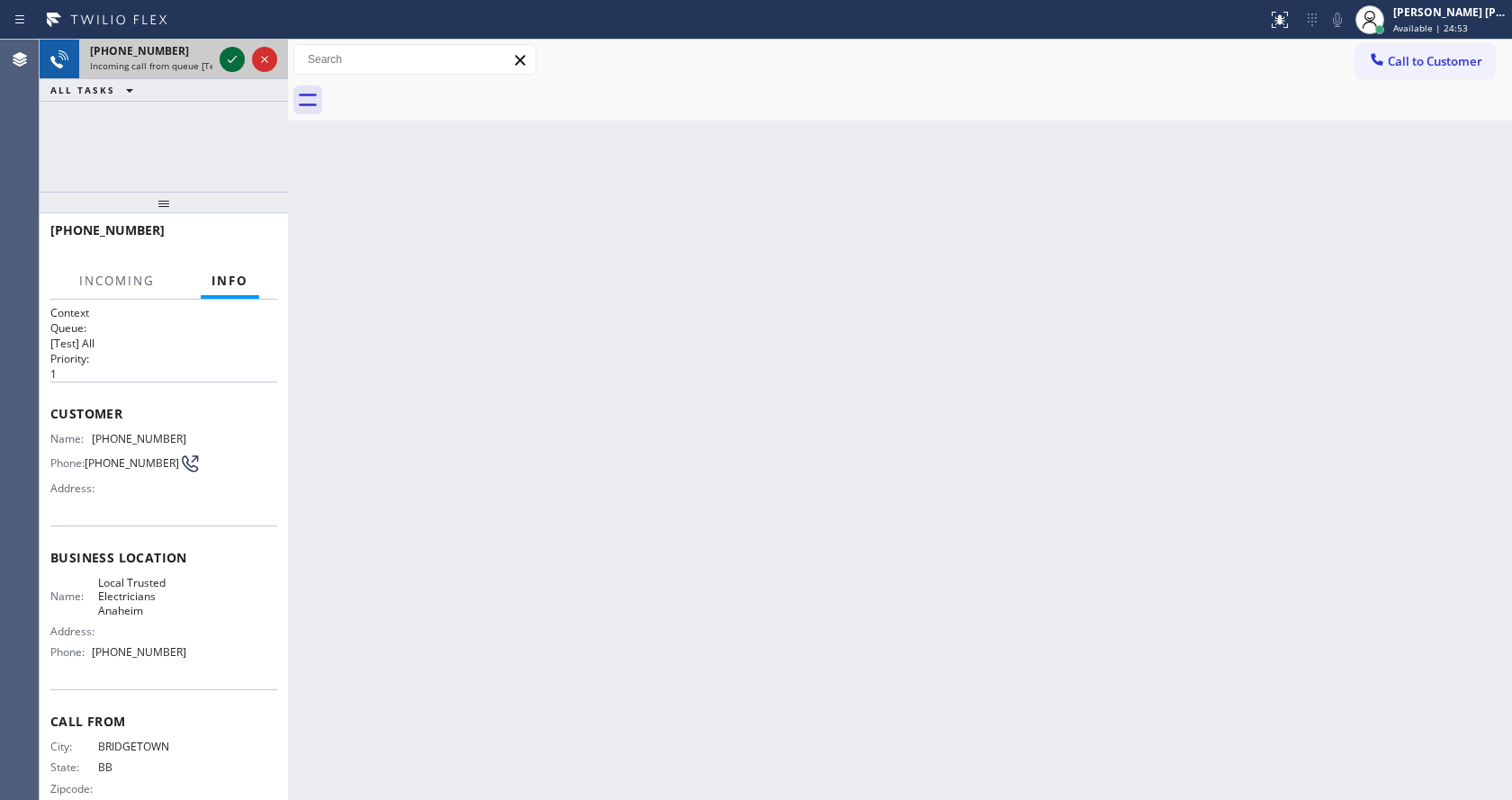
click at [232, 57] on icon at bounding box center [233, 60] width 22 height 22
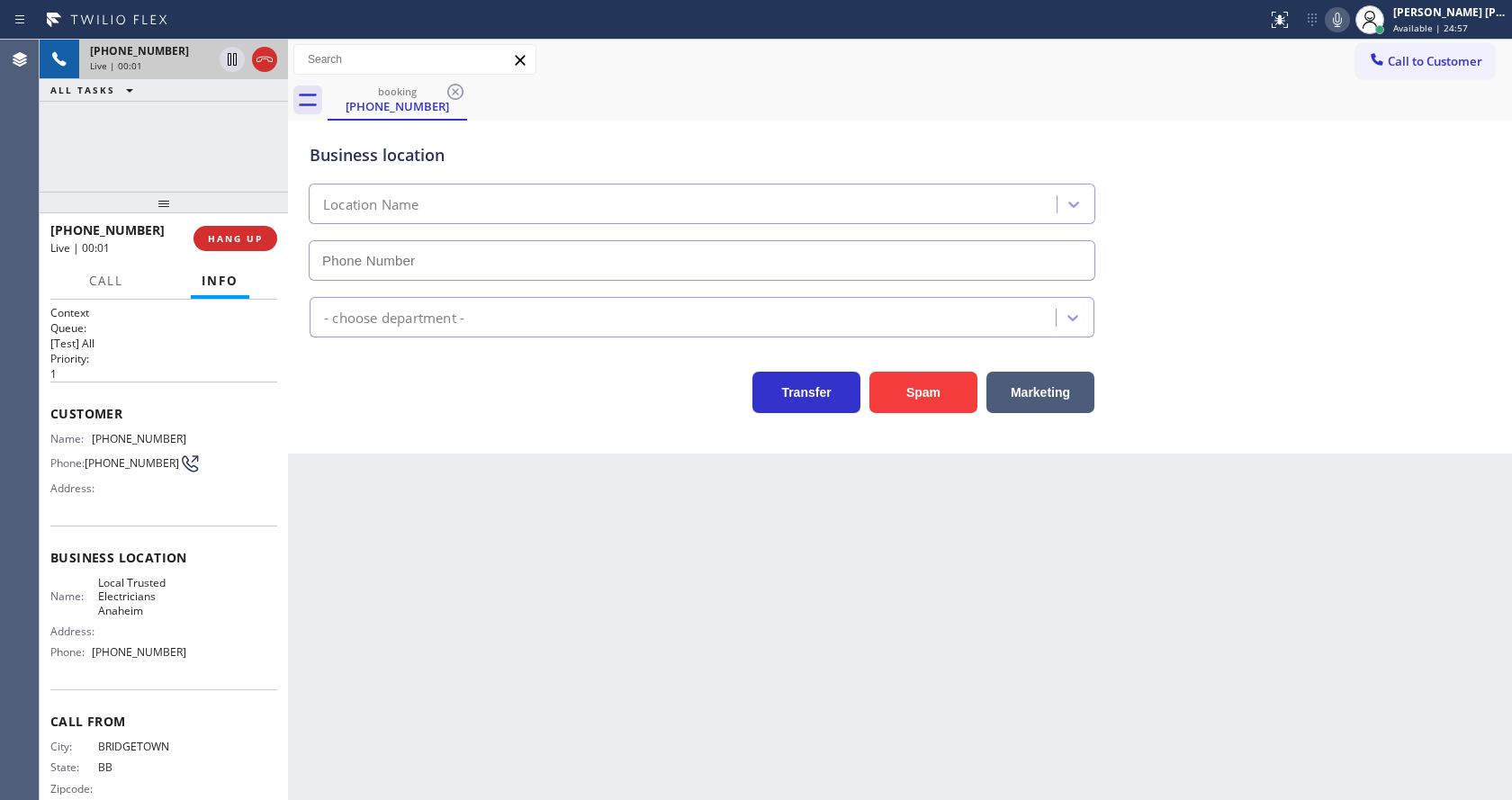
type input "[PHONE_NUMBER]"
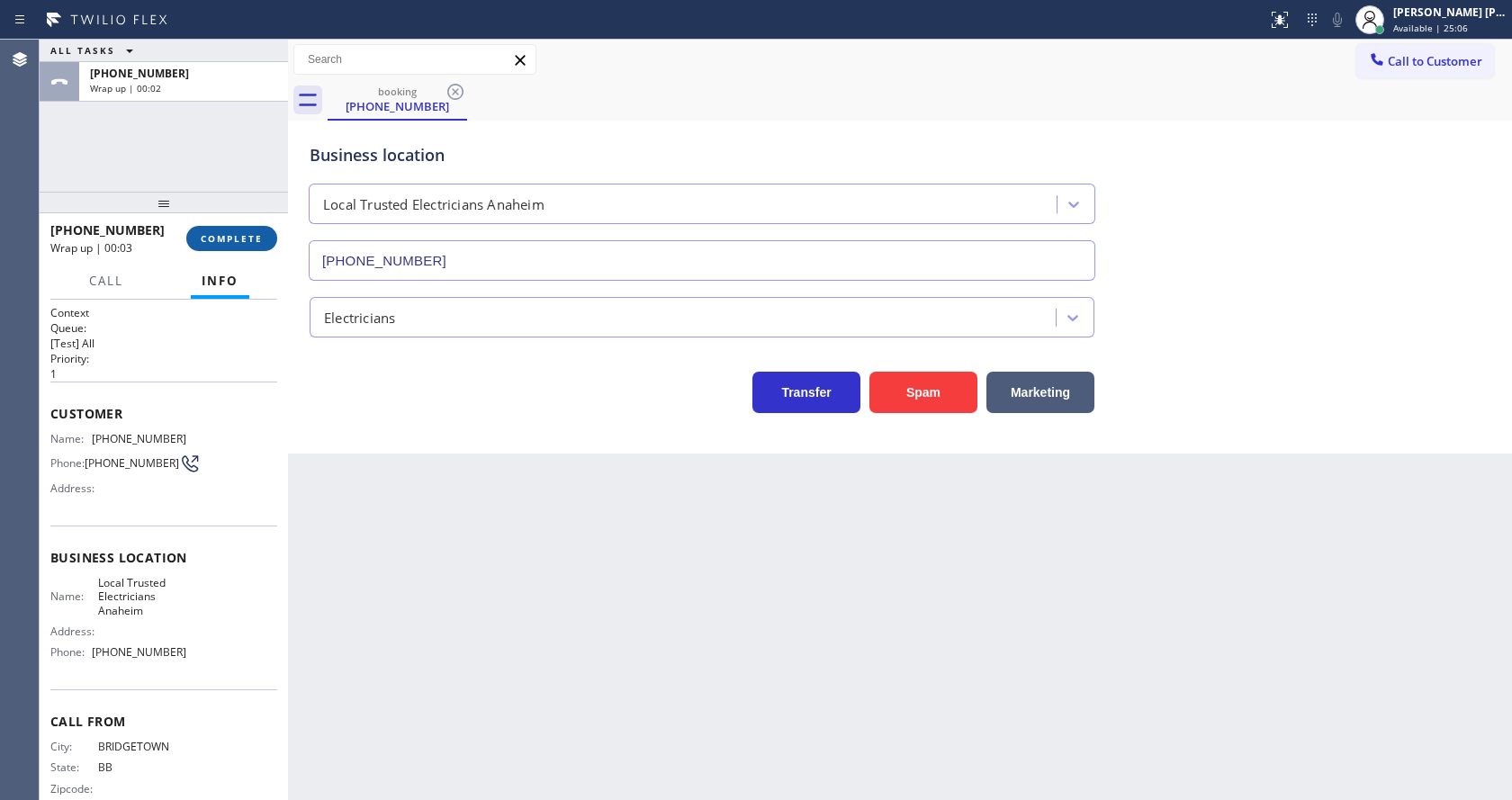
click at [252, 241] on span "COMPLETE" at bounding box center [231, 239] width 62 height 13
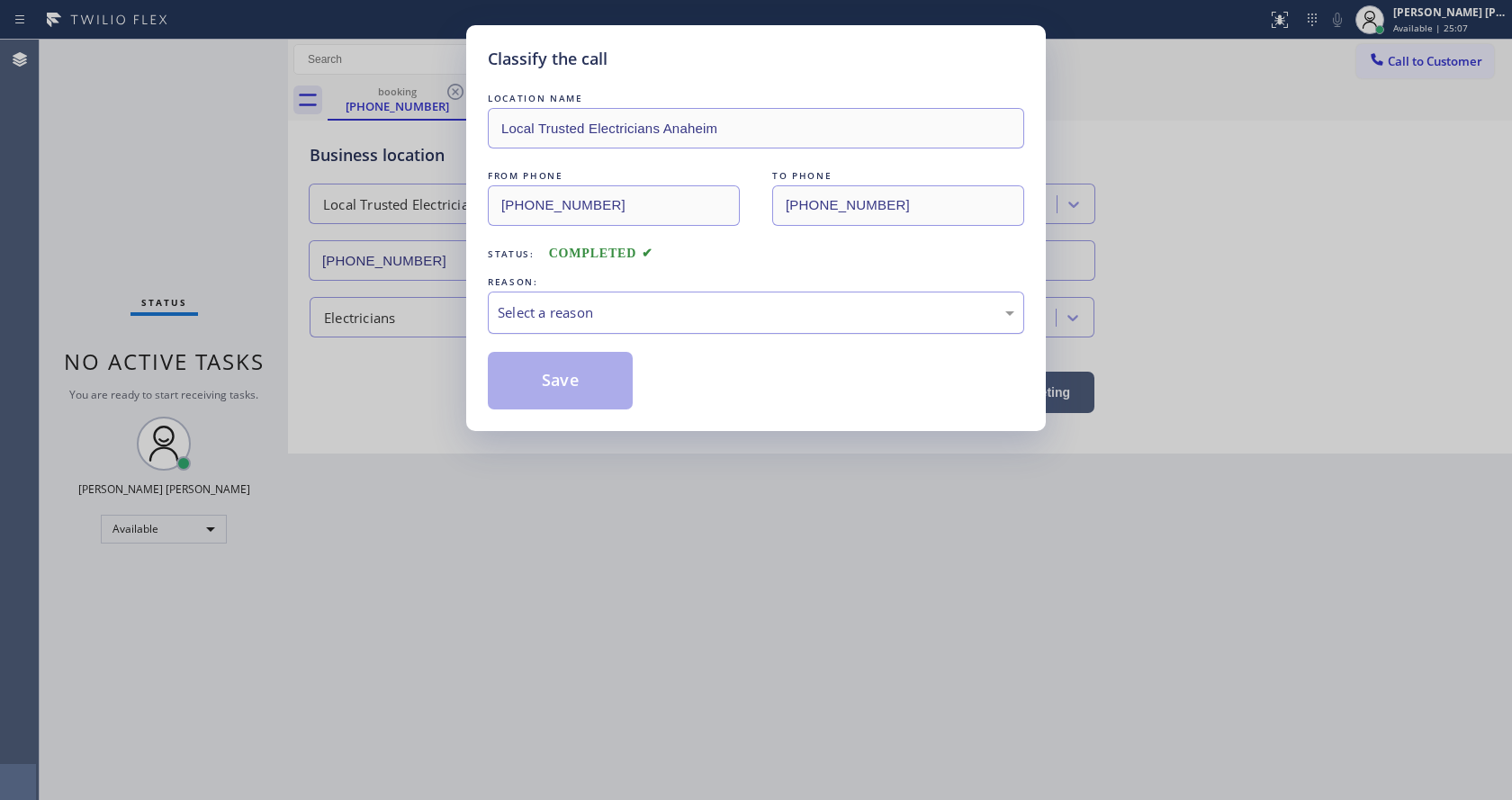
click at [602, 319] on div "Select a reason" at bounding box center [756, 312] width 516 height 21
drag, startPoint x: 589, startPoint y: 446, endPoint x: 567, endPoint y: 375, distance: 74.3
click at [567, 375] on button "Save" at bounding box center [561, 381] width 145 height 58
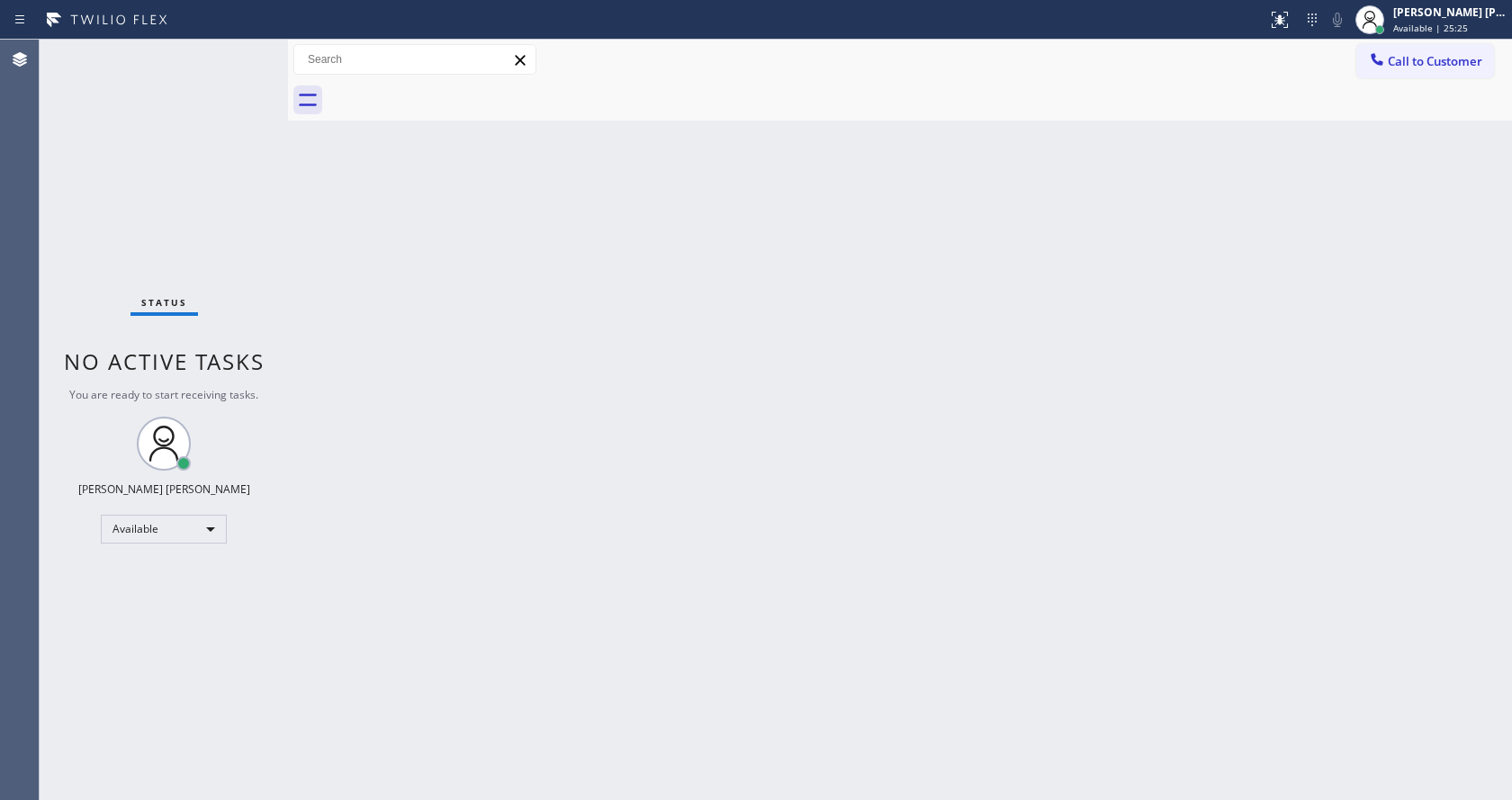
click at [295, 245] on div "Back to Dashboard Change Sender ID Customers Technicians Select a contact Outbo…" at bounding box center [899, 419] width 1224 height 761
click at [239, 49] on div "Status No active tasks You are ready to start receiving tasks. [PERSON_NAME] [P…" at bounding box center [163, 419] width 248 height 761
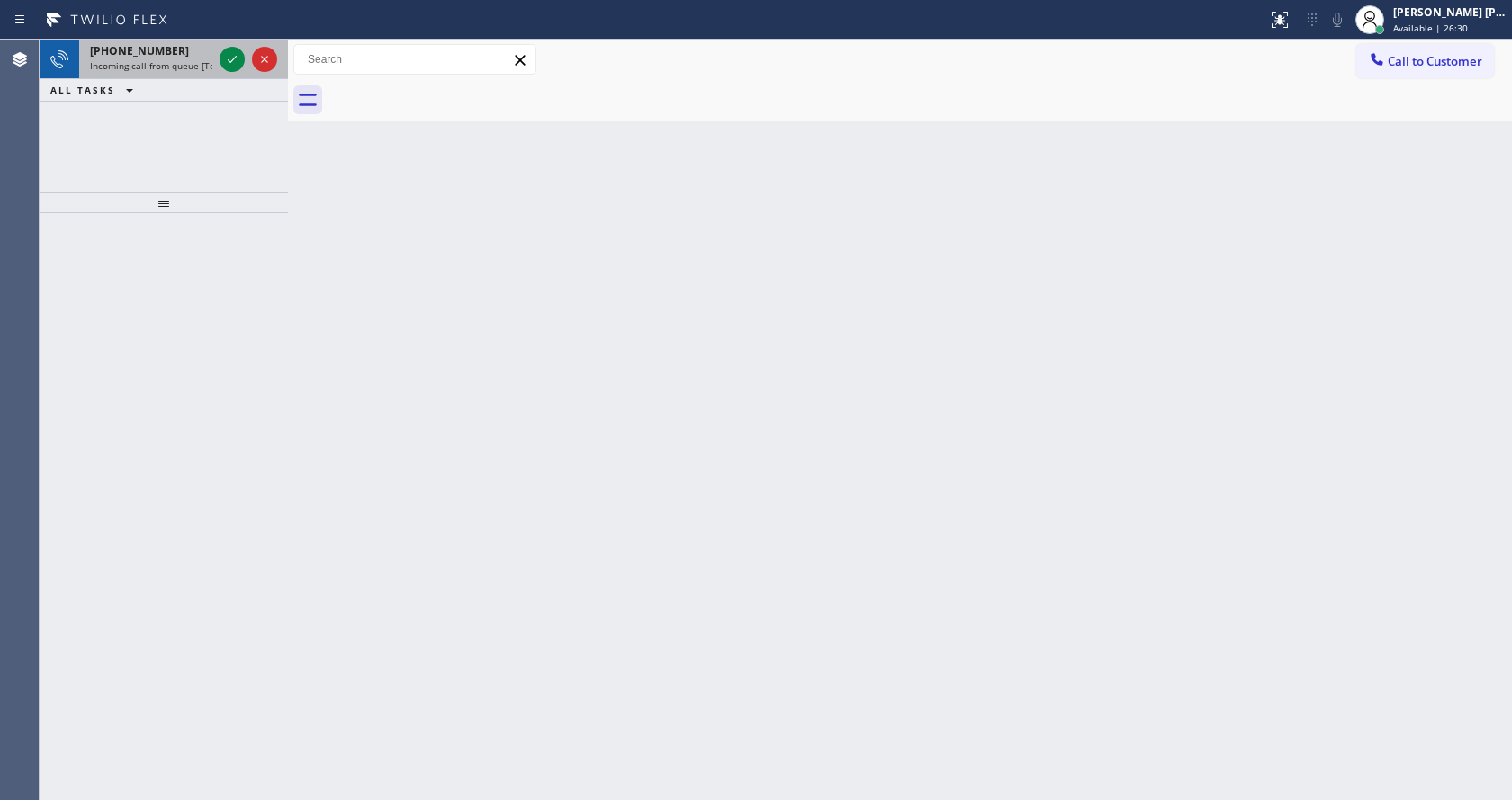
click at [239, 49] on icon at bounding box center [233, 60] width 22 height 22
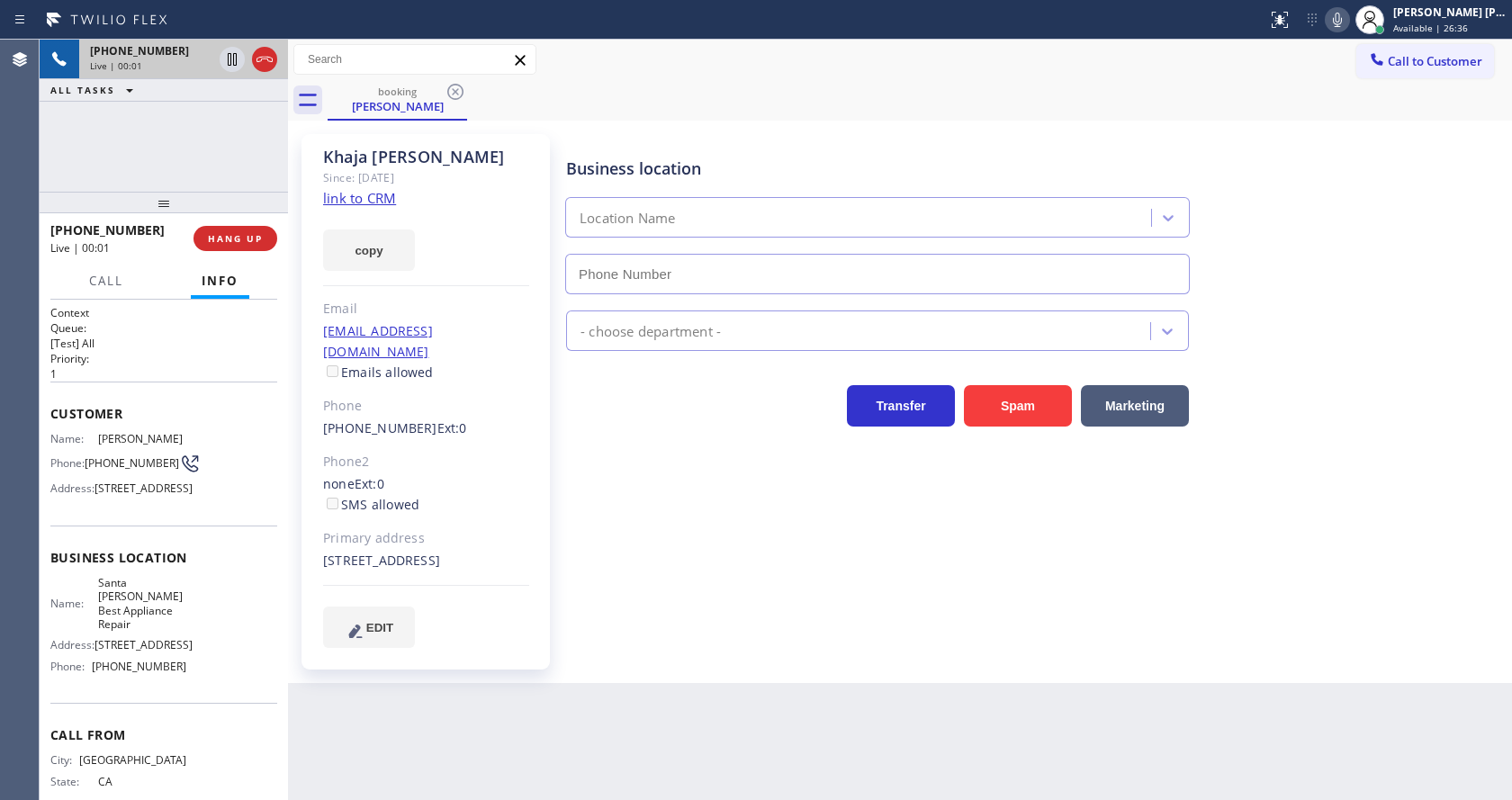
type input "[PHONE_NUMBER]"
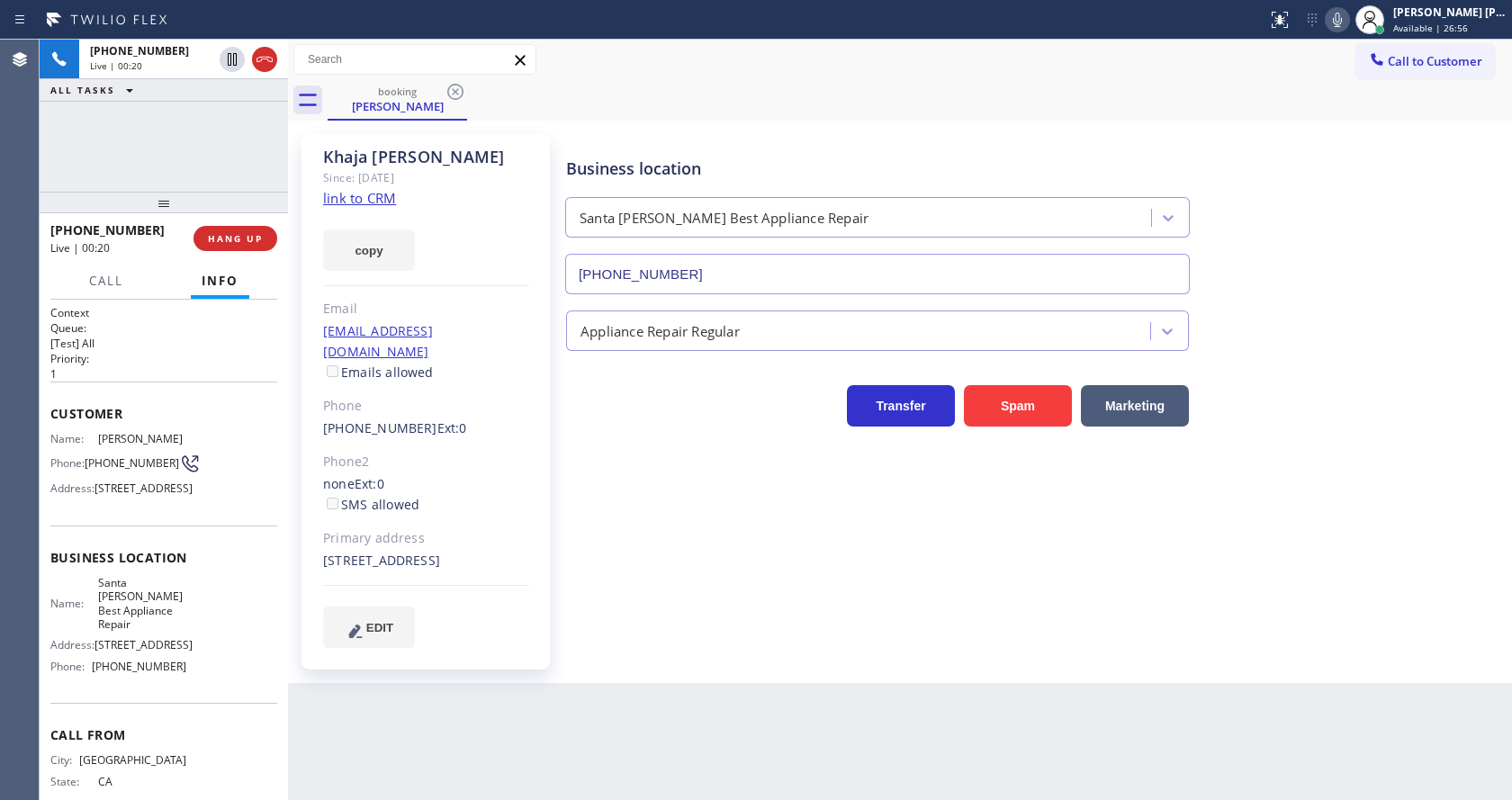
click at [383, 200] on link "link to CRM" at bounding box center [359, 198] width 73 height 18
click at [1340, 15] on icon at bounding box center [1338, 20] width 22 height 22
click at [233, 57] on icon at bounding box center [233, 60] width 22 height 22
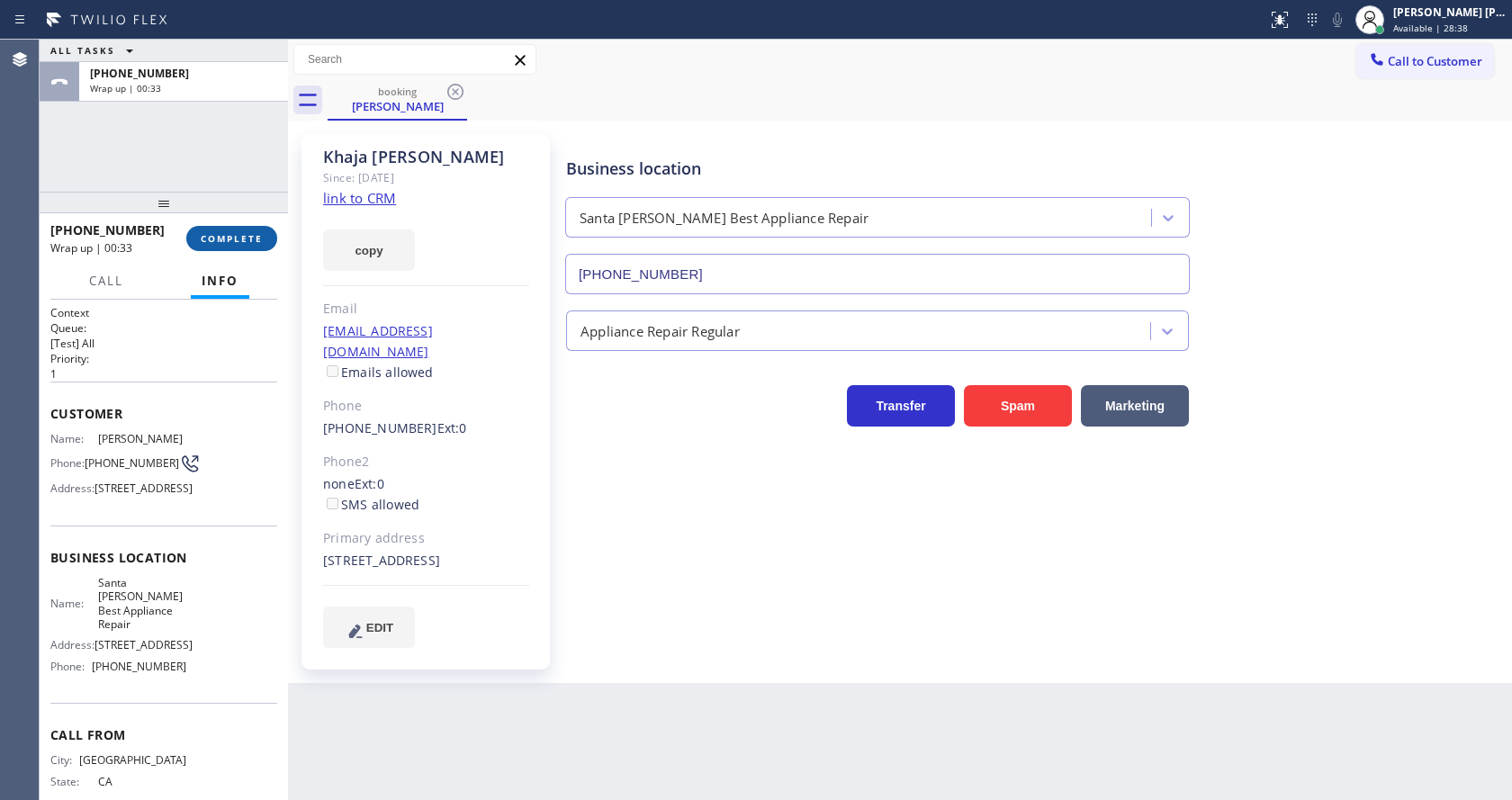
click at [220, 231] on button "COMPLETE" at bounding box center [232, 239] width 91 height 26
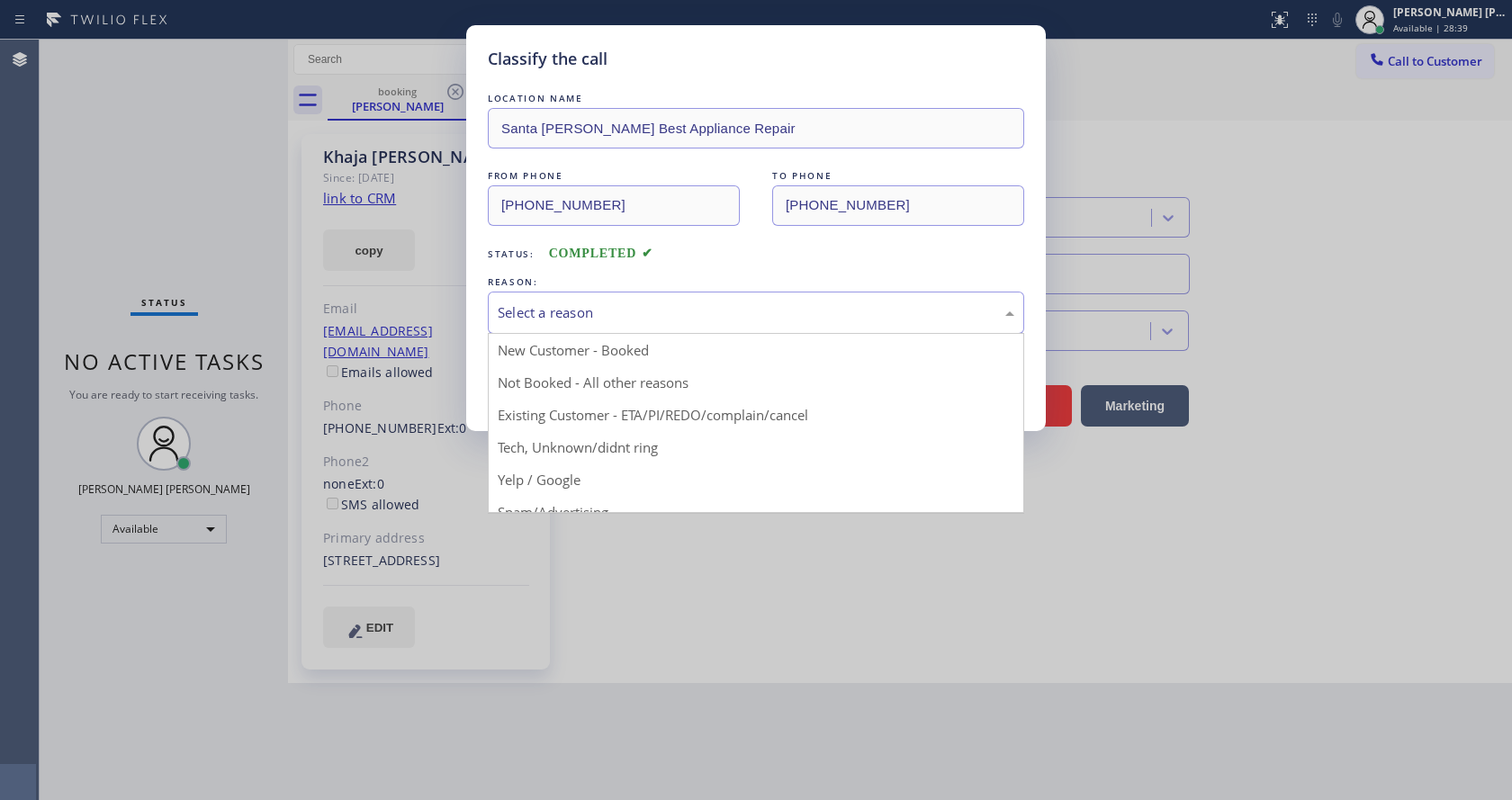
click at [656, 305] on div "Select a reason" at bounding box center [756, 312] width 516 height 21
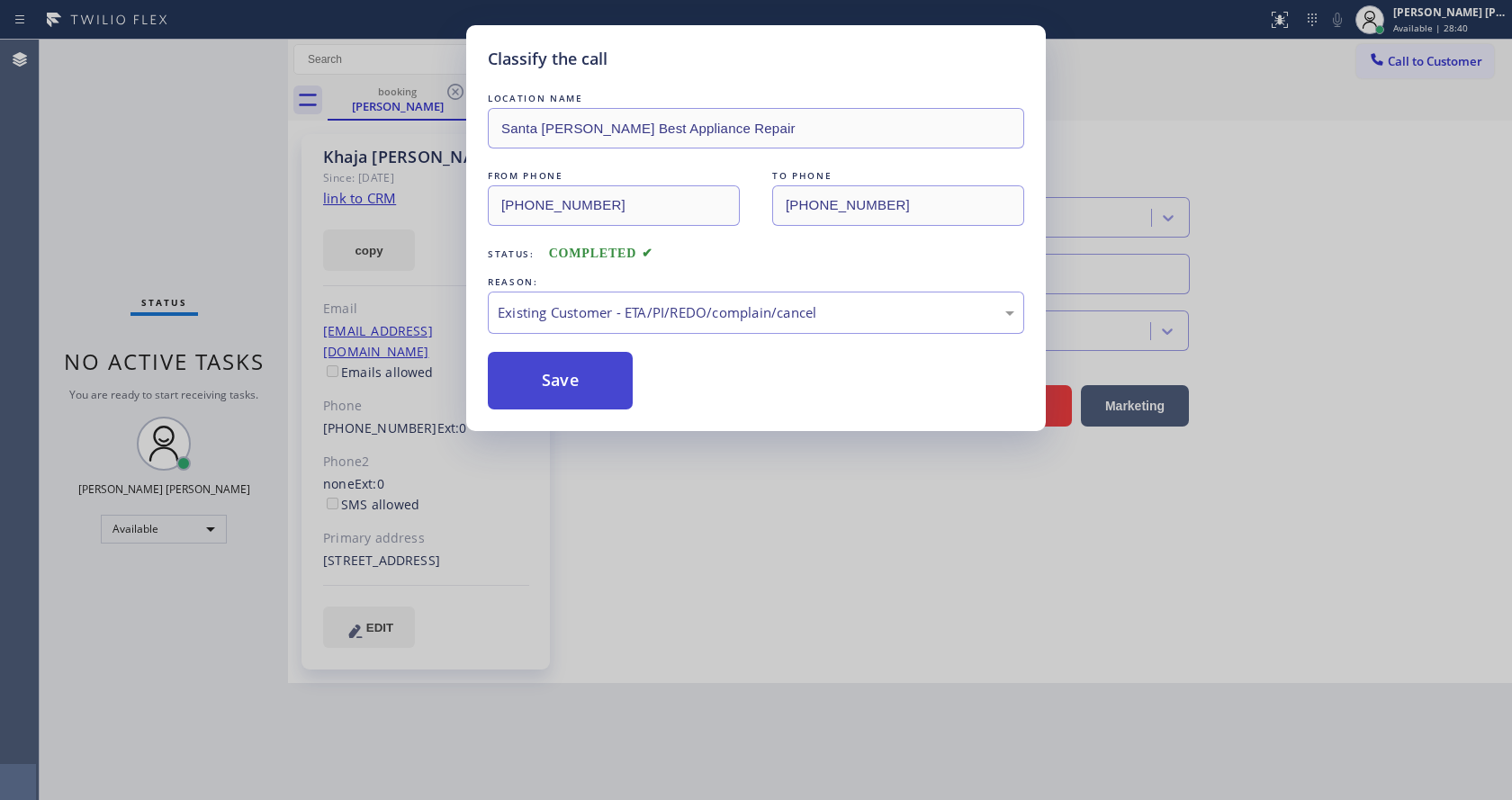
click at [596, 370] on button "Save" at bounding box center [561, 381] width 145 height 58
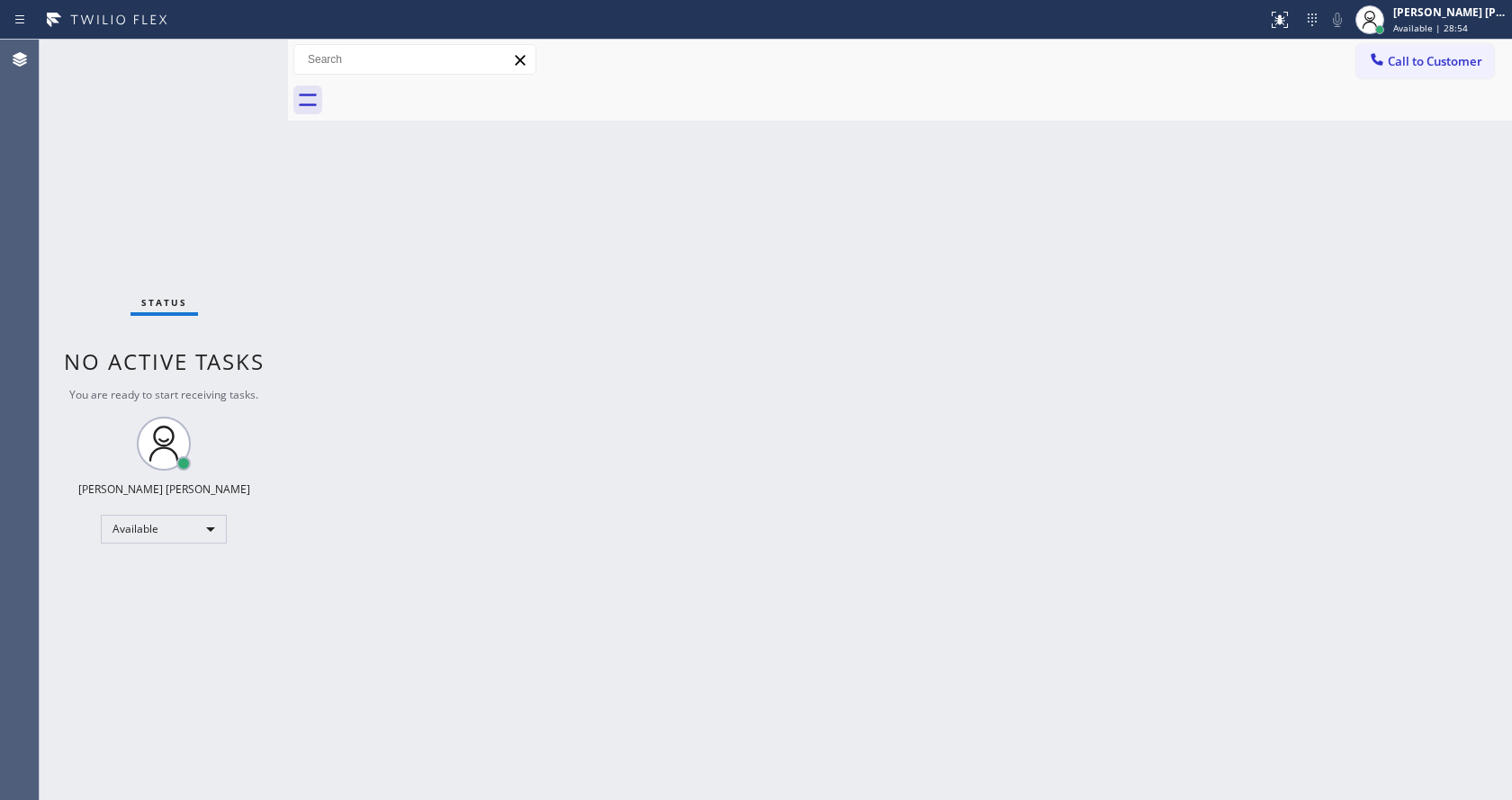
click at [501, 258] on div "Back to Dashboard Change Sender ID Customers Technicians Select a contact Outbo…" at bounding box center [899, 419] width 1224 height 761
click at [248, 49] on div "Status No active tasks You are ready to start receiving tasks. [PERSON_NAME] [P…" at bounding box center [163, 419] width 248 height 761
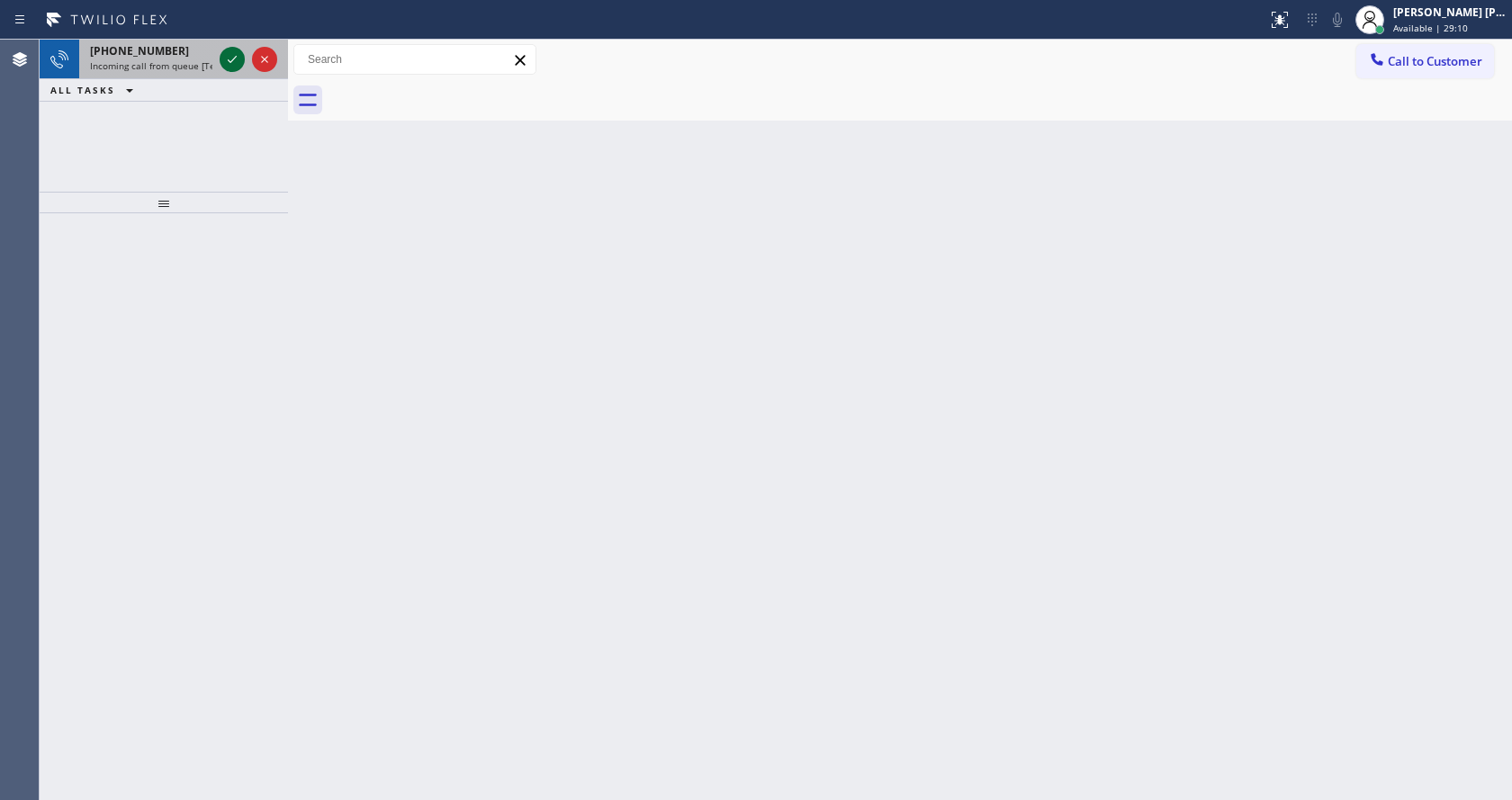
click at [235, 52] on icon at bounding box center [233, 60] width 22 height 22
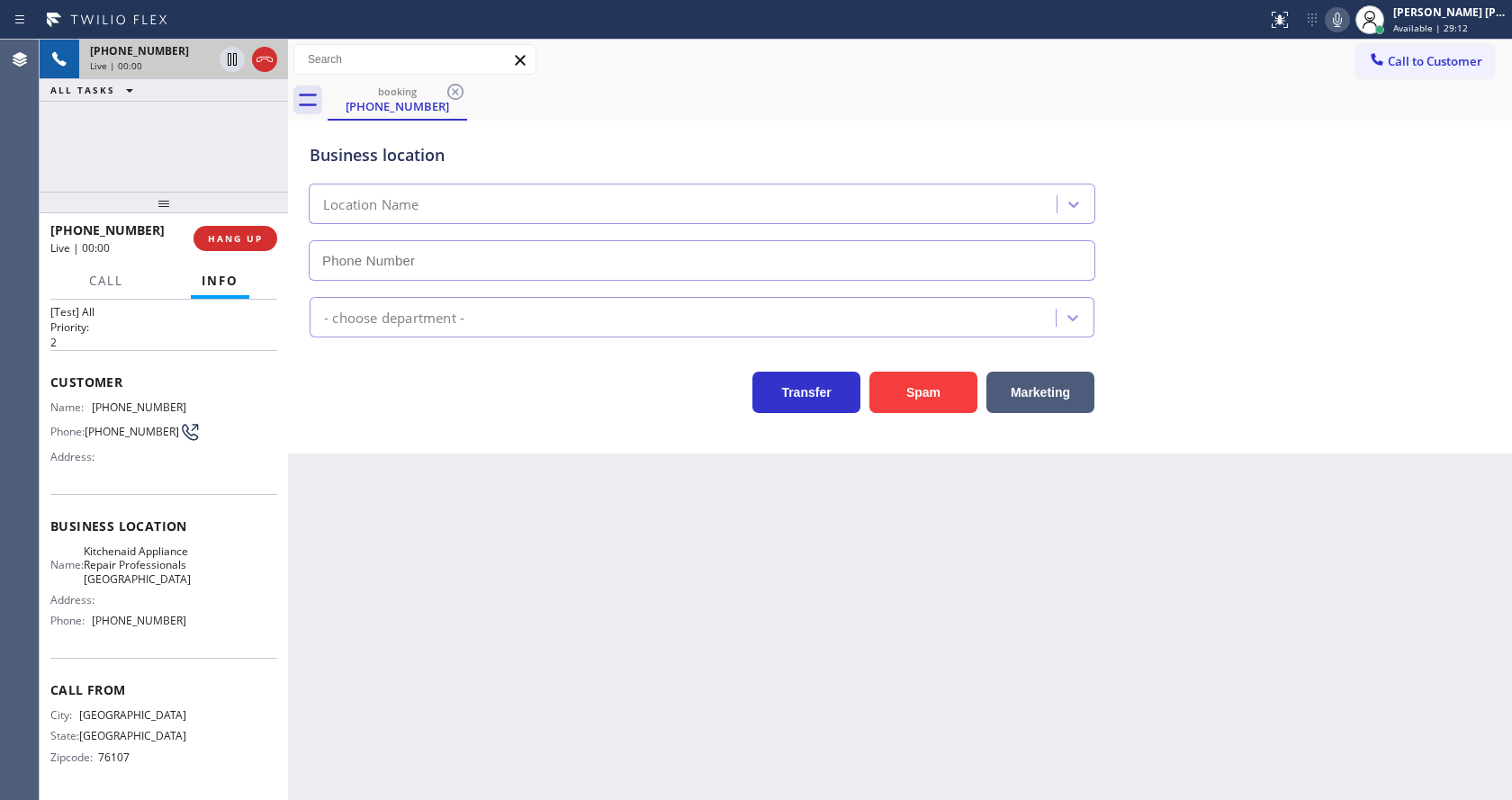
click at [714, 516] on div "Back to Dashboard Change Sender ID Customers Technicians Select a contact Outbo…" at bounding box center [899, 419] width 1224 height 761
type input "[PHONE_NUMBER]"
click at [548, 642] on div "Back to Dashboard Change Sender ID Customers Technicians Select a contact Outbo…" at bounding box center [899, 419] width 1224 height 761
drag, startPoint x: 95, startPoint y: 375, endPoint x: 221, endPoint y: 360, distance: 126.9
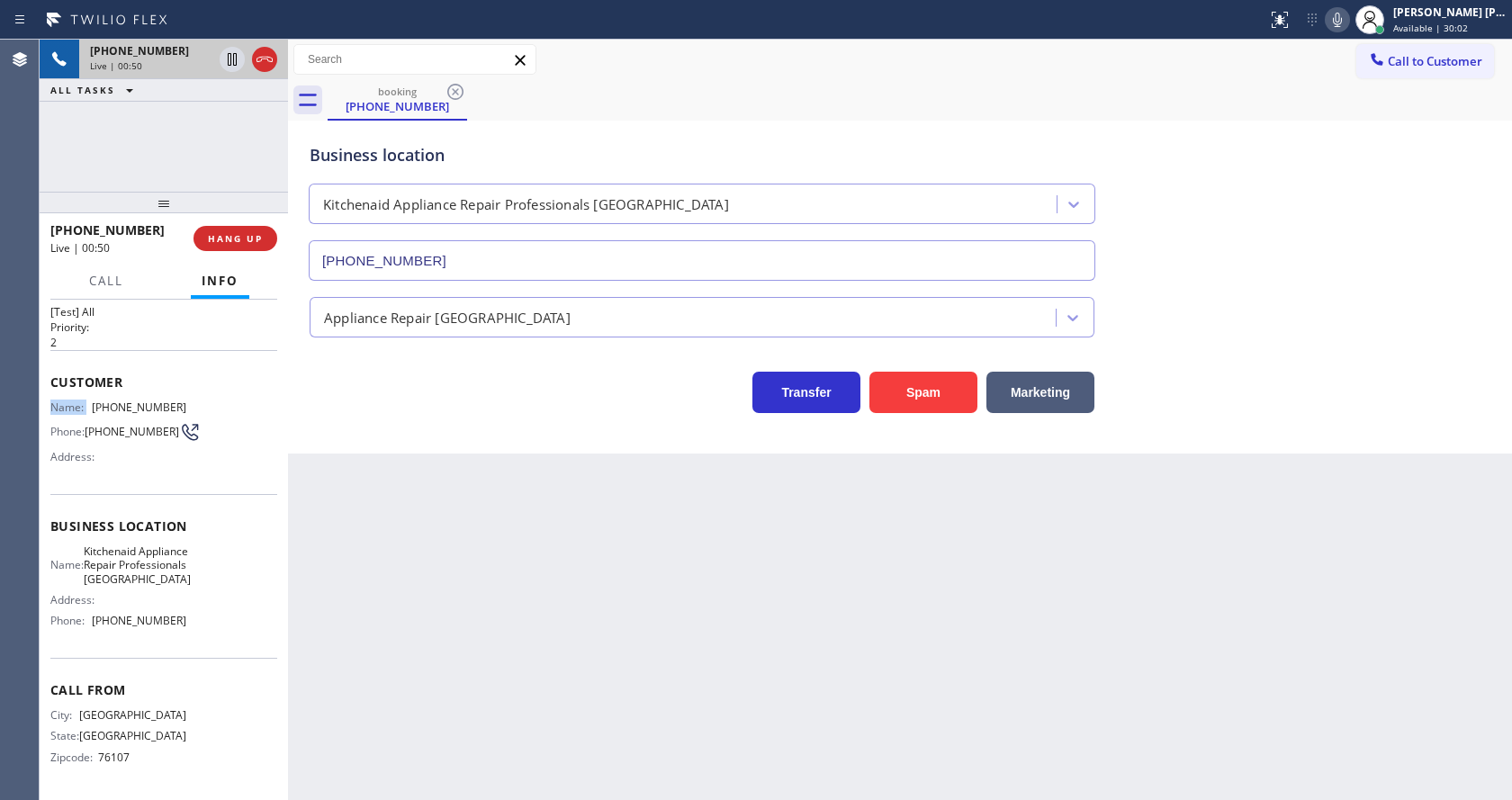
click at [221, 360] on div "Customer Name: [PHONE_NUMBER] Phone: [PHONE_NUMBER] Address:" at bounding box center [163, 422] width 227 height 144
click at [212, 362] on div "Customer Name: [PHONE_NUMBER] Phone: [PHONE_NUMBER] Address:" at bounding box center [163, 422] width 227 height 144
drag, startPoint x: 90, startPoint y: 369, endPoint x: 221, endPoint y: 355, distance: 131.7
click at [221, 355] on div "Customer Name: [PHONE_NUMBER] Phone: [PHONE_NUMBER] Address:" at bounding box center [163, 422] width 227 height 144
click at [525, 384] on div "Transfer Spam Marketing" at bounding box center [702, 388] width 792 height 50
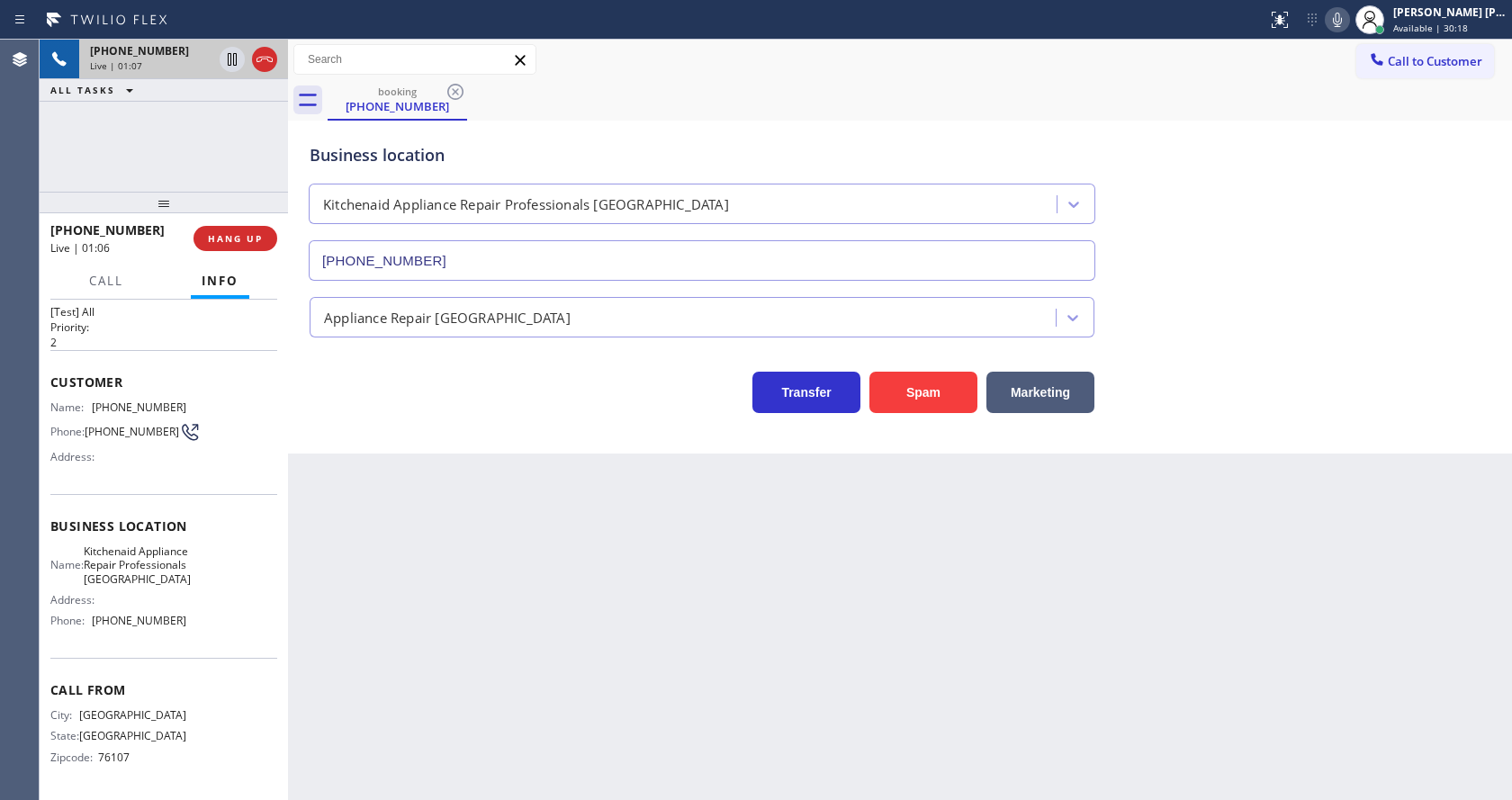
click at [438, 504] on div "Back to Dashboard Change Sender ID Customers Technicians Select a contact Outbo…" at bounding box center [899, 419] width 1224 height 761
drag, startPoint x: 81, startPoint y: 370, endPoint x: 192, endPoint y: 370, distance: 111.0
click at [192, 400] on div "Name: [PHONE_NUMBER] Phone: [PHONE_NUMBER] Address:" at bounding box center [163, 436] width 227 height 71
drag, startPoint x: 92, startPoint y: 368, endPoint x: 223, endPoint y: 376, distance: 131.2
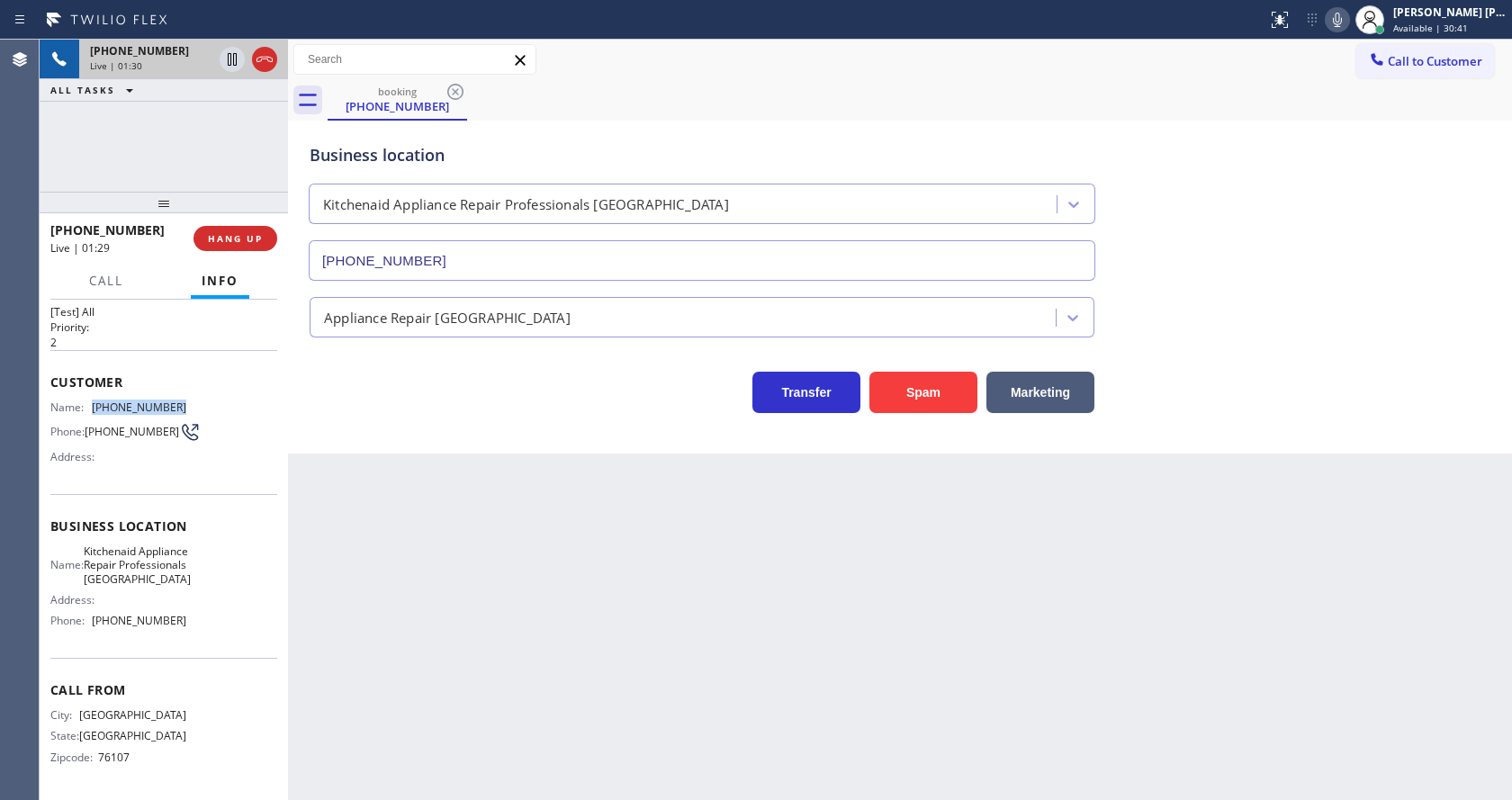
click at [223, 400] on div "Name: [PHONE_NUMBER] Phone: [PHONE_NUMBER] Address:" at bounding box center [163, 436] width 227 height 71
drag, startPoint x: 406, startPoint y: 506, endPoint x: 395, endPoint y: 568, distance: 63.0
click at [404, 522] on div "Back to Dashboard Change Sender ID Customers Technicians Select a contact Outbo…" at bounding box center [899, 419] width 1224 height 761
click at [170, 545] on span "Kitchenaid Appliance Repair Professionals [GEOGRAPHIC_DATA]" at bounding box center [136, 565] width 107 height 41
drag, startPoint x: 92, startPoint y: 517, endPoint x: 159, endPoint y: 575, distance: 88.6
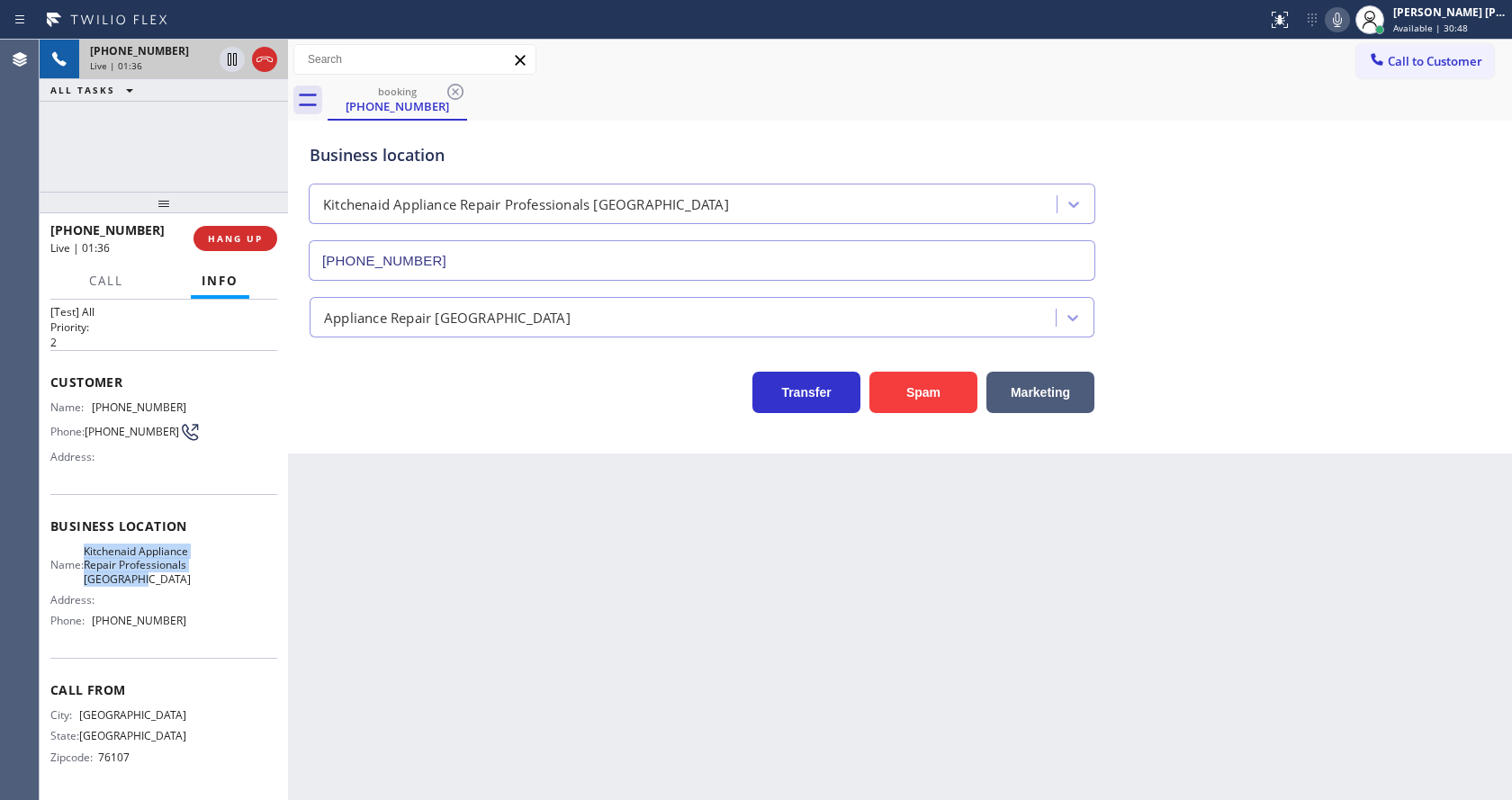
click at [159, 575] on div "Name: Kitchenaid Appliance Repair Professionals [GEOGRAPHIC_DATA]" at bounding box center [118, 565] width 135 height 41
drag, startPoint x: 336, startPoint y: 630, endPoint x: 380, endPoint y: 780, distance: 156.3
click at [342, 653] on div "Back to Dashboard Change Sender ID Customers Technicians Select a contact Outbo…" at bounding box center [899, 419] width 1224 height 761
click at [157, 622] on span "[PHONE_NUMBER]" at bounding box center [139, 620] width 94 height 14
drag, startPoint x: 72, startPoint y: 612, endPoint x: 186, endPoint y: 616, distance: 114.1
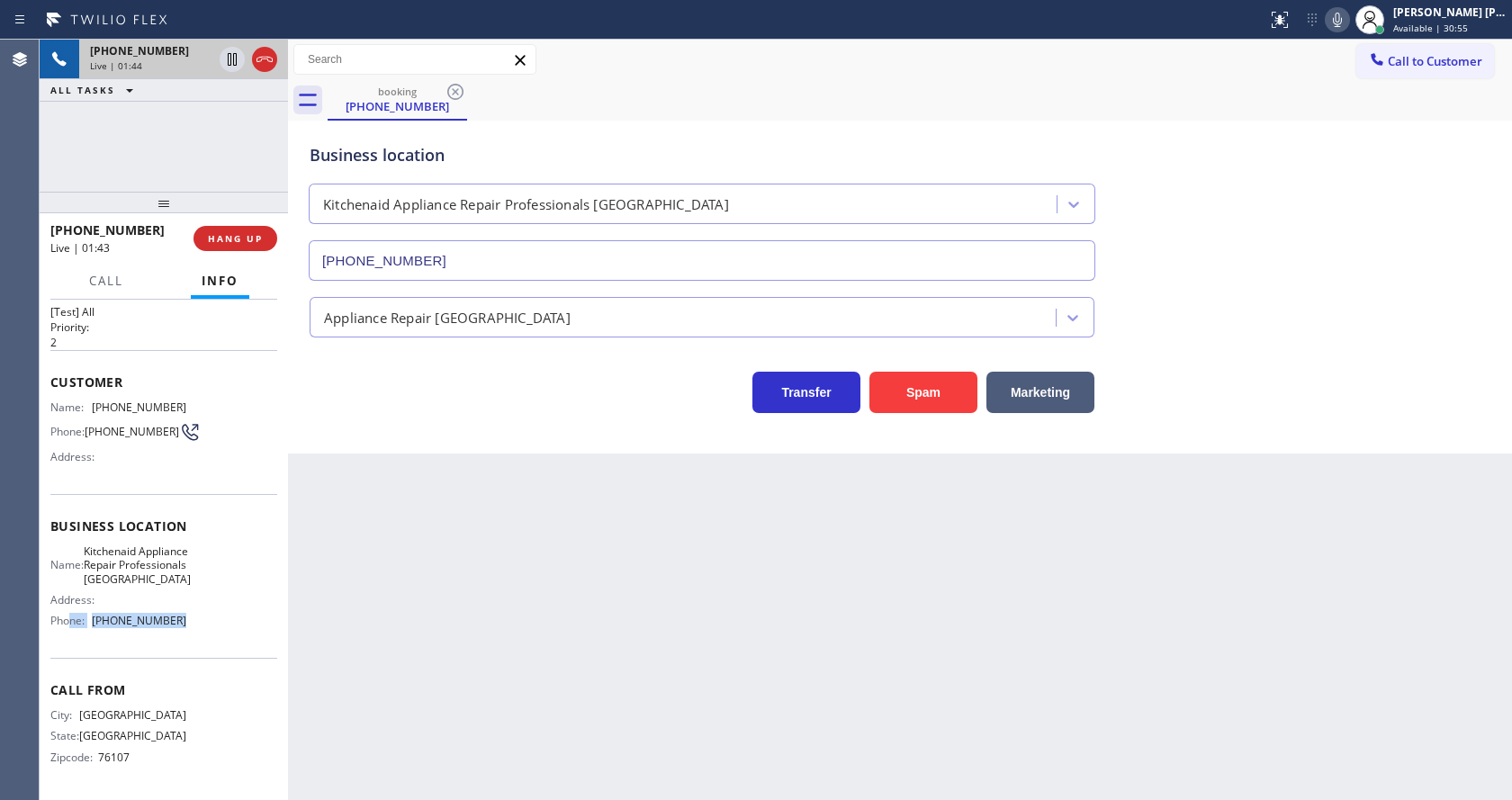
click at [186, 616] on div "Name: Kitchenaid Appliance Repair Professionals [GEOGRAPHIC_DATA] Address: Phon…" at bounding box center [163, 590] width 227 height 91
click at [190, 613] on div "Name: Kitchenaid Appliance Repair Professionals [GEOGRAPHIC_DATA] Address: Phon…" at bounding box center [163, 590] width 227 height 91
drag, startPoint x: 182, startPoint y: 622, endPoint x: 88, endPoint y: 622, distance: 94.0
click at [88, 622] on div "Name: Kitchenaid Appliance Repair Professionals [GEOGRAPHIC_DATA] Address: Phon…" at bounding box center [163, 590] width 227 height 91
click at [411, 602] on div "Back to Dashboard Change Sender ID Customers Technicians Select a contact Outbo…" at bounding box center [899, 419] width 1224 height 761
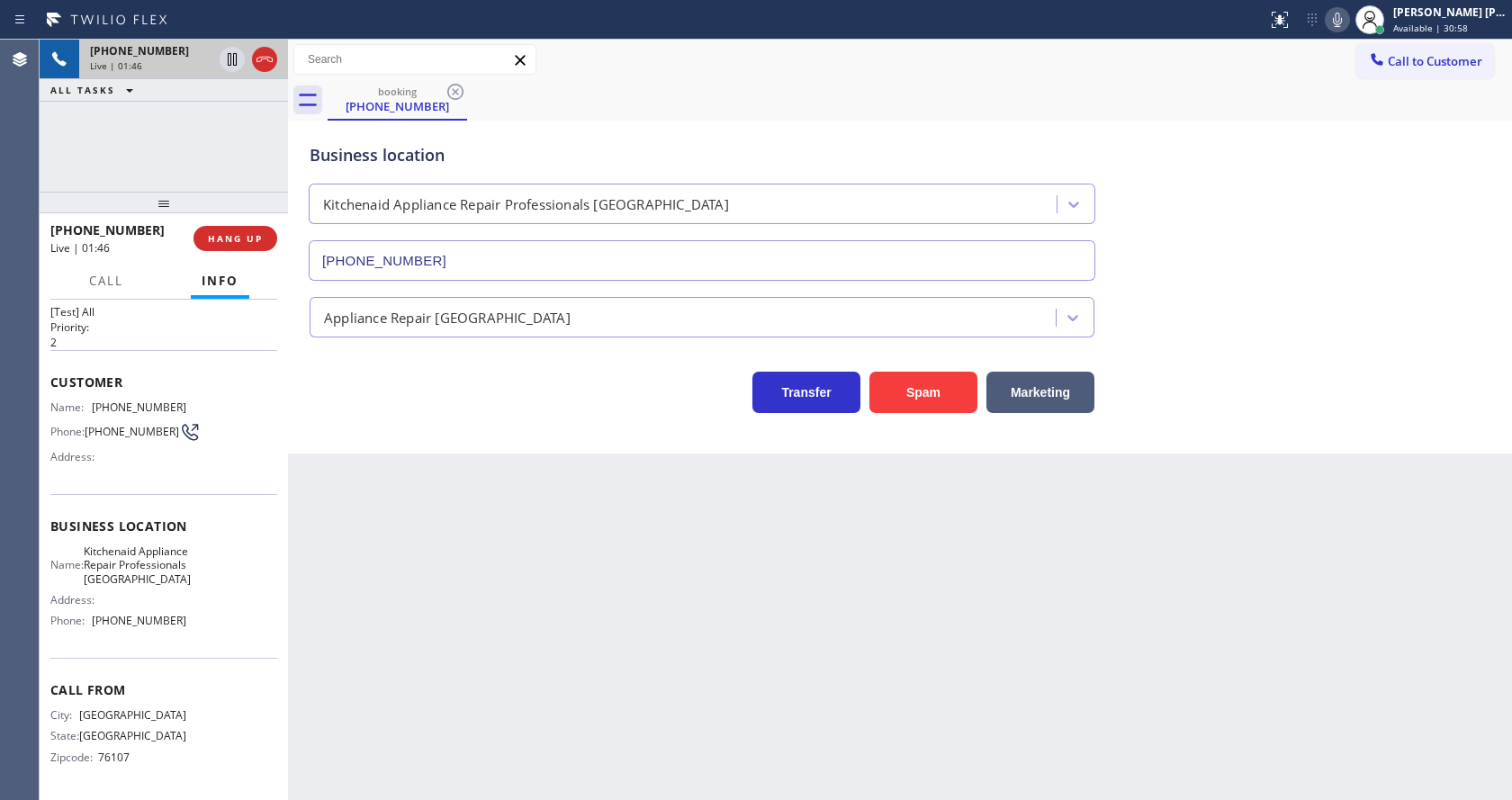
click at [409, 775] on div "Back to Dashboard Change Sender ID Customers Technicians Select a contact Outbo…" at bounding box center [899, 419] width 1224 height 761
click at [722, 694] on div "Back to Dashboard Change Sender ID Customers Technicians Select a contact Outbo…" at bounding box center [899, 419] width 1224 height 761
drag, startPoint x: 297, startPoint y: 538, endPoint x: 604, endPoint y: 451, distance: 319.1
click at [297, 538] on div "Back to Dashboard Change Sender ID Customers Technicians Select a contact Outbo…" at bounding box center [899, 419] width 1224 height 761
click at [1340, 25] on icon at bounding box center [1338, 20] width 22 height 22
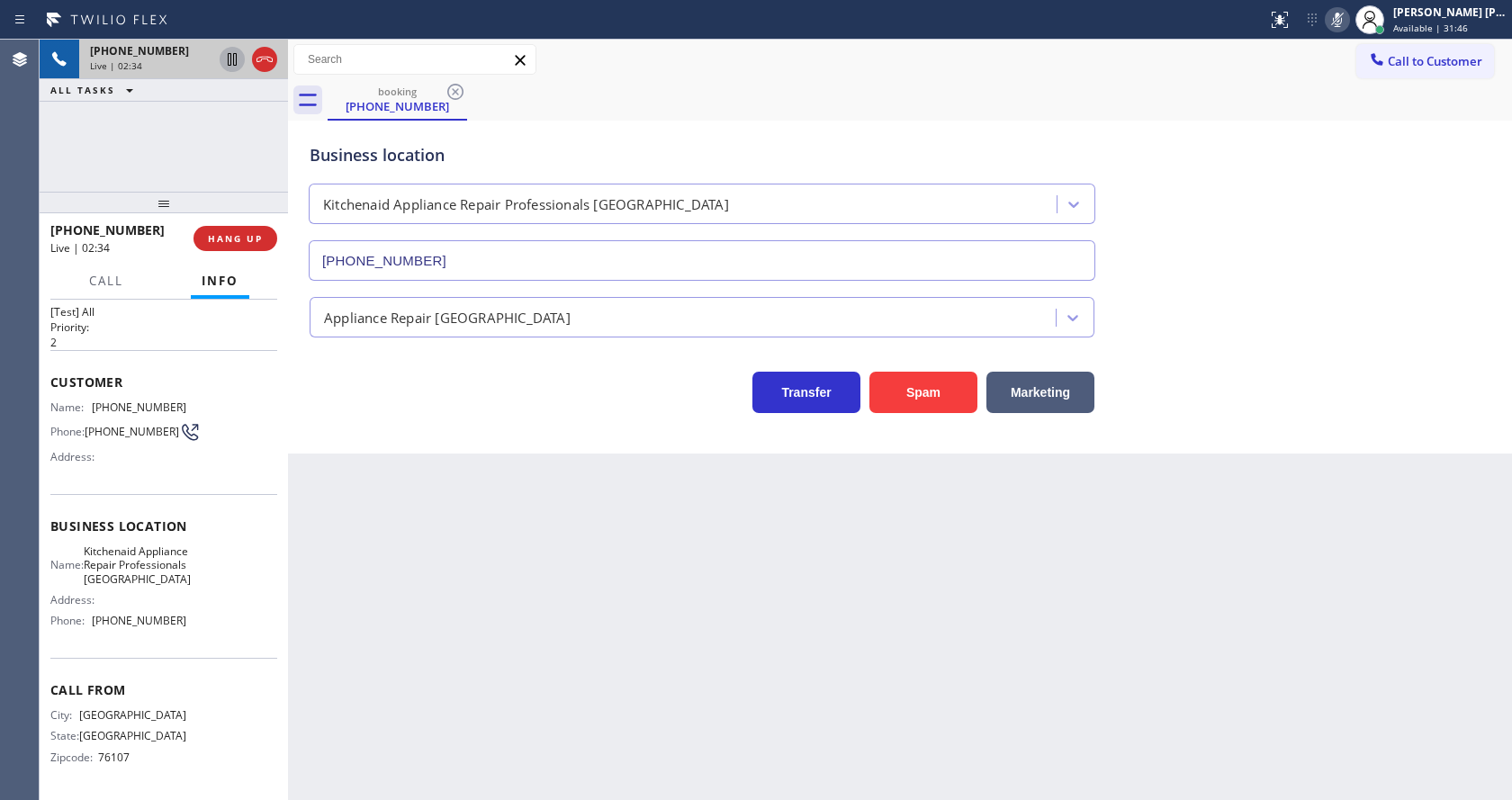
click at [233, 56] on icon at bounding box center [232, 59] width 9 height 13
drag, startPoint x: 560, startPoint y: 517, endPoint x: 549, endPoint y: 585, distance: 68.9
click at [556, 532] on div "Back to Dashboard Change Sender ID Customers Technicians Select a contact Outbo…" at bounding box center [899, 419] width 1224 height 761
drag, startPoint x: 492, startPoint y: 609, endPoint x: 487, endPoint y: 640, distance: 31.4
click at [492, 610] on div "Back to Dashboard Change Sender ID Customers Technicians Select a contact Outbo…" at bounding box center [899, 419] width 1224 height 761
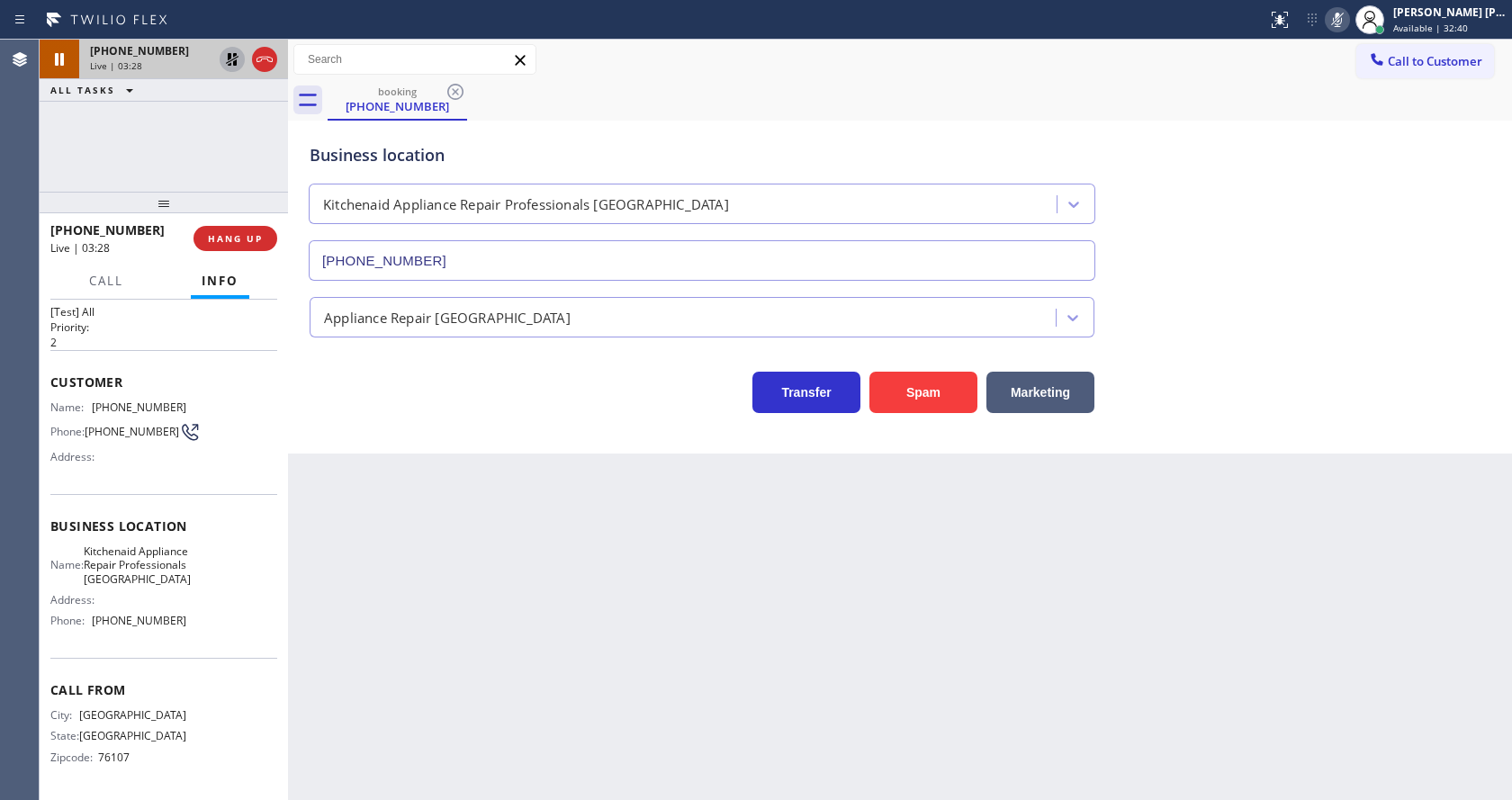
click at [428, 375] on div "Transfer Spam Marketing" at bounding box center [702, 388] width 792 height 50
click at [233, 55] on icon at bounding box center [232, 59] width 13 height 13
click at [1335, 25] on icon at bounding box center [1338, 20] width 22 height 22
click at [683, 656] on div "Back to Dashboard Change Sender ID Customers Technicians Select a contact Outbo…" at bounding box center [899, 419] width 1224 height 761
click at [477, 638] on div "Back to Dashboard Change Sender ID Customers Technicians Select a contact Outbo…" at bounding box center [899, 419] width 1224 height 761
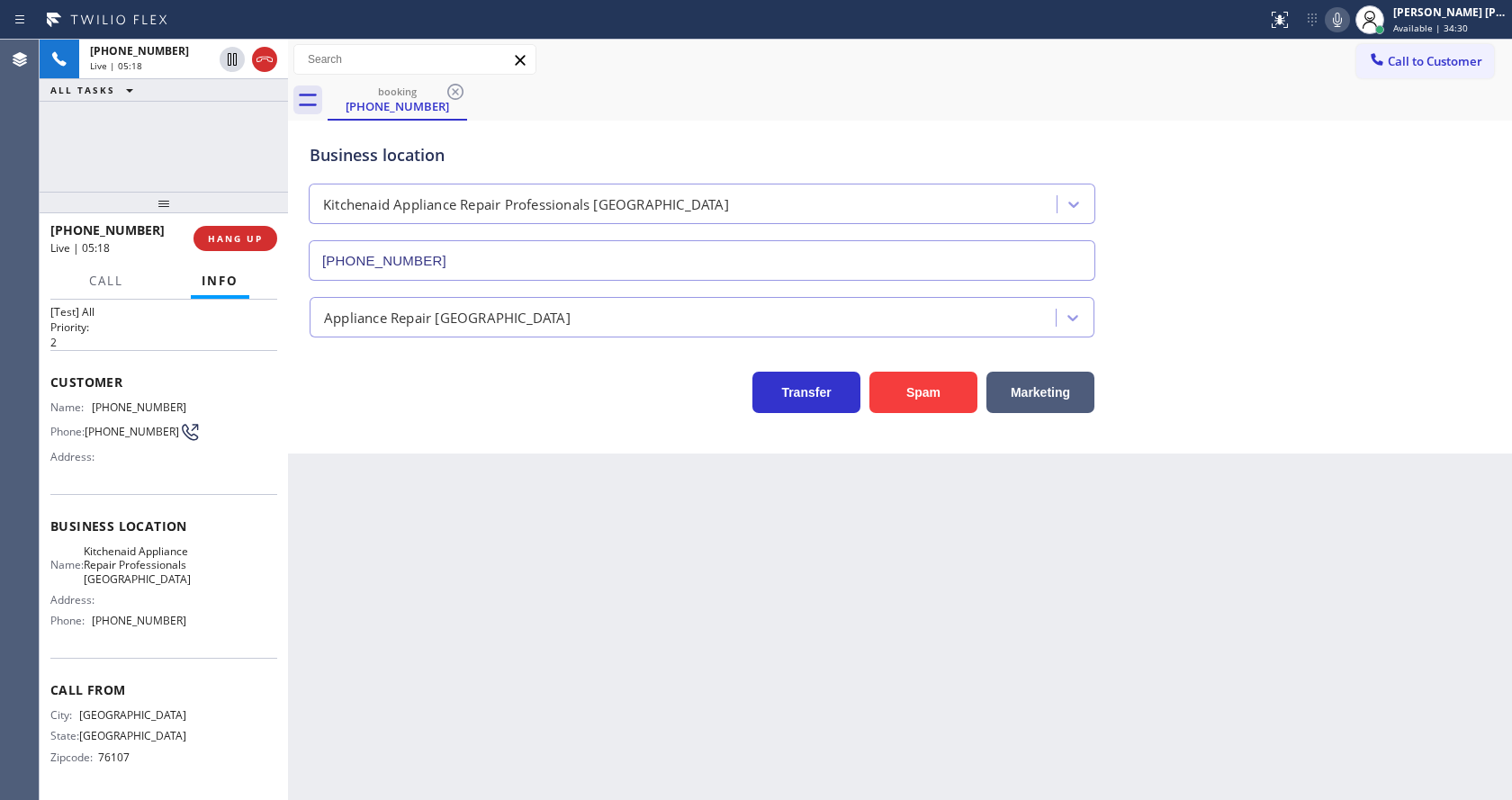
drag, startPoint x: 833, startPoint y: 595, endPoint x: 420, endPoint y: 400, distance: 456.7
click at [831, 584] on div "Back to Dashboard Change Sender ID Customers Technicians Select a contact Outbo…" at bounding box center [899, 419] width 1224 height 761
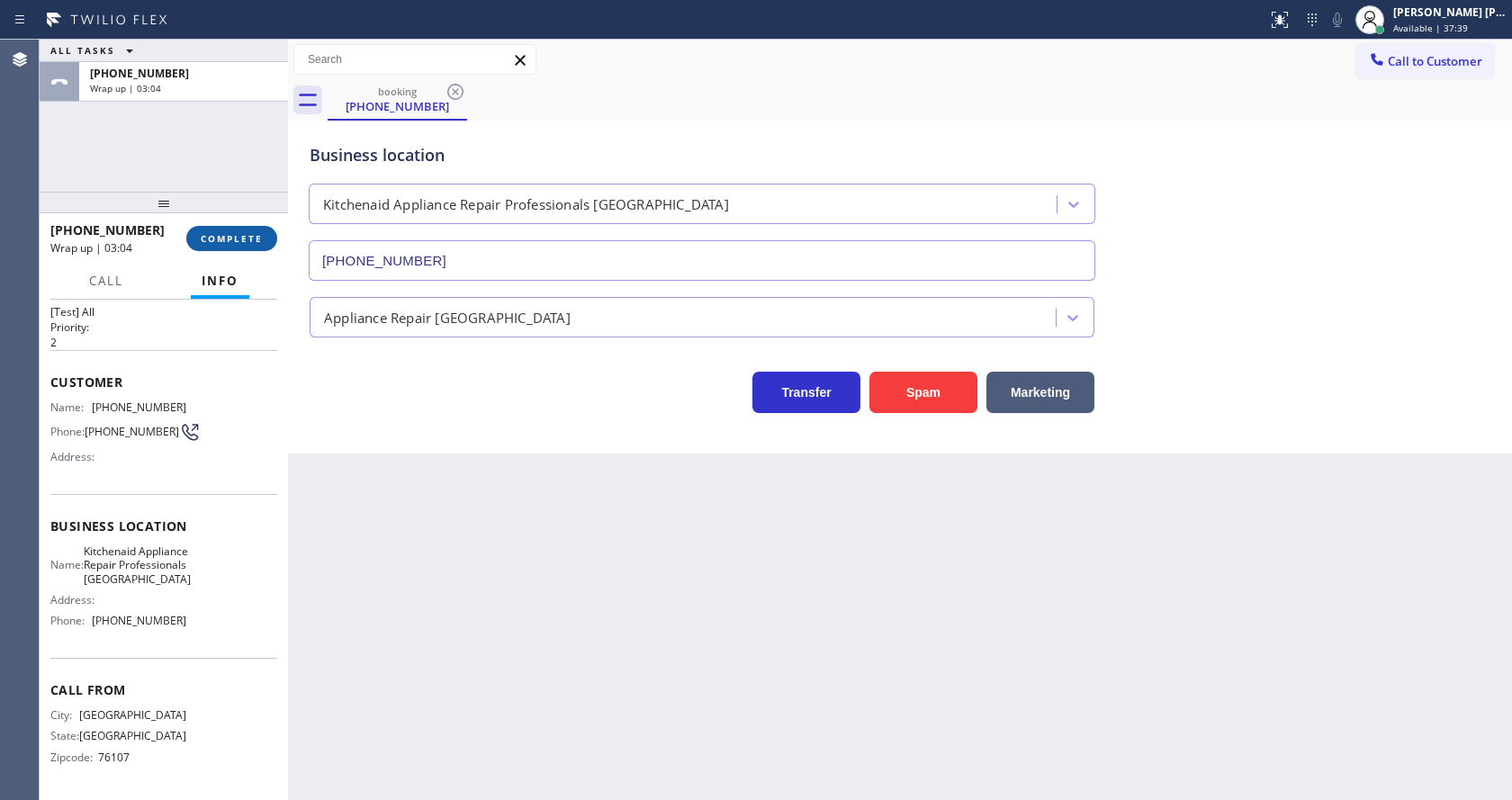
click at [252, 237] on span "COMPLETE" at bounding box center [231, 239] width 62 height 13
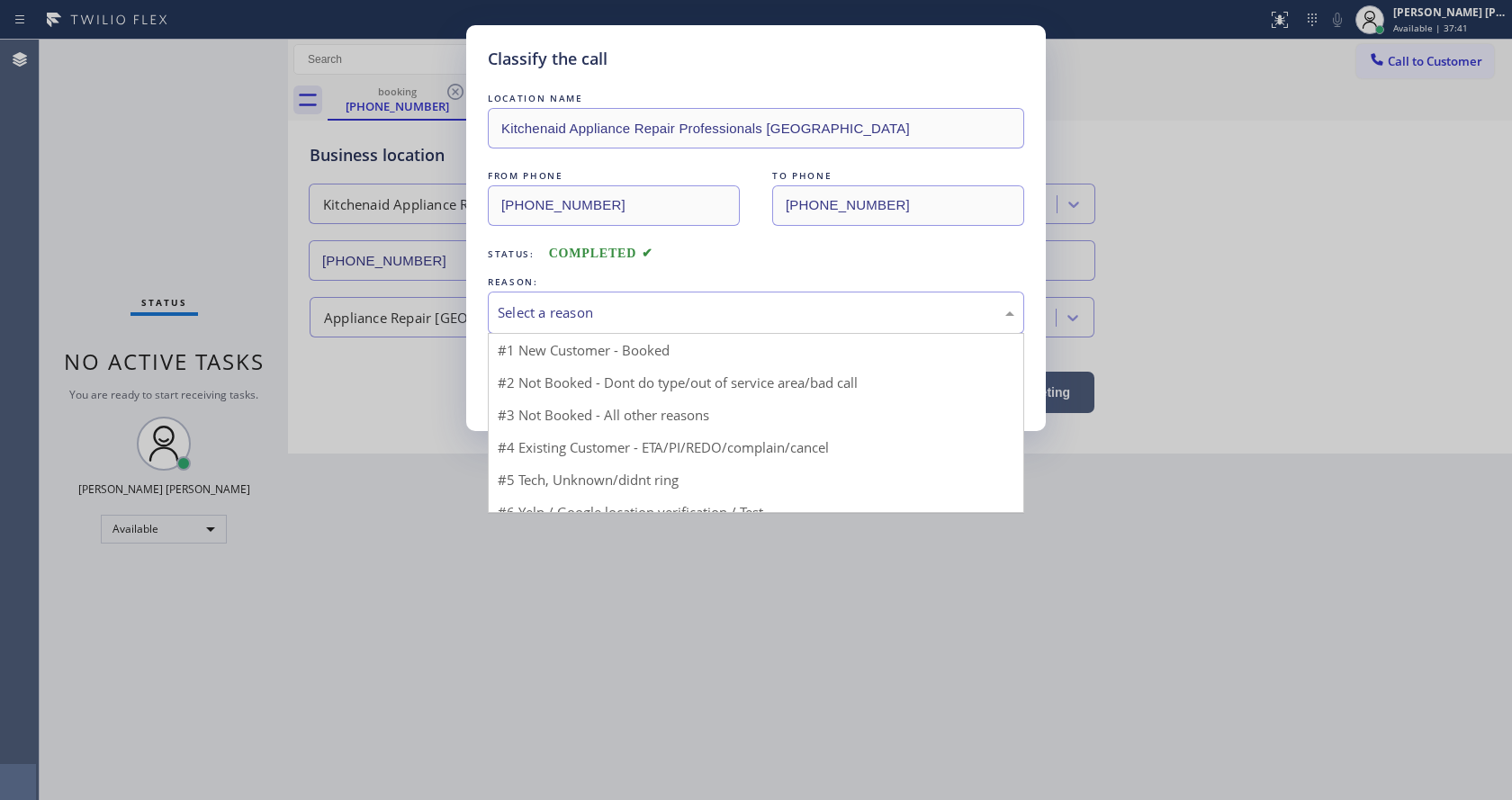
click at [560, 300] on div "Select a reason" at bounding box center [756, 312] width 536 height 42
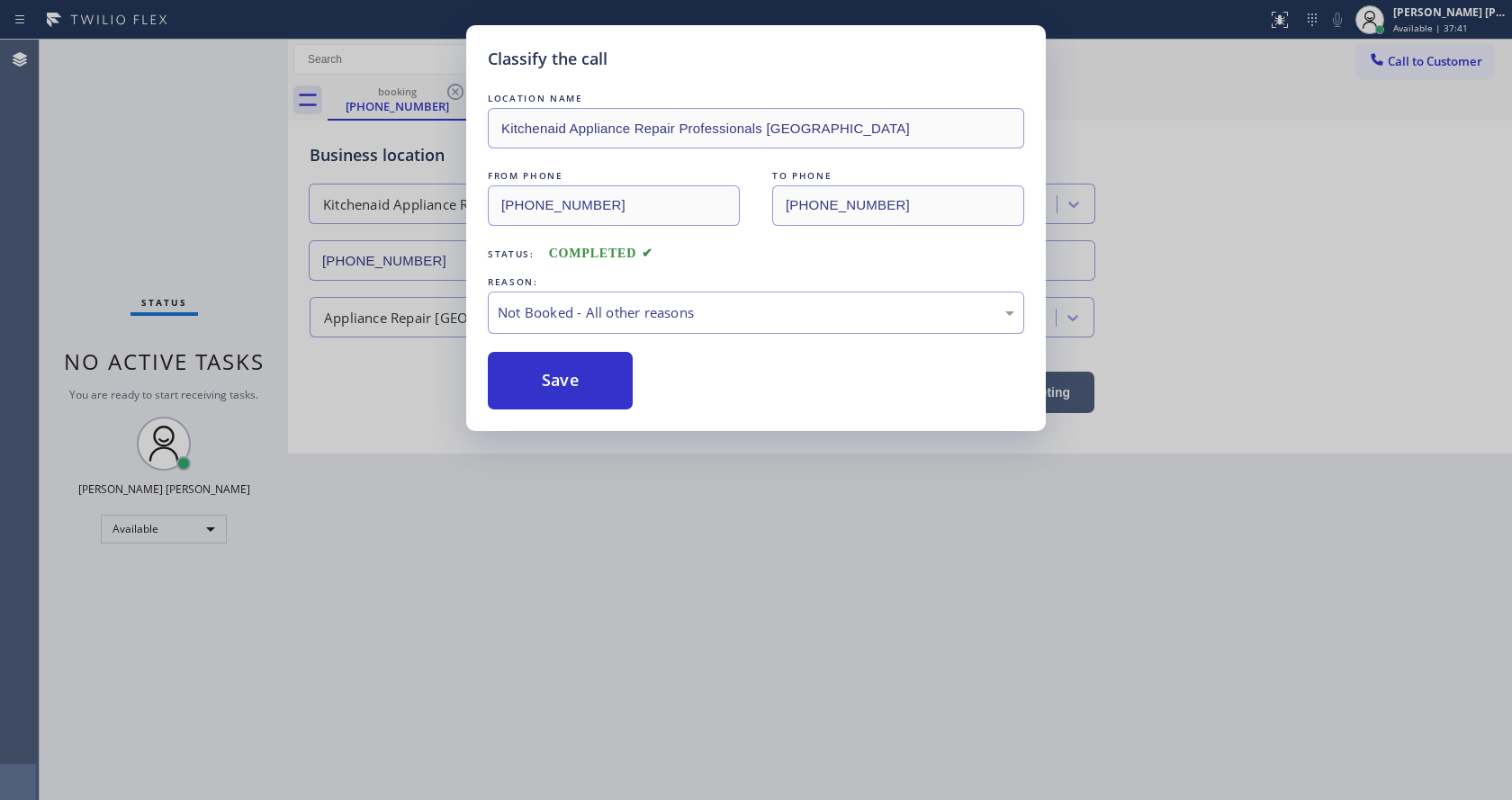
click at [565, 370] on button "Save" at bounding box center [561, 381] width 145 height 58
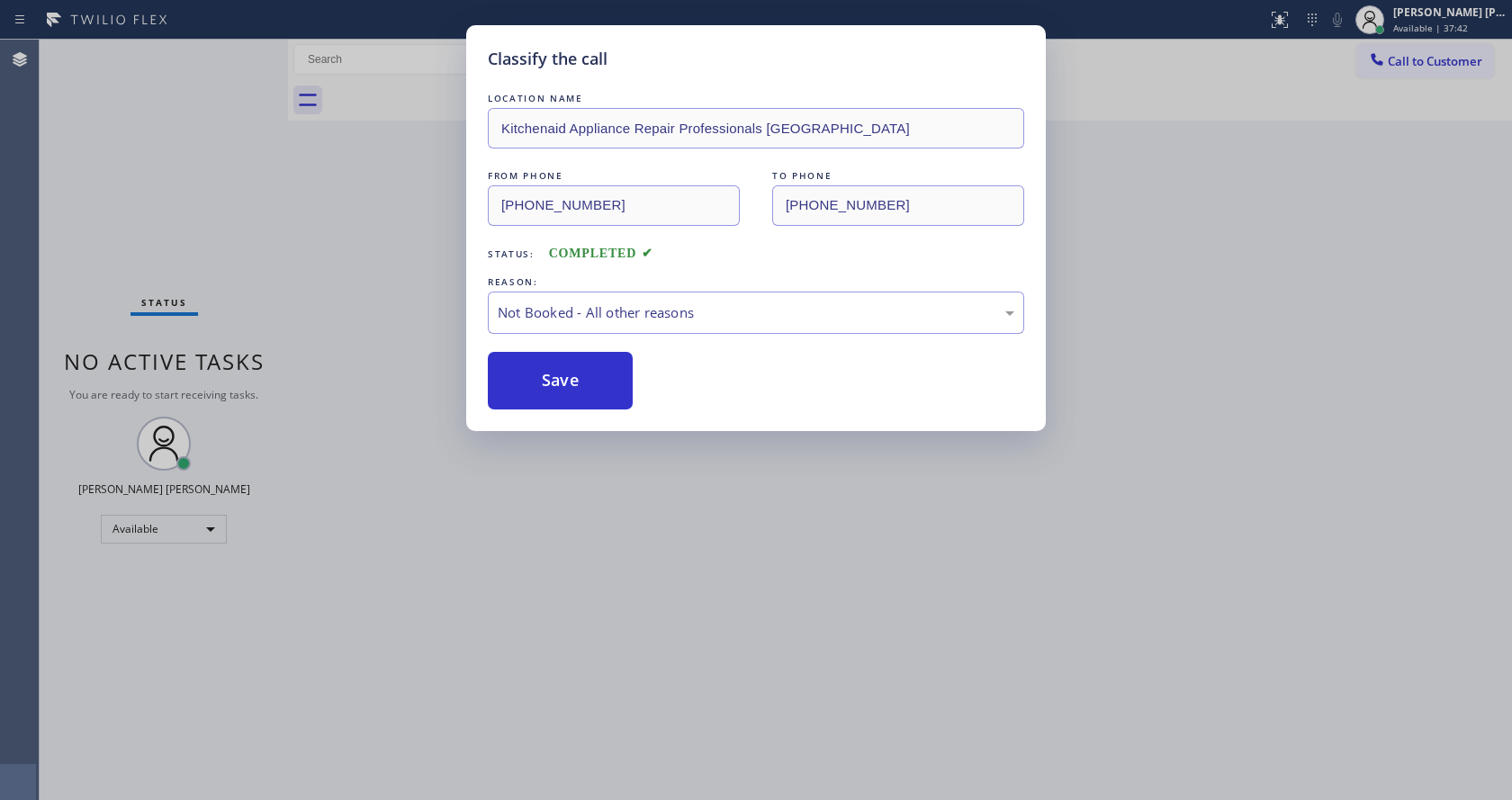
click at [565, 370] on button "Save" at bounding box center [561, 381] width 145 height 58
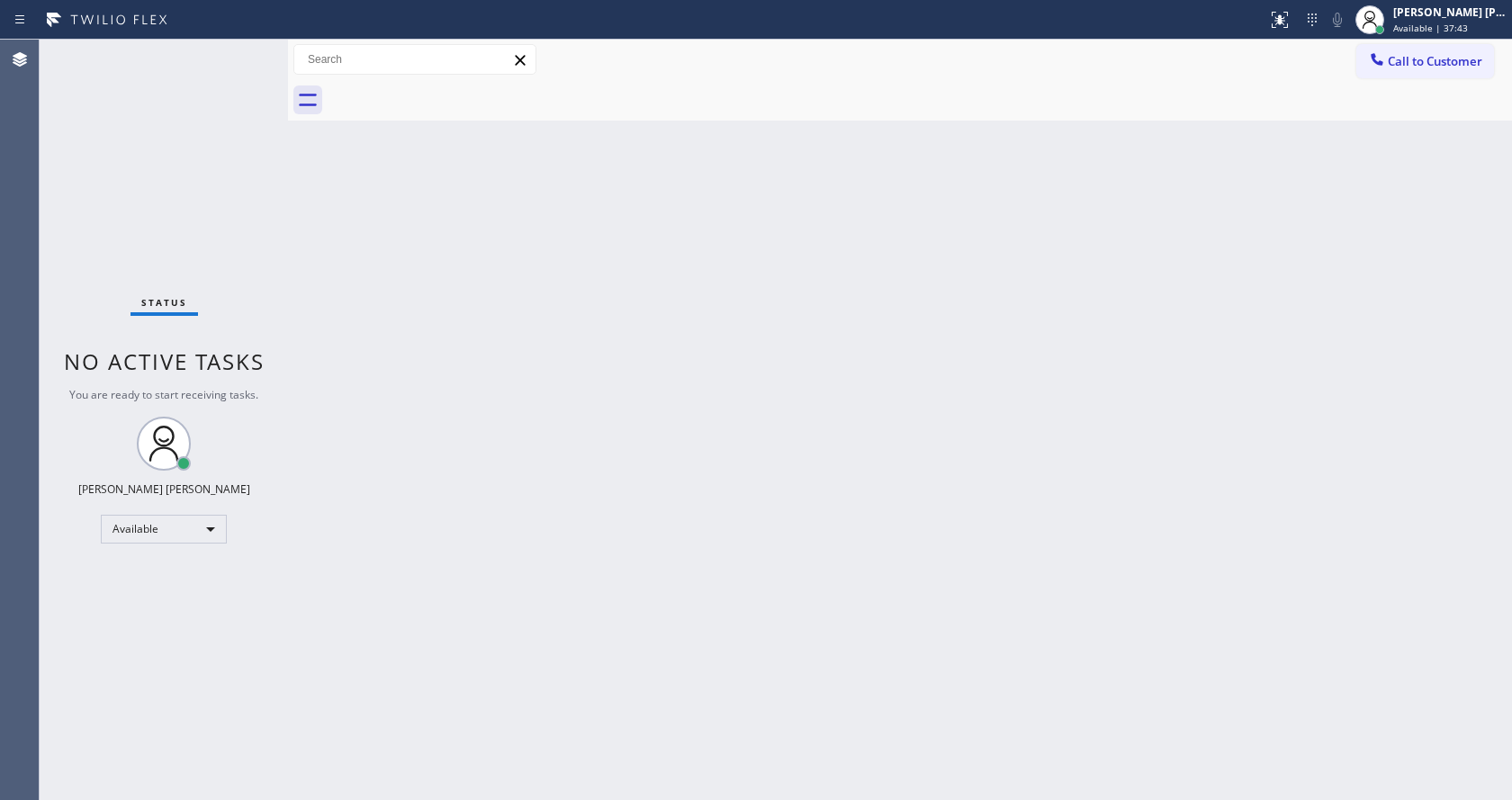
click at [241, 52] on div "Status No active tasks You are ready to start receiving tasks. [PERSON_NAME] [P…" at bounding box center [163, 419] width 248 height 761
click at [540, 448] on div "Back to Dashboard Change Sender ID Customers Technicians Select a contact Outbo…" at bounding box center [899, 419] width 1224 height 761
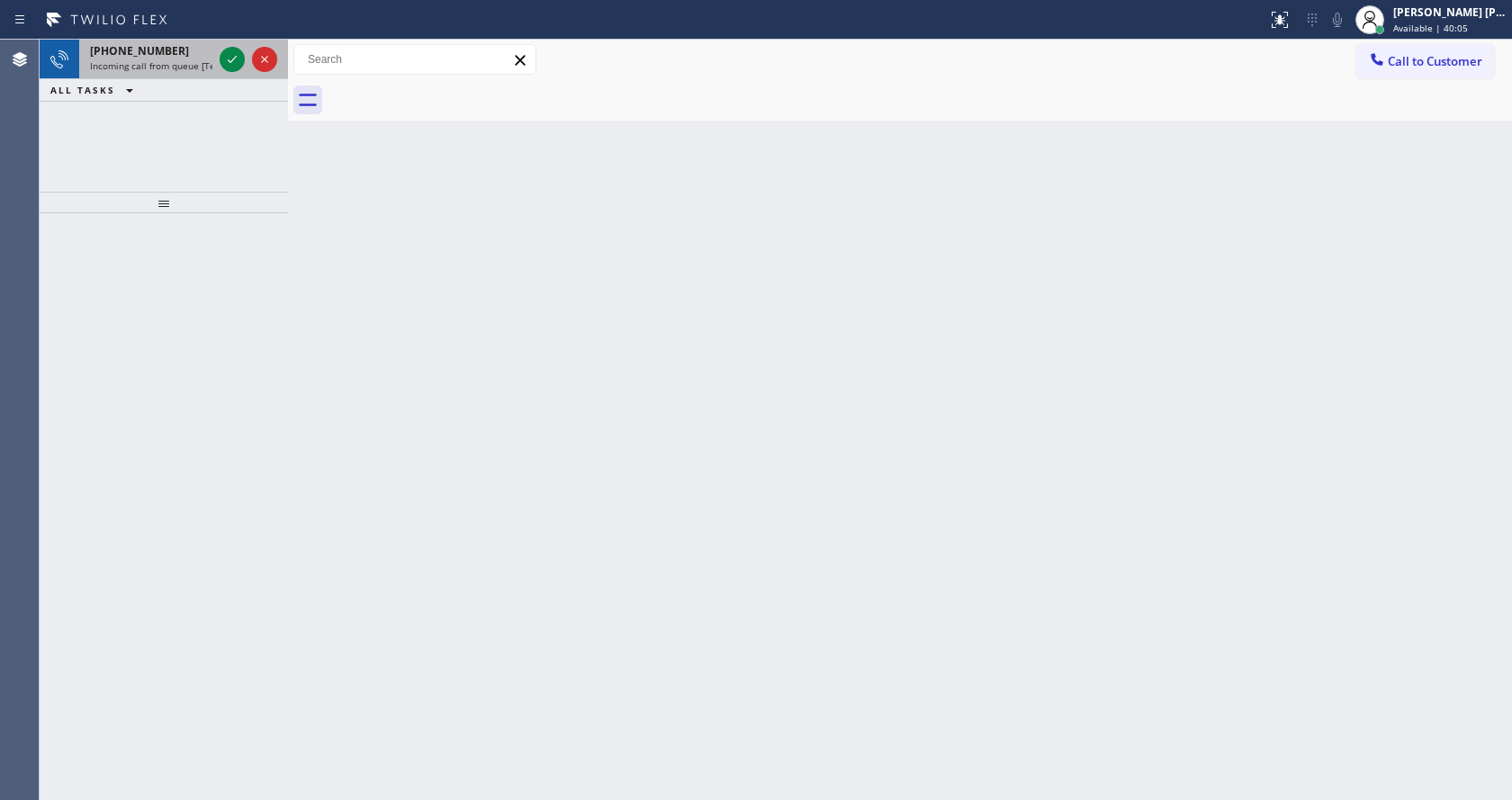
click at [207, 60] on span "Incoming call from queue [Test] All" at bounding box center [165, 66] width 149 height 13
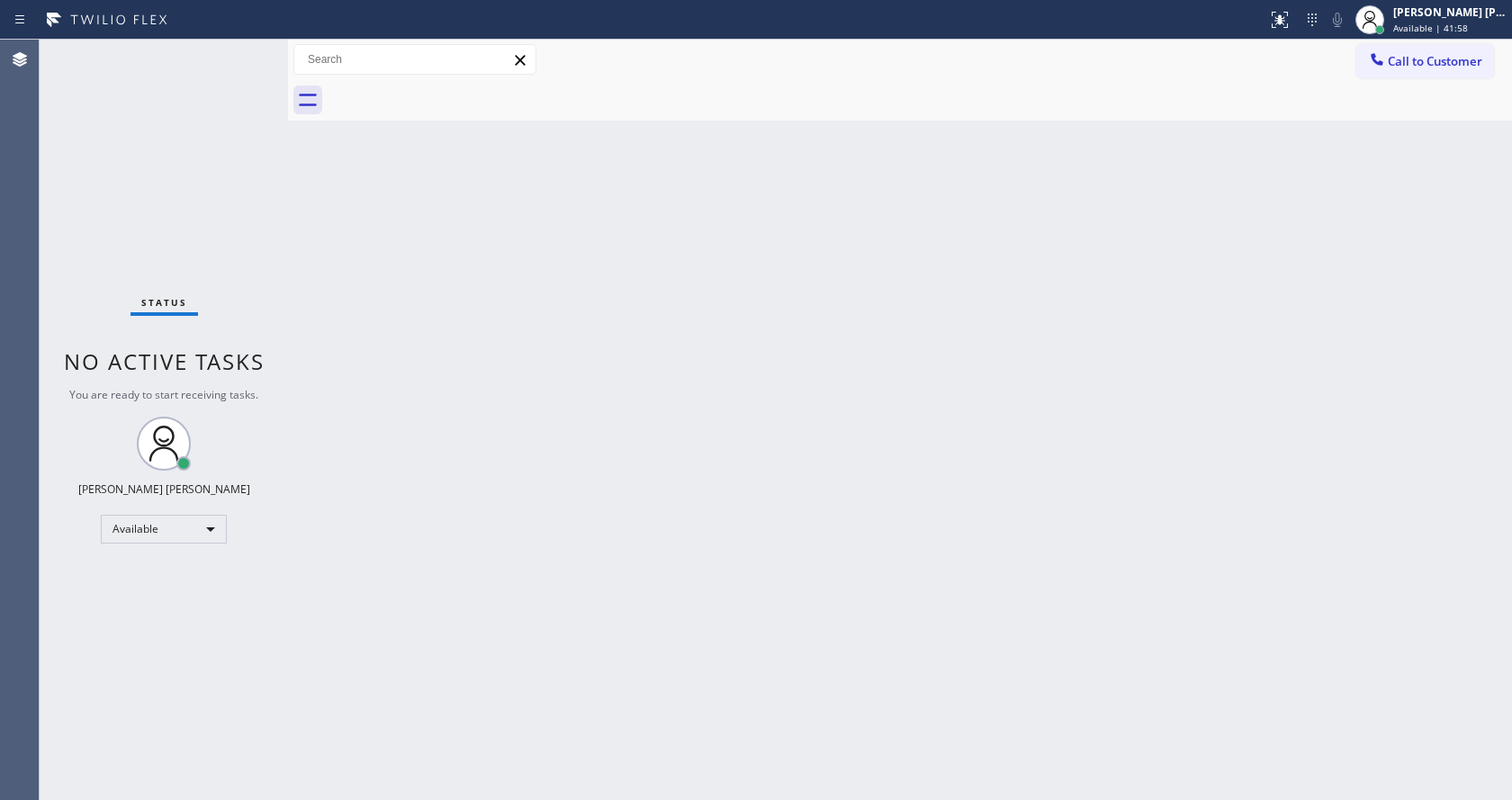
click at [683, 433] on div "Back to Dashboard Change Sender ID Customers Technicians Select a contact Outbo…" at bounding box center [899, 419] width 1224 height 761
click at [234, 264] on div "Status No active tasks You are ready to start receiving tasks. [PERSON_NAME] [P…" at bounding box center [163, 419] width 248 height 761
click at [244, 47] on div "Status No active tasks You are ready to start receiving tasks. [PERSON_NAME] [P…" at bounding box center [163, 419] width 248 height 761
click at [243, 49] on div "Status No active tasks You are ready to start receiving tasks. [PERSON_NAME] [P…" at bounding box center [163, 419] width 248 height 761
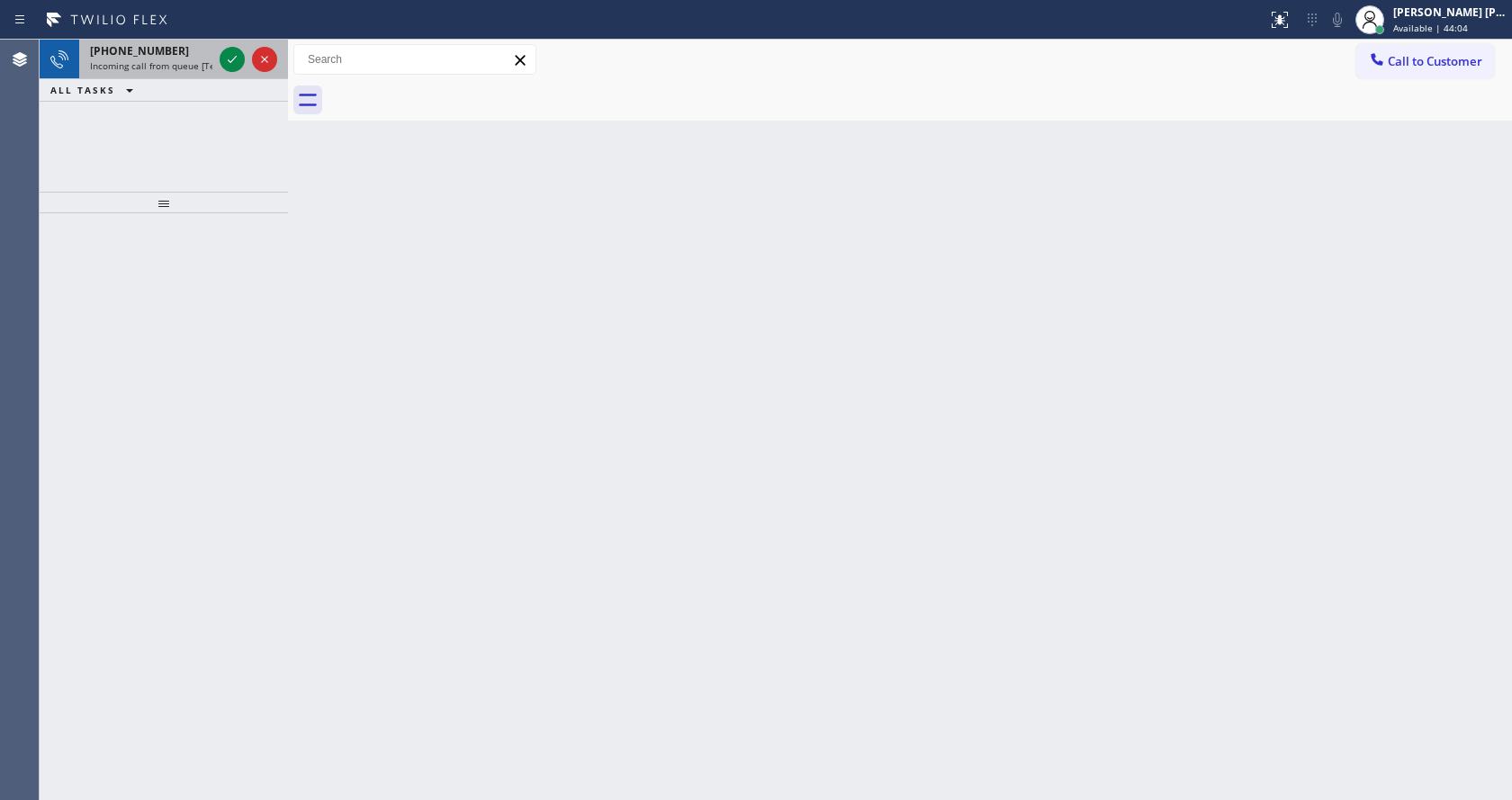
click at [198, 59] on div "+16613442429 Incoming call from queue [Test] All" at bounding box center [147, 59] width 136 height 39
click at [237, 58] on icon at bounding box center [233, 60] width 22 height 22
click at [232, 55] on icon at bounding box center [233, 60] width 22 height 22
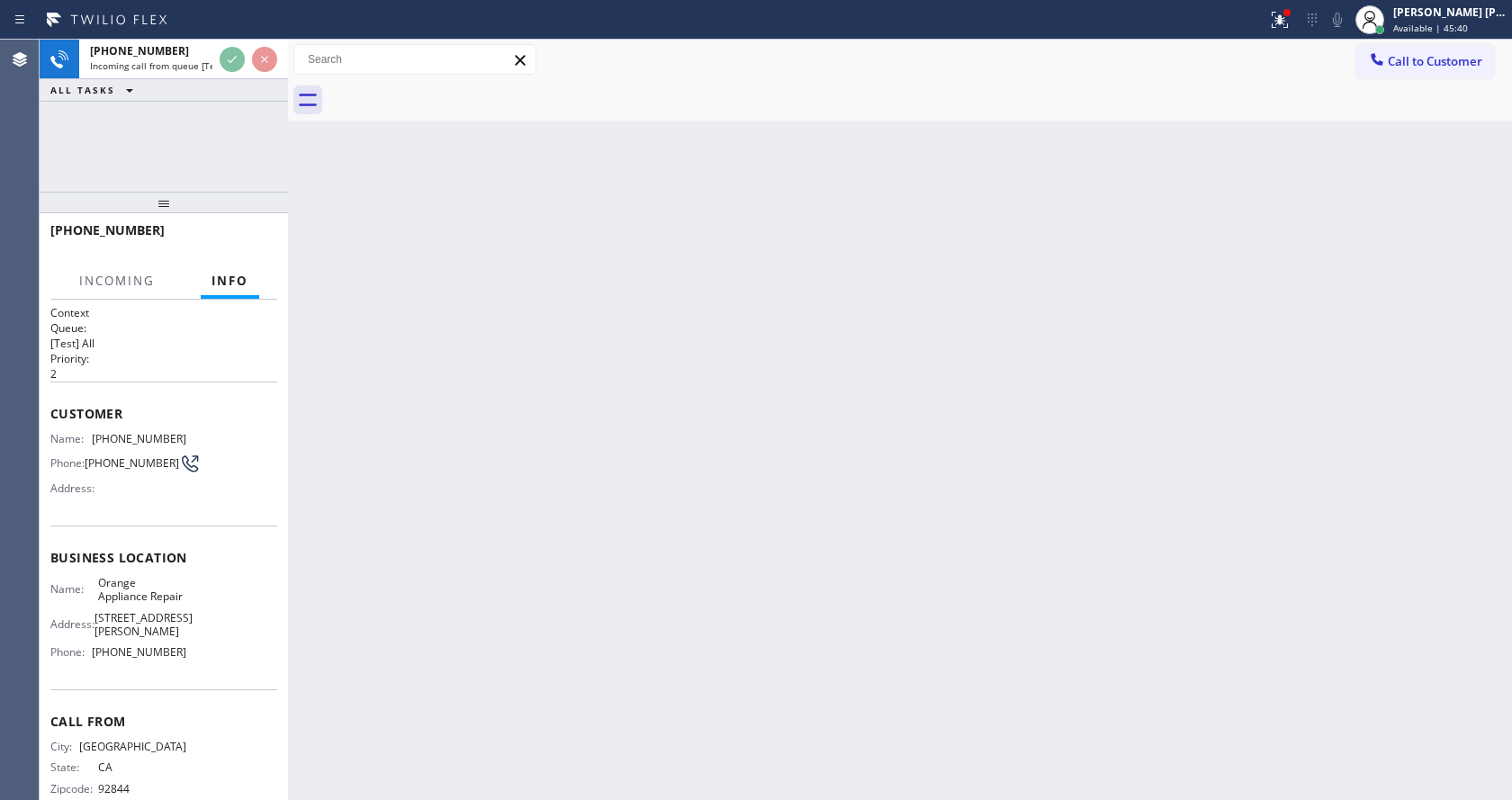
scroll to position [51, 0]
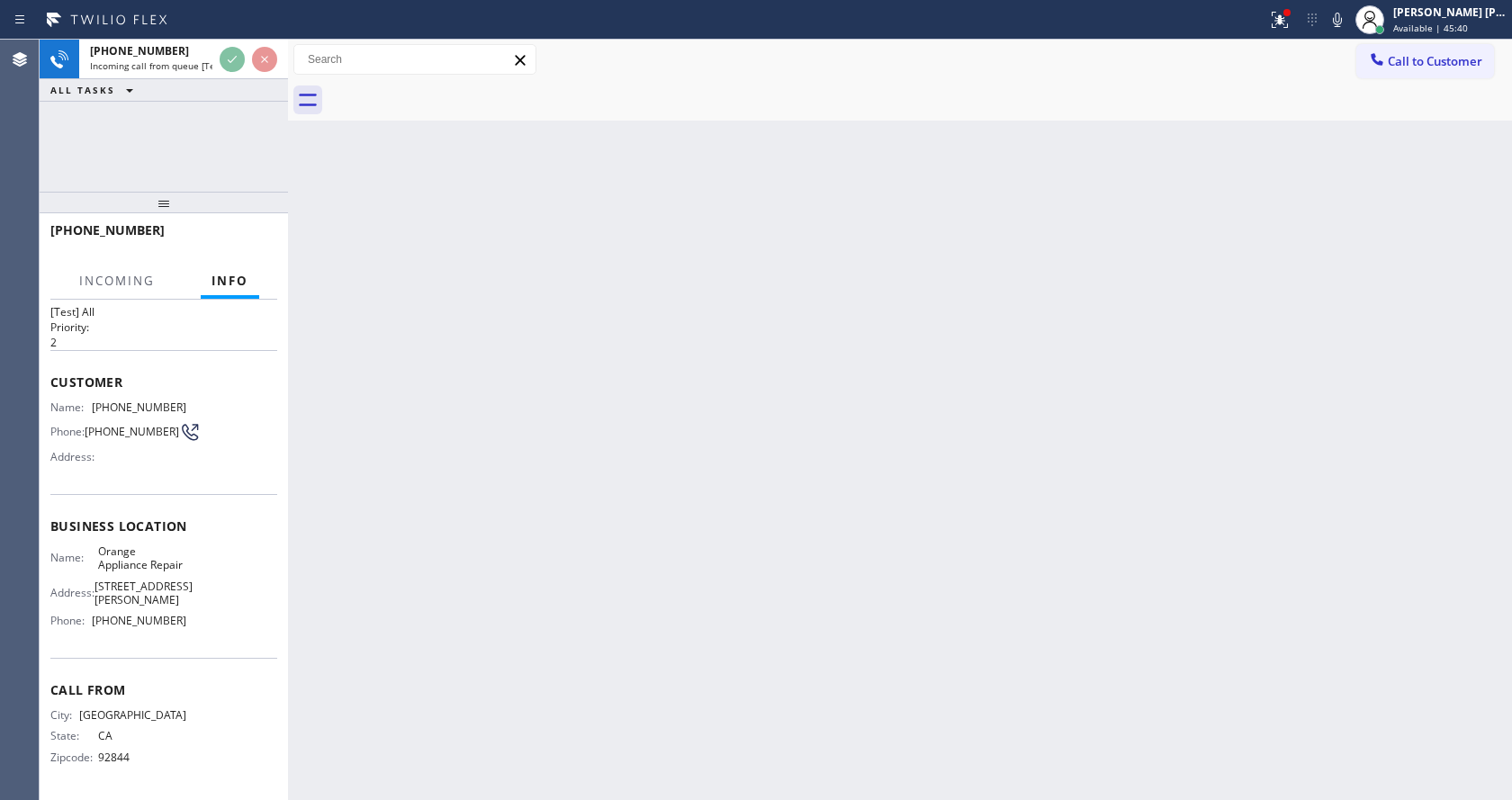
click at [667, 507] on div "Back to Dashboard Change Sender ID Customers Technicians Select a contact Outbo…" at bounding box center [899, 419] width 1224 height 761
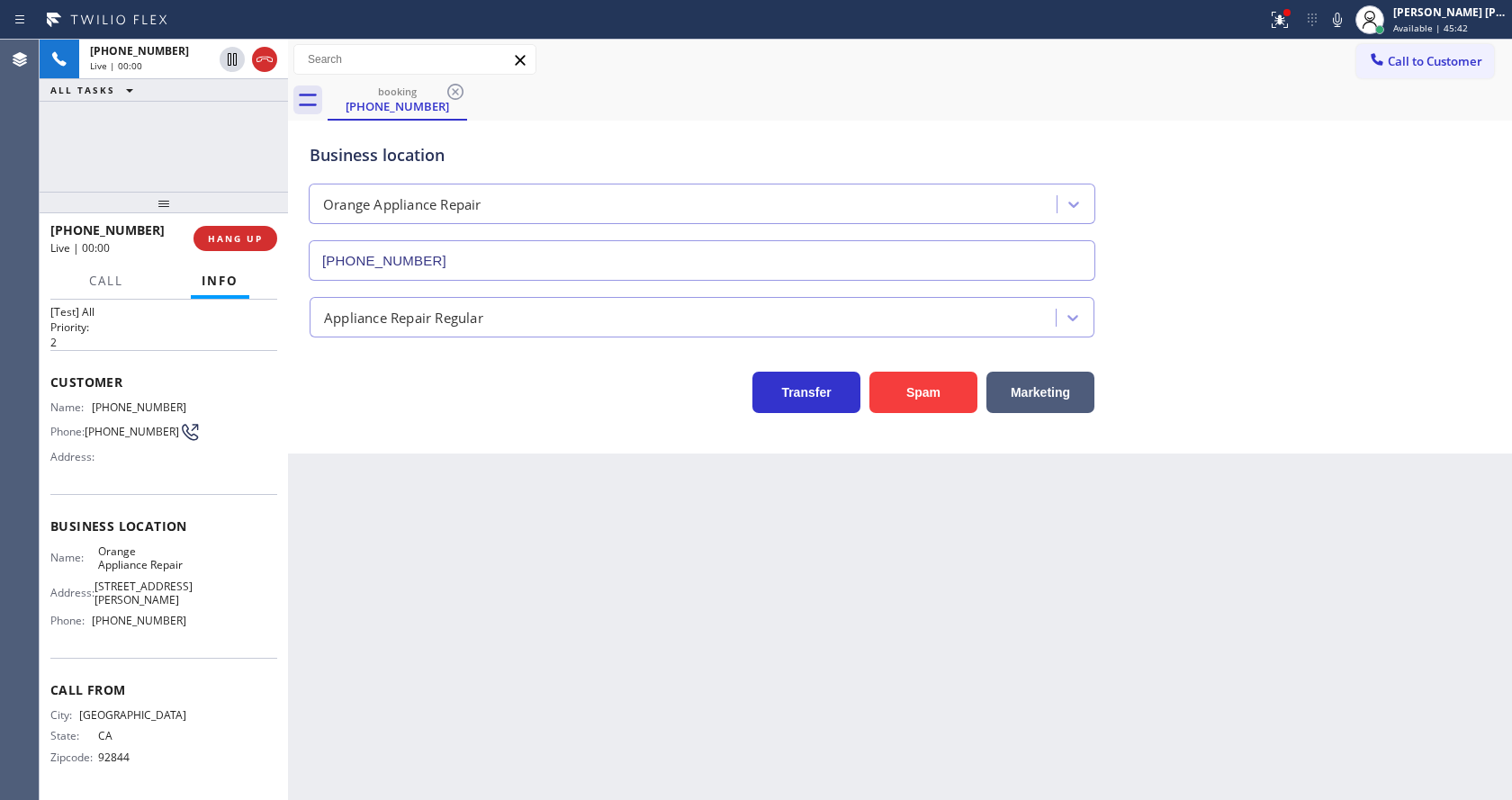
type input "[PHONE_NUMBER]"
click at [585, 506] on div "Back to Dashboard Change Sender ID Customers Technicians Select a contact Outbo…" at bounding box center [899, 419] width 1224 height 761
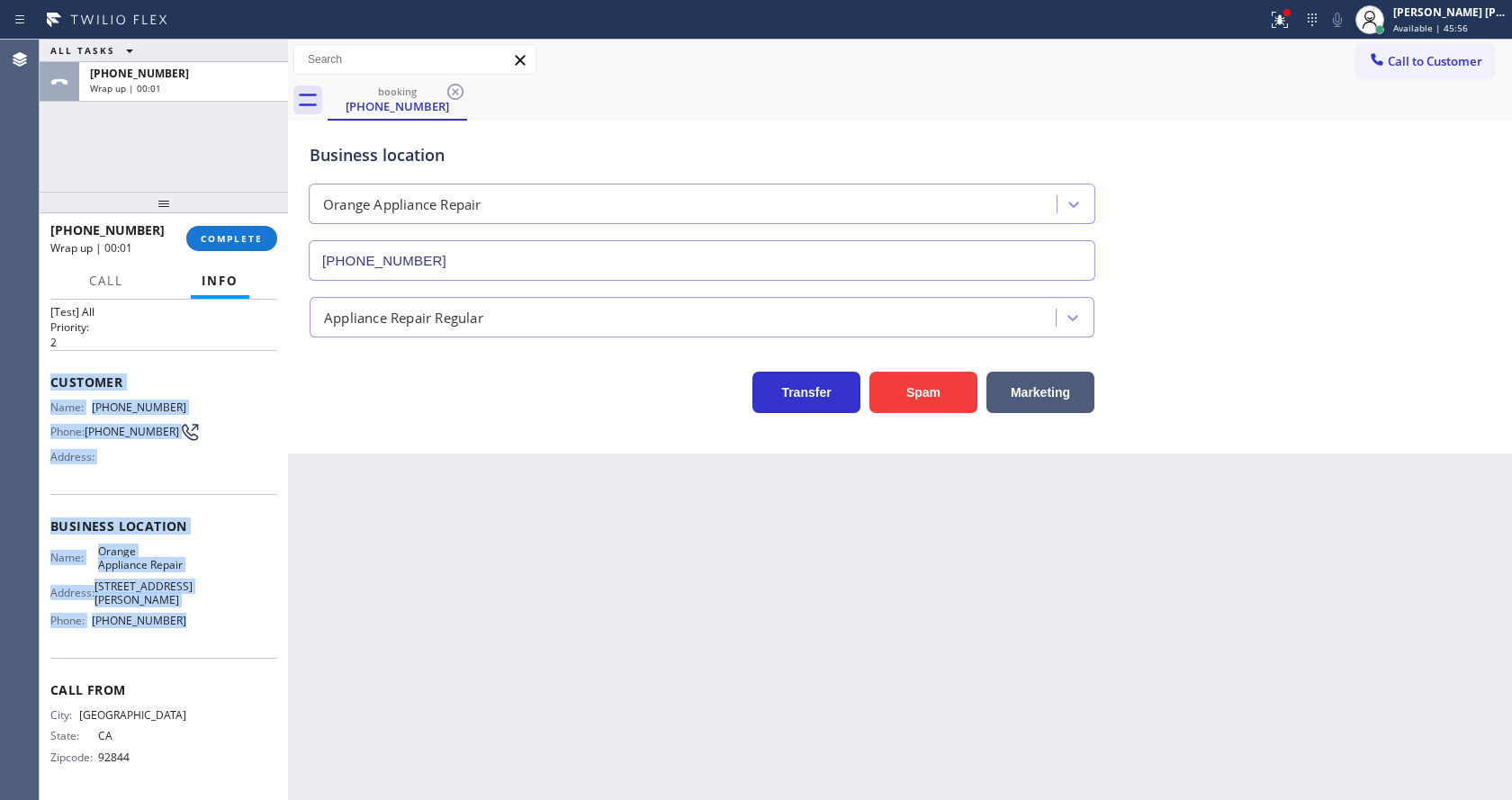
drag, startPoint x: 45, startPoint y: 357, endPoint x: 201, endPoint y: 623, distance: 308.4
click at [201, 623] on div "Context Queue: [Test] All Priority: 2 Customer Name: (714) 747-2259 Phone: (714…" at bounding box center [163, 550] width 248 height 501
copy div "Customer Name: (714) 747-2259 Phone: (714) 747-2259 Address: Business location …"
click at [232, 237] on span "COMPLETE" at bounding box center [231, 239] width 62 height 13
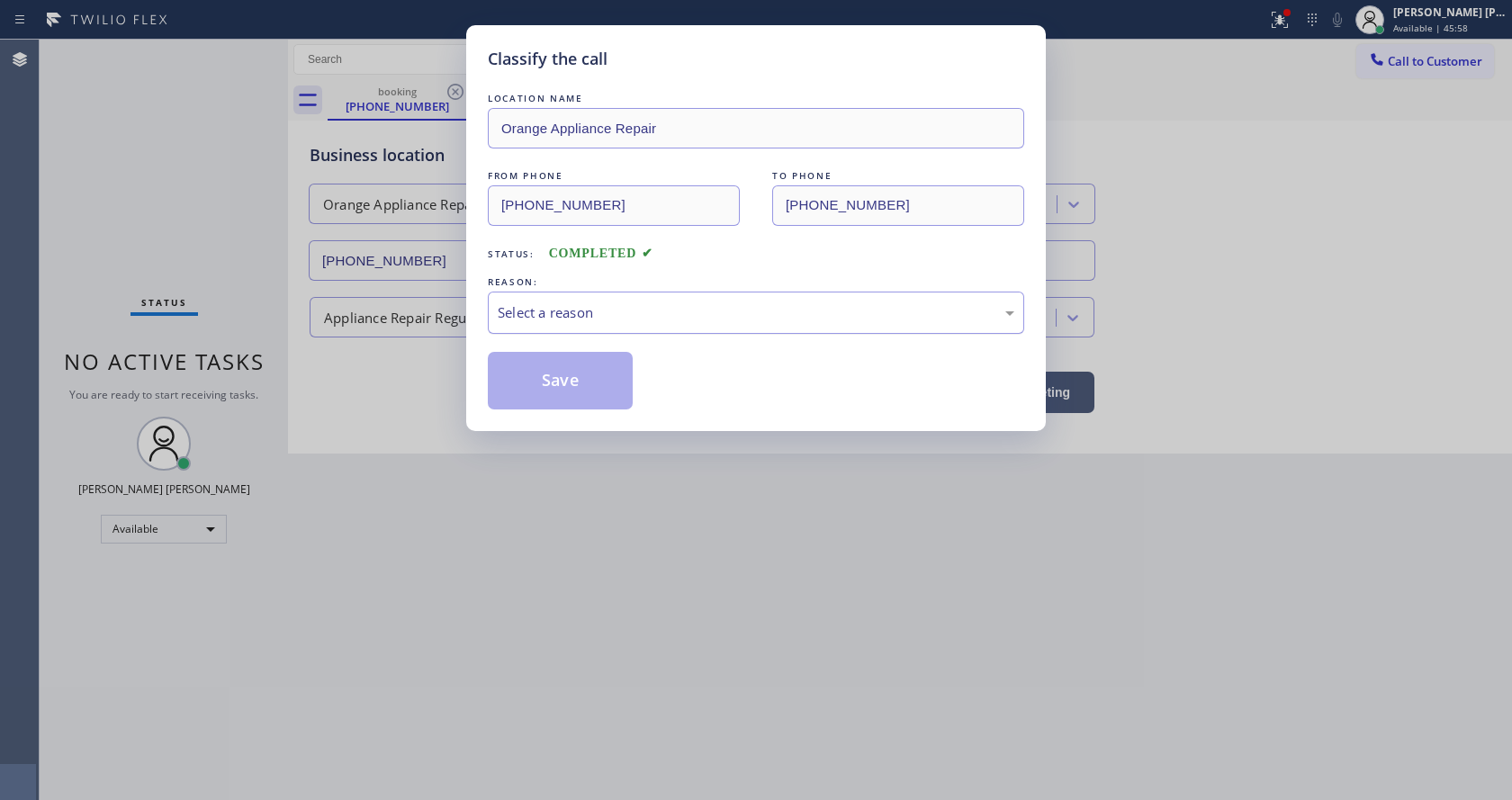
click at [547, 311] on div "Select a reason" at bounding box center [756, 312] width 516 height 21
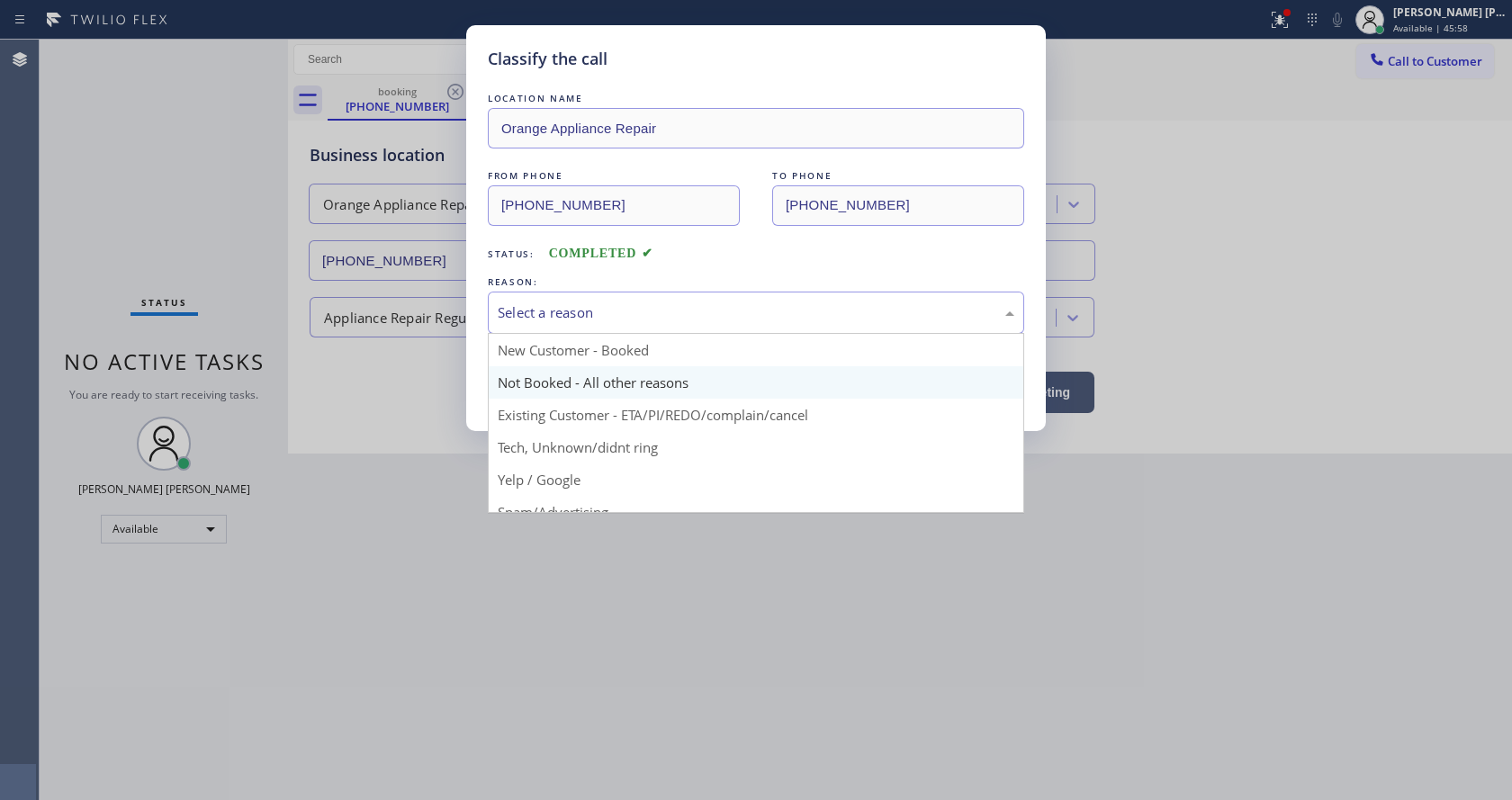
click at [559, 375] on button "Save" at bounding box center [561, 381] width 145 height 58
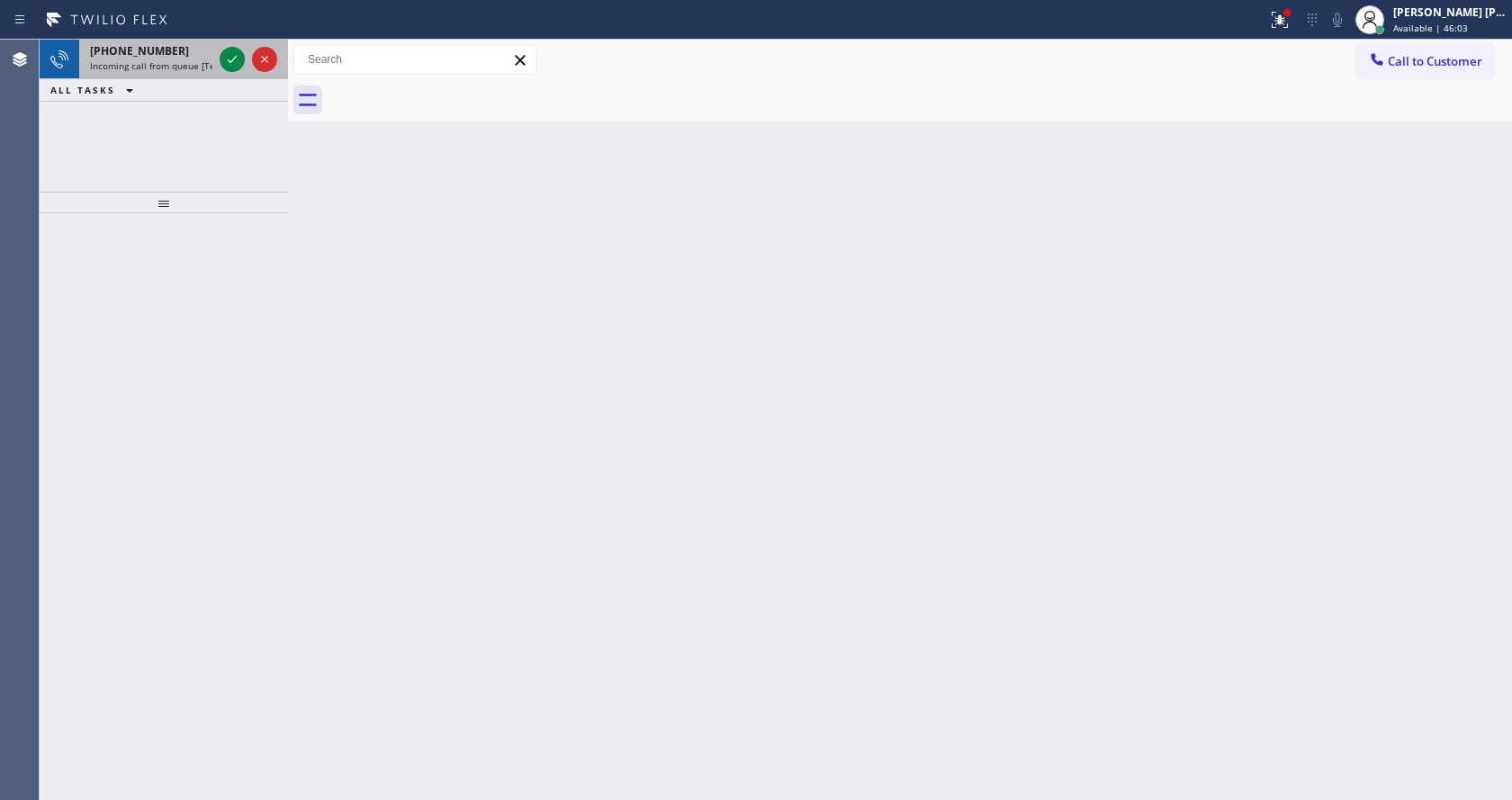
click at [189, 65] on span "Incoming call from queue [Test] All" at bounding box center [165, 66] width 149 height 13
click at [238, 63] on icon at bounding box center [233, 60] width 22 height 22
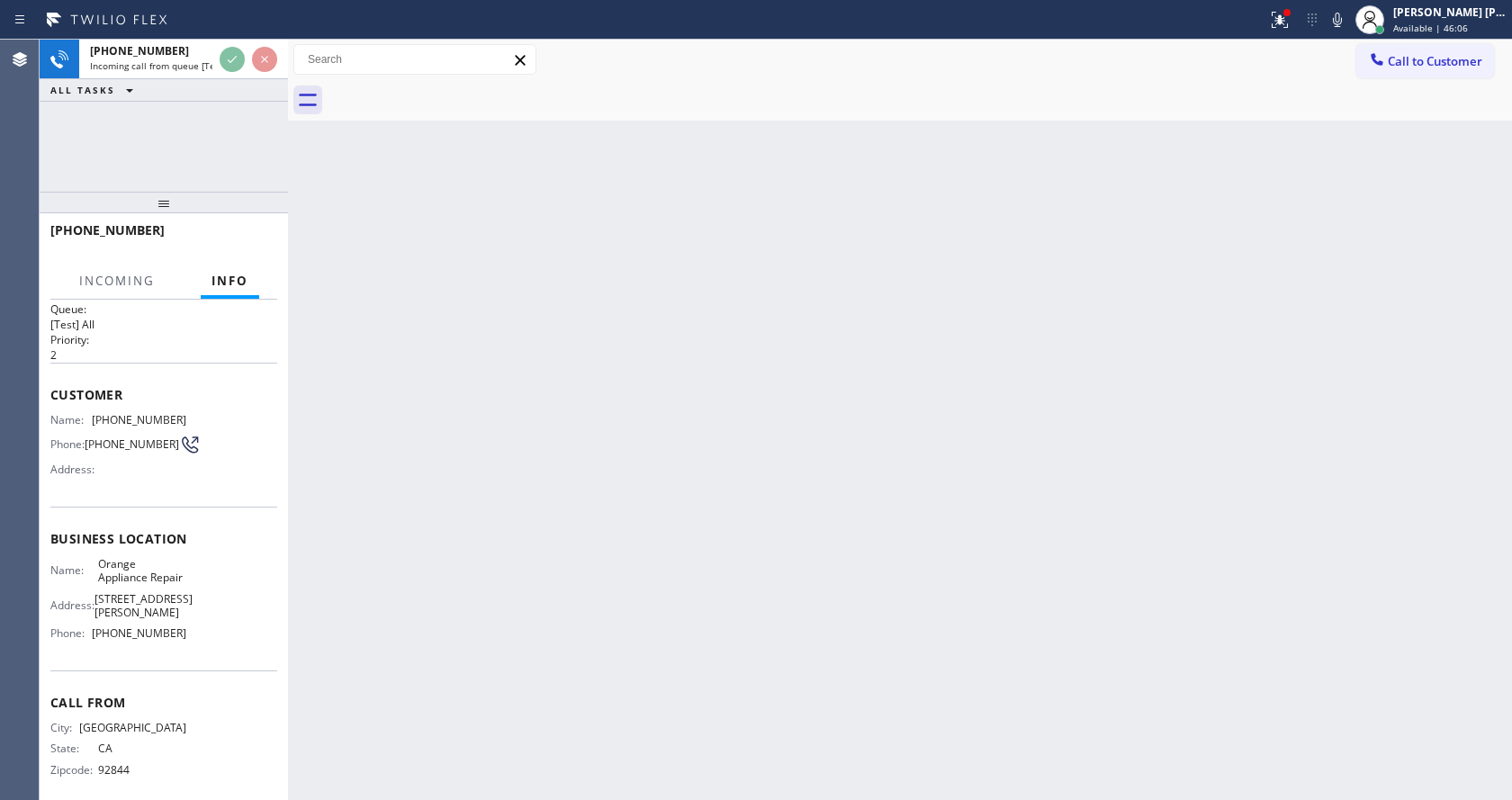
scroll to position [51, 0]
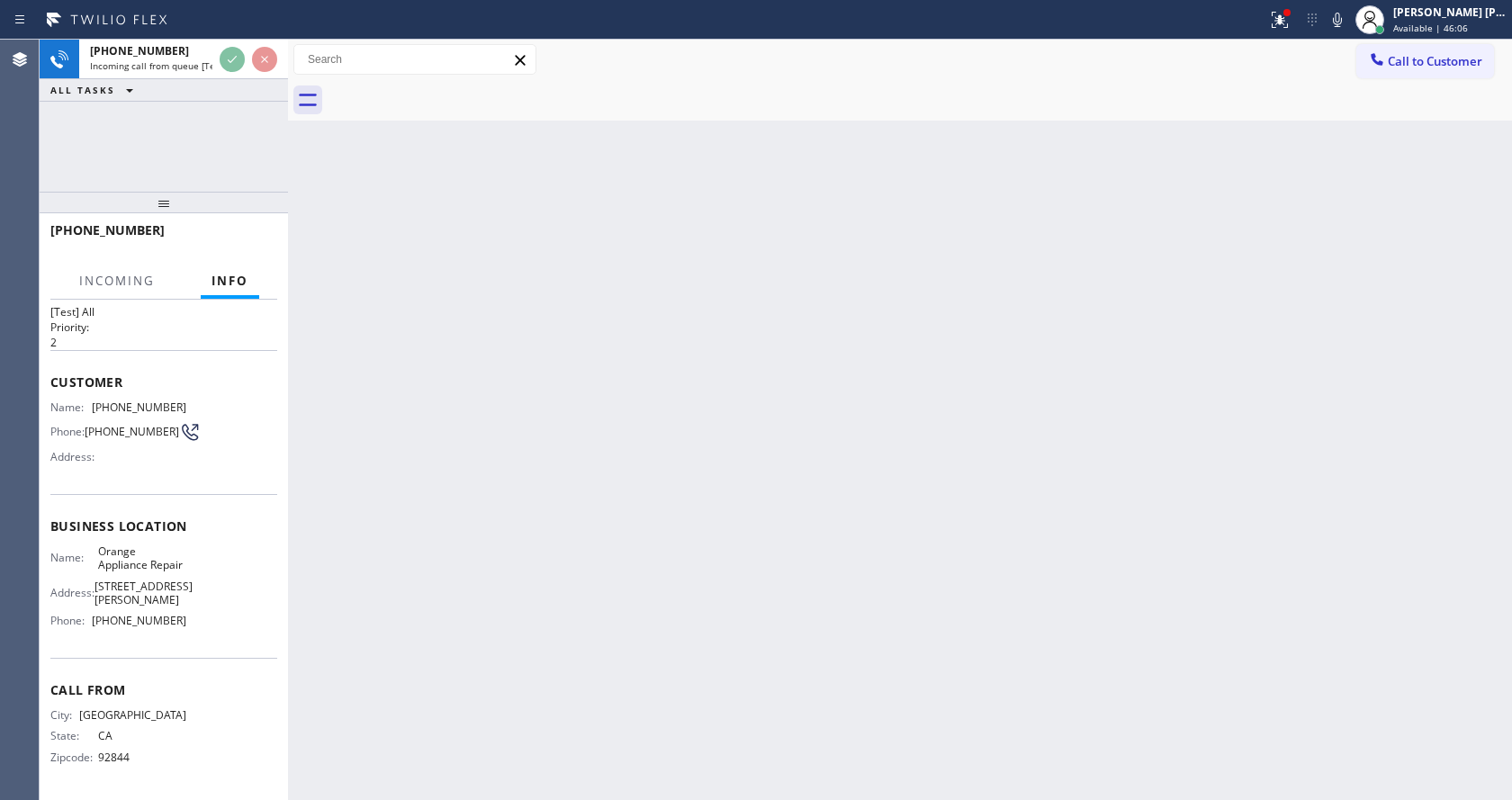
click at [687, 600] on div "Back to Dashboard Change Sender ID Customers Technicians Select a contact Outbo…" at bounding box center [899, 419] width 1224 height 761
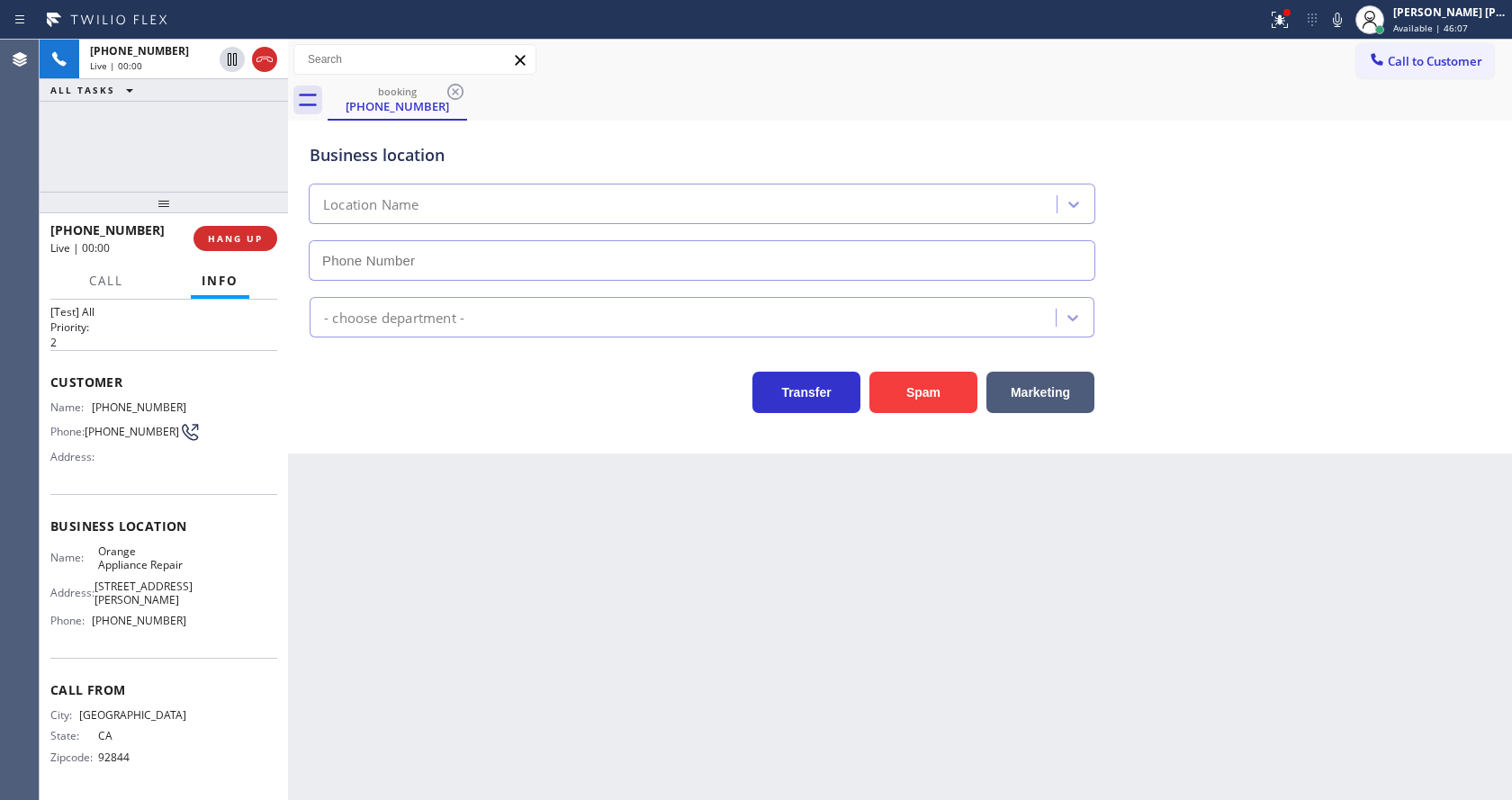
type input "[PHONE_NUMBER]"
click at [1301, 207] on div "Business location Orange Appliance Repair (714) 855-4254" at bounding box center [900, 199] width 1188 height 163
click at [1277, 27] on icon at bounding box center [1280, 20] width 22 height 22
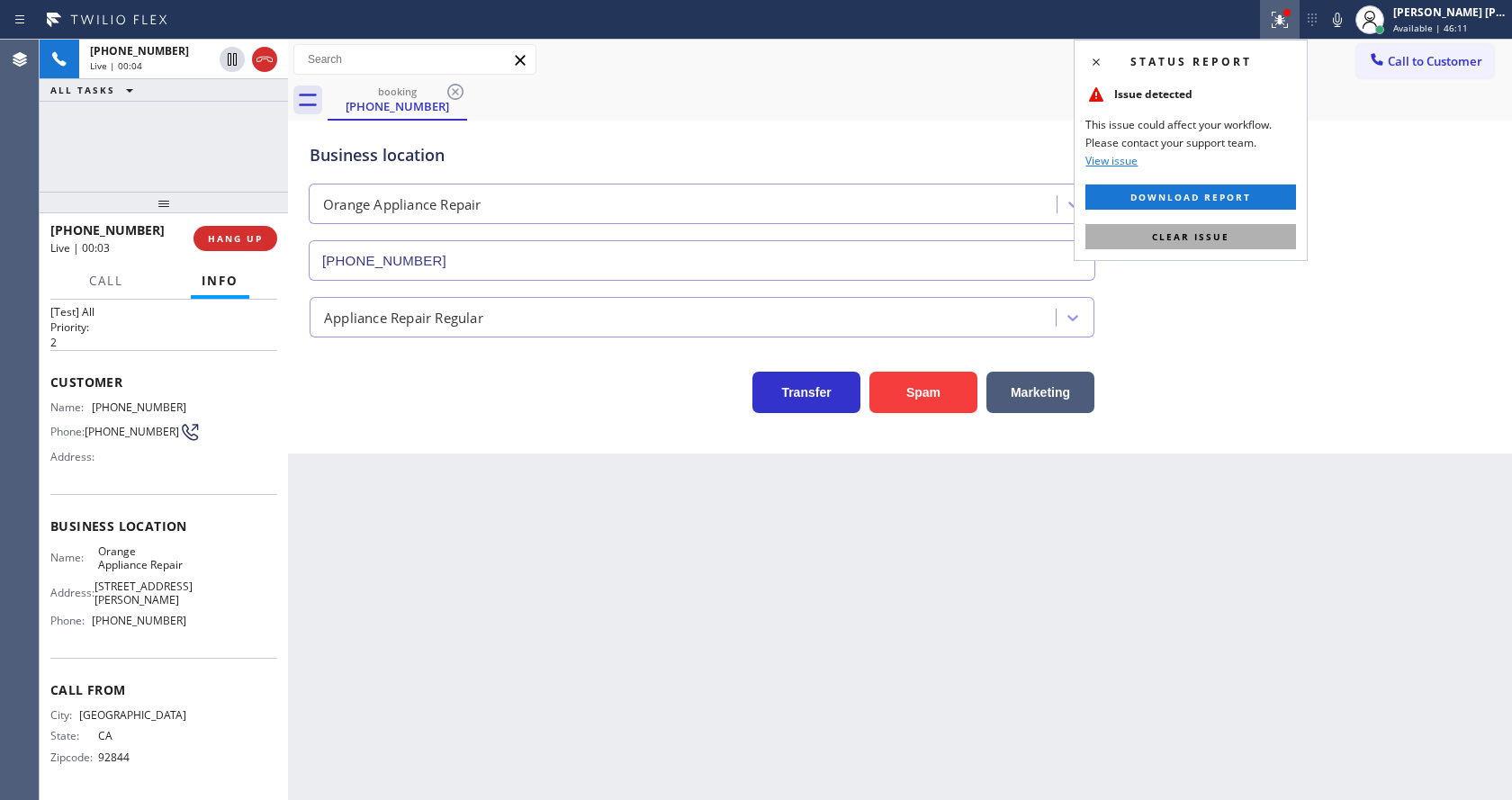
click at [1220, 237] on span "Clear issue" at bounding box center [1191, 237] width 78 height 13
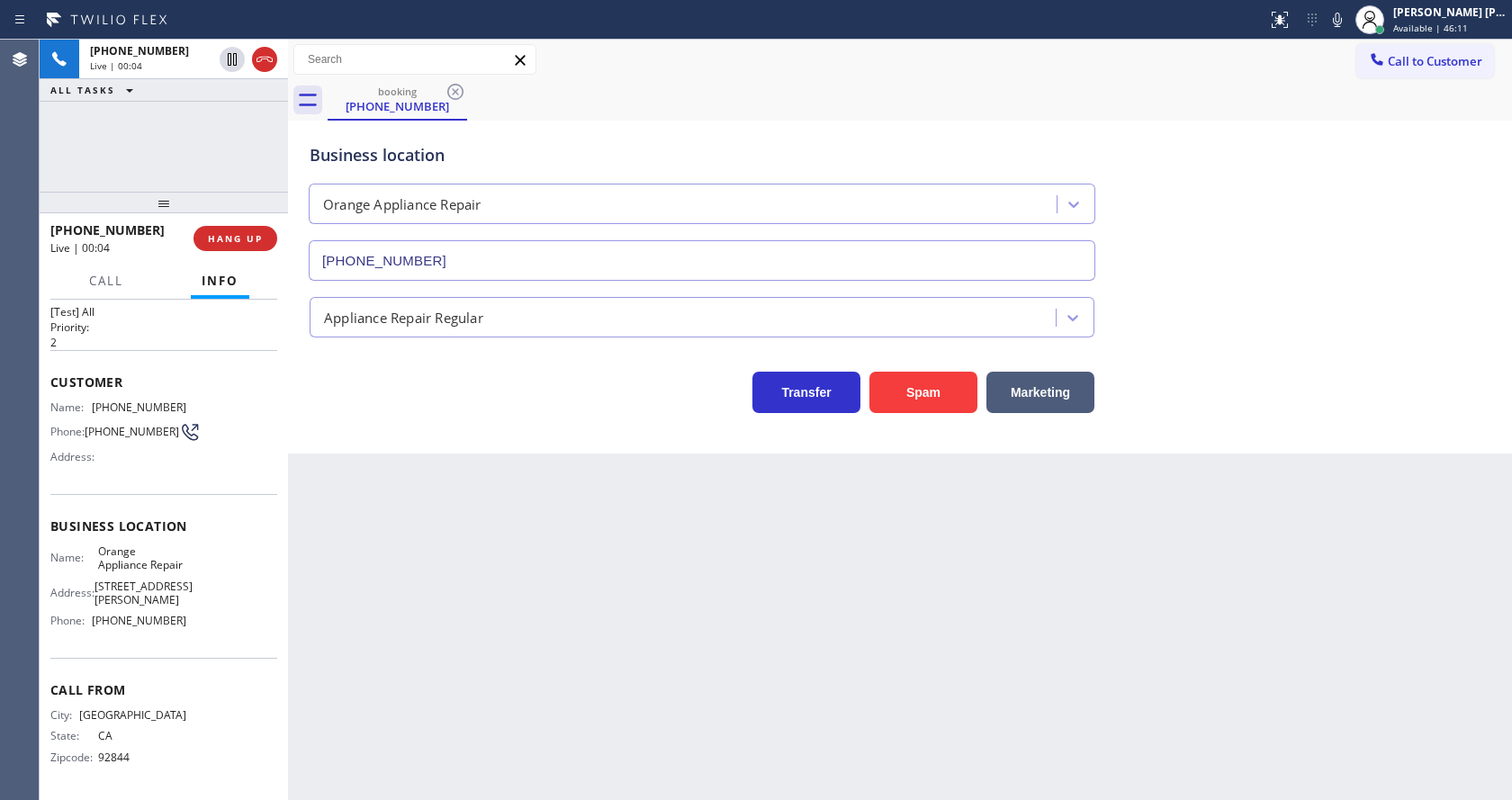
drag, startPoint x: 1238, startPoint y: 244, endPoint x: 1186, endPoint y: 376, distance: 141.9
click at [1238, 249] on div "Business location Orange Appliance Repair (714) 855-4254" at bounding box center [900, 199] width 1188 height 163
click at [549, 677] on div "Back to Dashboard Change Sender ID Customers Technicians Select a contact Outbo…" at bounding box center [899, 419] width 1224 height 761
click at [754, 618] on div "Back to Dashboard Change Sender ID Customers Technicians Select a contact Outbo…" at bounding box center [899, 419] width 1224 height 761
drag, startPoint x: 537, startPoint y: 590, endPoint x: 462, endPoint y: 435, distance: 172.2
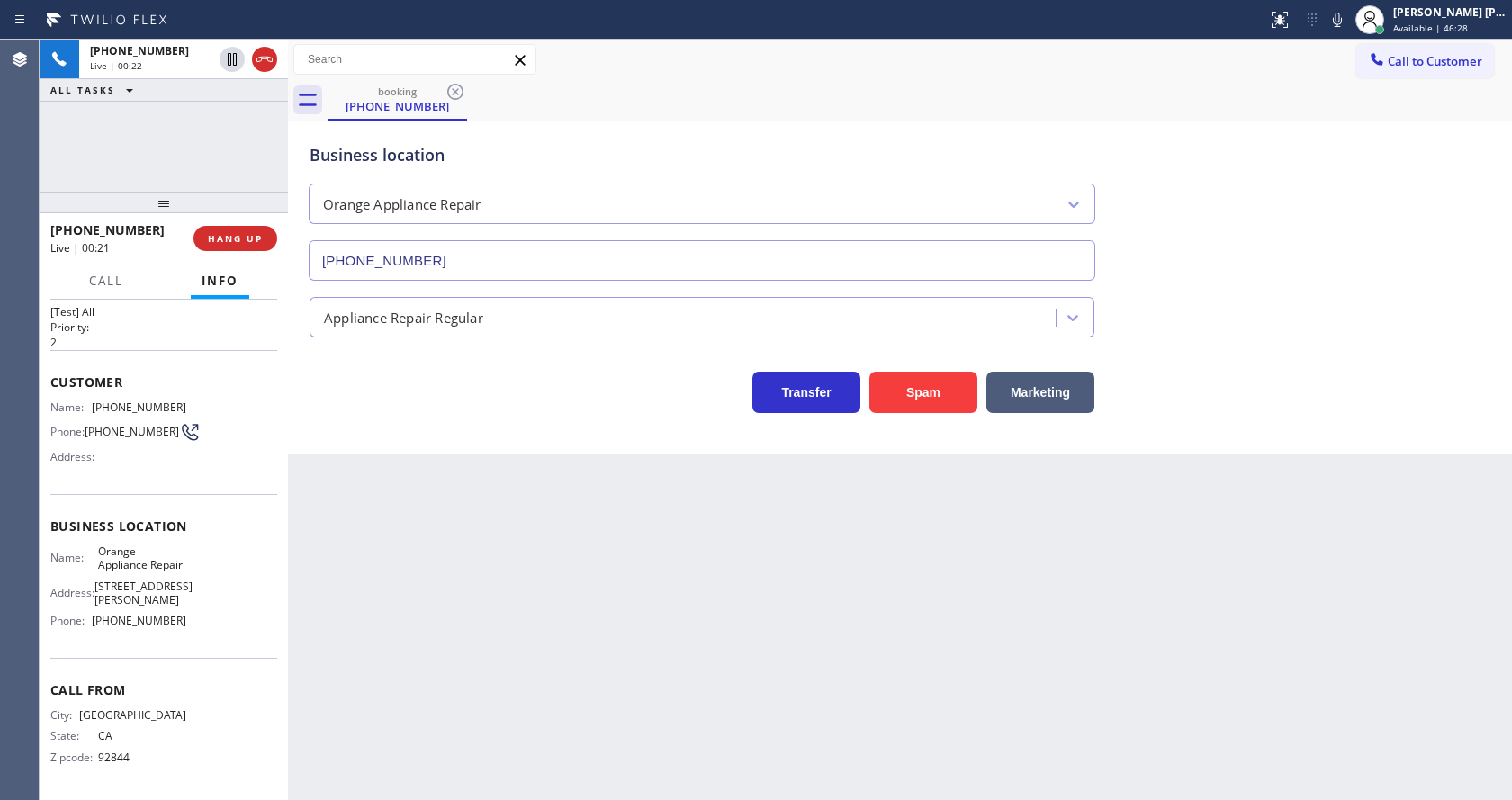
click at [535, 589] on div "Back to Dashboard Change Sender ID Customers Technicians Select a contact Outbo…" at bounding box center [899, 419] width 1224 height 761
click at [529, 612] on div "Back to Dashboard Change Sender ID Customers Technicians Select a contact Outbo…" at bounding box center [899, 419] width 1224 height 761
click at [744, 577] on div "Back to Dashboard Change Sender ID Customers Technicians Select a contact Outbo…" at bounding box center [899, 419] width 1224 height 761
click at [232, 53] on icon at bounding box center [233, 60] width 22 height 22
click at [1349, 26] on icon at bounding box center [1338, 20] width 22 height 22
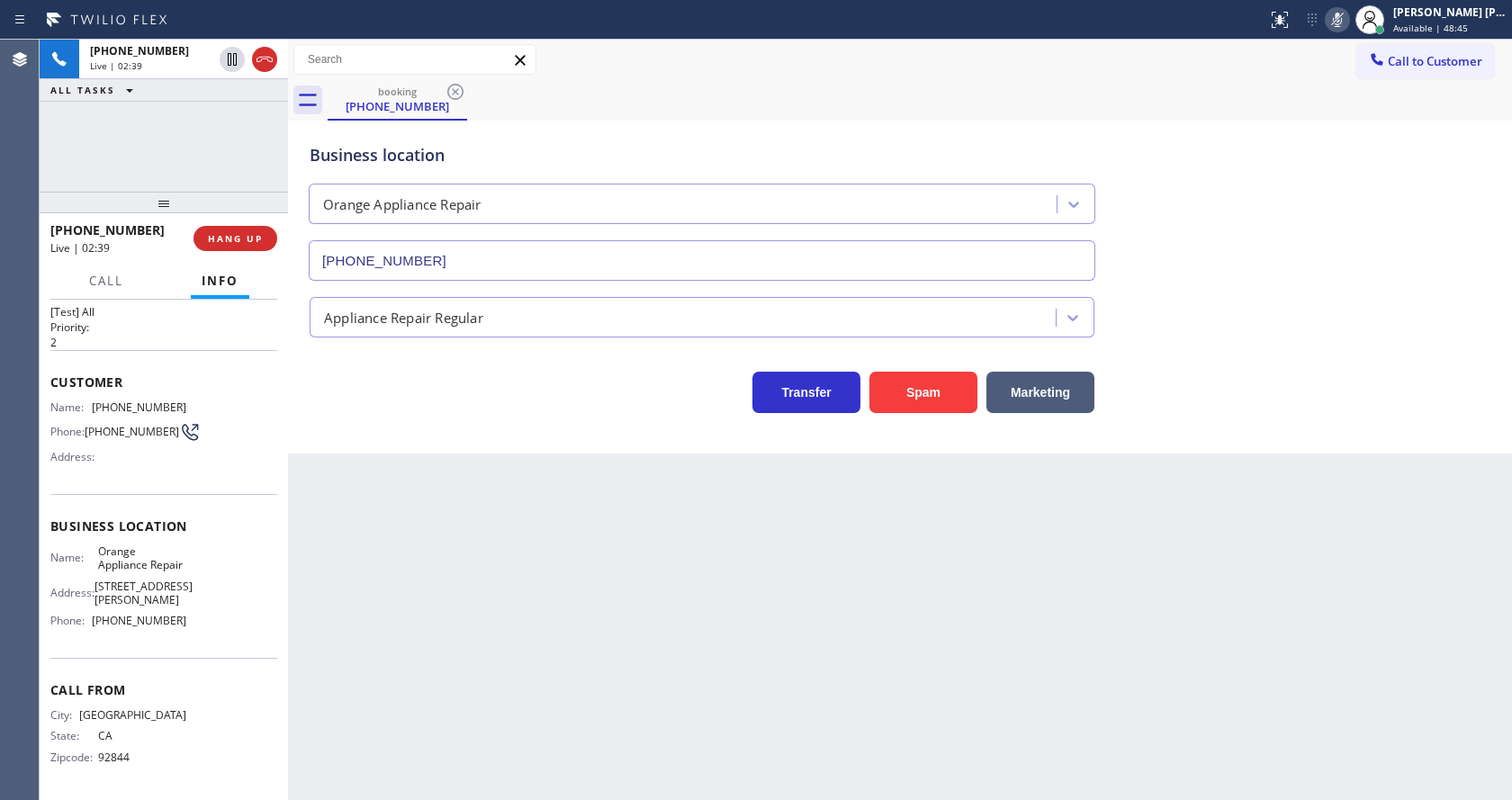
drag, startPoint x: 1301, startPoint y: 298, endPoint x: 1215, endPoint y: 406, distance: 138.1
click at [1301, 305] on div "Appliance Repair Regular" at bounding box center [900, 313] width 1188 height 48
drag, startPoint x: 454, startPoint y: 507, endPoint x: 445, endPoint y: 492, distance: 17.5
click at [454, 507] on div "Back to Dashboard Change Sender ID Customers Technicians Select a contact Outbo…" at bounding box center [899, 419] width 1224 height 761
click at [233, 55] on icon at bounding box center [233, 60] width 22 height 22
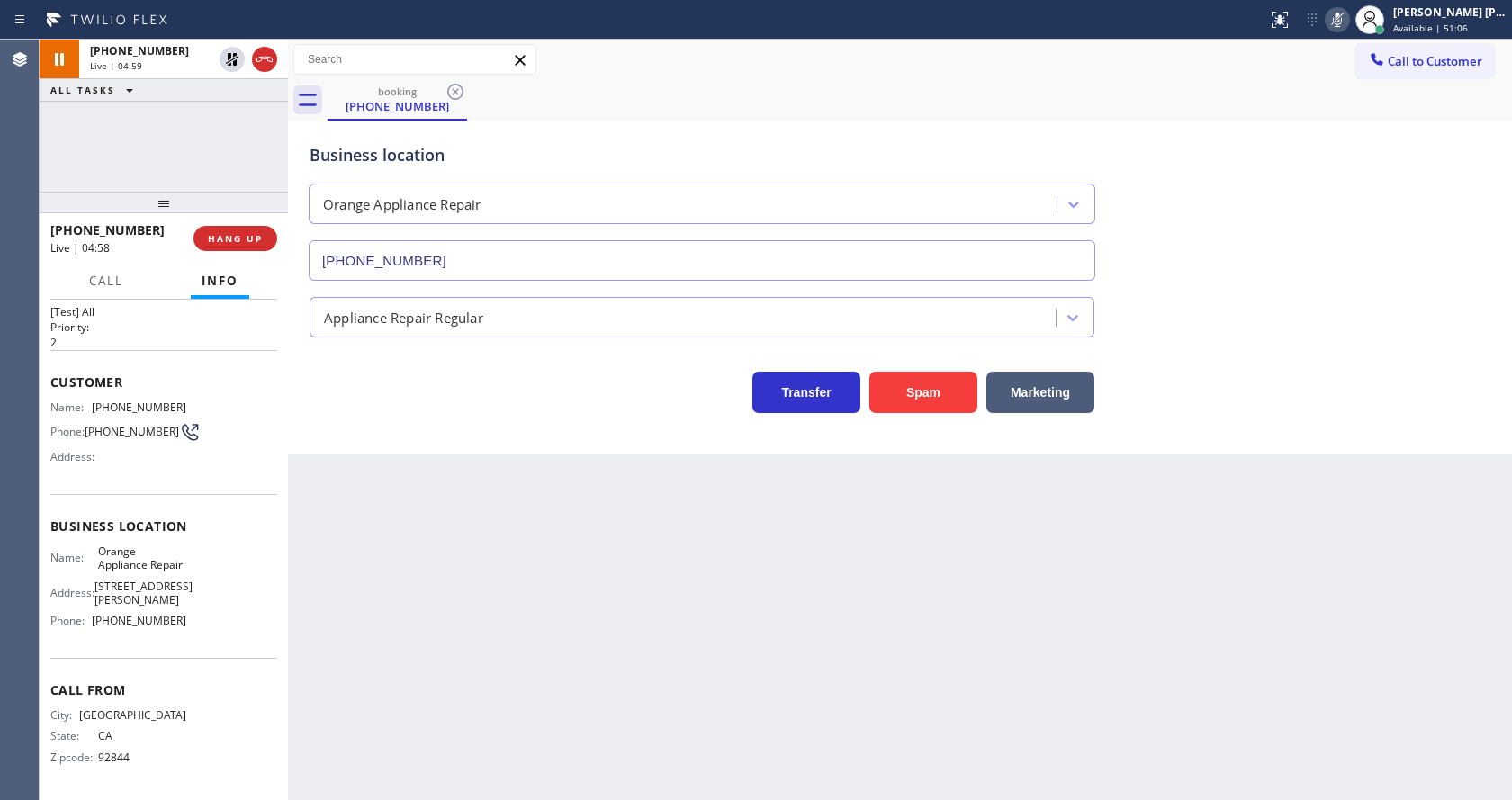
click at [1357, 112] on div "booking (714) 747-2259" at bounding box center [920, 100] width 1185 height 40
drag, startPoint x: 1344, startPoint y: 22, endPoint x: 1344, endPoint y: 53, distance: 31.0
click at [1344, 27] on icon at bounding box center [1338, 20] width 22 height 22
click at [1371, 187] on div "Business location Orange Appliance Repair (714) 855-4254" at bounding box center [900, 199] width 1188 height 163
click at [535, 512] on div "Back to Dashboard Change Sender ID Customers Technicians Select a contact Outbo…" at bounding box center [899, 419] width 1224 height 761
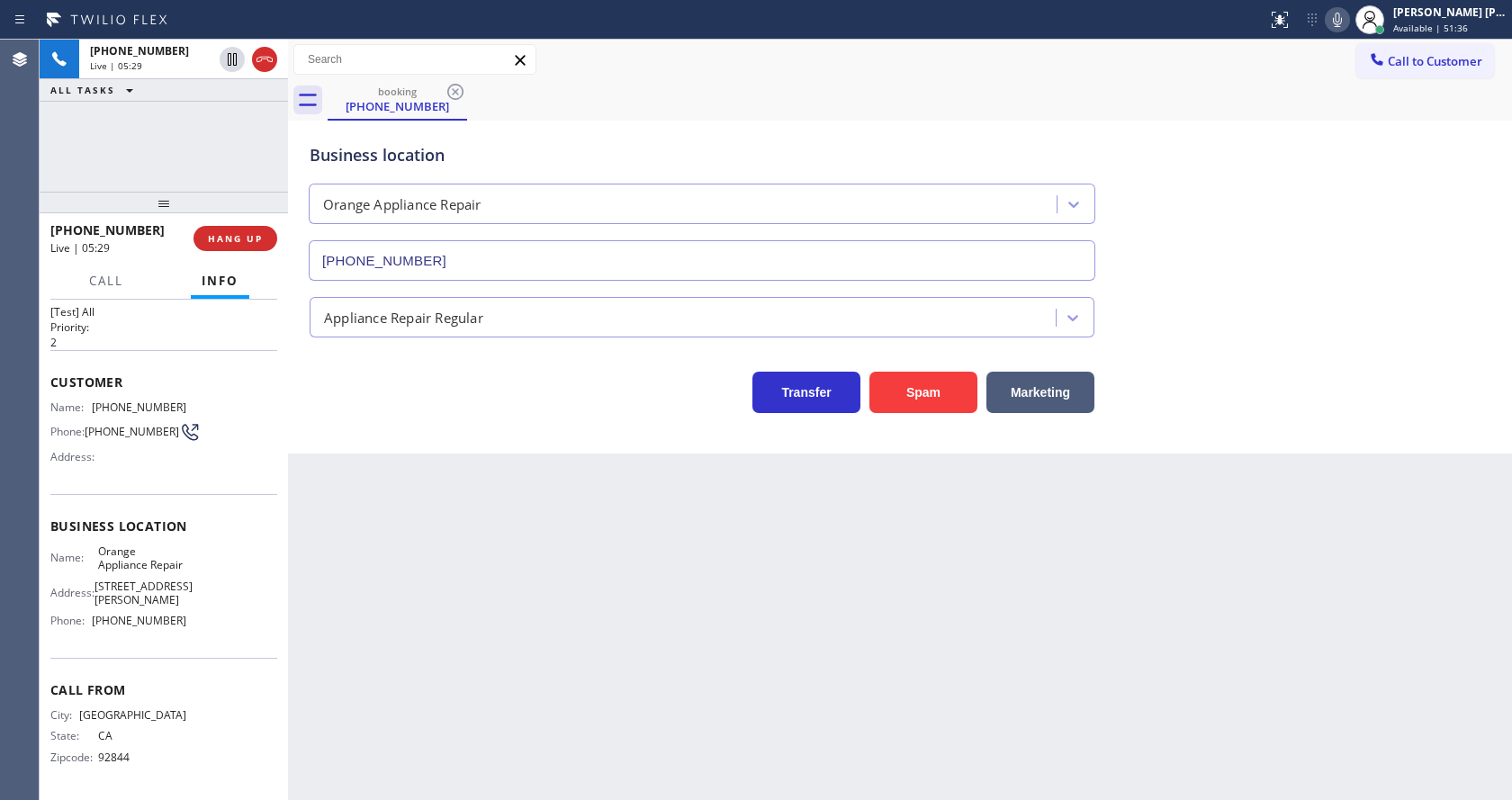
click at [487, 514] on div "Back to Dashboard Change Sender ID Customers Technicians Select a contact Outbo…" at bounding box center [899, 419] width 1224 height 761
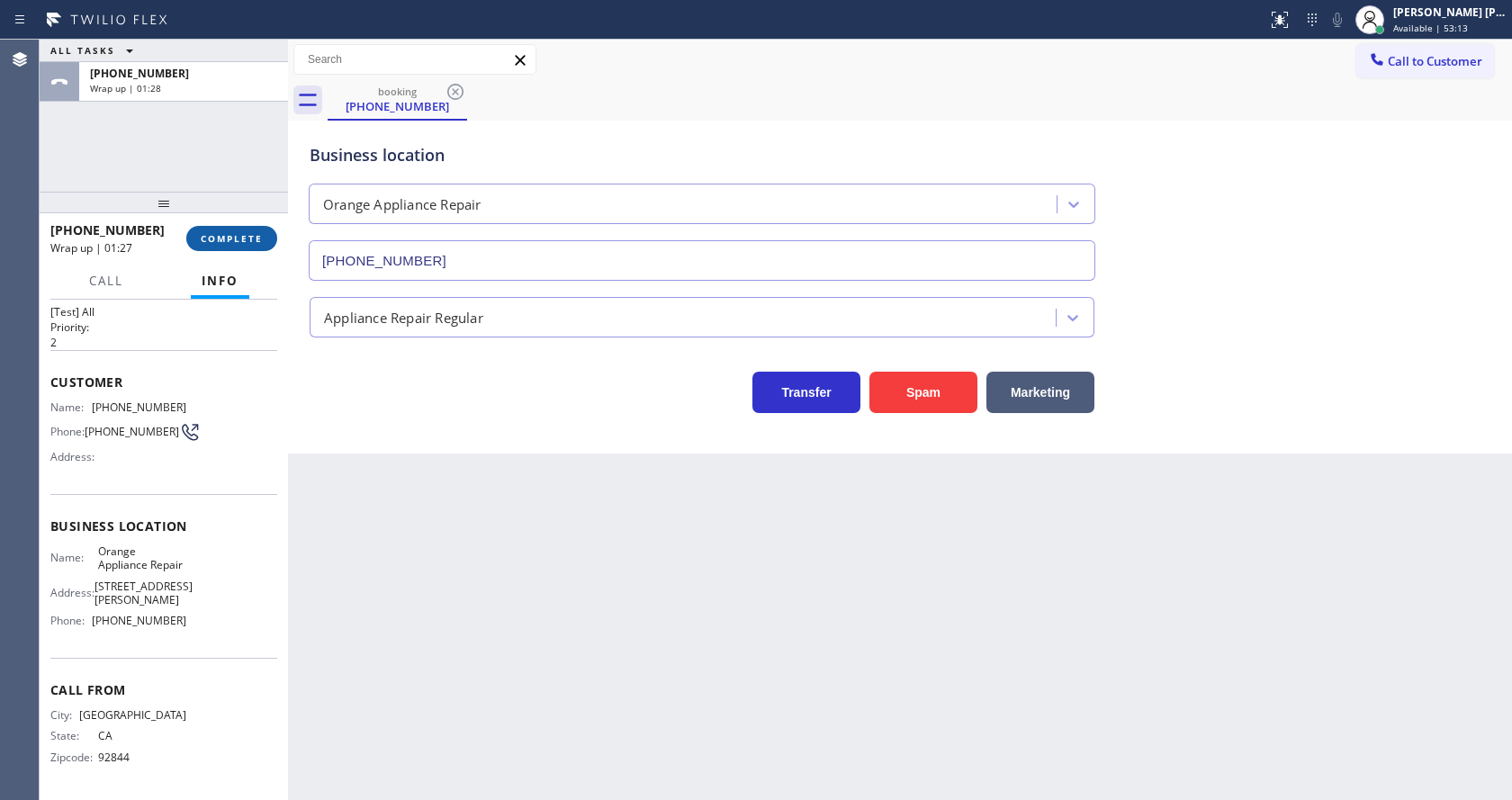
click at [222, 237] on span "COMPLETE" at bounding box center [231, 239] width 62 height 13
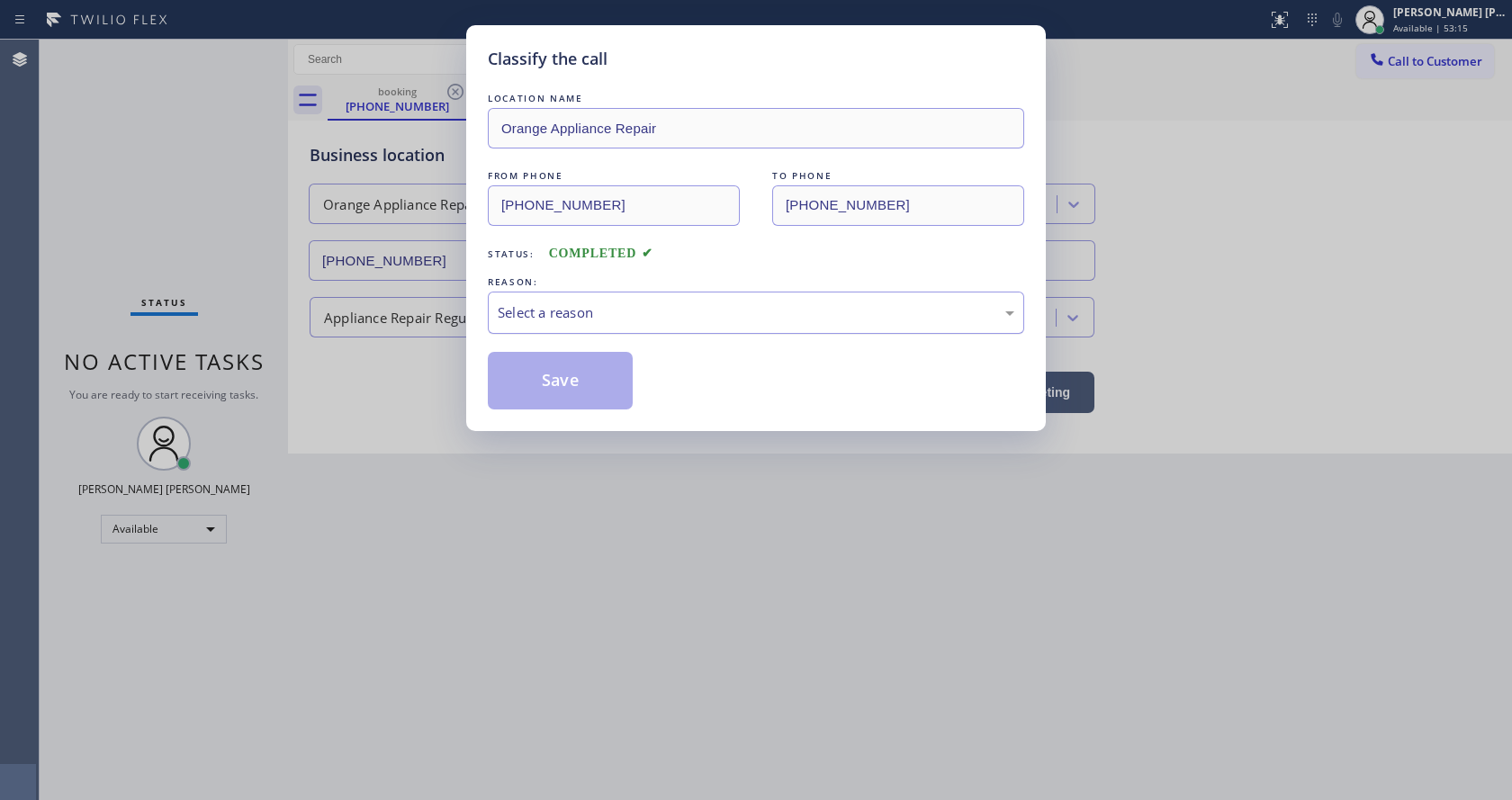
click at [646, 311] on div "Select a reason" at bounding box center [756, 312] width 516 height 21
click at [556, 378] on button "Save" at bounding box center [561, 381] width 145 height 58
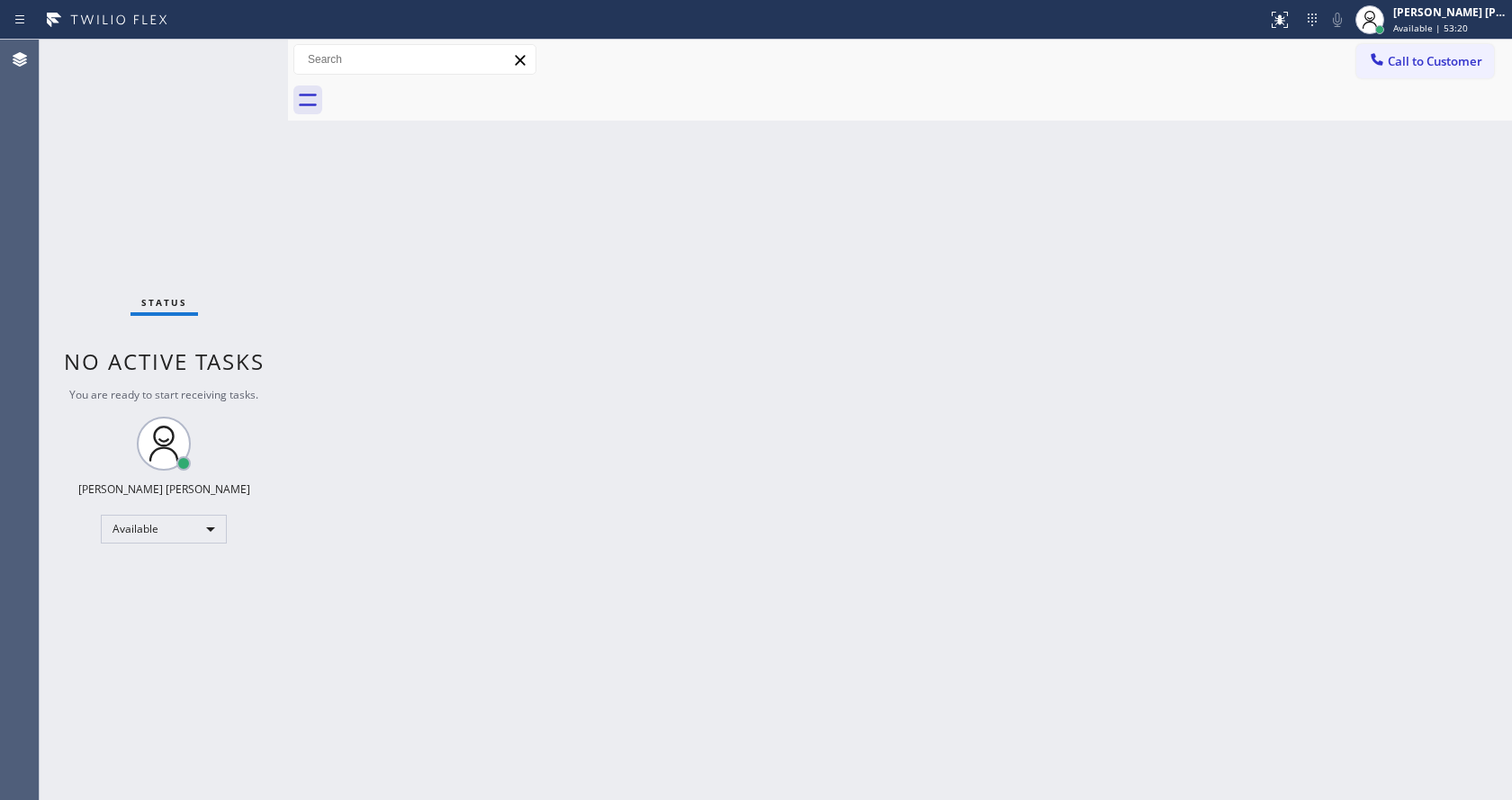
click at [333, 209] on div "Back to Dashboard Change Sender ID Customers Technicians Select a contact Outbo…" at bounding box center [899, 419] width 1224 height 761
drag, startPoint x: 417, startPoint y: 371, endPoint x: 396, endPoint y: 616, distance: 245.9
click at [417, 372] on div "Back to Dashboard Change Sender ID Customers Technicians Select a contact Outbo…" at bounding box center [899, 419] width 1224 height 761
click at [265, 218] on div "Status No active tasks You are ready to start receiving tasks. [PERSON_NAME] [P…" at bounding box center [163, 419] width 248 height 761
click at [572, 529] on div "Back to Dashboard Change Sender ID Customers Technicians Select a contact Outbo…" at bounding box center [899, 419] width 1224 height 761
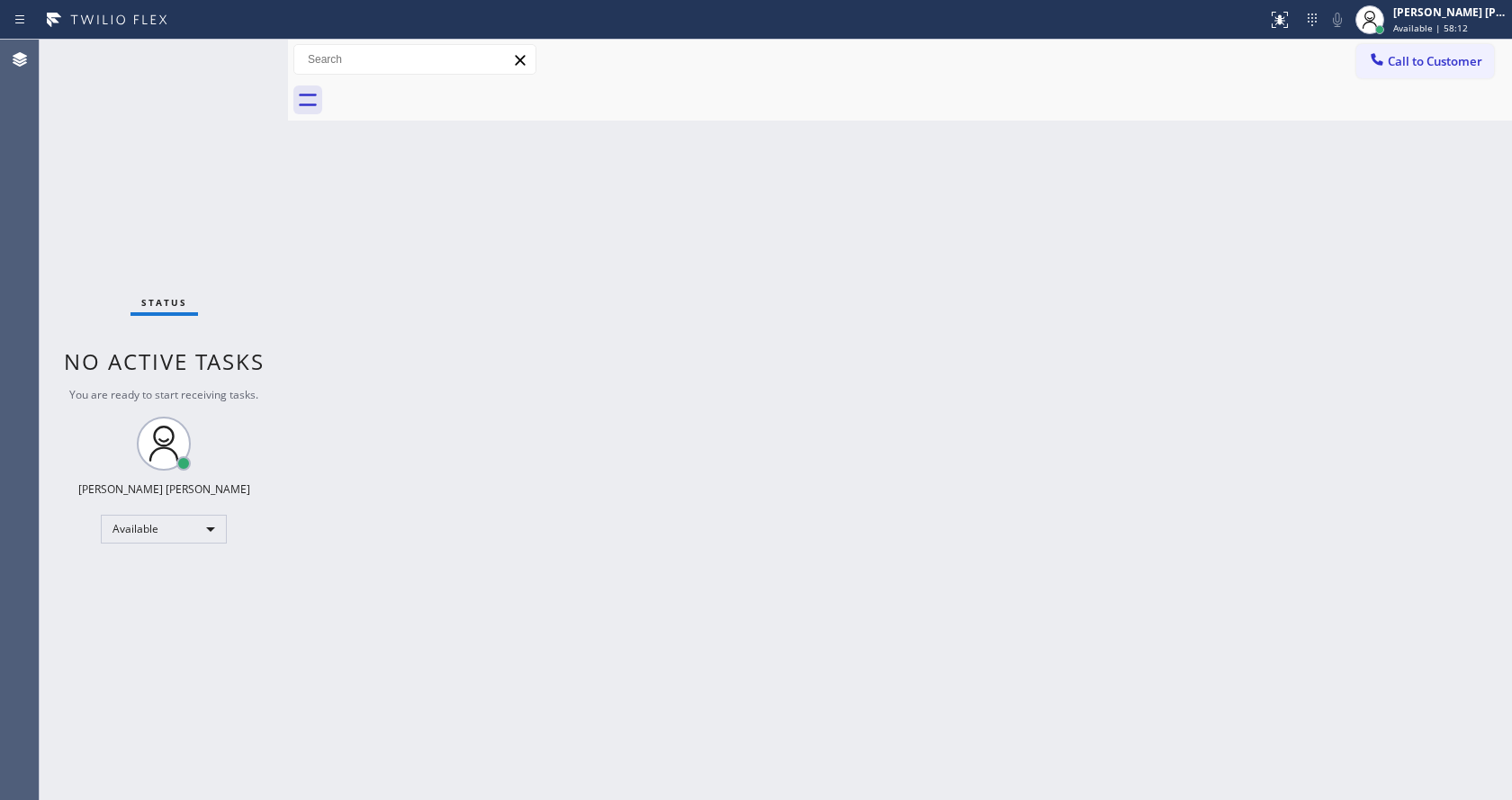
click at [1165, 348] on div "Back to Dashboard Change Sender ID Customers Technicians Select a contact Outbo…" at bounding box center [899, 419] width 1224 height 761
drag, startPoint x: 789, startPoint y: 613, endPoint x: 615, endPoint y: 657, distance: 179.5
click at [765, 605] on div "Back to Dashboard Change Sender ID Customers Technicians Select a contact Outbo…" at bounding box center [899, 419] width 1224 height 761
click at [464, 290] on div "Back to Dashboard Change Sender ID Customers Technicians Select a contact Outbo…" at bounding box center [899, 419] width 1224 height 761
click at [233, 49] on div "Status No active tasks You are ready to start receiving tasks. [PERSON_NAME] [P…" at bounding box center [163, 419] width 248 height 761
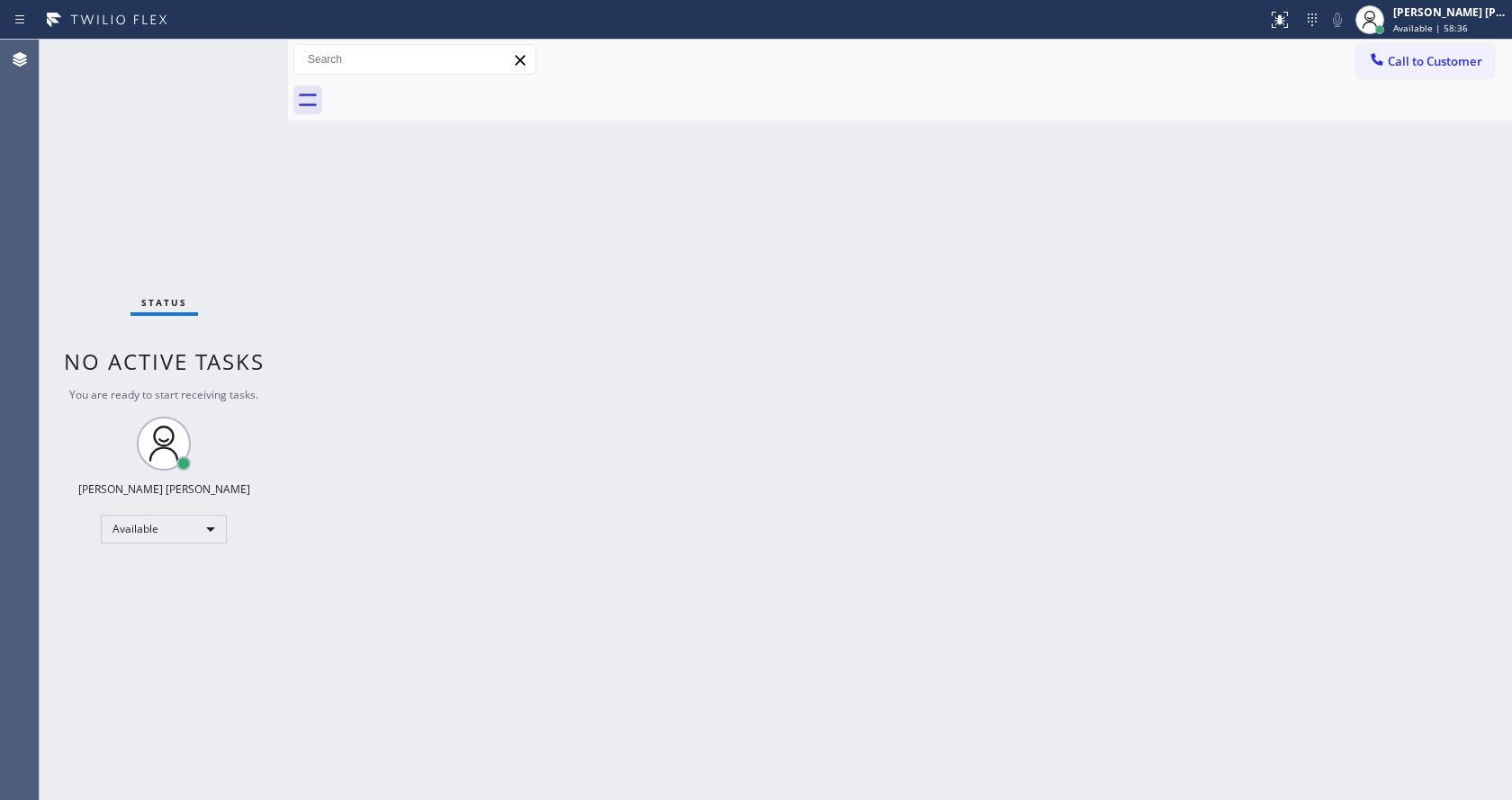
click at [242, 48] on div "Status No active tasks You are ready to start receiving tasks. [PERSON_NAME] [P…" at bounding box center [163, 419] width 248 height 761
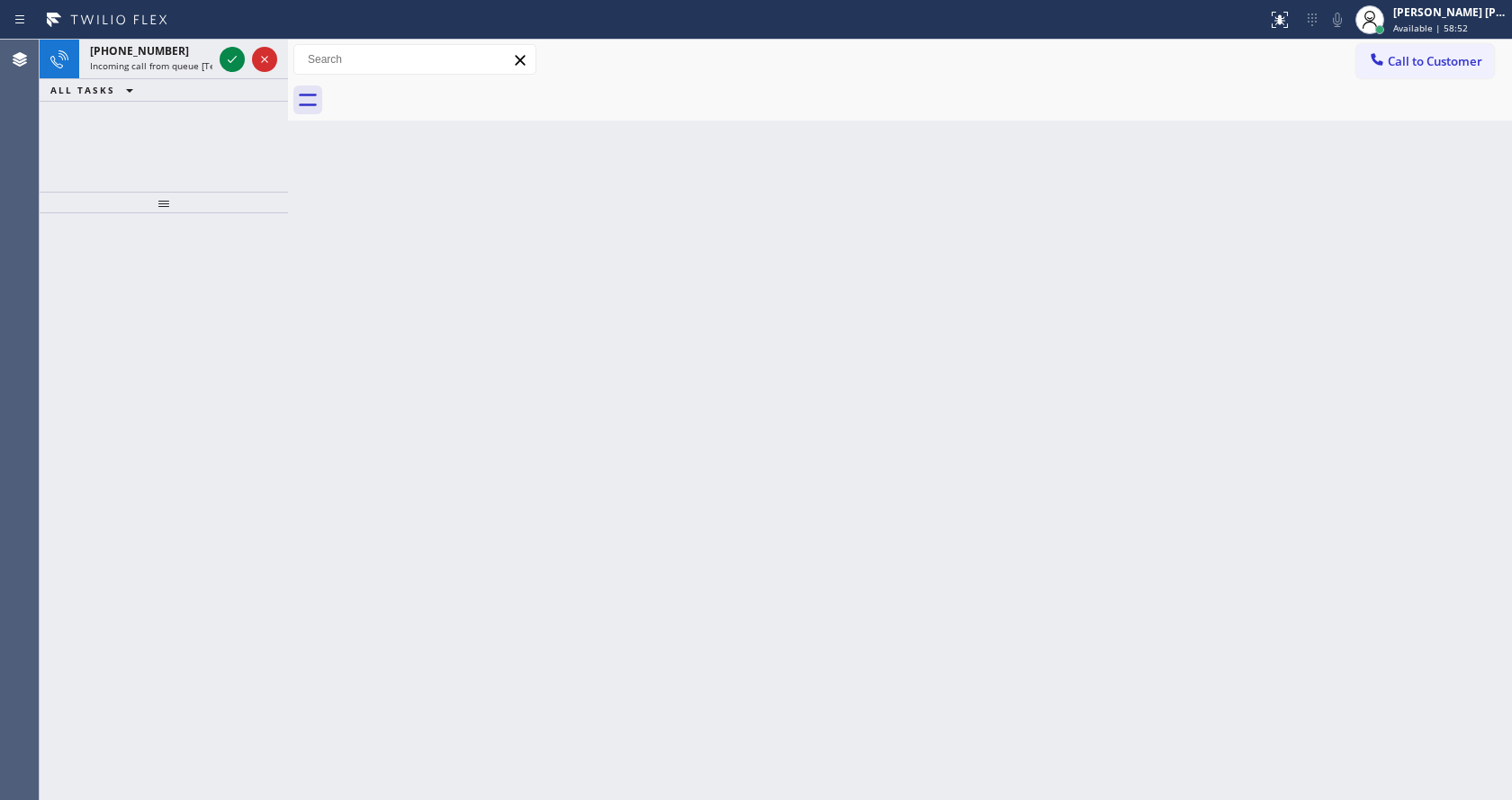
click at [256, 292] on div at bounding box center [163, 507] width 248 height 587
click at [189, 53] on div "+14155832049" at bounding box center [151, 51] width 123 height 16
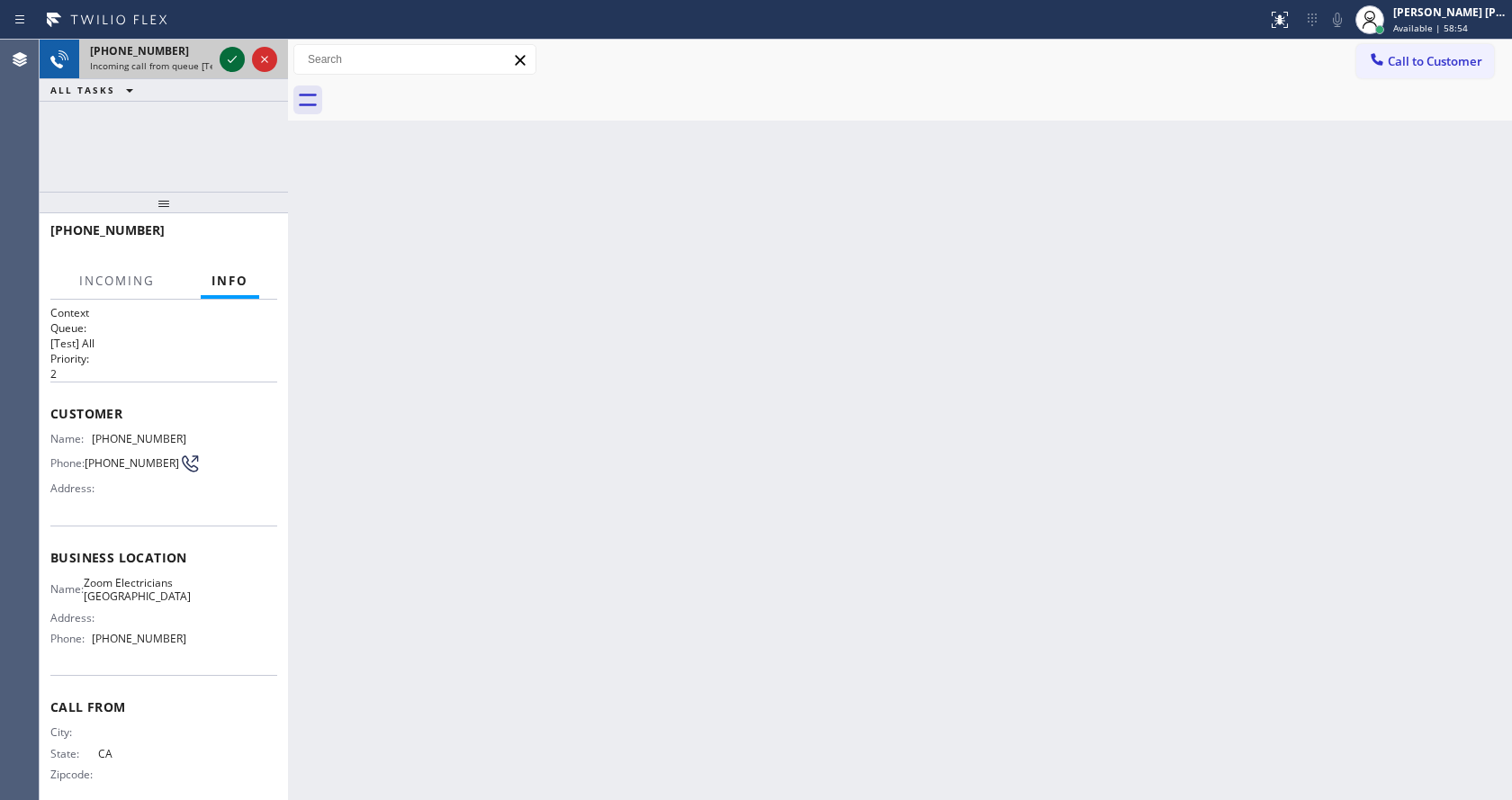
drag, startPoint x: 227, startPoint y: 67, endPoint x: 227, endPoint y: 51, distance: 16.0
click at [227, 67] on icon at bounding box center [233, 60] width 22 height 22
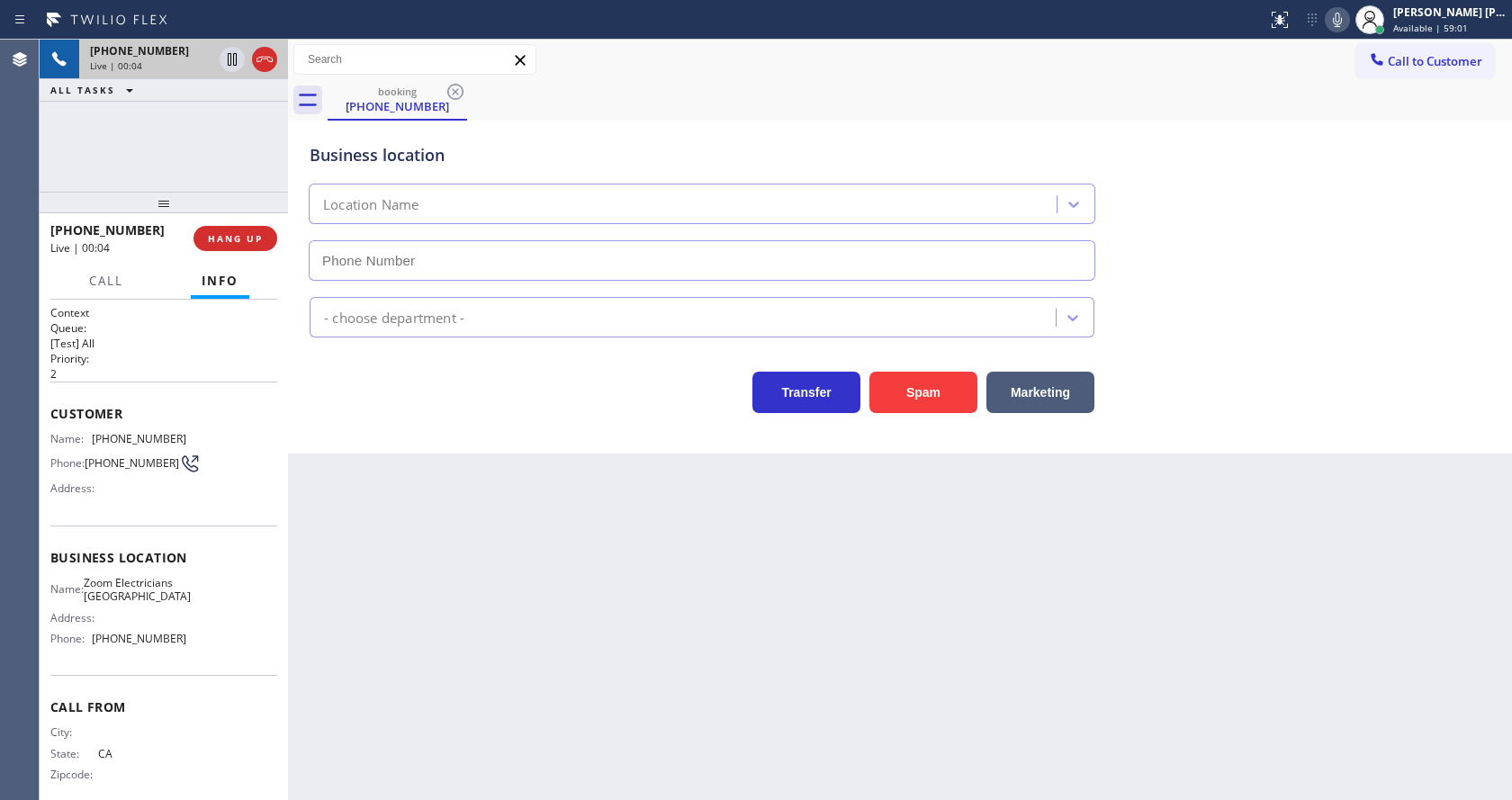
click at [667, 701] on div "Back to Dashboard Change Sender ID Customers Technicians Select a contact Outbo…" at bounding box center [899, 419] width 1224 height 761
click at [523, 472] on div "Back to Dashboard Change Sender ID Customers Technicians Select a contact Outbo…" at bounding box center [899, 419] width 1224 height 761
type input "(415) 496-0360"
drag, startPoint x: 842, startPoint y: 635, endPoint x: 906, endPoint y: 575, distance: 87.7
click at [842, 635] on div "Back to Dashboard Change Sender ID Customers Technicians Select a contact Outbo…" at bounding box center [899, 419] width 1224 height 761
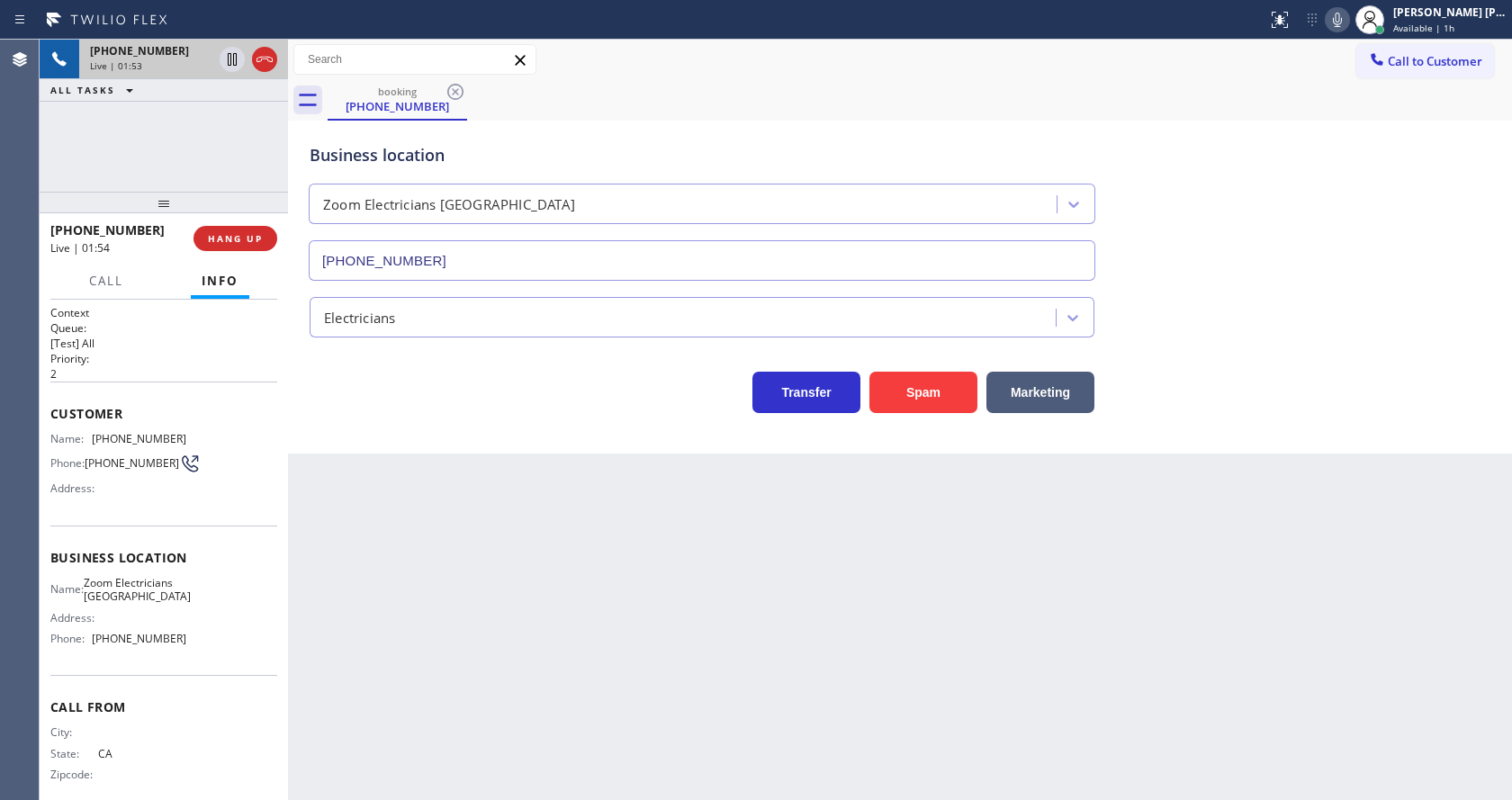
click at [397, 523] on div "Back to Dashboard Change Sender ID Customers Technicians Select a contact Outbo…" at bounding box center [899, 419] width 1224 height 761
drag, startPoint x: 89, startPoint y: 437, endPoint x: 202, endPoint y: 432, distance: 113.1
click at [202, 432] on div "Name: (415) 583-2049 Phone: (415) 583-2049 Address:" at bounding box center [163, 467] width 227 height 71
copy div "(415) 583-2049"
drag, startPoint x: 485, startPoint y: 551, endPoint x: 404, endPoint y: 788, distance: 250.5
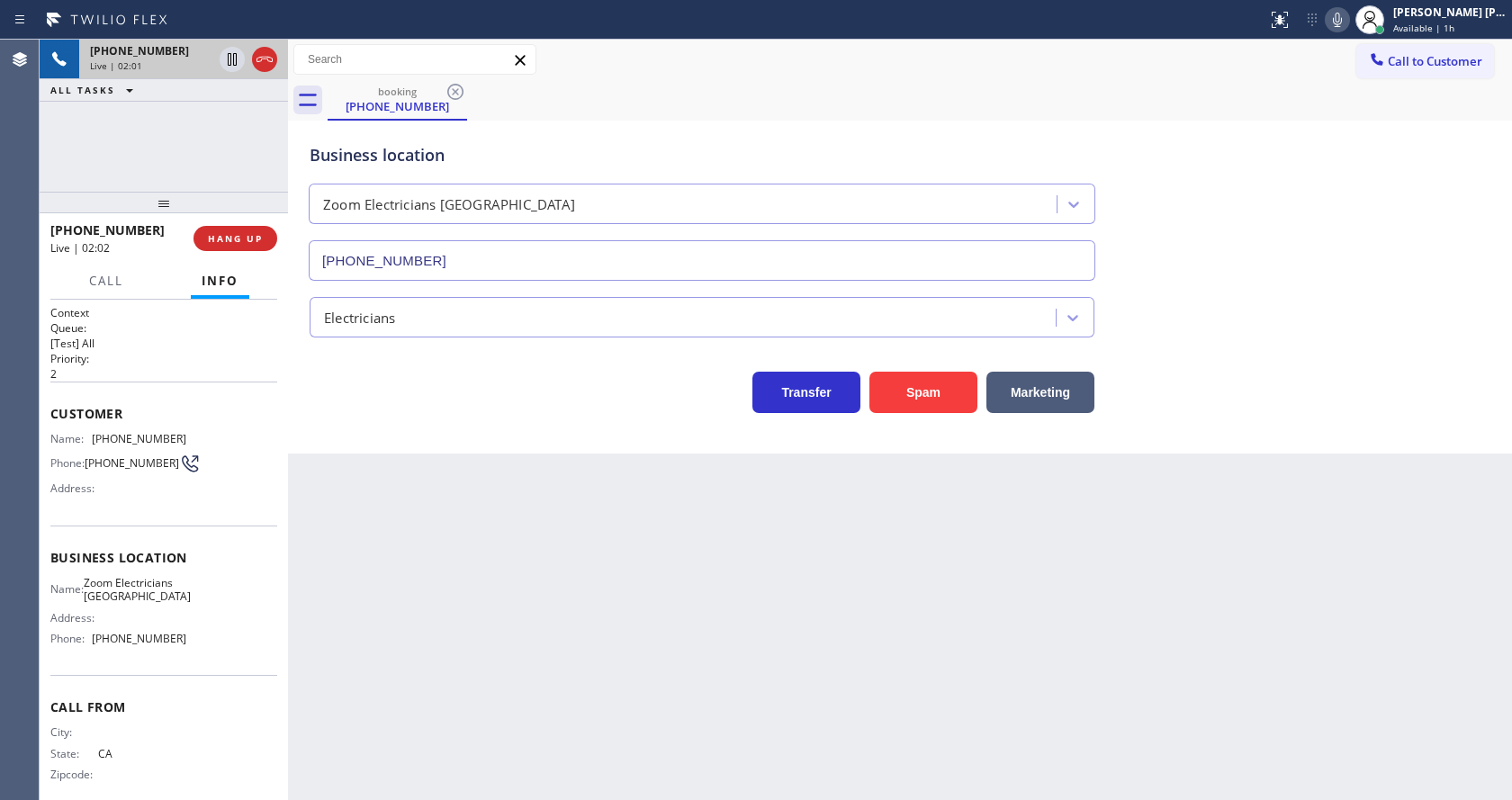
click at [484, 560] on div "Back to Dashboard Change Sender ID Customers Technicians Select a contact Outbo…" at bounding box center [899, 419] width 1224 height 761
click at [180, 624] on div "Name: Zoom Electricians San Francisco Address: Phone: (415) 496-0360" at bounding box center [163, 614] width 227 height 78
drag, startPoint x: 109, startPoint y: 593, endPoint x: 163, endPoint y: 619, distance: 59.9
click at [163, 604] on div "Name: Zoom Electricians San Francisco" at bounding box center [118, 590] width 135 height 27
copy span "Zoom Electricians San Francisco"
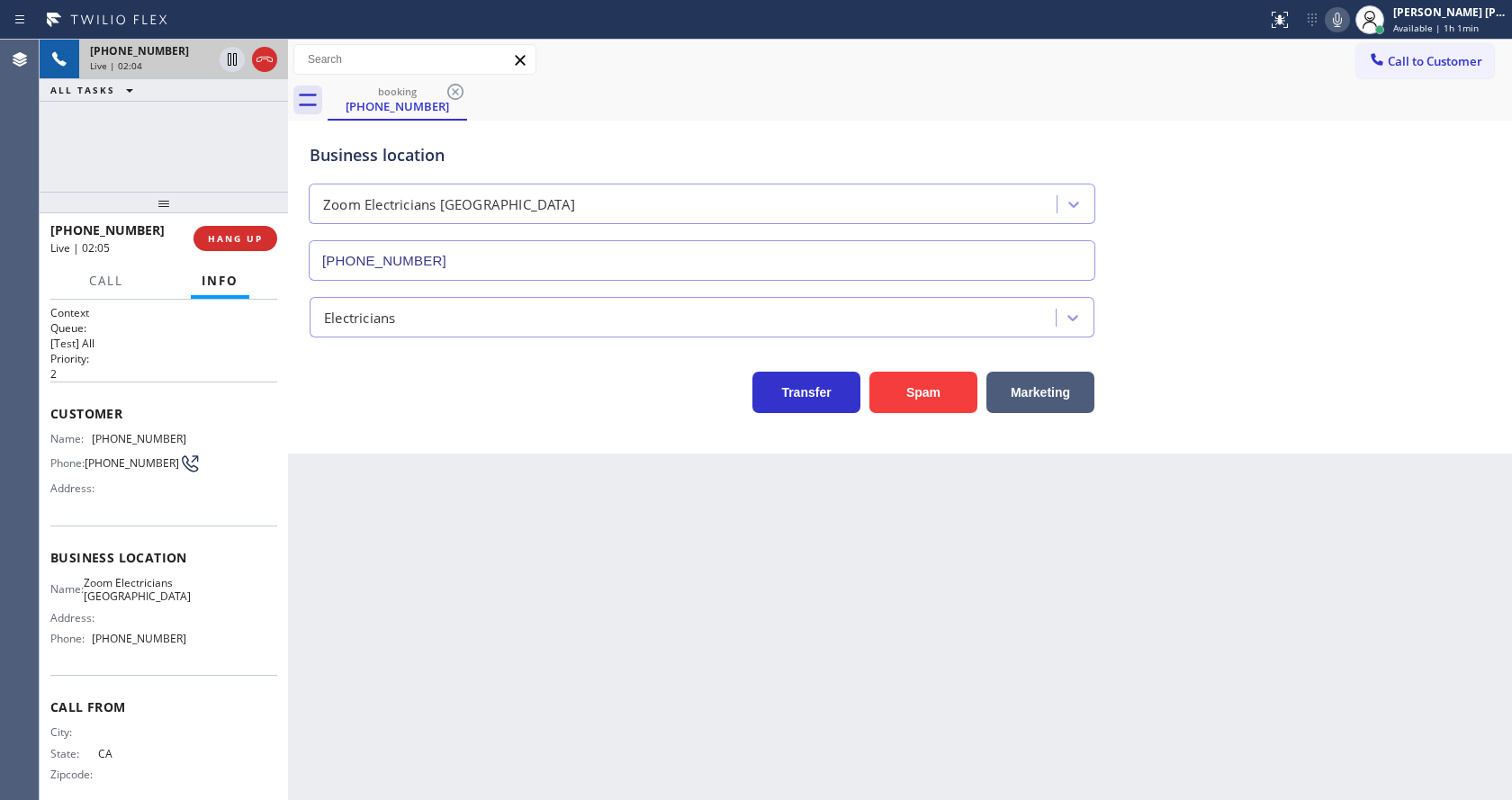
drag, startPoint x: 425, startPoint y: 612, endPoint x: 438, endPoint y: 797, distance: 185.5
click at [425, 632] on div "Back to Dashboard Change Sender ID Customers Technicians Select a contact Outbo…" at bounding box center [899, 419] width 1224 height 761
click at [122, 624] on div "Address:" at bounding box center [118, 618] width 135 height 14
drag, startPoint x: 90, startPoint y: 660, endPoint x: 257, endPoint y: 645, distance: 167.7
click at [257, 645] on div "Name: Zoom Electricians San Francisco Address: Phone: (415) 496-0360" at bounding box center [163, 614] width 227 height 78
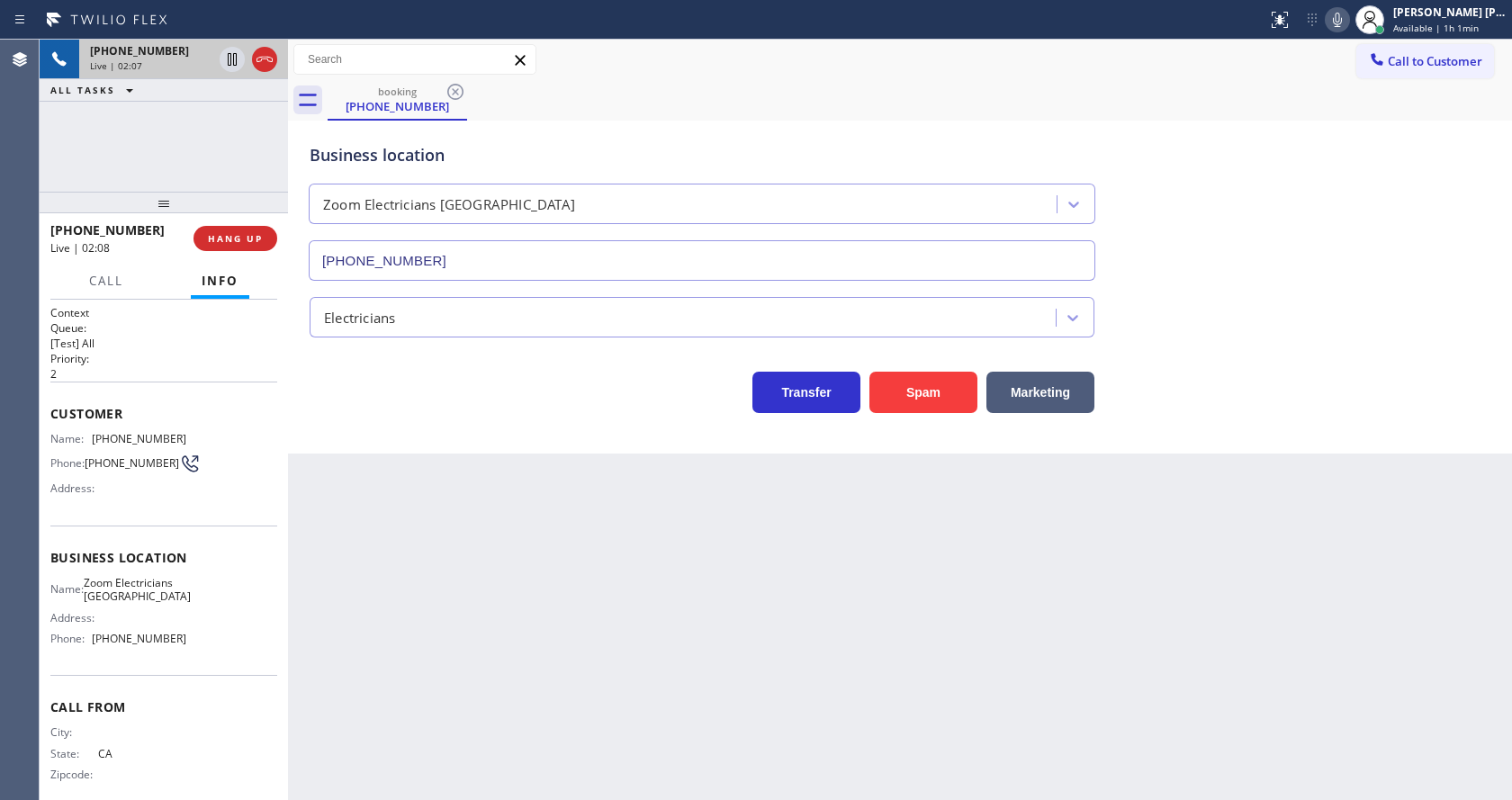
click at [178, 650] on div "Name: Zoom Electricians San Francisco Address: Phone: (415) 496-0360" at bounding box center [118, 614] width 135 height 78
drag, startPoint x: 88, startPoint y: 661, endPoint x: 210, endPoint y: 665, distance: 122.1
click at [210, 654] on div "Name: Zoom Electricians San Francisco Address: Phone: (415) 496-0360" at bounding box center [163, 614] width 227 height 78
copy div "(415) 496-0360"
drag, startPoint x: 514, startPoint y: 630, endPoint x: 453, endPoint y: 794, distance: 175.0
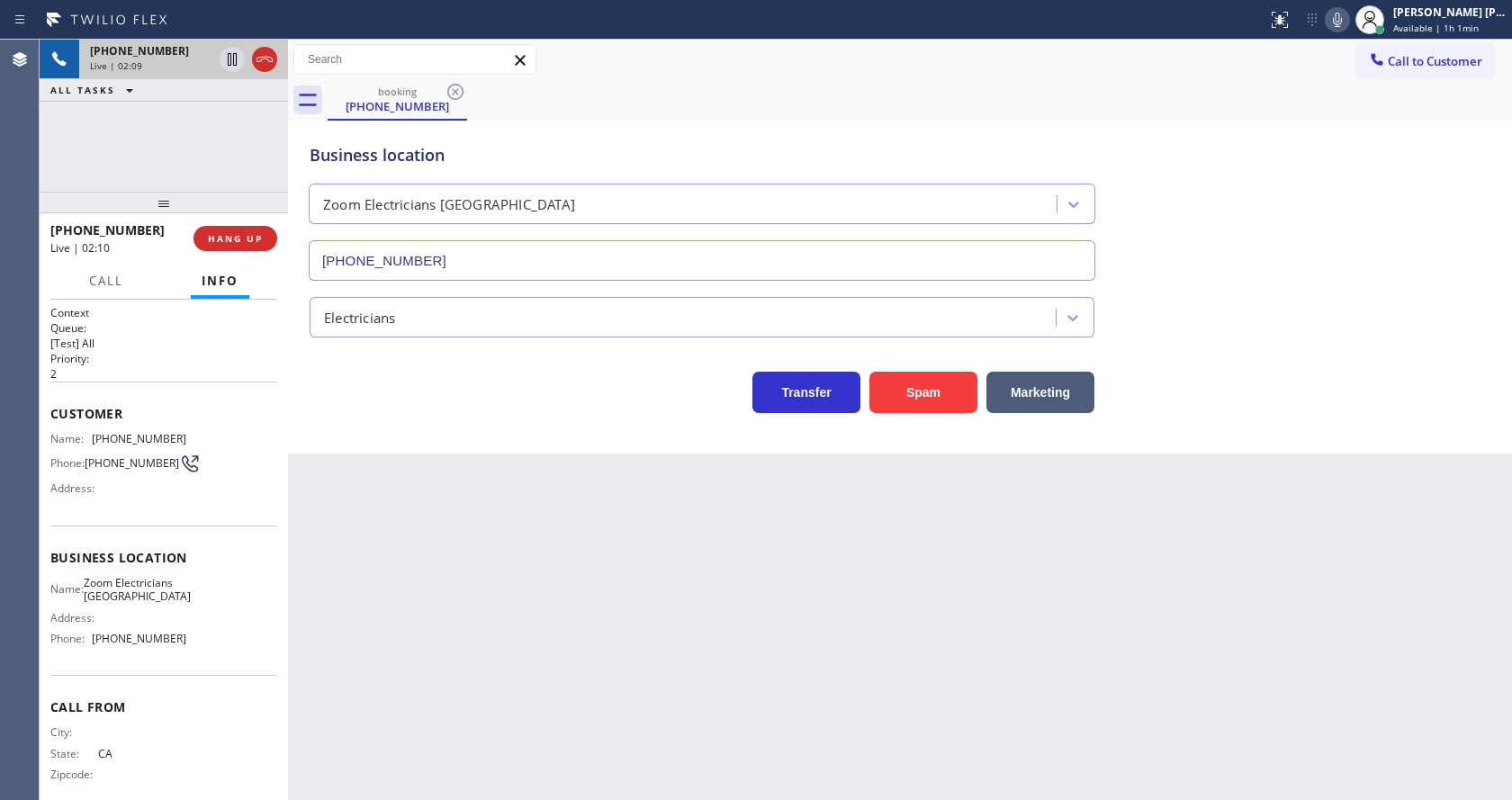
click at [499, 657] on div "Back to Dashboard Change Sender ID Customers Technicians Select a contact Outbo…" at bounding box center [899, 419] width 1224 height 761
click at [710, 601] on div "Back to Dashboard Change Sender ID Customers Technicians Select a contact Outbo…" at bounding box center [899, 419] width 1224 height 761
click at [232, 233] on span "HANG UP" at bounding box center [236, 239] width 55 height 13
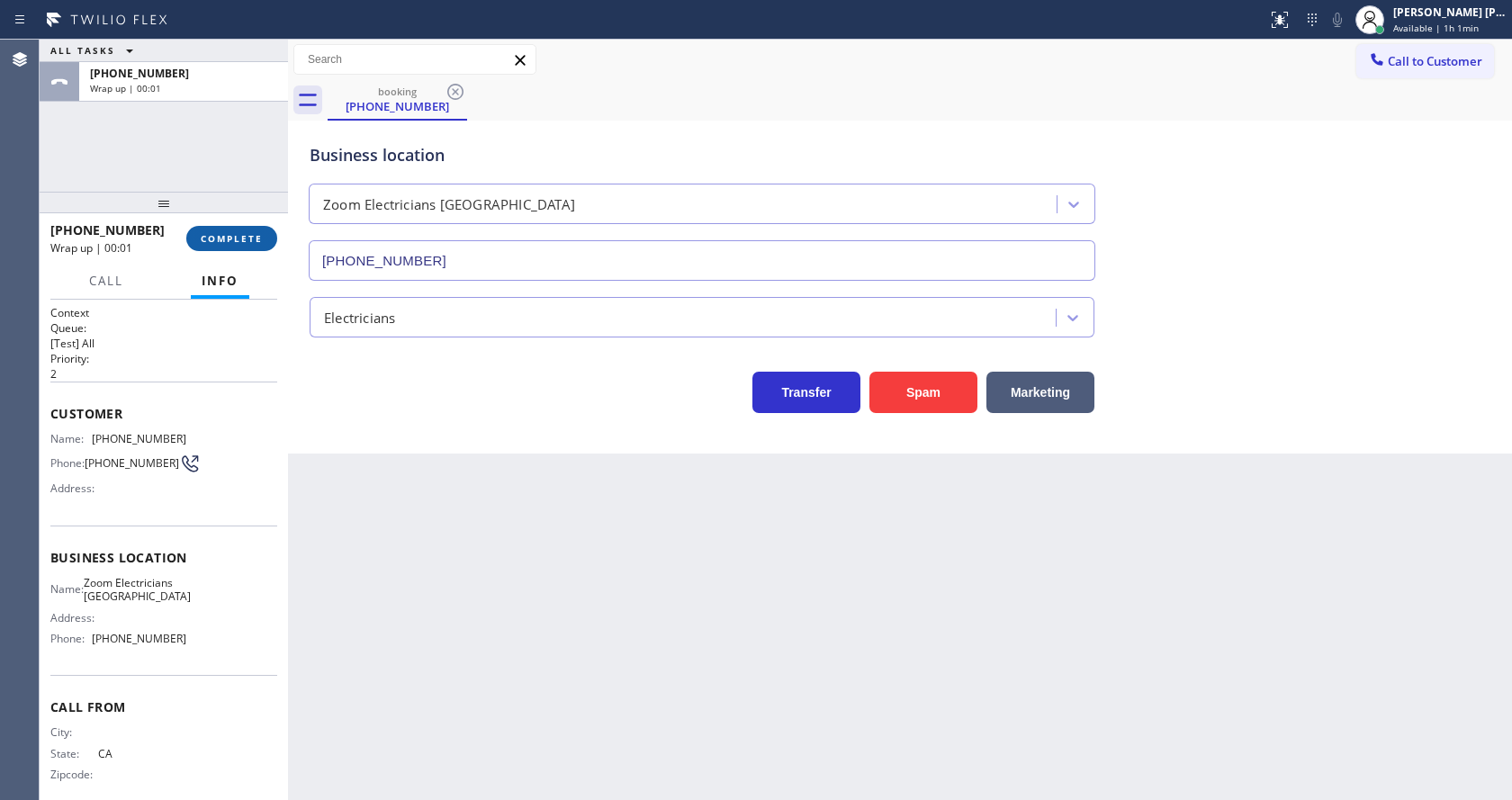
click at [232, 233] on span "COMPLETE" at bounding box center [231, 239] width 62 height 13
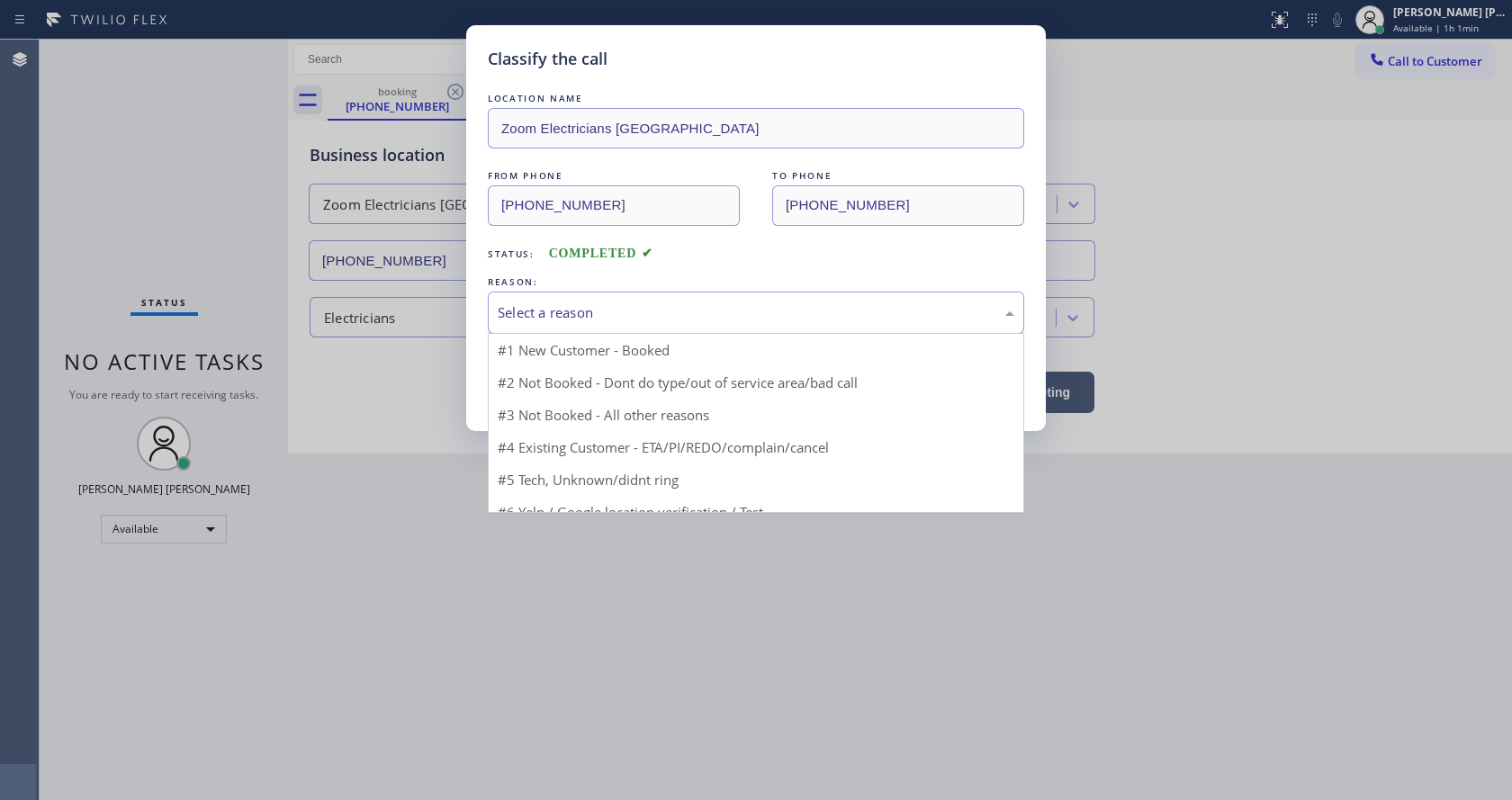
click at [516, 299] on div "Select a reason" at bounding box center [756, 312] width 536 height 42
click at [547, 311] on div "Select a reason" at bounding box center [756, 312] width 516 height 21
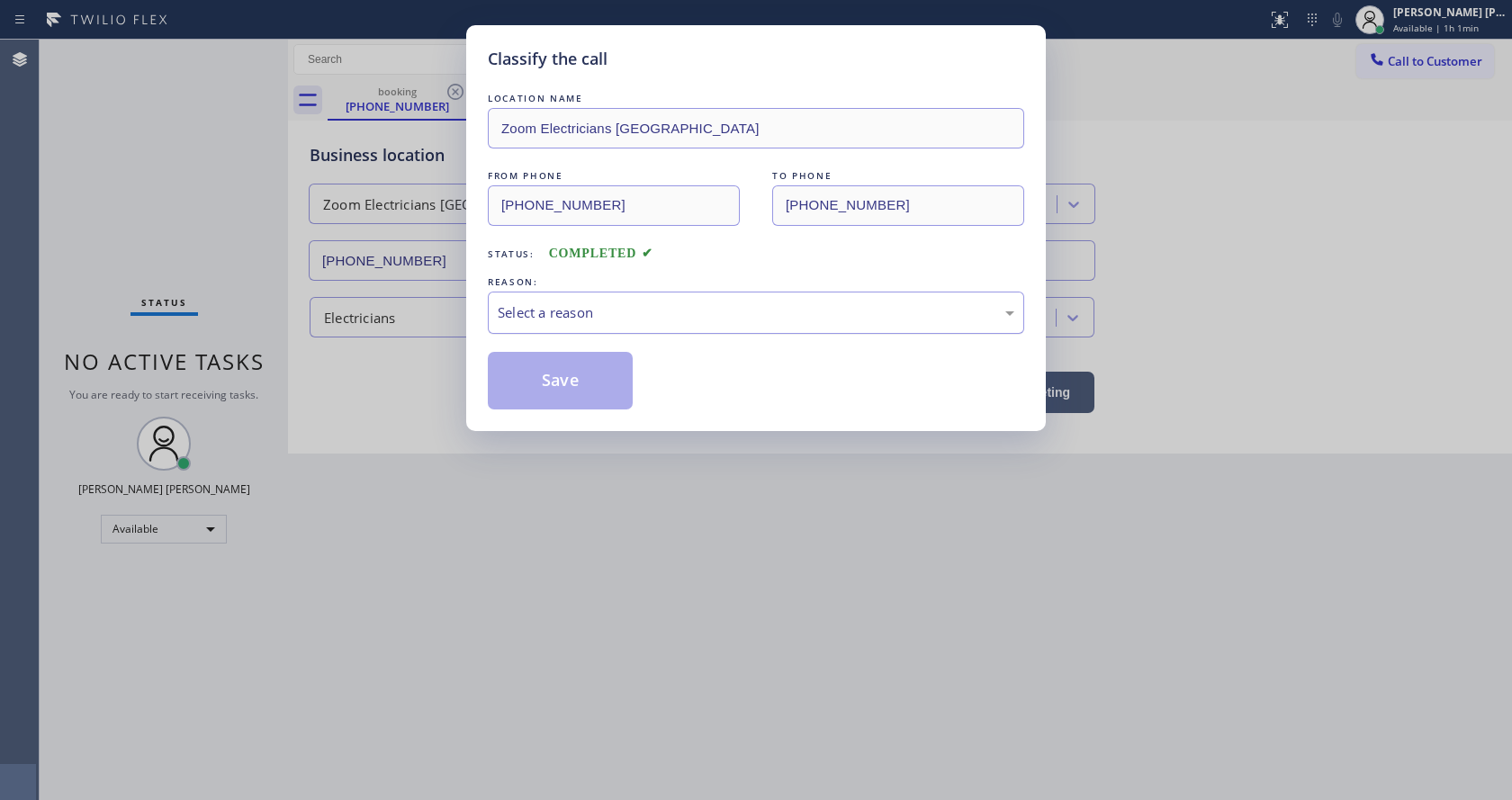
click at [547, 311] on div "Select a reason" at bounding box center [756, 312] width 516 height 21
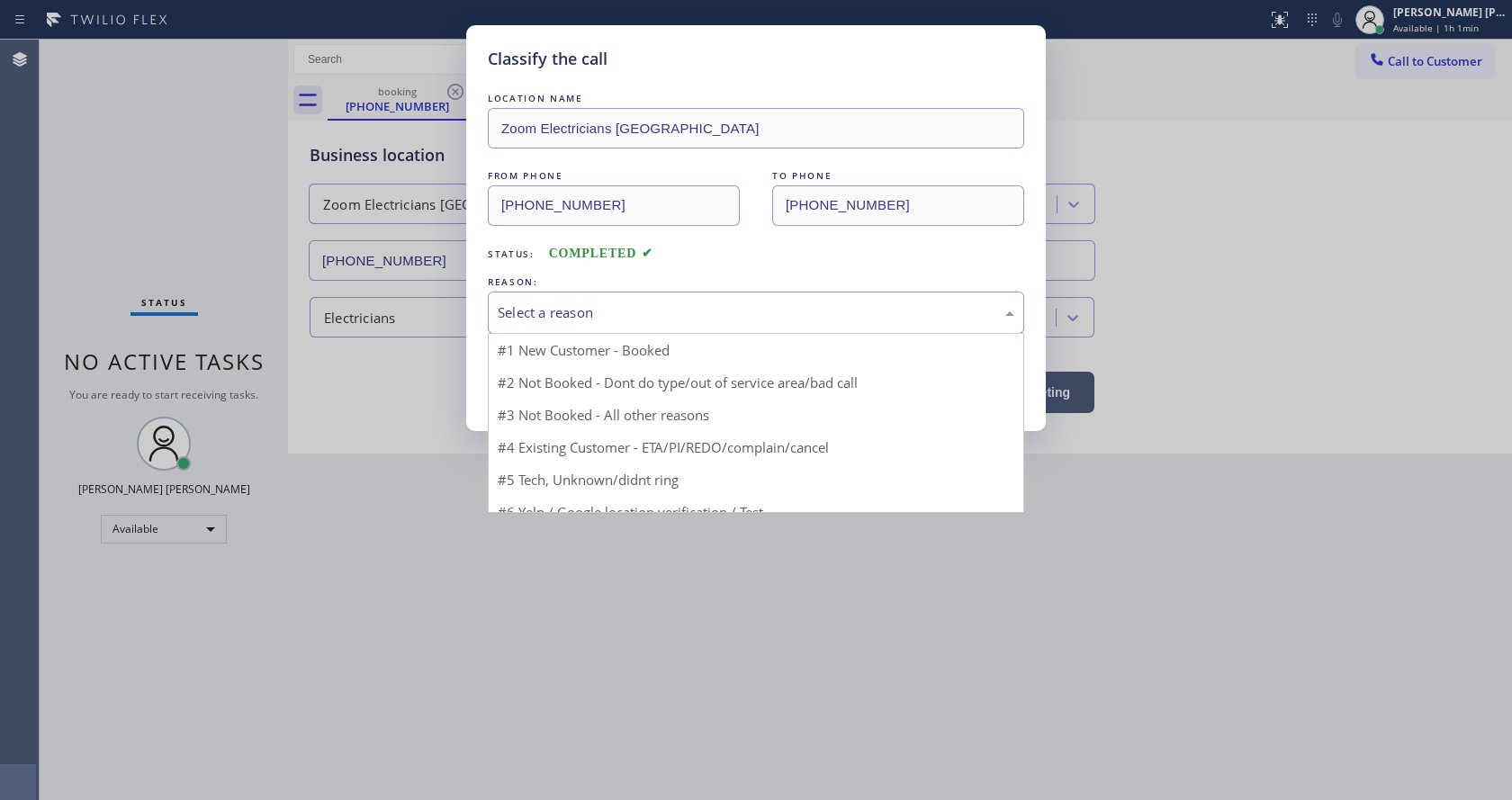
click at [547, 311] on div "Select a reason" at bounding box center [756, 312] width 516 height 21
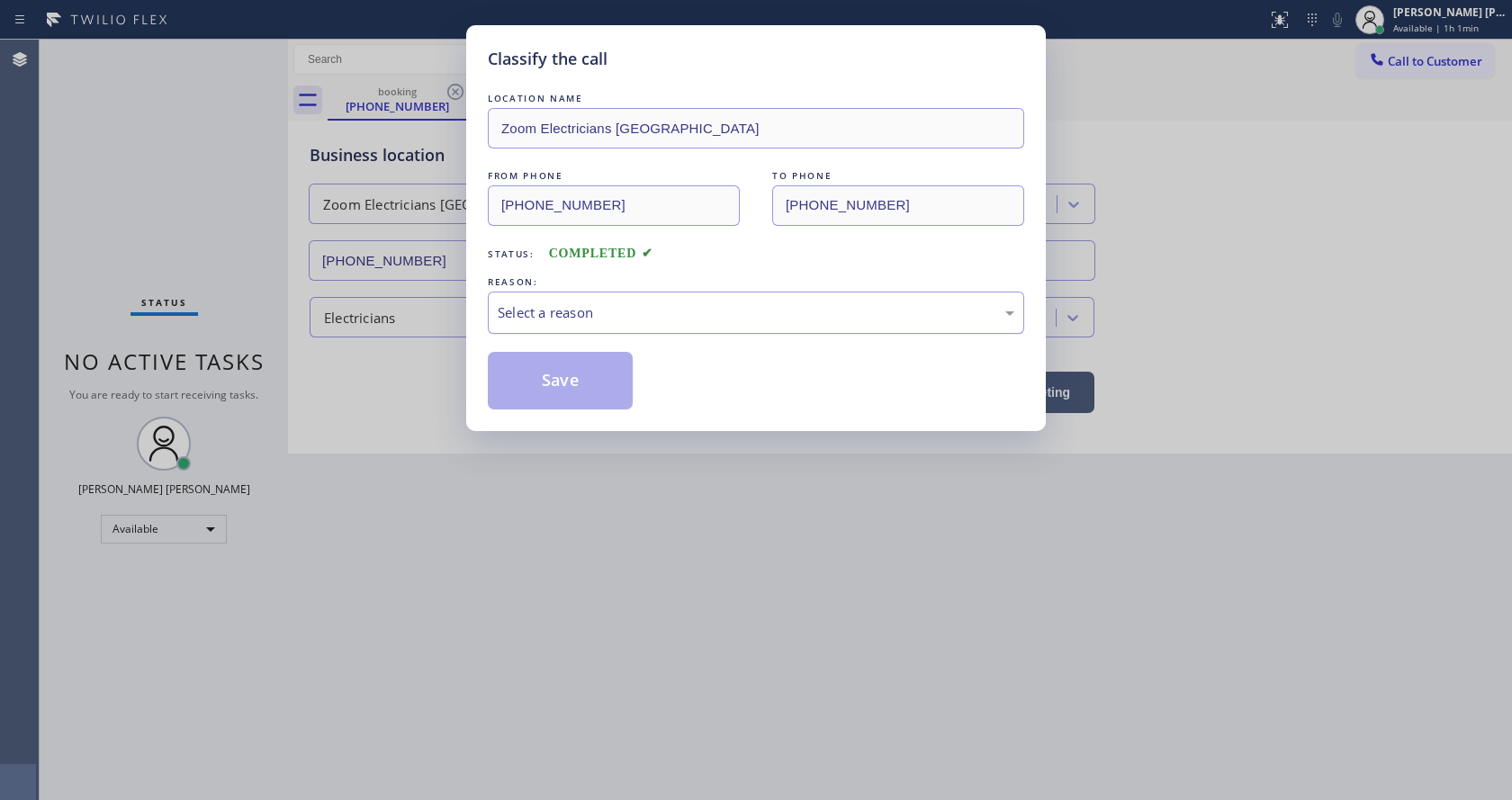
click at [547, 311] on div "Select a reason" at bounding box center [756, 312] width 516 height 21
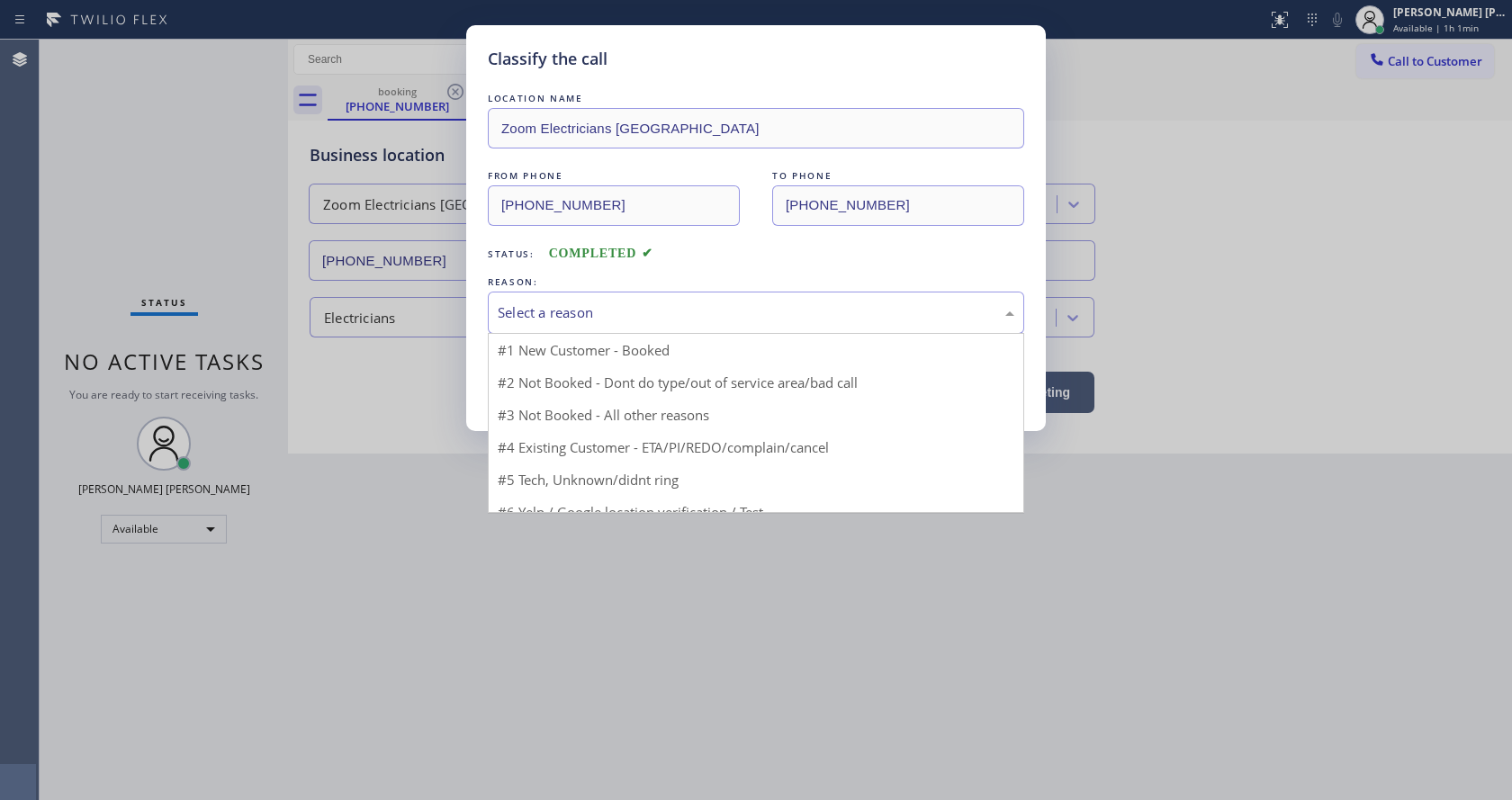
click at [547, 311] on div "Select a reason" at bounding box center [756, 312] width 516 height 21
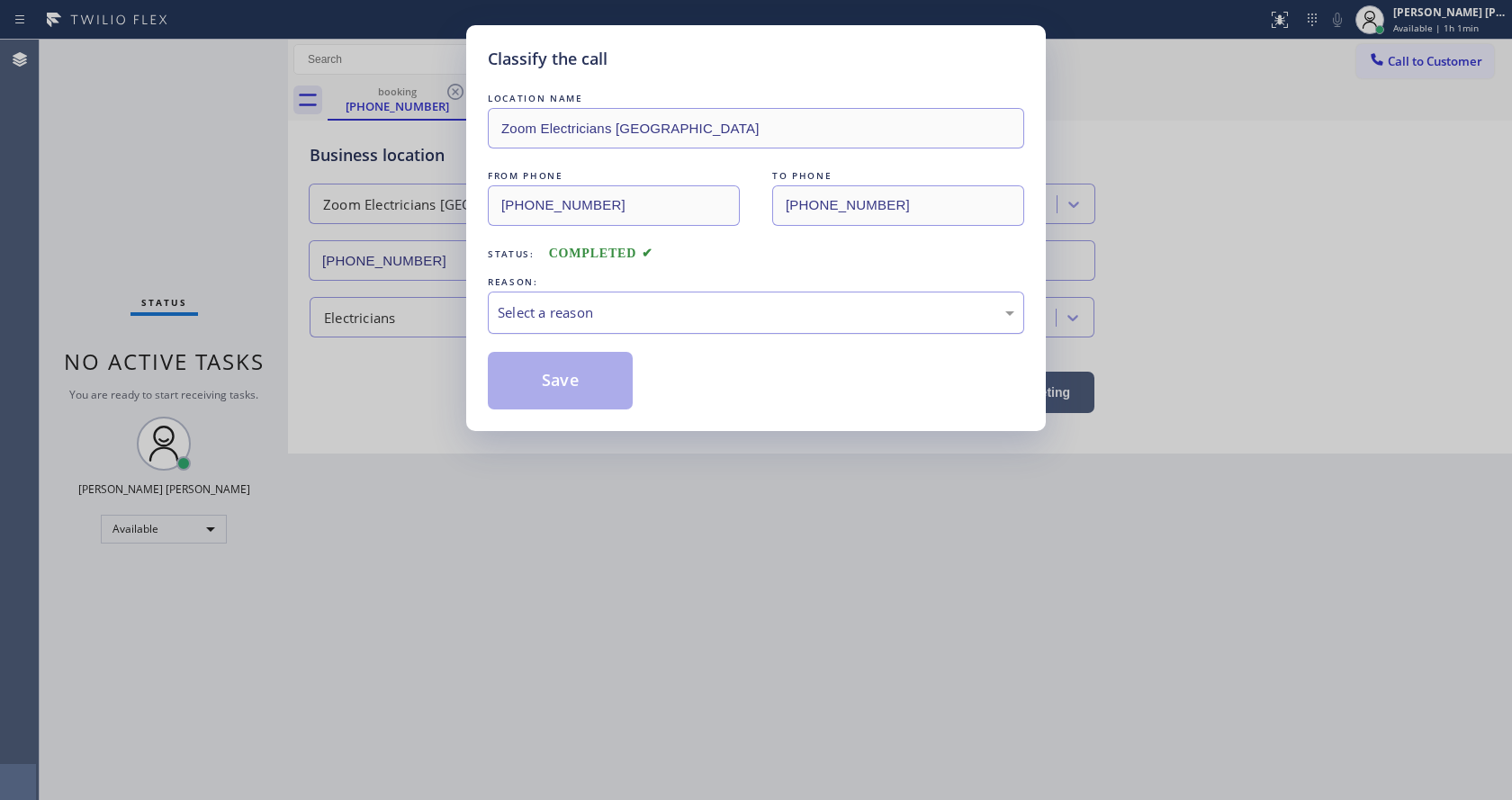
click at [547, 311] on div "Select a reason" at bounding box center [756, 312] width 516 height 21
click at [521, 278] on div "REASON:" at bounding box center [756, 282] width 536 height 19
click at [535, 319] on div "Select a reason" at bounding box center [756, 312] width 516 height 21
click at [541, 320] on div "Select a reason" at bounding box center [756, 312] width 516 height 21
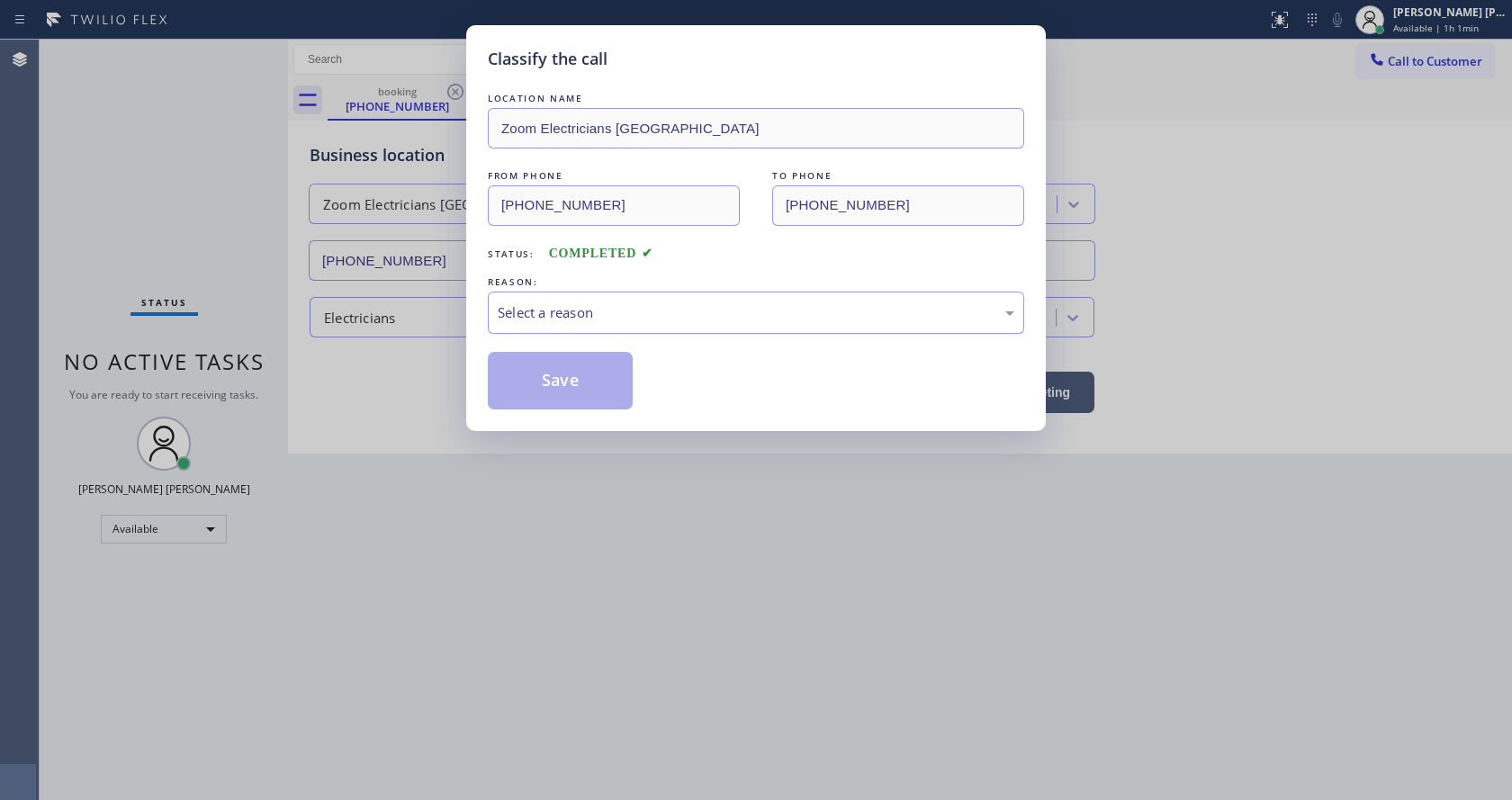
click at [541, 320] on div "Select a reason" at bounding box center [756, 312] width 516 height 21
click at [542, 320] on div "Select a reason" at bounding box center [756, 312] width 516 height 21
click at [543, 321] on div "Select a reason" at bounding box center [756, 312] width 516 height 21
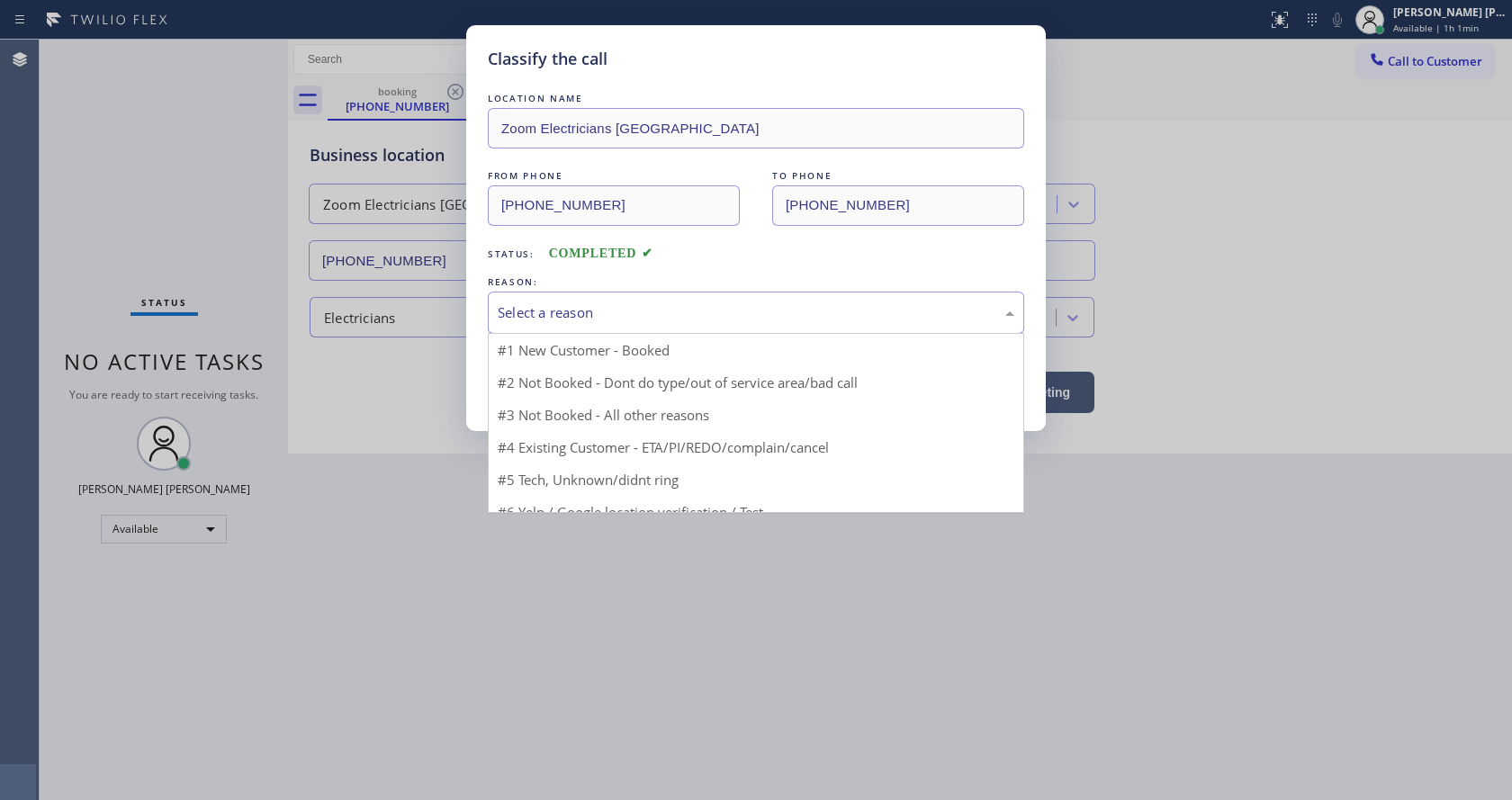
click at [543, 321] on div "Select a reason" at bounding box center [756, 312] width 516 height 21
click at [544, 321] on div "Select a reason" at bounding box center [756, 312] width 516 height 21
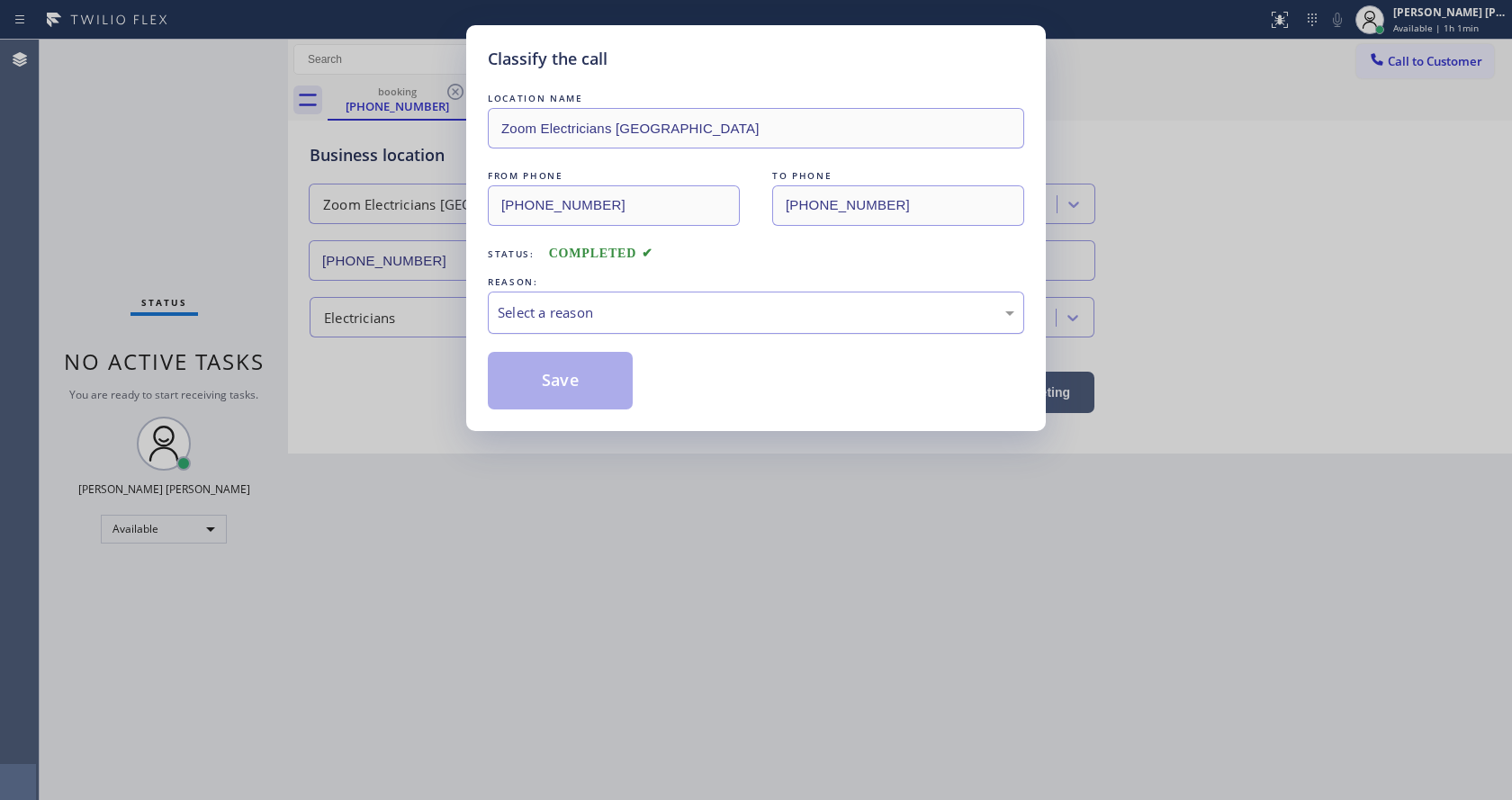
click at [544, 322] on div "Select a reason" at bounding box center [756, 312] width 516 height 21
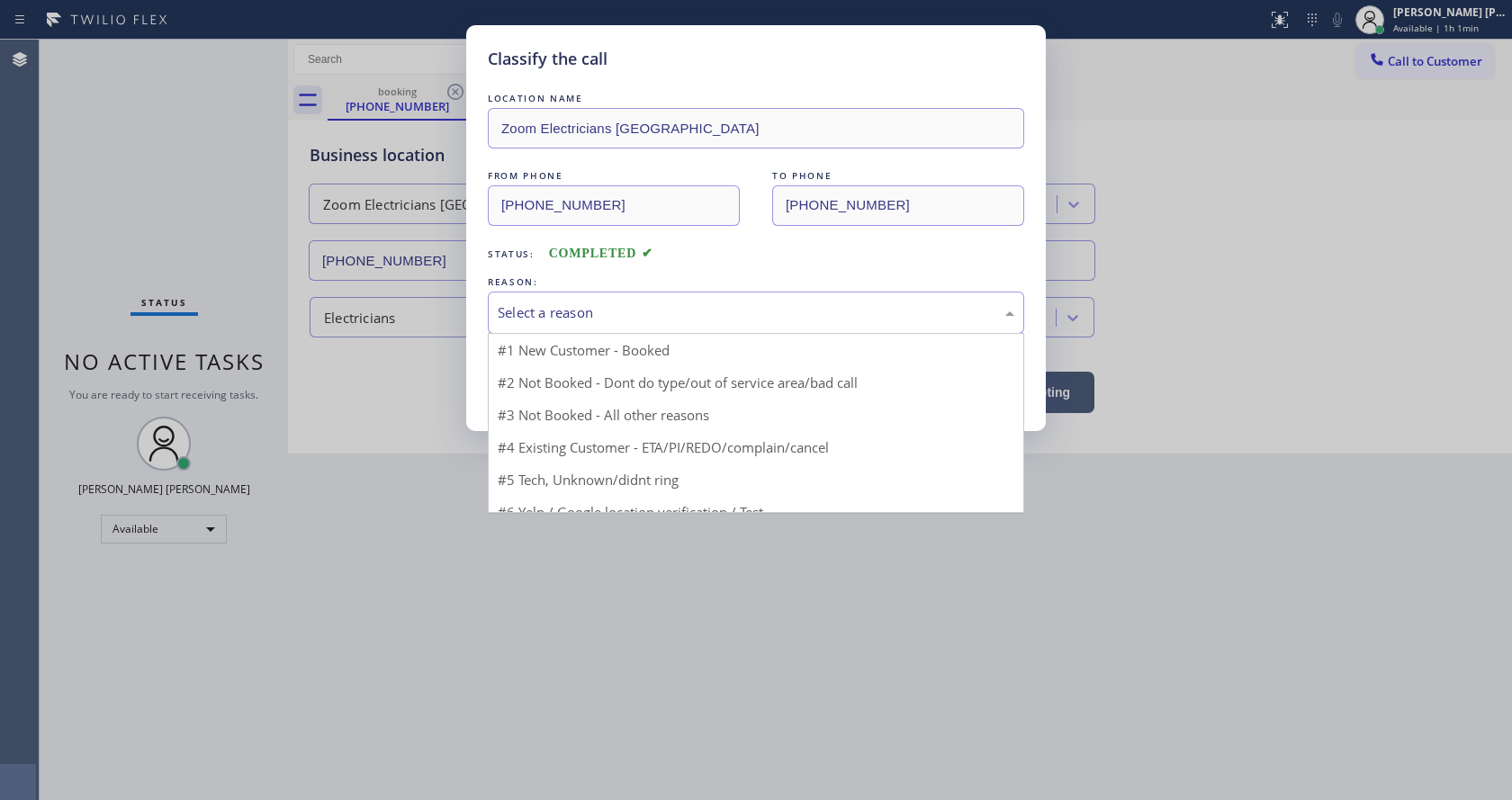
click at [544, 322] on div "Select a reason" at bounding box center [756, 312] width 516 height 21
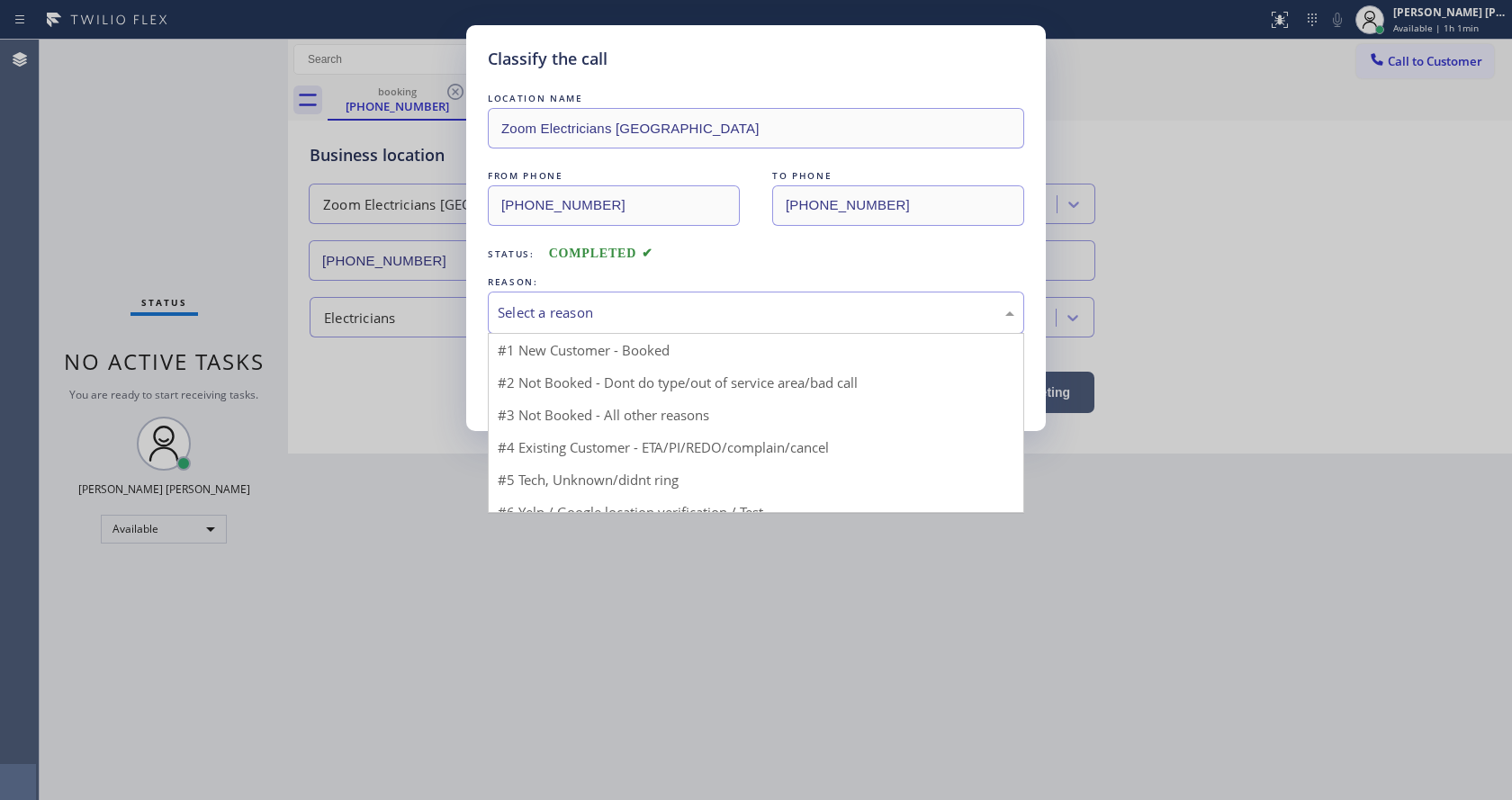
click at [544, 322] on div "Select a reason" at bounding box center [756, 312] width 516 height 21
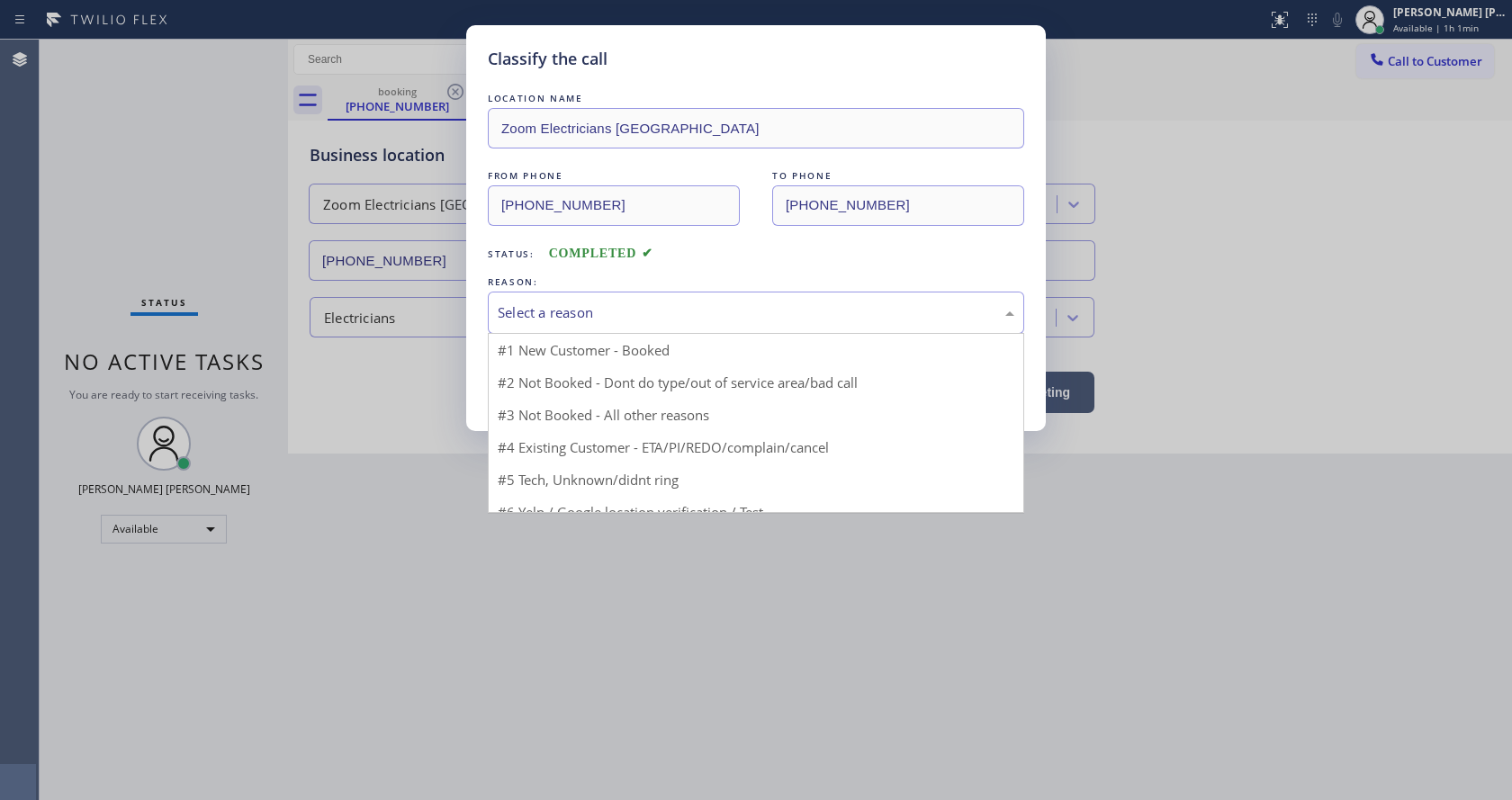
click at [544, 322] on div "Select a reason" at bounding box center [756, 312] width 516 height 21
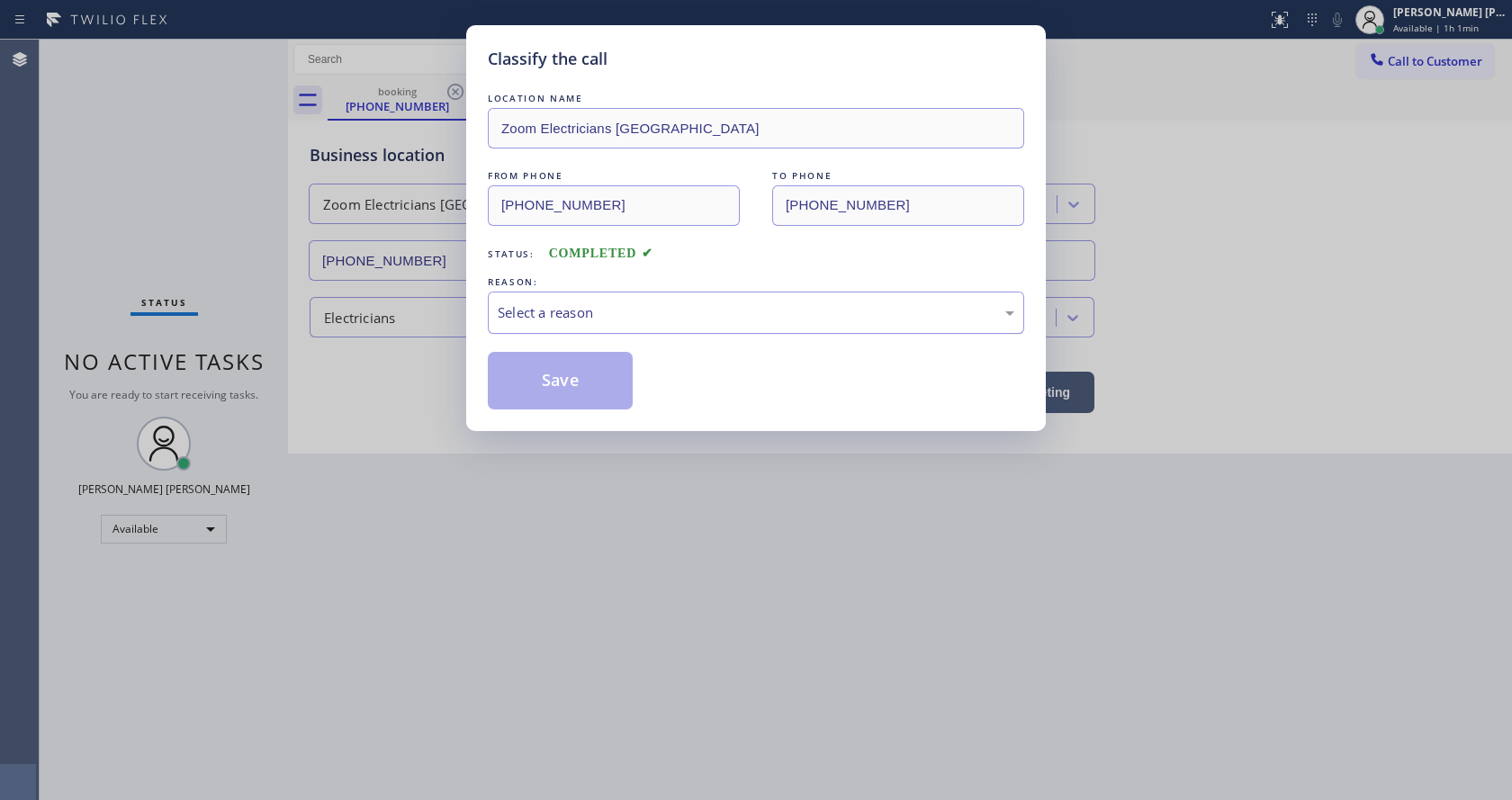
click at [544, 322] on div "Select a reason" at bounding box center [756, 312] width 516 height 21
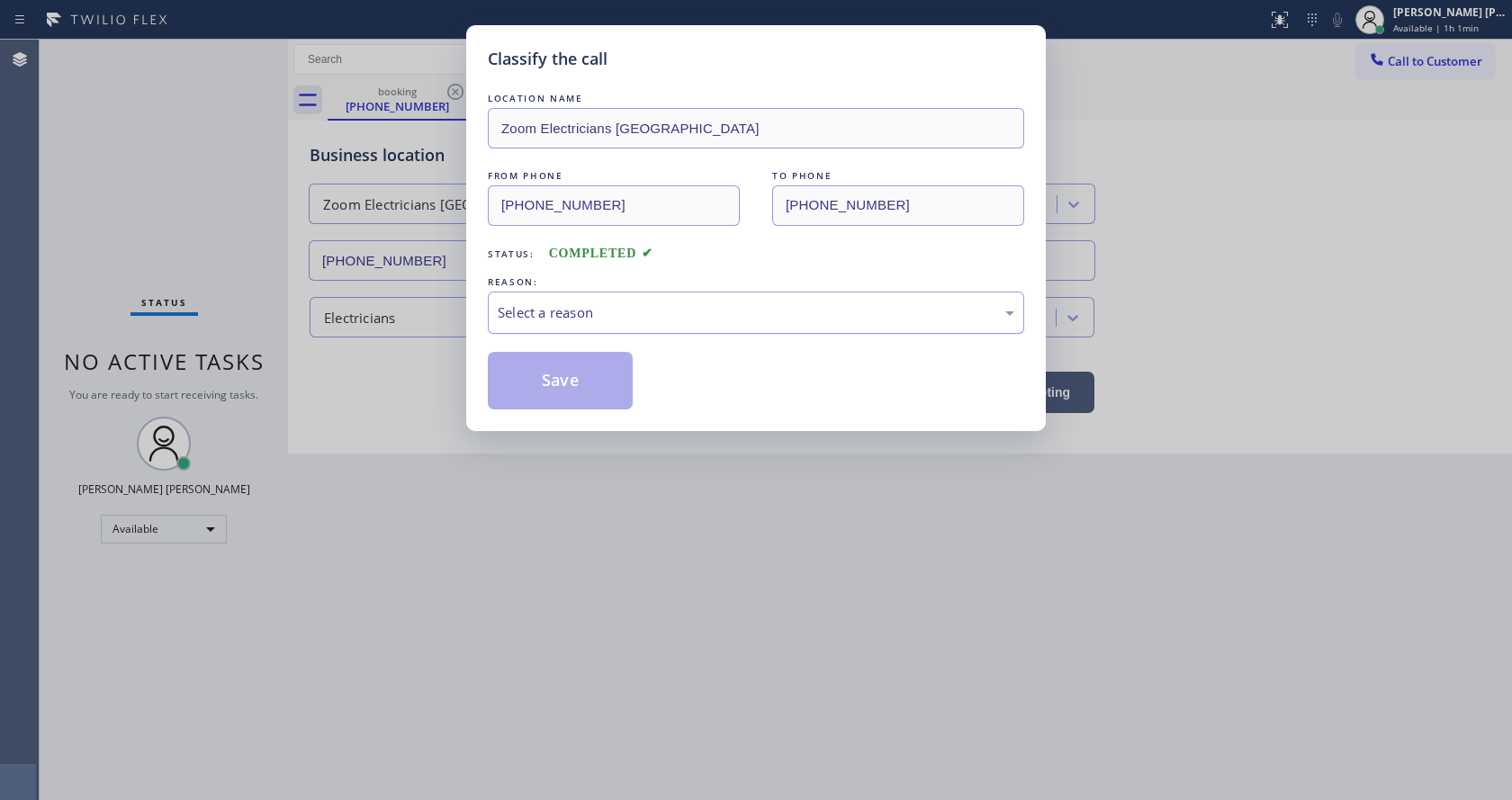
click at [544, 322] on div "Select a reason" at bounding box center [756, 312] width 516 height 21
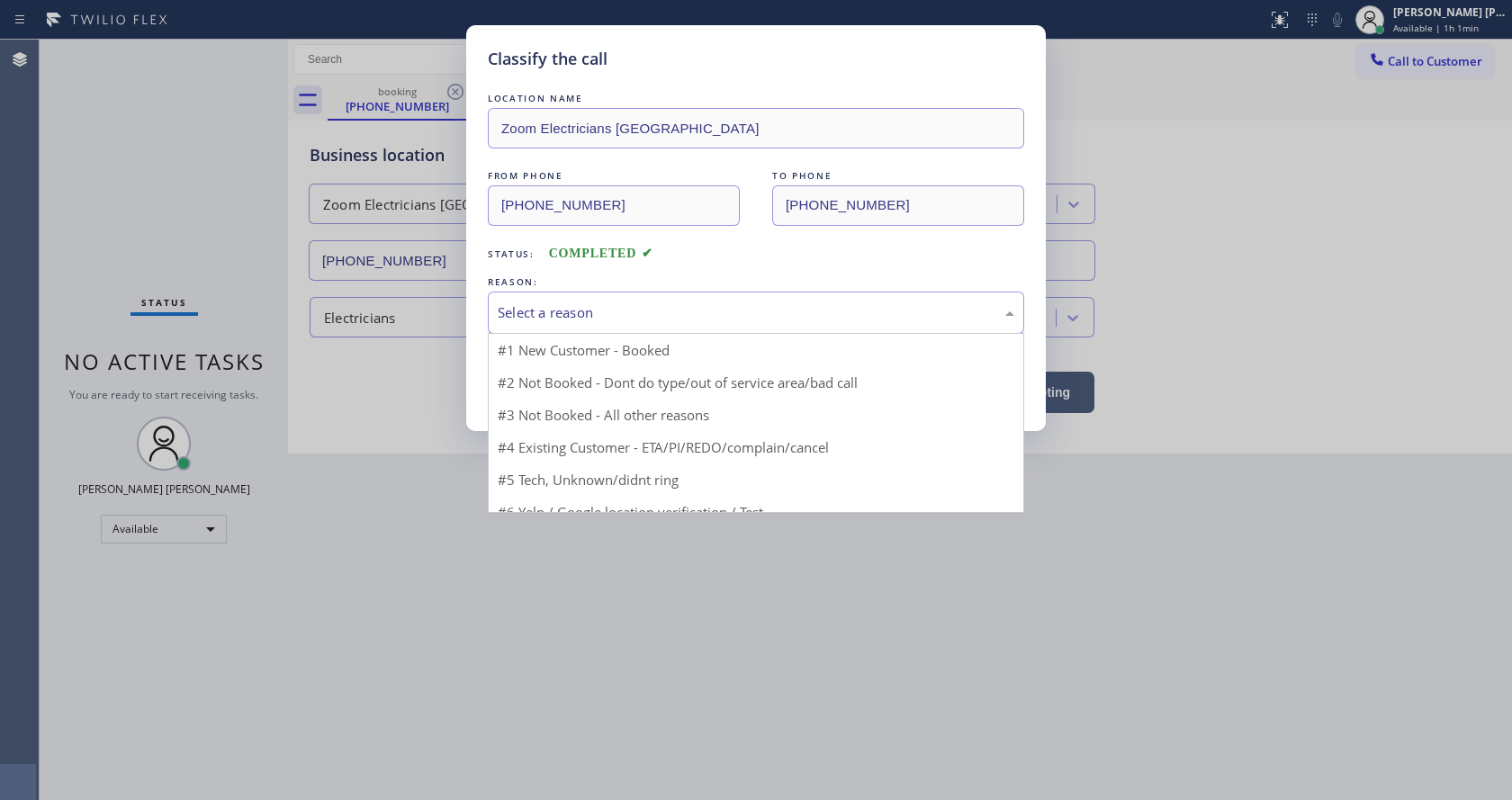
click at [544, 322] on div "Select a reason" at bounding box center [756, 312] width 516 height 21
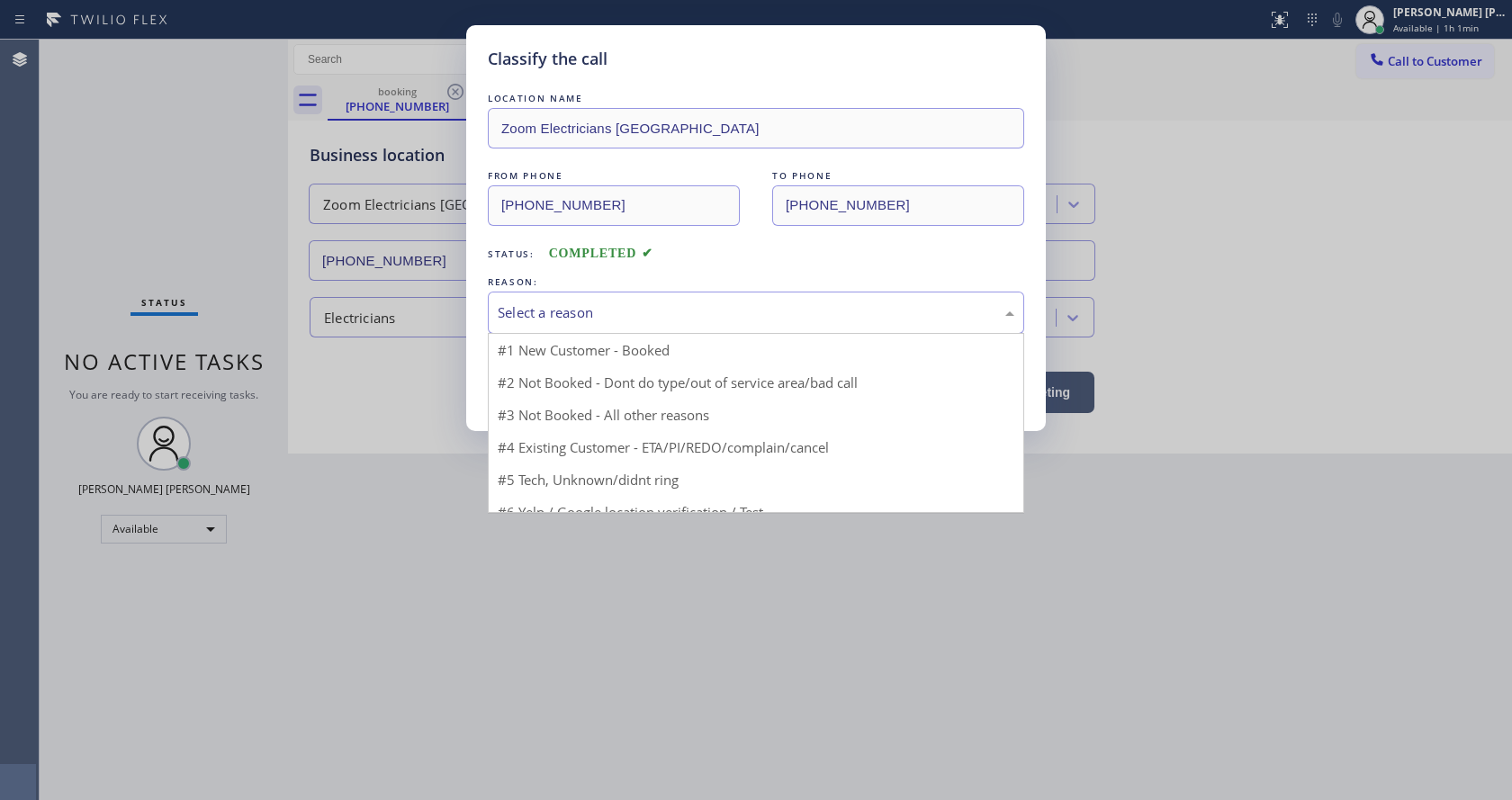
click at [544, 322] on div "Select a reason" at bounding box center [756, 312] width 516 height 21
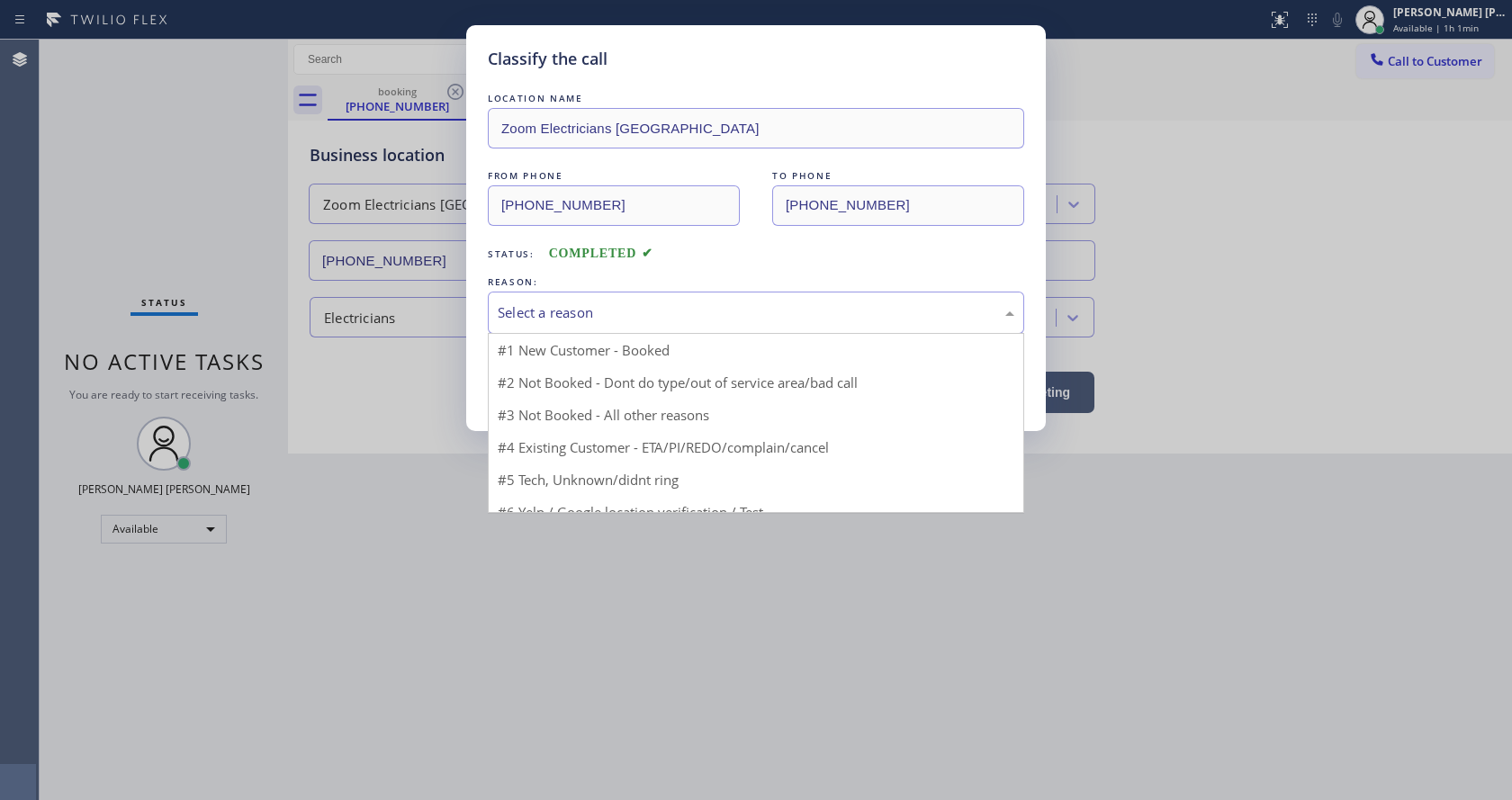
click at [544, 322] on div "Select a reason" at bounding box center [756, 312] width 516 height 21
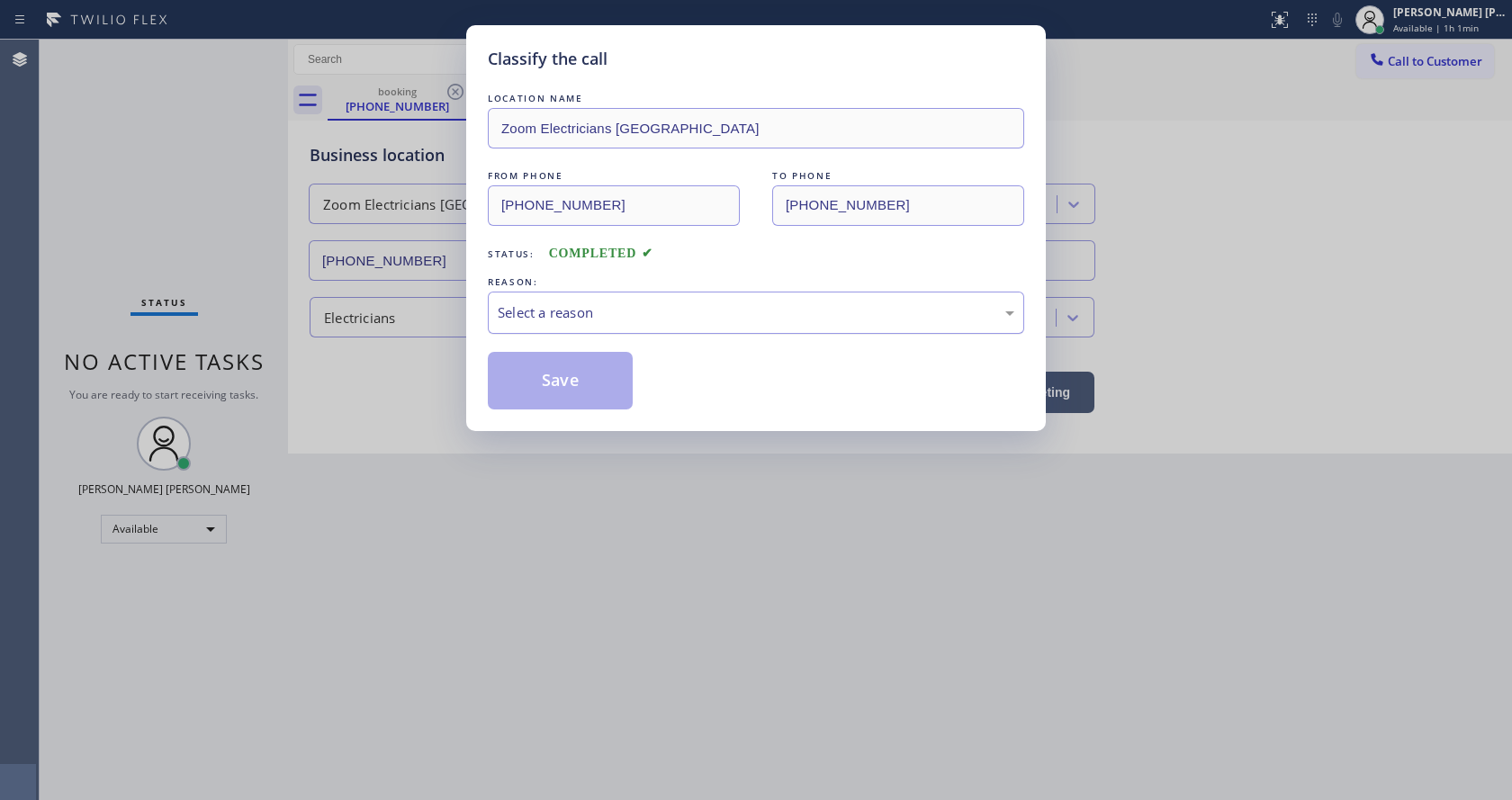
click at [544, 322] on div "Select a reason" at bounding box center [756, 312] width 516 height 21
drag, startPoint x: 544, startPoint y: 322, endPoint x: 565, endPoint y: 333, distance: 23.7
click at [552, 327] on div "Select a reason" at bounding box center [756, 312] width 536 height 42
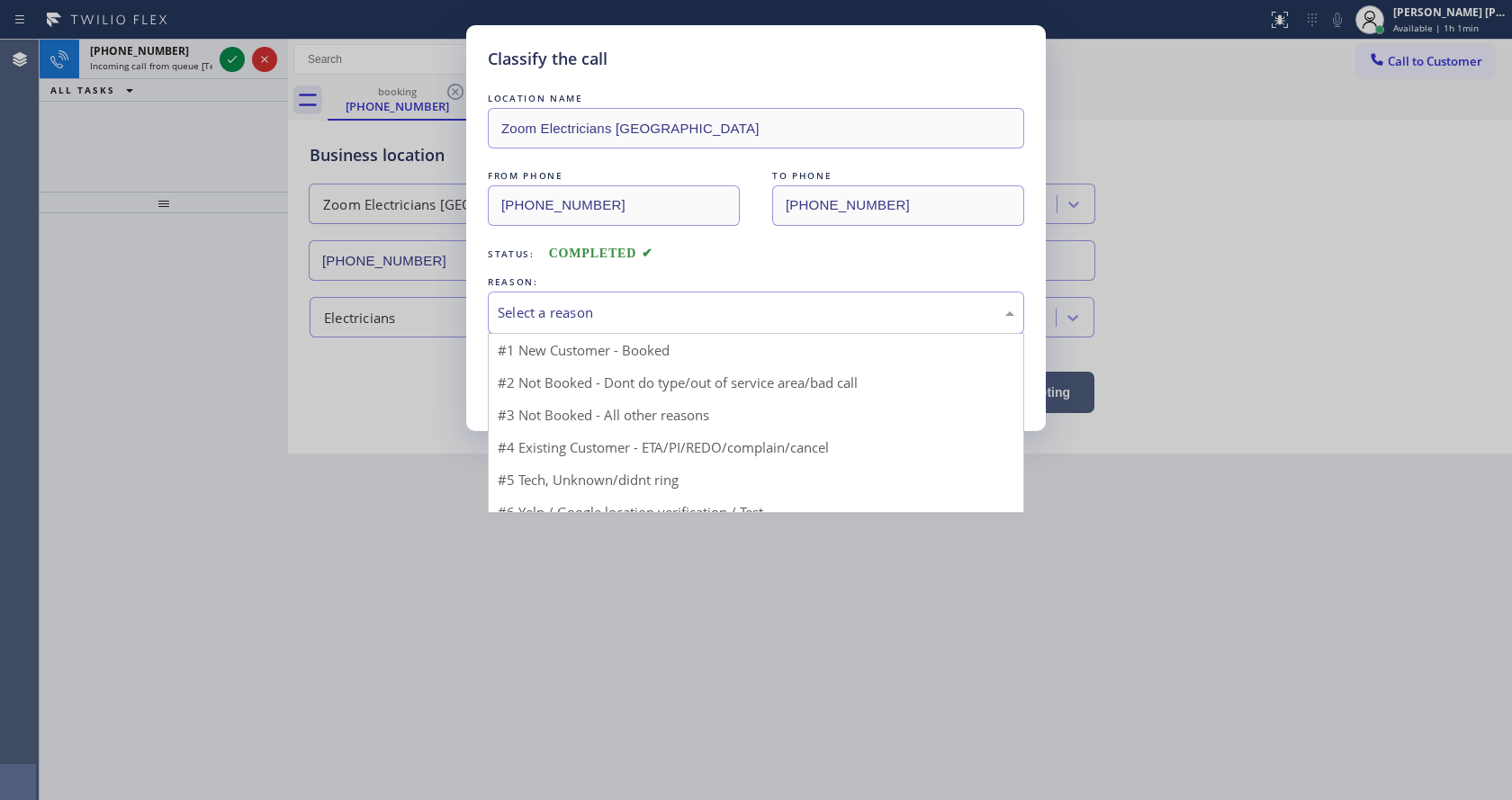
click at [562, 331] on div "Select a reason" at bounding box center [756, 312] width 536 height 42
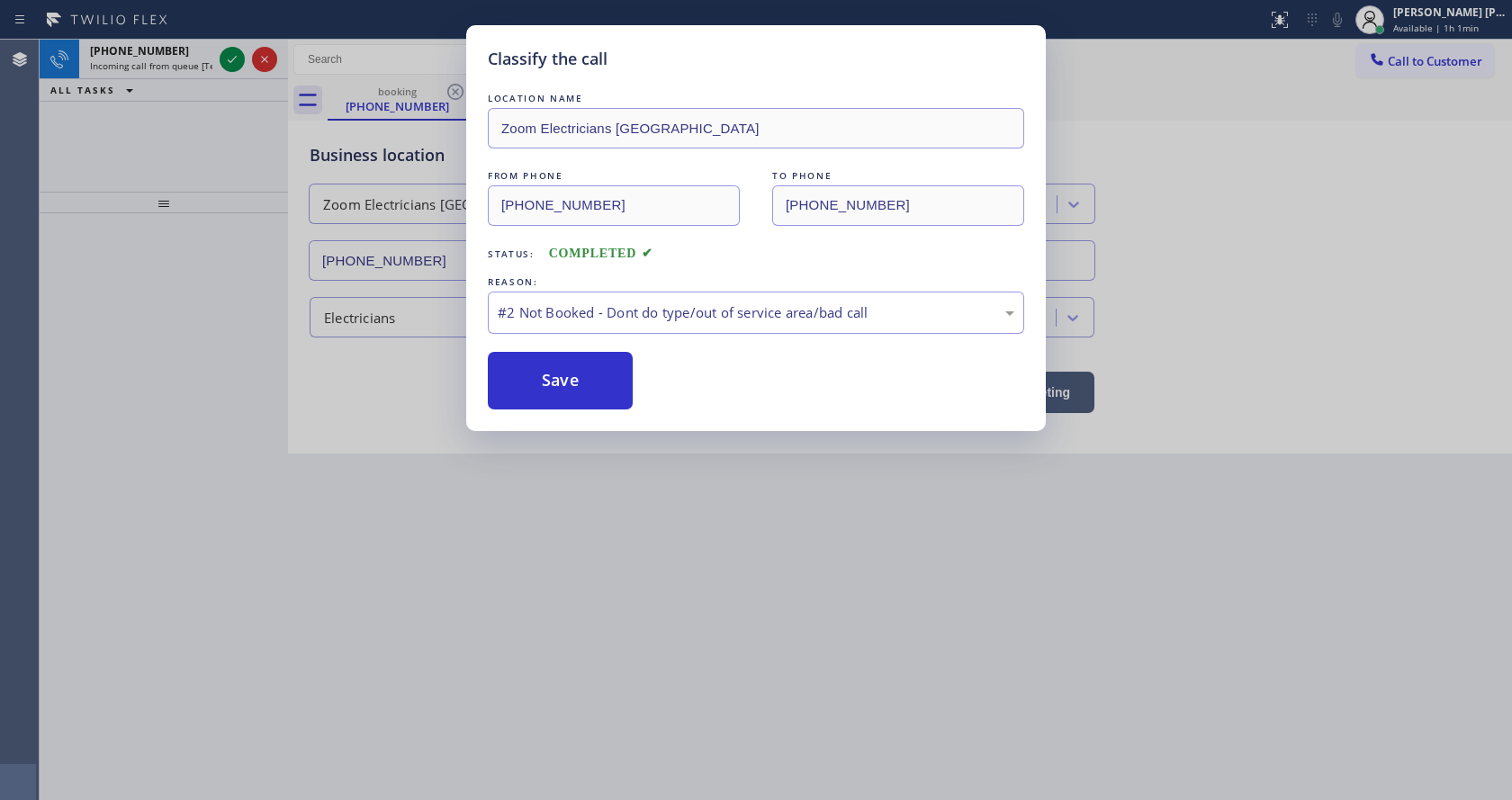
click at [541, 376] on button "Save" at bounding box center [561, 381] width 145 height 58
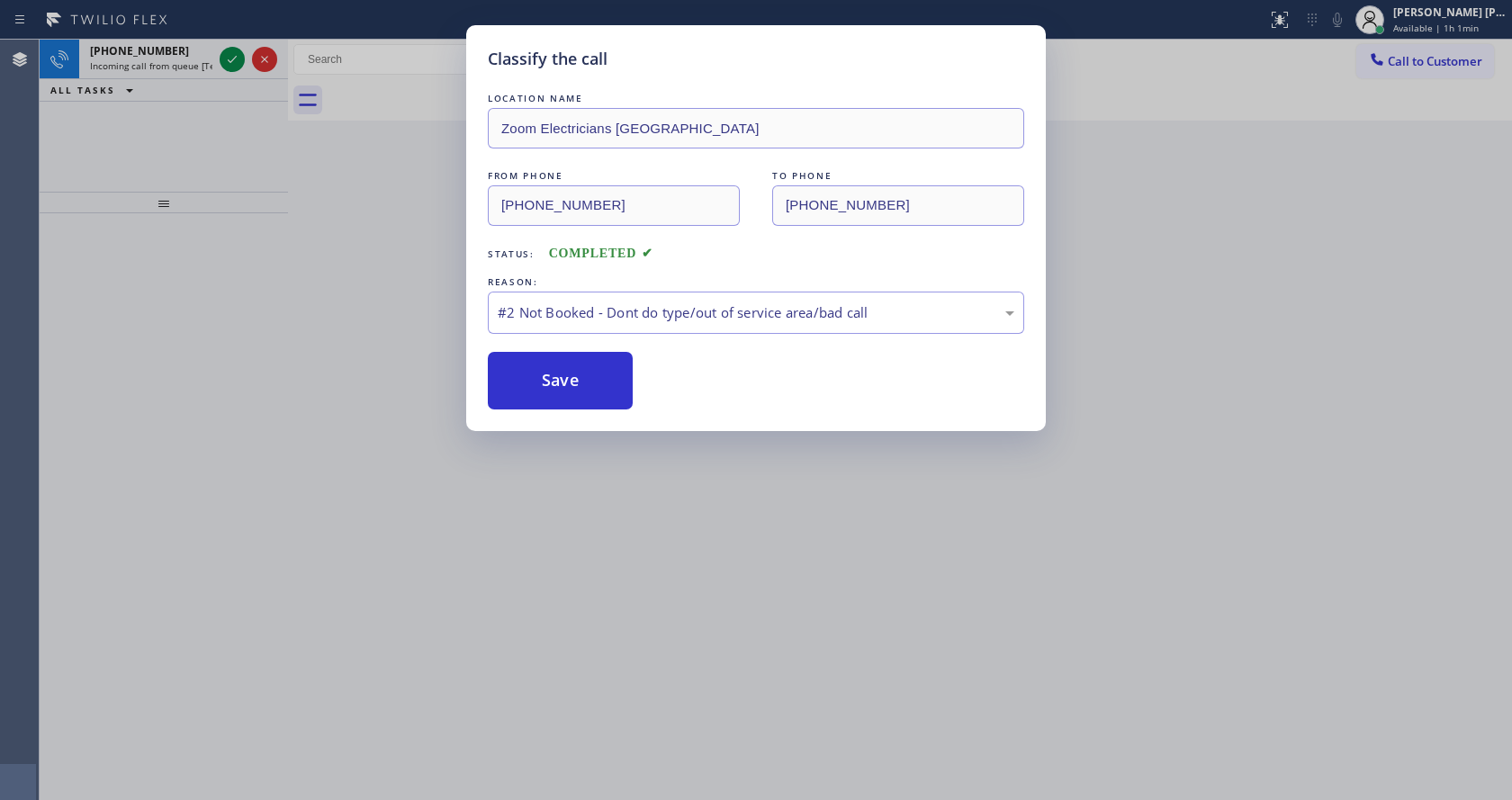
click at [541, 376] on button "Save" at bounding box center [561, 381] width 145 height 58
click at [542, 363] on button "Save" at bounding box center [561, 381] width 145 height 58
click at [543, 363] on button "Save" at bounding box center [561, 381] width 145 height 58
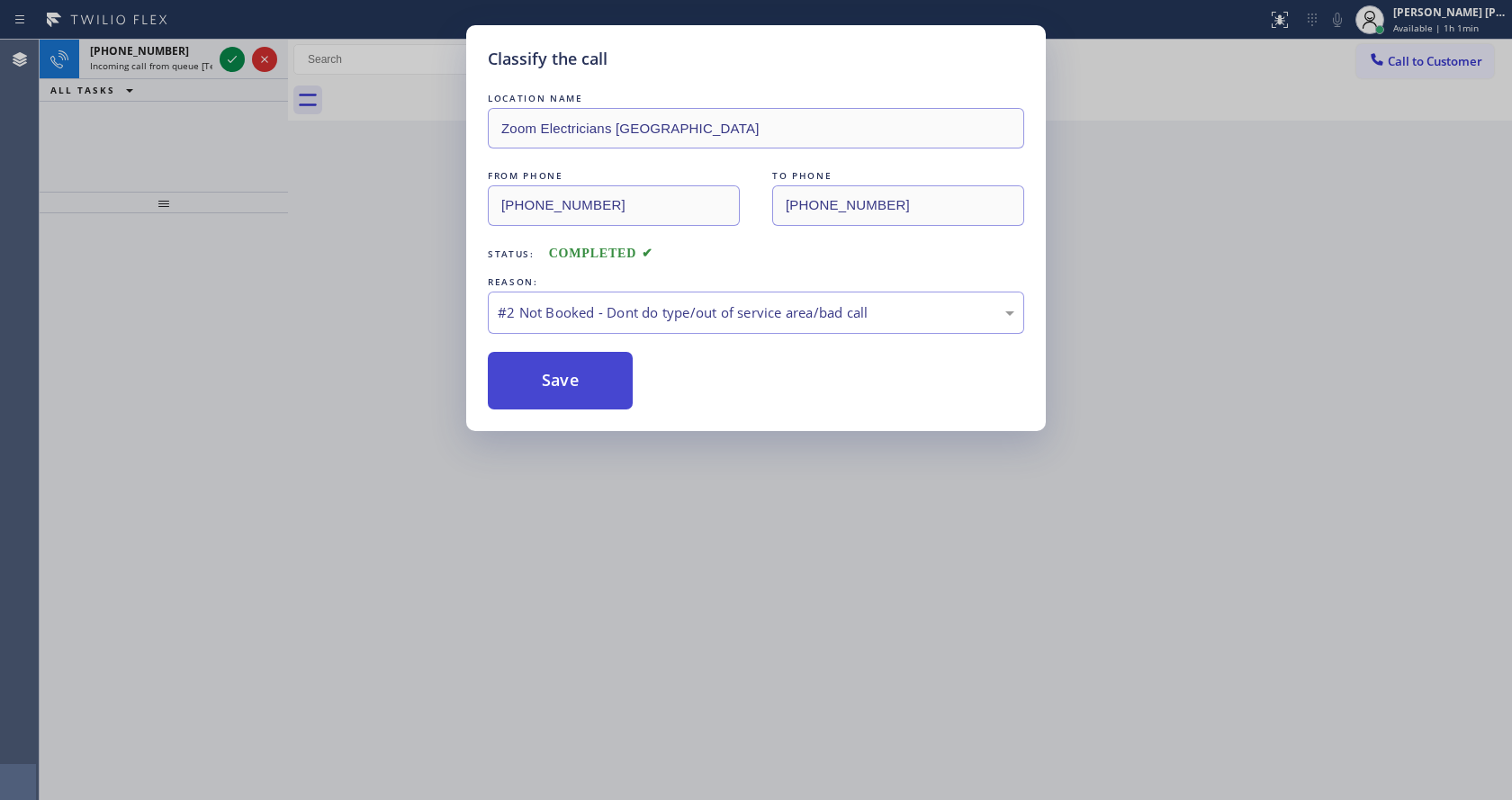
click at [543, 363] on button "Save" at bounding box center [561, 381] width 145 height 58
click at [562, 371] on button "Save" at bounding box center [561, 381] width 145 height 58
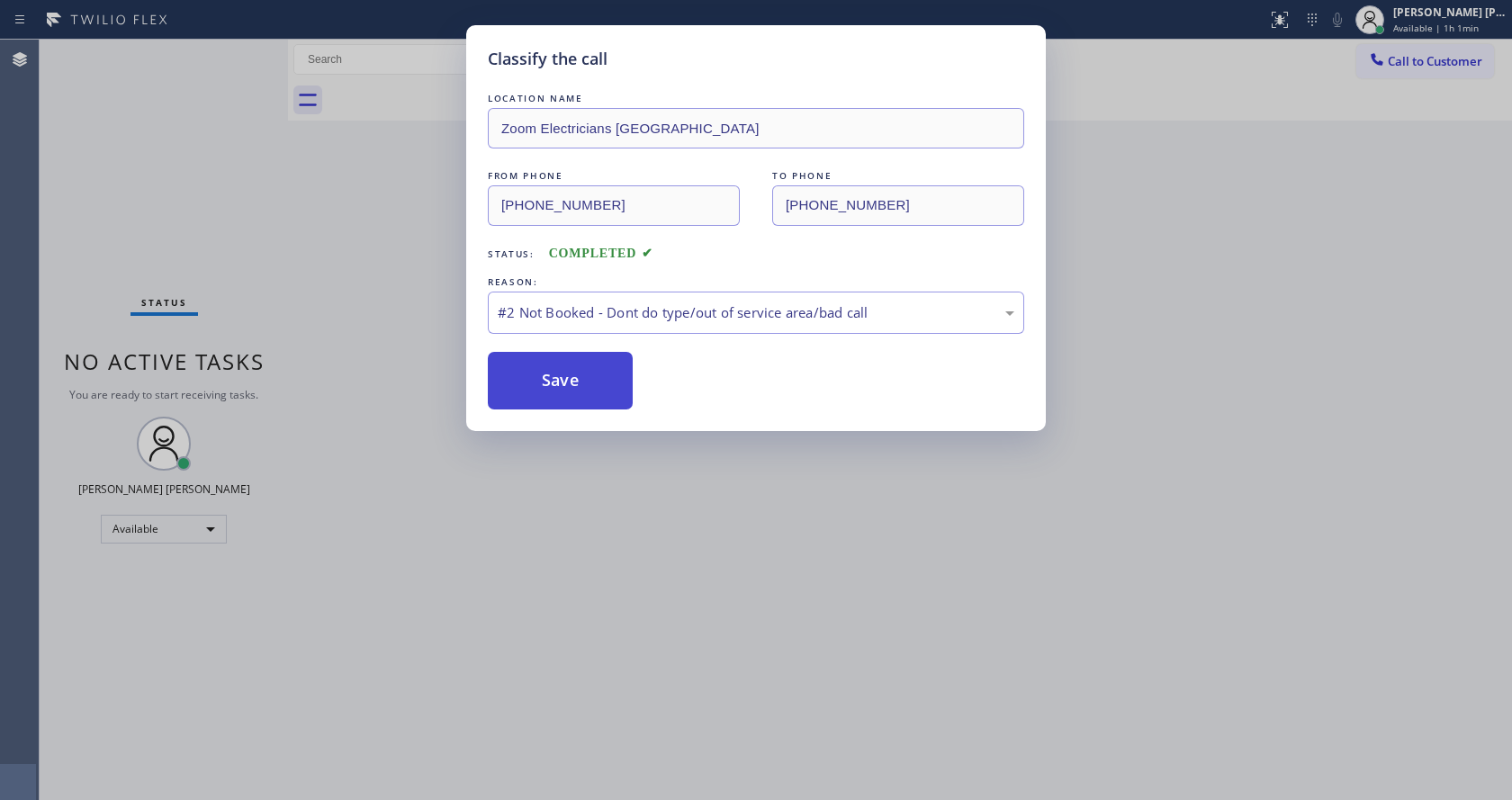
click at [572, 363] on button "Save" at bounding box center [561, 381] width 145 height 58
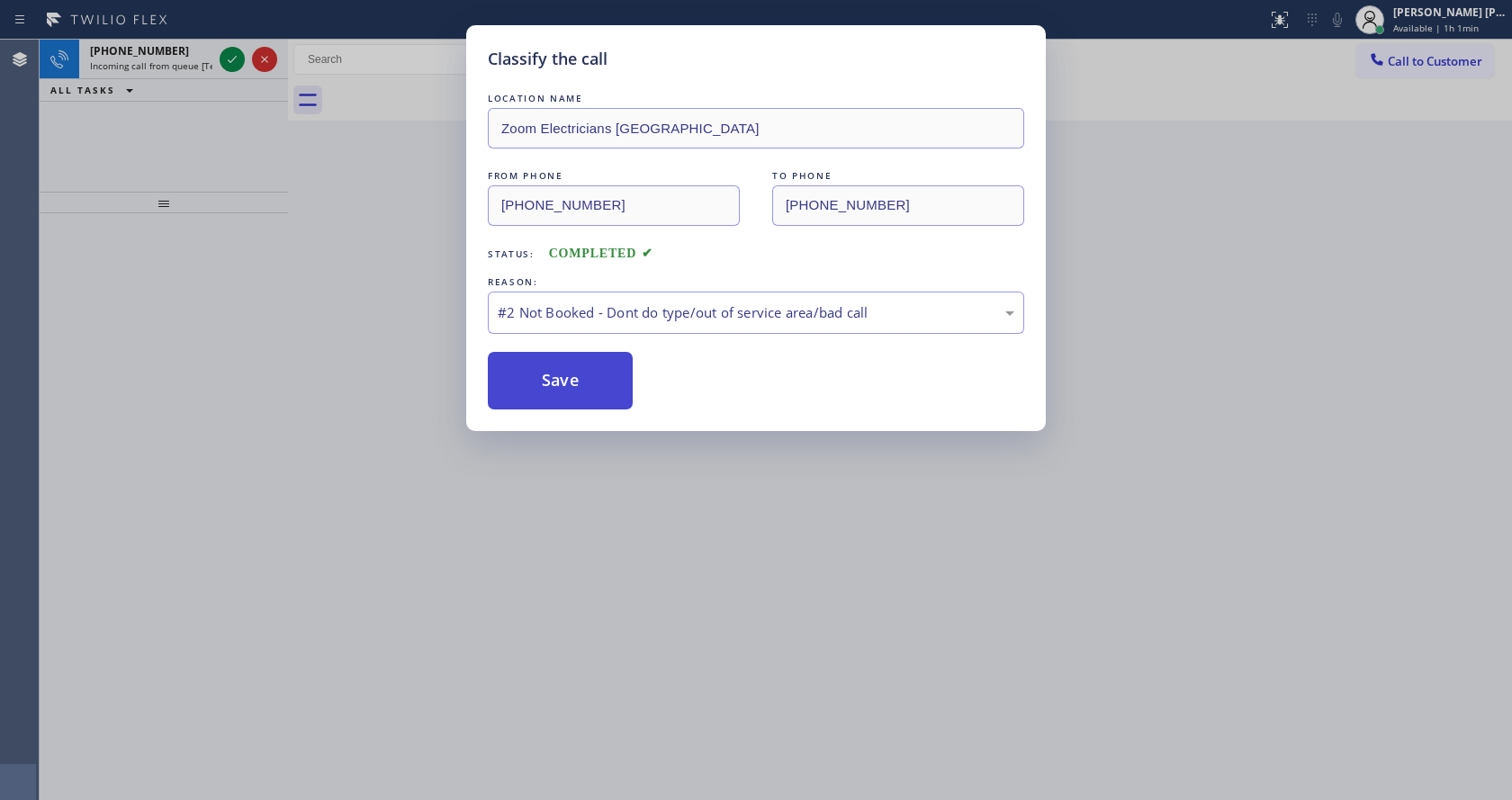
click at [564, 362] on button "Save" at bounding box center [561, 381] width 145 height 58
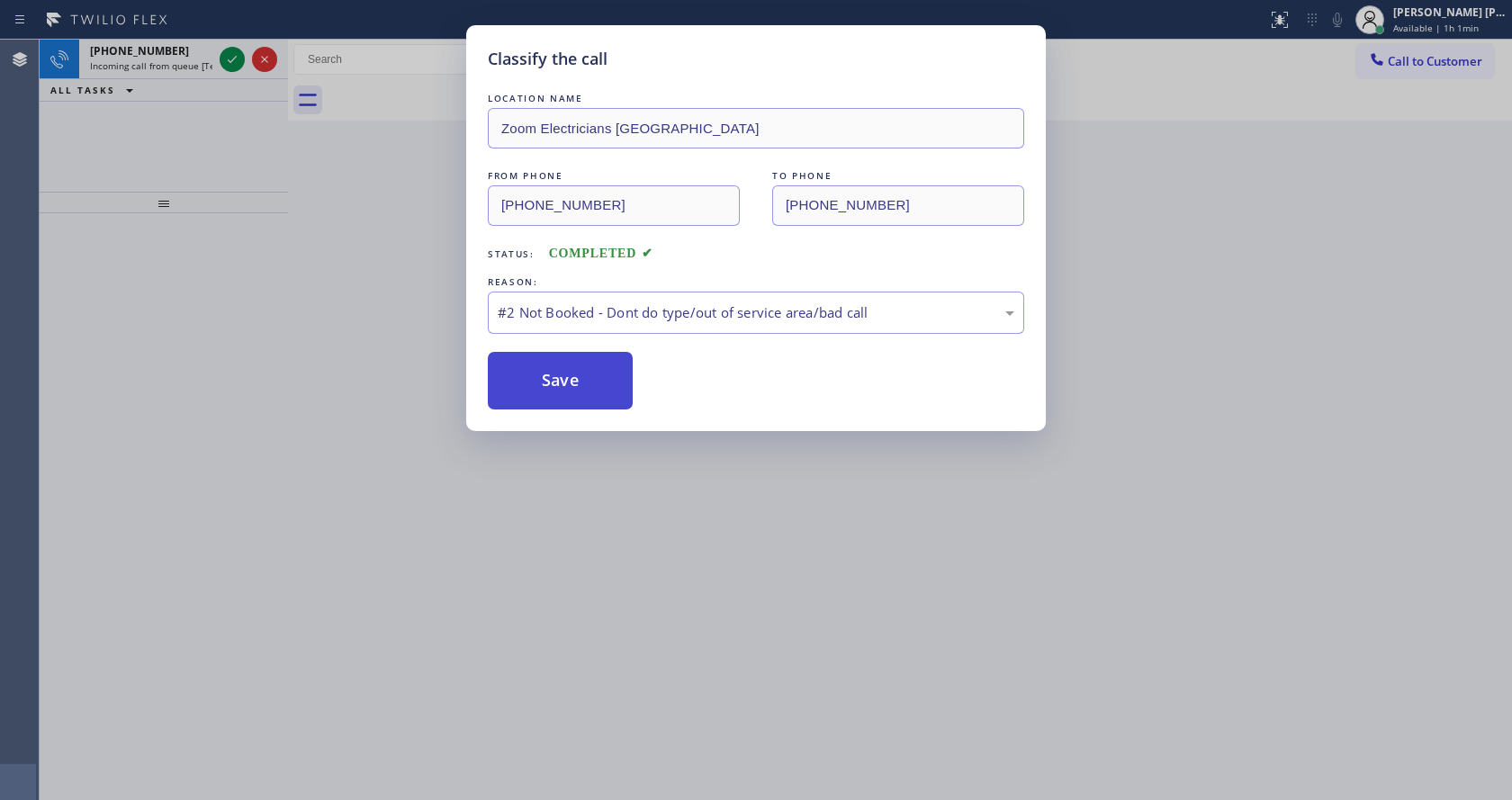
click at [567, 365] on button "Save" at bounding box center [561, 381] width 145 height 58
click at [568, 368] on button "Save" at bounding box center [561, 381] width 145 height 58
click at [583, 381] on button "Save" at bounding box center [561, 381] width 145 height 58
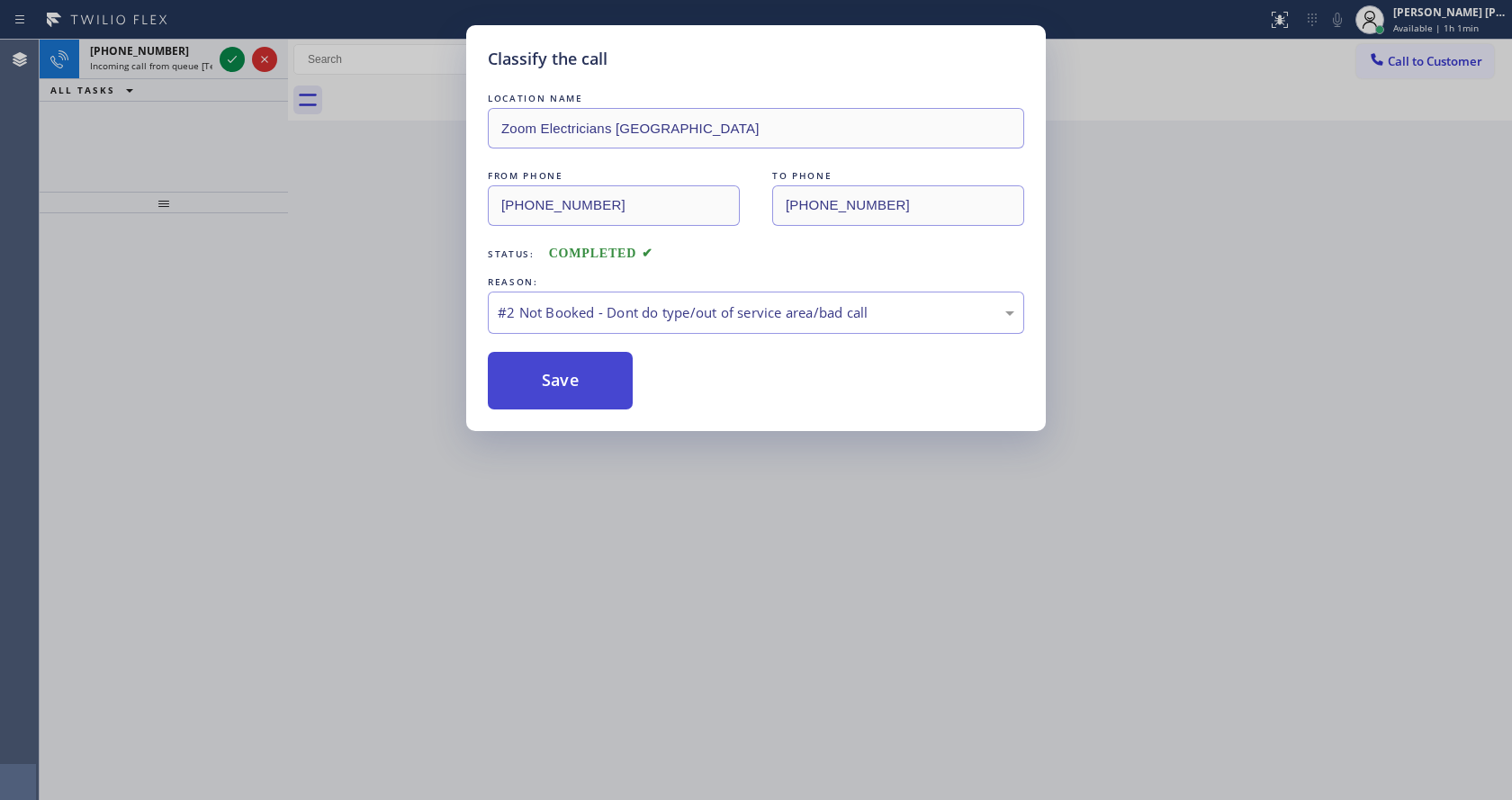
click at [585, 382] on button "Save" at bounding box center [561, 381] width 145 height 58
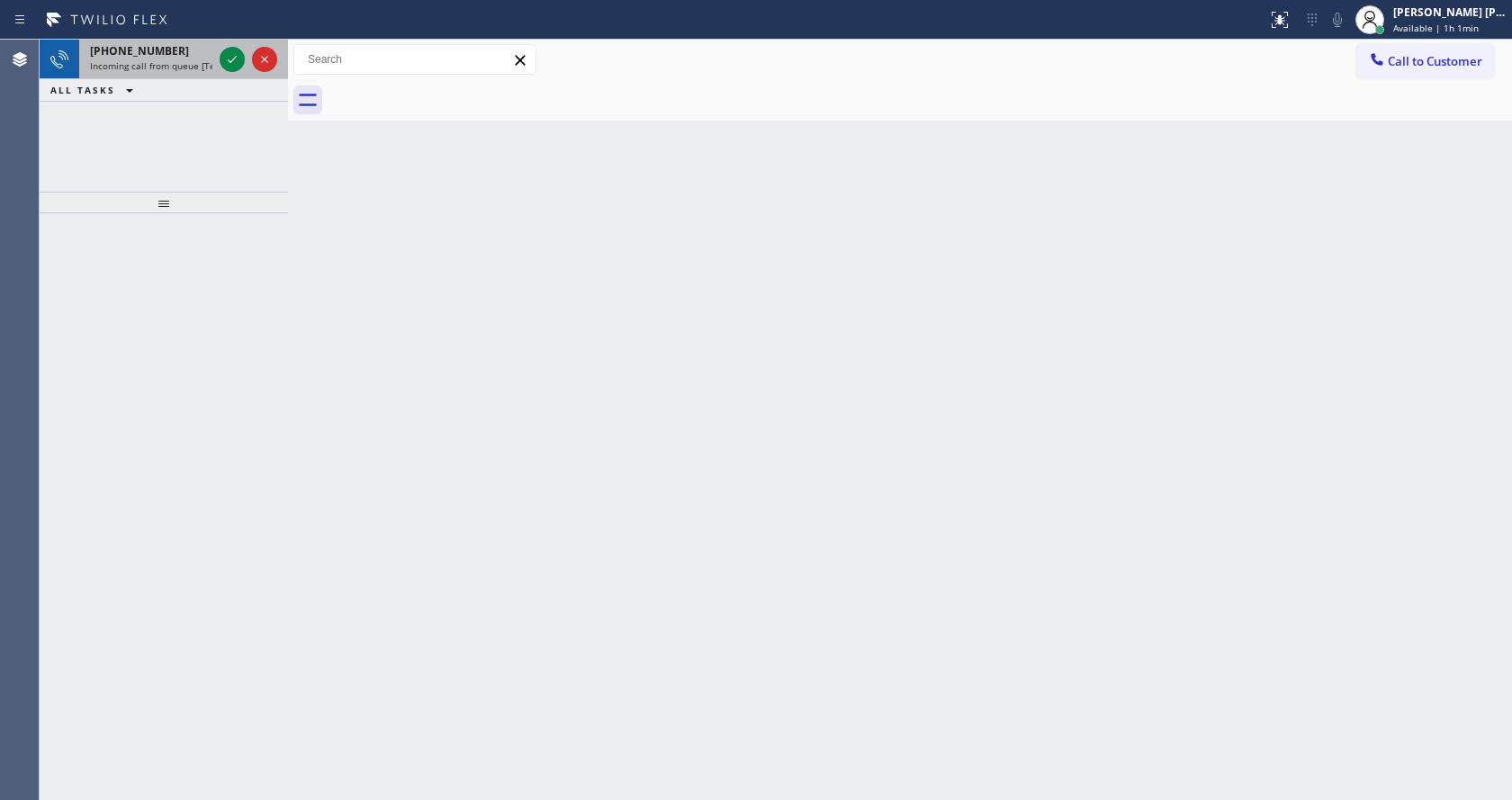
click at [157, 65] on span "Incoming call from queue [Test] All" at bounding box center [165, 66] width 149 height 13
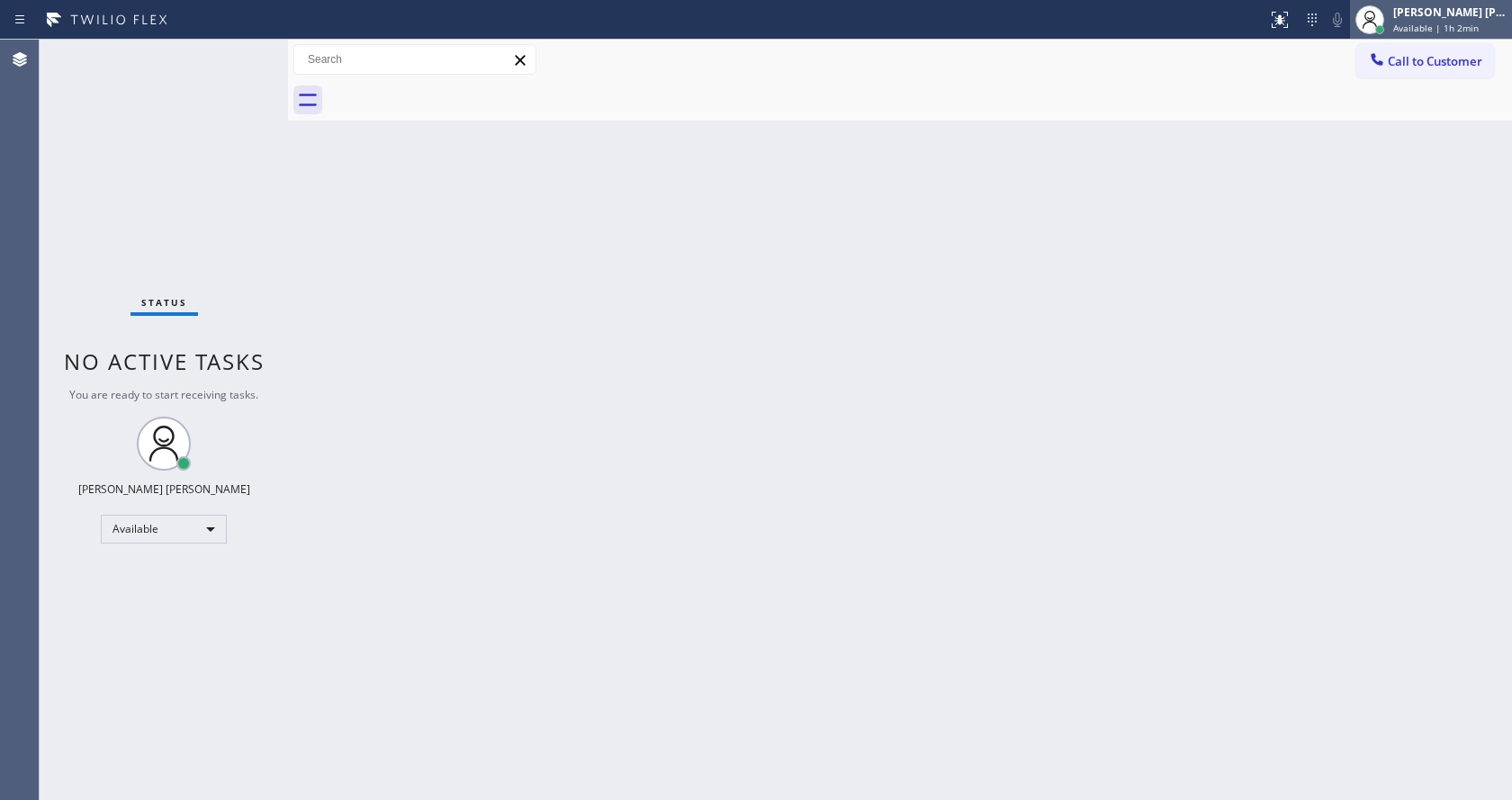
click at [1416, 35] on div "Jen Rose Villanueva Available | 1h 2min" at bounding box center [1431, 20] width 162 height 39
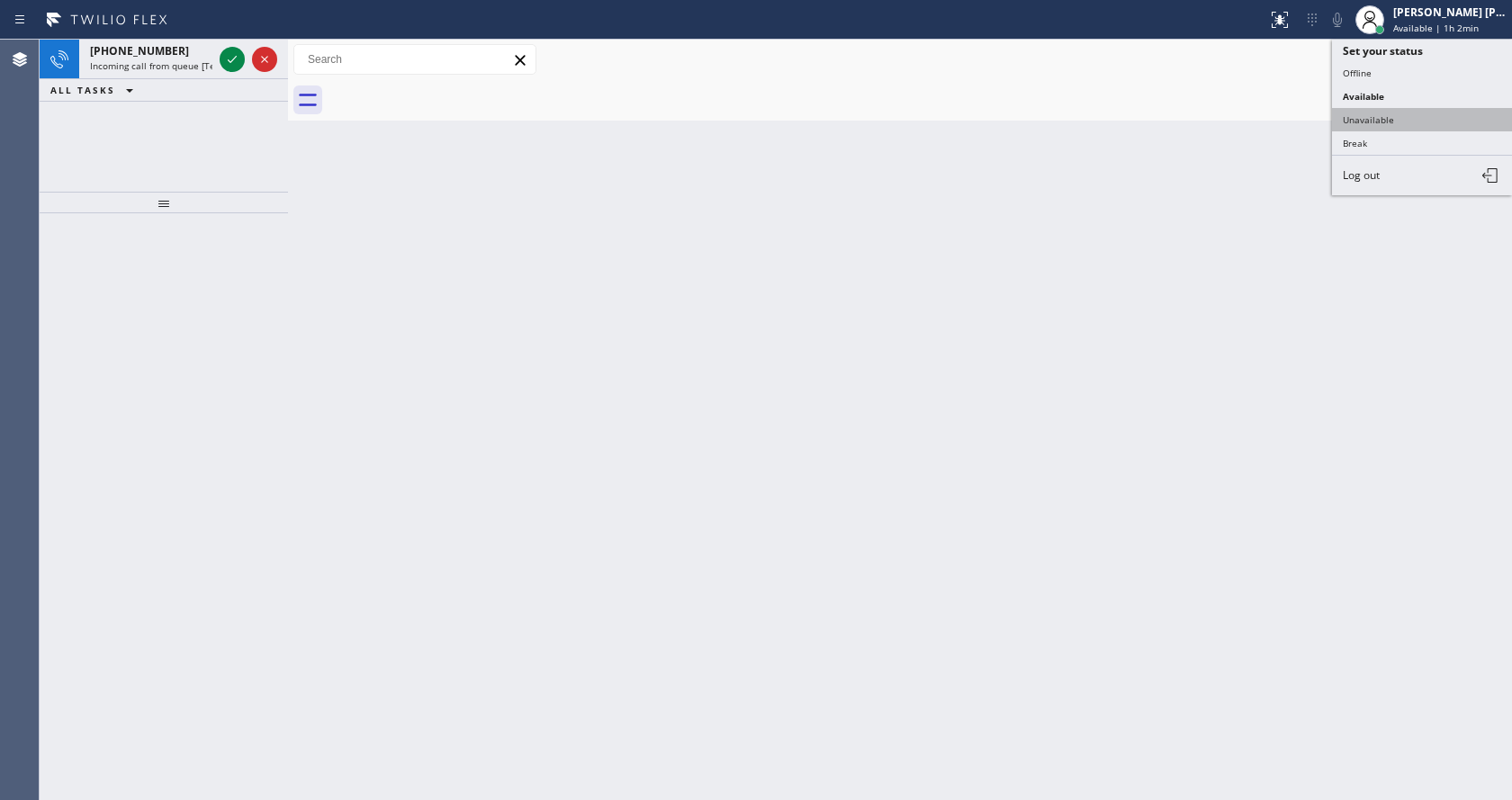
click at [1401, 122] on button "Unavailable" at bounding box center [1422, 120] width 180 height 24
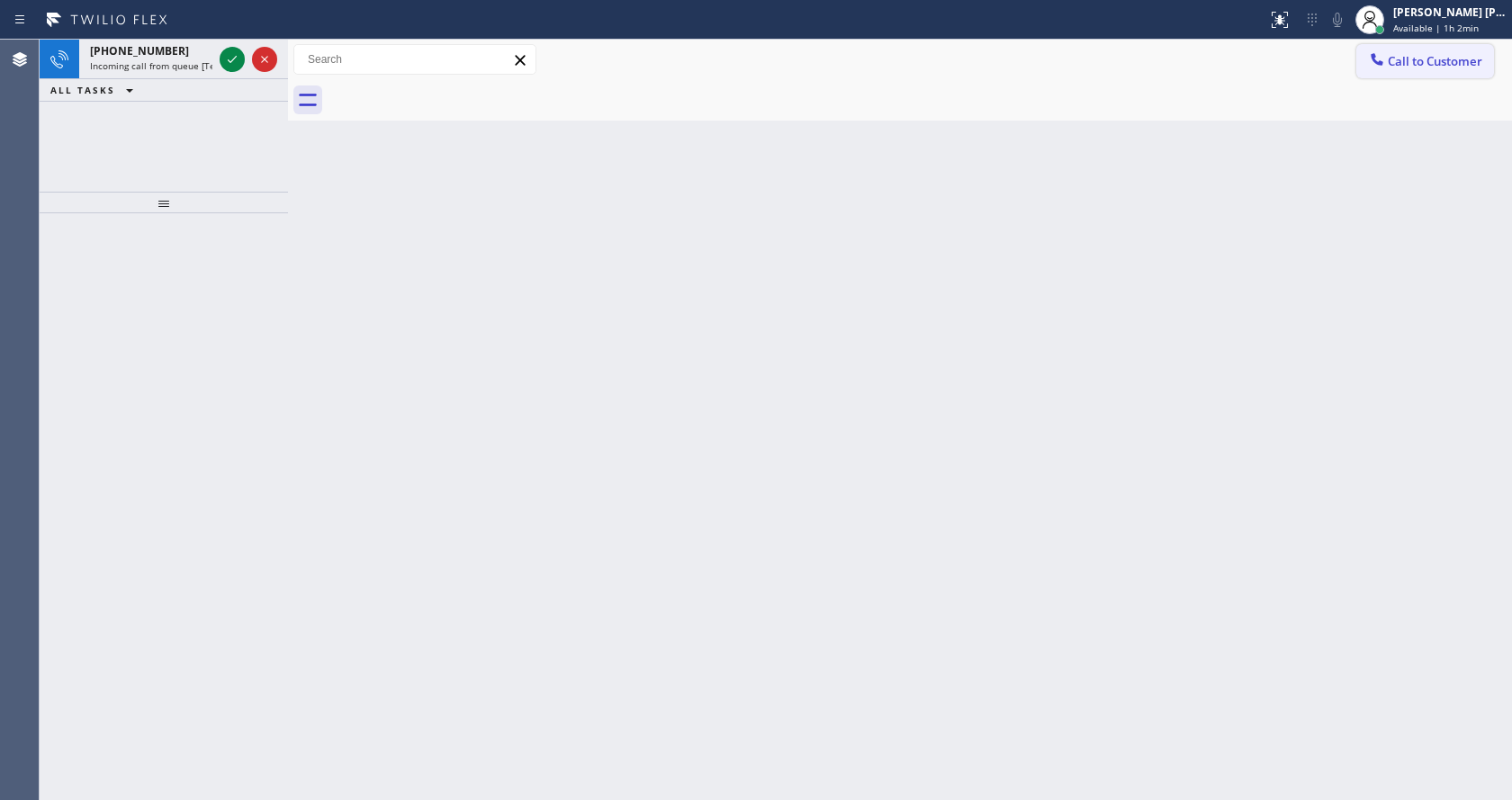
click at [1412, 71] on button "Call to Customer" at bounding box center [1426, 61] width 137 height 34
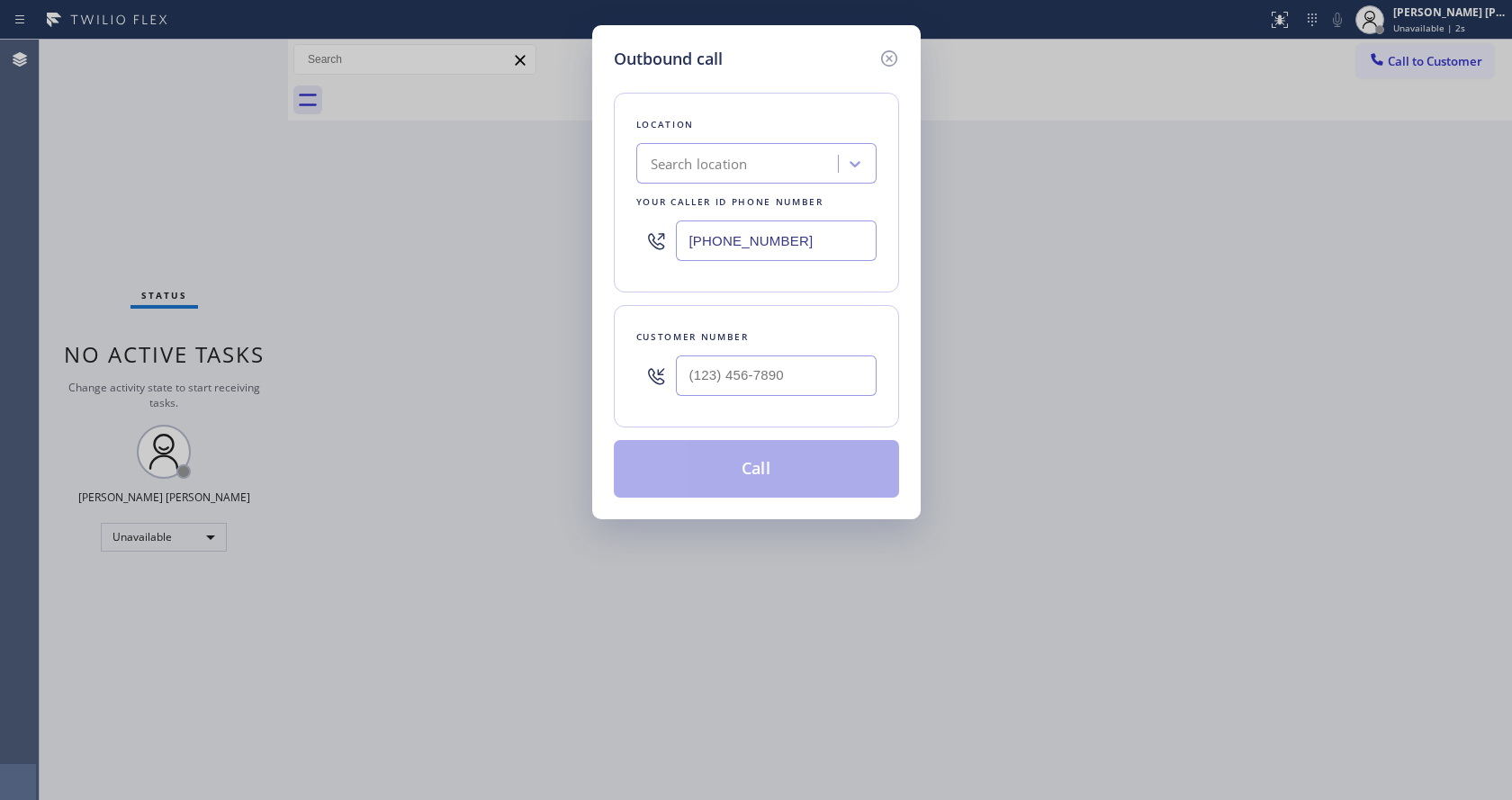
click at [713, 242] on input "[PHONE_NUMBER]" at bounding box center [777, 240] width 200 height 40
paste input "415) 496-0360"
type input "(415) 496-0360"
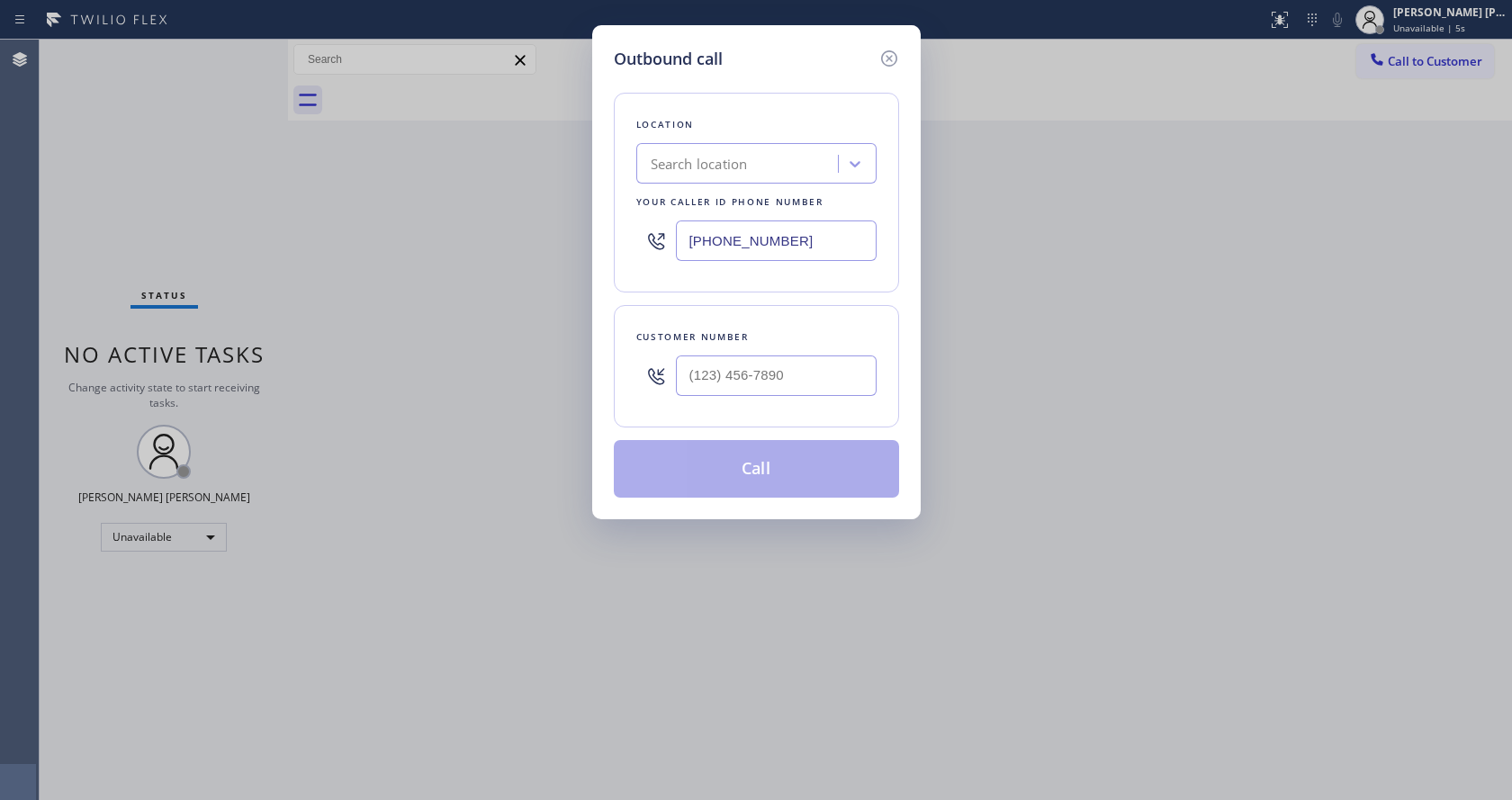
click at [430, 775] on div "Outbound call Location Search location Your caller id phone number (415) 496-03…" at bounding box center [756, 400] width 1512 height 800
click at [746, 368] on input "(___) ___-____" at bounding box center [777, 375] width 200 height 40
paste input "415) 583-2049"
click at [846, 356] on input "(415) 583-2049" at bounding box center [777, 375] width 200 height 40
type input "(415) 583-2049"
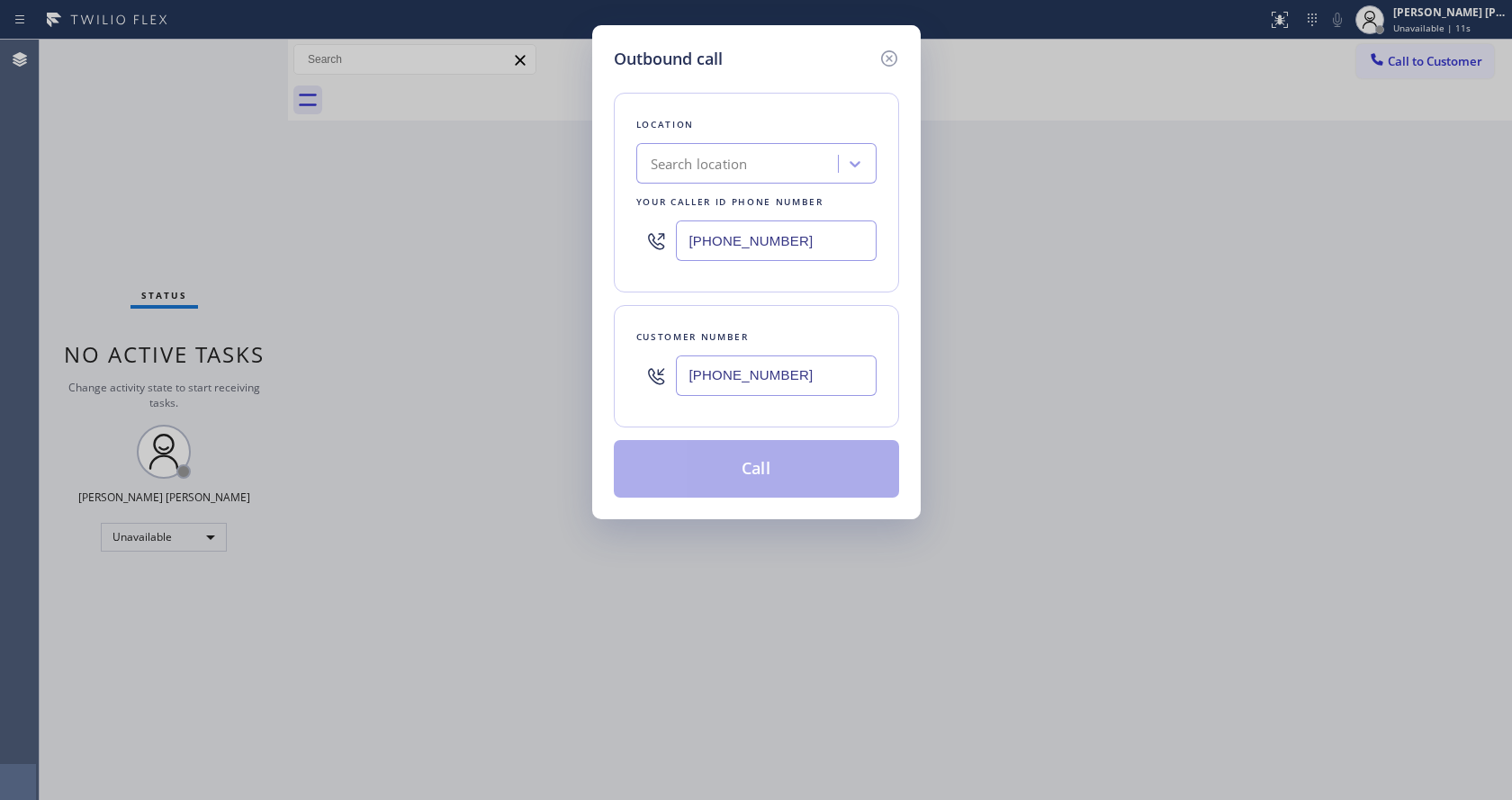
click at [788, 326] on div "Customer number (415) 583-2049" at bounding box center [756, 366] width 286 height 123
click at [810, 363] on input "(415) 583-2049" at bounding box center [777, 375] width 200 height 40
click at [889, 64] on icon at bounding box center [890, 59] width 22 height 22
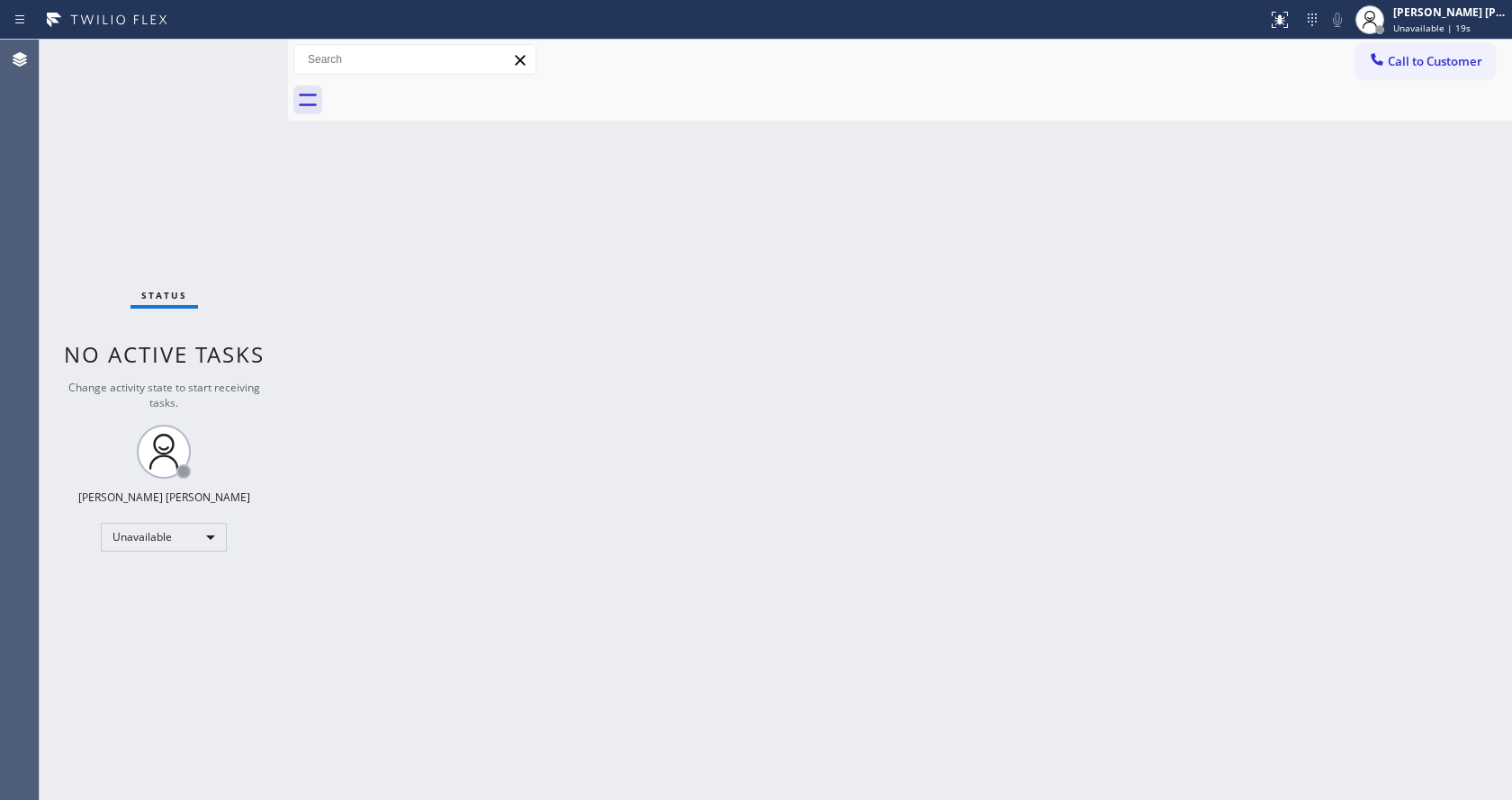
click at [965, 231] on div "Back to Dashboard Change Sender ID Customers Technicians Select a contact Outbo…" at bounding box center [899, 419] width 1224 height 761
click at [1431, 16] on div "[PERSON_NAME] [PERSON_NAME]" at bounding box center [1450, 13] width 114 height 16
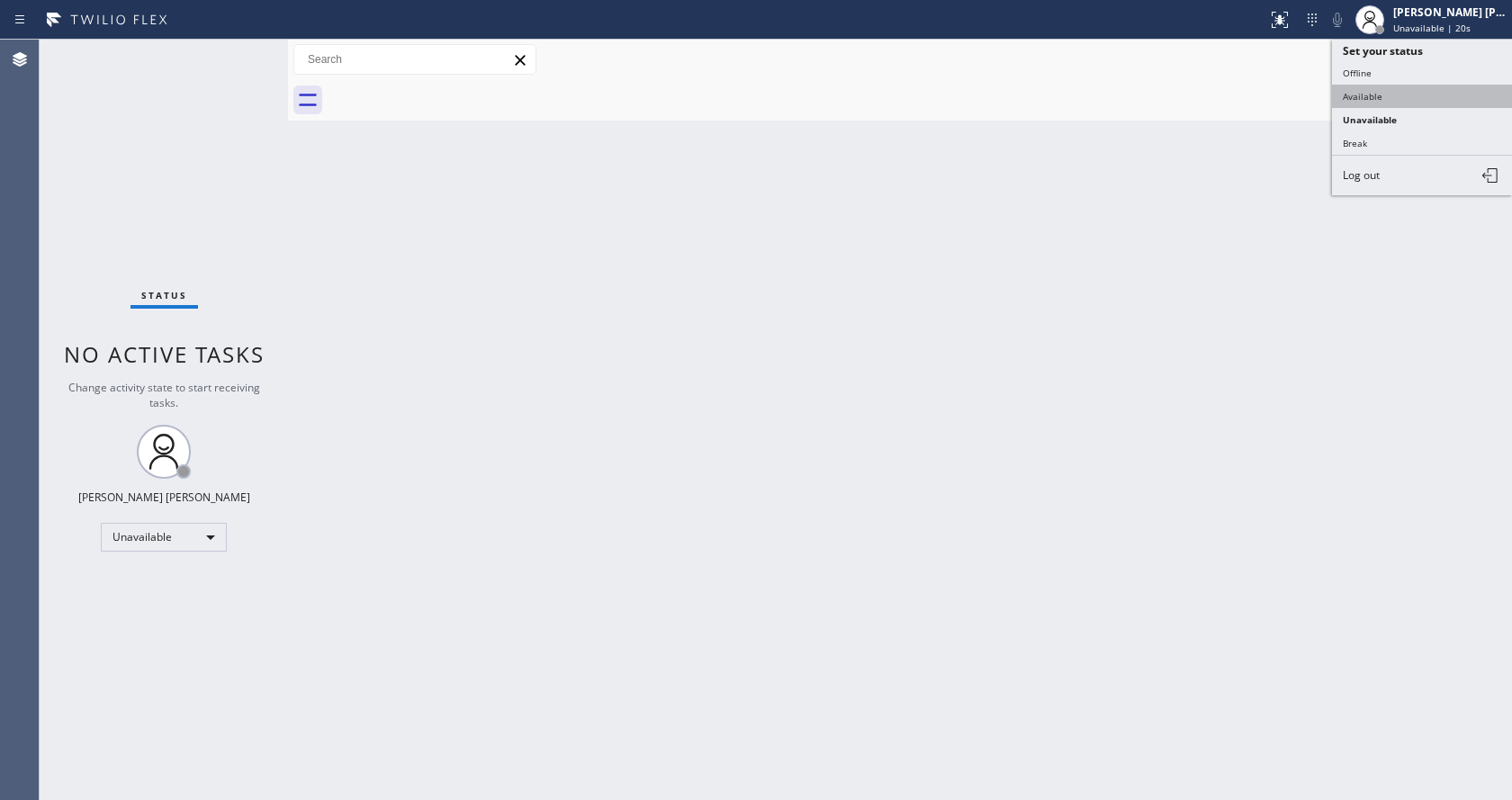
click at [1390, 87] on button "Available" at bounding box center [1422, 96] width 180 height 24
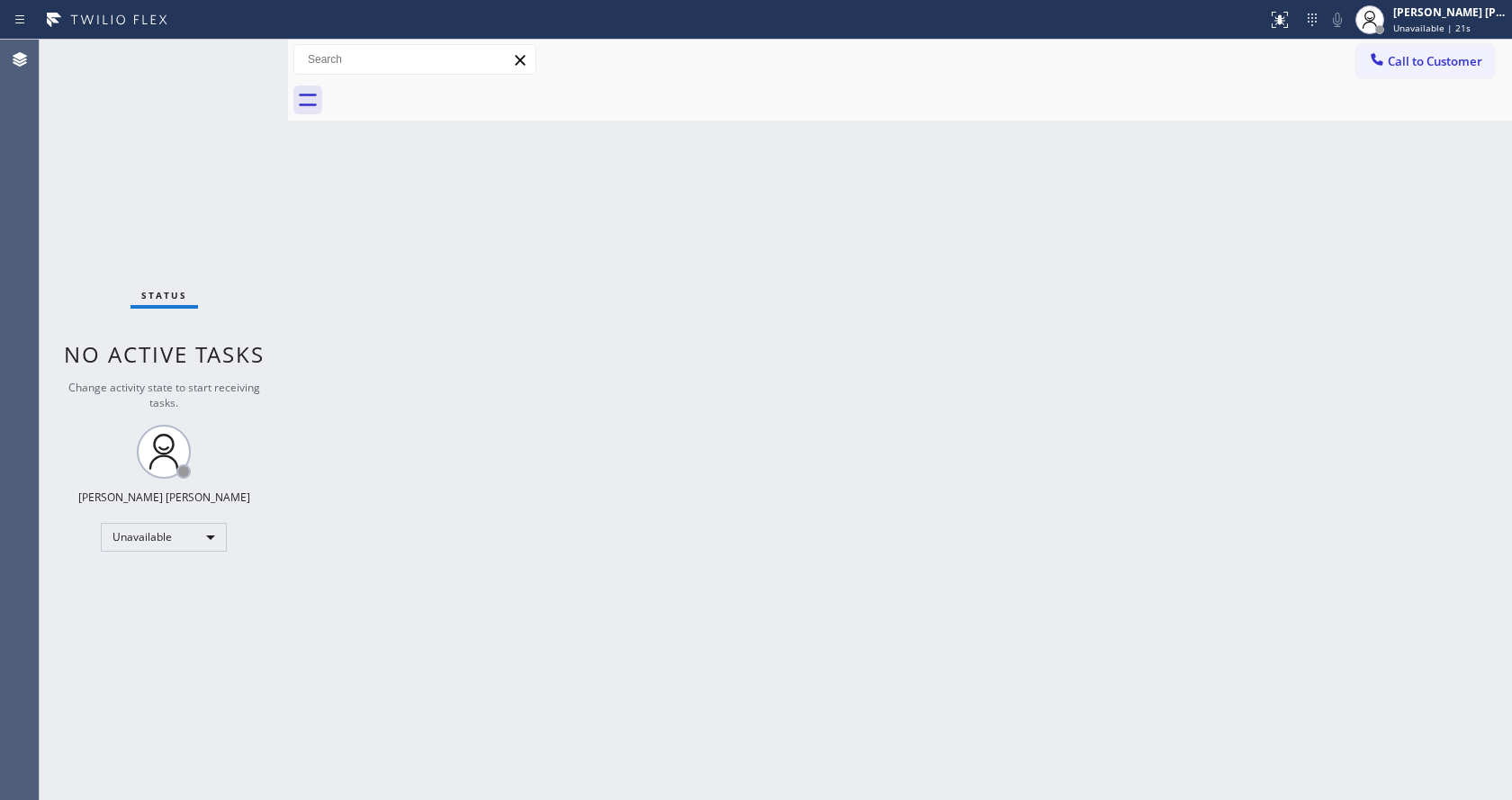
click at [779, 531] on div "Back to Dashboard Change Sender ID Customers Technicians Select a contact Outbo…" at bounding box center [899, 419] width 1224 height 761
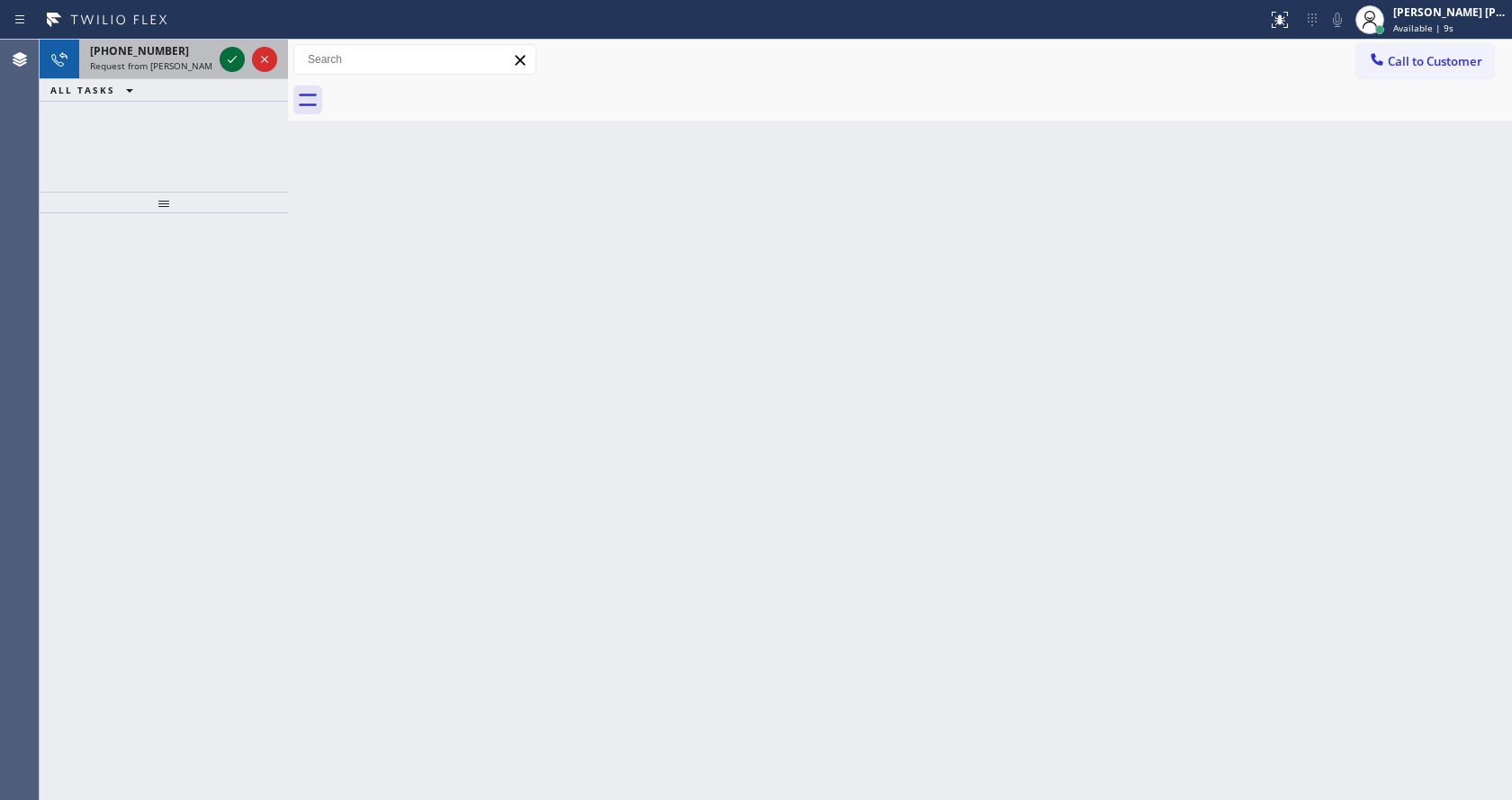
click at [233, 51] on icon at bounding box center [233, 60] width 22 height 22
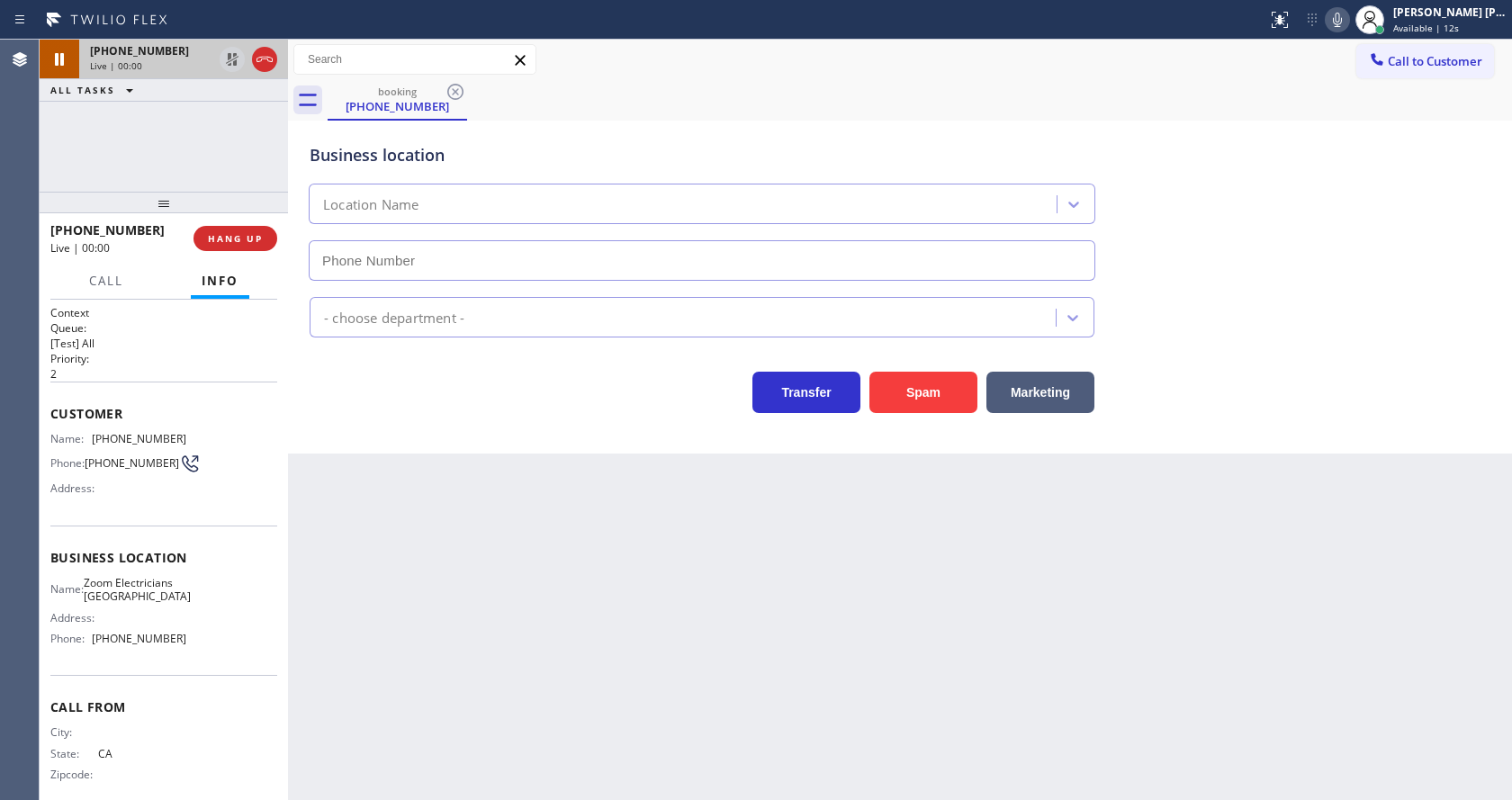
type input "(415) 496-0360"
click at [476, 508] on div "Back to Dashboard Change Sender ID Customers Technicians Select a contact Outbo…" at bounding box center [899, 419] width 1224 height 761
drag, startPoint x: 710, startPoint y: 597, endPoint x: 688, endPoint y: 575, distance: 31.1
click at [714, 597] on div "Back to Dashboard Change Sender ID Customers Technicians Select a contact Outbo…" at bounding box center [899, 419] width 1224 height 761
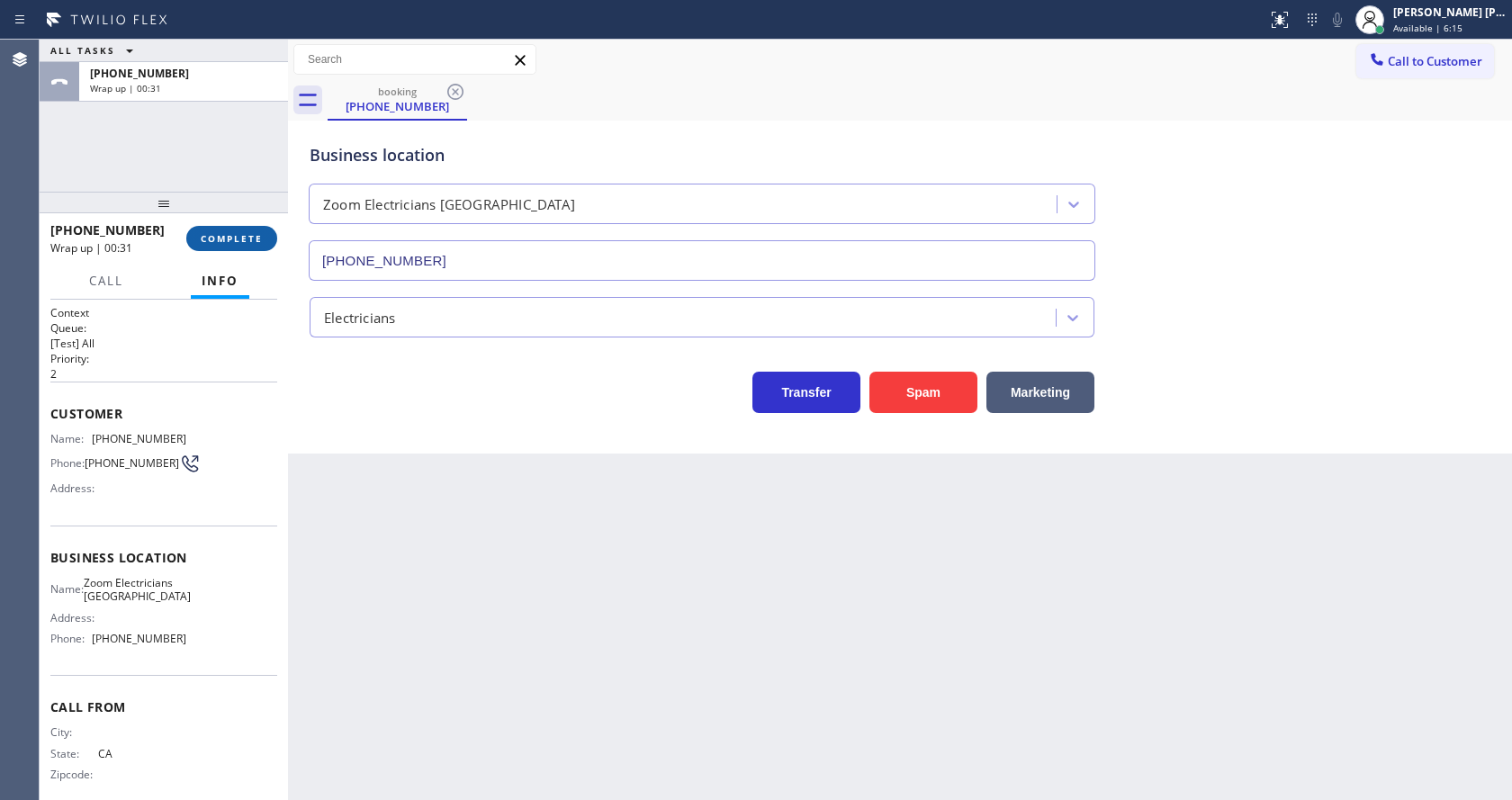
click at [214, 234] on span "COMPLETE" at bounding box center [231, 239] width 62 height 13
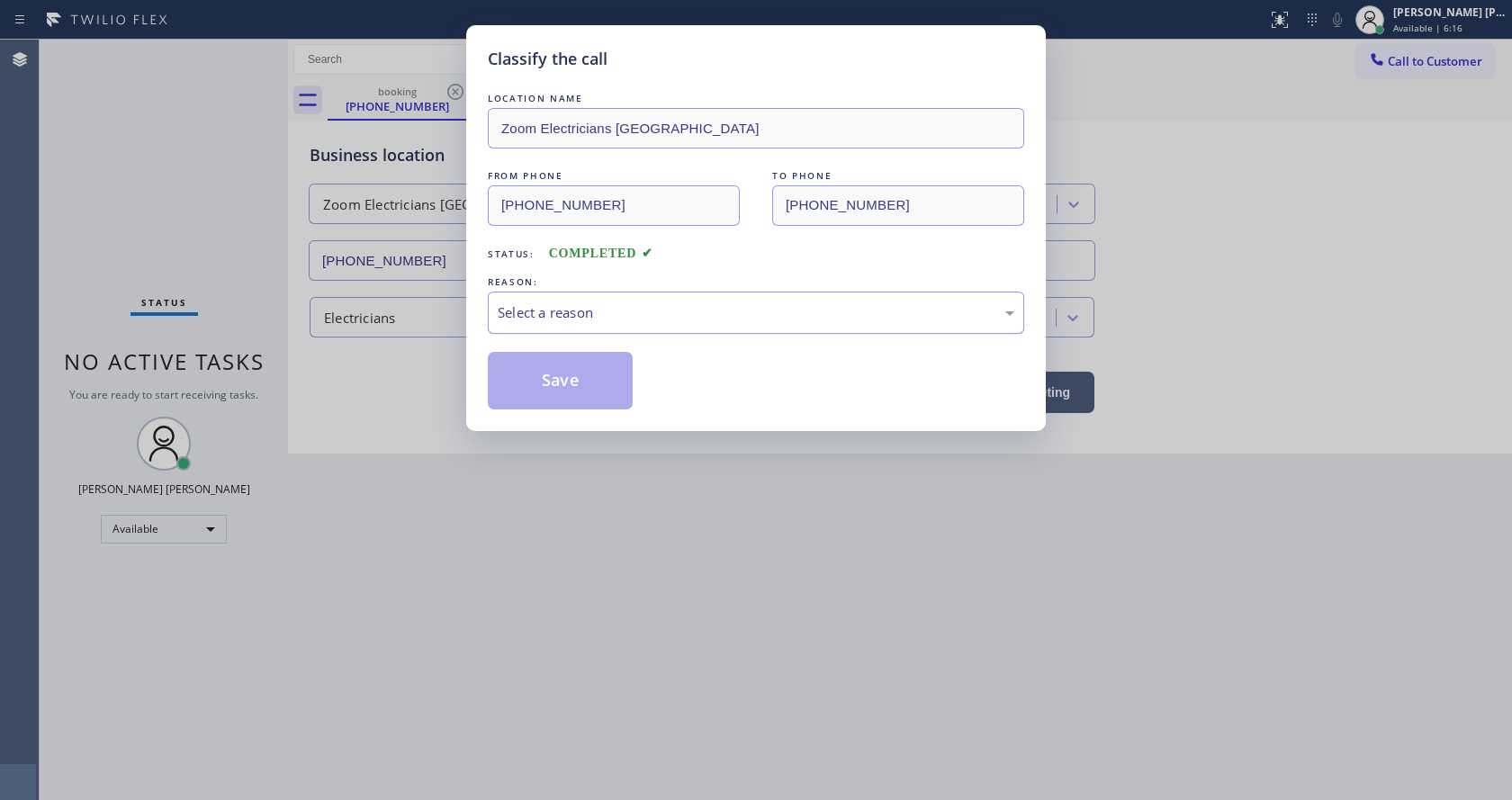
click at [579, 322] on div "Select a reason" at bounding box center [756, 312] width 516 height 21
click at [555, 372] on button "Save" at bounding box center [561, 381] width 145 height 58
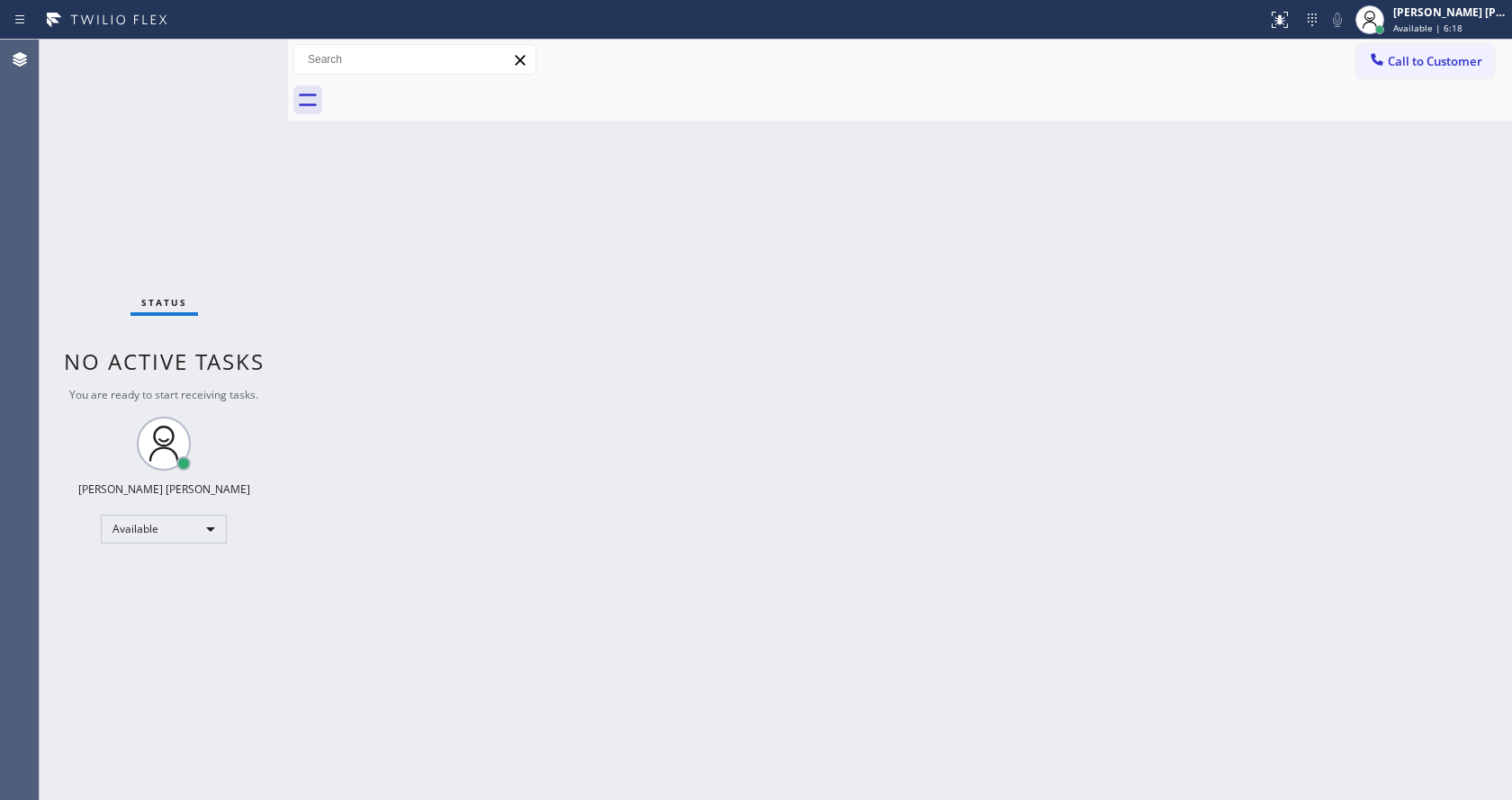
click at [1432, 26] on span "Available | 6:18" at bounding box center [1428, 27] width 70 height 13
click at [1071, 352] on div "Back to Dashboard Change Sender ID Customers Technicians Select a contact Outbo…" at bounding box center [899, 419] width 1224 height 761
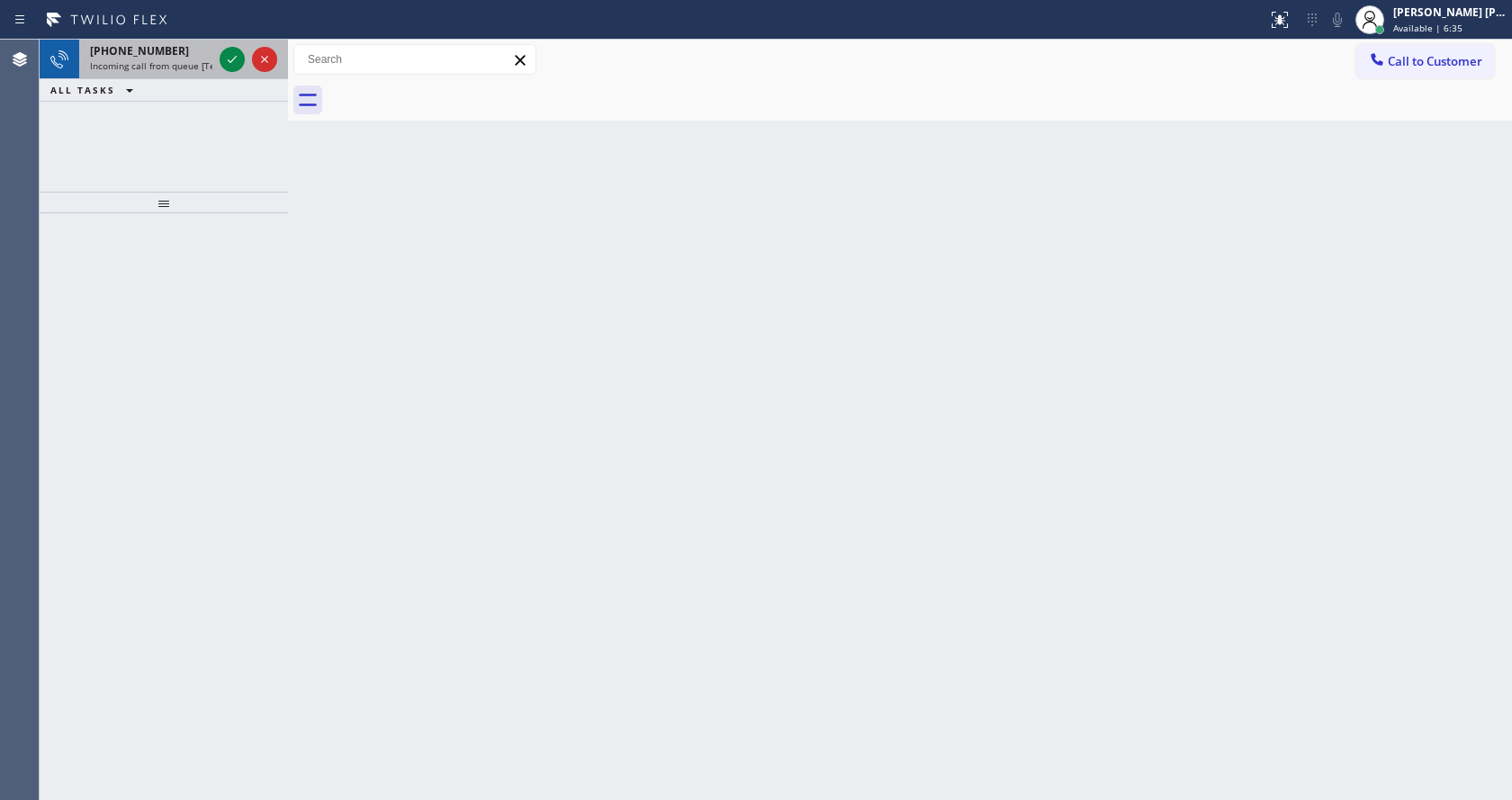
click at [180, 63] on span "Incoming call from queue [Test] All" at bounding box center [165, 66] width 149 height 13
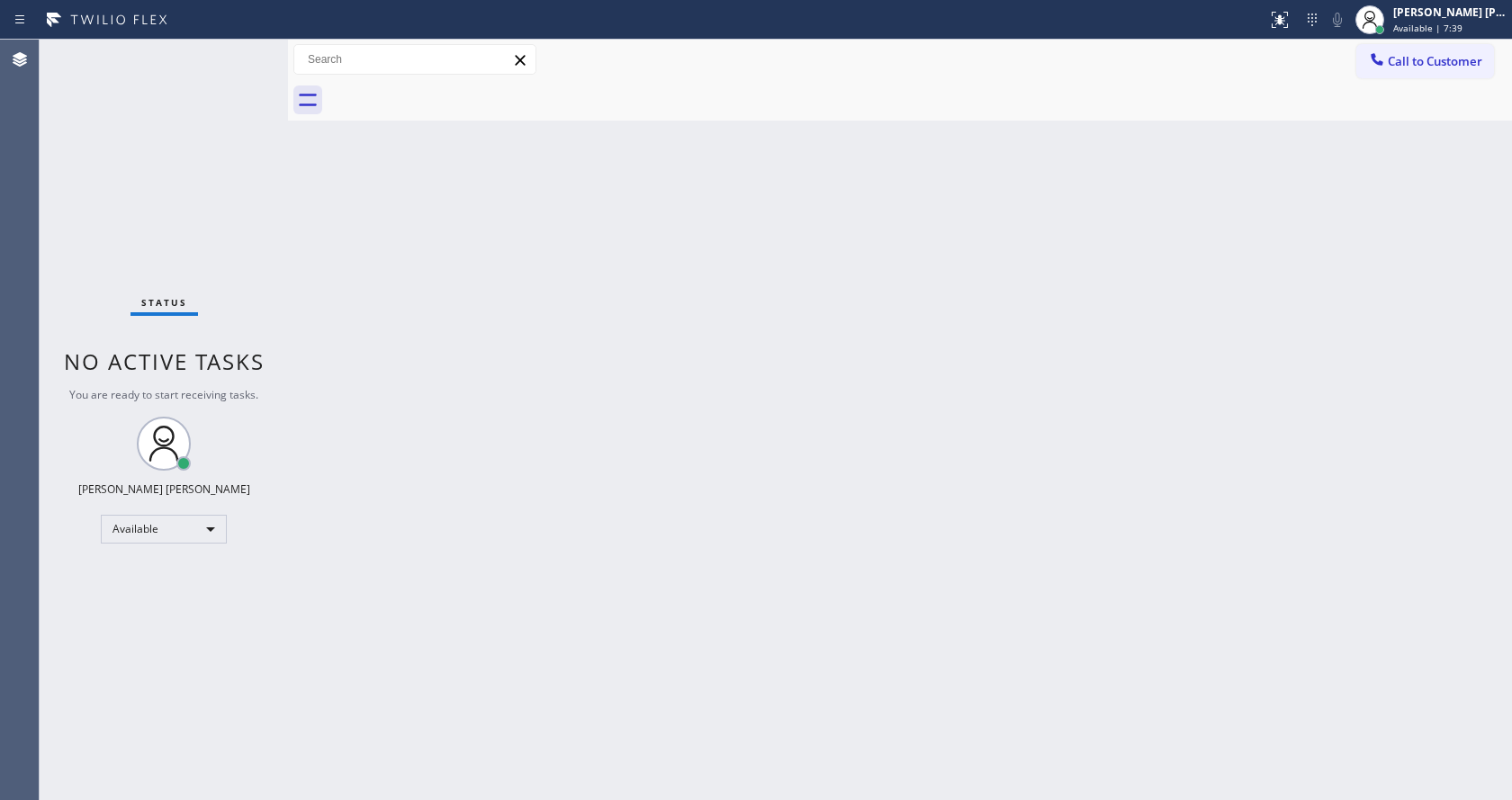
click at [414, 238] on div "Back to Dashboard Change Sender ID Customers Technicians Select a contact Outbo…" at bounding box center [899, 419] width 1224 height 761
click at [245, 56] on div "Status No active tasks You are ready to start receiving tasks. [PERSON_NAME] [P…" at bounding box center [163, 419] width 248 height 761
click at [367, 299] on div "Back to Dashboard Change Sender ID Customers Technicians Select a contact Outbo…" at bounding box center [899, 419] width 1224 height 761
click at [491, 300] on div "Back to Dashboard Change Sender ID Customers Technicians Select a contact Outbo…" at bounding box center [899, 419] width 1224 height 761
click at [259, 128] on div "Status No active tasks You are ready to start receiving tasks. [PERSON_NAME] [P…" at bounding box center [163, 419] width 248 height 761
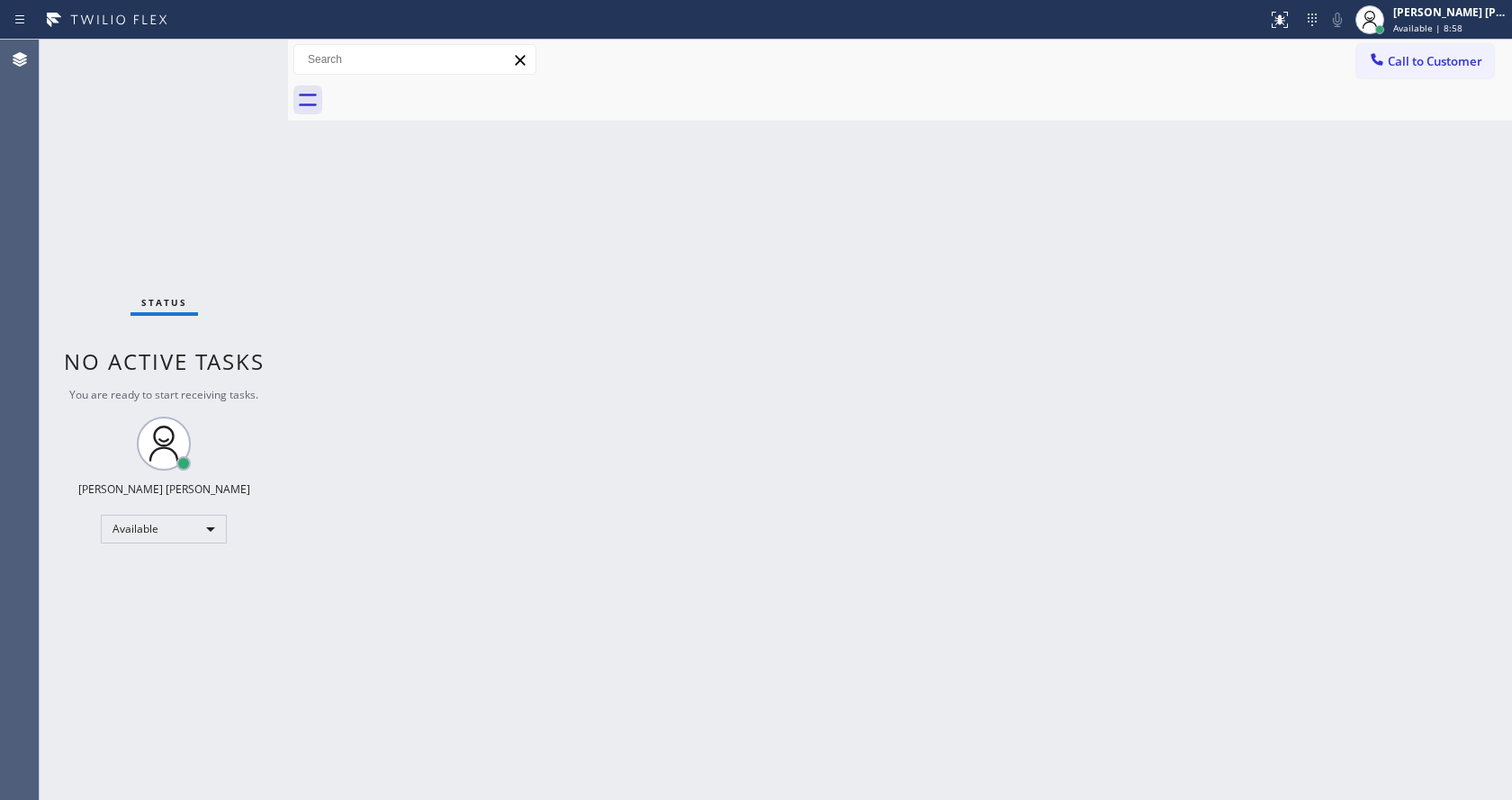
click at [531, 354] on div "Back to Dashboard Change Sender ID Customers Technicians Select a contact Outbo…" at bounding box center [899, 419] width 1224 height 761
drag, startPoint x: 168, startPoint y: 215, endPoint x: 216, endPoint y: 161, distance: 72.2
click at [168, 215] on div "Status No active tasks You are ready to start receiving tasks. [PERSON_NAME] [P…" at bounding box center [163, 419] width 248 height 761
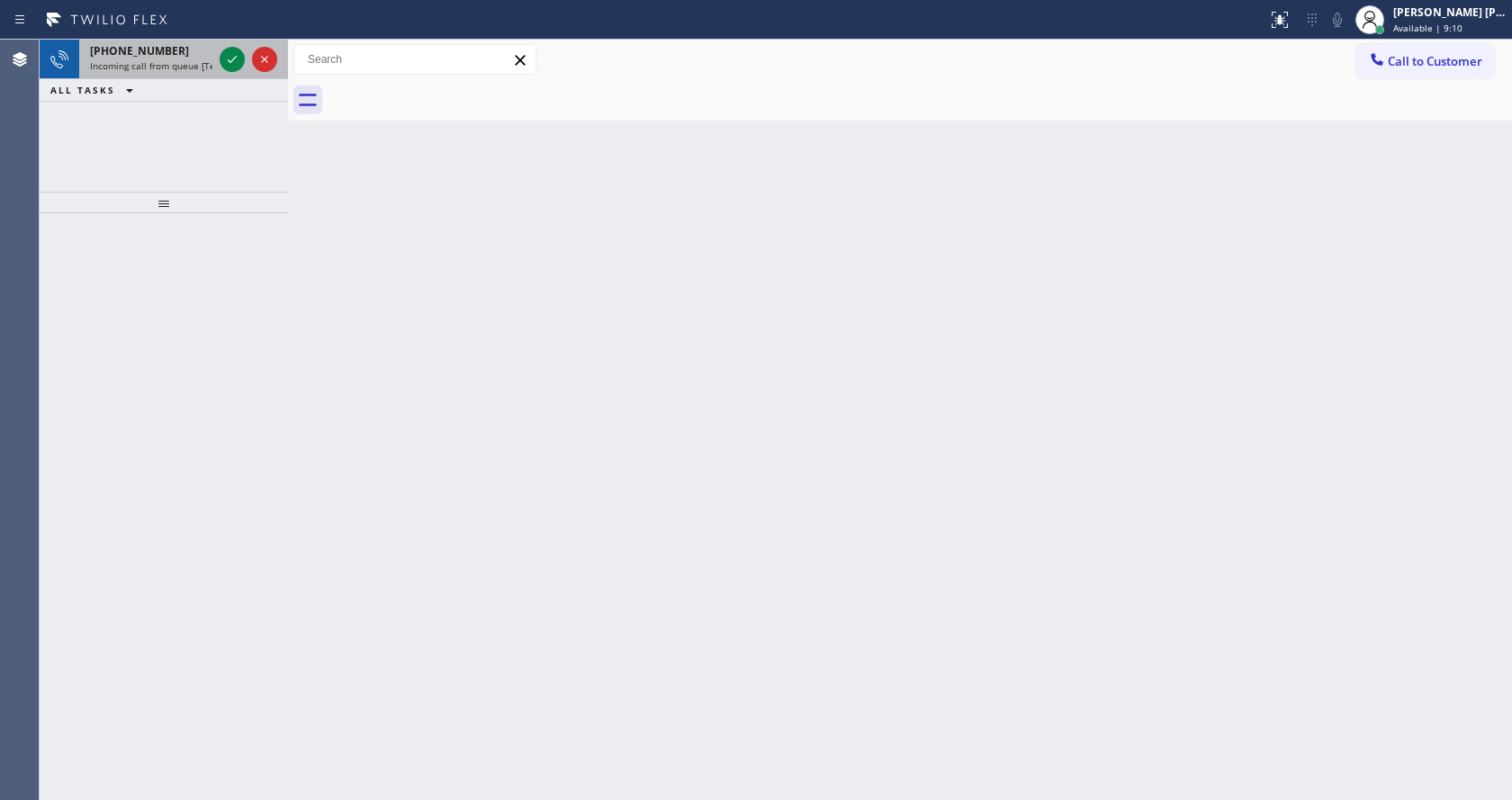
click at [191, 65] on span "Incoming call from queue [Test] All" at bounding box center [165, 66] width 149 height 13
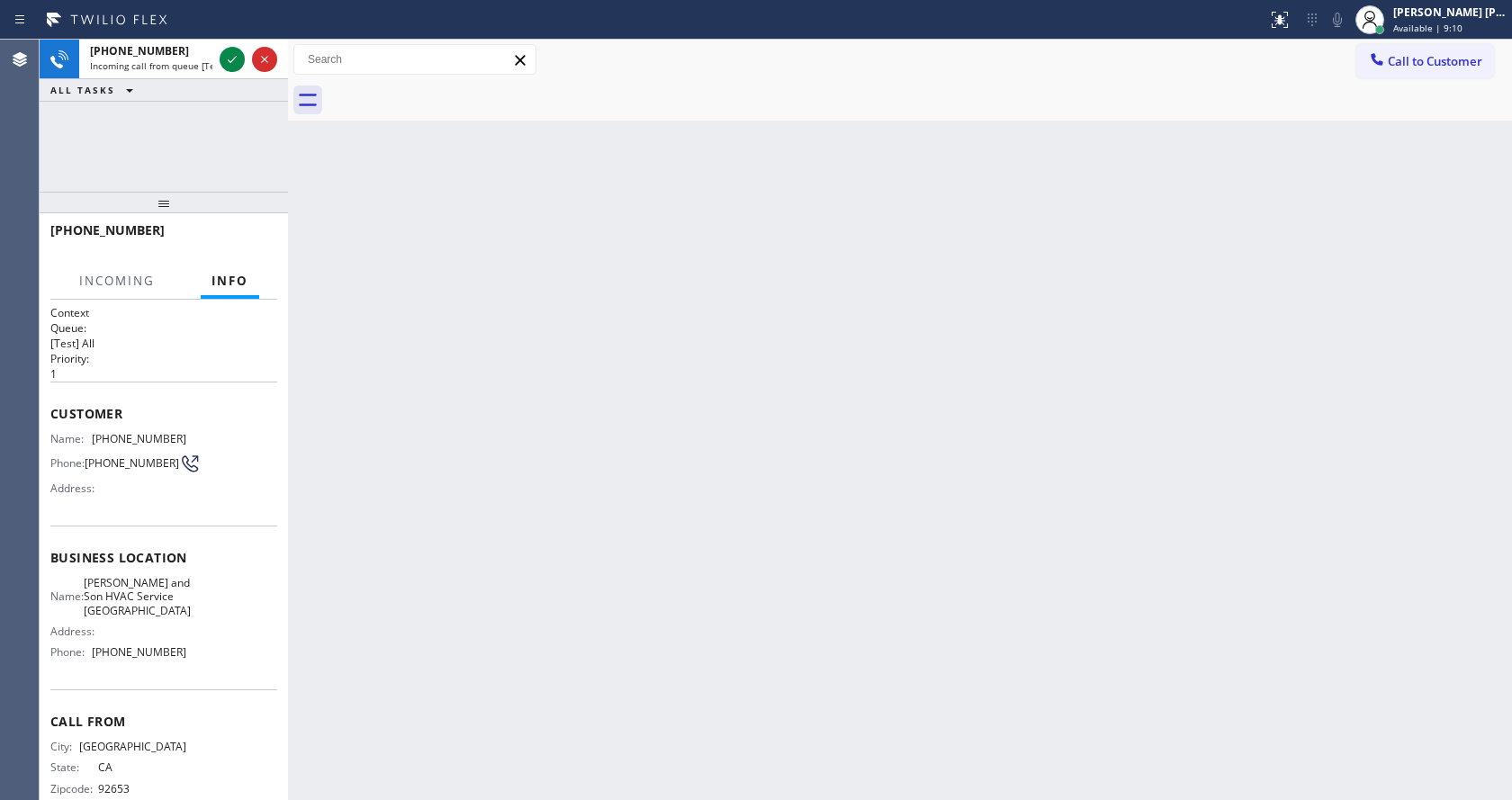
click at [492, 399] on div "Back to Dashboard Change Sender ID Customers Technicians Select a contact Outbo…" at bounding box center [899, 419] width 1224 height 761
click at [555, 403] on div "Back to Dashboard Change Sender ID Customers Technicians Select a contact Outbo…" at bounding box center [899, 419] width 1224 height 761
click at [168, 70] on span "Incoming call from queue [Test] All" at bounding box center [165, 66] width 149 height 13
click at [723, 446] on div "Back to Dashboard Change Sender ID Customers Technicians Select a contact Outbo…" at bounding box center [899, 419] width 1224 height 761
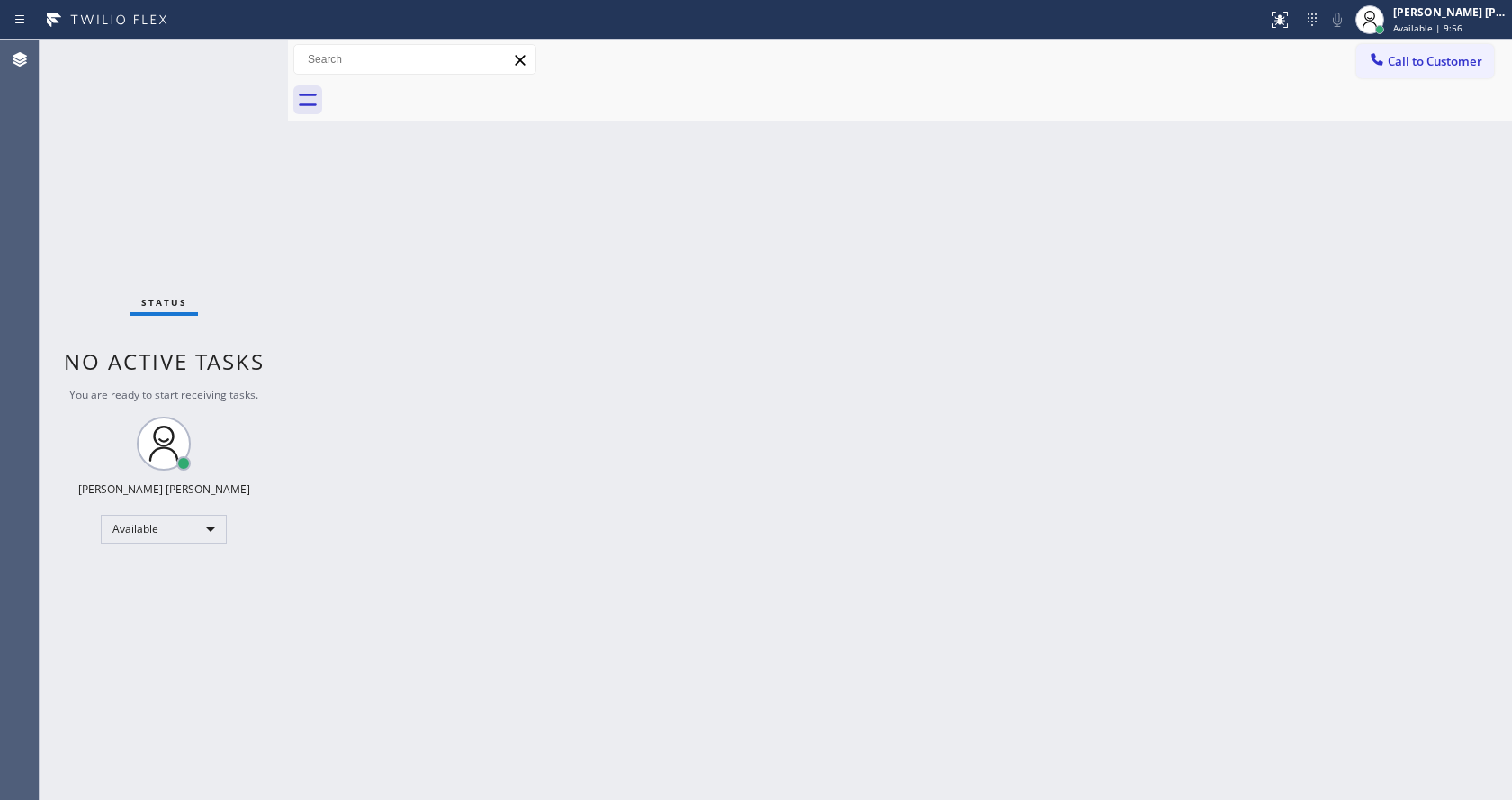
click at [894, 357] on div "Back to Dashboard Change Sender ID Customers Technicians Select a contact Outbo…" at bounding box center [899, 419] width 1224 height 761
click at [298, 351] on div "Back to Dashboard Change Sender ID Customers Technicians Select a contact Outbo…" at bounding box center [899, 419] width 1224 height 761
click at [242, 51] on div "Status No active tasks You are ready to start receiving tasks. [PERSON_NAME] [P…" at bounding box center [163, 419] width 248 height 761
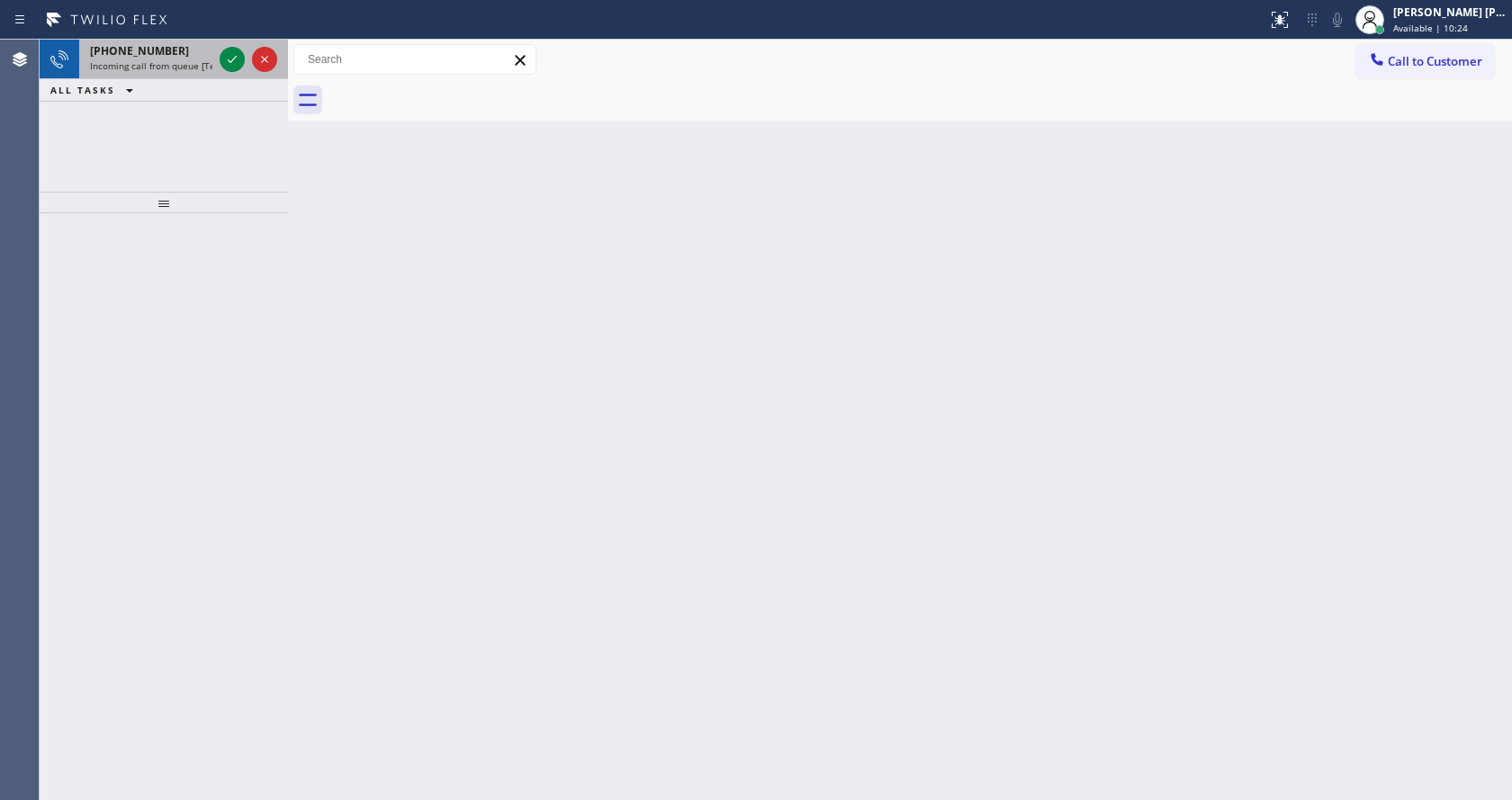
click at [189, 61] on span "Incoming call from queue [Test] All" at bounding box center [165, 66] width 149 height 13
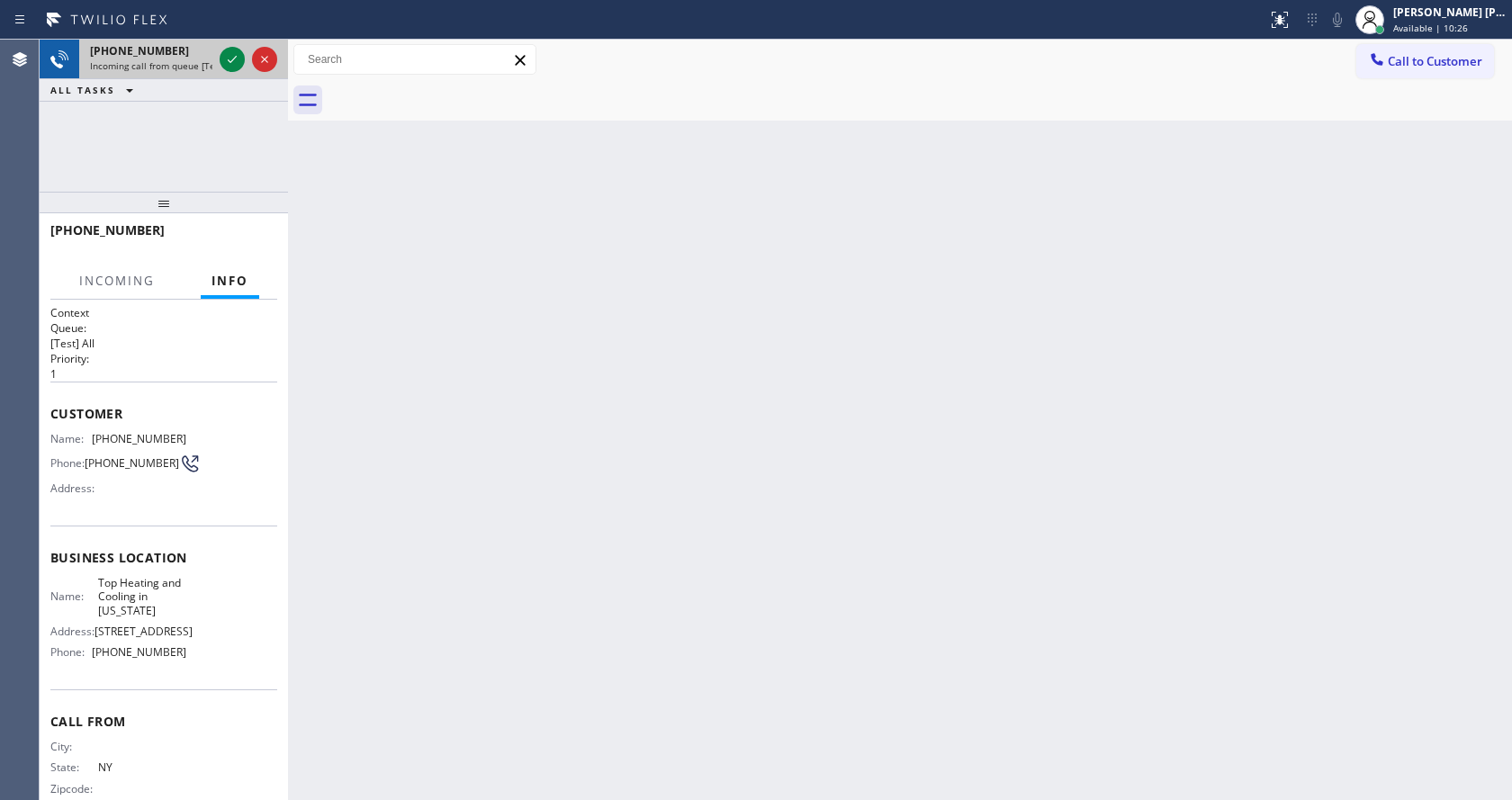
click at [189, 61] on span "Incoming call from queue [Test] All" at bounding box center [165, 66] width 149 height 13
click at [640, 292] on div "Back to Dashboard Change Sender ID Customers Technicians Select a contact Outbo…" at bounding box center [899, 419] width 1224 height 761
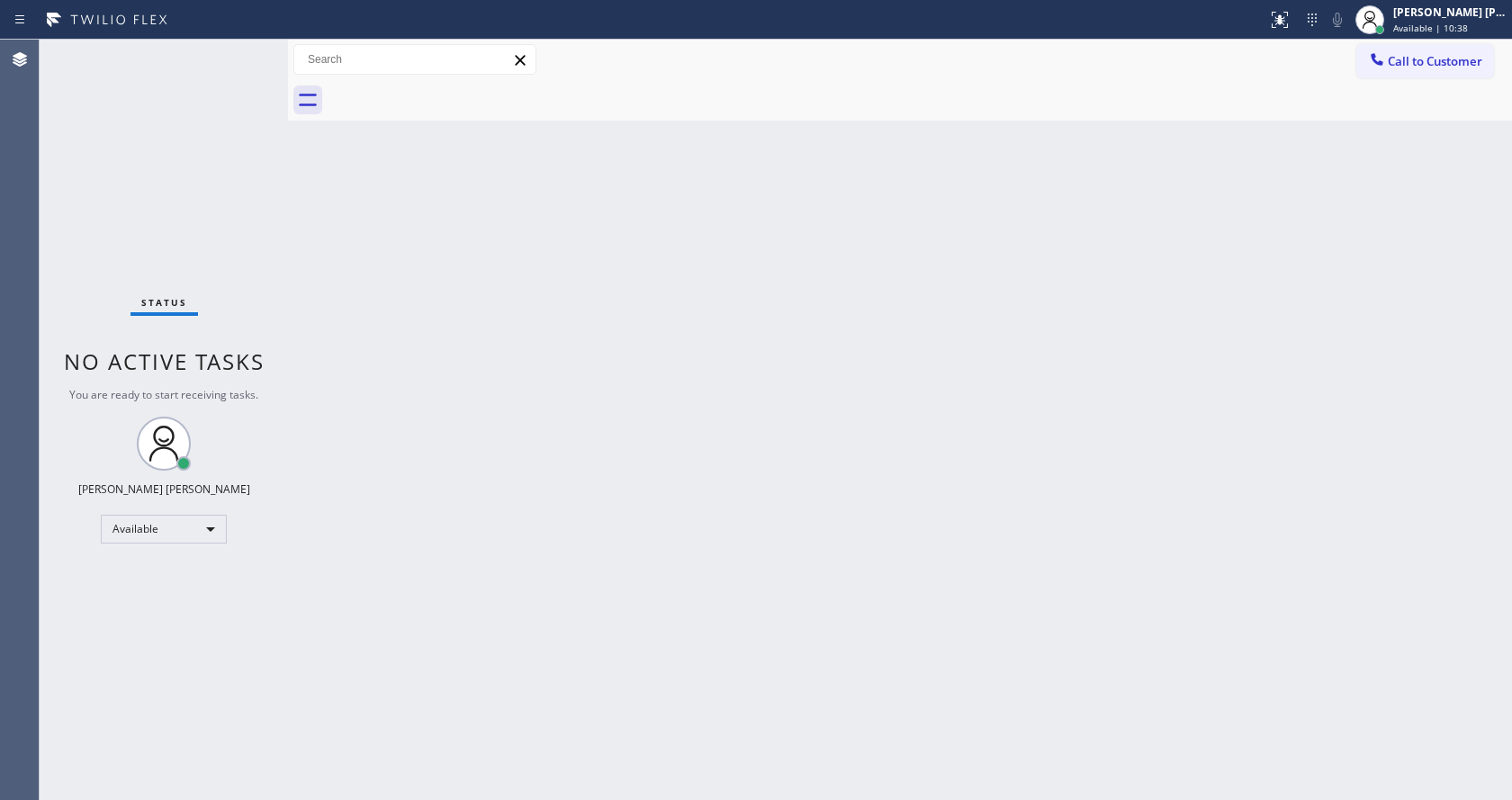
click at [523, 330] on div "Back to Dashboard Change Sender ID Customers Technicians Select a contact Outbo…" at bounding box center [899, 419] width 1224 height 761
click at [460, 780] on div "Back to Dashboard Change Sender ID Customers Technicians Select a contact Outbo…" at bounding box center [899, 419] width 1224 height 761
click at [1204, 475] on div "Back to Dashboard Change Sender ID Customers Technicians Select a contact Outbo…" at bounding box center [899, 419] width 1224 height 761
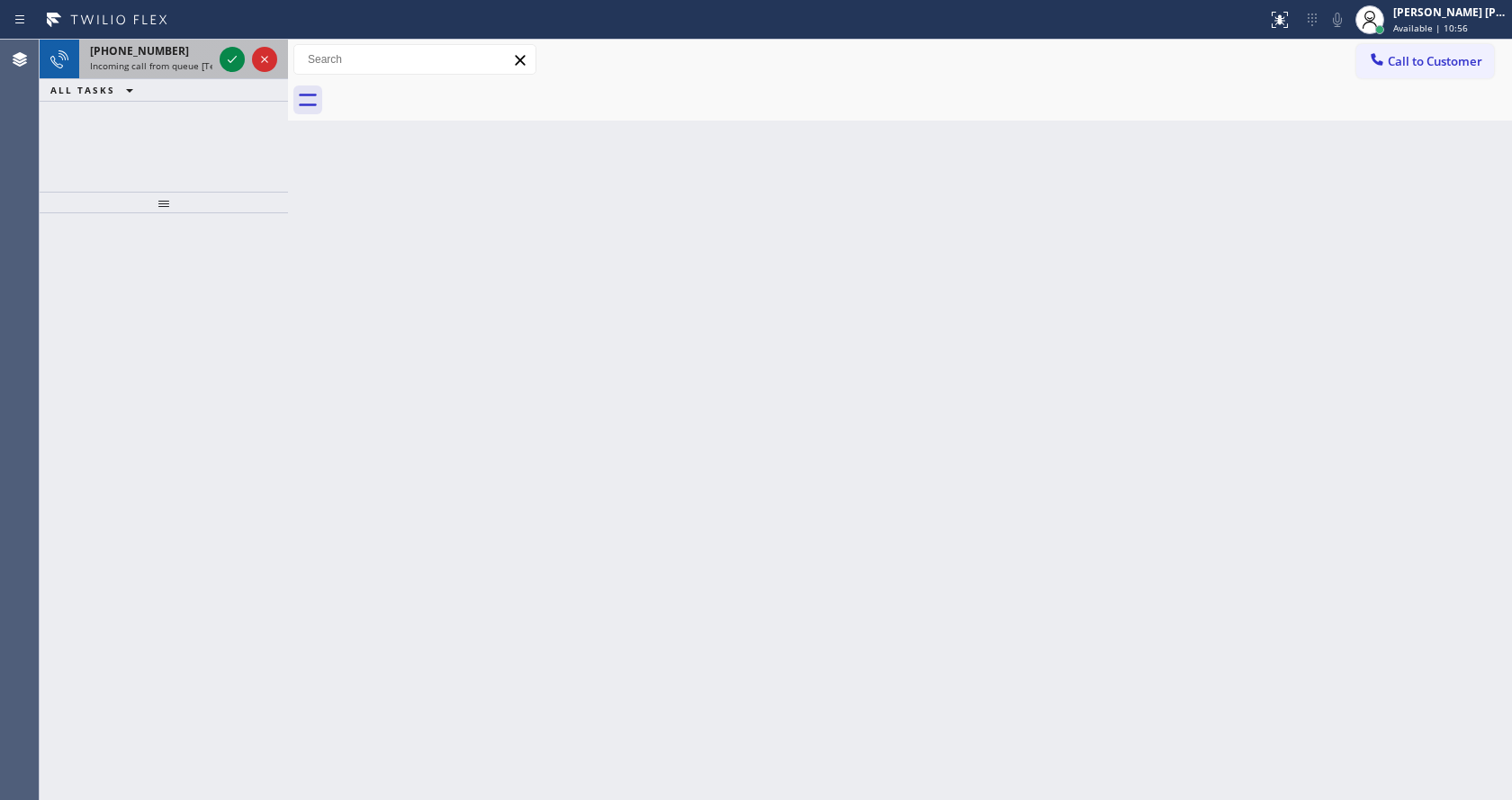
click at [133, 63] on span "Incoming call from queue [Test] All" at bounding box center [165, 66] width 149 height 13
click at [233, 62] on icon at bounding box center [233, 60] width 22 height 22
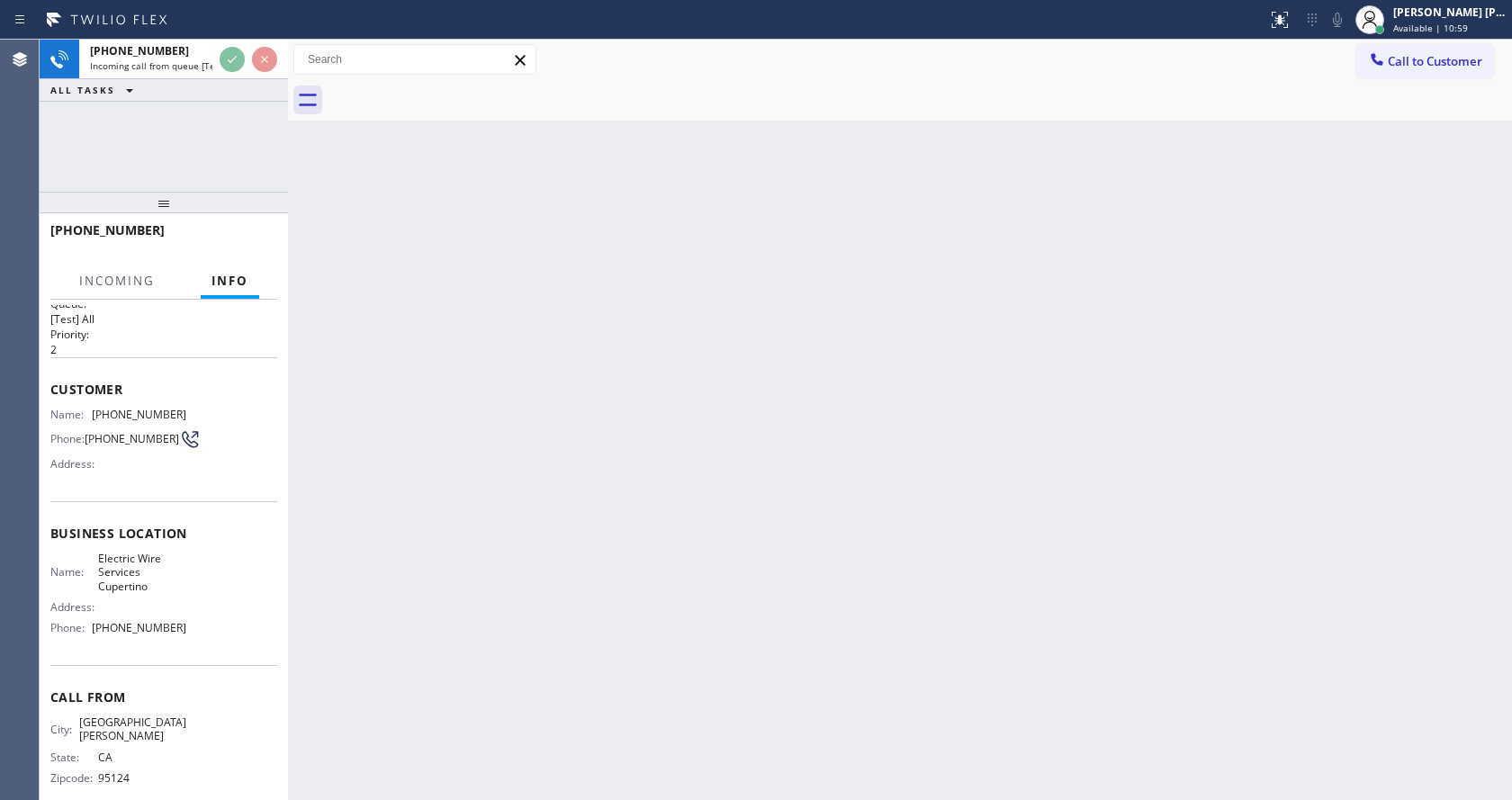
scroll to position [37, 0]
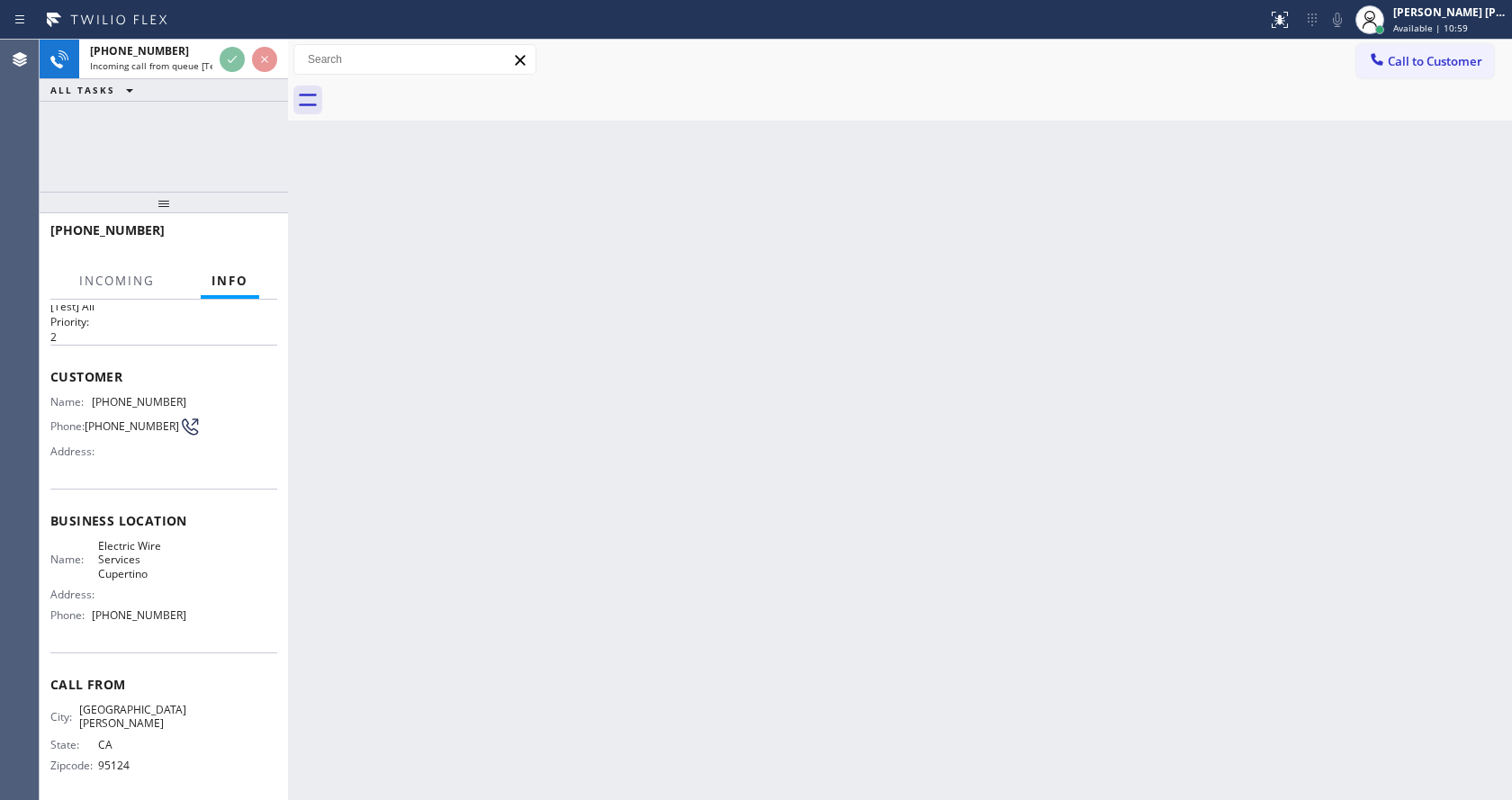
click at [846, 463] on div "Back to Dashboard Change Sender ID Customers Technicians Select a contact Outbo…" at bounding box center [899, 419] width 1224 height 761
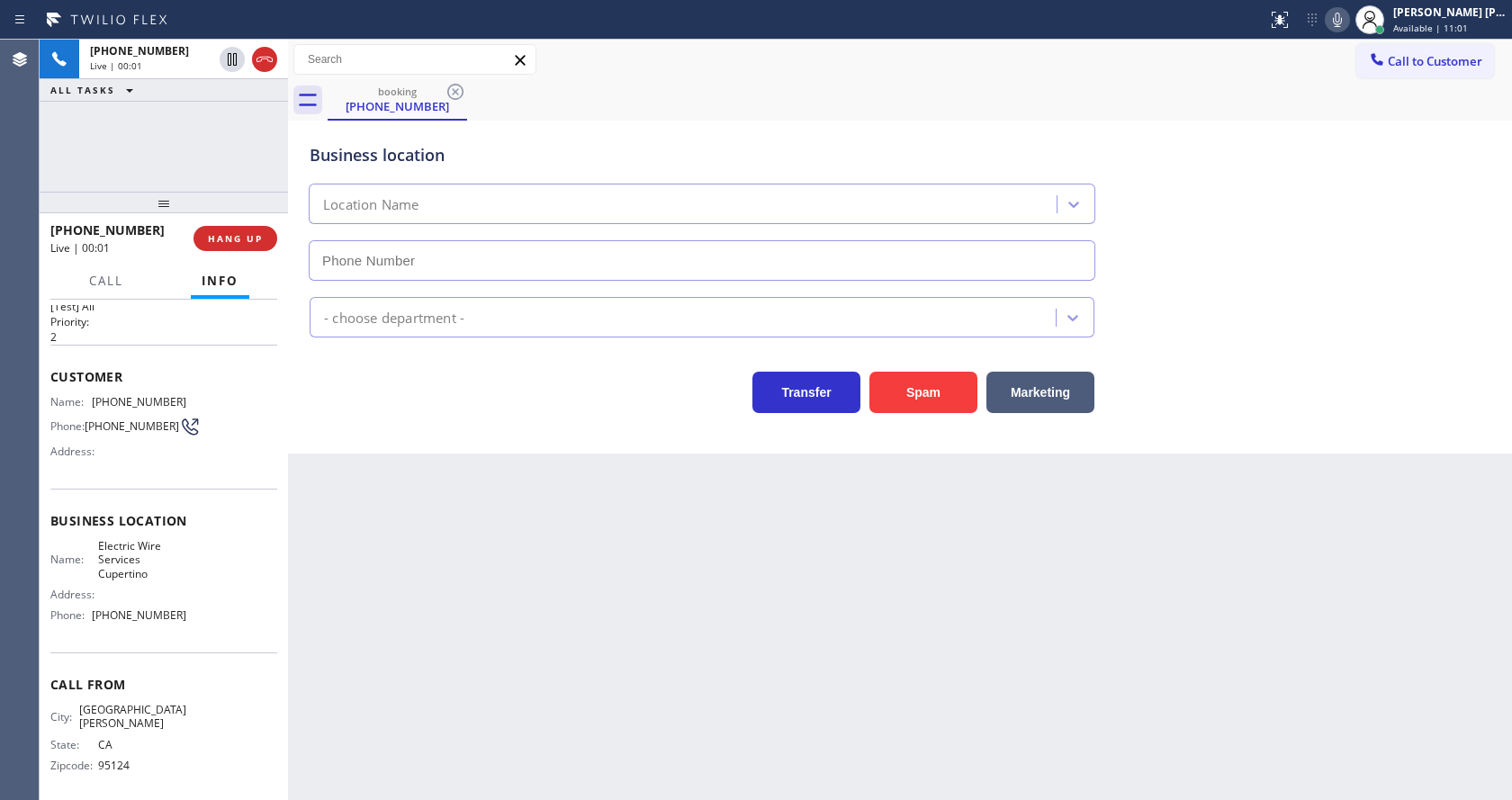
type input "(408) 549-7996"
drag, startPoint x: 674, startPoint y: 627, endPoint x: 536, endPoint y: 663, distance: 142.6
click at [674, 627] on div "Back to Dashboard Change Sender ID Customers Technicians Select a contact Outbo…" at bounding box center [899, 419] width 1224 height 761
click at [699, 590] on div "Back to Dashboard Change Sender ID Customers Technicians Select a contact Outbo…" at bounding box center [899, 419] width 1224 height 761
click at [152, 433] on span "(408) 605-4673" at bounding box center [132, 426] width 94 height 14
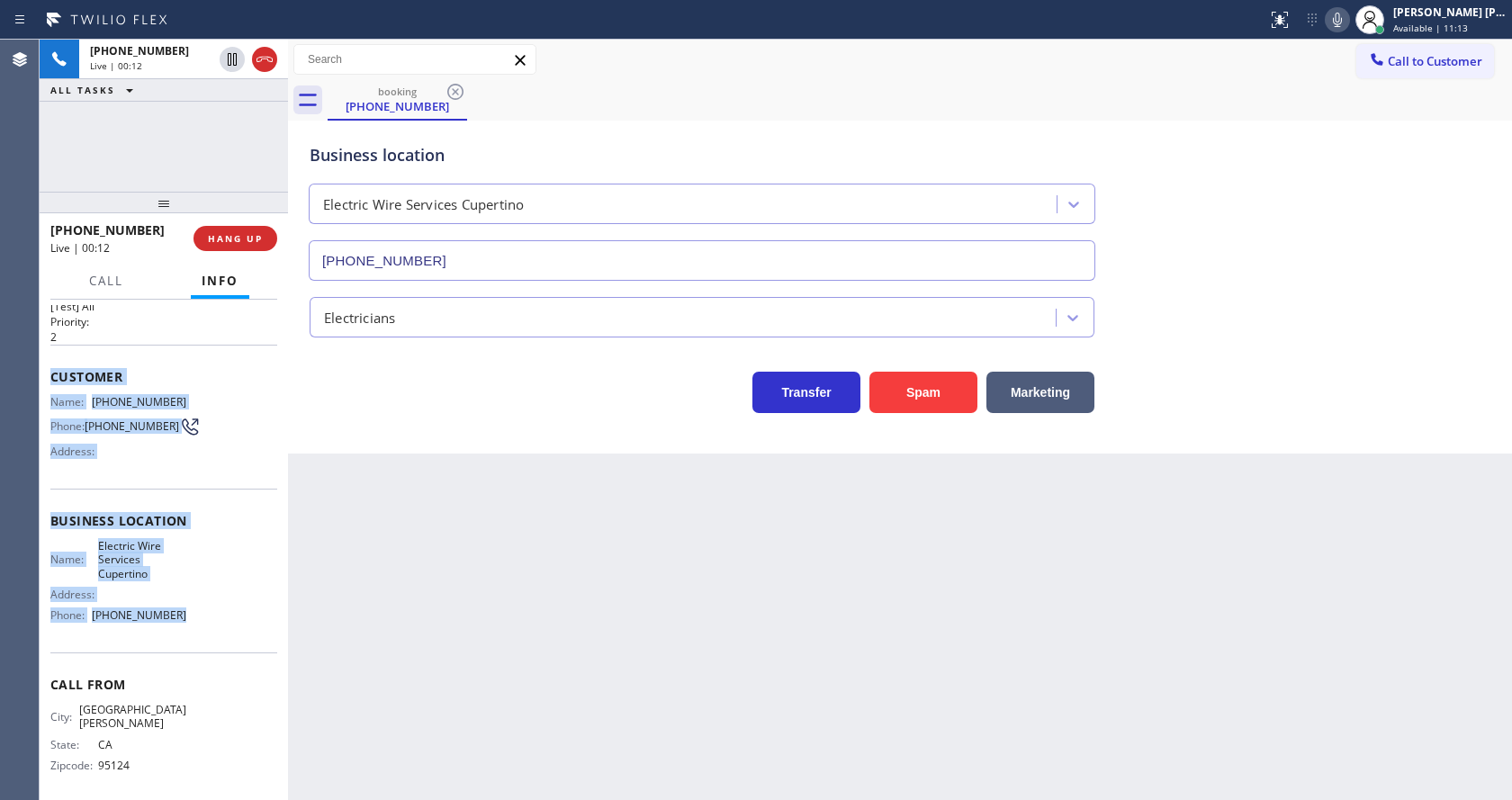
drag, startPoint x: 52, startPoint y: 374, endPoint x: 199, endPoint y: 620, distance: 286.6
click at [199, 620] on div "Context Queue: [Test] All Priority: 2 Customer Name: (408) 605-4673 Phone: (408…" at bounding box center [163, 535] width 227 height 535
copy div "Customer Name: (408) 605-4673 Phone: (408) 605-4673 Address: Business location …"
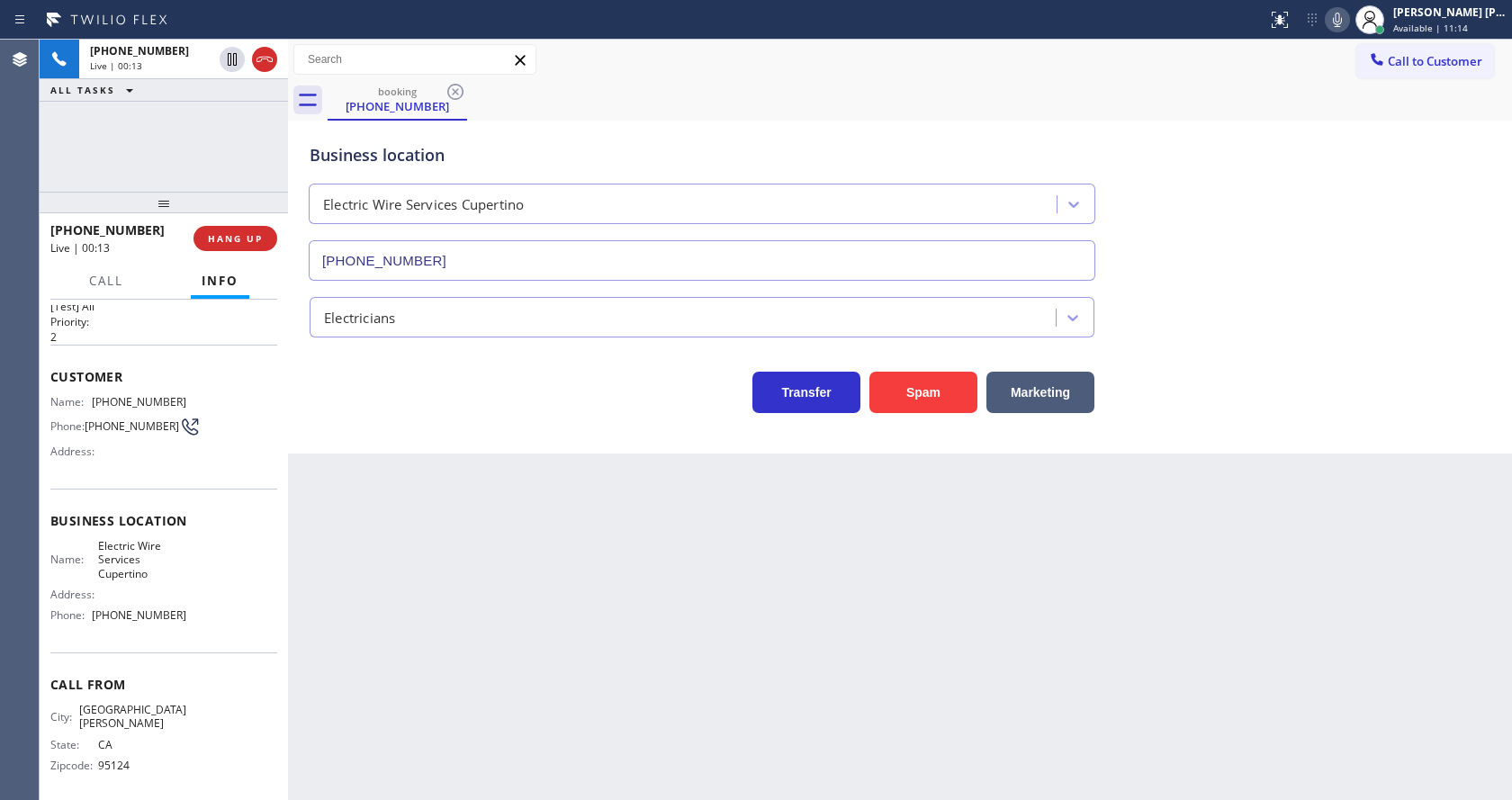
click at [519, 640] on div "Back to Dashboard Change Sender ID Customers Technicians Select a contact Outbo…" at bounding box center [899, 419] width 1224 height 761
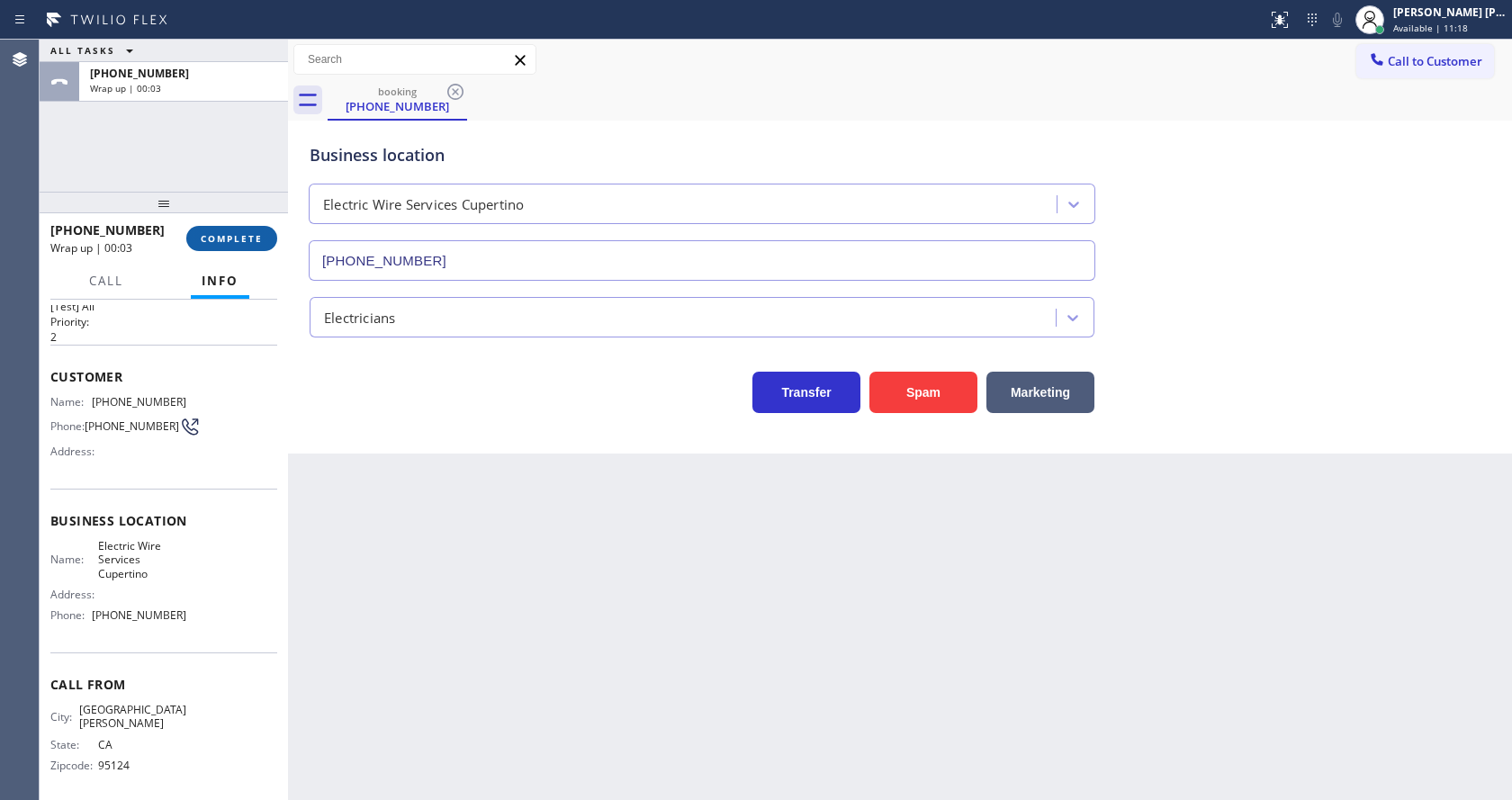
click at [223, 241] on span "COMPLETE" at bounding box center [231, 239] width 62 height 13
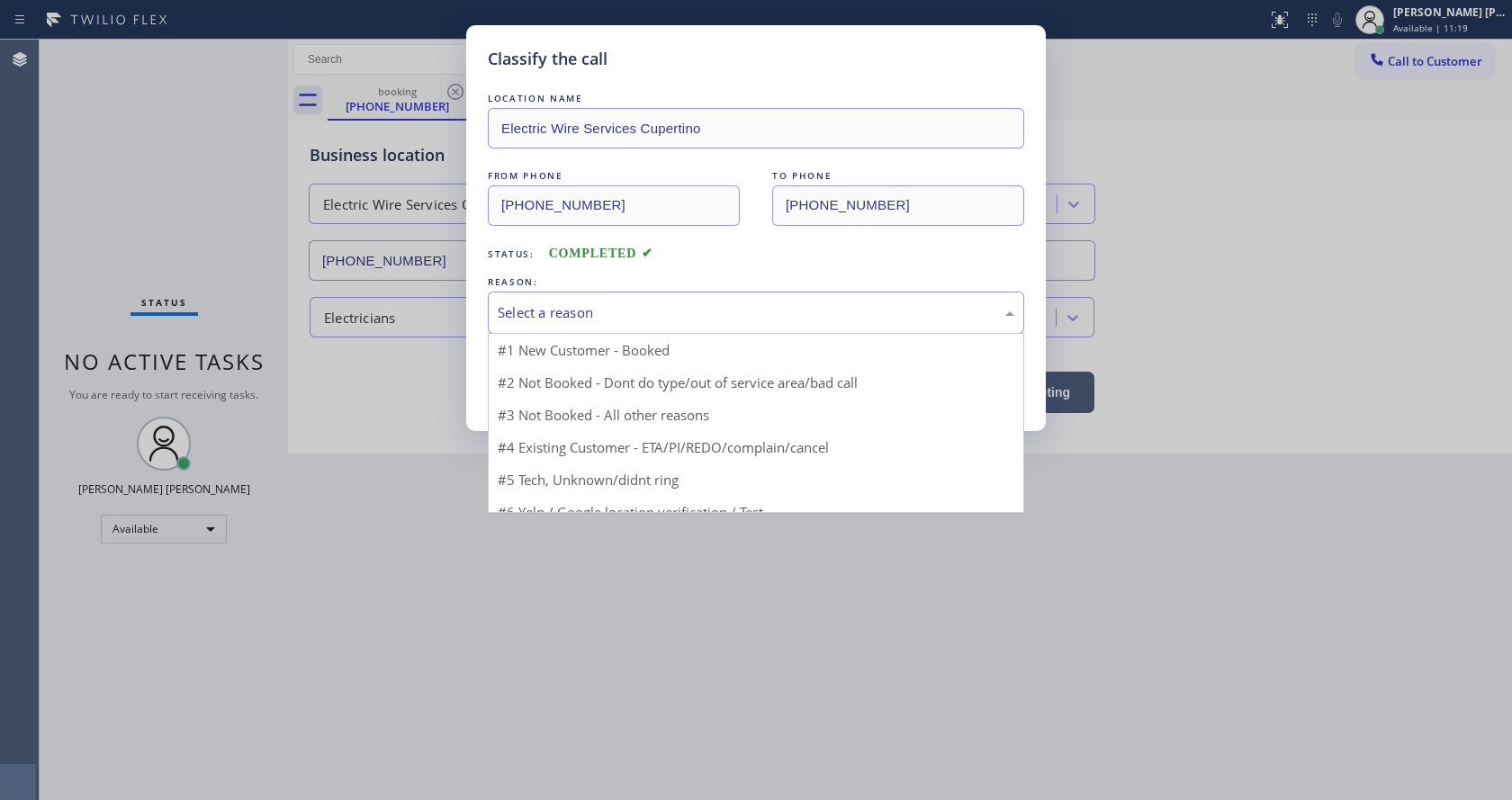
click at [604, 321] on div "Select a reason" at bounding box center [756, 312] width 516 height 21
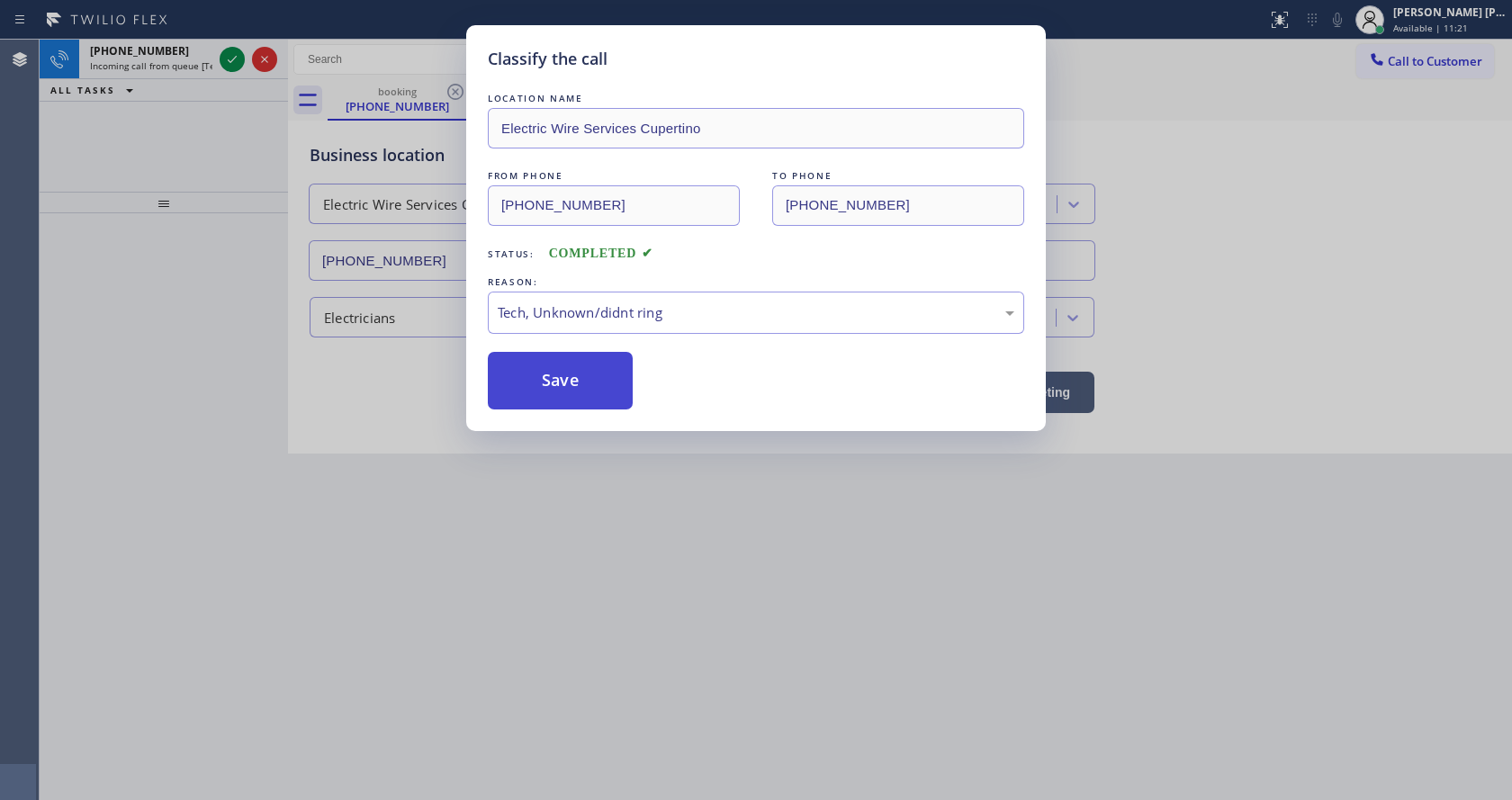
click at [558, 376] on button "Save" at bounding box center [561, 381] width 145 height 58
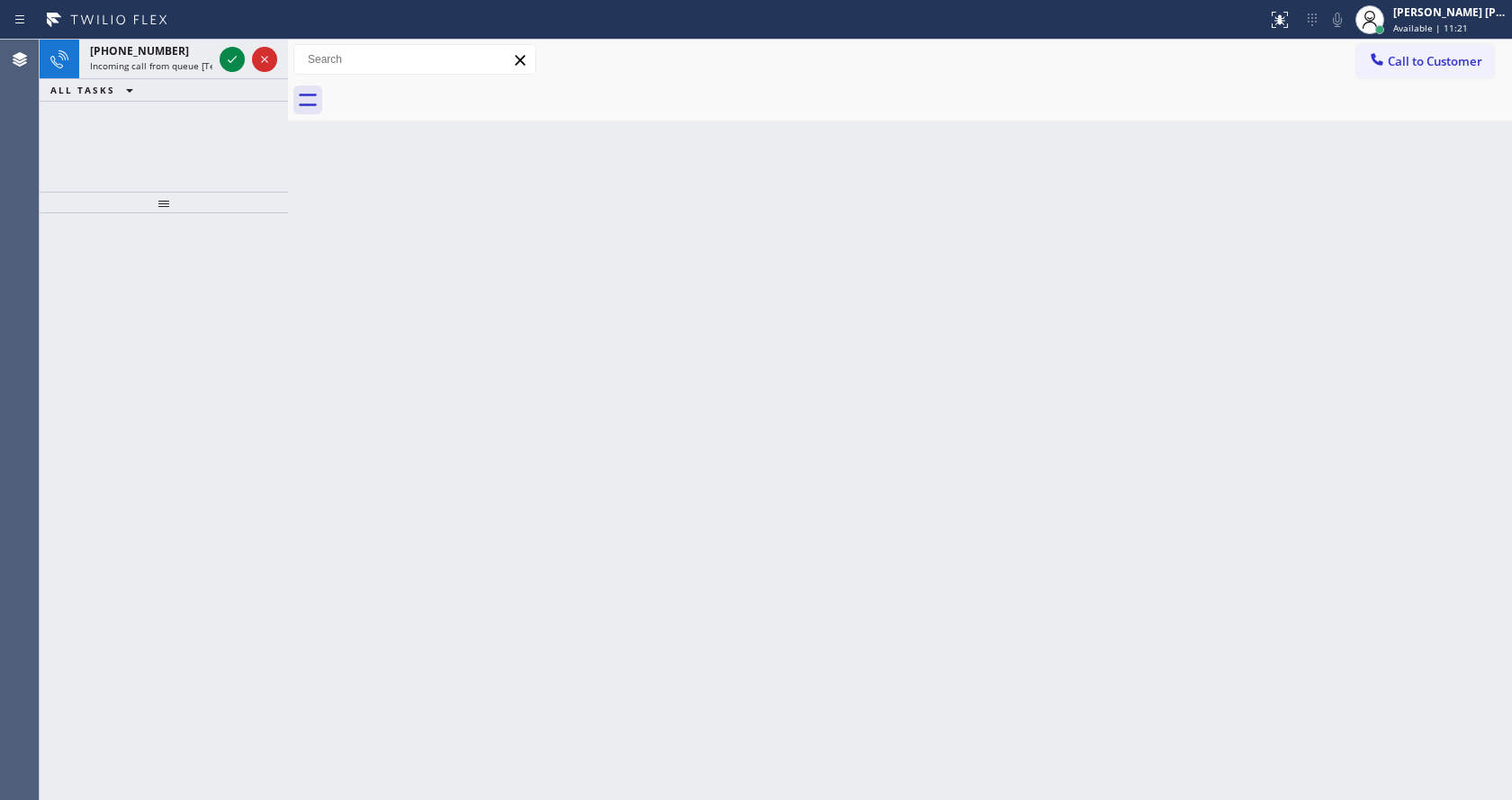
click at [232, 55] on icon at bounding box center [233, 60] width 22 height 22
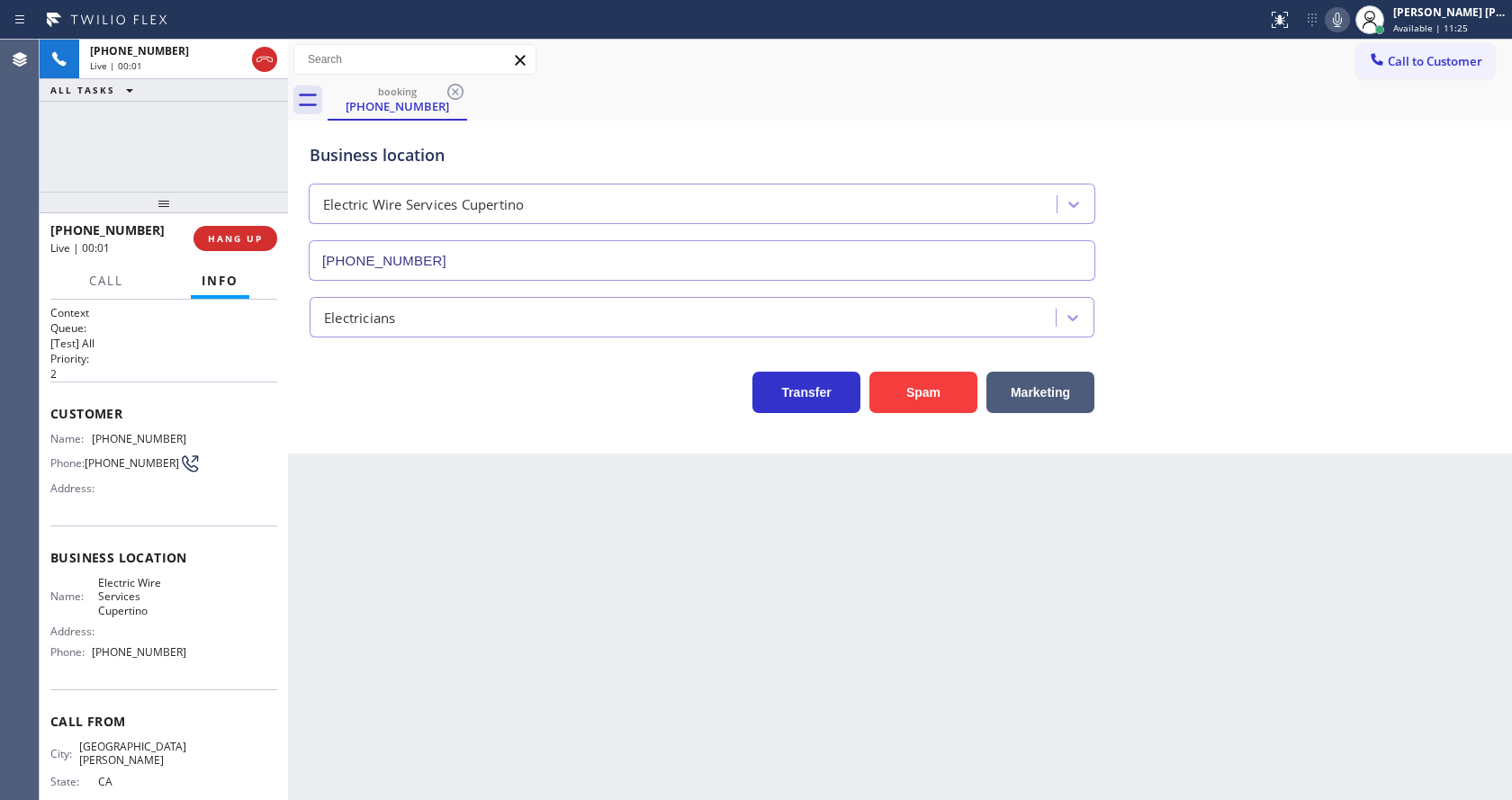
type input "(408) 549-7996"
click at [481, 556] on div "Back to Dashboard Change Sender ID Customers Technicians Select a contact Outbo…" at bounding box center [899, 419] width 1224 height 761
click at [303, 613] on div "Back to Dashboard Change Sender ID Customers Technicians Select a contact Outbo…" at bounding box center [899, 419] width 1224 height 761
click at [820, 568] on div "Back to Dashboard Change Sender ID Customers Technicians Select a contact Outbo…" at bounding box center [899, 419] width 1224 height 761
click at [1403, 206] on div "Business location Electric Wire Services Cupertino (408) 549-7996" at bounding box center [900, 199] width 1188 height 163
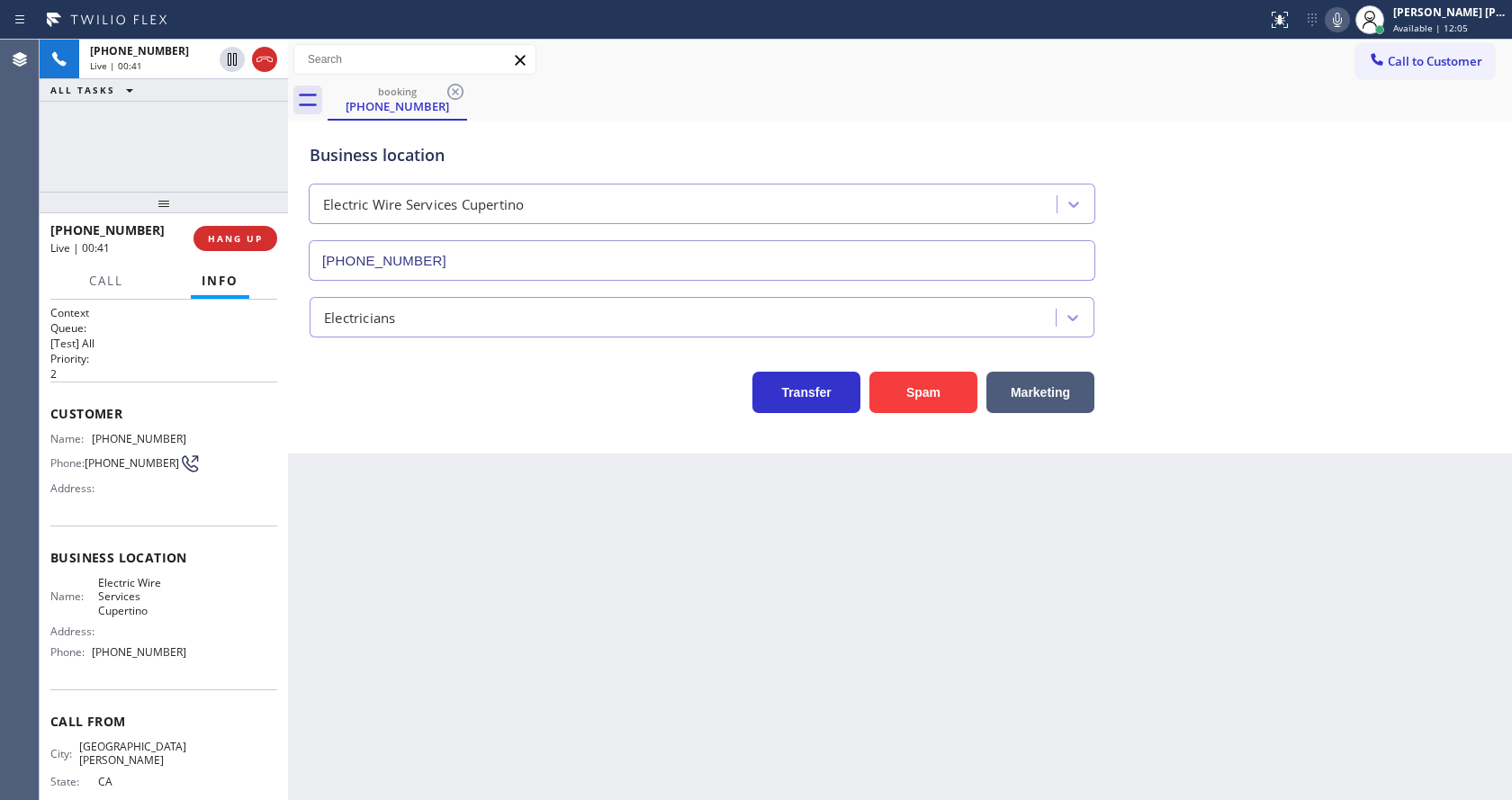
click at [463, 450] on div "Business location Electric Wire Services Cupertino (408) 549-7996 Electricians …" at bounding box center [899, 287] width 1224 height 333
click at [1344, 22] on icon at bounding box center [1338, 20] width 22 height 22
click at [1340, 27] on icon at bounding box center [1338, 20] width 22 height 22
click at [513, 534] on div "Back to Dashboard Change Sender ID Customers Technicians Select a contact Outbo…" at bounding box center [899, 419] width 1224 height 761
click at [784, 579] on div "Back to Dashboard Change Sender ID Customers Technicians Select a contact Outbo…" at bounding box center [899, 419] width 1224 height 761
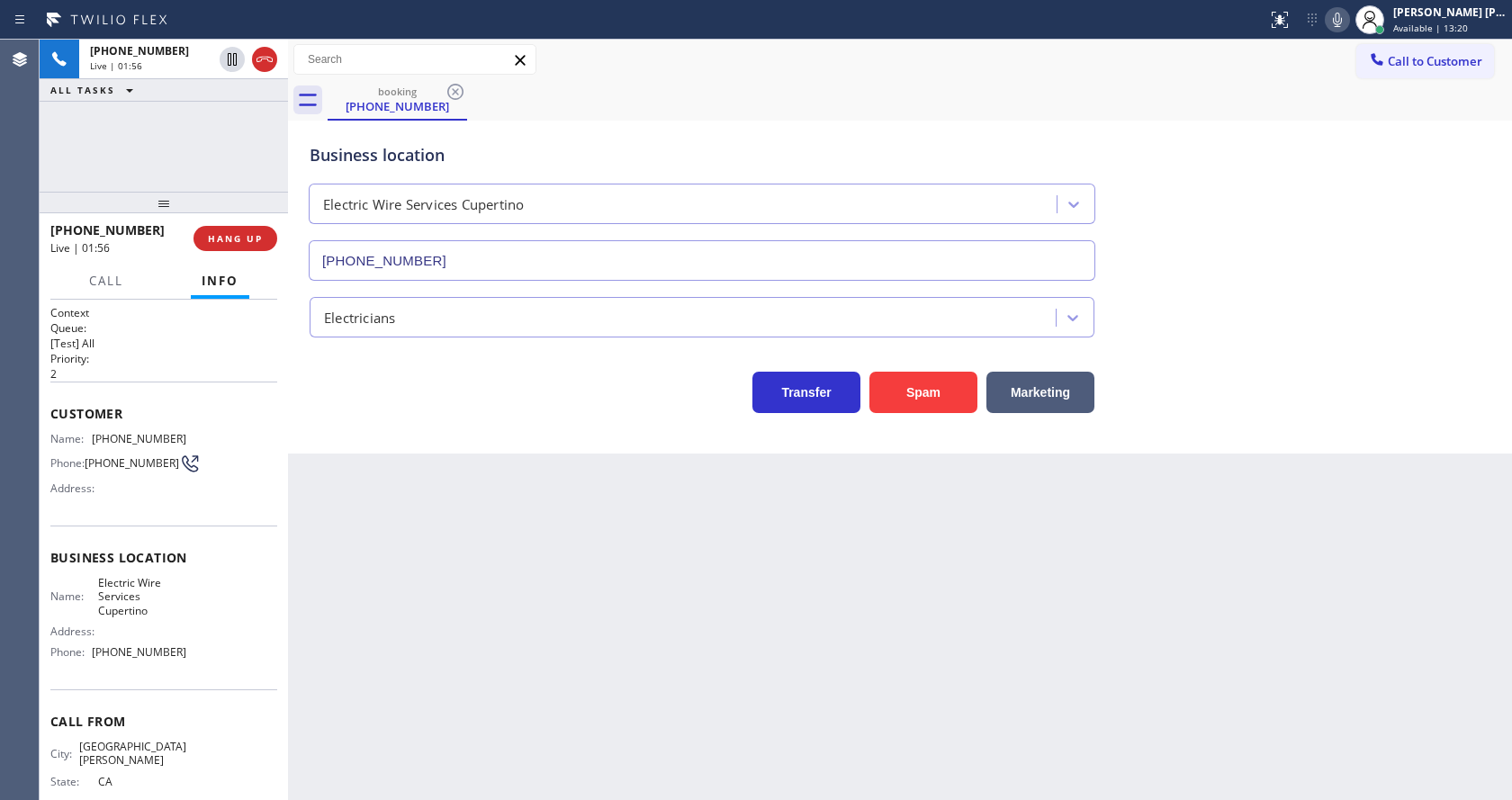
click at [1348, 26] on icon at bounding box center [1338, 20] width 22 height 22
click at [1349, 29] on icon at bounding box center [1338, 20] width 22 height 22
click at [1311, 206] on div "Business location Electric Wire Services Cupertino (408) 549-7996" at bounding box center [900, 199] width 1188 height 163
click at [610, 614] on div "Back to Dashboard Change Sender ID Customers Technicians Select a contact Outbo…" at bounding box center [899, 419] width 1224 height 761
click at [634, 613] on div "Back to Dashboard Change Sender ID Customers Technicians Select a contact Outbo…" at bounding box center [899, 419] width 1224 height 761
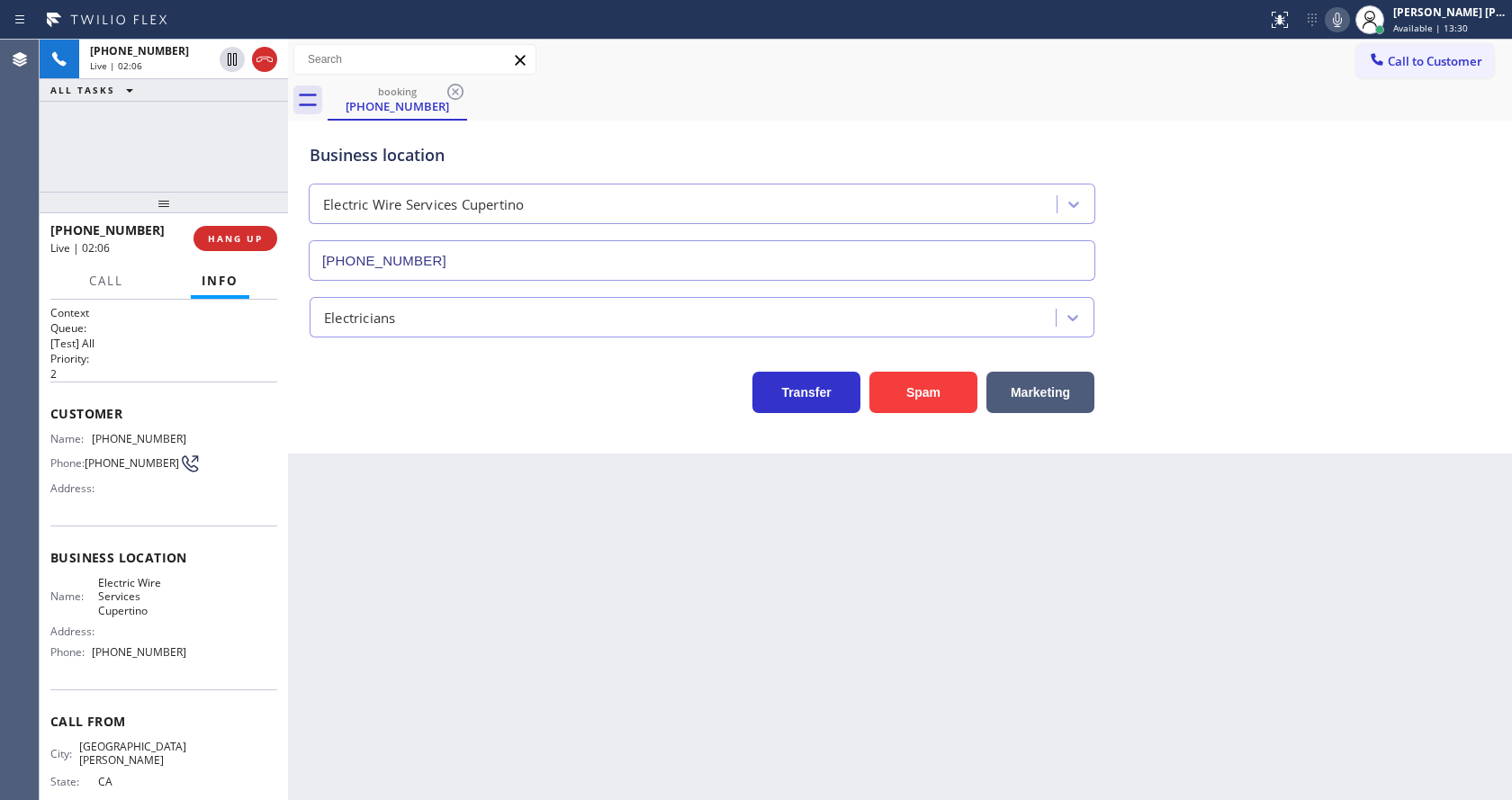
click at [1402, 163] on div "Business location Electric Wire Services Cupertino (408) 549-7996" at bounding box center [900, 199] width 1188 height 163
click at [1343, 28] on icon at bounding box center [1338, 20] width 22 height 22
click at [561, 688] on div "Back to Dashboard Change Sender ID Customers Technicians Select a contact Outbo…" at bounding box center [899, 419] width 1224 height 761
click at [555, 551] on div "Back to Dashboard Change Sender ID Customers Technicians Select a contact Outbo…" at bounding box center [899, 419] width 1224 height 761
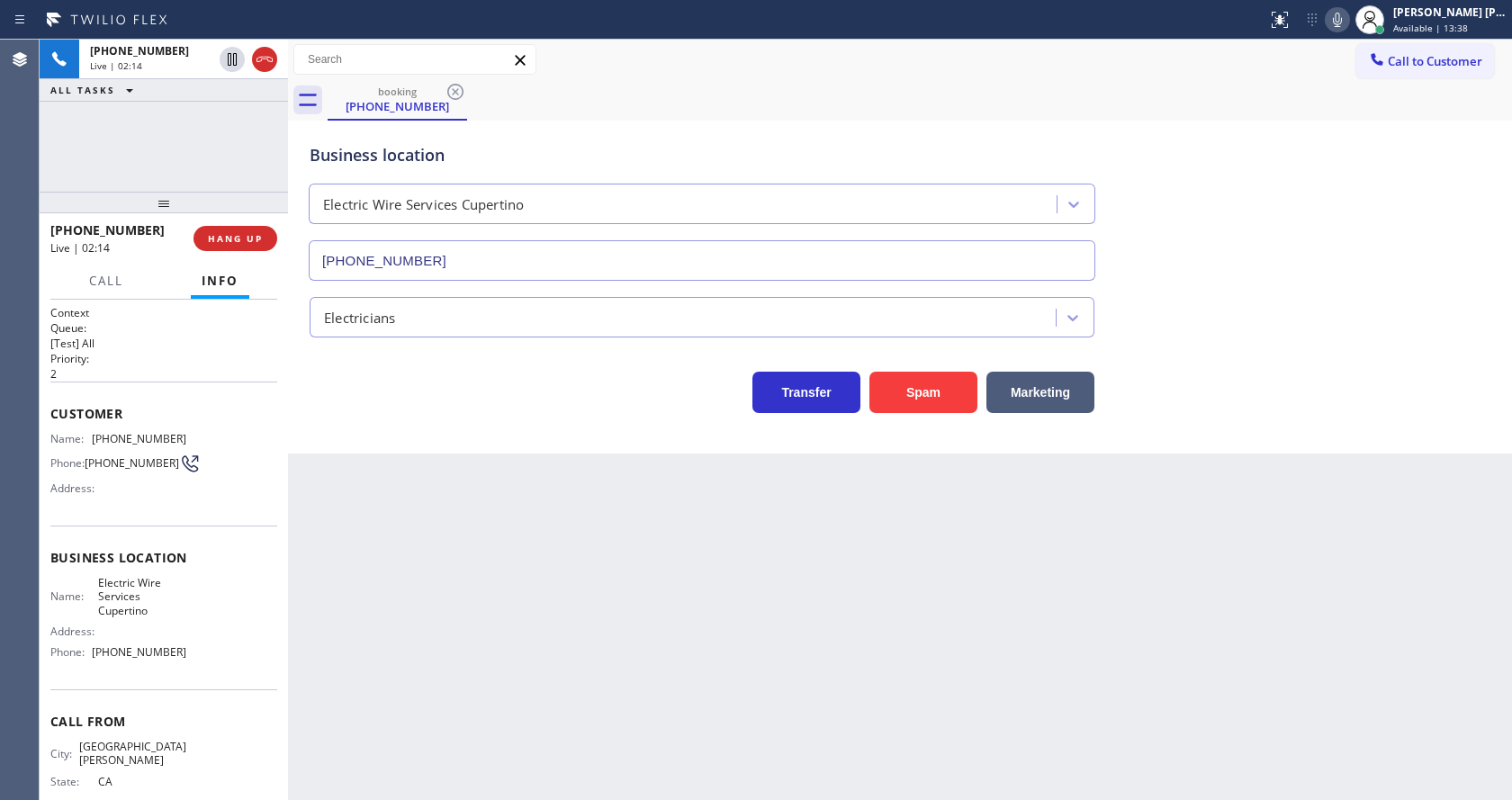
click at [1347, 20] on icon at bounding box center [1338, 20] width 22 height 22
click at [528, 465] on div "Back to Dashboard Change Sender ID Customers Technicians Select a contact Outbo…" at bounding box center [899, 419] width 1224 height 761
click at [219, 225] on div "+14086054673 Live | 02:19 HANG UP" at bounding box center [163, 239] width 227 height 47
click at [219, 229] on button "HANG UP" at bounding box center [235, 239] width 83 height 26
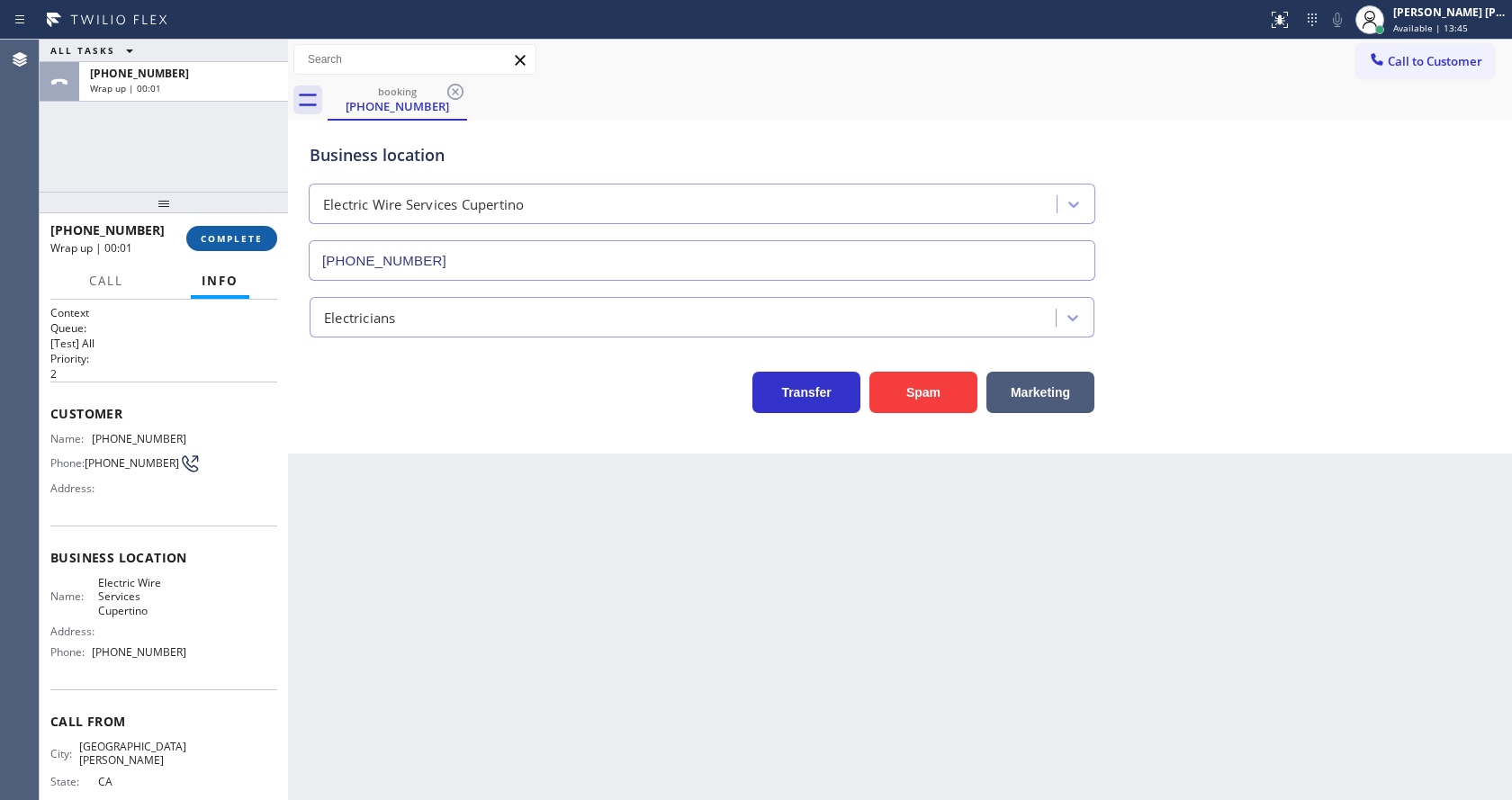
click at [221, 232] on button "COMPLETE" at bounding box center [232, 239] width 91 height 26
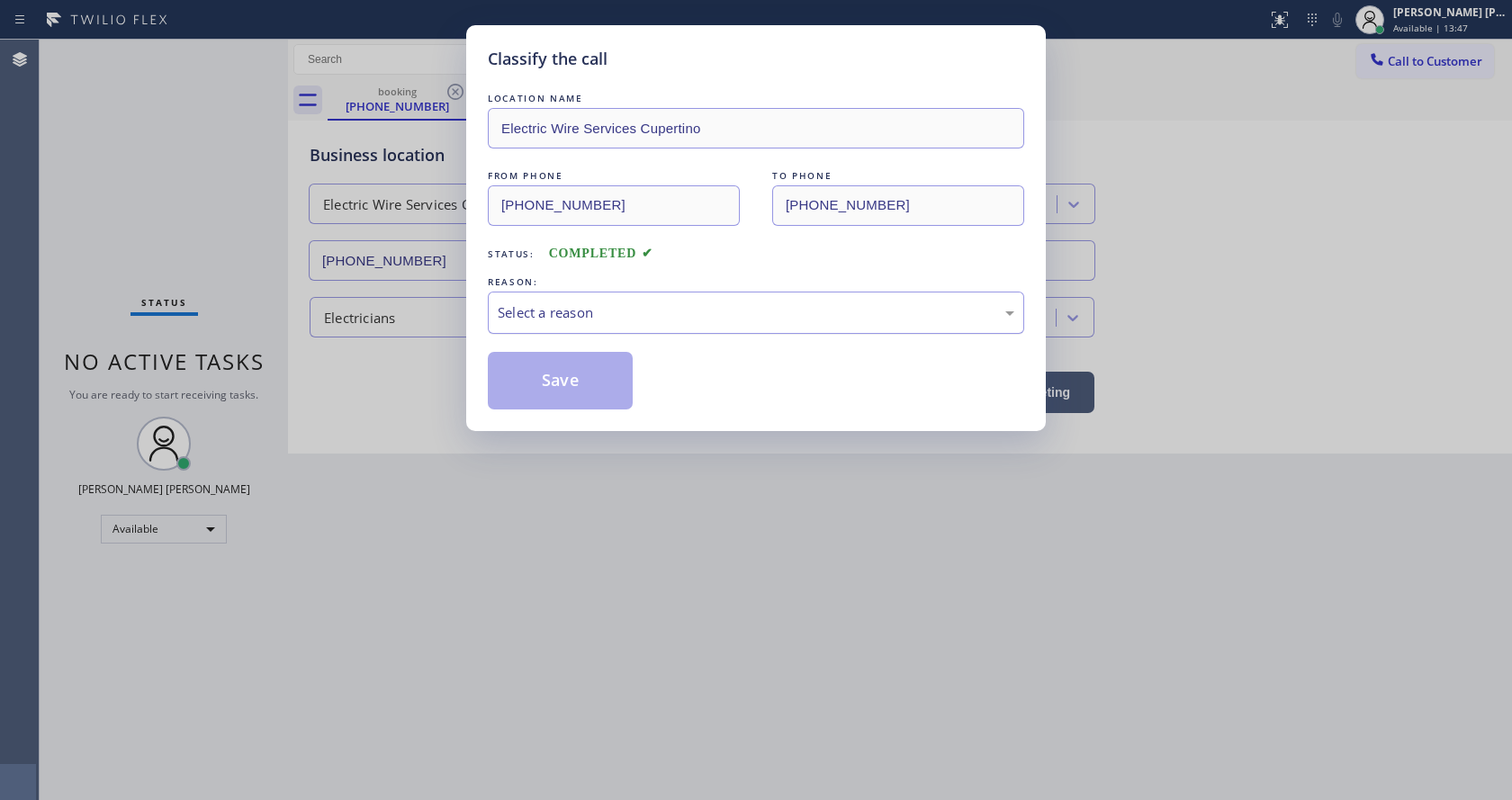
click at [529, 309] on div "Select a reason" at bounding box center [756, 312] width 516 height 21
click at [541, 376] on button "Save" at bounding box center [561, 381] width 145 height 58
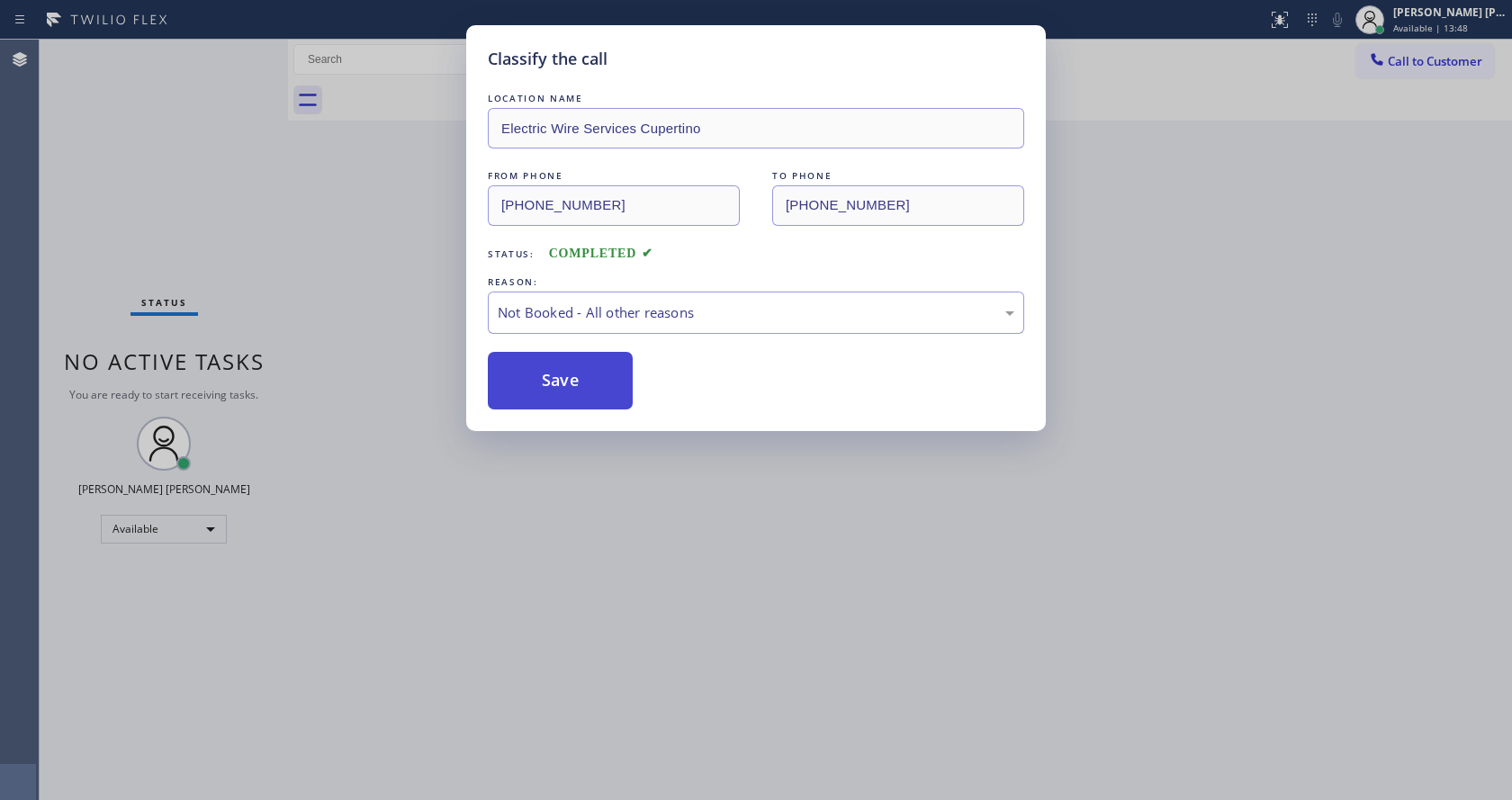
click at [541, 376] on button "Save" at bounding box center [561, 381] width 145 height 58
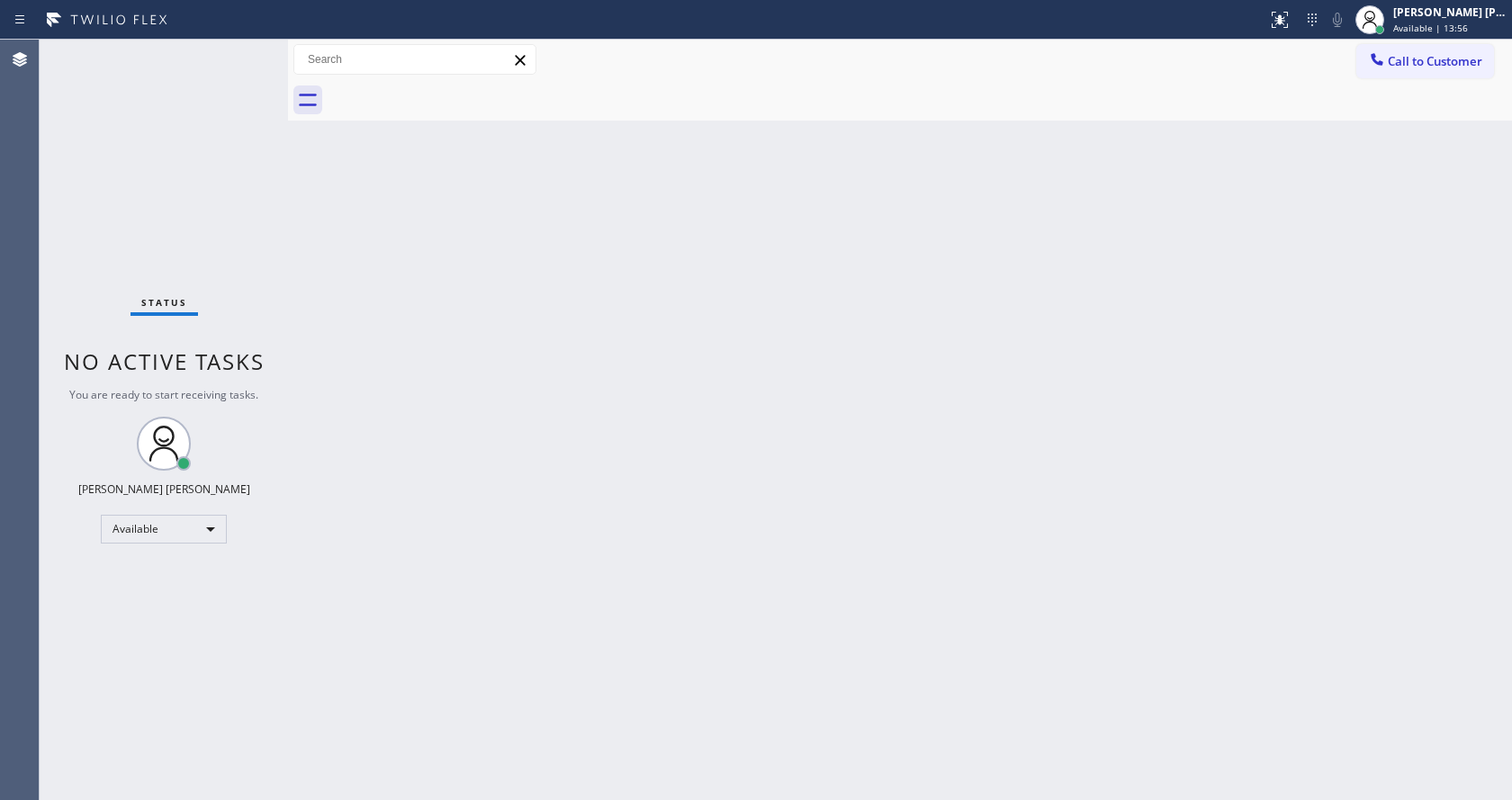
click at [331, 317] on div "Back to Dashboard Change Sender ID Customers Technicians Select a contact Outbo…" at bounding box center [899, 419] width 1224 height 761
click at [842, 495] on div "Back to Dashboard Change Sender ID Customers Technicians Select a contact Outbo…" at bounding box center [899, 419] width 1224 height 761
click at [363, 338] on div "Back to Dashboard Change Sender ID Customers Technicians Select a contact Outbo…" at bounding box center [899, 419] width 1224 height 761
click at [462, 777] on div "Back to Dashboard Change Sender ID Customers Technicians Select a contact Outbo…" at bounding box center [899, 419] width 1224 height 761
drag, startPoint x: 929, startPoint y: 467, endPoint x: 645, endPoint y: 453, distance: 284.3
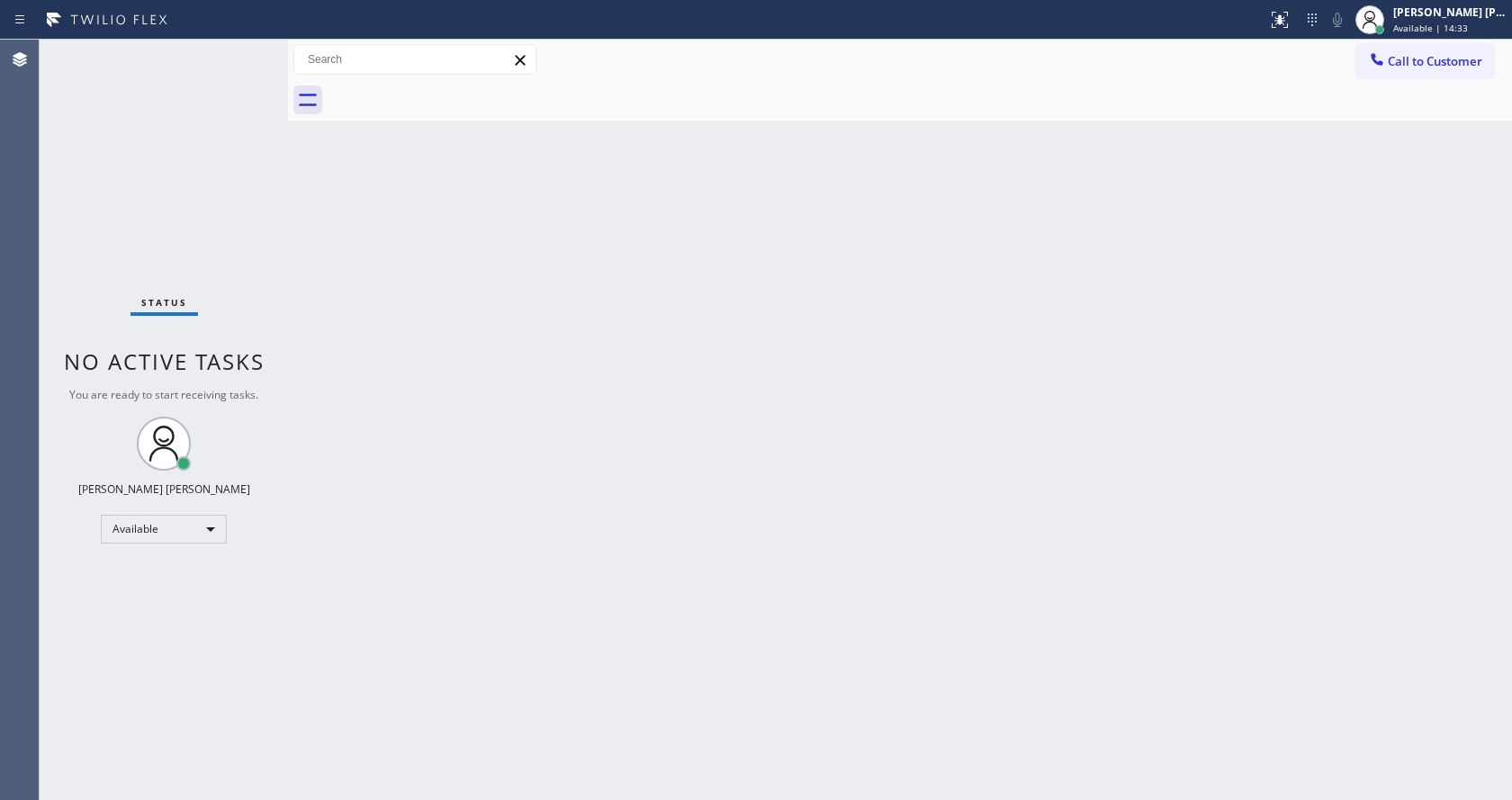
click at [929, 467] on div "Back to Dashboard Change Sender ID Customers Technicians Select a contact Outbo…" at bounding box center [899, 419] width 1224 height 761
click at [475, 488] on div "Back to Dashboard Change Sender ID Customers Technicians Select a contact Outbo…" at bounding box center [899, 419] width 1224 height 761
click at [883, 268] on div "Back to Dashboard Change Sender ID Customers Technicians Select a contact Outbo…" at bounding box center [899, 419] width 1224 height 761
click at [513, 699] on div "Back to Dashboard Change Sender ID Customers Technicians Select a contact Outbo…" at bounding box center [899, 419] width 1224 height 761
click at [192, 274] on div "Status No active tasks You are ready to start receiving tasks. [PERSON_NAME] [P…" at bounding box center [163, 419] width 248 height 761
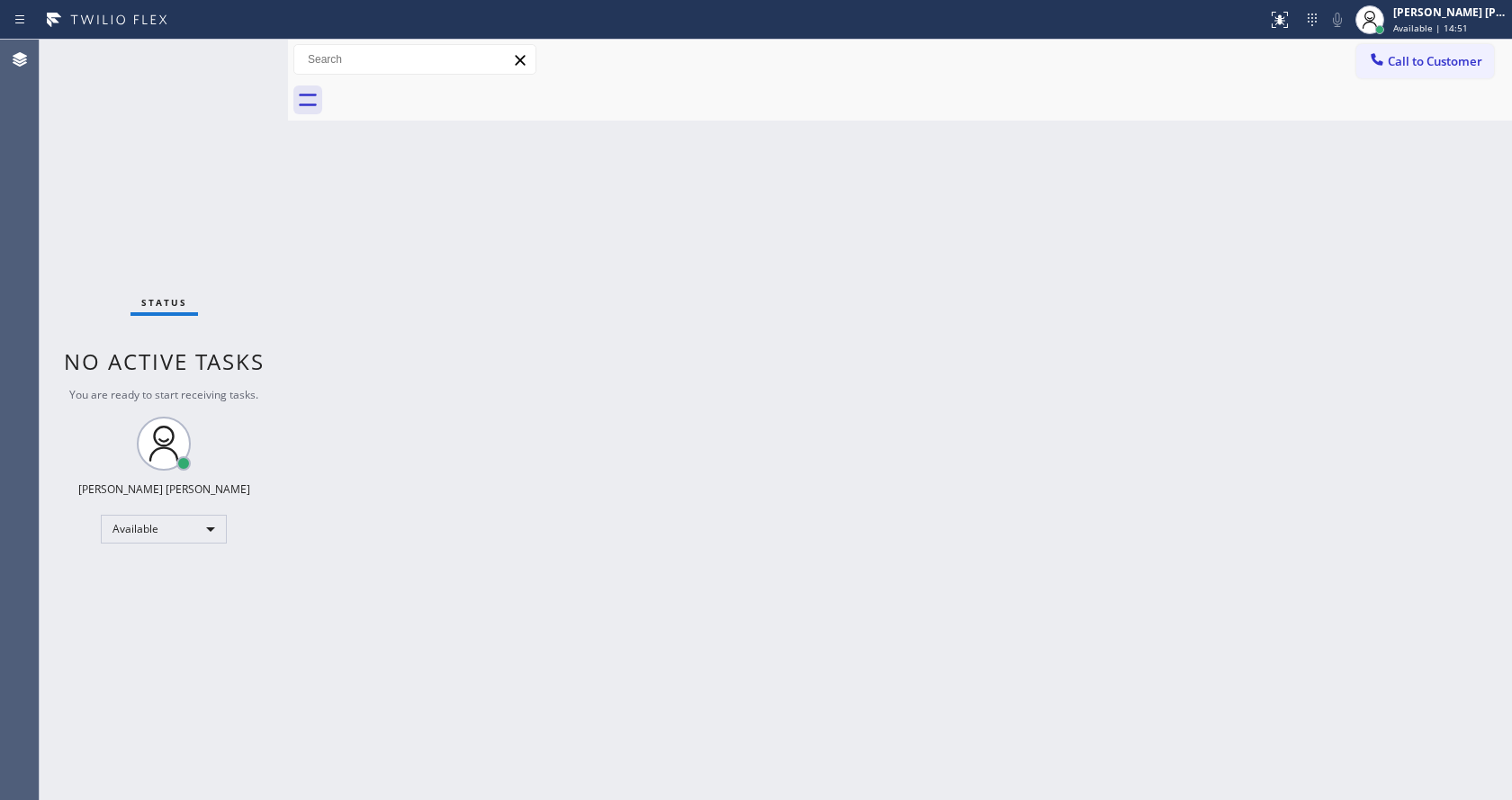
drag, startPoint x: 734, startPoint y: 534, endPoint x: 639, endPoint y: 792, distance: 274.9
click at [735, 550] on div "Back to Dashboard Change Sender ID Customers Technicians Select a contact Outbo…" at bounding box center [899, 419] width 1224 height 761
click at [363, 402] on div "Back to Dashboard Change Sender ID Customers Technicians Select a contact Outbo…" at bounding box center [899, 419] width 1224 height 761
click at [1026, 333] on div "Back to Dashboard Change Sender ID Customers Technicians Select a contact Outbo…" at bounding box center [899, 419] width 1224 height 761
click at [741, 574] on div "Back to Dashboard Change Sender ID Customers Technicians Select a contact Outbo…" at bounding box center [899, 419] width 1224 height 761
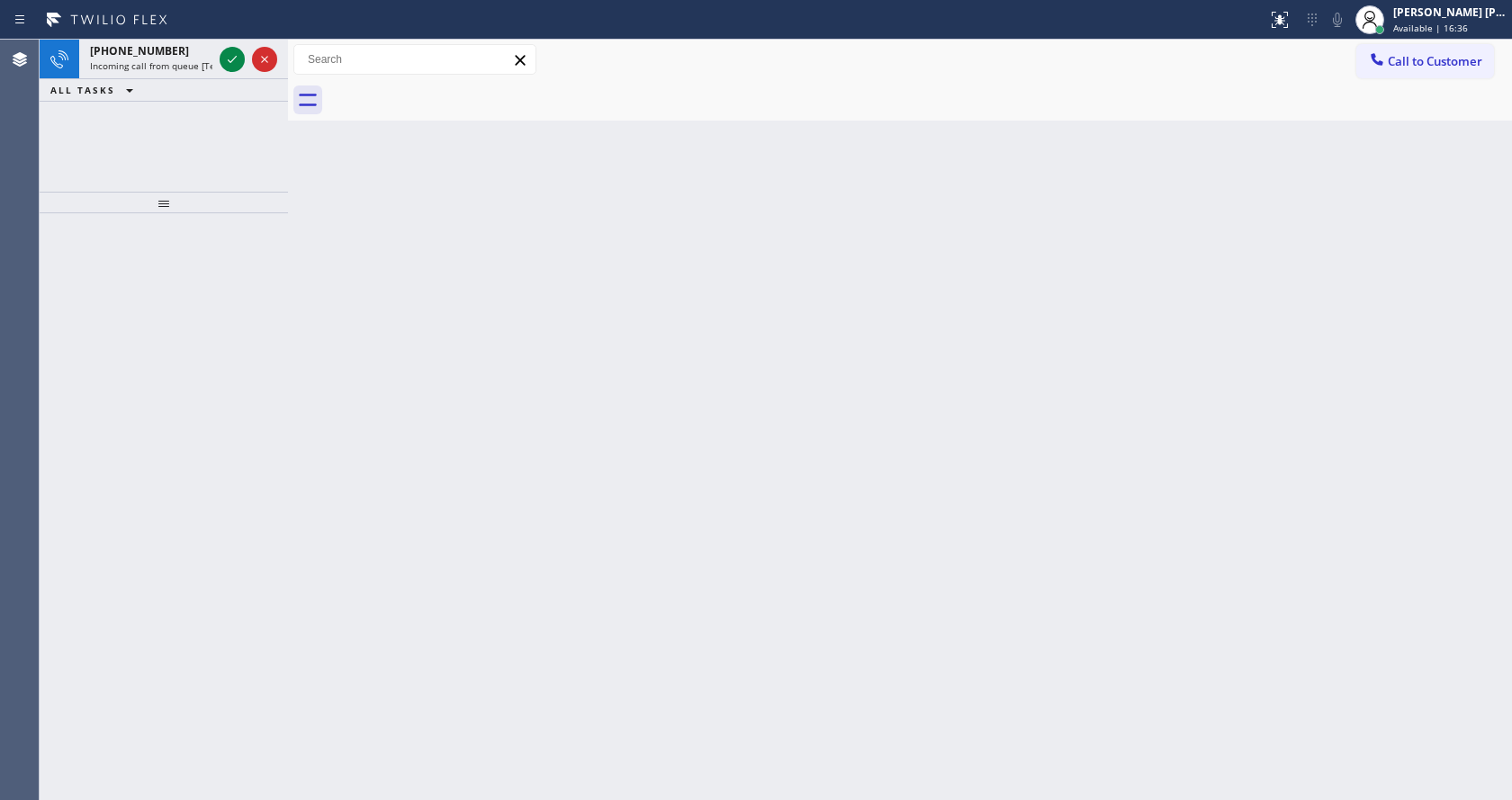
drag, startPoint x: 296, startPoint y: 384, endPoint x: 281, endPoint y: 341, distance: 45.5
click at [296, 384] on div "Back to Dashboard Change Sender ID Customers Technicians Select a contact Outbo…" at bounding box center [899, 419] width 1224 height 761
click at [175, 89] on div "ALL TASKS ALL TASKS ACTIVE TASKS TASKS IN WRAP UP" at bounding box center [163, 90] width 248 height 23
click at [177, 65] on span "Incoming call from queue [Test] All" at bounding box center [165, 66] width 149 height 13
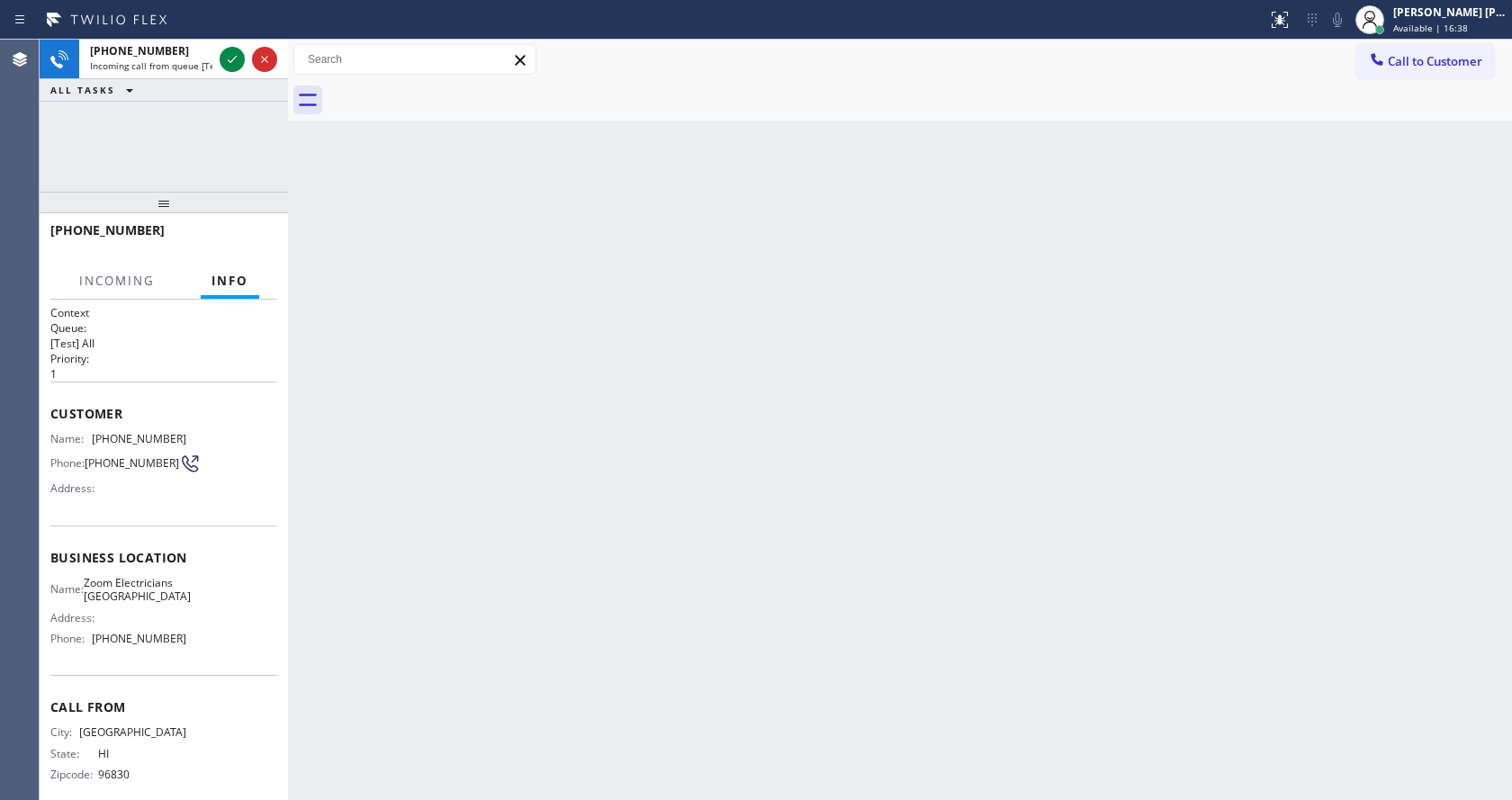
click at [420, 344] on div "Back to Dashboard Change Sender ID Customers Technicians Select a contact Outbo…" at bounding box center [899, 419] width 1224 height 761
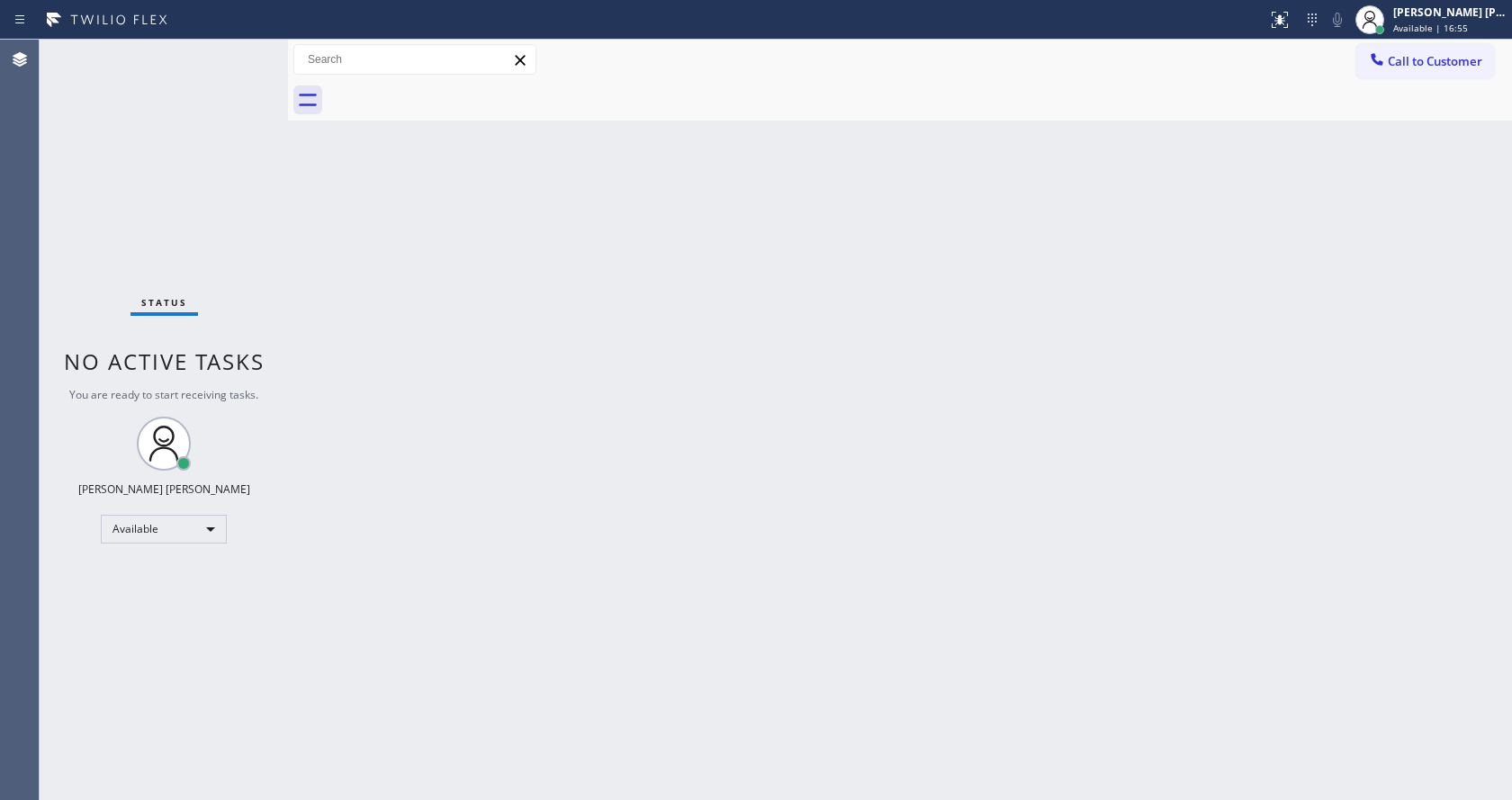
click at [761, 445] on div "Back to Dashboard Change Sender ID Customers Technicians Select a contact Outbo…" at bounding box center [899, 419] width 1224 height 761
click at [438, 374] on div "Back to Dashboard Change Sender ID Customers Technicians Select a contact Outbo…" at bounding box center [899, 419] width 1224 height 761
click at [342, 230] on div "Back to Dashboard Change Sender ID Customers Technicians Select a contact Outbo…" at bounding box center [899, 419] width 1224 height 761
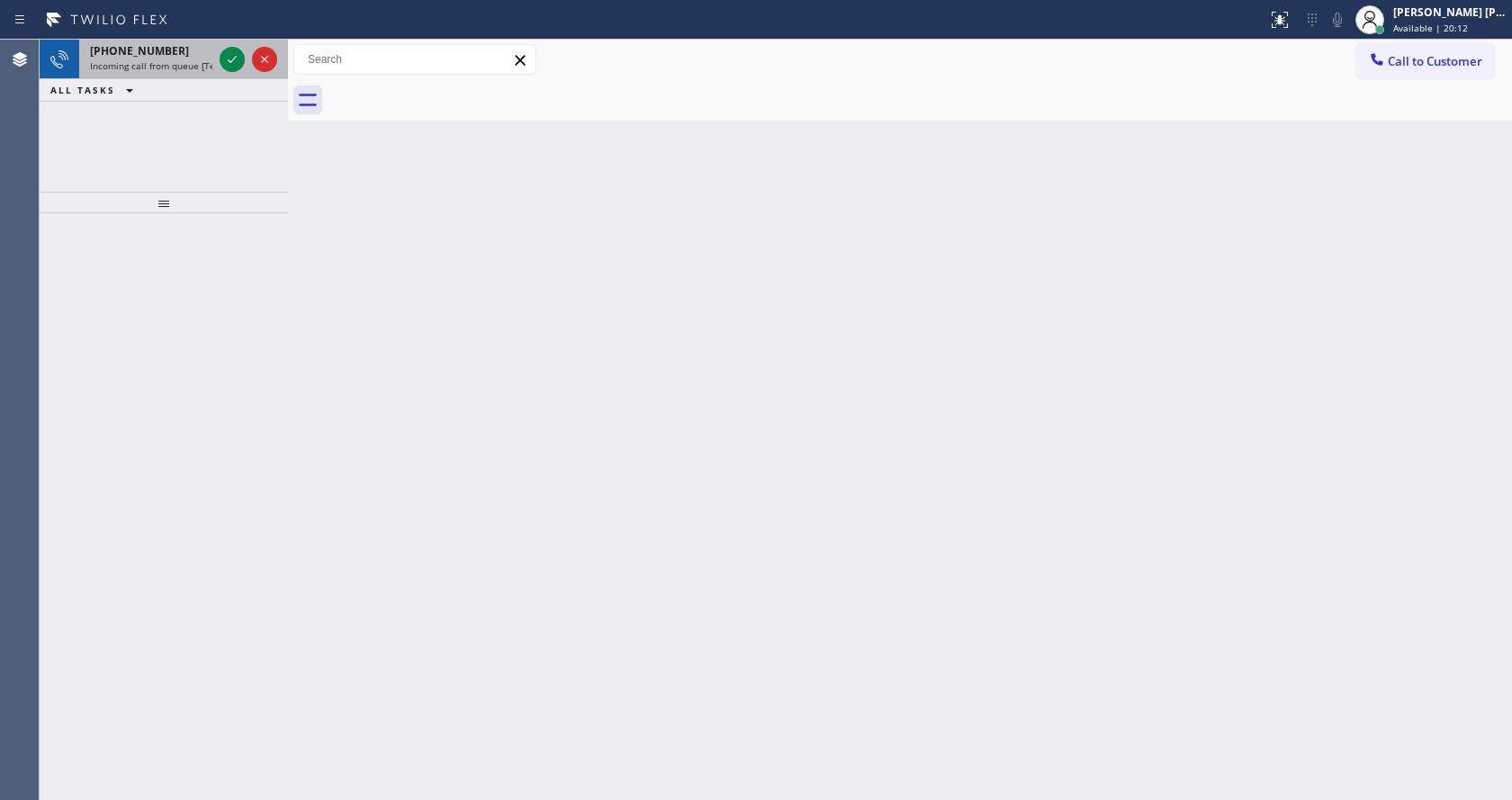
click at [166, 59] on div "+12142447222 Incoming call from queue [Test] All" at bounding box center [147, 59] width 136 height 39
click at [128, 81] on icon at bounding box center [130, 90] width 22 height 22
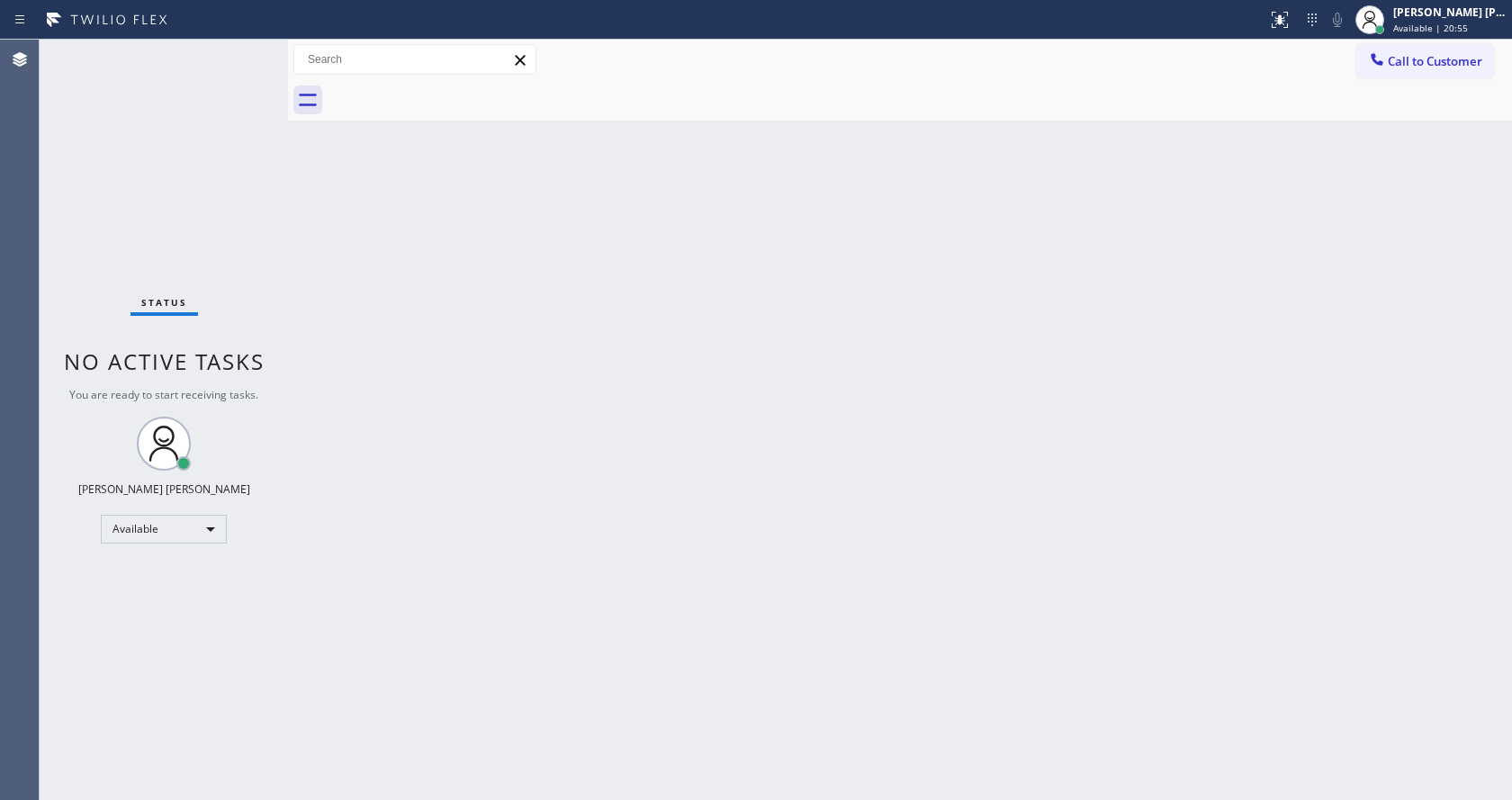
click at [149, 60] on div "Status No active tasks You are ready to start receiving tasks. [PERSON_NAME] [P…" at bounding box center [163, 419] width 248 height 761
click at [1463, 27] on span "Available | 20:56" at bounding box center [1431, 27] width 75 height 13
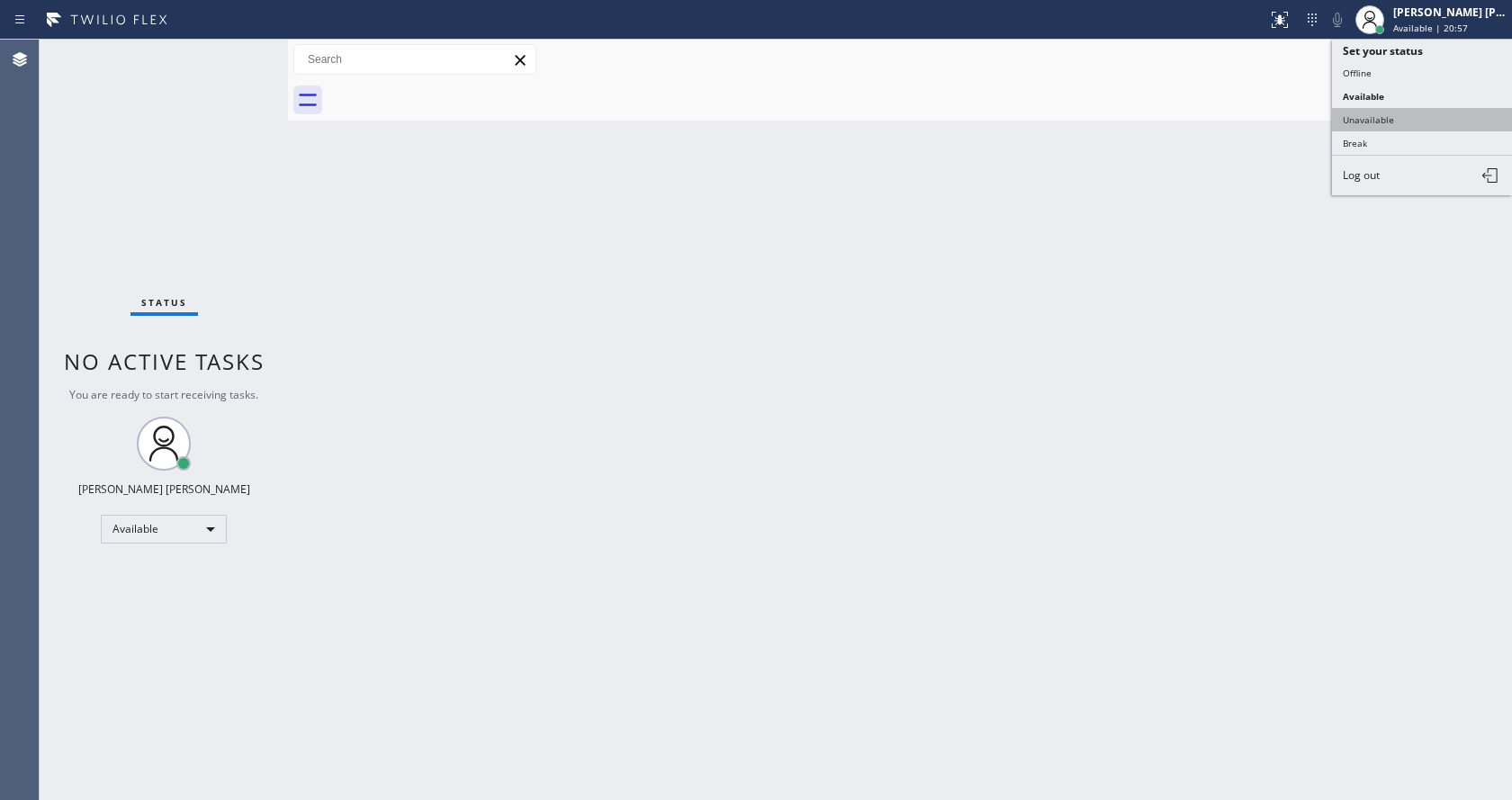
click at [1384, 111] on button "Unavailable" at bounding box center [1422, 120] width 180 height 24
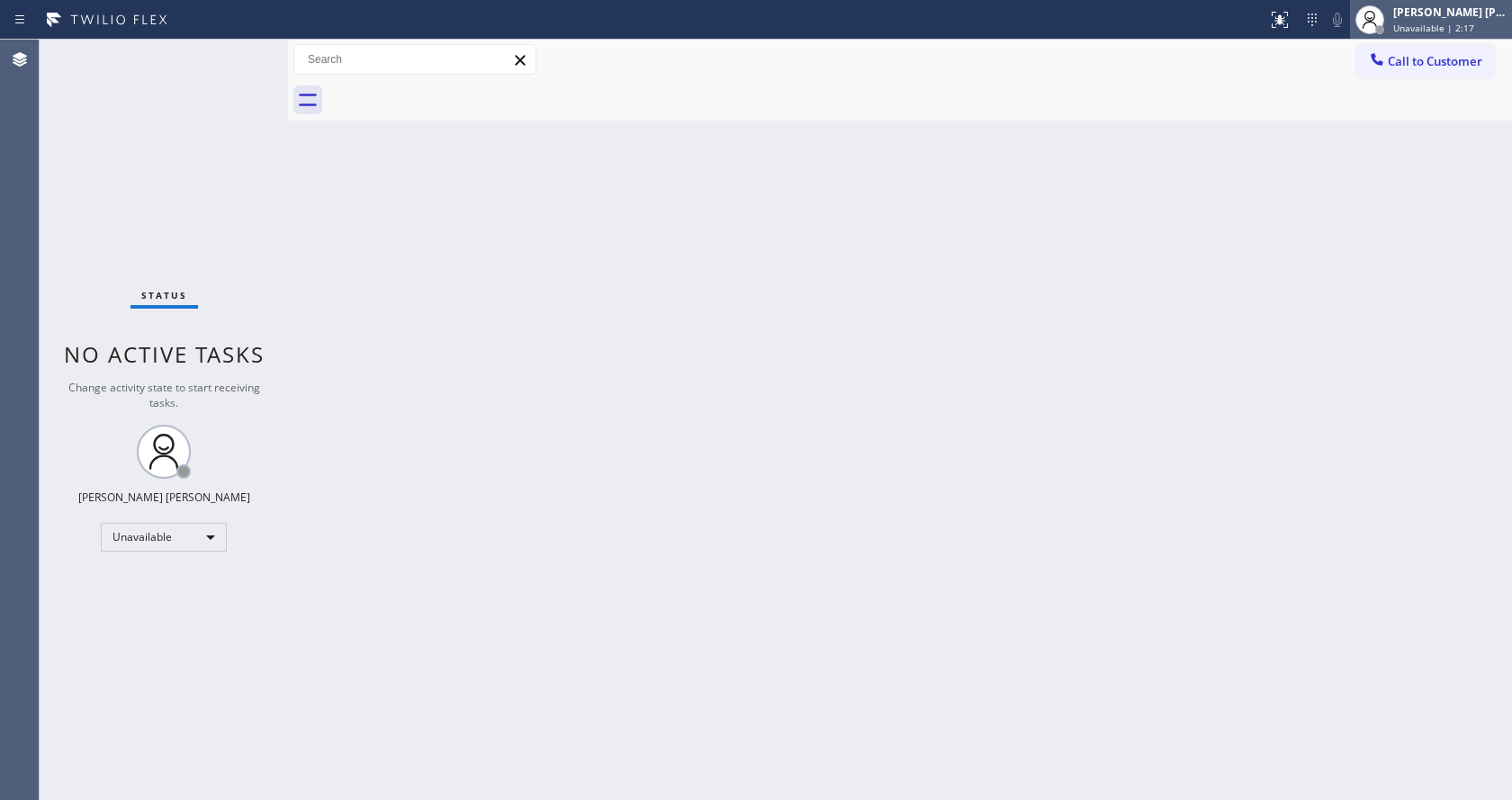
click at [1424, 22] on span "Unavailable | 2:17" at bounding box center [1433, 27] width 81 height 13
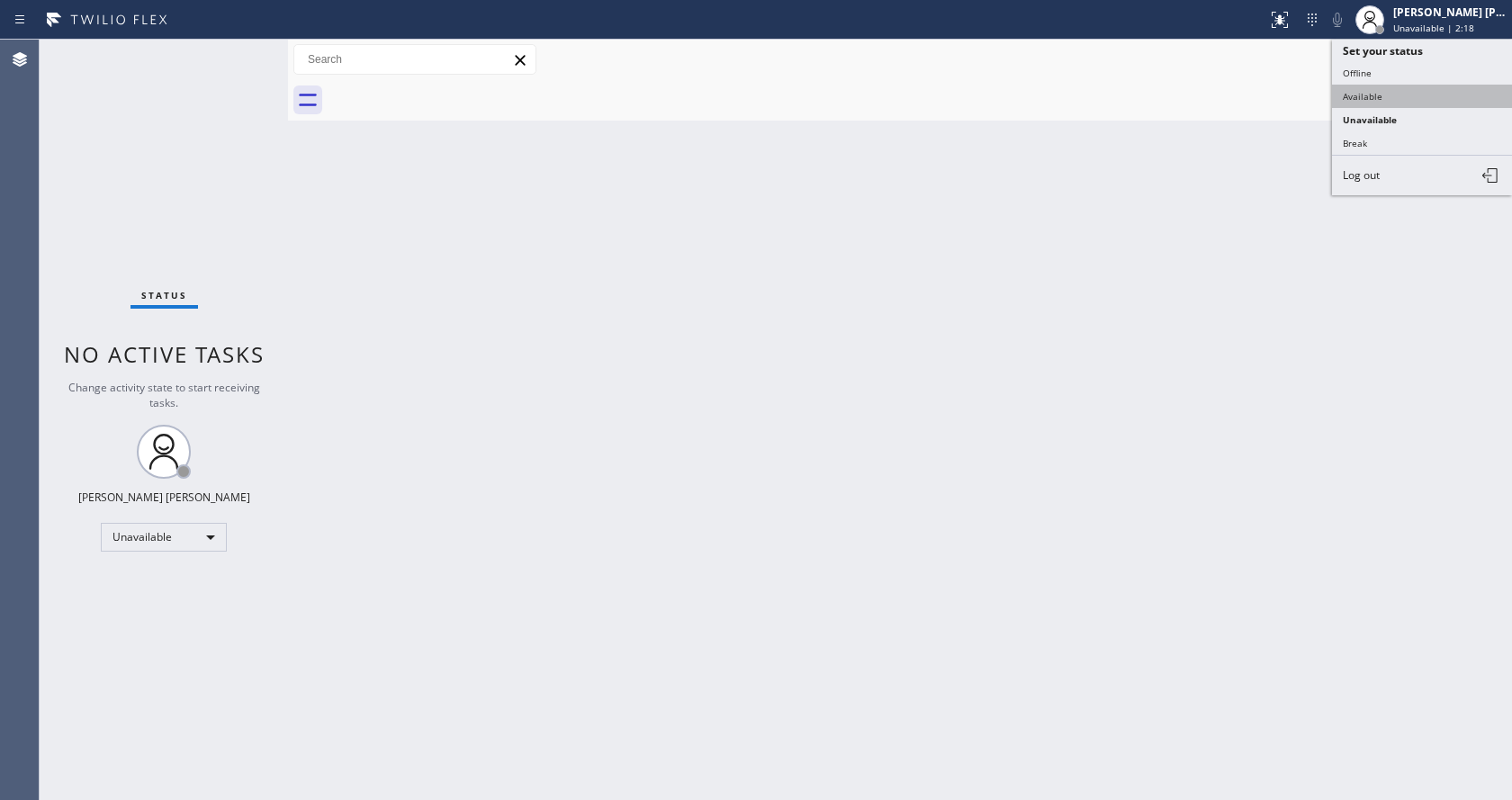
click at [1426, 90] on button "Available" at bounding box center [1422, 96] width 180 height 24
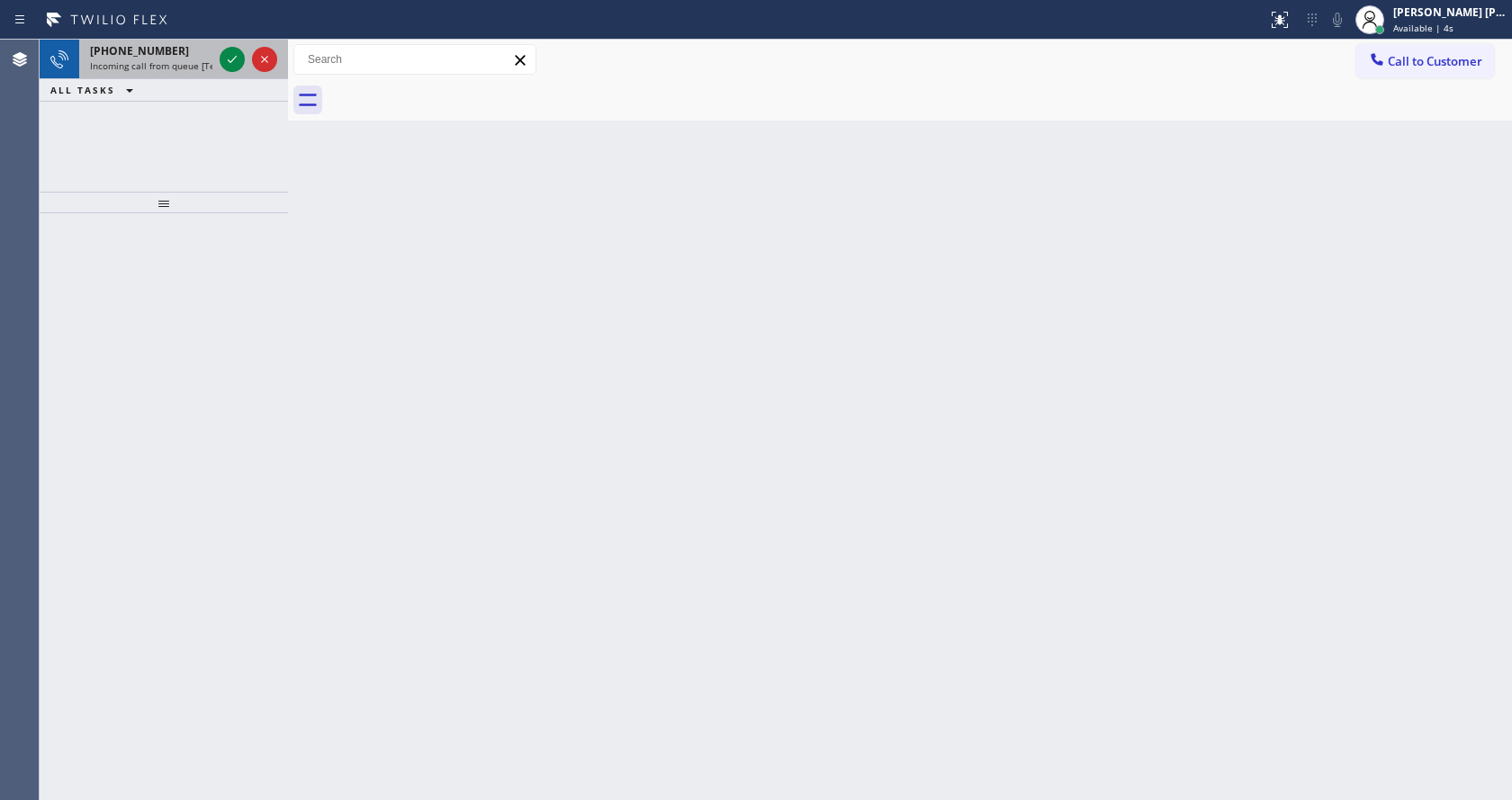
click at [200, 70] on span "Incoming call from queue [Test] All" at bounding box center [165, 66] width 149 height 13
click at [229, 54] on icon at bounding box center [233, 60] width 22 height 22
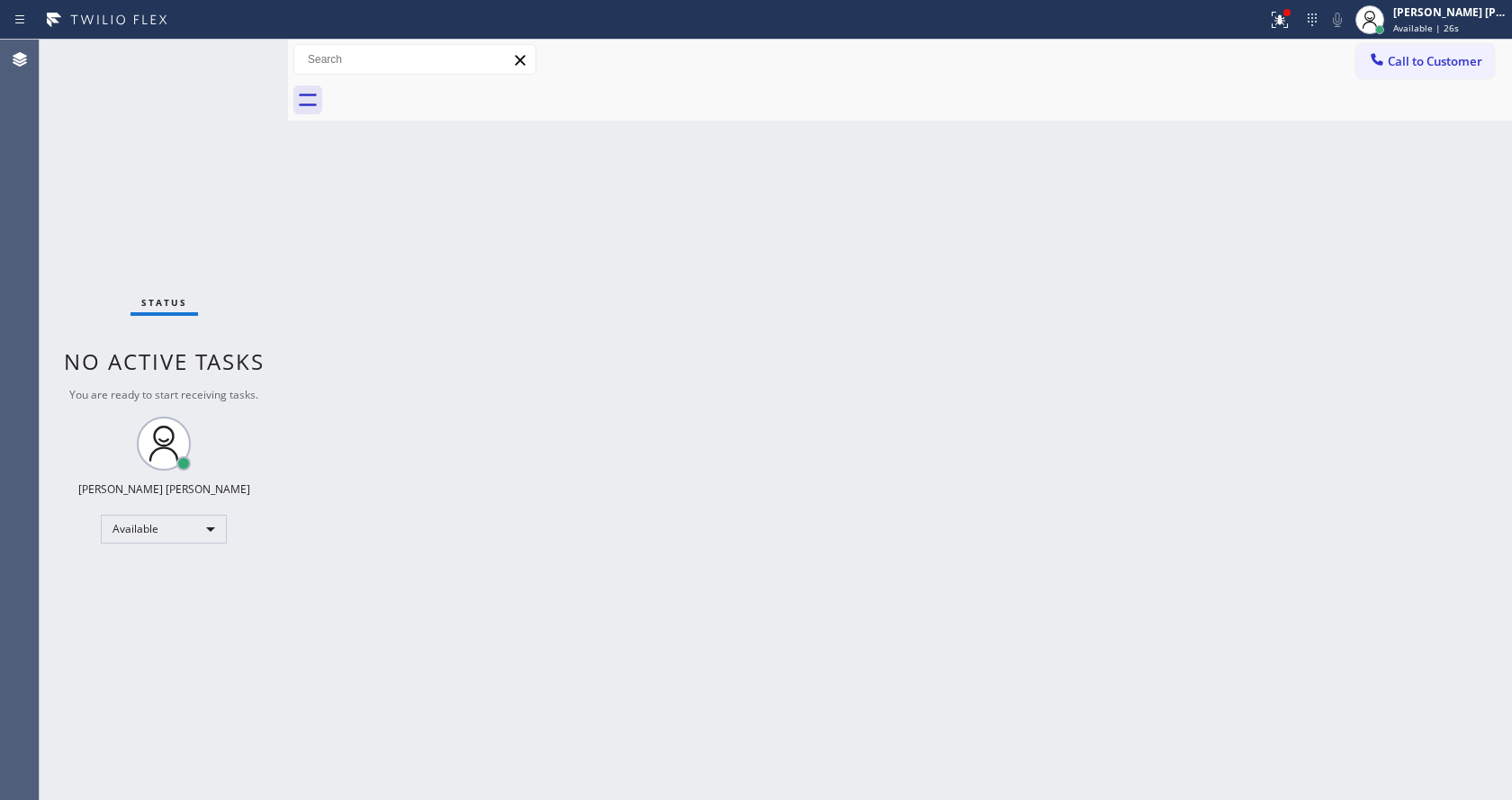
click at [608, 489] on div "Back to Dashboard Change Sender ID Customers Technicians Select a contact Outbo…" at bounding box center [899, 419] width 1224 height 761
click at [540, 606] on div "Back to Dashboard Change Sender ID Customers Technicians Select a contact Outbo…" at bounding box center [899, 419] width 1224 height 761
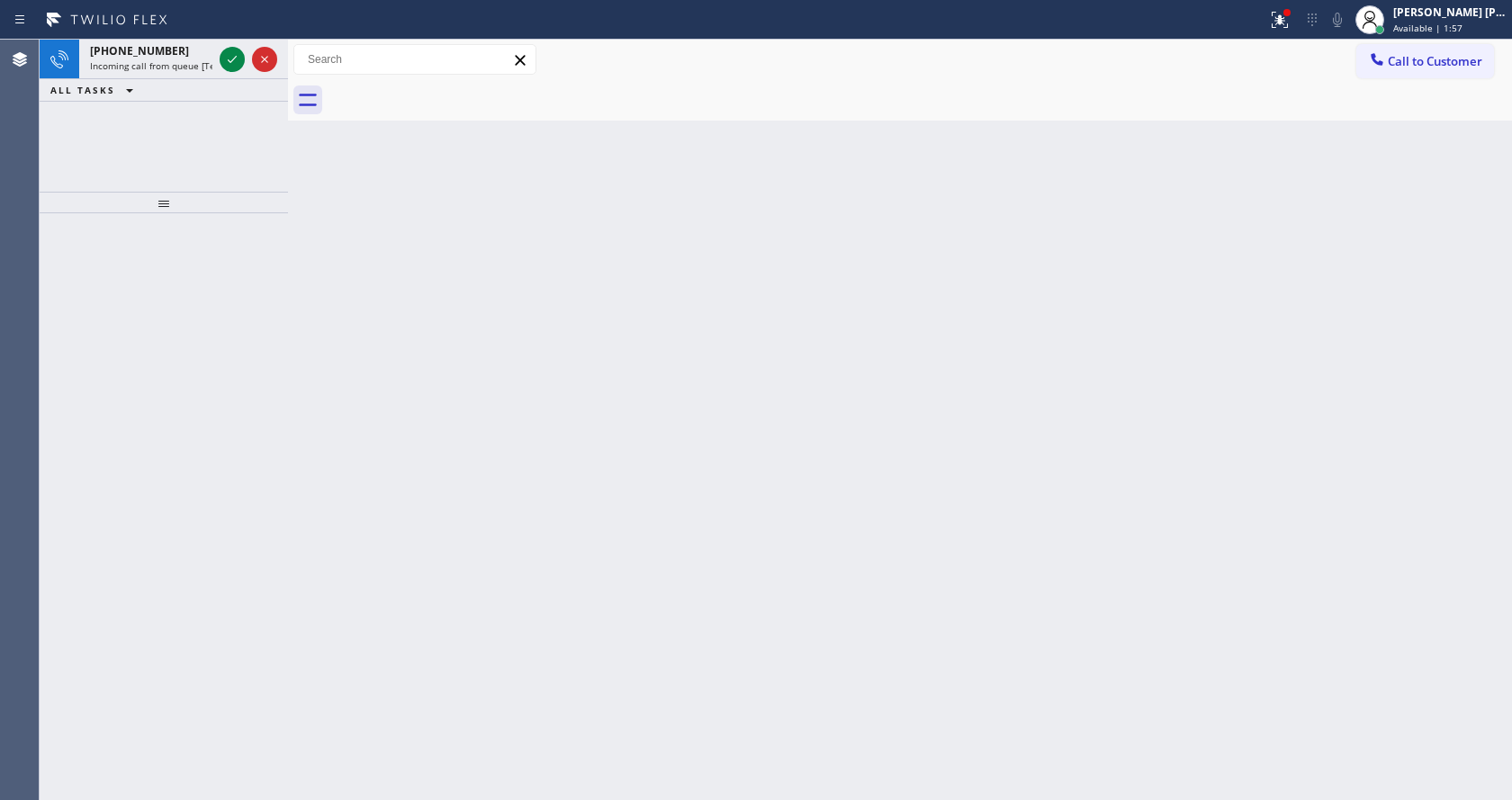
drag, startPoint x: 229, startPoint y: 47, endPoint x: 233, endPoint y: 131, distance: 84.1
click at [229, 47] on button at bounding box center [233, 60] width 26 height 26
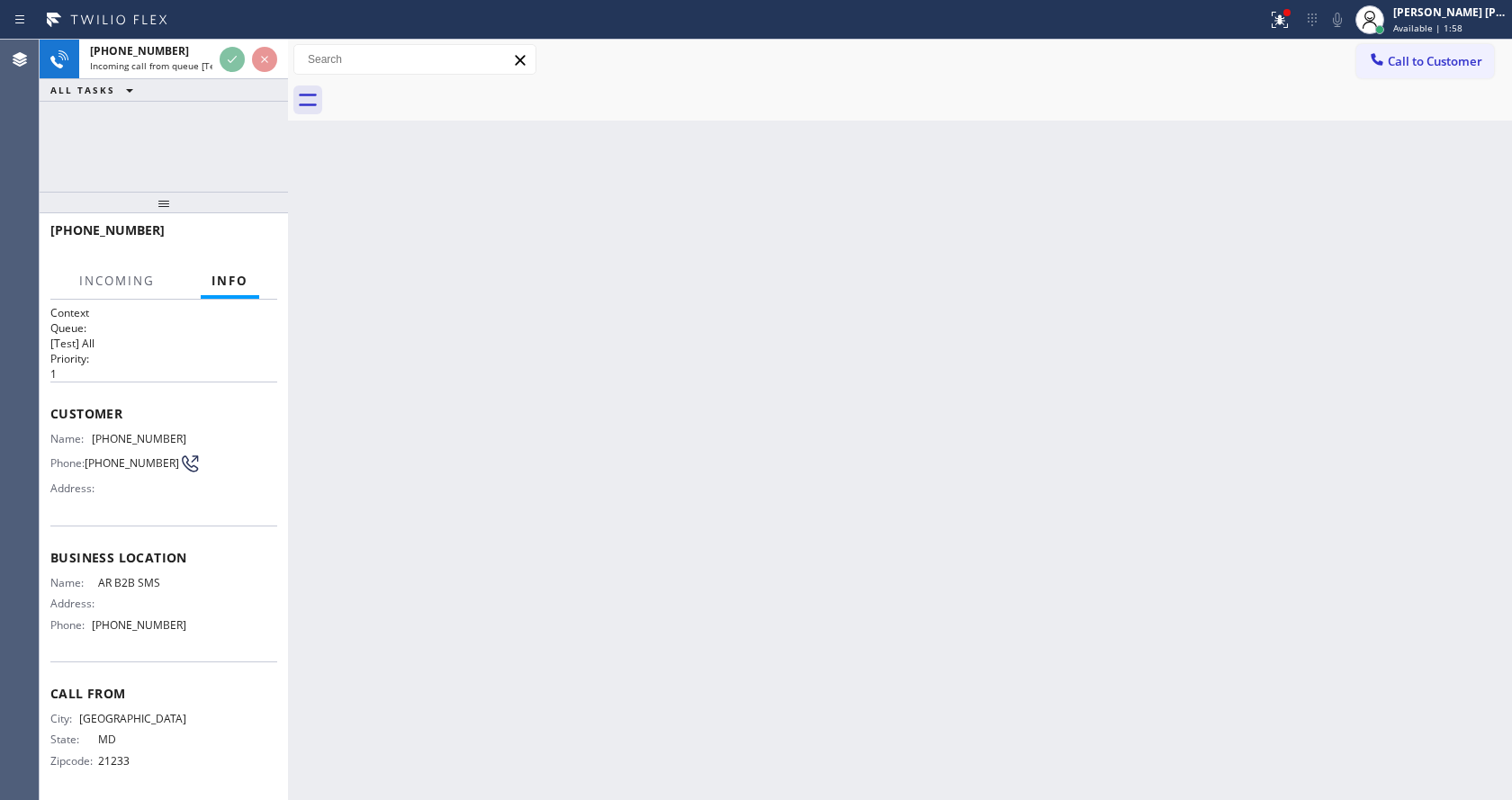
click at [485, 521] on div "Back to Dashboard Change Sender ID Customers Technicians Select a contact Outbo…" at bounding box center [899, 419] width 1224 height 761
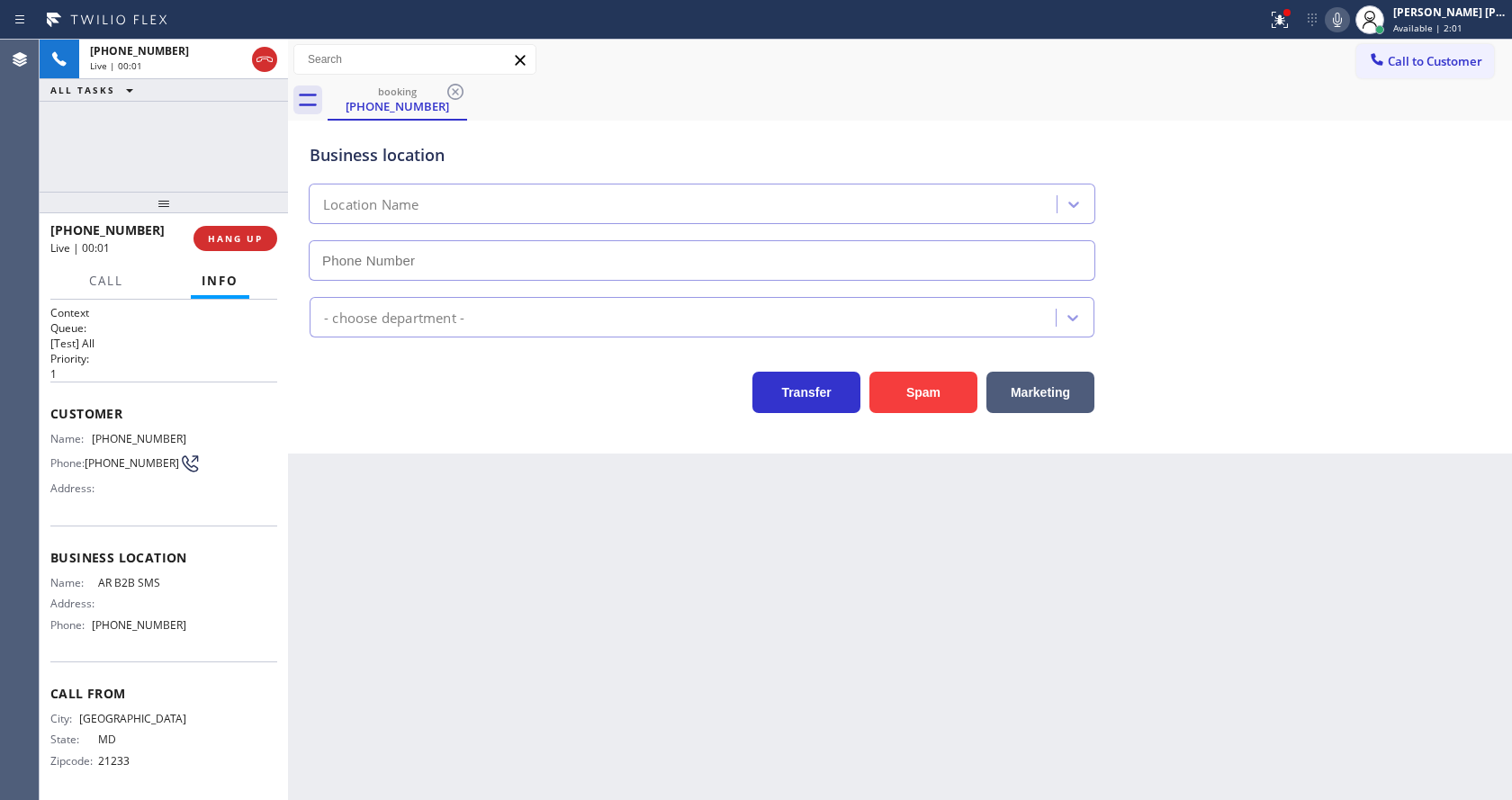
type input "[PHONE_NUMBER]"
click at [594, 593] on div "Back to Dashboard Change Sender ID Customers Technicians Select a contact Outbo…" at bounding box center [899, 419] width 1224 height 761
click at [460, 759] on div "Back to Dashboard Change Sender ID Customers Technicians Select a contact Outbo…" at bounding box center [899, 419] width 1224 height 761
click at [468, 518] on div "Back to Dashboard Change Sender ID Customers Technicians Select a contact Outbo…" at bounding box center [899, 419] width 1224 height 761
click at [685, 615] on div "Back to Dashboard Change Sender ID Customers Technicians Select a contact Outbo…" at bounding box center [899, 419] width 1224 height 761
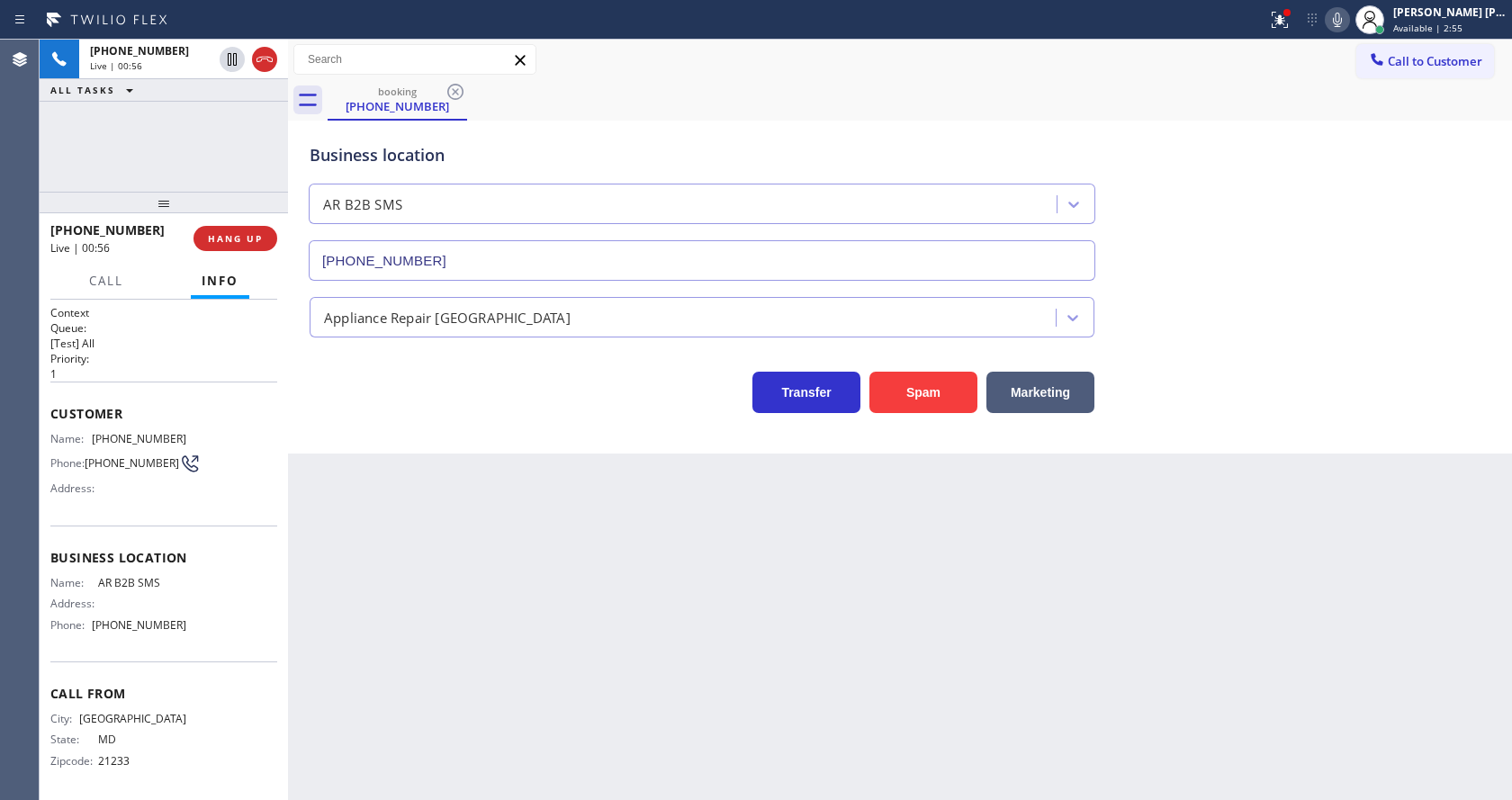
click at [465, 639] on div "Back to Dashboard Change Sender ID Customers Technicians Select a contact Outbo…" at bounding box center [899, 419] width 1224 height 761
click at [121, 460] on span "(443) 519-6995" at bounding box center [132, 463] width 94 height 14
drag, startPoint x: 87, startPoint y: 437, endPoint x: 205, endPoint y: 439, distance: 118.0
click at [205, 439] on div "Name: (443) 519-6995 Phone: (443) 519-6995 Address:" at bounding box center [163, 467] width 227 height 71
copy div "(443) 519-6995"
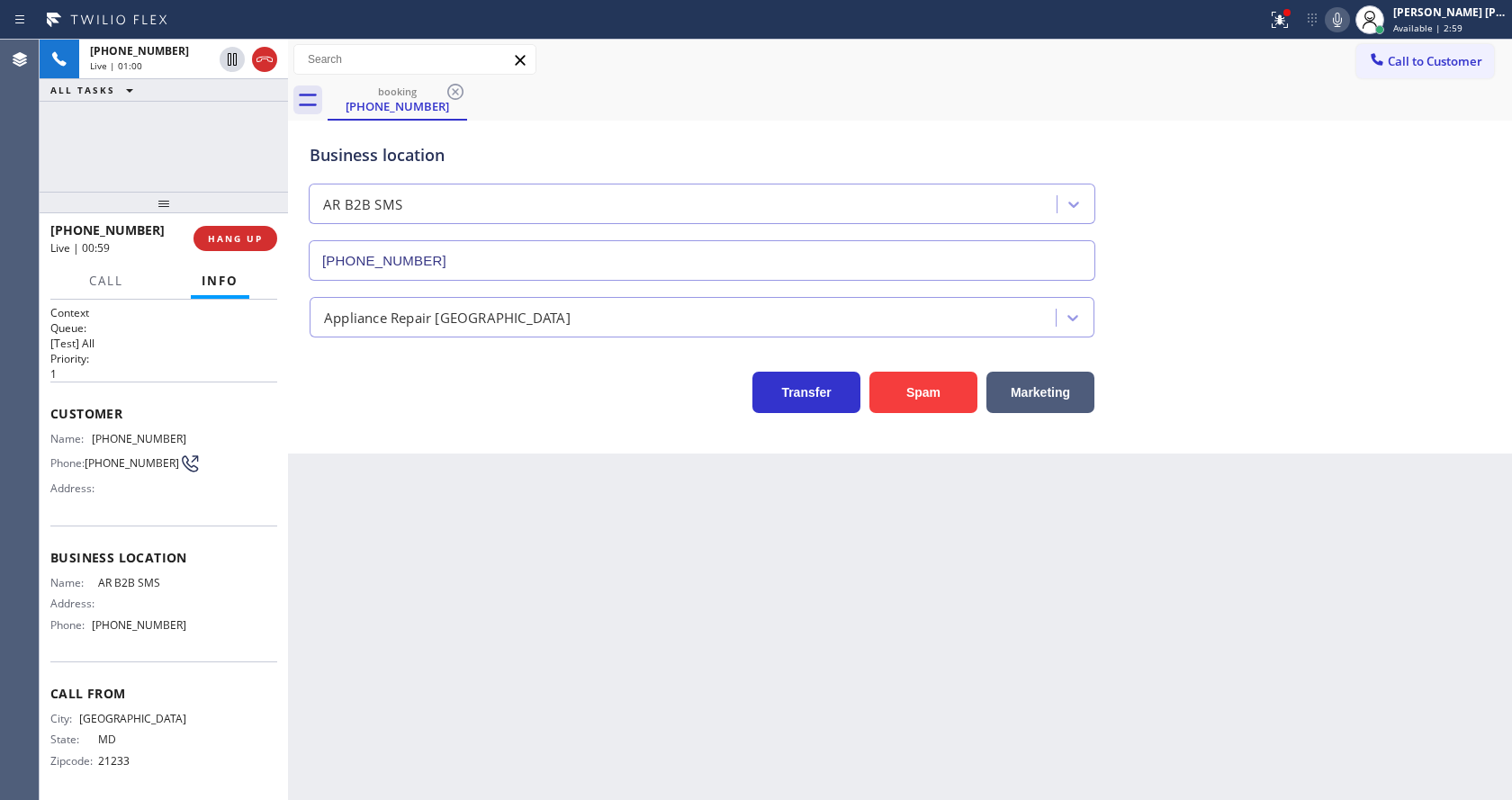
drag, startPoint x: 522, startPoint y: 582, endPoint x: 481, endPoint y: 715, distance: 139.2
click at [520, 585] on div "Back to Dashboard Change Sender ID Customers Technicians Select a contact Outbo…" at bounding box center [899, 419] width 1224 height 761
click at [147, 590] on span "AR B2B SMS" at bounding box center [142, 583] width 89 height 14
drag, startPoint x: 92, startPoint y: 591, endPoint x: 189, endPoint y: 591, distance: 97.0
click at [189, 591] on div "Name: AR B2B SMS Address: Phone: (833) 692-2271" at bounding box center [163, 608] width 227 height 63
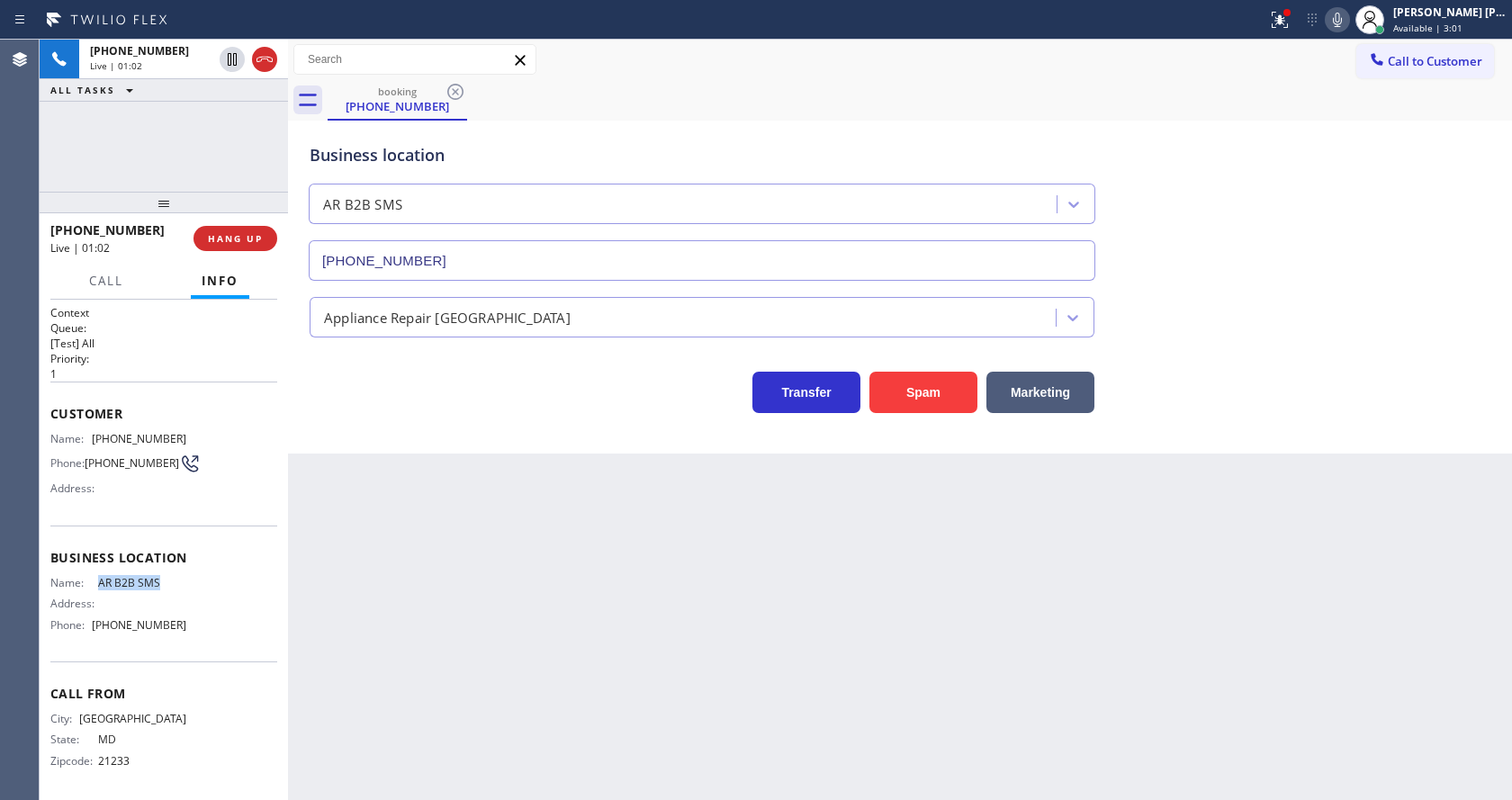
copy div "AR B2B SMS"
click at [424, 631] on div "Back to Dashboard Change Sender ID Customers Technicians Select a contact Outbo…" at bounding box center [899, 419] width 1224 height 761
click at [180, 676] on div "Call From City: BALTIMORE State: MD Zipcode: 21233" at bounding box center [163, 729] width 227 height 135
drag, startPoint x: 91, startPoint y: 634, endPoint x: 195, endPoint y: 635, distance: 104.0
click at [195, 635] on div "Name: AR B2B SMS Address: Phone: (833) 692-2271" at bounding box center [163, 608] width 227 height 63
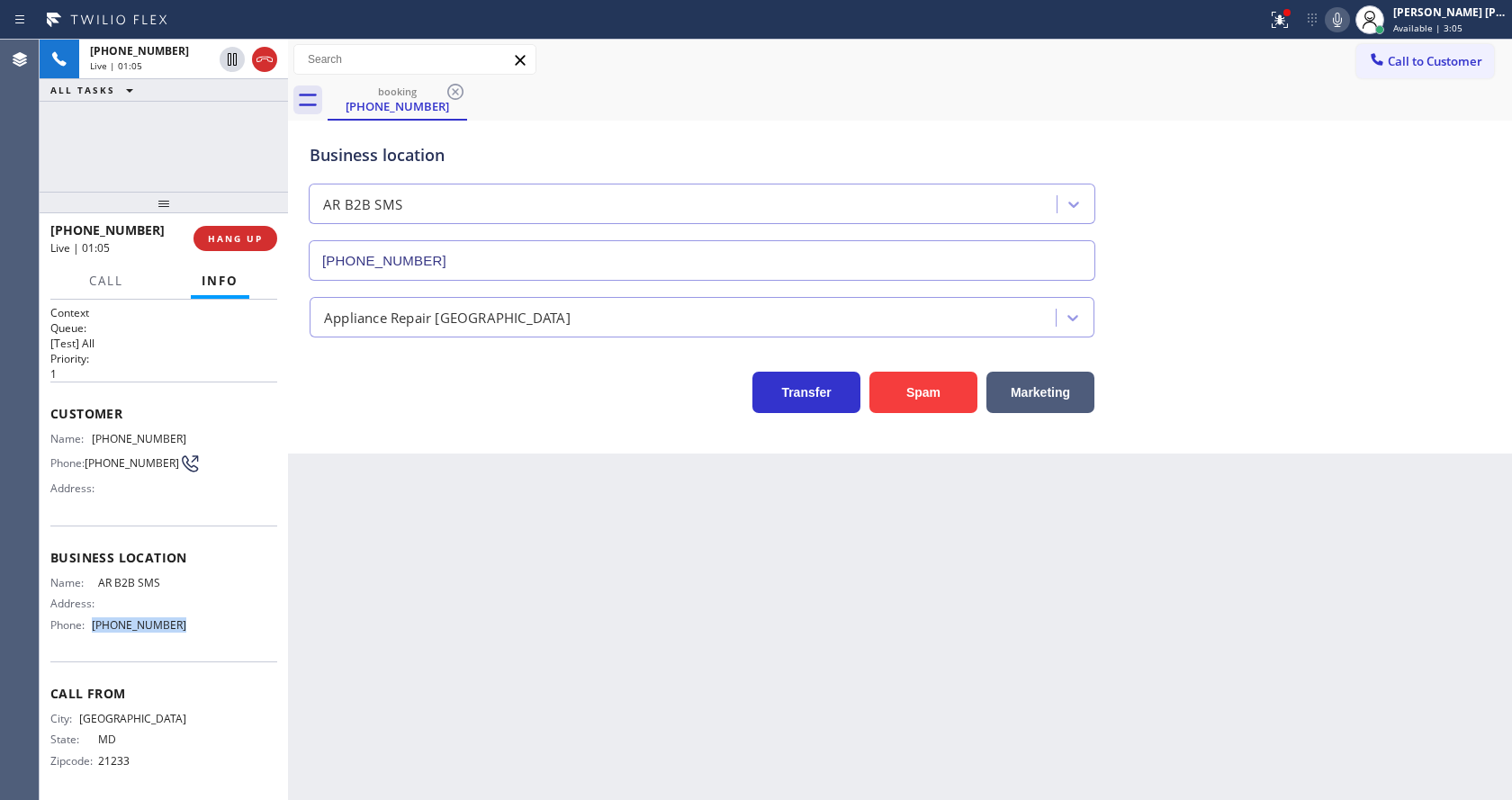
copy div "[PHONE_NUMBER]"
click at [450, 651] on div "Back to Dashboard Change Sender ID Customers Technicians Select a contact Outbo…" at bounding box center [899, 419] width 1224 height 761
click at [756, 688] on div "Back to Dashboard Change Sender ID Customers Technicians Select a contact Outbo…" at bounding box center [899, 419] width 1224 height 761
click at [427, 570] on div "Back to Dashboard Change Sender ID Customers Technicians Select a contact Outbo…" at bounding box center [899, 419] width 1224 height 761
click at [179, 474] on icon at bounding box center [189, 463] width 22 height 22
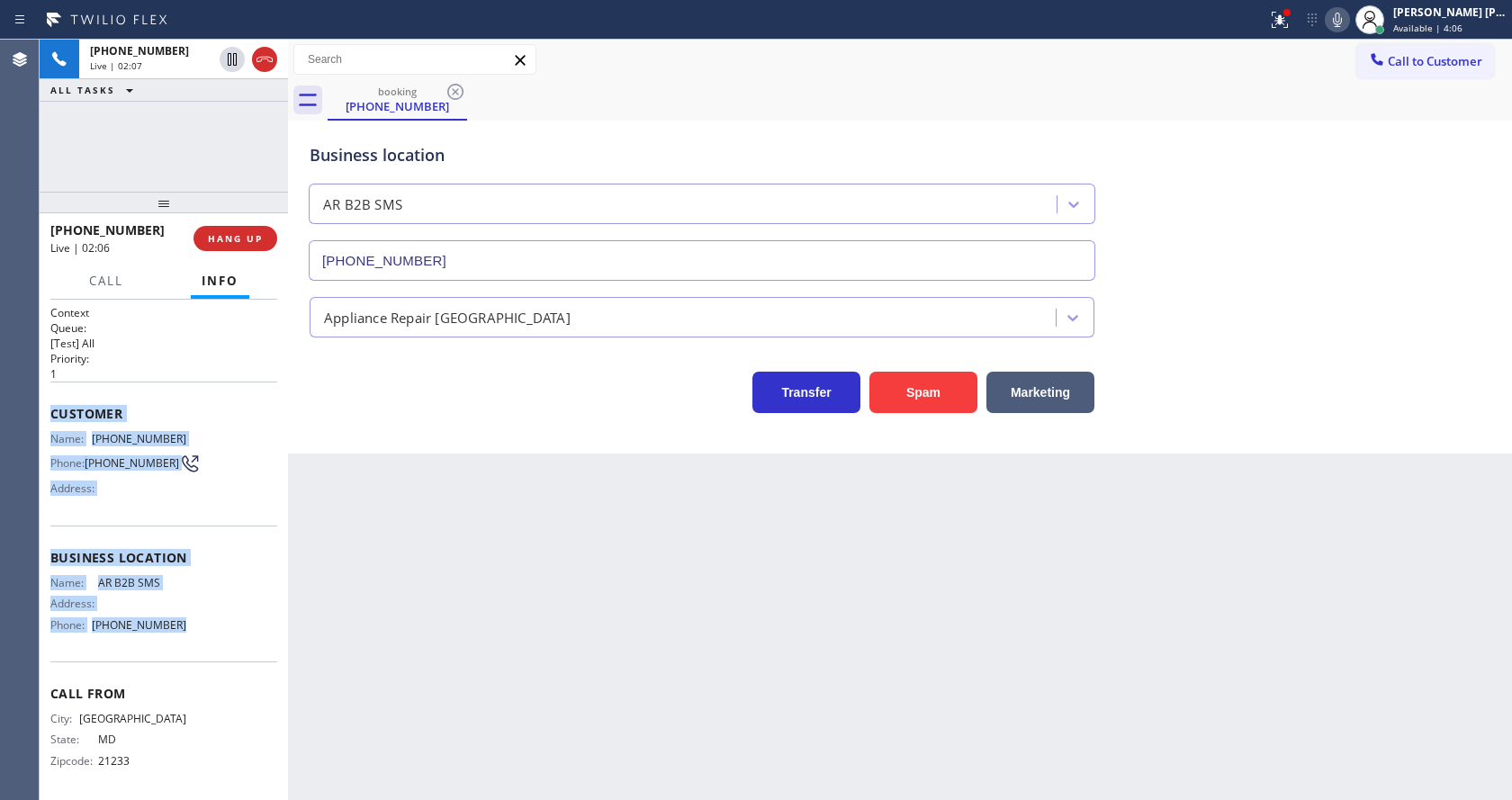
drag, startPoint x: 45, startPoint y: 411, endPoint x: 196, endPoint y: 638, distance: 272.6
click at [196, 638] on div "Context Queue: [Test] All Priority: 1 Customer Name: (443) 519-6995 Phone: (443…" at bounding box center [163, 550] width 248 height 501
copy div "Customer Name: (443) 519-6995 Phone: (443) 519-6995 Address: Business location …"
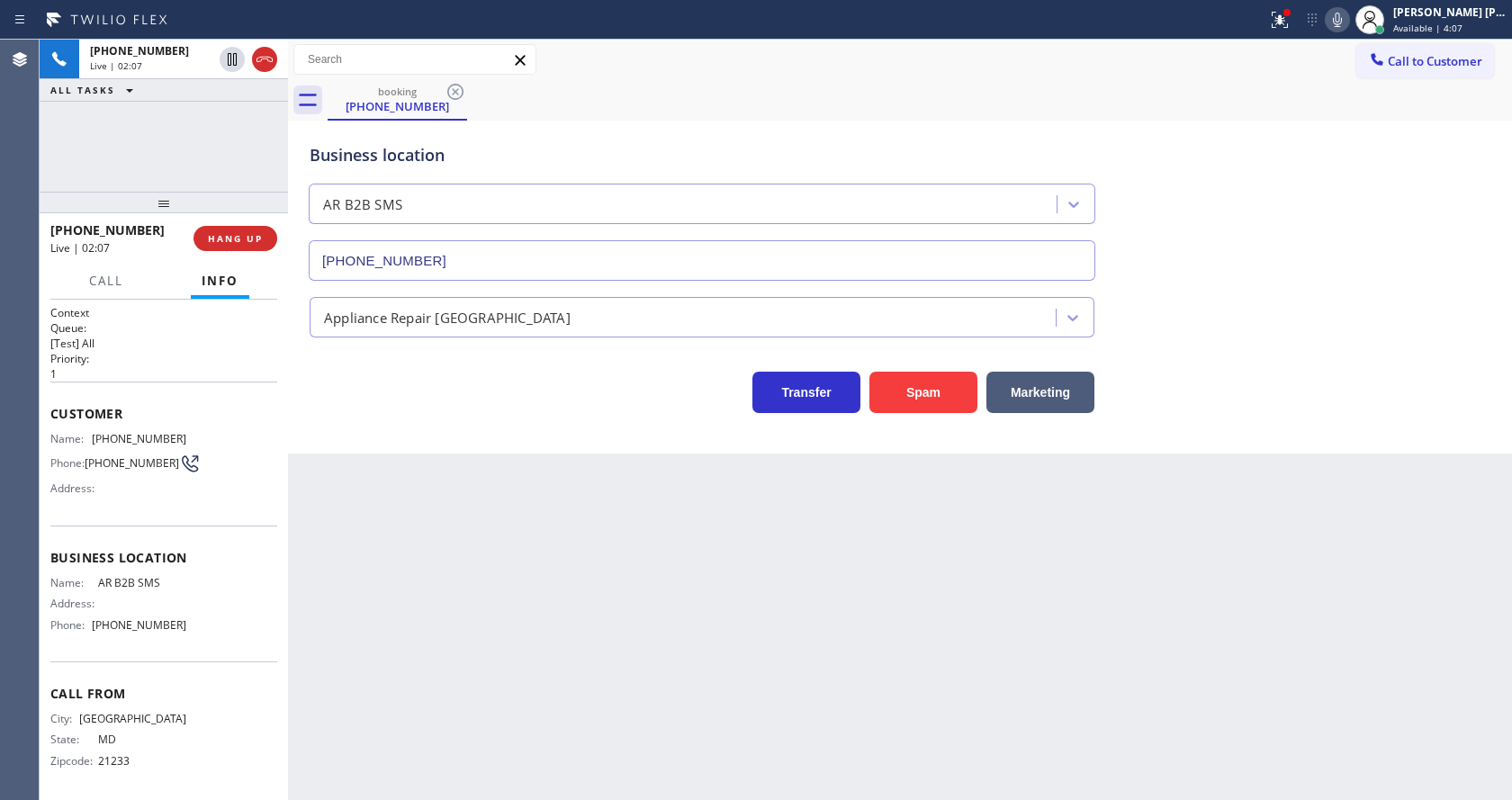
click at [459, 545] on div "Back to Dashboard Change Sender ID Customers Technicians Select a contact Outbo…" at bounding box center [899, 419] width 1224 height 761
click at [222, 233] on span "HANG UP" at bounding box center [236, 239] width 55 height 13
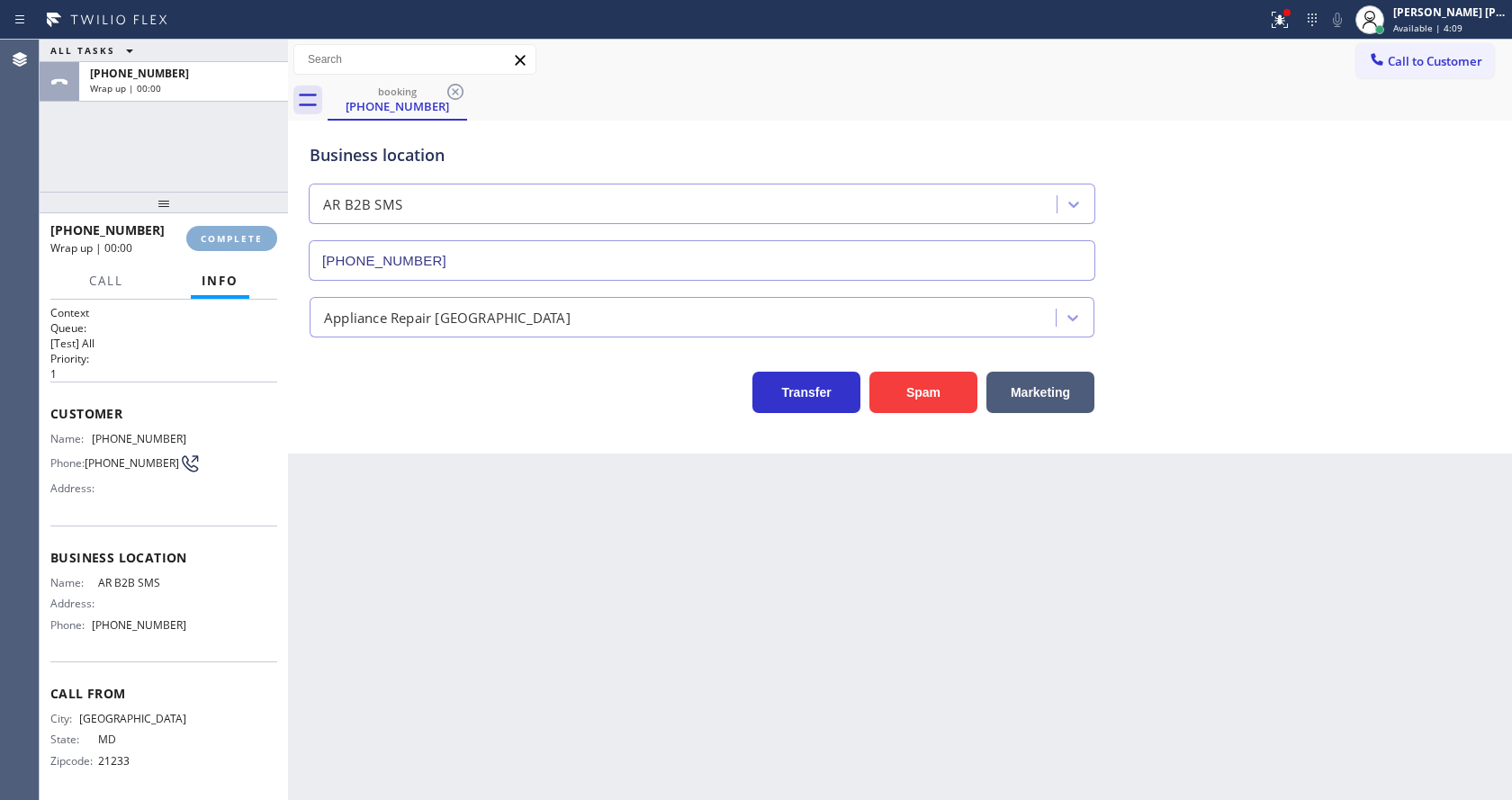
click at [222, 233] on span "COMPLETE" at bounding box center [231, 239] width 62 height 13
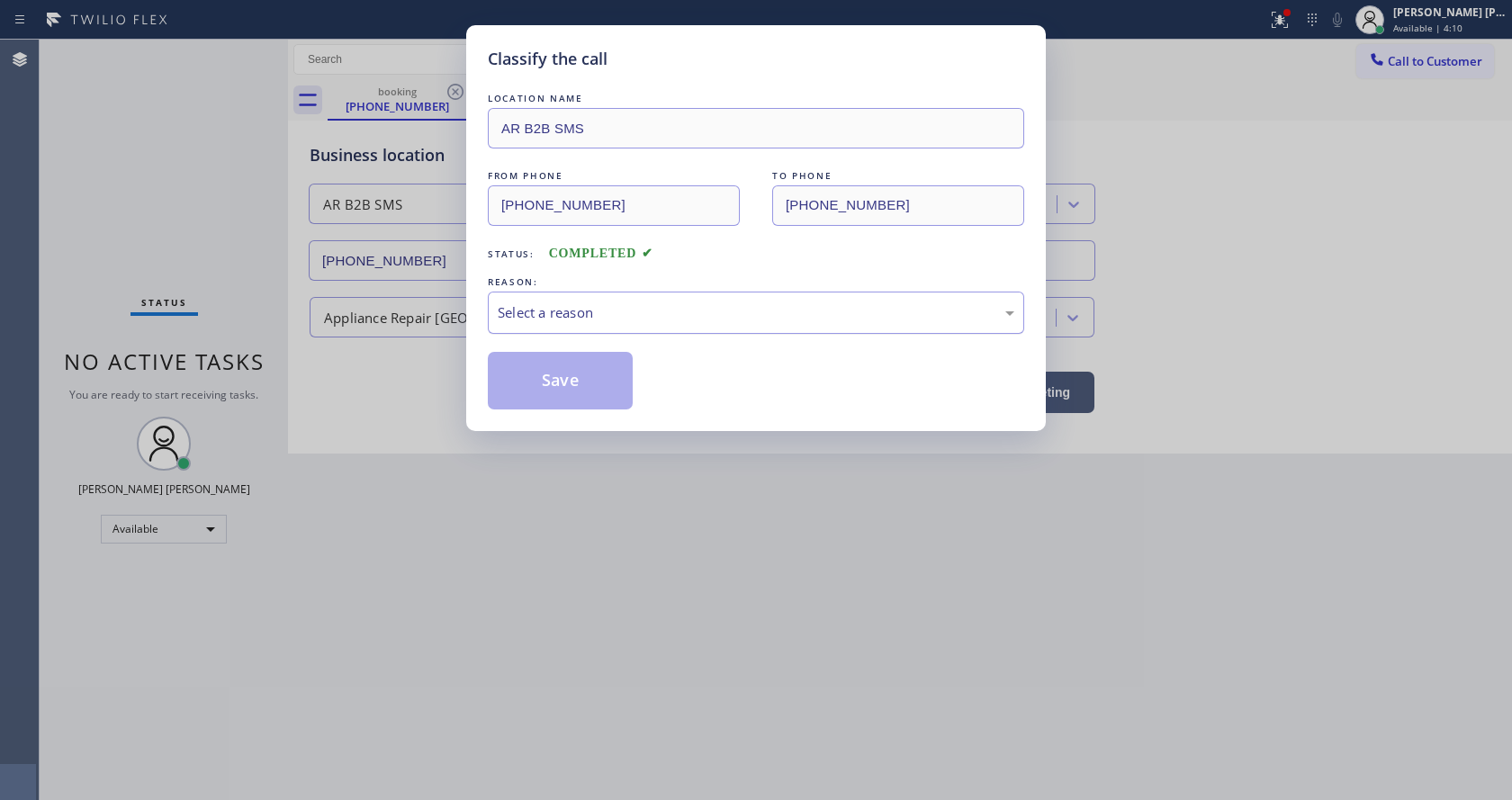
click at [594, 309] on div "Select a reason" at bounding box center [756, 312] width 516 height 21
click at [550, 376] on button "Save" at bounding box center [561, 381] width 145 height 58
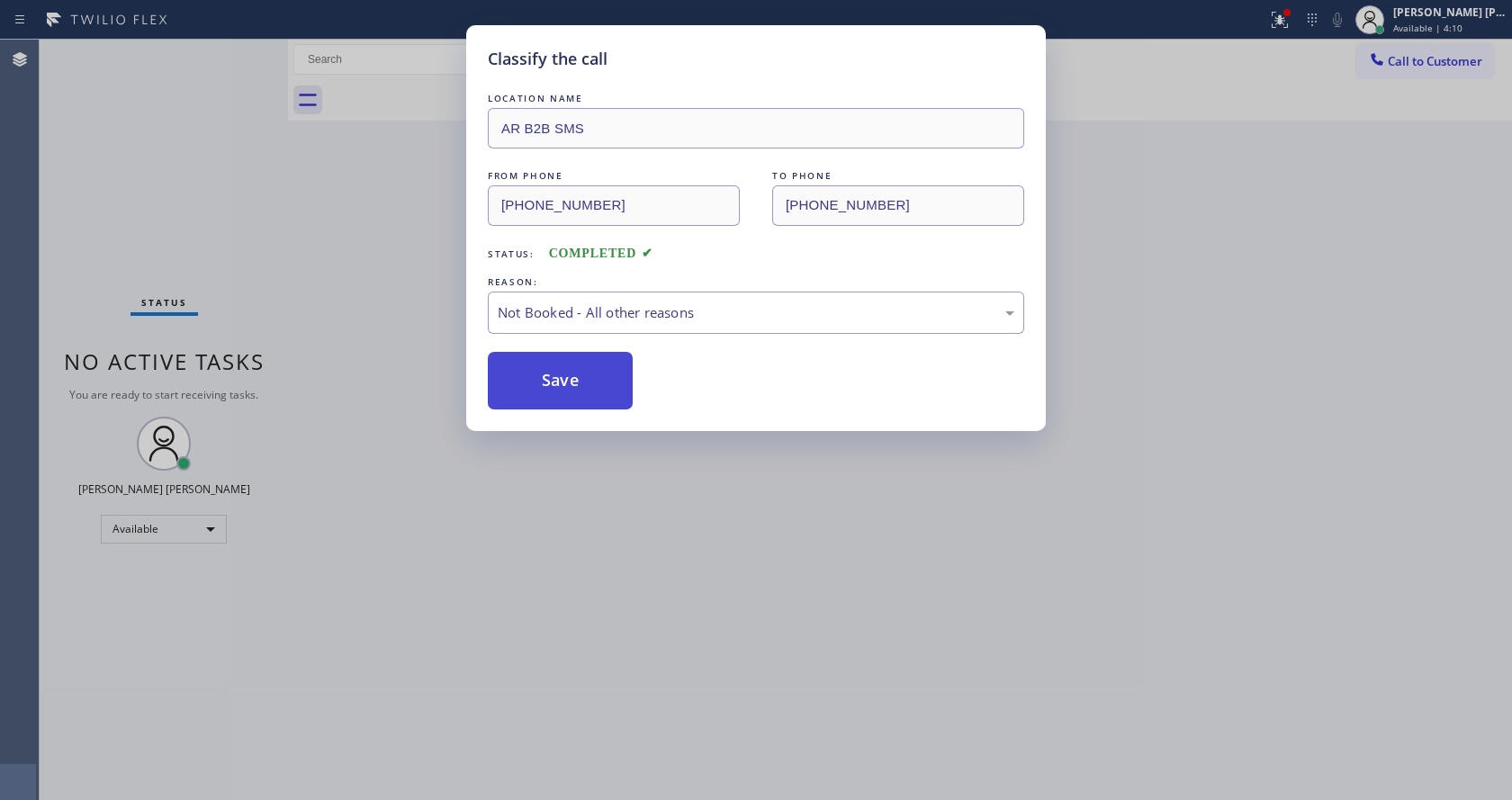
click at [550, 376] on button "Save" at bounding box center [561, 381] width 145 height 58
drag, startPoint x: 748, startPoint y: 546, endPoint x: 578, endPoint y: 796, distance: 302.3
click at [747, 550] on div "Classify the call LOCATION NAME AR B2B SMS FROM PHONE (443) 519-6995 TO PHONE (…" at bounding box center [756, 400] width 1512 height 800
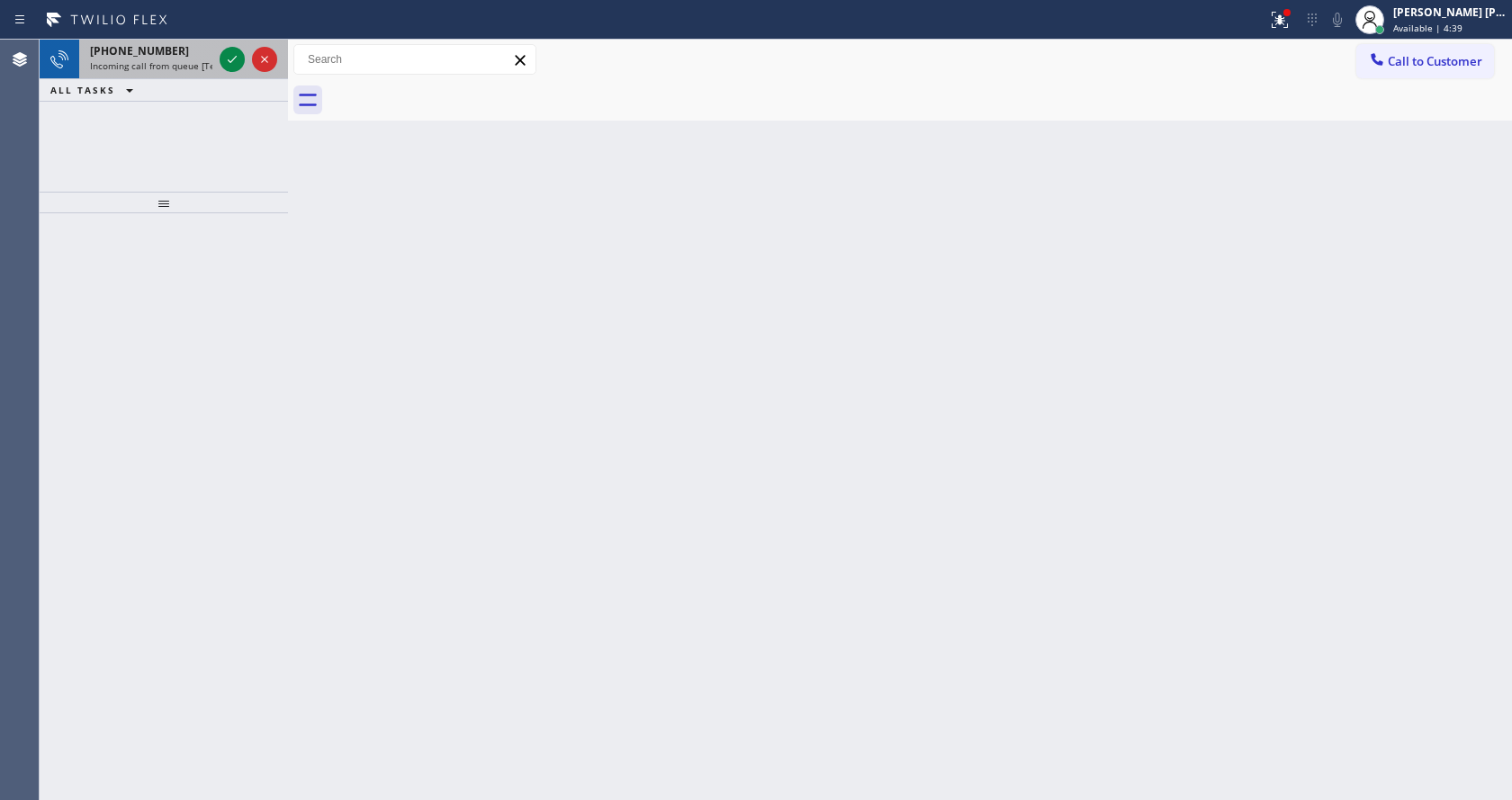
click at [159, 64] on span "Incoming call from queue [Test] All" at bounding box center [165, 66] width 149 height 13
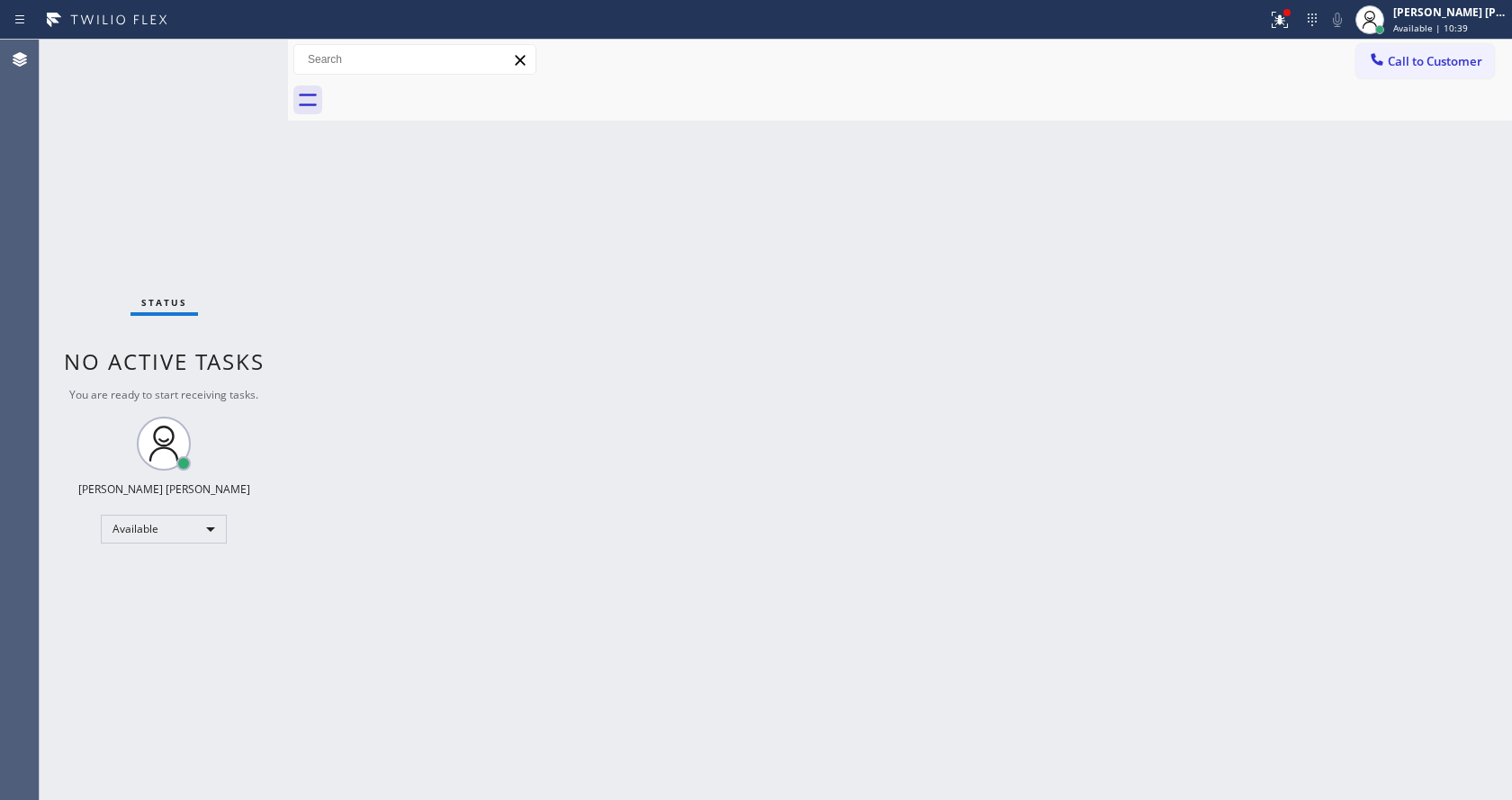
click at [1085, 287] on div "Back to Dashboard Change Sender ID Customers Technicians Select a contact Outbo…" at bounding box center [899, 419] width 1224 height 761
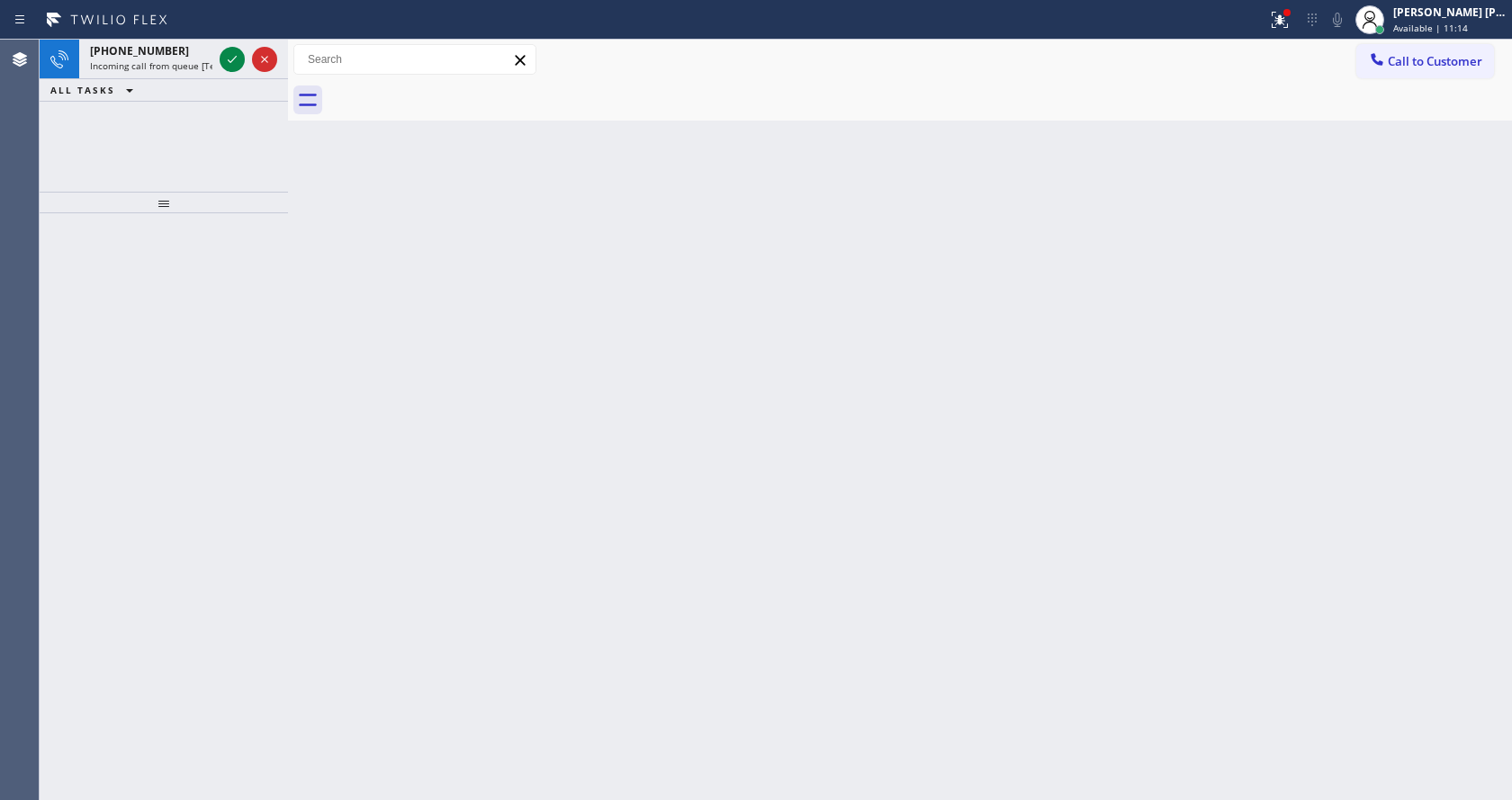
click at [441, 196] on div "Back to Dashboard Change Sender ID Customers Technicians Select a contact Outbo…" at bounding box center [899, 419] width 1224 height 761
click at [129, 55] on span "+13462419268" at bounding box center [139, 51] width 99 height 16
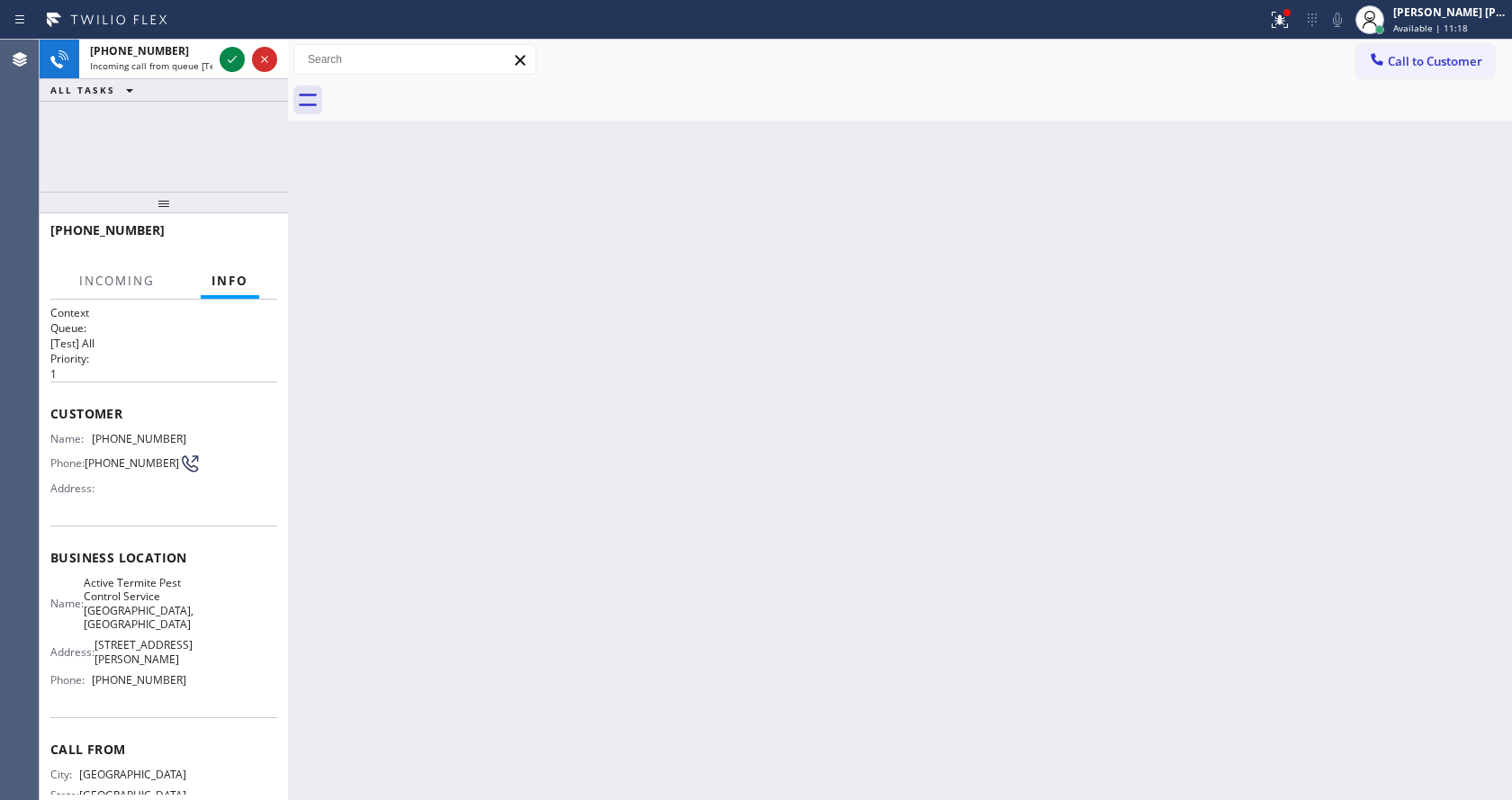
click at [671, 456] on div "Back to Dashboard Change Sender ID Customers Technicians Select a contact Outbo…" at bounding box center [899, 419] width 1224 height 761
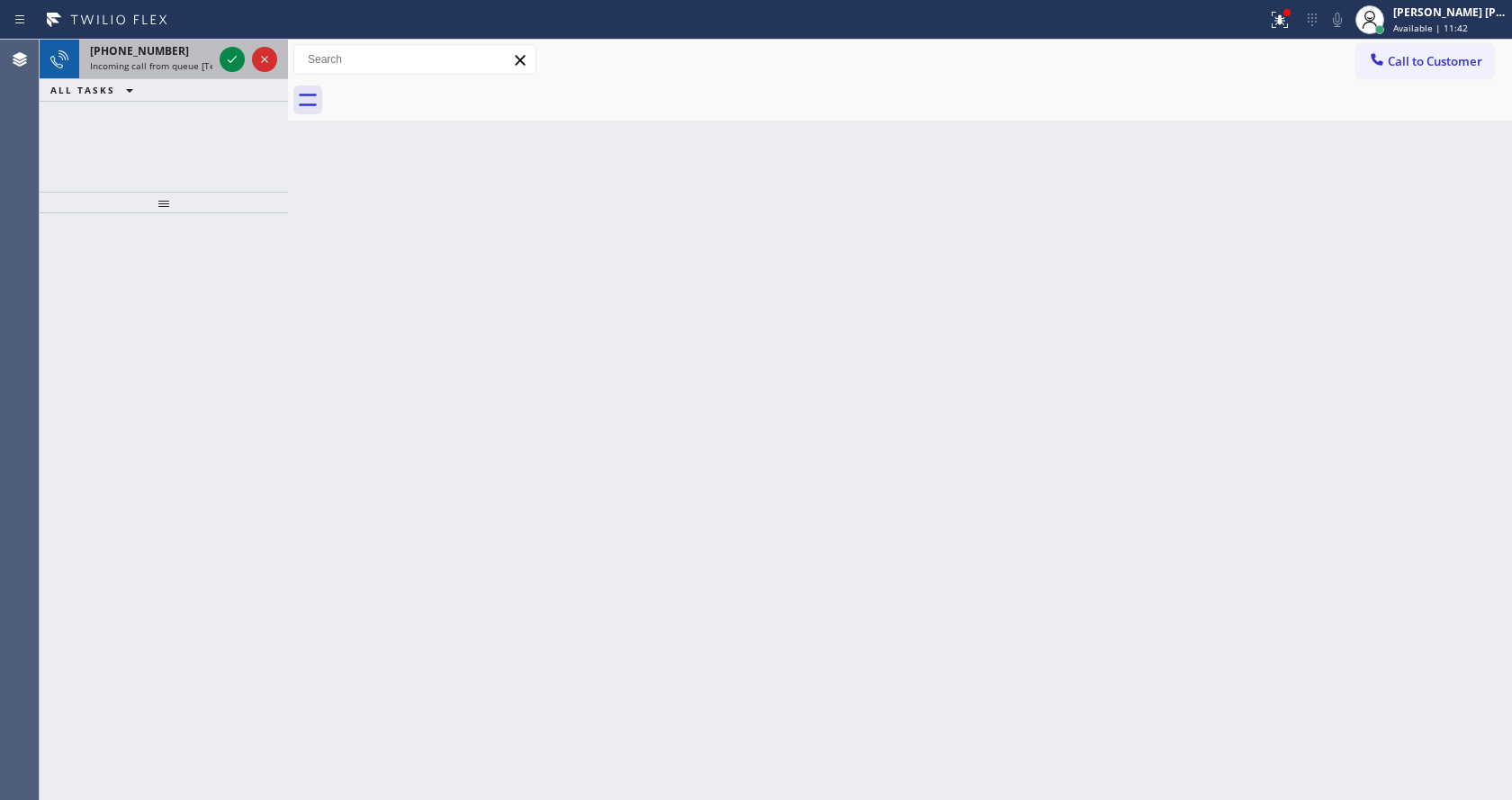
click at [186, 70] on span "Incoming call from queue [Test] All" at bounding box center [165, 66] width 149 height 13
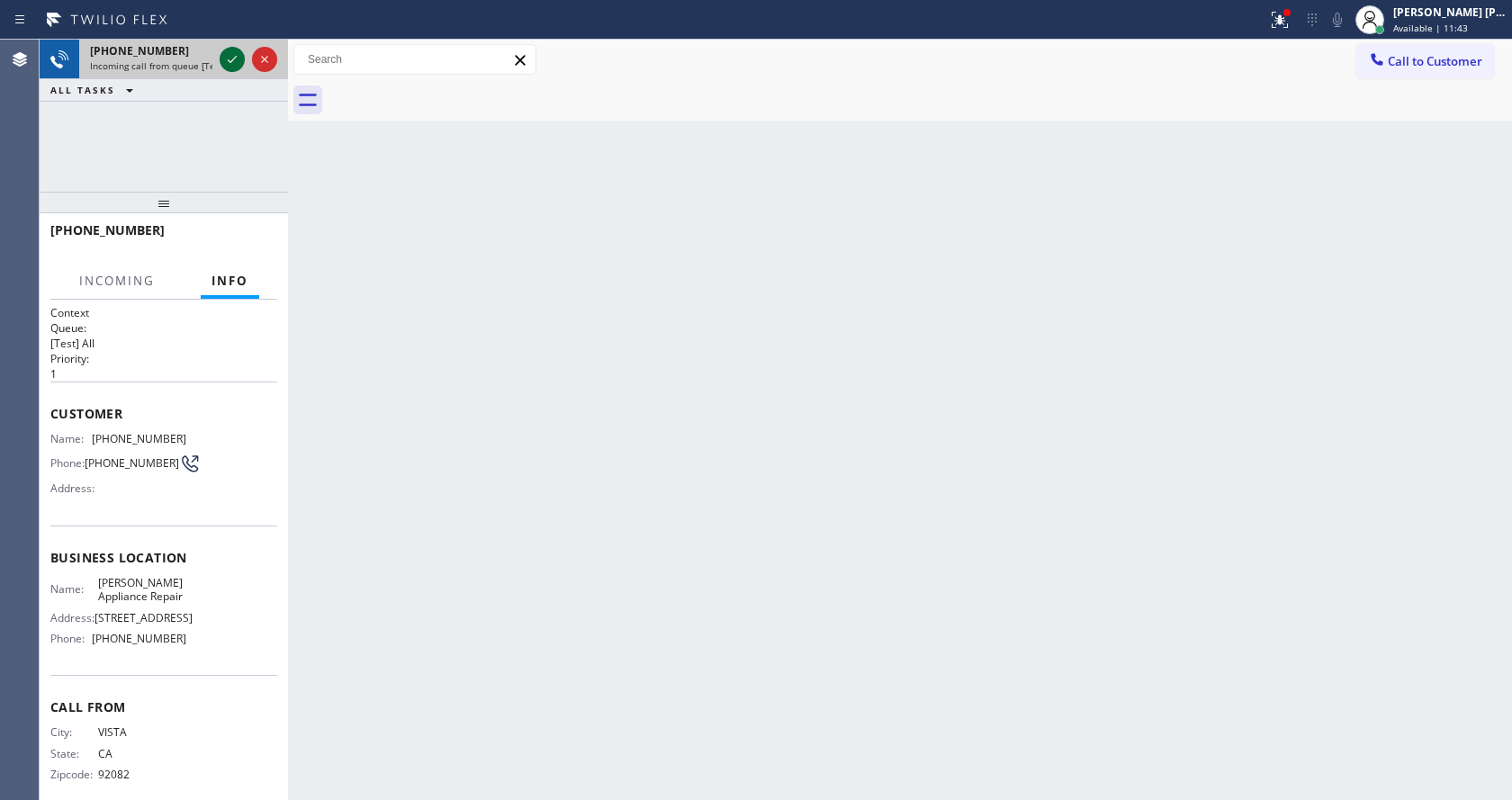
click at [222, 60] on icon at bounding box center [233, 60] width 22 height 22
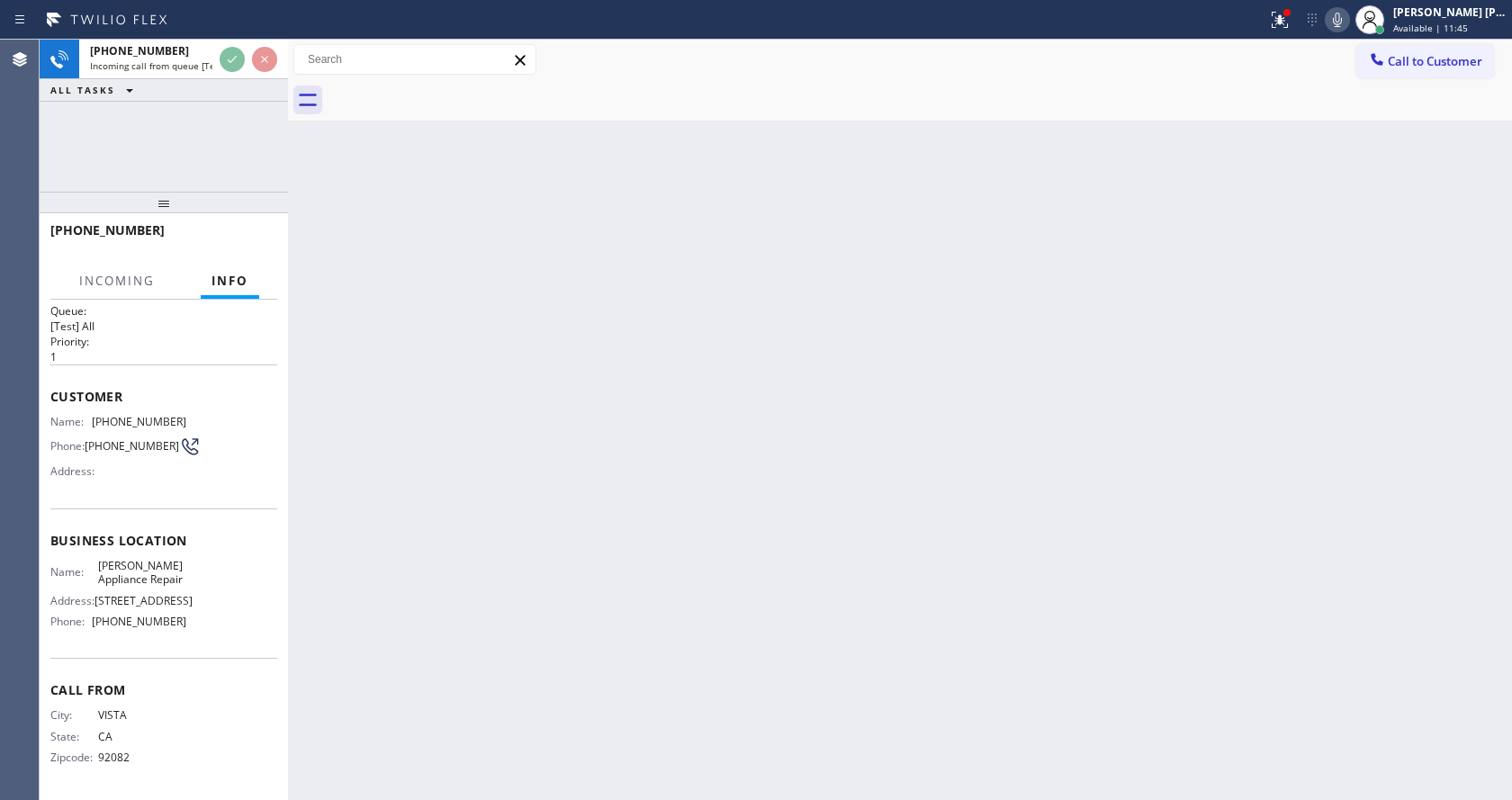
click at [688, 572] on div "Back to Dashboard Change Sender ID Customers Technicians Select a contact Outbo…" at bounding box center [899, 419] width 1224 height 761
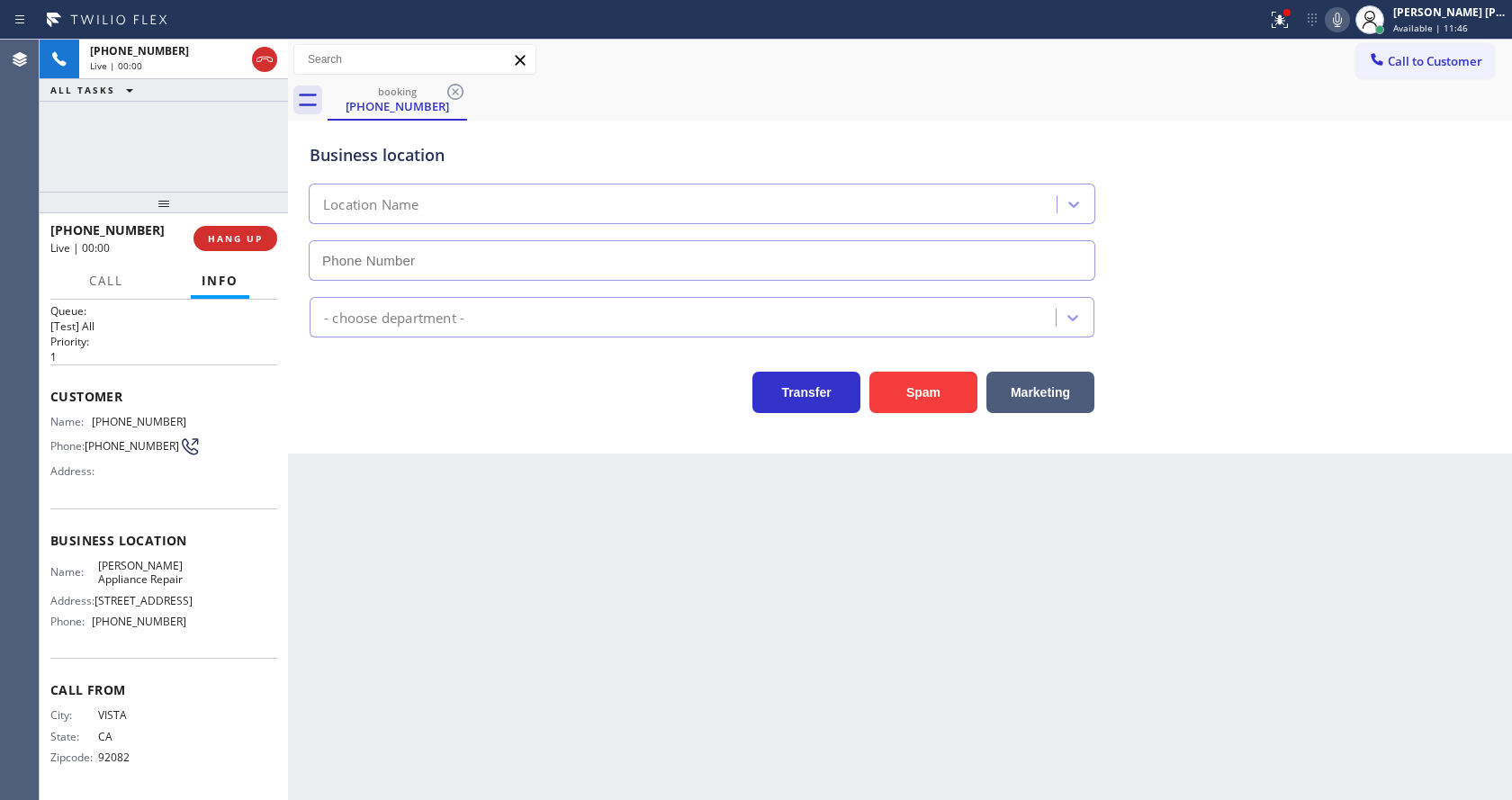
type input "(818) 698-8288"
click at [512, 625] on div "Back to Dashboard Change Sender ID Customers Technicians Select a contact Outbo…" at bounding box center [899, 419] width 1224 height 761
click at [507, 642] on div "Back to Dashboard Change Sender ID Customers Technicians Select a contact Outbo…" at bounding box center [899, 419] width 1224 height 761
click at [657, 682] on div "Back to Dashboard Change Sender ID Customers Technicians Select a contact Outbo…" at bounding box center [899, 419] width 1224 height 761
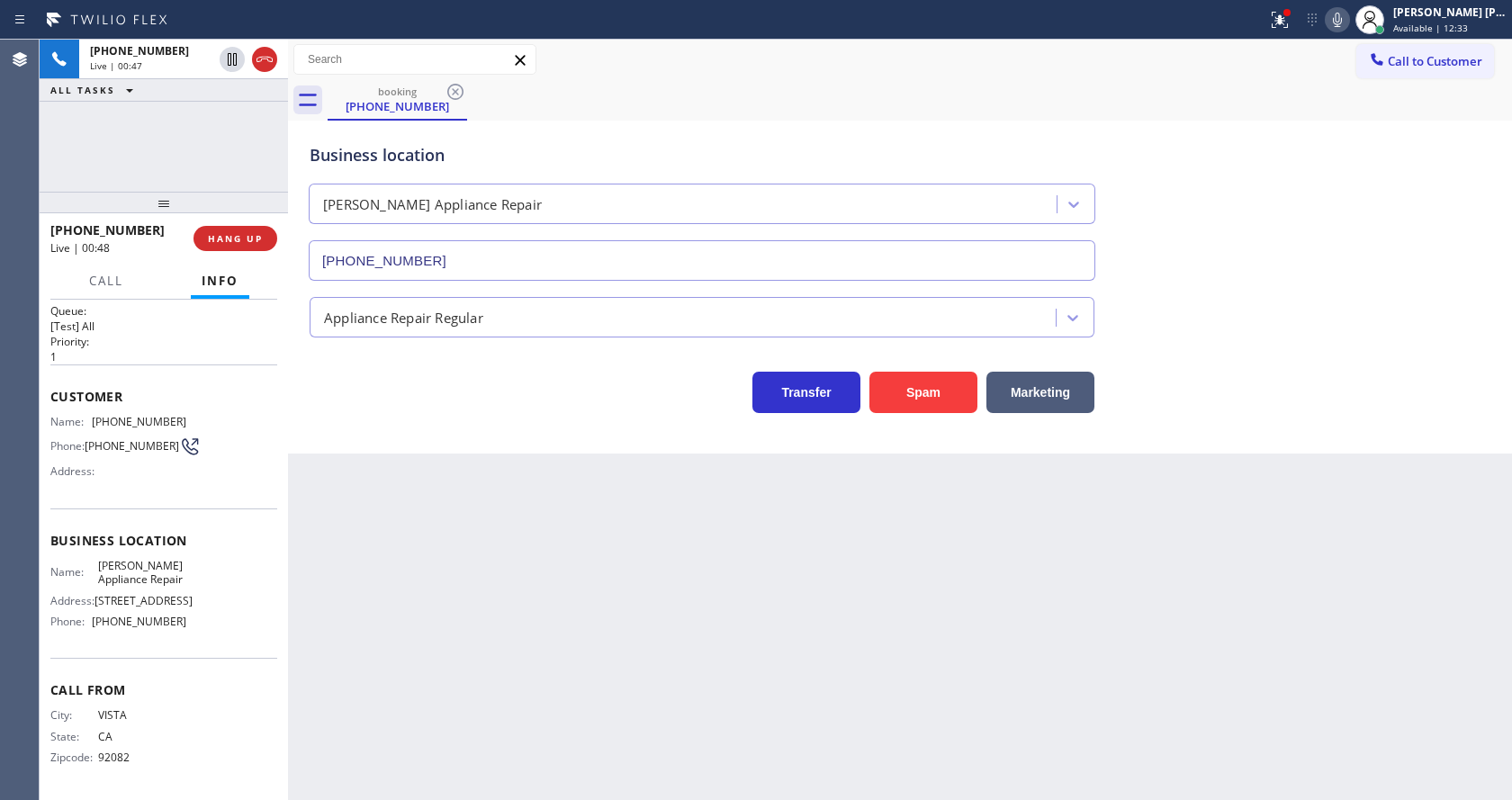
drag, startPoint x: 911, startPoint y: 730, endPoint x: 736, endPoint y: 733, distance: 175.0
click at [911, 730] on div "Back to Dashboard Change Sender ID Customers Technicians Select a contact Outbo…" at bounding box center [899, 419] width 1224 height 761
click at [526, 497] on div "Back to Dashboard Change Sender ID Customers Technicians Select a contact Outbo…" at bounding box center [899, 419] width 1224 height 761
click at [245, 238] on span "HANG UP" at bounding box center [236, 239] width 55 height 13
click at [244, 238] on span "HANG UP" at bounding box center [236, 239] width 55 height 13
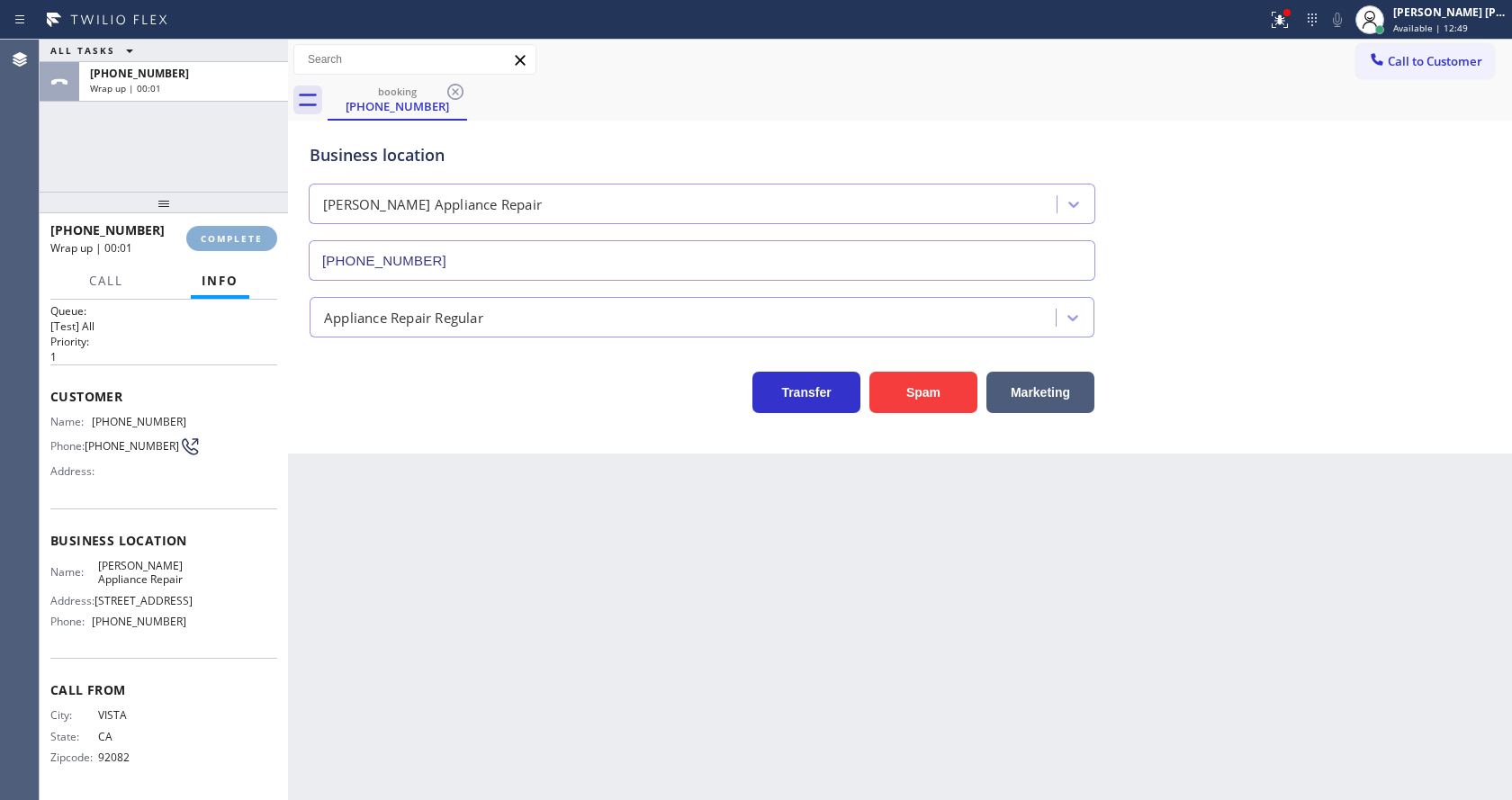
click at [244, 238] on span "COMPLETE" at bounding box center [231, 239] width 62 height 13
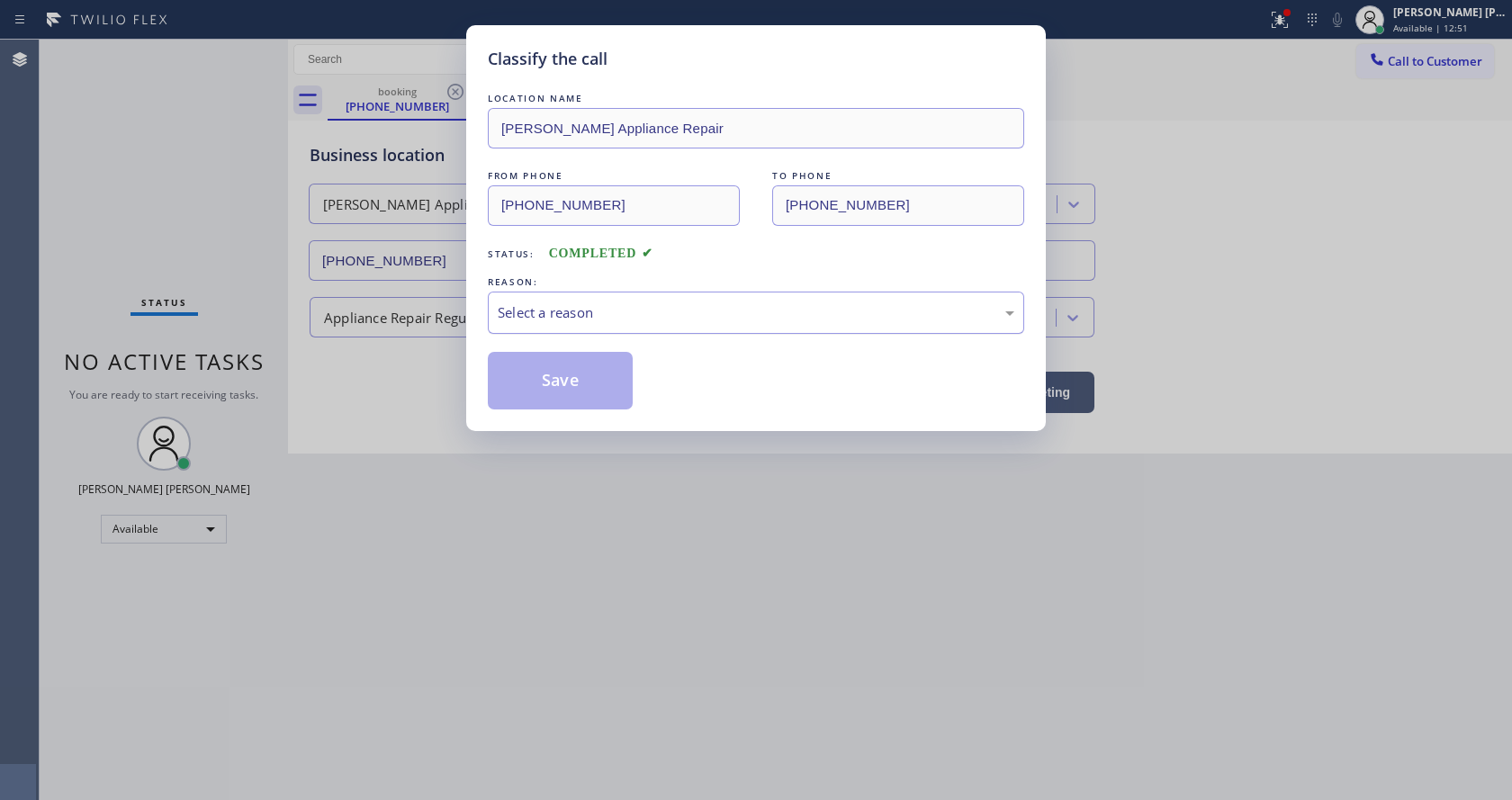
click at [584, 304] on div "Select a reason" at bounding box center [756, 312] width 516 height 21
click at [574, 378] on button "Save" at bounding box center [561, 381] width 145 height 58
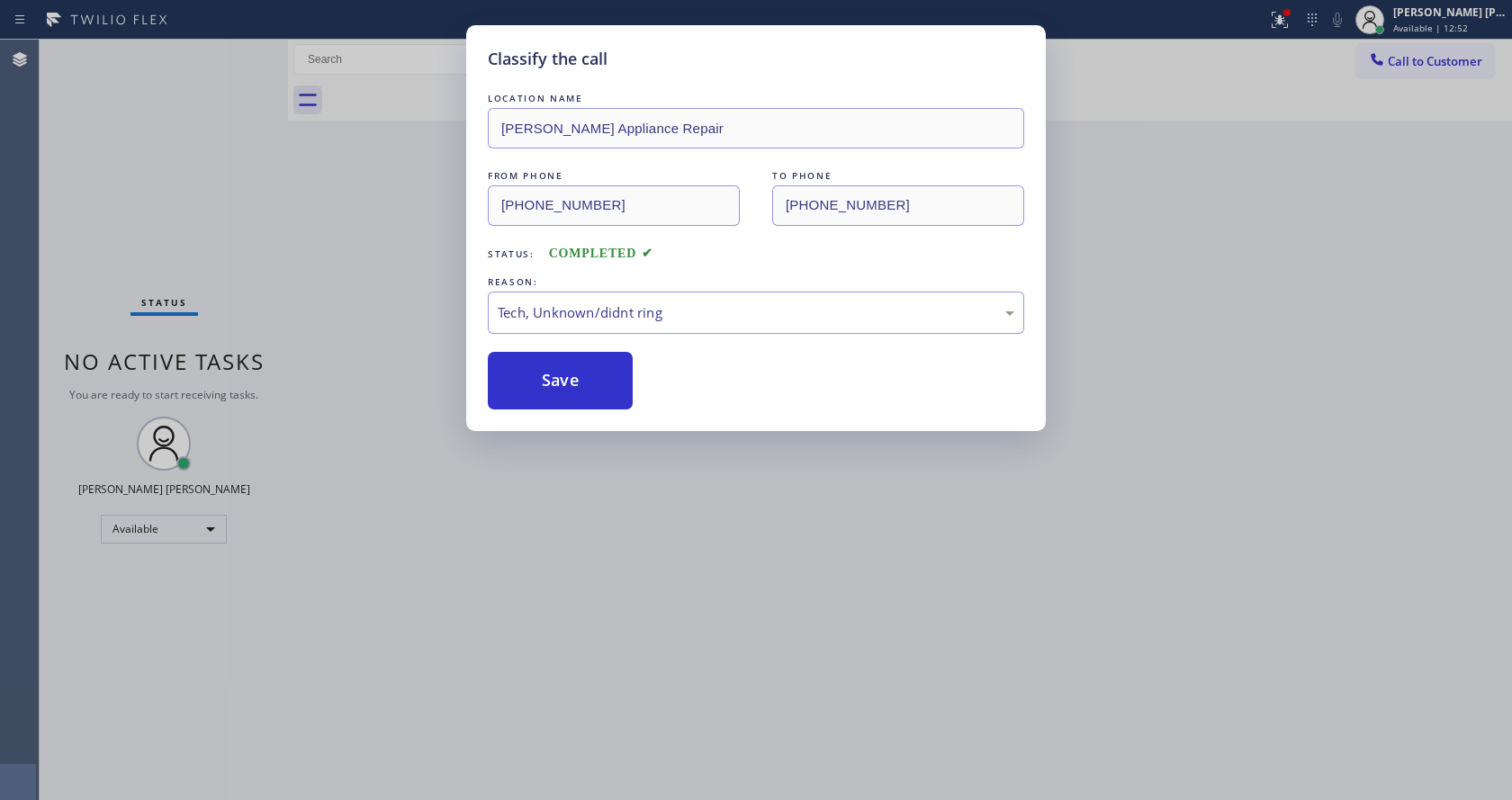
click at [616, 649] on div "Classify the call LOCATION NAME Steves Appliance Repair FROM PHONE (760) 213-36…" at bounding box center [756, 400] width 1512 height 800
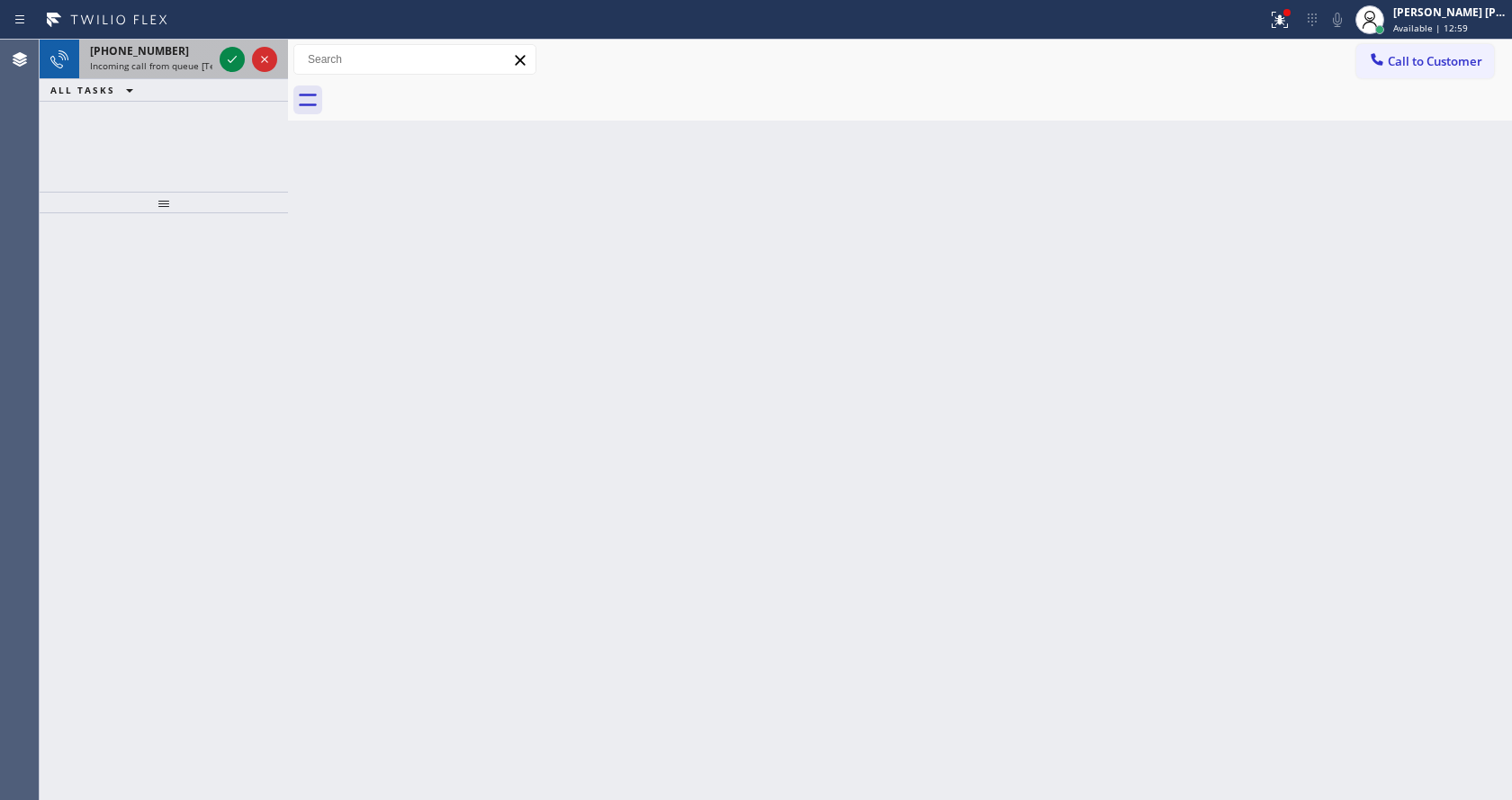
click at [177, 65] on span "Incoming call from queue [Test] All" at bounding box center [165, 66] width 149 height 13
click at [259, 239] on div at bounding box center [163, 507] width 248 height 587
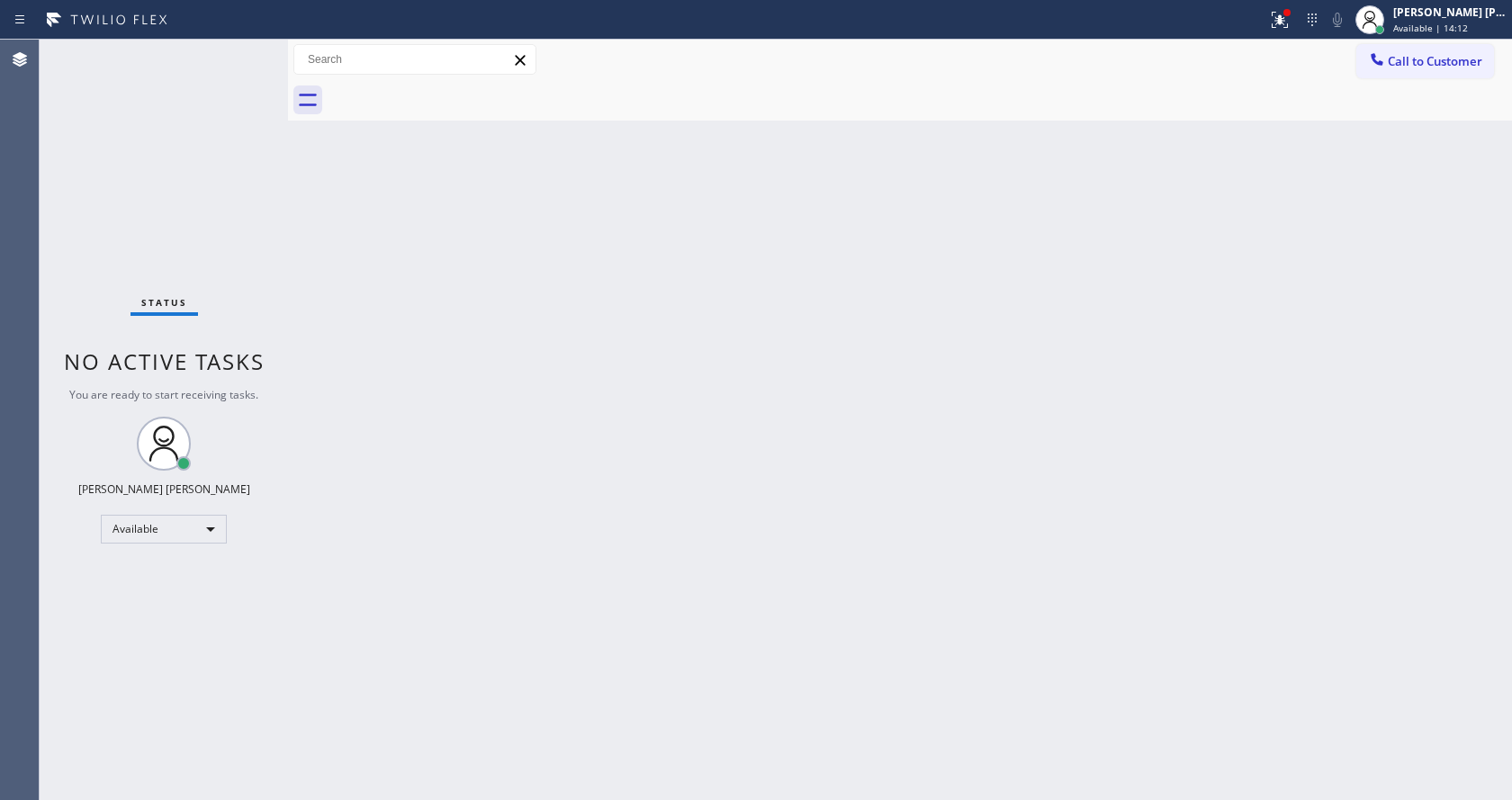
click at [205, 60] on div "Status No active tasks You are ready to start receiving tasks. [PERSON_NAME] [P…" at bounding box center [163, 419] width 248 height 761
click at [1275, 20] on div at bounding box center [1280, 20] width 39 height 22
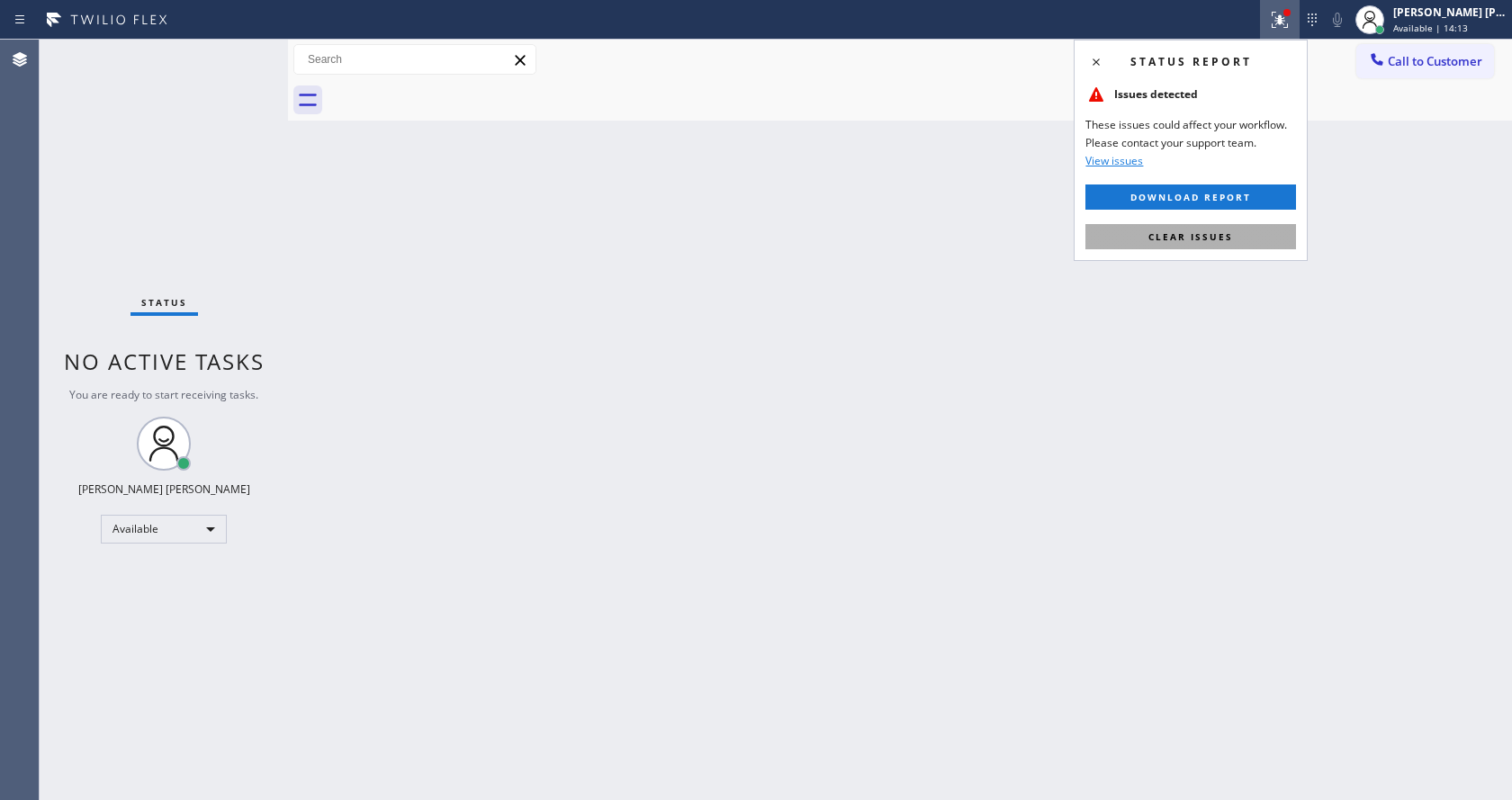
click at [1202, 236] on span "Clear issues" at bounding box center [1191, 237] width 84 height 13
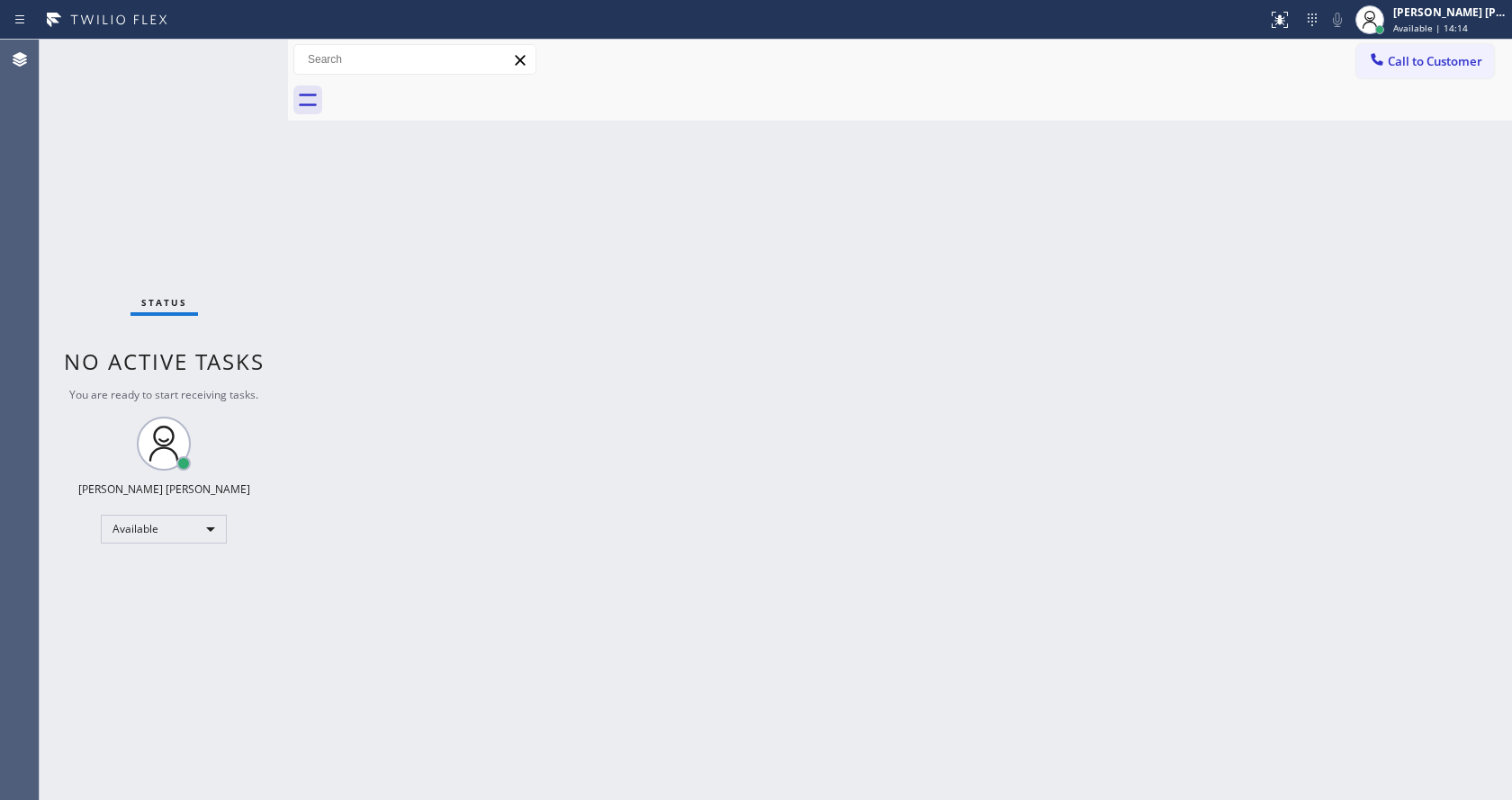
click at [1266, 297] on div "Back to Dashboard Change Sender ID Customers Technicians Select a contact Outbo…" at bounding box center [899, 419] width 1224 height 761
click at [217, 264] on div "Status No active tasks You are ready to start receiving tasks. [PERSON_NAME] [P…" at bounding box center [163, 419] width 248 height 761
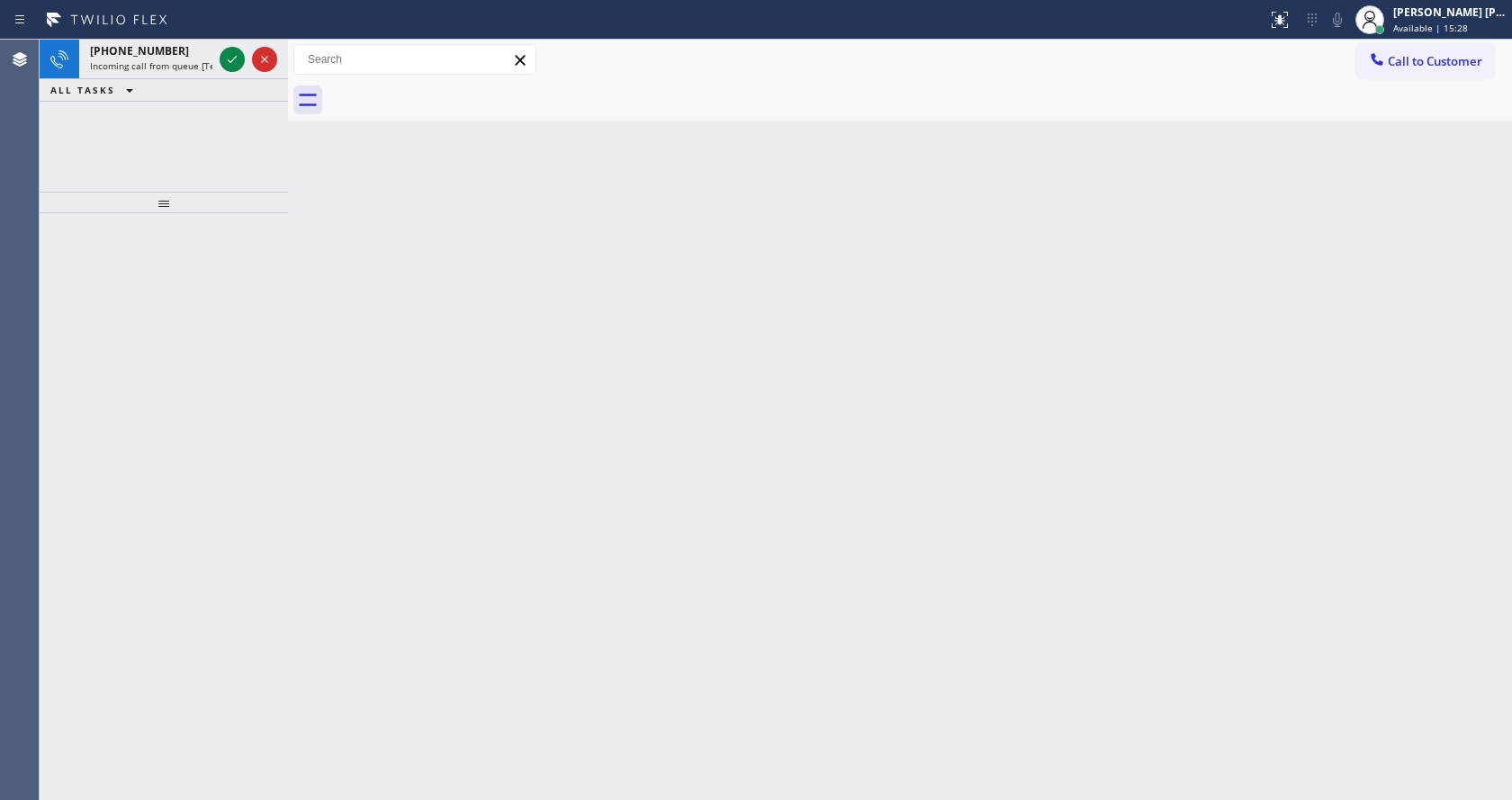
click at [328, 269] on div "Back to Dashboard Change Sender ID Customers Technicians Select a contact Outbo…" at bounding box center [899, 419] width 1224 height 761
click at [183, 65] on span "Incoming call from queue [Test] All" at bounding box center [165, 66] width 149 height 13
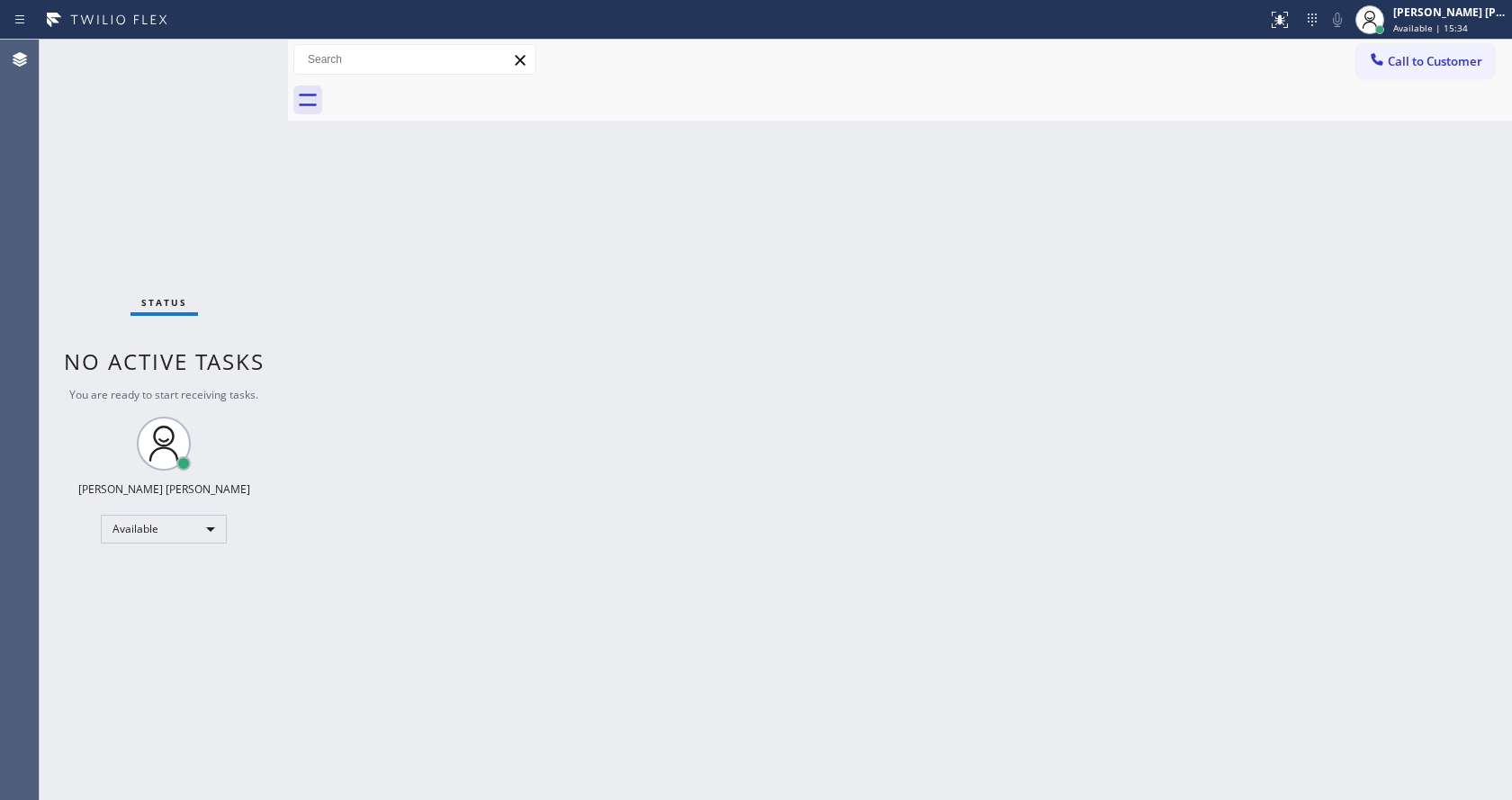
click at [612, 509] on div "Back to Dashboard Change Sender ID Customers Technicians Select a contact Outbo…" at bounding box center [899, 419] width 1224 height 761
click at [417, 408] on div "Back to Dashboard Change Sender ID Customers Technicians Select a contact Outbo…" at bounding box center [899, 419] width 1224 height 761
click at [808, 586] on div "Back to Dashboard Change Sender ID Customers Technicians Select a contact Outbo…" at bounding box center [899, 419] width 1224 height 761
click at [253, 254] on div "Status No active tasks You are ready to start receiving tasks. [PERSON_NAME] [P…" at bounding box center [163, 419] width 248 height 761
click at [480, 310] on div "Back to Dashboard Change Sender ID Customers Technicians Select a contact Outbo…" at bounding box center [899, 419] width 1224 height 761
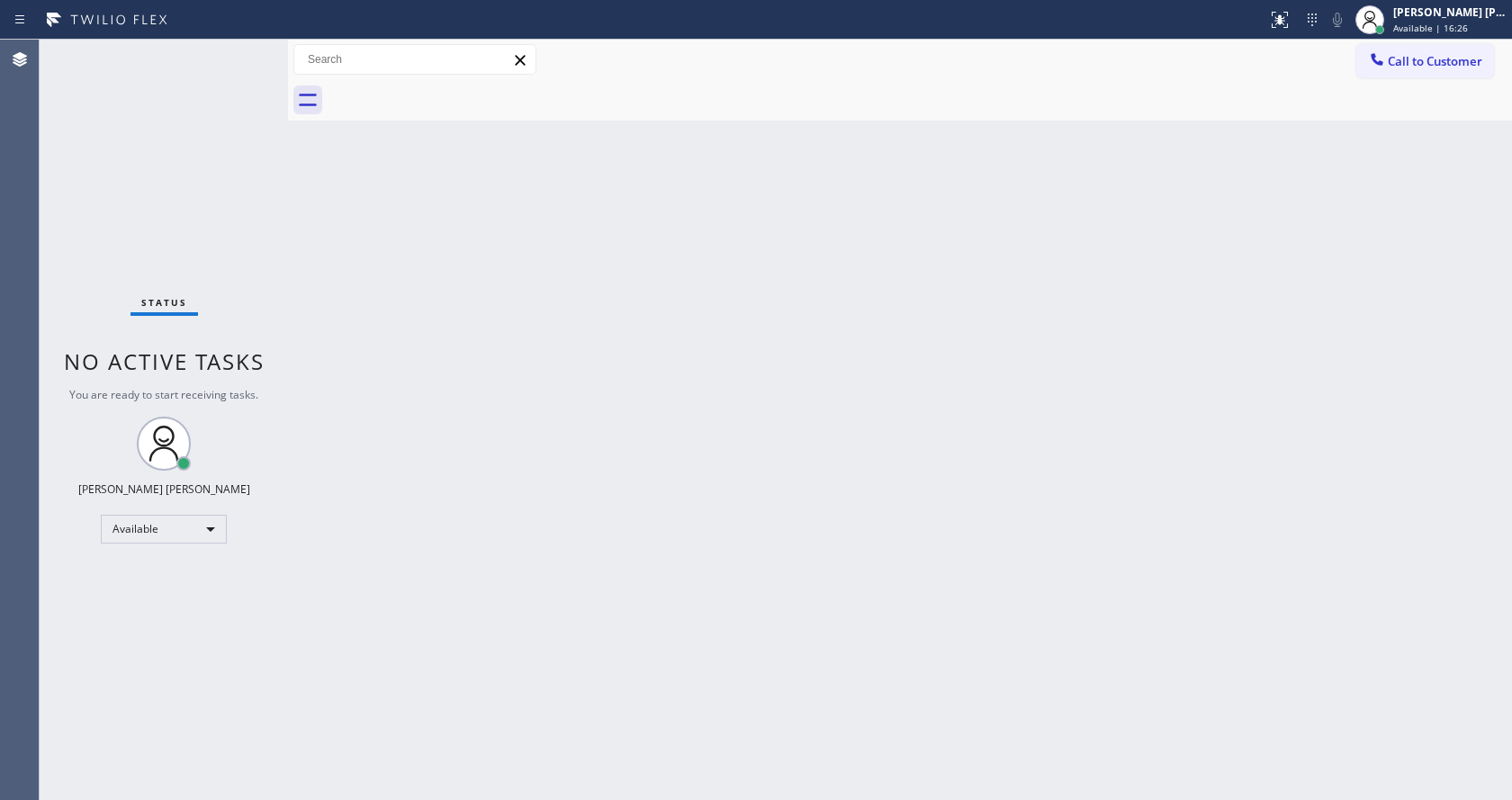
click at [392, 294] on div "Back to Dashboard Change Sender ID Customers Technicians Select a contact Outbo…" at bounding box center [899, 419] width 1224 height 761
click at [921, 536] on div "Back to Dashboard Change Sender ID Customers Technicians Select a contact Outbo…" at bounding box center [899, 419] width 1224 height 761
click at [395, 257] on div "Back to Dashboard Change Sender ID Customers Technicians Select a contact Outbo…" at bounding box center [899, 419] width 1224 height 761
click at [824, 606] on div "Back to Dashboard Change Sender ID Customers Technicians Select a contact Outbo…" at bounding box center [899, 419] width 1224 height 761
click at [750, 486] on div "Back to Dashboard Change Sender ID Customers Technicians Select a contact Outbo…" at bounding box center [899, 419] width 1224 height 761
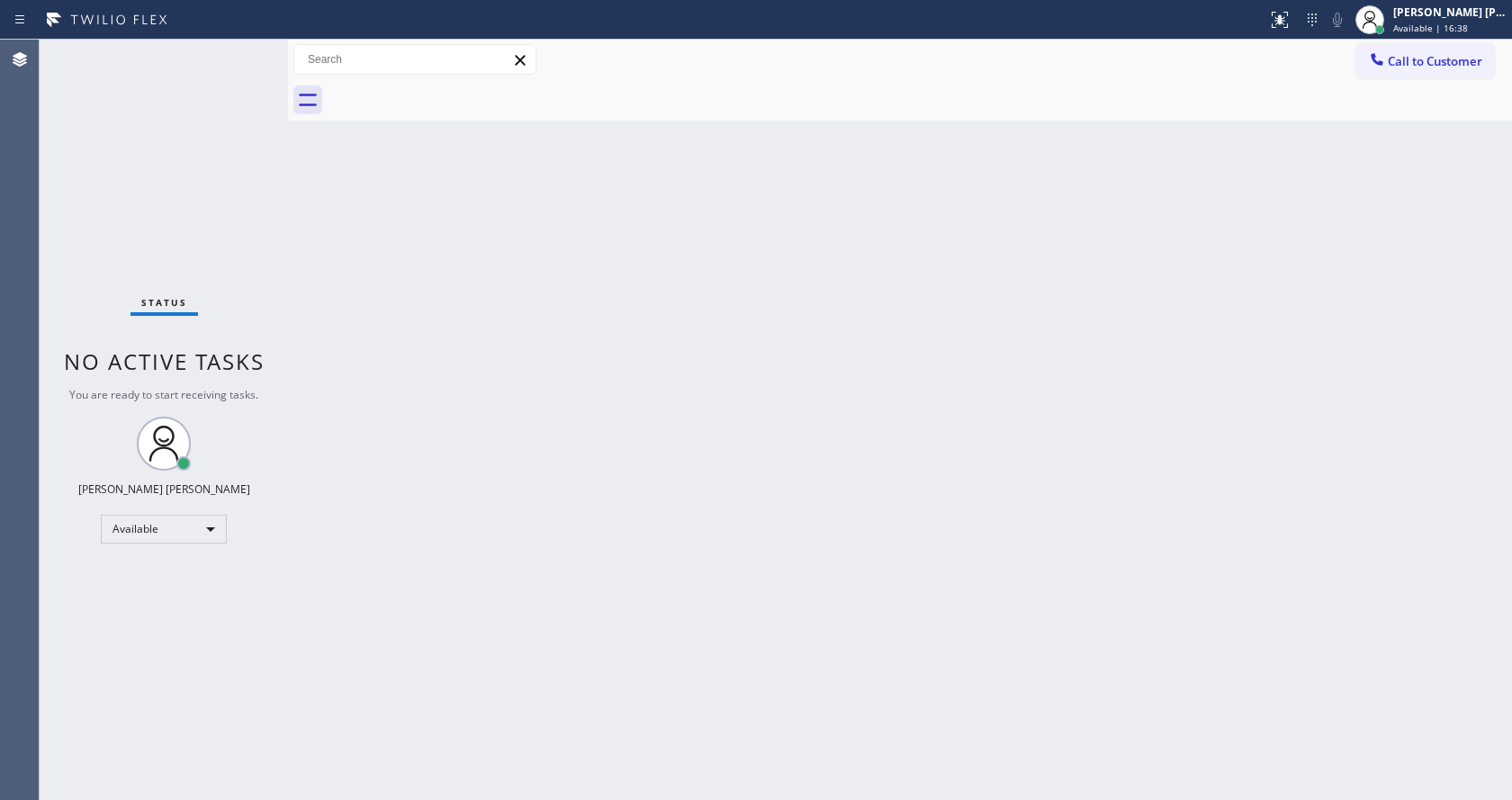
click at [770, 493] on div "Back to Dashboard Change Sender ID Customers Technicians Select a contact Outbo…" at bounding box center [899, 419] width 1224 height 761
click at [453, 182] on div "Back to Dashboard Change Sender ID Customers Technicians Select a contact Outbo…" at bounding box center [899, 419] width 1224 height 761
click at [709, 474] on div "Back to Dashboard Change Sender ID Customers Technicians Select a contact Outbo…" at bounding box center [899, 419] width 1224 height 761
click at [1432, 31] on span "Available | 17:26" at bounding box center [1431, 27] width 75 height 13
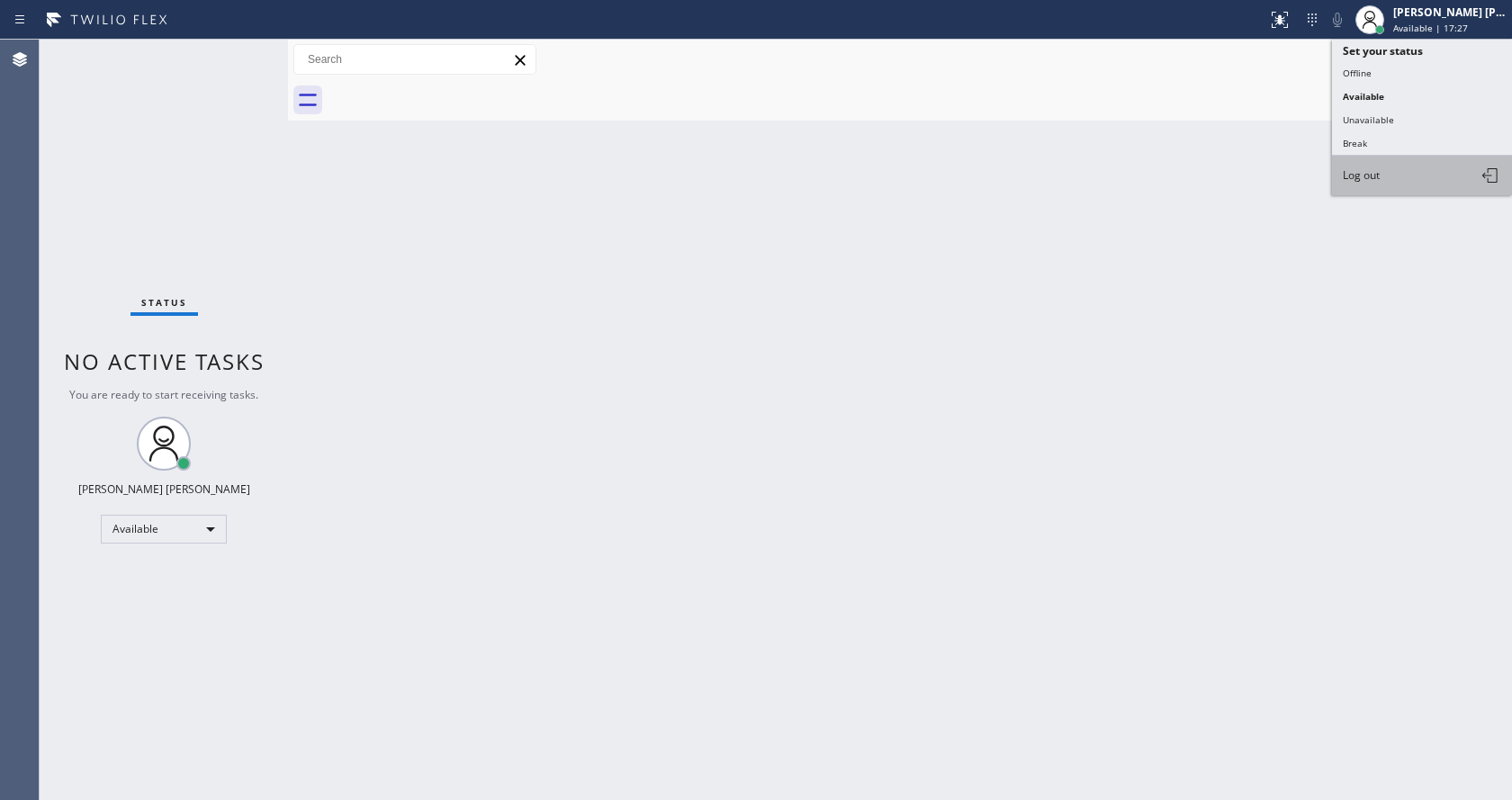
click at [1401, 171] on button "Log out" at bounding box center [1422, 176] width 180 height 39
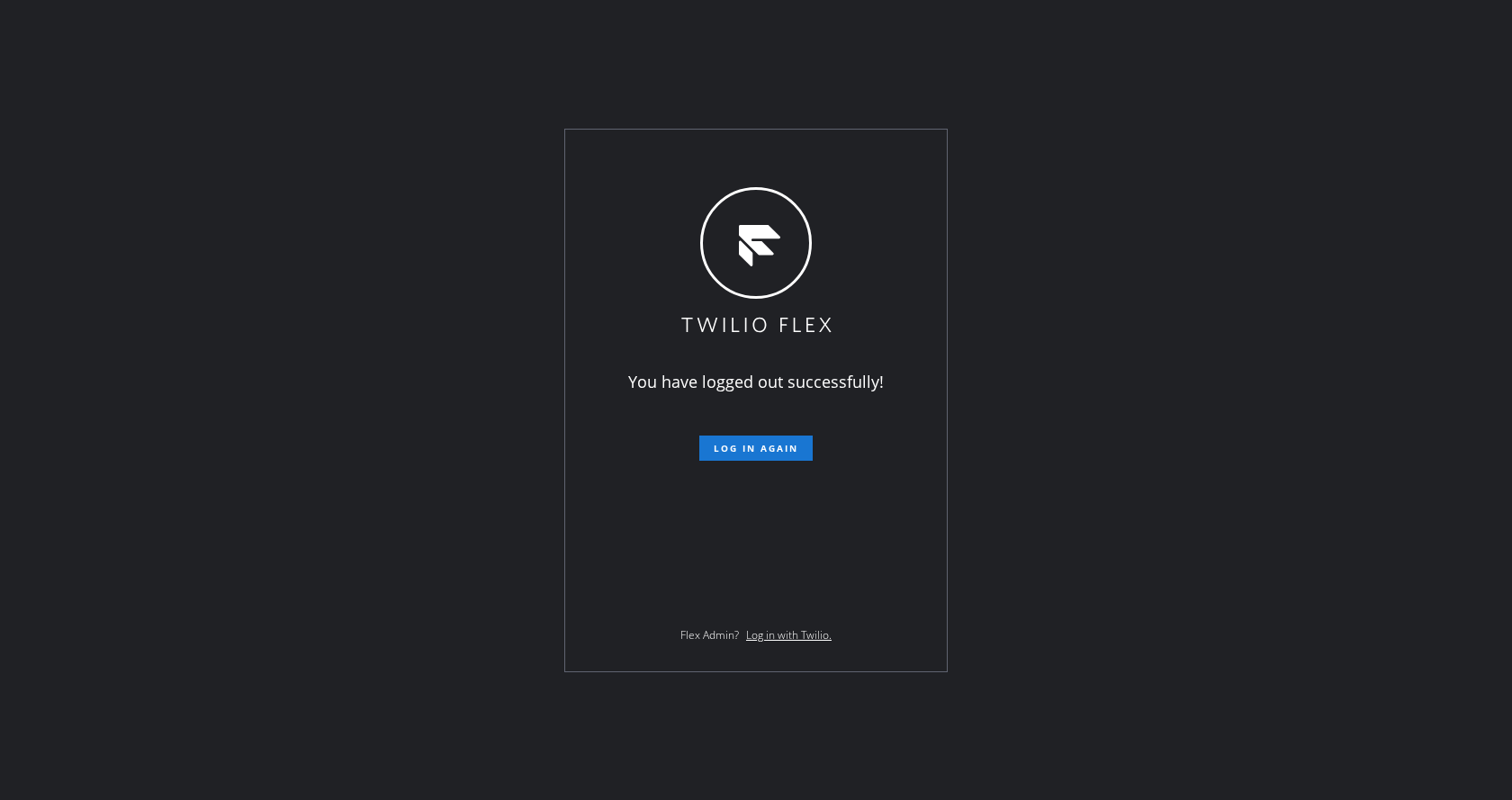
click at [558, 271] on div "You have logged out successfully! Log in again Flex Admin? Log in with Twilio." at bounding box center [756, 400] width 1512 height 800
click at [231, 304] on div "You have logged out successfully! Log in again Flex Admin? Log in with Twilio." at bounding box center [756, 400] width 1512 height 800
